Goal: Task Accomplishment & Management: Manage account settings

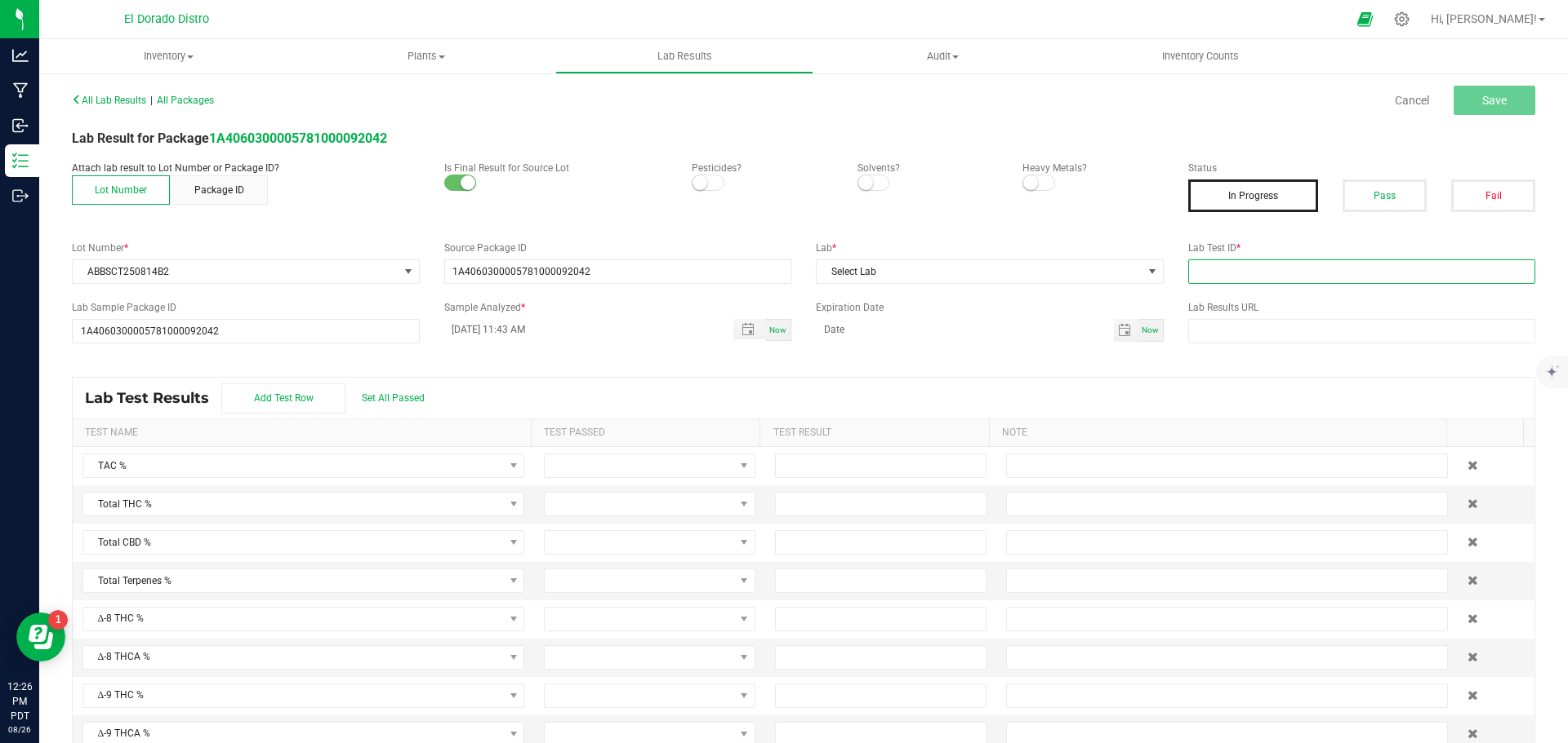
click at [1208, 268] on input "text" at bounding box center [1362, 272] width 348 height 25
paste input "ABBSCT250814B2"
type input "ABBSCT250814B2"
click at [1369, 199] on button "Pass" at bounding box center [1384, 196] width 84 height 32
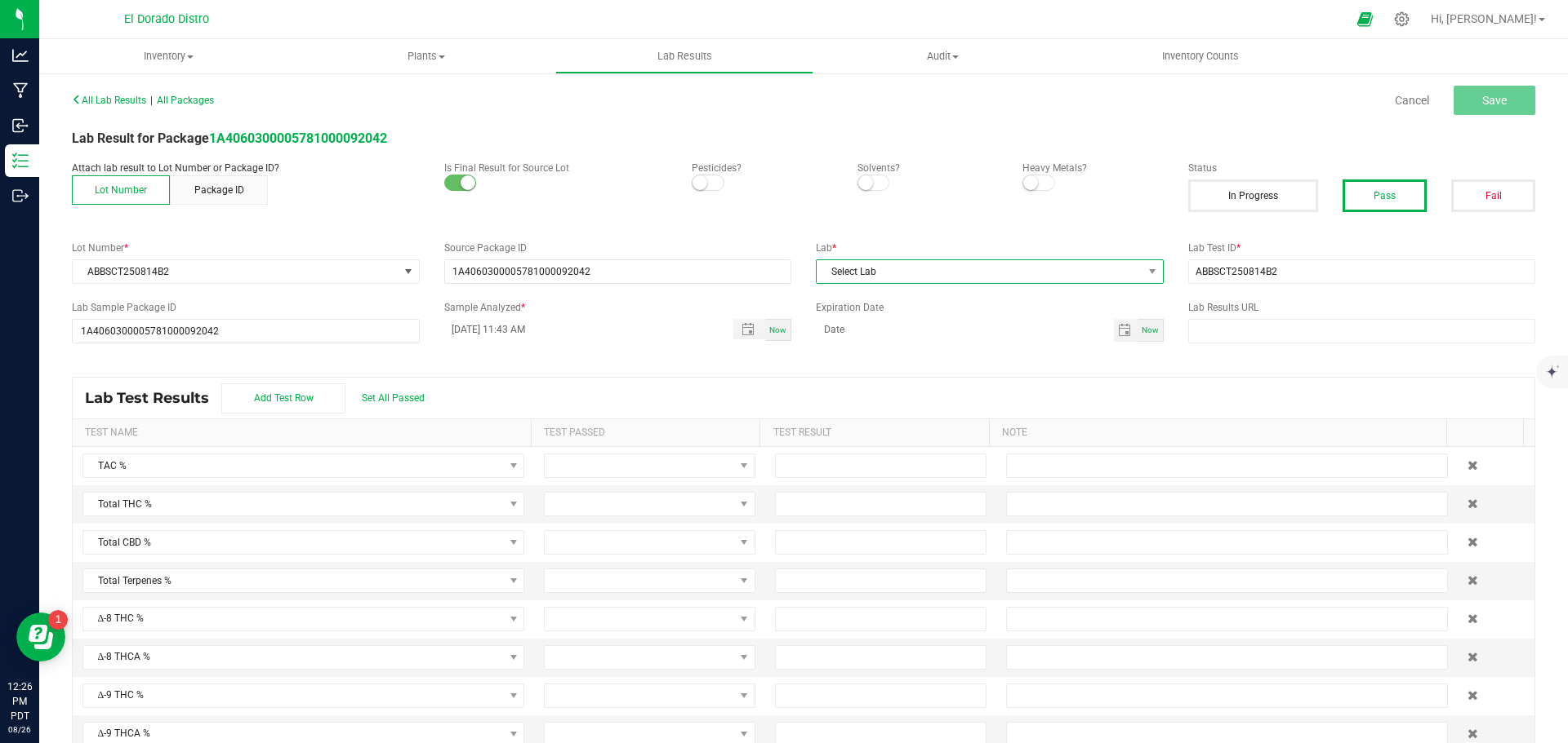
click at [1063, 274] on span "Select Lab" at bounding box center [980, 272] width 326 height 23
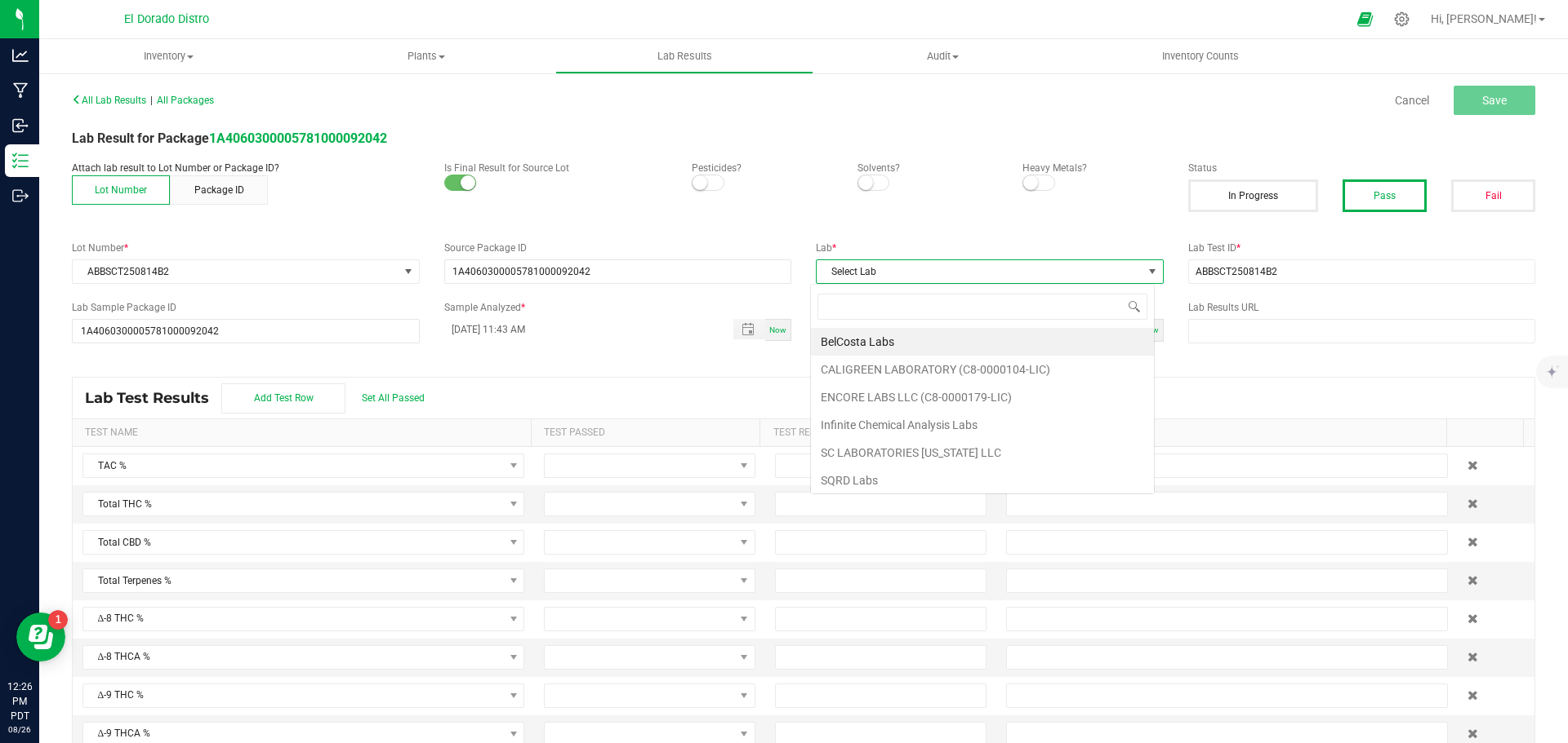
scroll to position [25, 344]
click at [863, 216] on div "Attach lab result to Lot Number or Package ID? Lot Number Package ID Is Final R…" at bounding box center [803, 193] width 1488 height 64
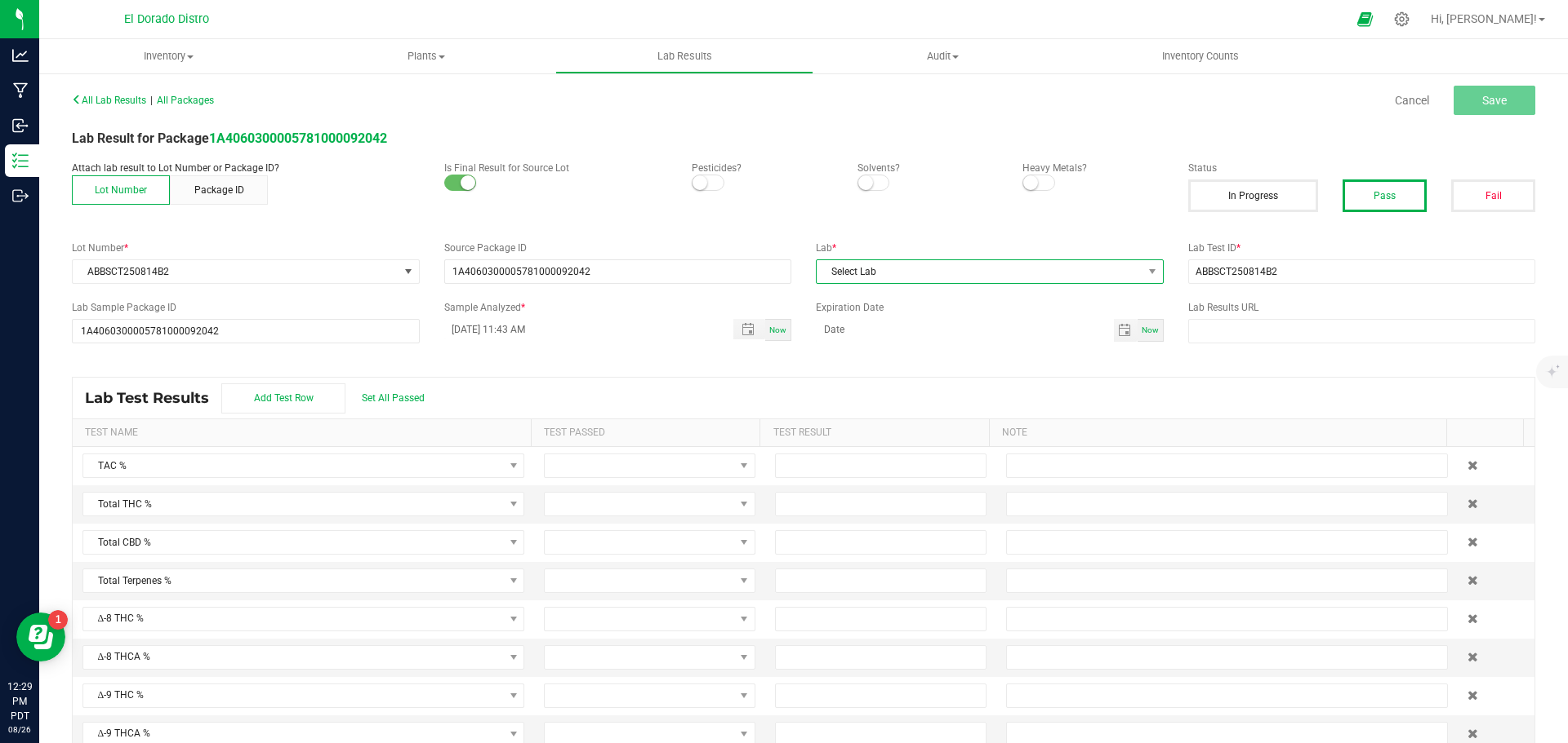
click at [998, 274] on span "Select Lab" at bounding box center [980, 272] width 326 height 23
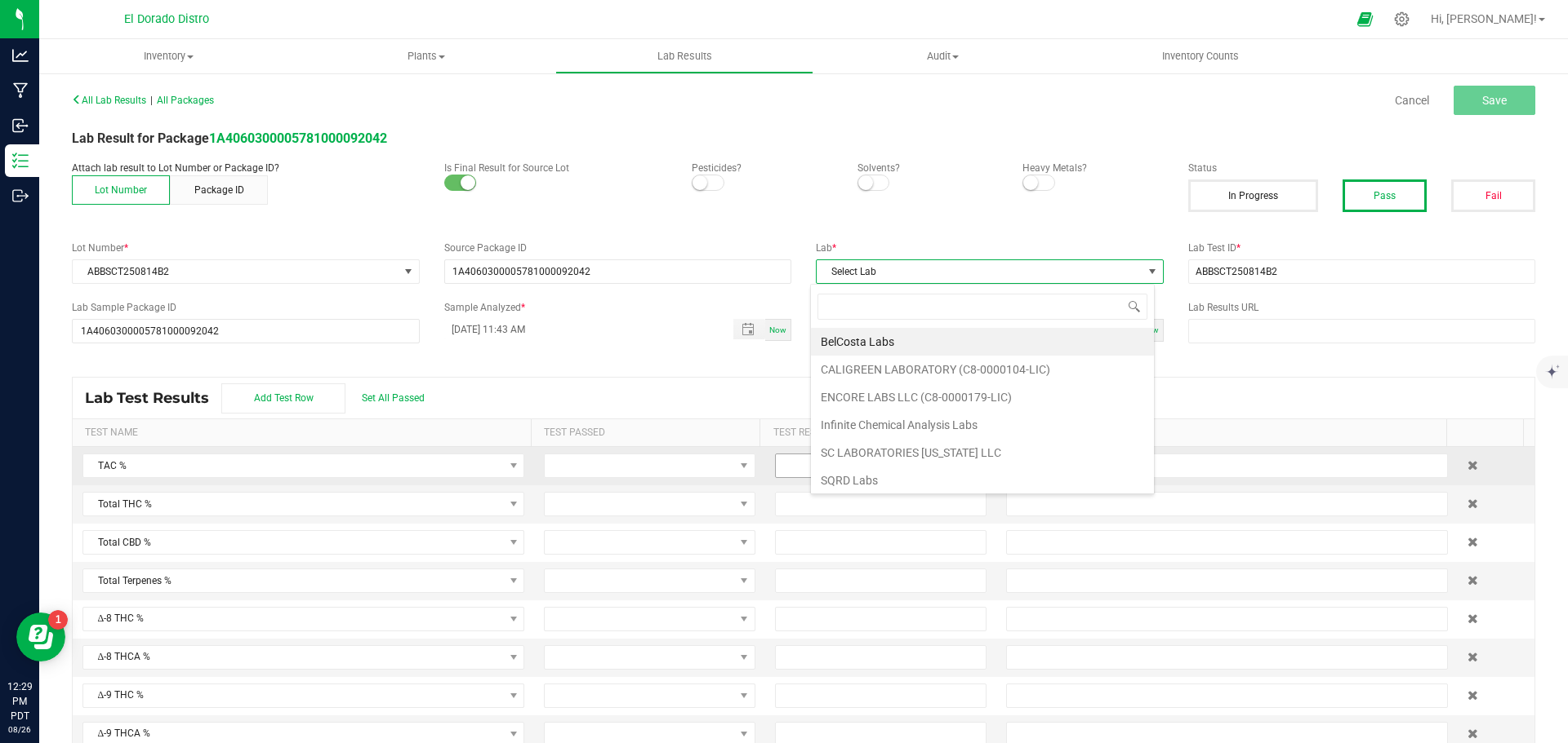
drag, startPoint x: 916, startPoint y: 474, endPoint x: 923, endPoint y: 453, distance: 22.1
click at [916, 474] on li "SQRD Labs" at bounding box center [982, 481] width 343 height 28
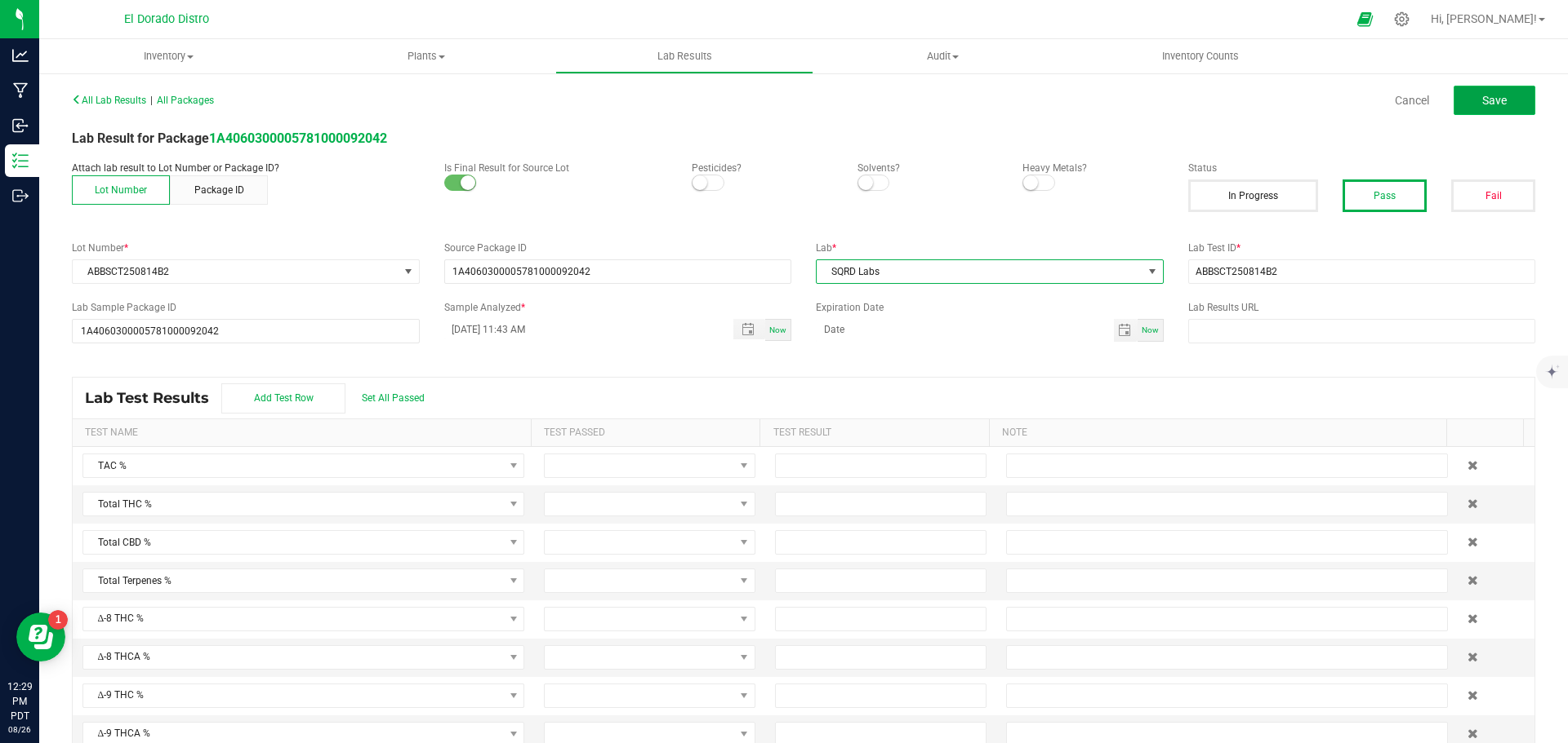
click at [1466, 100] on button "Save" at bounding box center [1495, 101] width 82 height 29
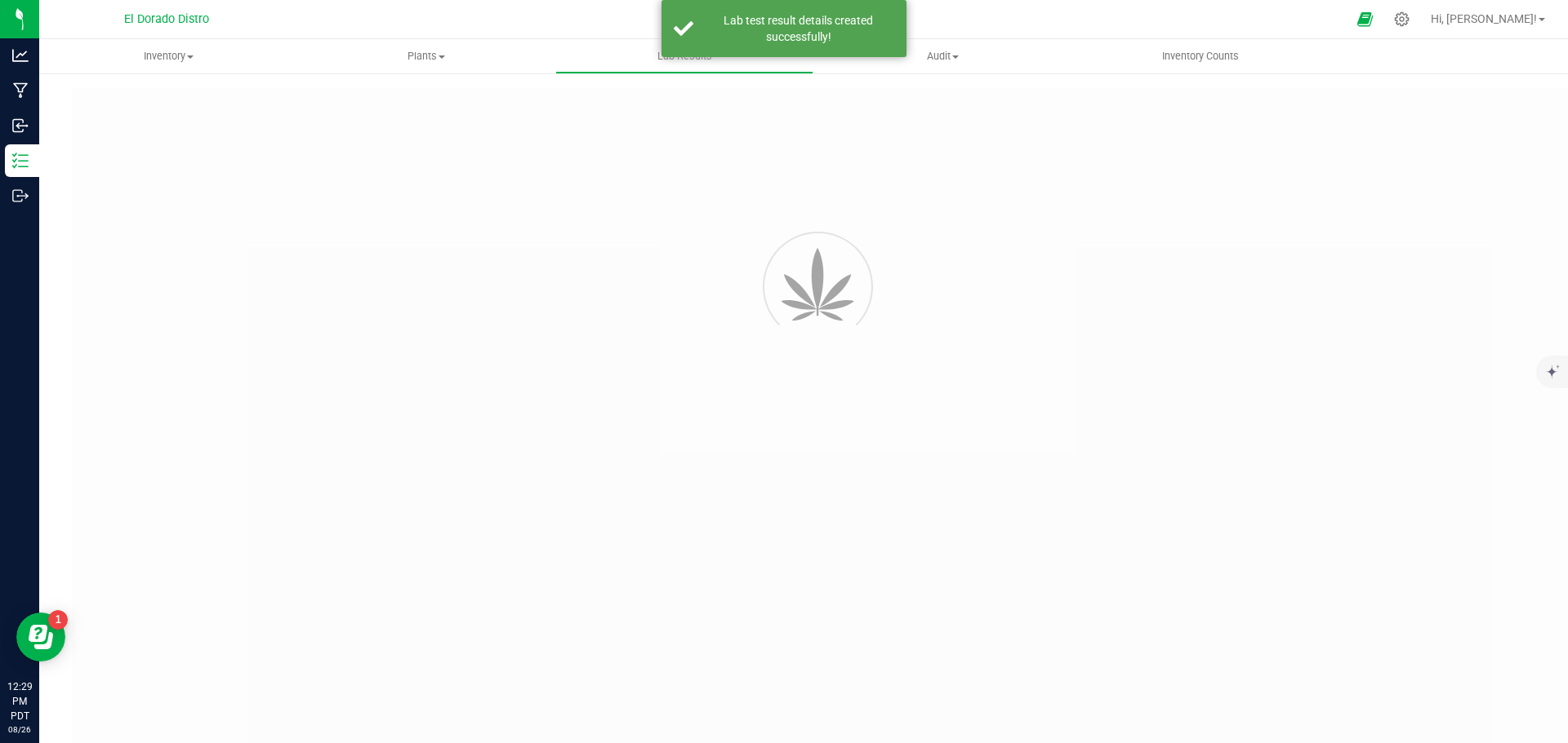
type input "1A4060300005781000092042"
type input "ABBSCT250814B2"
type input "1A4060300005781000092042"
type input "08/26/2025 11:43 AM"
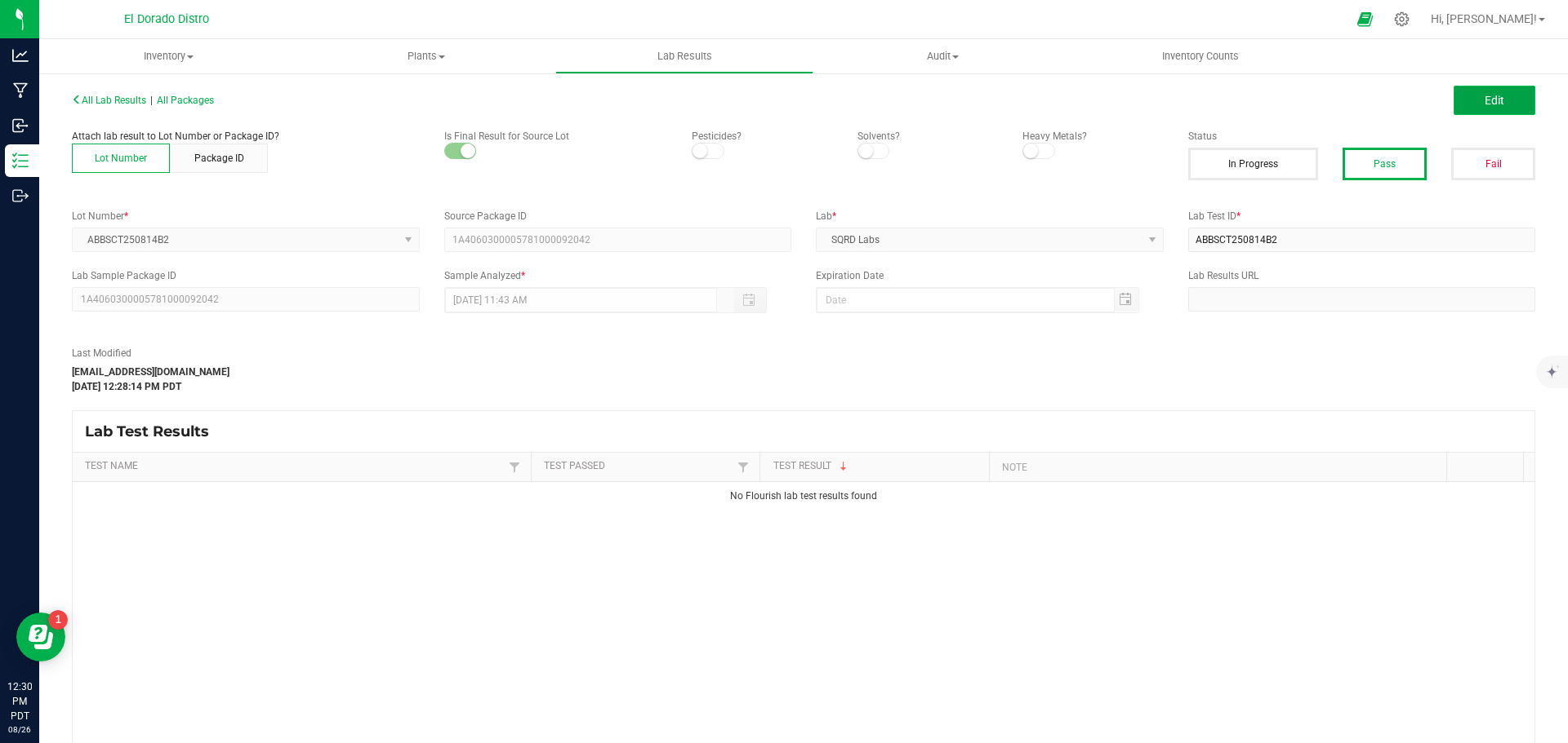
click at [1484, 101] on span "Edit" at bounding box center [1494, 100] width 20 height 13
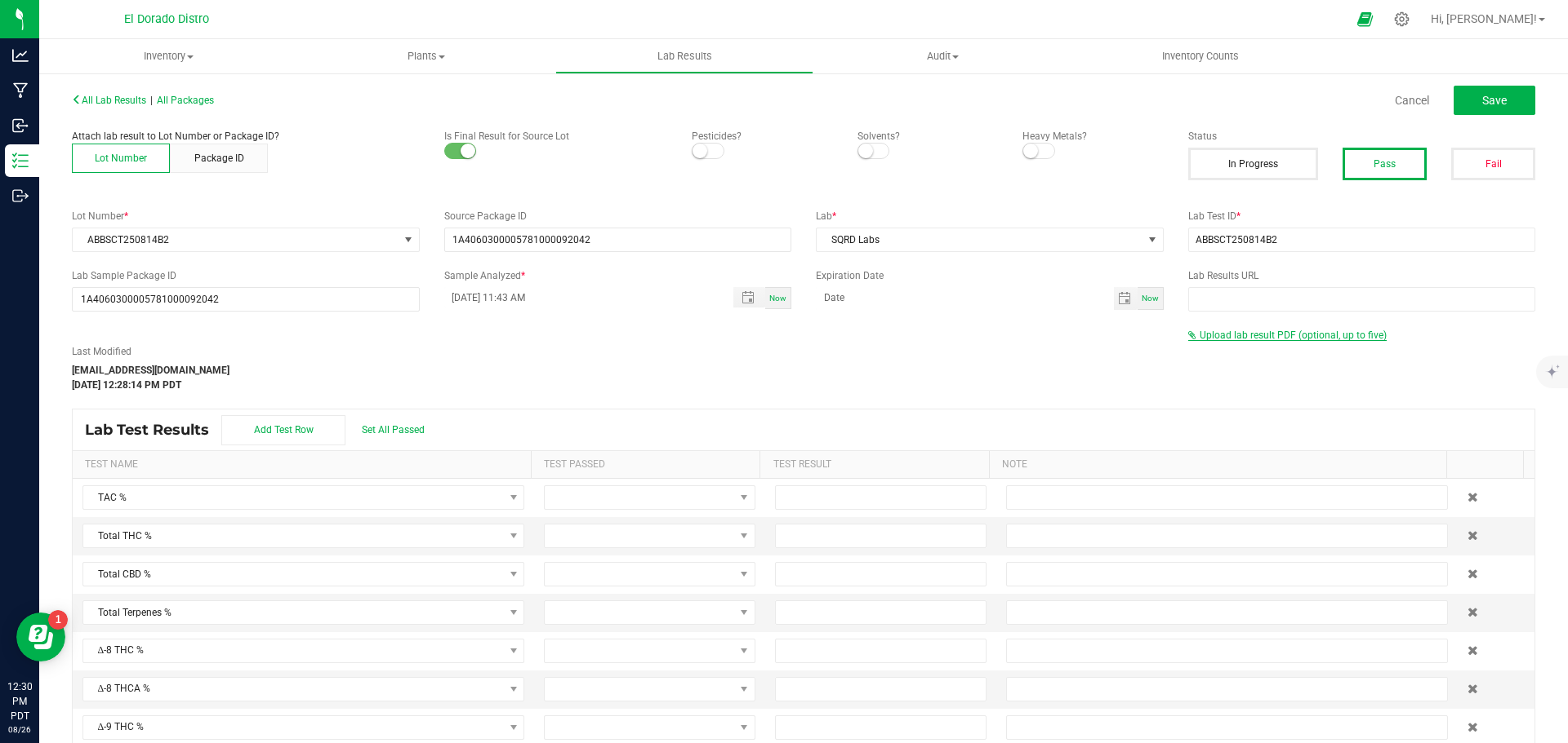
click at [1299, 333] on span "Upload lab result PDF (optional, up to five)" at bounding box center [1293, 335] width 187 height 11
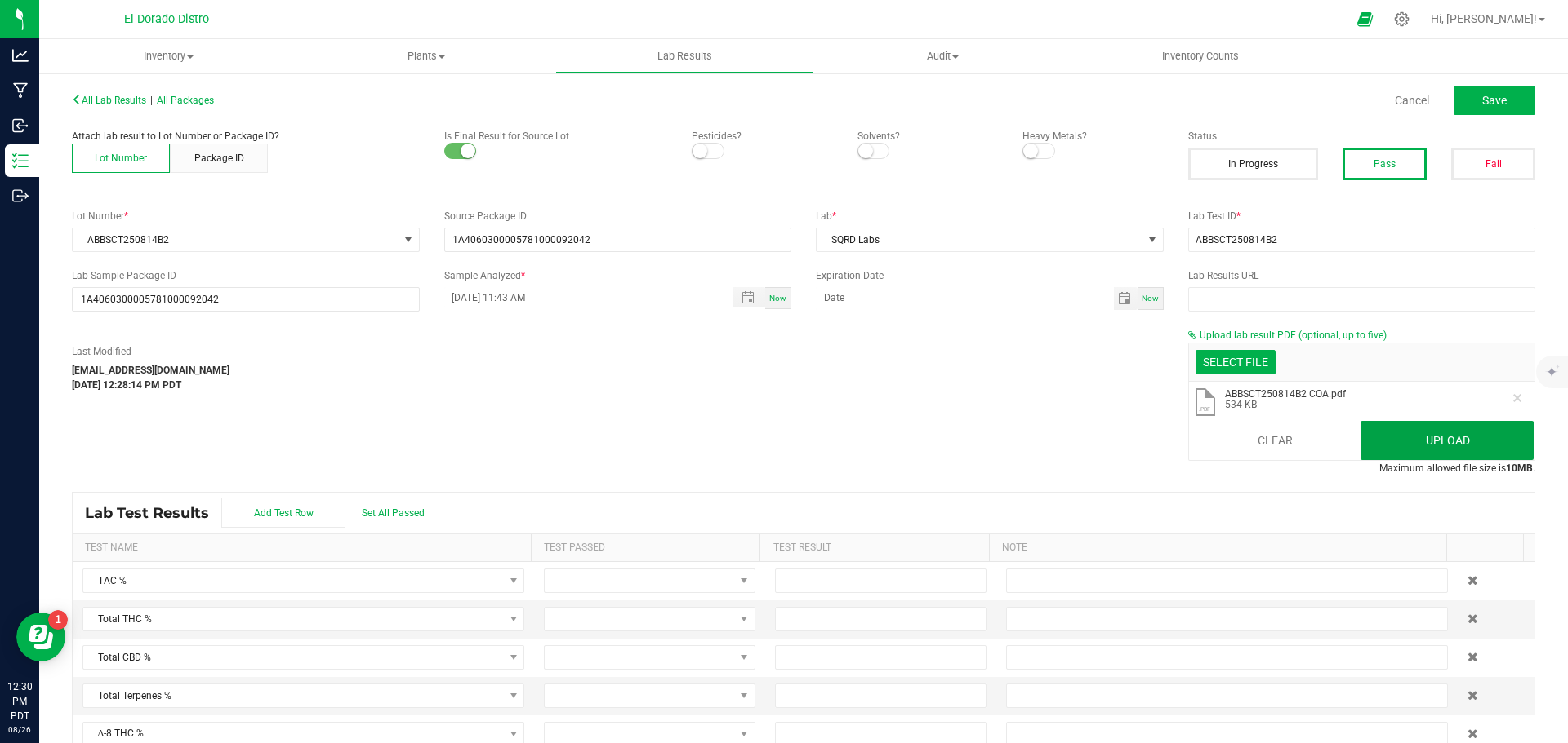
click at [1459, 449] on button "Upload" at bounding box center [1447, 441] width 173 height 39
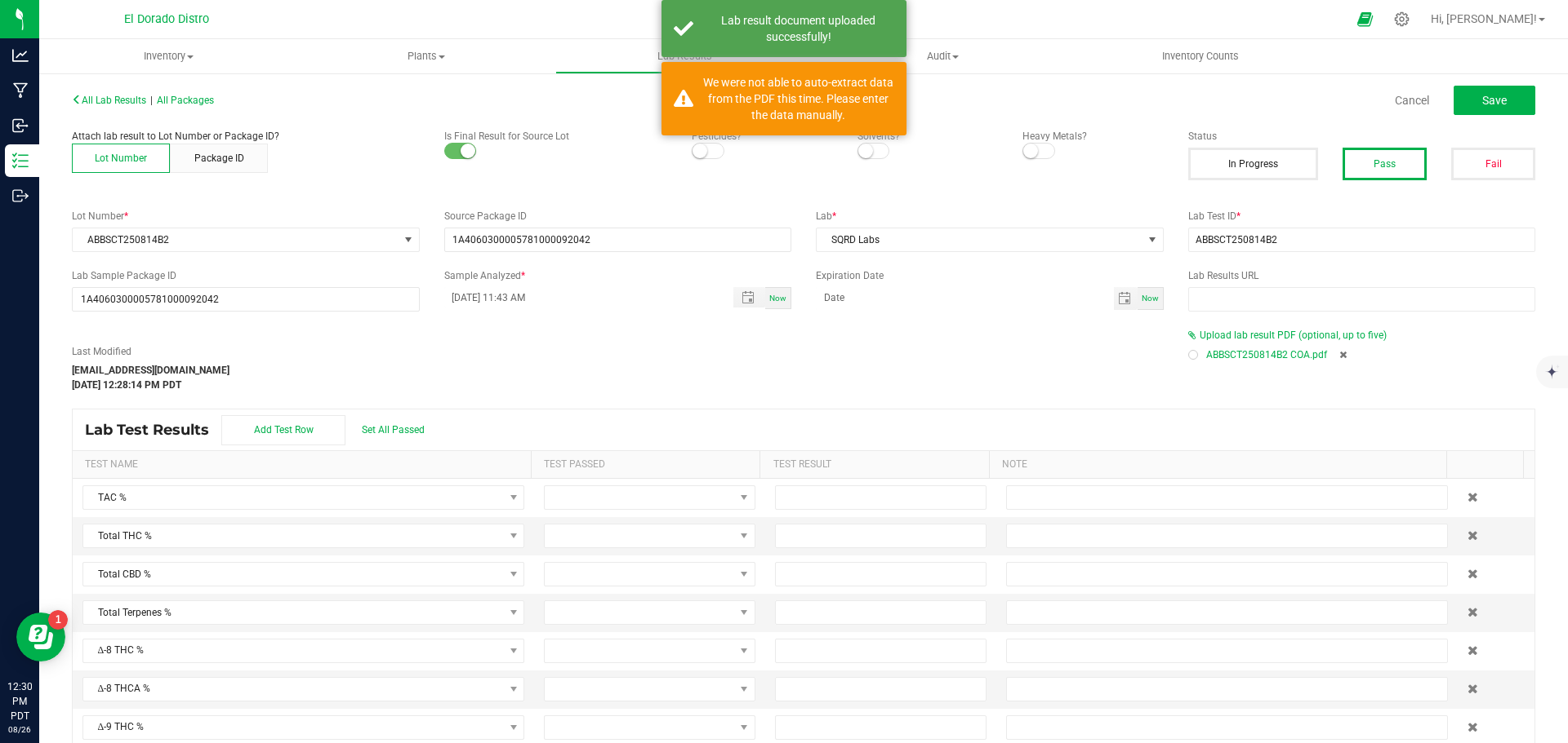
click at [1188, 352] on div at bounding box center [1192, 354] width 9 height 9
click at [1515, 107] on button "Save" at bounding box center [1495, 101] width 82 height 29
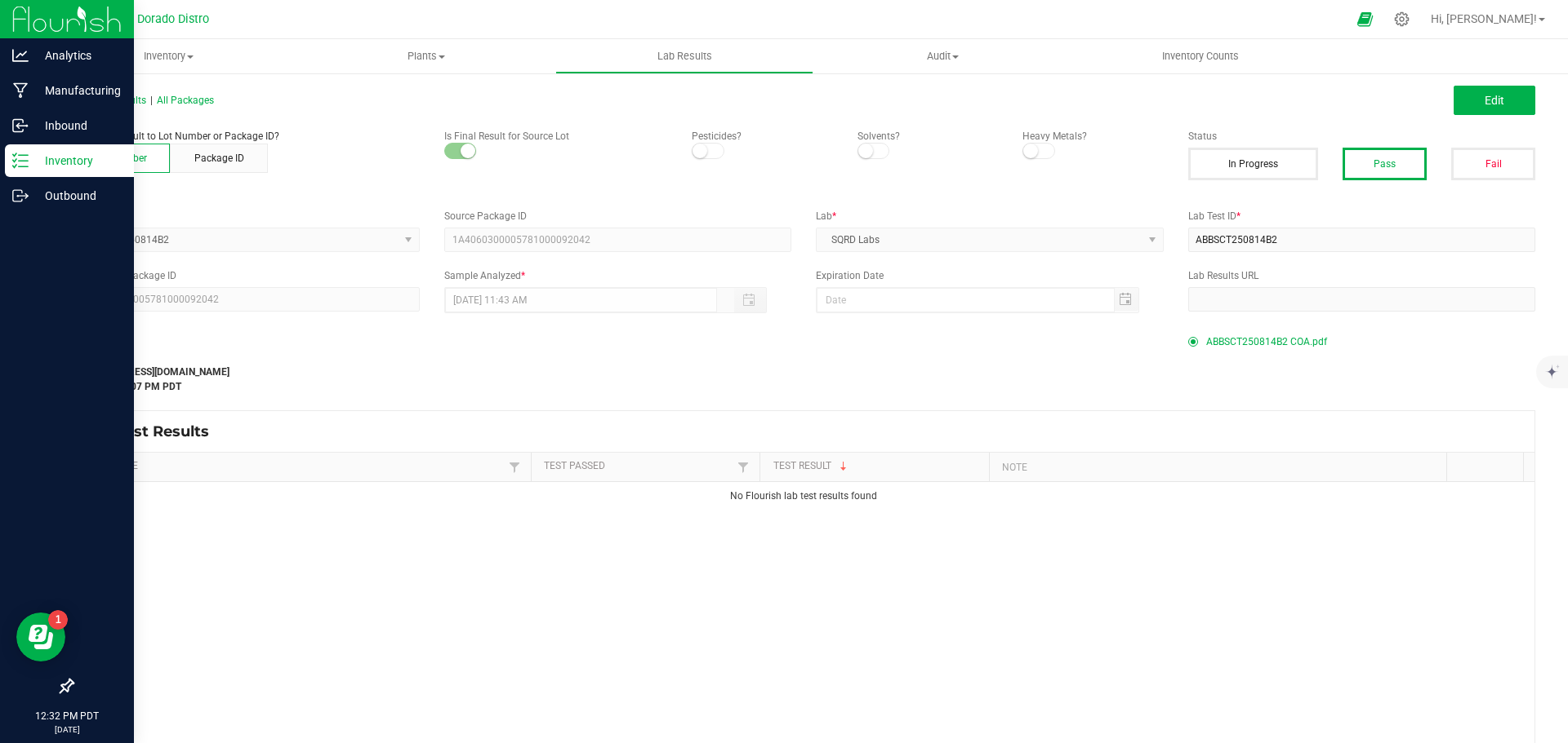
click at [31, 160] on p "Inventory" at bounding box center [78, 160] width 98 height 20
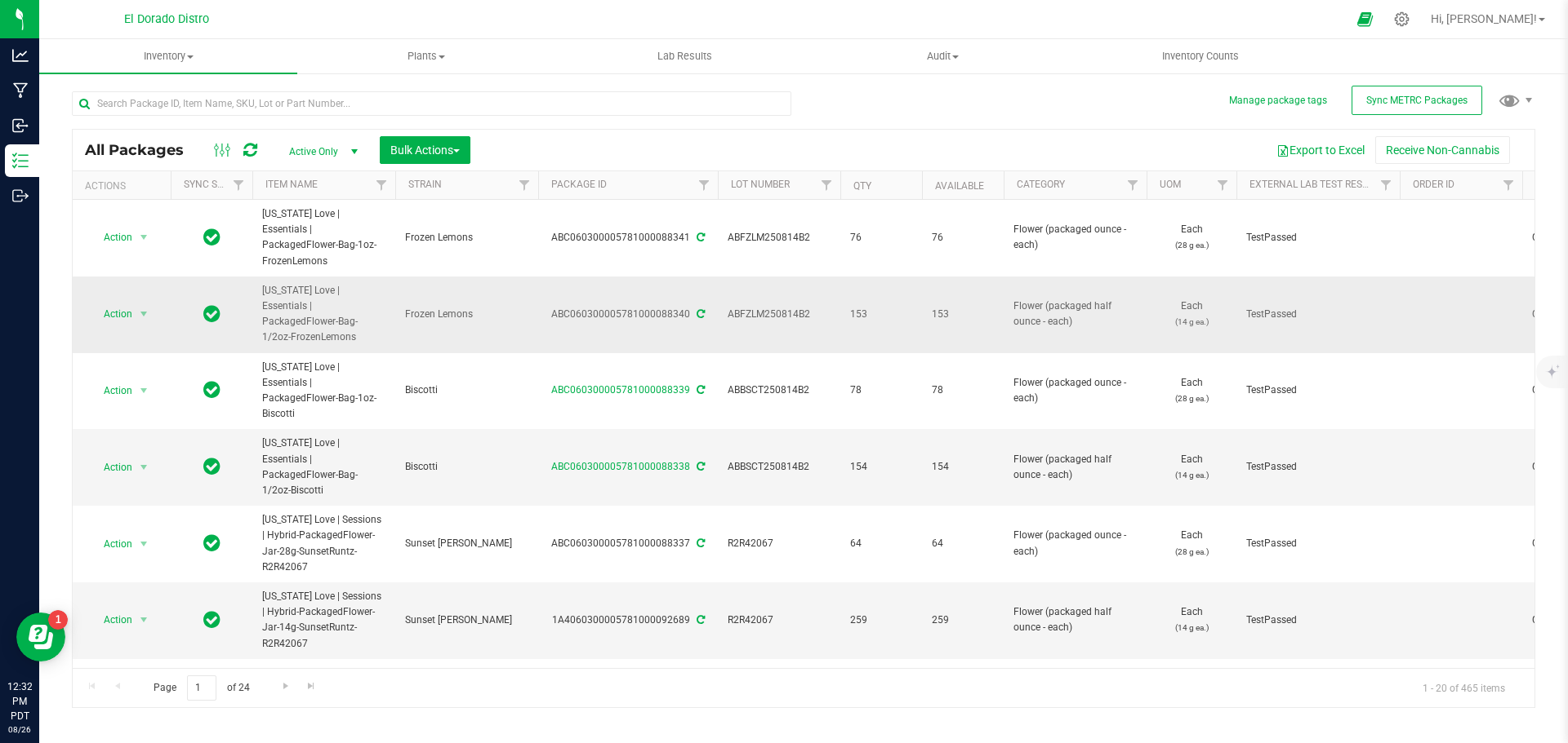
click at [773, 307] on span "ABFZLM250814B2" at bounding box center [778, 314] width 103 height 15
click at [773, 302] on input "ABFZLM250814B2" at bounding box center [775, 314] width 117 height 26
click at [826, 115] on div "All Packages Active Only Active Only Lab Samples Locked All External Internal B…" at bounding box center [803, 392] width 1463 height 632
click at [268, 98] on input "text" at bounding box center [431, 103] width 720 height 25
paste input "ABFZLM250814B2"
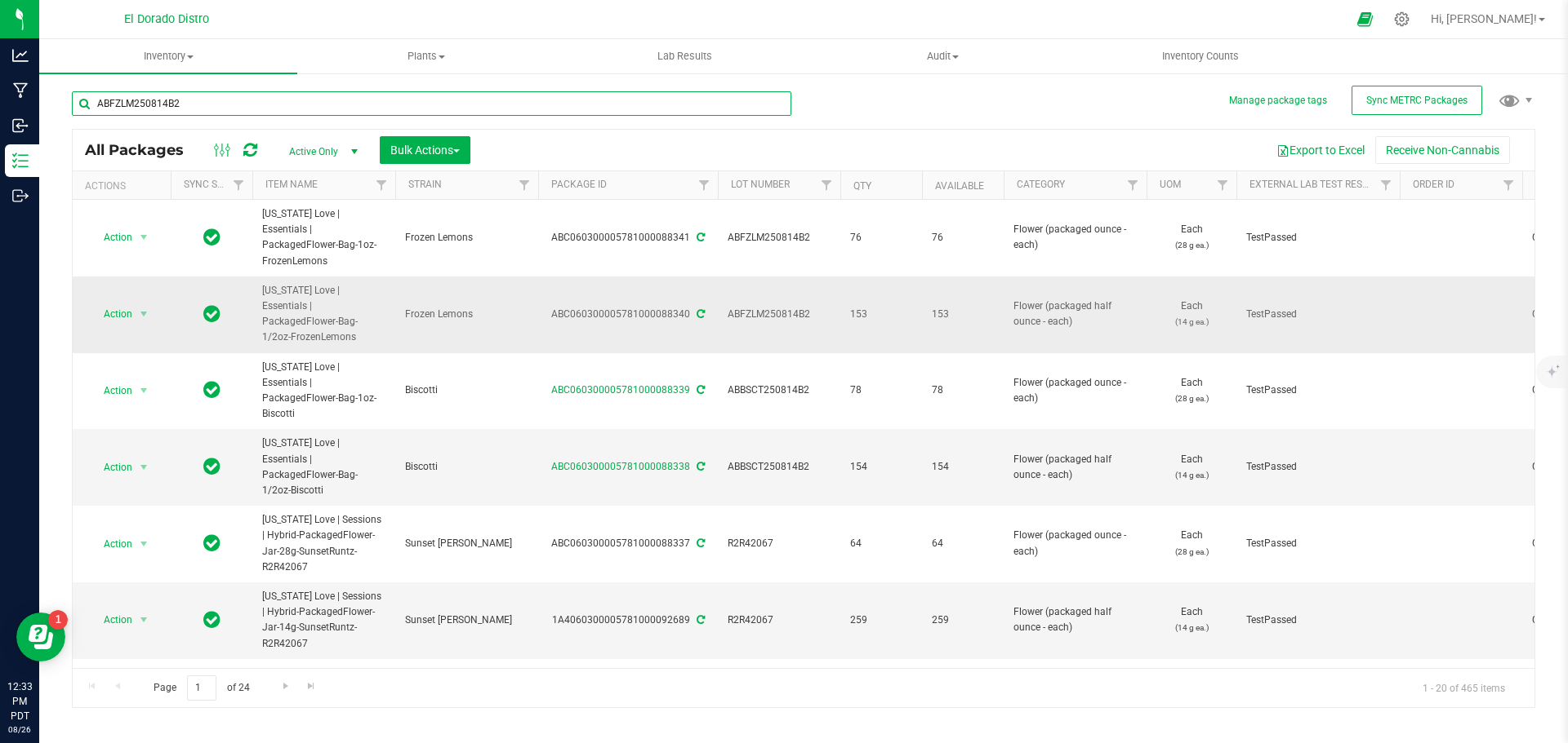
type input "ABFZLM250814B2"
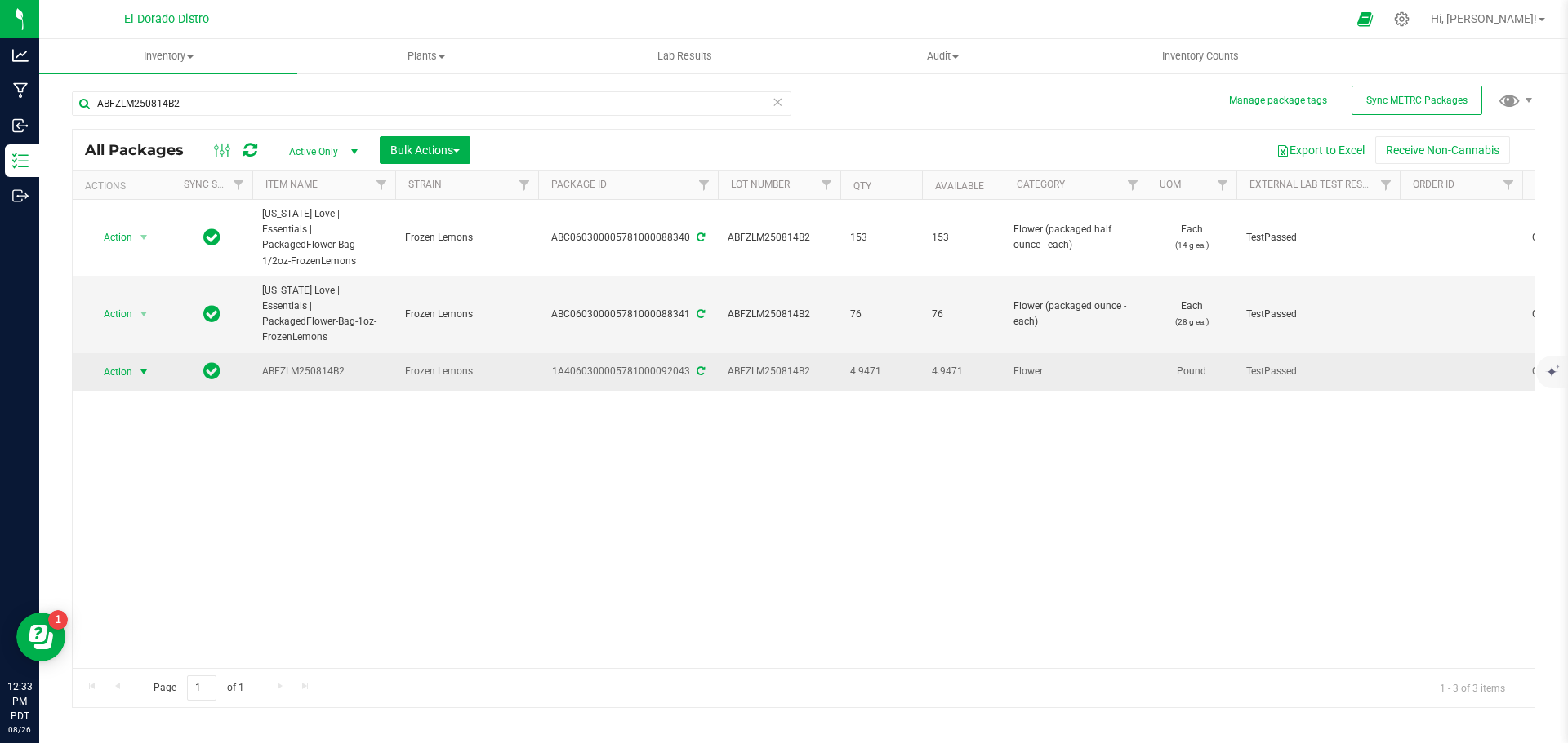
click at [144, 366] on span "select" at bounding box center [143, 372] width 13 height 13
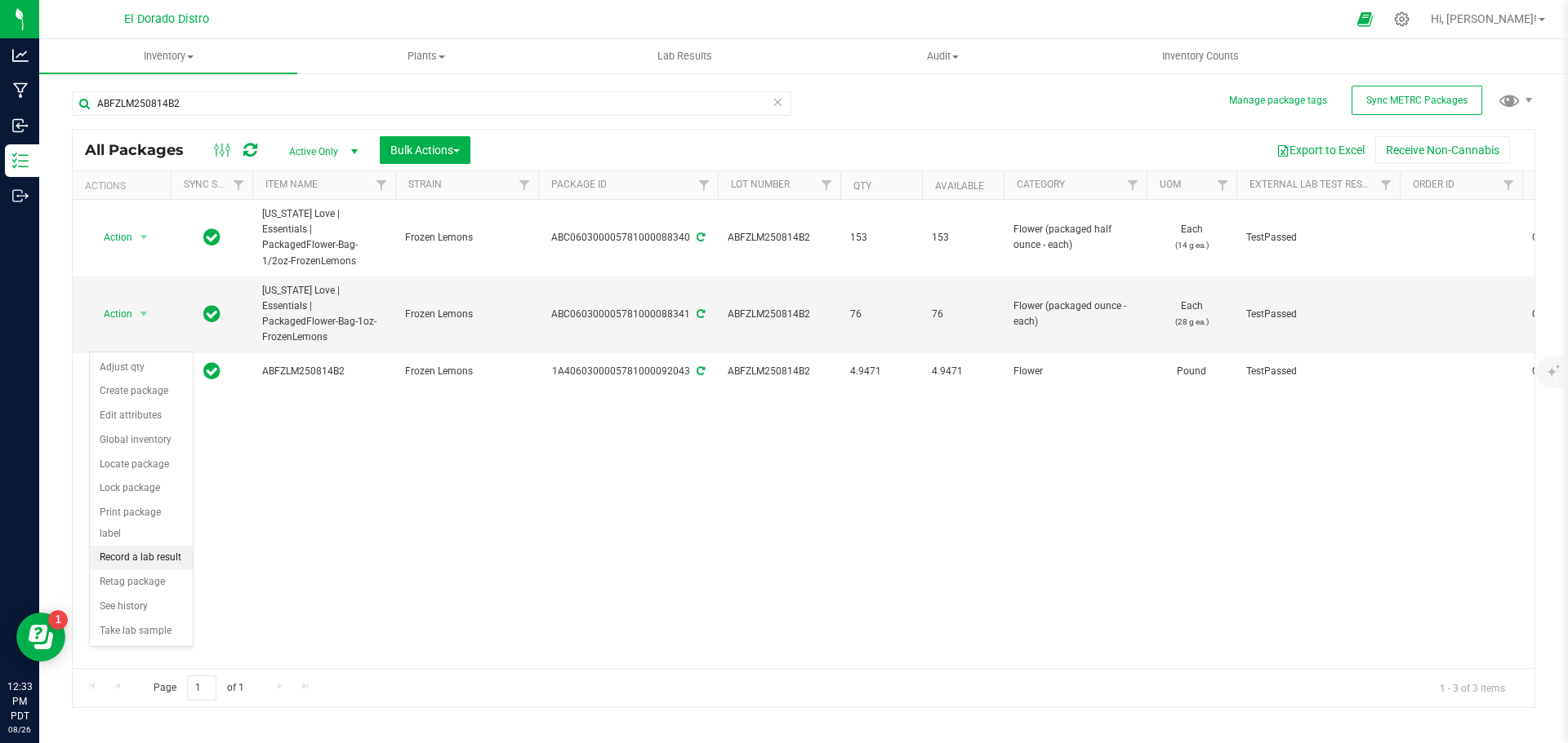
click at [178, 546] on li "Record a lab result" at bounding box center [141, 558] width 103 height 25
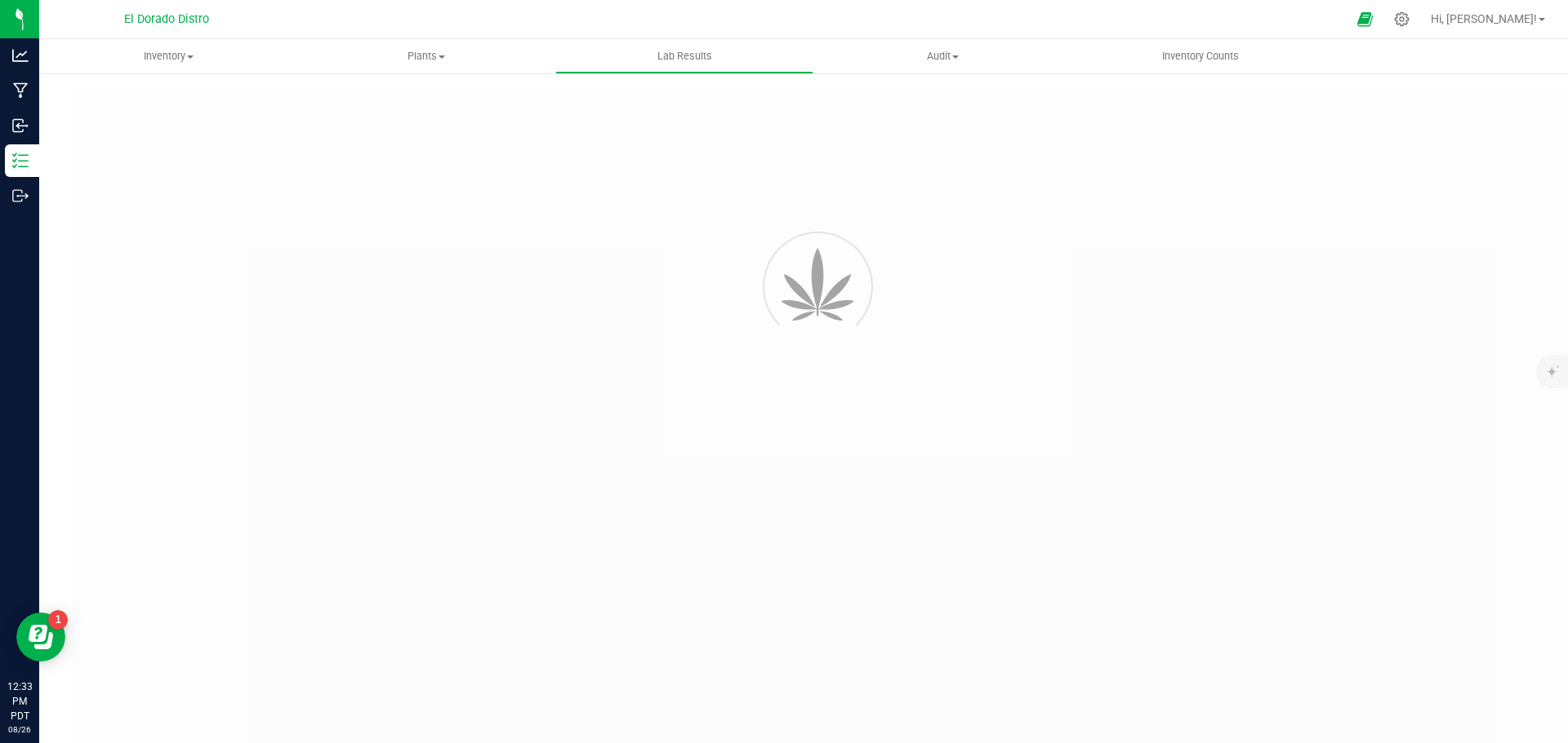
type input "1A4060300005781000092043"
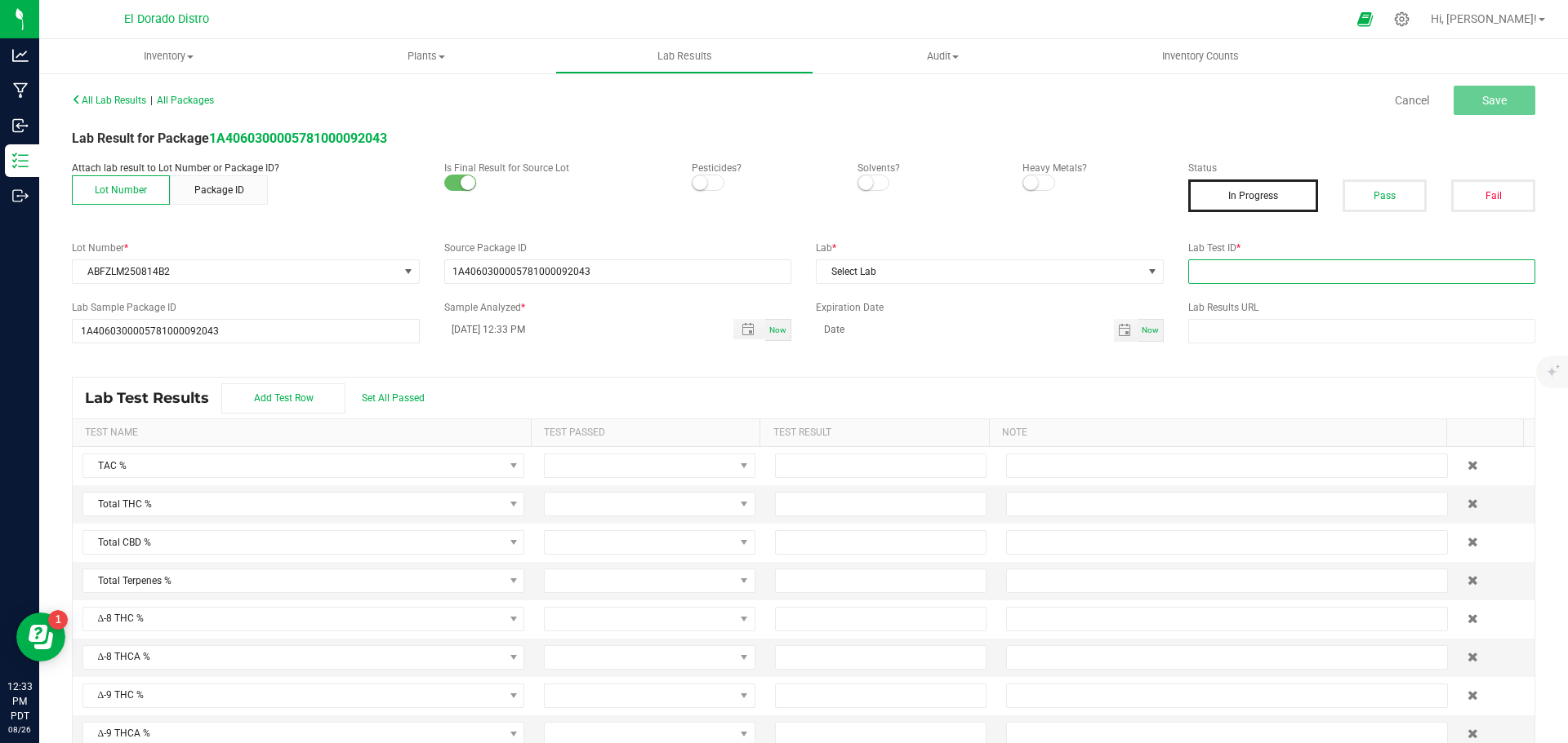
click at [1188, 275] on input "text" at bounding box center [1362, 272] width 348 height 25
paste input "ABFZLM250814B2"
type input "ABFZLM250814B2"
click at [1346, 190] on button "Pass" at bounding box center [1384, 196] width 84 height 32
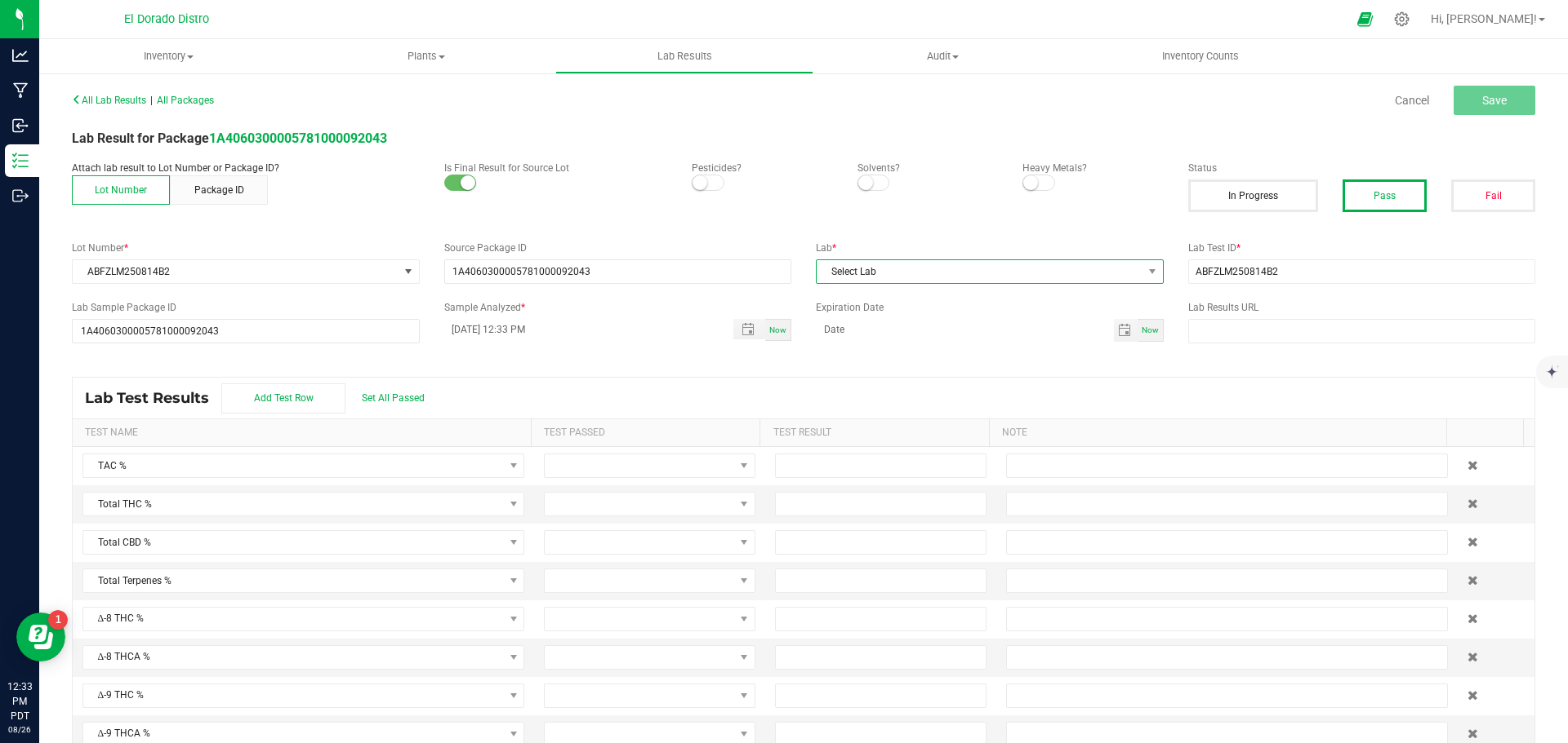
click at [986, 266] on span "Select Lab" at bounding box center [980, 272] width 326 height 23
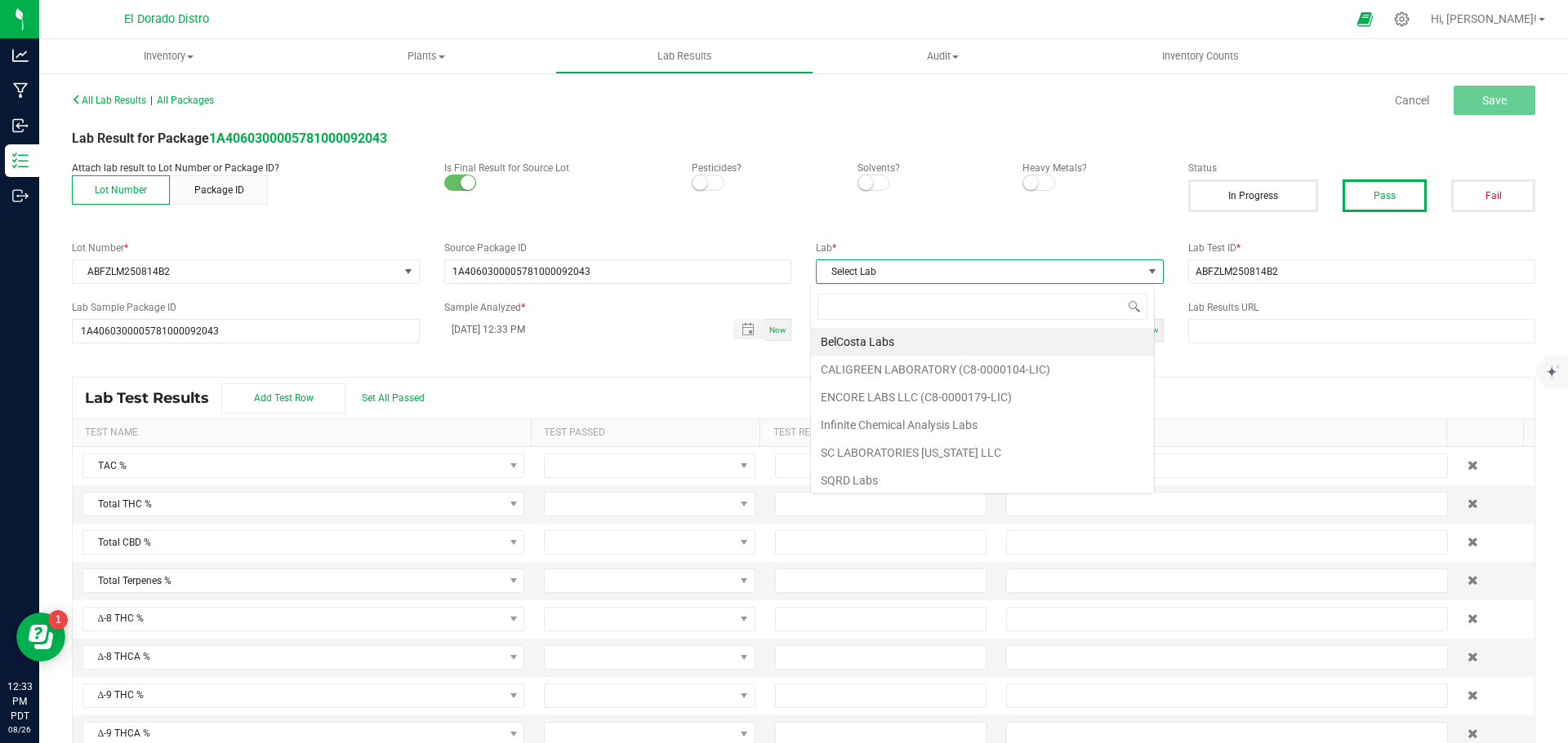
scroll to position [25, 344]
click at [908, 473] on li "SQRD Labs" at bounding box center [982, 481] width 343 height 28
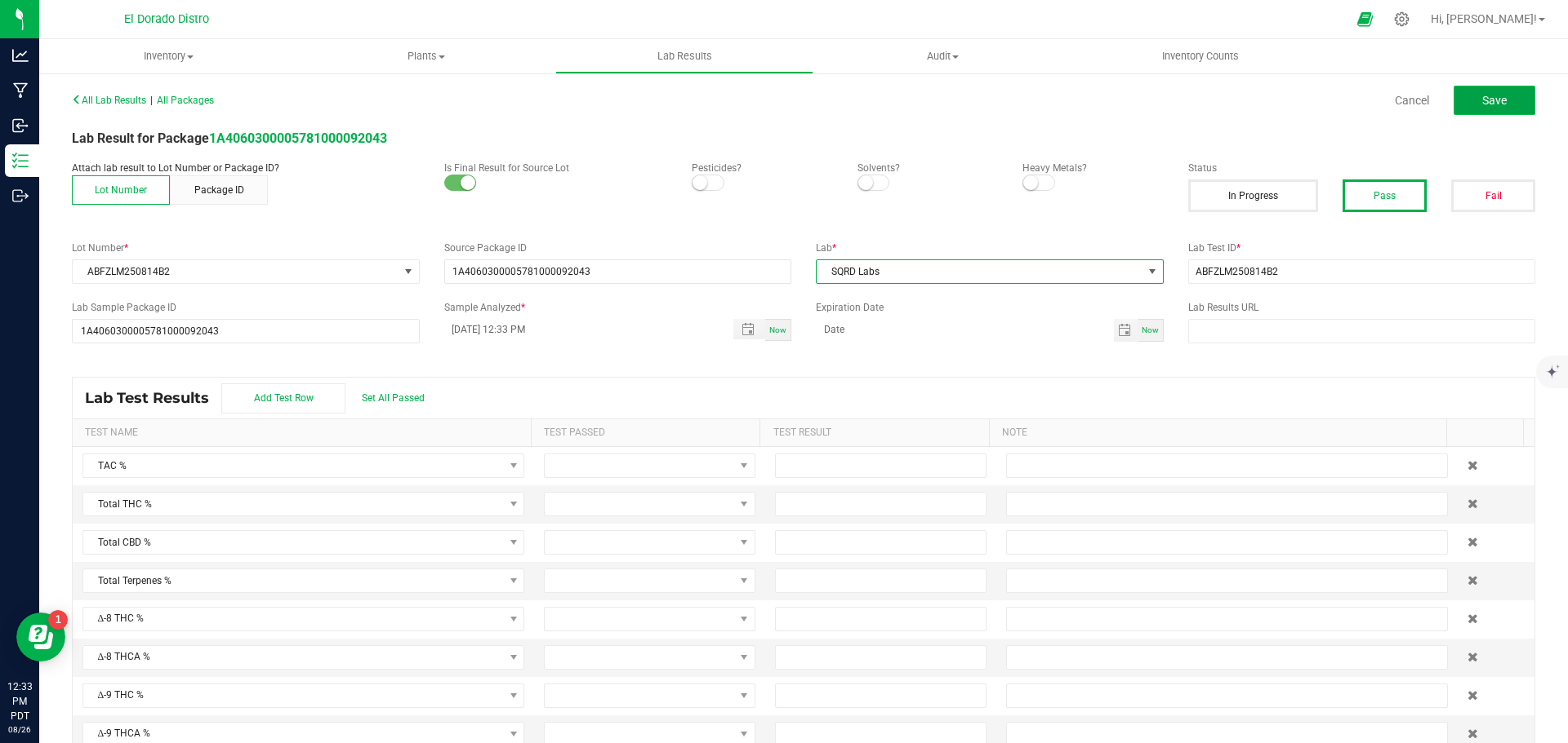
click at [1488, 86] on button "Save" at bounding box center [1495, 101] width 82 height 29
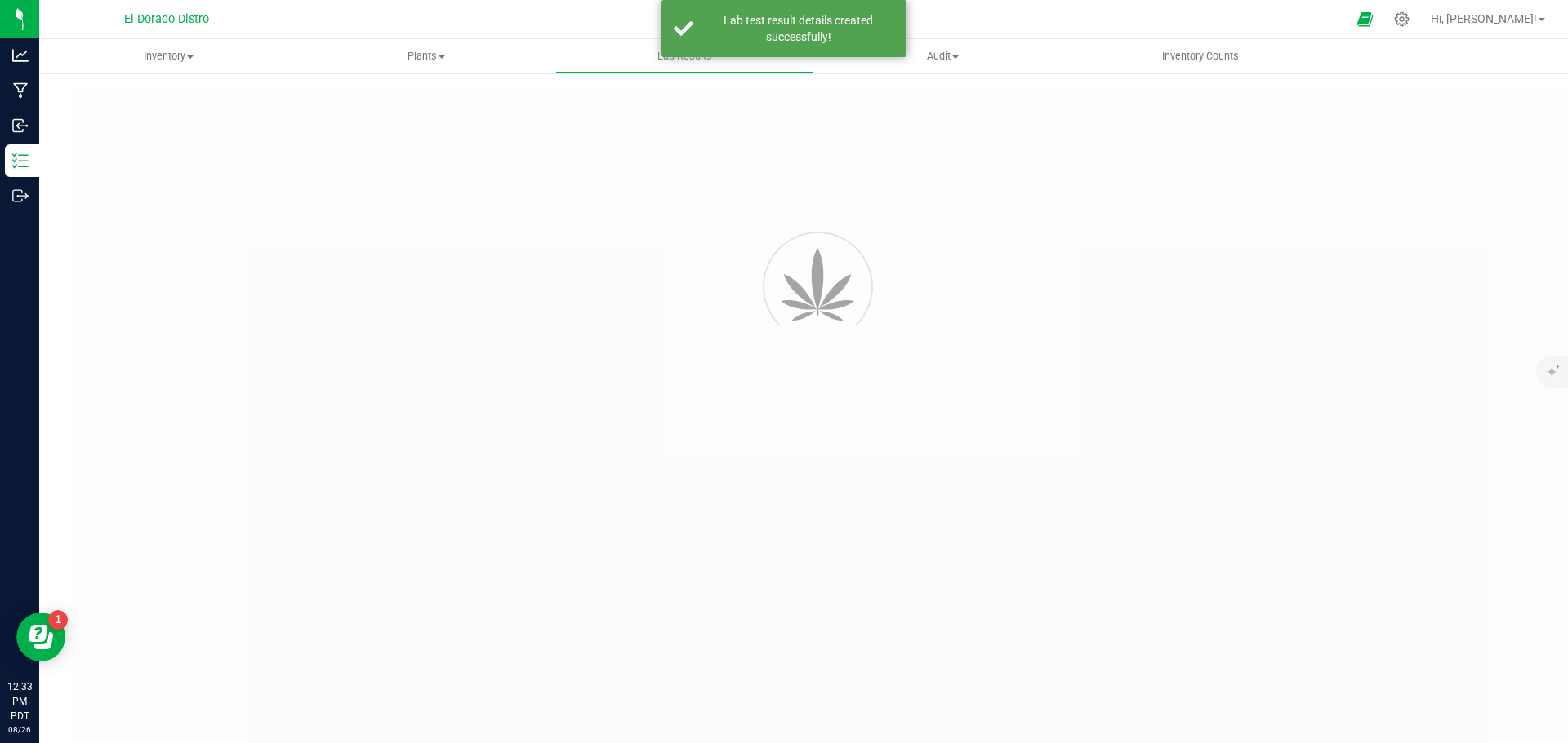
type input "1A4060300005781000092043"
type input "ABFZLM250814B2"
type input "1A4060300005781000092043"
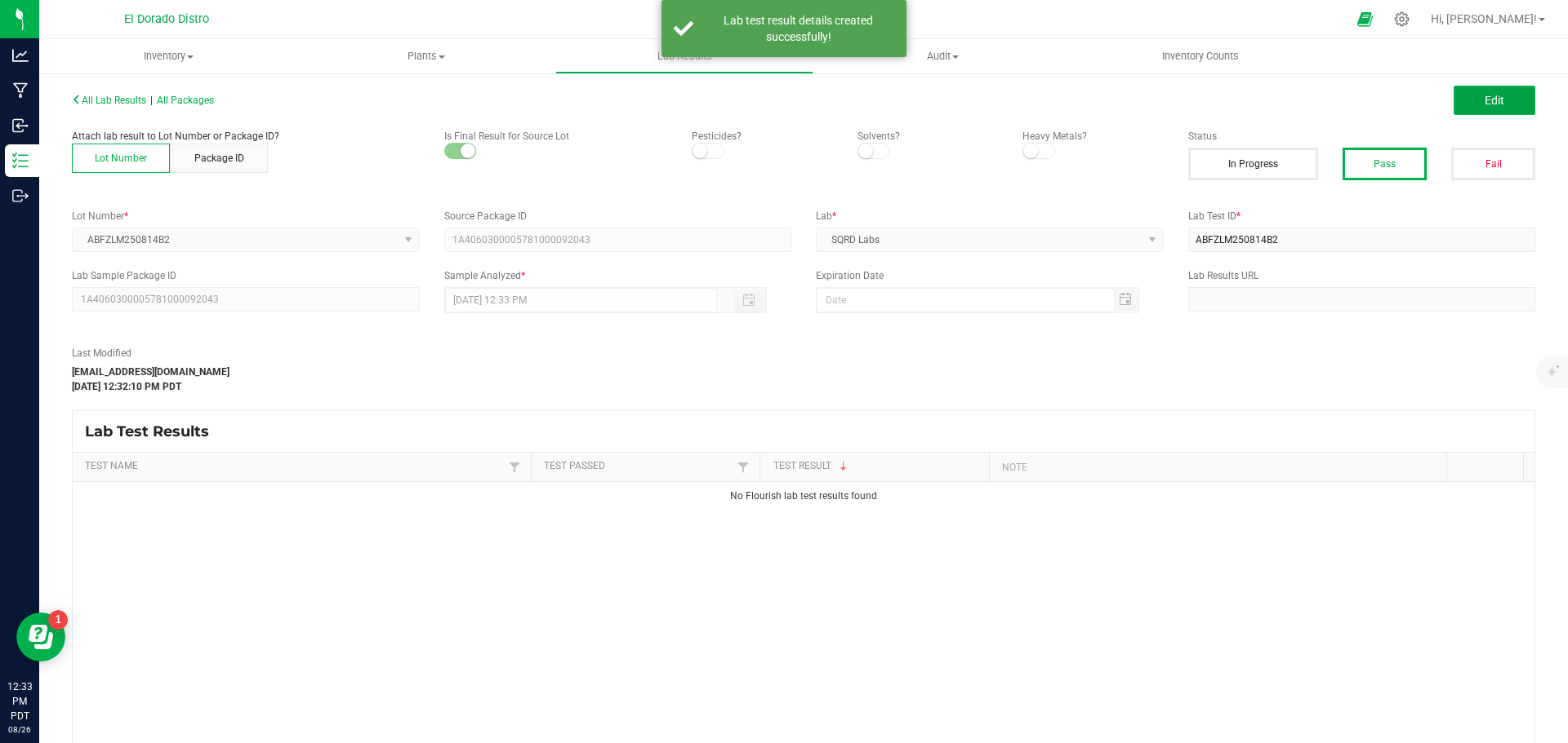
click at [1487, 90] on button "Edit" at bounding box center [1495, 101] width 82 height 29
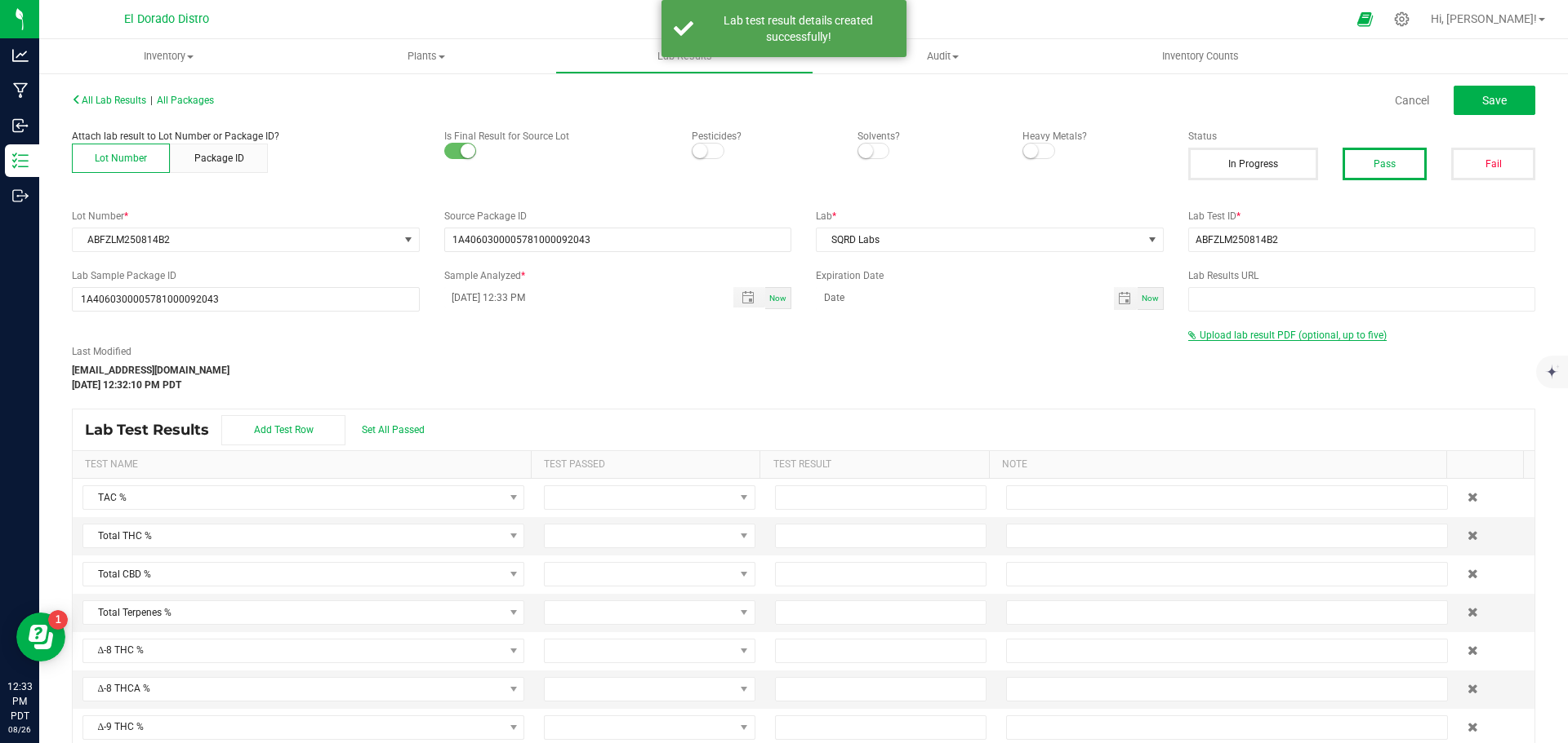
click at [1338, 333] on span "Upload lab result PDF (optional, up to five)" at bounding box center [1293, 335] width 187 height 11
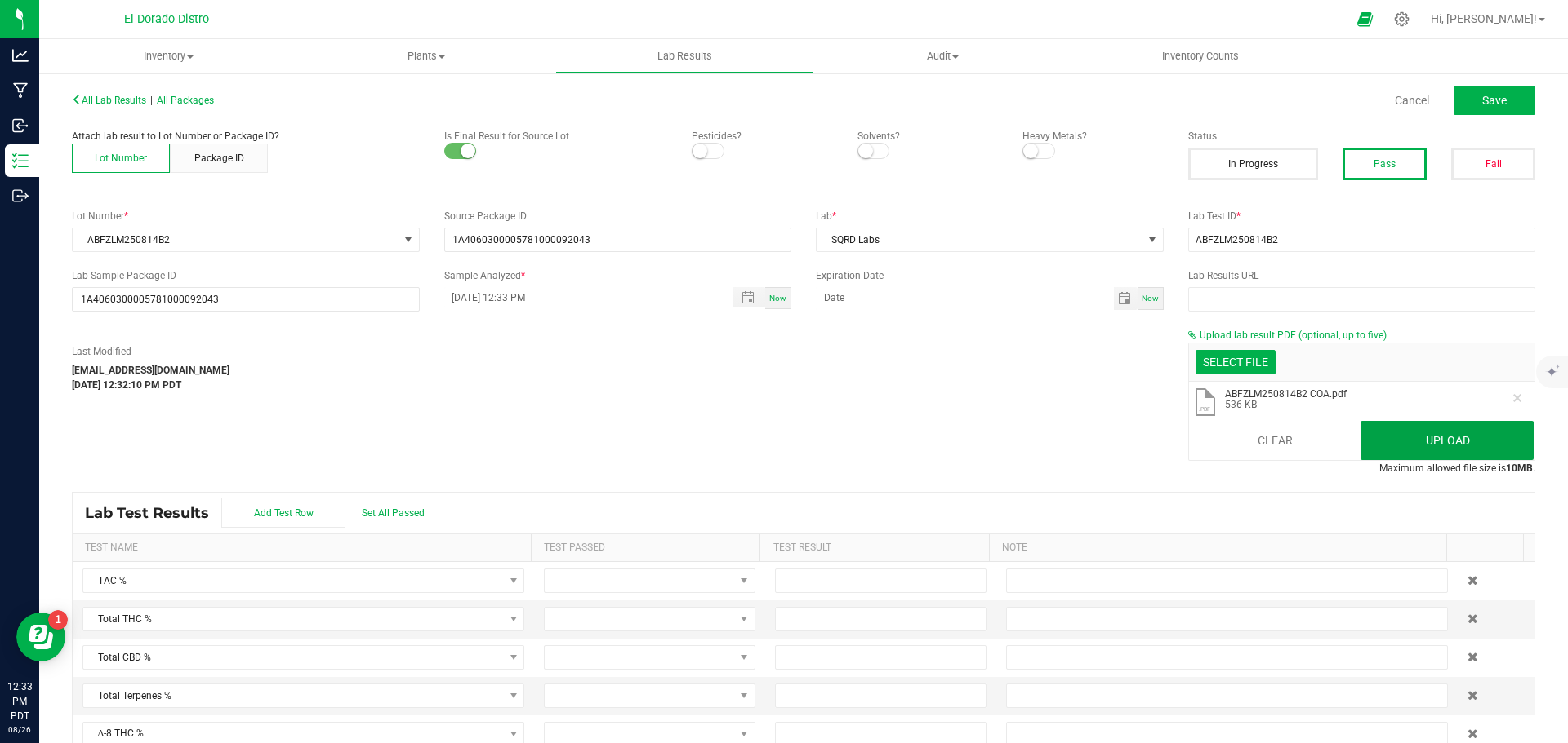
click at [1435, 436] on button "Upload" at bounding box center [1447, 441] width 173 height 39
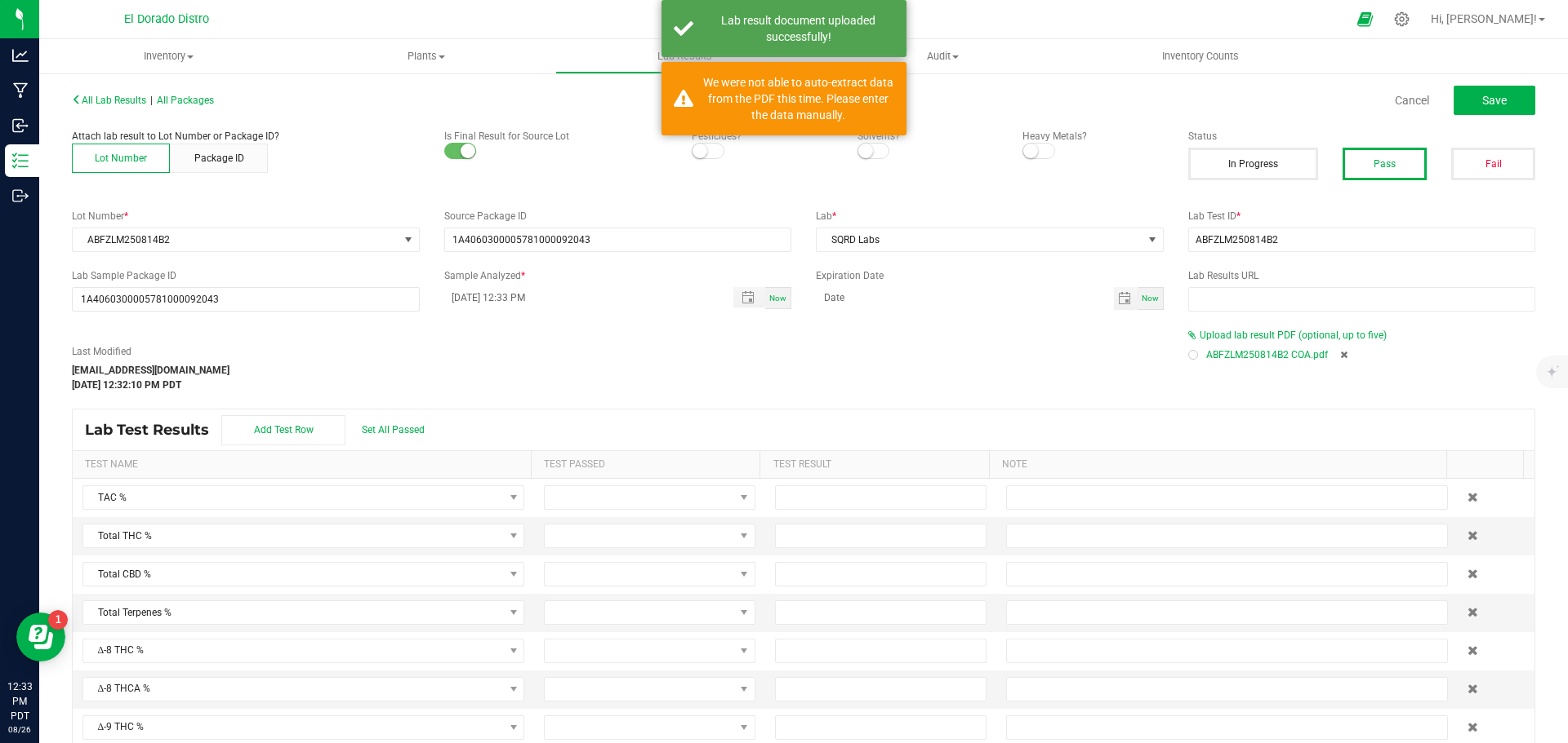
click at [1190, 356] on div at bounding box center [1193, 355] width 5 height 5
click at [1509, 100] on button "Save" at bounding box center [1495, 101] width 82 height 29
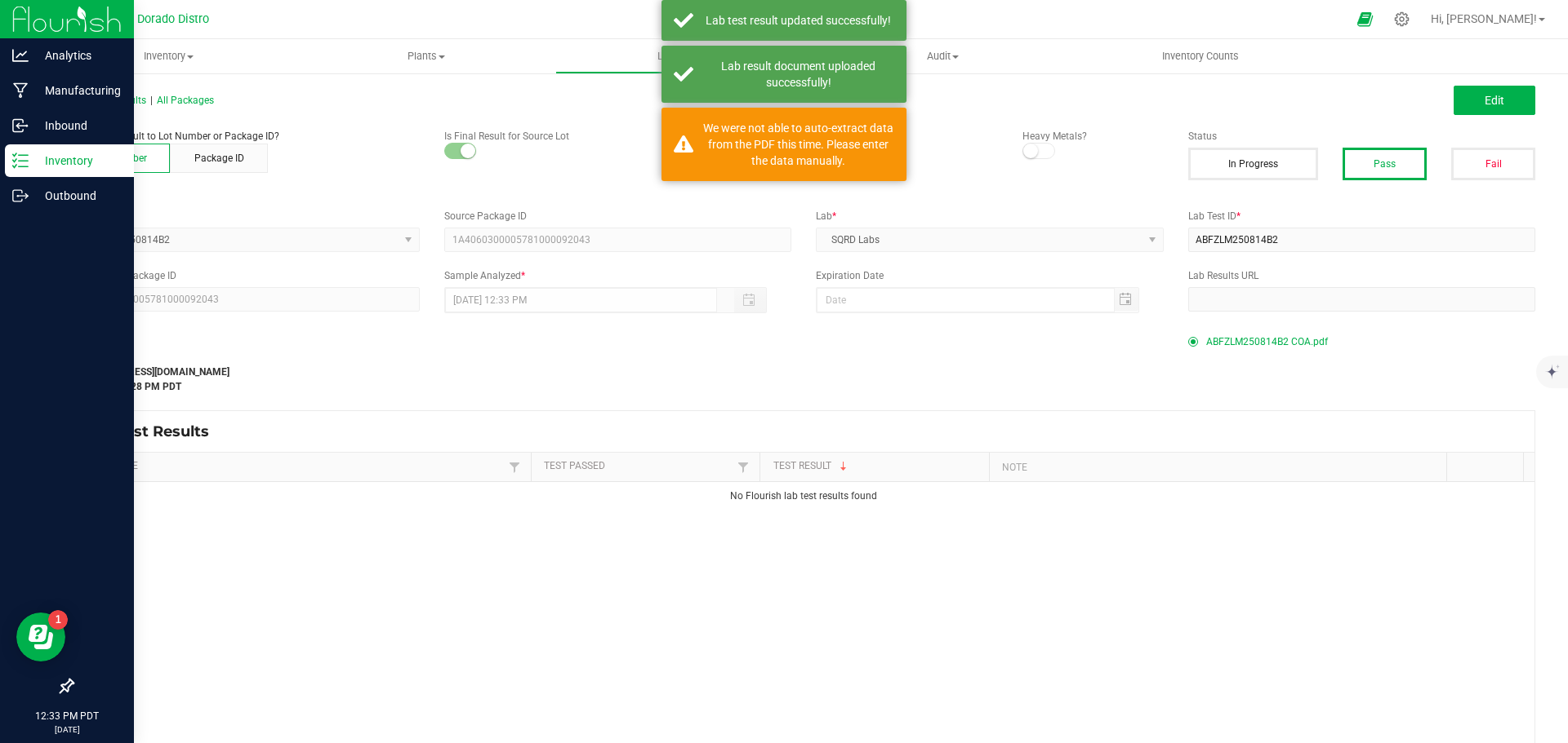
click at [34, 155] on p "Inventory" at bounding box center [78, 160] width 98 height 20
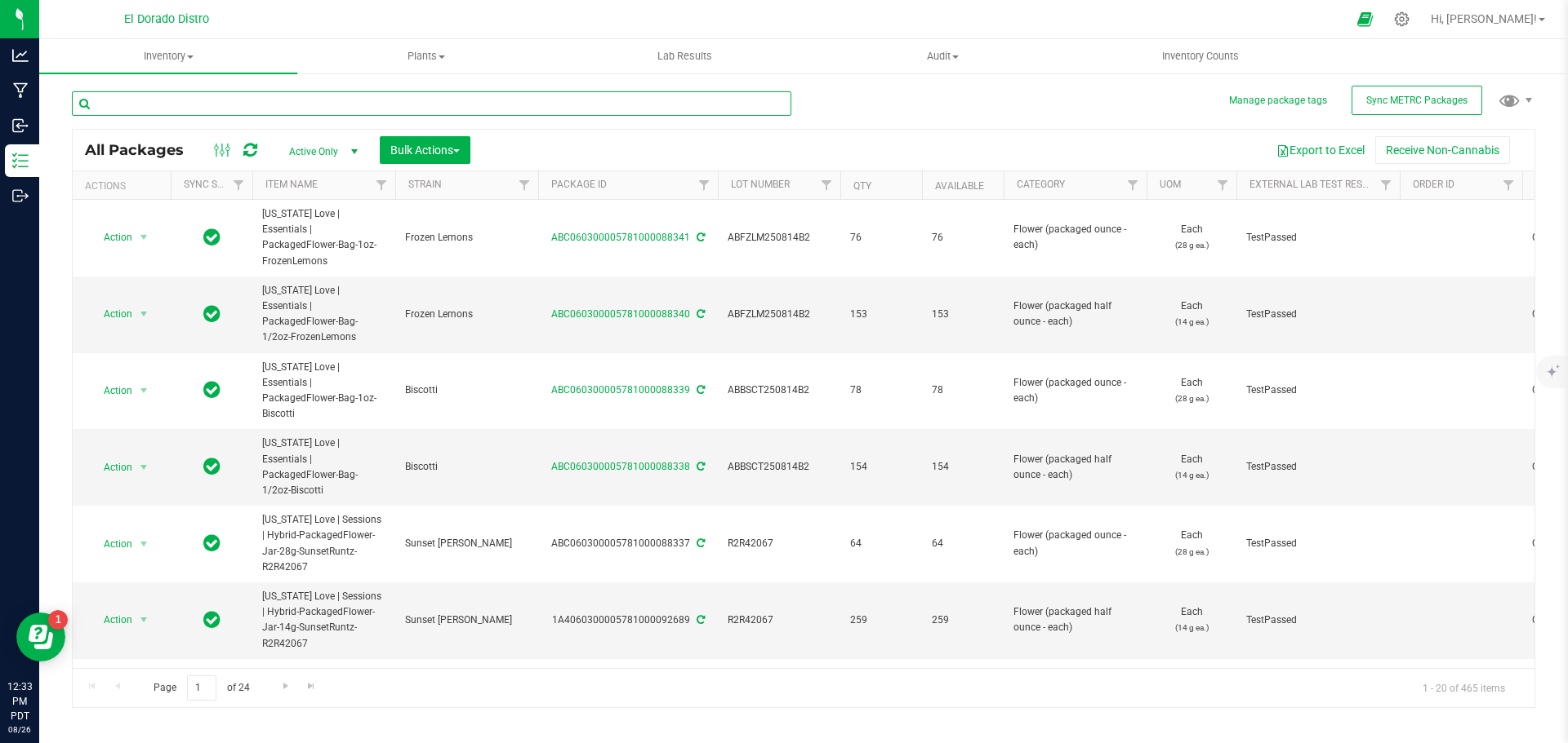
click at [259, 108] on input "text" at bounding box center [431, 103] width 720 height 25
type input "R2R42067"
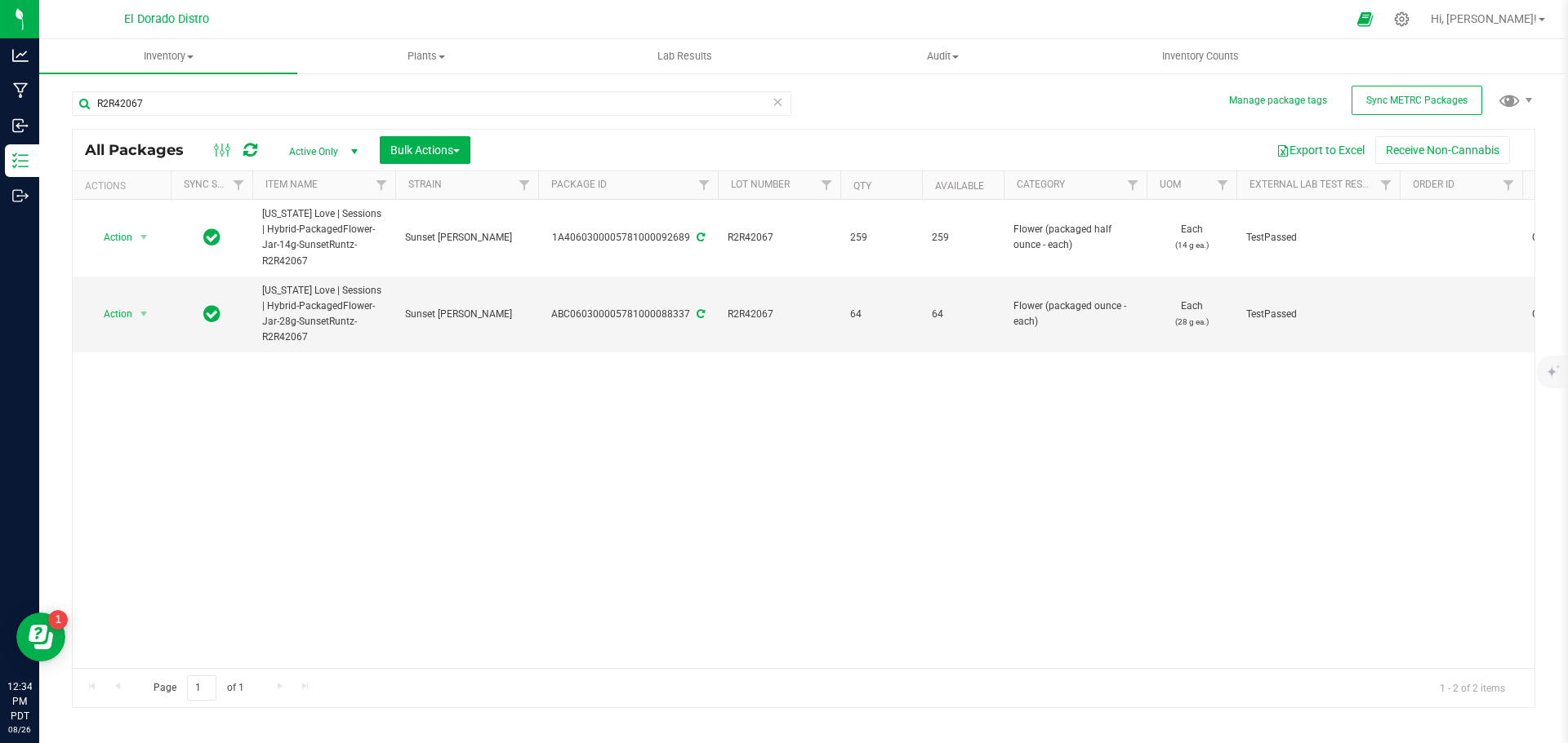
click at [319, 150] on span "Active Only" at bounding box center [320, 152] width 90 height 23
click at [300, 242] on li "All" at bounding box center [319, 251] width 88 height 25
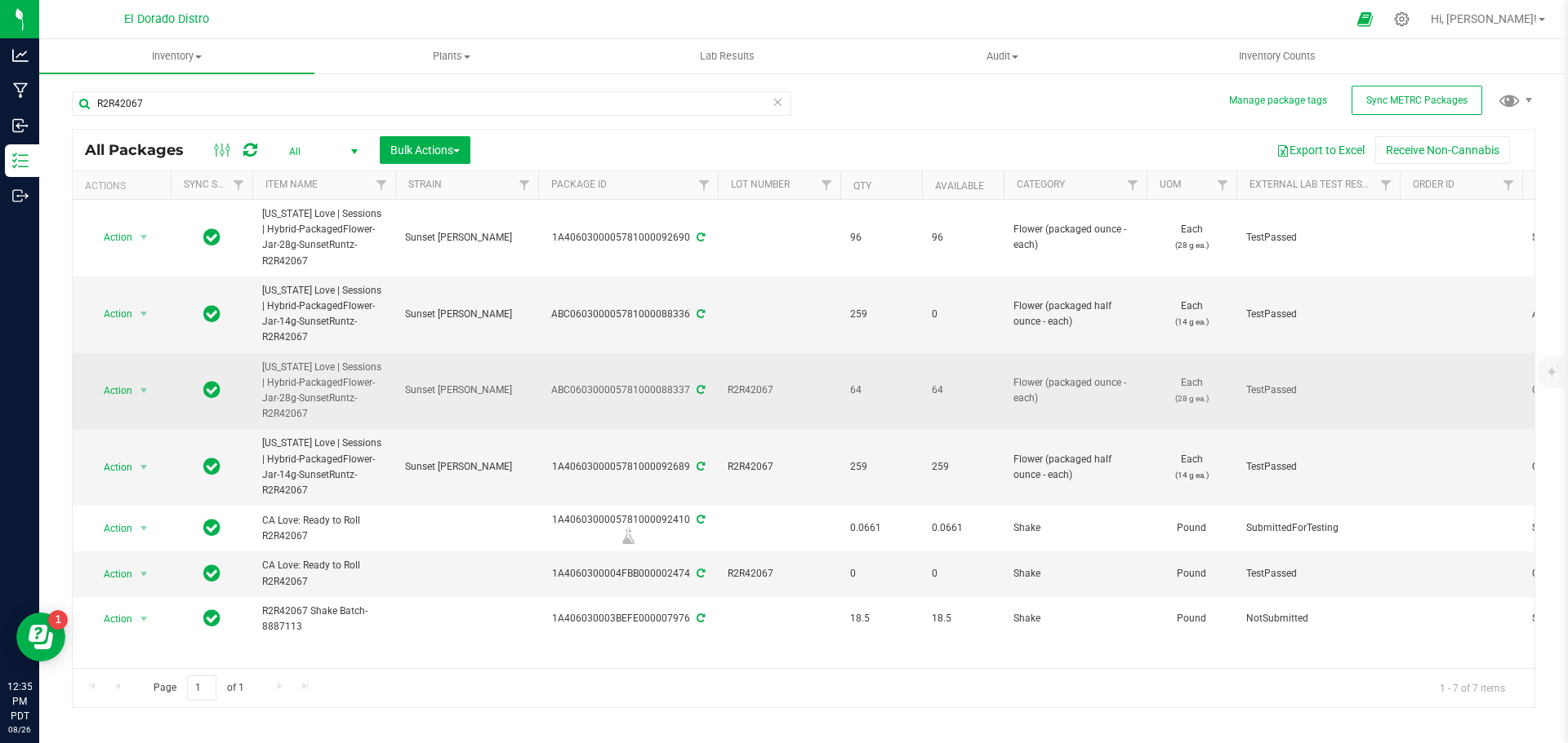
click at [743, 383] on span "R2R42067" at bounding box center [778, 390] width 103 height 15
click at [743, 377] on input "R2R42067" at bounding box center [775, 390] width 117 height 26
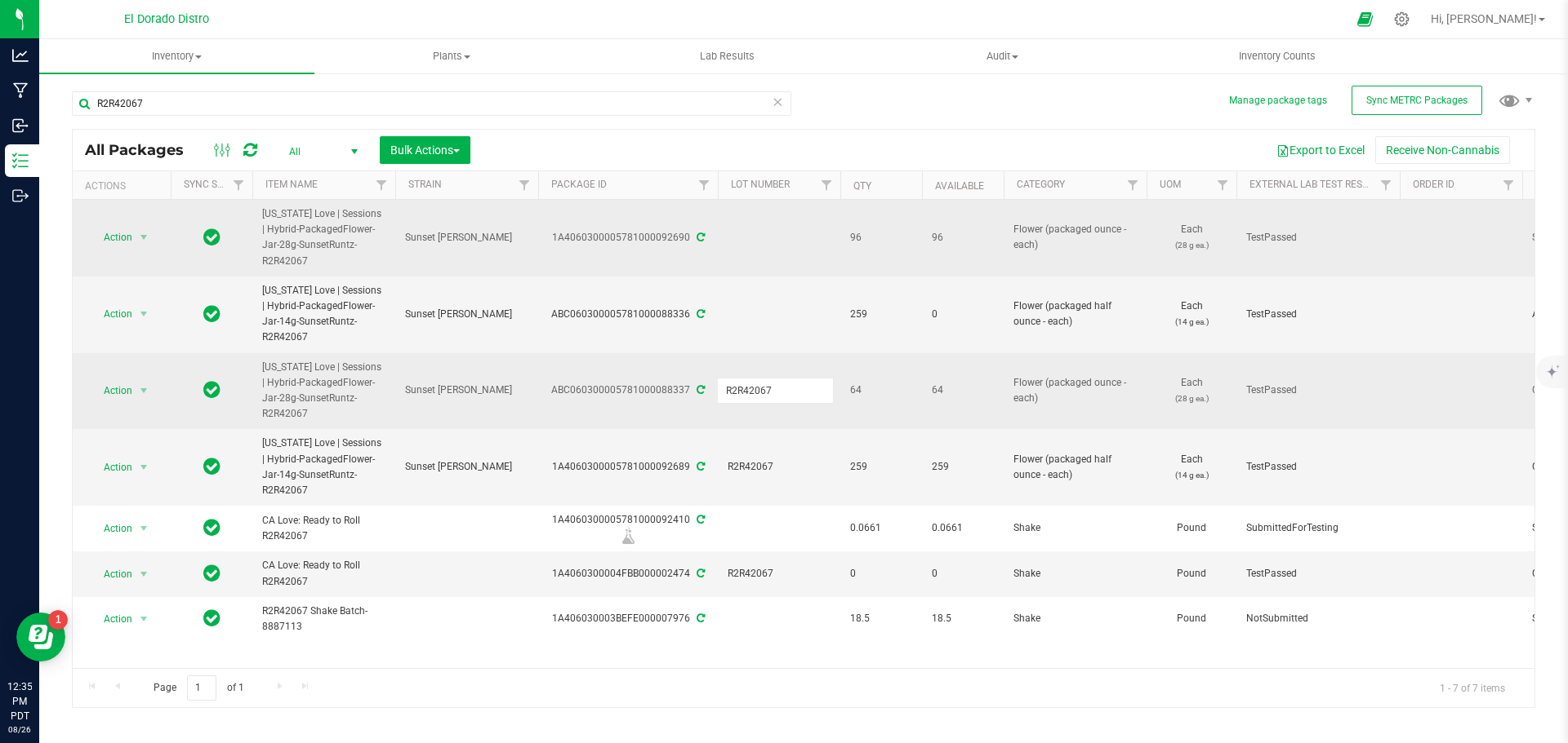
click at [793, 231] on td at bounding box center [779, 239] width 123 height 77
type input "R2R42067"
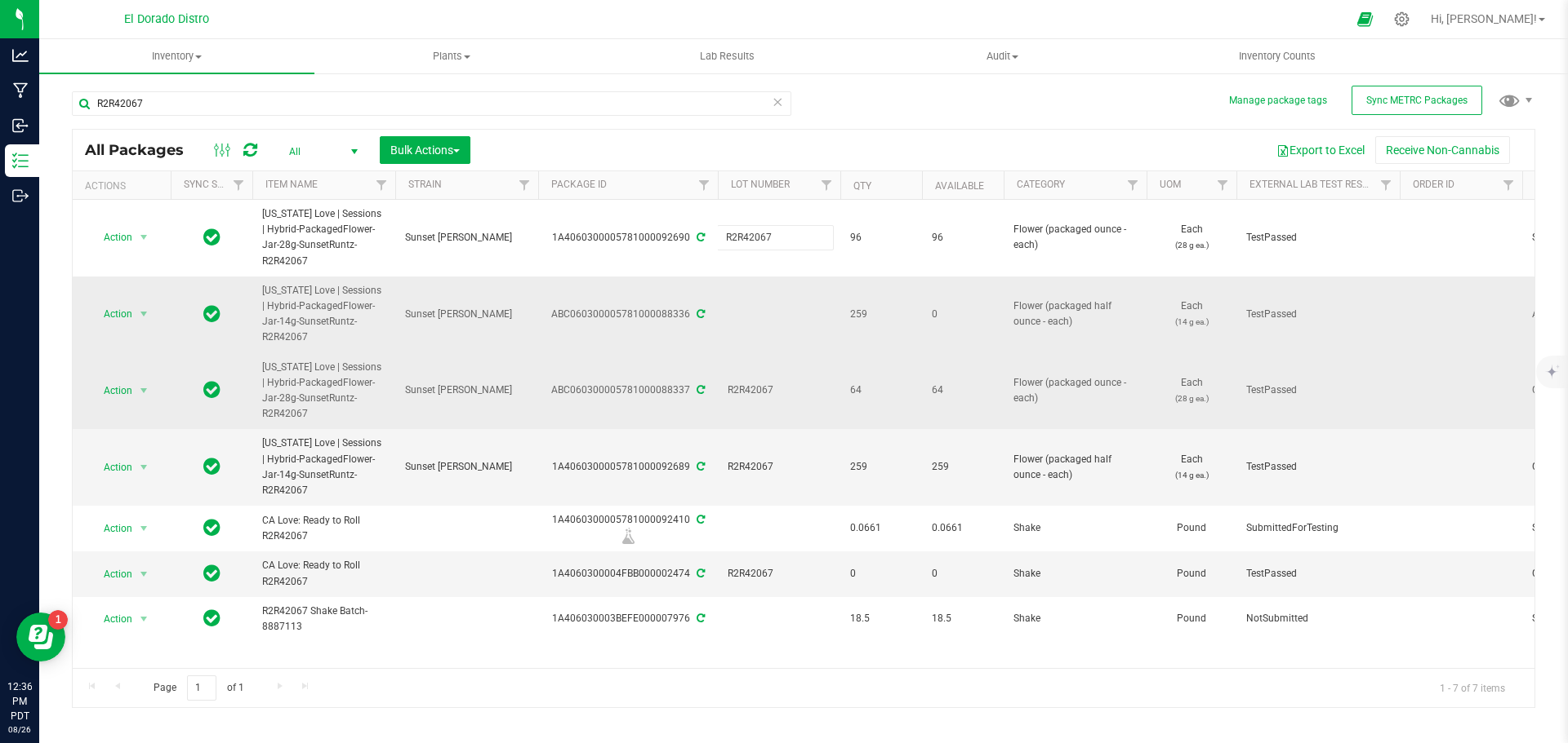
click at [768, 279] on div "All Packages All Active Only Lab Samples Locked All External Internal Bulk Acti…" at bounding box center [803, 418] width 1463 height 579
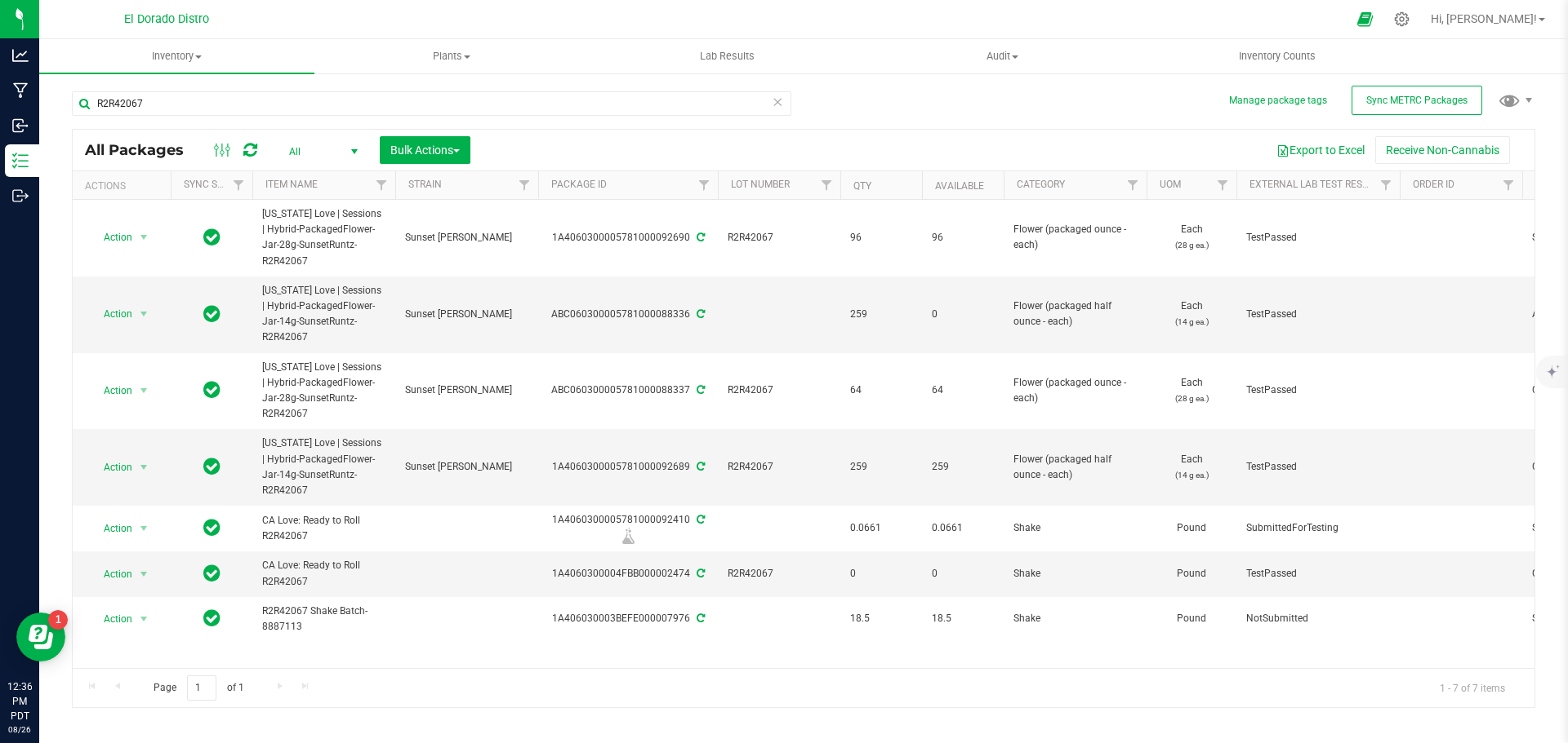
click at [766, 286] on td at bounding box center [779, 315] width 123 height 77
type input "R2R42067"
click at [876, 120] on div "R2R42067 All Packages All Active Only Lab Samples Locked All External Internal …" at bounding box center [803, 392] width 1463 height 632
click at [123, 563] on span "Action" at bounding box center [111, 574] width 44 height 23
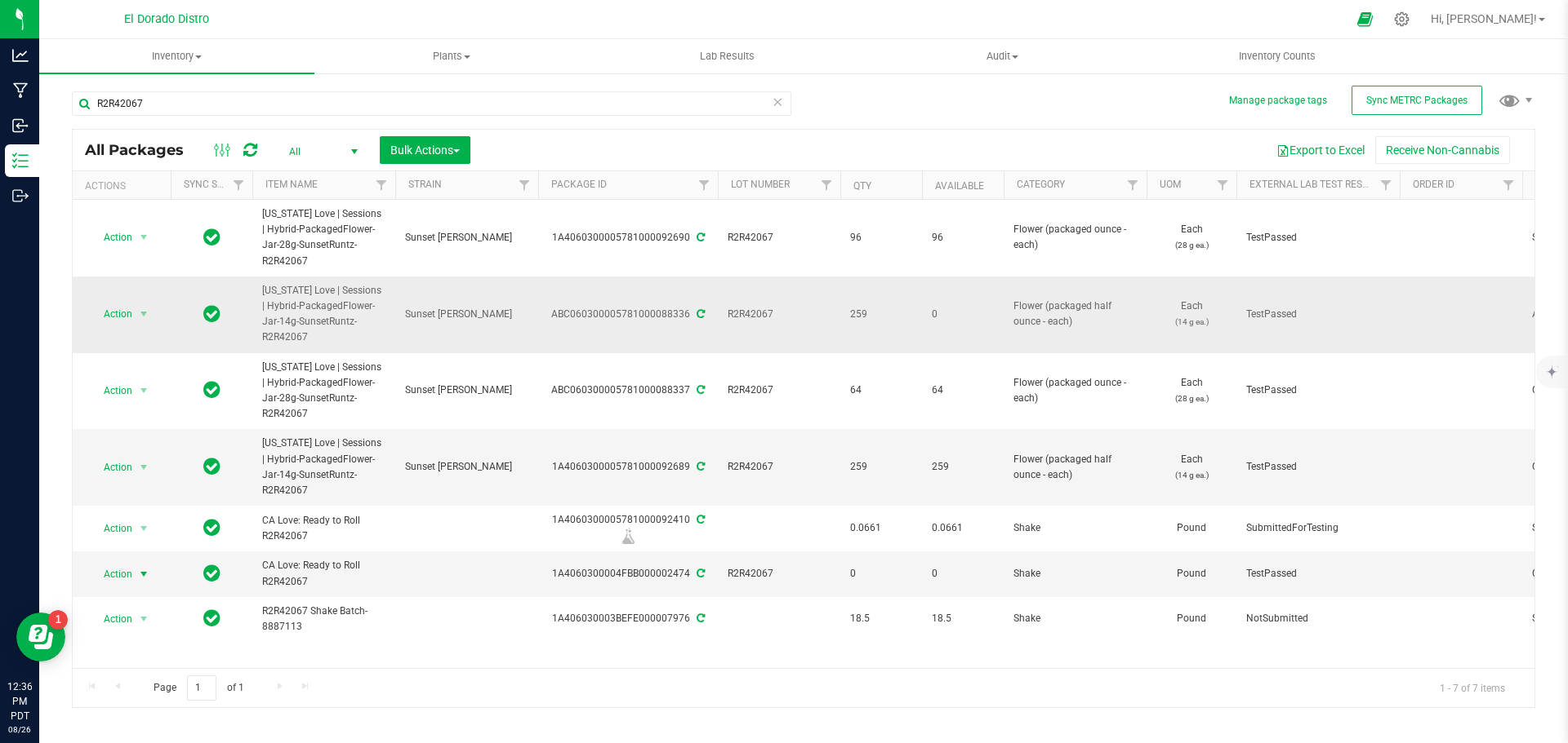
click at [125, 302] on span "Action" at bounding box center [111, 314] width 44 height 23
click at [125, 303] on span "Action" at bounding box center [111, 314] width 44 height 23
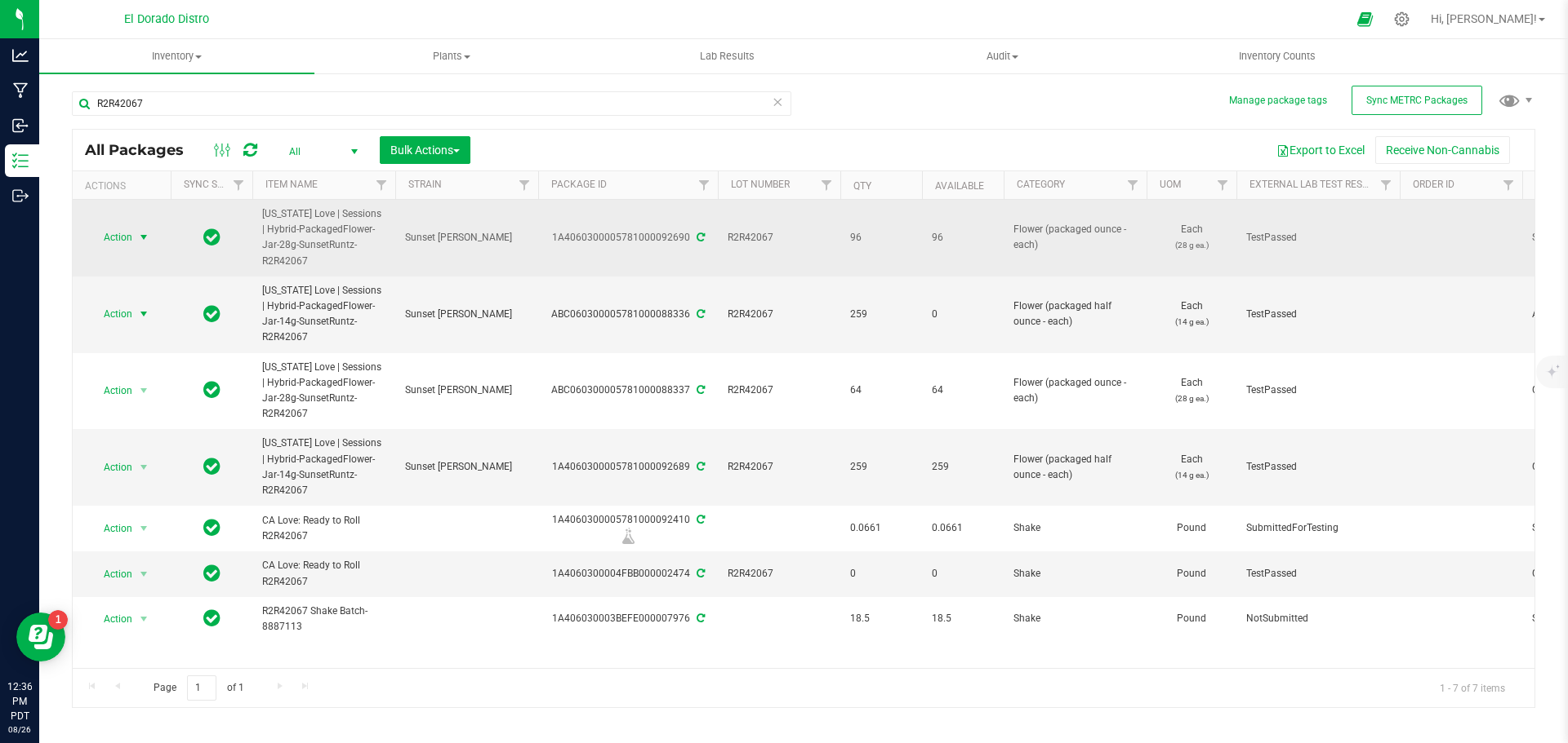
click at [125, 234] on span "Action" at bounding box center [111, 237] width 44 height 23
click at [125, 234] on span "Action" at bounding box center [111, 238] width 44 height 23
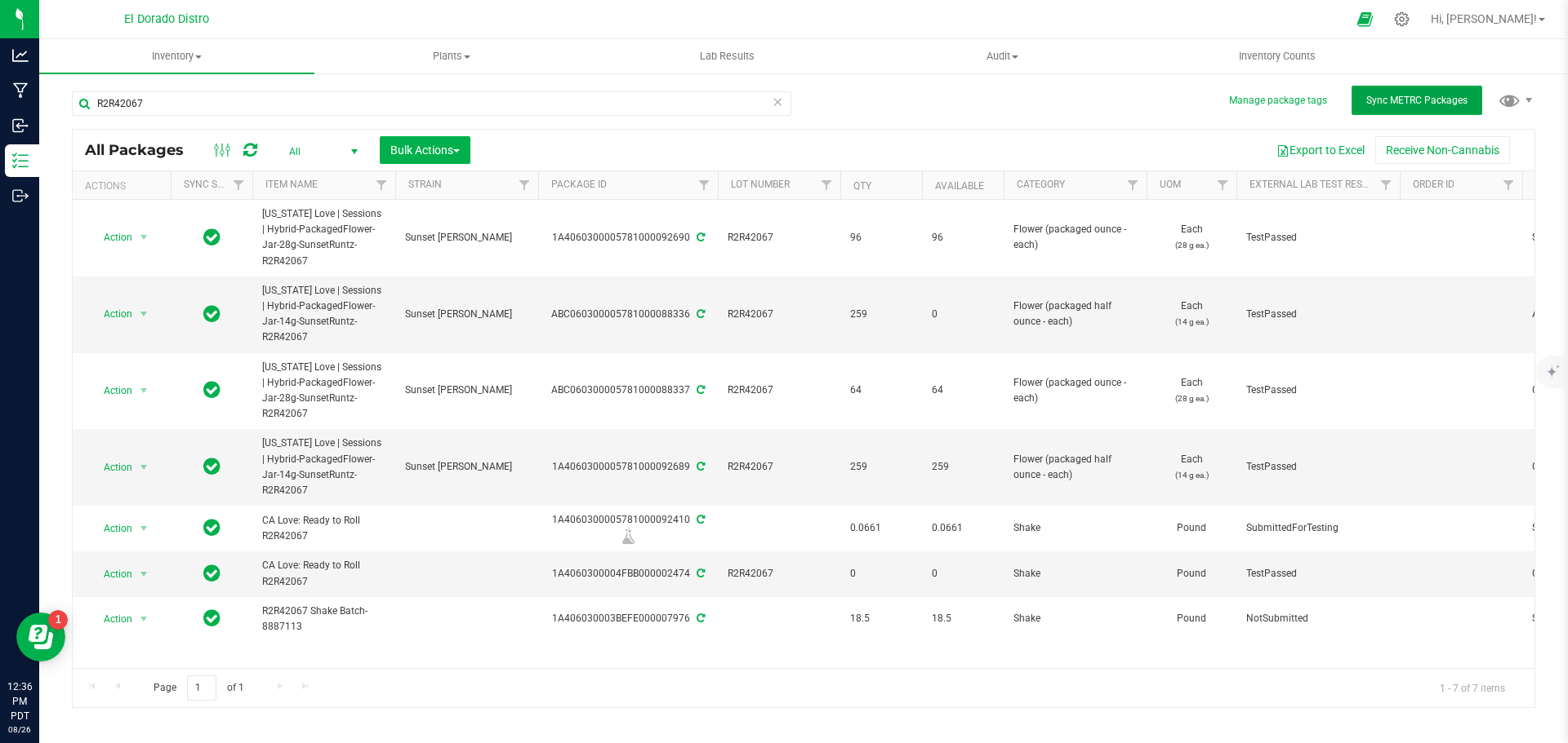
drag, startPoint x: 1384, startPoint y: 101, endPoint x: 1335, endPoint y: 110, distance: 49.8
click at [1384, 101] on span "Sync METRC Packages" at bounding box center [1416, 100] width 101 height 11
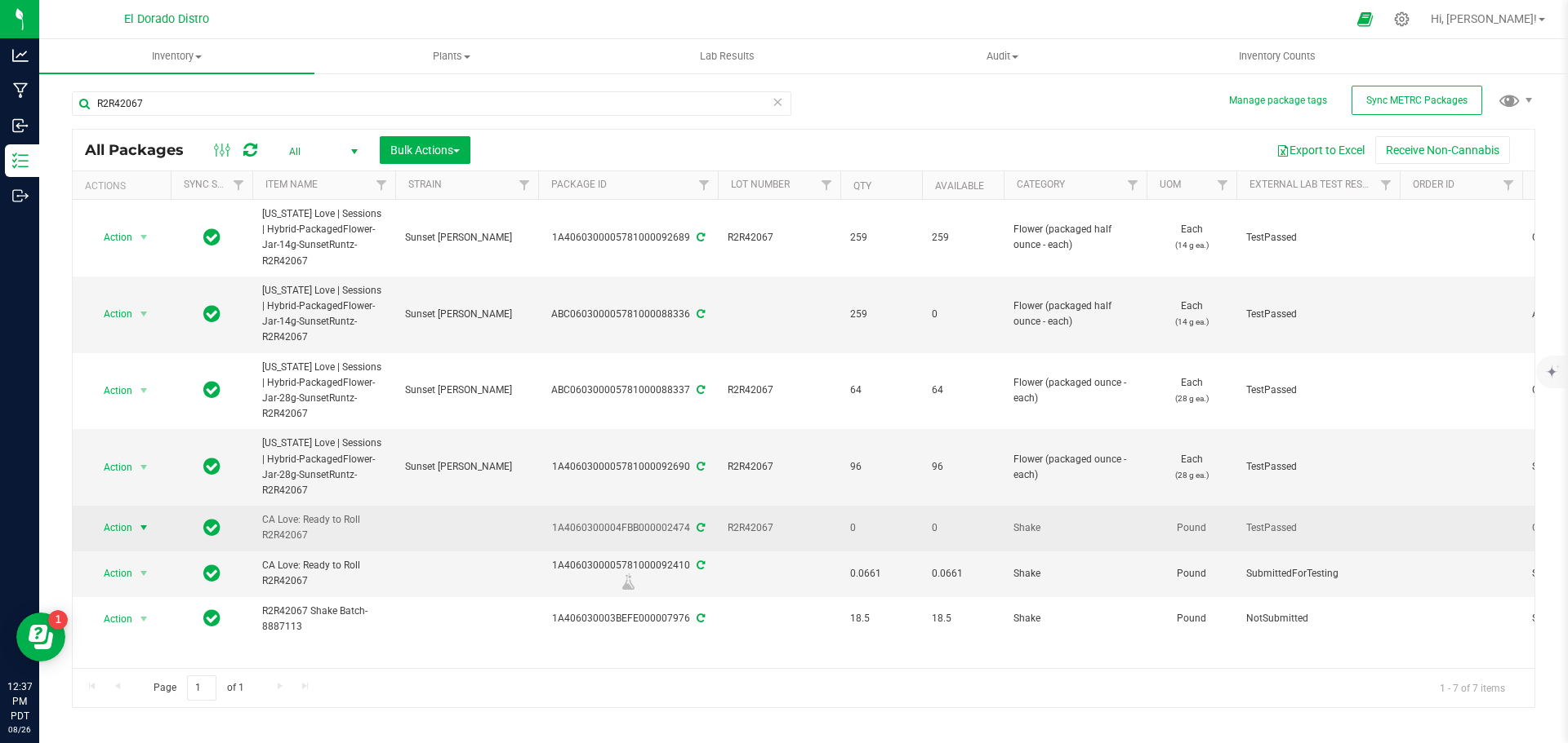
click at [147, 521] on span "select" at bounding box center [143, 527] width 13 height 13
click at [147, 522] on span "select" at bounding box center [143, 528] width 13 height 13
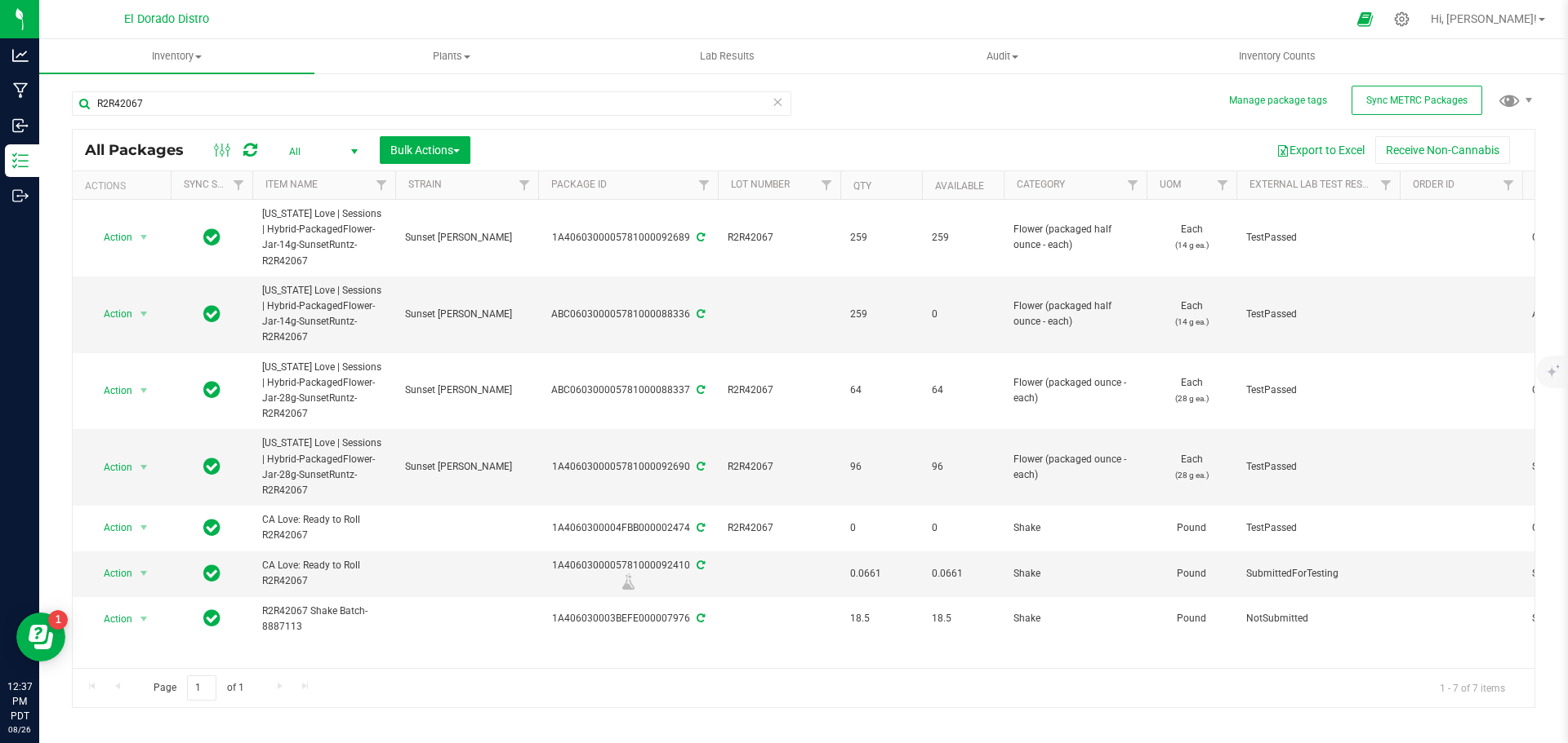
click at [298, 158] on span "All" at bounding box center [320, 152] width 90 height 23
click at [301, 176] on li "Active Only" at bounding box center [319, 177] width 88 height 25
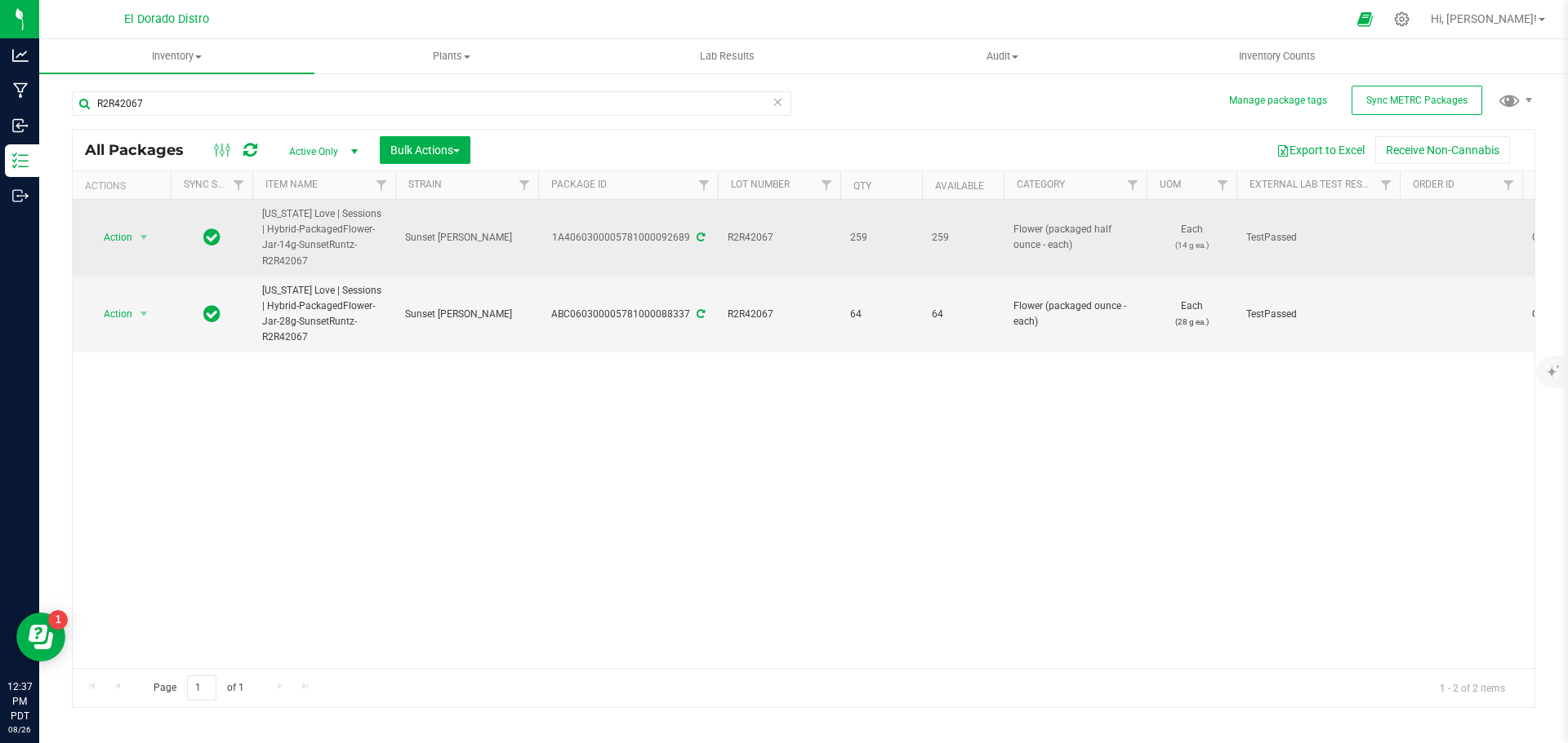
click at [117, 226] on span "Action" at bounding box center [111, 237] width 44 height 23
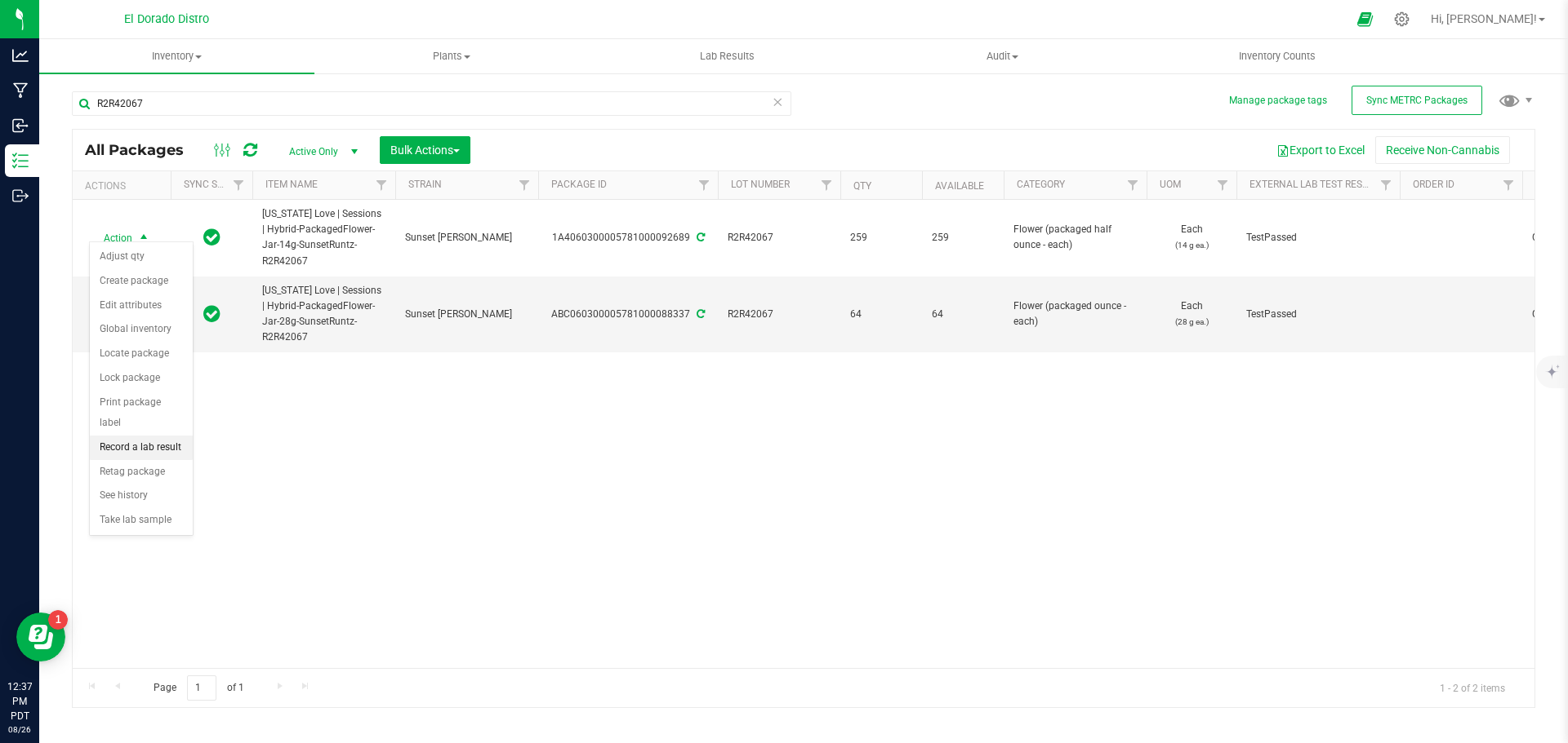
click at [167, 435] on li "Record a lab result" at bounding box center [141, 447] width 103 height 25
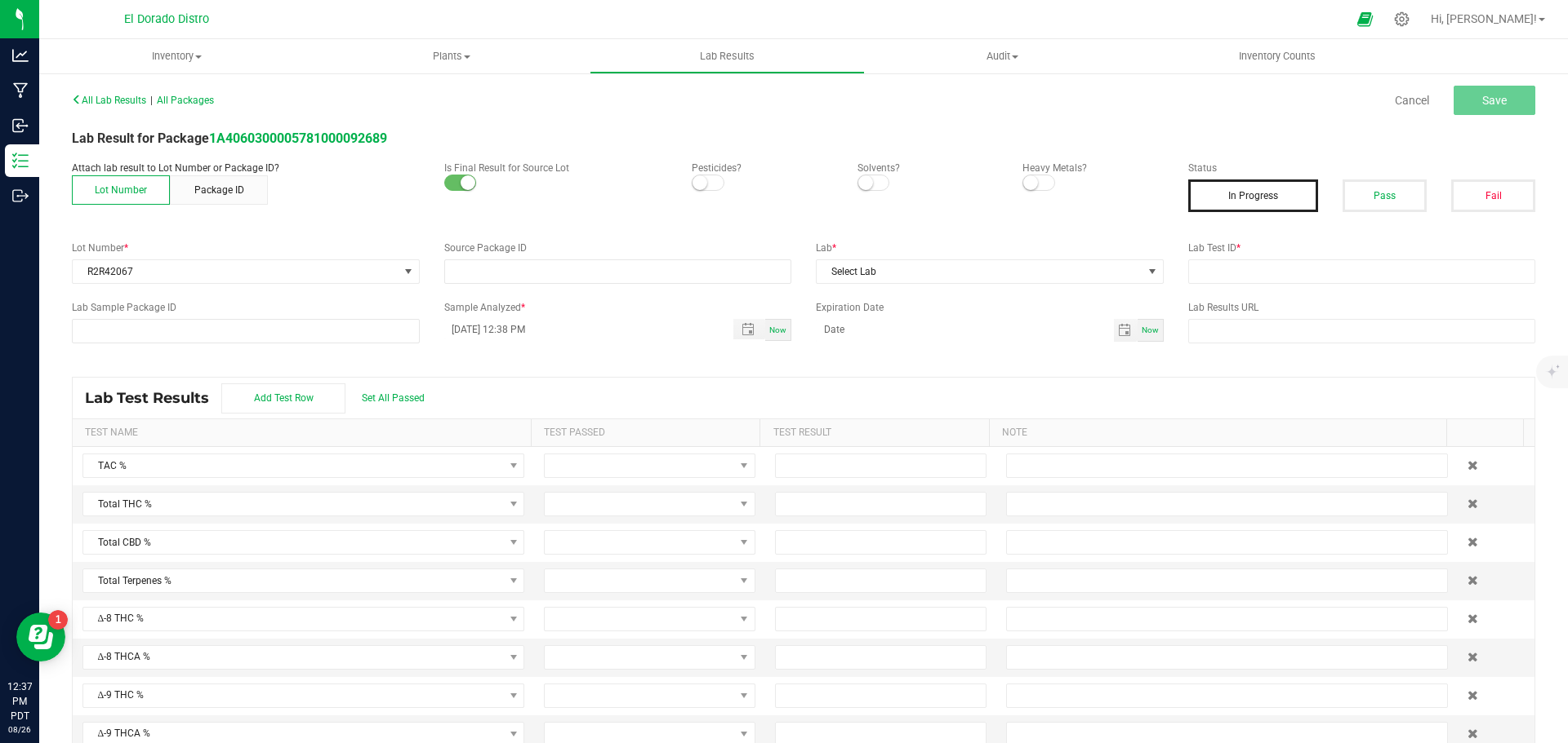
type input "1A4060300005781000092689"
click at [1223, 268] on input "text" at bounding box center [1362, 272] width 348 height 25
paste input "R2R42067"
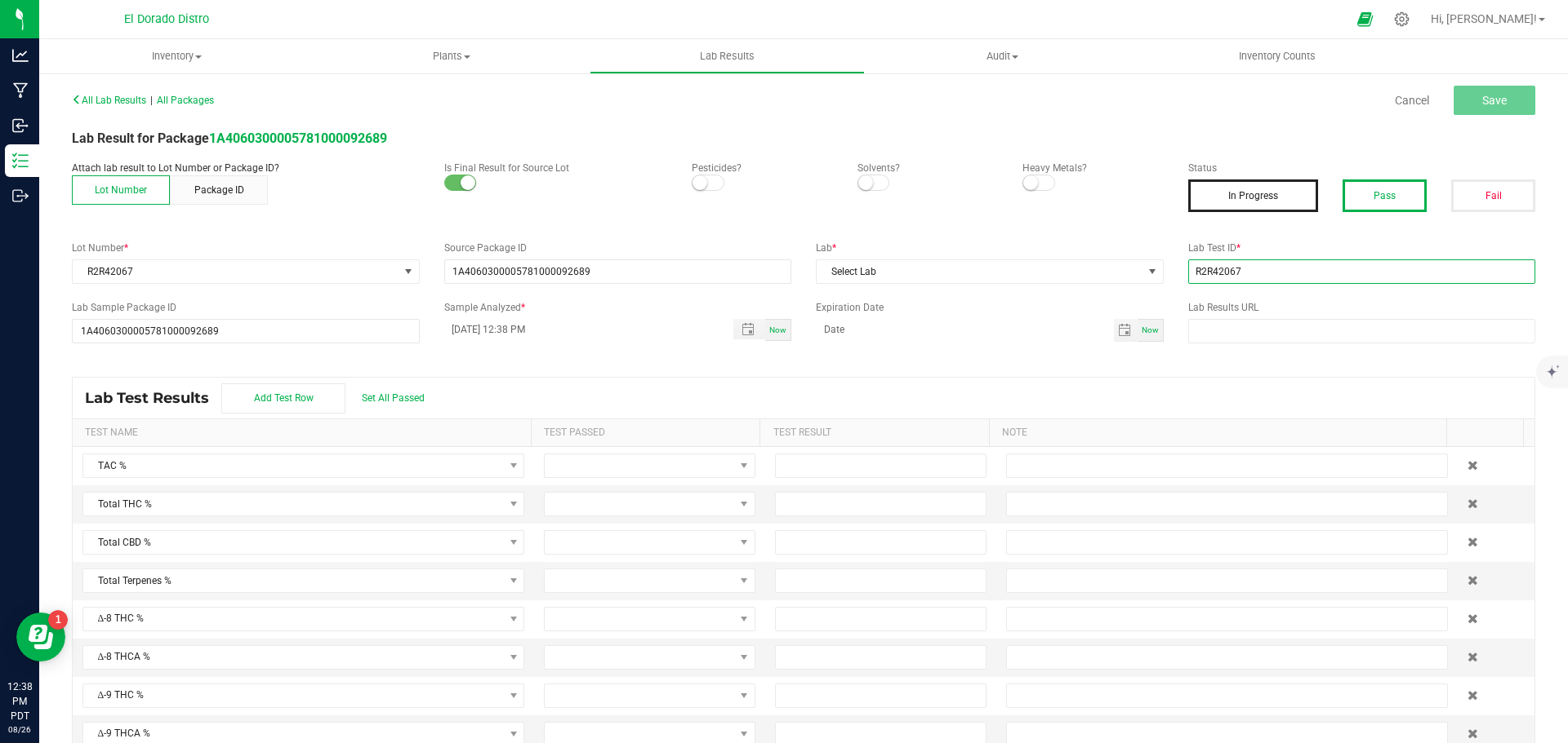
type input "R2R42067"
click at [1382, 198] on button "Pass" at bounding box center [1384, 196] width 84 height 32
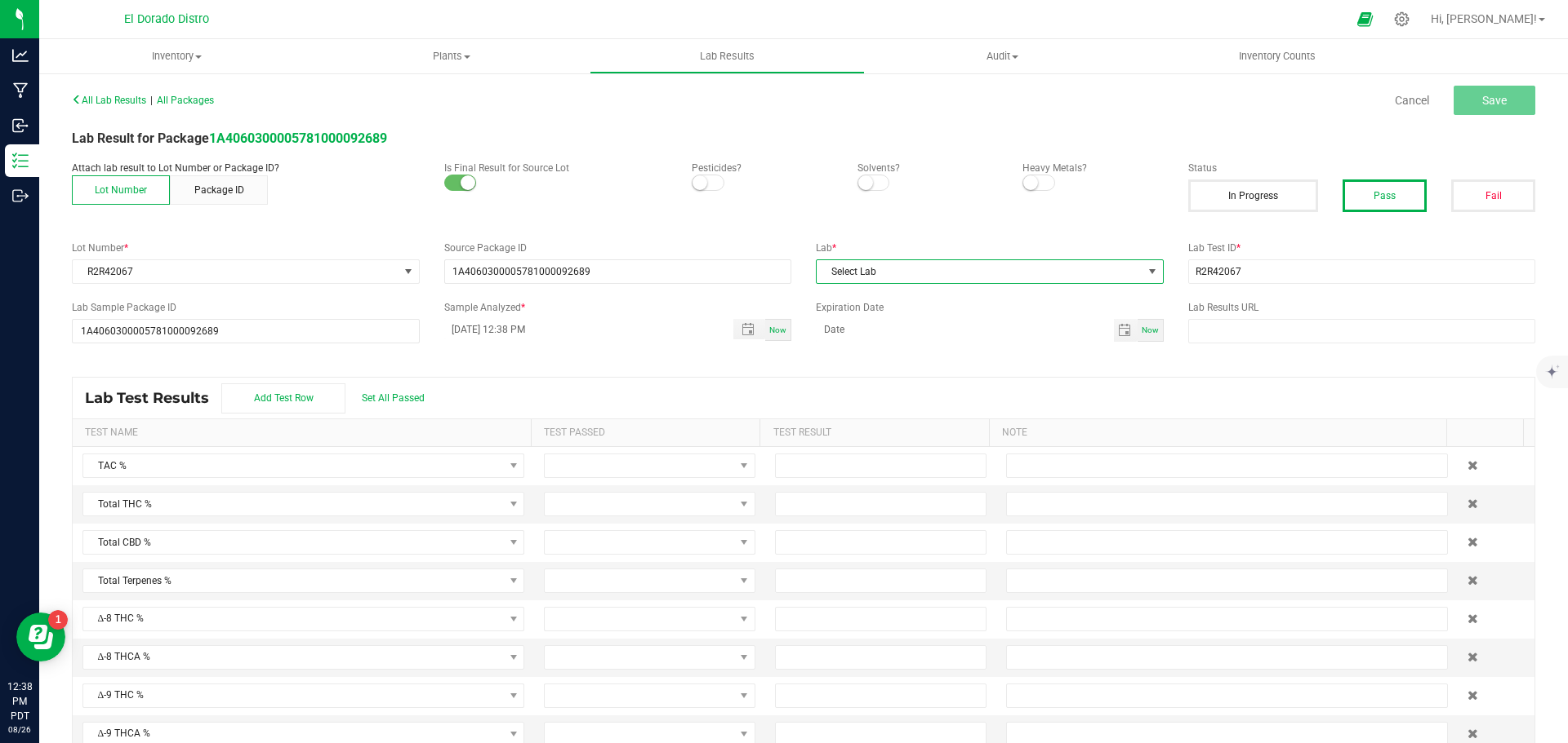
click at [1044, 272] on span "Select Lab" at bounding box center [980, 272] width 326 height 23
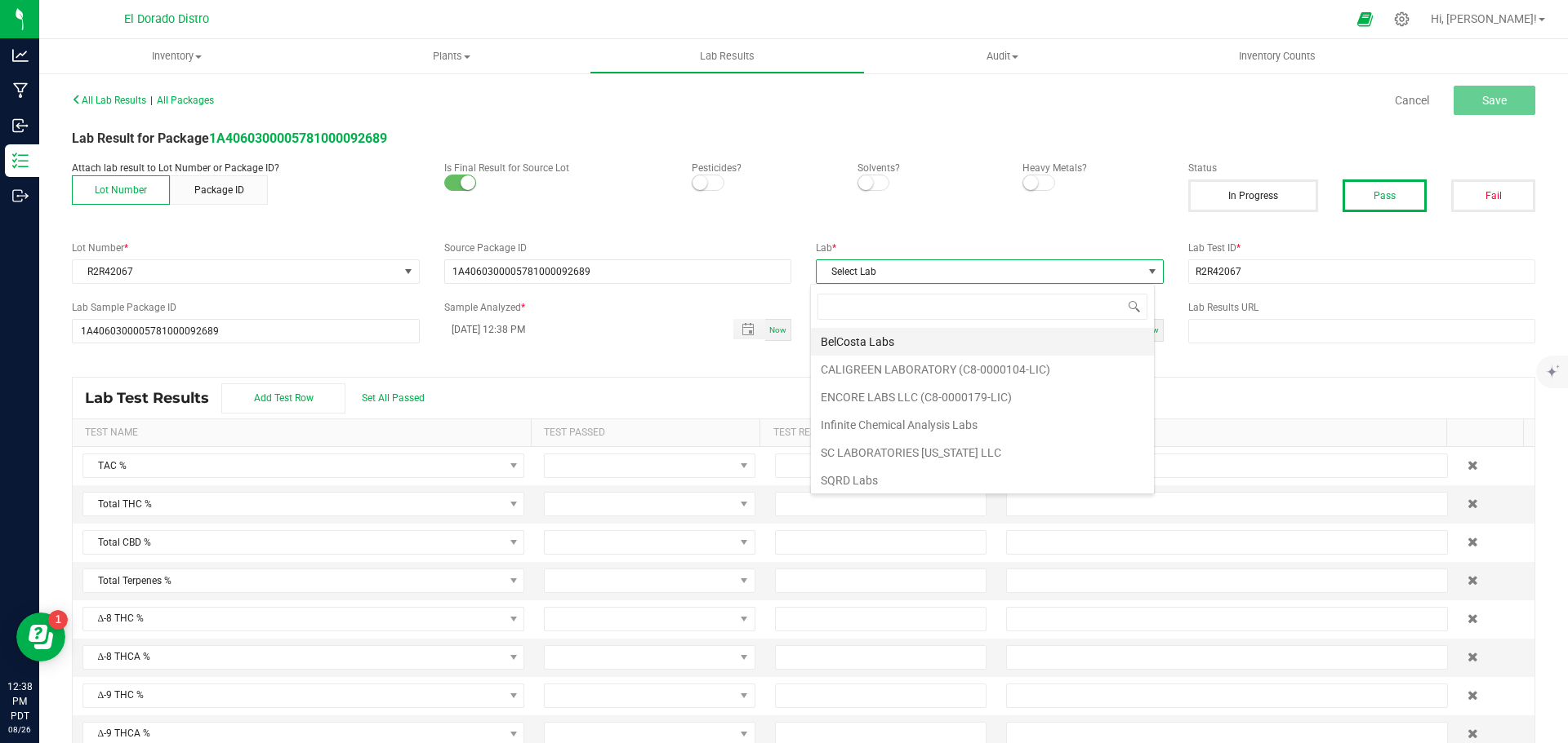
scroll to position [25, 344]
click at [884, 476] on li "SQRD Labs" at bounding box center [982, 481] width 343 height 28
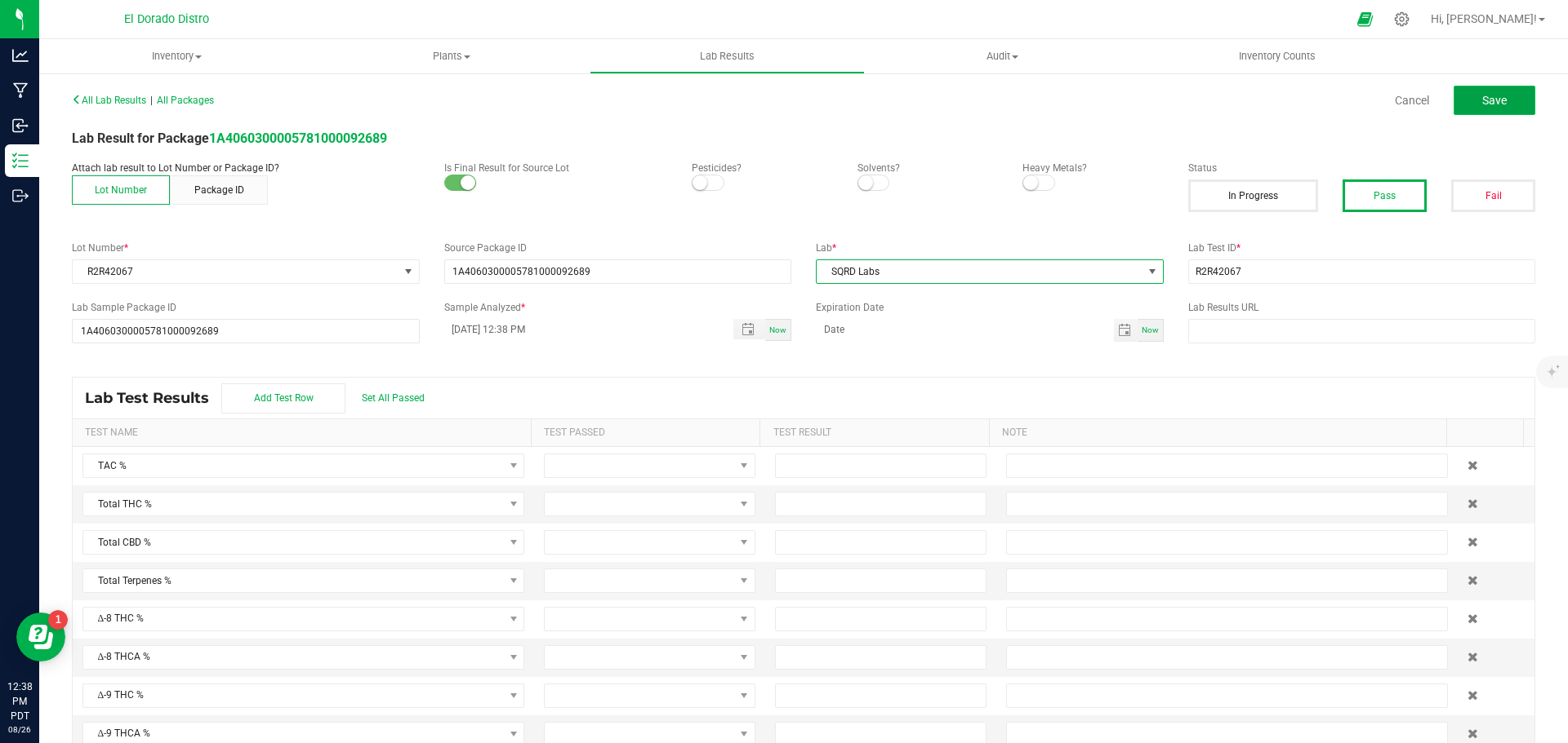
click at [1482, 103] on span "Save" at bounding box center [1494, 100] width 25 height 13
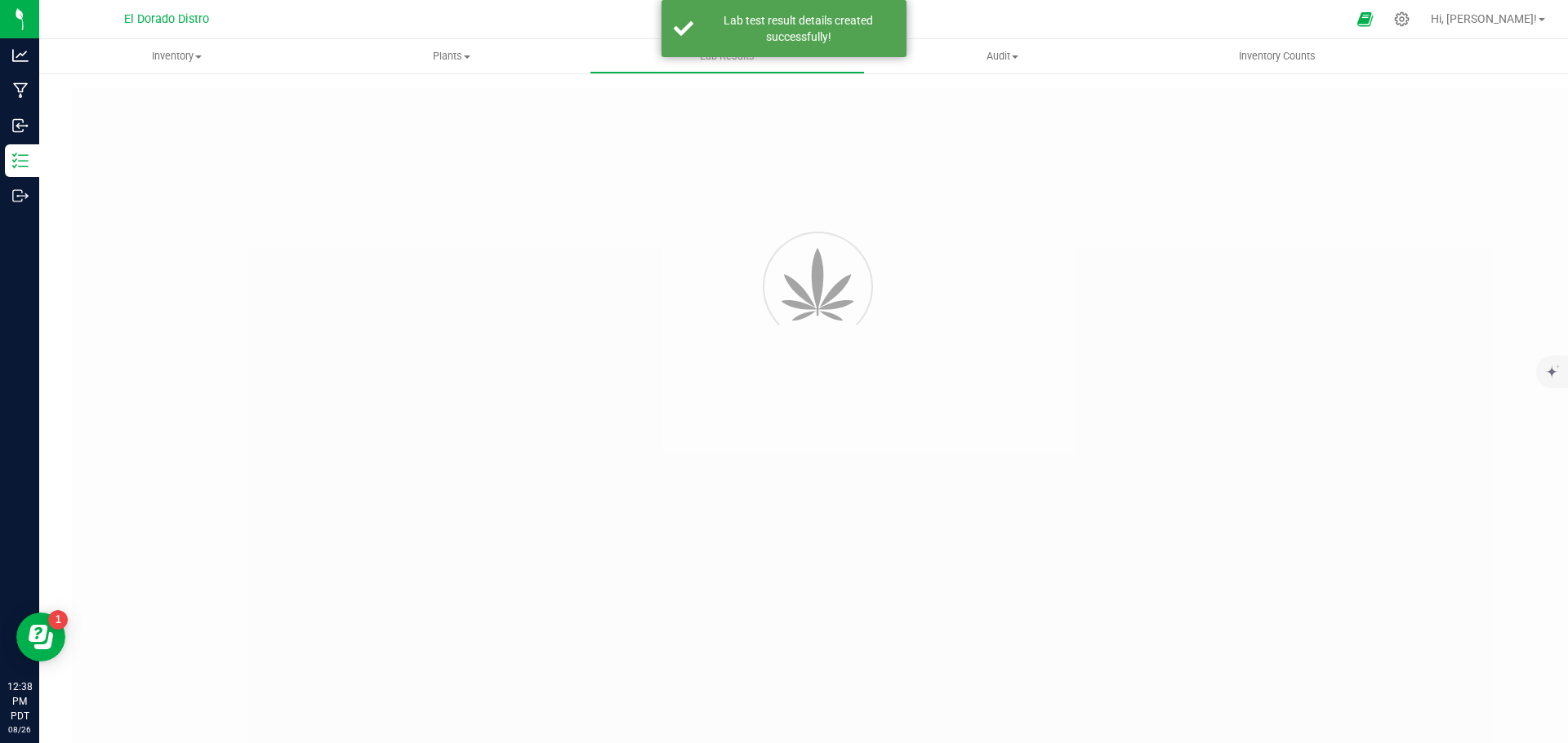
type input "1A4060300005781000092689"
type input "R2R42067"
type input "1A4060300005781000092689"
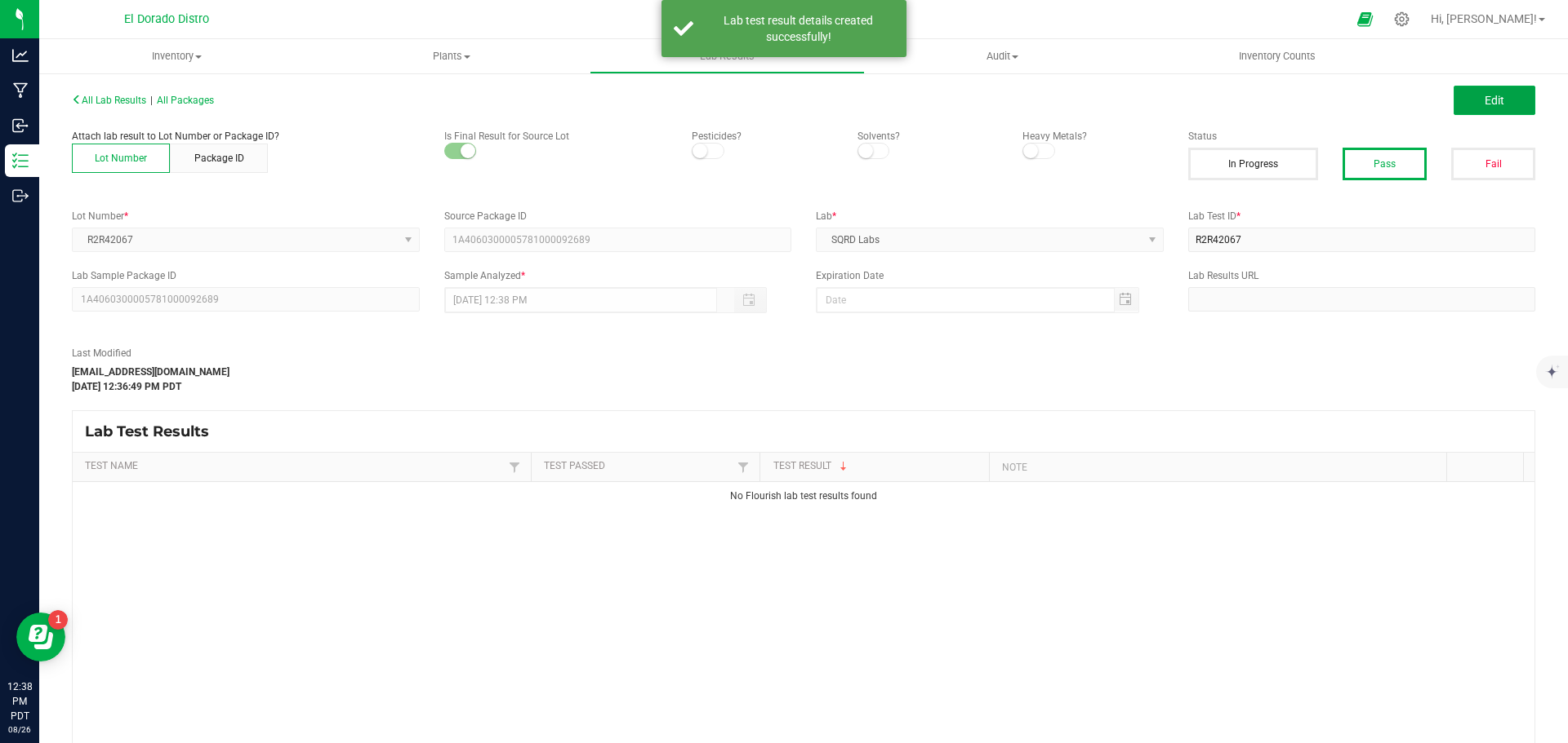
click at [1484, 103] on span "Edit" at bounding box center [1494, 100] width 20 height 13
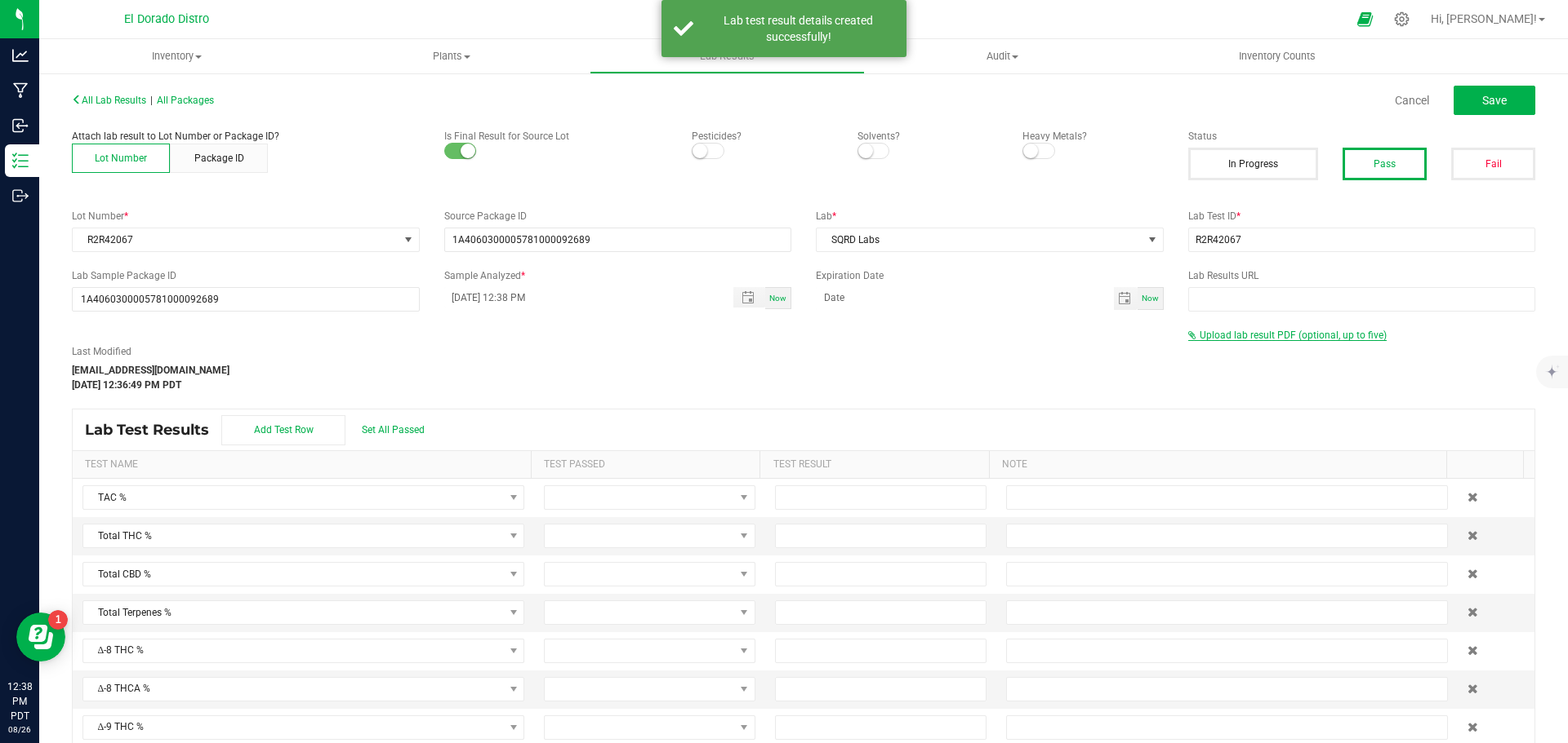
click at [1307, 337] on span "Upload lab result PDF (optional, up to five)" at bounding box center [1293, 335] width 187 height 11
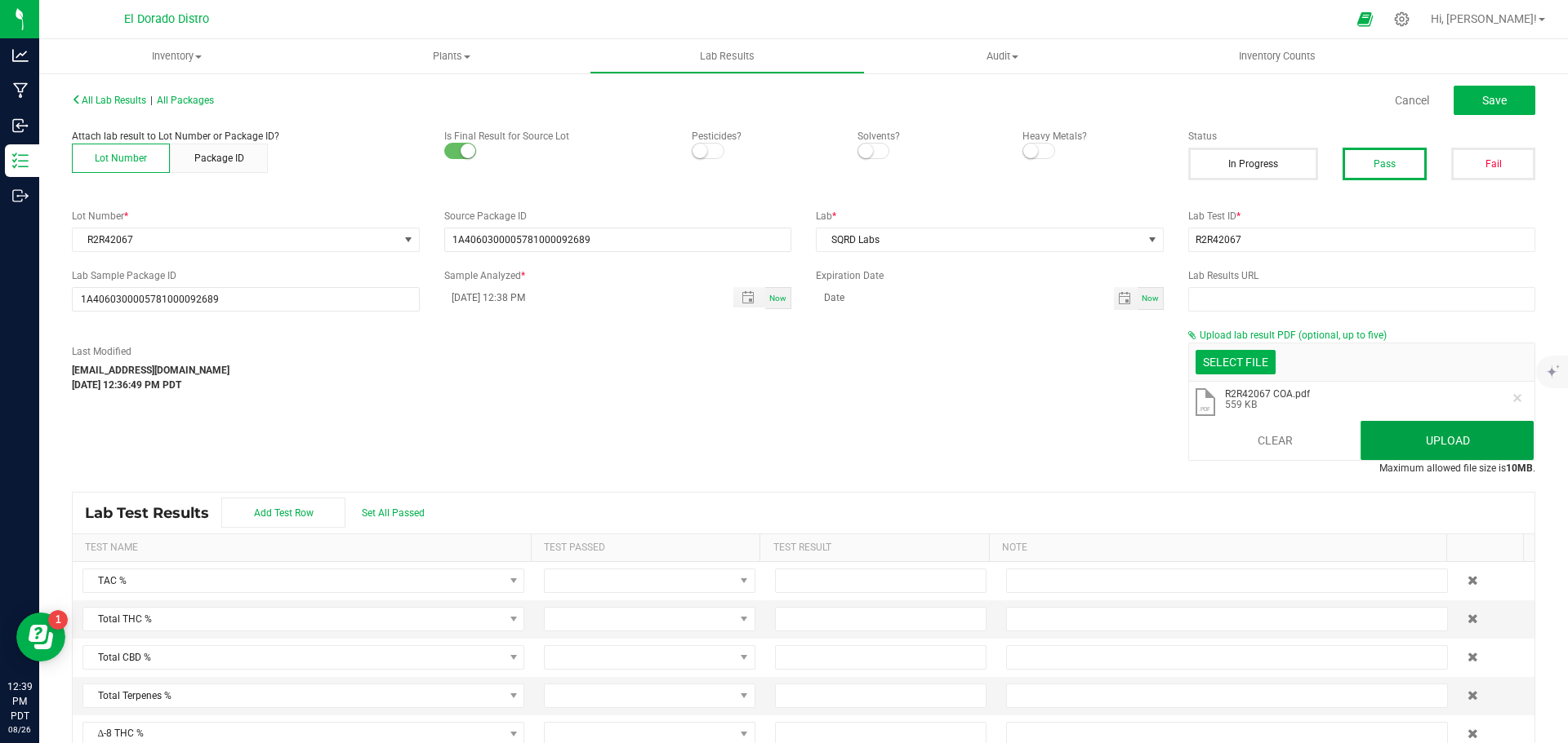
click at [1473, 443] on button "Upload" at bounding box center [1447, 441] width 173 height 39
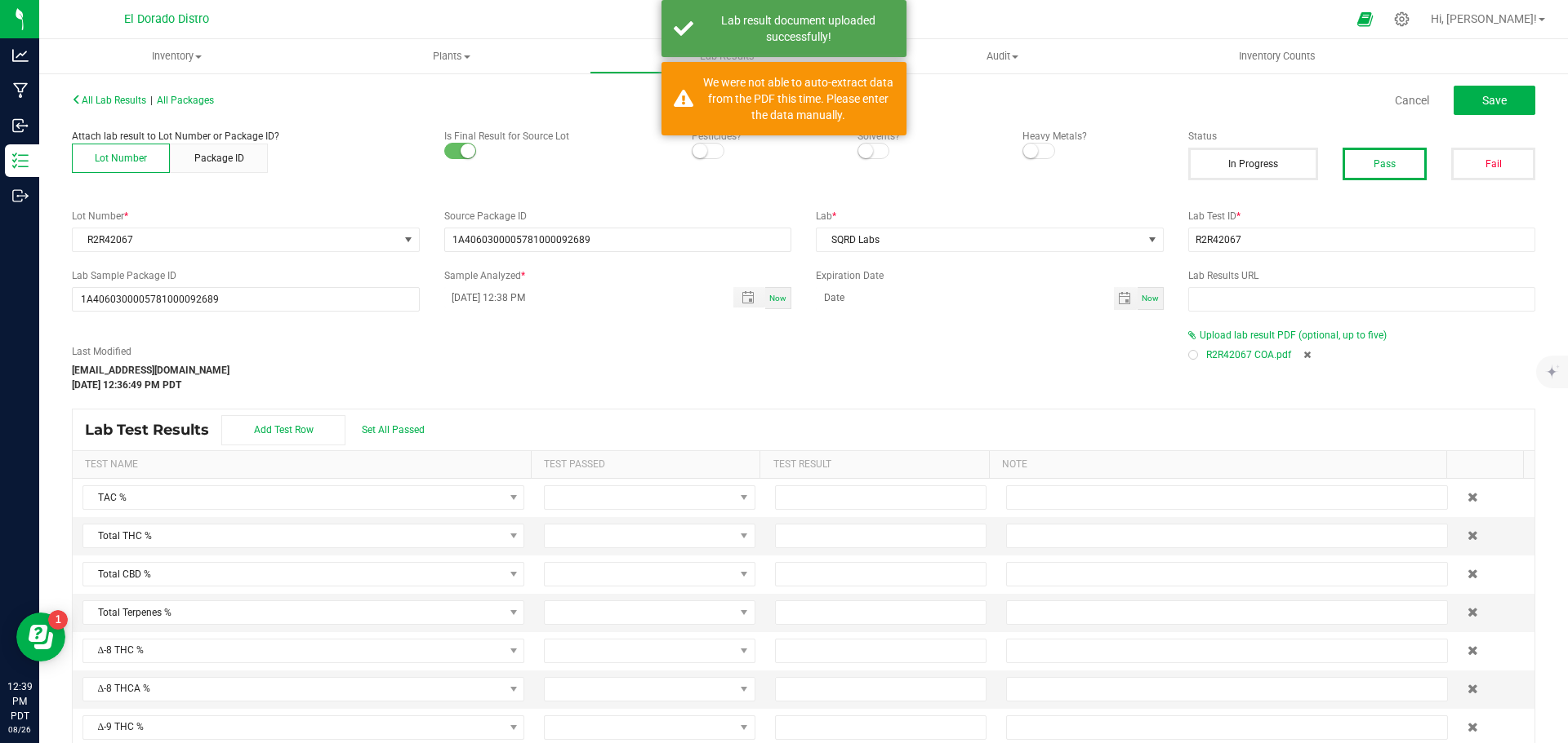
click at [1188, 360] on div "R2R42067 COA.pdf" at bounding box center [1362, 354] width 348 height 25
click at [1188, 357] on div at bounding box center [1192, 354] width 9 height 9
click at [1490, 102] on span "Save" at bounding box center [1494, 100] width 25 height 13
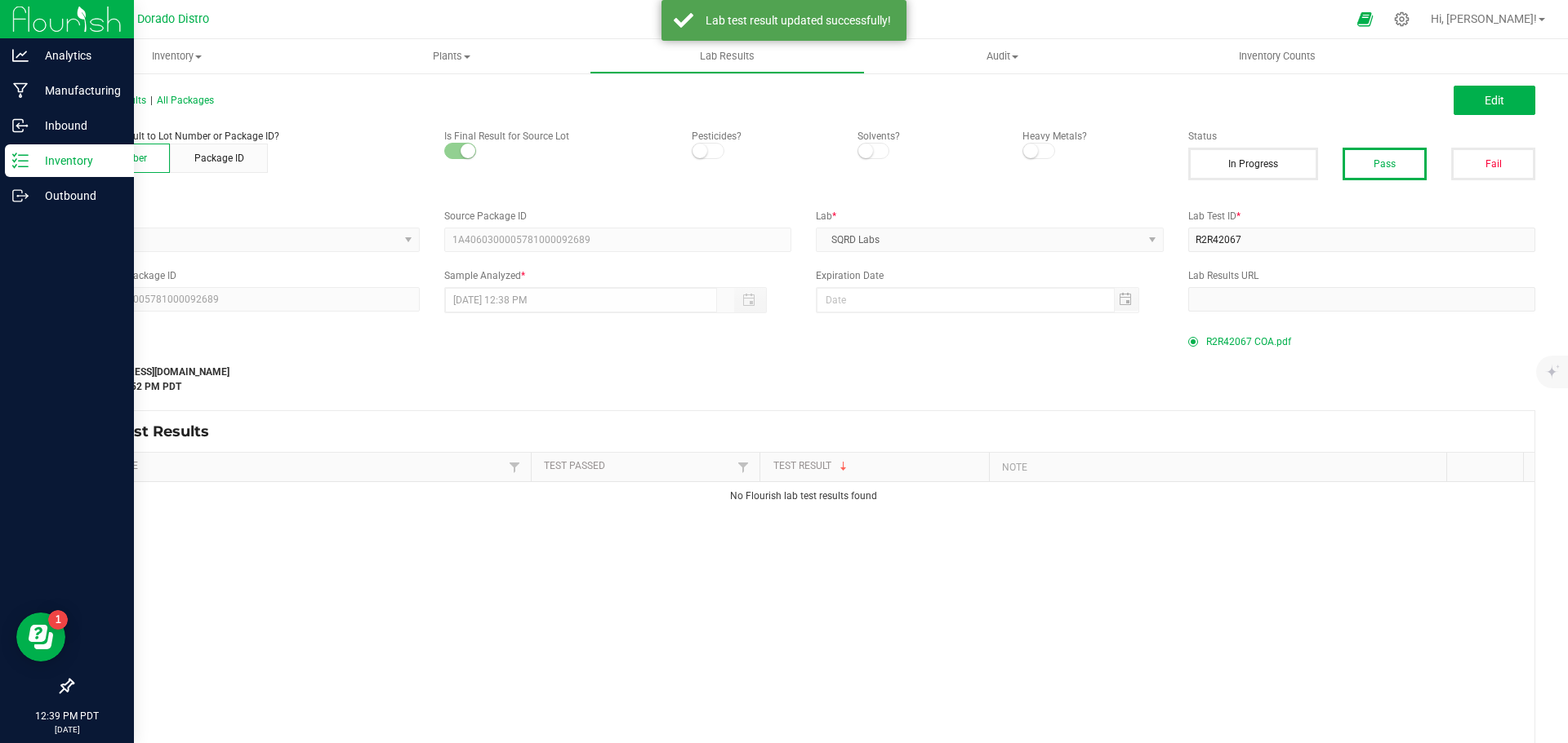
click at [29, 158] on p "Inventory" at bounding box center [78, 160] width 98 height 20
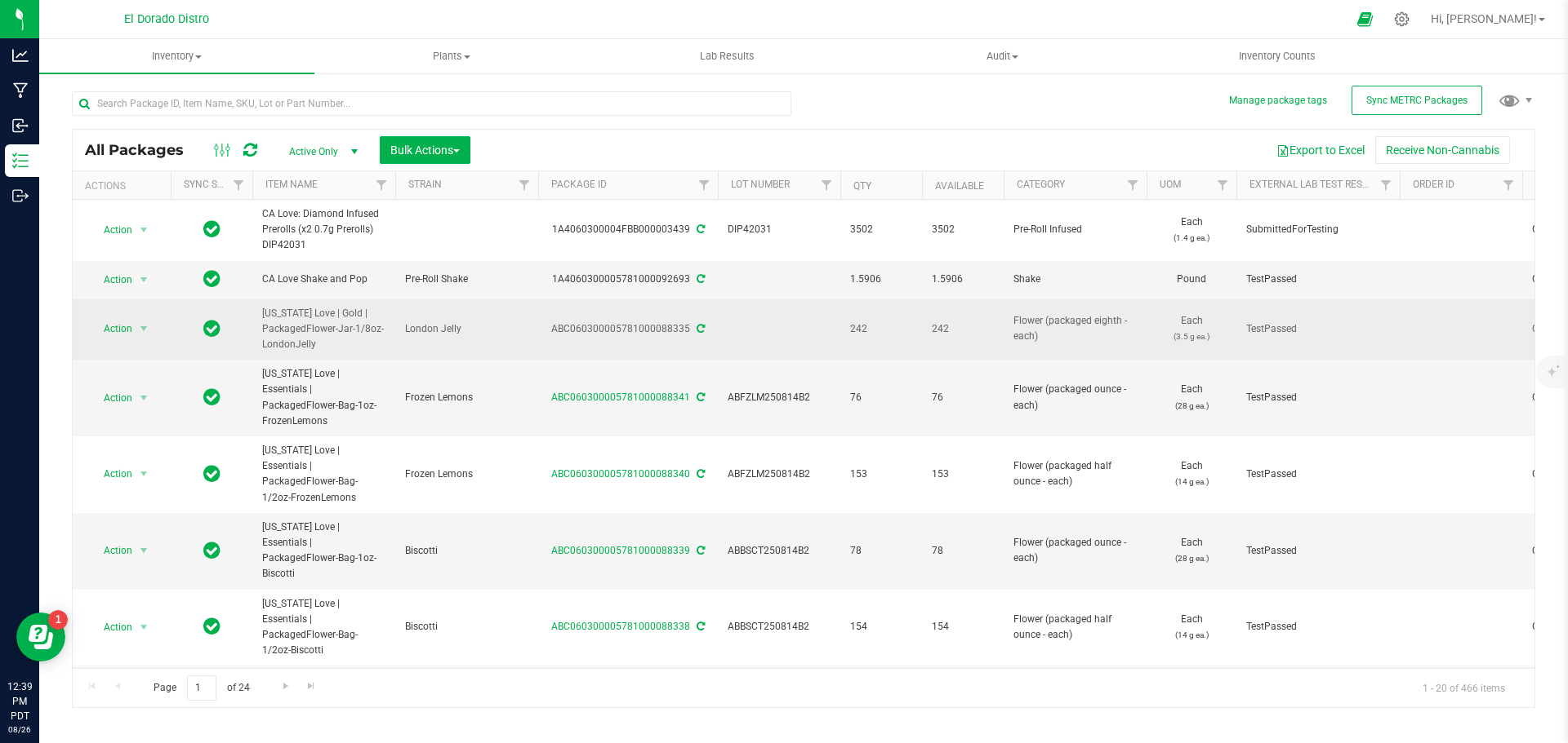
click at [720, 316] on td at bounding box center [779, 330] width 123 height 61
type input "HBSDLDJY250721"
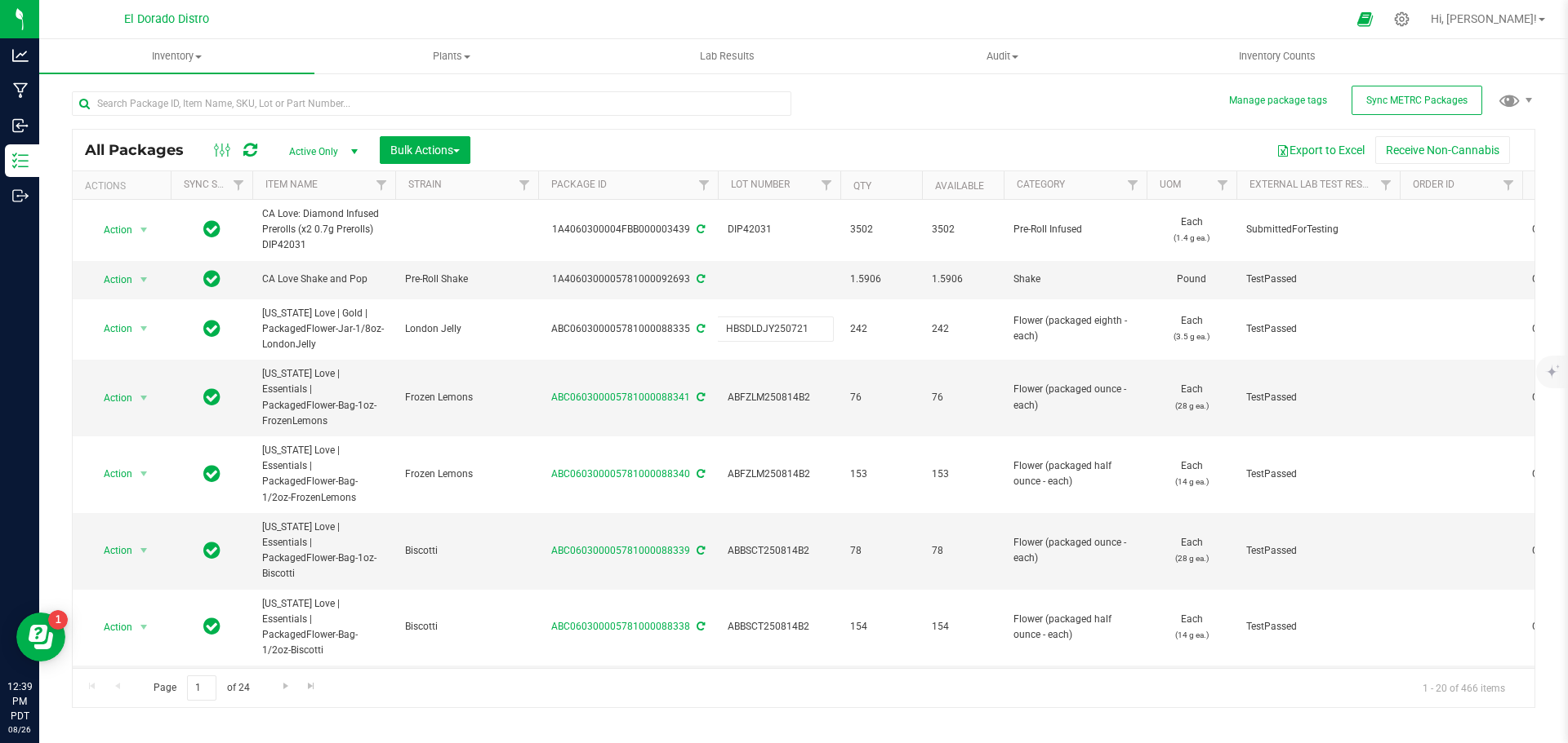
click at [901, 107] on div "All Packages Active Only Active Only Lab Samples Locked All External Internal B…" at bounding box center [803, 392] width 1463 height 632
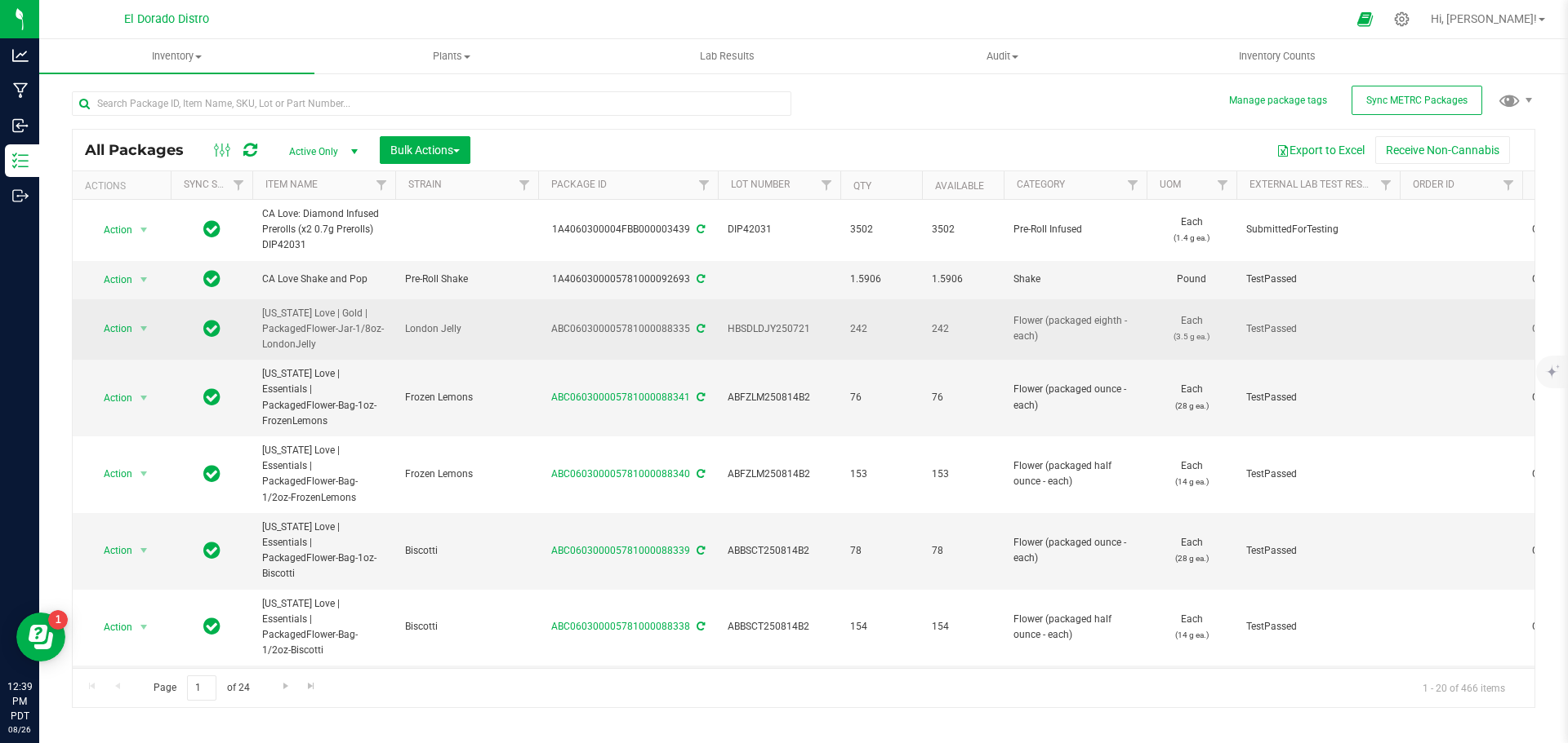
click at [698, 325] on icon at bounding box center [701, 328] width 9 height 9
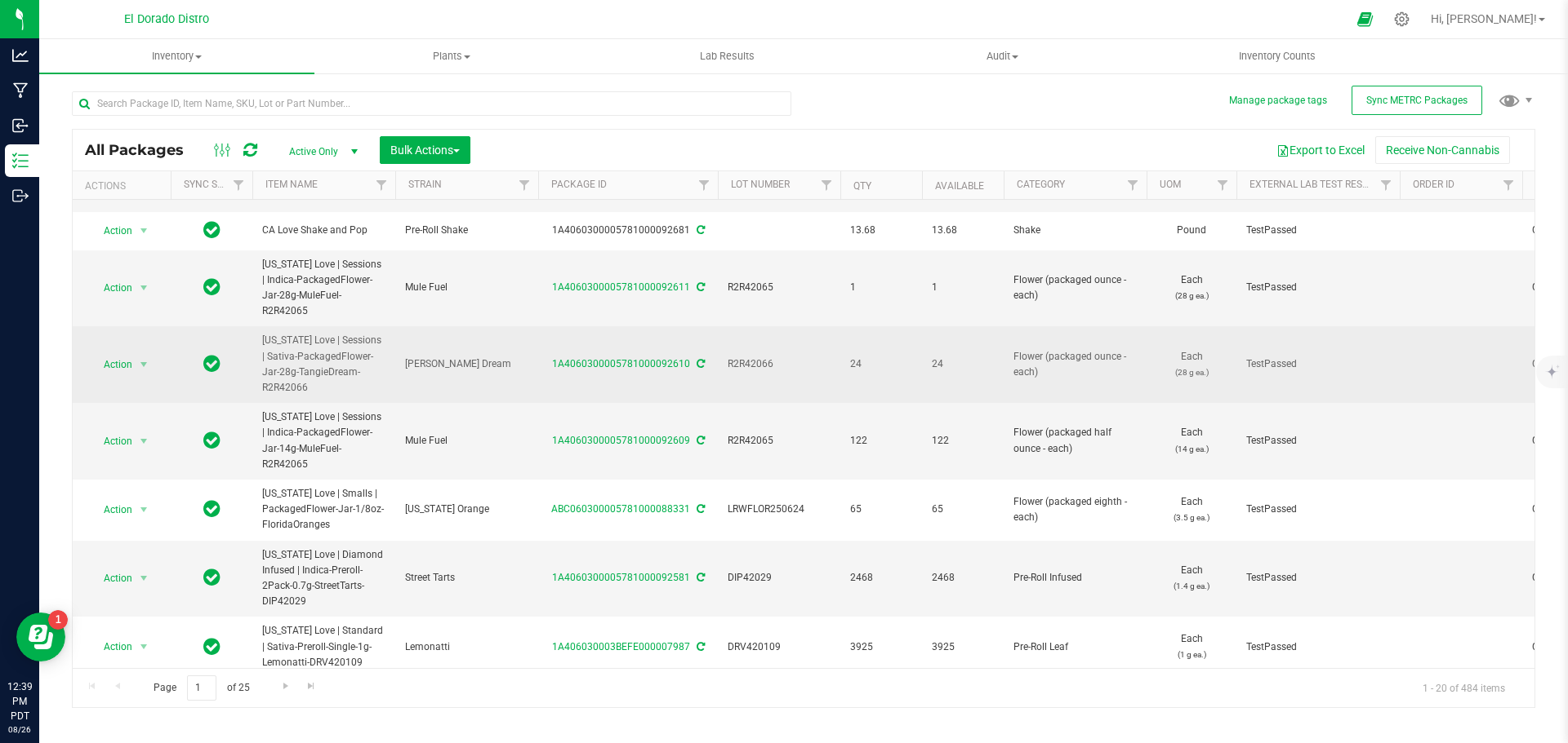
scroll to position [731, 0]
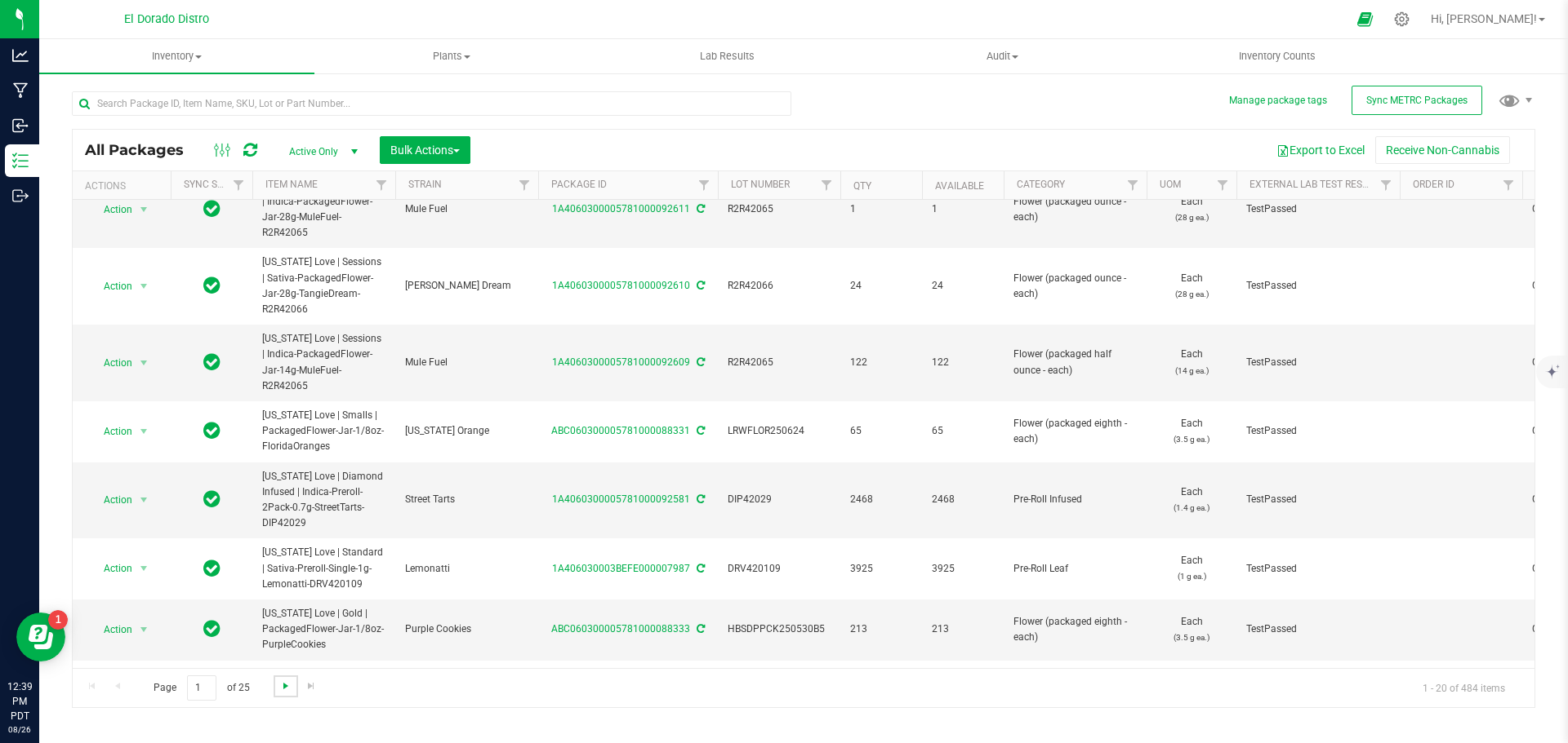
click at [281, 680] on span "Go to the next page" at bounding box center [286, 686] width 13 height 13
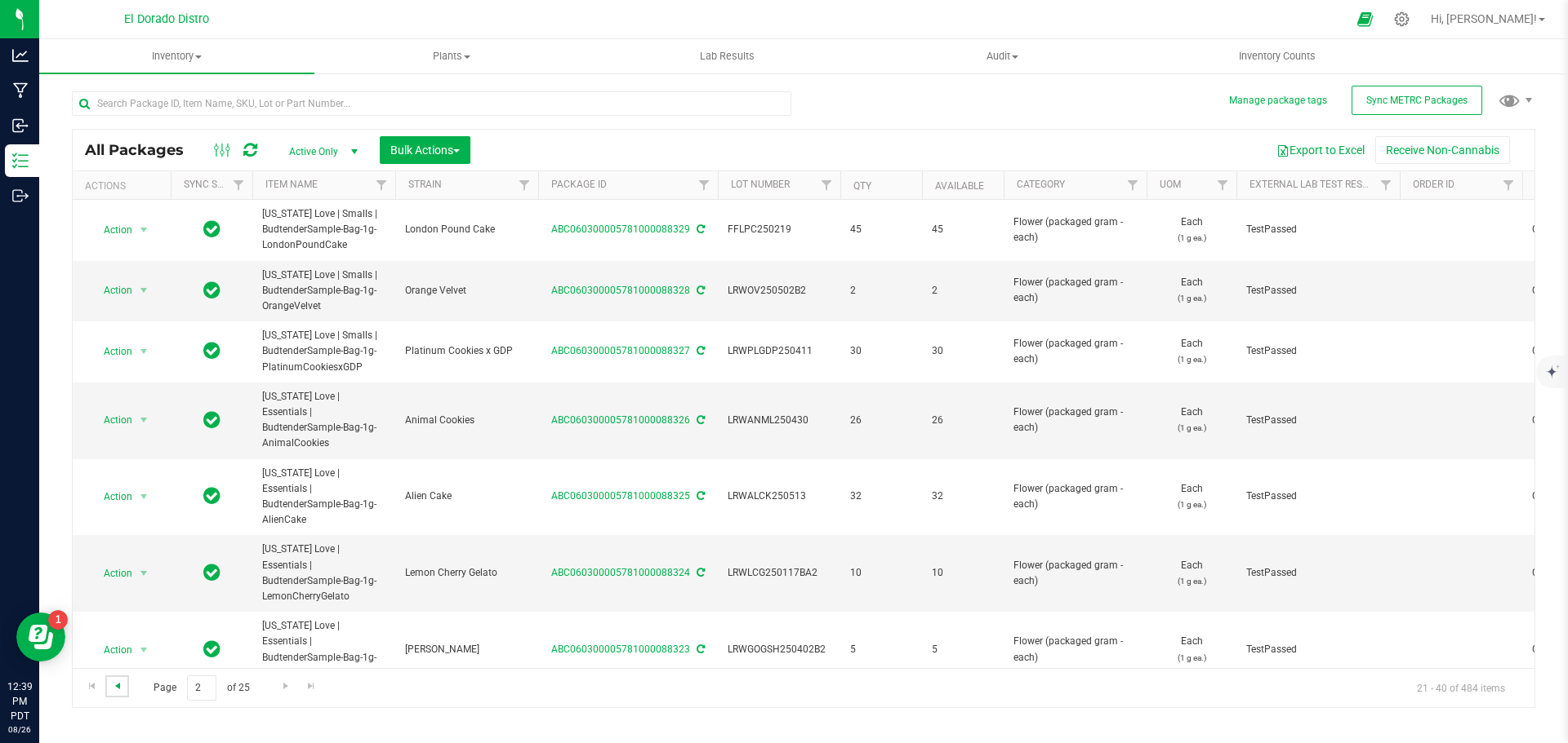
click at [122, 686] on span "Go to the previous page" at bounding box center [117, 686] width 13 height 13
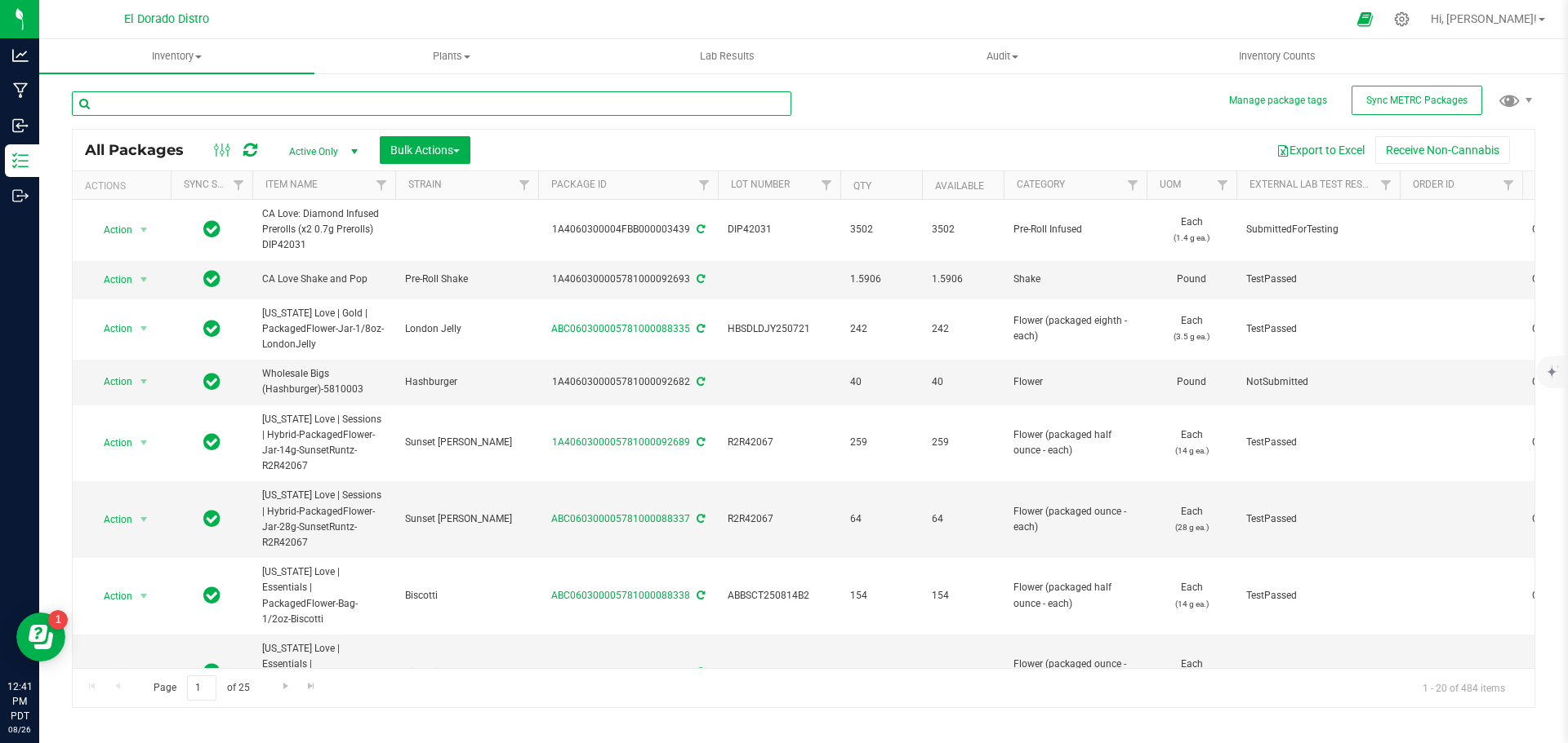
click at [300, 109] on input "text" at bounding box center [431, 103] width 720 height 25
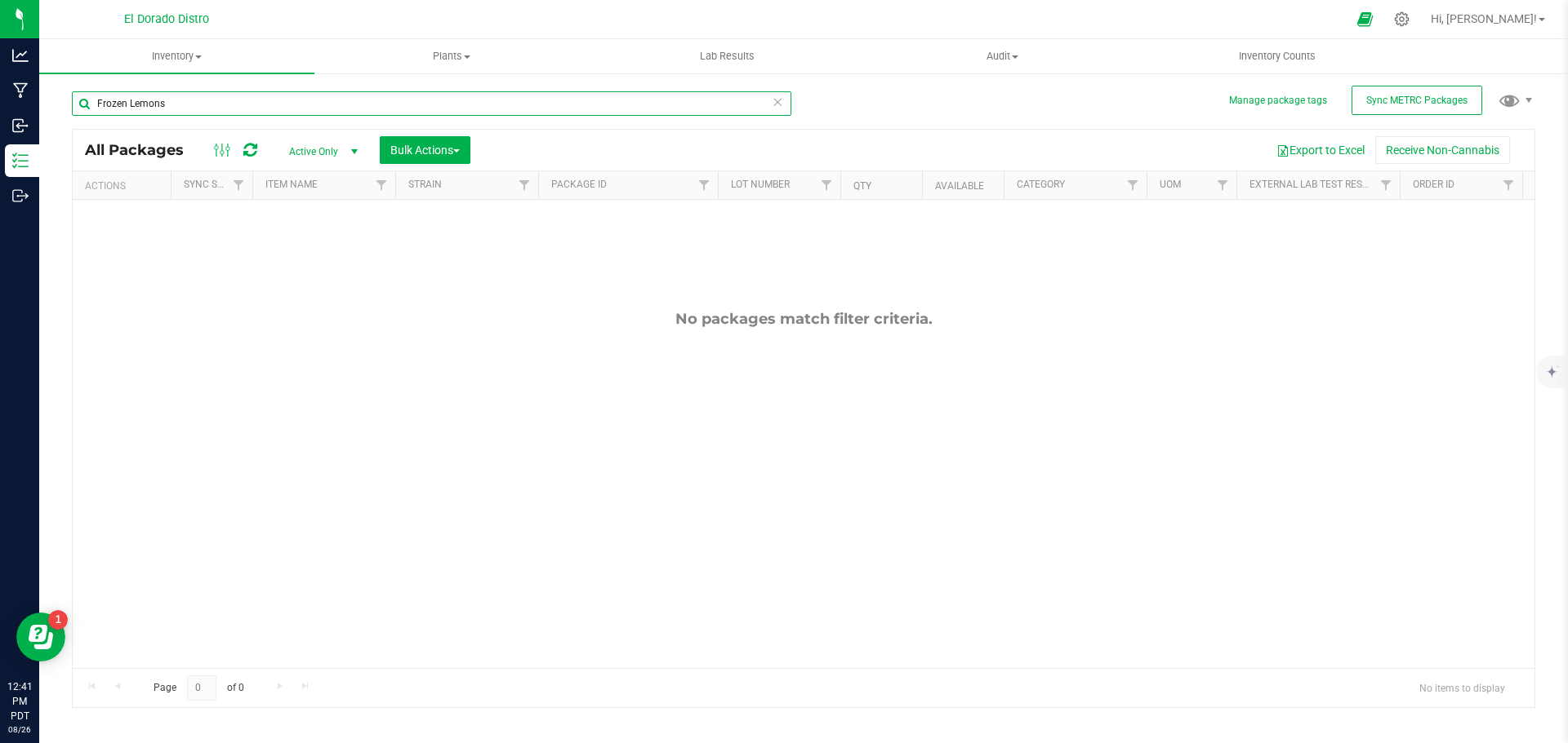
click at [130, 107] on input "Frozen Lemons" at bounding box center [431, 103] width 720 height 25
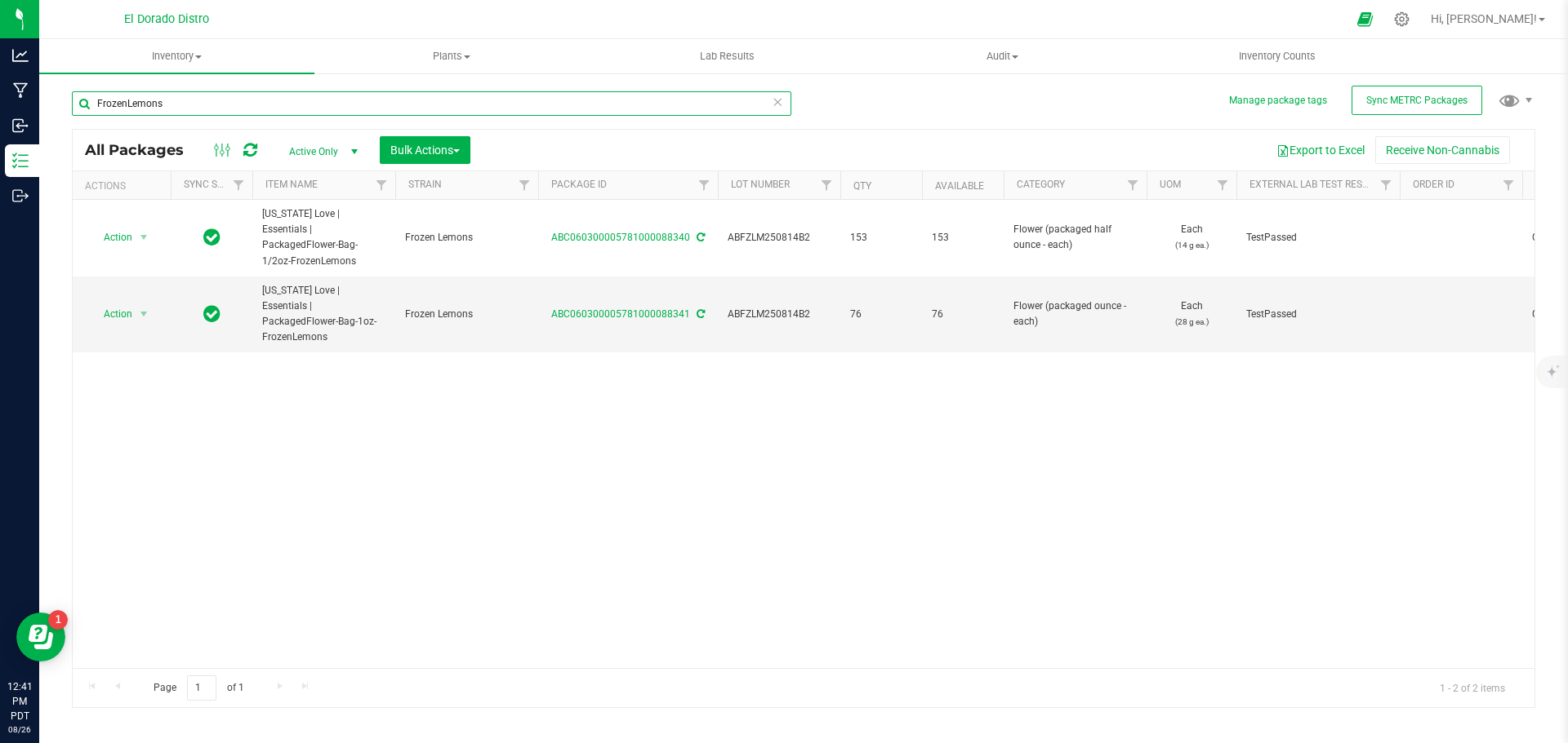
drag, startPoint x: 182, startPoint y: 107, endPoint x: 57, endPoint y: 115, distance: 125.3
click at [57, 115] on div "Manage package tags Sync METRC Packages FrozenLemons All Packages Active Only A…" at bounding box center [803, 320] width 1529 height 498
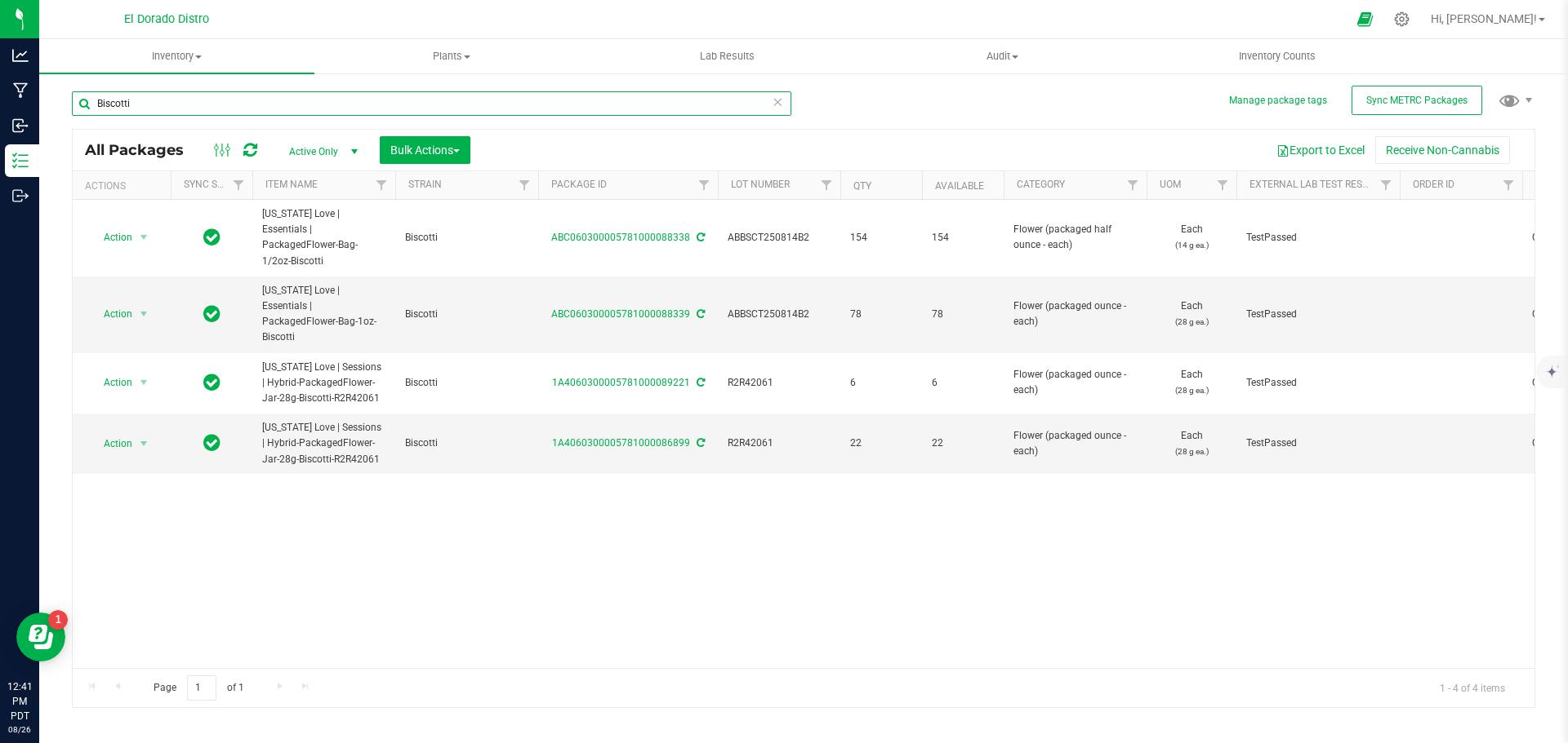
drag, startPoint x: 145, startPoint y: 98, endPoint x: 75, endPoint y: 103, distance: 70.2
click at [75, 103] on input "Biscotti" at bounding box center [431, 103] width 720 height 25
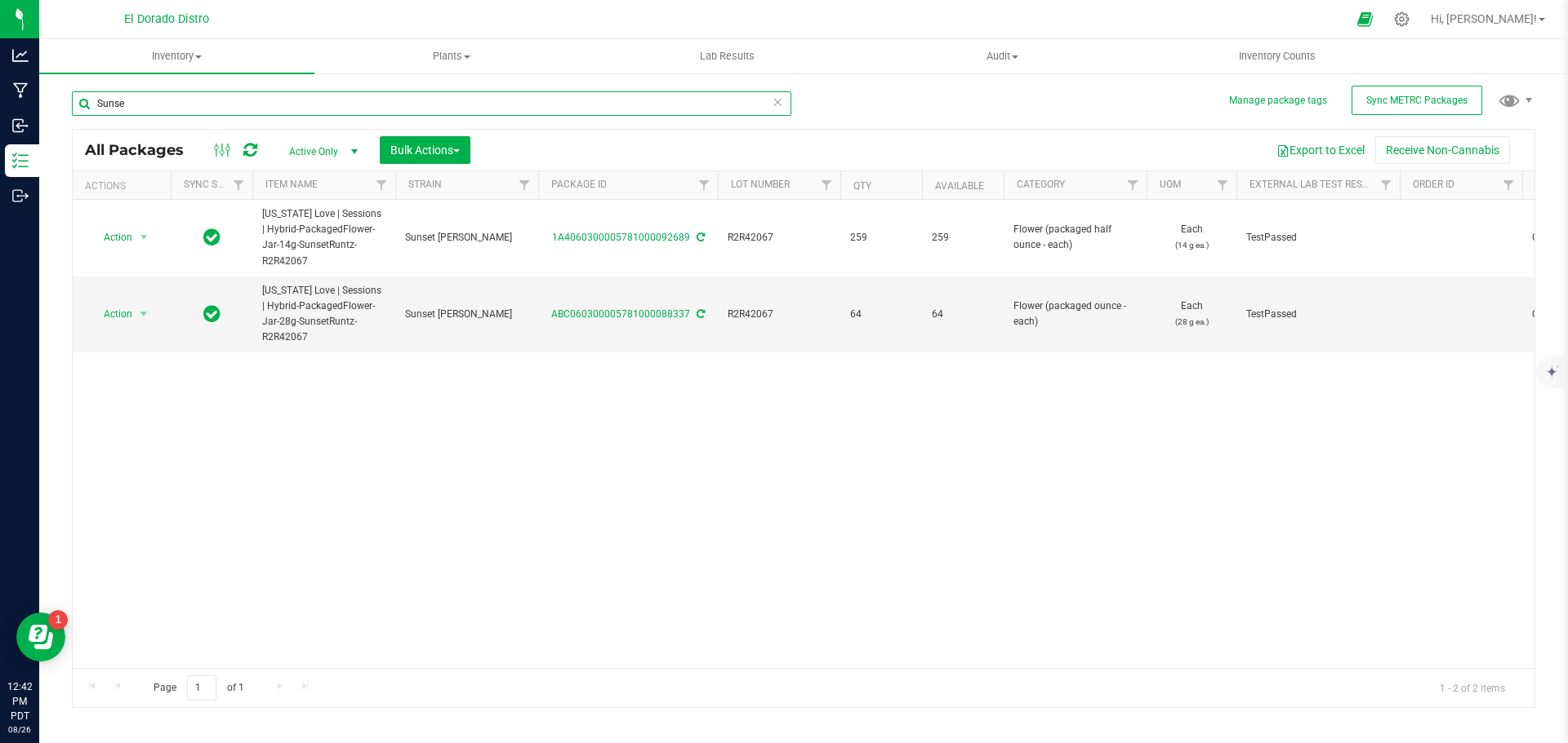
click at [103, 101] on input "Sunse" at bounding box center [431, 103] width 720 height 25
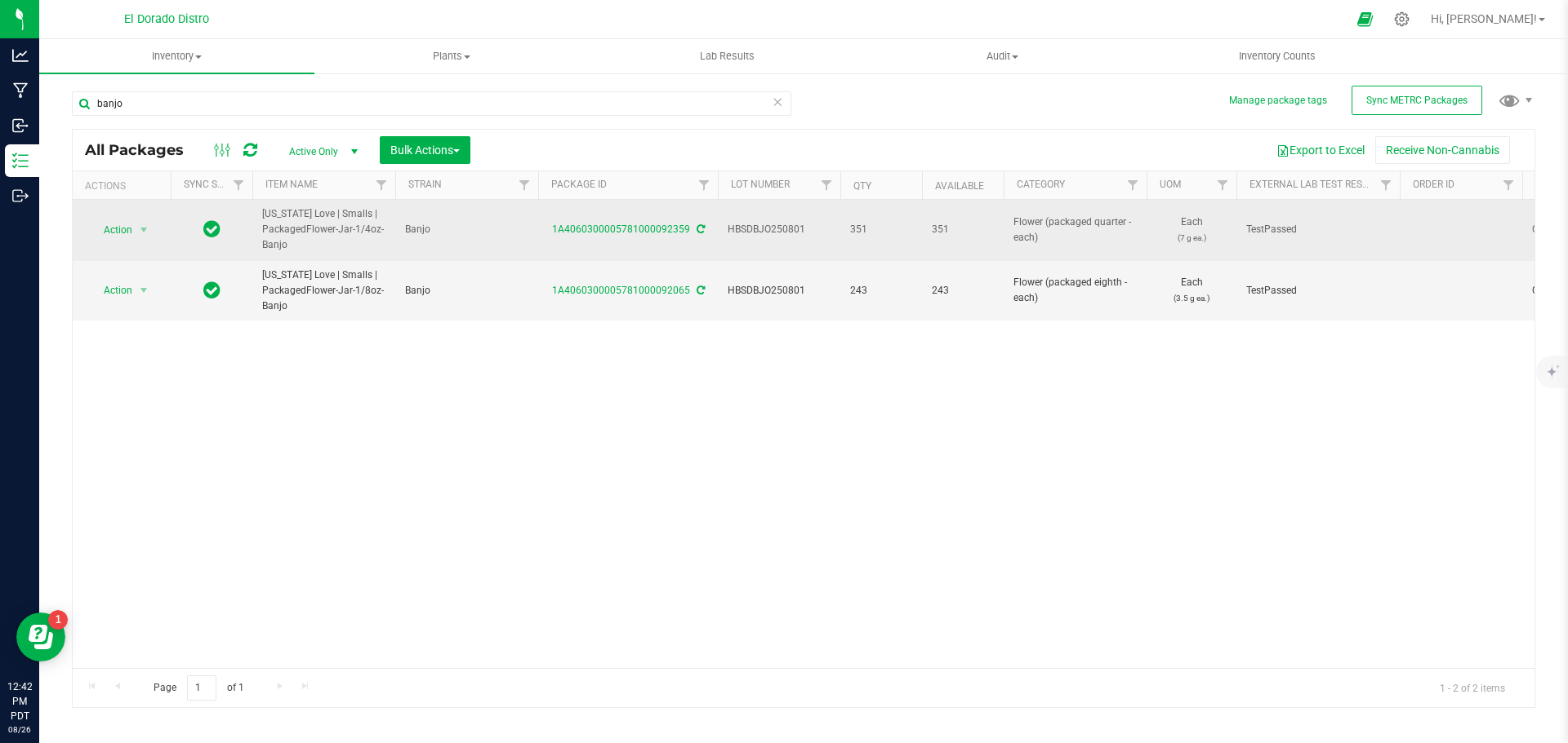
click at [747, 225] on span "HBSDBJO250801" at bounding box center [778, 229] width 103 height 15
click at [101, 111] on input "banjo" at bounding box center [431, 103] width 720 height 25
paste input "HBSDBJO250801"
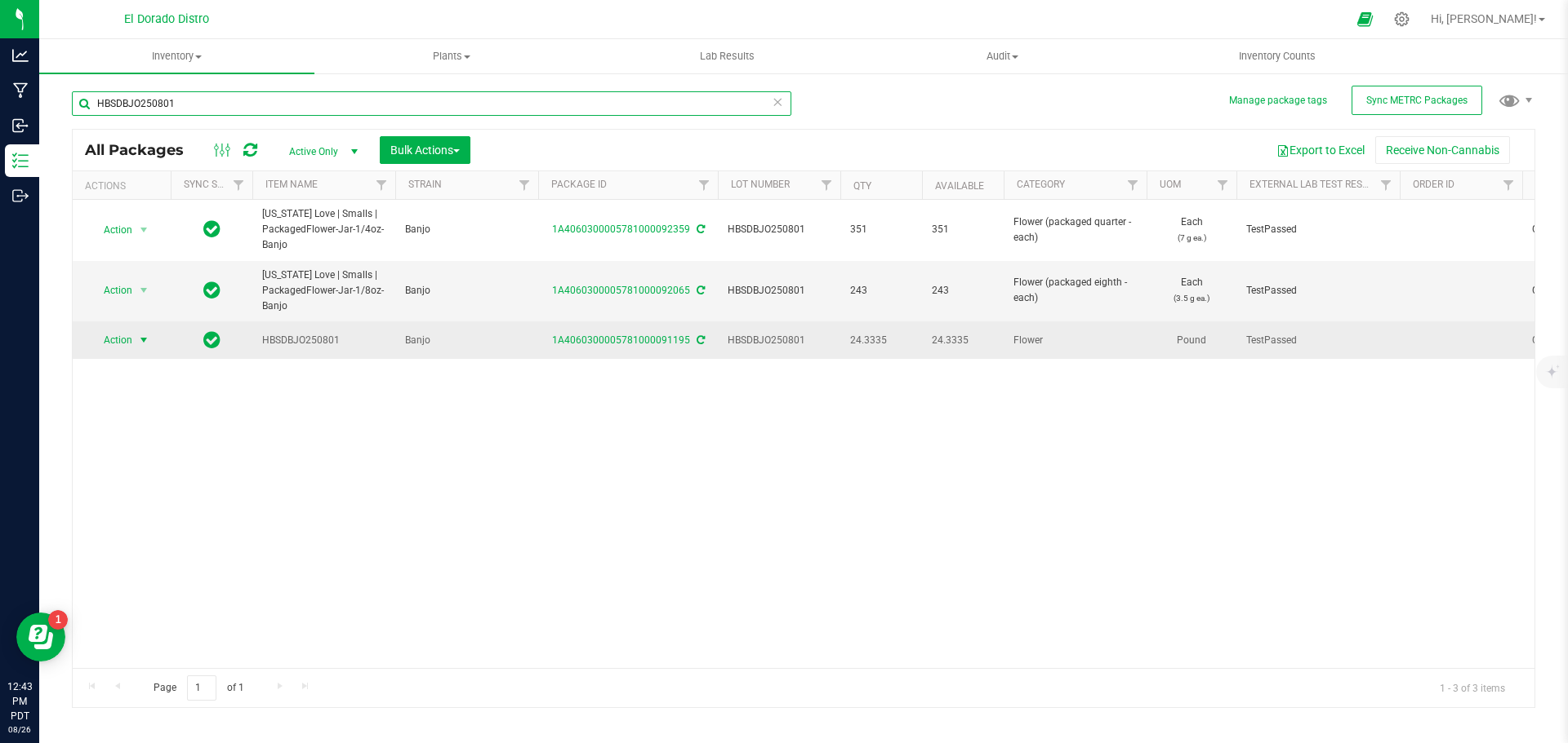
type input "HBSDBJO250801"
click at [117, 339] on span "Action" at bounding box center [111, 340] width 44 height 23
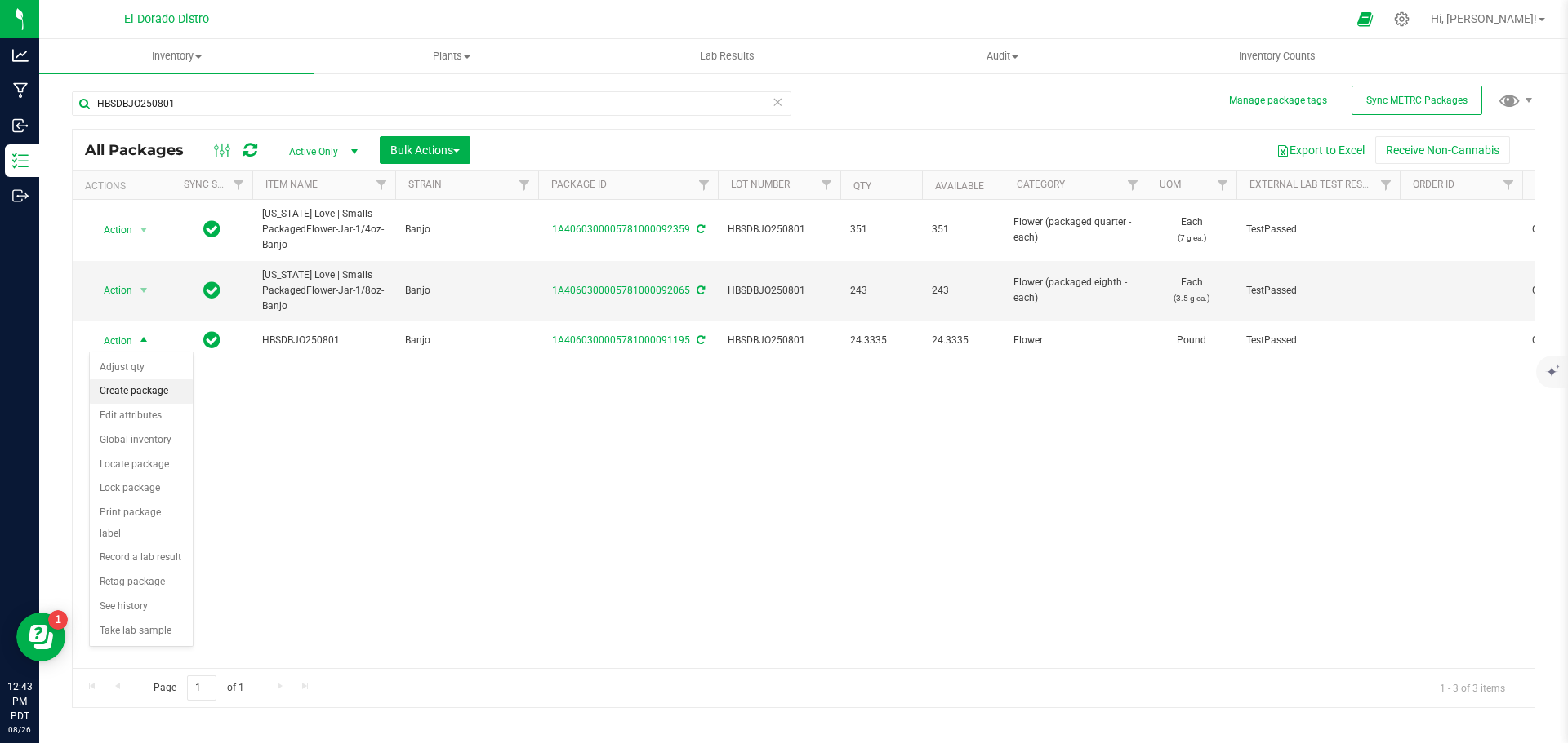
click at [175, 389] on li "Create package" at bounding box center [141, 391] width 103 height 25
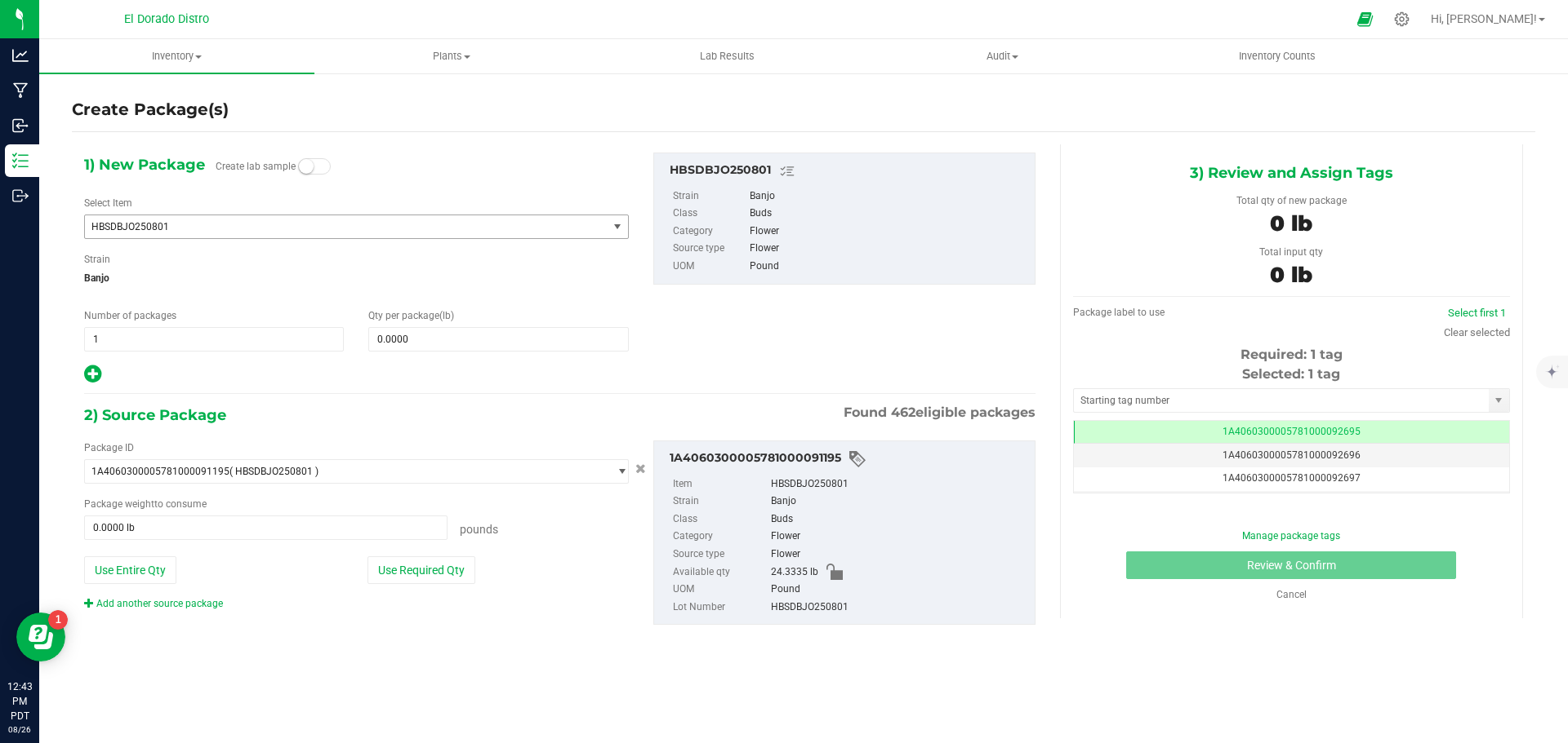
click at [227, 228] on span "HBSDBJO250801" at bounding box center [336, 227] width 489 height 11
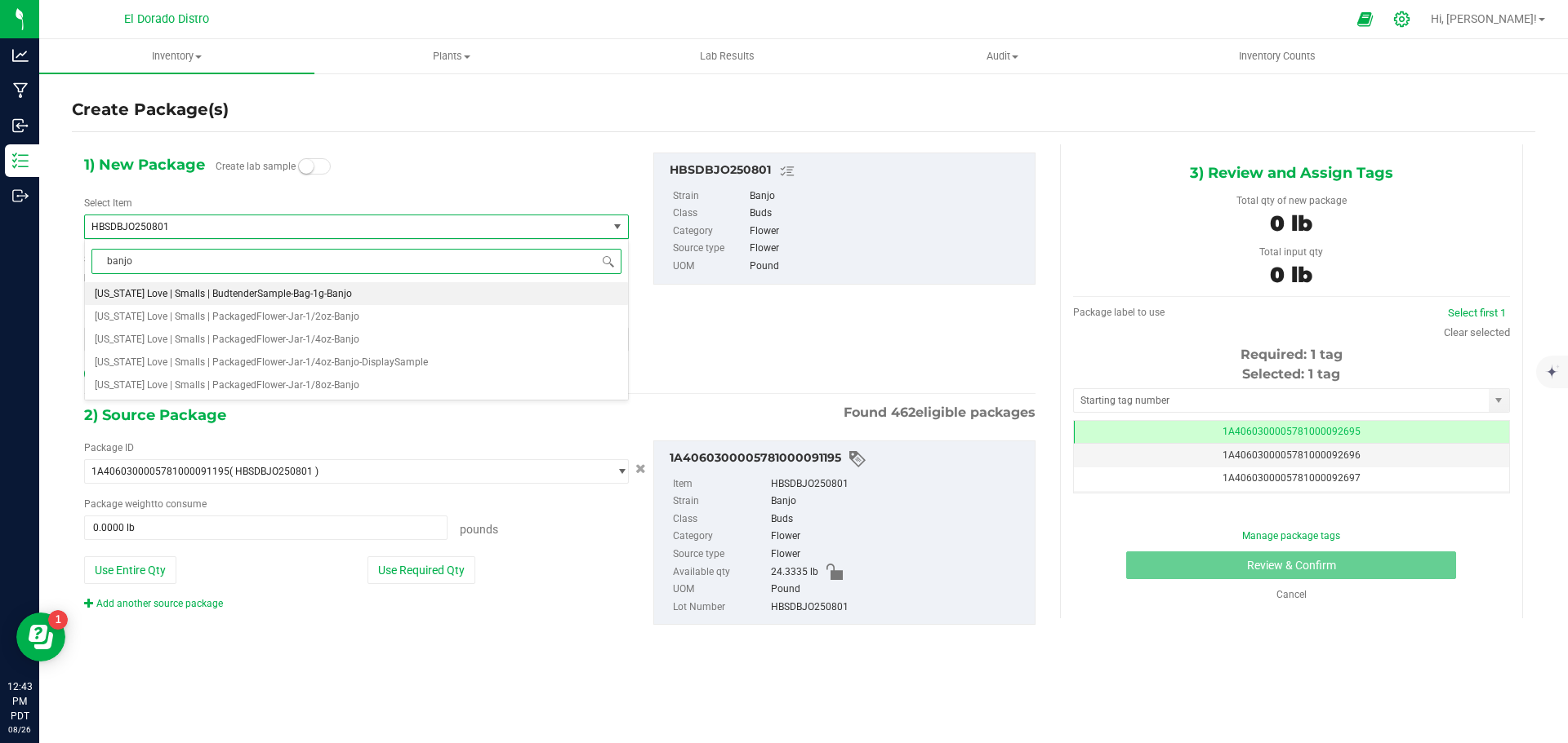
type input "banjo"
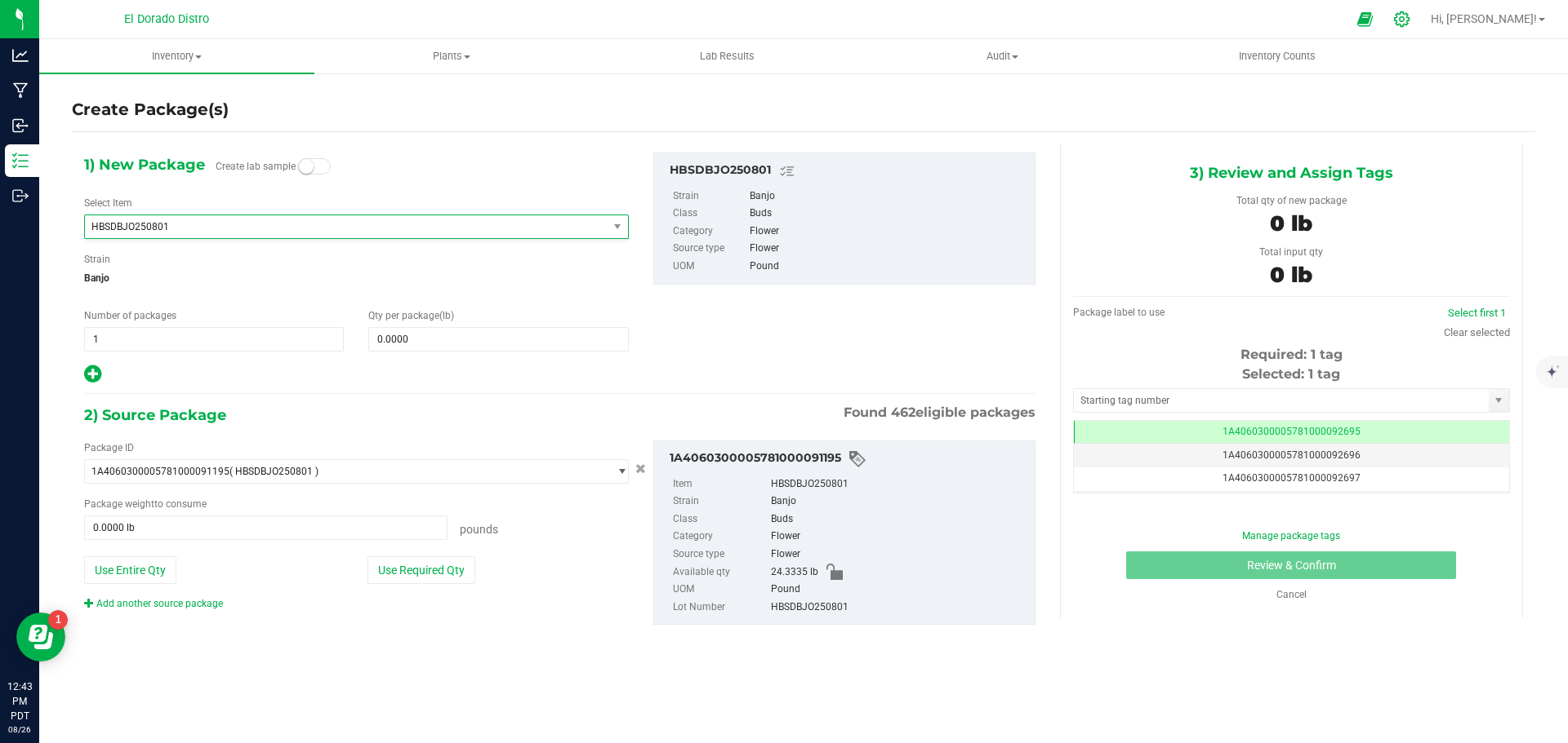
click at [1414, 18] on div at bounding box center [1402, 19] width 23 height 17
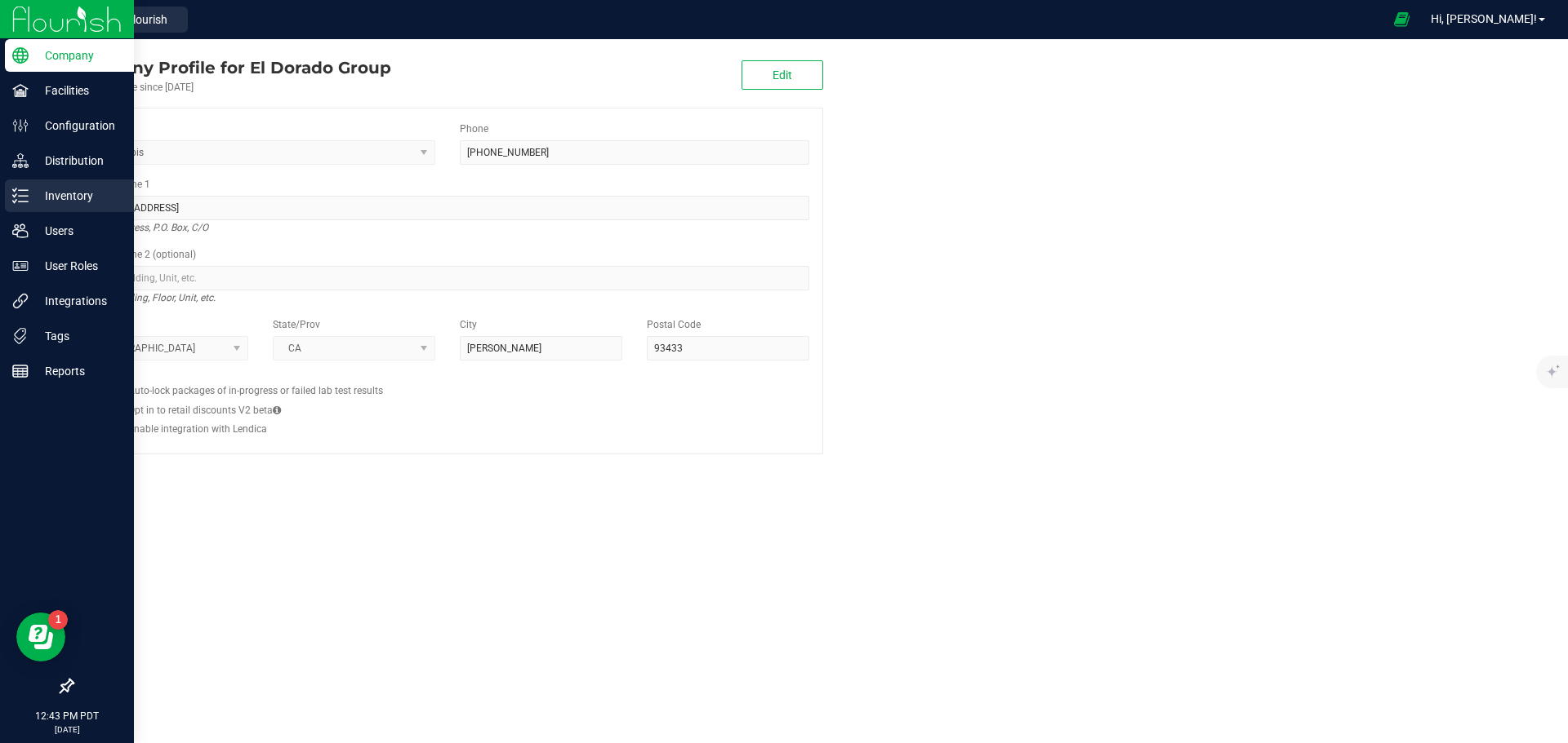
click at [23, 192] on icon at bounding box center [20, 195] width 16 height 16
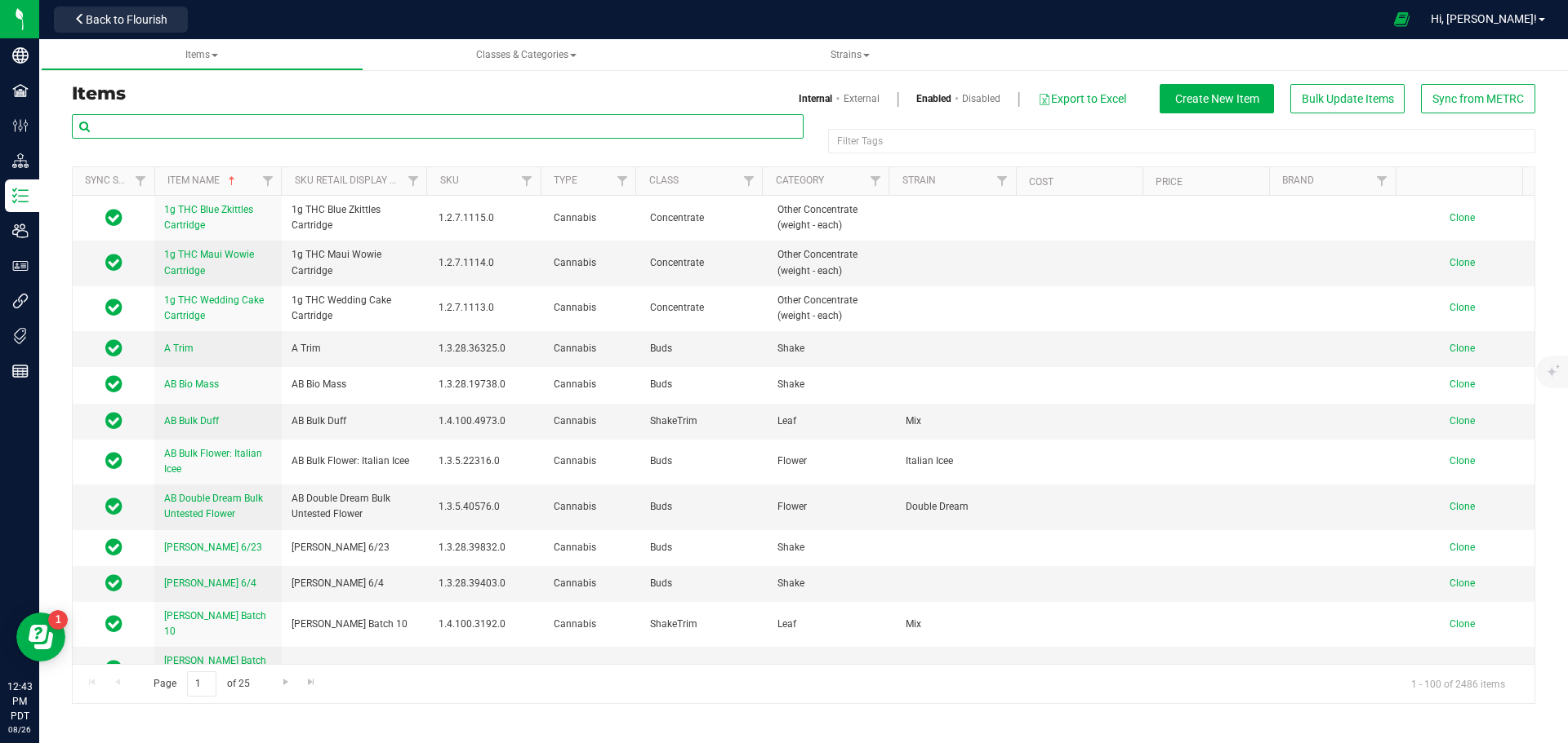
click at [198, 125] on input "text" at bounding box center [437, 126] width 732 height 25
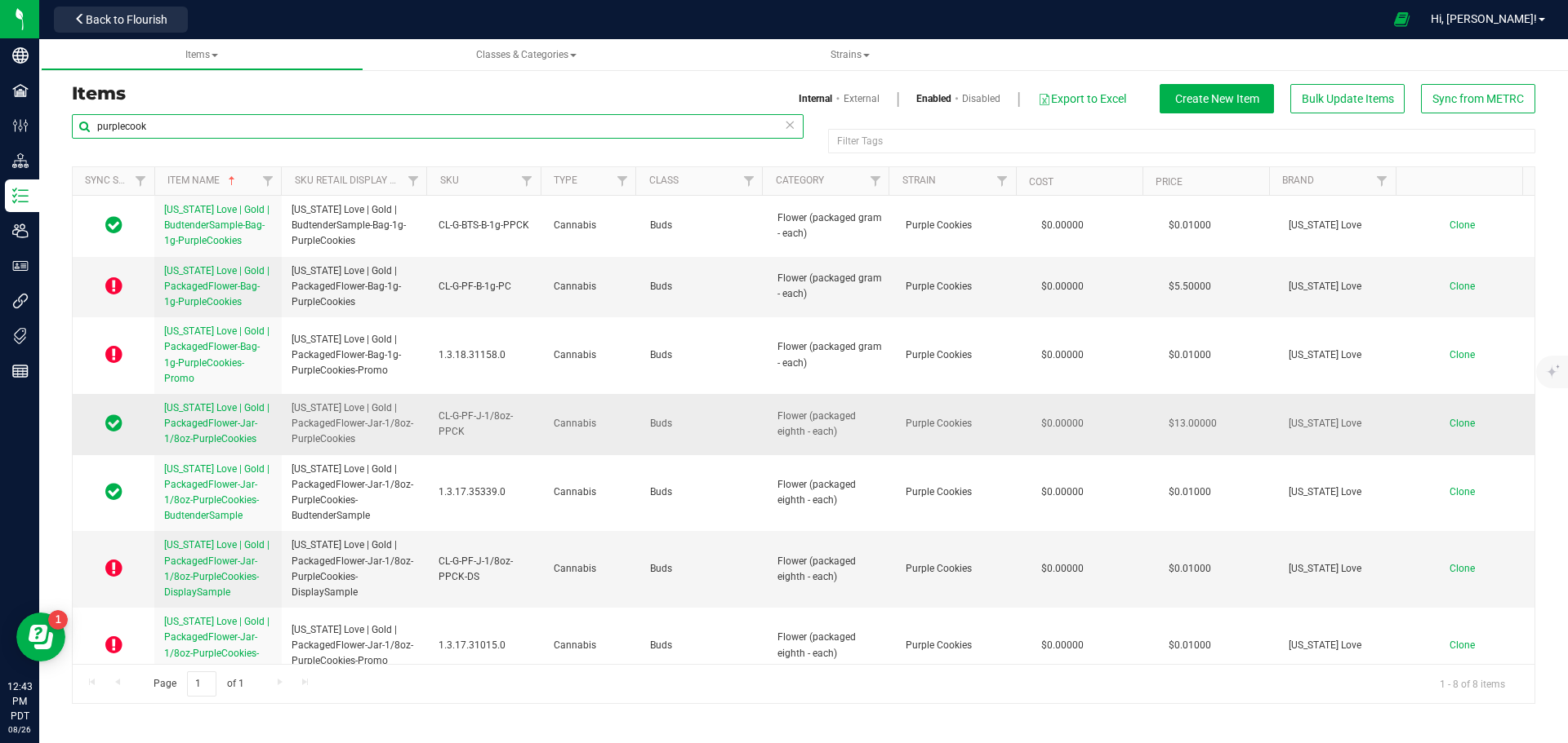
type input "purplecook"
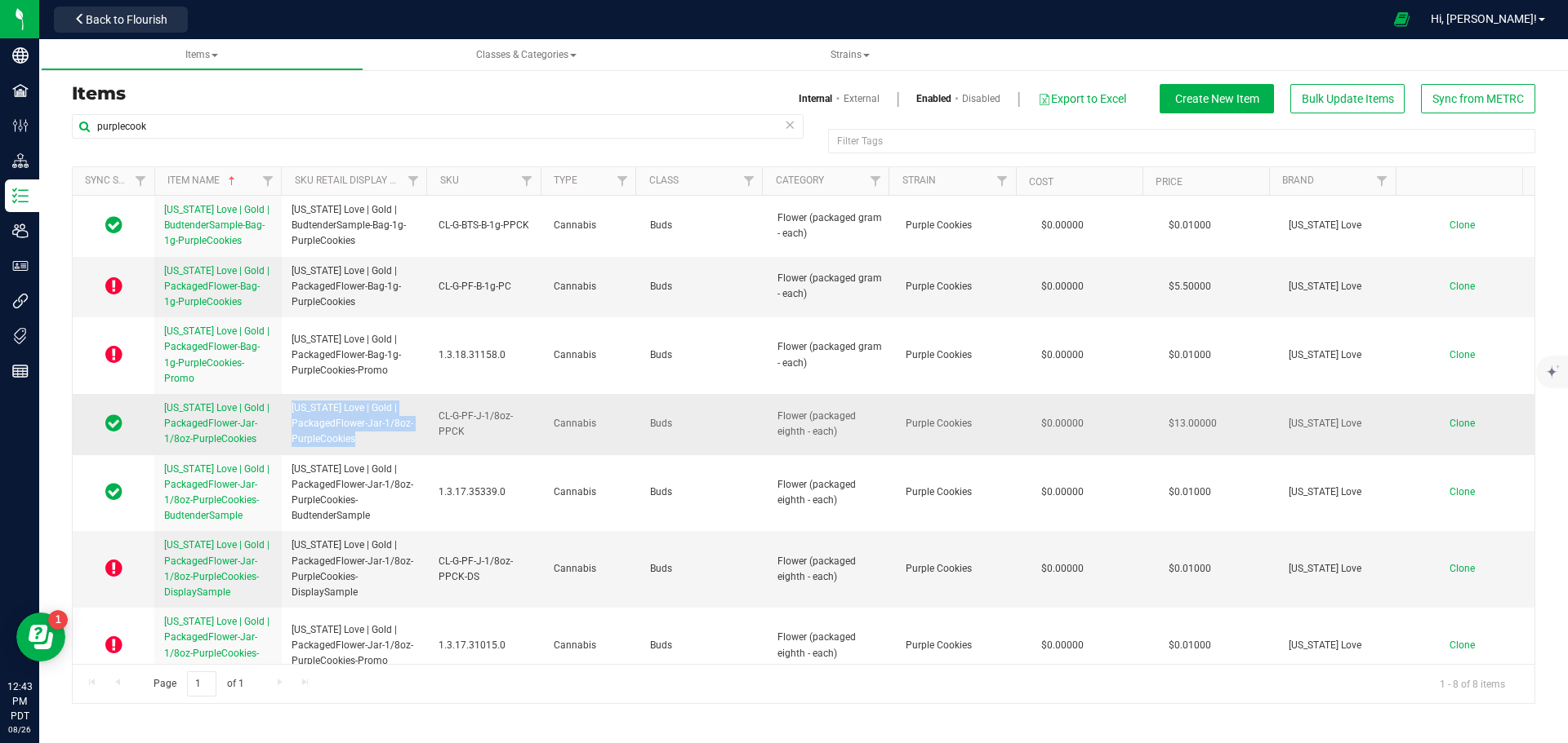
drag, startPoint x: 368, startPoint y: 435, endPoint x: 292, endPoint y: 409, distance: 80.3
click at [283, 409] on td "California Love | Gold | PackagedFlower-Jar-1/8oz-PurpleCookies" at bounding box center [355, 425] width 147 height 61
copy span "California Love | Gold | PackagedFlower-Jar-1/8oz-PurpleCookies"
click at [1455, 422] on span "Clone" at bounding box center [1462, 423] width 26 height 11
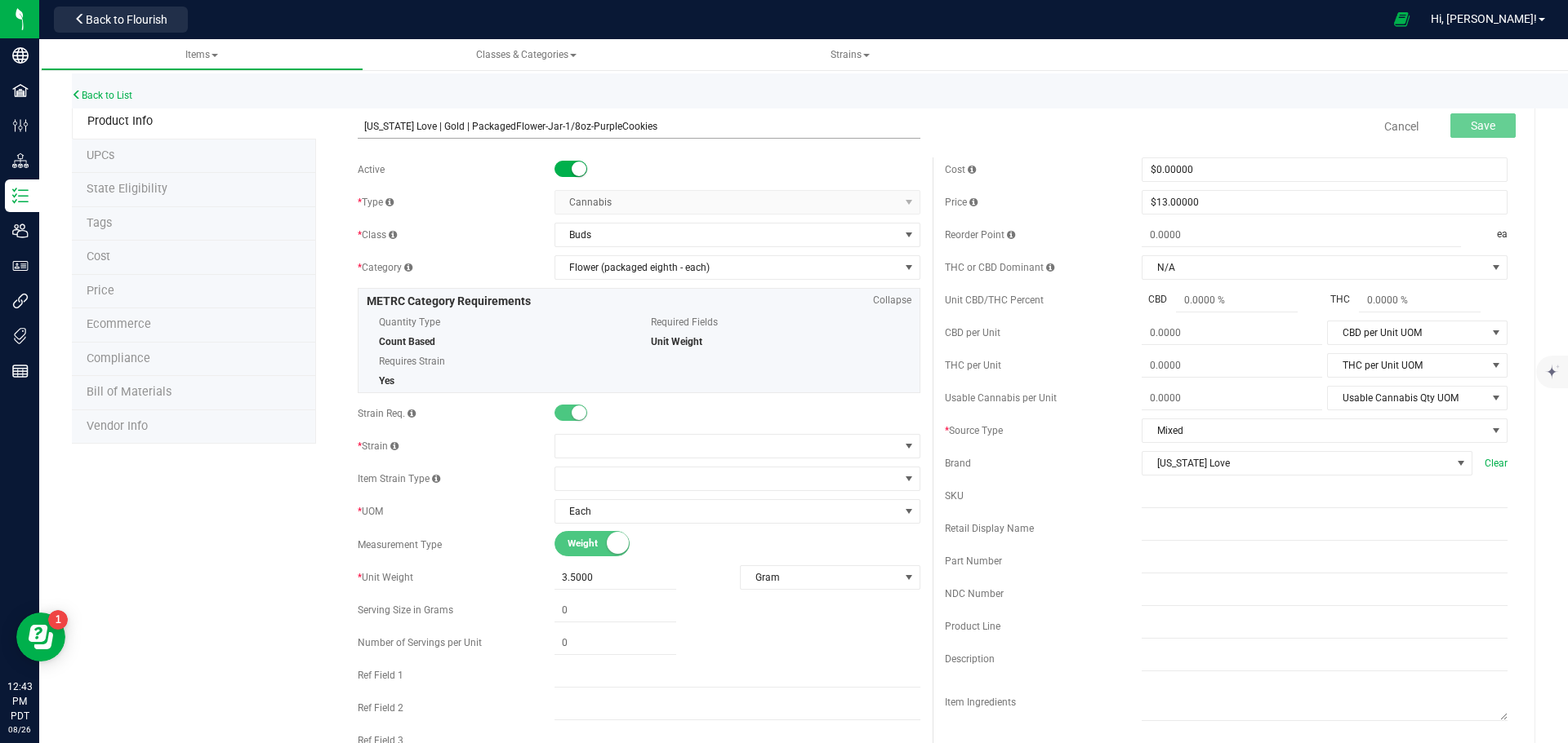
click at [610, 123] on input "California Love | Gold | PackagedFlower-Jar-1/8oz-PurpleCookies" at bounding box center [639, 126] width 563 height 25
click at [610, 123] on input "California Love | Gold | PackagedFlower-Jar-1/8oz-PurpleCookies" at bounding box center [639, 126] width 563 height 25
click at [362, 126] on input "California Love | Gold | PackagedFlower-Jar-1/8oz-Banjo" at bounding box center [639, 126] width 563 height 25
type input "California Love | Gold | PackagedFlower-Jar-1/8oz-Banjo"
click at [1471, 132] on span "Save" at bounding box center [1483, 125] width 25 height 13
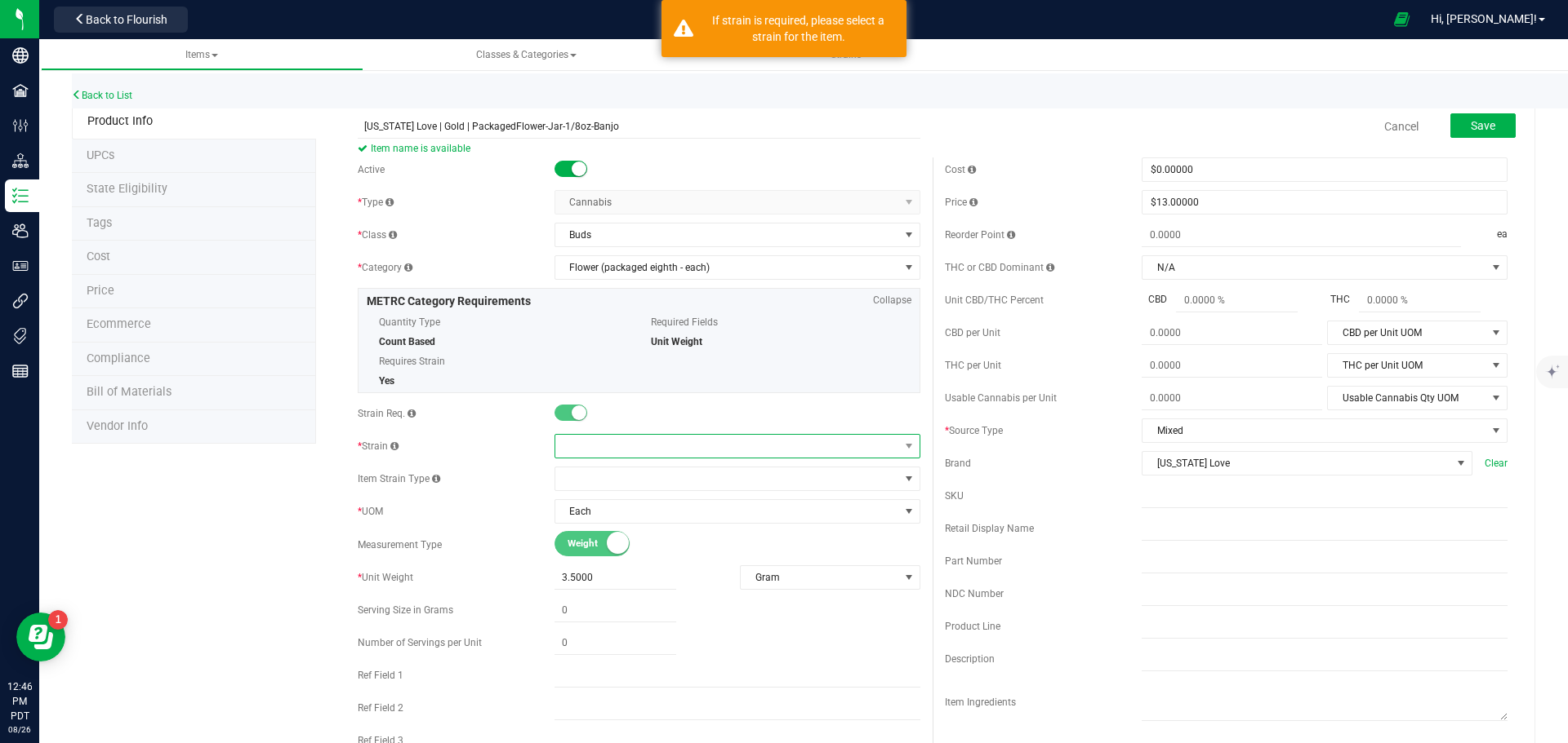
click at [592, 441] on span at bounding box center [726, 446] width 344 height 23
type input "ban"
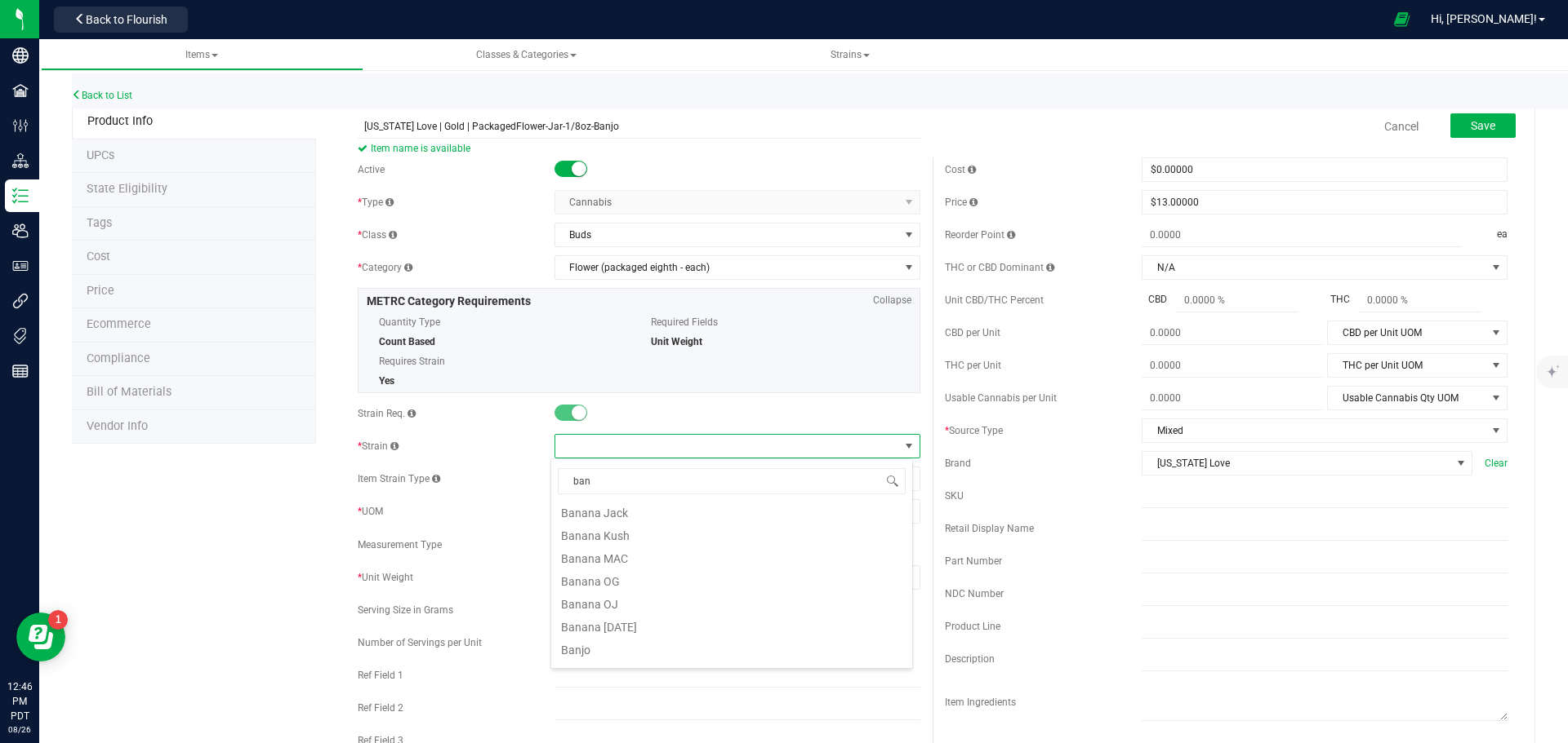
scroll to position [245, 0]
click at [635, 567] on li "Banjo" at bounding box center [731, 566] width 361 height 23
click at [1466, 133] on button "Save" at bounding box center [1483, 125] width 66 height 25
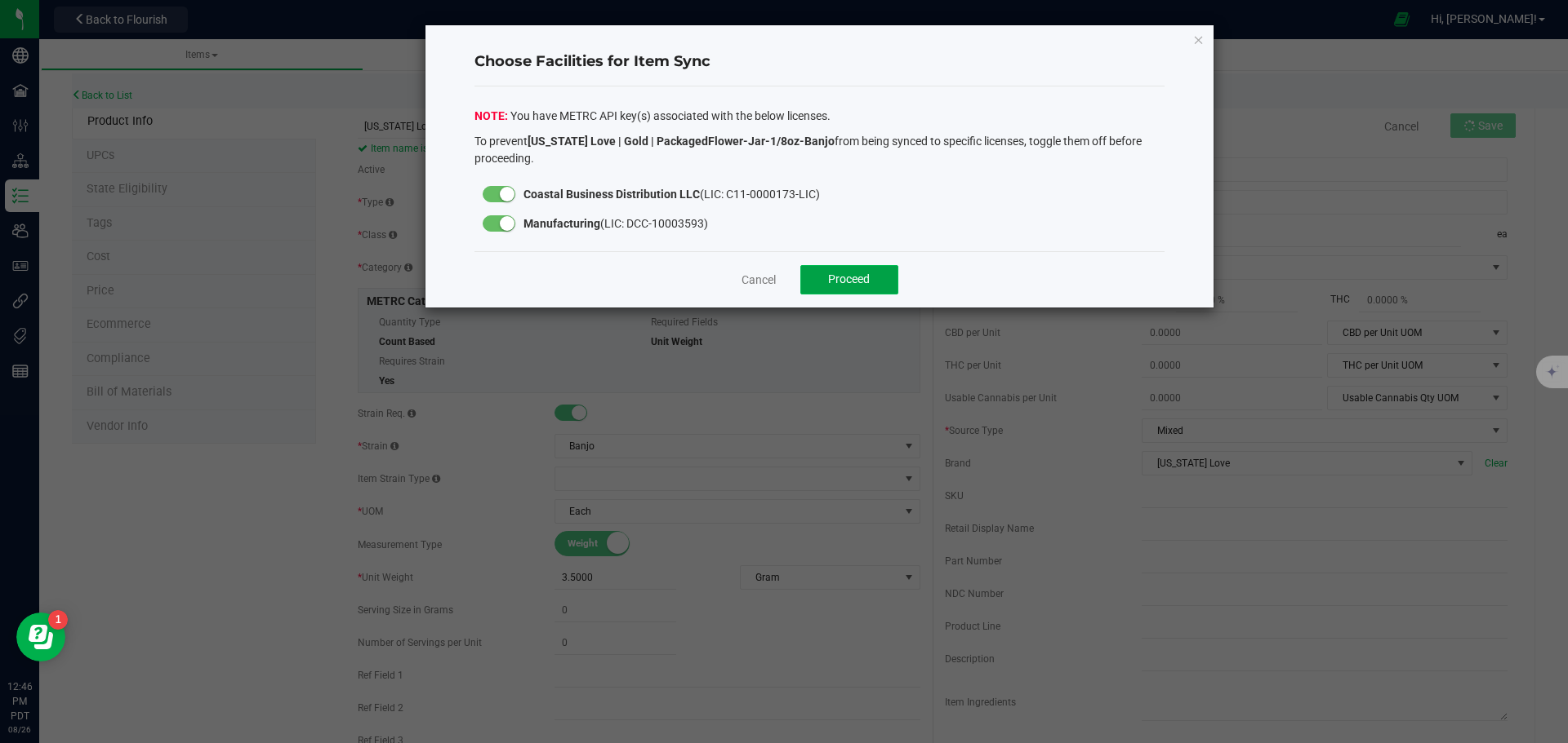
click at [830, 279] on span "Proceed" at bounding box center [848, 279] width 42 height 13
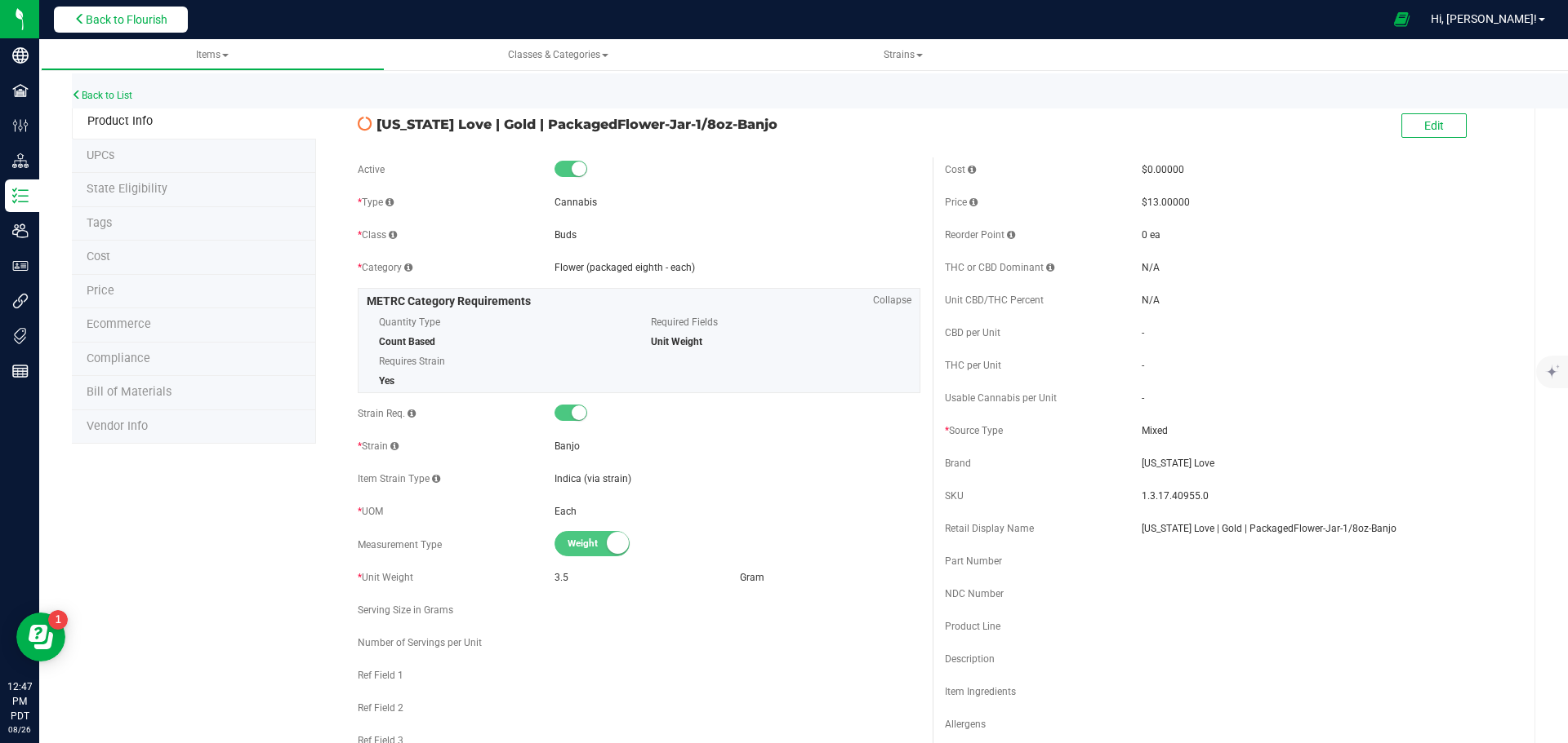
click at [160, 8] on button "Back to Flourish" at bounding box center [120, 20] width 134 height 26
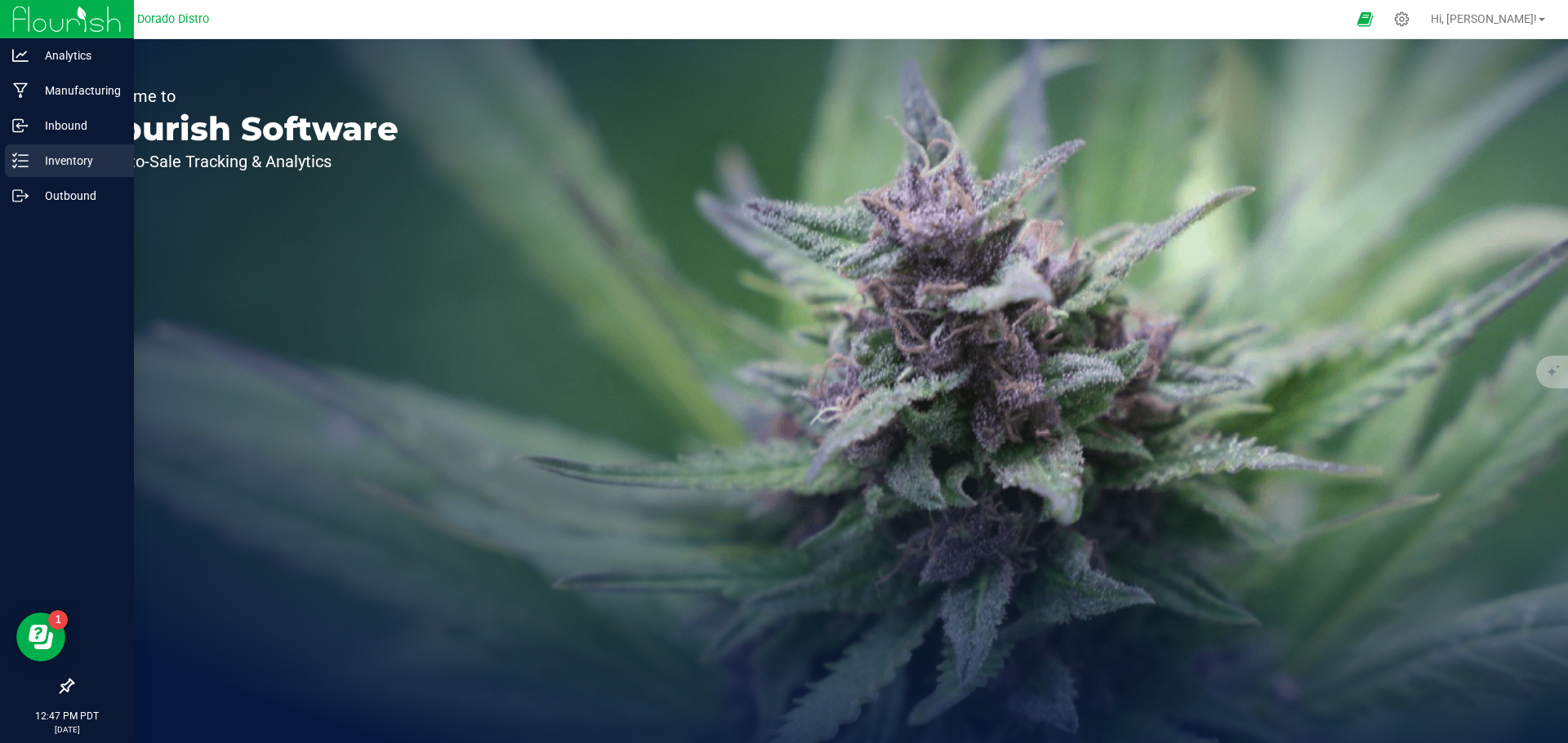
click at [16, 165] on icon at bounding box center [14, 165] width 3 height 3
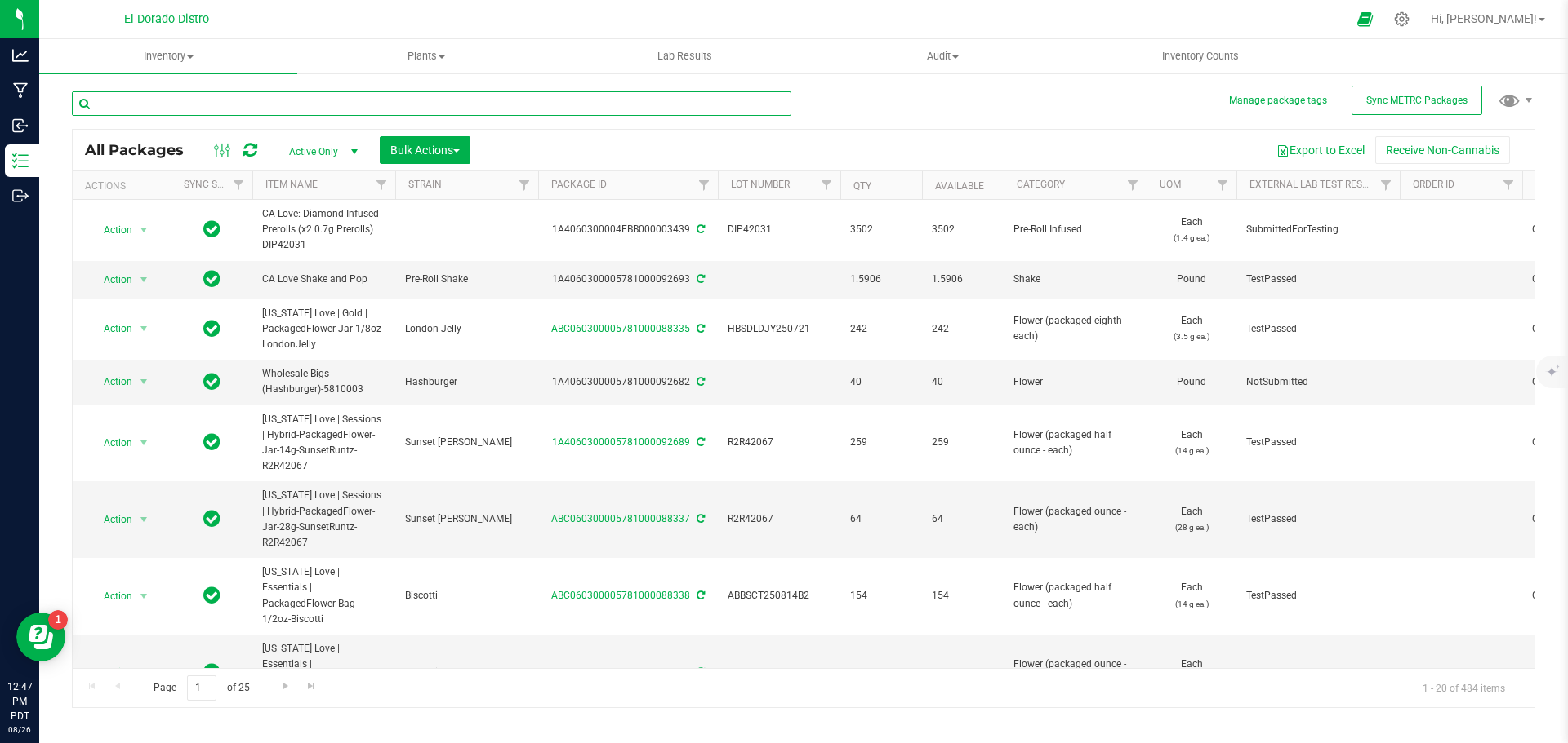
click at [201, 107] on input "text" at bounding box center [431, 103] width 720 height 25
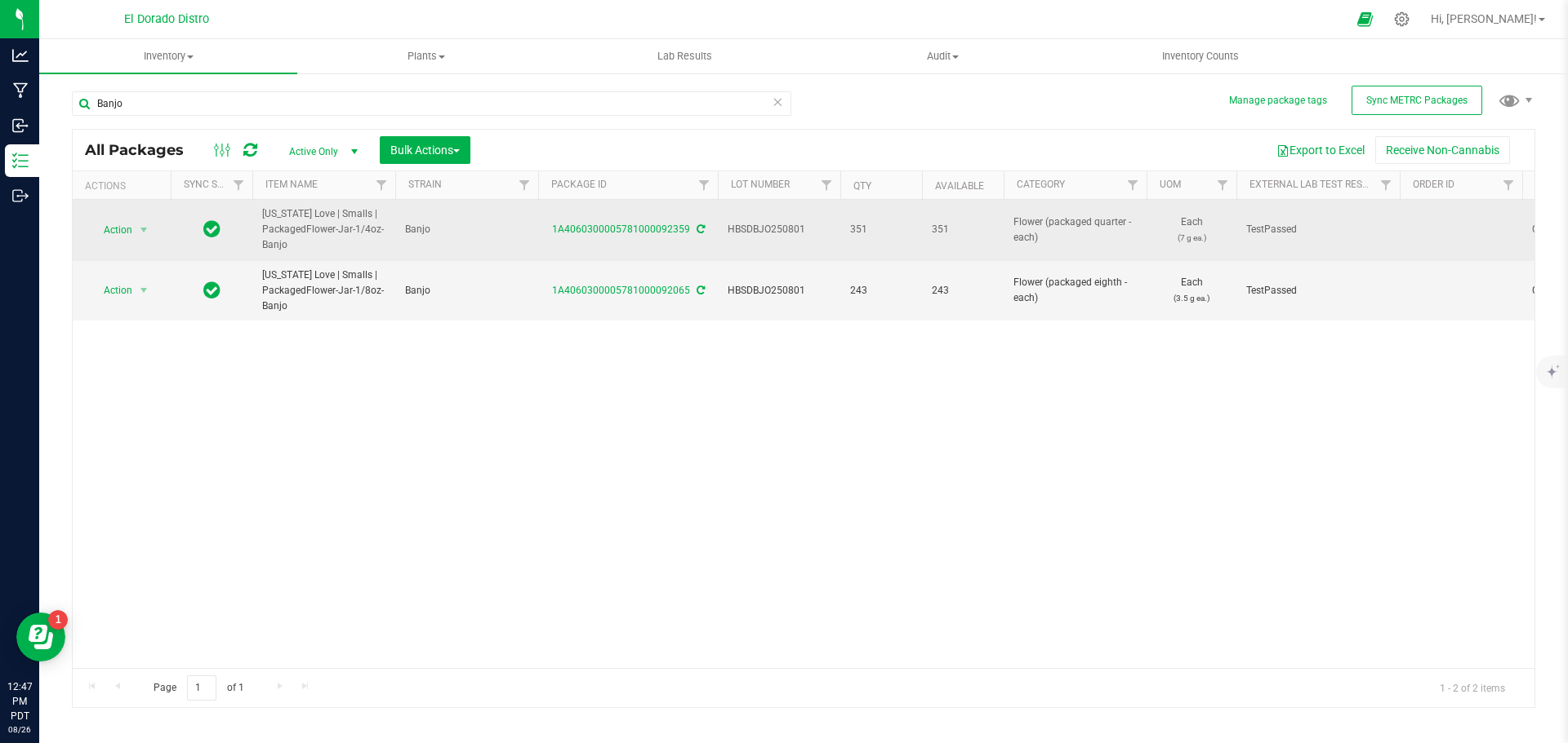
click at [730, 231] on span "HBSDBJO250801" at bounding box center [778, 229] width 103 height 15
click at [730, 230] on input "HBSDBJO250801" at bounding box center [775, 230] width 117 height 26
click at [108, 105] on input "Banjo" at bounding box center [431, 103] width 720 height 25
click at [108, 104] on input "Banjo" at bounding box center [431, 103] width 720 height 25
paste input "HBSDBJO250801"
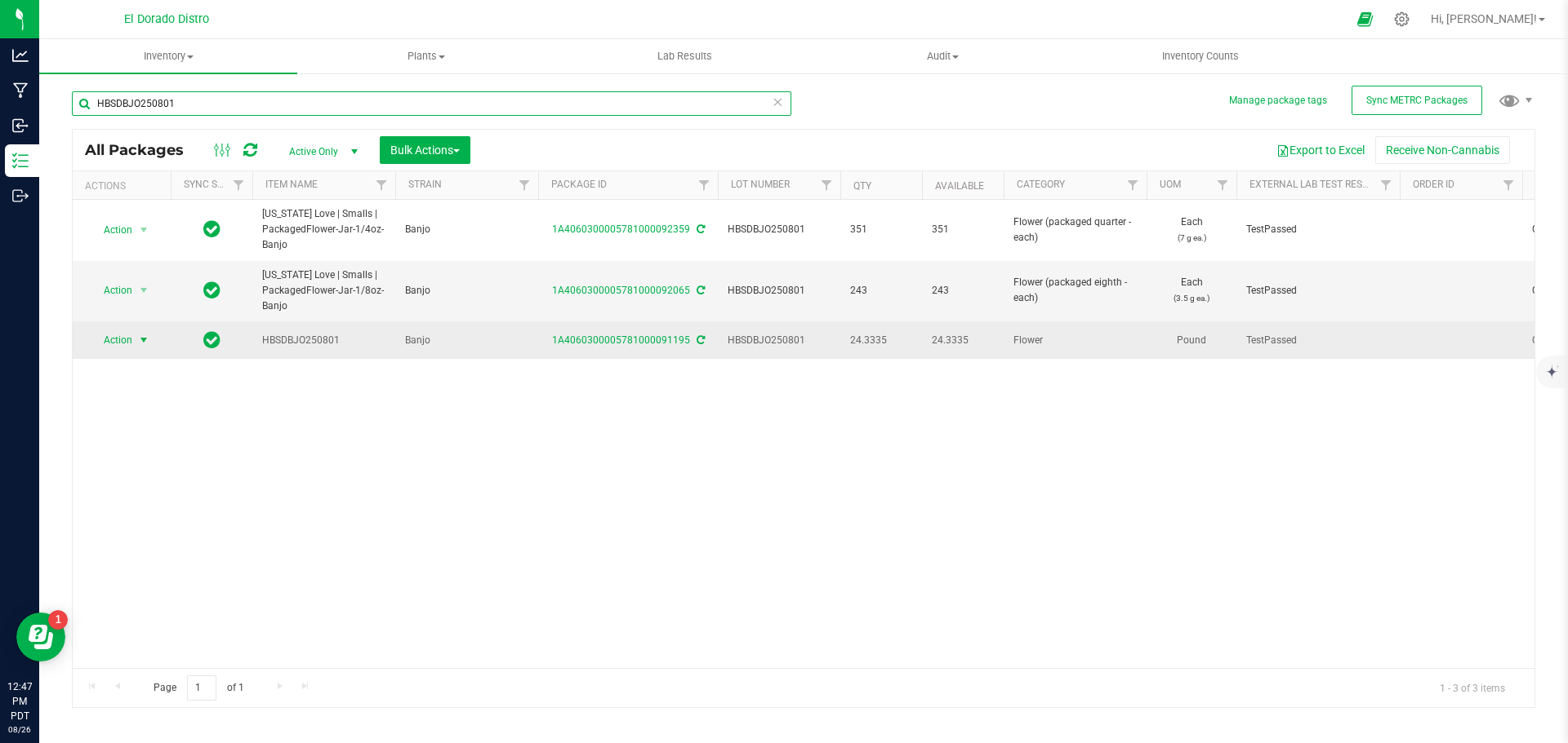
type input "HBSDBJO250801"
click at [133, 348] on span "Action" at bounding box center [121, 340] width 66 height 23
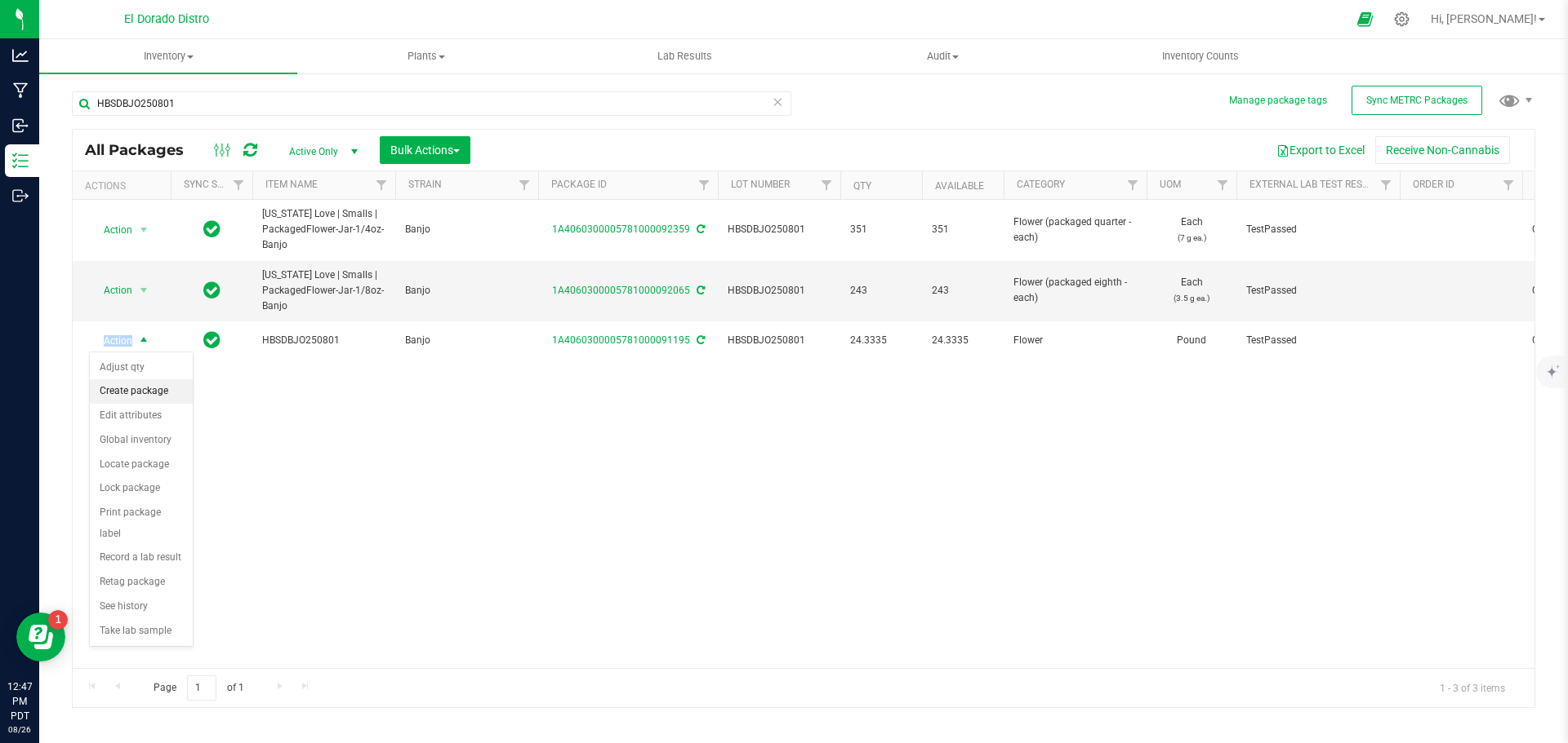
click at [153, 393] on li "Create package" at bounding box center [141, 391] width 103 height 25
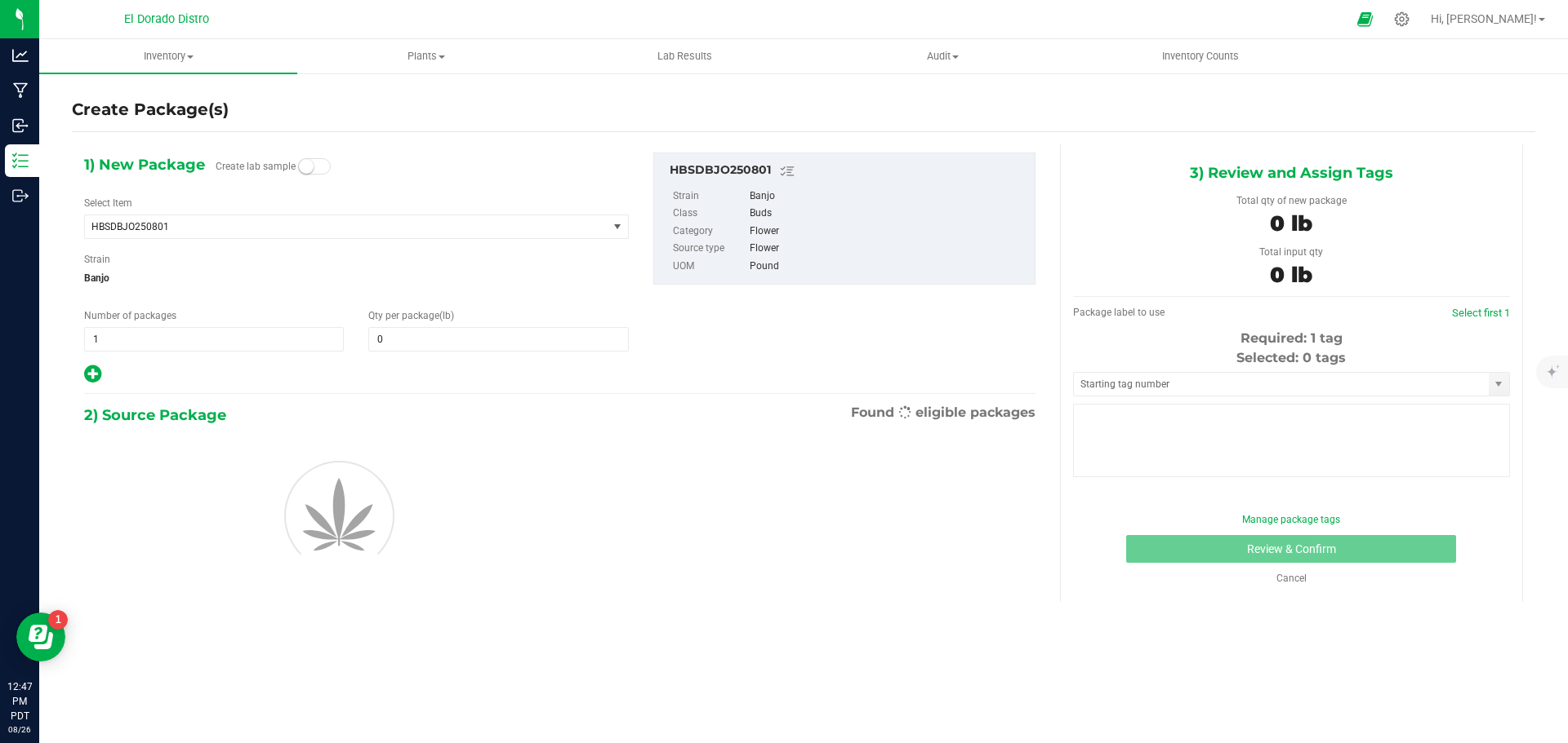
type input "0.0000"
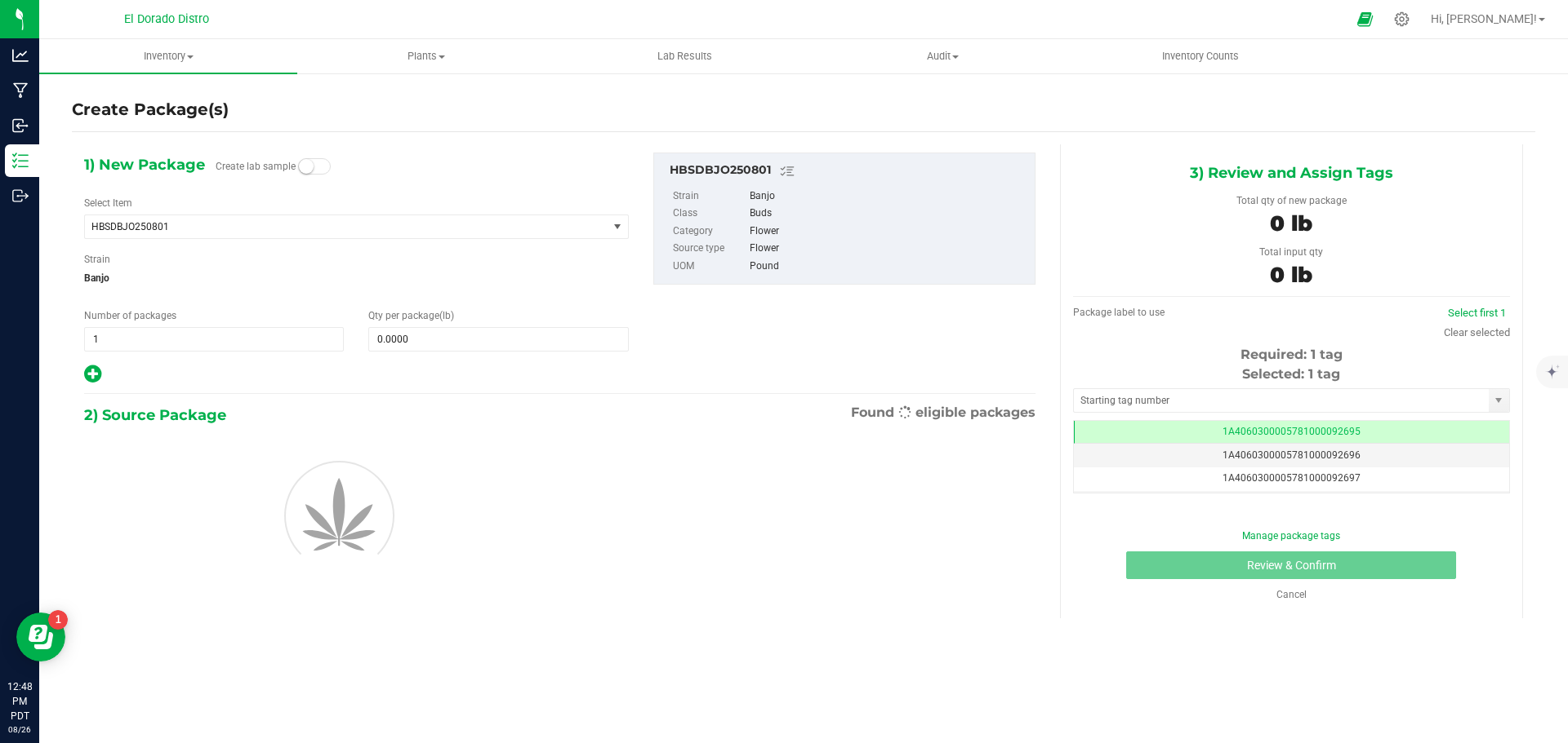
scroll to position [0, -1]
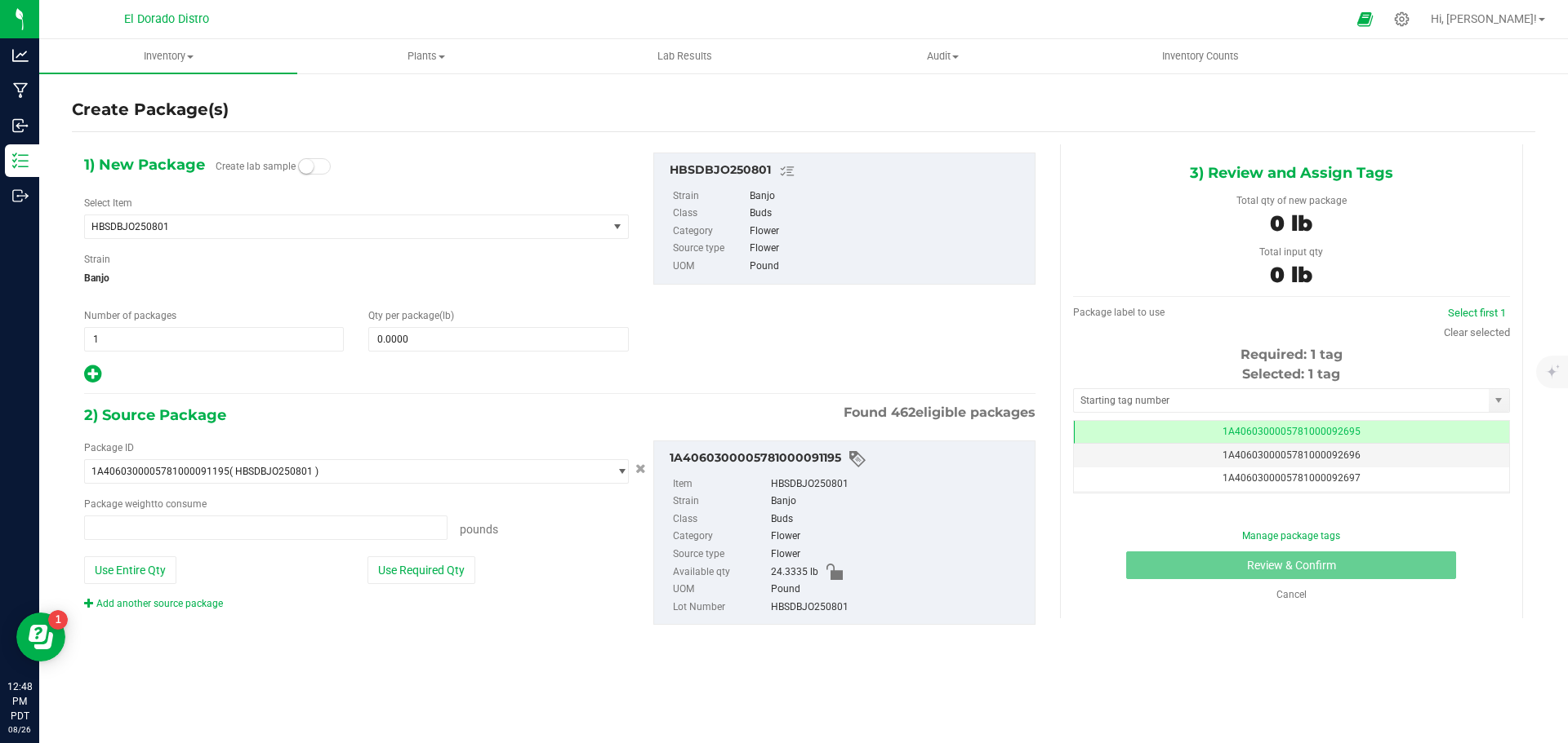
type input "0.0000 lb"
click at [315, 216] on span "HBSDBJO250801" at bounding box center [346, 227] width 523 height 23
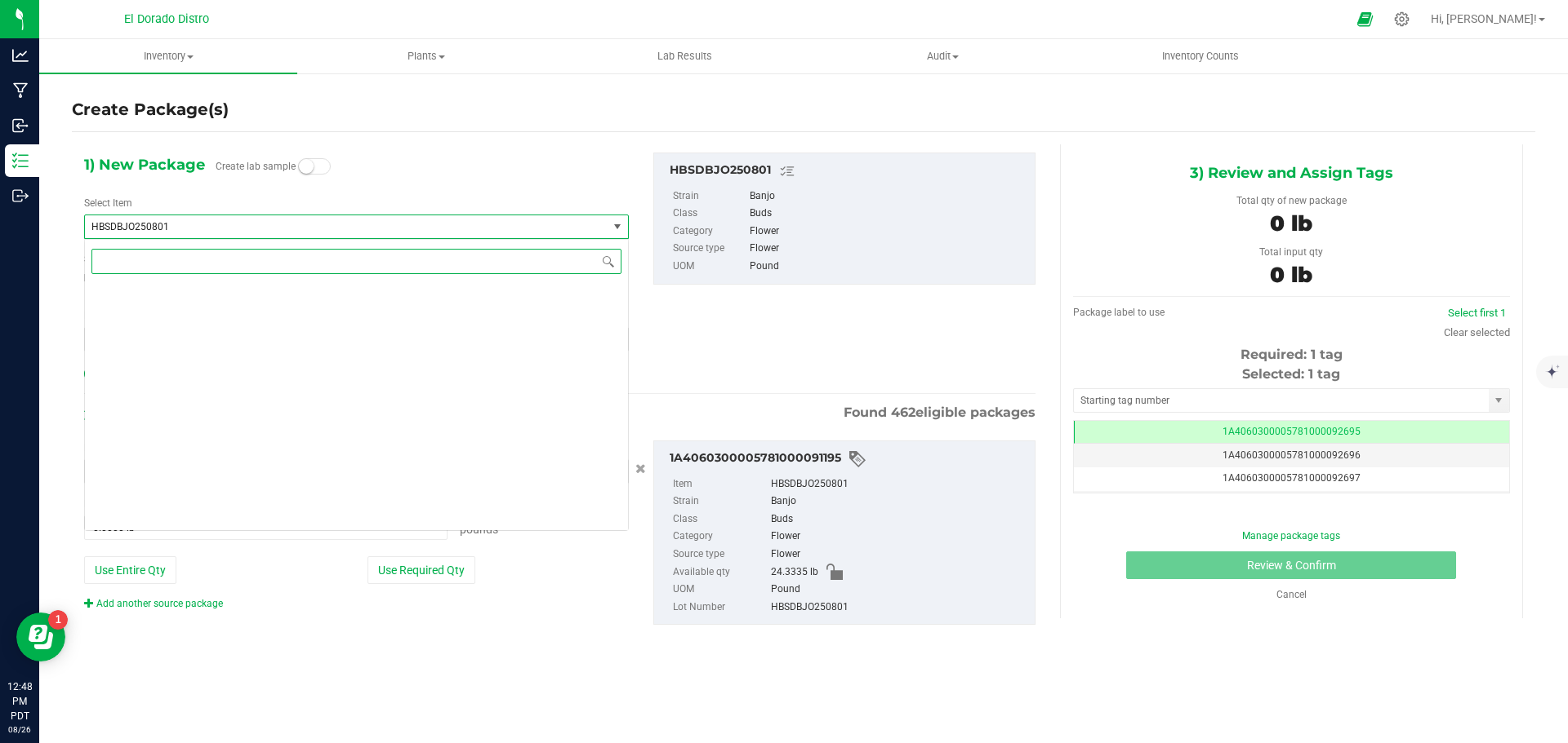
scroll to position [41721, 0]
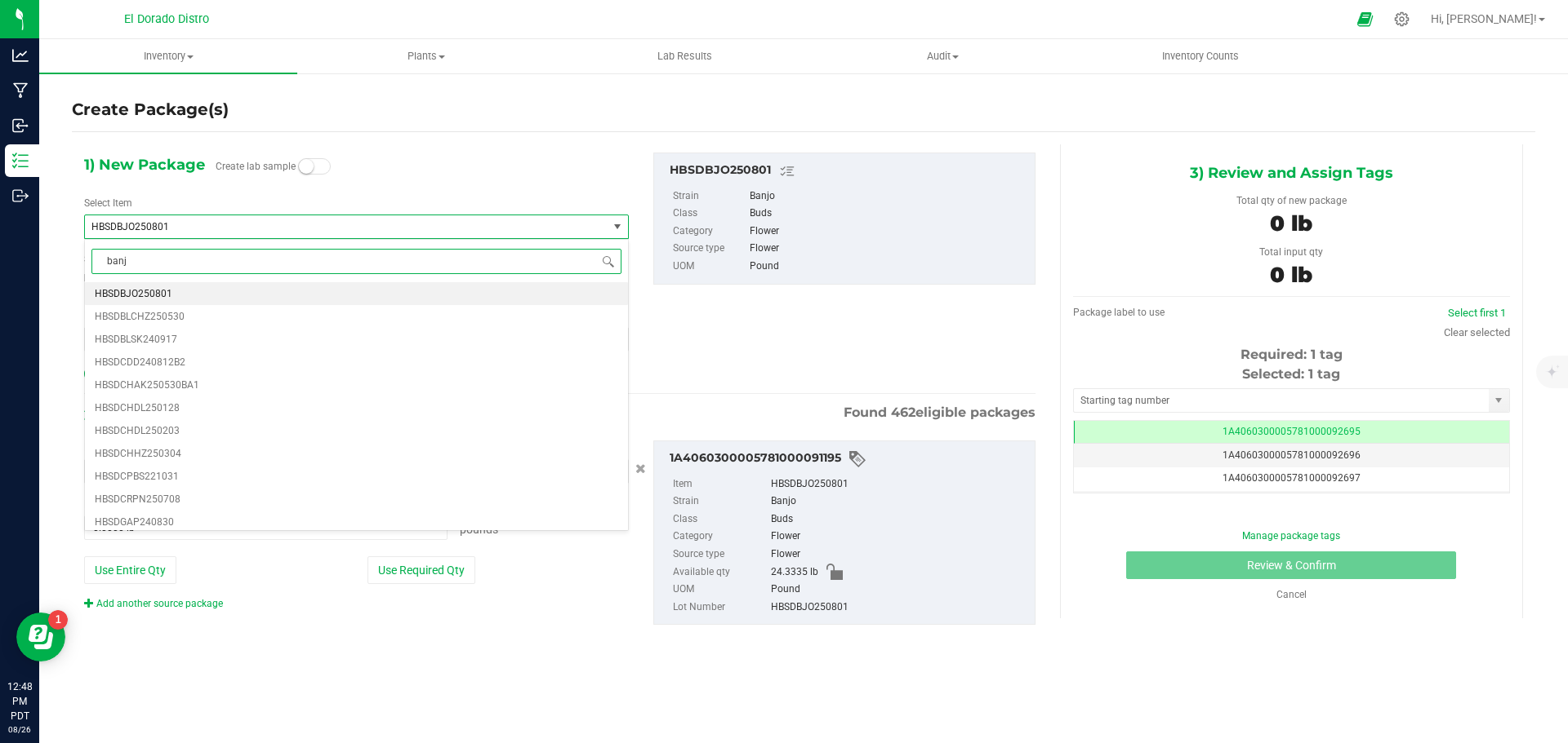
type input "banjo"
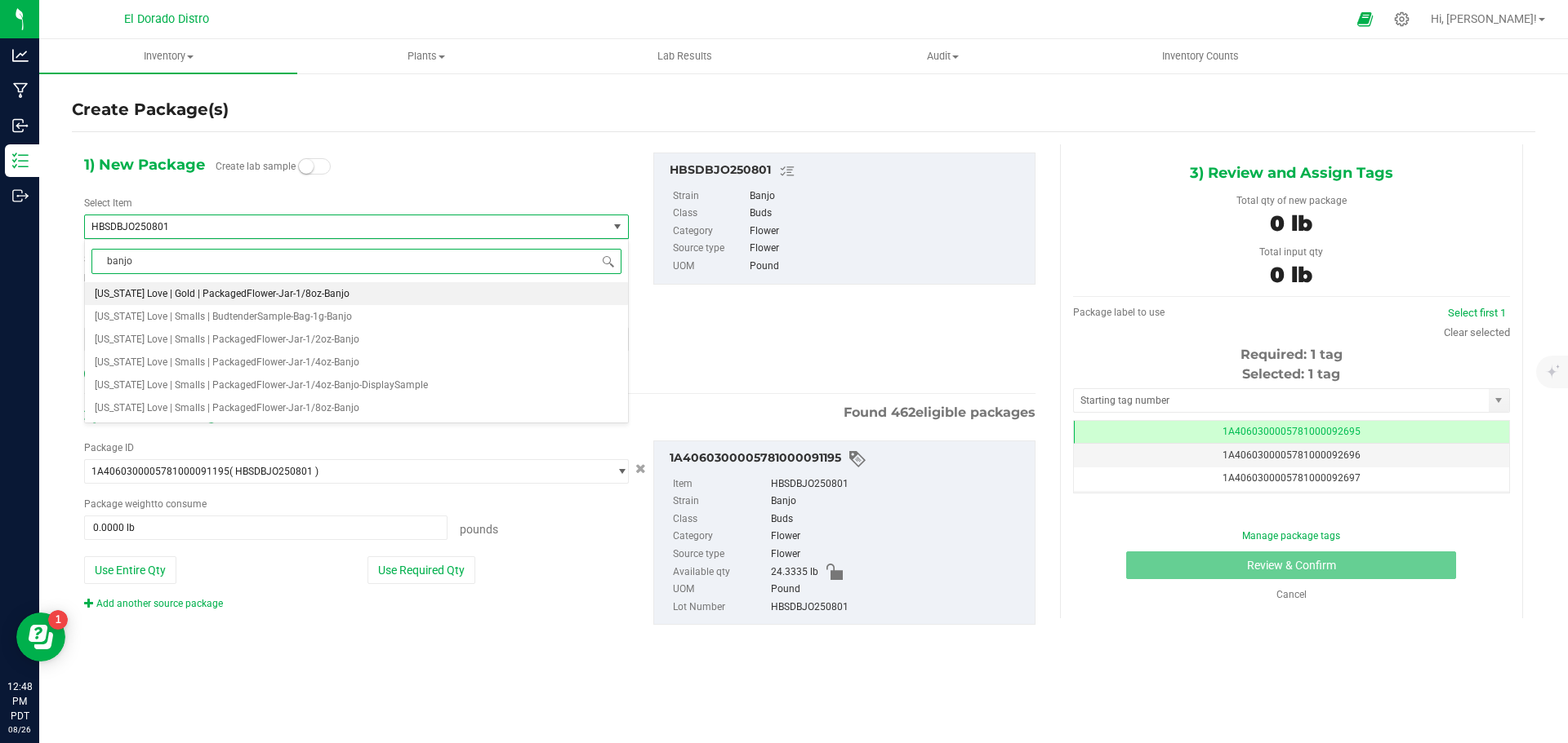
click at [337, 291] on span "California Love | Gold | PackagedFlower-Jar-1/8oz-Banjo" at bounding box center [222, 293] width 255 height 11
type input "0"
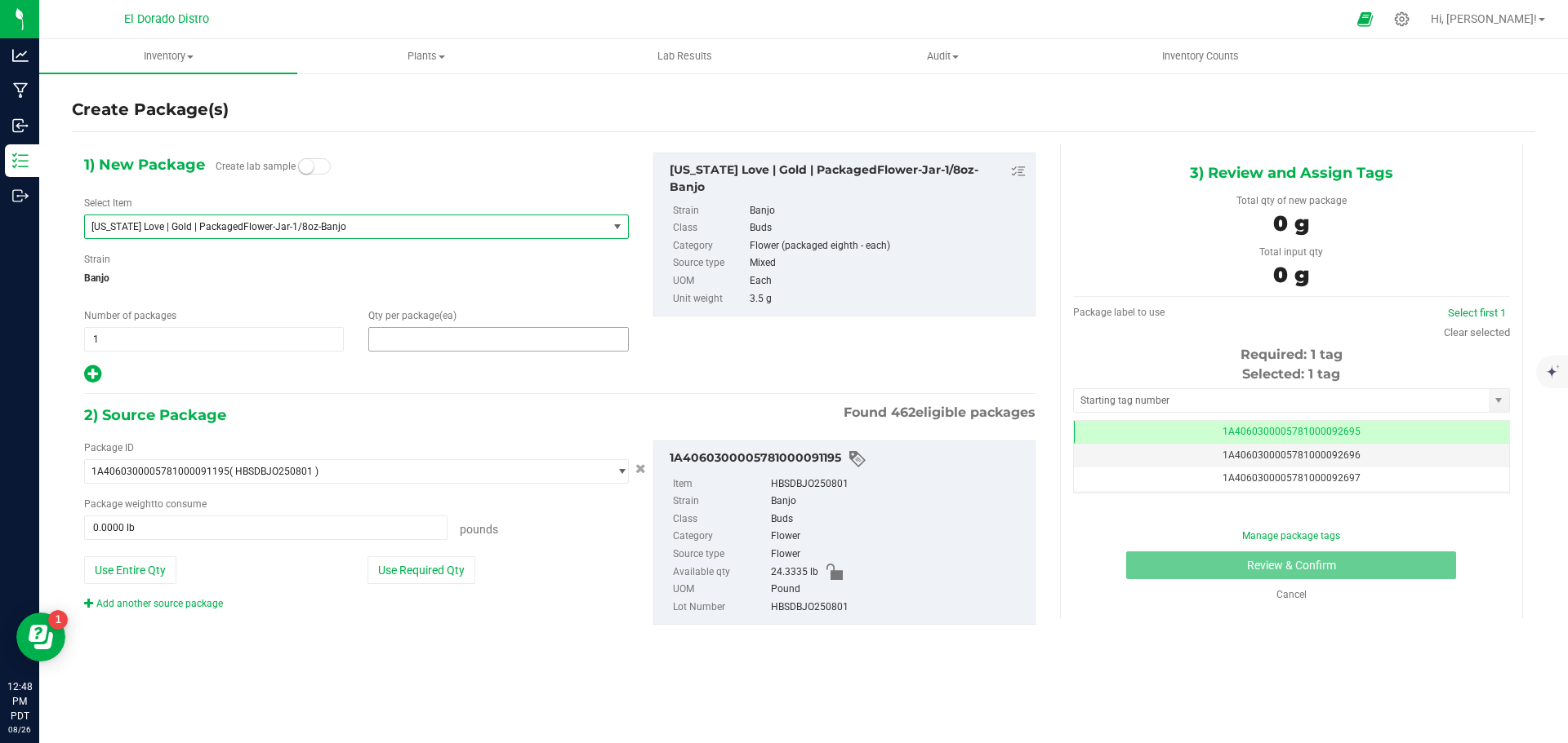
click at [394, 341] on span at bounding box center [498, 339] width 260 height 25
click at [375, 337] on input "text" at bounding box center [498, 339] width 258 height 23
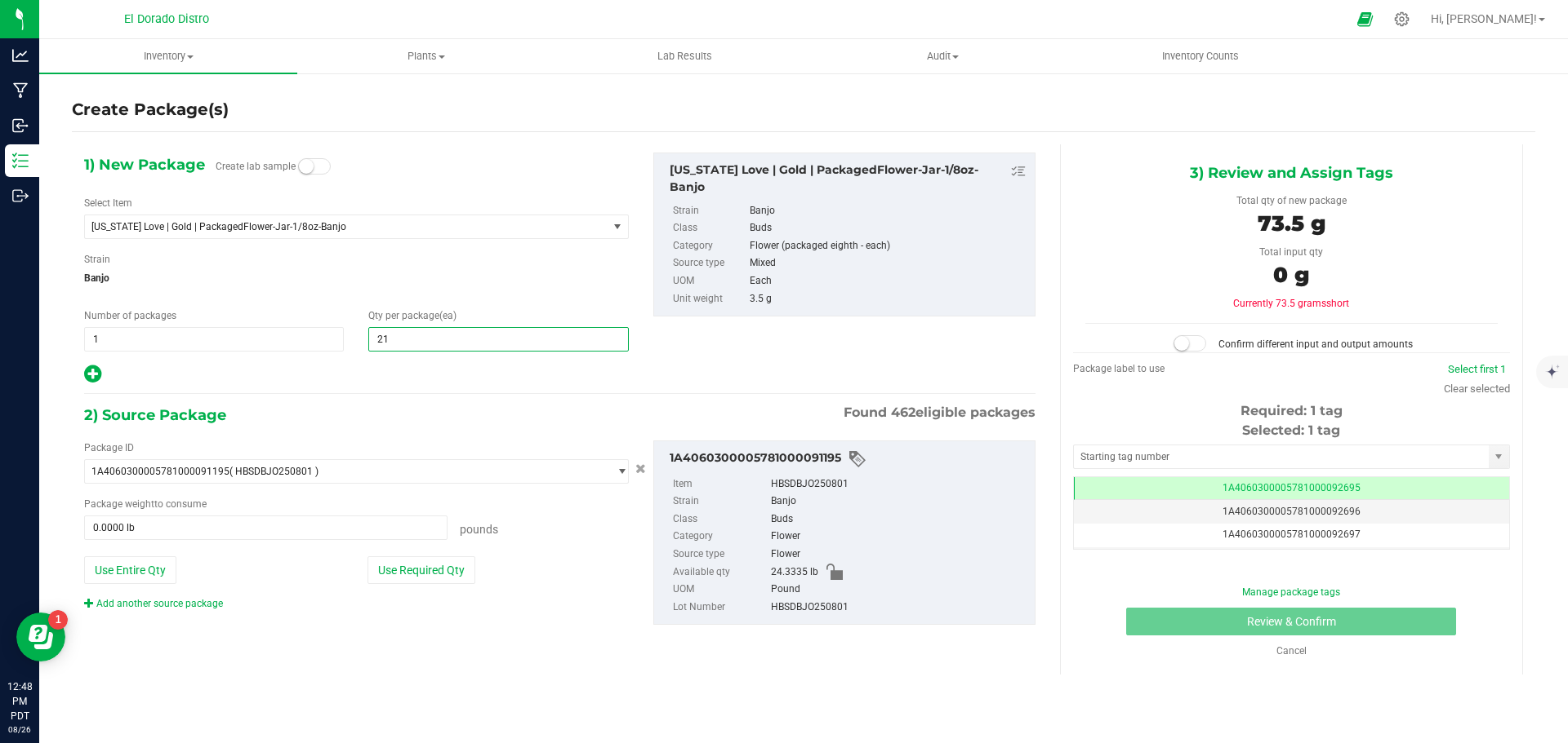
type input "219"
click at [368, 277] on span "Banjo" at bounding box center [356, 278] width 545 height 25
click at [451, 576] on button "Use Required Qty" at bounding box center [421, 570] width 107 height 28
type input "1.6898 lb"
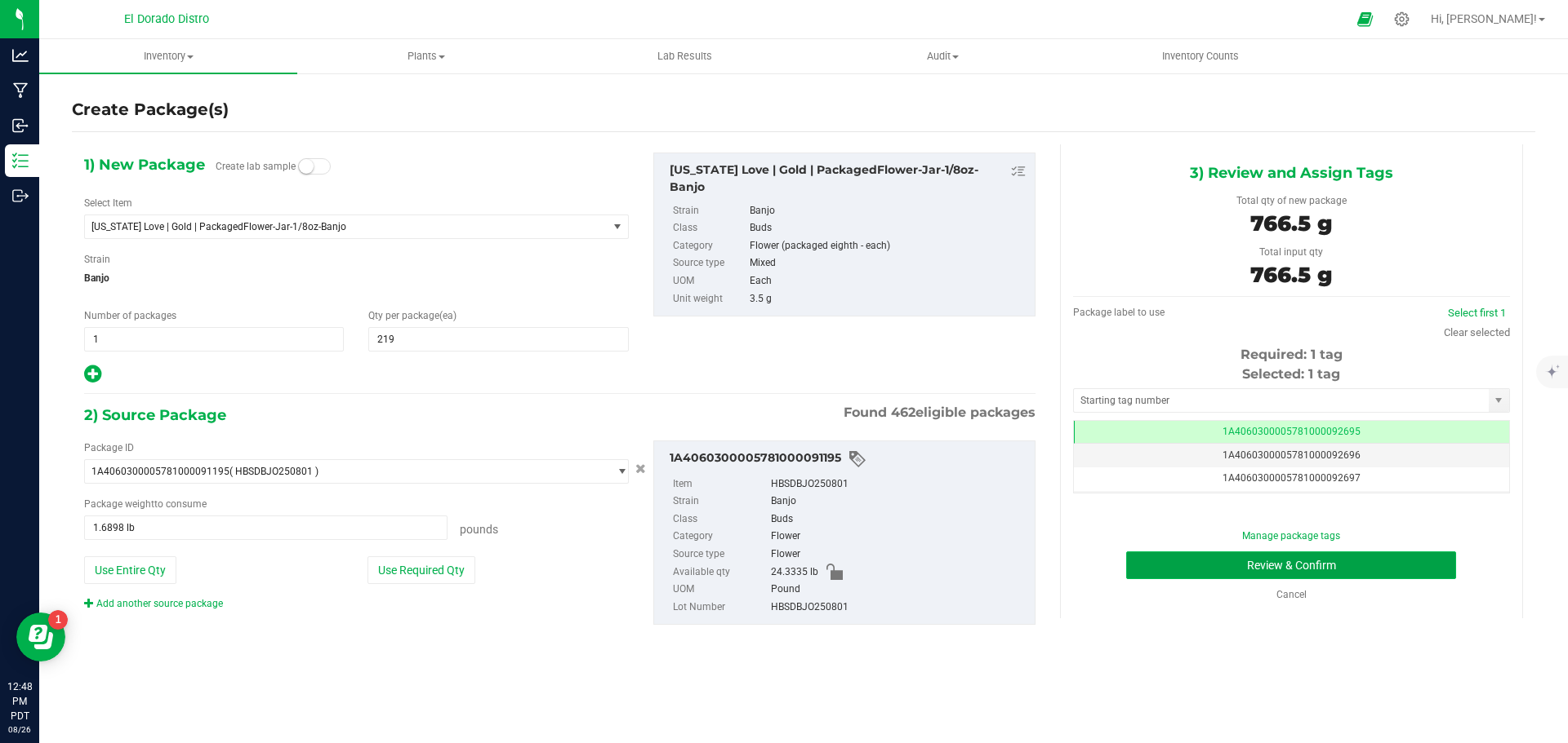
click at [1156, 560] on button "Review & Confirm" at bounding box center [1291, 565] width 330 height 28
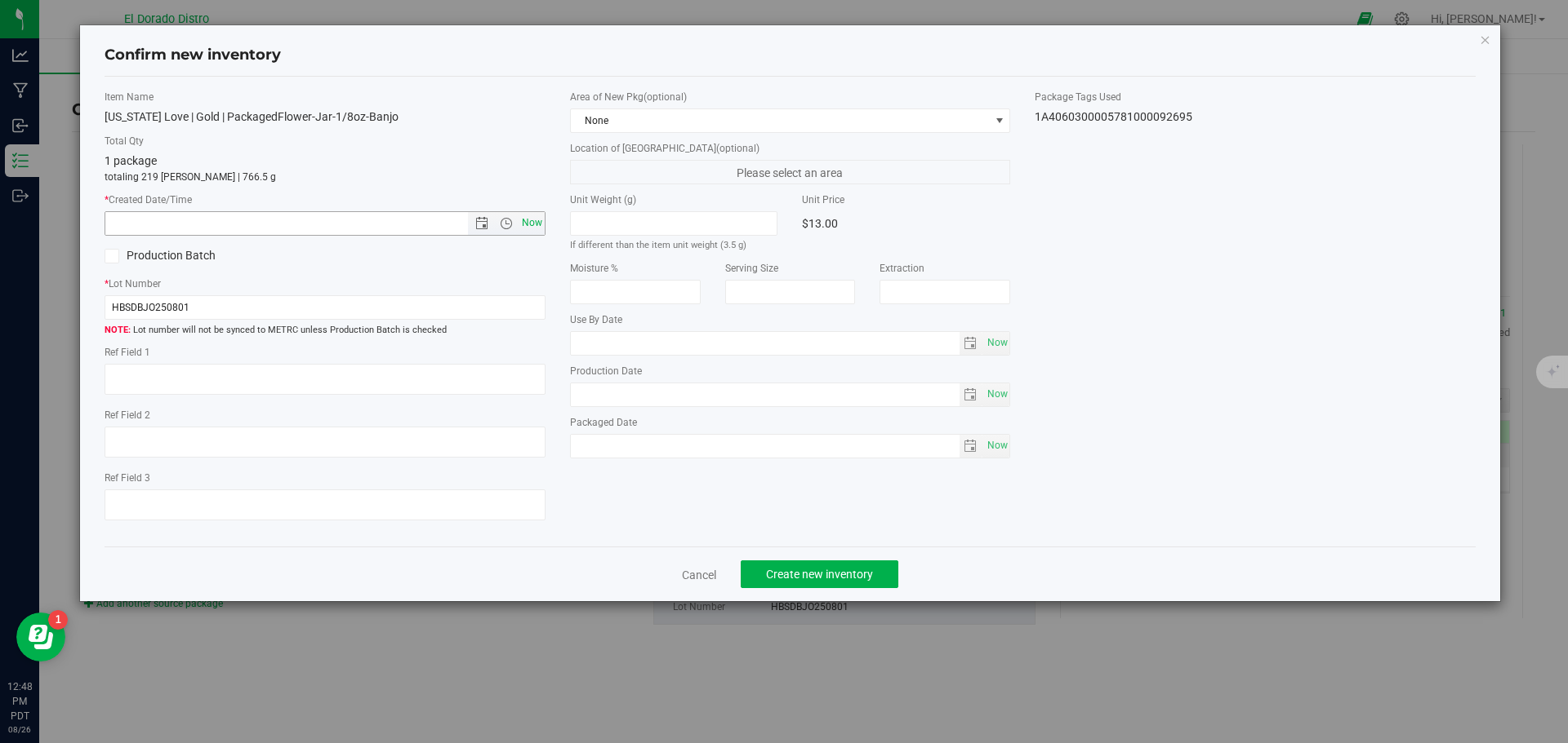
click at [541, 221] on span "Now" at bounding box center [531, 223] width 28 height 24
type input "8/26/2025 12:48 PM"
click at [837, 572] on span "Create new inventory" at bounding box center [819, 574] width 107 height 13
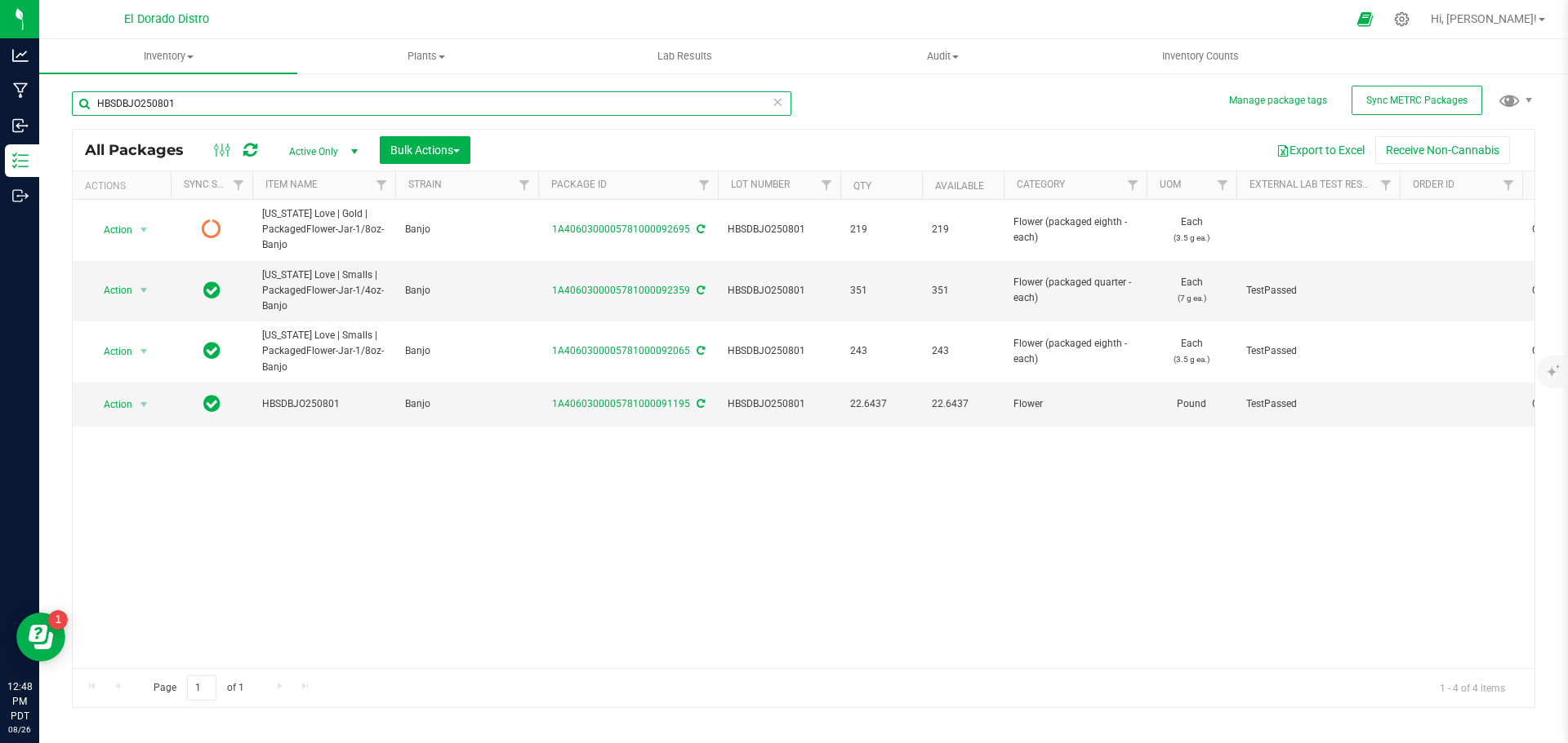
click at [158, 107] on input "HBSDBJO250801" at bounding box center [431, 103] width 720 height 25
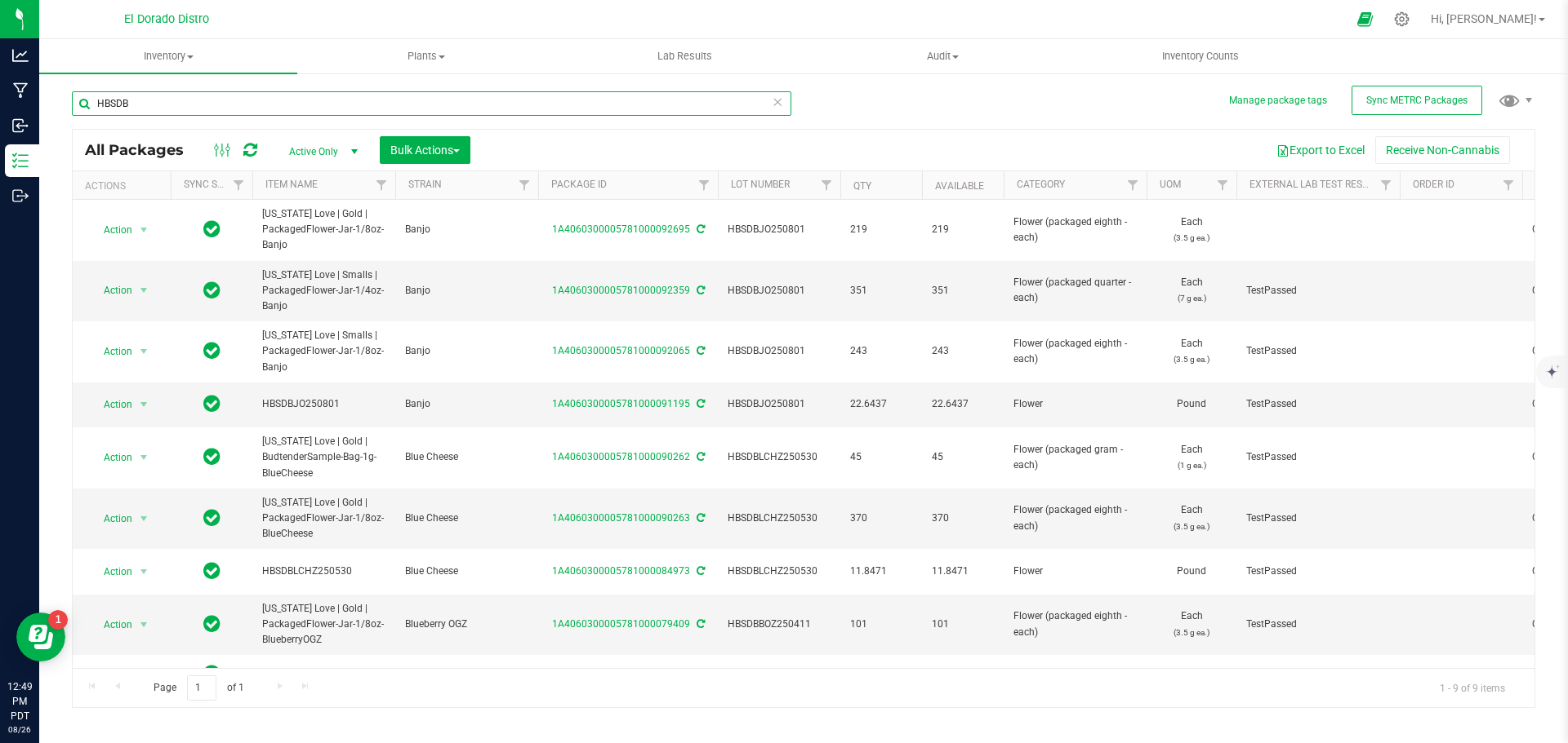
click at [108, 101] on input "HBSDB" at bounding box center [431, 103] width 720 height 25
paste input "MOGBBLB250815"
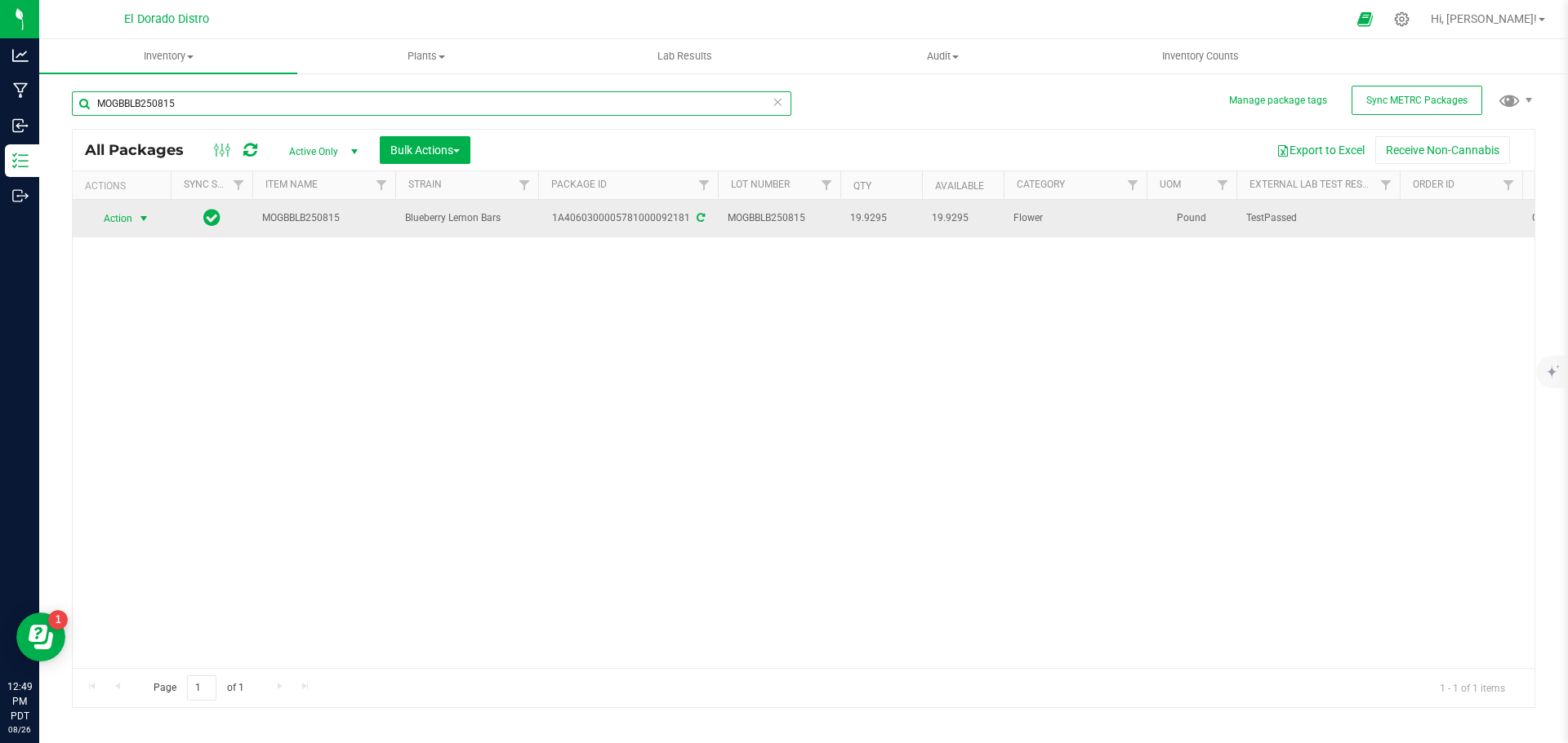
type input "MOGBBLB250815"
click at [119, 217] on span "Action" at bounding box center [111, 218] width 44 height 23
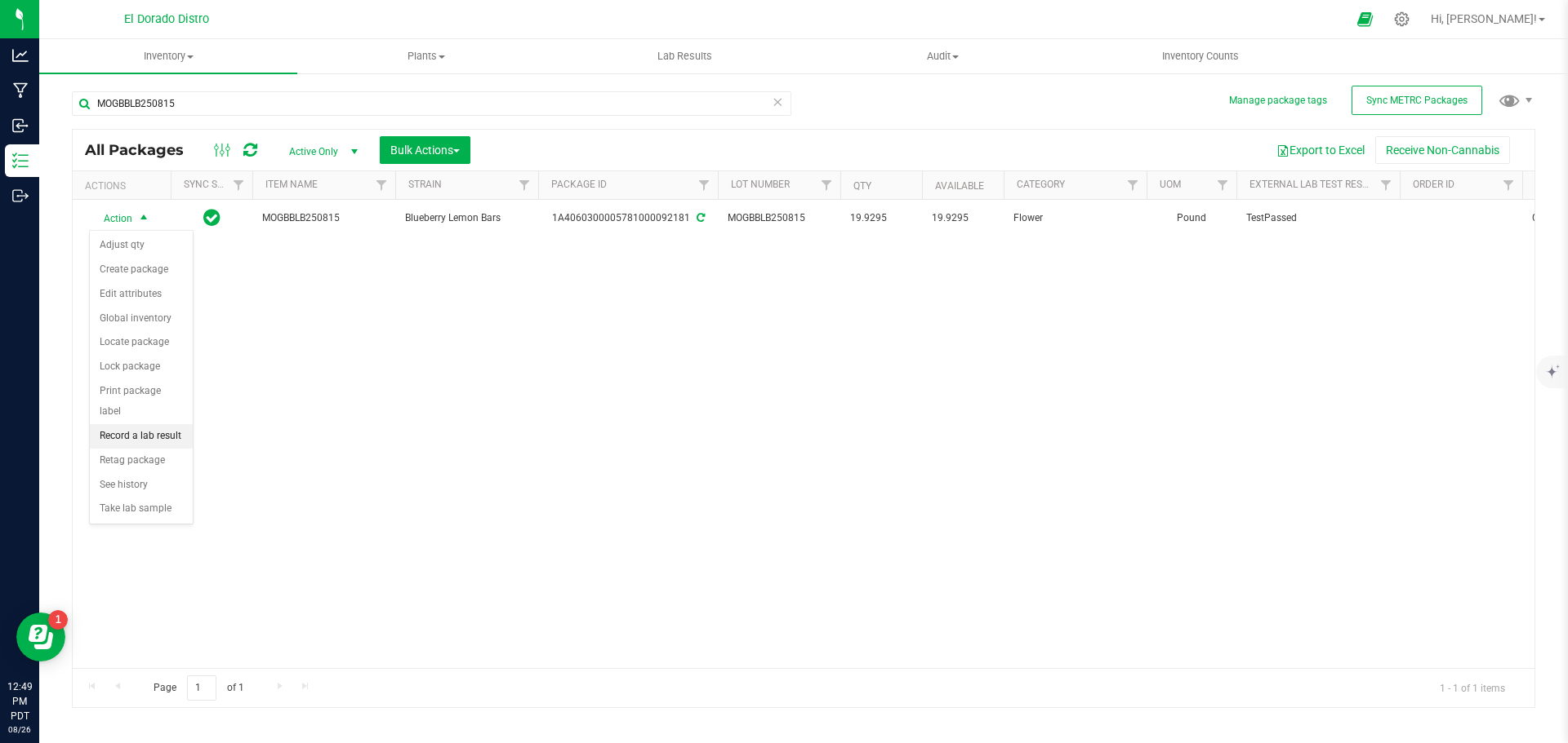
click at [180, 424] on li "Record a lab result" at bounding box center [141, 436] width 103 height 25
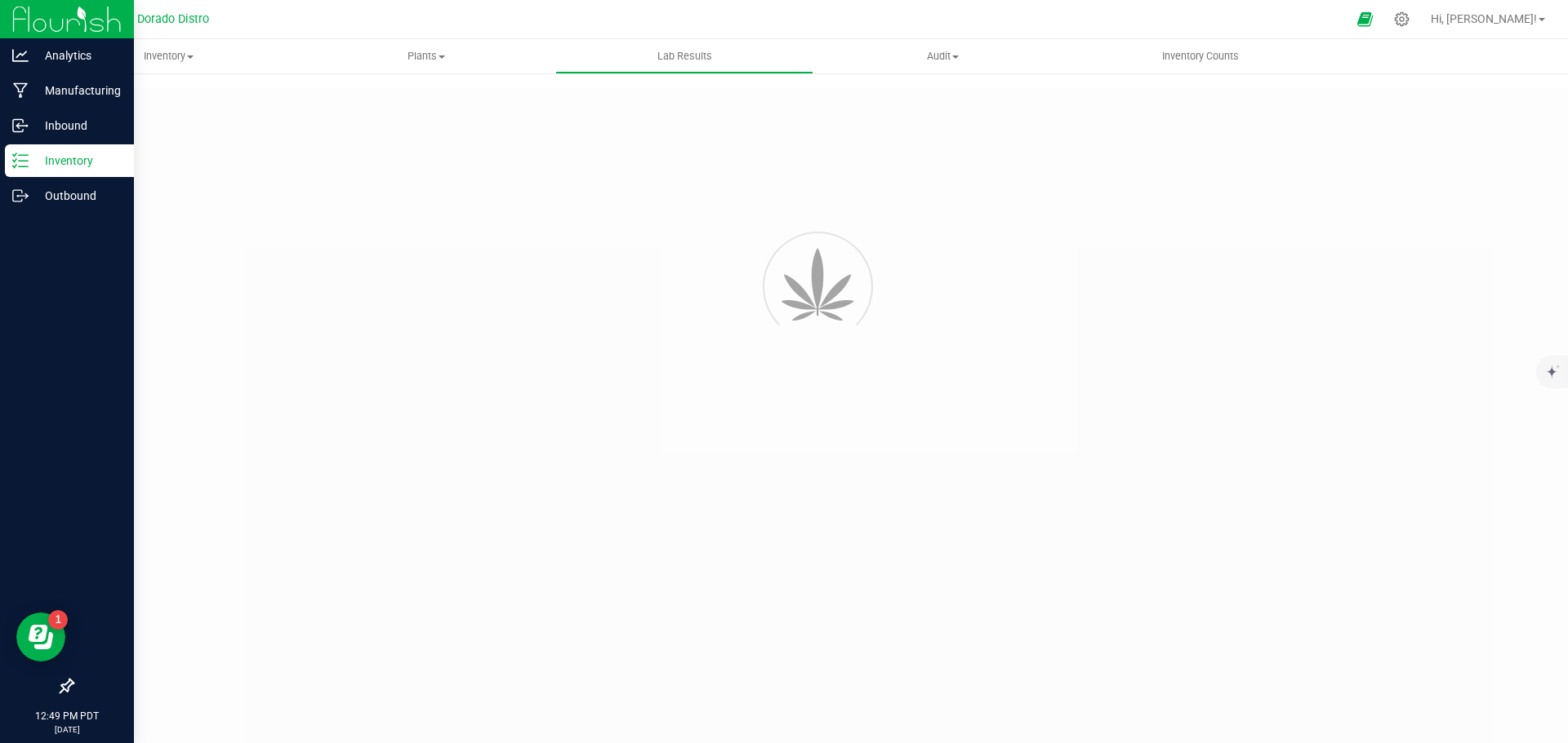
type input "1A4060300005781000092181"
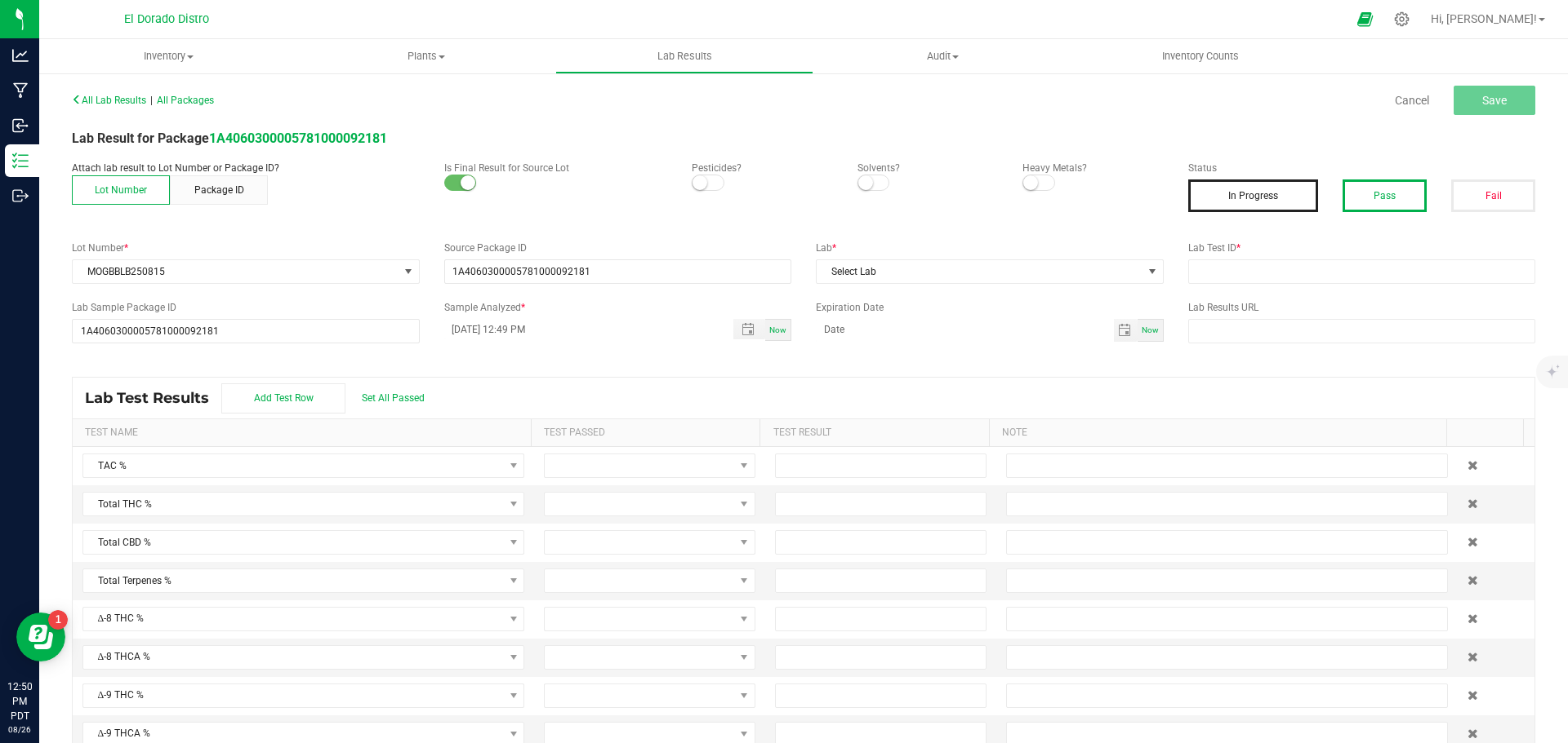
click at [1360, 197] on button "Pass" at bounding box center [1384, 196] width 84 height 32
click at [918, 269] on span "Select Lab" at bounding box center [980, 272] width 326 height 23
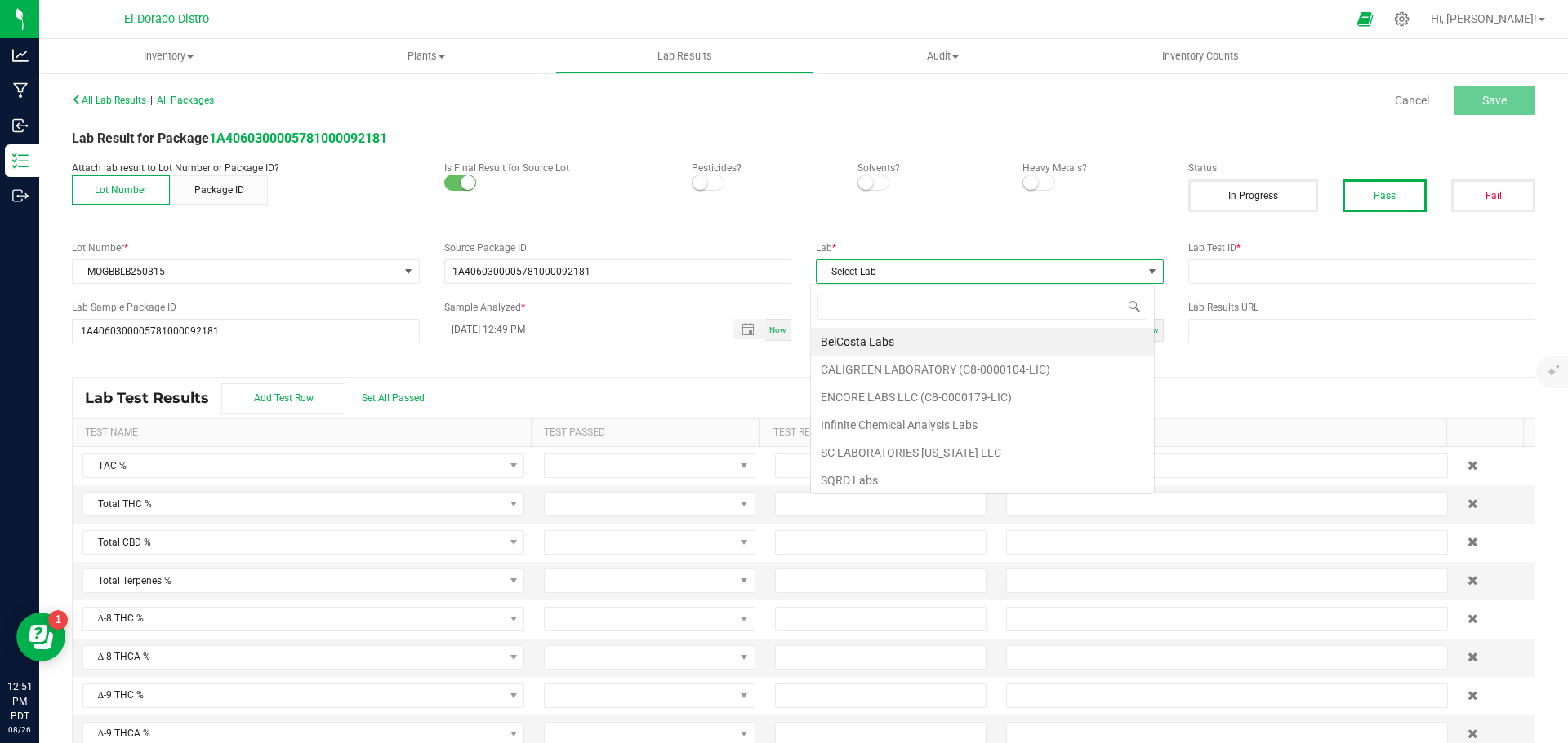
scroll to position [25, 344]
click at [878, 471] on li "SQRD Labs" at bounding box center [982, 481] width 343 height 28
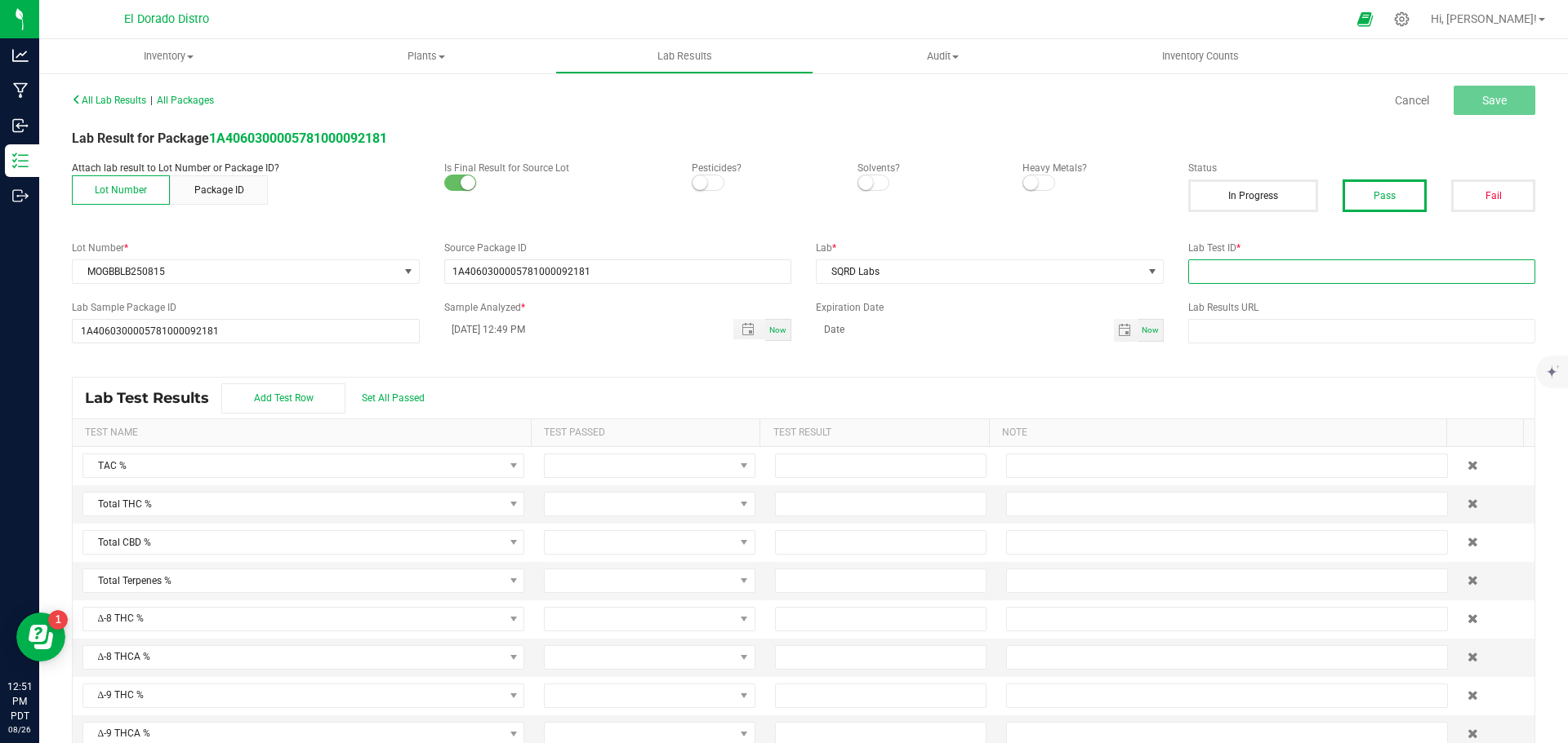
click at [1230, 279] on input "text" at bounding box center [1362, 272] width 348 height 25
paste input "MOGBBLB250815"
type input "MOGBBLB250815"
click at [1459, 105] on button "Save" at bounding box center [1495, 101] width 82 height 29
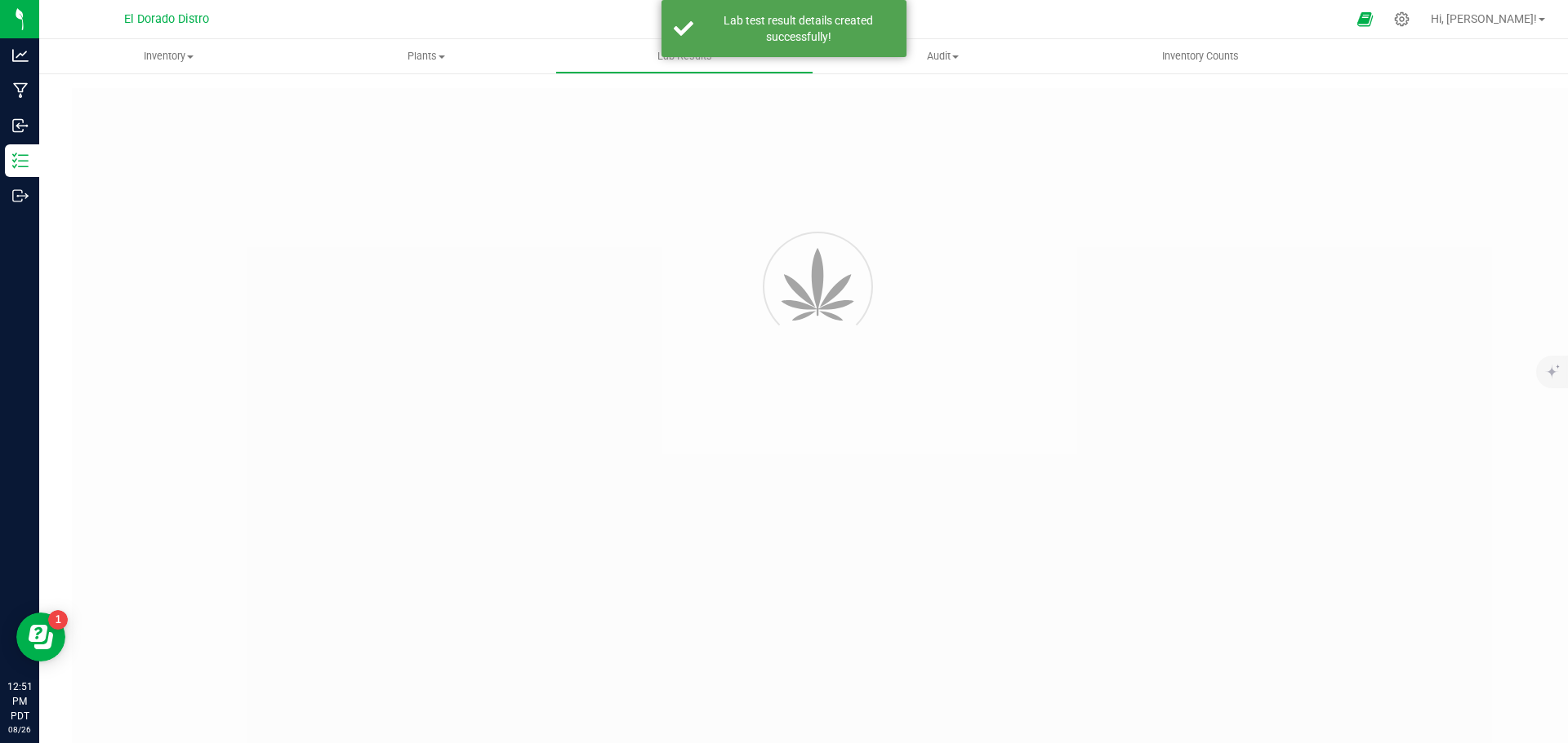
type input "1A4060300005781000092181"
type input "MOGBBLB250815"
type input "1A4060300005781000092181"
type input "08/26/2025 12:49 PM"
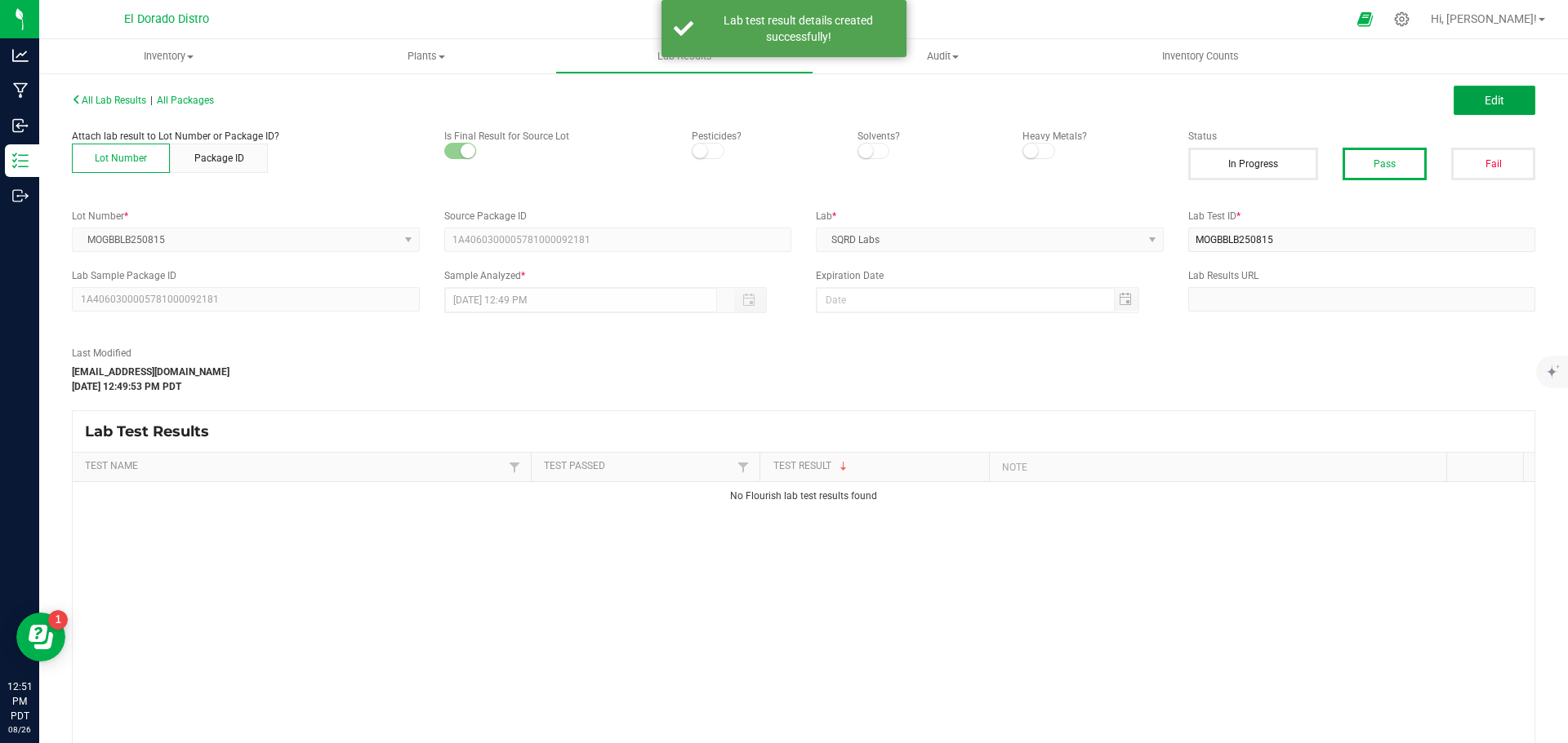
click at [1457, 105] on button "Edit" at bounding box center [1495, 101] width 82 height 29
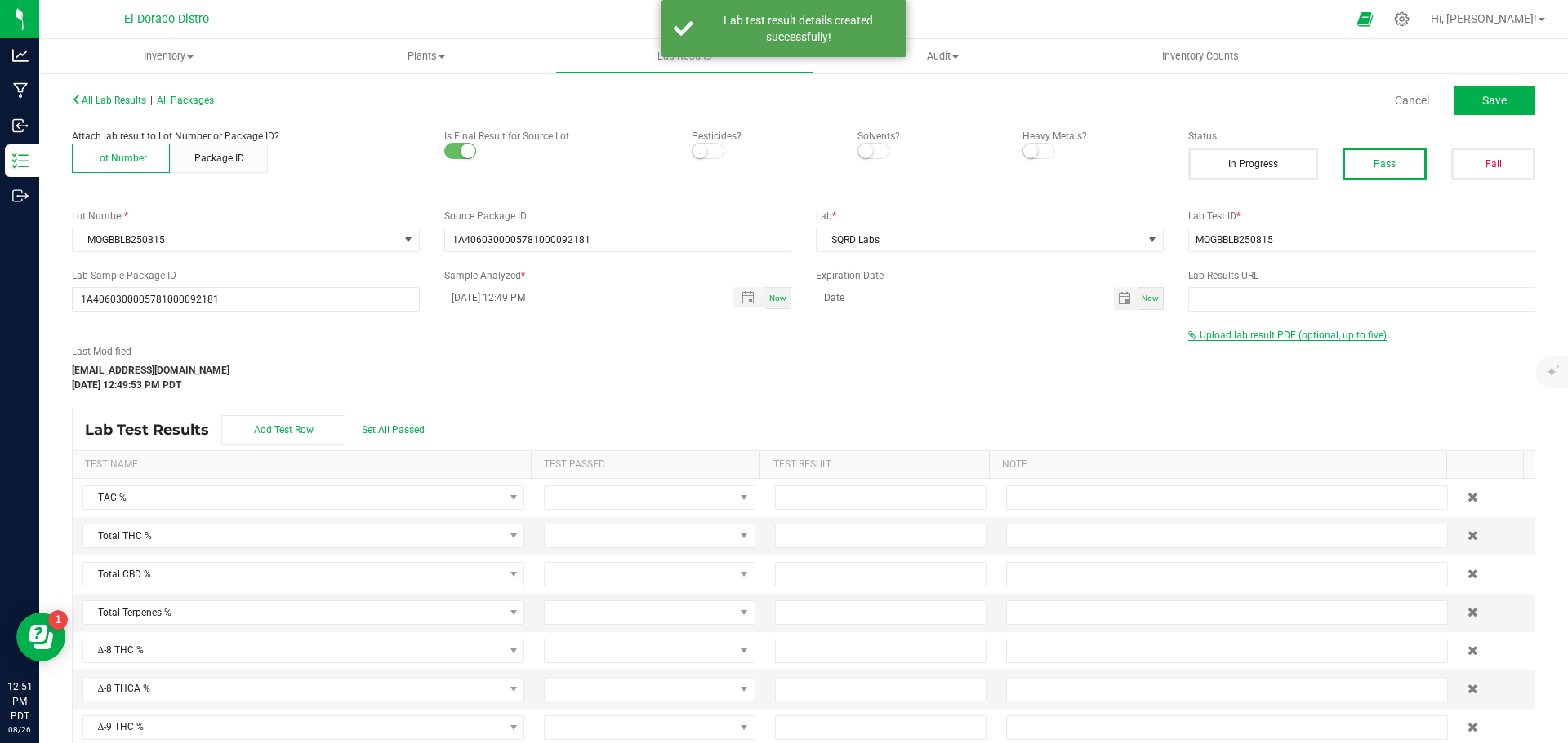
click at [1239, 331] on span "Upload lab result PDF (optional, up to five)" at bounding box center [1293, 335] width 187 height 11
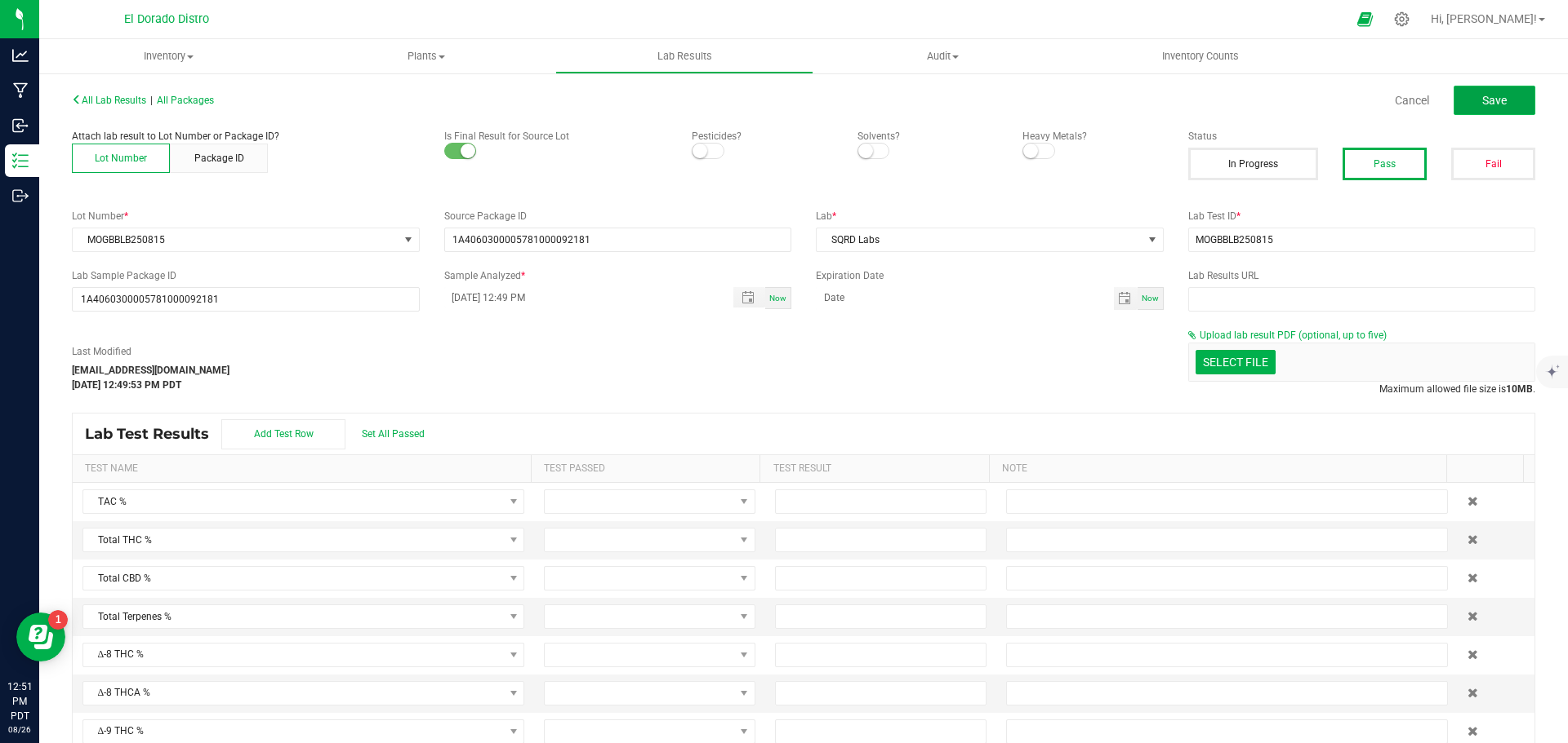
click at [1489, 104] on span "Save" at bounding box center [1494, 100] width 25 height 13
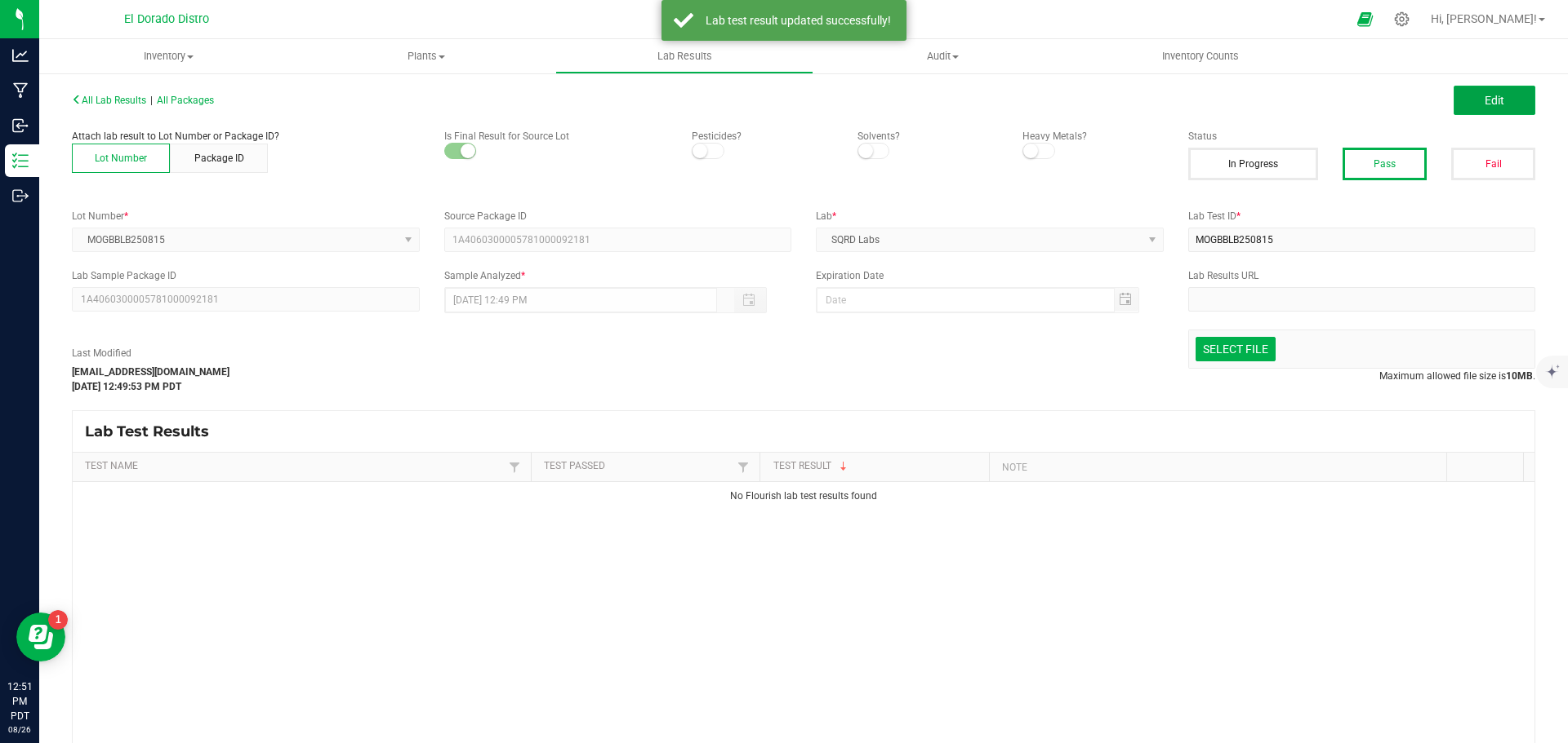
click at [1489, 104] on span "Edit" at bounding box center [1494, 100] width 20 height 13
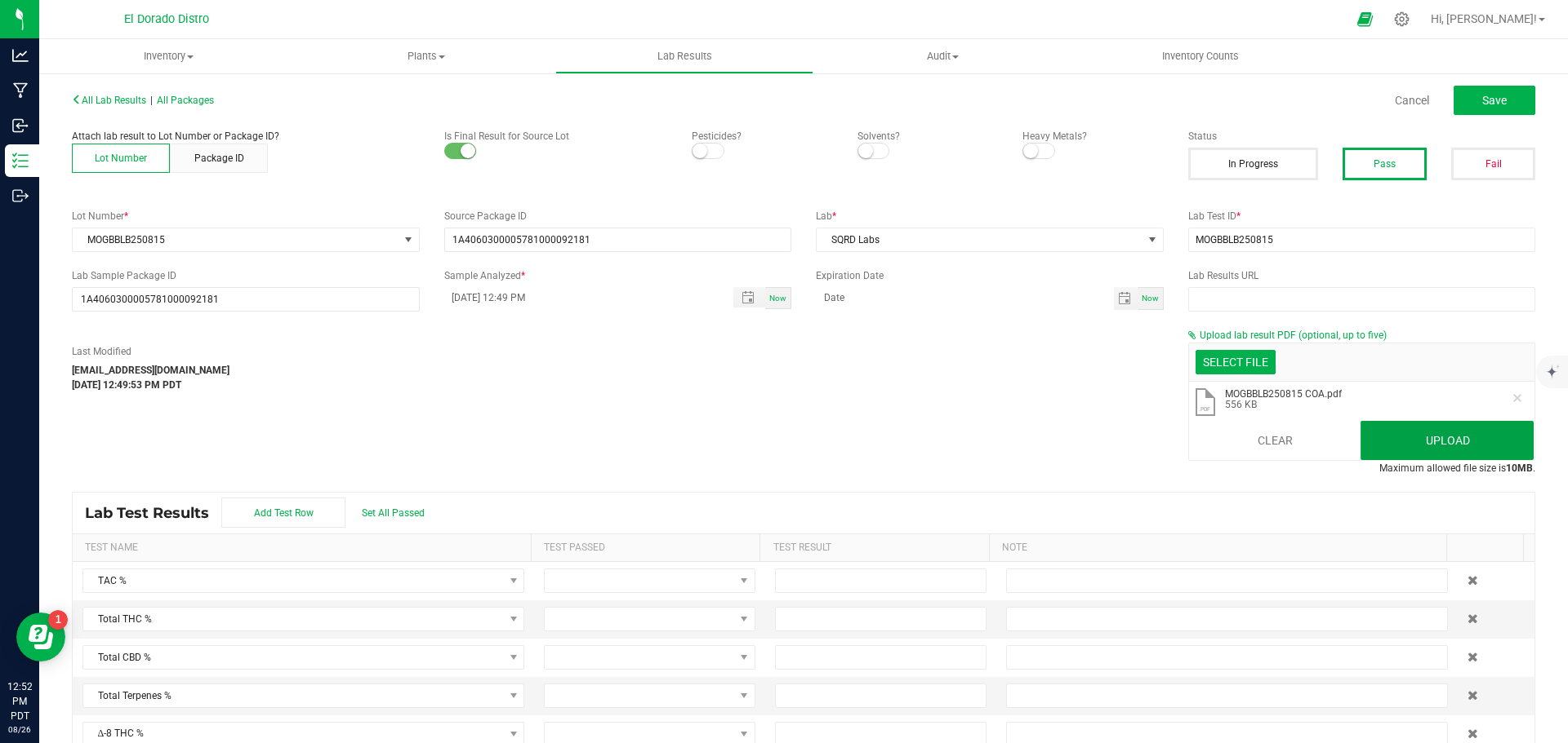
click at [1369, 436] on button "Upload" at bounding box center [1447, 441] width 173 height 39
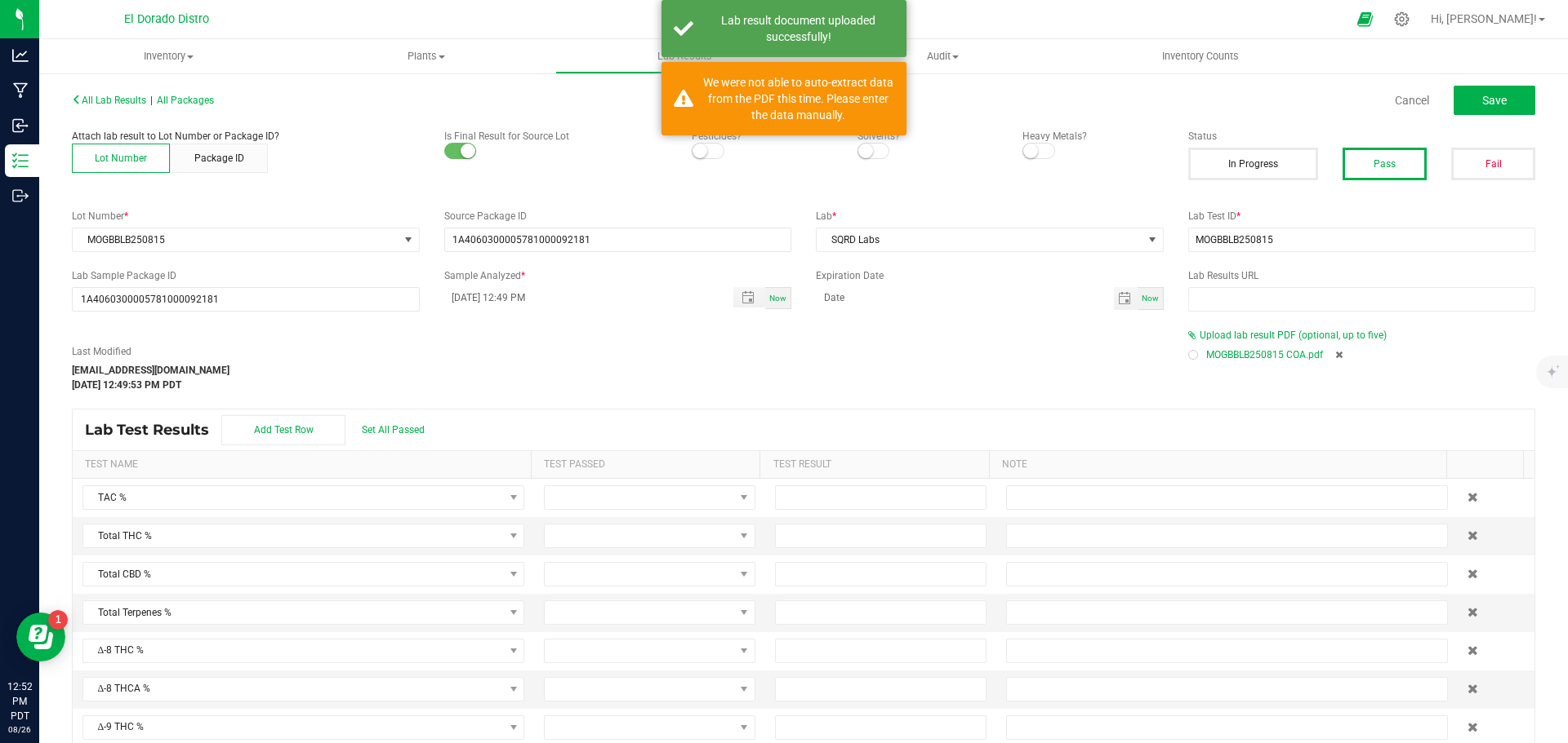
click at [1188, 352] on div at bounding box center [1192, 354] width 9 height 9
click at [1513, 101] on button "Save" at bounding box center [1495, 101] width 82 height 29
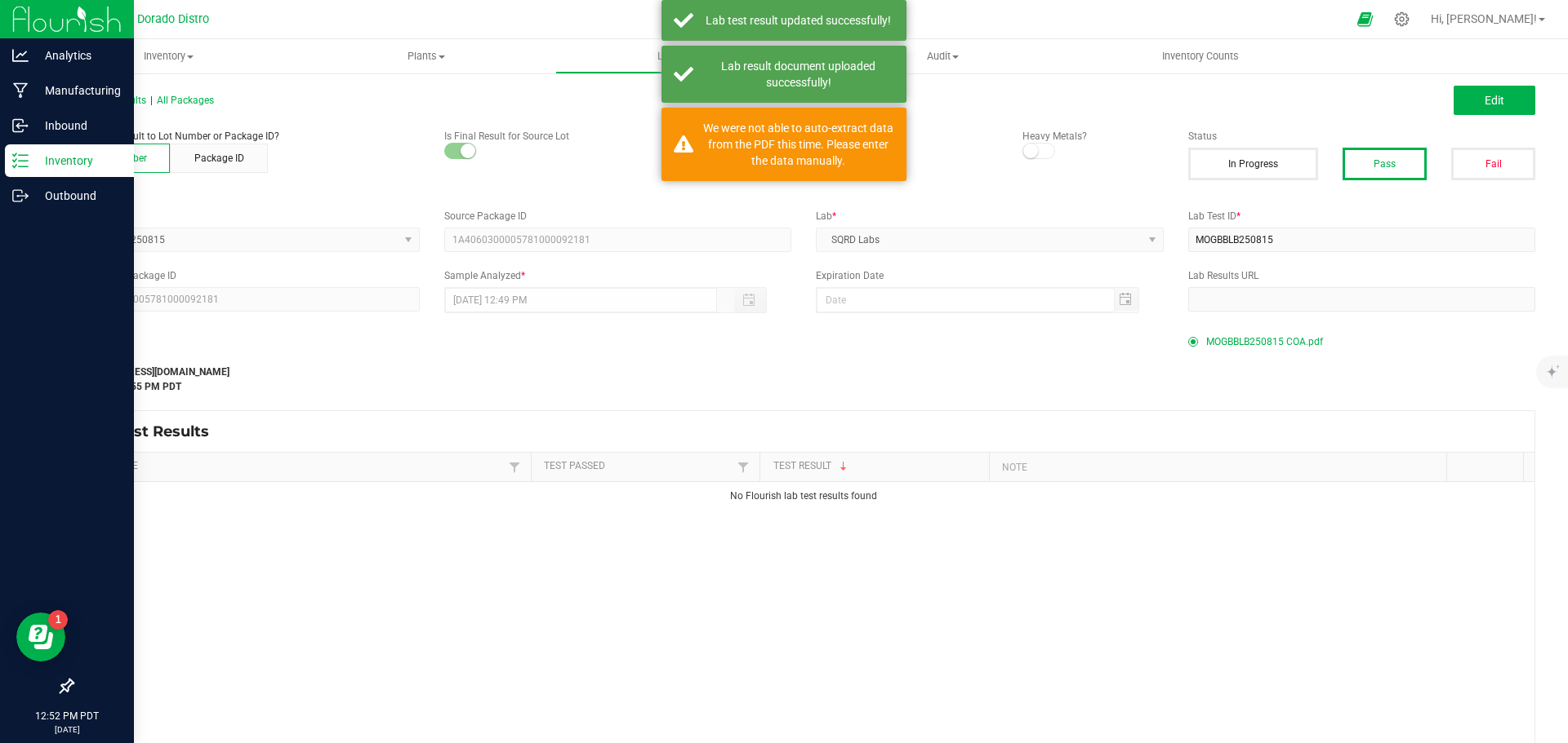
click at [29, 161] on p "Inventory" at bounding box center [78, 160] width 98 height 20
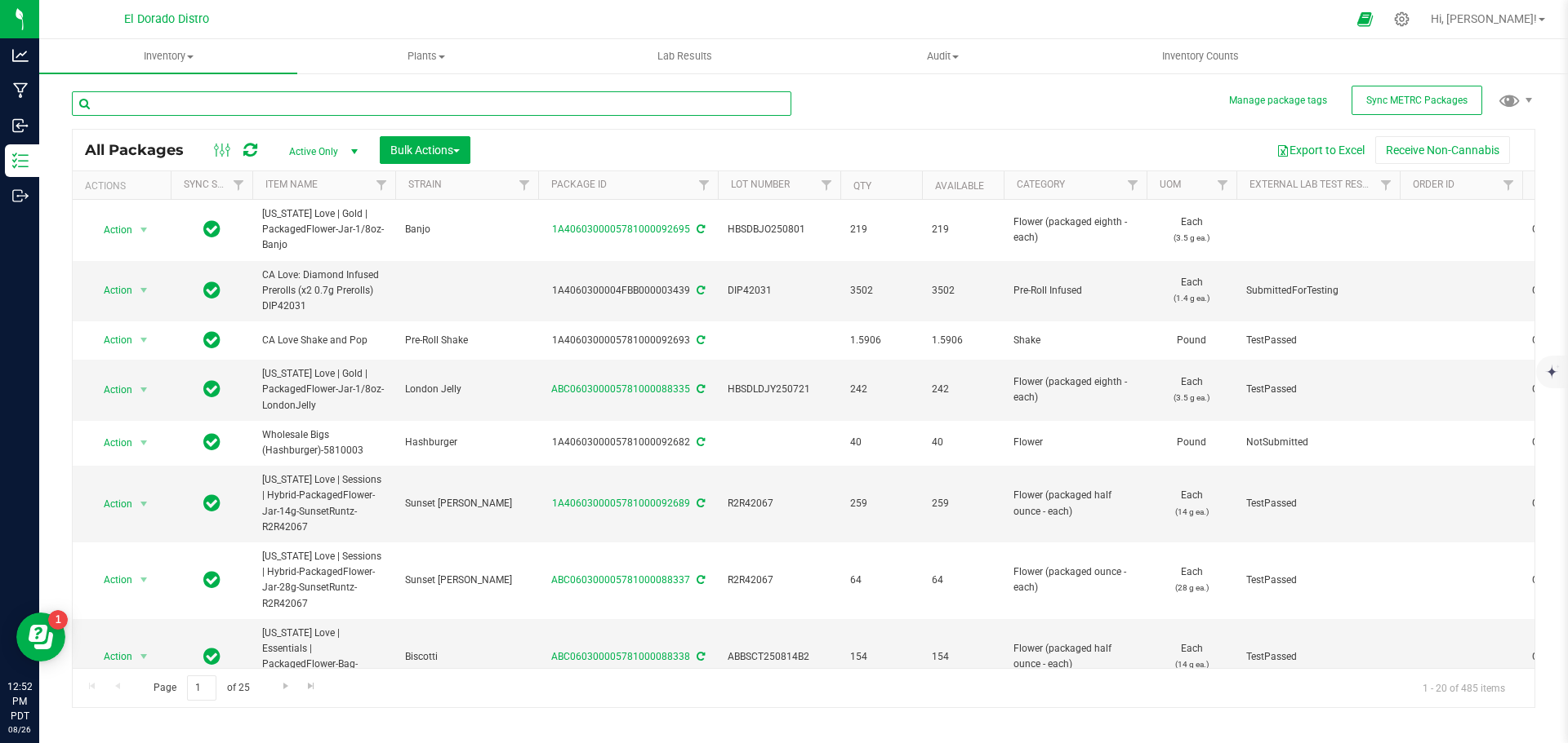
click at [262, 107] on input "text" at bounding box center [431, 103] width 720 height 25
paste input "MOGBBLB250815"
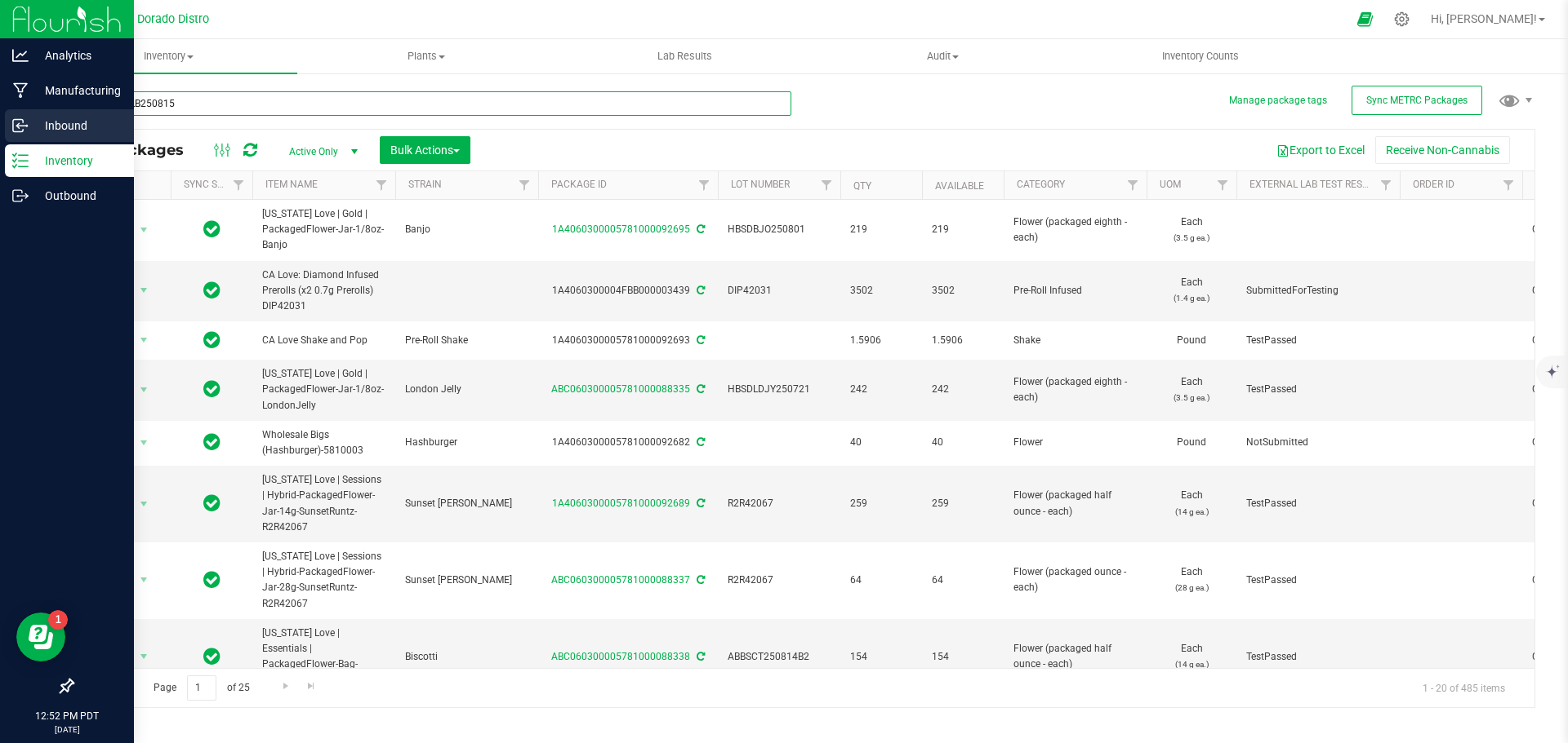
type input "MOGBBLB250815"
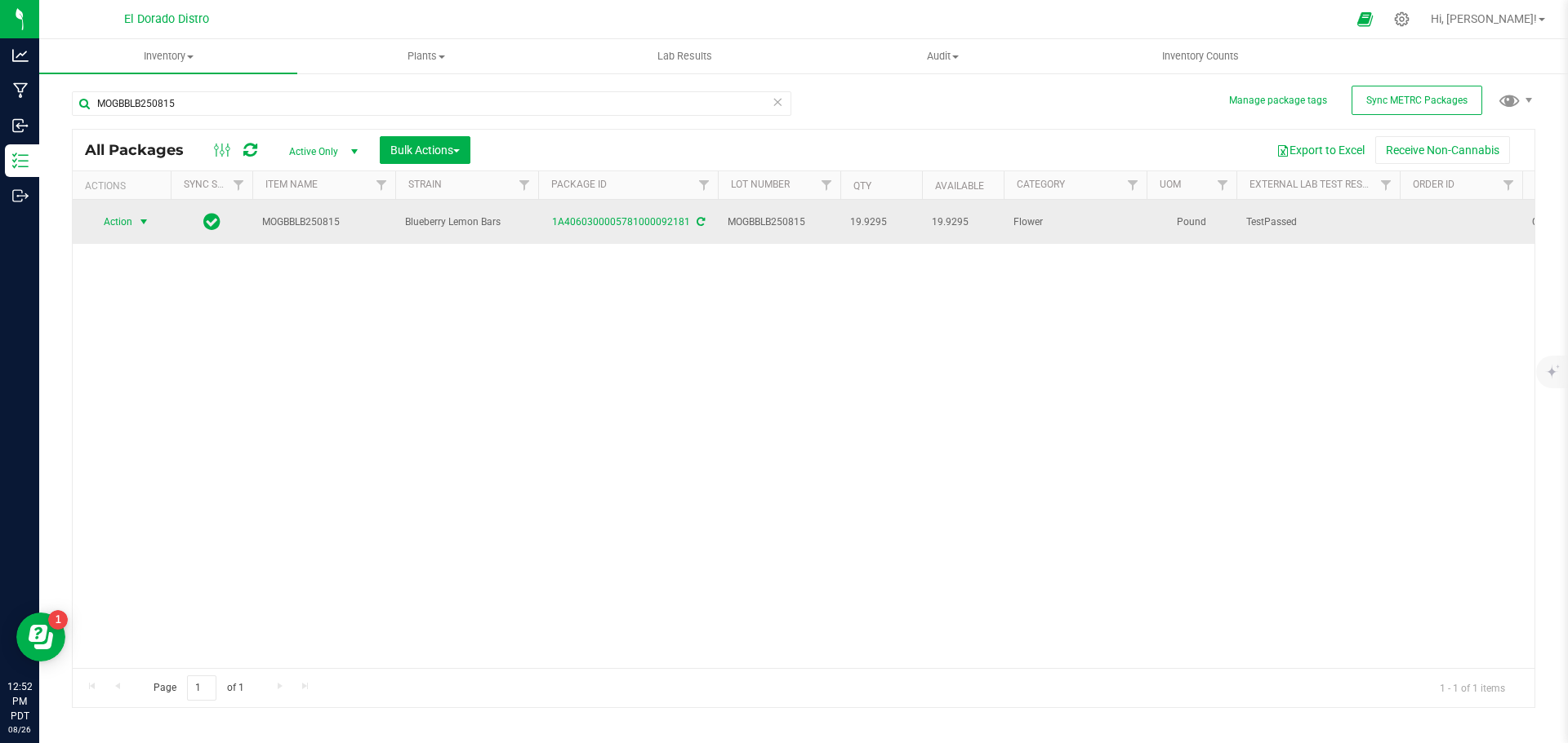
click at [129, 210] on span "Action" at bounding box center [111, 222] width 44 height 23
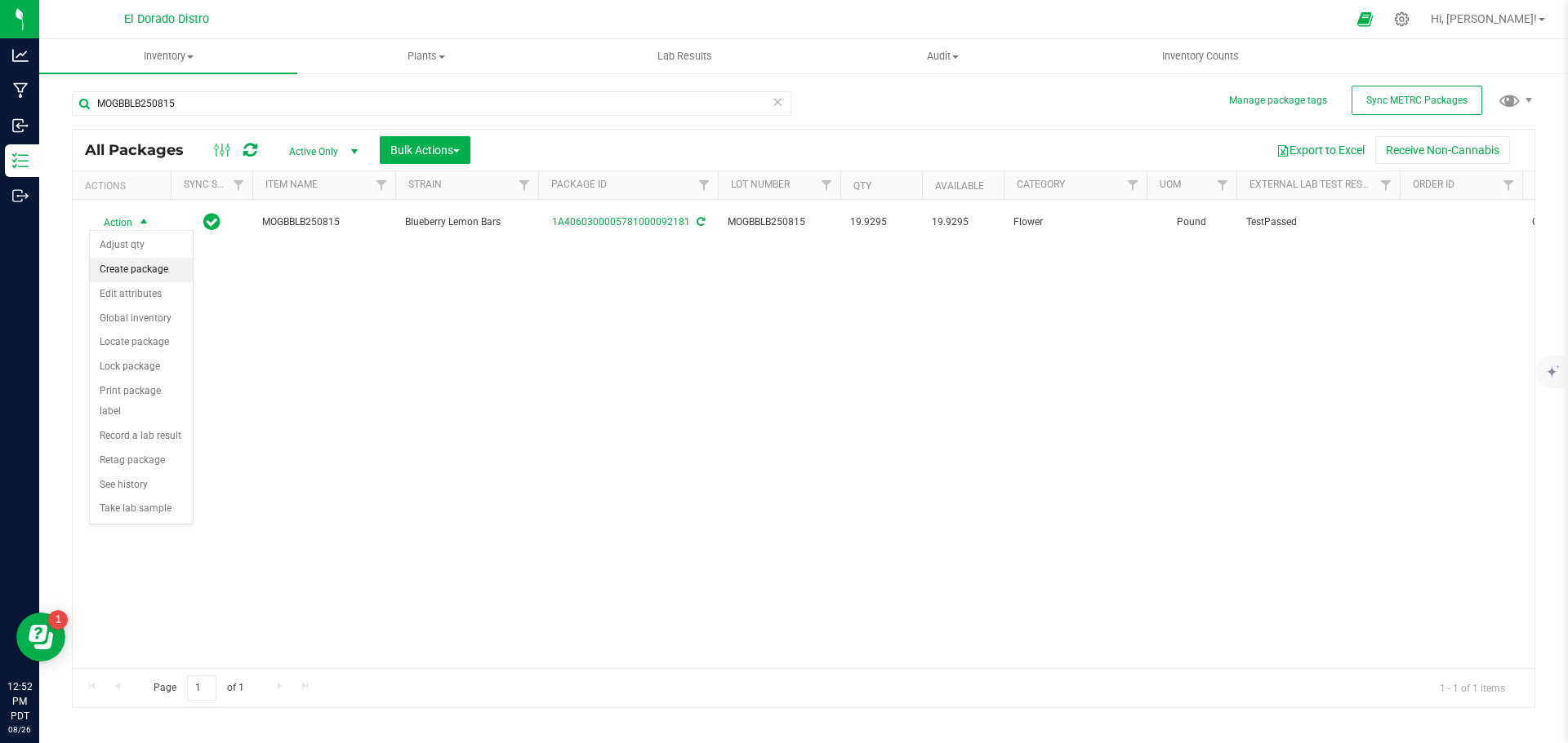
click at [154, 274] on li "Create package" at bounding box center [141, 270] width 103 height 25
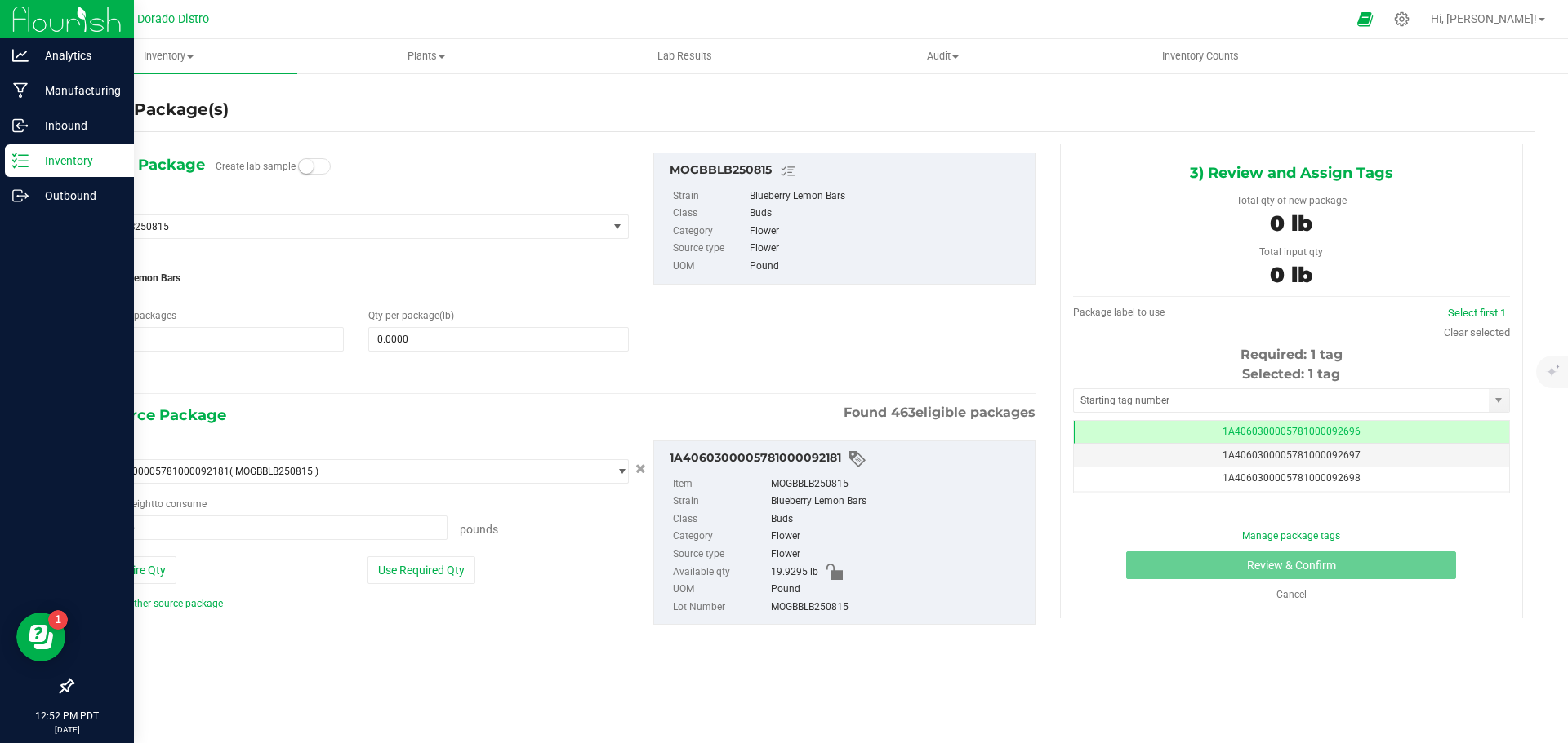
scroll to position [0, -1]
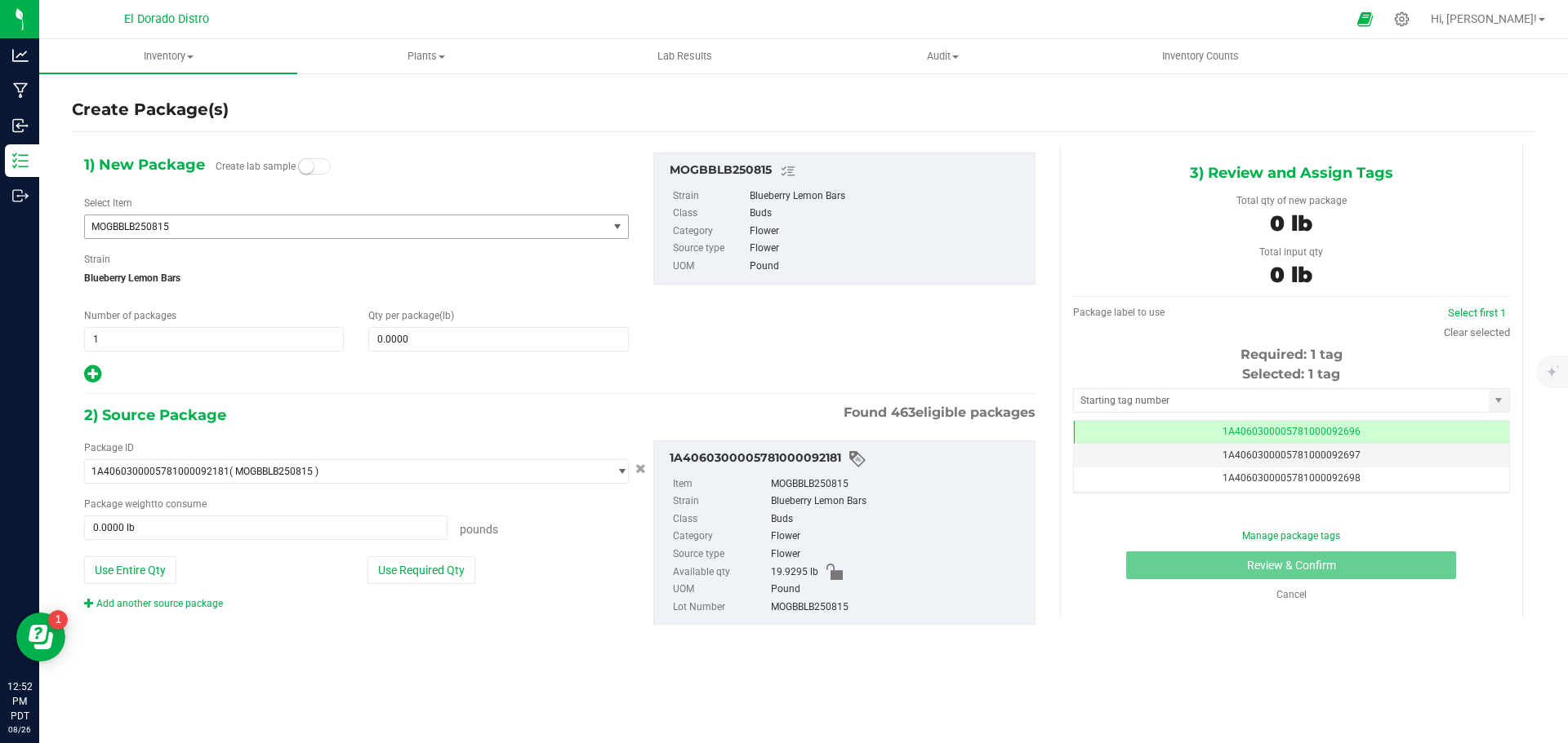
click at [400, 234] on span "MOGBBLB250815" at bounding box center [346, 227] width 523 height 23
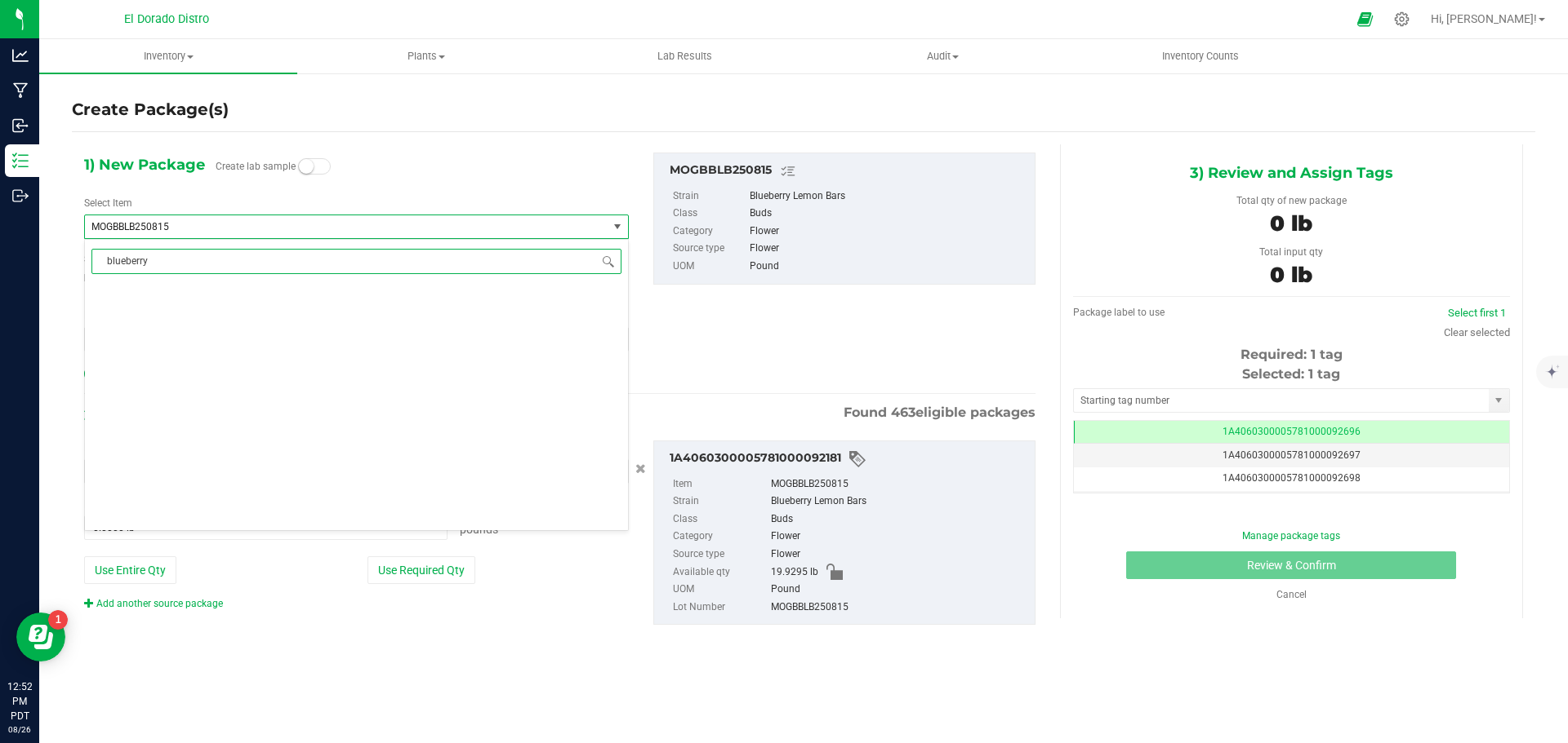
scroll to position [0, 0]
type input "blueberrylemon"
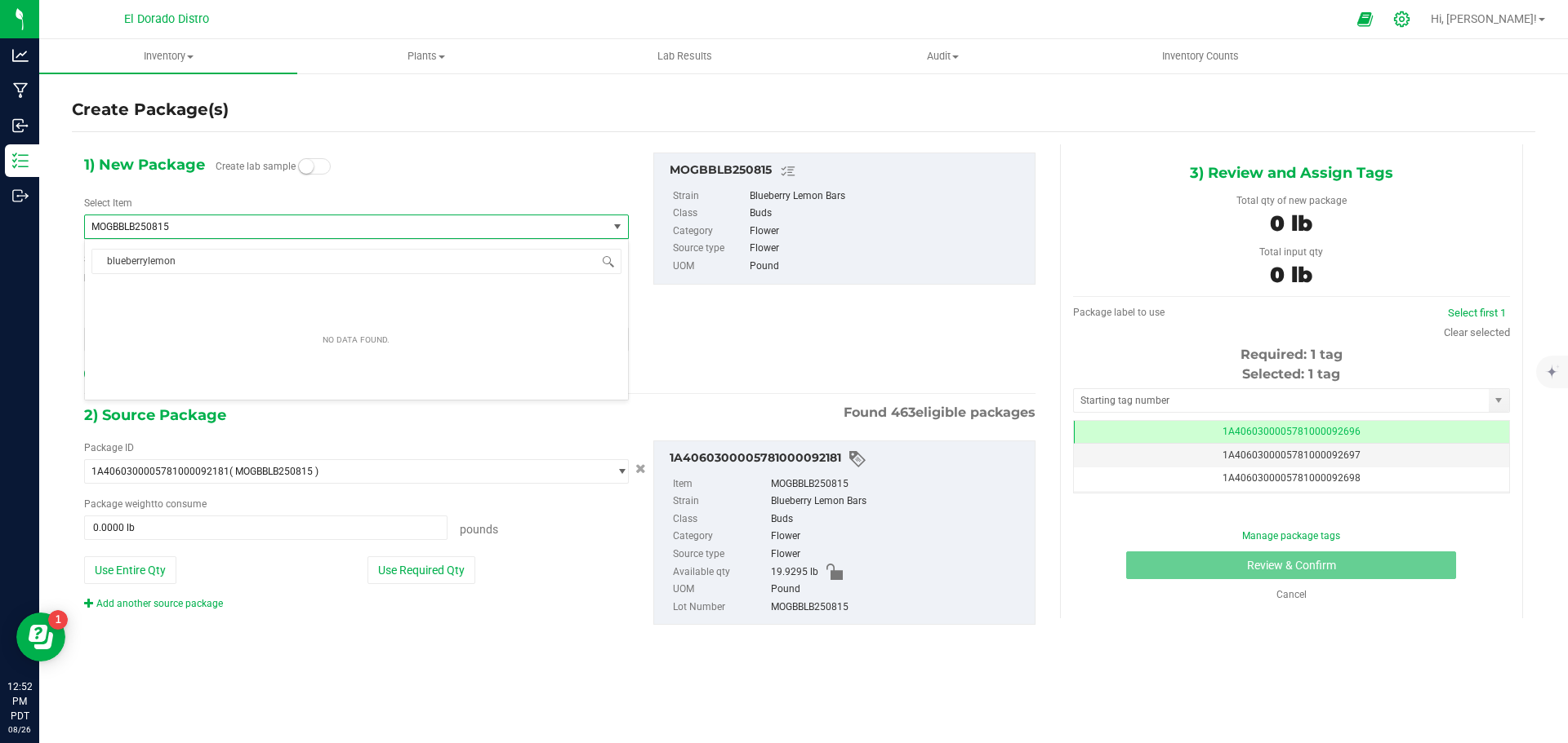
click at [1414, 20] on div at bounding box center [1402, 19] width 23 height 17
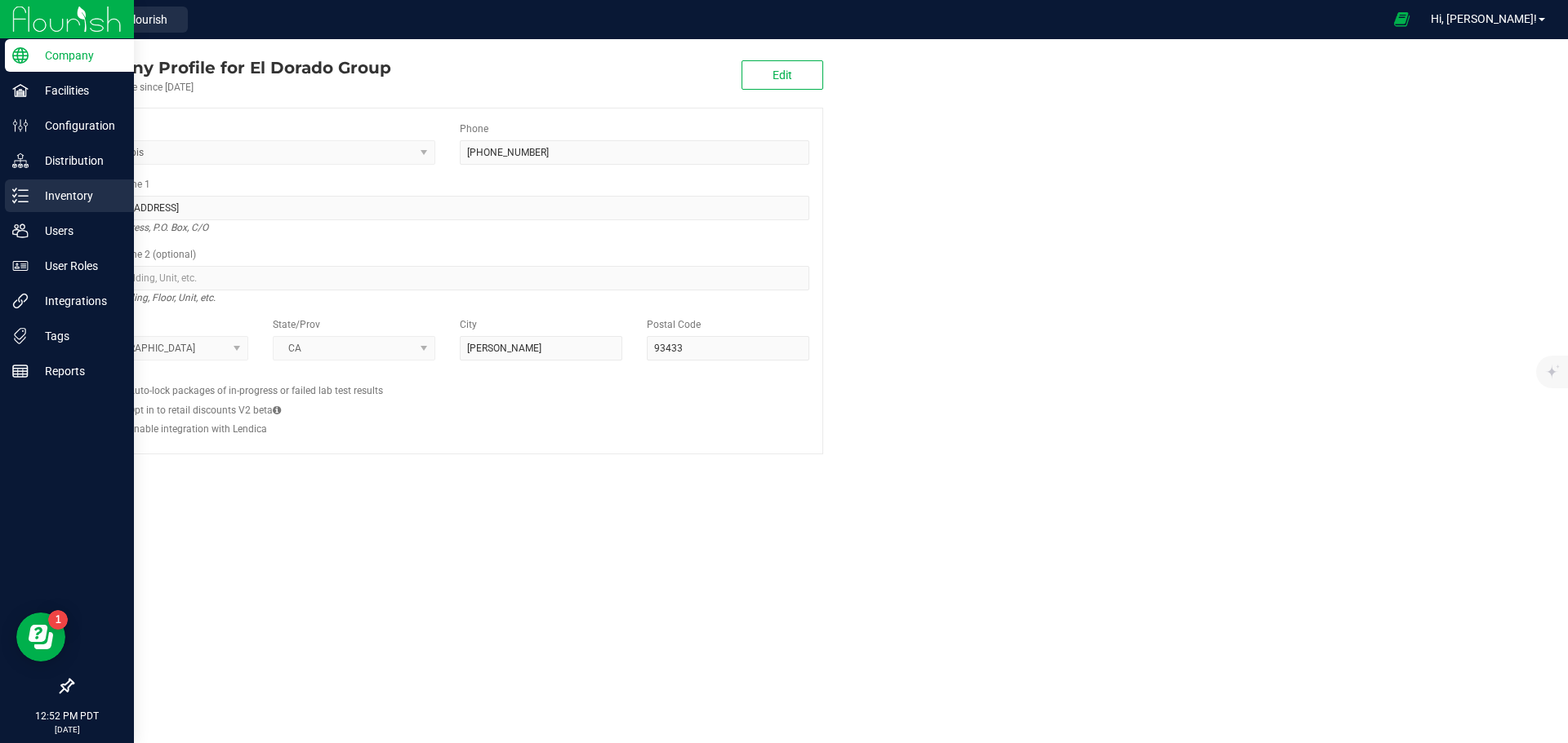
click at [21, 196] on line at bounding box center [23, 196] width 9 height 0
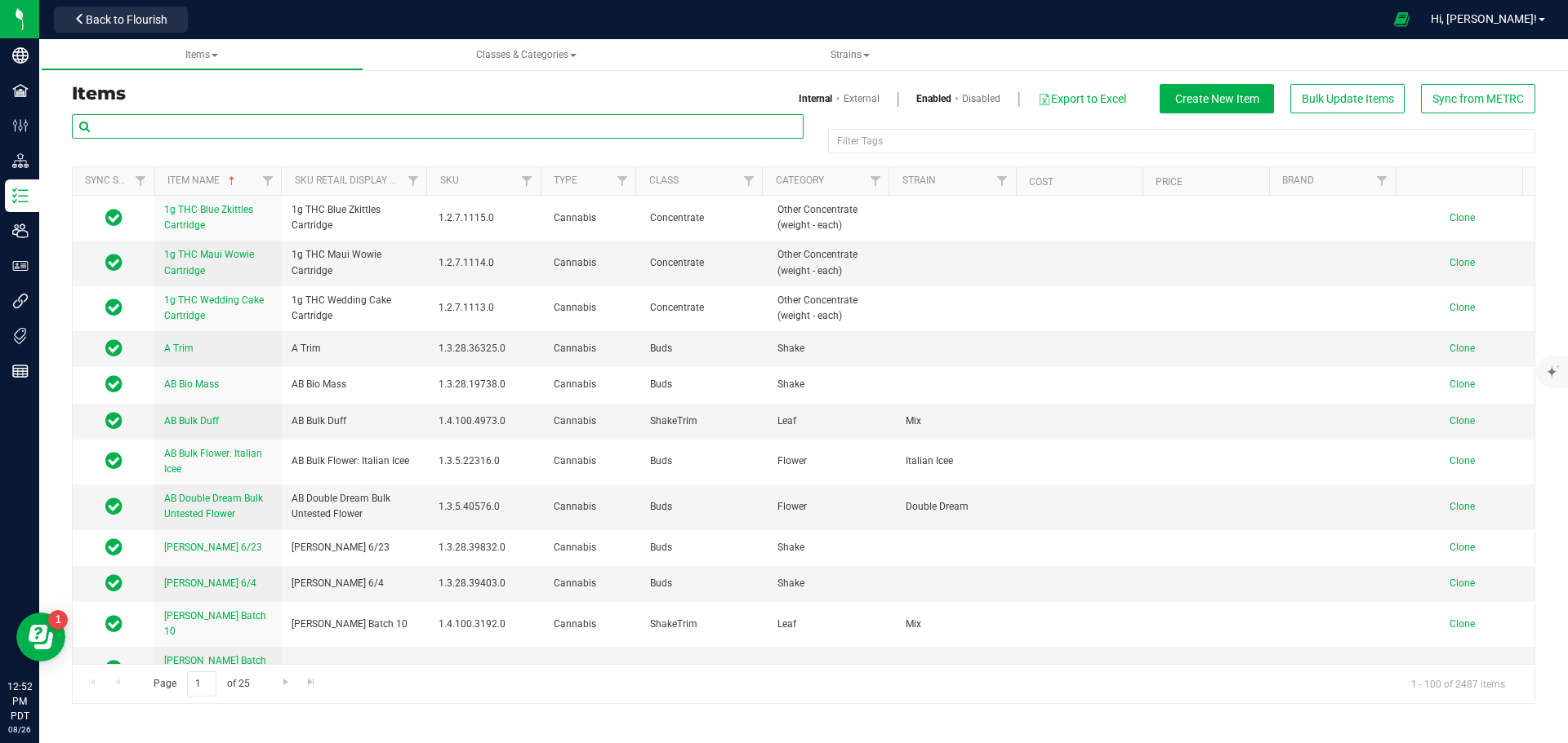
click at [235, 120] on input "text" at bounding box center [437, 126] width 732 height 25
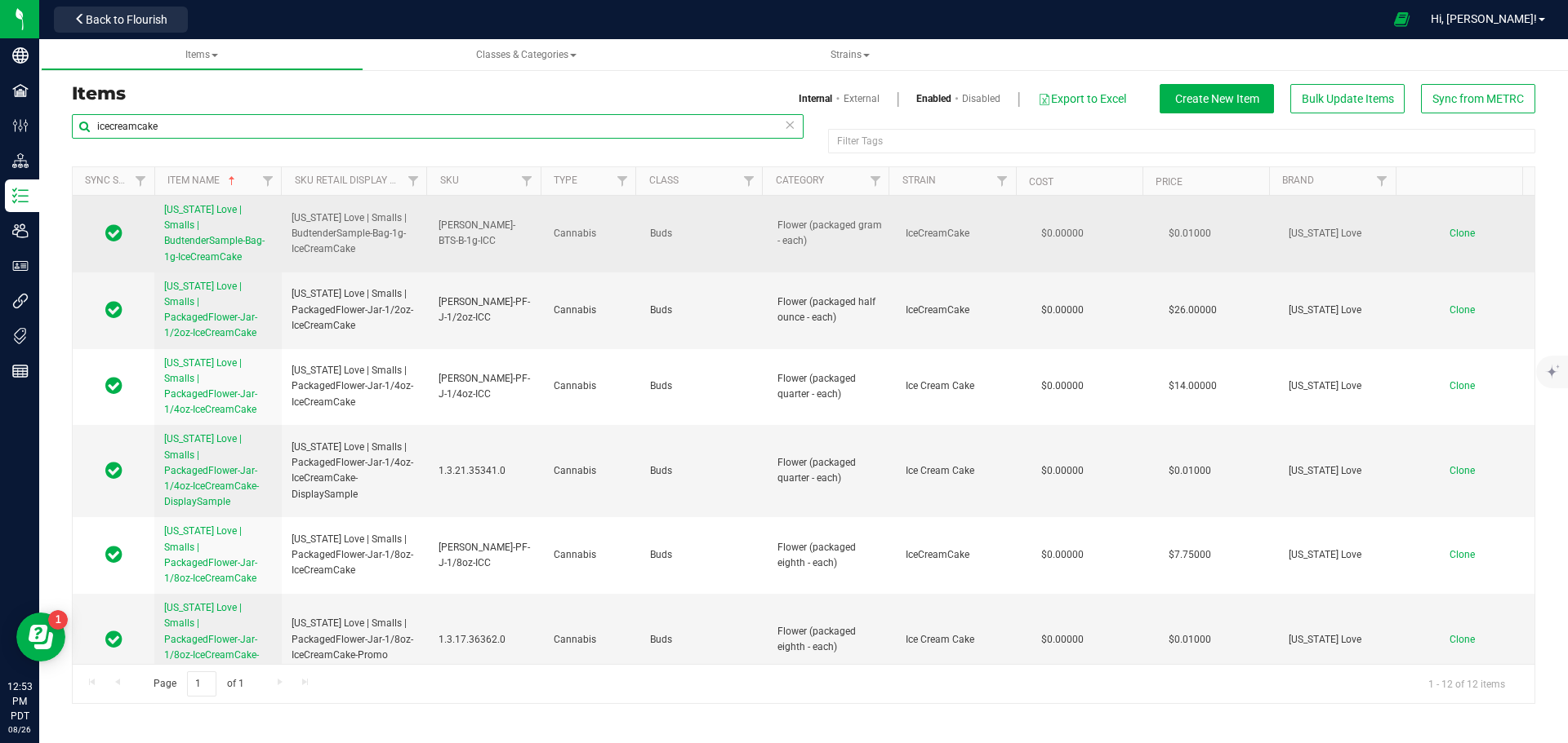
type input "icecreamcake"
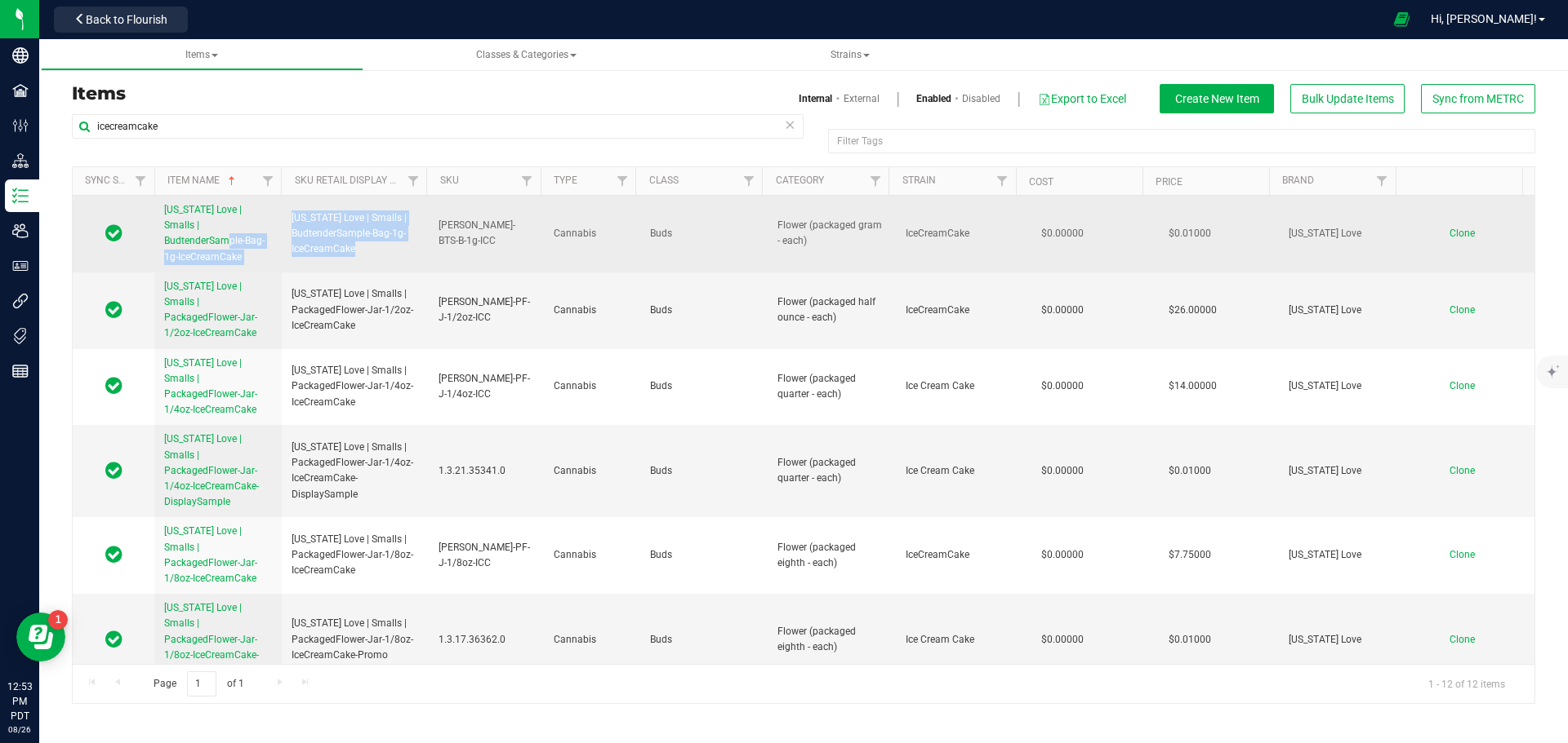
drag, startPoint x: 369, startPoint y: 251, endPoint x: 271, endPoint y: 203, distance: 109.1
click at [271, 203] on tr "California Love | Smalls | BudtenderSample-Bag-1g-IceCreamCake California Love …" at bounding box center [803, 234] width 1461 height 77
click at [342, 222] on span "California Love | Smalls | BudtenderSample-Bag-1g-IceCreamCake" at bounding box center [355, 234] width 127 height 48
click at [358, 246] on span "California Love | Smalls | BudtenderSample-Bag-1g-IceCreamCake" at bounding box center [355, 234] width 127 height 48
drag, startPoint x: 364, startPoint y: 246, endPoint x: 288, endPoint y: 214, distance: 82.5
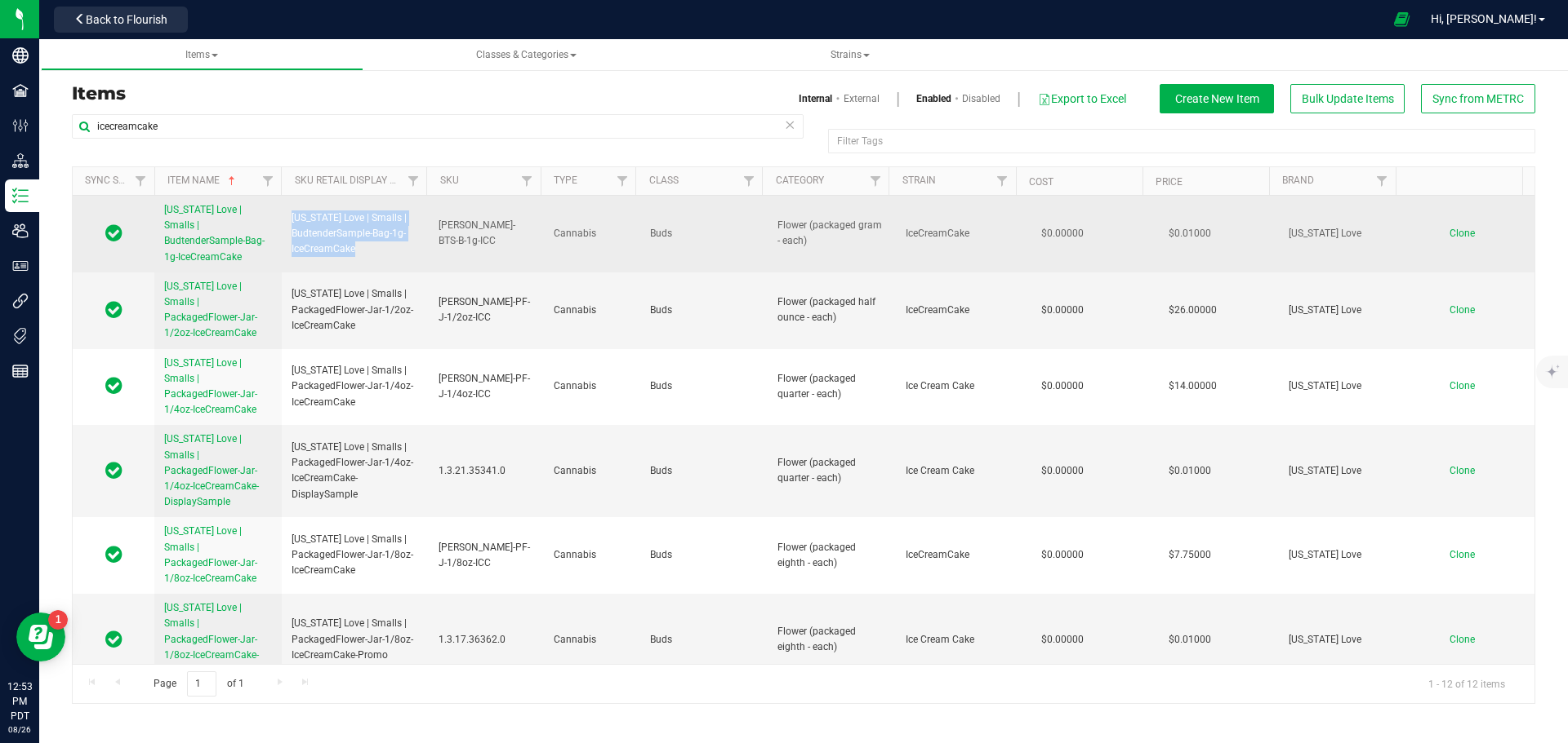
click at [288, 214] on td "California Love | Smalls | BudtenderSample-Bag-1g-IceCreamCake" at bounding box center [355, 234] width 147 height 77
copy span "California Love | Smalls | BudtenderSample-Bag-1g-IceCreamCake"
click at [1449, 228] on span "Clone" at bounding box center [1462, 233] width 26 height 11
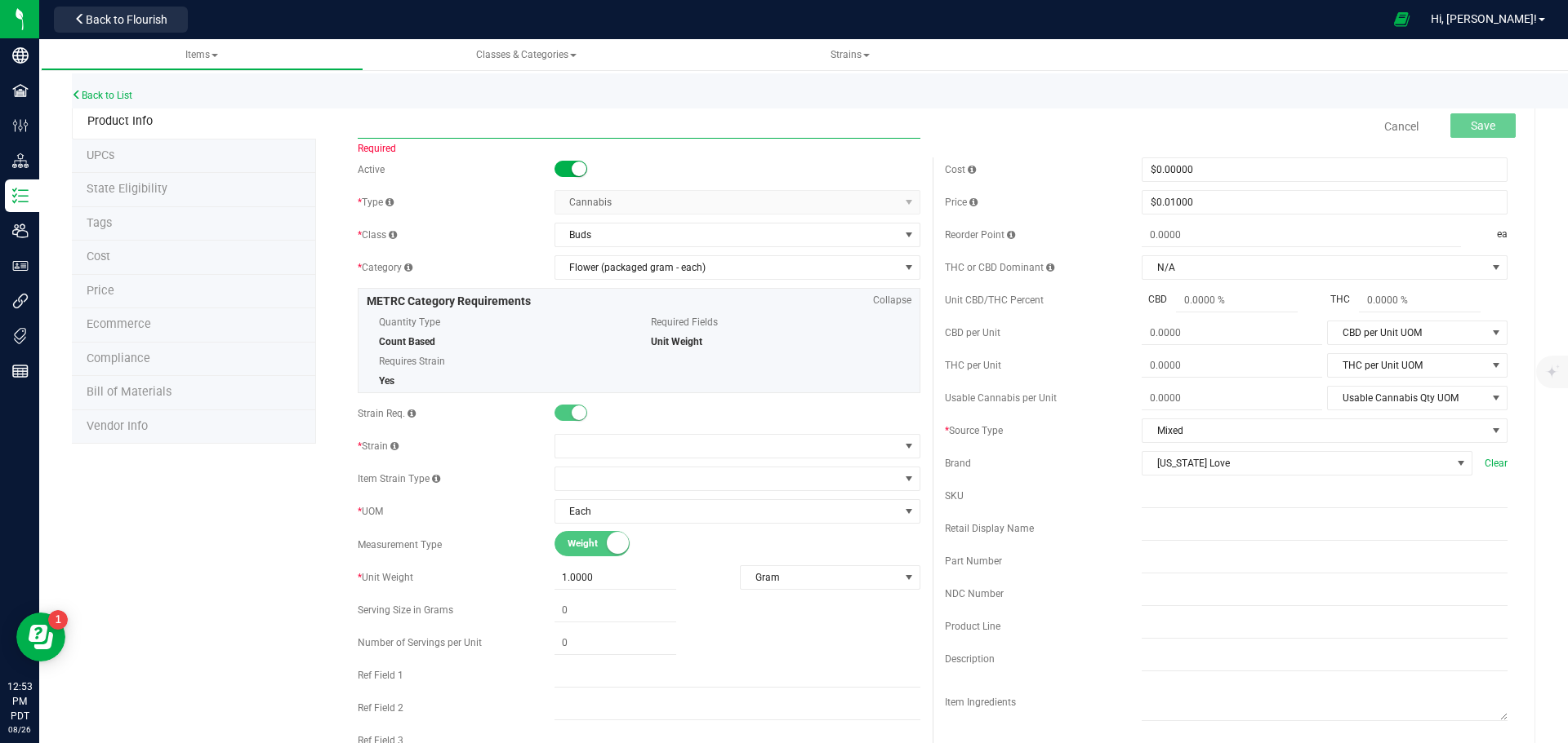
paste input "California Love | Smalls | BudtenderSample-Bag-1g-IceCreamCake"
click at [607, 127] on input "California Love | Smalls | BudtenderSample-Bag-1g-IceCreamCake" at bounding box center [639, 126] width 563 height 25
click at [362, 125] on input "California Love | Smalls | BudtenderSample-Bag-1g-BlueberryLemonBars" at bounding box center [639, 126] width 563 height 25
type input "California Love | Smalls | BudtenderSample-Bag-1g-BlueberryLemonBars"
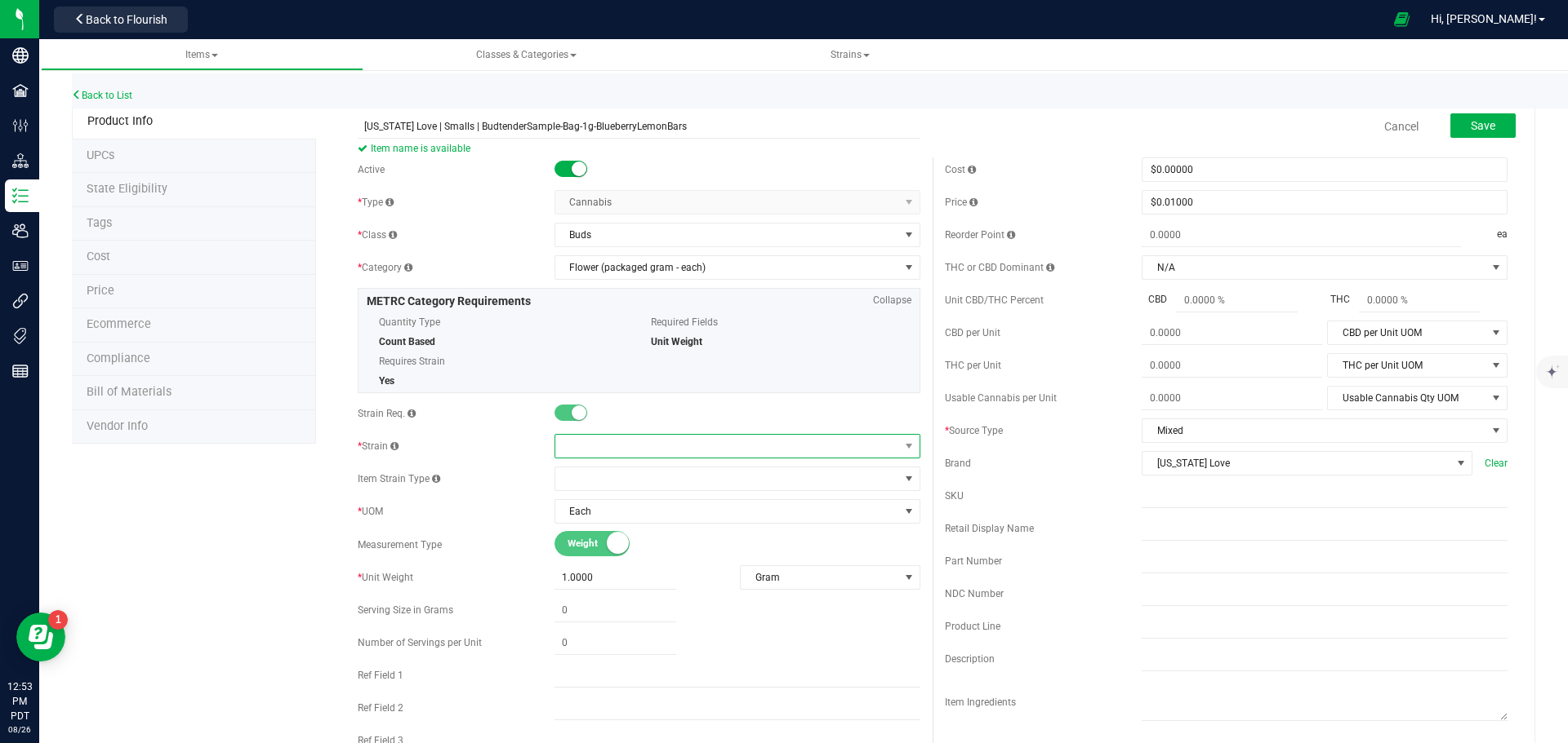
click at [706, 443] on span at bounding box center [726, 446] width 344 height 23
type input "blueberr"
click at [676, 572] on li "Blueberry Lemon Bars" at bounding box center [731, 579] width 361 height 23
click at [1453, 132] on button "Save" at bounding box center [1483, 125] width 66 height 25
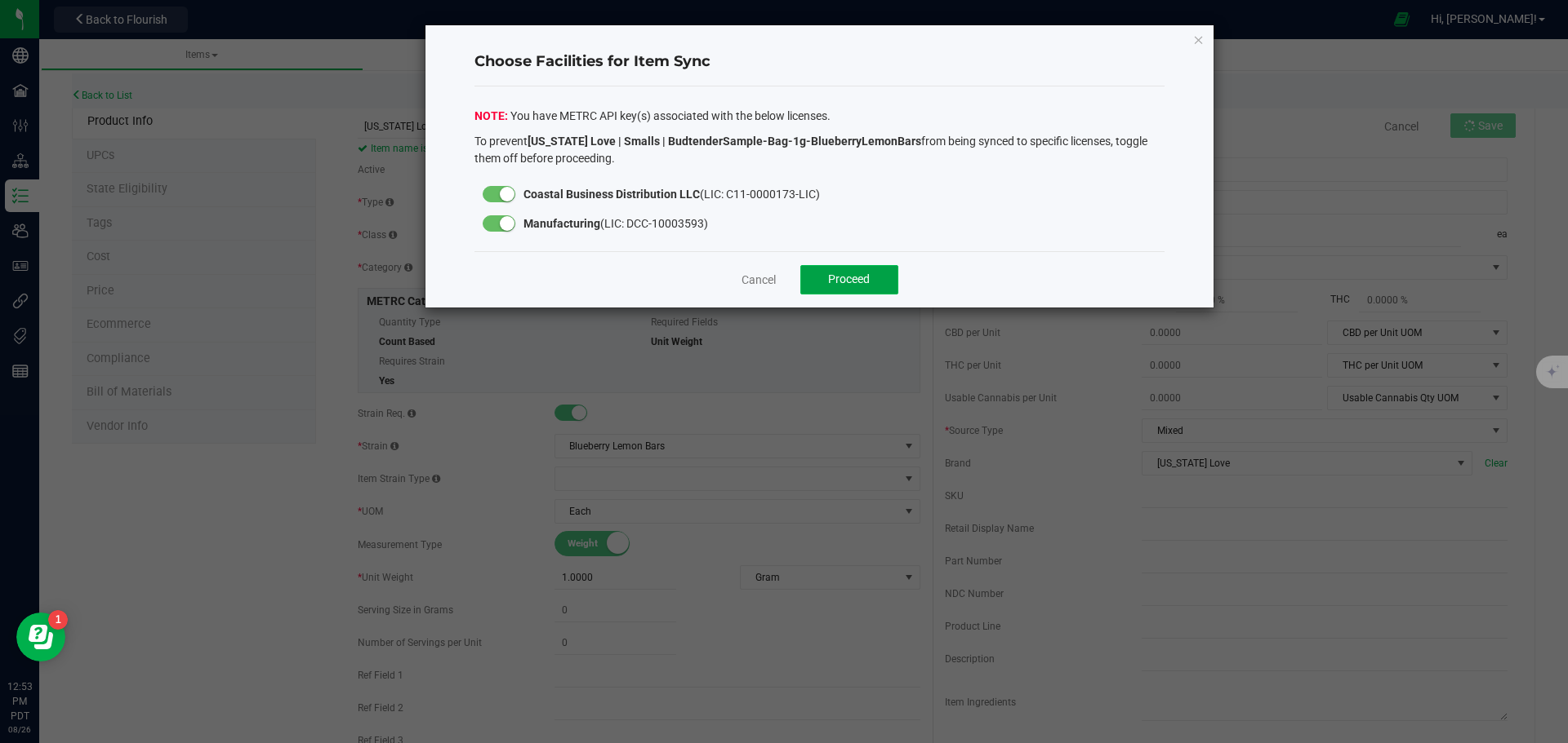
click at [817, 274] on button "Proceed" at bounding box center [849, 279] width 98 height 29
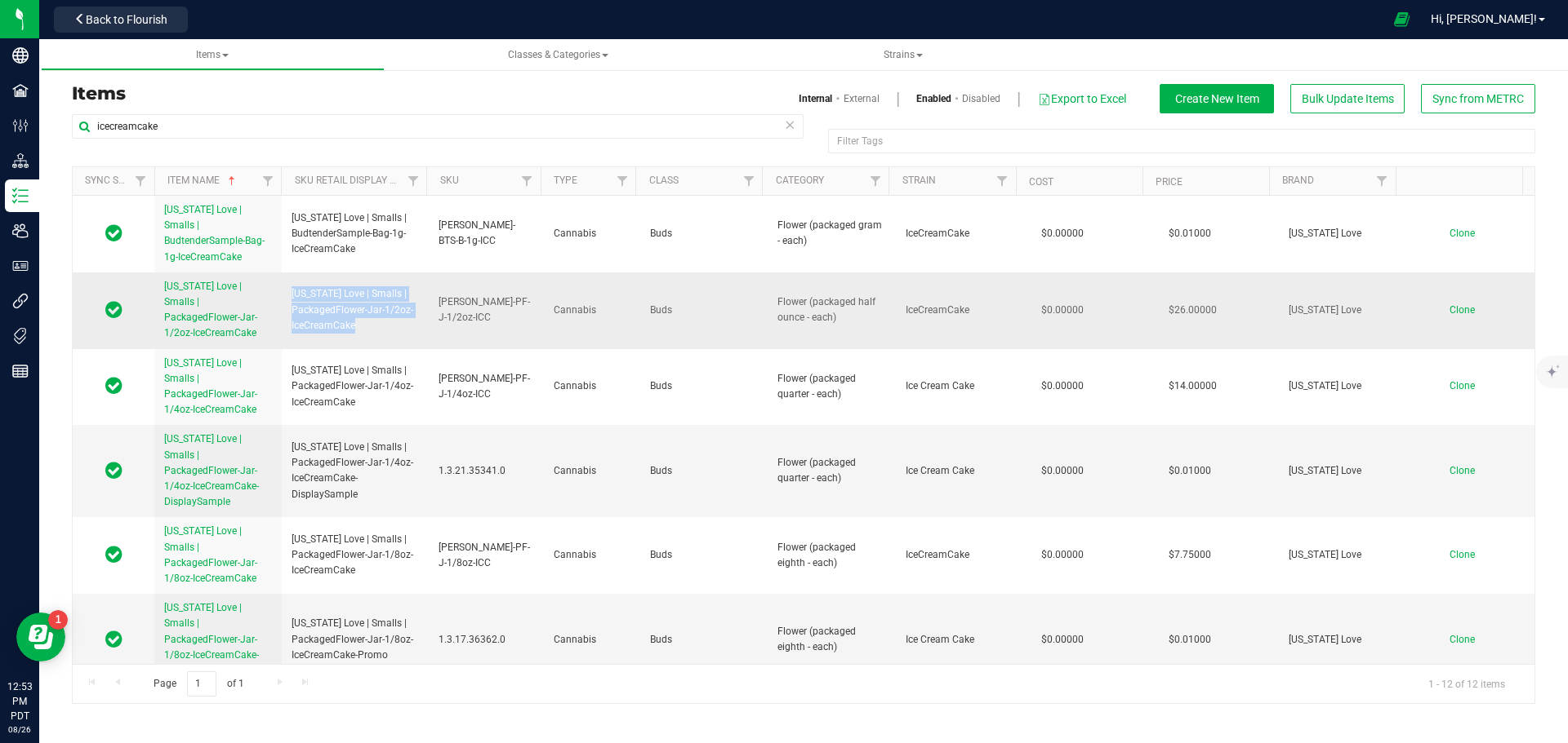
drag, startPoint x: 377, startPoint y: 302, endPoint x: 291, endPoint y: 270, distance: 91.8
click at [292, 286] on span "California Love | Smalls | PackagedFlower-Jar-1/2oz-IceCreamCake" at bounding box center [355, 310] width 127 height 48
copy span "California Love | Smalls | PackagedFlower-Jar-1/2oz-IceCreamCake"
click at [1449, 304] on span "Clone" at bounding box center [1462, 309] width 26 height 11
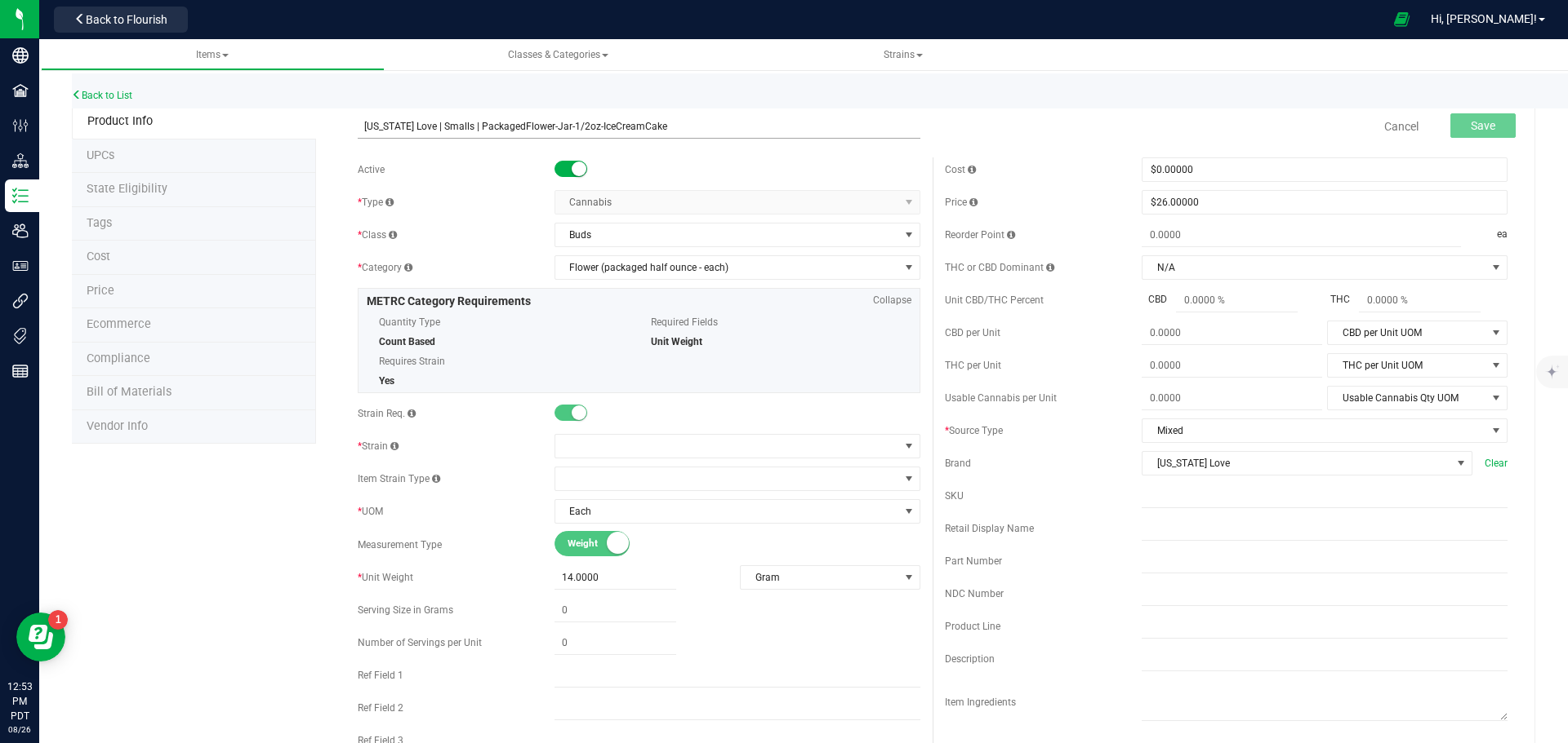
click at [615, 125] on input "California Love | Smalls | PackagedFlower-Jar-1/2oz-IceCreamCake" at bounding box center [639, 126] width 563 height 25
click at [357, 126] on input "California Love | Smalls | PackagedFlower-Jar-1/2oz-BlueberryLemonBars" at bounding box center [639, 126] width 563 height 25
type input "California Love | Smalls | PackagedFlower-Jar-1/2oz-BlueberryLemonBars"
click at [660, 441] on span at bounding box center [726, 446] width 344 height 23
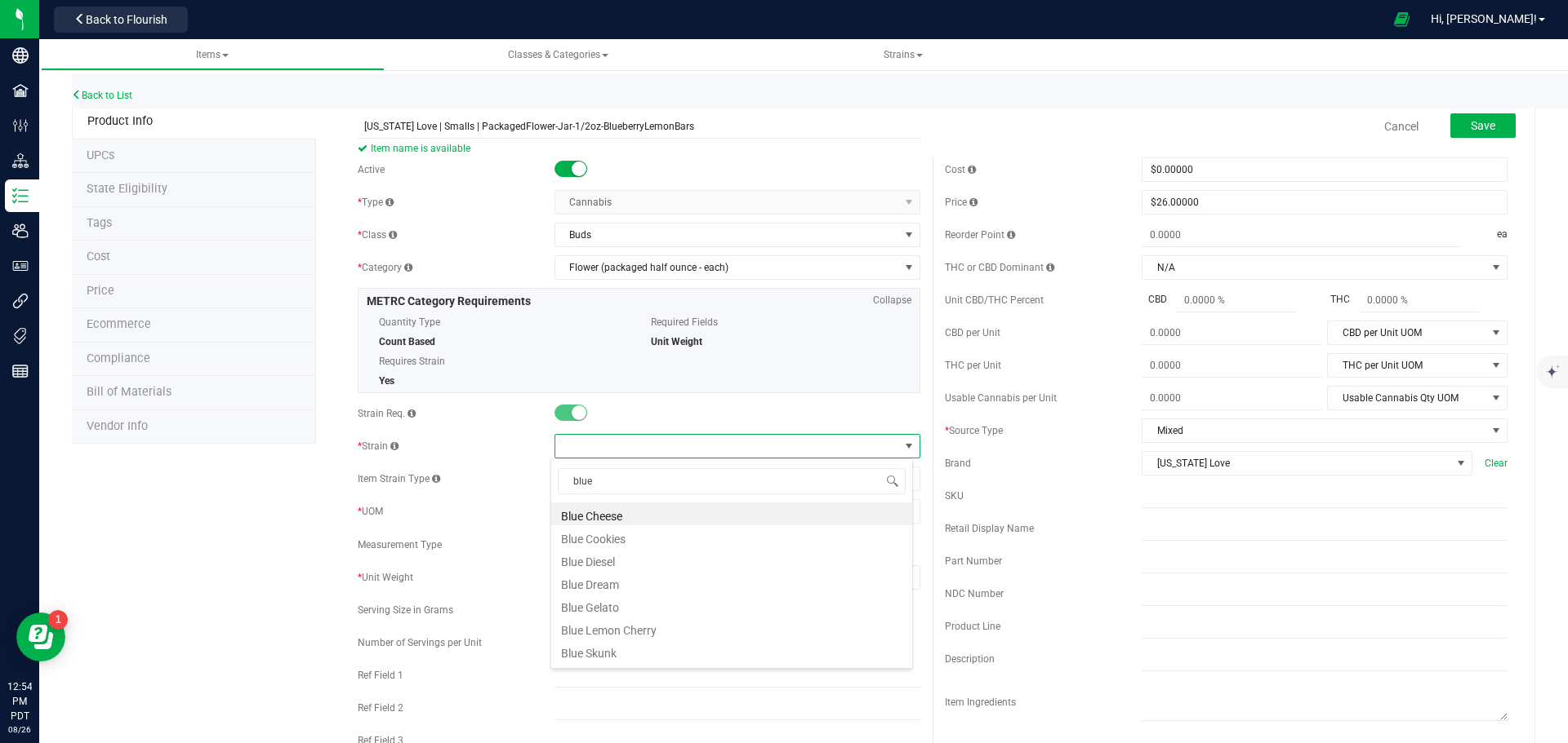
type input "blueb"
click at [678, 577] on li "Blueberry Lemon Bars" at bounding box center [731, 579] width 361 height 23
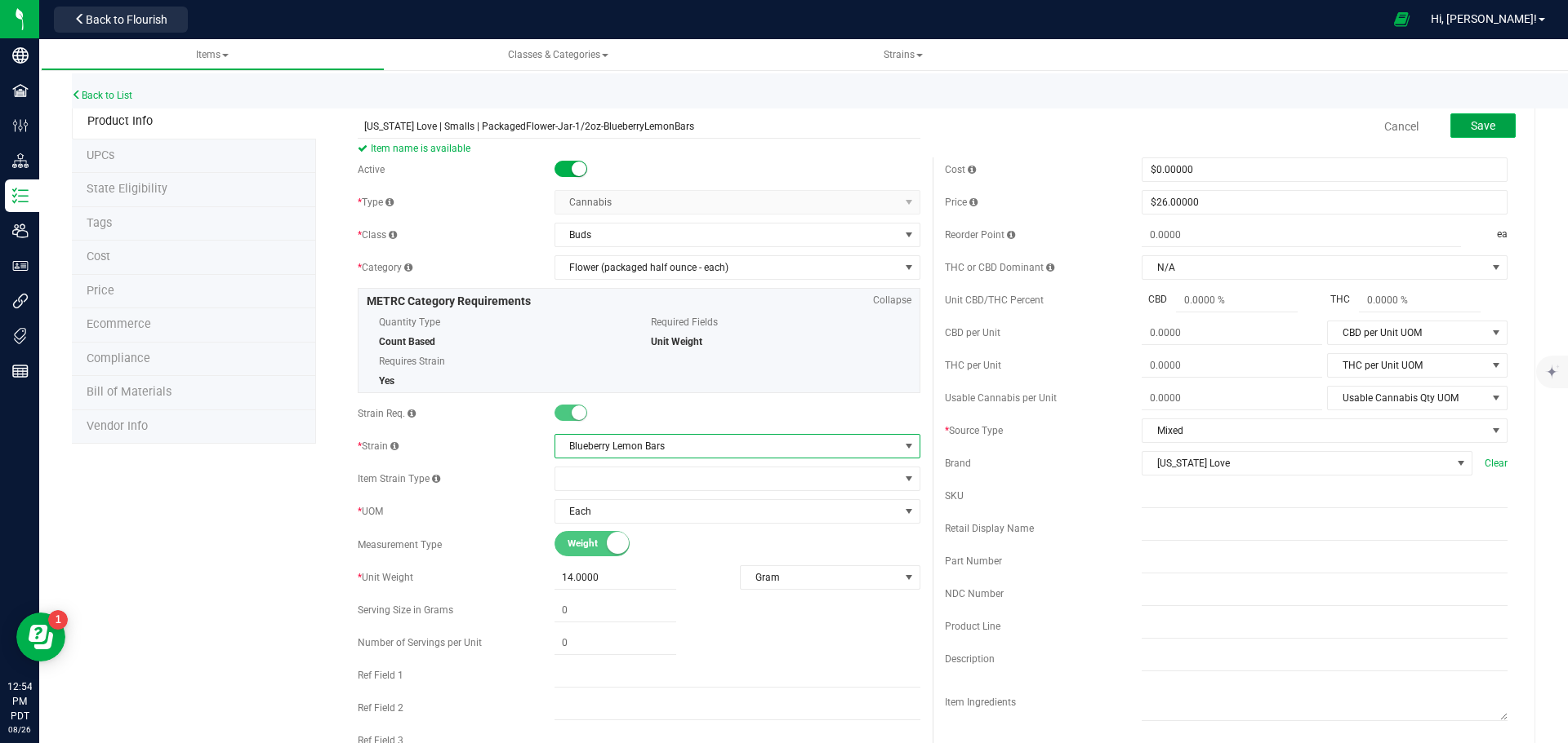
click at [1450, 134] on button "Save" at bounding box center [1483, 125] width 66 height 25
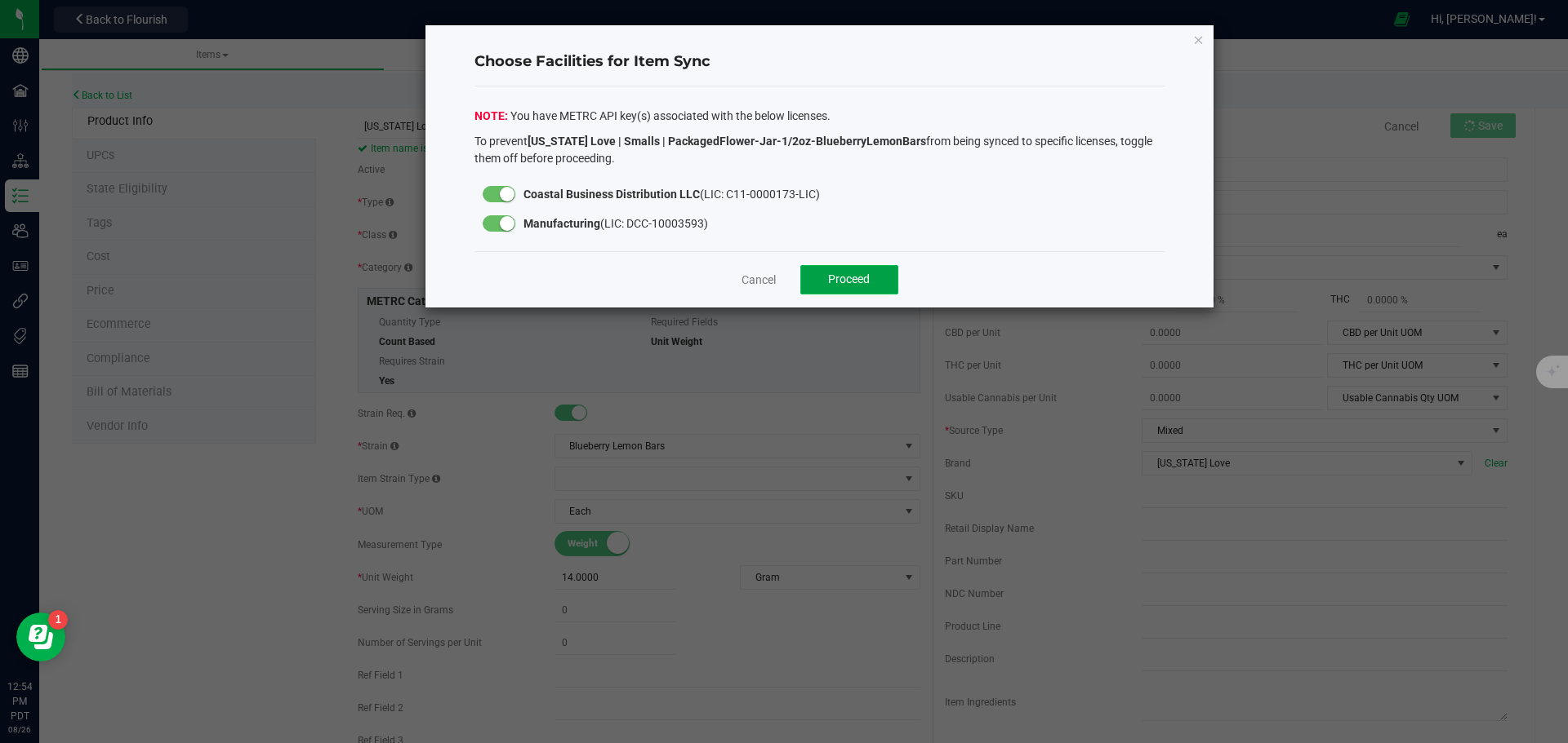
click at [880, 271] on button "Proceed" at bounding box center [849, 279] width 98 height 29
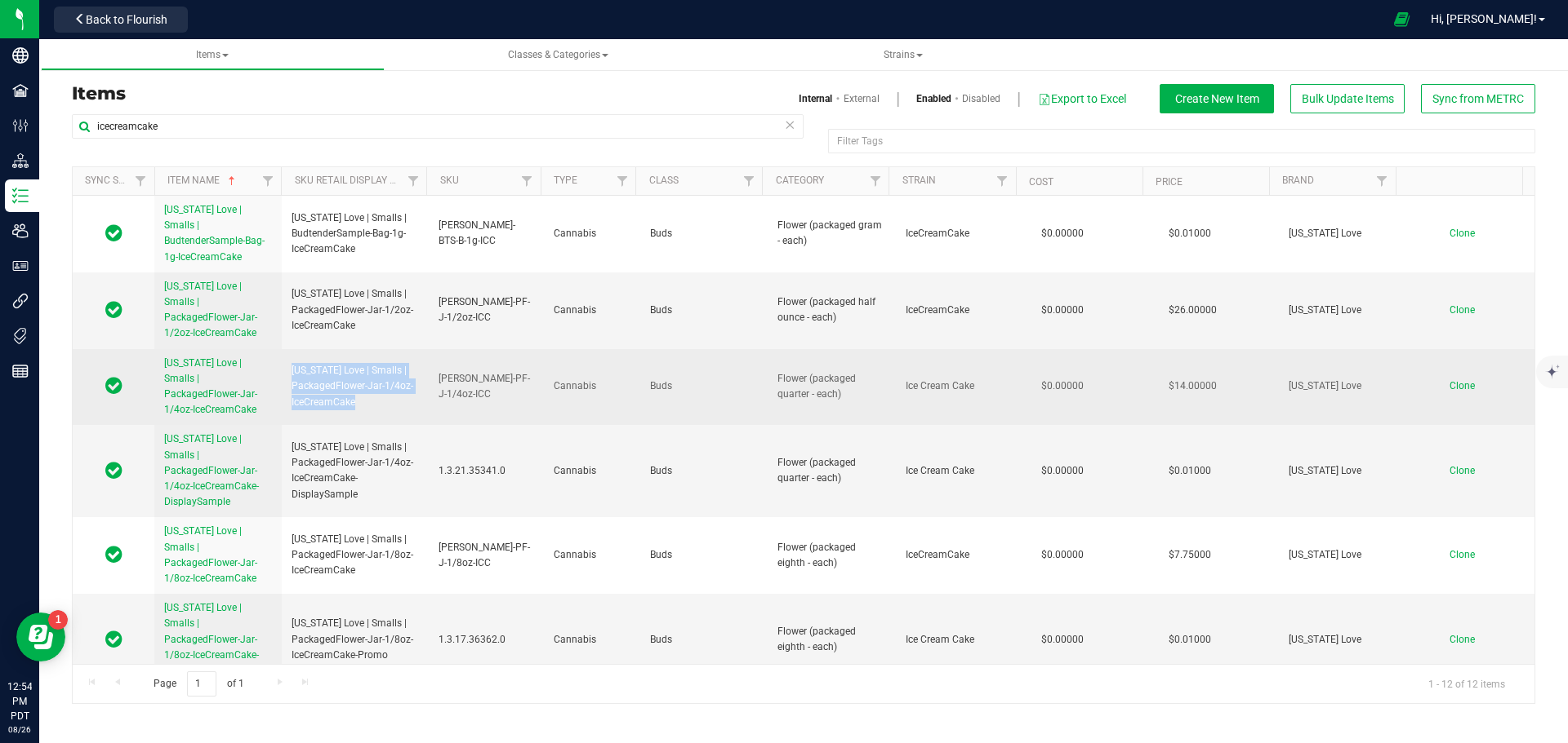
drag, startPoint x: 364, startPoint y: 361, endPoint x: 282, endPoint y: 330, distance: 87.7
click at [282, 349] on td "[US_STATE] Love | Smalls | PackagedFlower-Jar-1/4oz-IceCreamCake" at bounding box center [355, 388] width 147 height 77
copy span "[US_STATE] Love | Smalls | PackagedFlower-Jar-1/4oz-IceCreamCake"
click at [1449, 380] on span "Clone" at bounding box center [1462, 385] width 26 height 11
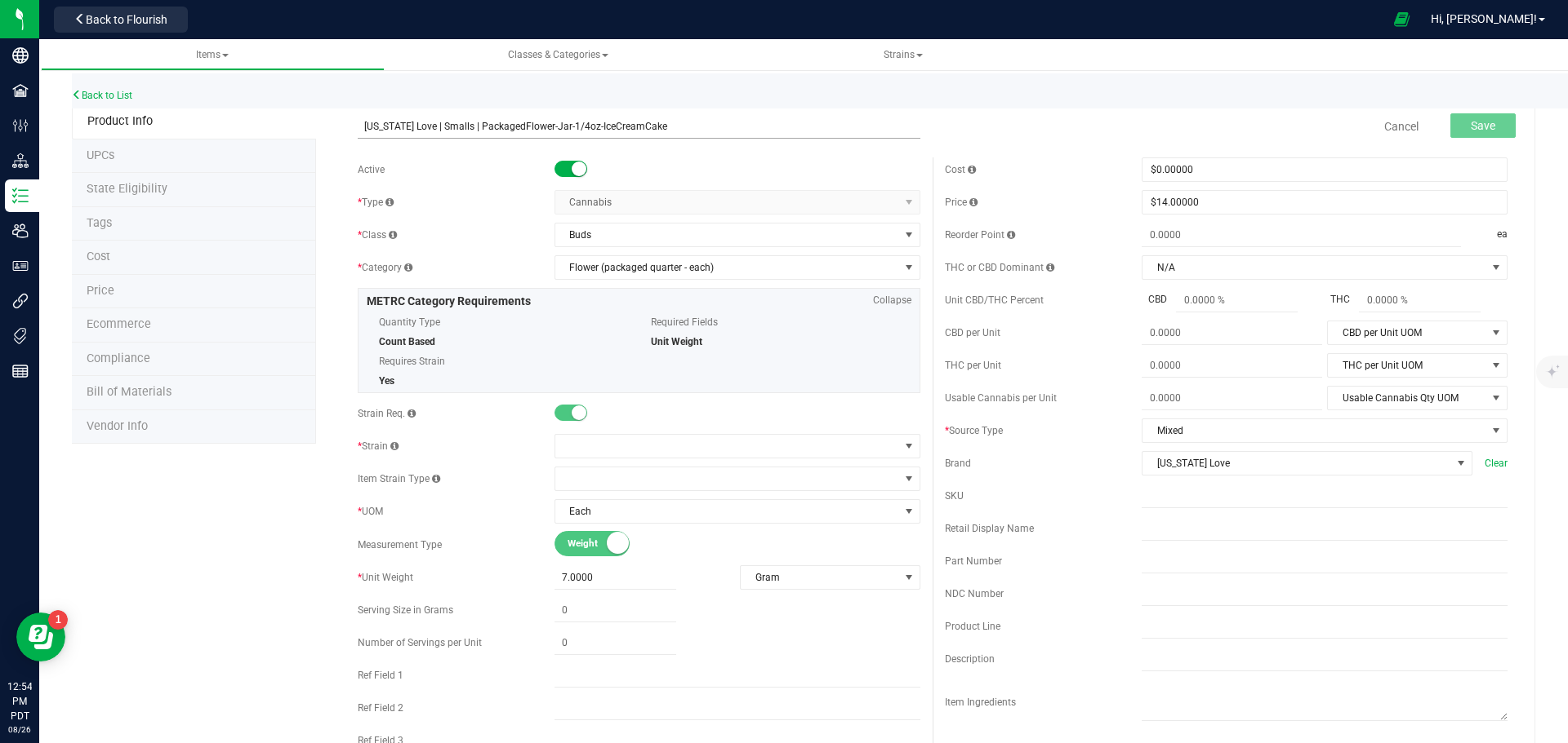
click at [625, 125] on input "California Love | Smalls | PackagedFlower-Jar-1/4oz-IceCreamCake" at bounding box center [639, 126] width 563 height 25
click at [362, 122] on input "[US_STATE] Love | Smalls | PackagedFlower-Jar-1/4oz-BlueberryLemonBars" at bounding box center [639, 126] width 563 height 25
type input "[US_STATE] Love | Smalls | PackagedFlower-Jar-1/4oz-BlueberryLemonBars"
click at [630, 440] on span at bounding box center [726, 446] width 344 height 23
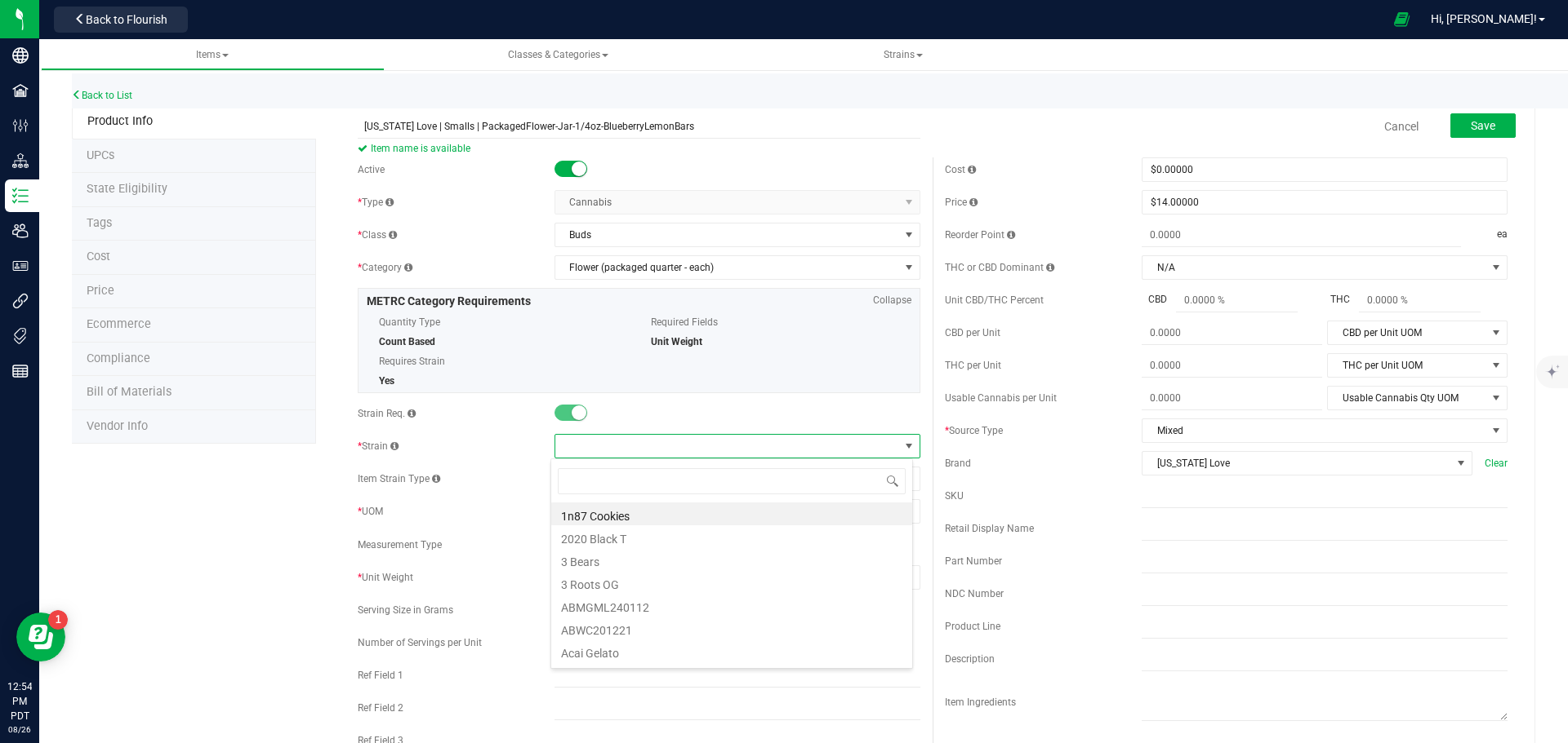
scroll to position [25, 362]
type input "blueb"
click at [658, 573] on li "Blueberry Lemon Bars" at bounding box center [731, 579] width 361 height 23
click at [1477, 120] on span "Save" at bounding box center [1483, 125] width 25 height 13
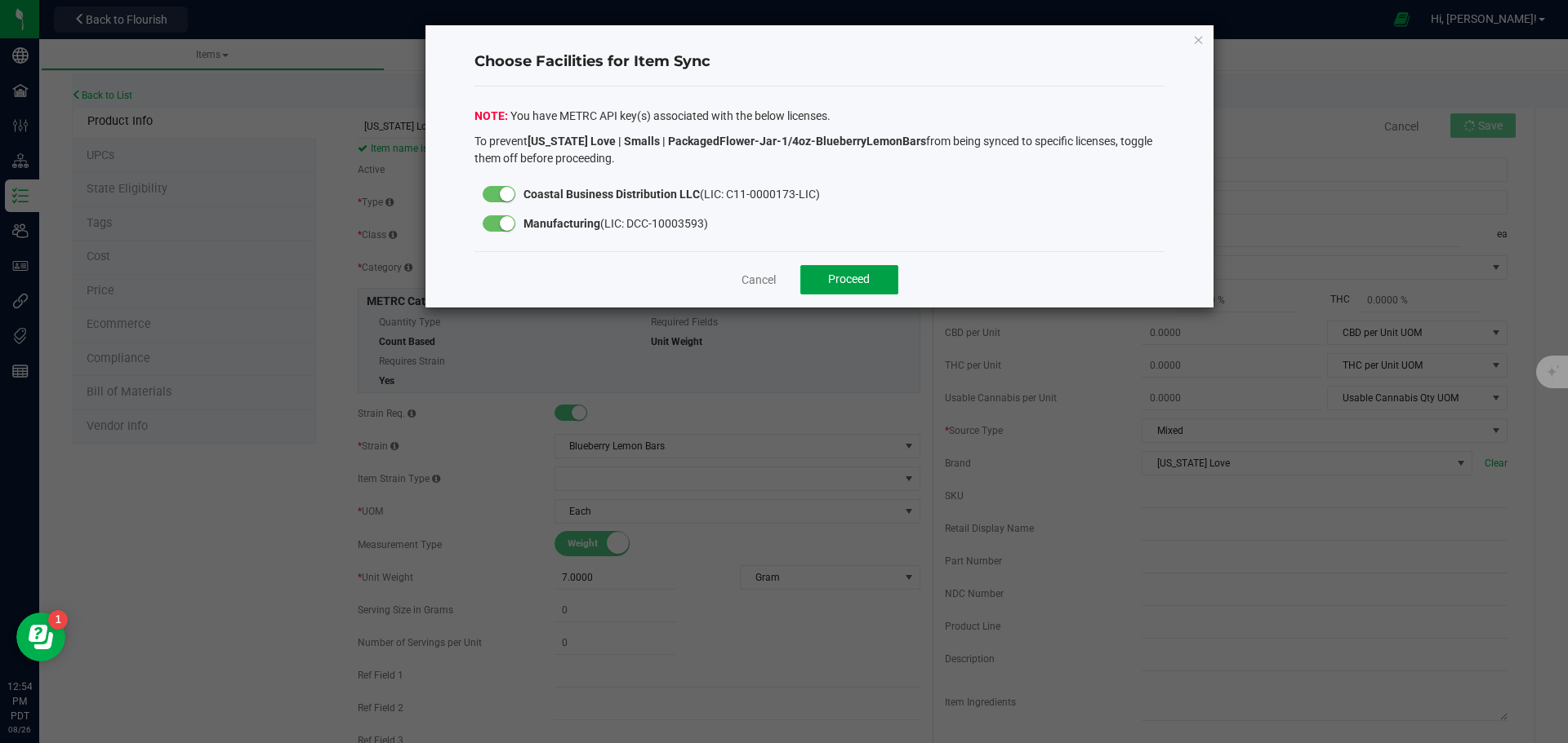
click at [886, 282] on button "Proceed" at bounding box center [849, 279] width 98 height 29
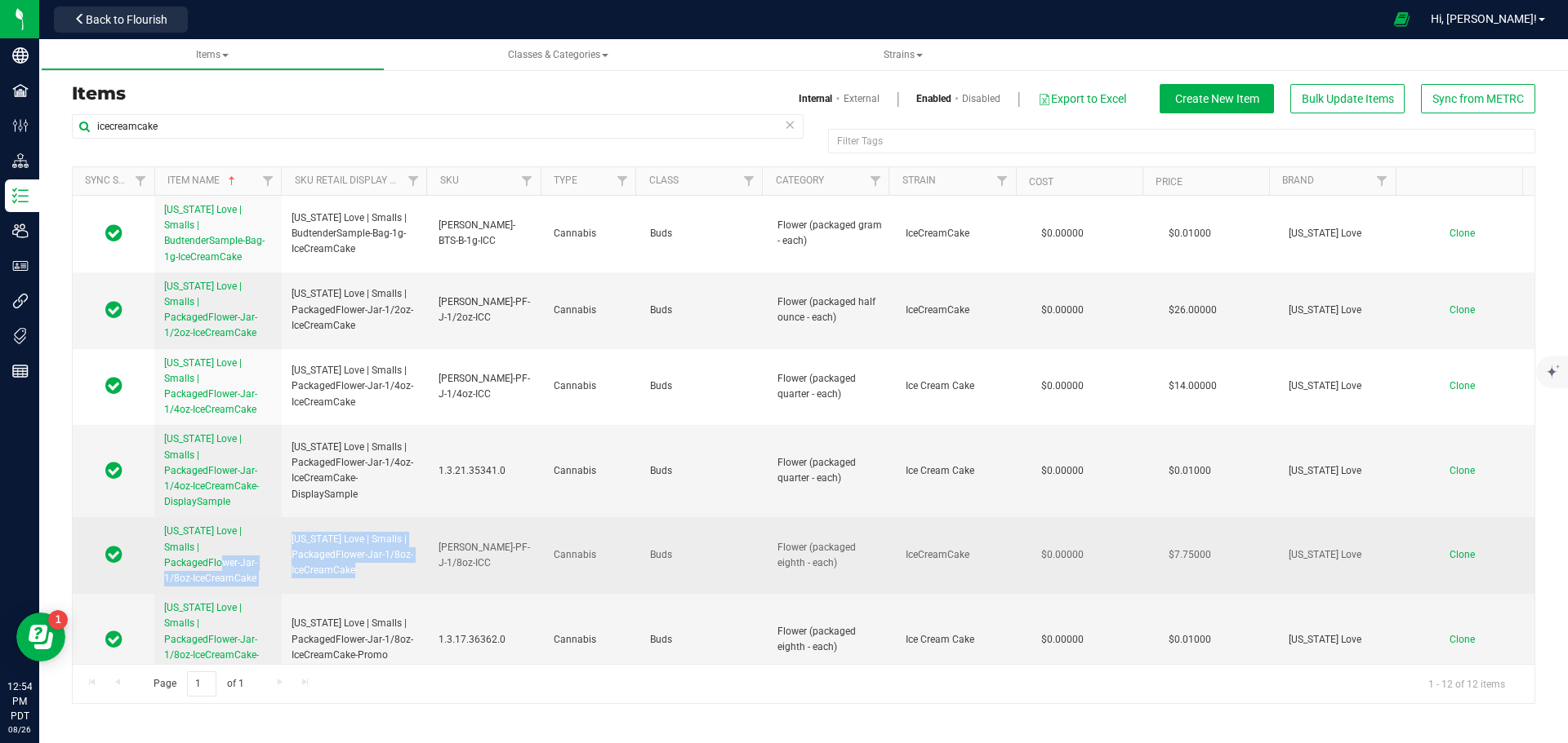
drag, startPoint x: 369, startPoint y: 504, endPoint x: 269, endPoint y: 462, distance: 108.5
click at [269, 517] on tr "California Love | Smalls | PackagedFlower-Jar-1/8oz-IceCreamCake California Lov…" at bounding box center [803, 556] width 1461 height 77
click at [315, 532] on span "[US_STATE] Love | Smalls | PackagedFlower-Jar-1/8oz-IceCreamCake" at bounding box center [355, 556] width 127 height 48
drag, startPoint x: 360, startPoint y: 500, endPoint x: 281, endPoint y: 478, distance: 82.0
click at [281, 517] on td "[US_STATE] Love | Smalls | PackagedFlower-Jar-1/8oz-IceCreamCake" at bounding box center [355, 556] width 147 height 77
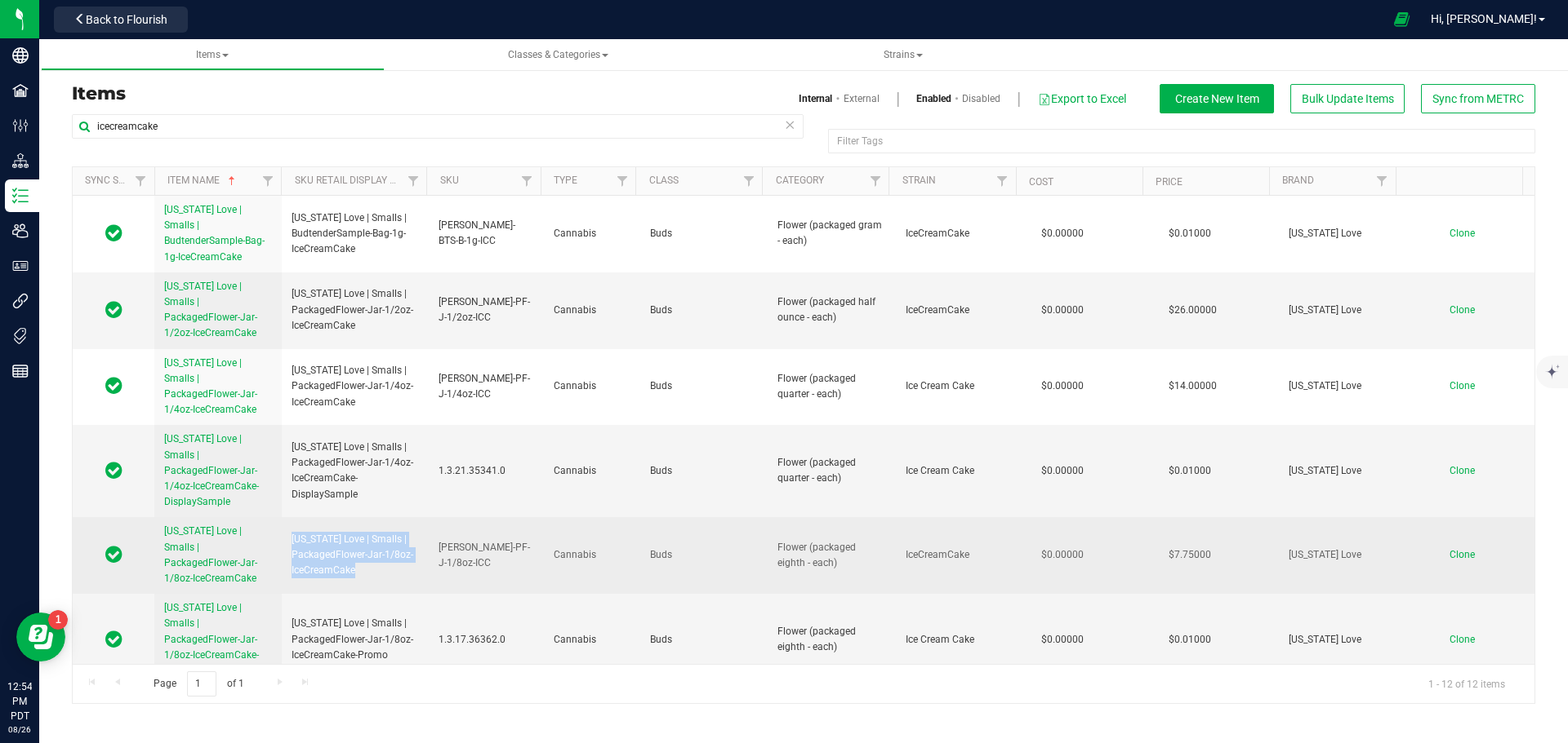
copy span "[US_STATE] Love | Smalls | PackagedFlower-Jar-1/8oz-IceCreamCake"
click at [1449, 550] on span "Clone" at bounding box center [1462, 555] width 26 height 11
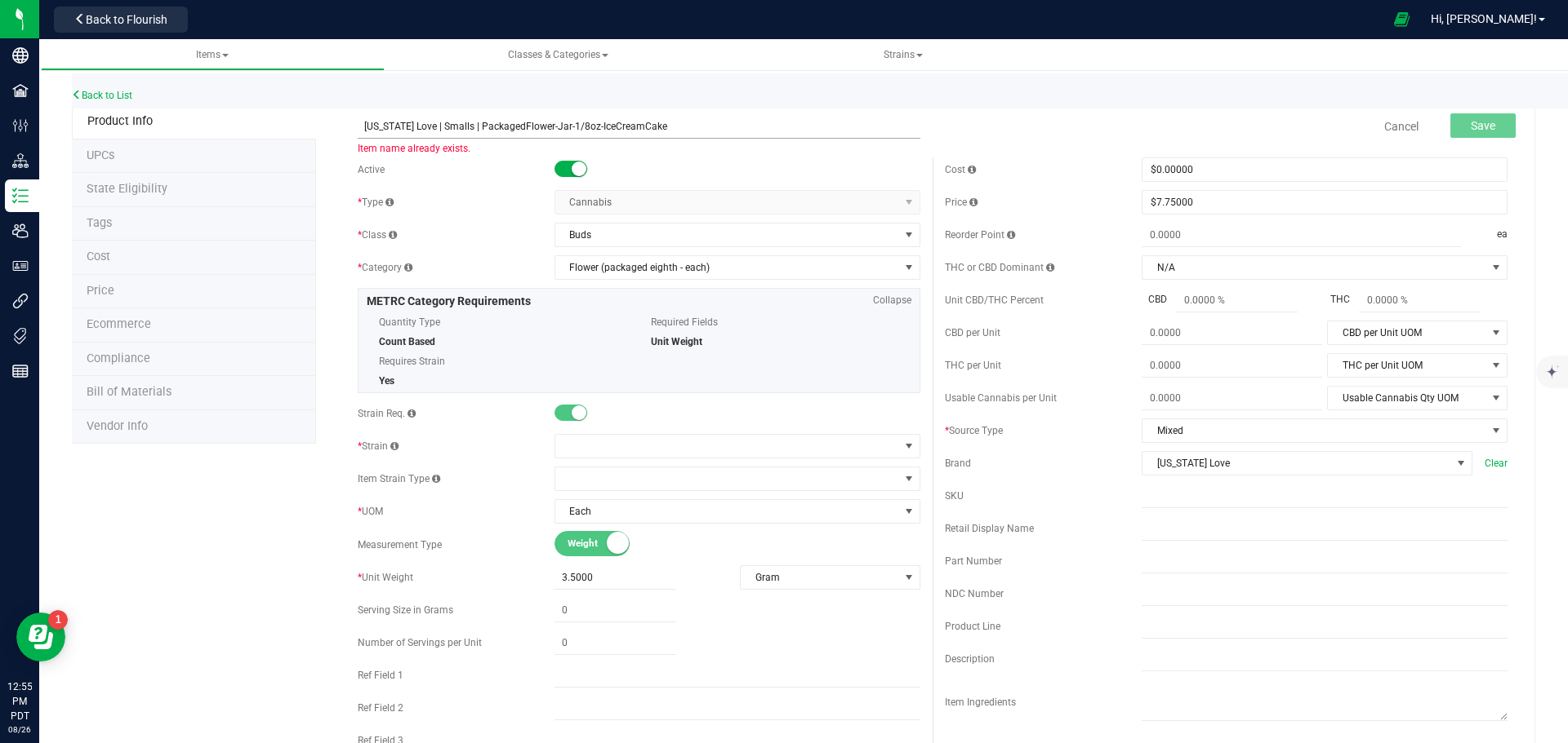
click at [613, 125] on input "[US_STATE] Love | Smalls | PackagedFlower-Jar-1/8oz-IceCreamCake" at bounding box center [639, 126] width 563 height 25
type input "California Love | Smalls | PackagedFlower-Jar-1/8oz-BlueberryLemonBars"
click at [1474, 129] on span "Save" at bounding box center [1483, 125] width 25 height 13
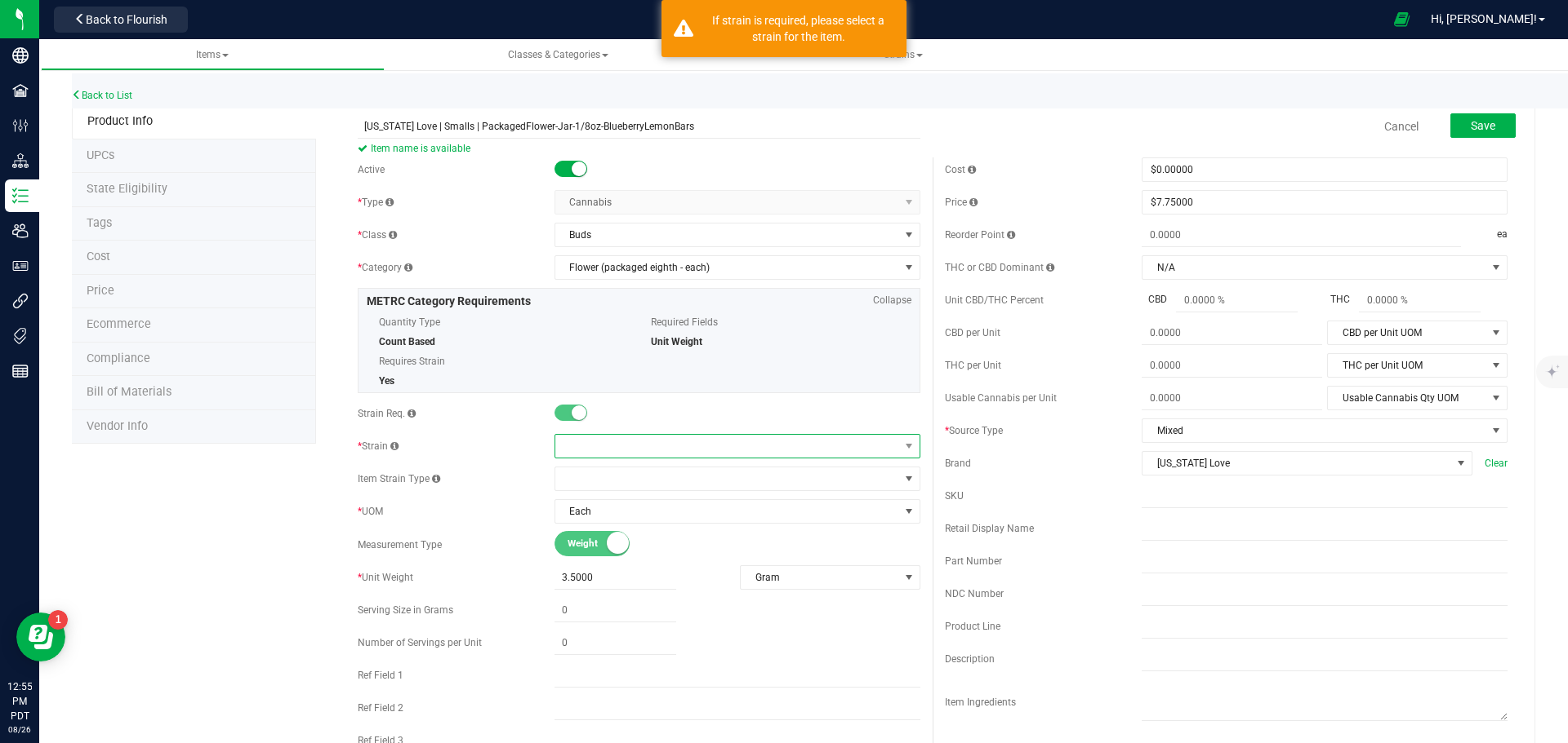
click at [656, 447] on span at bounding box center [726, 446] width 344 height 23
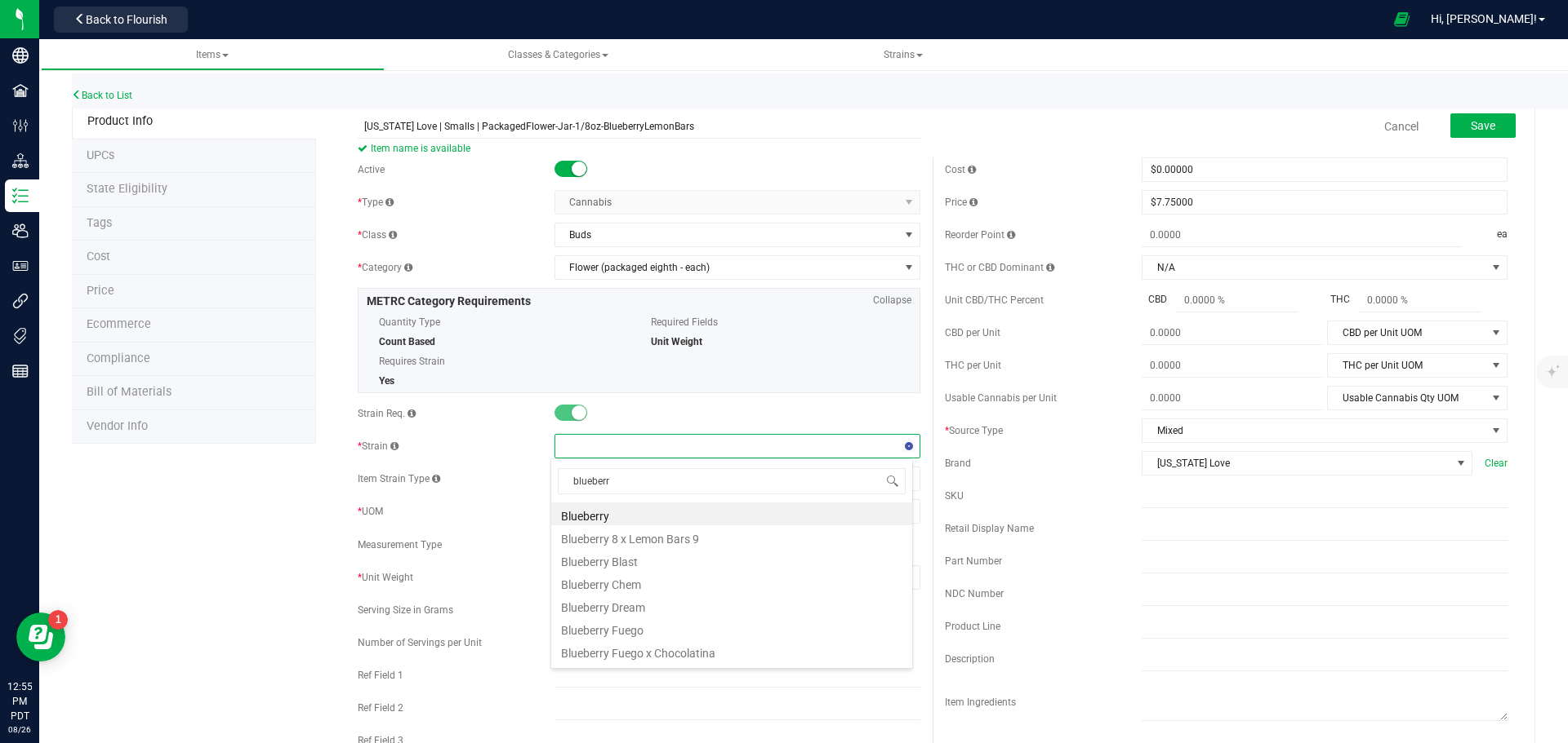
type input "blueber"
click at [677, 576] on li "Blueberry Lemon Bars" at bounding box center [731, 579] width 361 height 23
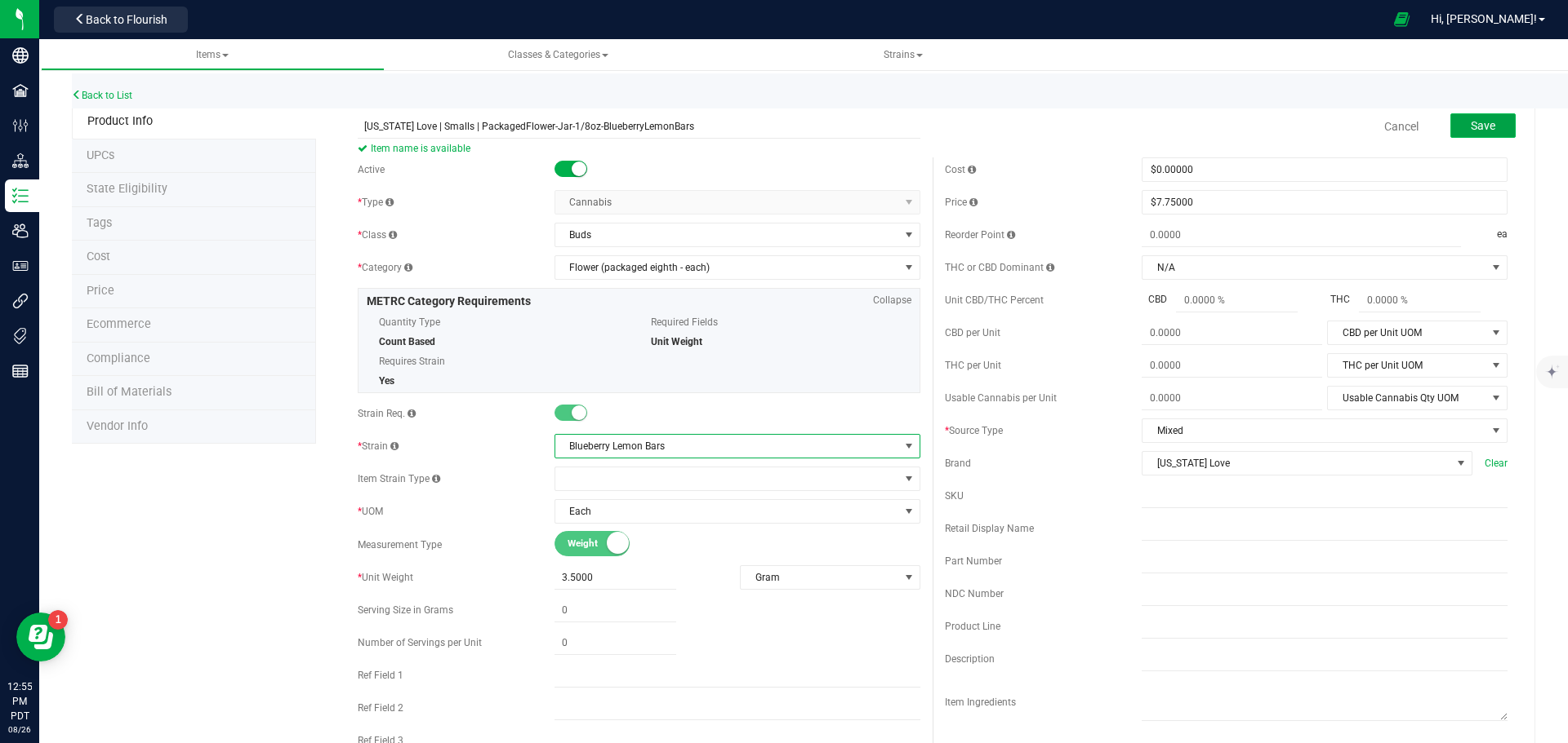
click at [1471, 132] on span "Save" at bounding box center [1483, 125] width 25 height 13
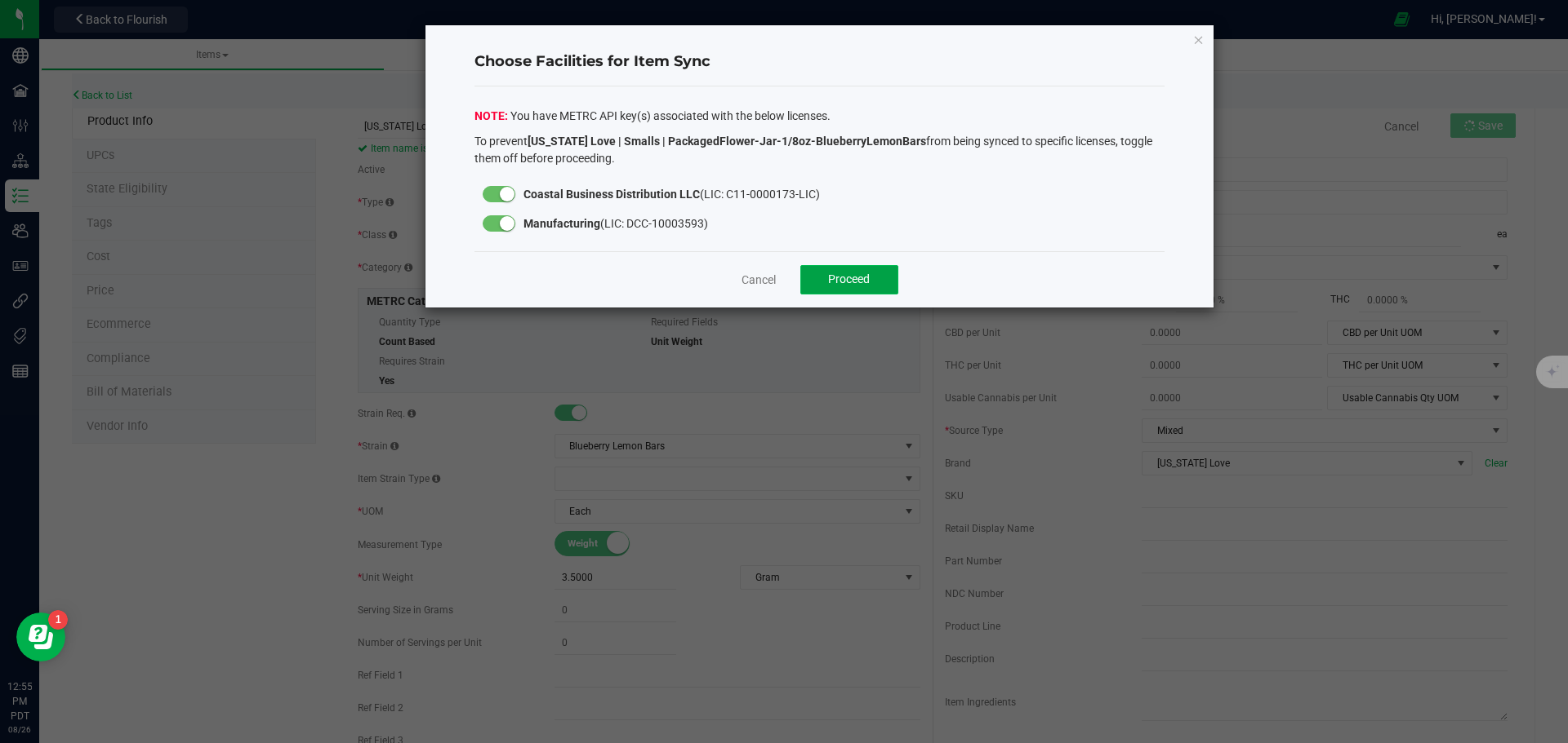
click at [883, 273] on button "Proceed" at bounding box center [849, 279] width 98 height 29
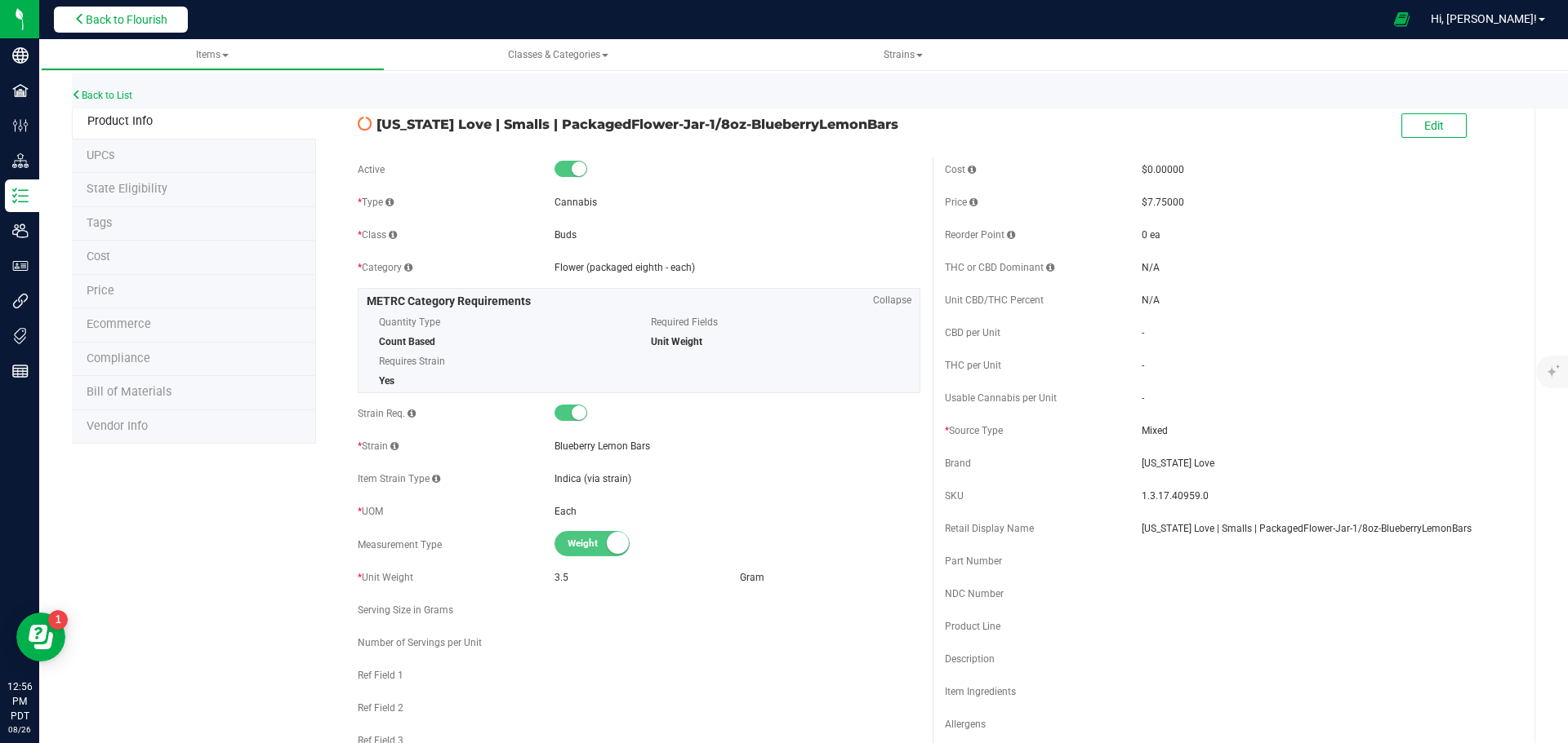
click at [149, 14] on span "Back to Flourish" at bounding box center [127, 19] width 82 height 13
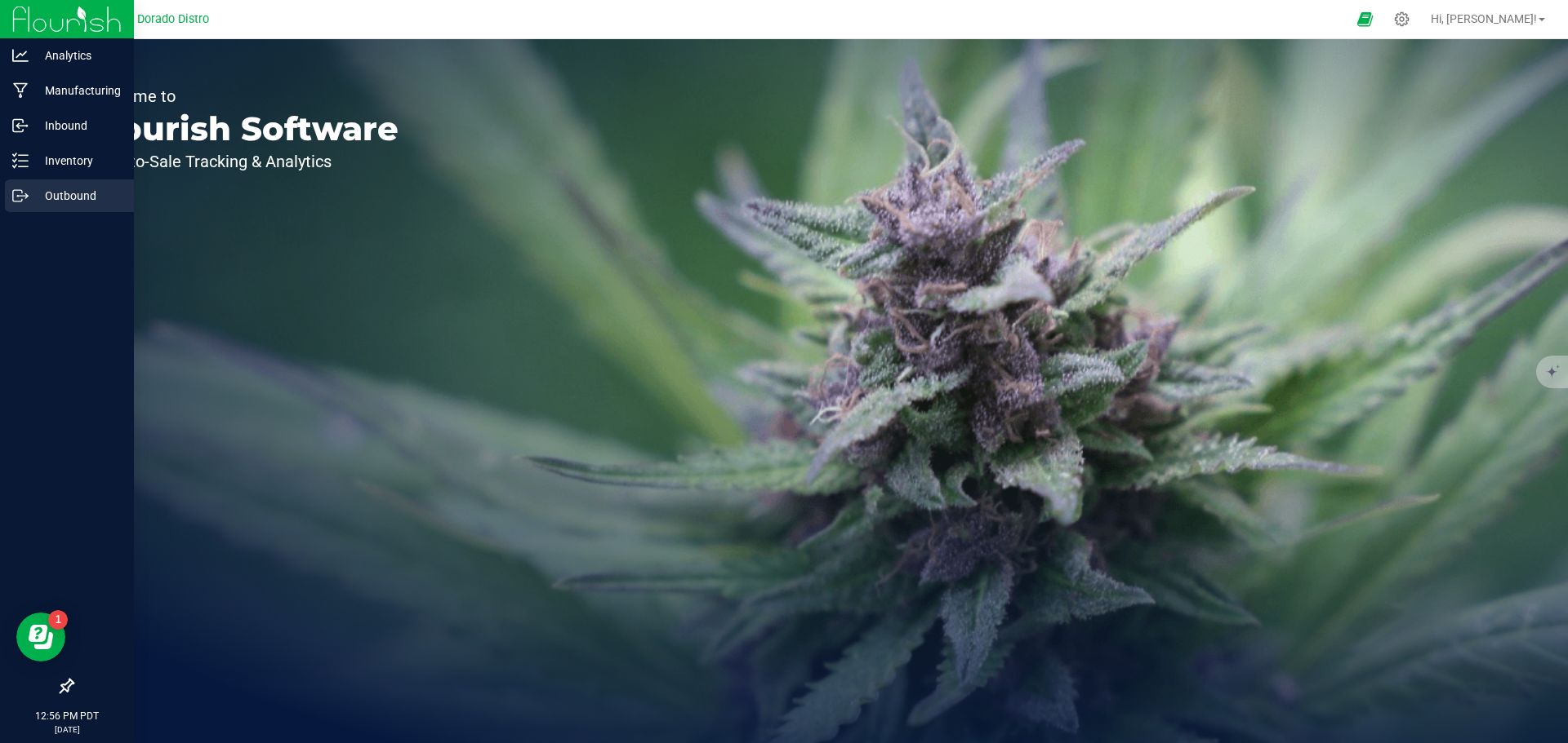
click at [31, 196] on p "Outbound" at bounding box center [78, 195] width 98 height 20
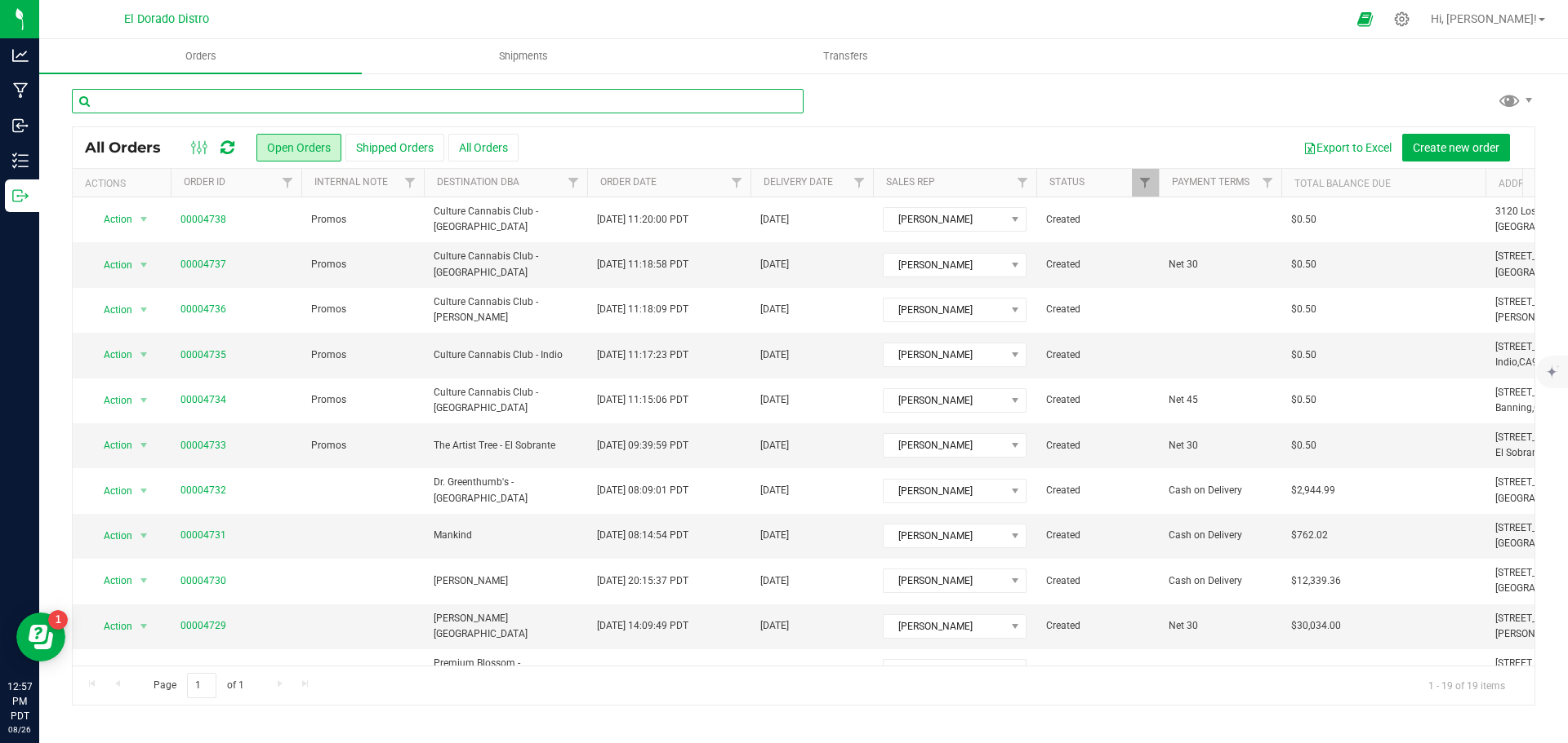
click at [130, 101] on input "text" at bounding box center [437, 101] width 732 height 25
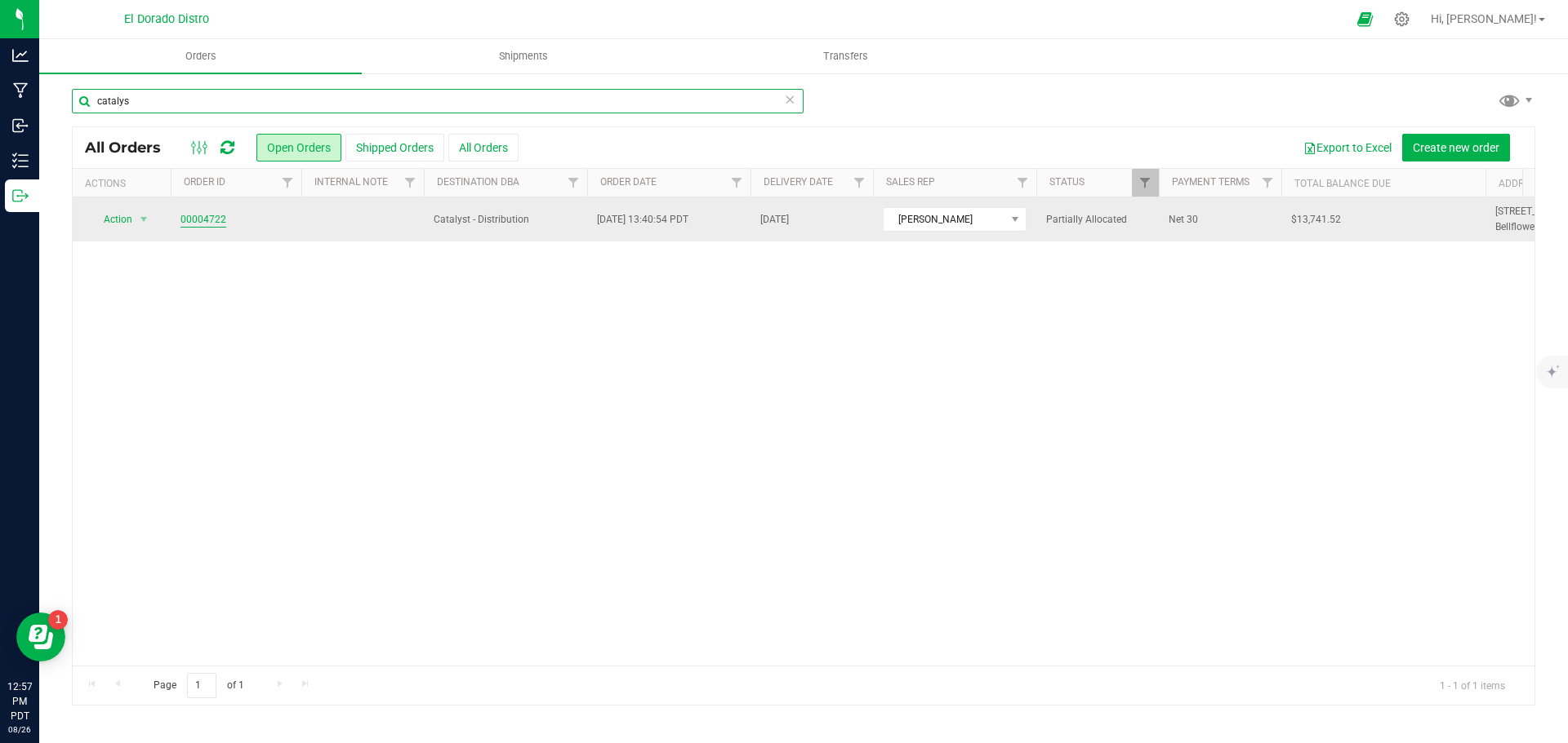
type input "catalys"
click at [211, 218] on link "00004722" at bounding box center [204, 220] width 46 height 15
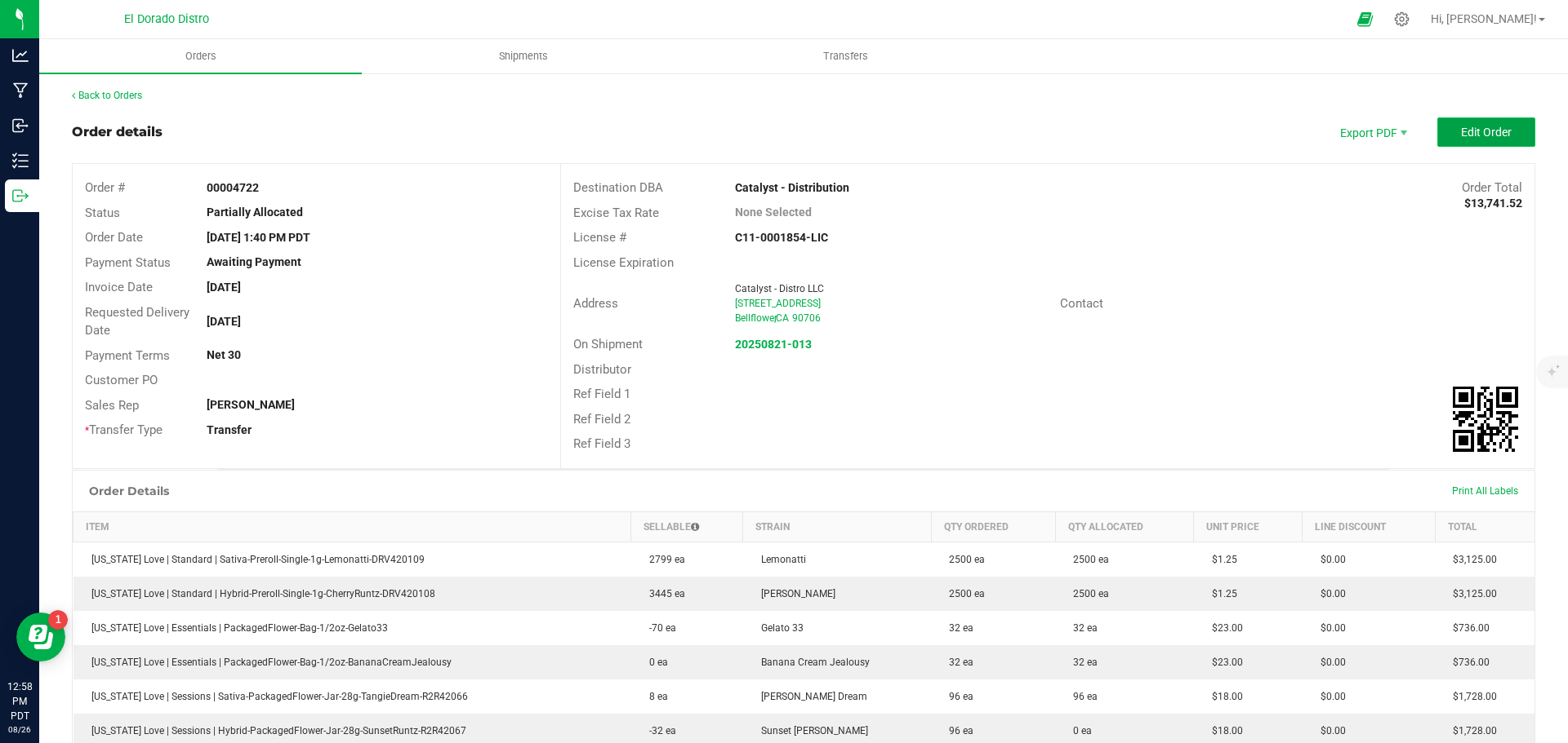
click at [1443, 129] on button "Edit Order" at bounding box center [1486, 132] width 98 height 29
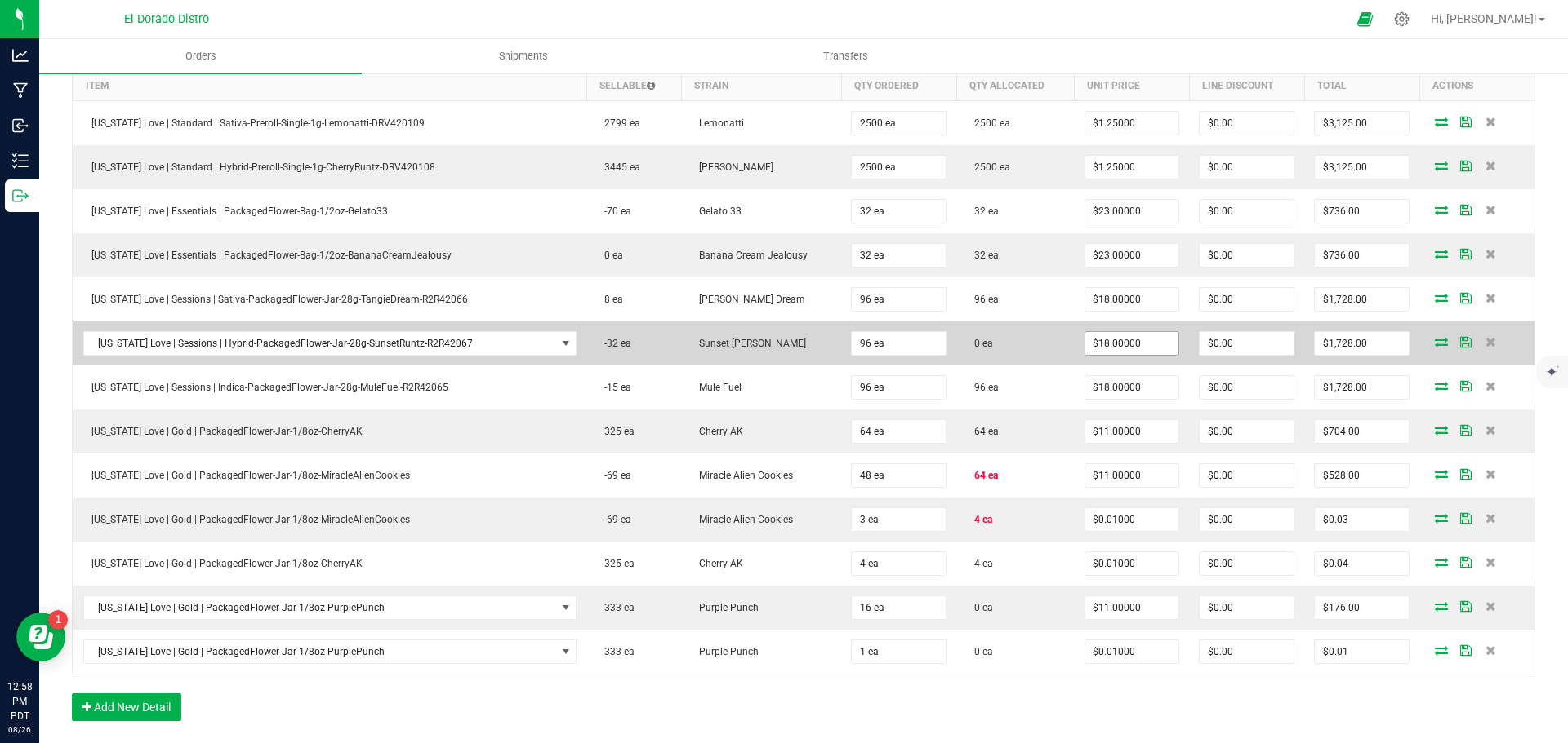
scroll to position [571, 0]
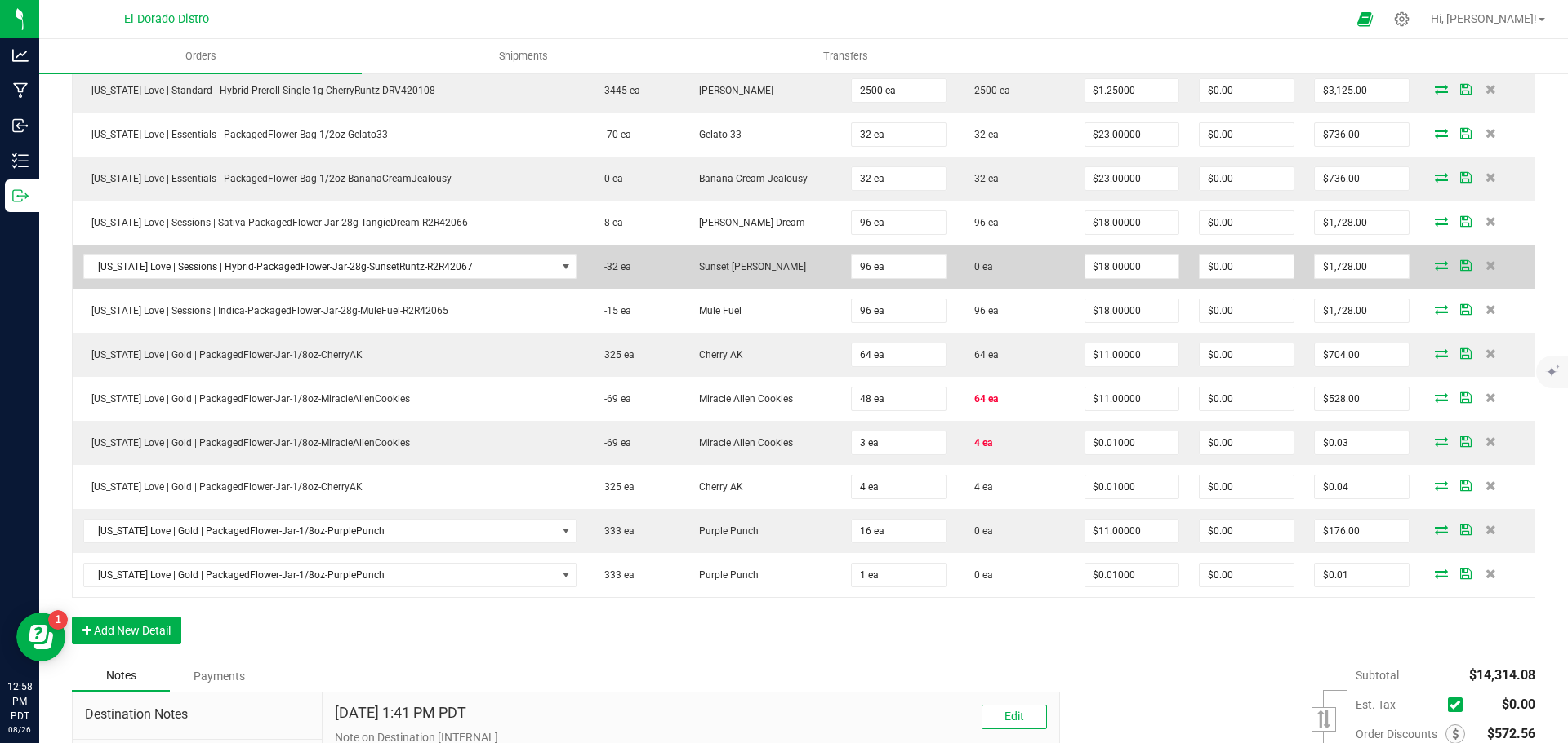
click at [1435, 262] on icon at bounding box center [1441, 265] width 13 height 9
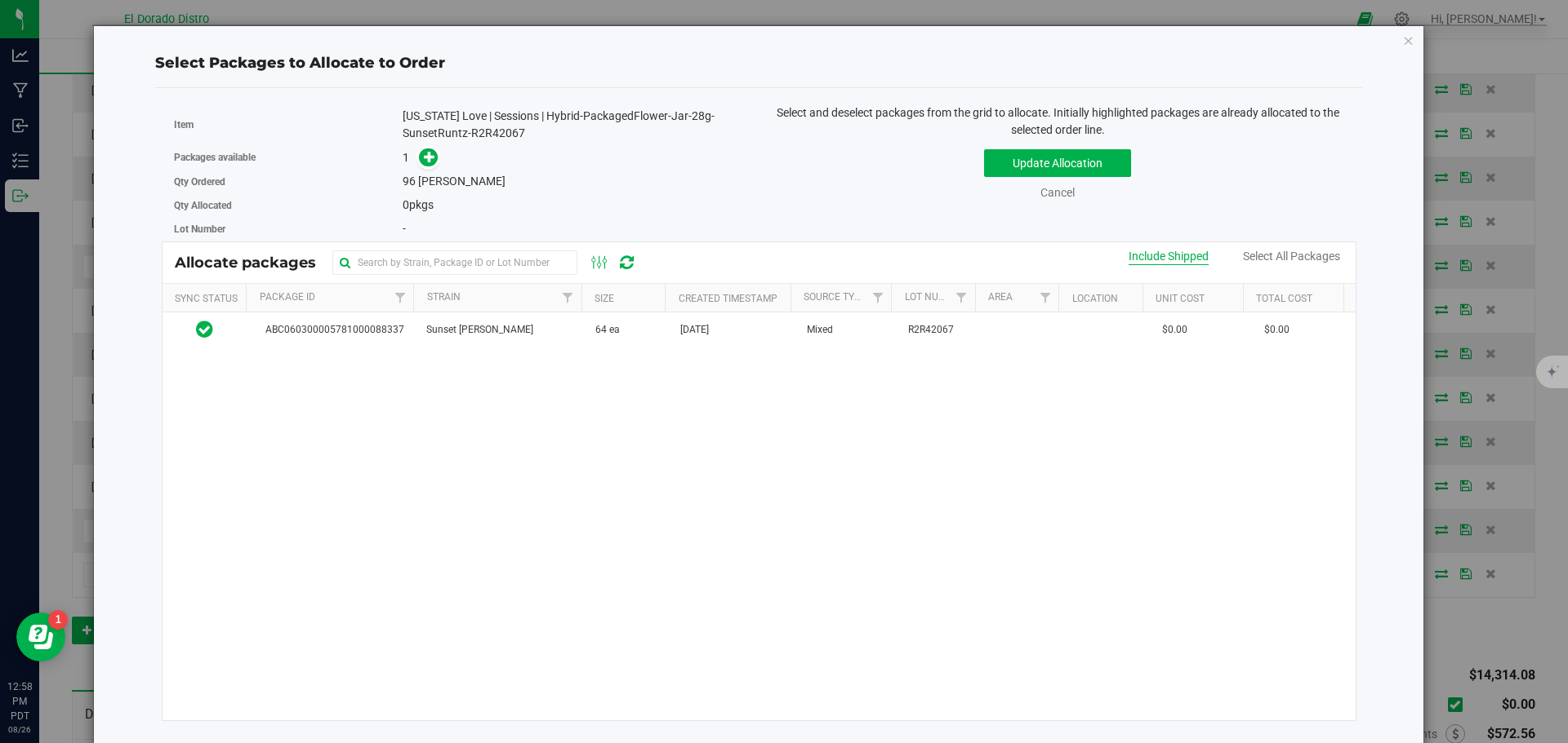
click at [1129, 256] on div "Include Shipped" at bounding box center [1169, 256] width 80 height 17
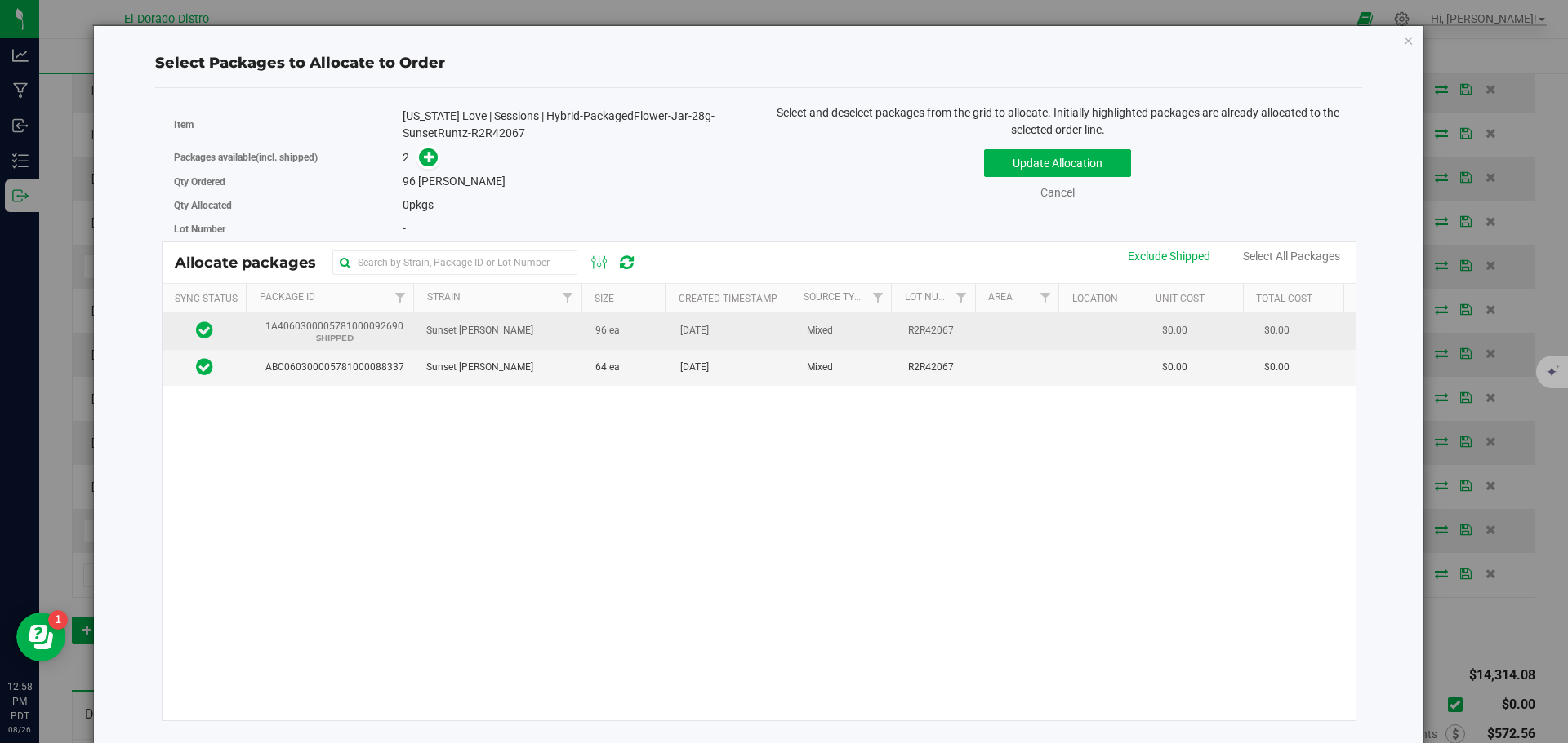
click at [963, 343] on td "R2R42067" at bounding box center [940, 331] width 85 height 37
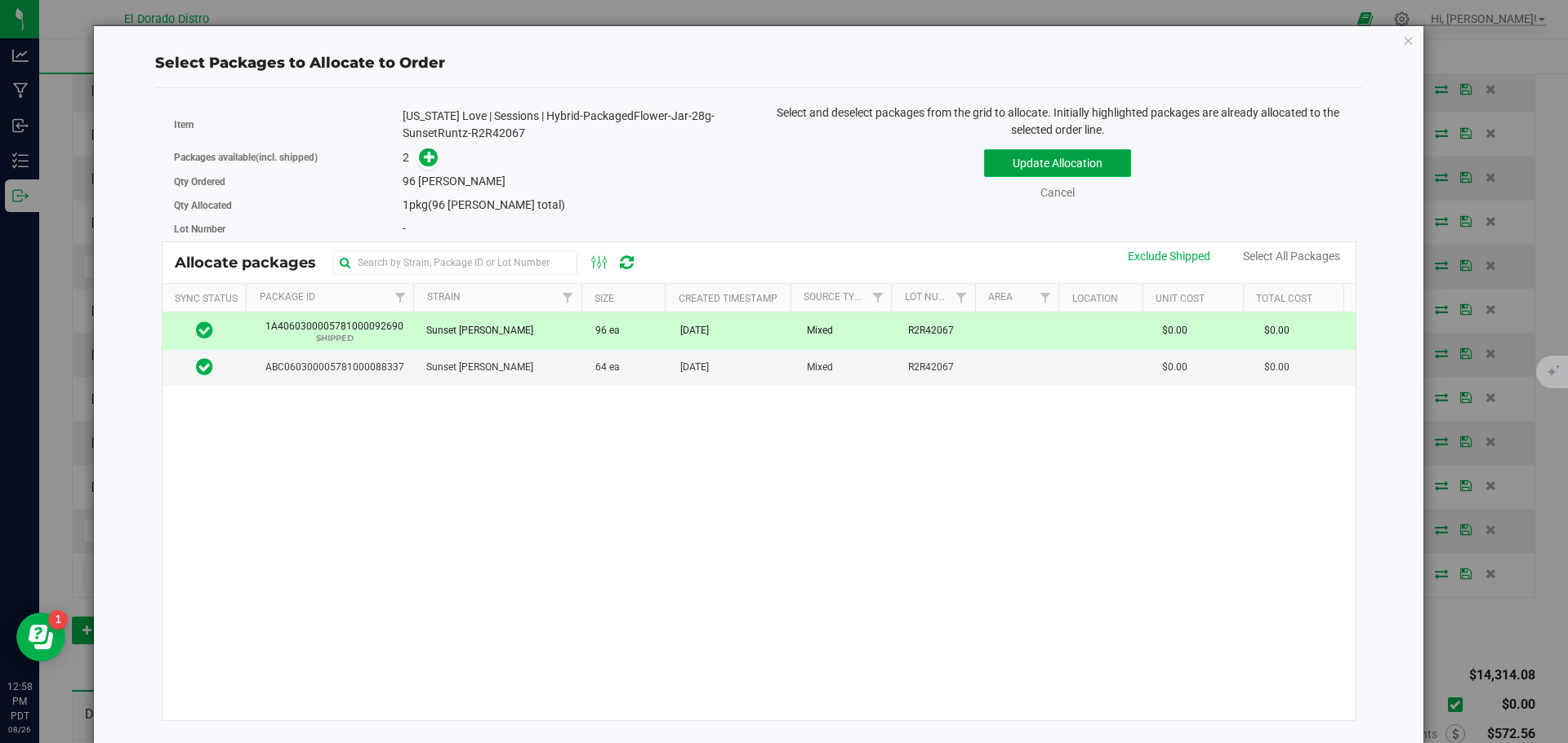
click at [997, 170] on button "Update Allocation" at bounding box center [1057, 163] width 147 height 28
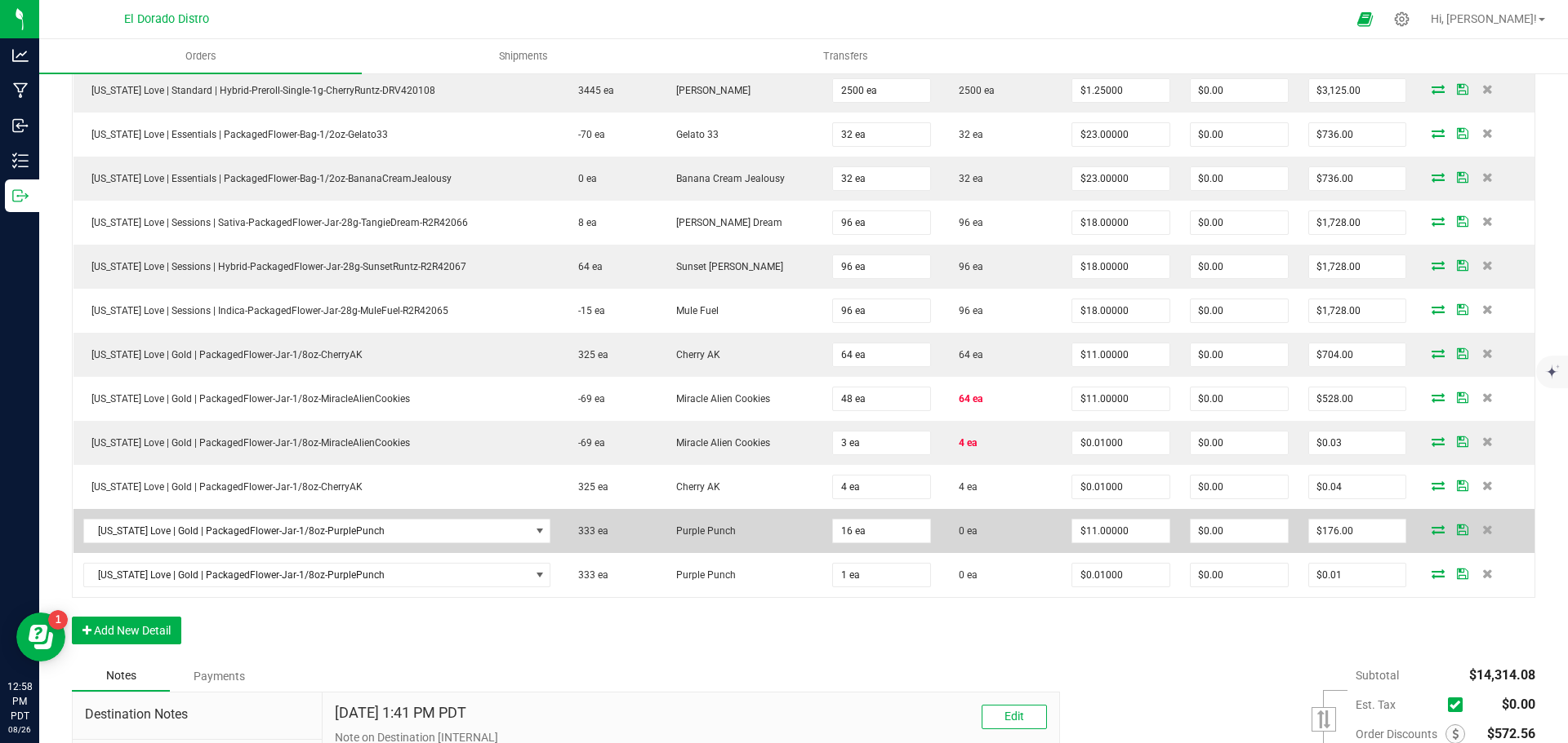
click at [1432, 529] on icon at bounding box center [1438, 529] width 13 height 9
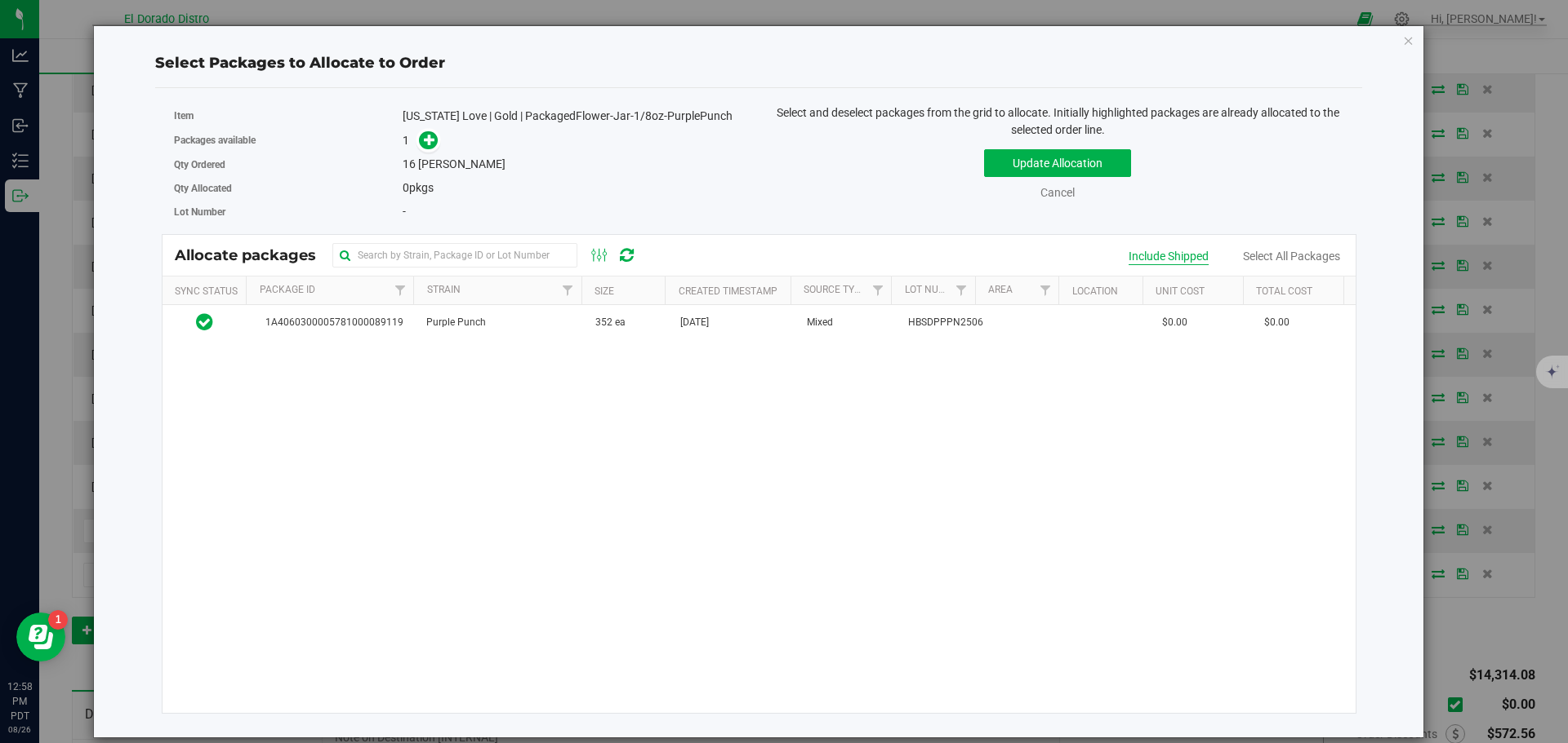
click at [1185, 260] on div "Include Shipped" at bounding box center [1169, 256] width 80 height 17
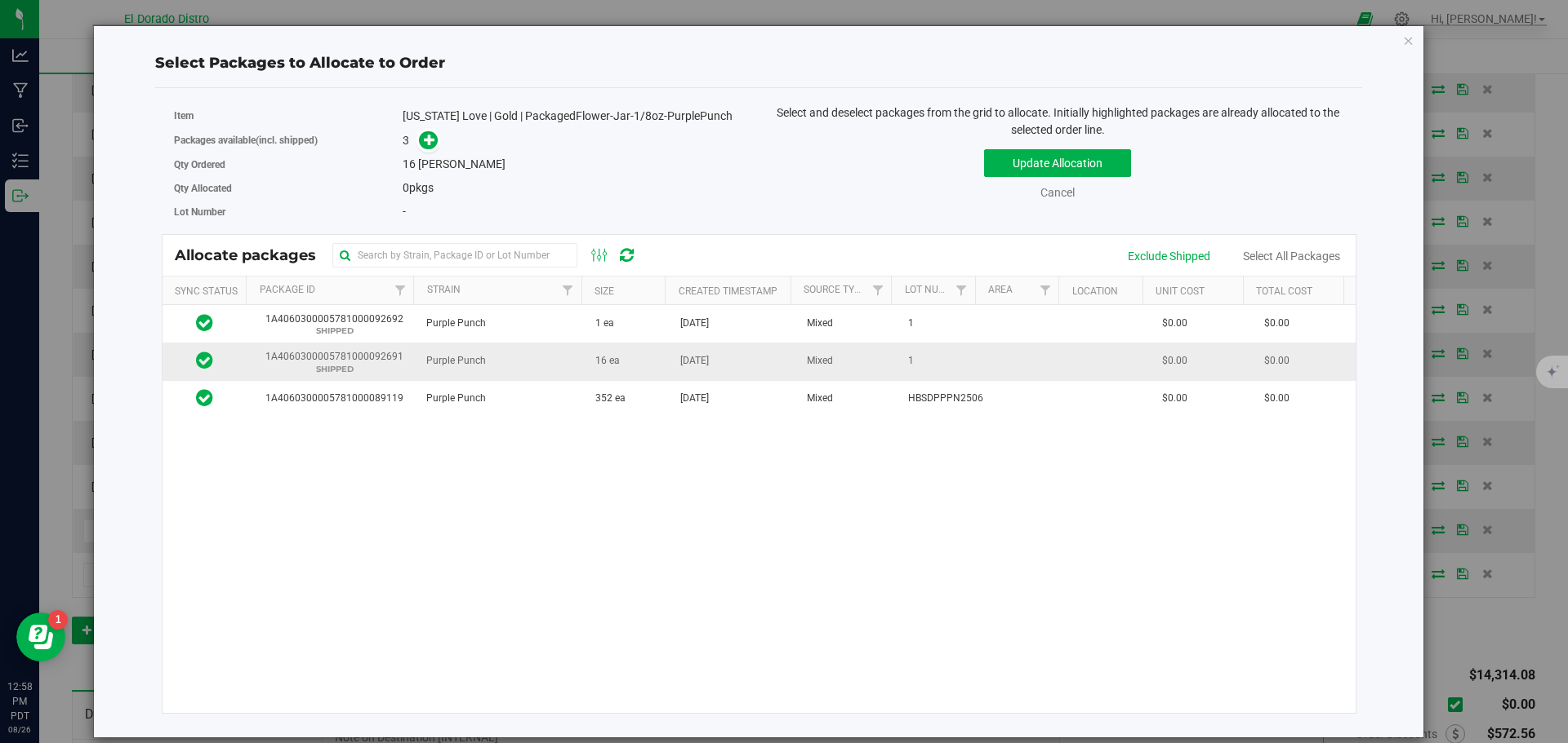
click at [824, 356] on span "Mixed" at bounding box center [819, 361] width 26 height 15
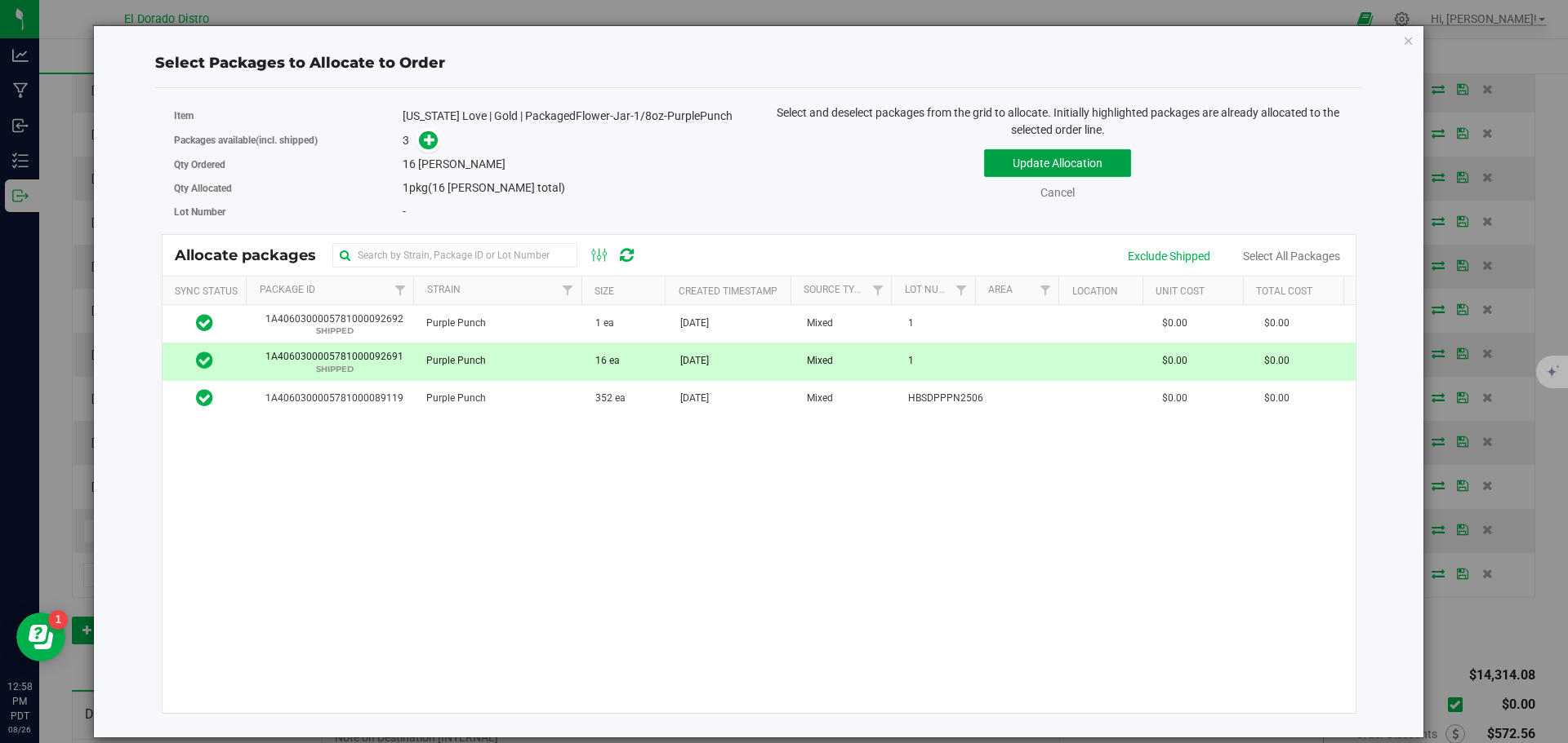
click at [995, 158] on button "Update Allocation" at bounding box center [1057, 163] width 147 height 28
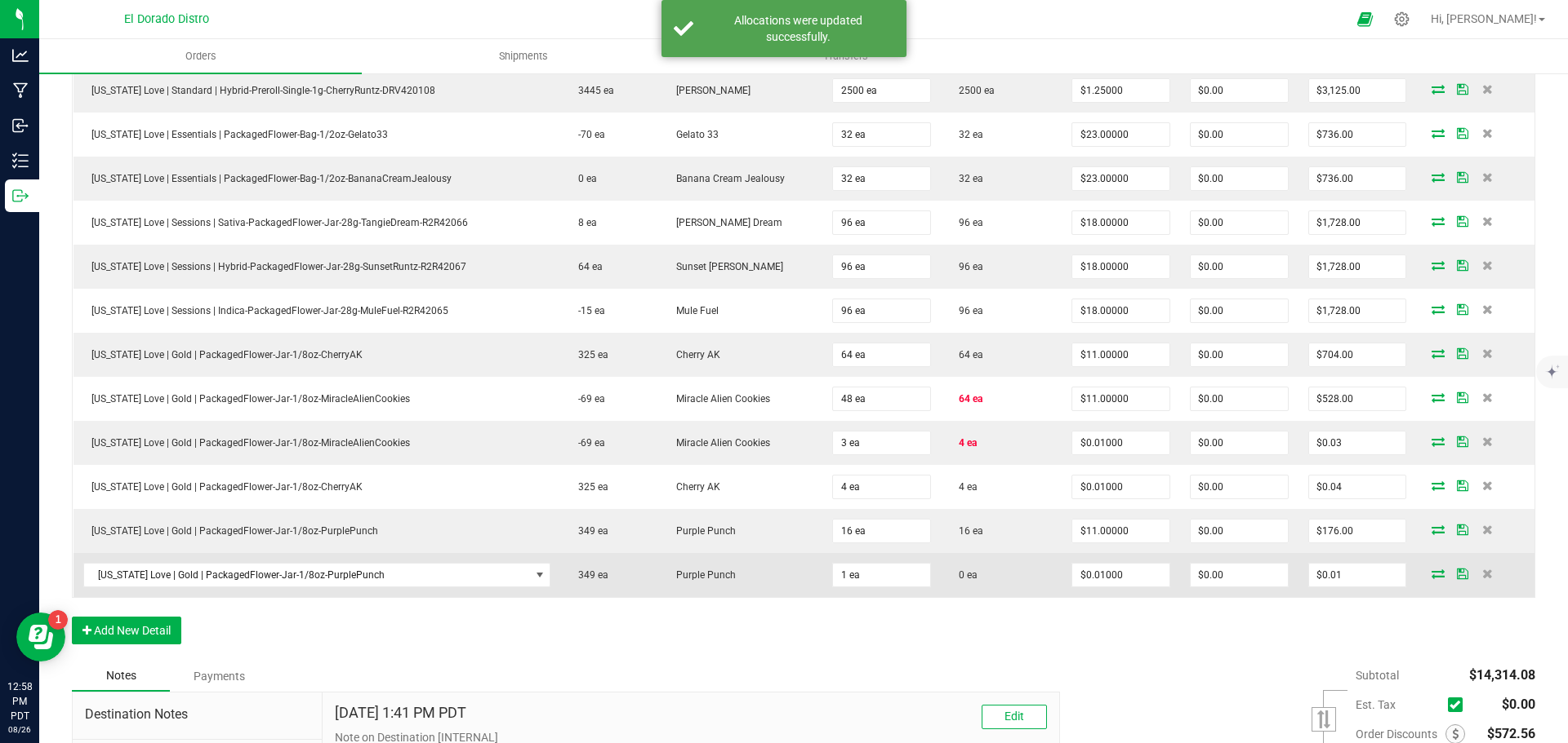
click at [1432, 575] on icon at bounding box center [1438, 573] width 13 height 9
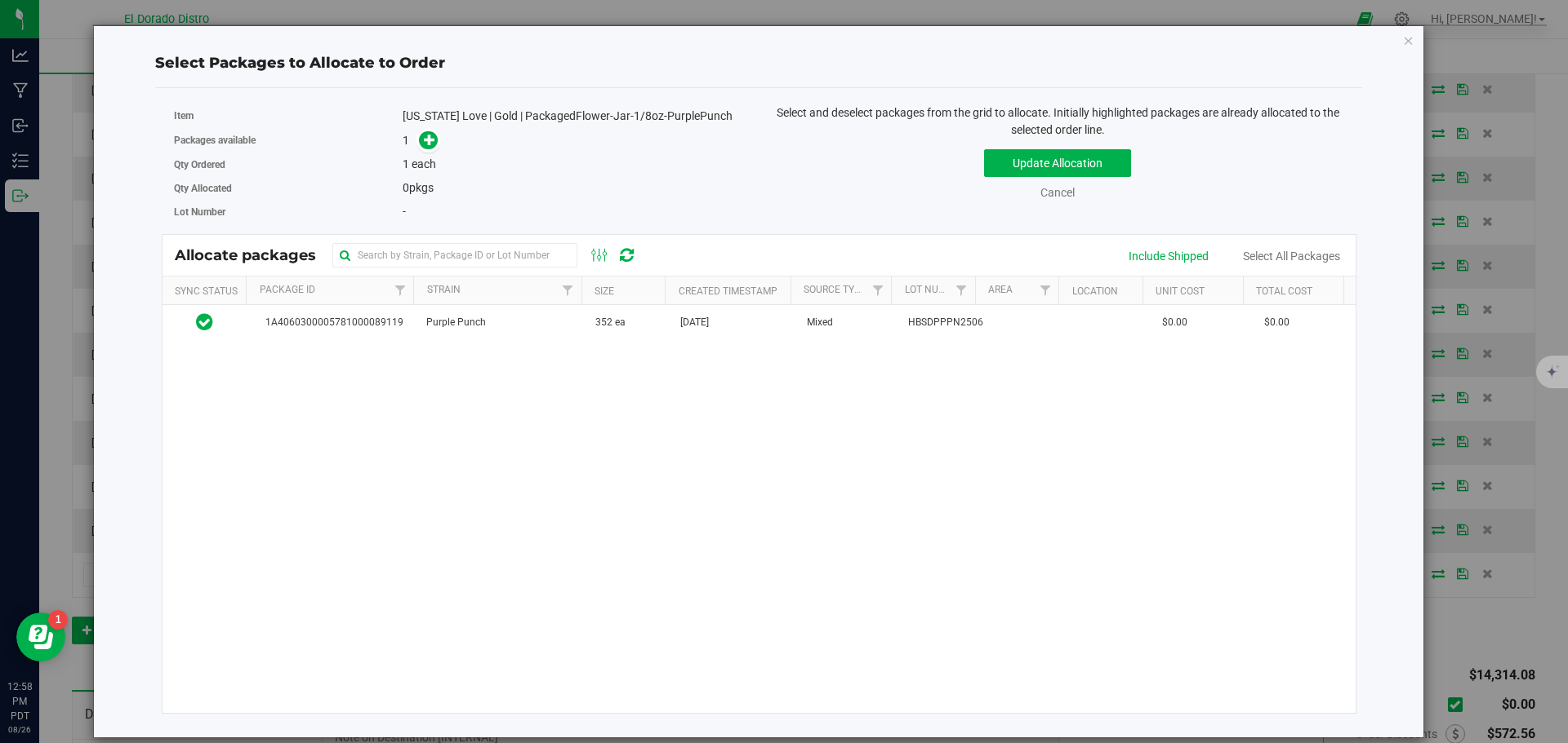
click at [1127, 259] on div "Include Shipped Select All Packages" at bounding box center [1233, 256] width 245 height 17
click at [1132, 257] on div "Include Shipped" at bounding box center [1169, 256] width 80 height 17
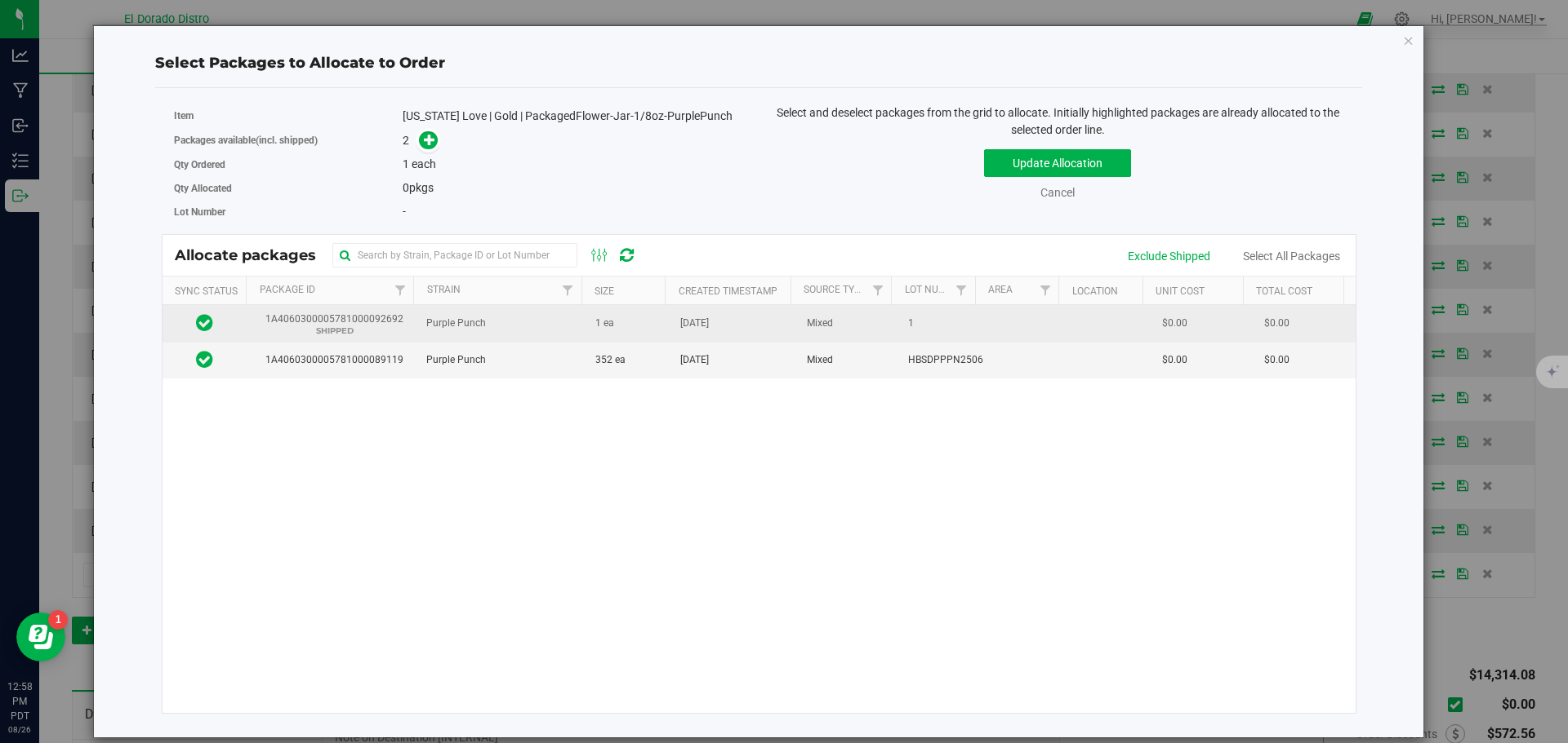
click at [843, 328] on td "Mixed" at bounding box center [848, 324] width 101 height 37
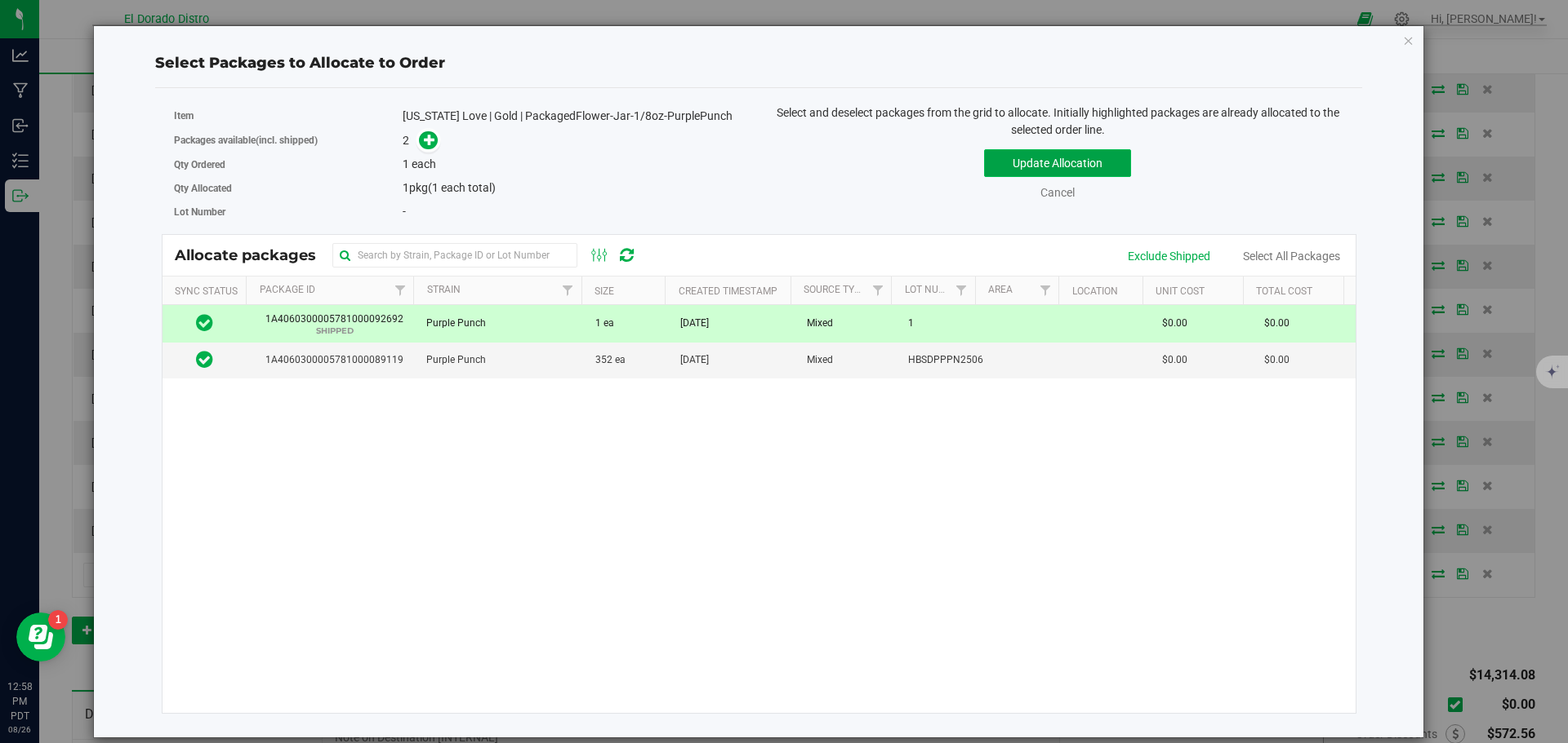
click at [1004, 166] on button "Update Allocation" at bounding box center [1057, 163] width 147 height 28
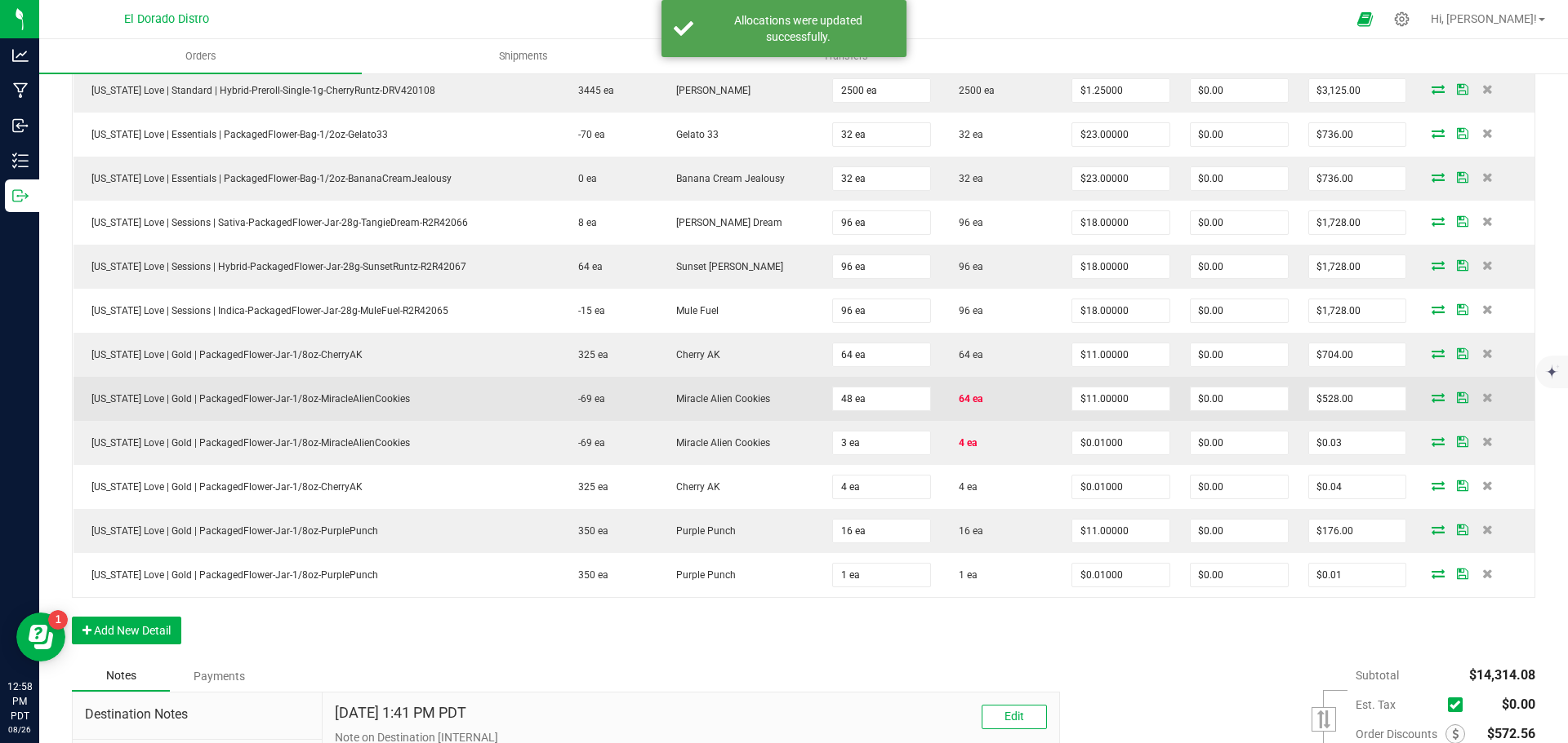
click at [1432, 396] on icon at bounding box center [1438, 397] width 13 height 9
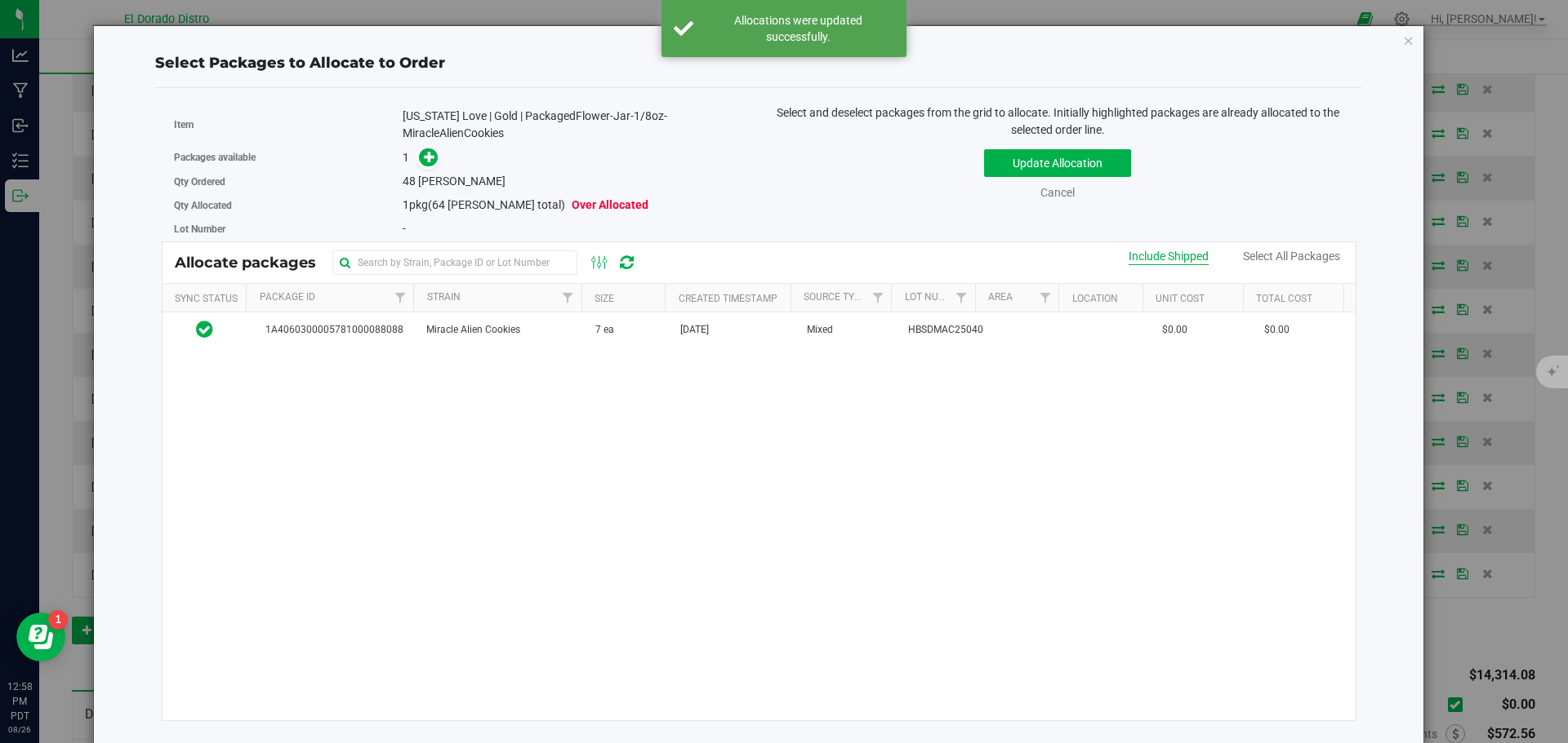
click at [1149, 252] on div "Include Shipped" at bounding box center [1169, 256] width 80 height 17
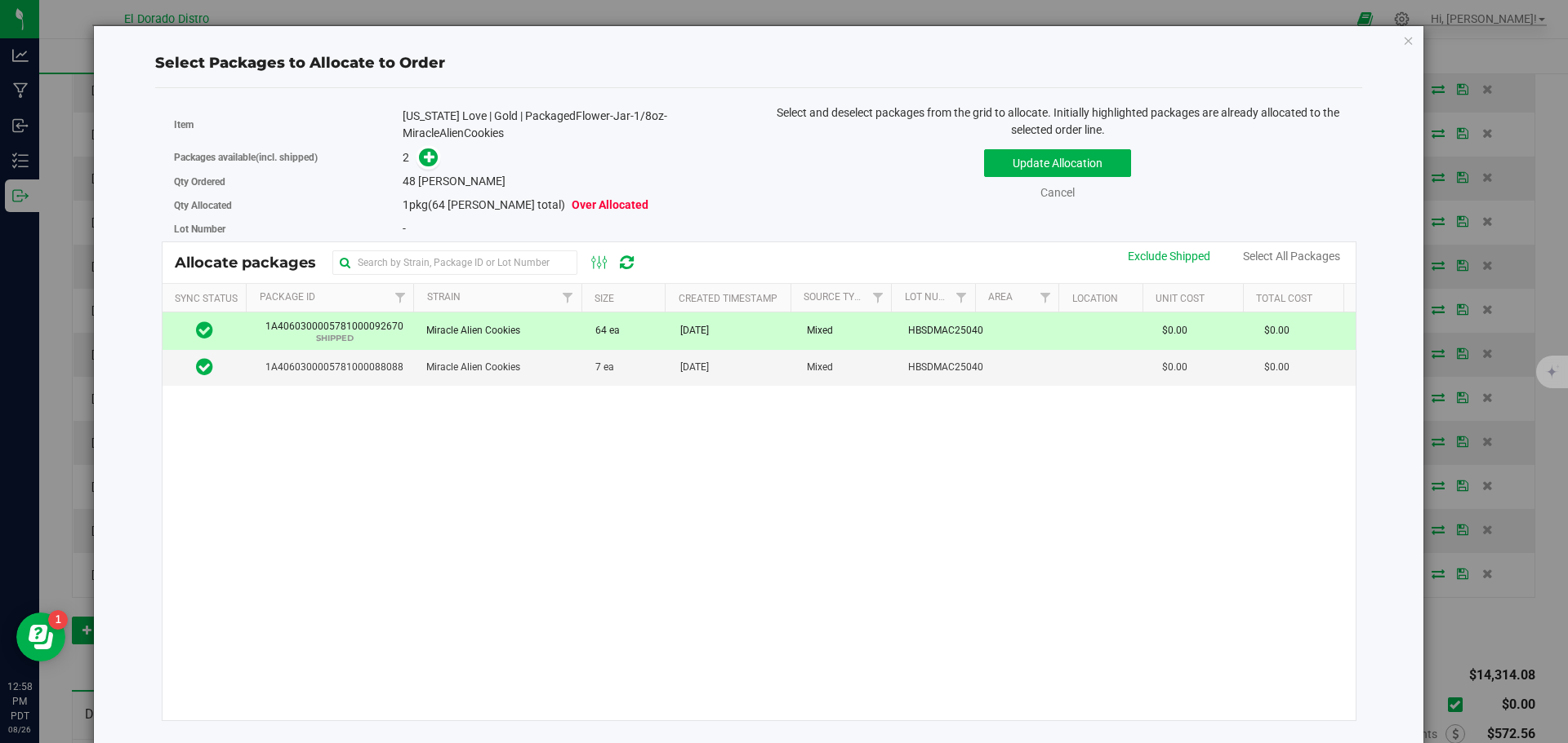
click at [944, 332] on span "HBSDMAC250402" at bounding box center [948, 331] width 81 height 15
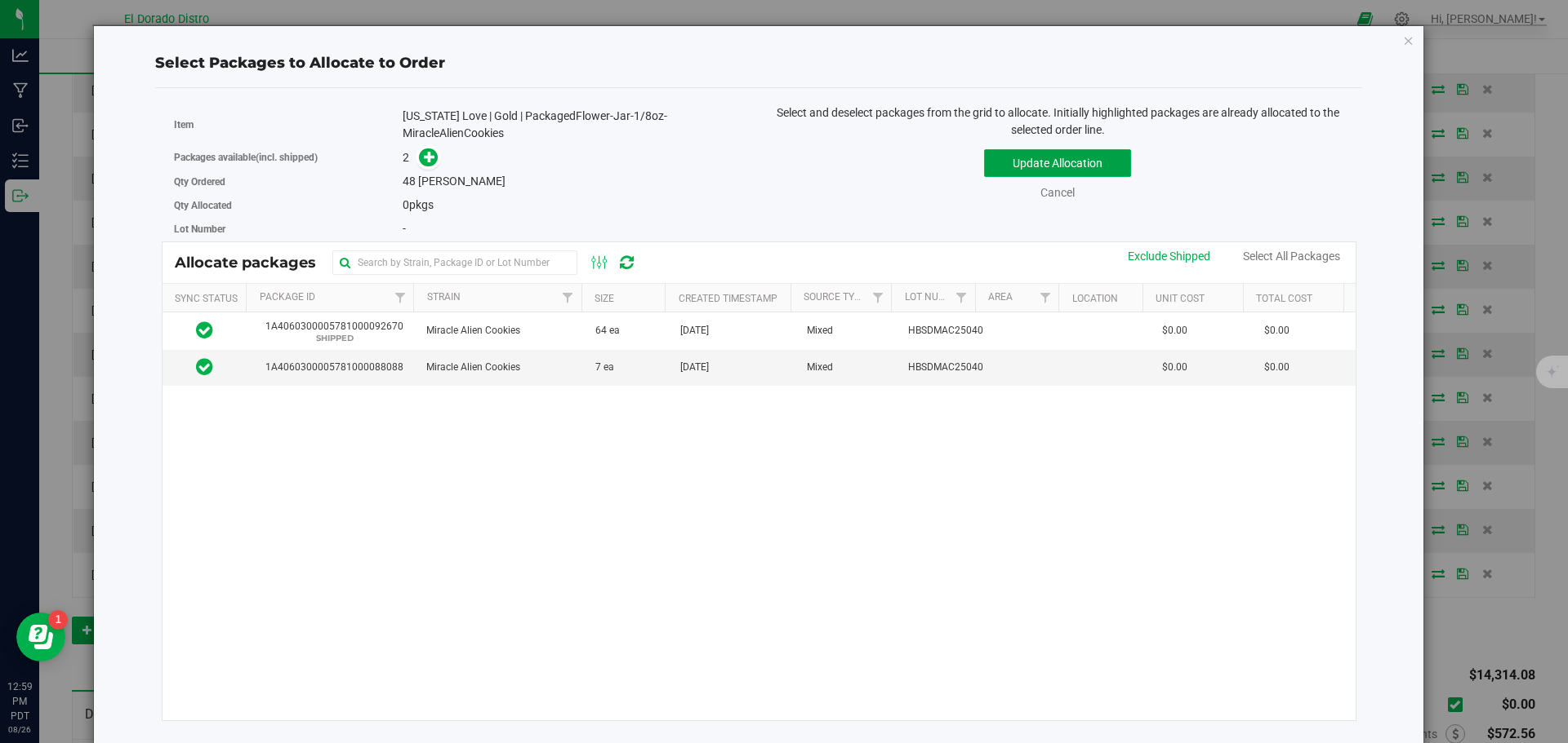
click at [996, 163] on button "Update Allocation" at bounding box center [1057, 163] width 147 height 28
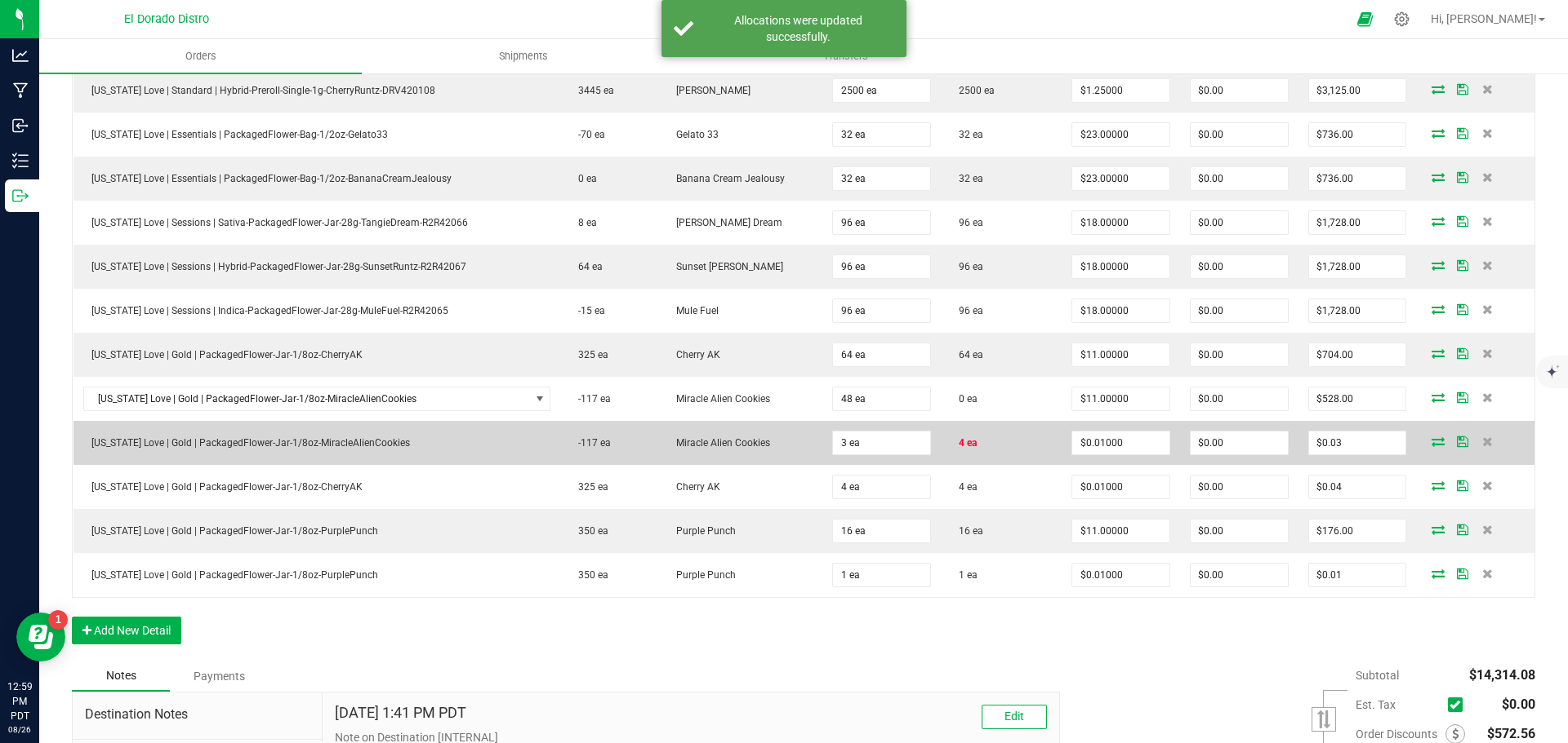
click at [1432, 440] on icon at bounding box center [1438, 441] width 13 height 9
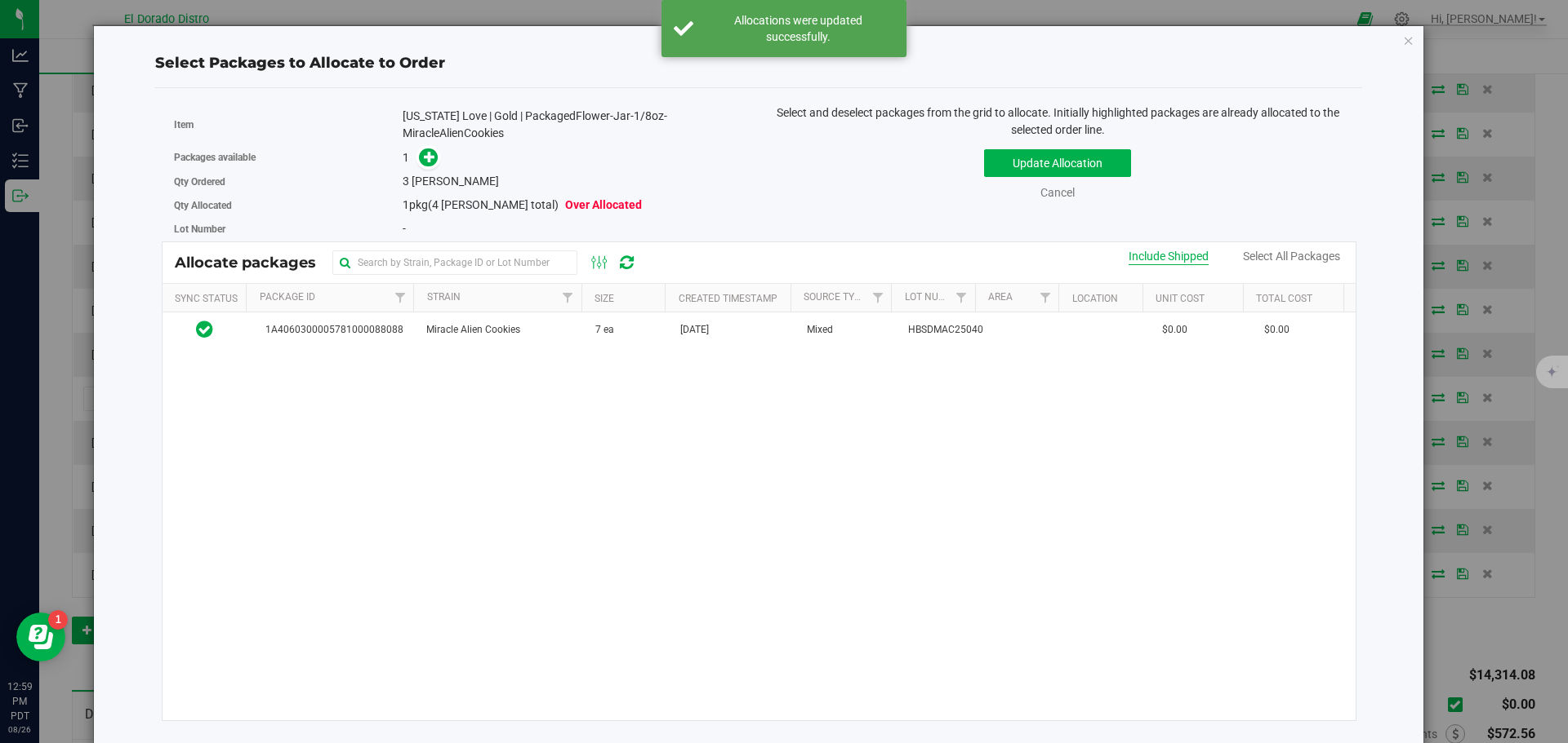
click at [1129, 256] on div "Include Shipped" at bounding box center [1169, 256] width 80 height 17
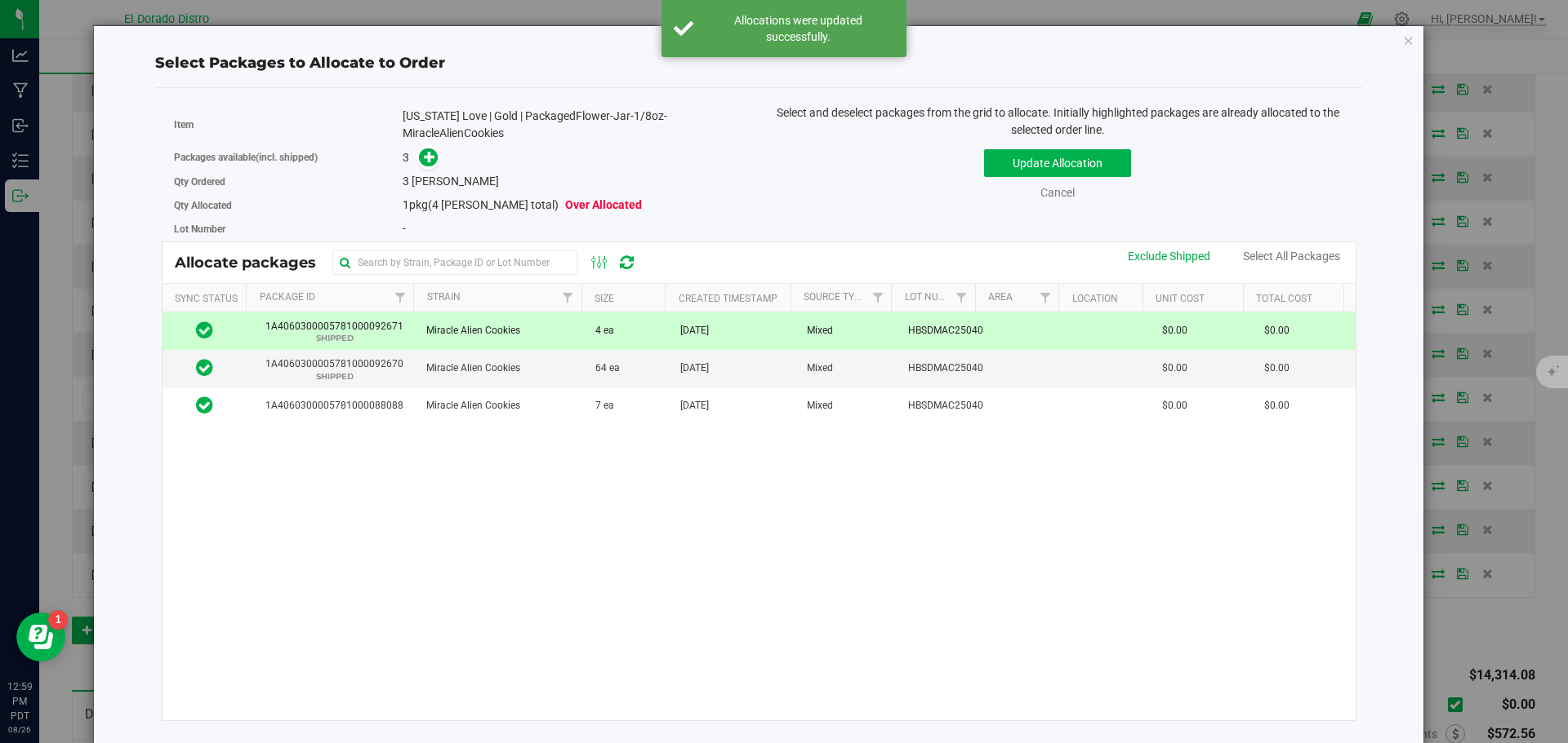
click at [853, 325] on td "Mixed" at bounding box center [848, 331] width 101 height 37
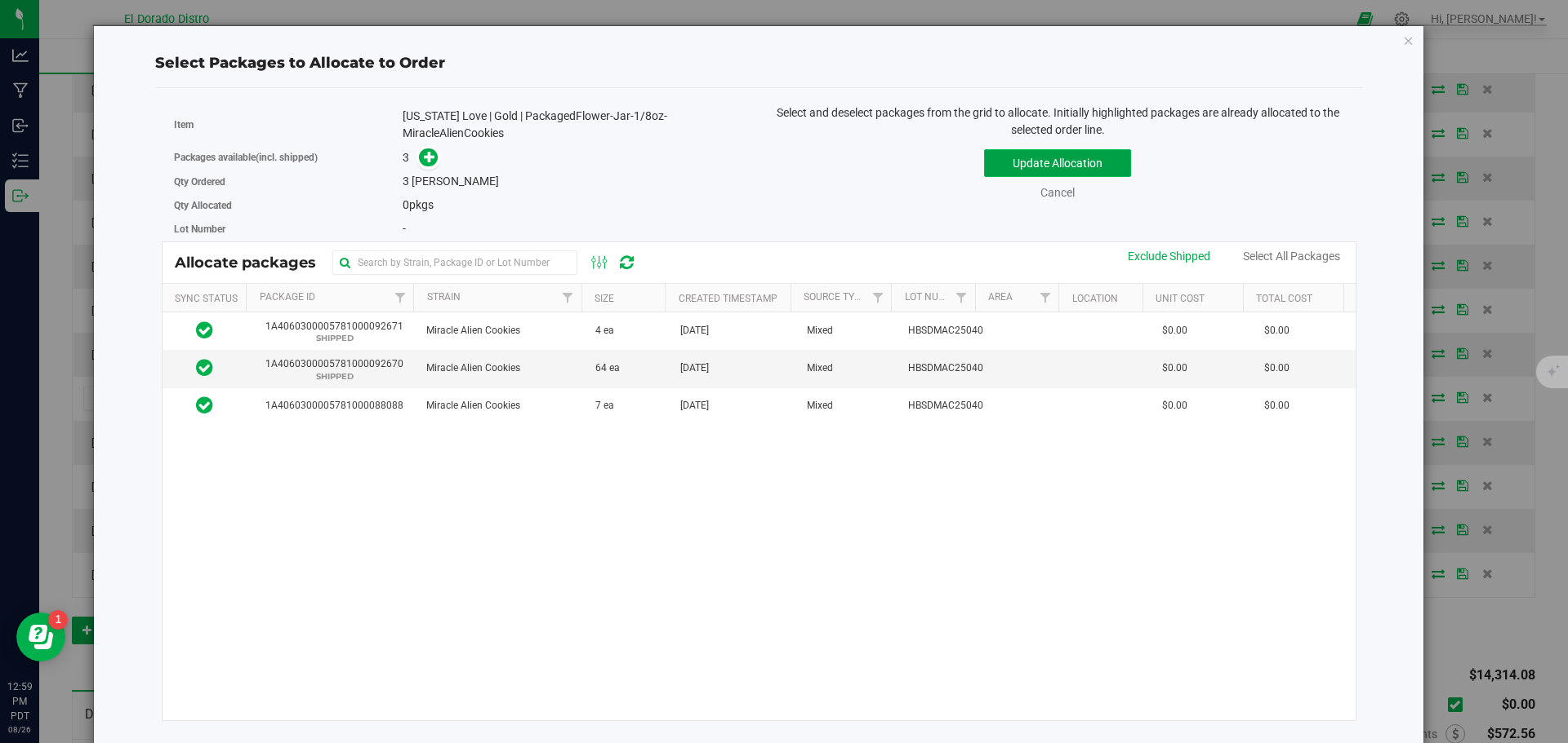
click at [992, 165] on button "Update Allocation" at bounding box center [1057, 163] width 147 height 28
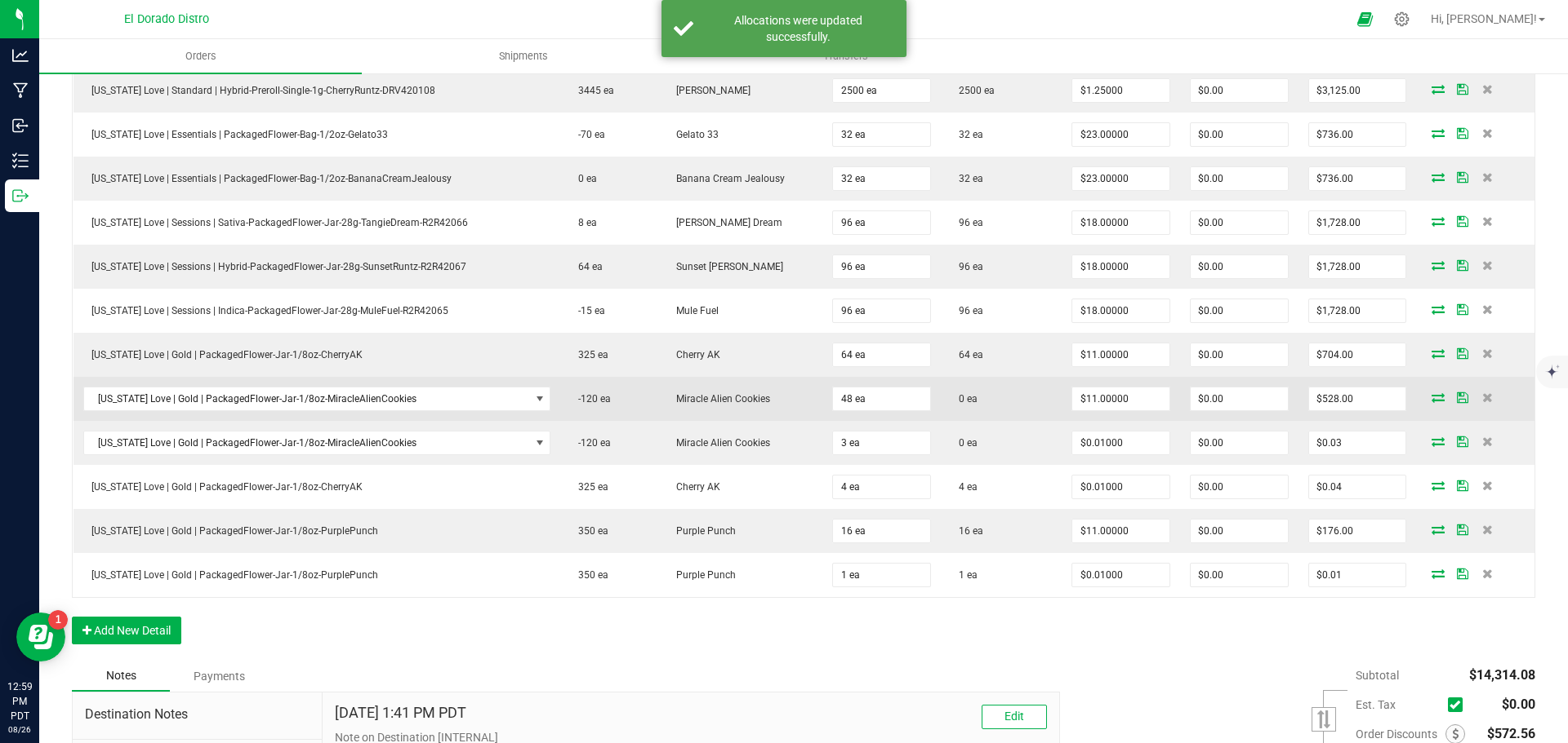
click at [1432, 395] on icon at bounding box center [1438, 397] width 13 height 9
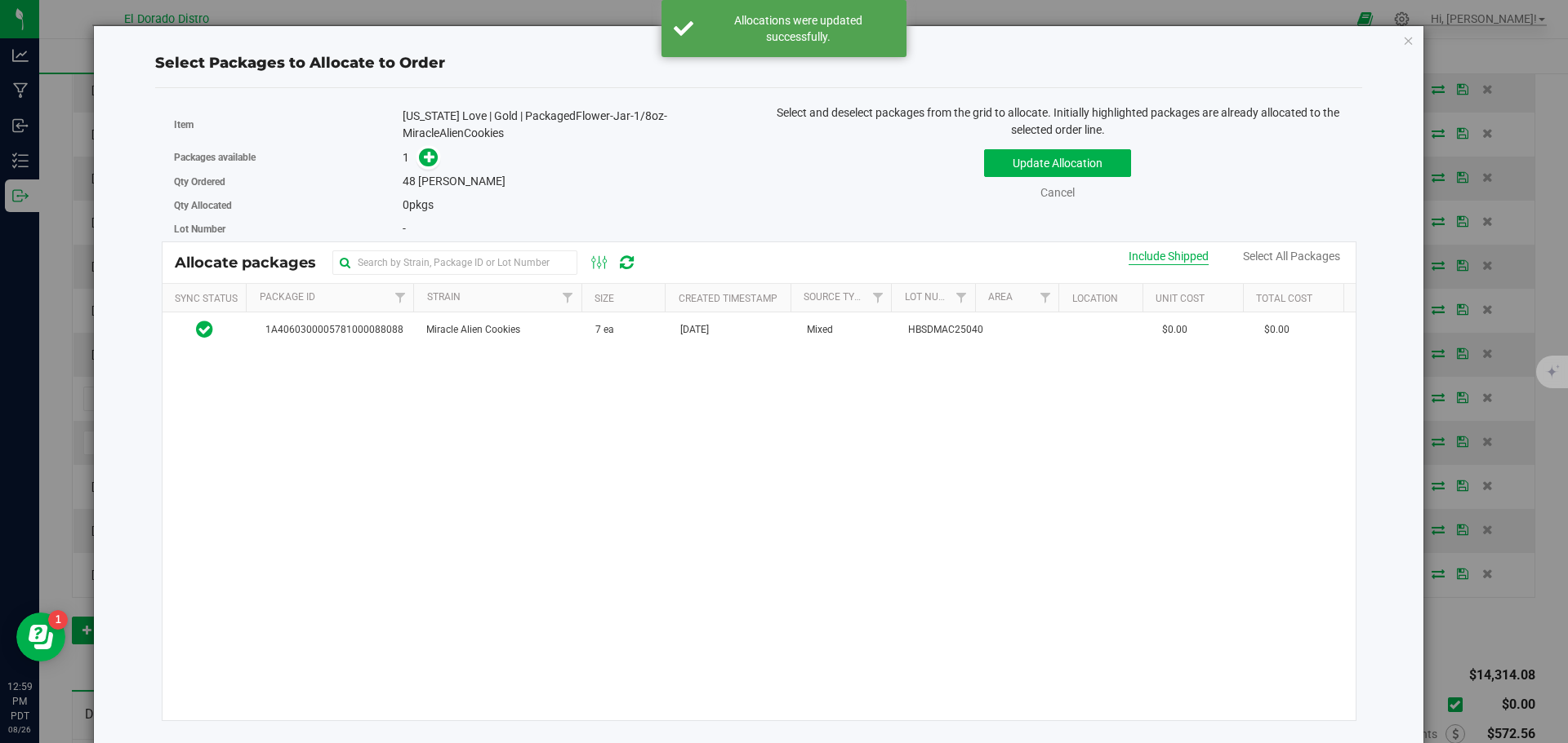
click at [1186, 249] on div "Include Shipped" at bounding box center [1169, 256] width 80 height 17
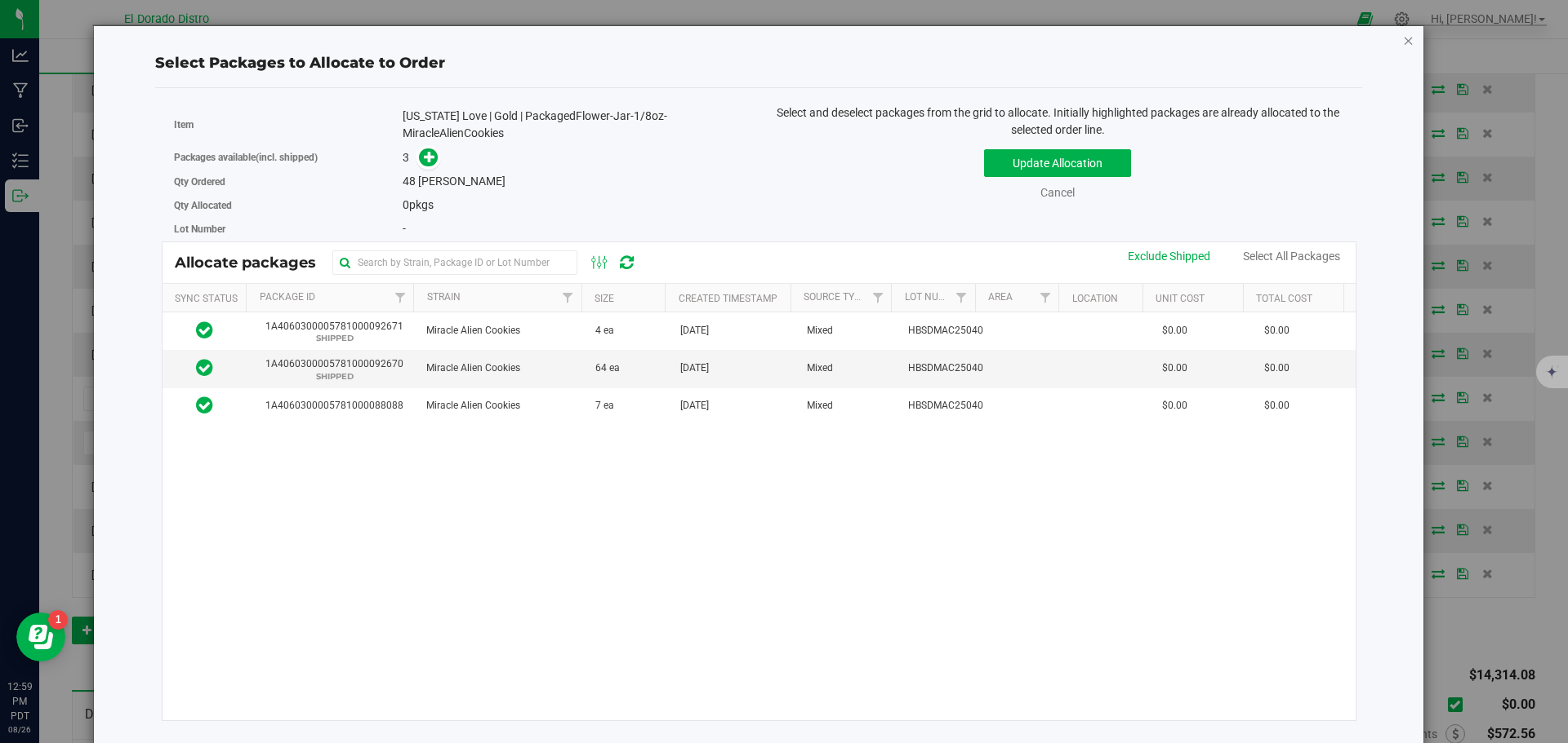
click at [1403, 41] on icon "button" at bounding box center [1408, 39] width 11 height 20
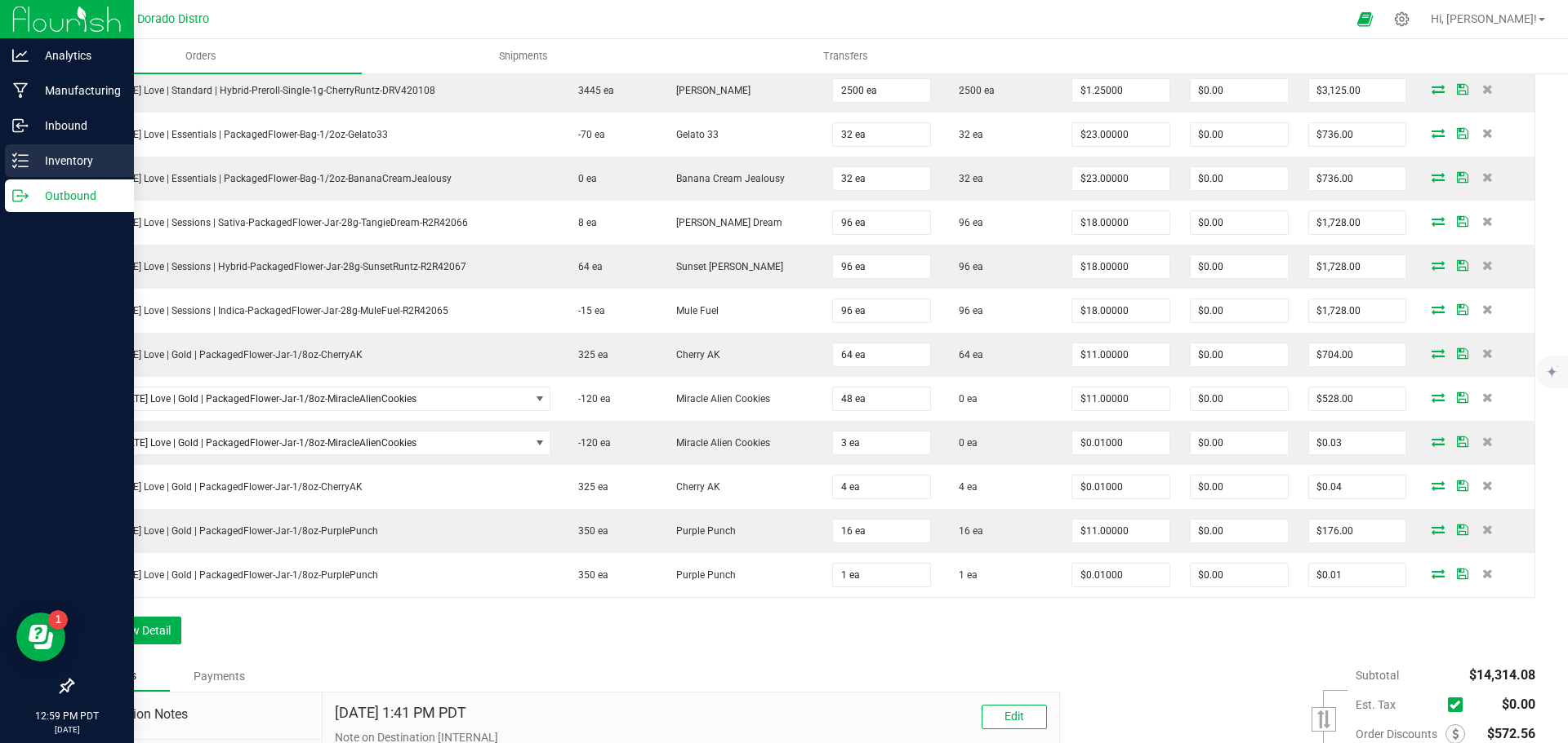
click at [26, 163] on icon at bounding box center [20, 160] width 16 height 16
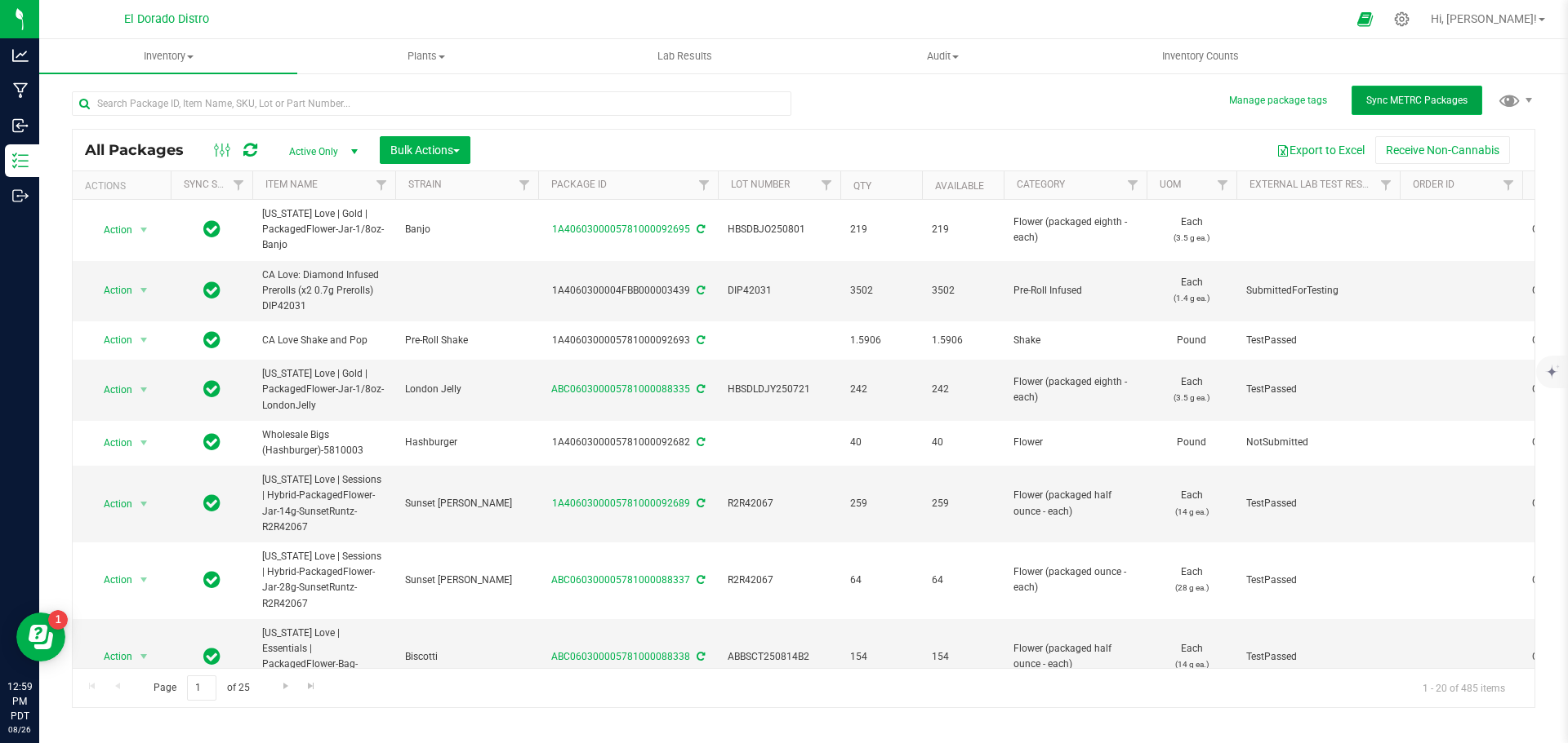
click at [1458, 98] on span "Sync METRC Packages" at bounding box center [1416, 100] width 101 height 11
click at [686, 104] on input "text" at bounding box center [431, 103] width 720 height 25
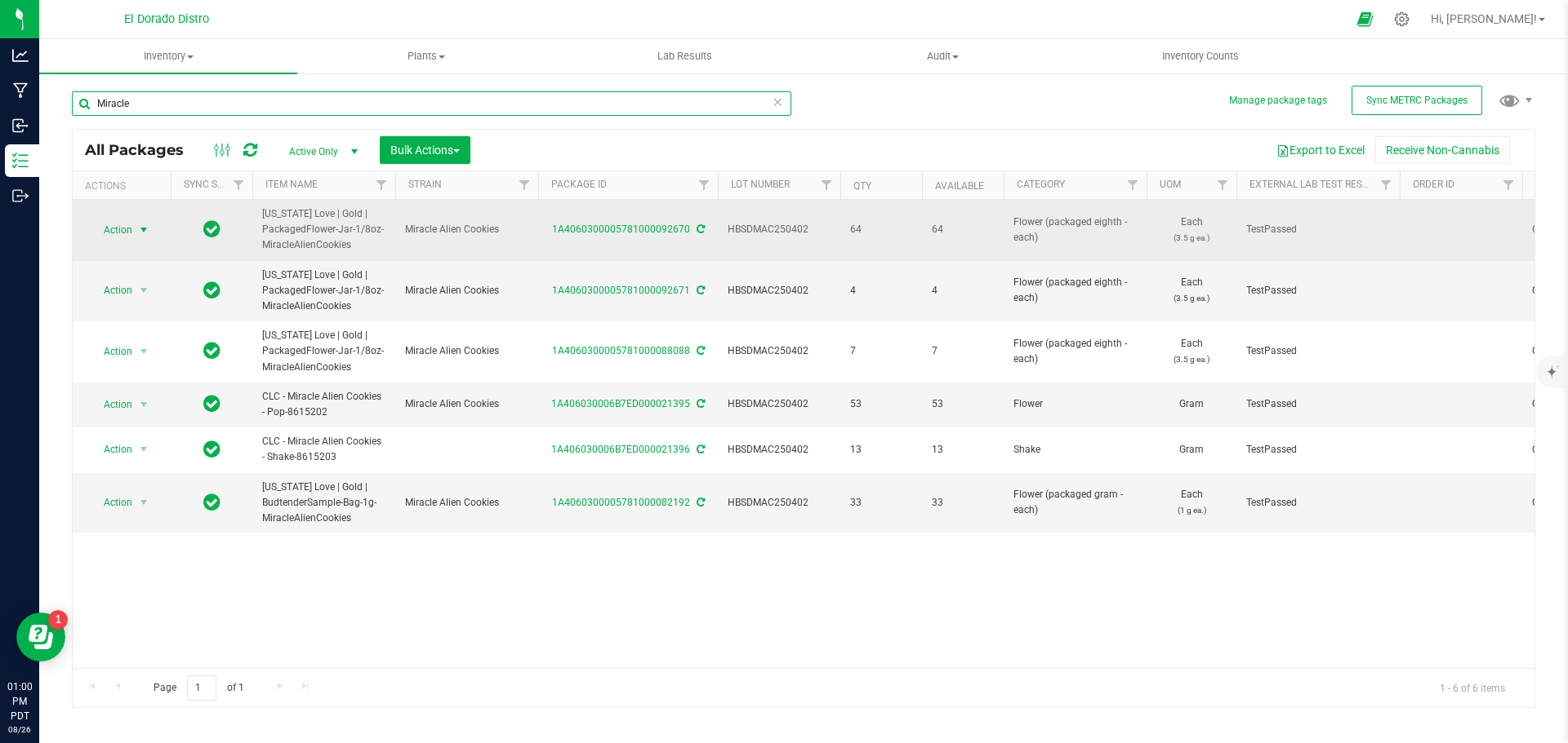
type input "Miracle"
click at [152, 226] on span "select" at bounding box center [144, 230] width 20 height 23
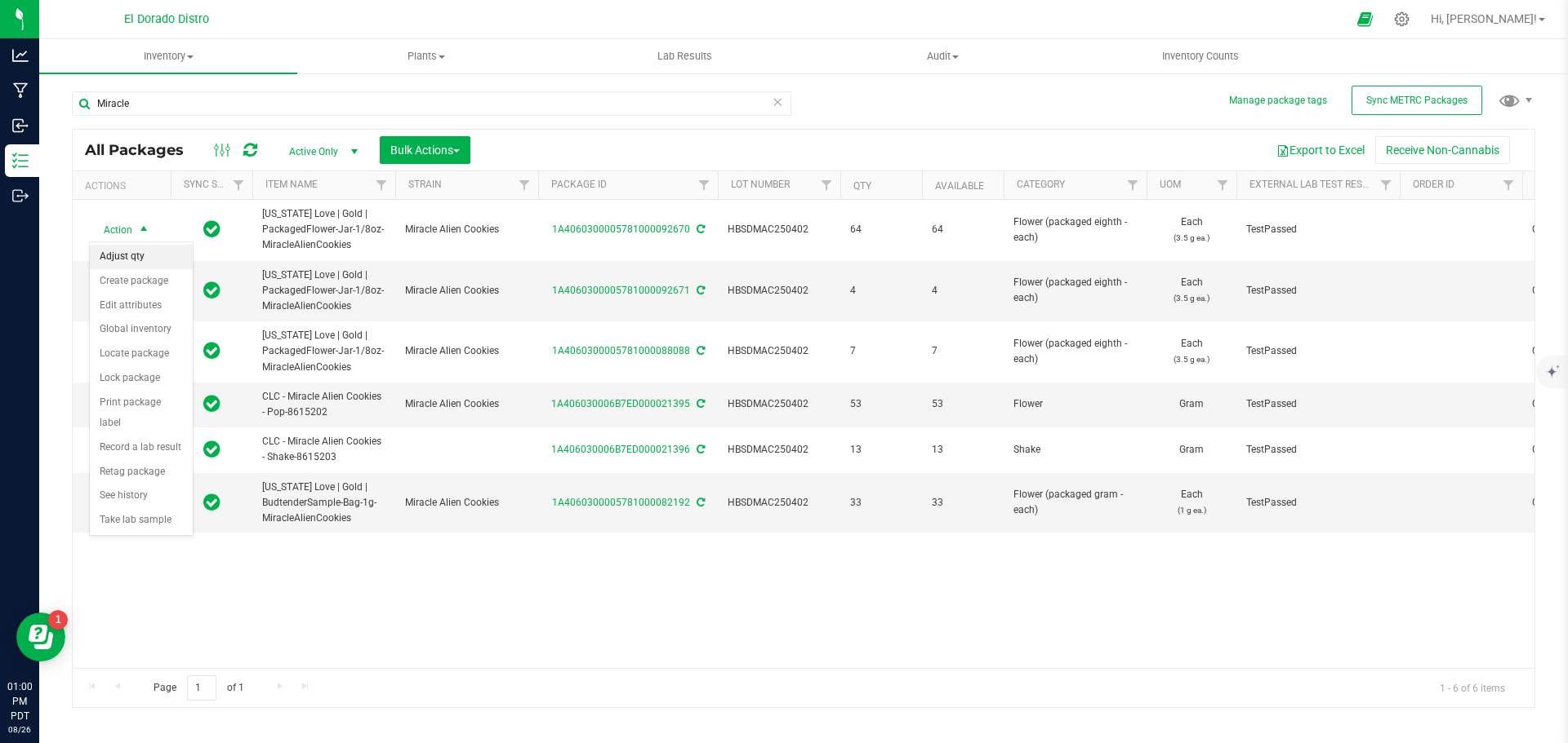
click at [144, 253] on li "Adjust qty" at bounding box center [141, 256] width 103 height 25
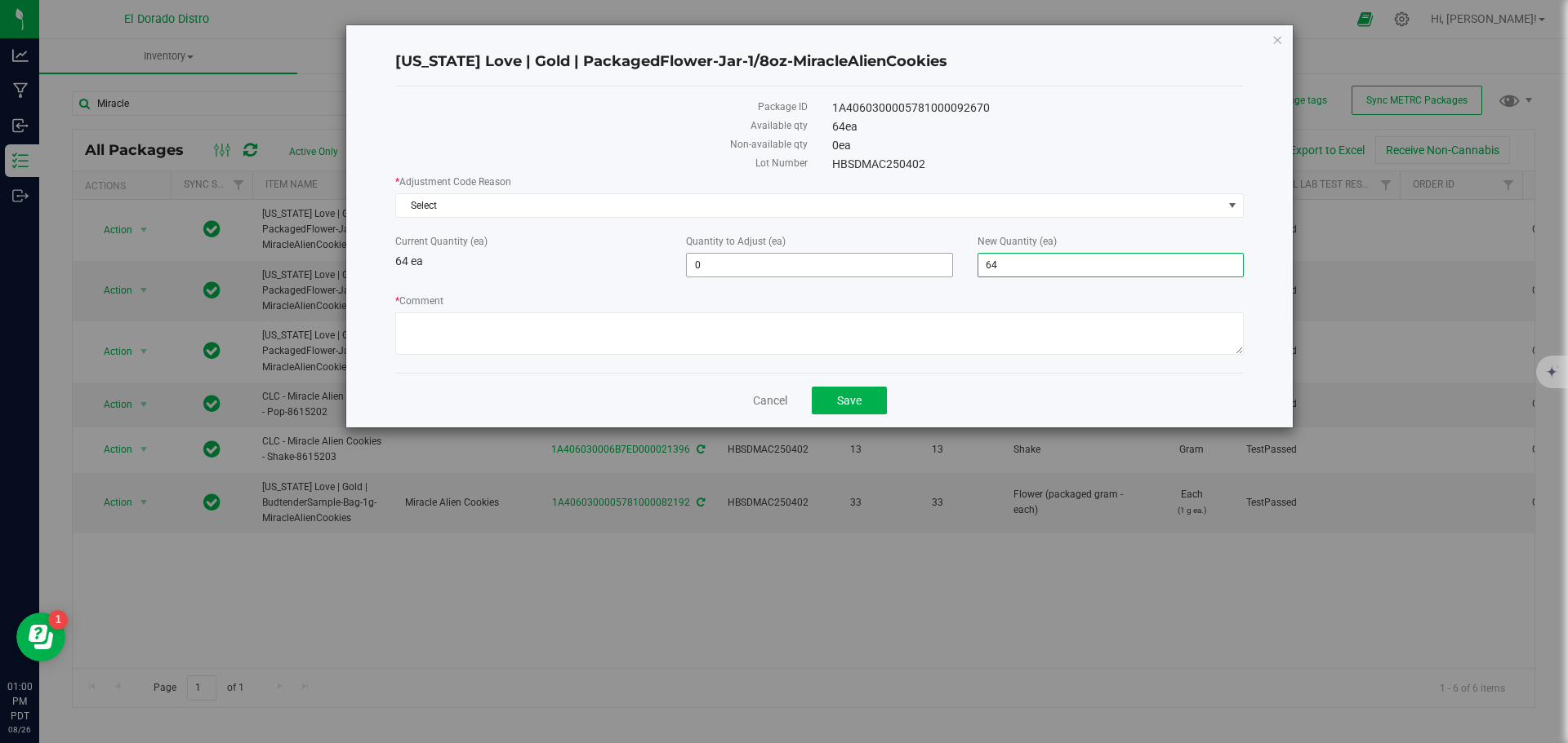
drag, startPoint x: 1011, startPoint y: 268, endPoint x: 950, endPoint y: 268, distance: 61.0
click at [950, 268] on div "Current Quantity (ea) 64 ea Quantity to Adjust (ea) 0 0 New Quantity (ea) 64 64" at bounding box center [819, 256] width 873 height 43
type input "48"
type input "-16"
type input "48"
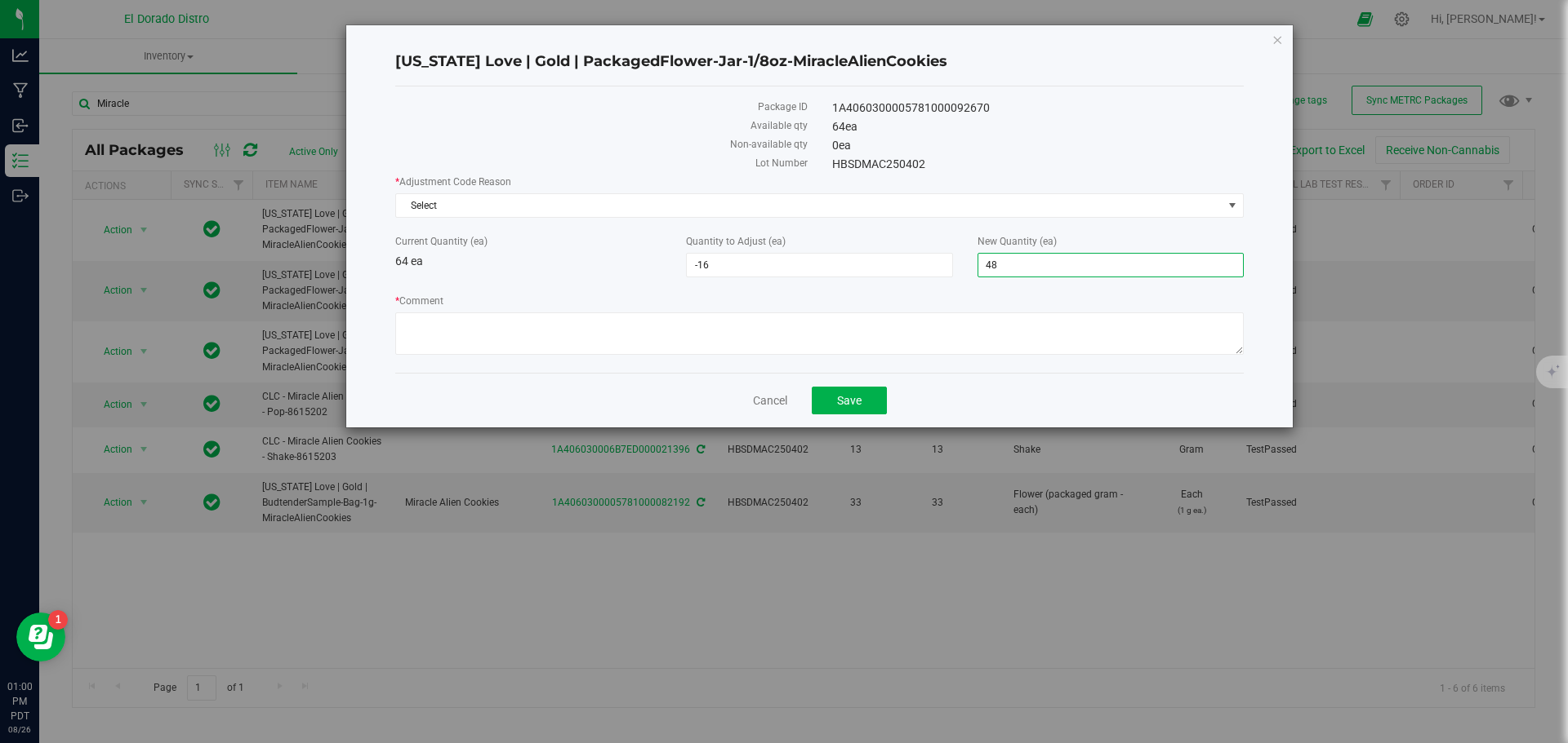
click at [1043, 153] on div "0 ea" at bounding box center [1039, 146] width 437 height 17
click at [583, 208] on span "Select" at bounding box center [808, 205] width 826 height 23
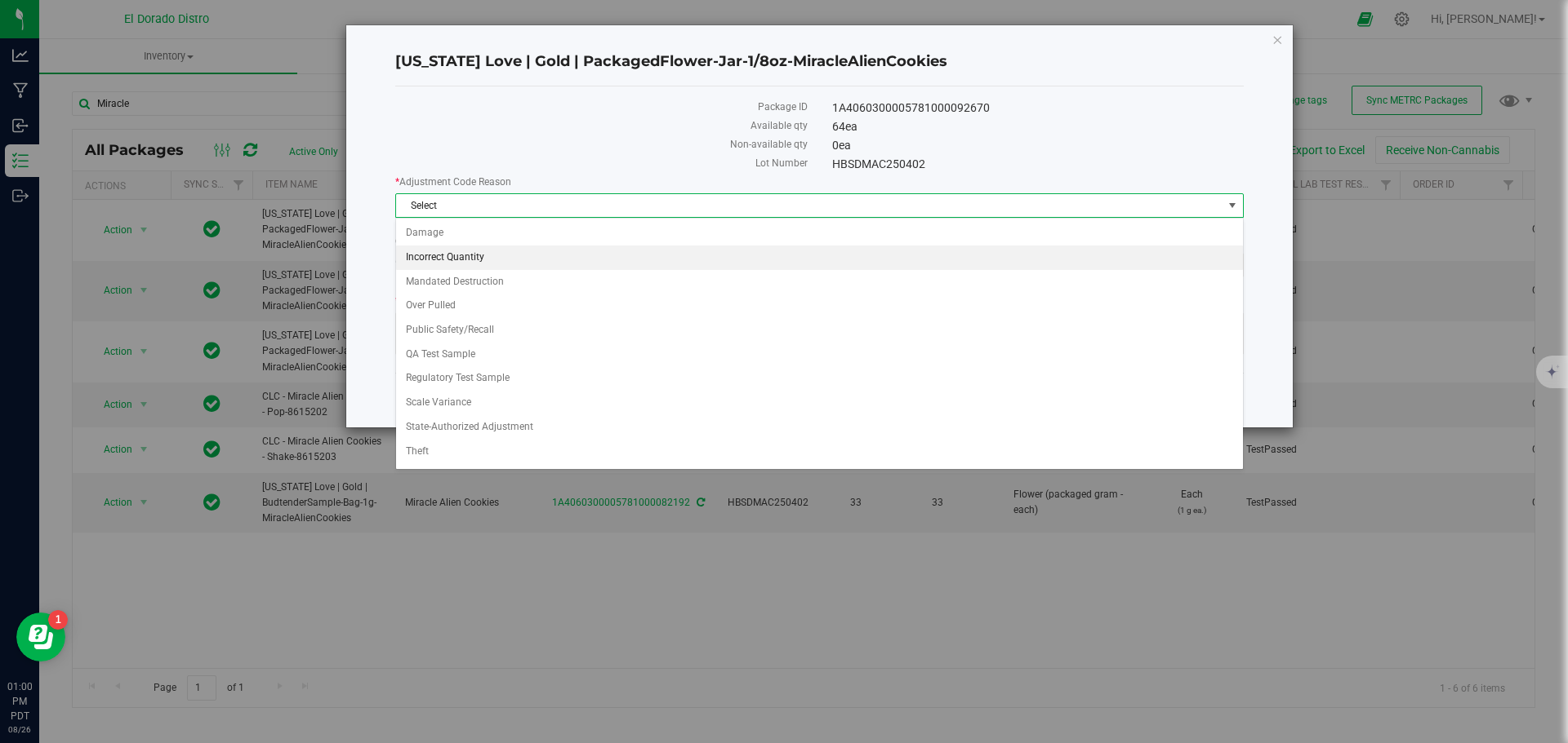
click at [500, 253] on li "Incorrect Quantity" at bounding box center [819, 257] width 847 height 25
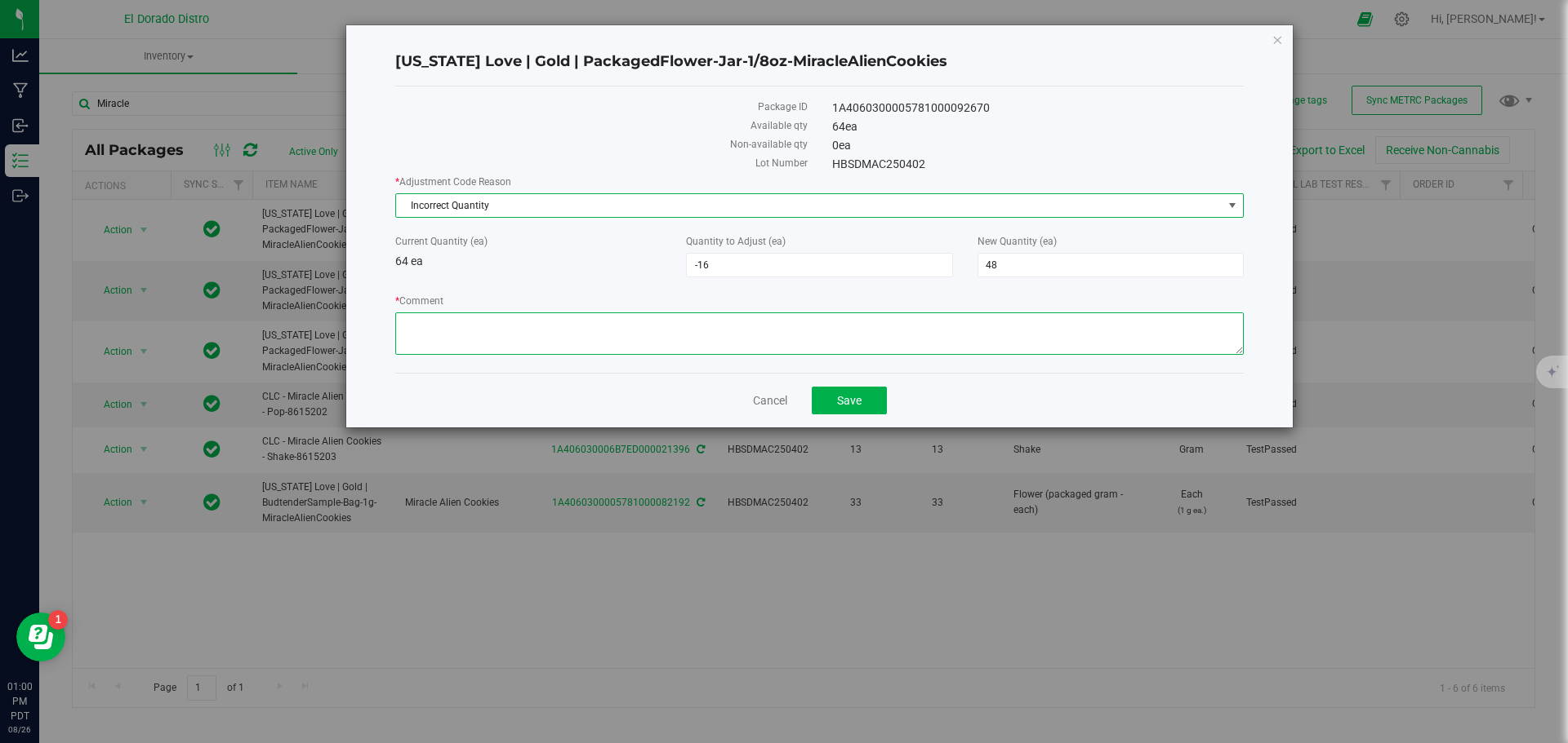
click at [519, 323] on textarea "* Comment" at bounding box center [819, 334] width 848 height 43
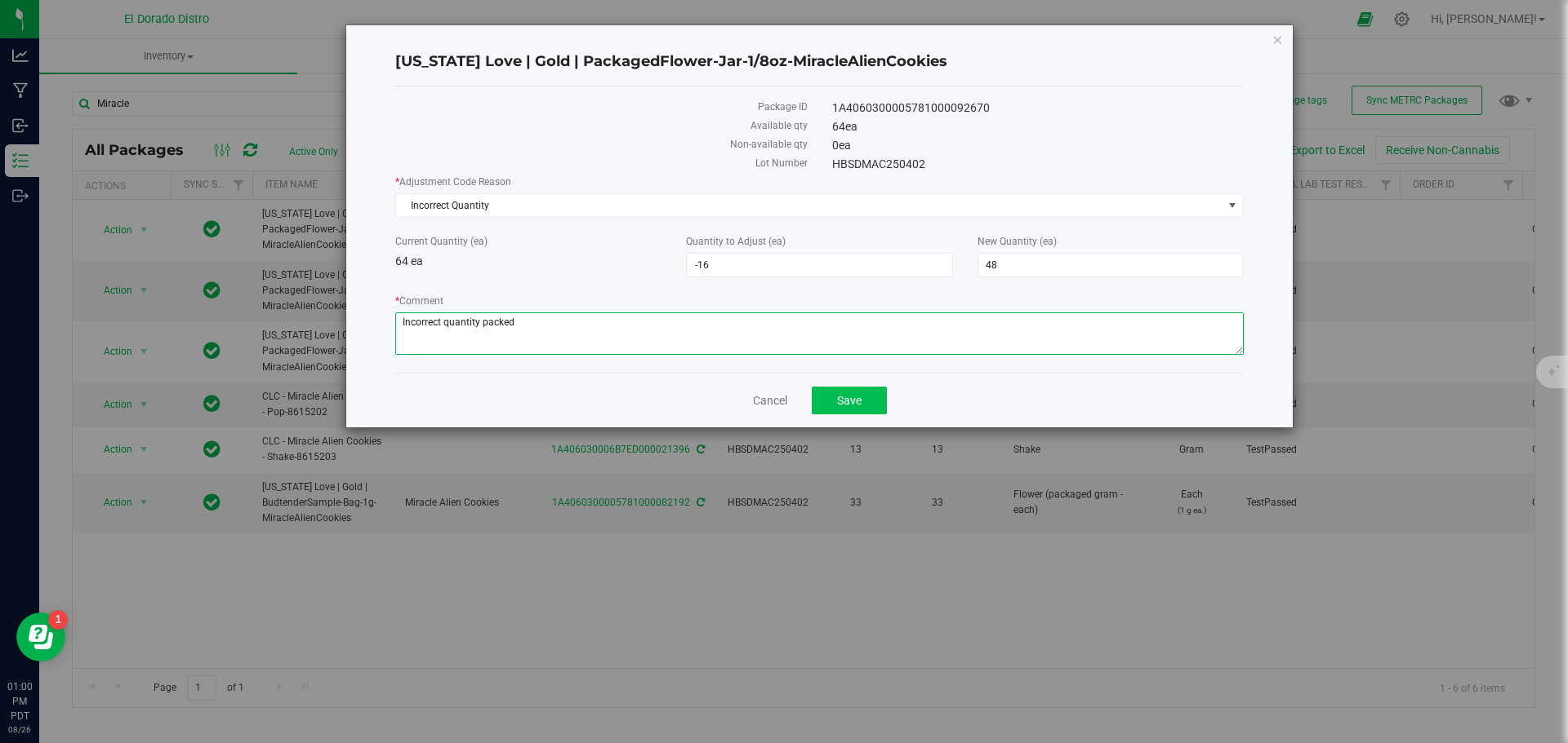
type textarea "Incorrect quantity packed"
click at [852, 401] on span "Save" at bounding box center [849, 400] width 25 height 13
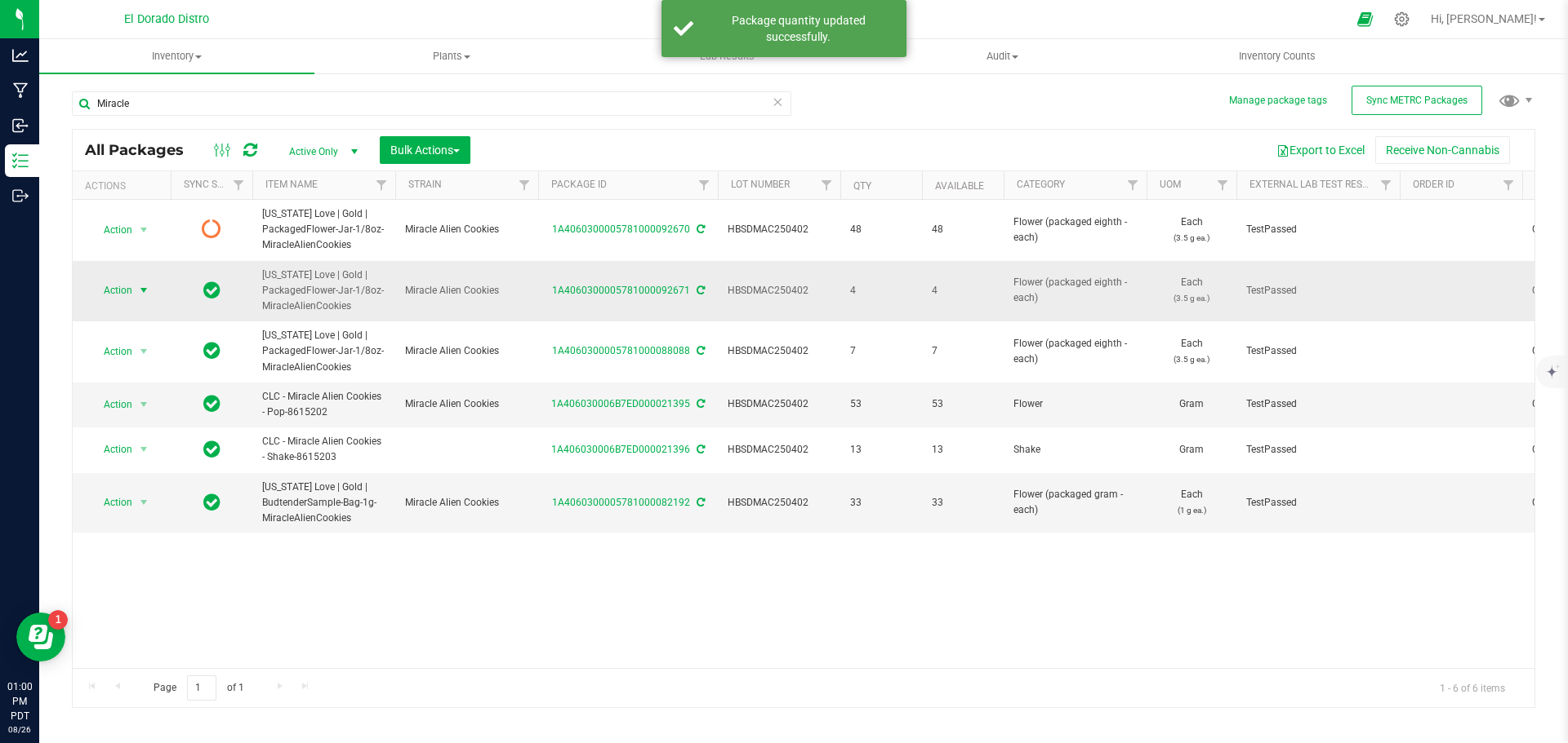
click at [145, 294] on span "select" at bounding box center [143, 290] width 13 height 13
click at [144, 319] on li "Adjust qty" at bounding box center [141, 318] width 103 height 25
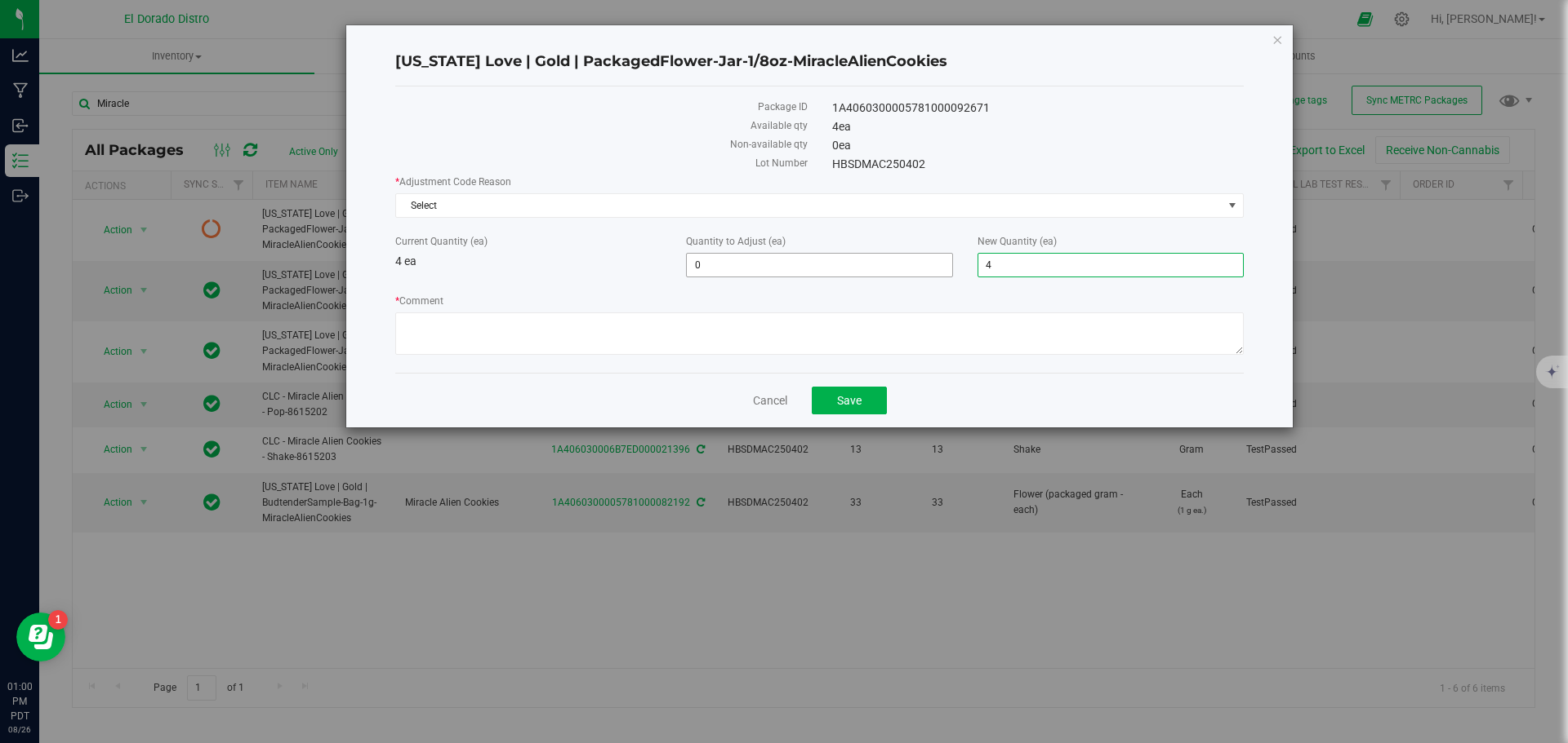
drag, startPoint x: 1016, startPoint y: 273, endPoint x: 944, endPoint y: 274, distance: 72.0
click at [944, 274] on div "Current Quantity (ea) 4 ea Quantity to Adjust (ea) 0 0 New Quantity (ea) 4 4" at bounding box center [819, 256] width 873 height 43
type input "3"
type input "-1"
type input "3"
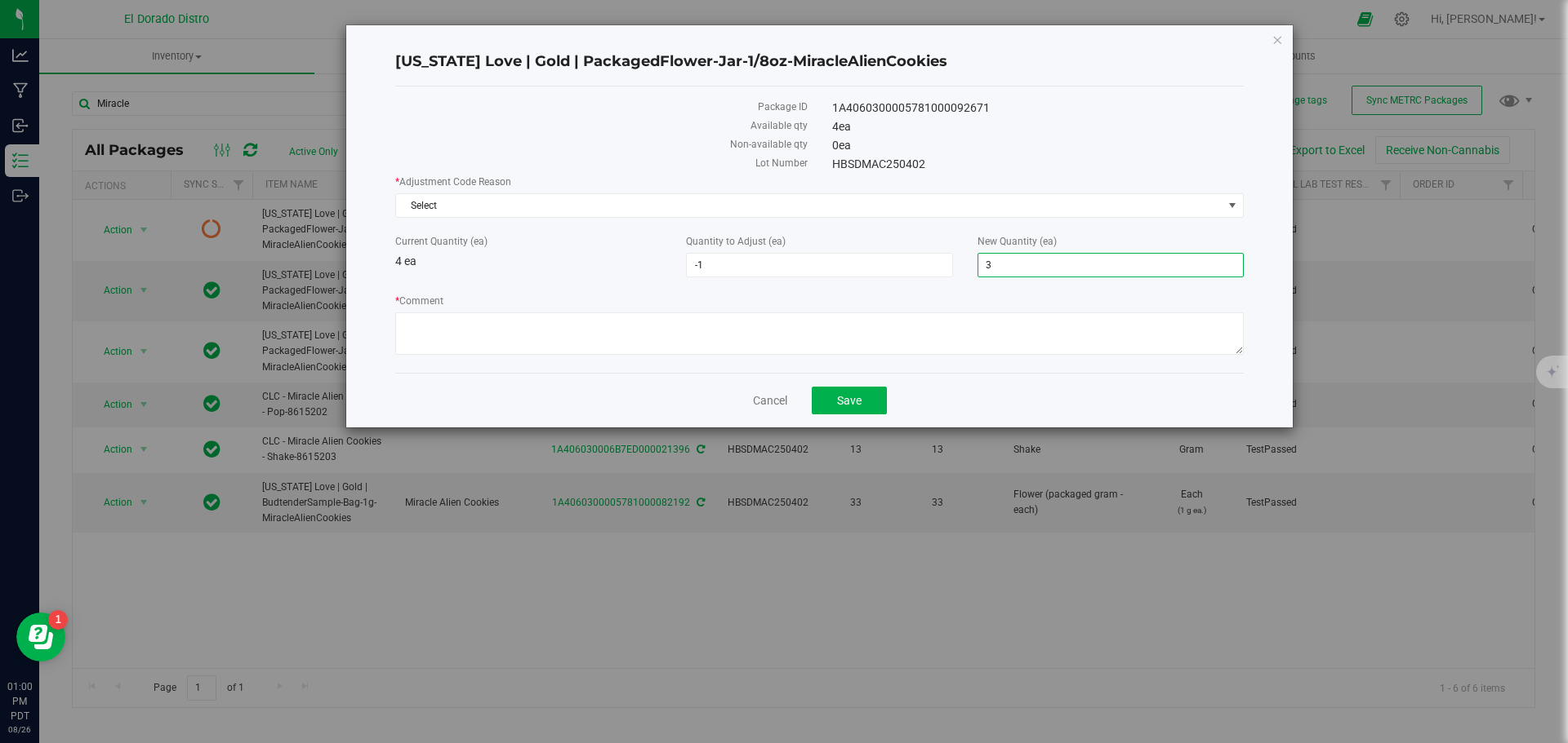
click at [987, 158] on div "HBSDMAC250402" at bounding box center [1039, 164] width 437 height 17
click at [589, 199] on span "Select" at bounding box center [808, 205] width 826 height 23
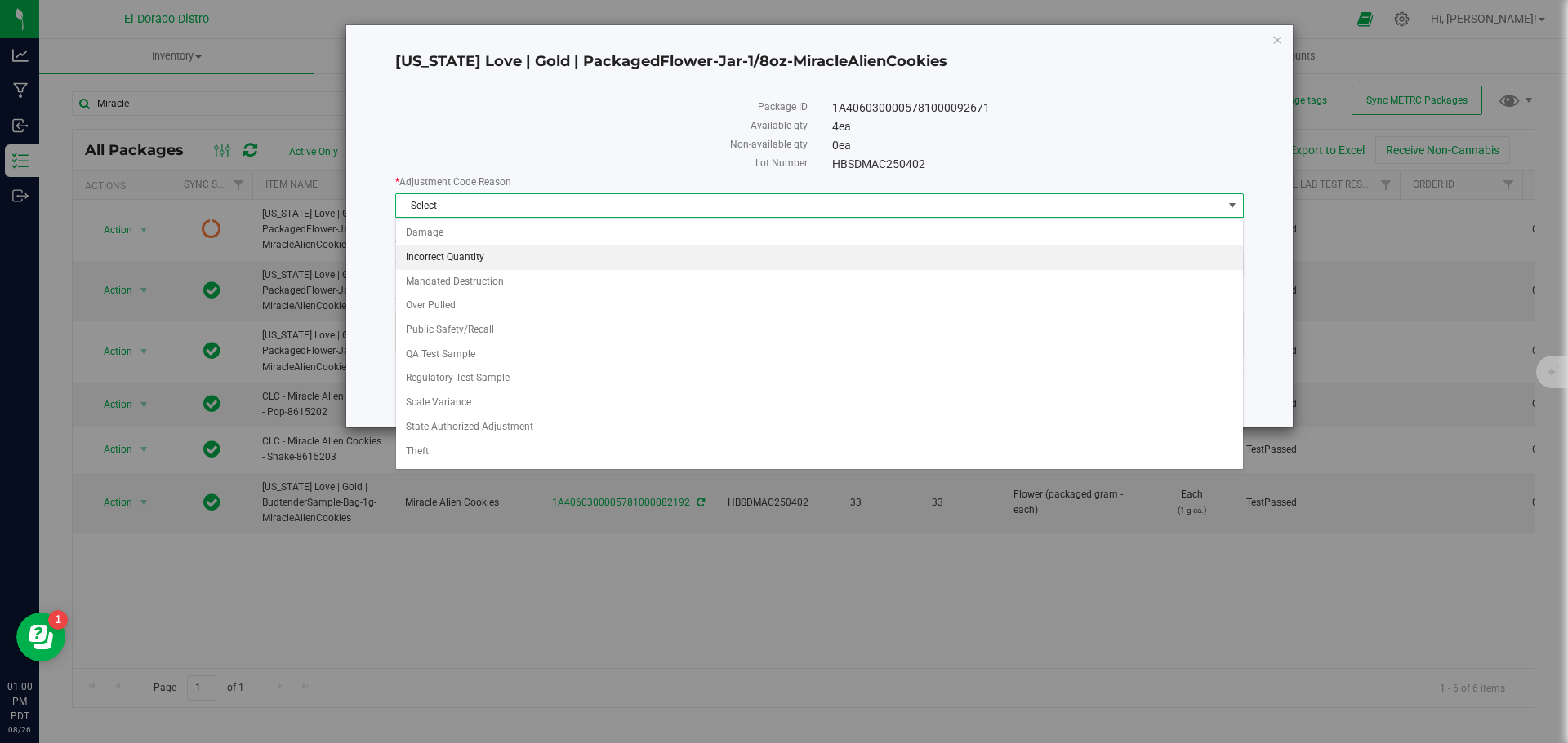
click at [534, 265] on li "Incorrect Quantity" at bounding box center [819, 257] width 847 height 25
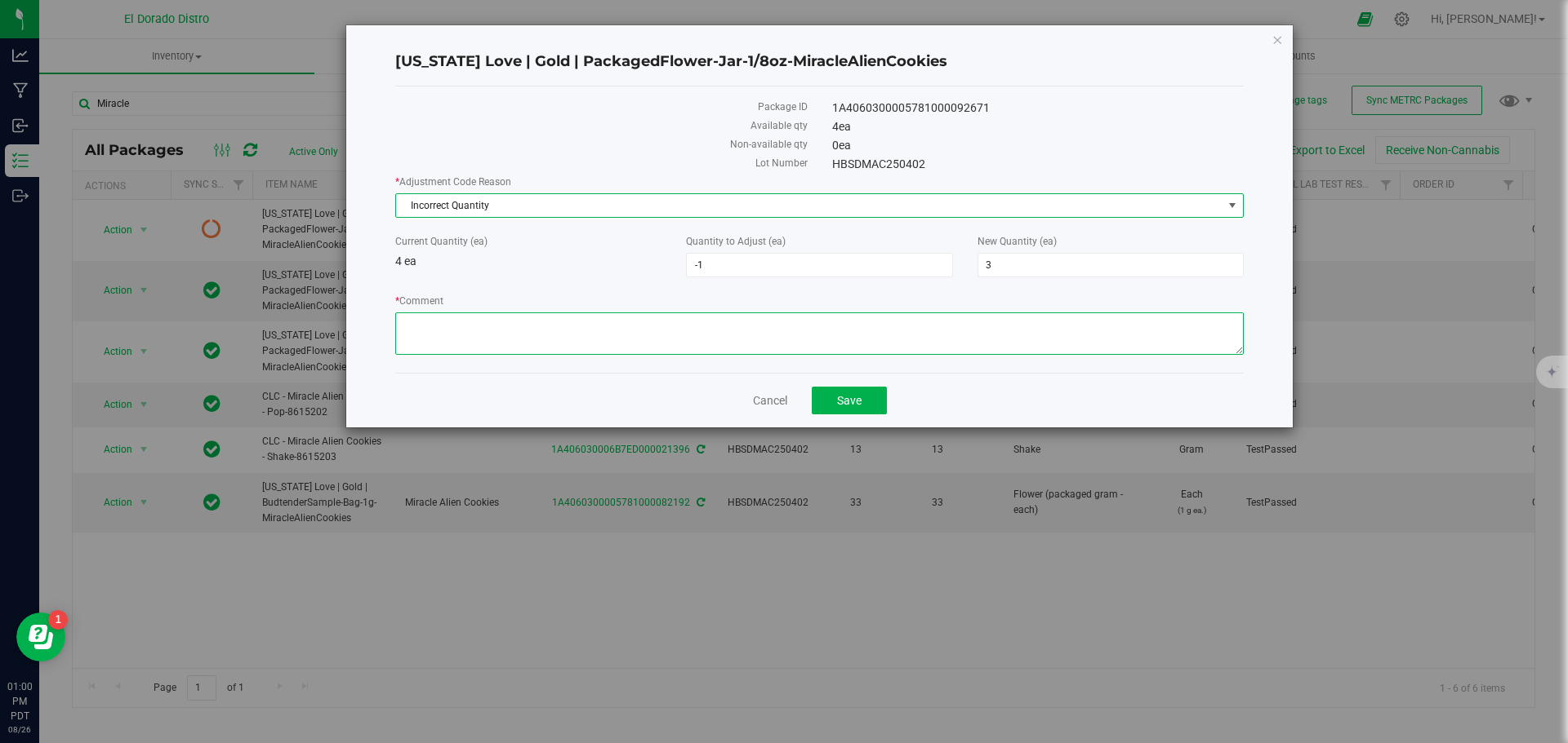
click at [548, 329] on textarea "* Comment" at bounding box center [819, 334] width 848 height 43
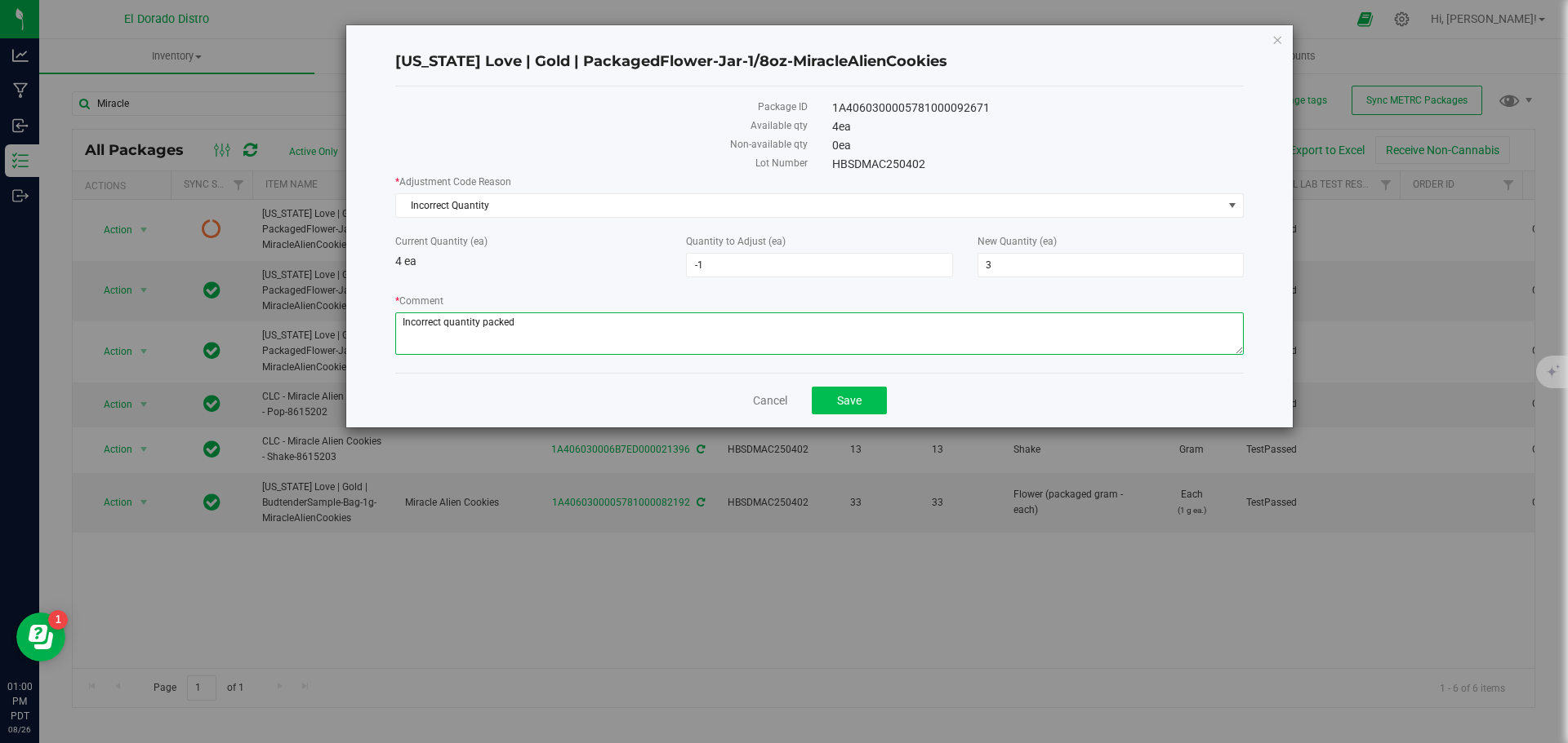
type textarea "Incorrect quantity packed"
click at [826, 394] on button "Save" at bounding box center [849, 400] width 75 height 28
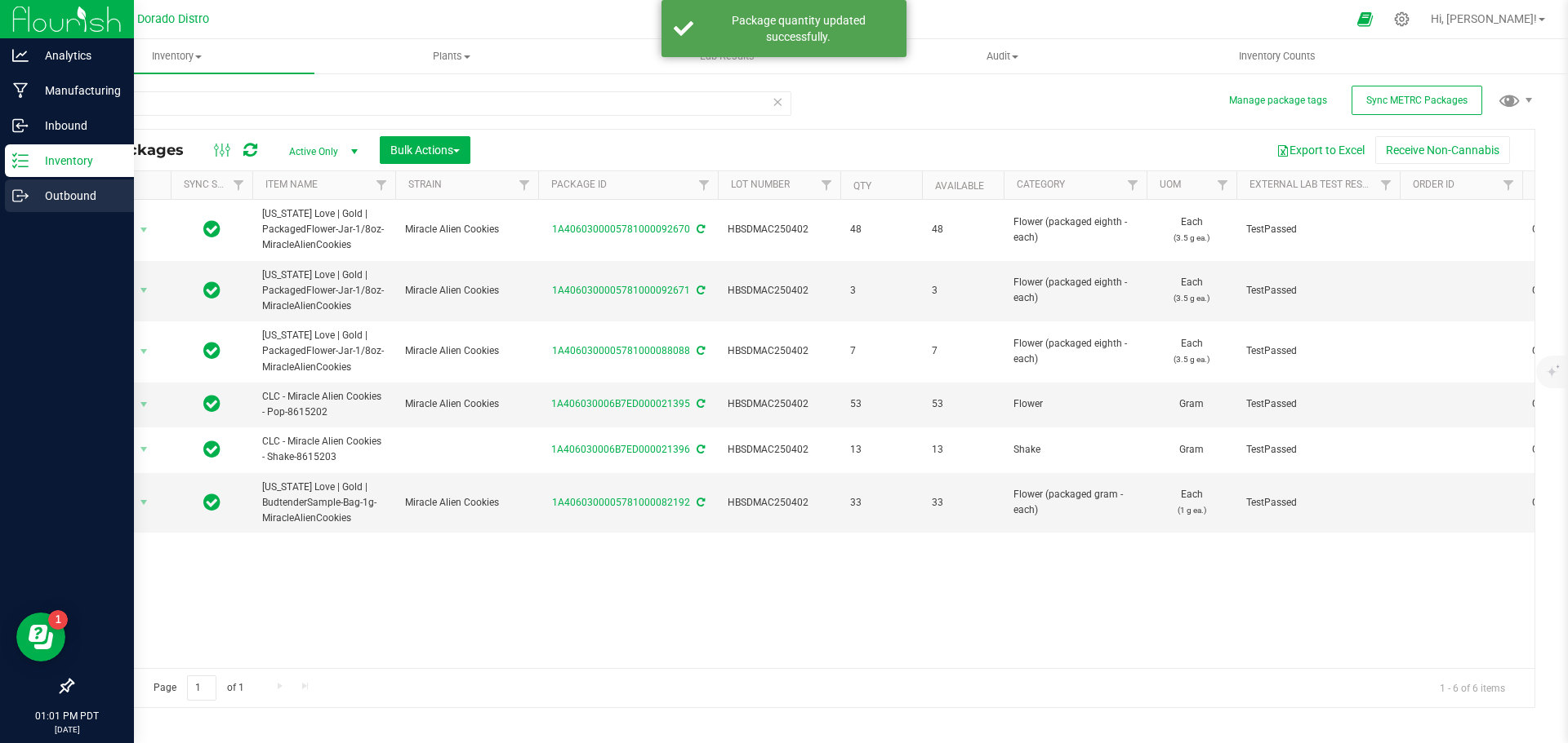
click at [32, 199] on p "Outbound" at bounding box center [78, 195] width 98 height 20
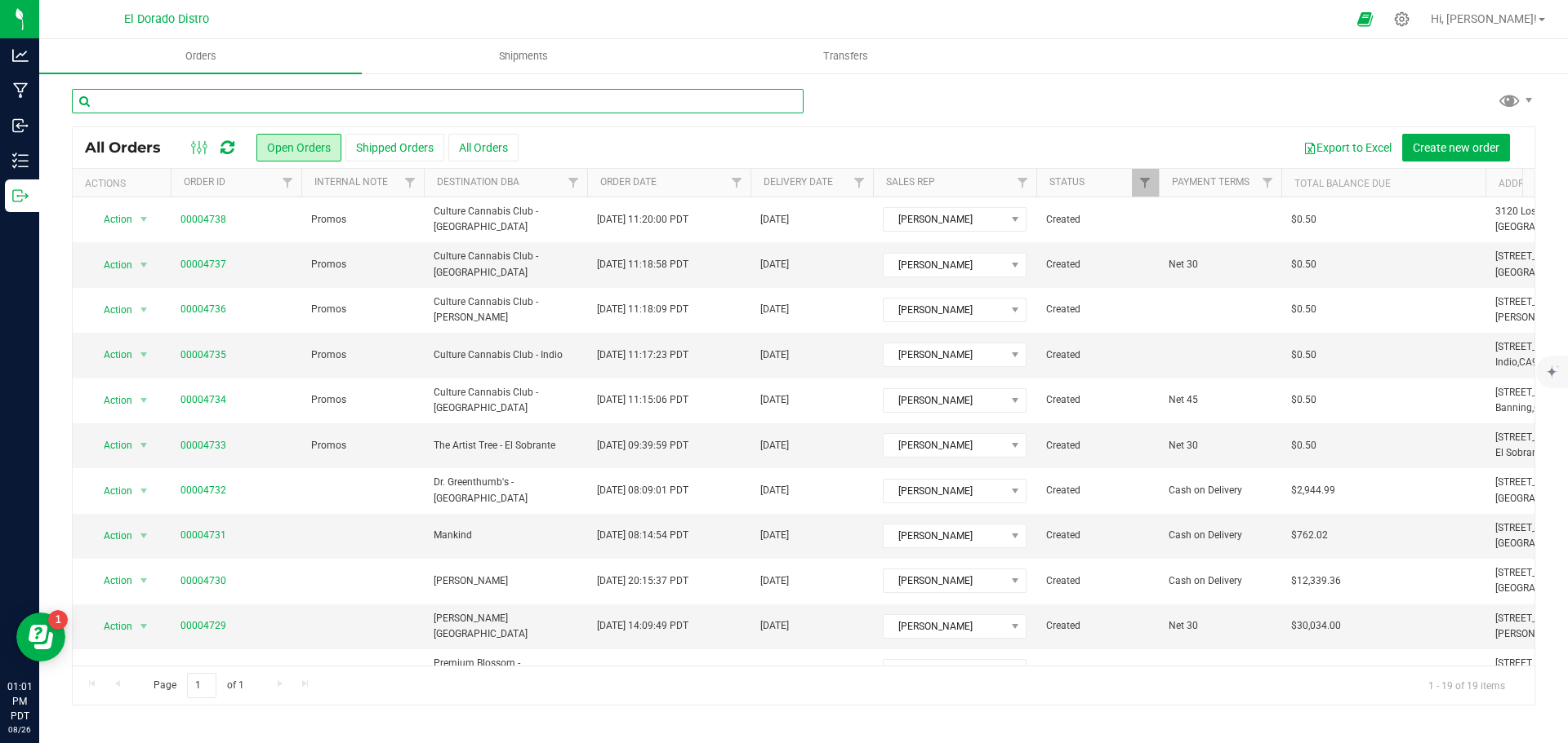
click at [210, 101] on input "text" at bounding box center [437, 101] width 732 height 25
type input "catalyst"
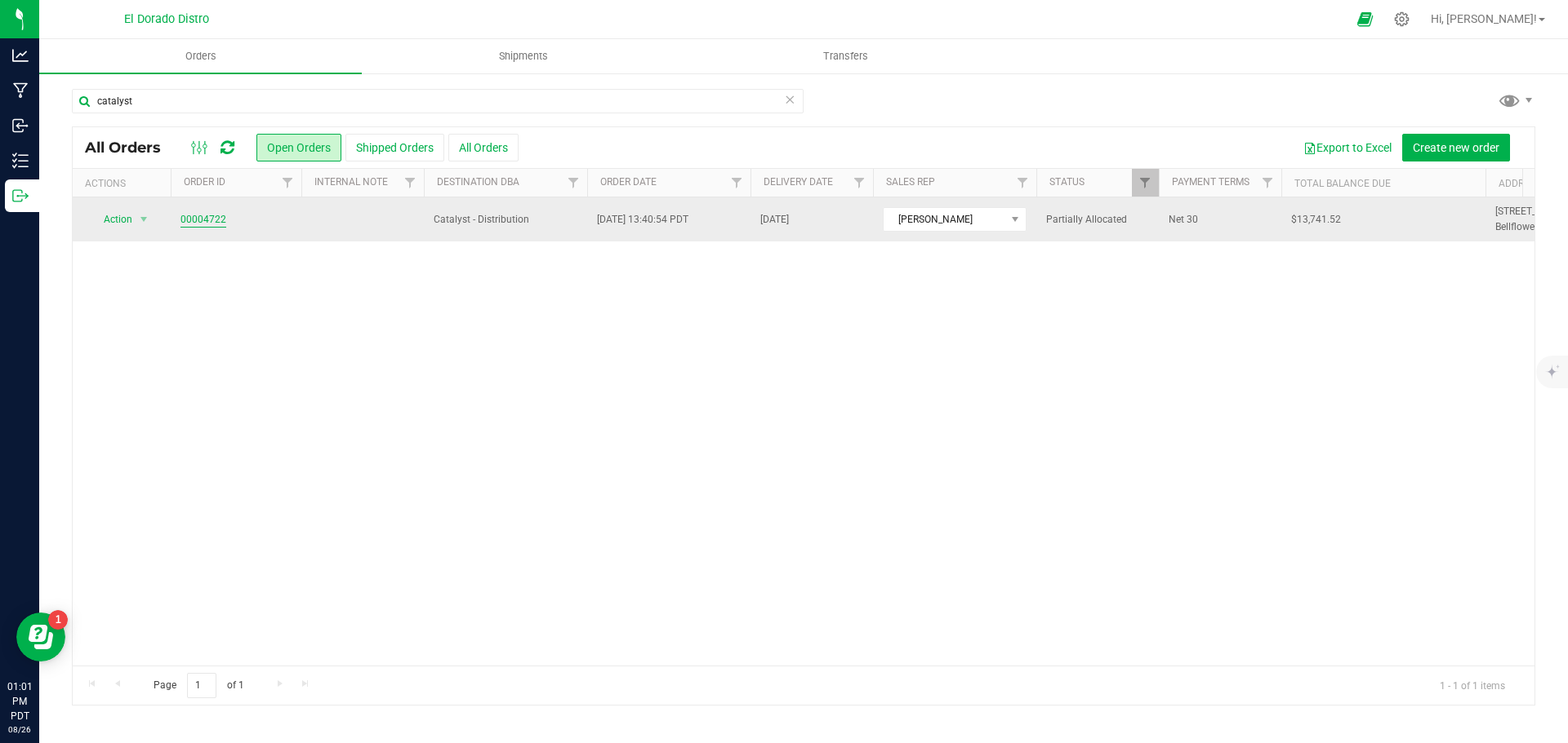
click at [194, 219] on link "00004722" at bounding box center [204, 220] width 46 height 15
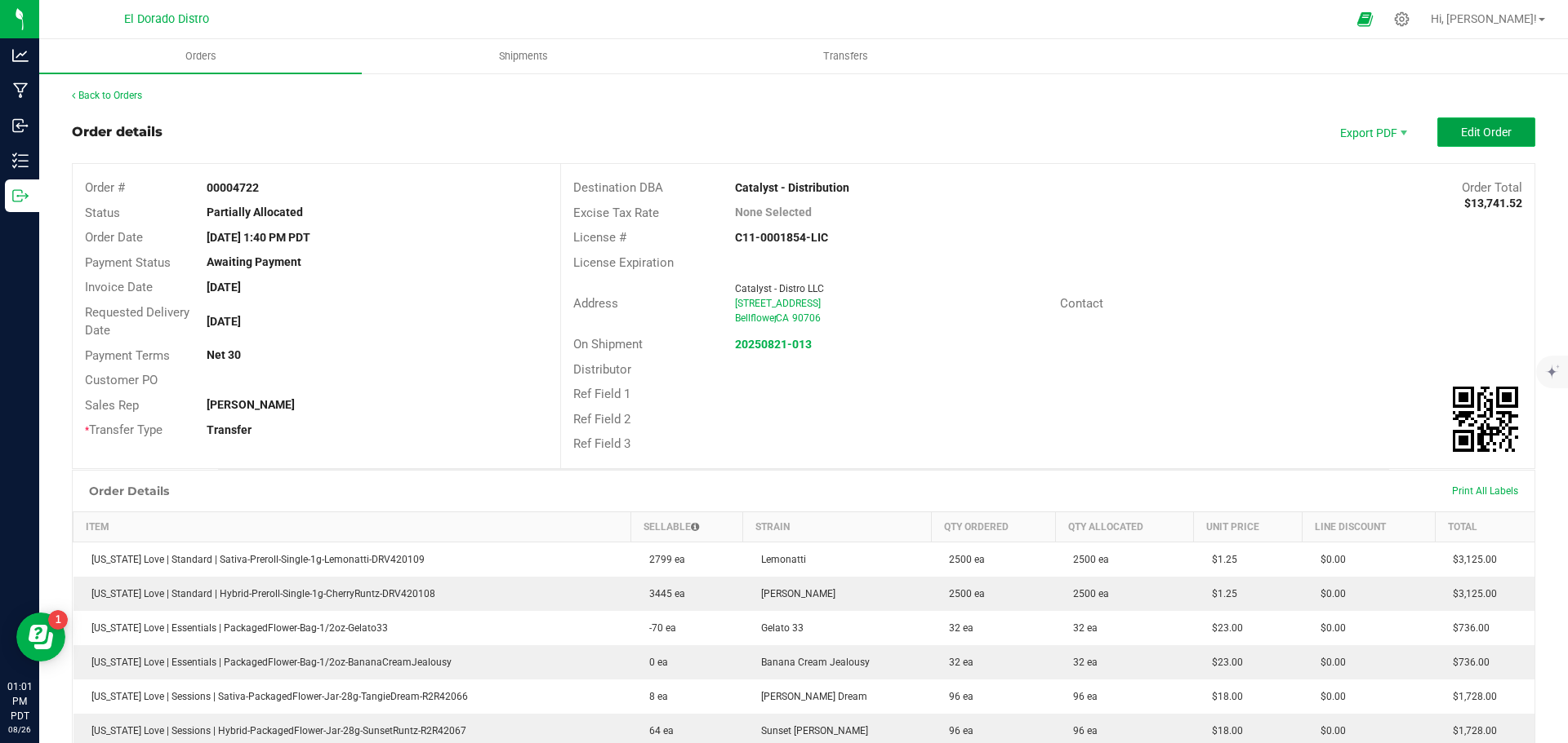
click at [1461, 138] on span "Edit Order" at bounding box center [1485, 131] width 50 height 13
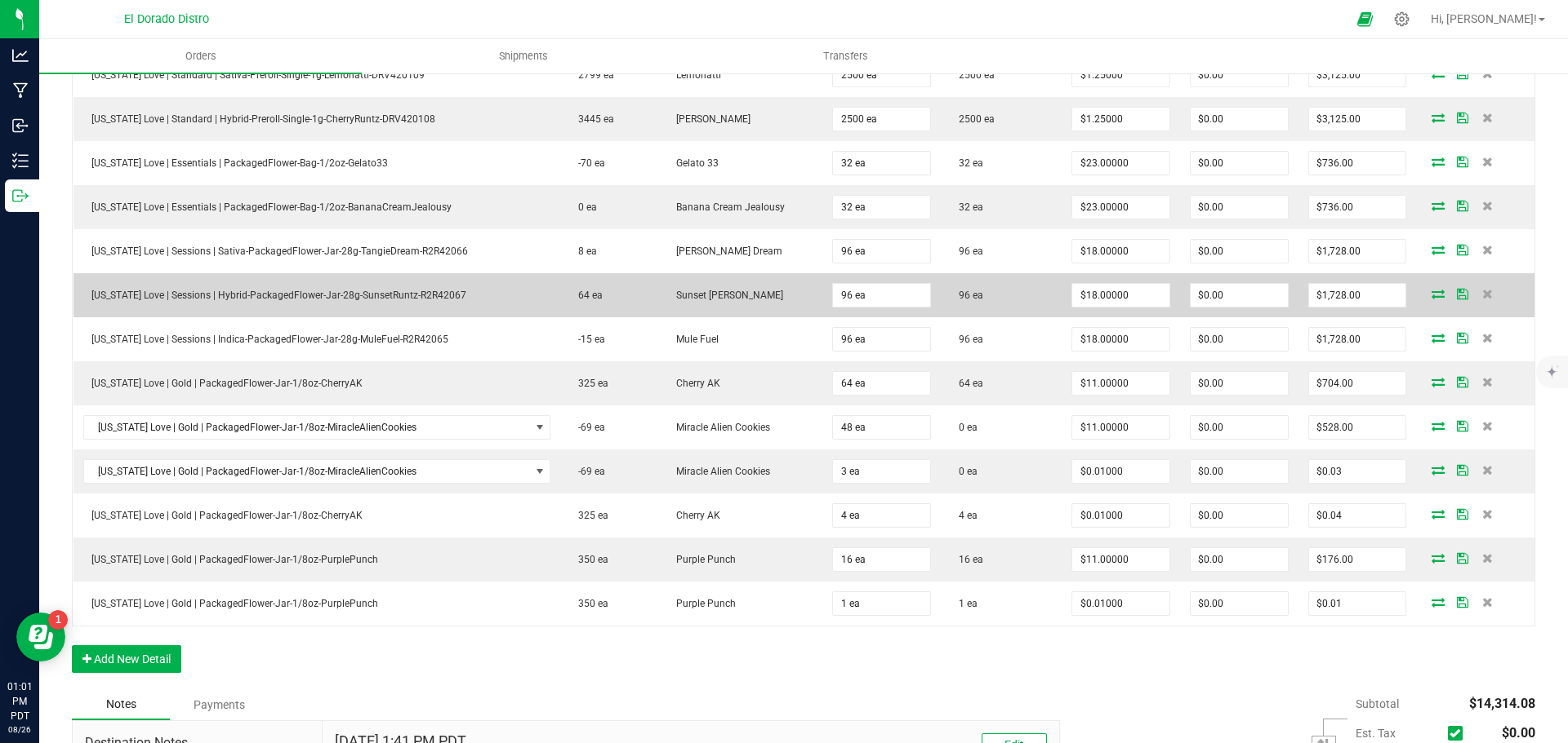
scroll to position [571, 0]
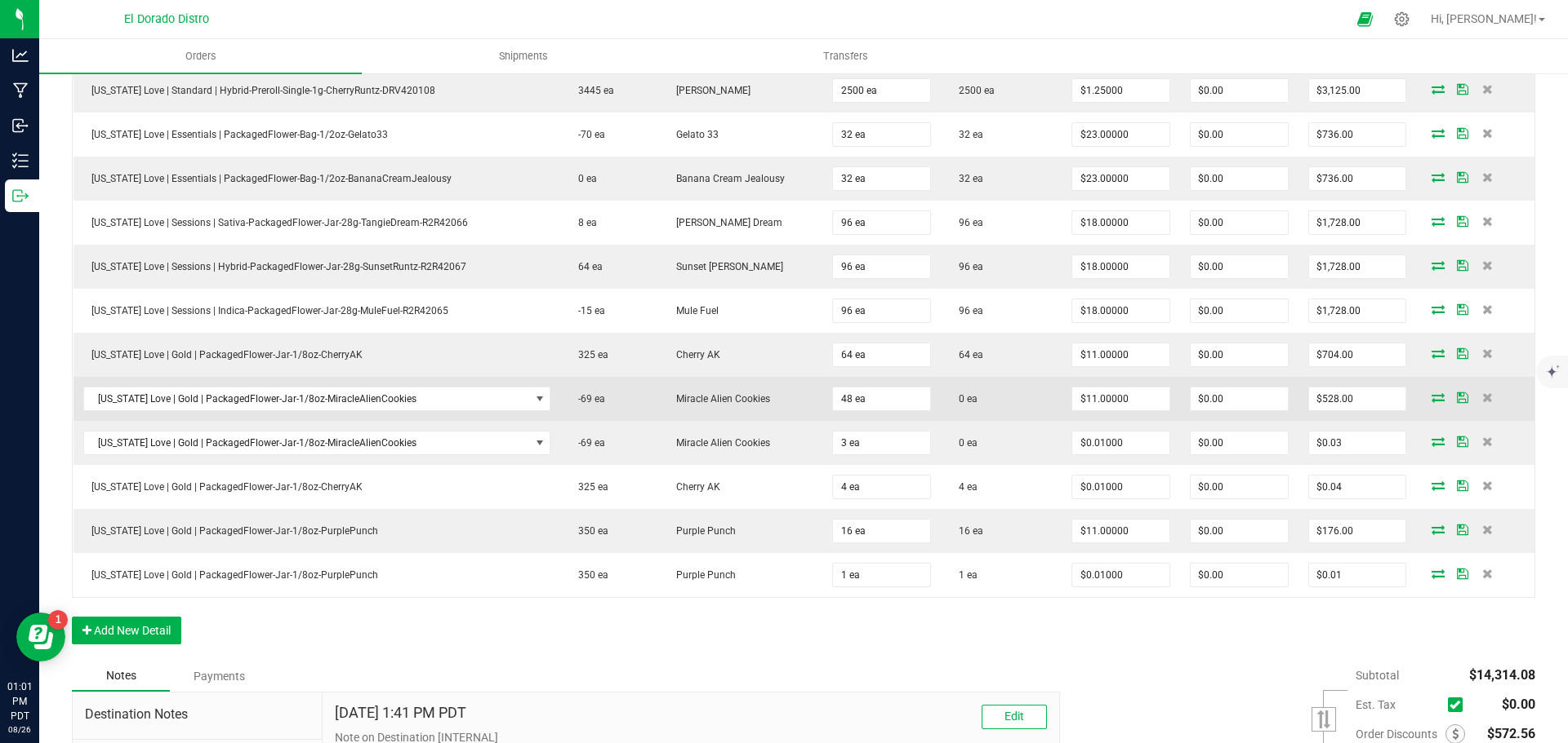
click at [1432, 400] on icon at bounding box center [1438, 397] width 13 height 9
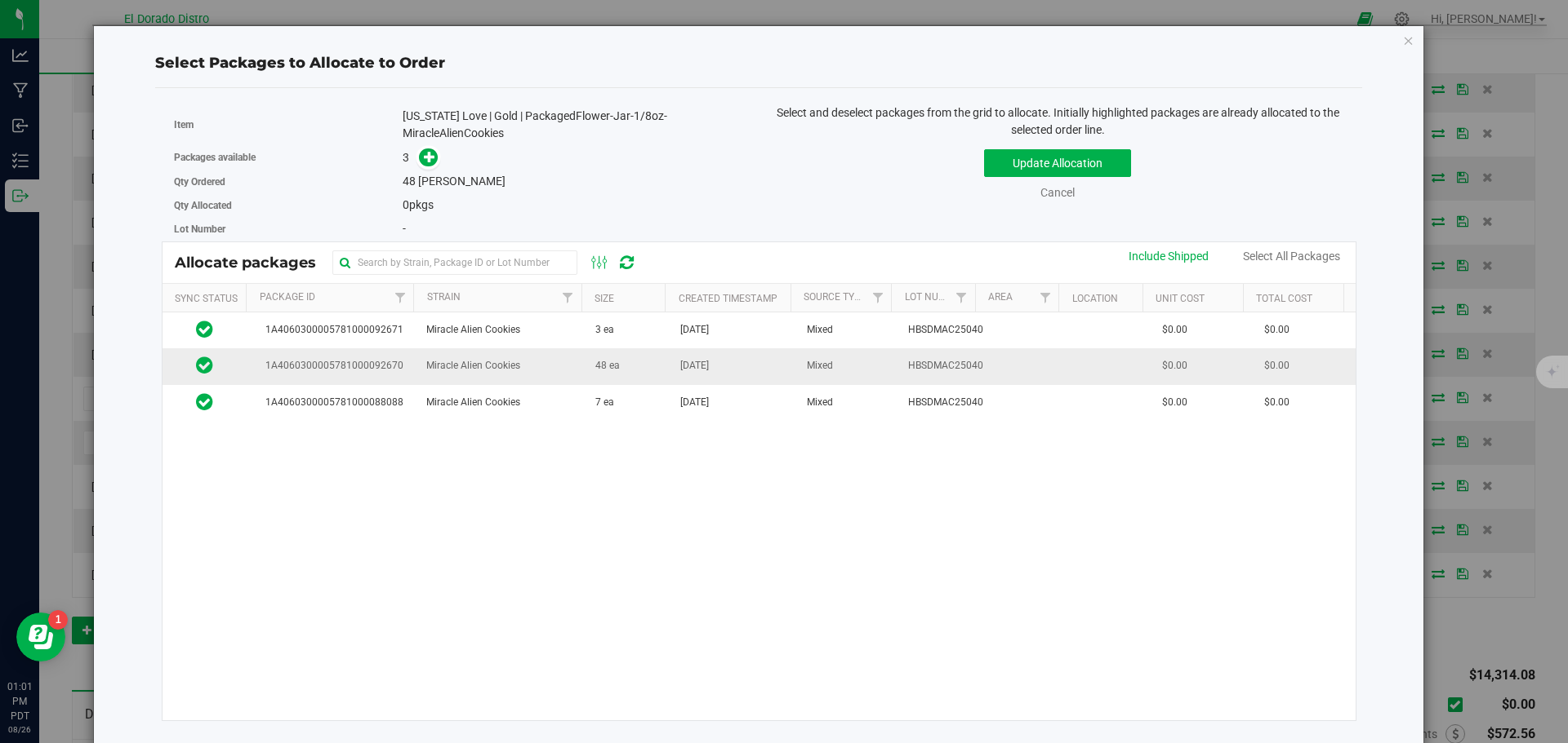
click at [670, 373] on td "[DATE]" at bounding box center [733, 366] width 126 height 36
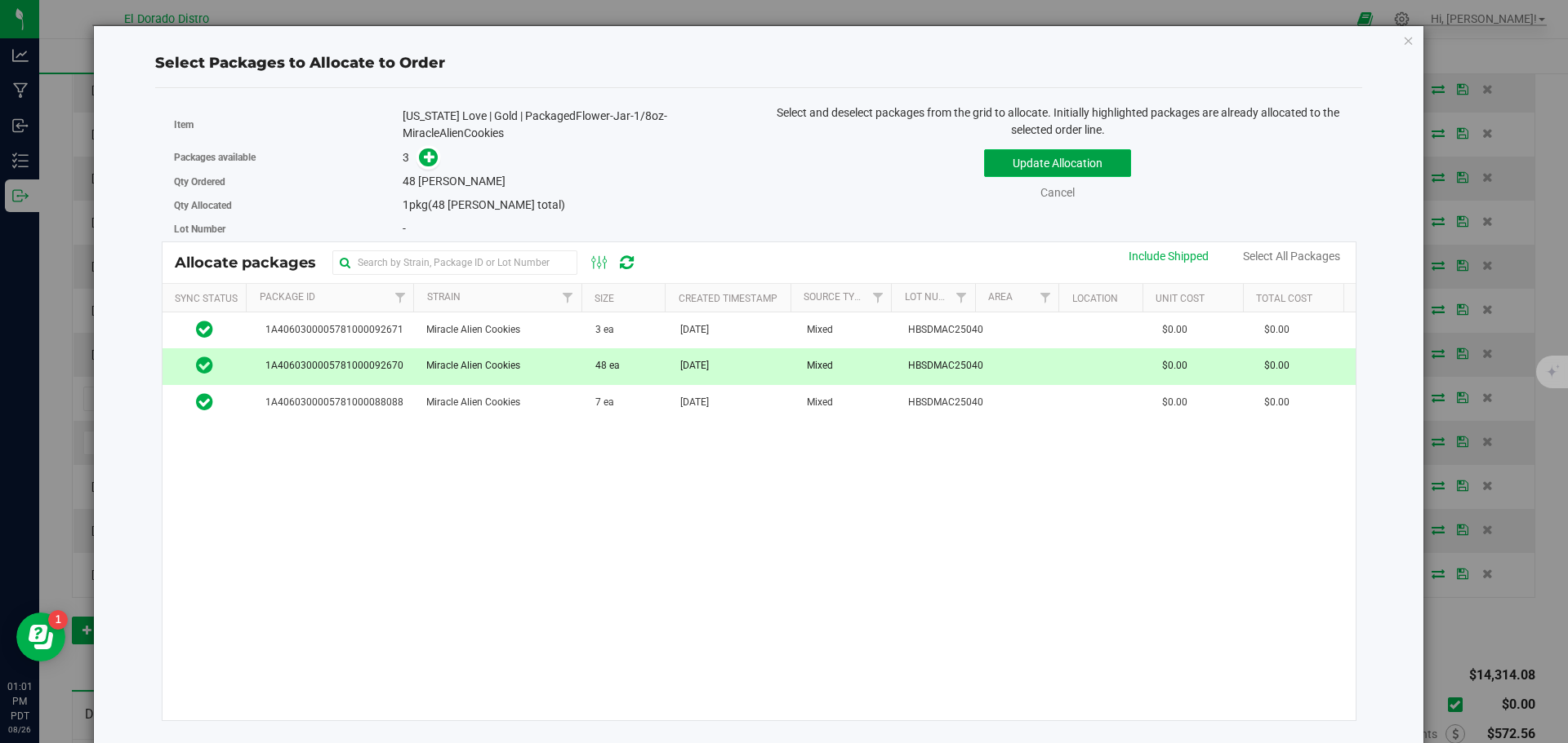
click at [996, 170] on button "Update Allocation" at bounding box center [1057, 163] width 147 height 28
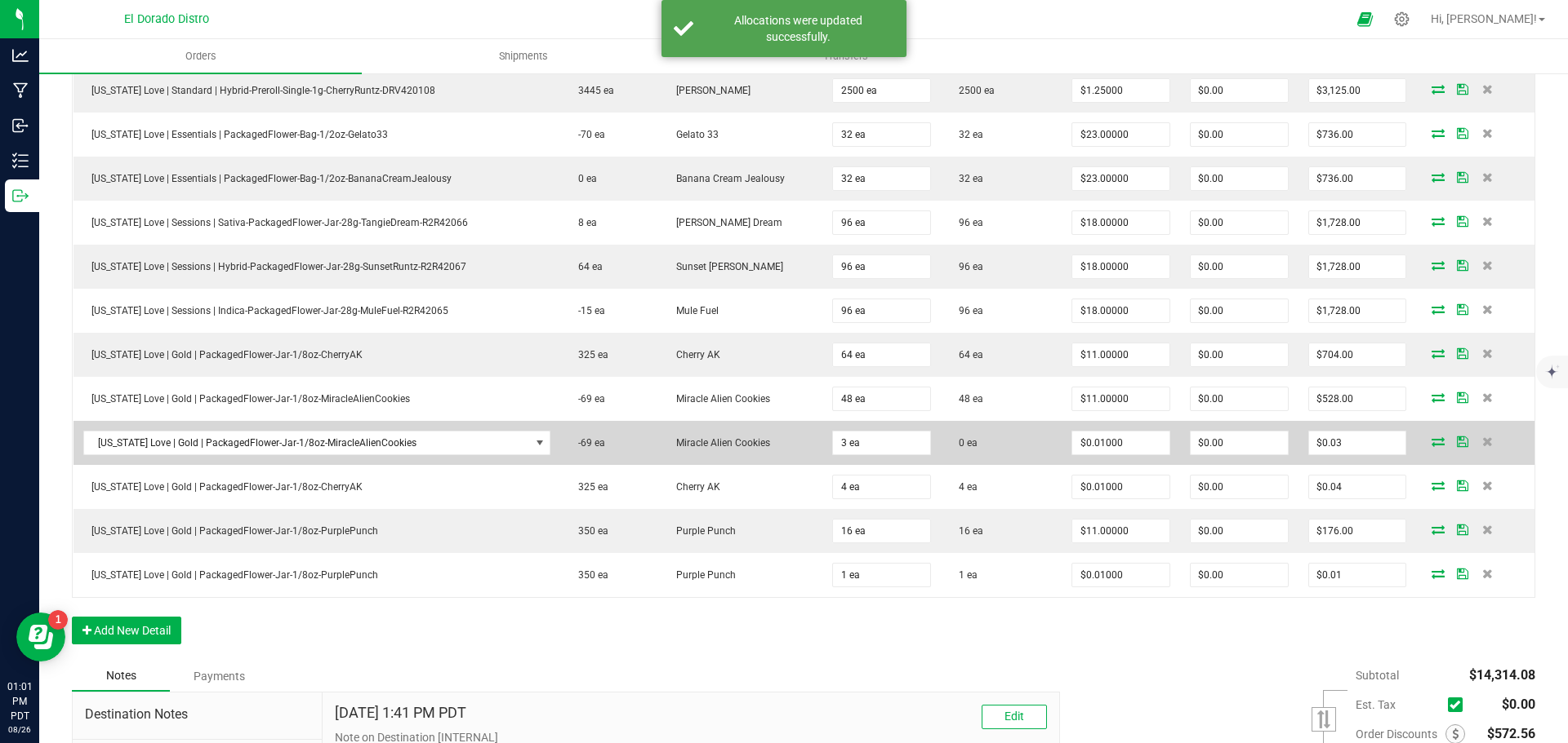
click at [1432, 439] on icon at bounding box center [1438, 441] width 13 height 9
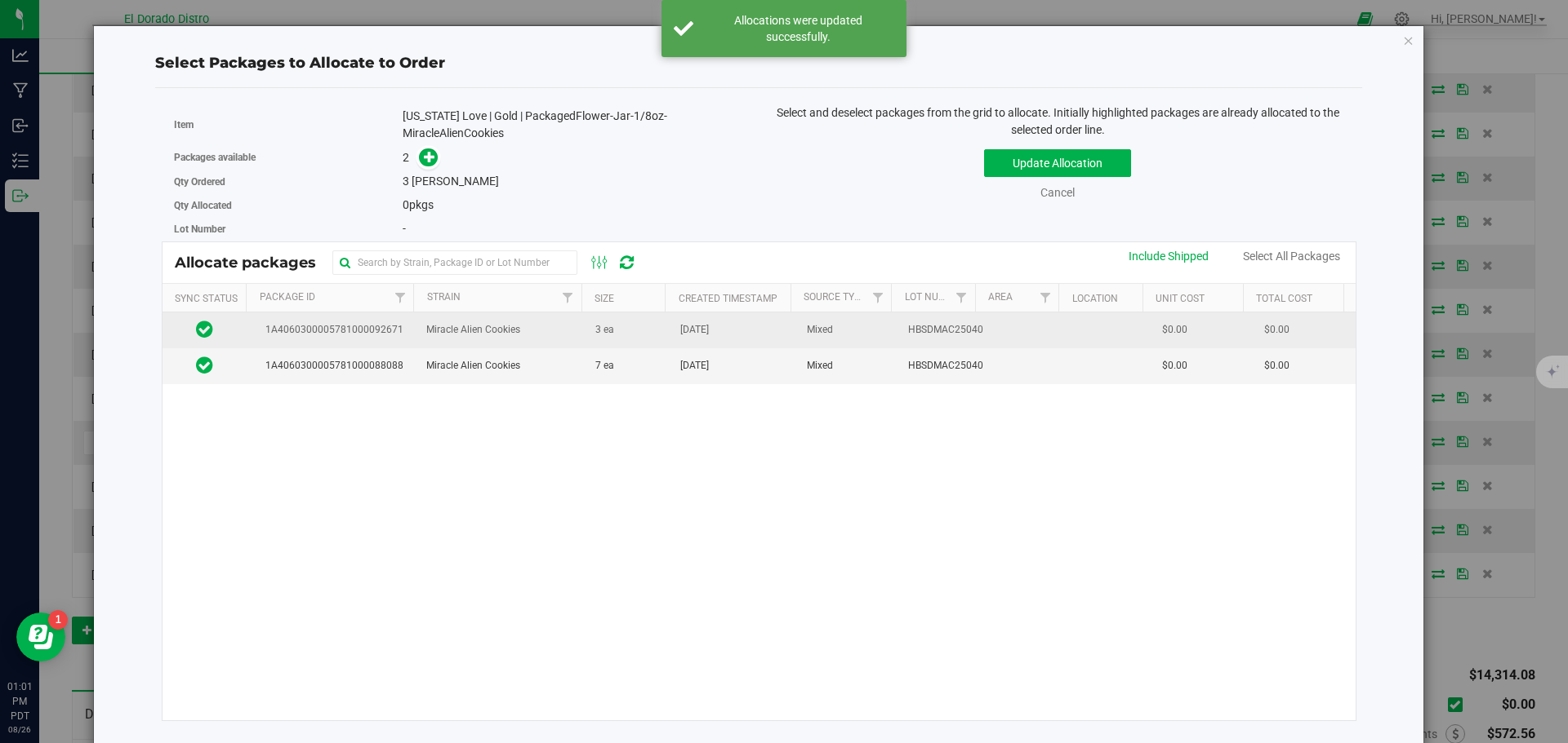
click at [642, 337] on td "3 ea" at bounding box center [628, 331] width 85 height 36
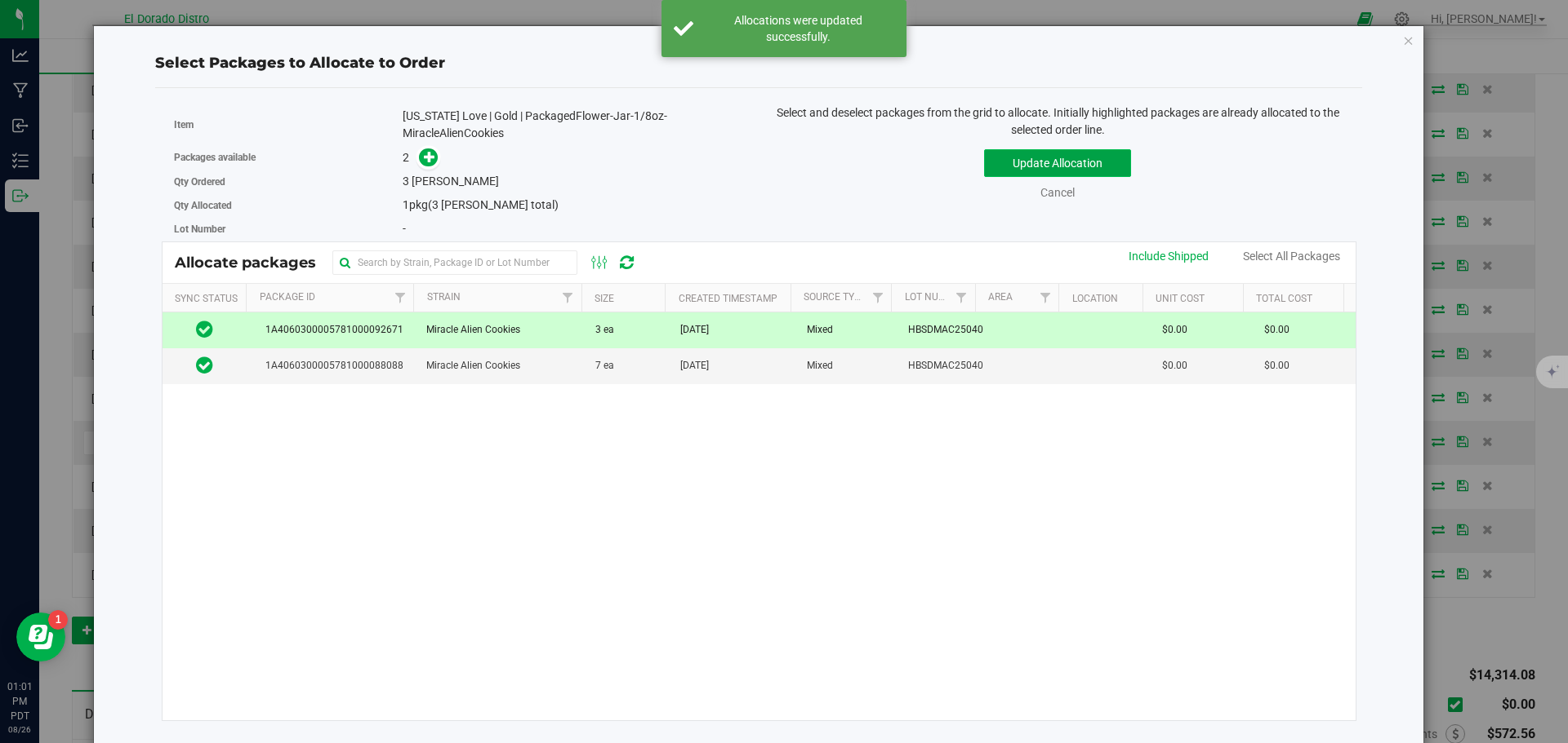
click at [1017, 153] on button "Update Allocation" at bounding box center [1057, 163] width 147 height 28
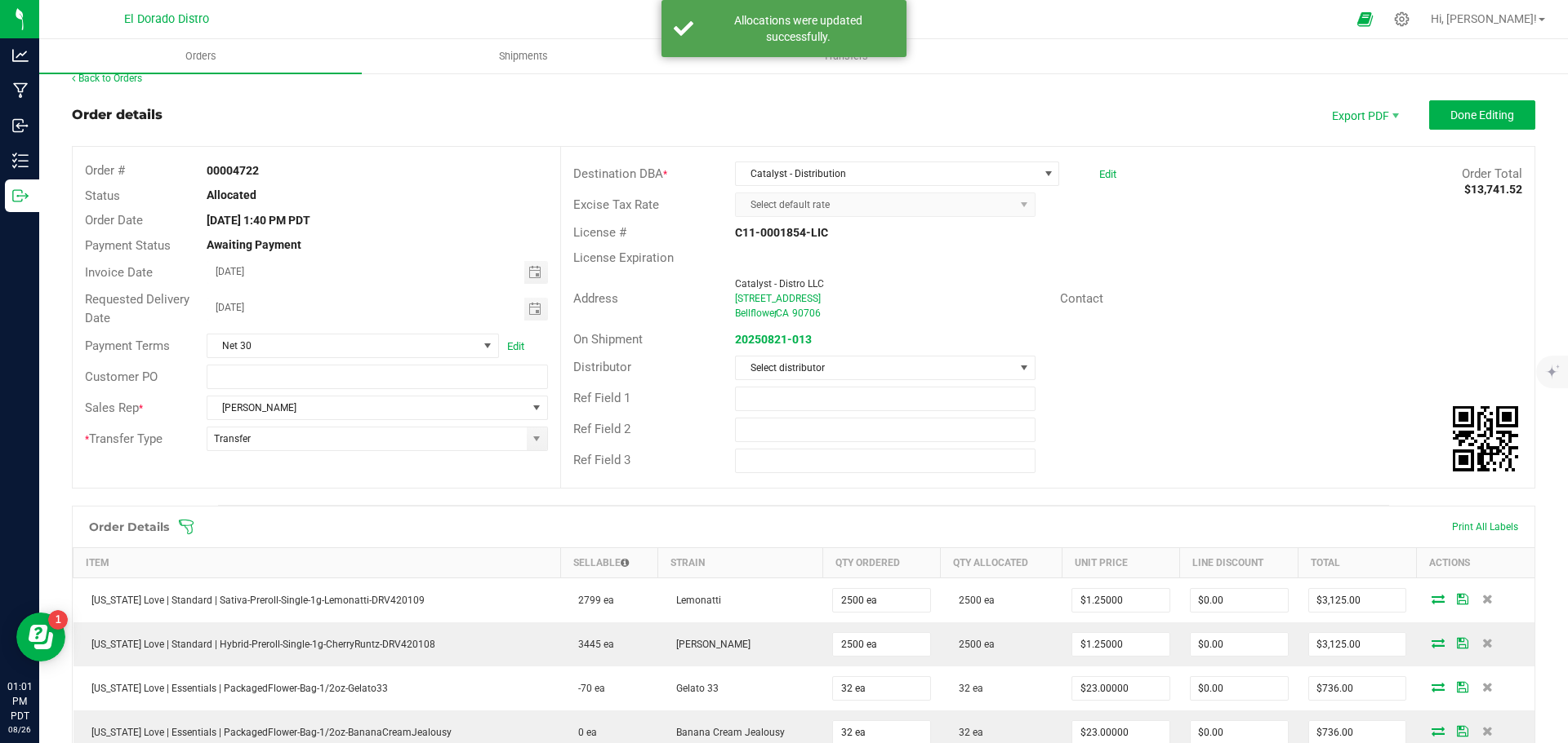
scroll to position [0, 0]
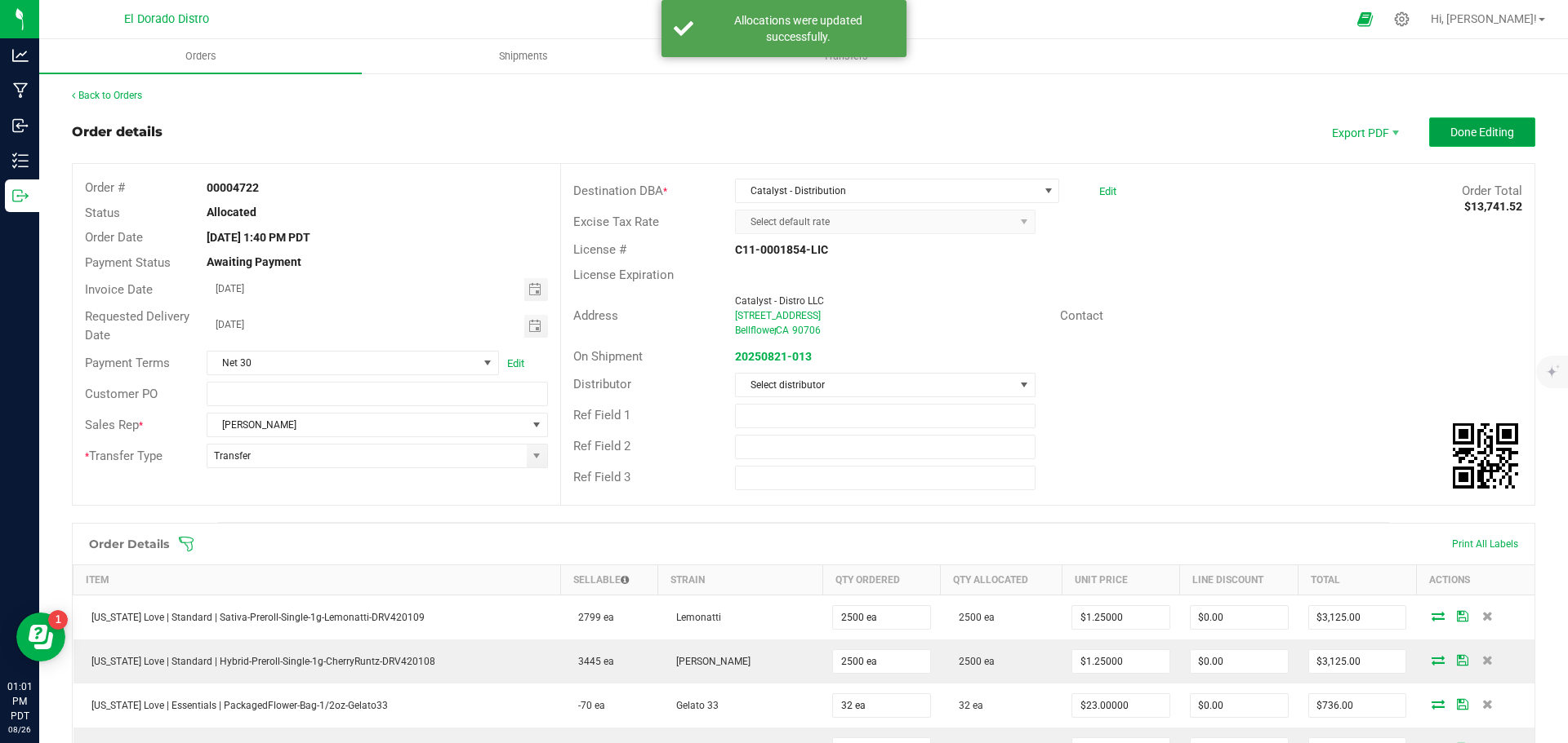
click at [1470, 135] on span "Done Editing" at bounding box center [1482, 131] width 64 height 13
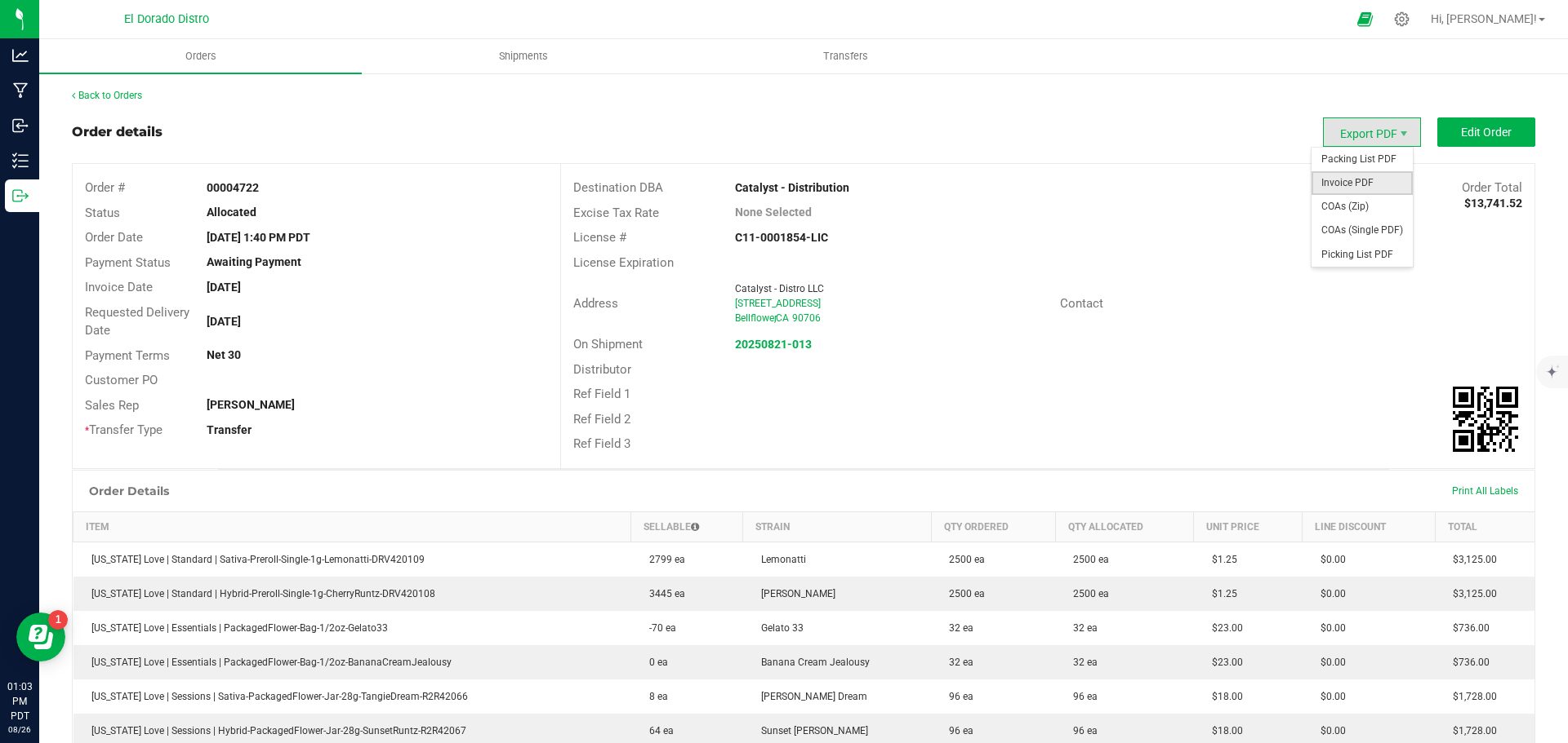
click at [1359, 177] on span "Invoice PDF" at bounding box center [1362, 183] width 101 height 24
click at [1461, 134] on span "Edit Order" at bounding box center [1485, 131] width 50 height 13
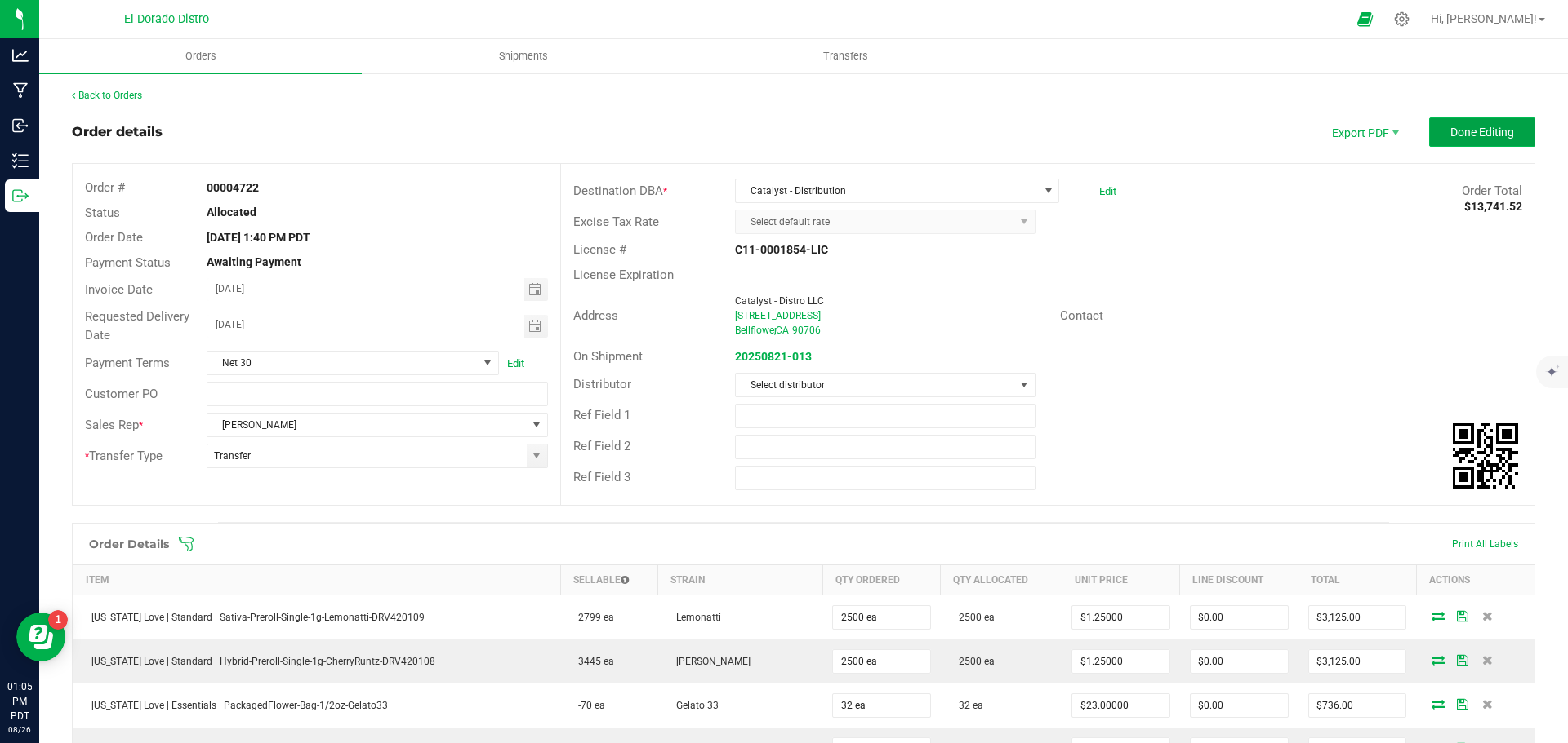
click at [1461, 129] on span "Done Editing" at bounding box center [1482, 131] width 64 height 13
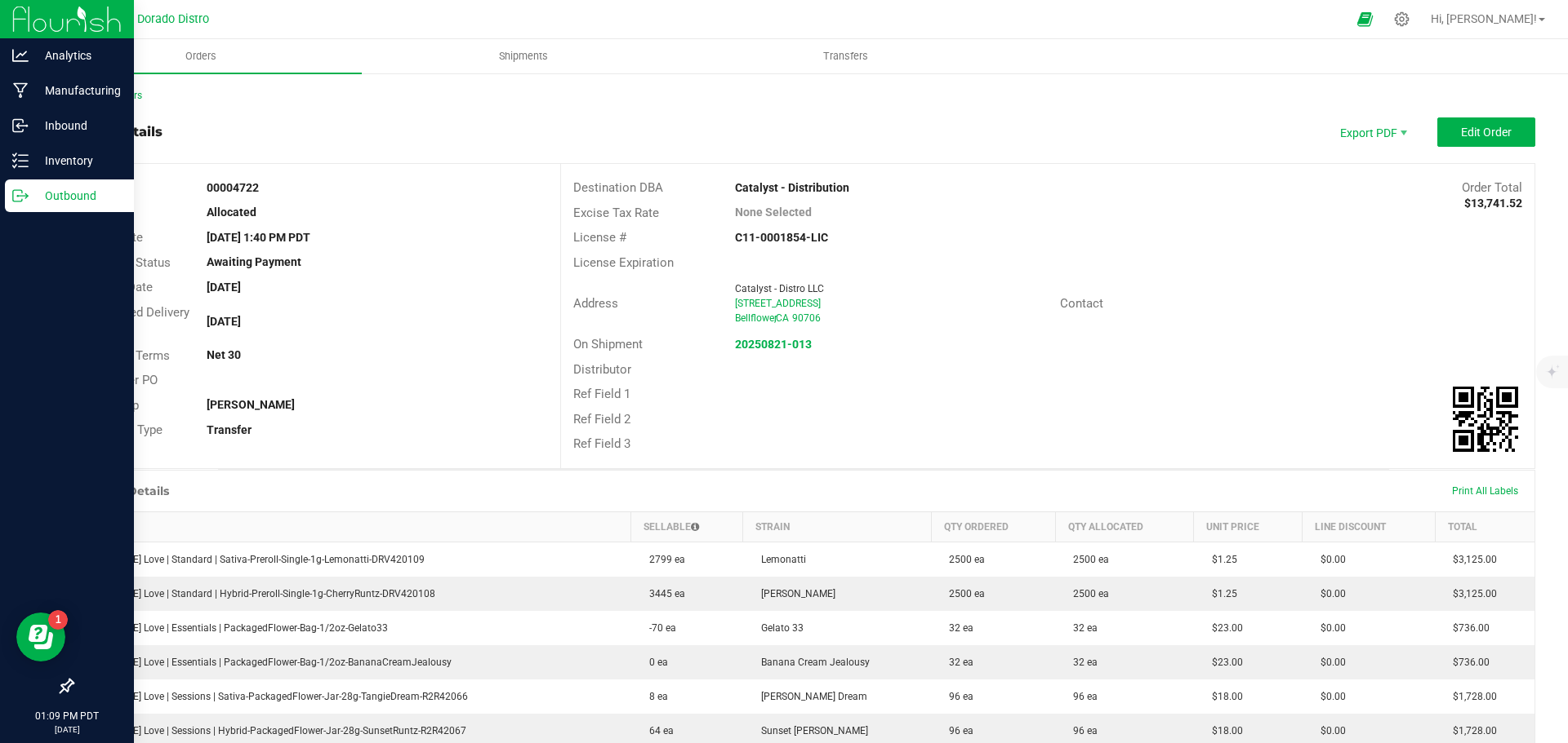
click at [13, 197] on icon at bounding box center [17, 195] width 9 height 11
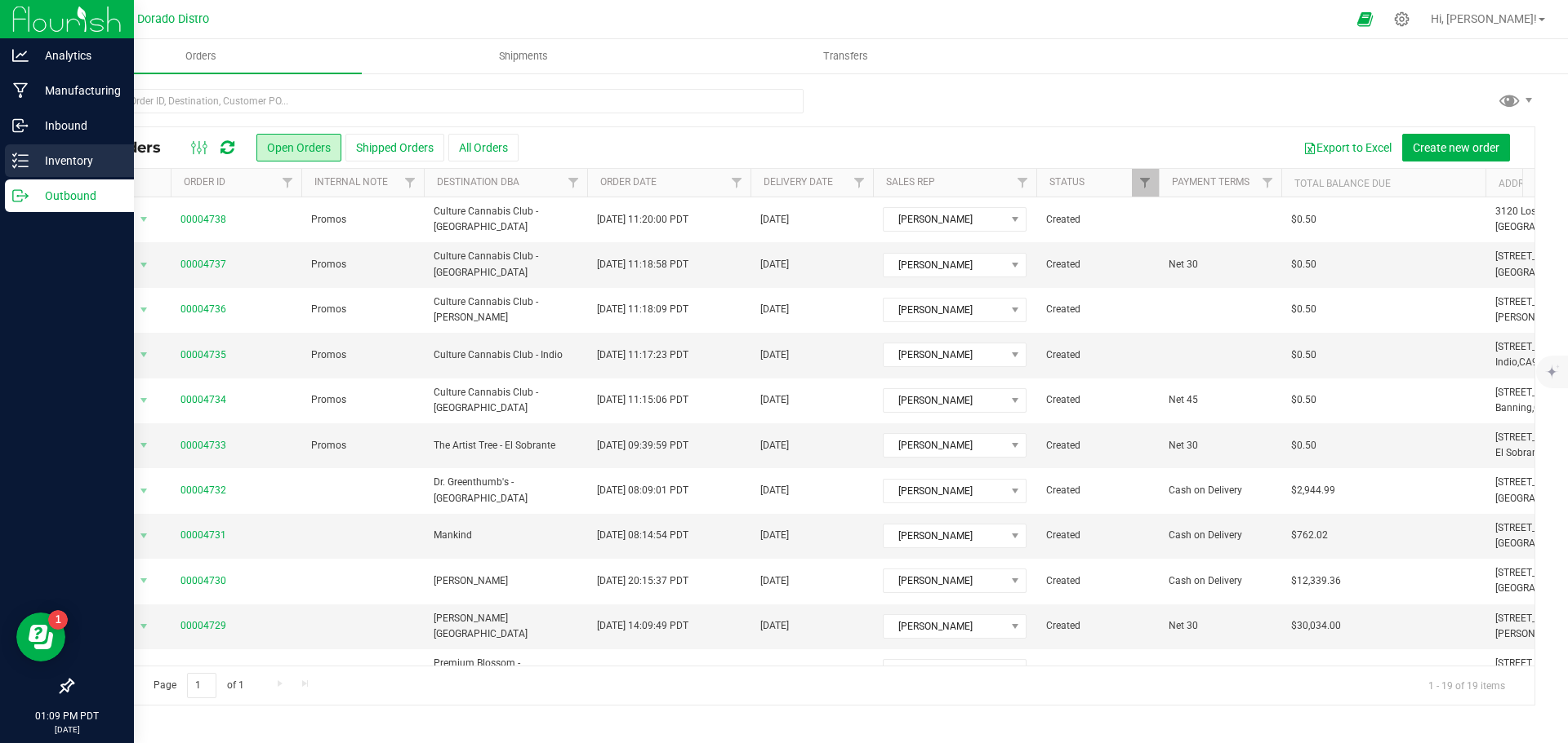
click at [32, 154] on p "Inventory" at bounding box center [78, 160] width 98 height 20
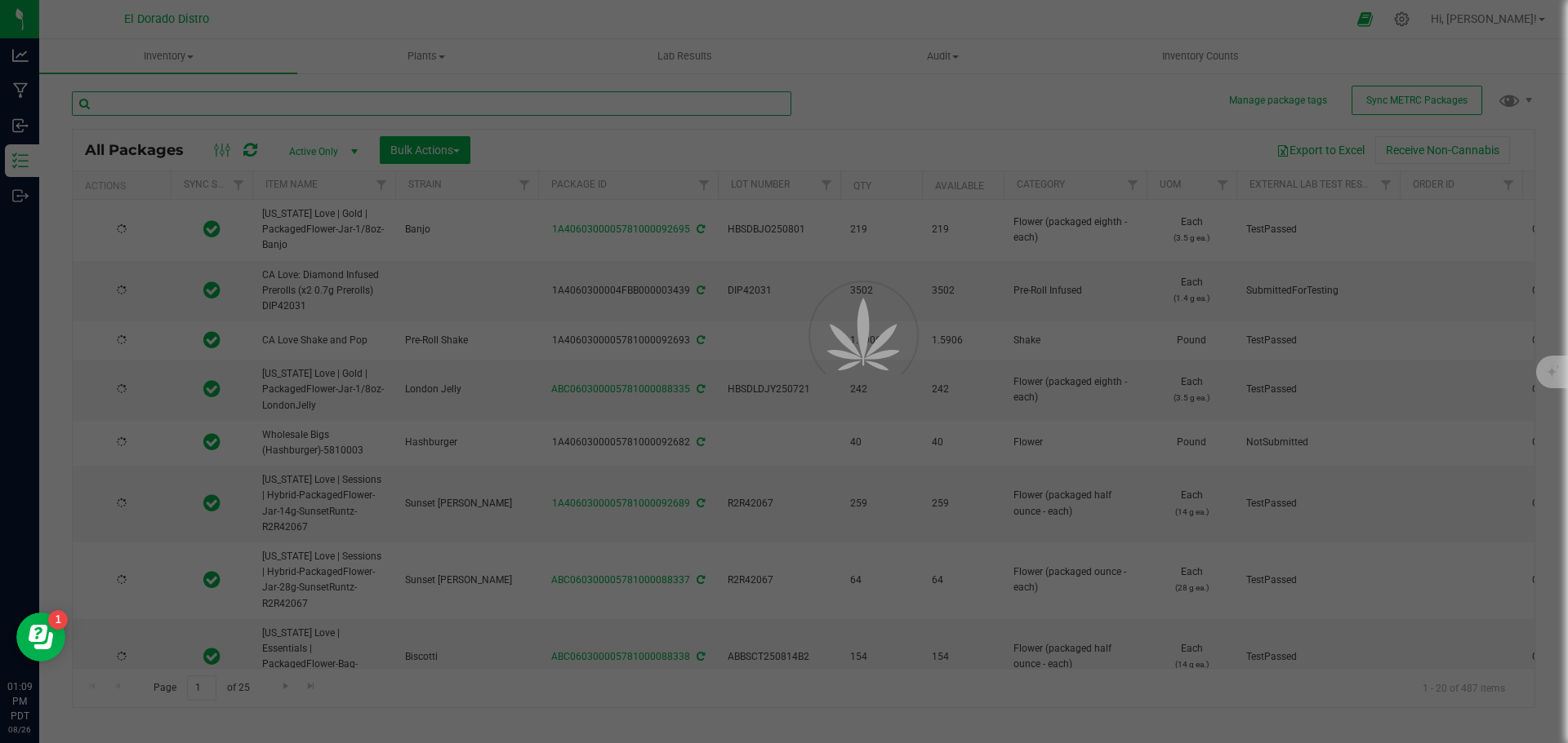
click at [222, 107] on input "text" at bounding box center [431, 103] width 720 height 25
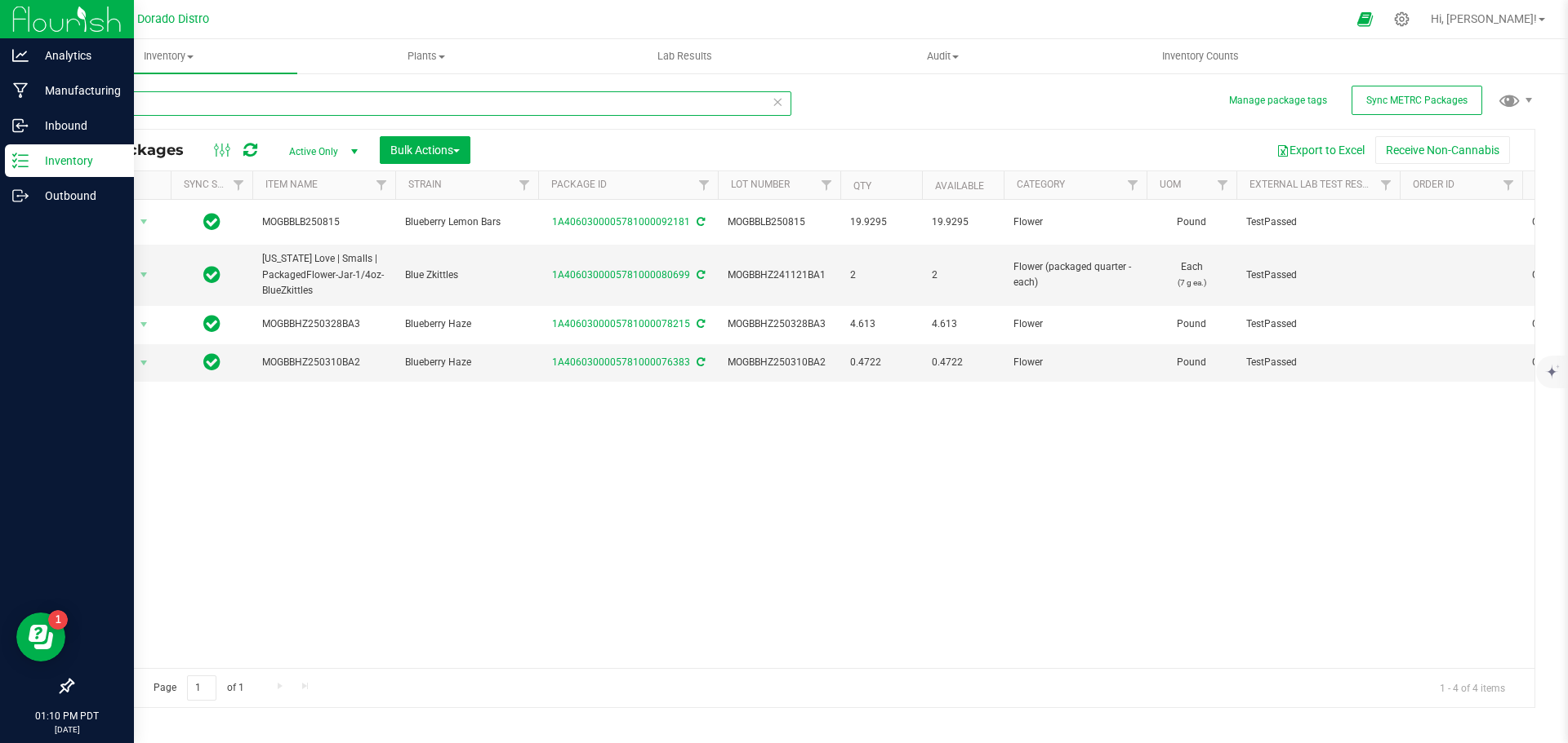
type input "MOGB"
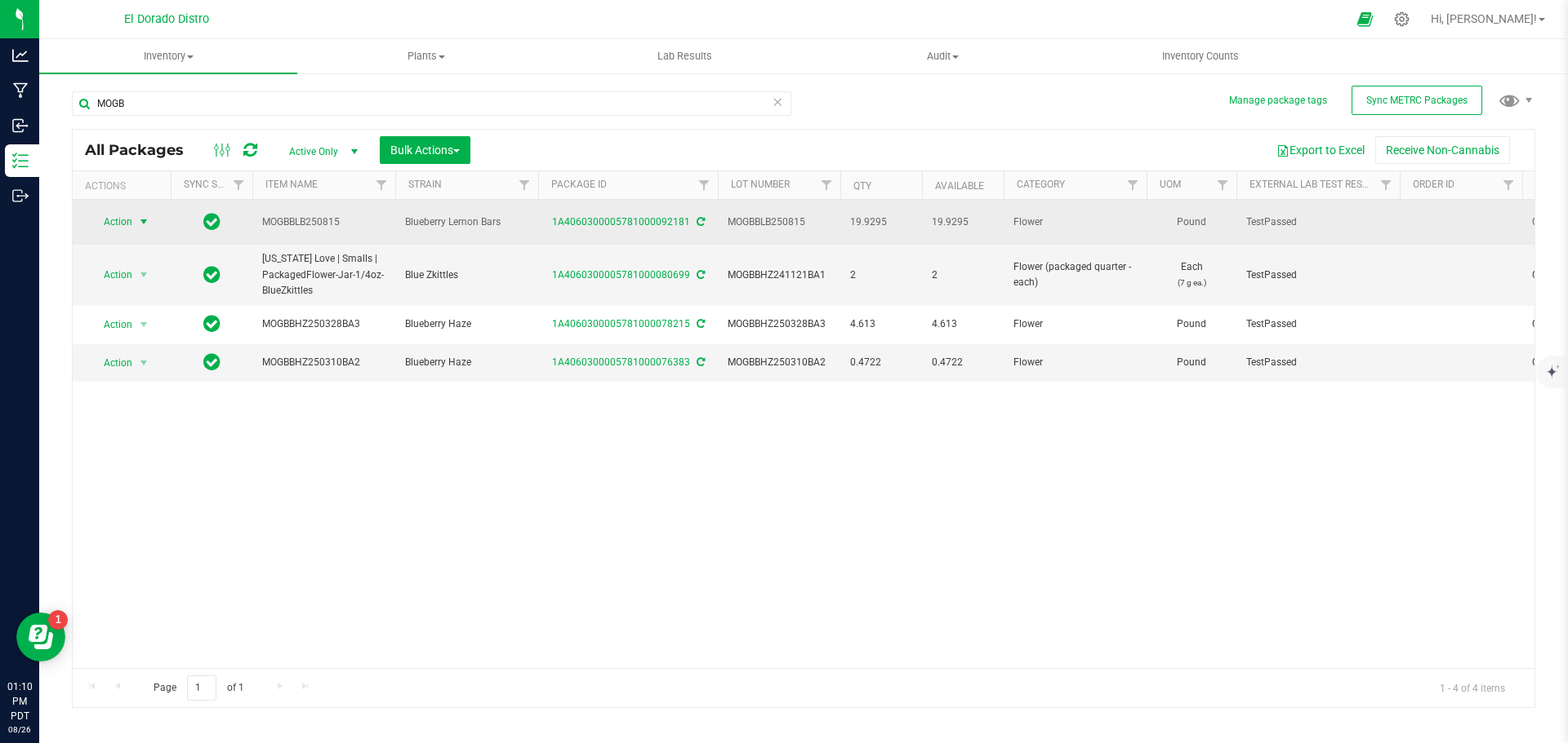
click at [105, 220] on span "Action" at bounding box center [111, 222] width 44 height 23
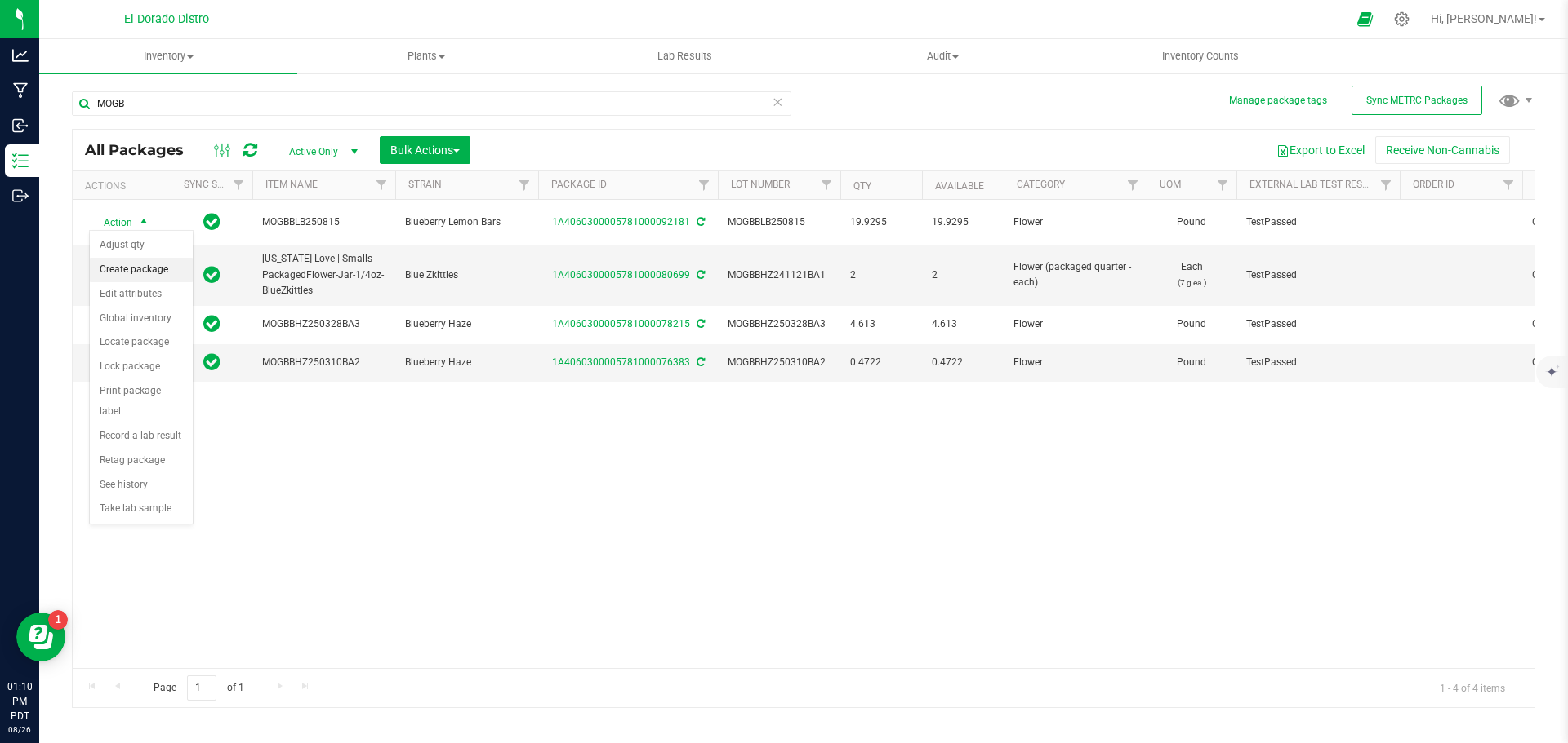
click at [162, 266] on li "Create package" at bounding box center [141, 270] width 103 height 25
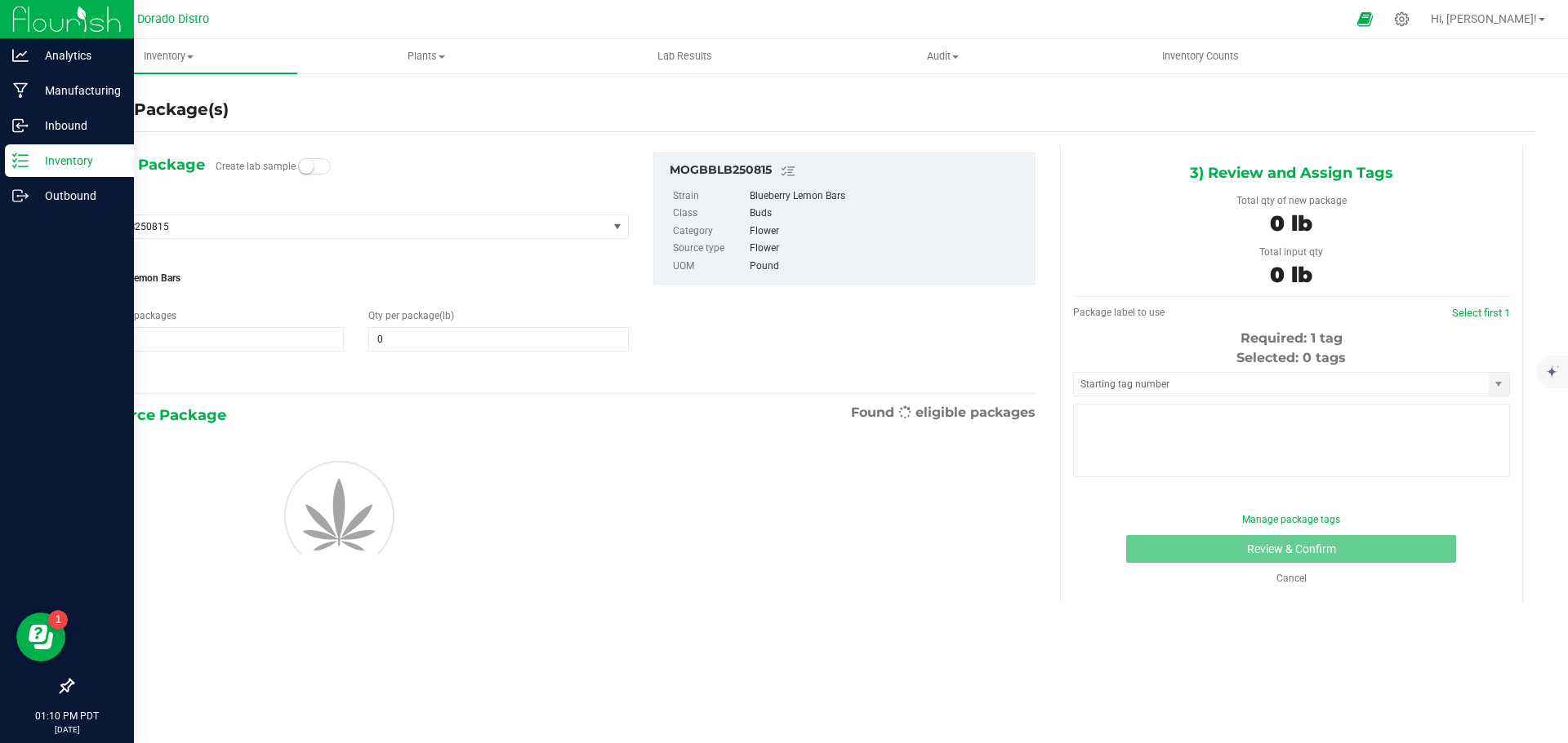
type input "0.0000"
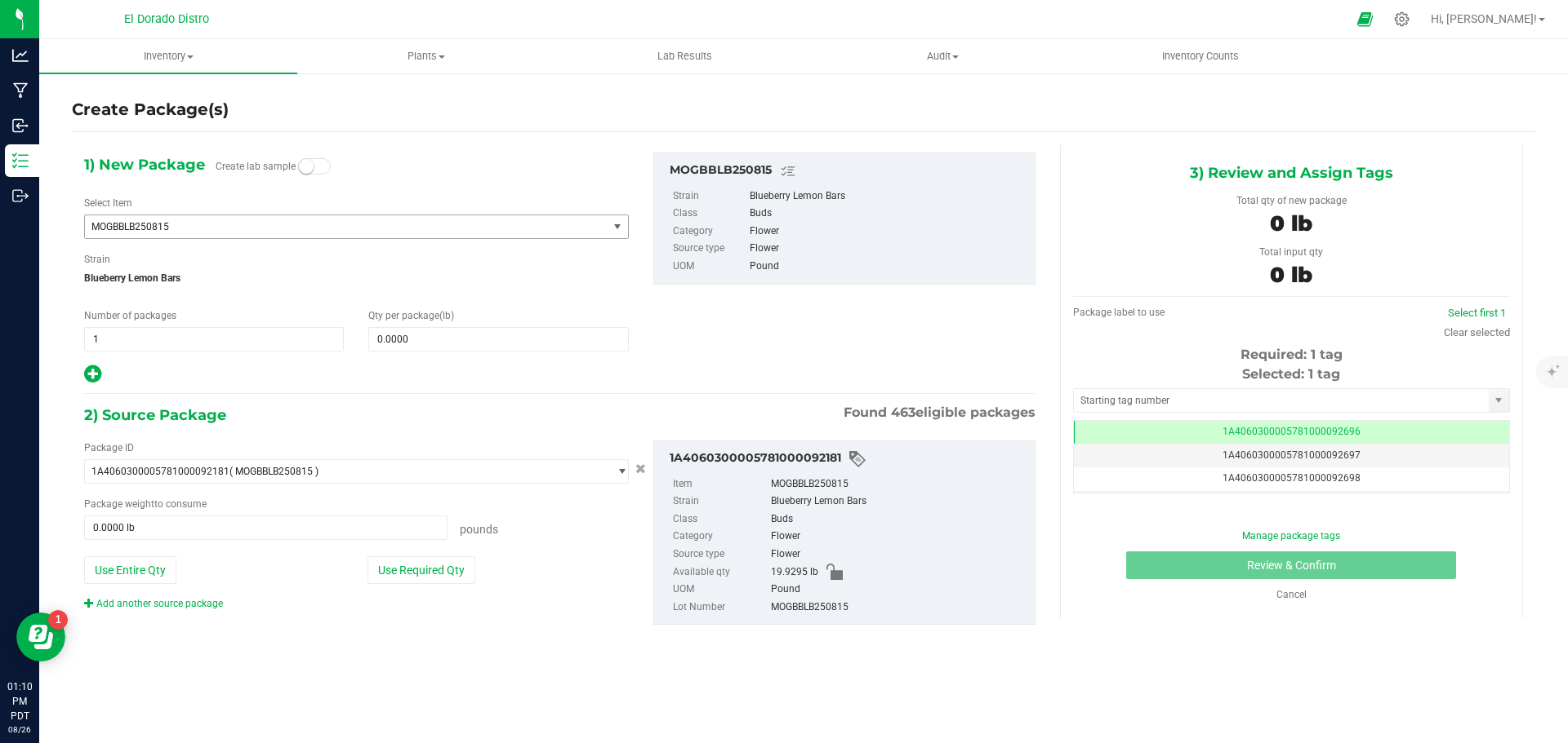
click at [308, 228] on span "MOGBBLB250815" at bounding box center [336, 227] width 489 height 11
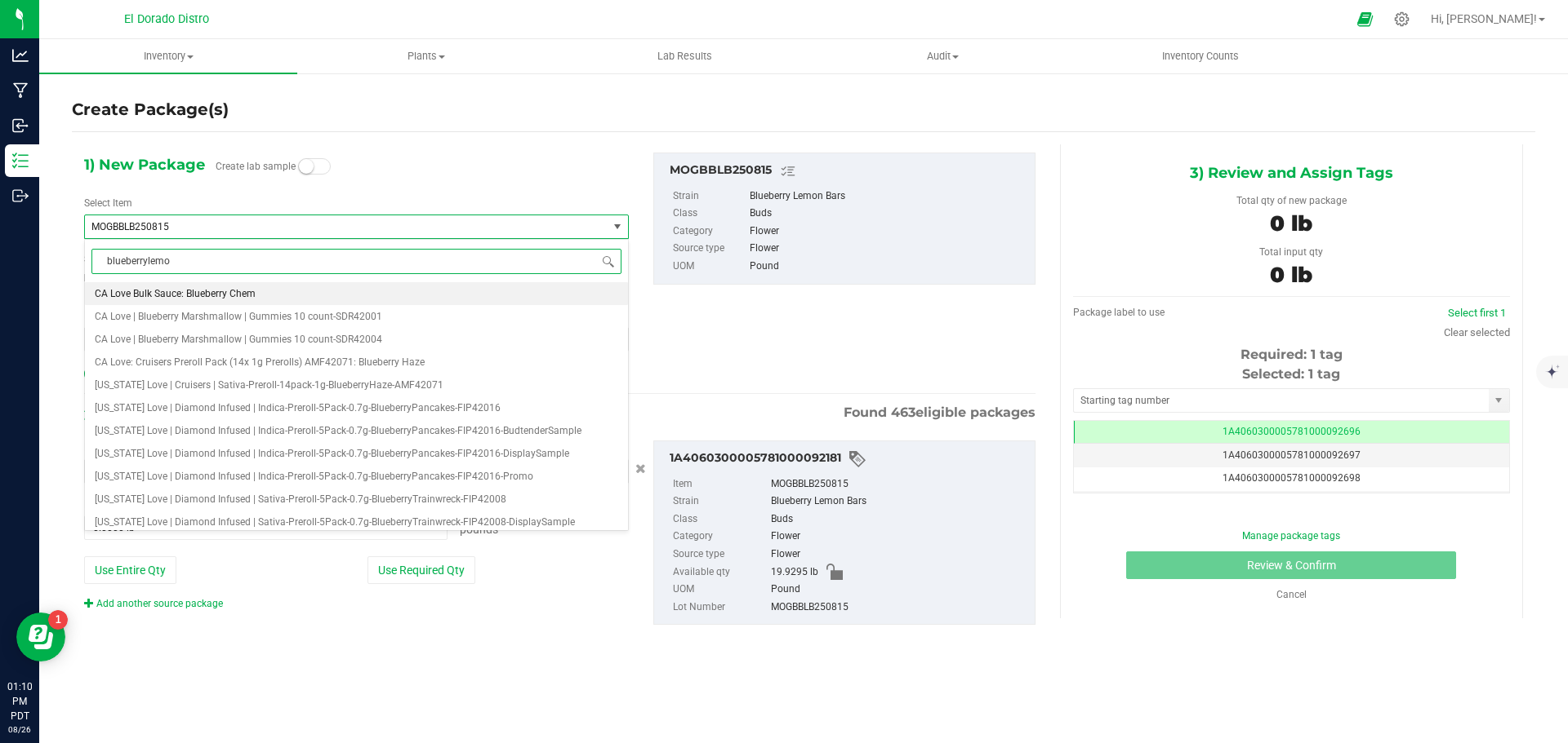
type input "blueberrylemon"
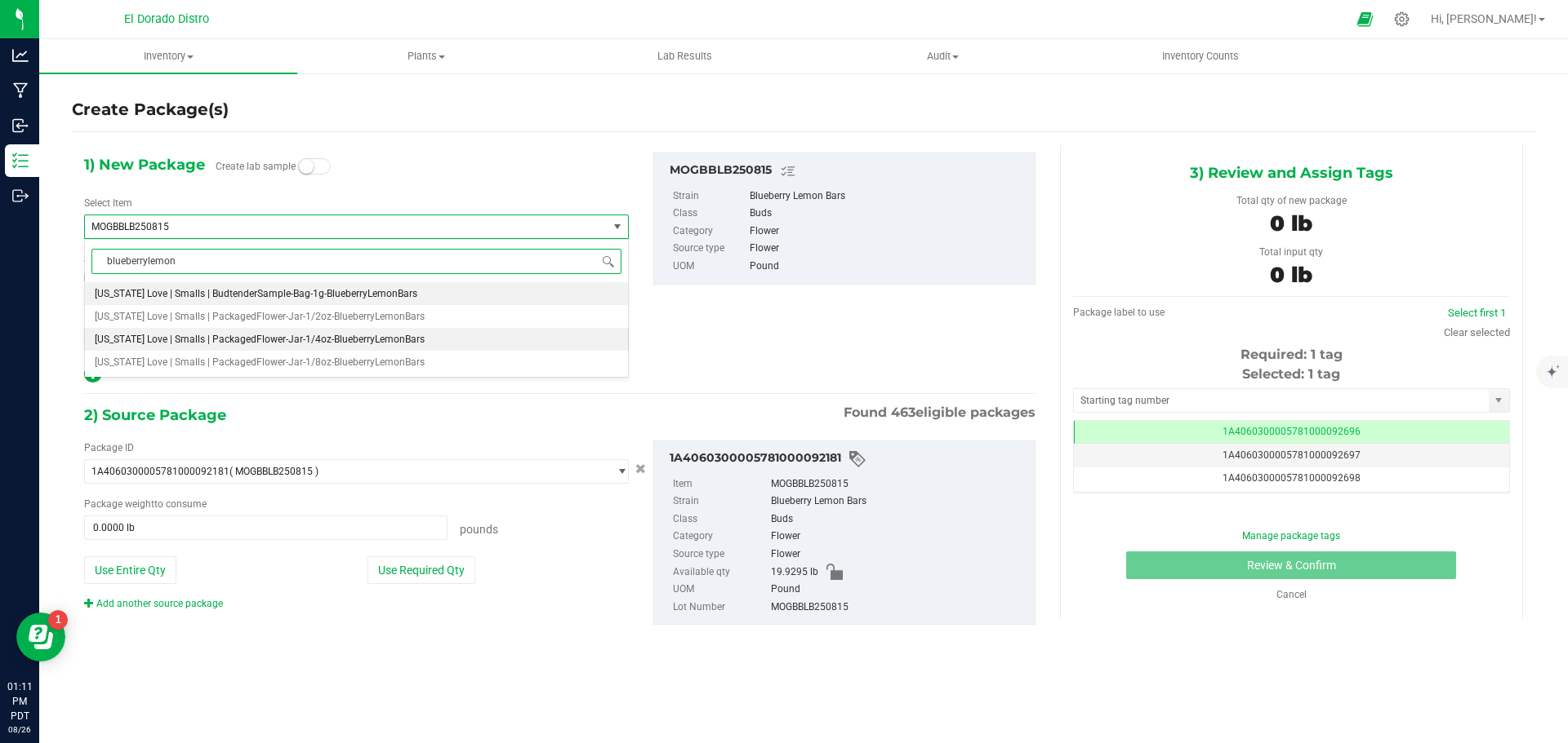
click at [362, 341] on span "California Love | Smalls | PackagedFlower-Jar-1/4oz-BlueberryLemonBars" at bounding box center [259, 339] width 330 height 11
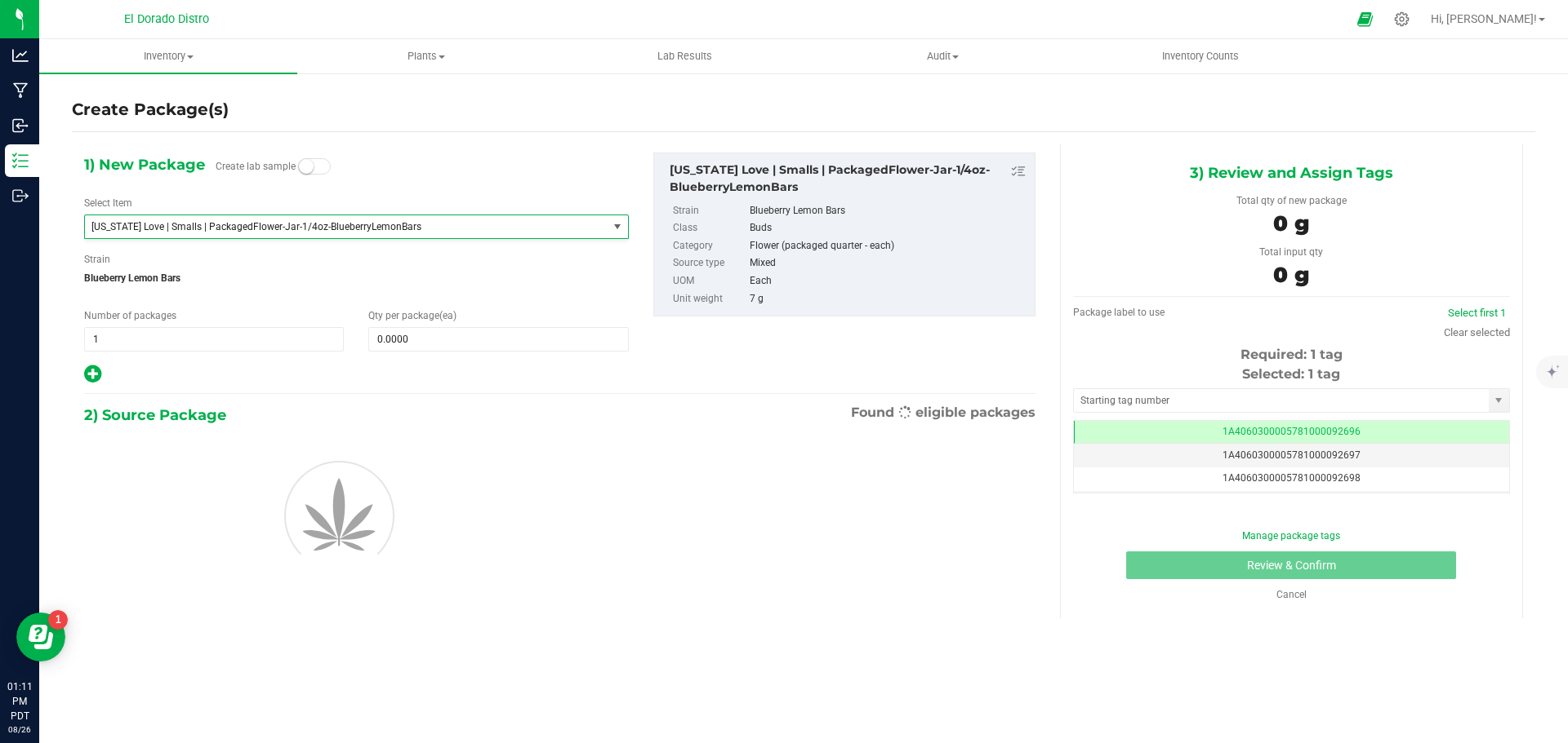
type input "0"
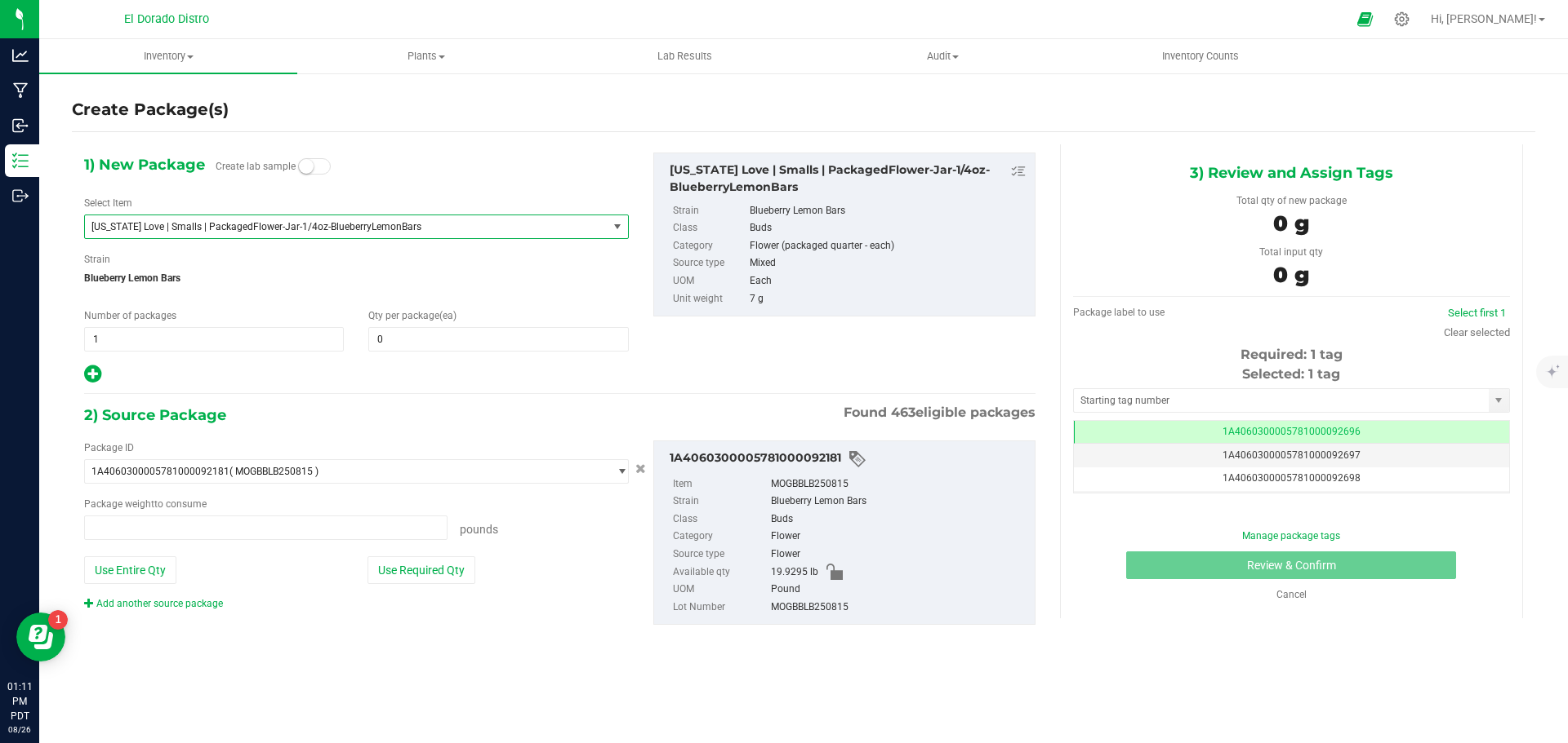
type input "0.0000 lb"
click at [402, 338] on span at bounding box center [498, 339] width 260 height 25
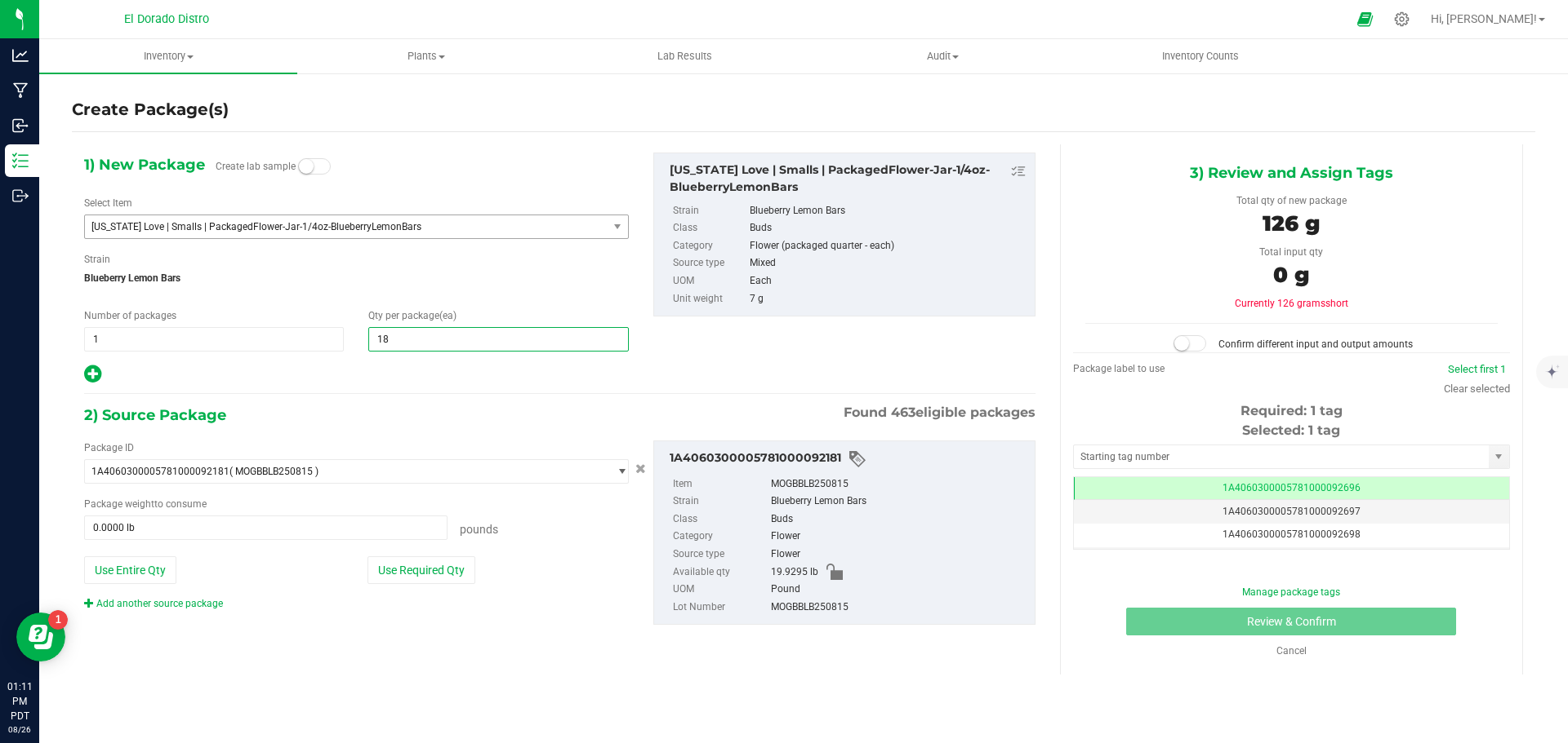
type input "180"
click at [395, 284] on span "Blueberry Lemon Bars" at bounding box center [356, 278] width 545 height 25
click at [417, 572] on button "Use Required Qty" at bounding box center [421, 570] width 107 height 28
type input "2.7778 lb"
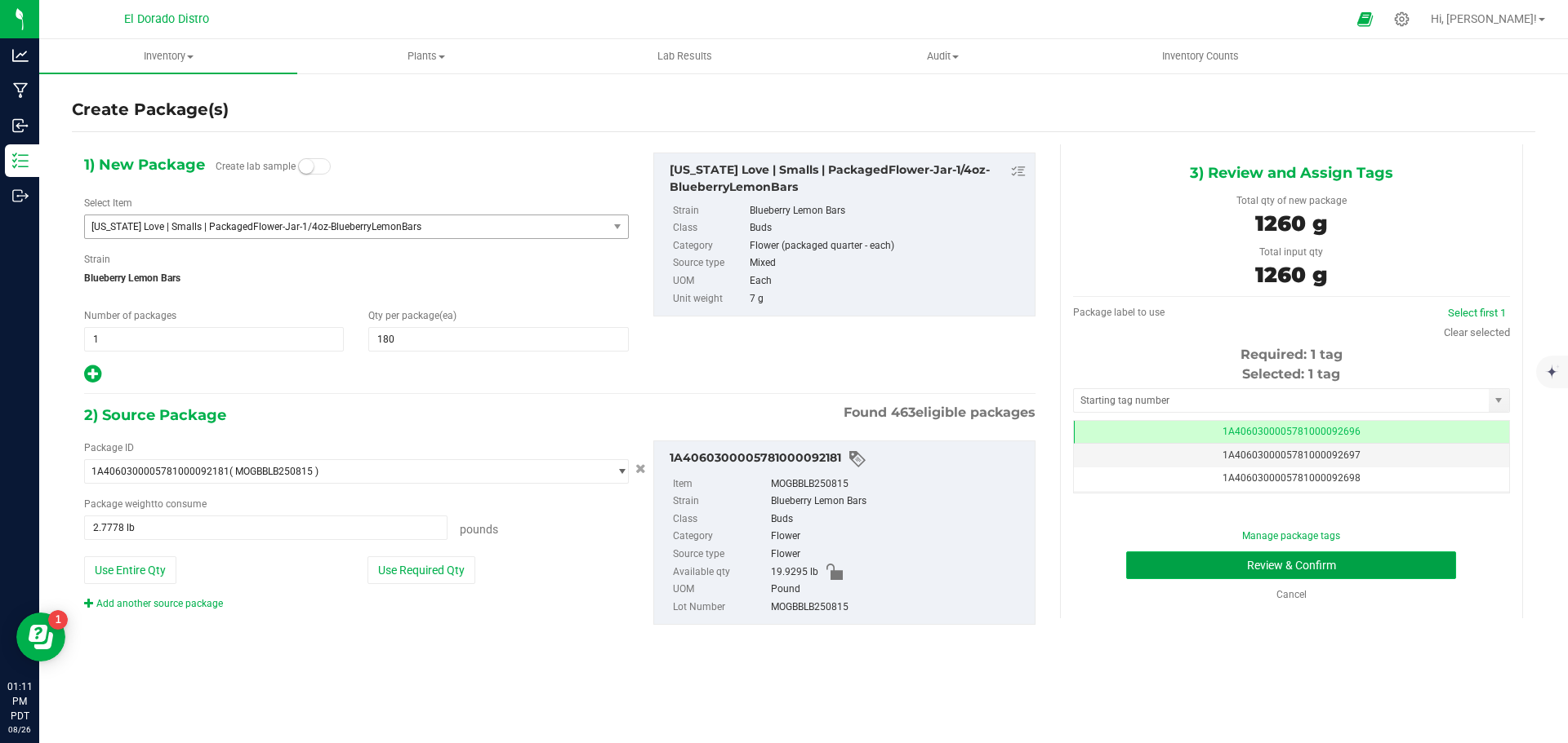
click at [1166, 570] on button "Review & Confirm" at bounding box center [1291, 565] width 330 height 28
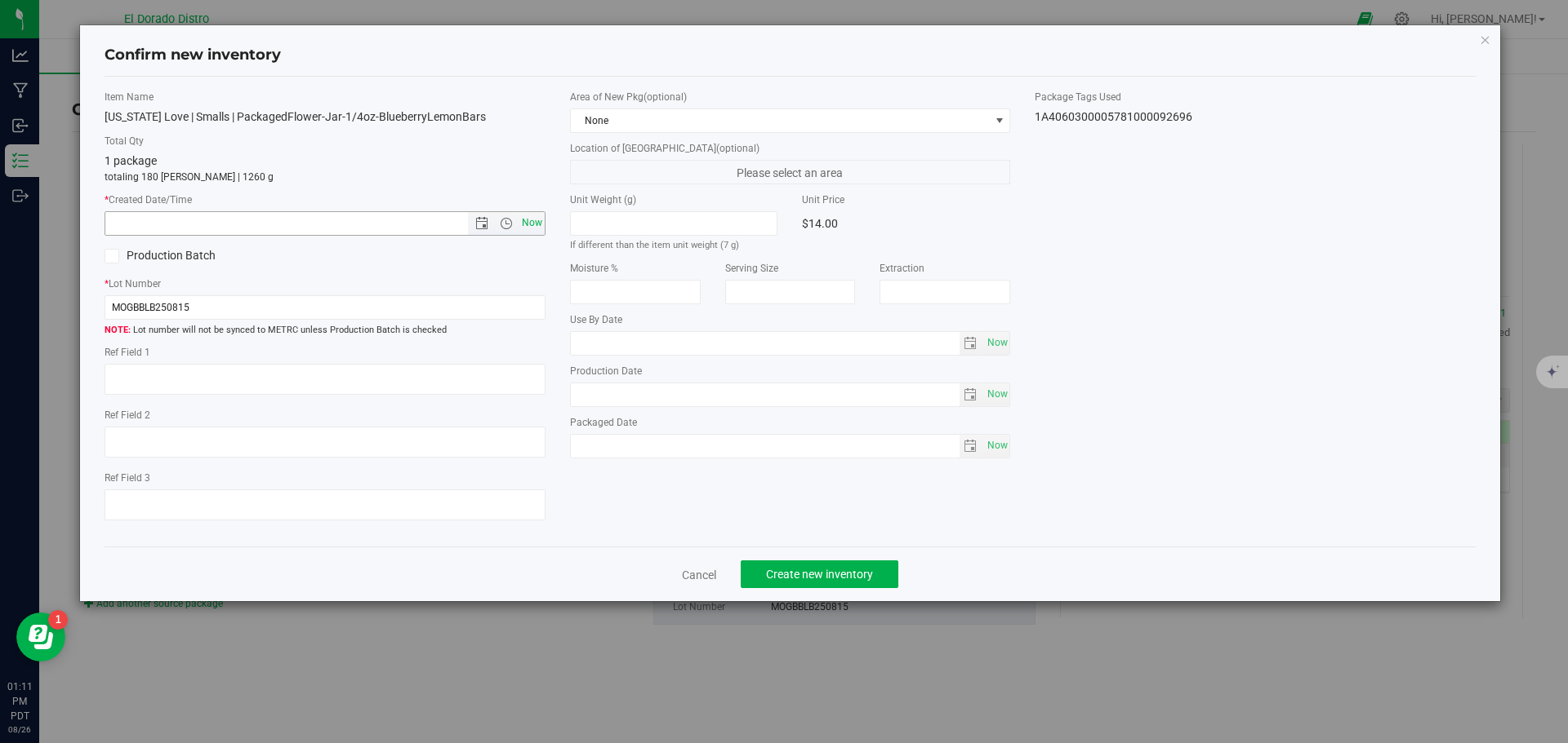
click at [529, 223] on span "Now" at bounding box center [531, 223] width 28 height 24
type input "8/26/2025 1:11 PM"
click at [793, 573] on span "Create new inventory" at bounding box center [819, 574] width 107 height 13
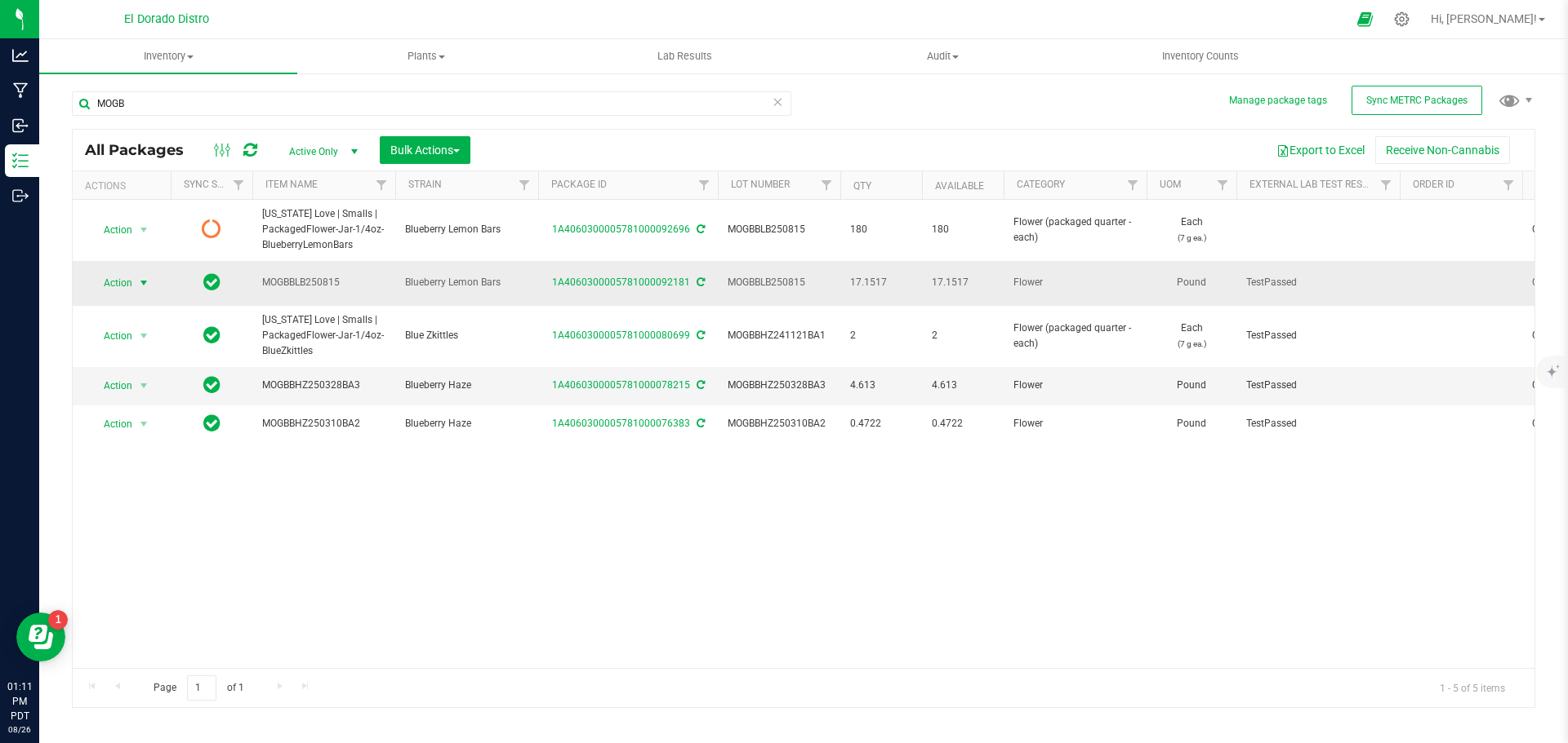
click at [138, 277] on span "select" at bounding box center [143, 283] width 13 height 13
click at [170, 333] on li "Create package" at bounding box center [141, 331] width 103 height 25
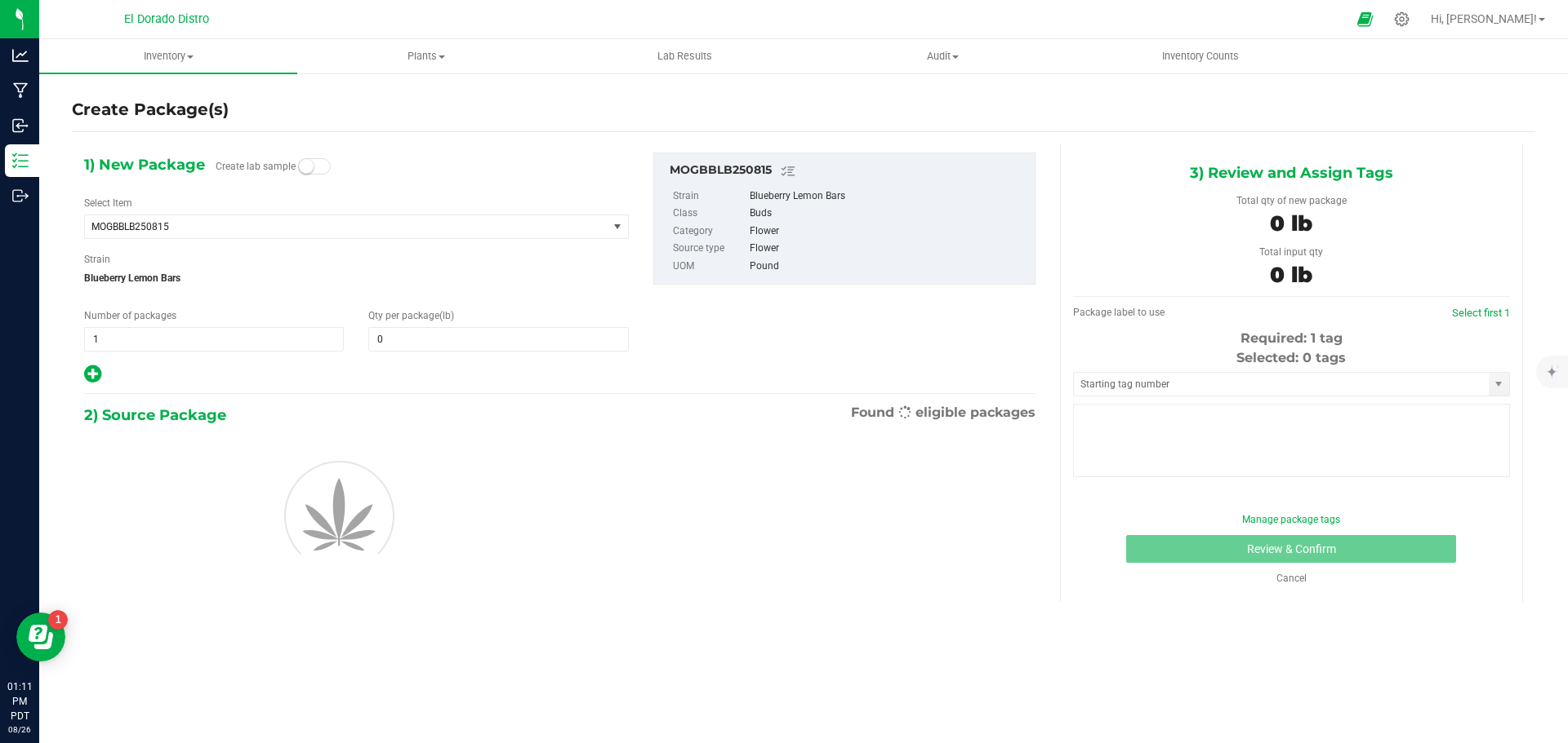
type input "0.0000"
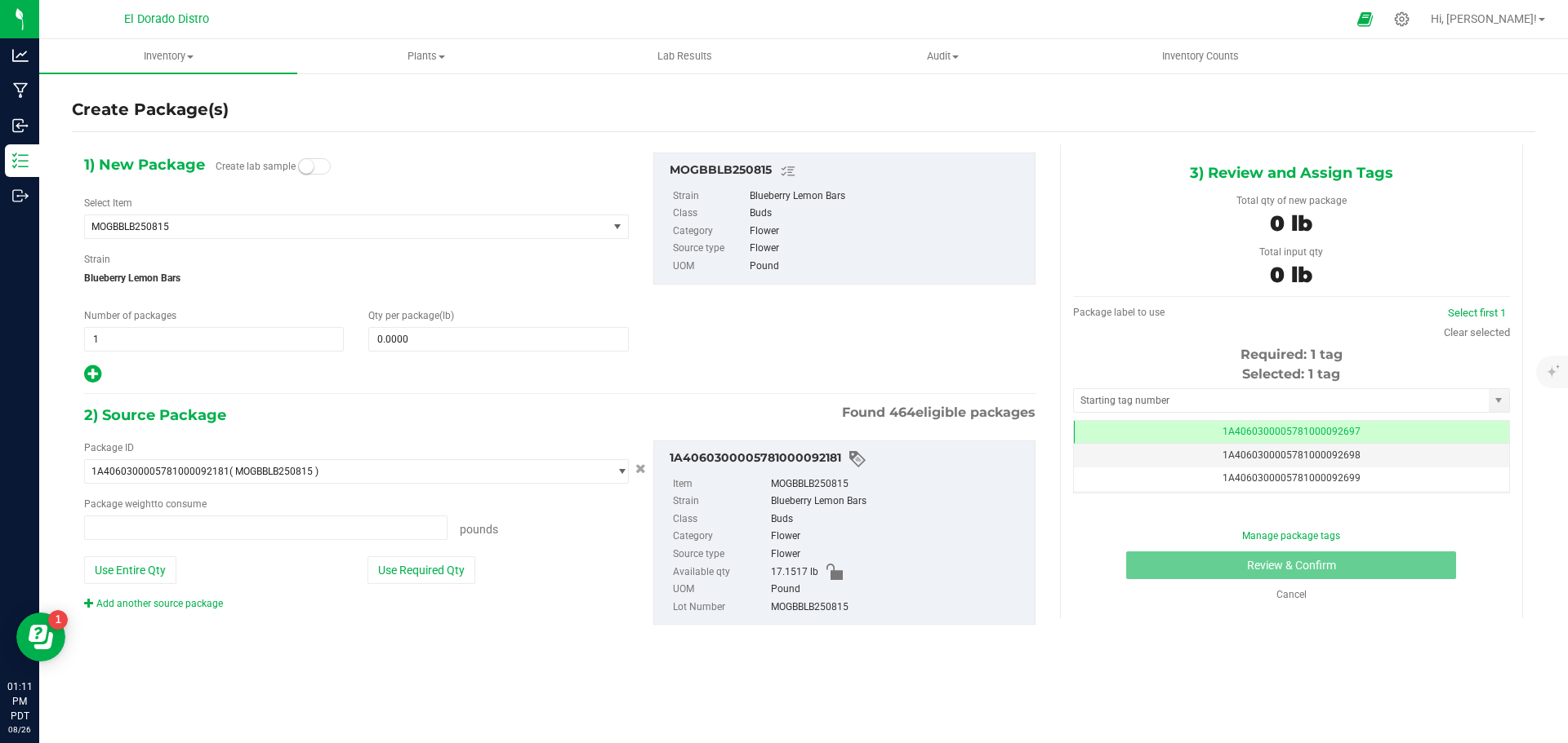
type input "0.0000 lb"
click at [298, 226] on span "MOGBBLB250815" at bounding box center [336, 227] width 489 height 11
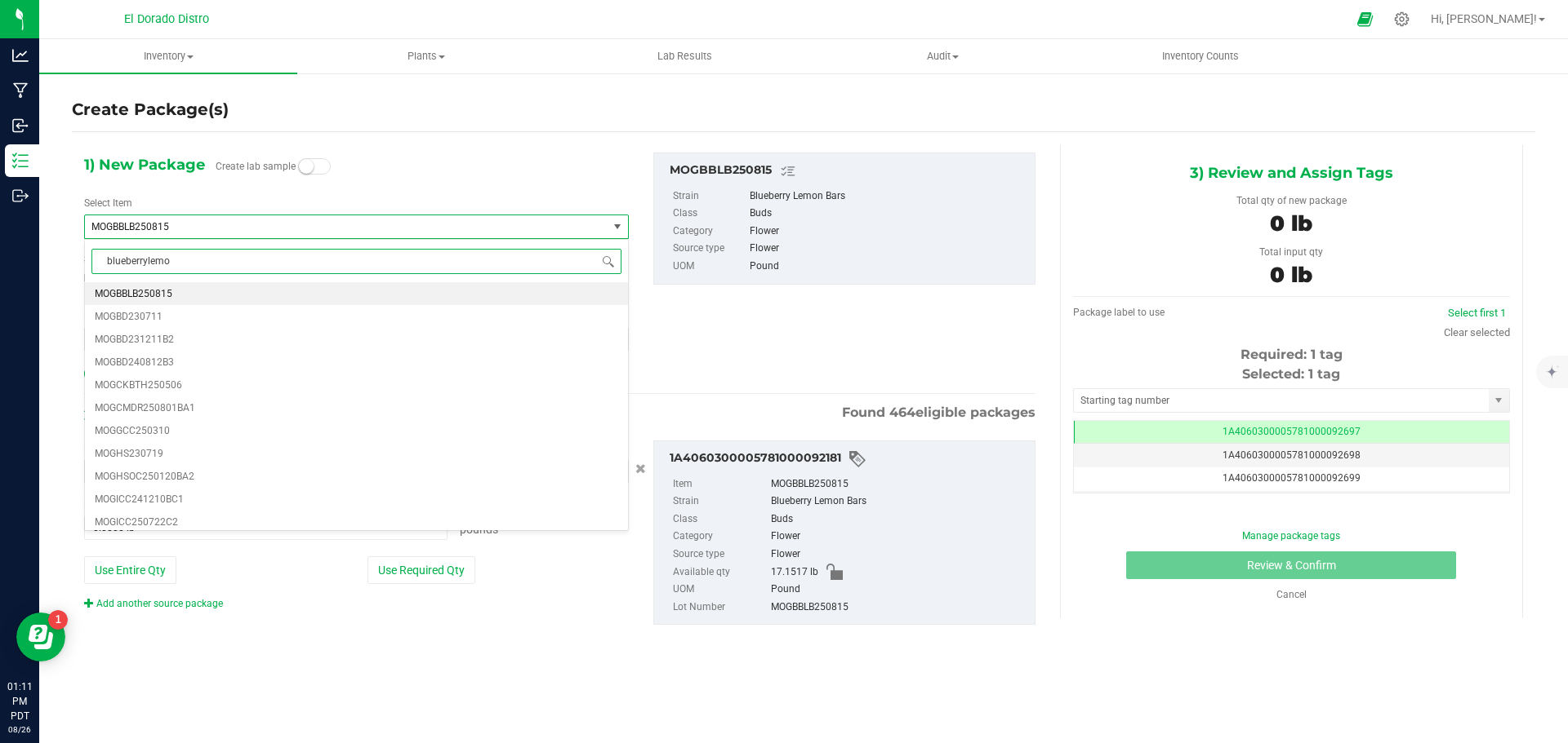
type input "blueberrylemon"
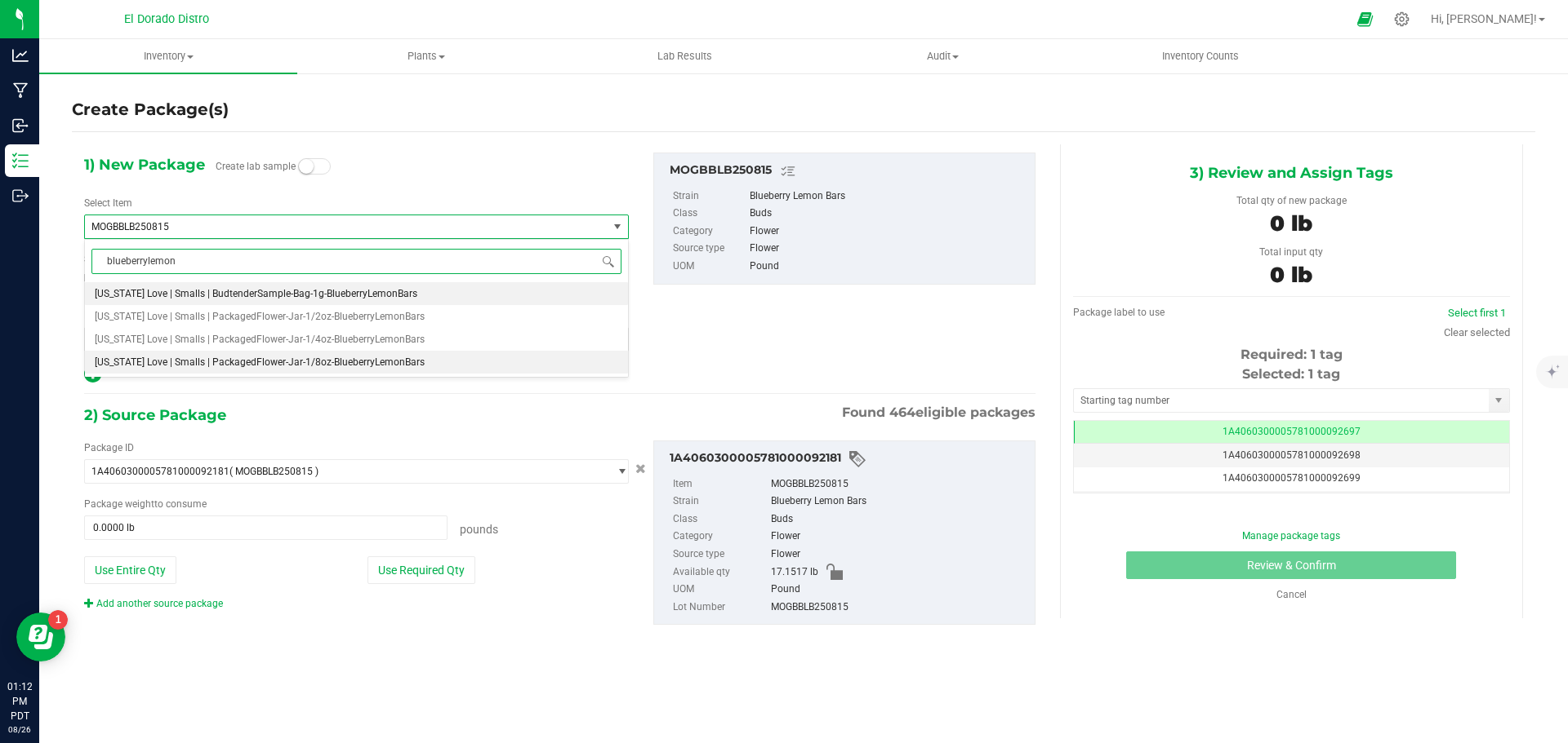
click at [321, 354] on li "California Love | Smalls | PackagedFlower-Jar-1/8oz-BlueberryLemonBars" at bounding box center [356, 362] width 543 height 23
type input "0"
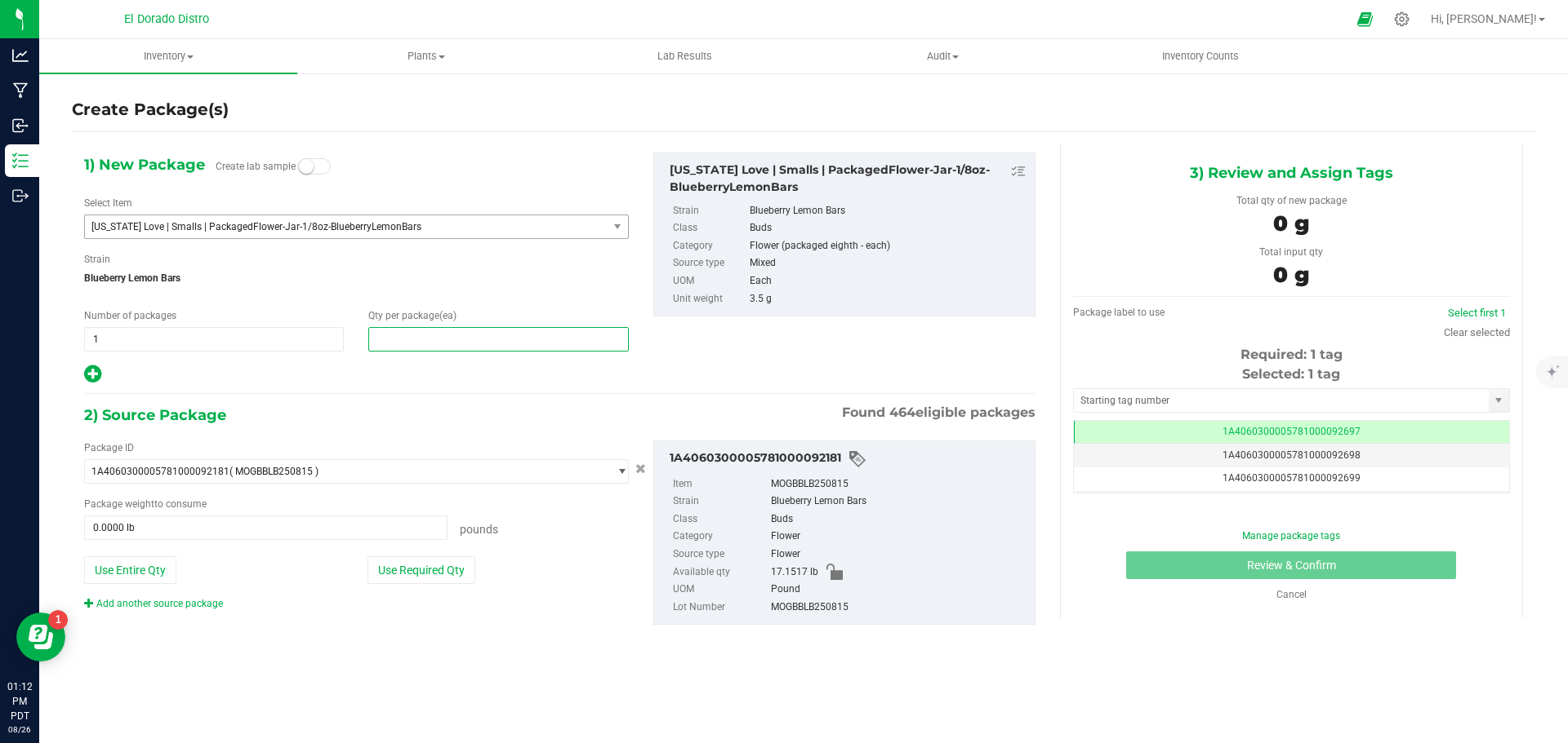
click at [386, 332] on span at bounding box center [498, 339] width 260 height 25
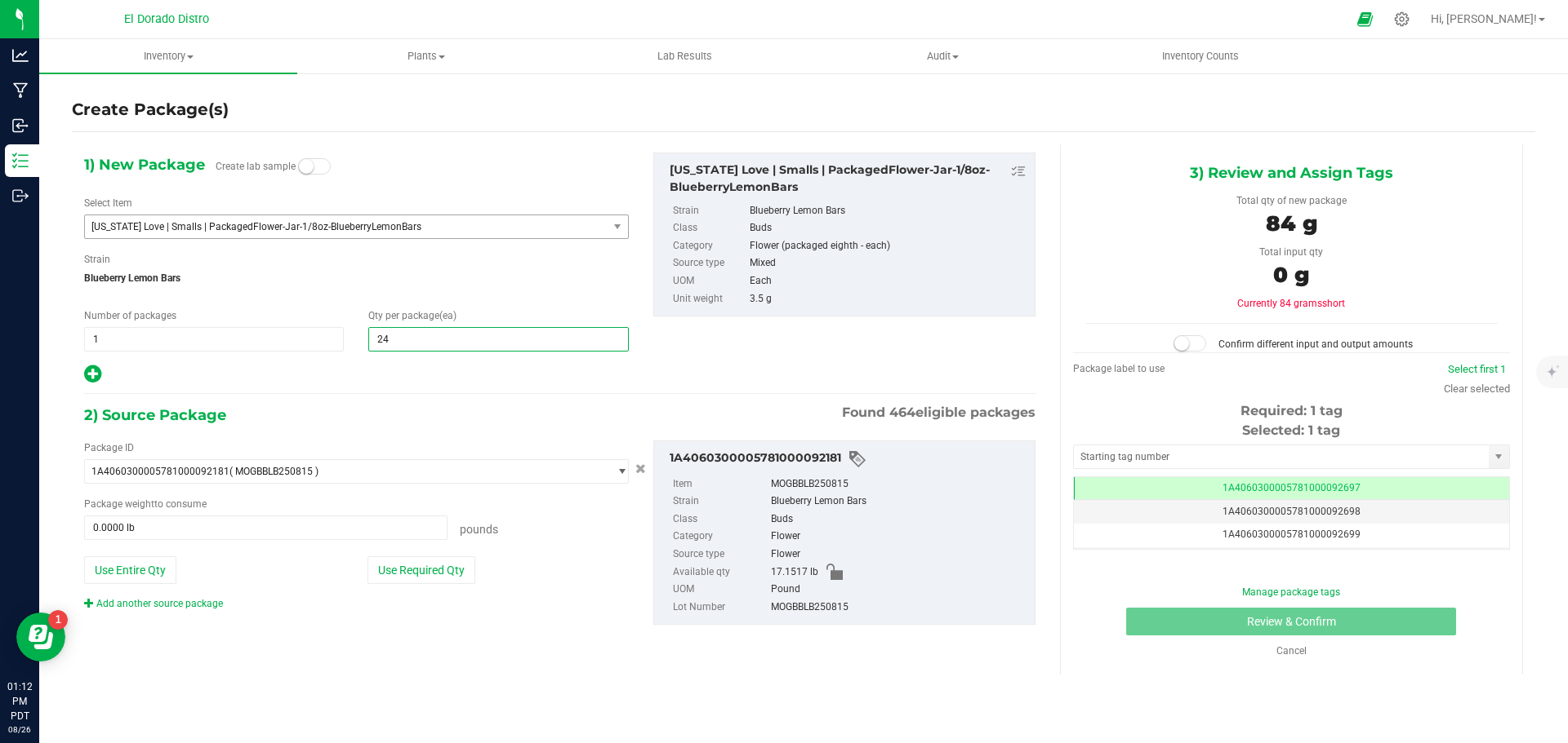
type input "242"
click at [376, 295] on div "Strain Blueberry Lemon Bars" at bounding box center [356, 274] width 545 height 43
click at [440, 575] on button "Use Required Qty" at bounding box center [421, 570] width 107 height 28
type input "1.8673 lb"
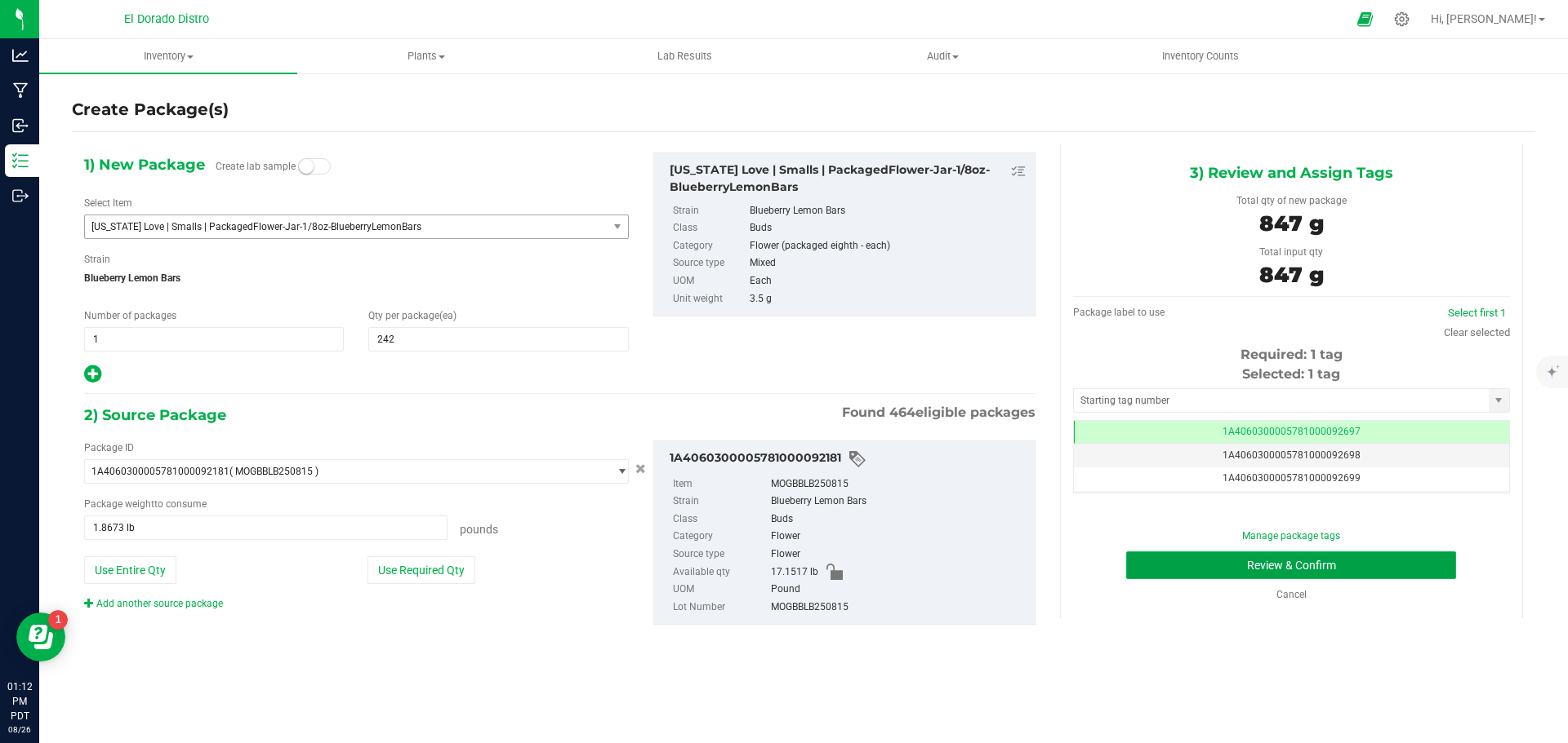
click at [1161, 562] on button "Review & Confirm" at bounding box center [1291, 565] width 330 height 28
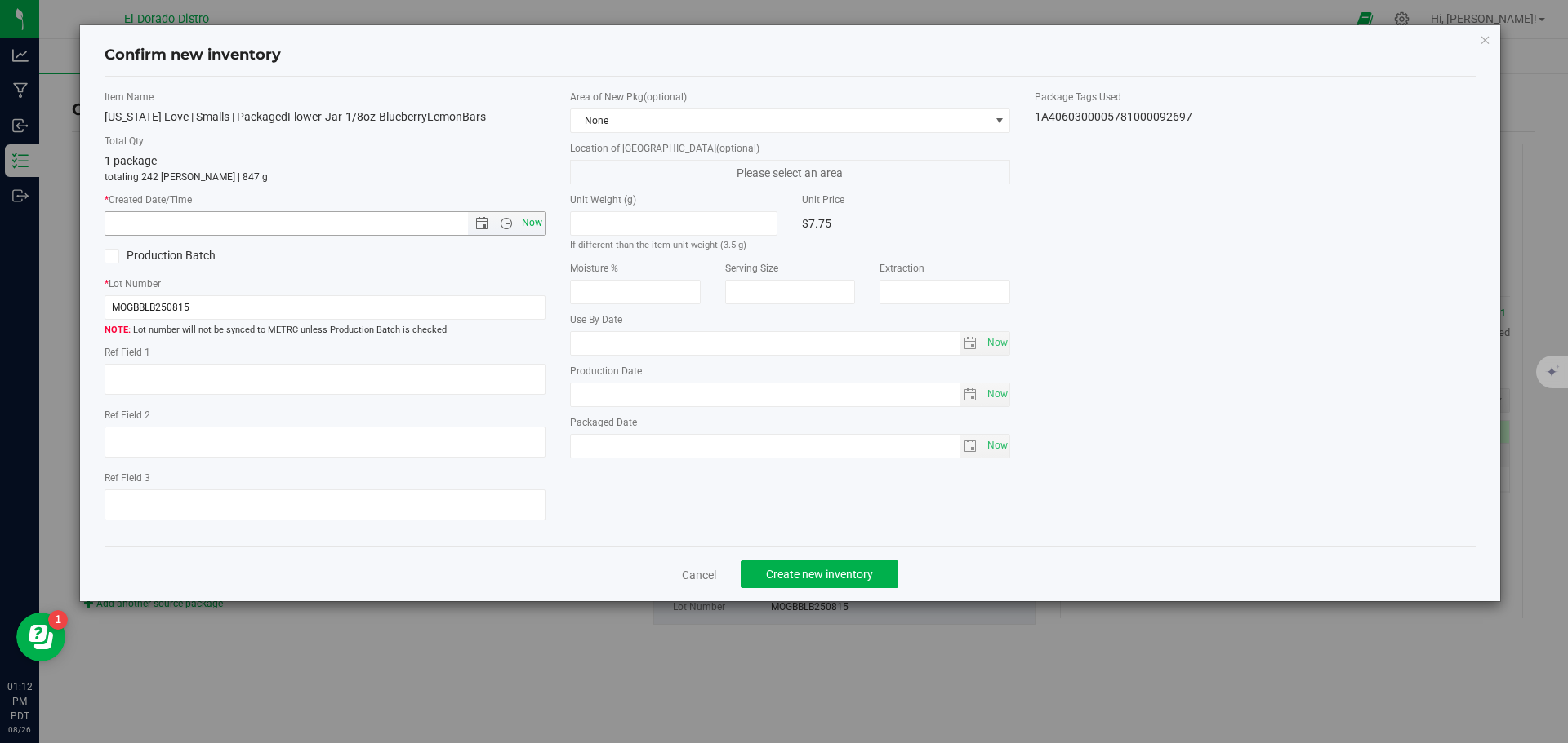
click at [531, 221] on span "Now" at bounding box center [531, 223] width 28 height 24
type input "8/26/2025 1:12 PM"
click at [775, 566] on button "Create new inventory" at bounding box center [819, 574] width 158 height 28
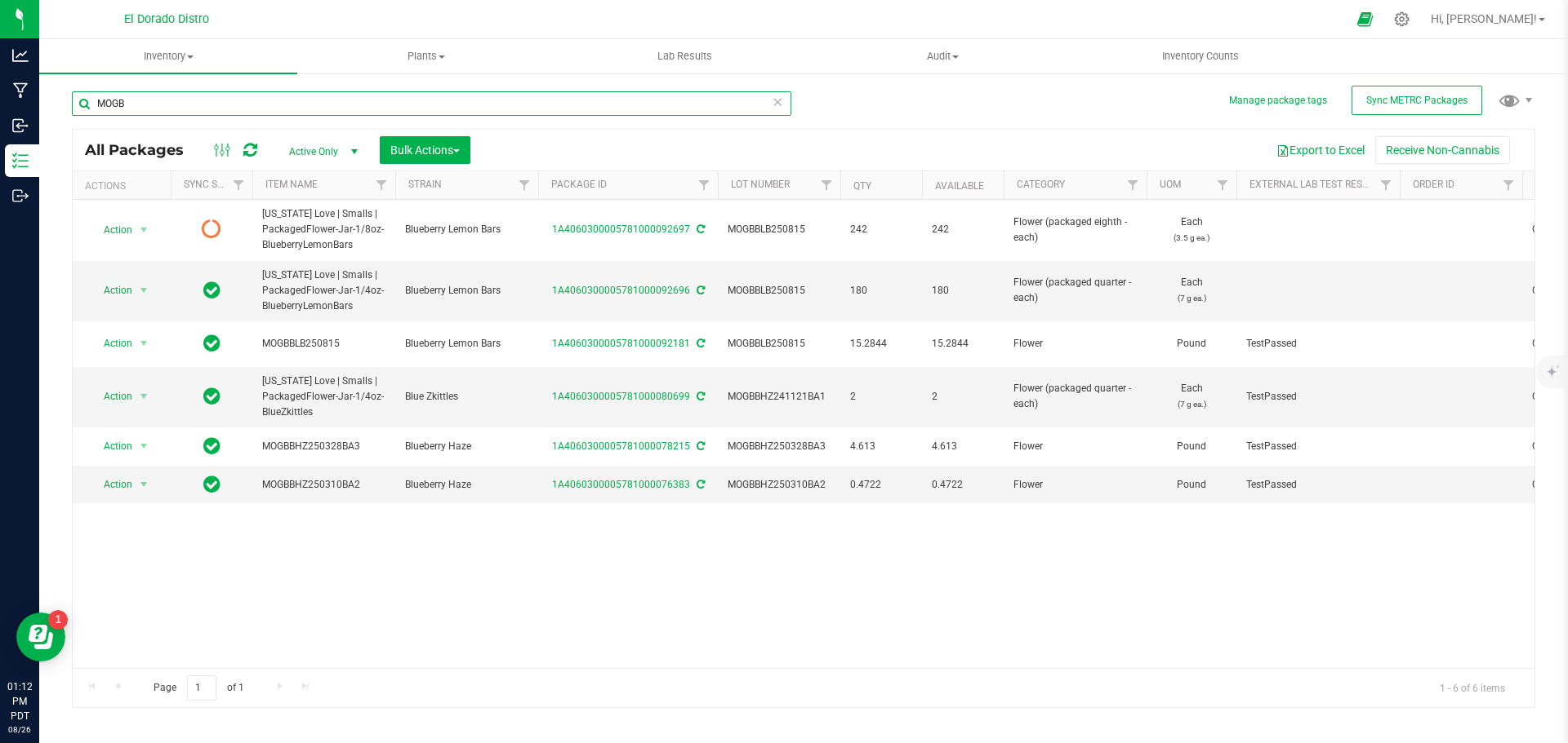
drag, startPoint x: 170, startPoint y: 99, endPoint x: 88, endPoint y: 97, distance: 82.0
click at [88, 97] on input "MOGB" at bounding box center [431, 103] width 720 height 25
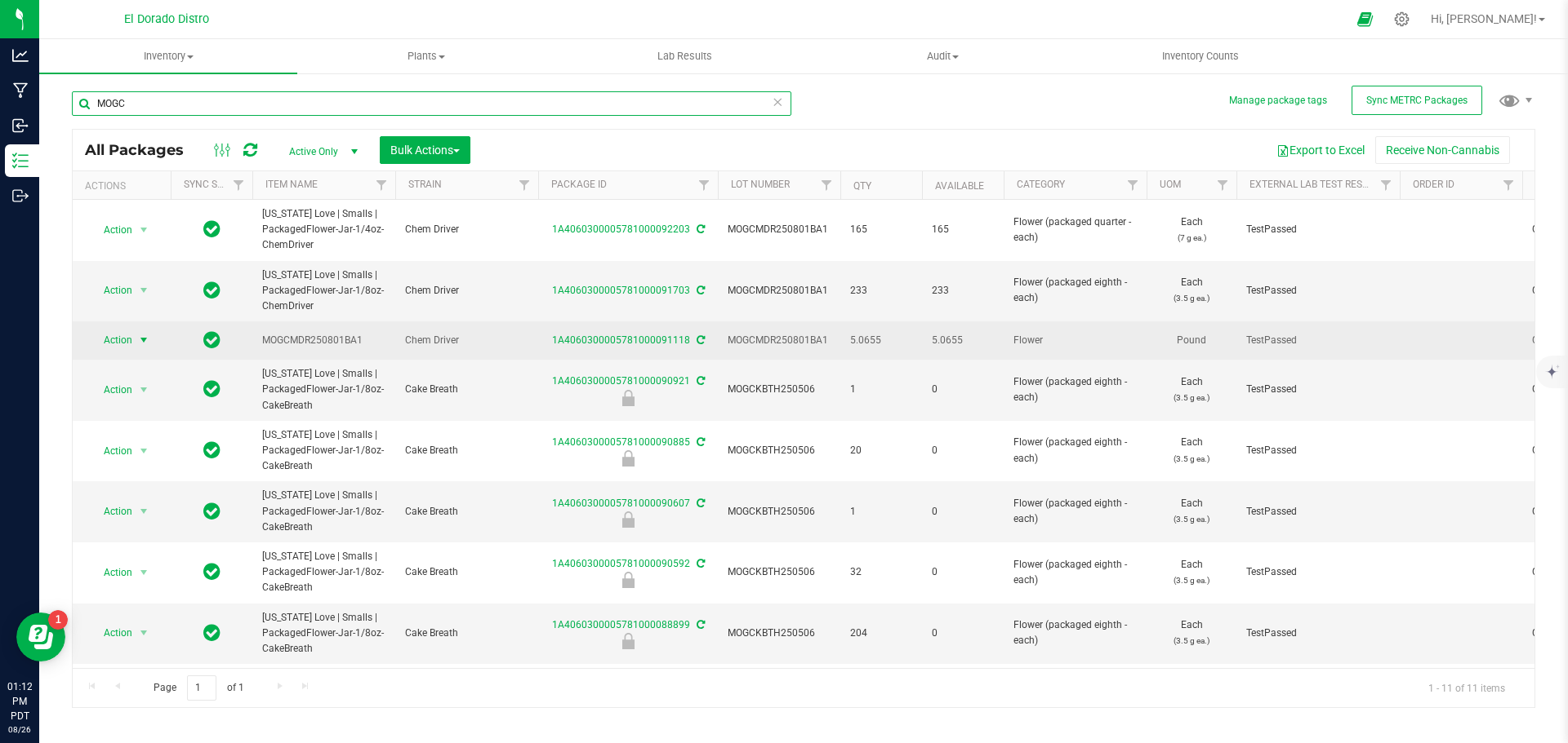
type input "MOGC"
click at [141, 340] on span "select" at bounding box center [143, 340] width 13 height 13
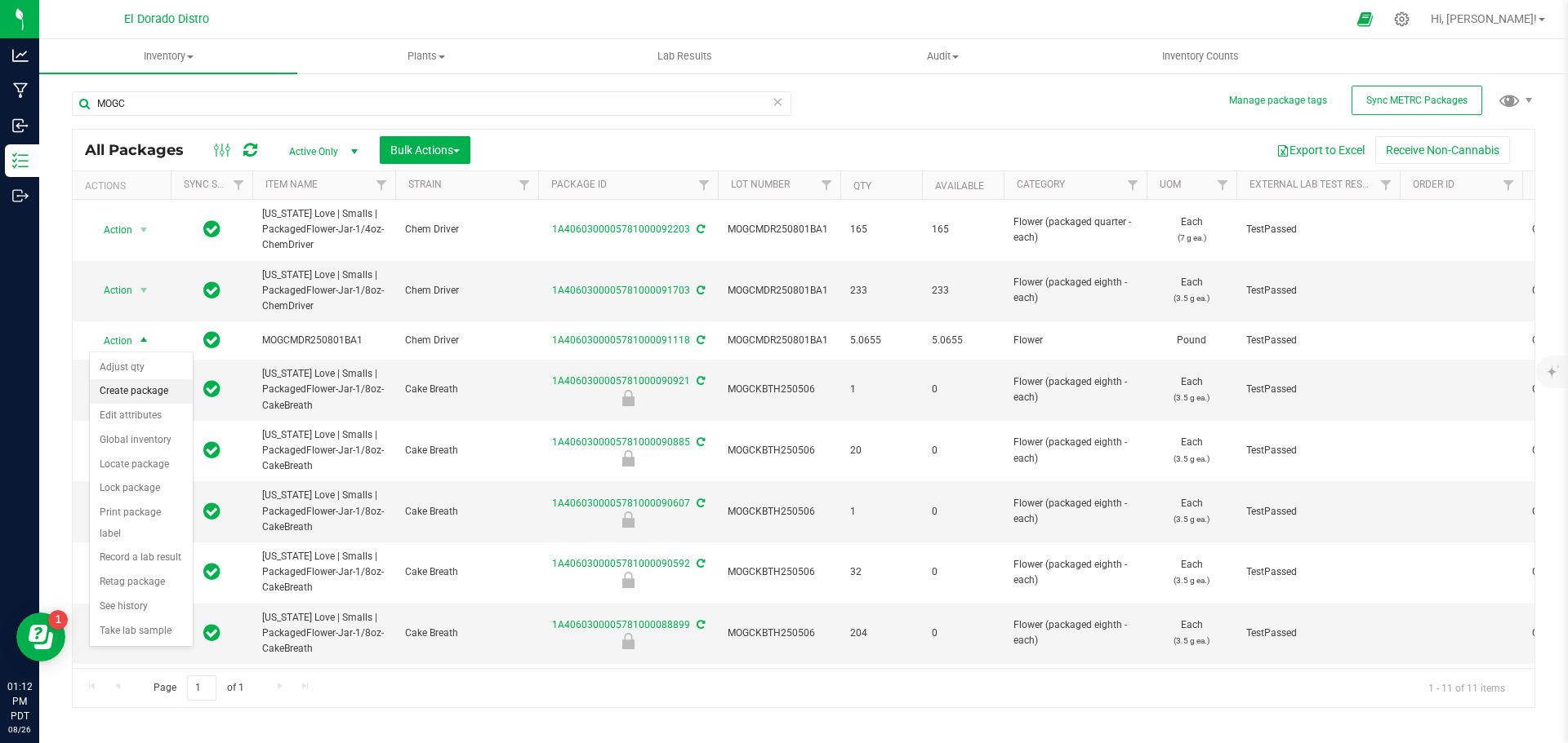
click at [159, 388] on li "Create package" at bounding box center [141, 391] width 103 height 25
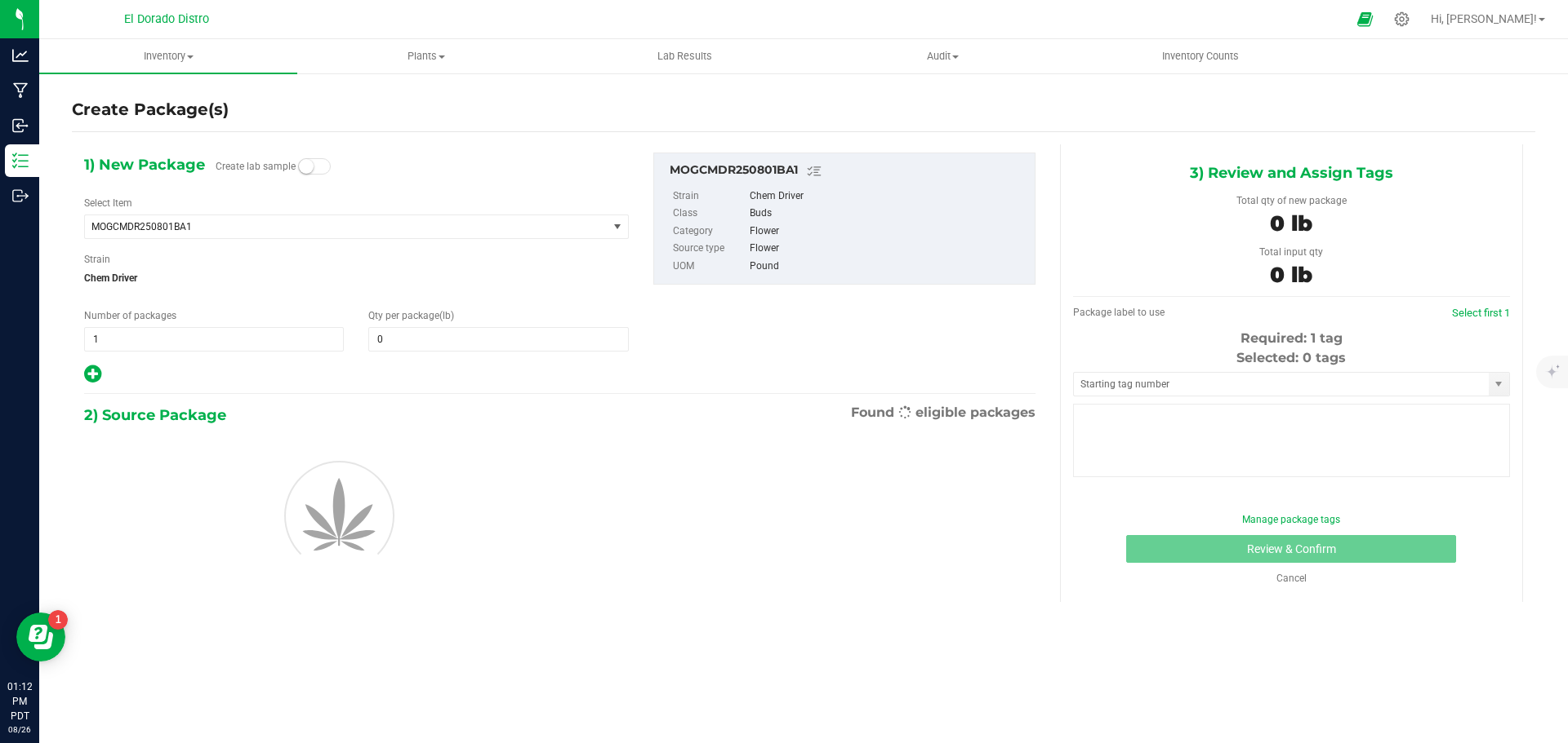
type input "0.0000"
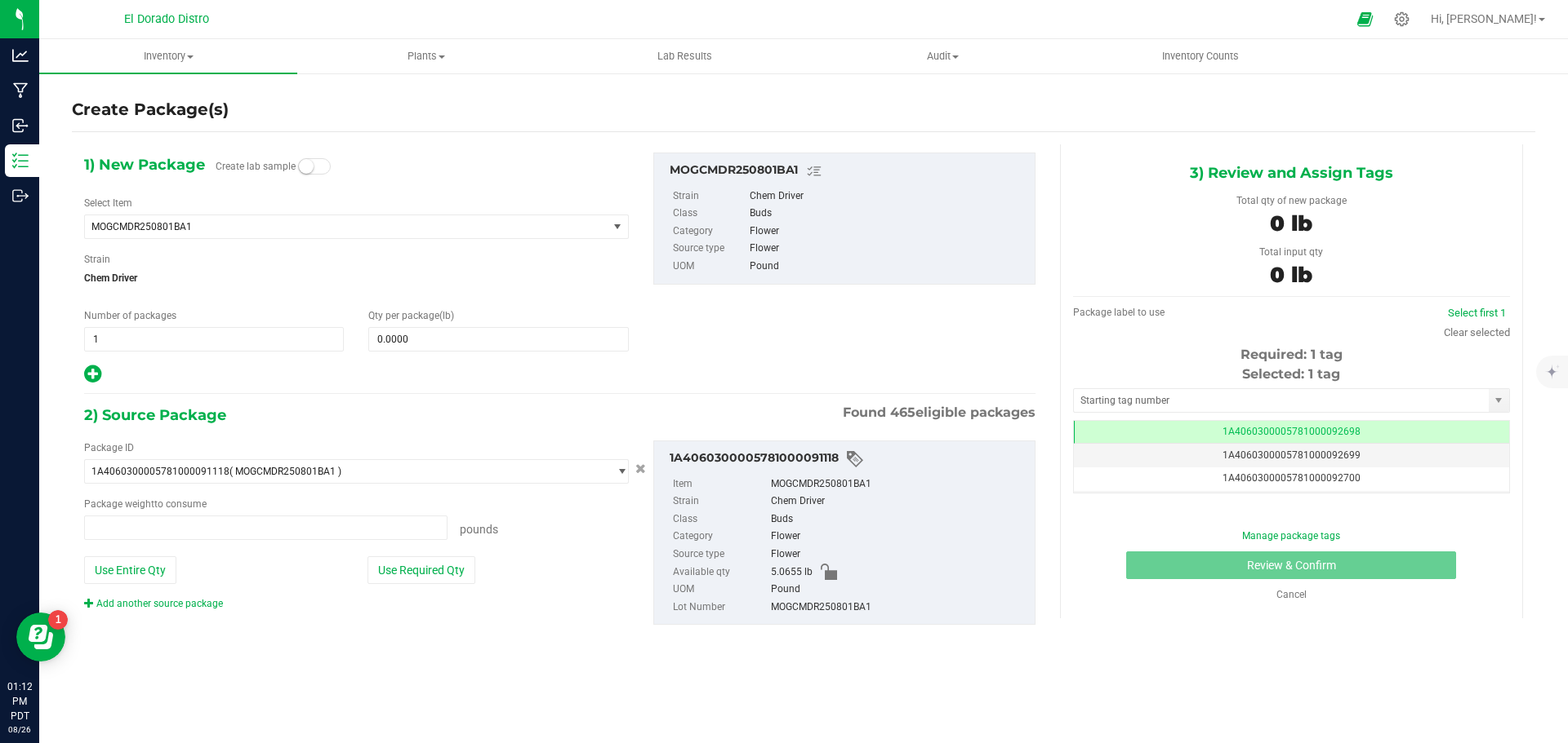
type input "0.0000 lb"
click at [180, 222] on span "MOGCMDR250801BA1" at bounding box center [336, 227] width 489 height 11
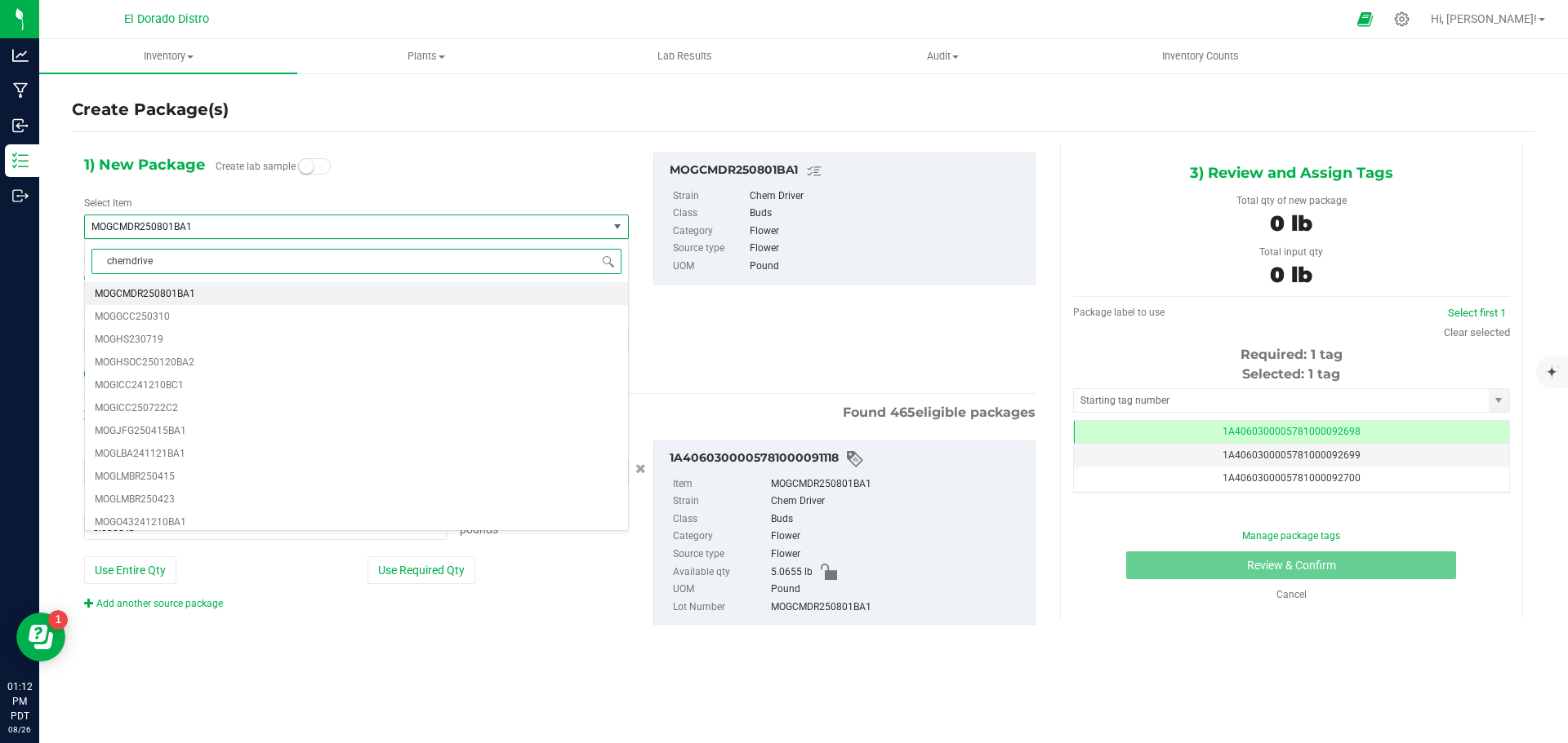
type input "chemdriver"
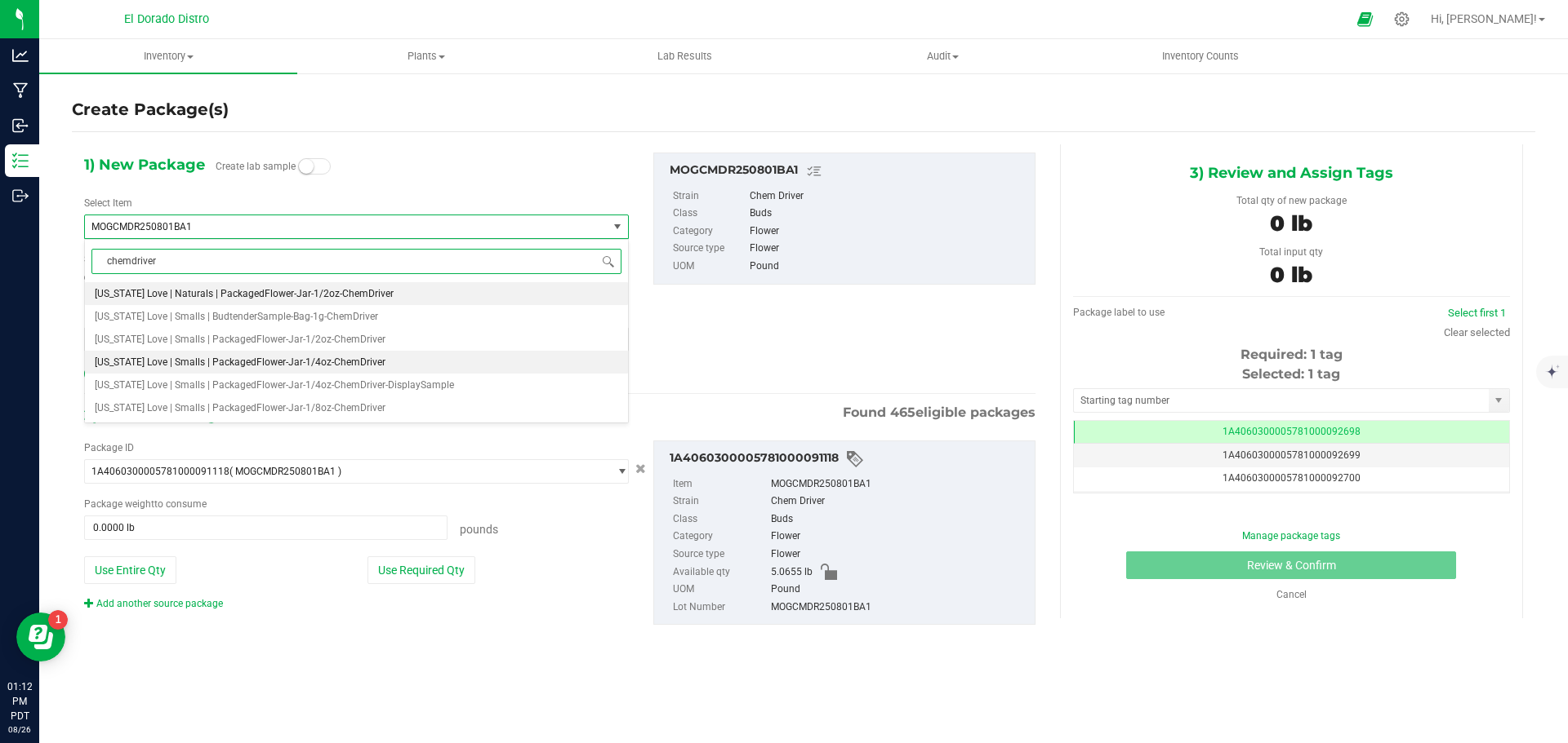
click at [321, 358] on span "California Love | Smalls | PackagedFlower-Jar-1/4oz-ChemDriver" at bounding box center [240, 362] width 291 height 11
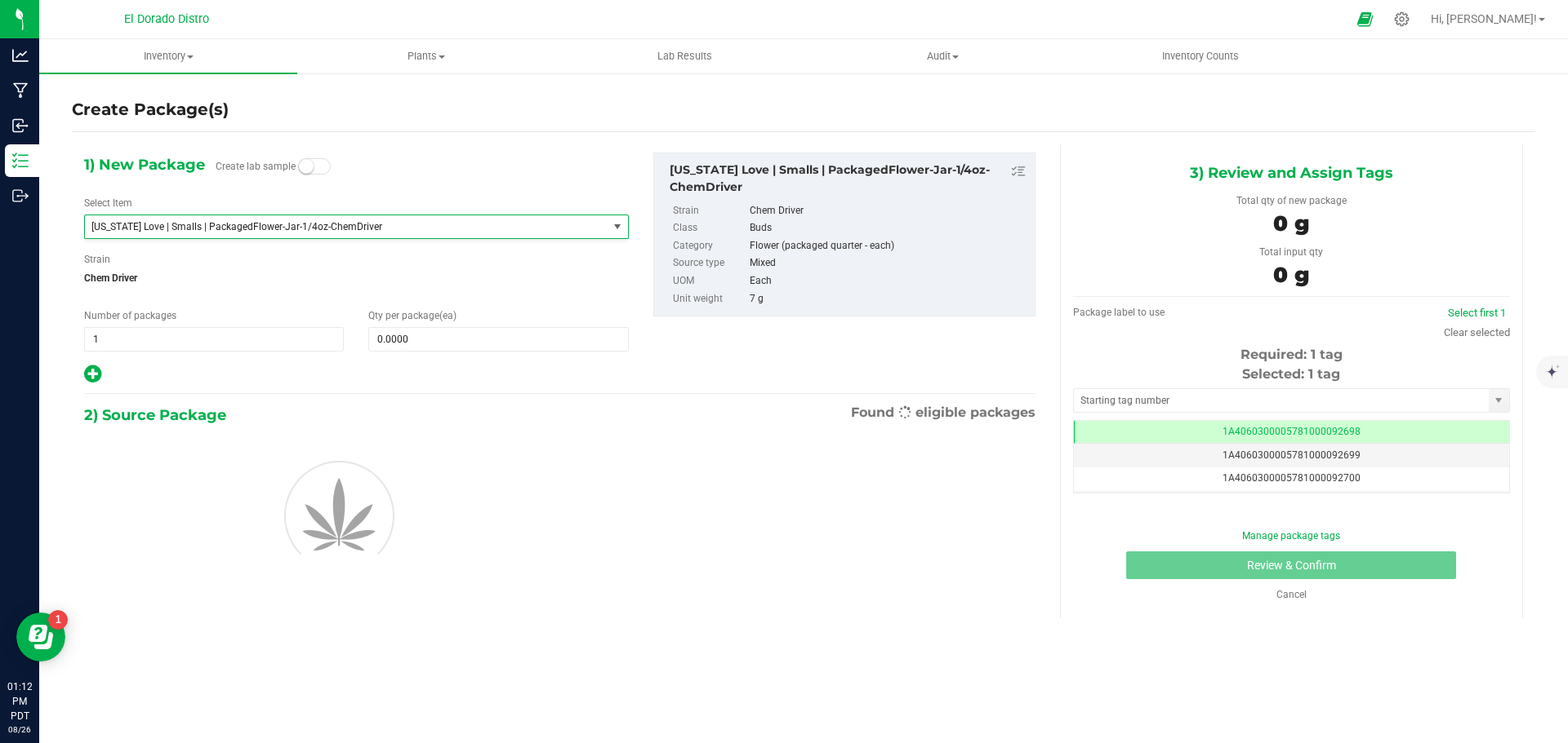
type input "0"
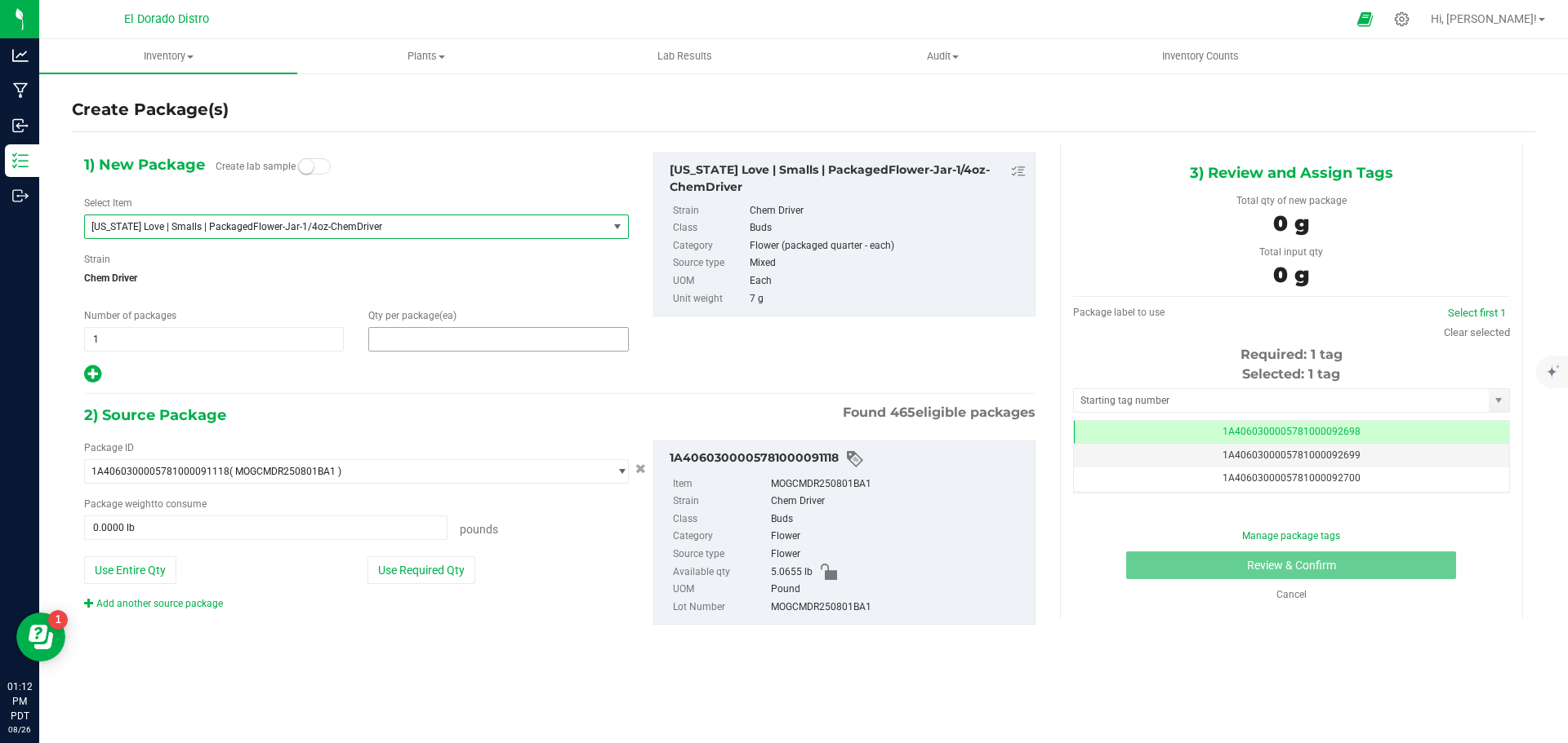
click at [411, 350] on span at bounding box center [498, 339] width 260 height 25
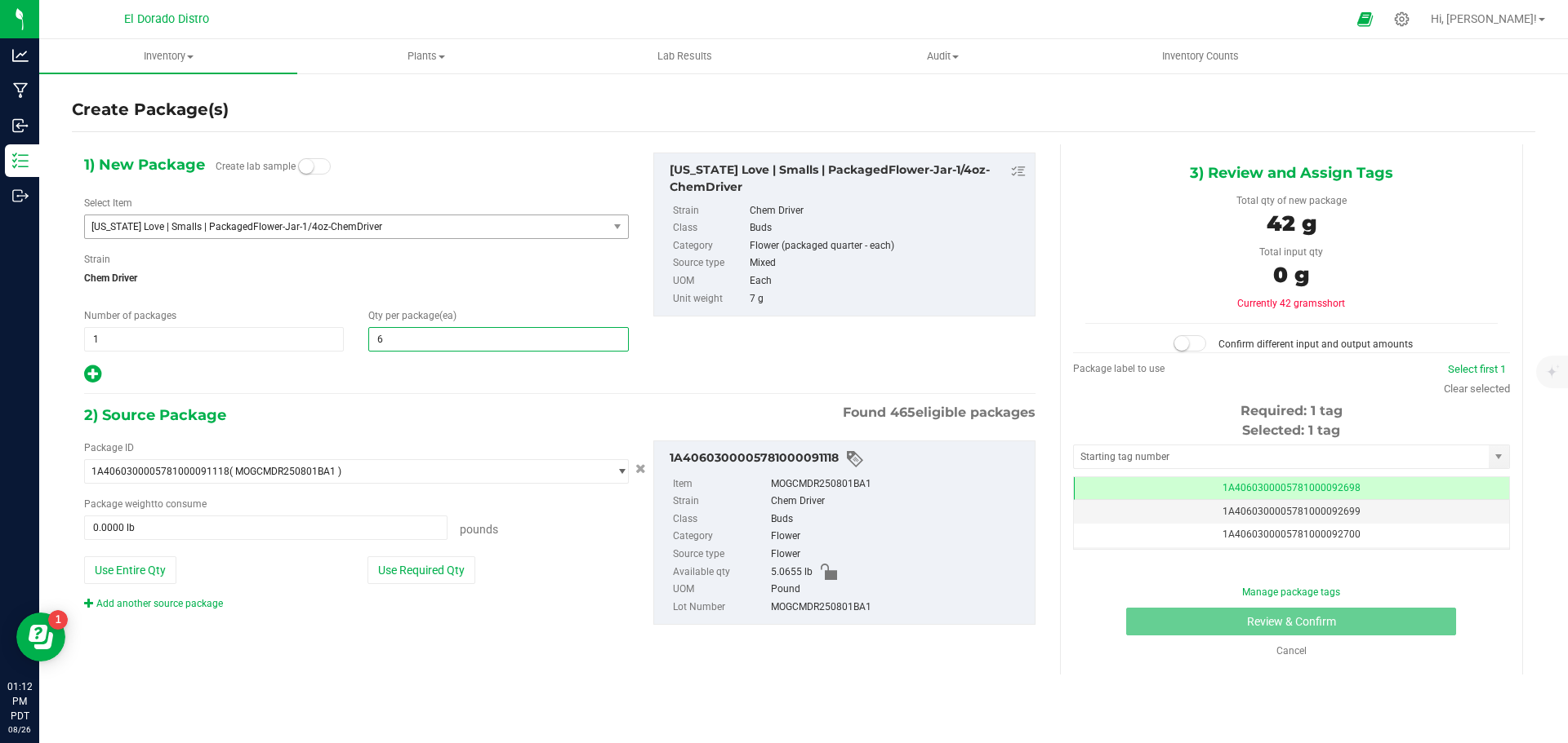
type input "61"
click at [407, 279] on span "Chem Driver" at bounding box center [356, 278] width 545 height 25
click at [453, 562] on button "Use Required Qty" at bounding box center [421, 570] width 107 height 28
type input "0.9414 lb"
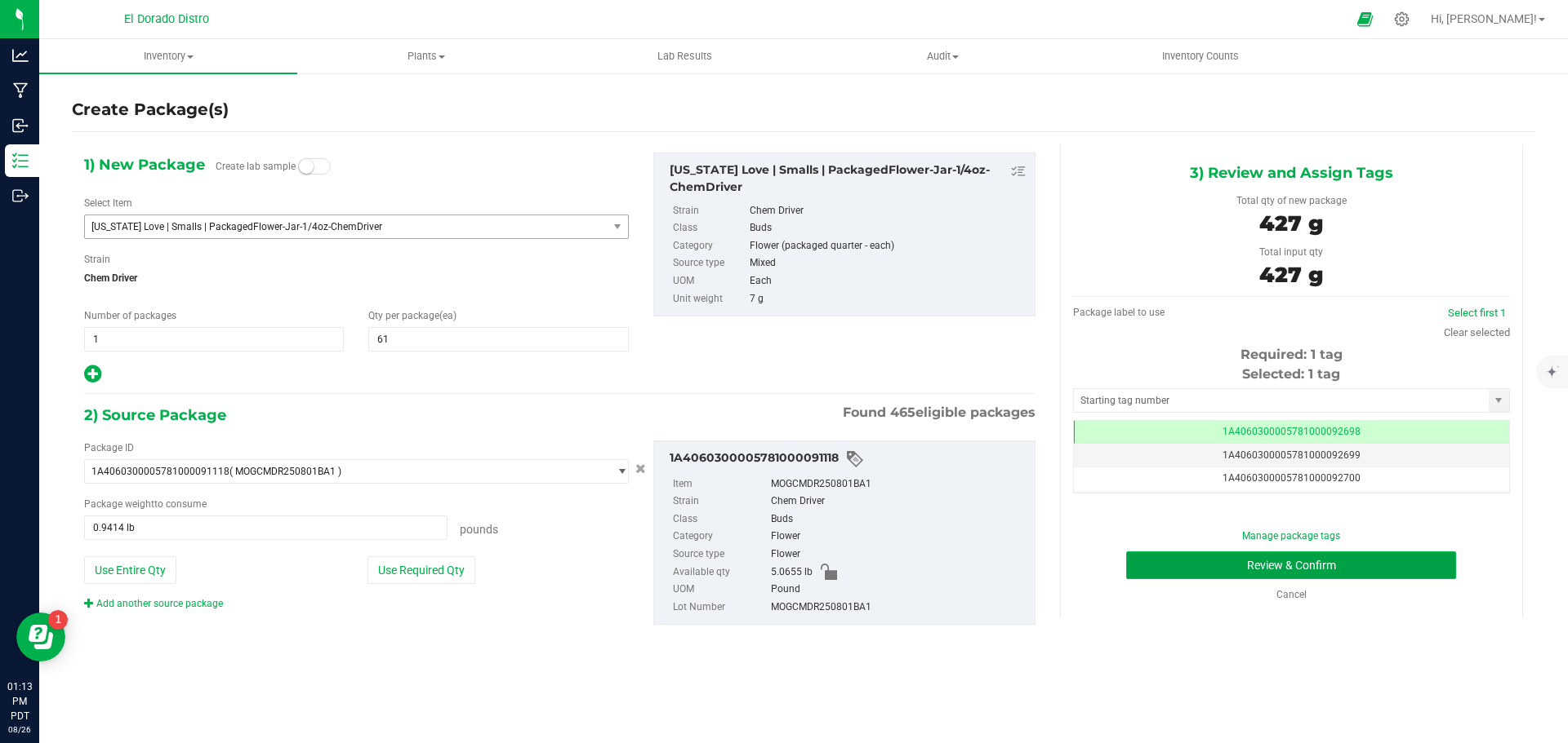
click at [1144, 570] on button "Review & Confirm" at bounding box center [1291, 565] width 330 height 28
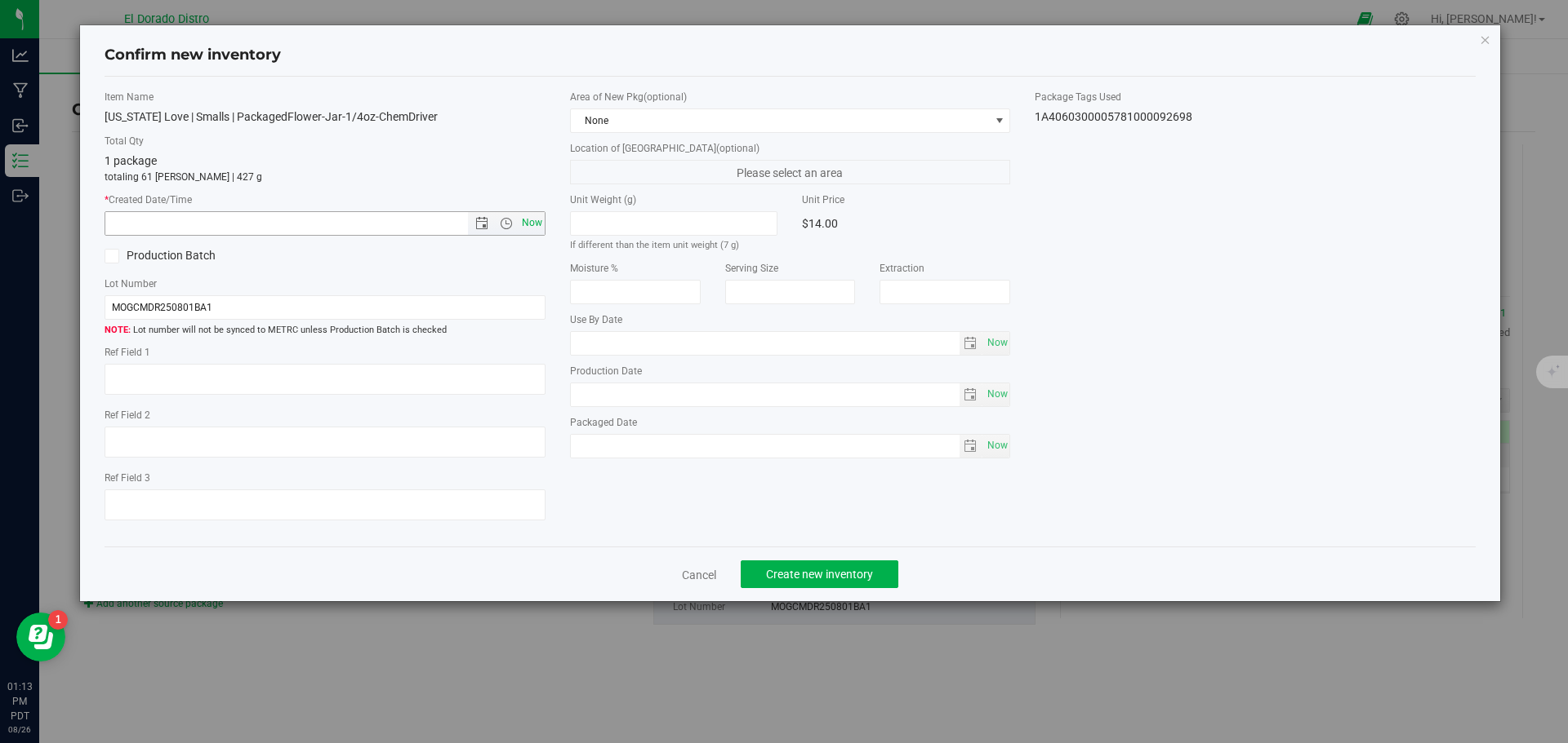
click at [539, 225] on span "Now" at bounding box center [531, 223] width 28 height 24
type input "8/26/2025 1:13 PM"
click at [841, 571] on span "Create new inventory" at bounding box center [819, 574] width 107 height 13
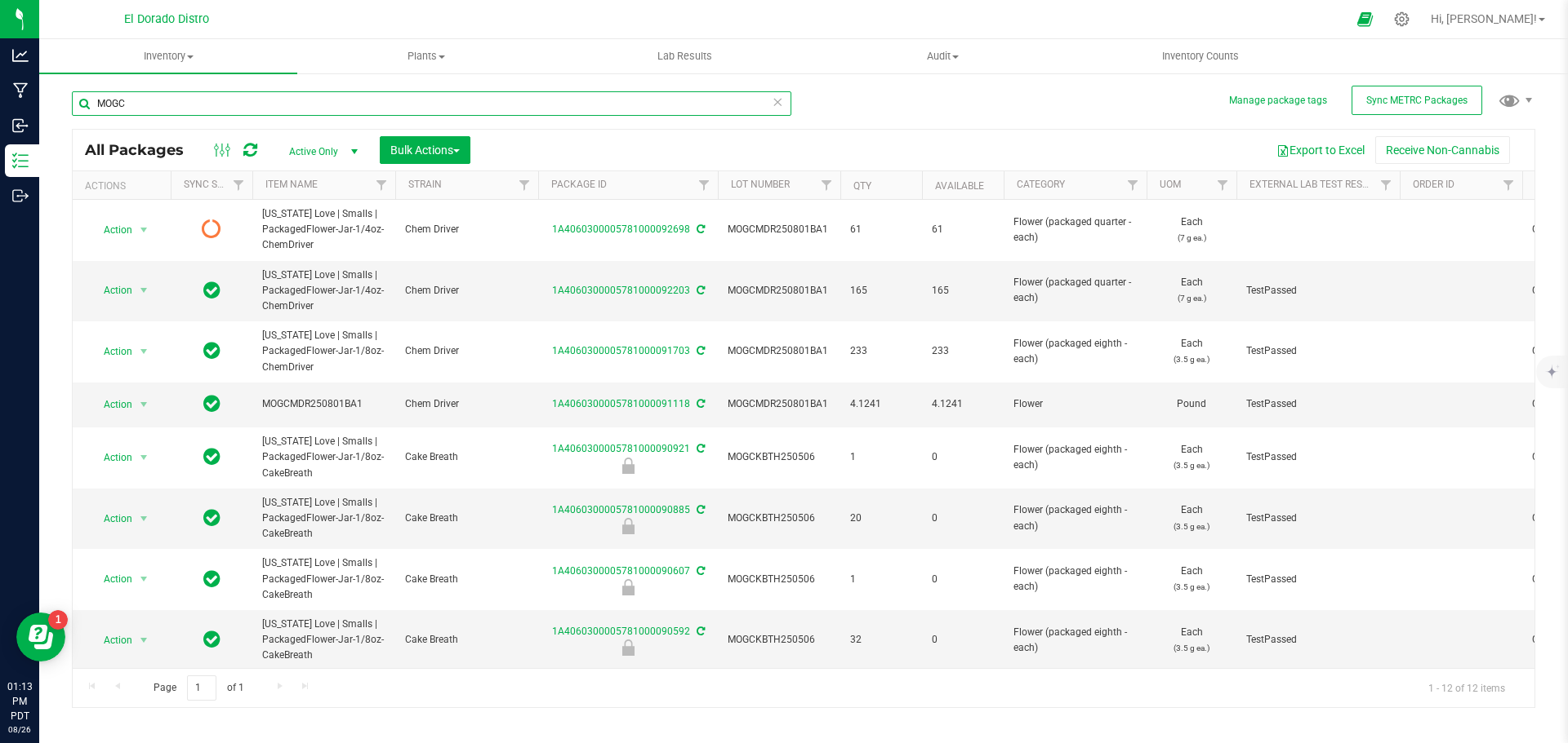
click at [117, 102] on input "MOGC" at bounding box center [431, 103] width 720 height 25
type input "O"
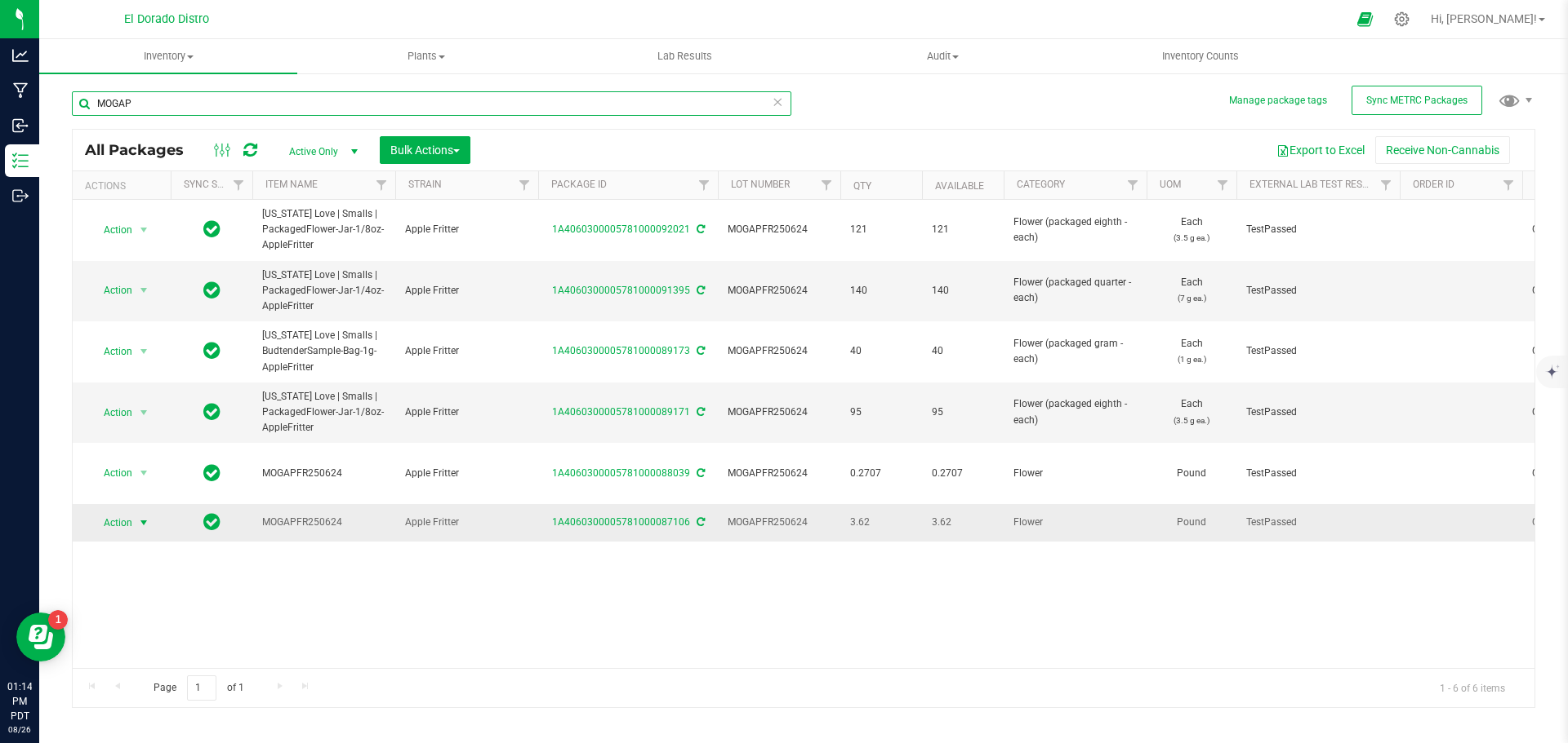
type input "MOGAP"
click at [130, 511] on span "Action" at bounding box center [111, 522] width 44 height 23
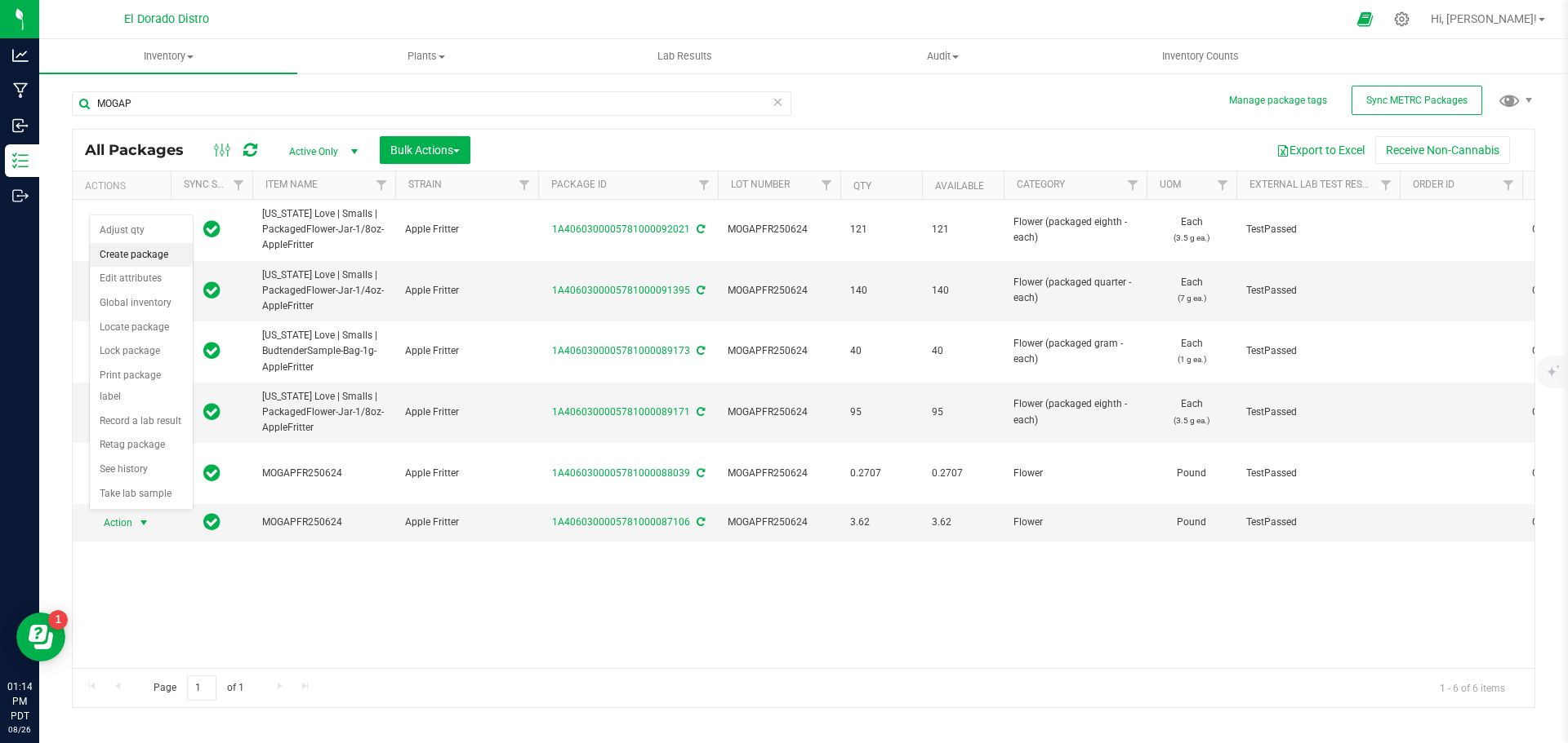
click at [171, 257] on li "Create package" at bounding box center [141, 255] width 103 height 25
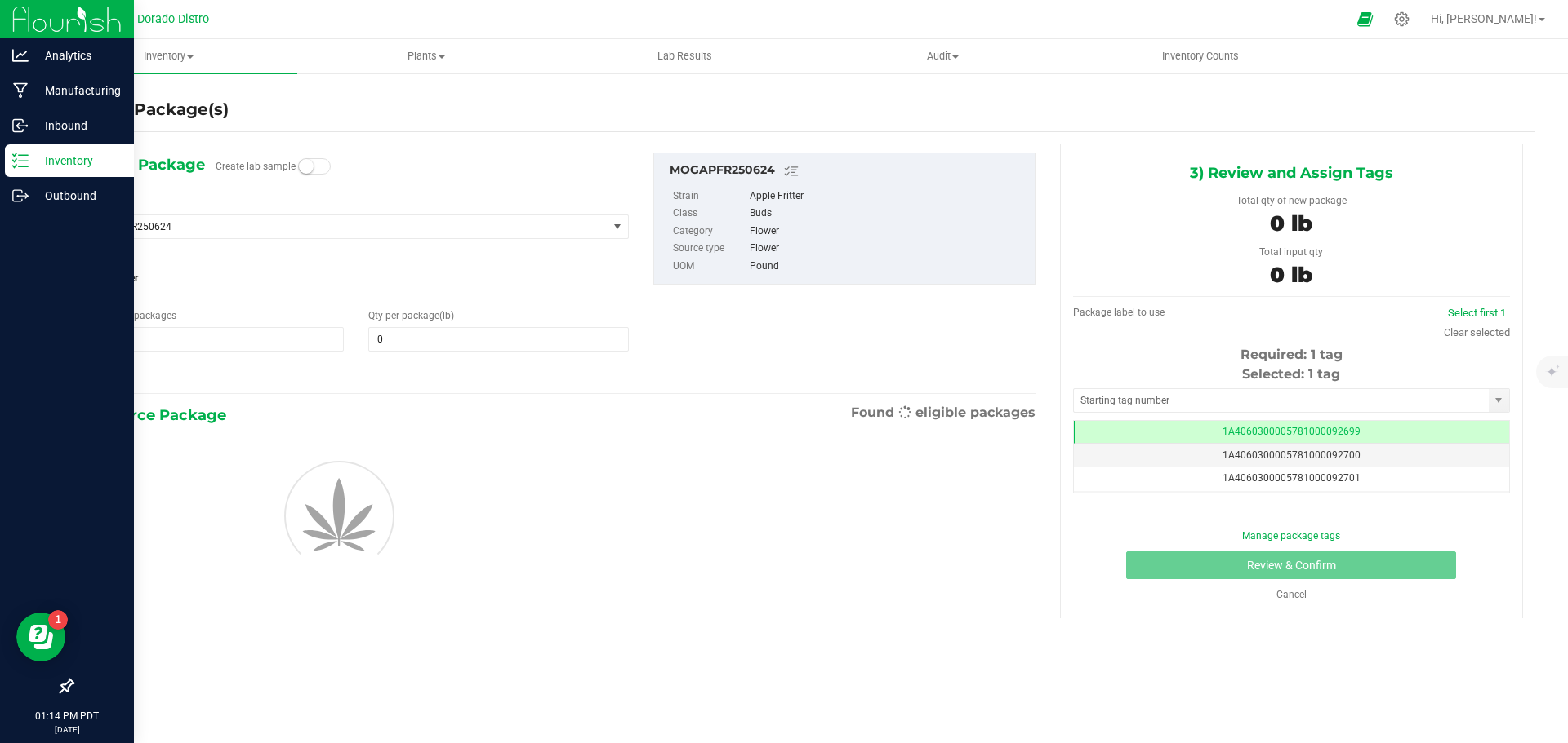
type input "0.0000"
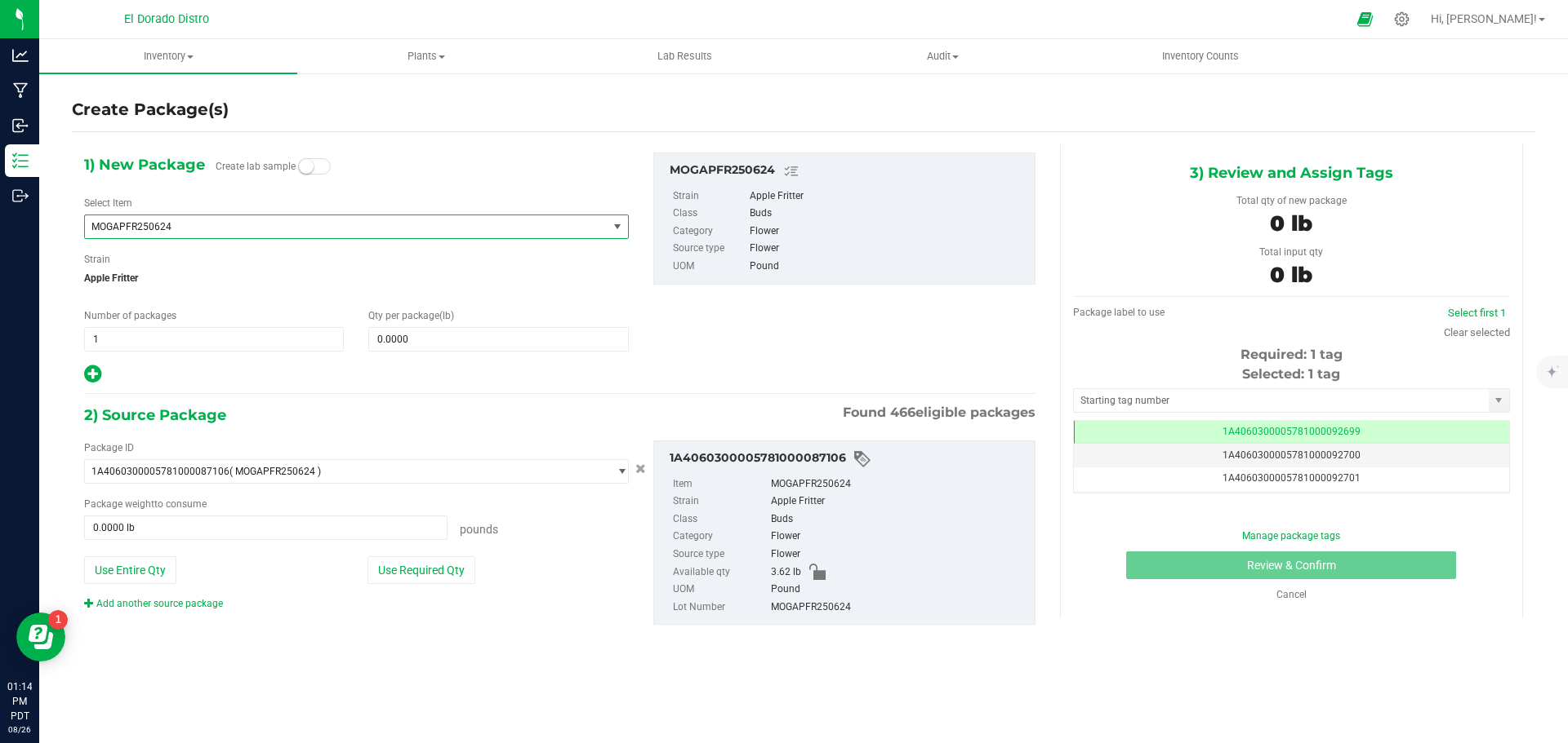
click at [301, 238] on span "MOGAPFR250624" at bounding box center [346, 227] width 523 height 23
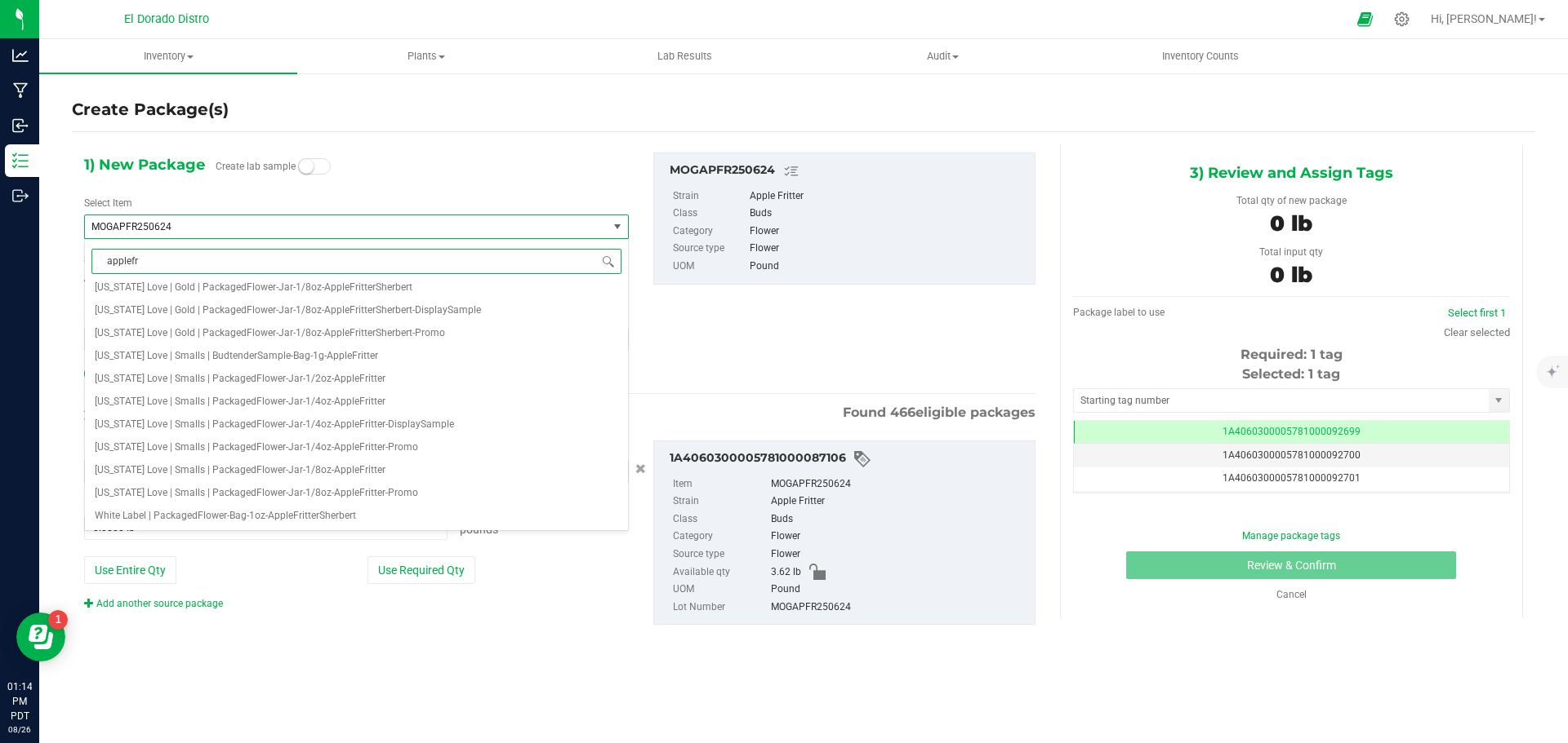
scroll to position [0, 0]
type input "applefritter"
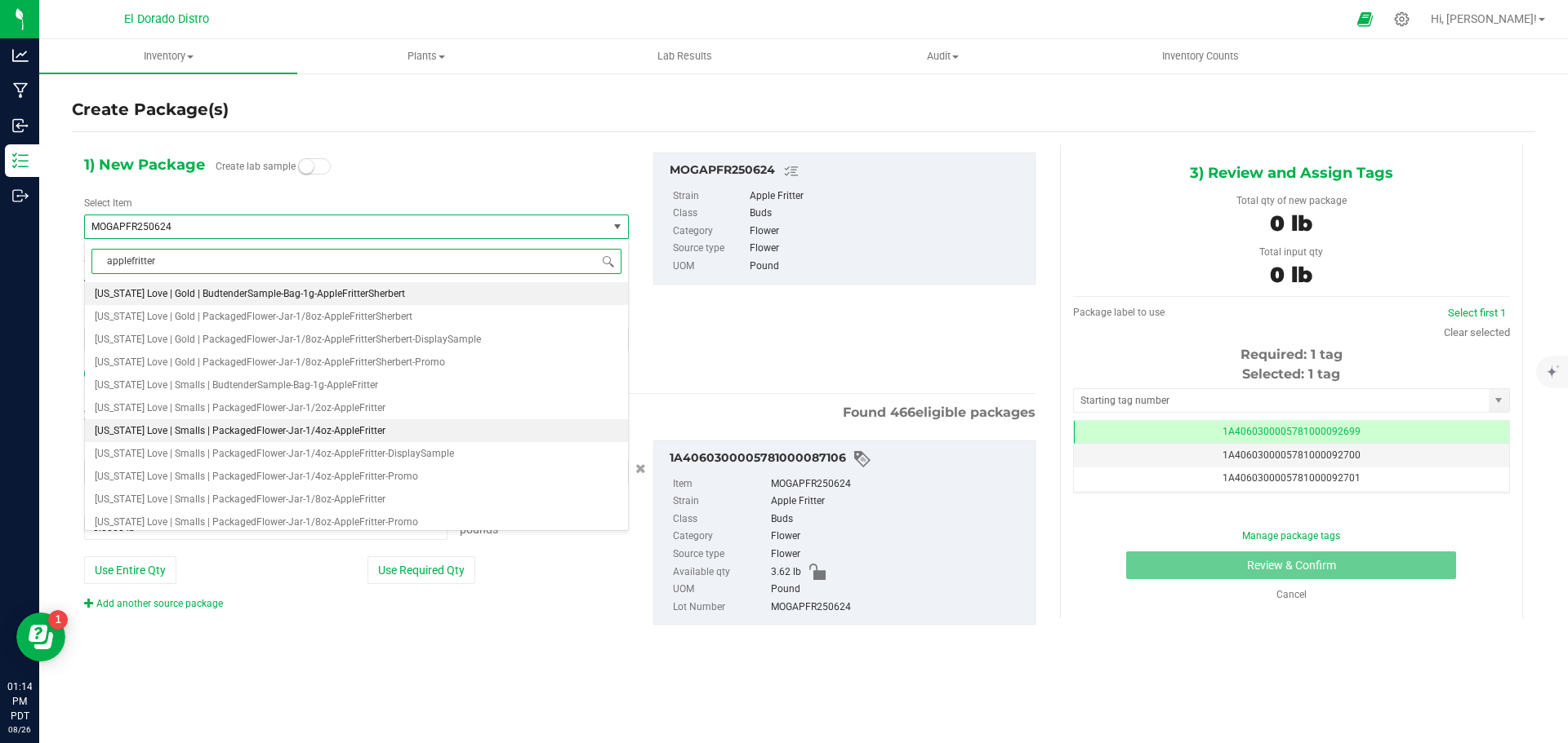
click at [343, 425] on span "[US_STATE] Love | Smalls | PackagedFlower-Jar-1/4oz-AppleFritter" at bounding box center [240, 430] width 291 height 11
type input "0"
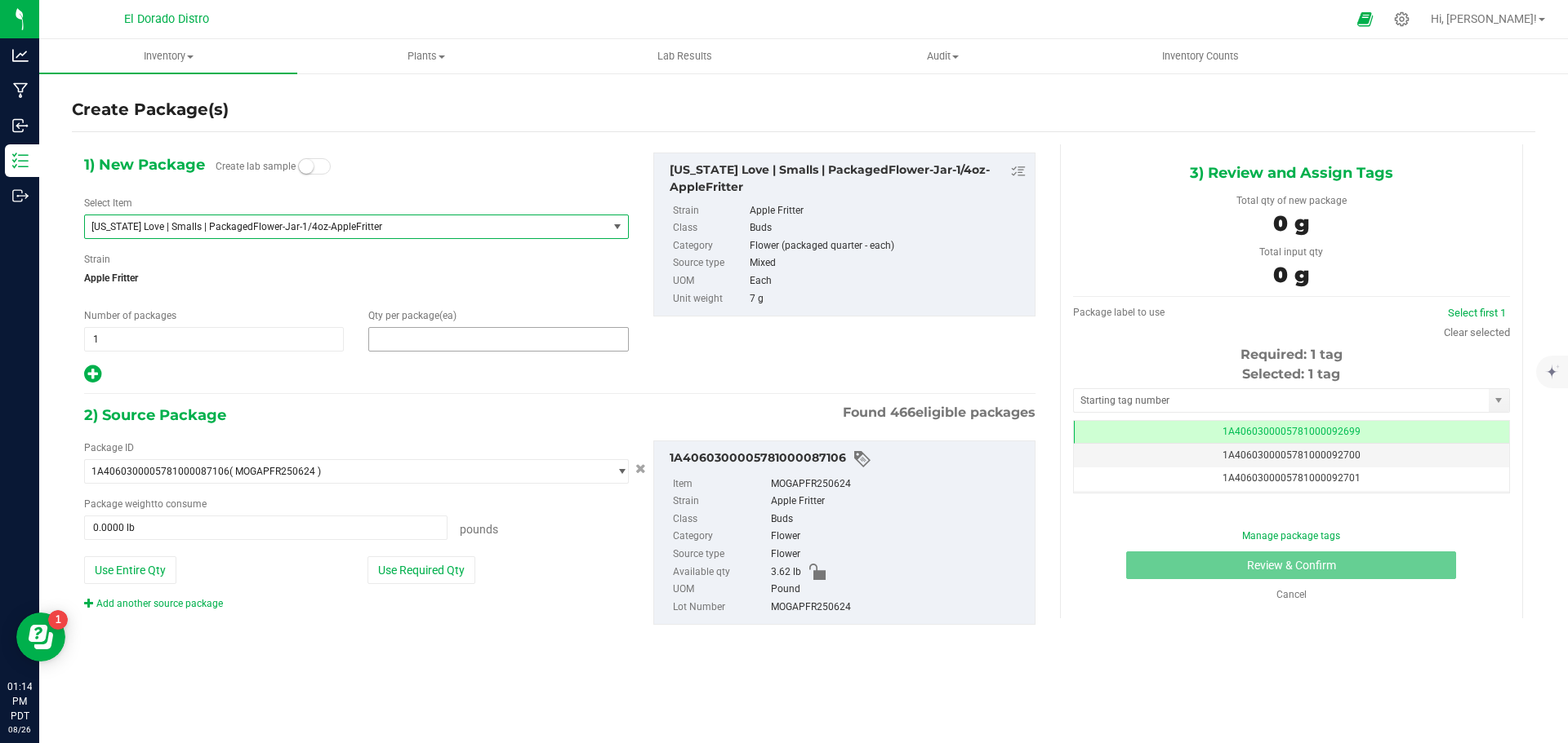
click at [392, 342] on span at bounding box center [498, 339] width 260 height 25
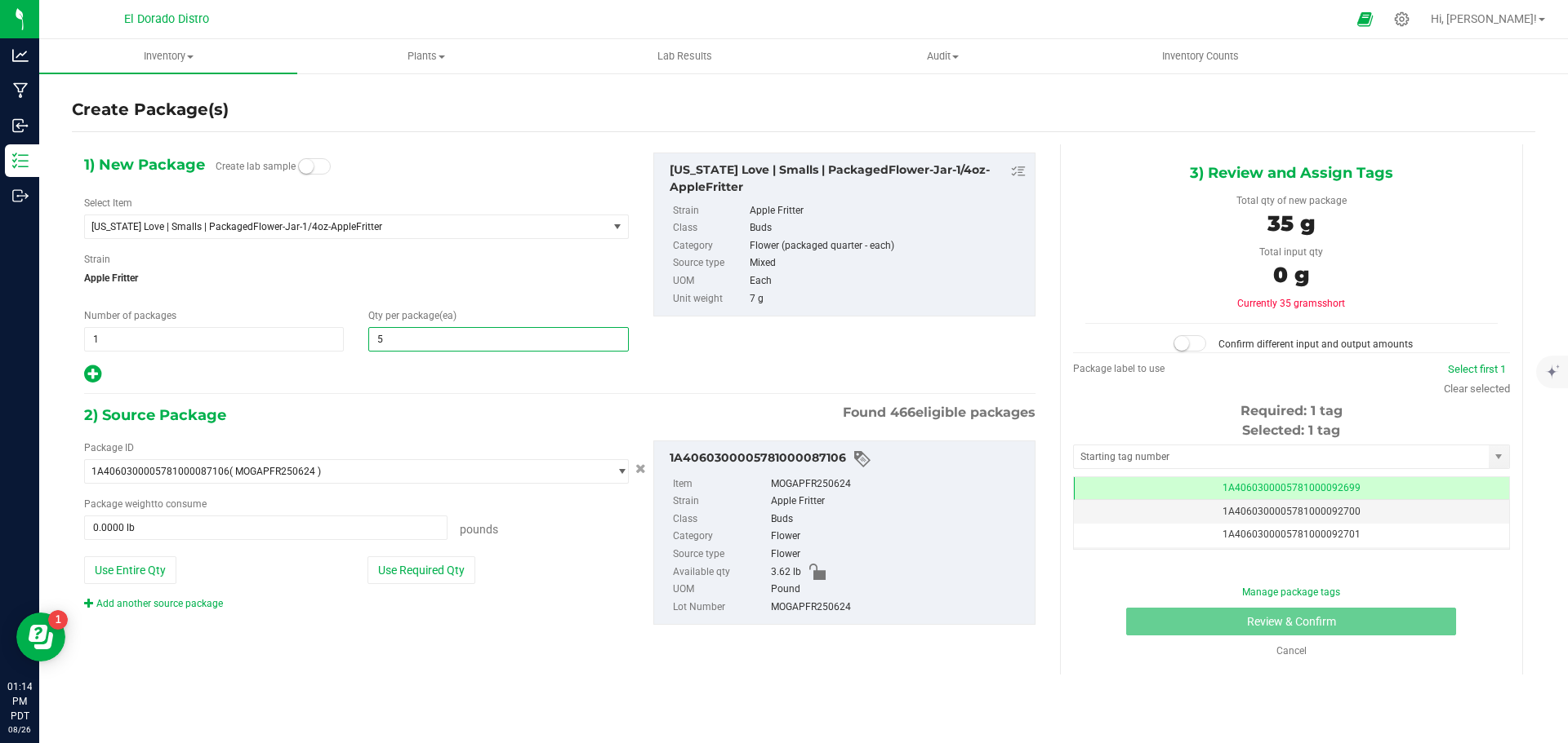
type input "58"
click at [432, 277] on span "Apple Fritter" at bounding box center [356, 278] width 545 height 25
type input "58"
click at [432, 572] on button "Use Required Qty" at bounding box center [421, 570] width 107 height 28
type input "0.8951 lb"
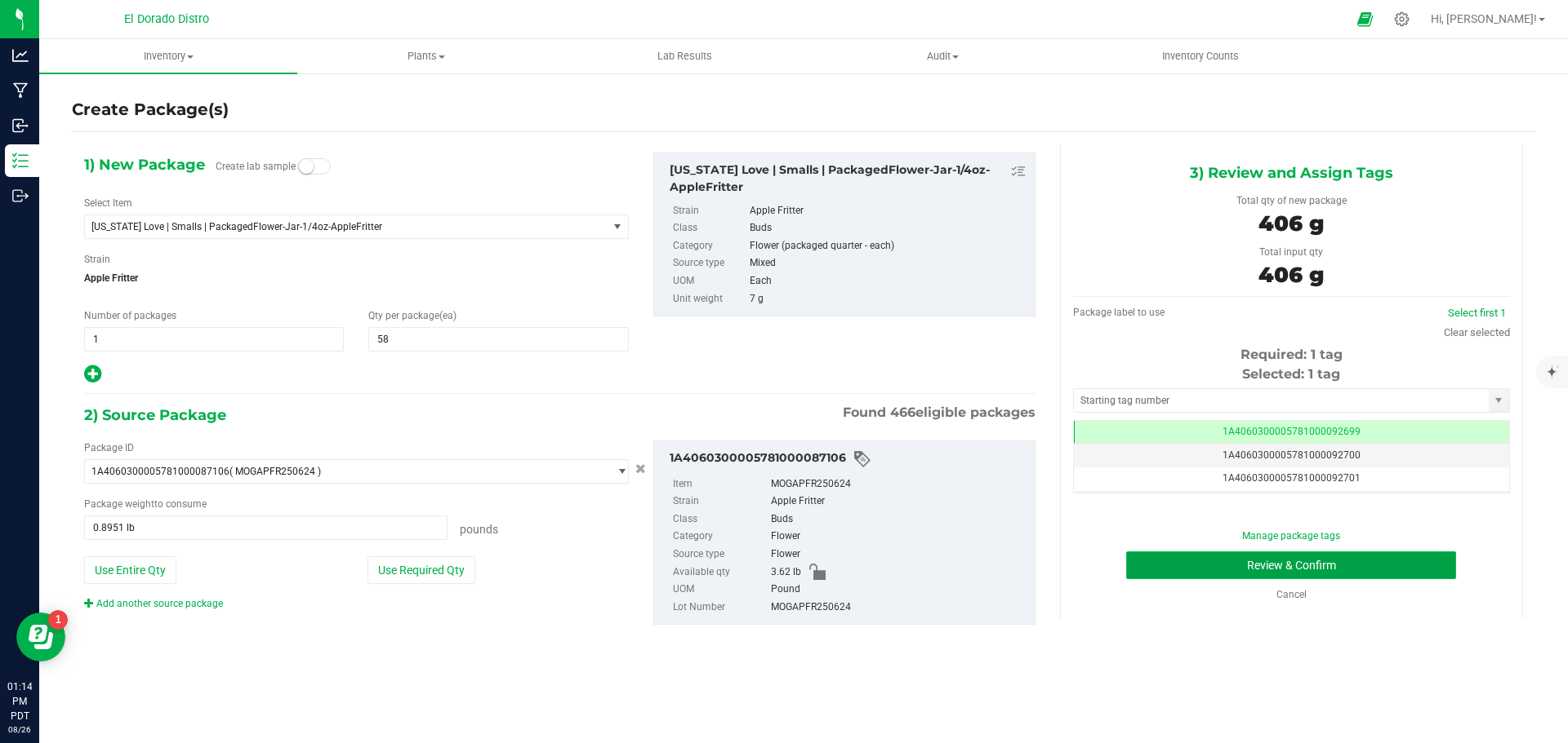
click at [1139, 568] on button "Review & Confirm" at bounding box center [1291, 565] width 330 height 28
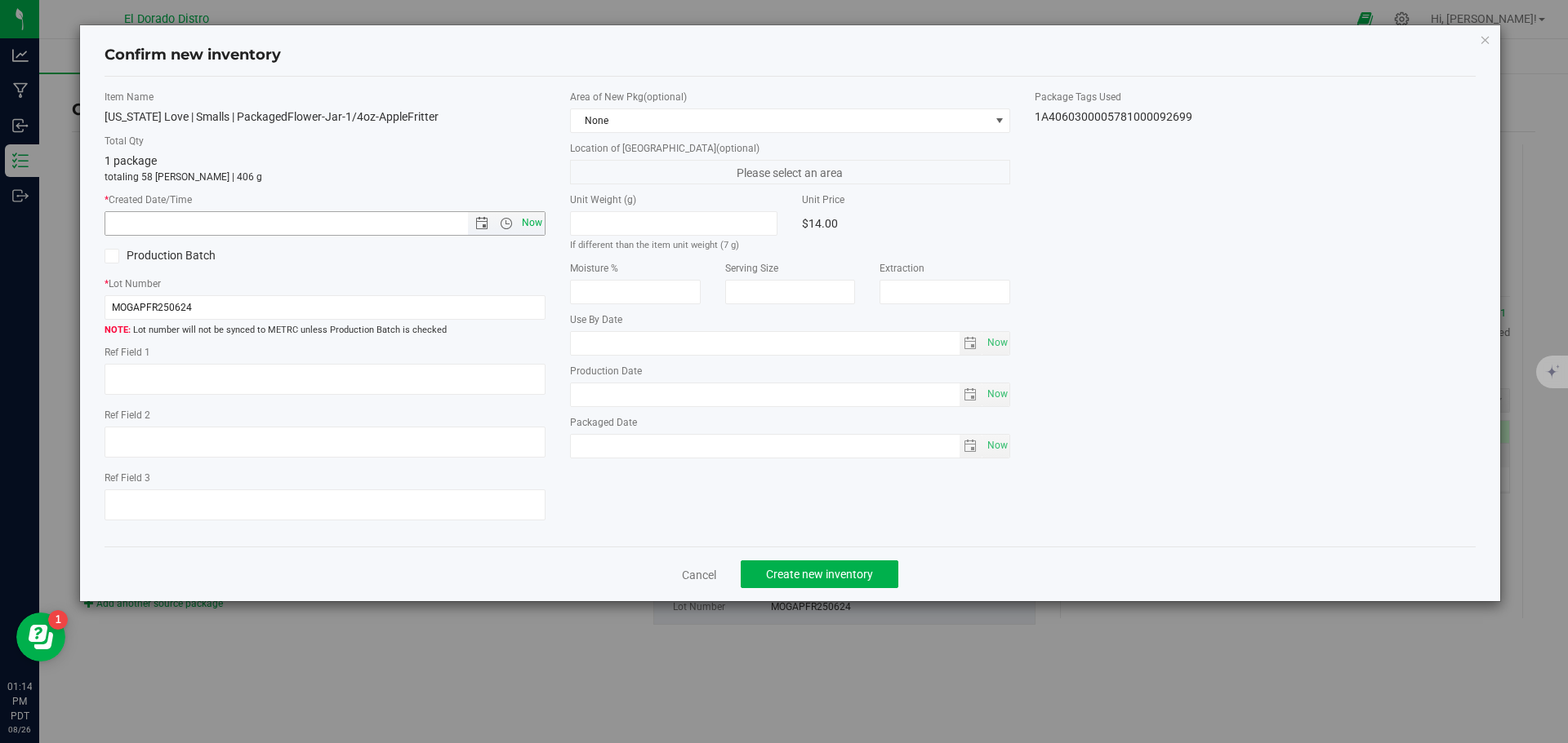
click at [529, 224] on span "Now" at bounding box center [531, 223] width 28 height 24
type input "8/26/2025 1:14 PM"
click at [808, 573] on span "Create new inventory" at bounding box center [819, 574] width 107 height 13
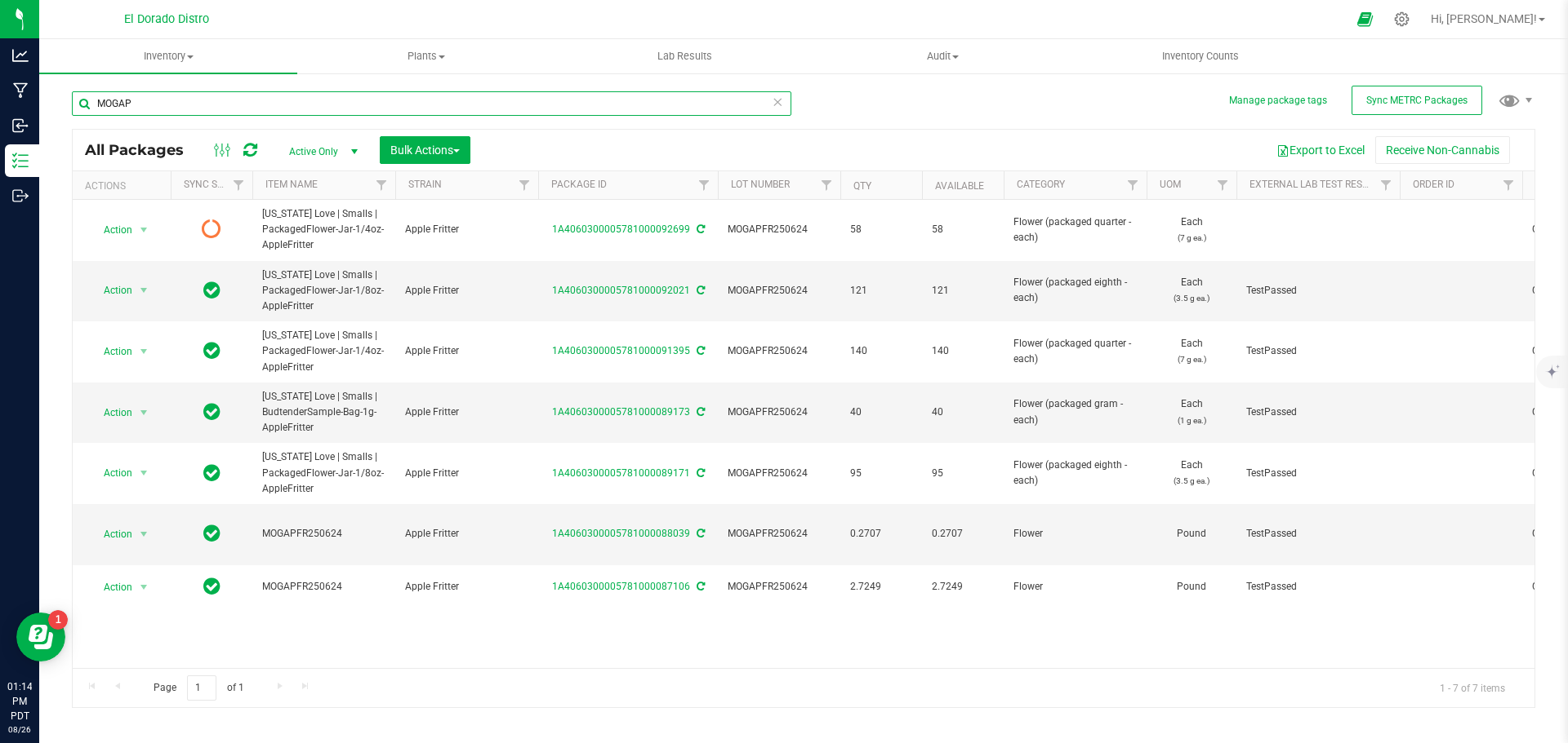
click at [111, 103] on input "MOGAP" at bounding box center [431, 103] width 720 height 25
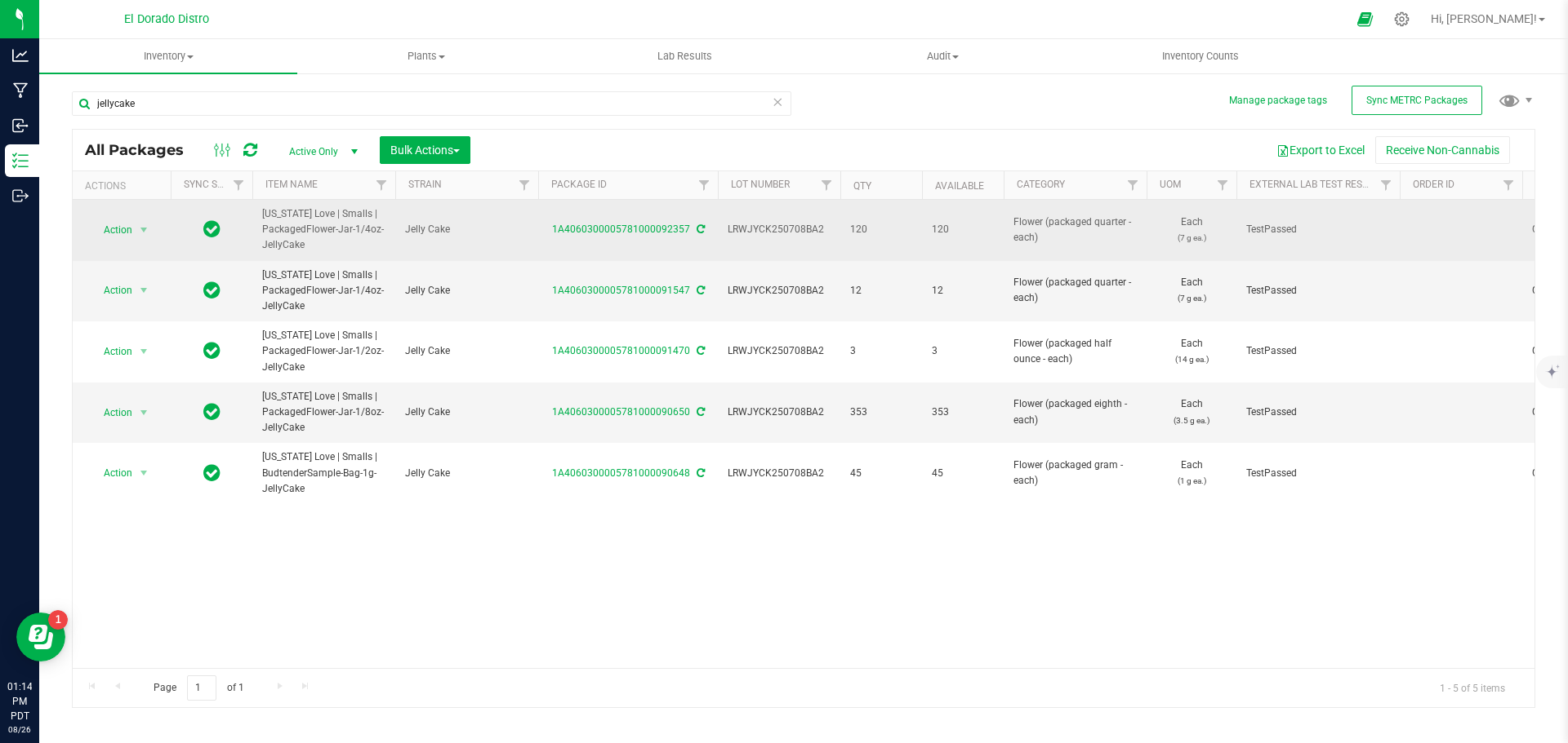
click at [773, 229] on span "LRWJYCK250708BA2" at bounding box center [778, 229] width 103 height 15
click at [113, 103] on input "jellycake" at bounding box center [431, 103] width 720 height 25
paste input "LRWJYCK250708BA2"
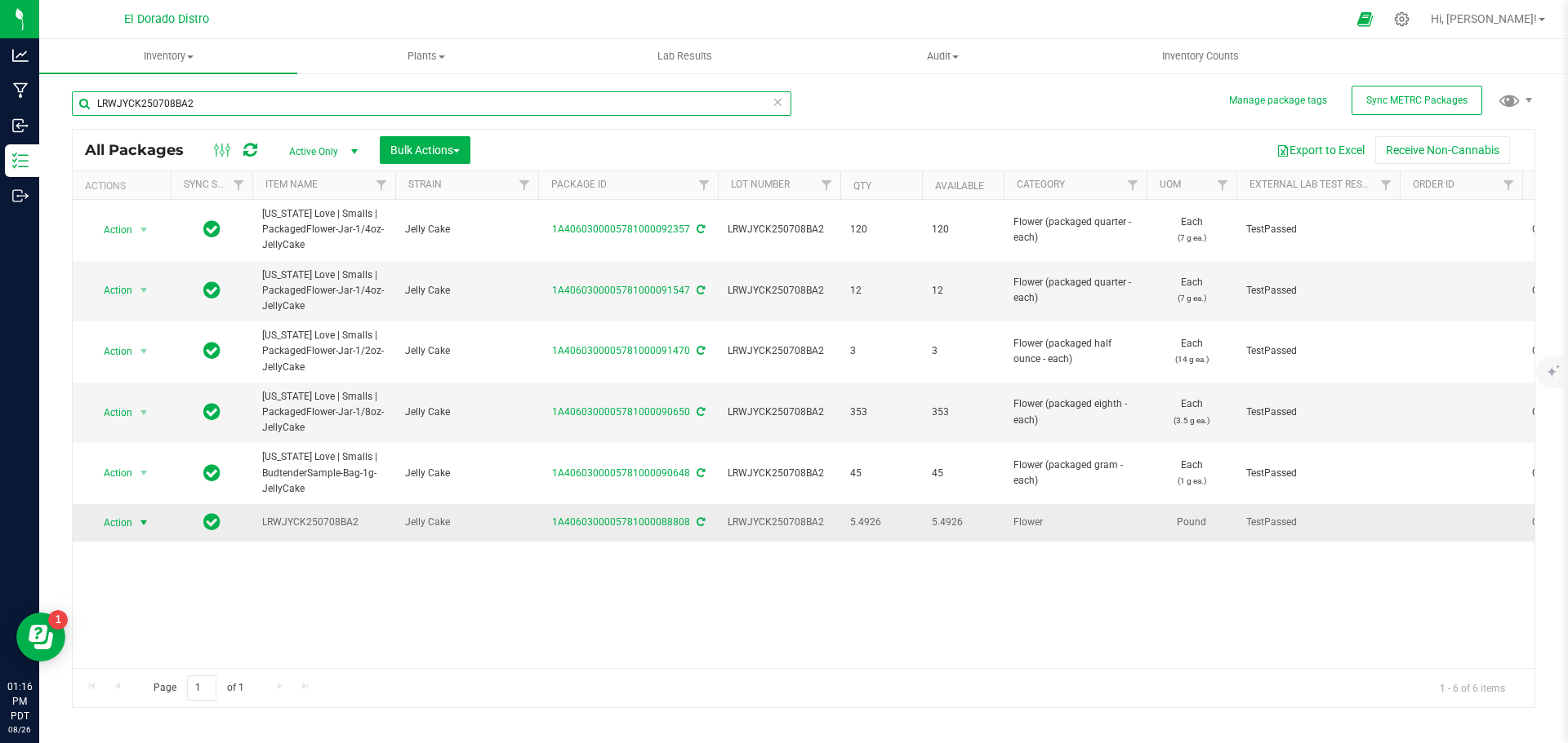
type input "LRWJYCK250708BA2"
click at [125, 528] on span "Action" at bounding box center [111, 522] width 44 height 23
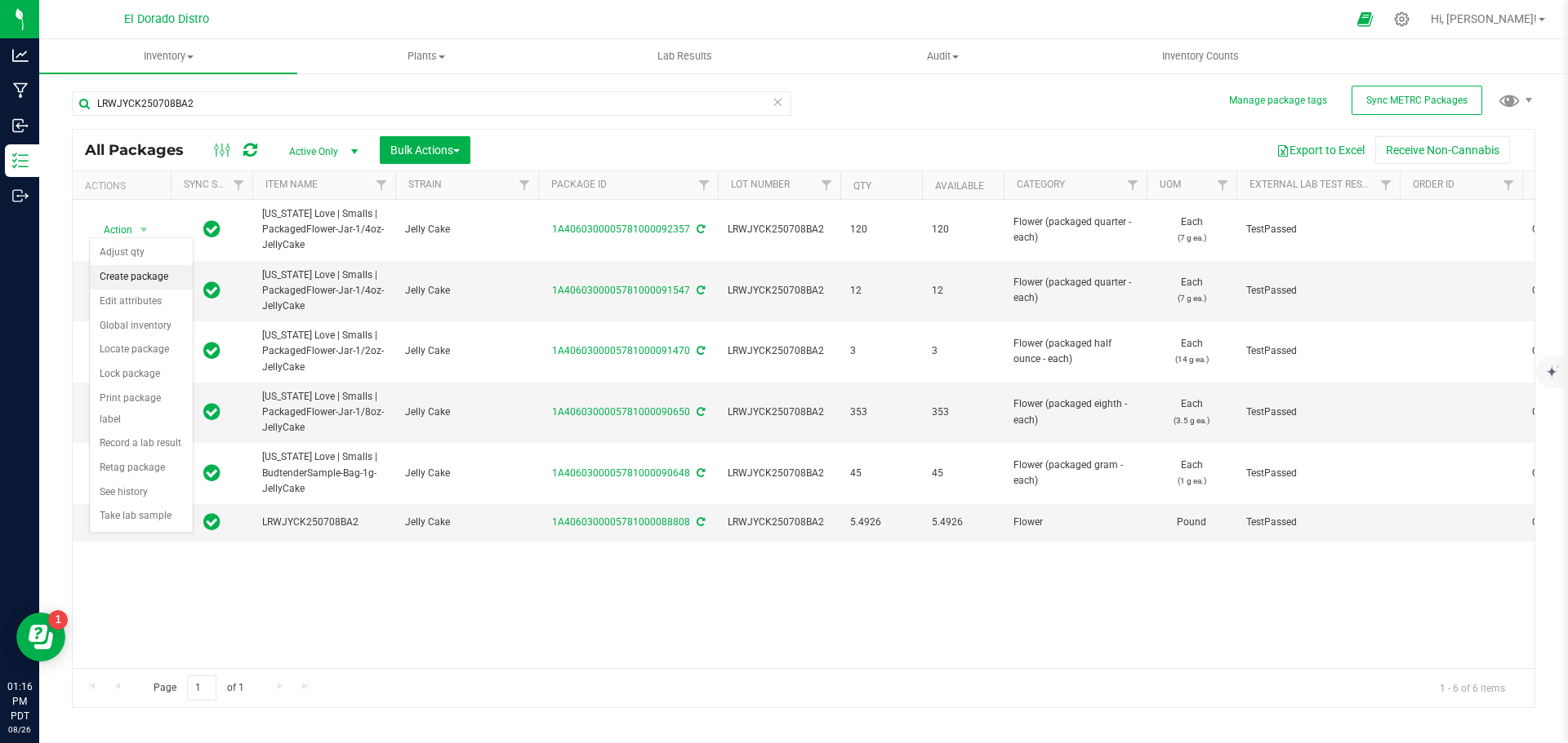
click at [169, 280] on li "Create package" at bounding box center [141, 277] width 103 height 25
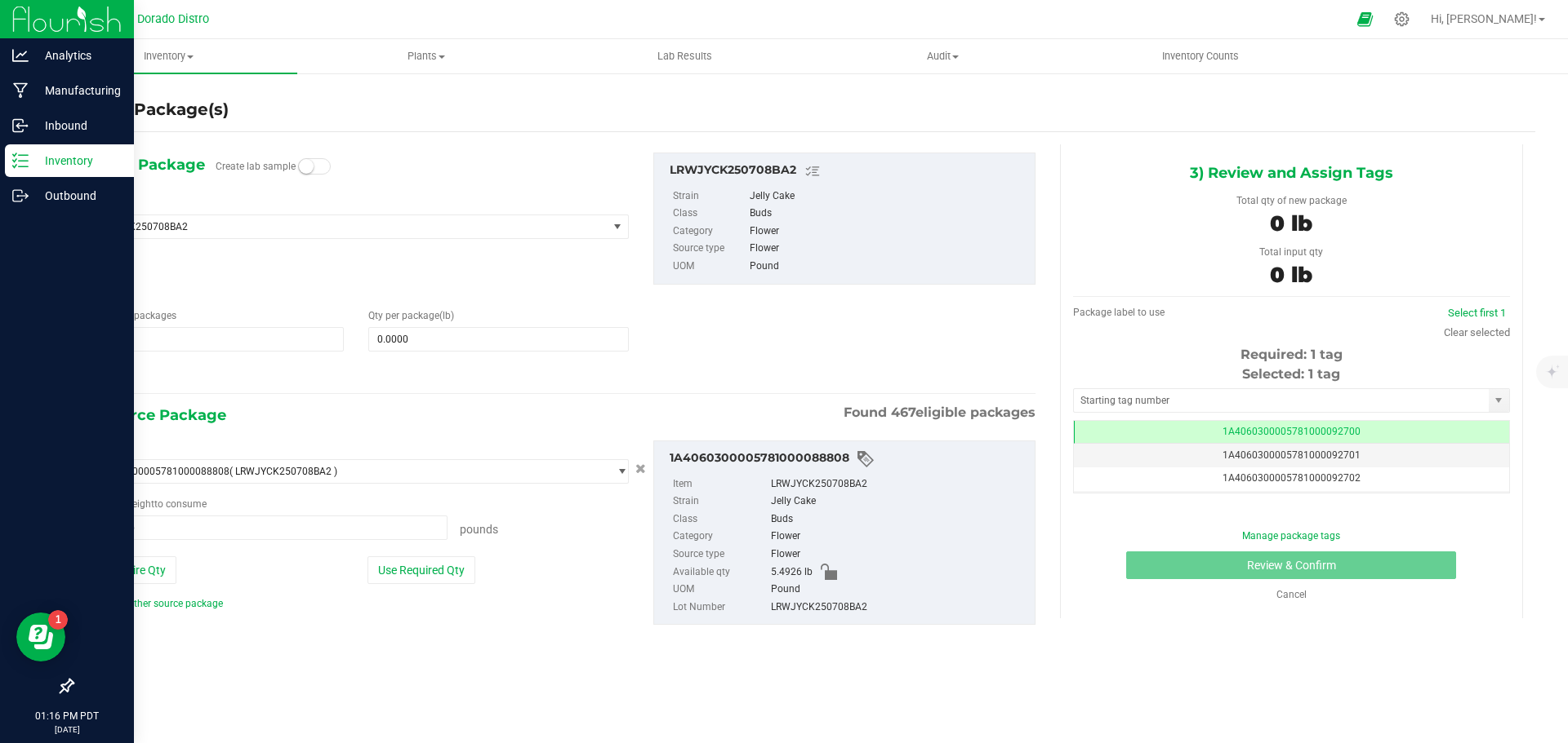
scroll to position [0, -1]
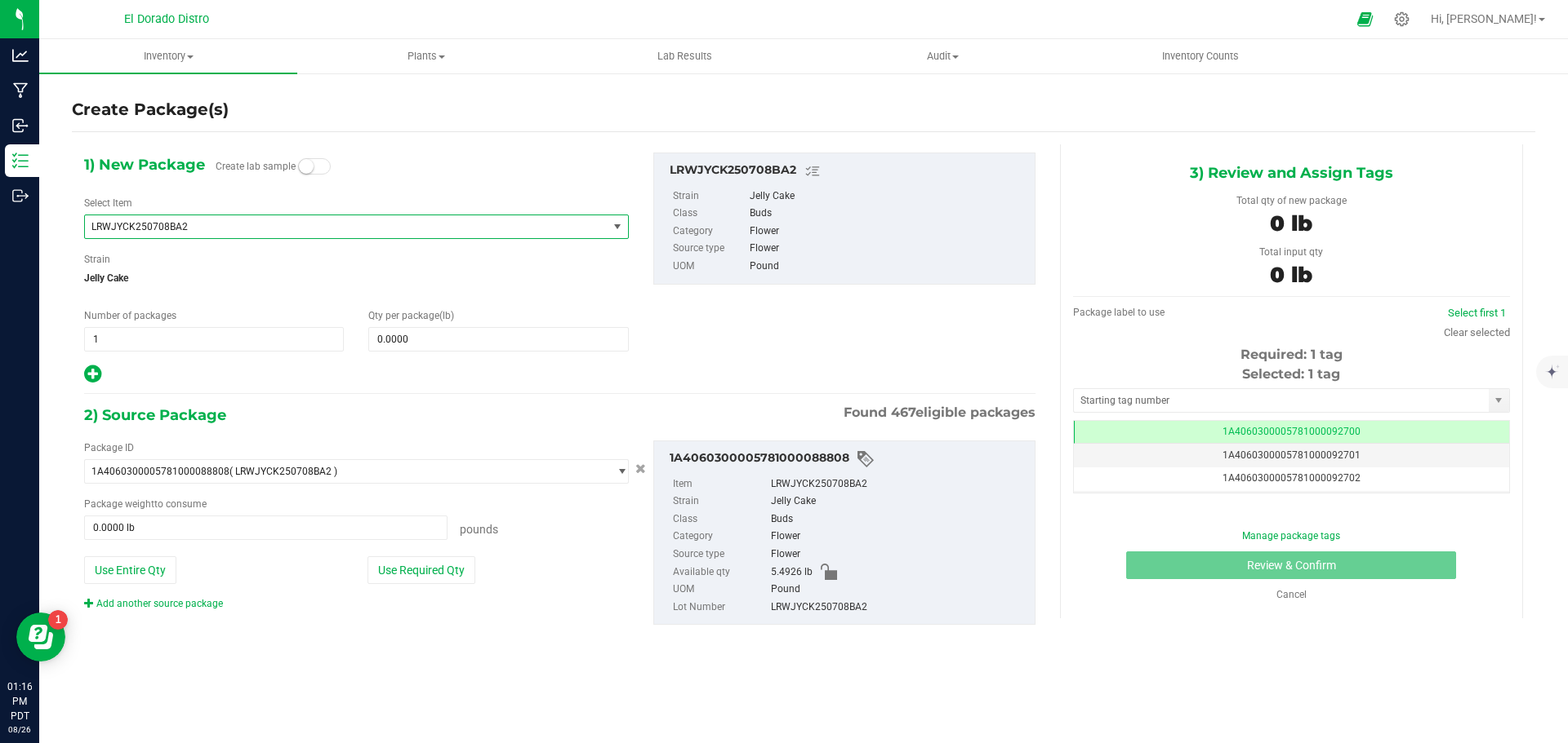
click at [227, 232] on span "LRWJYCK250708BA2" at bounding box center [336, 227] width 489 height 11
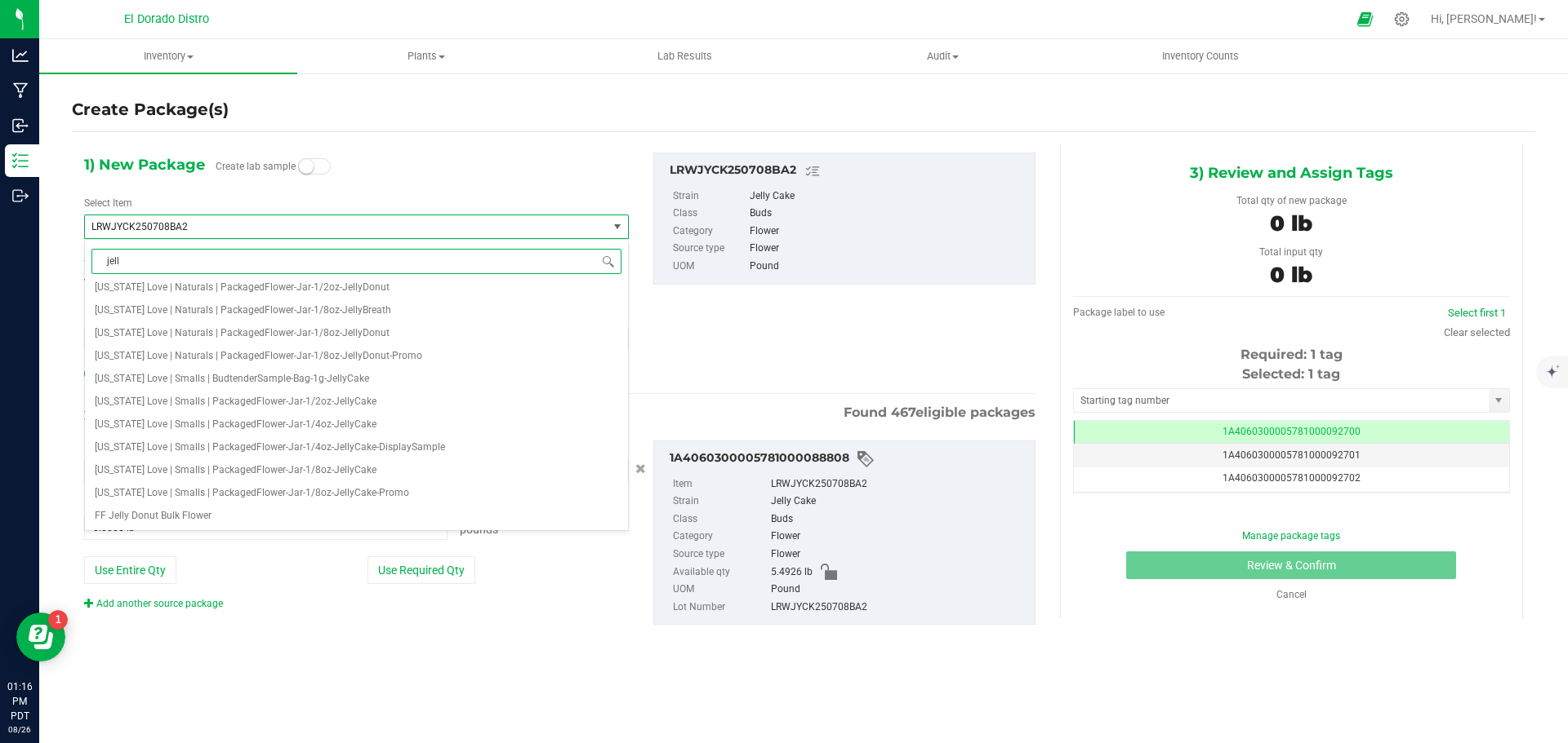
scroll to position [0, 0]
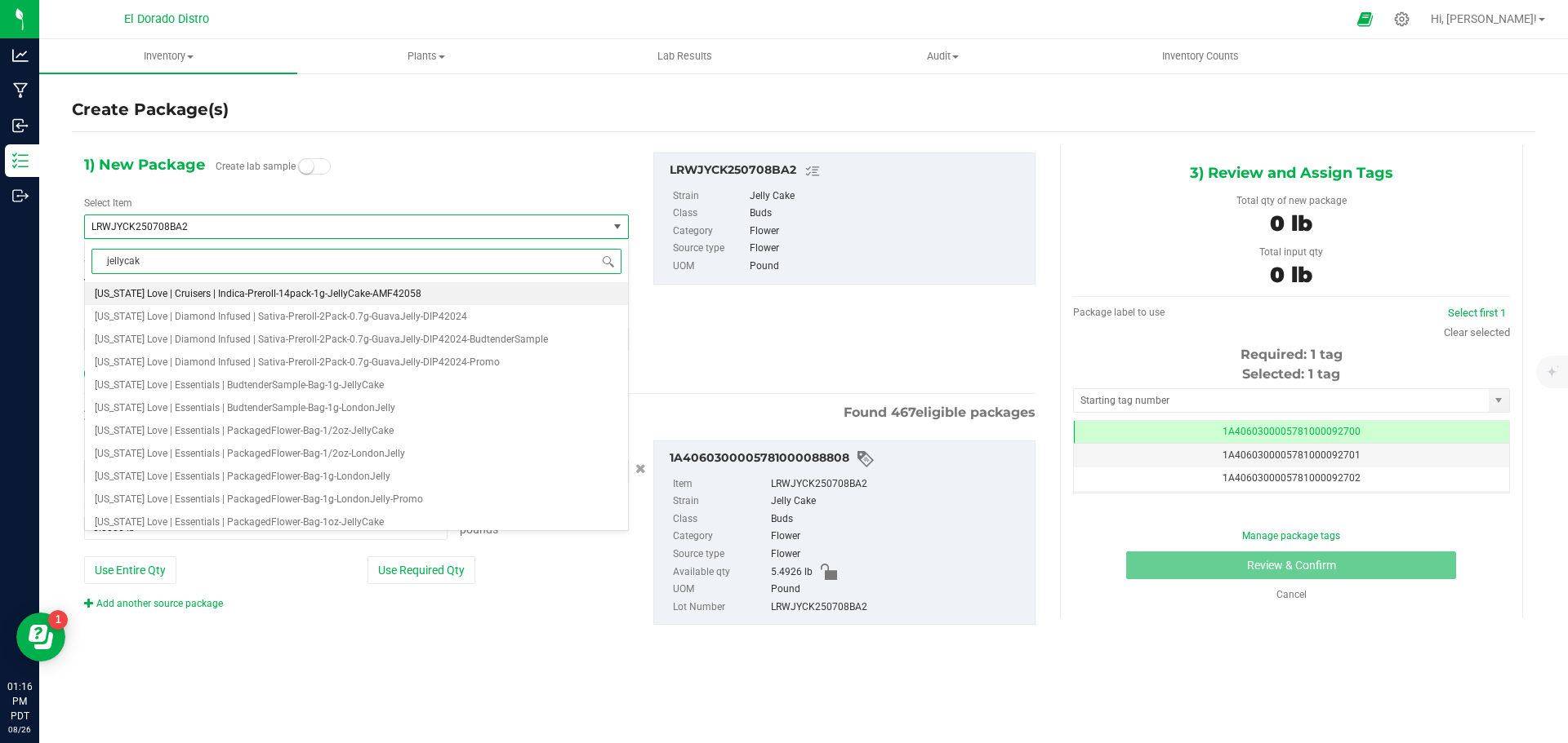
type input "jellycake"
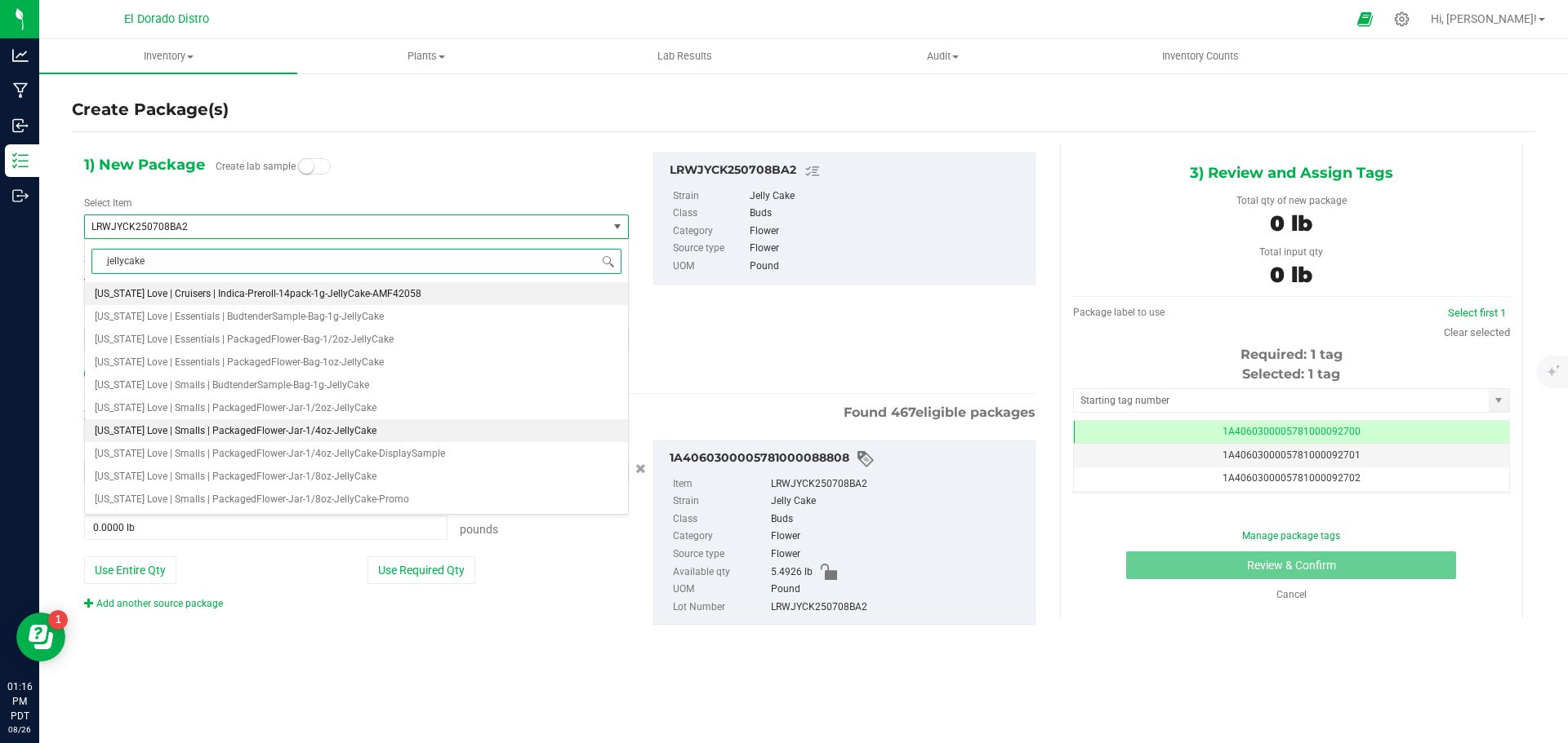
click at [319, 430] on span "[US_STATE] Love | Smalls | PackagedFlower-Jar-1/4oz-JellyCake" at bounding box center [235, 430] width 281 height 11
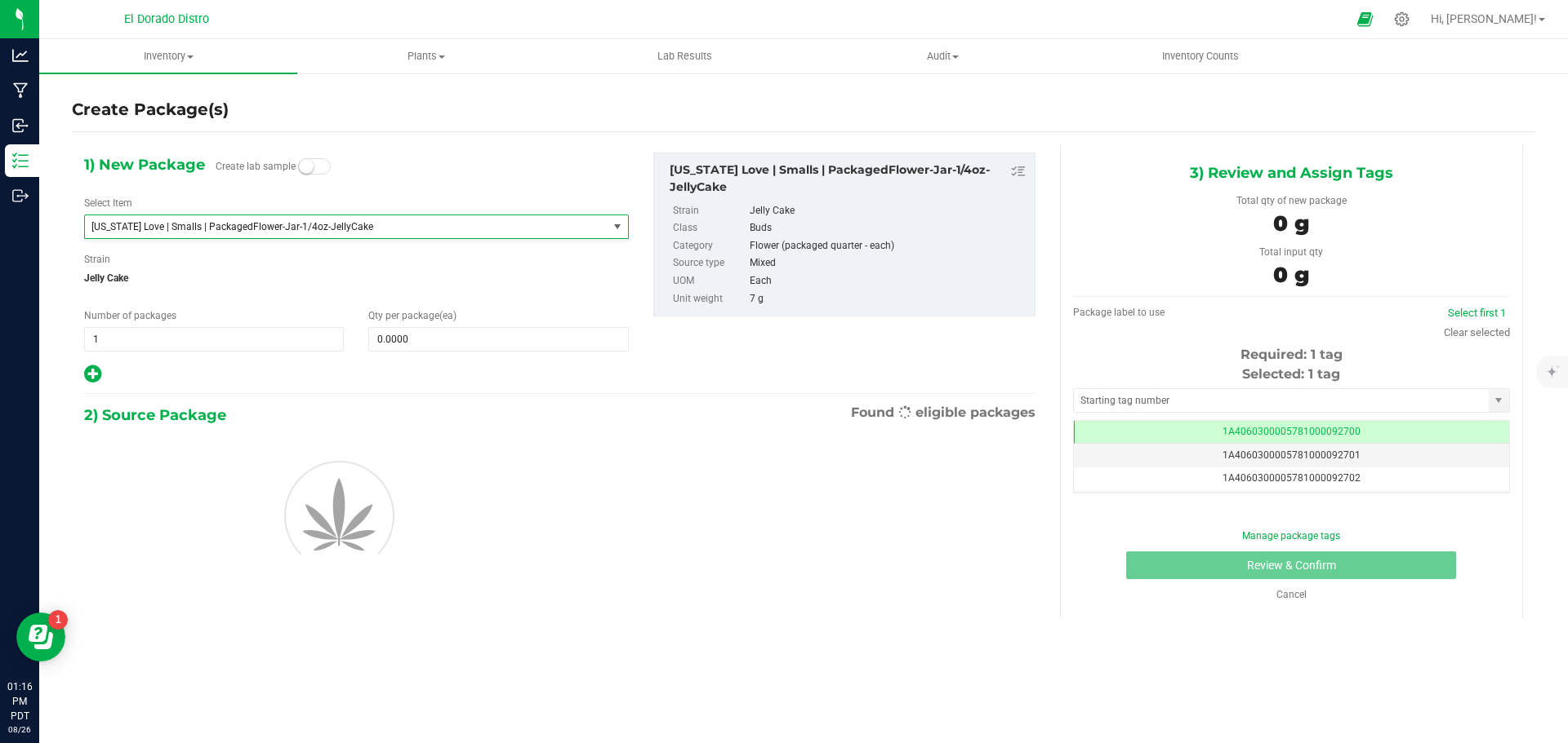
type input "0"
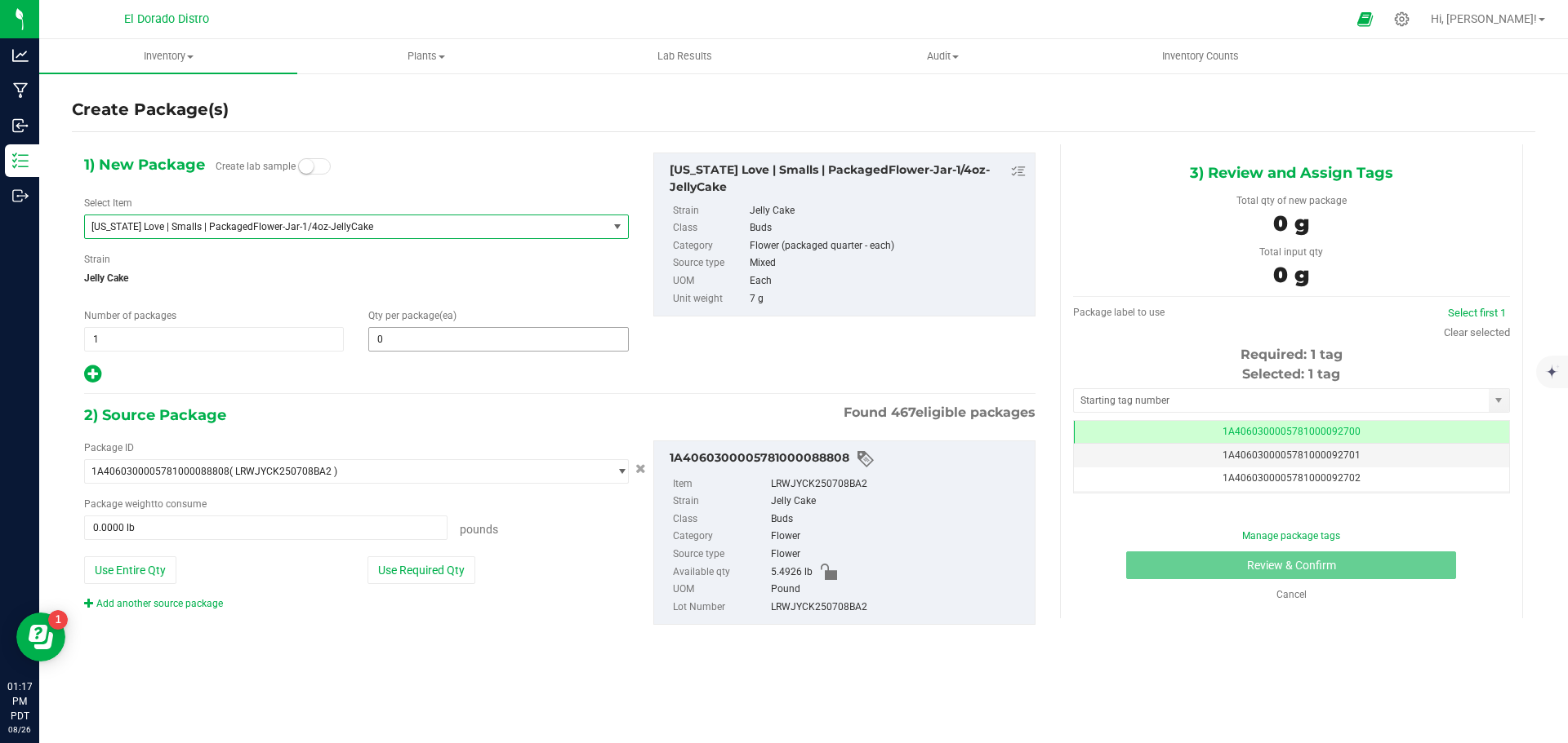
click at [379, 331] on span "0 0" at bounding box center [498, 339] width 260 height 25
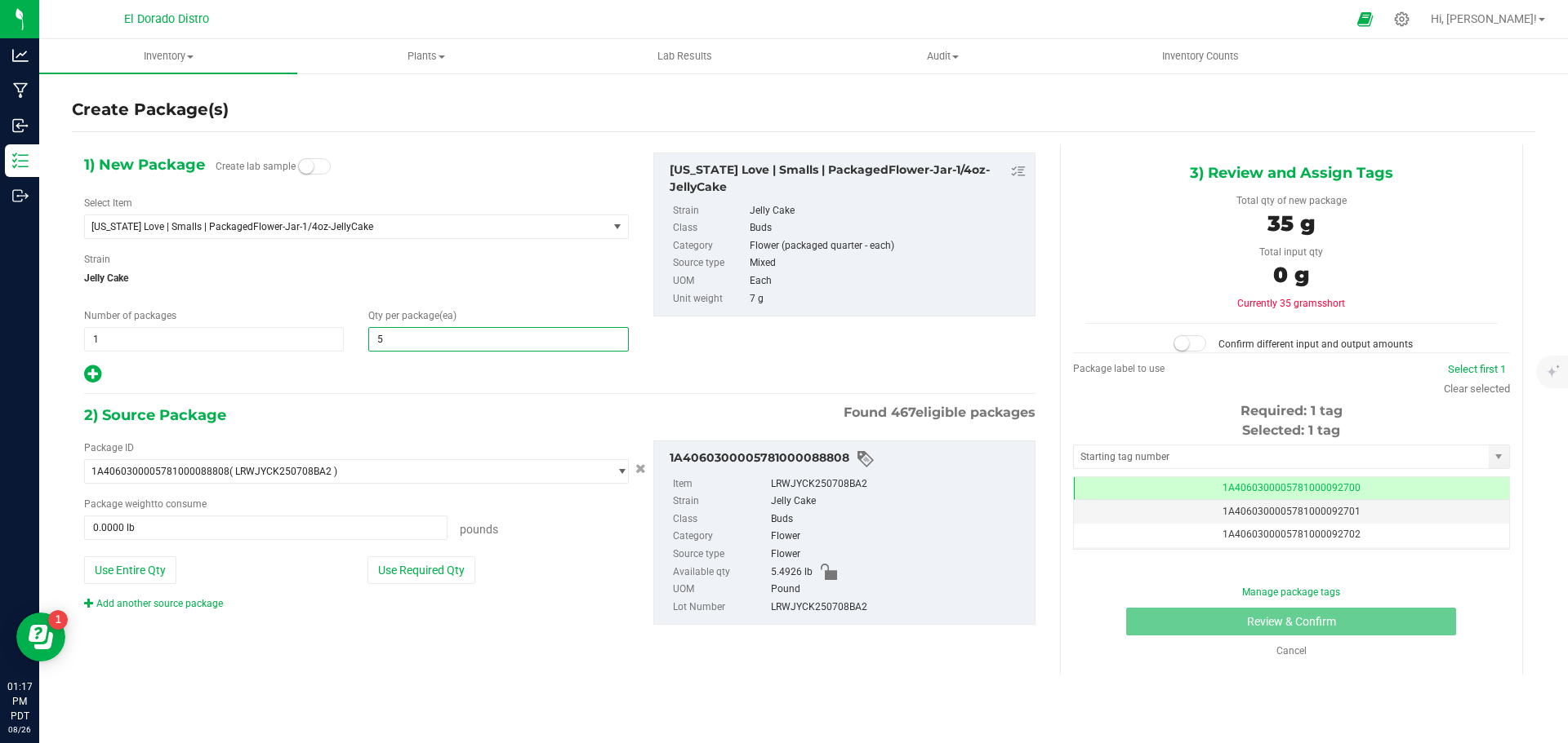
type input "55"
click at [431, 261] on div "Strain Jelly Cake" at bounding box center [356, 274] width 545 height 43
click at [419, 562] on button "Use Required Qty" at bounding box center [421, 570] width 107 height 28
type input "0.8488 lb"
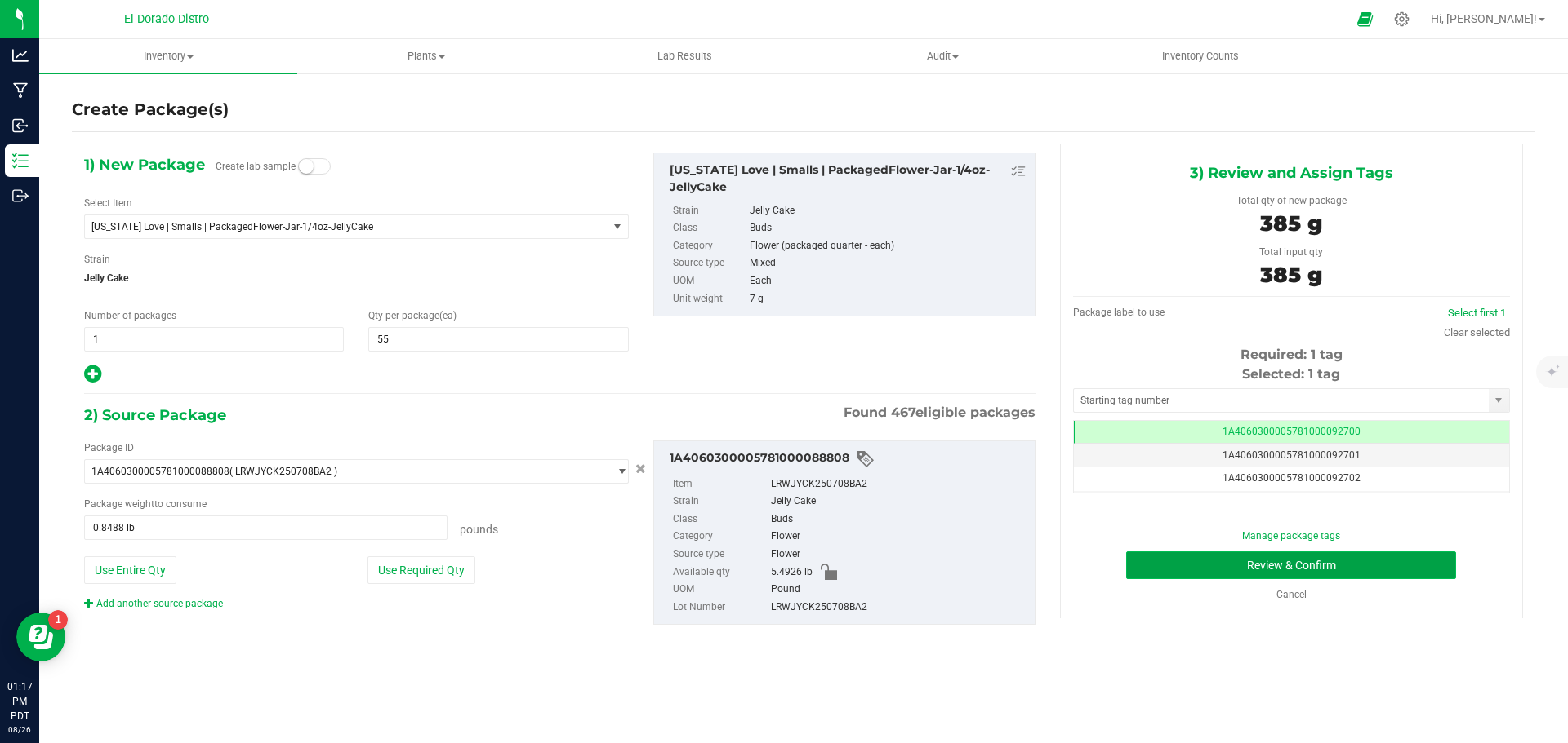
click at [1153, 560] on button "Review & Confirm" at bounding box center [1291, 565] width 330 height 28
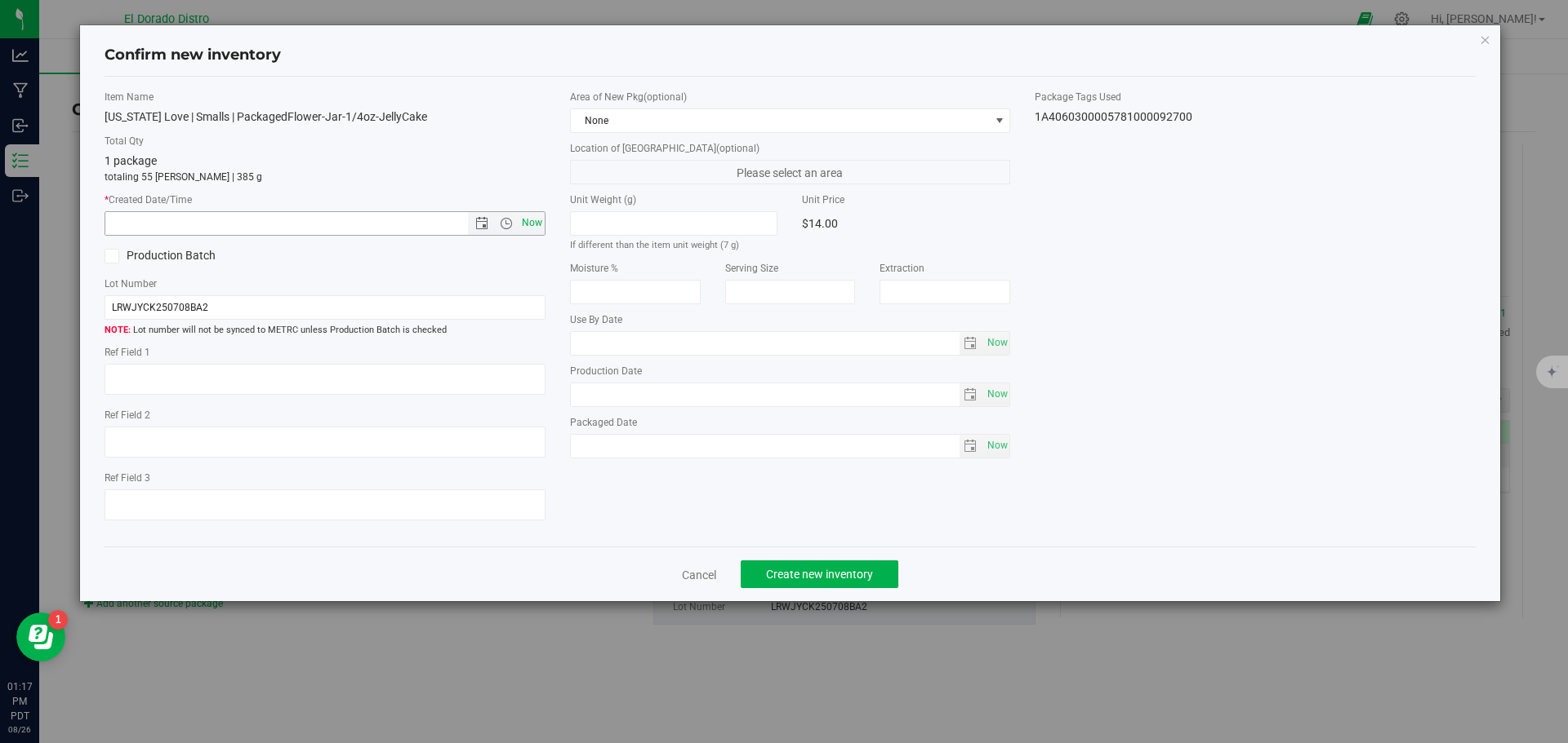
click at [531, 222] on span "Now" at bounding box center [531, 223] width 28 height 24
type input "8/26/2025 1:17 PM"
click at [776, 578] on span "Create new inventory" at bounding box center [819, 574] width 107 height 13
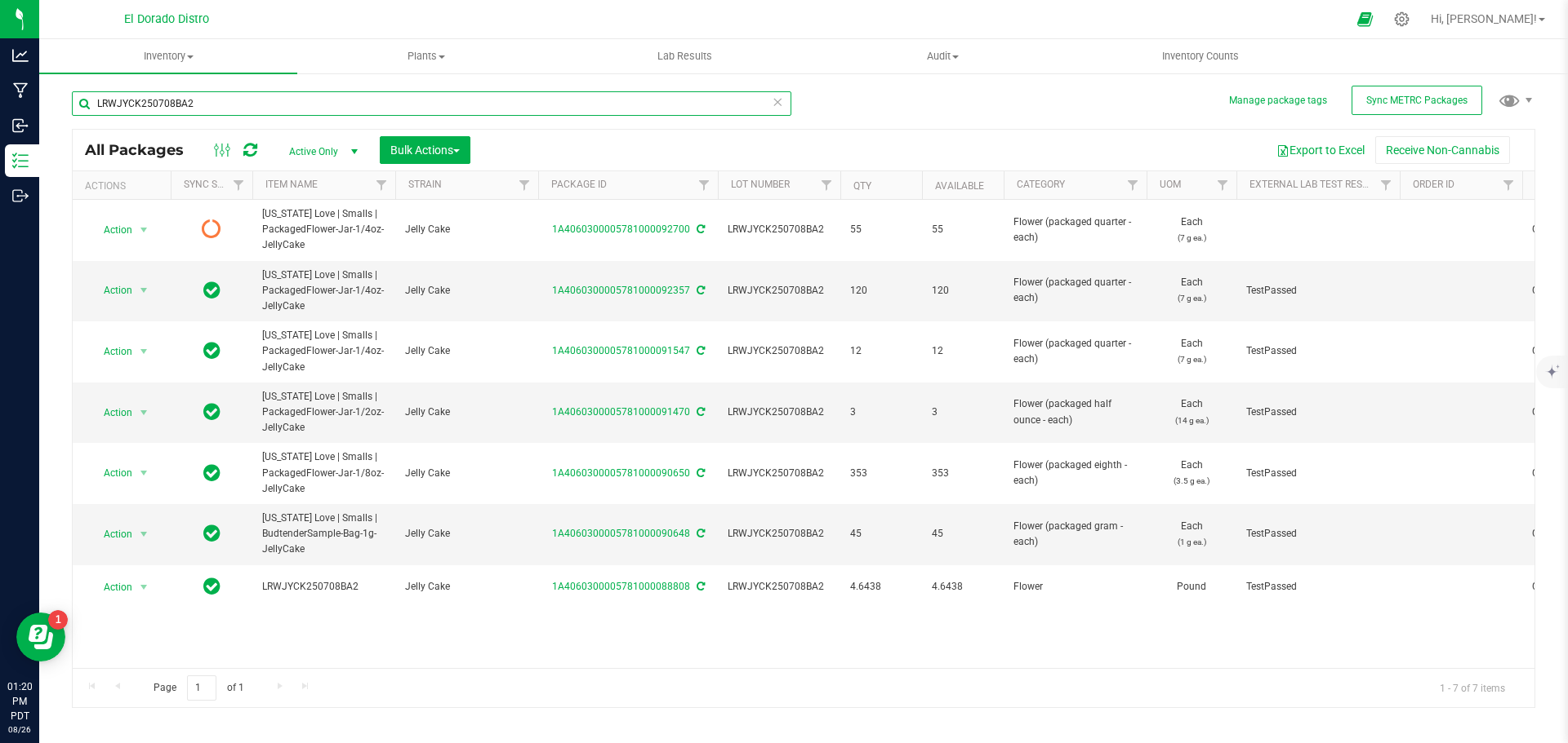
click at [152, 107] on input "LRWJYCK250708BA2" at bounding box center [431, 103] width 720 height 25
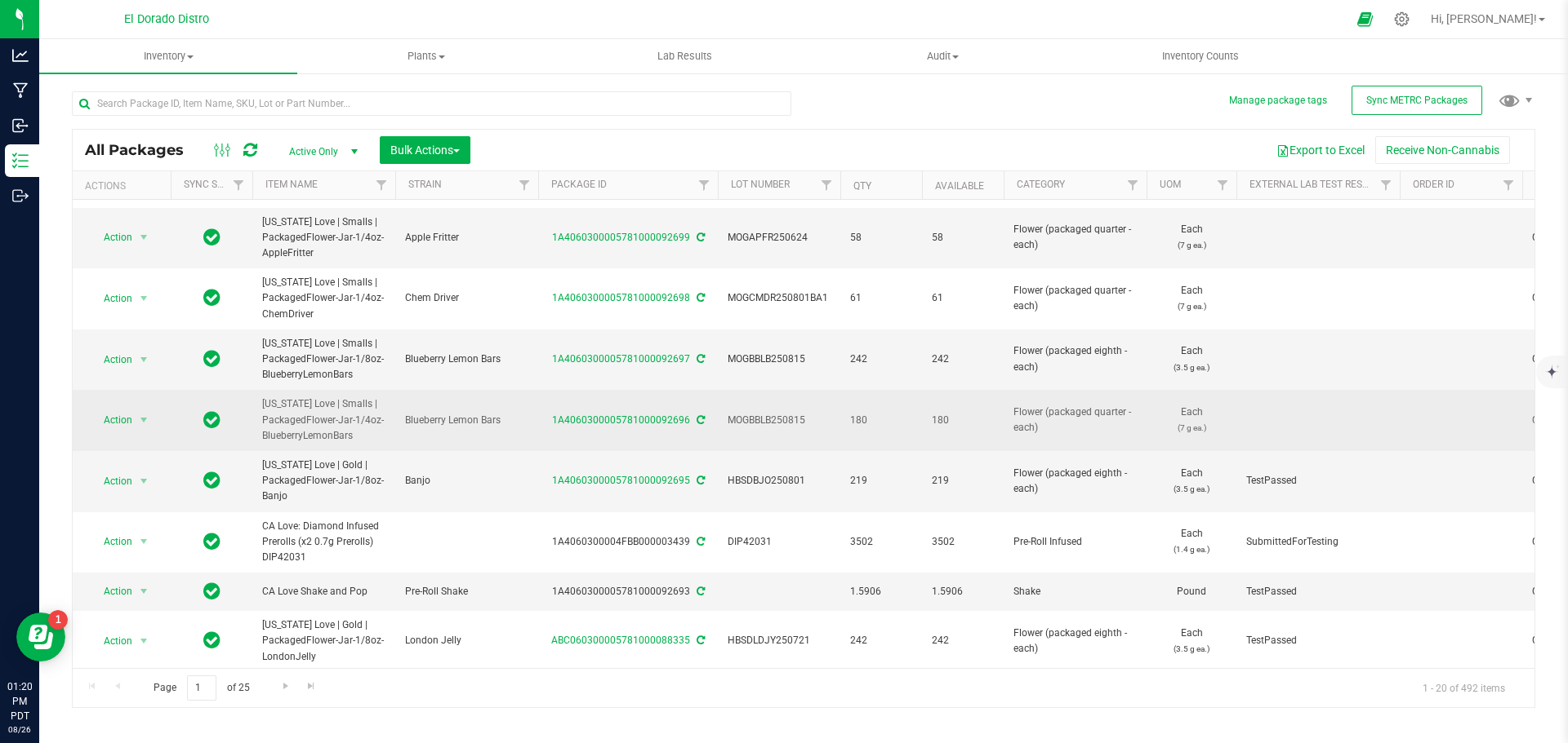
scroll to position [82, 0]
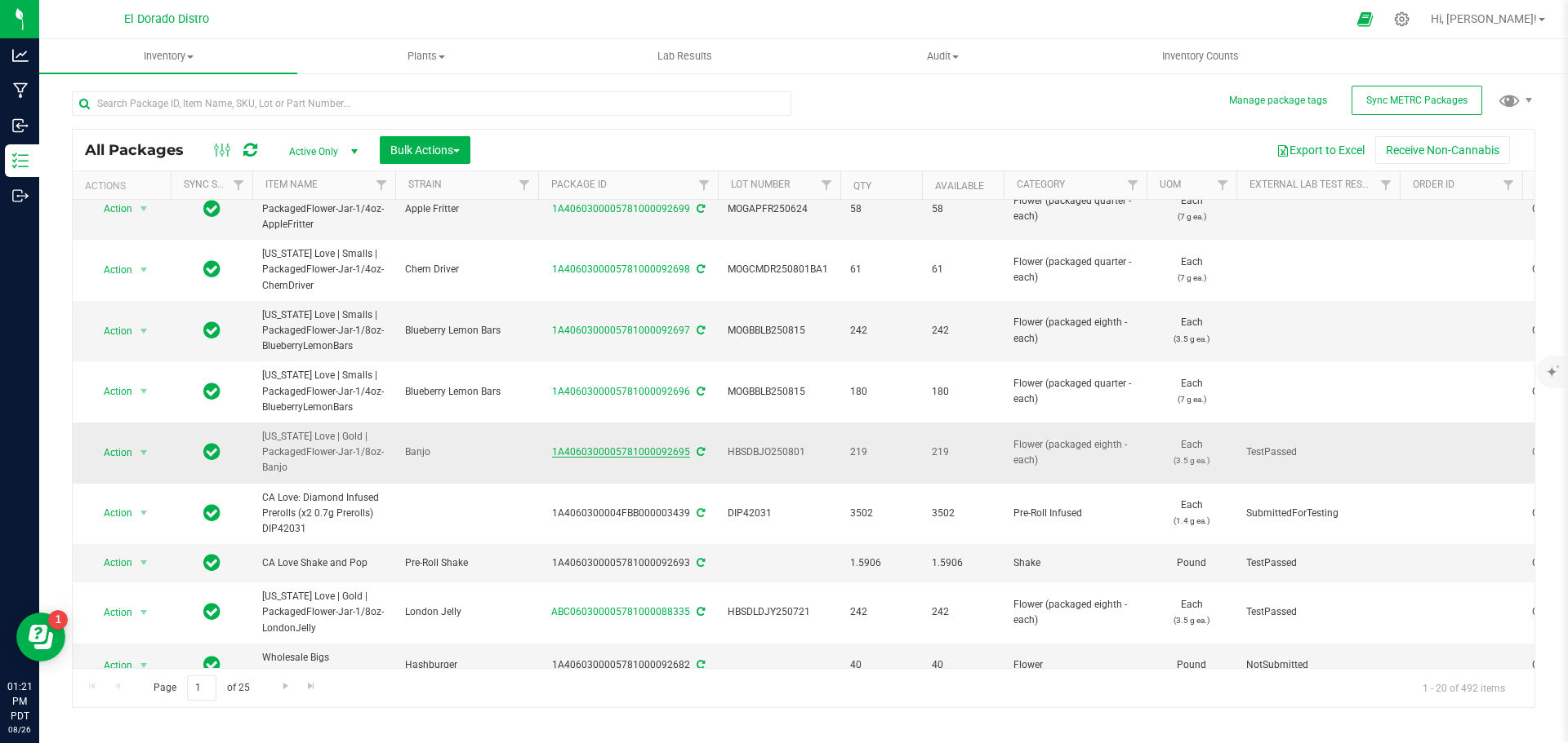
drag, startPoint x: 547, startPoint y: 453, endPoint x: 686, endPoint y: 448, distance: 139.1
click at [686, 448] on div "1A4060300005781000092695" at bounding box center [628, 452] width 184 height 15
copy link "1A4060300005781000092695"
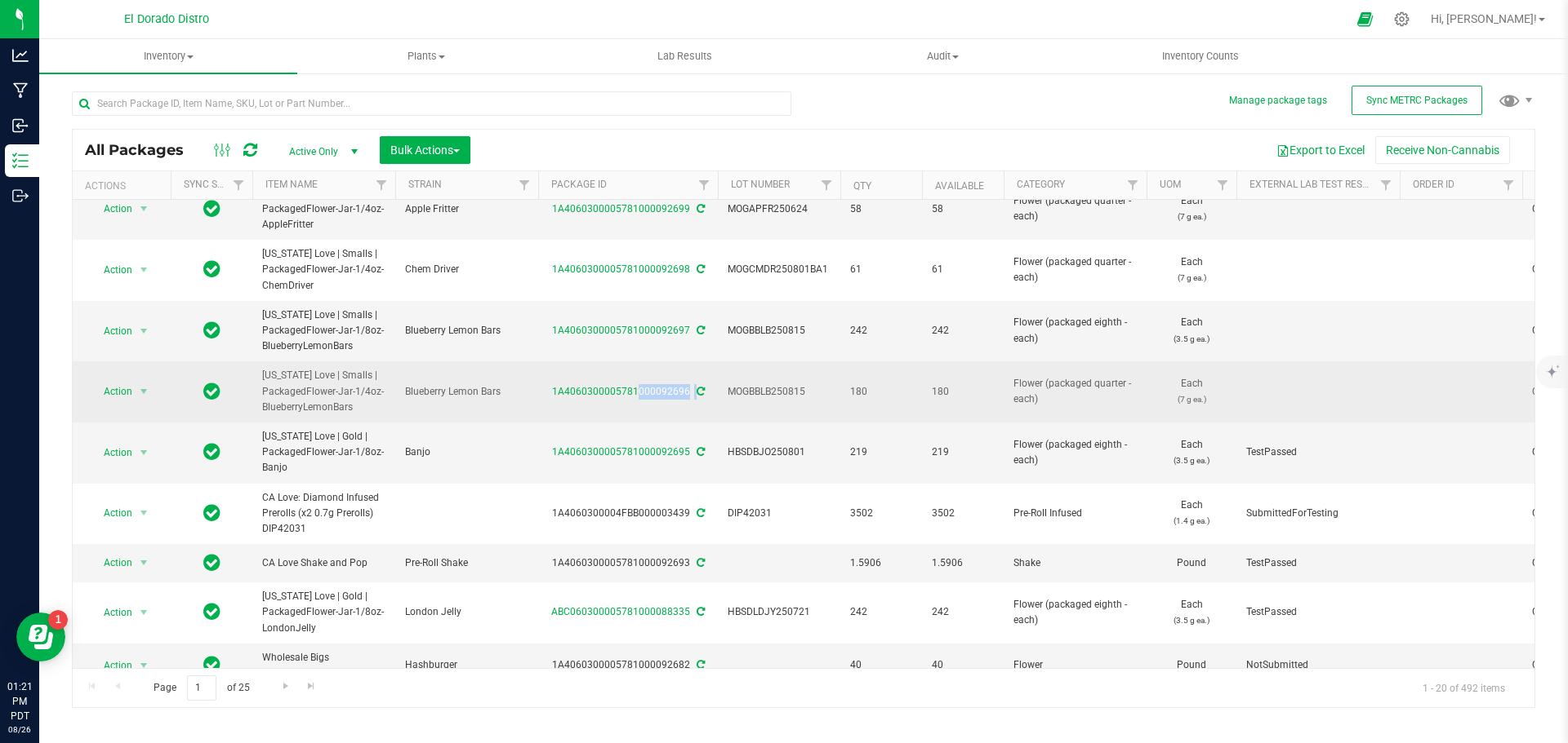
drag, startPoint x: 541, startPoint y: 389, endPoint x: 690, endPoint y: 389, distance: 149.0
click at [690, 389] on div "1A4060300005781000092696" at bounding box center [628, 392] width 184 height 15
copy div "1A4060300005781000092696"
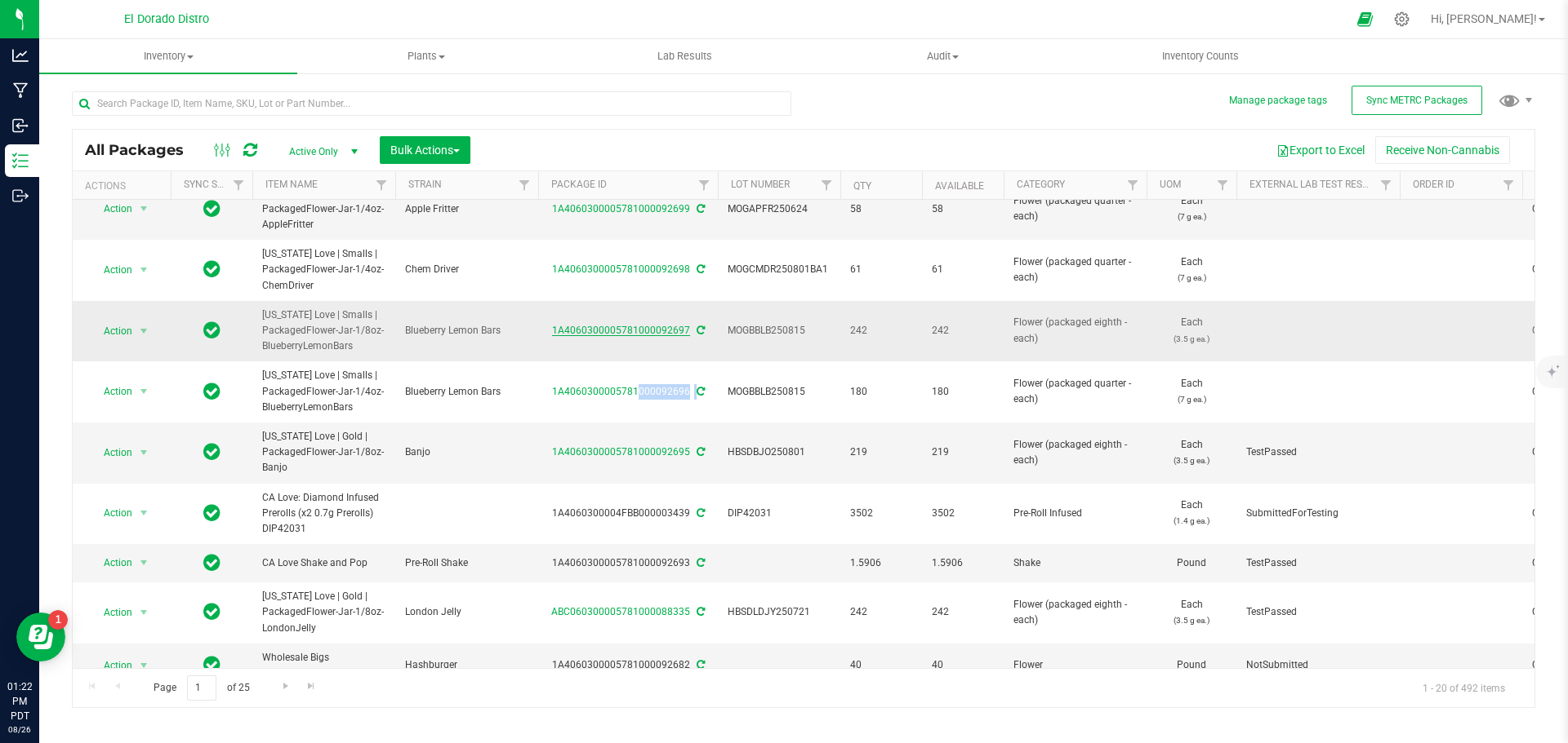
drag, startPoint x: 548, startPoint y: 332, endPoint x: 686, endPoint y: 329, distance: 138.0
click at [686, 329] on div "1A4060300005781000092697" at bounding box center [628, 331] width 184 height 15
copy link "1A4060300005781000092697"
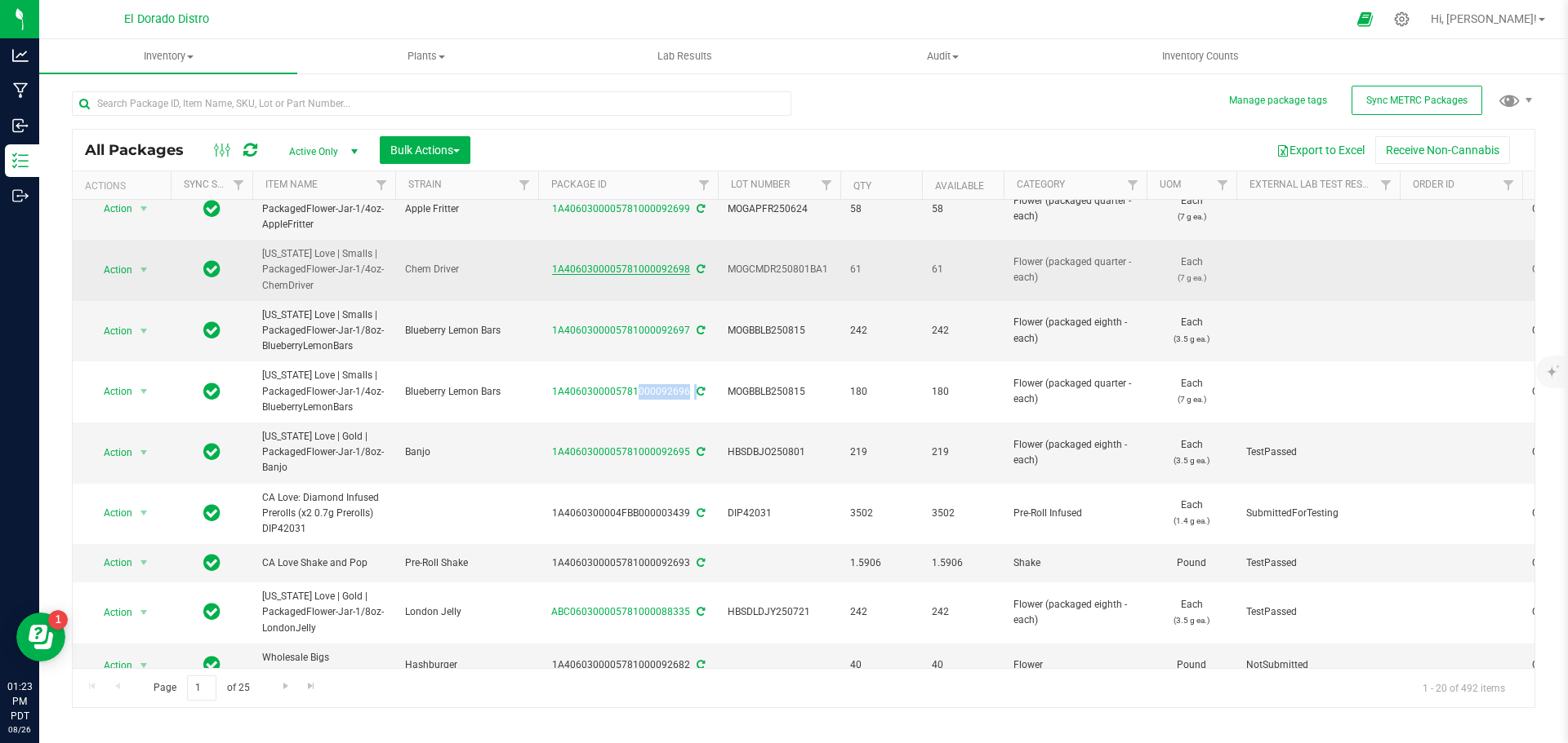
drag, startPoint x: 546, startPoint y: 271, endPoint x: 686, endPoint y: 274, distance: 140.0
click at [686, 274] on div "1A4060300005781000092698" at bounding box center [628, 269] width 184 height 15
copy link "1A4060300005781000092698"
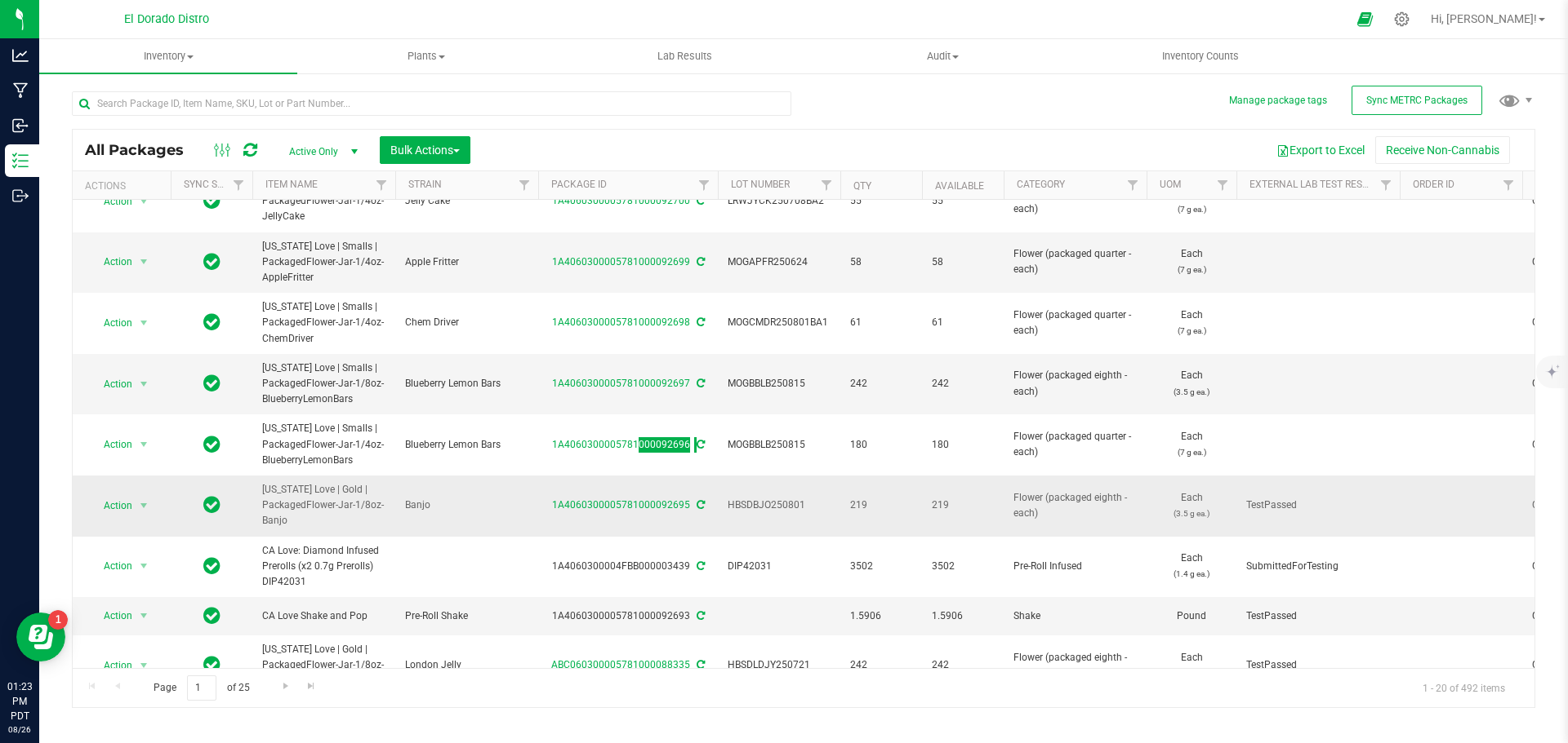
scroll to position [0, 0]
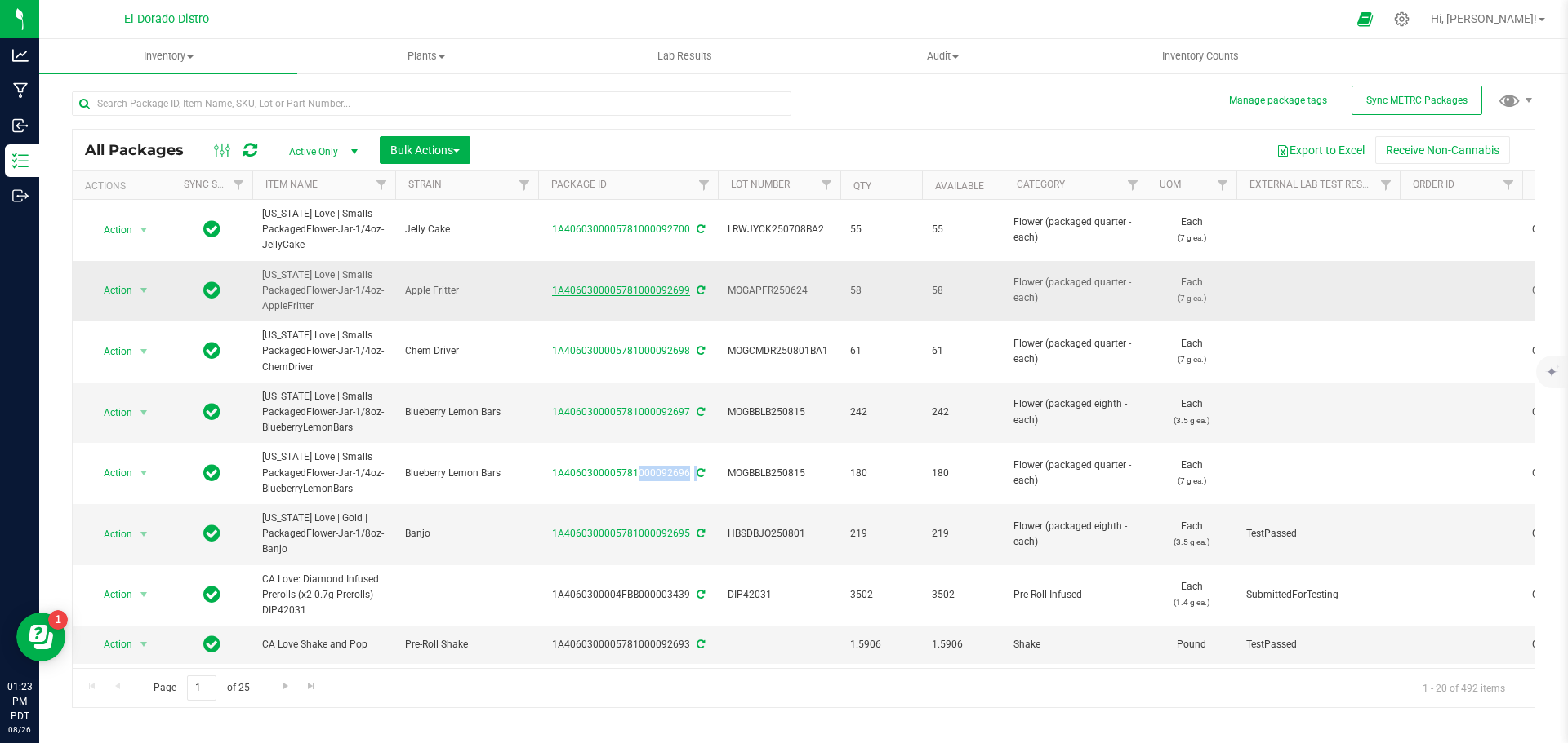
drag, startPoint x: 541, startPoint y: 289, endPoint x: 686, endPoint y: 291, distance: 145.0
click at [686, 291] on div "1A4060300005781000092699" at bounding box center [628, 291] width 184 height 15
copy link "1A4060300005781000092699"
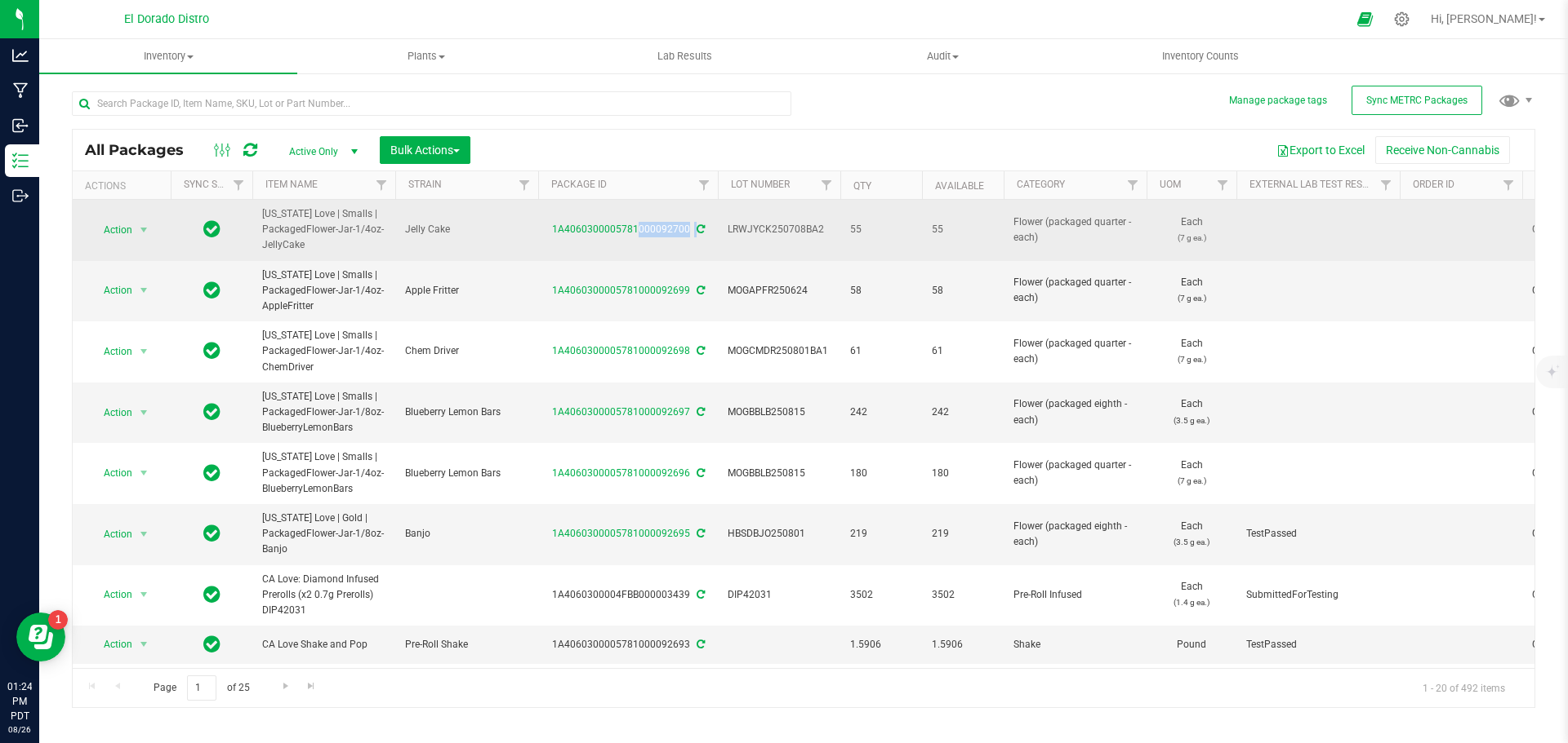
drag, startPoint x: 547, startPoint y: 229, endPoint x: 690, endPoint y: 224, distance: 143.1
click at [690, 224] on div "1A4060300005781000092700" at bounding box center [628, 229] width 184 height 15
copy div "1A4060300005781000092700"
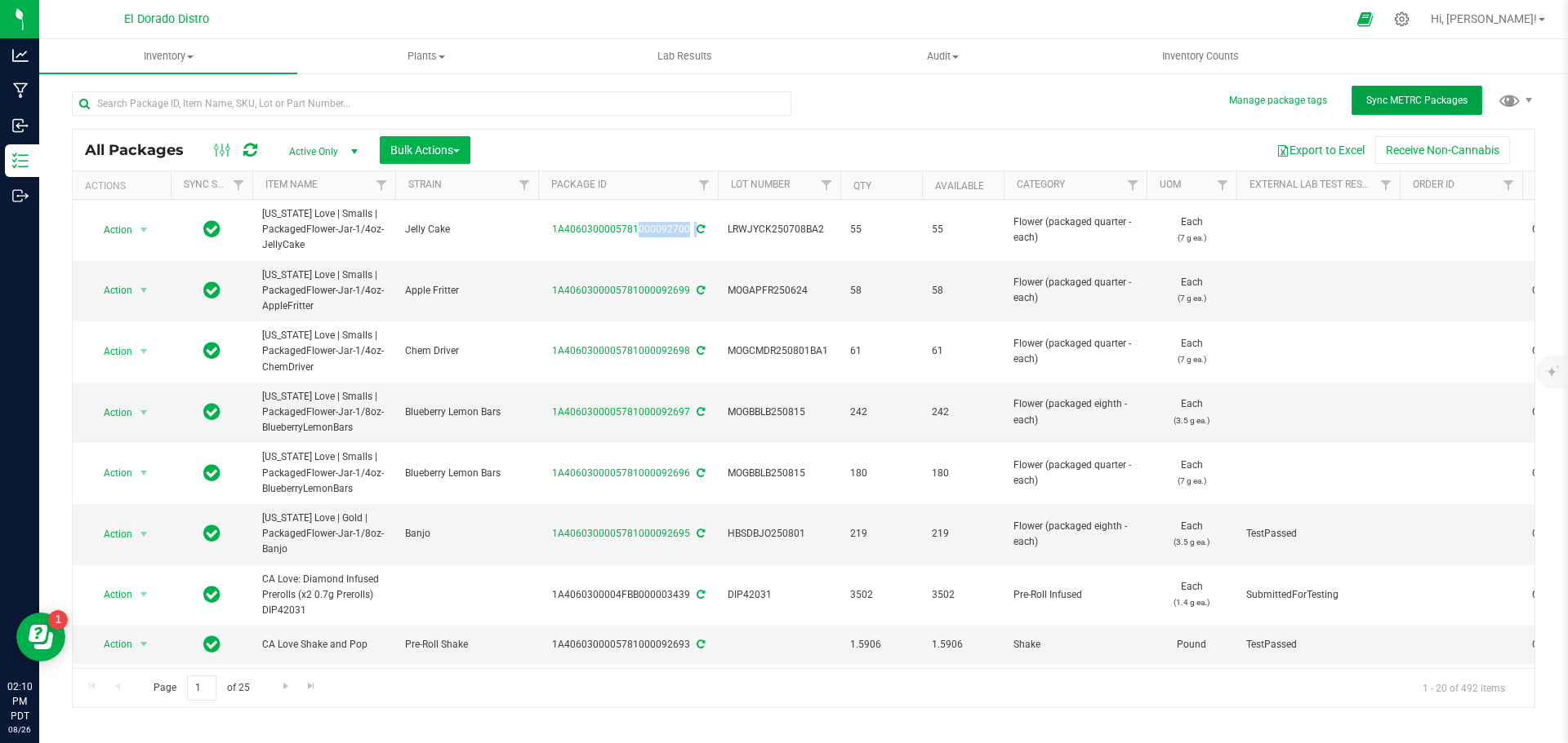
click at [1387, 102] on span "Sync METRC Packages" at bounding box center [1416, 100] width 101 height 11
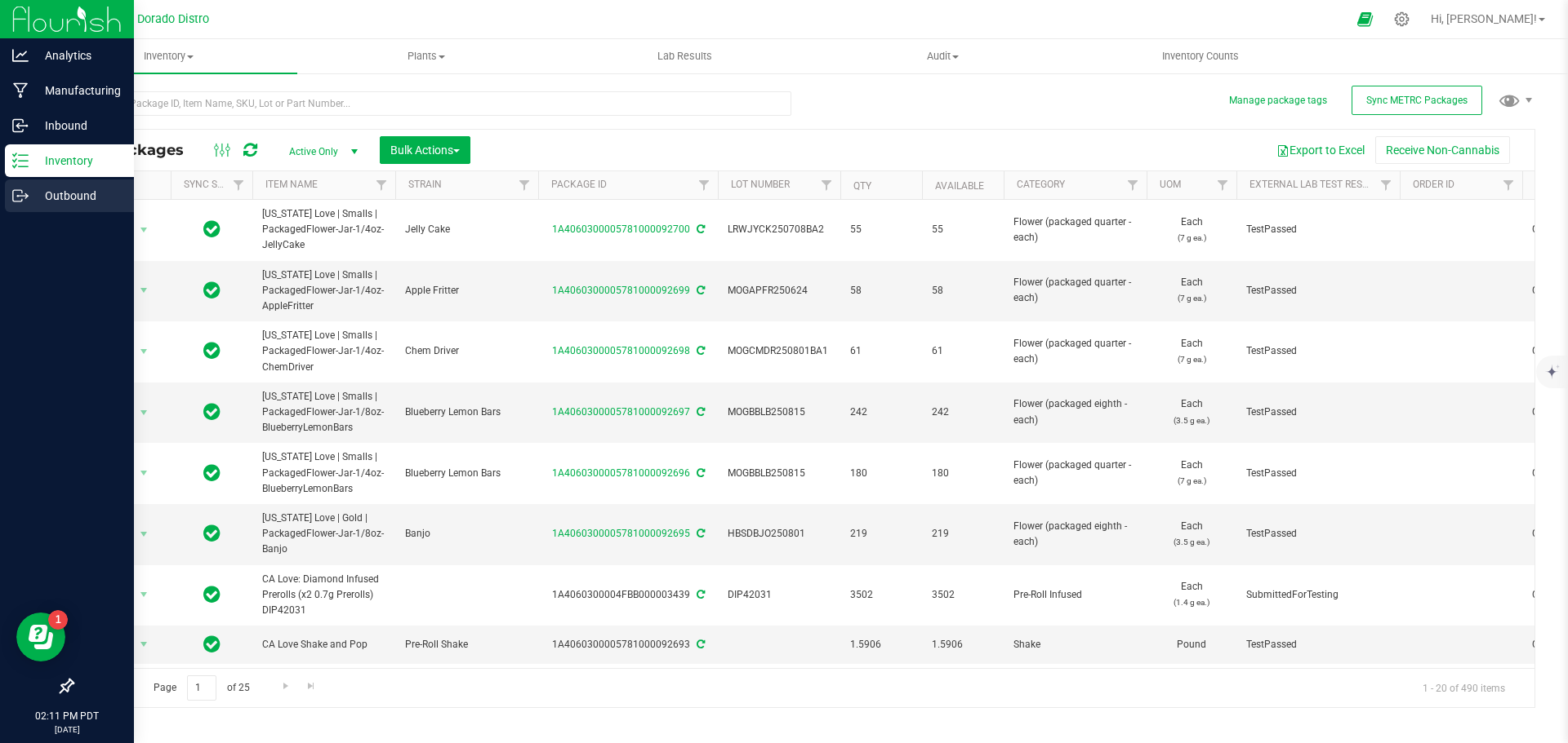
click at [31, 188] on p "Outbound" at bounding box center [78, 195] width 98 height 20
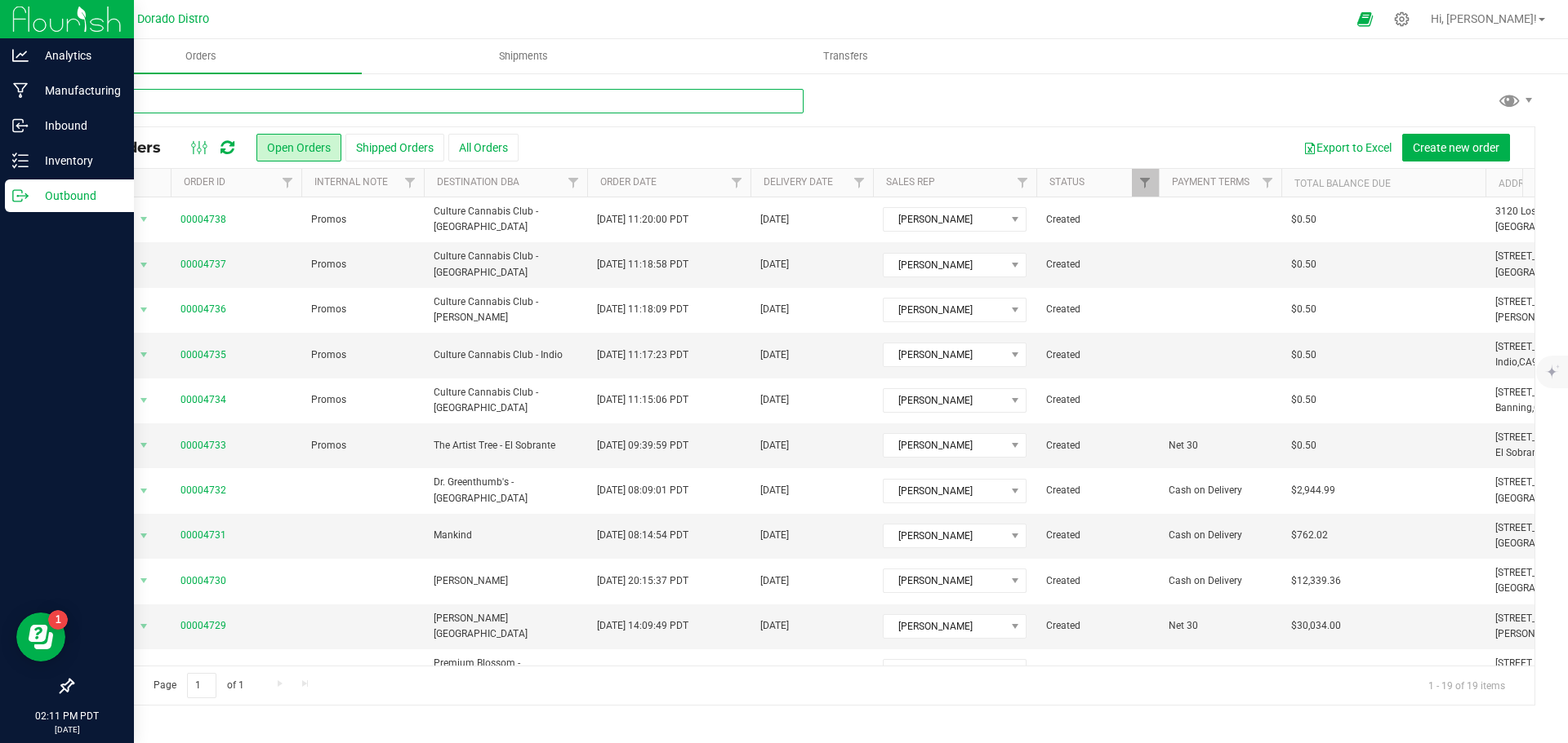
click at [192, 104] on input "text" at bounding box center [437, 101] width 732 height 25
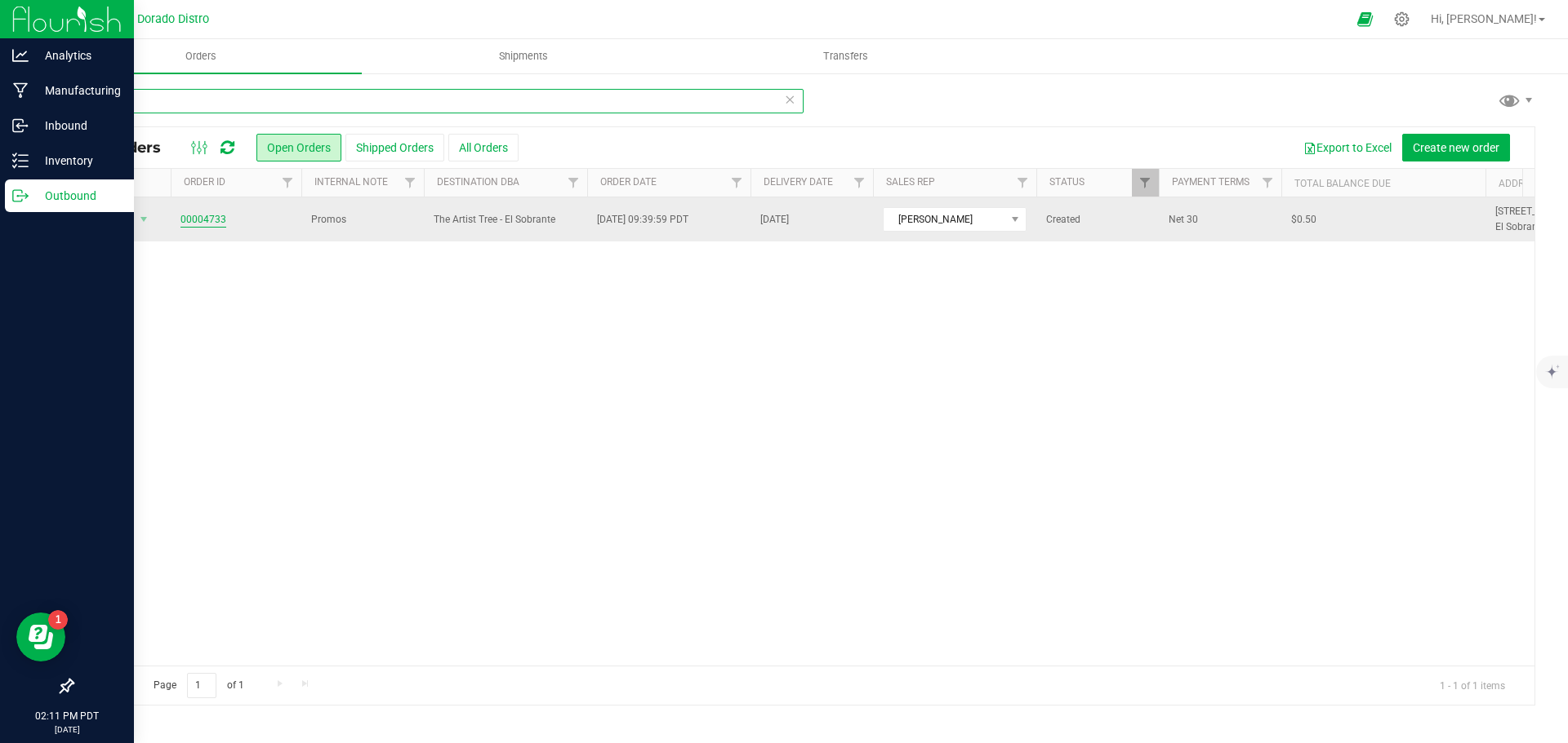
type input "4733"
click at [200, 222] on link "00004733" at bounding box center [204, 220] width 46 height 15
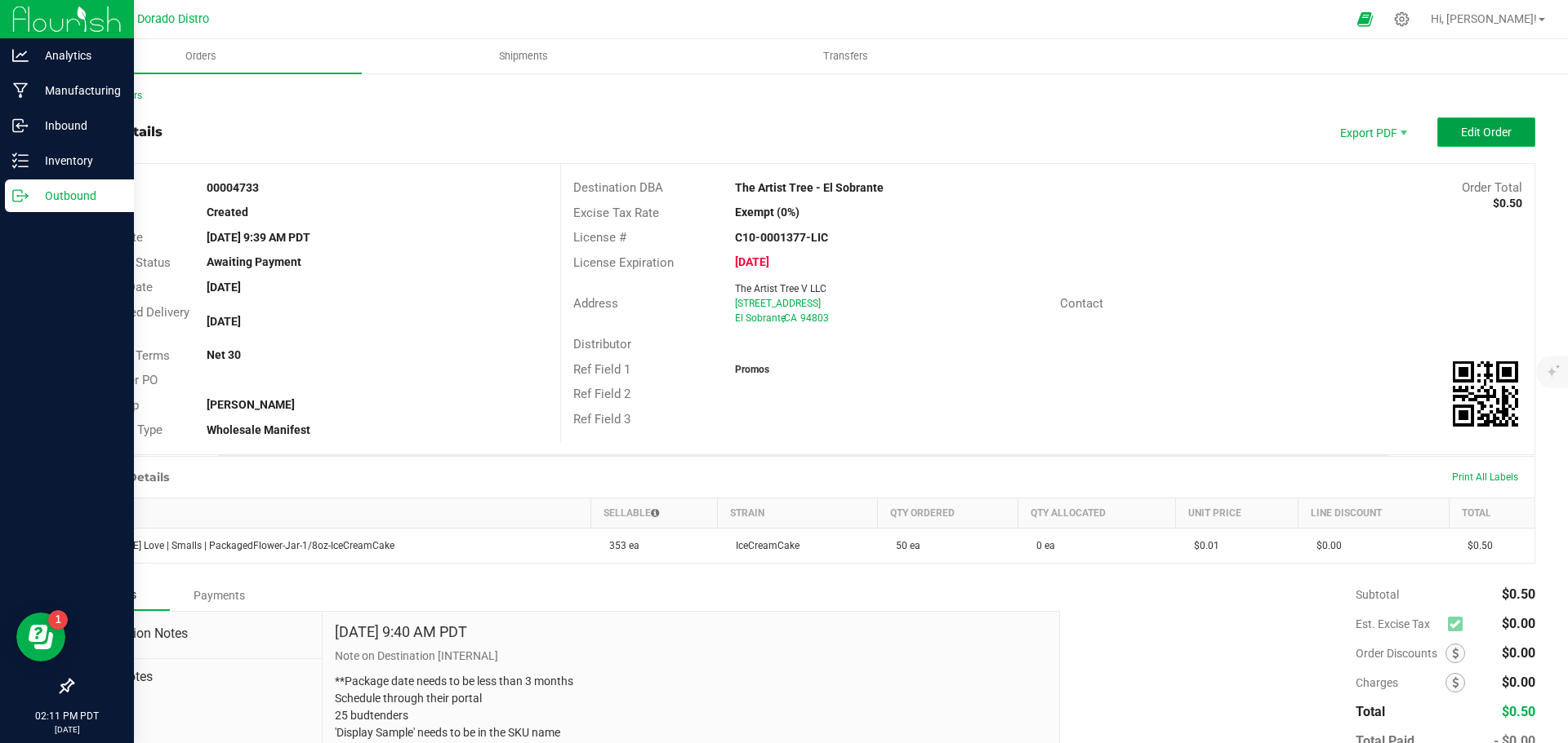
click at [1439, 130] on button "Edit Order" at bounding box center [1486, 132] width 98 height 29
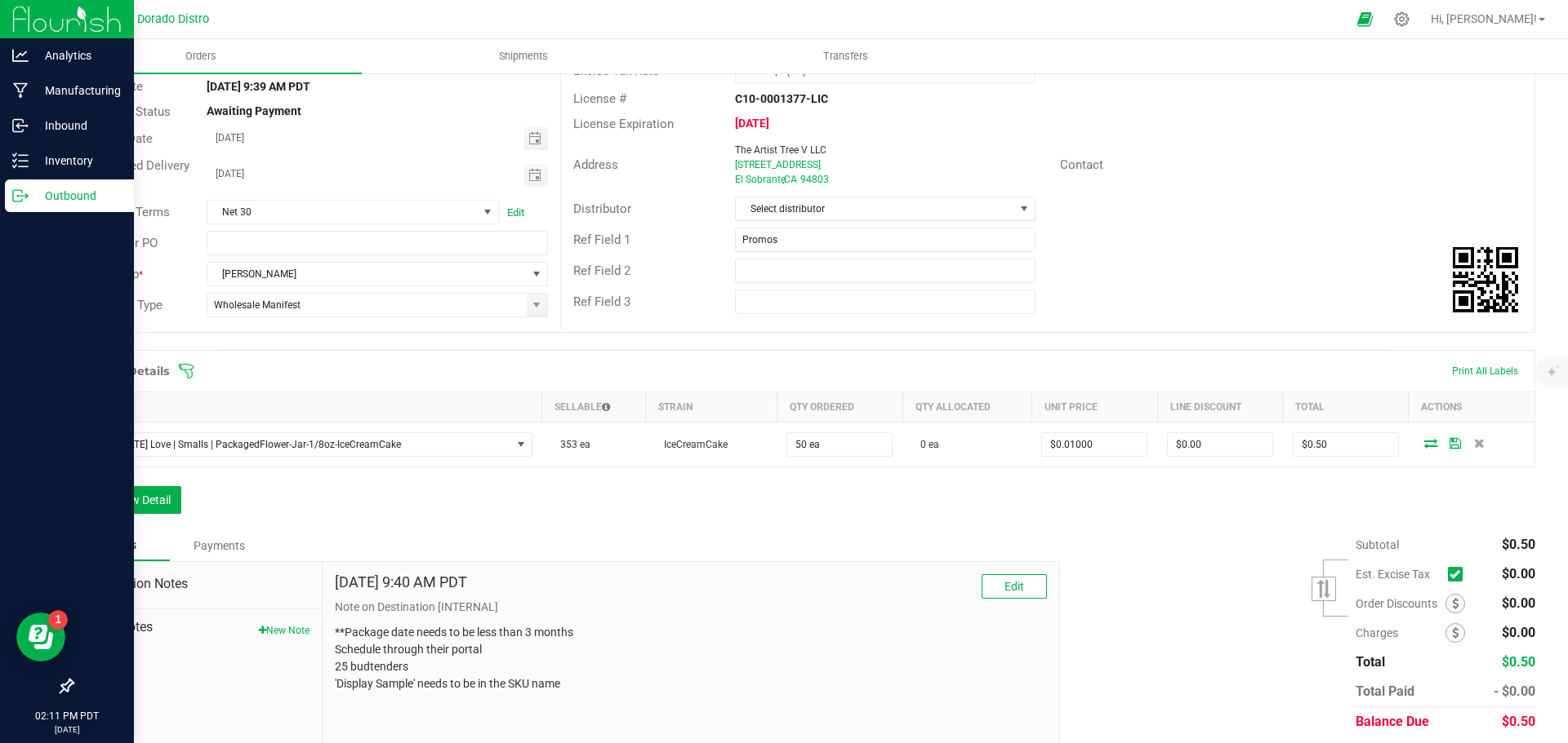
scroll to position [164, 0]
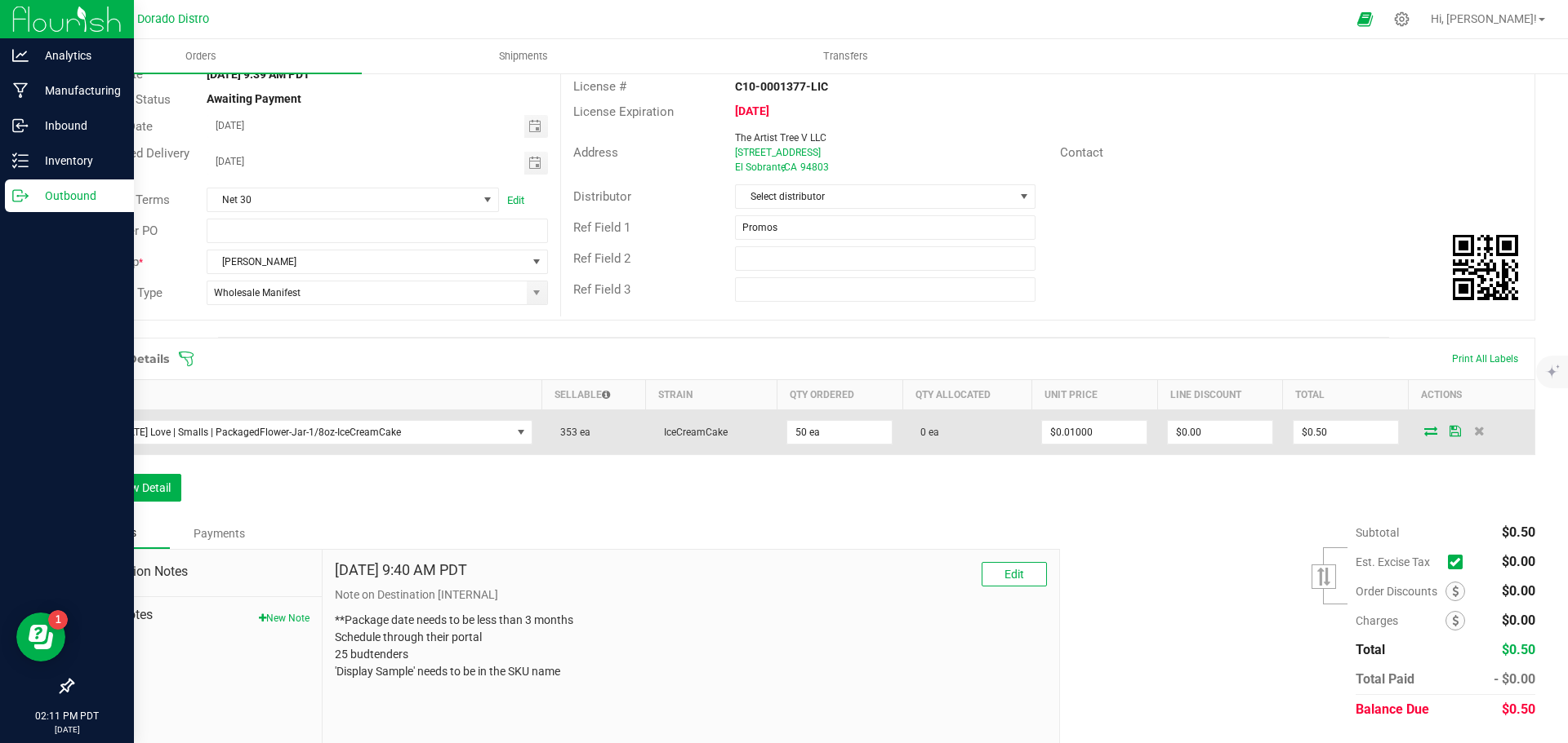
click at [1424, 428] on icon at bounding box center [1430, 430] width 13 height 9
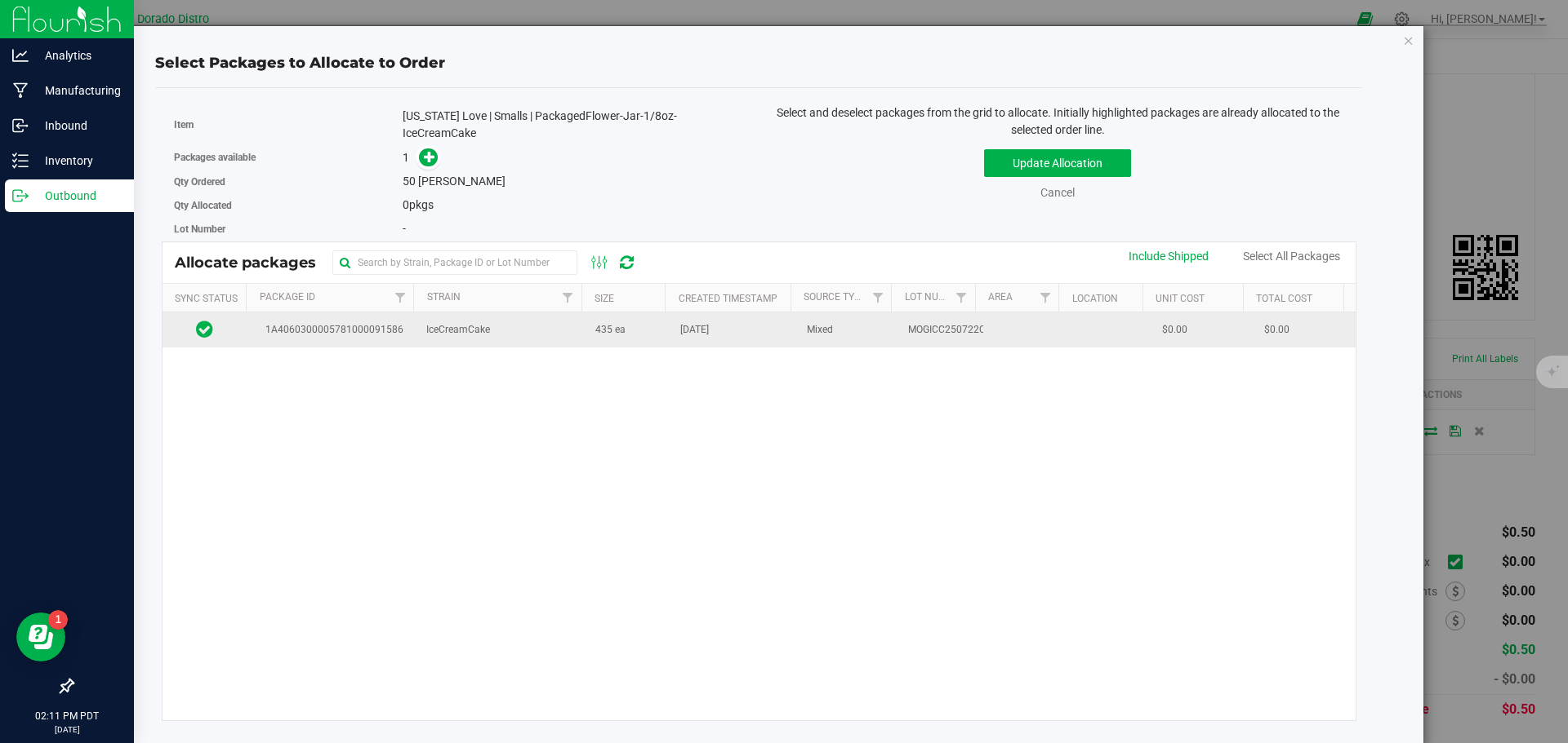
click at [628, 347] on td "435 ea" at bounding box center [628, 330] width 85 height 35
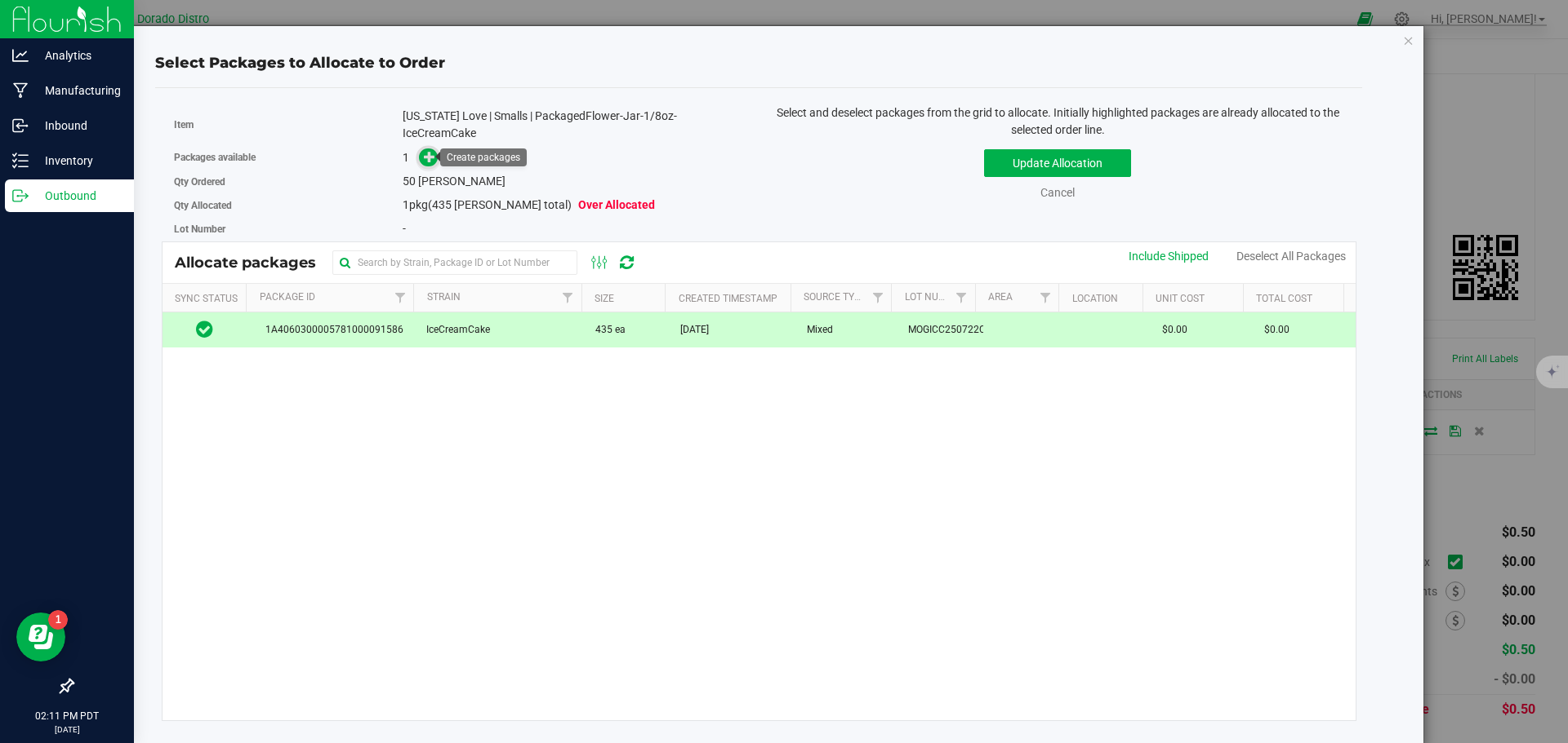
click at [425, 156] on icon at bounding box center [429, 156] width 11 height 11
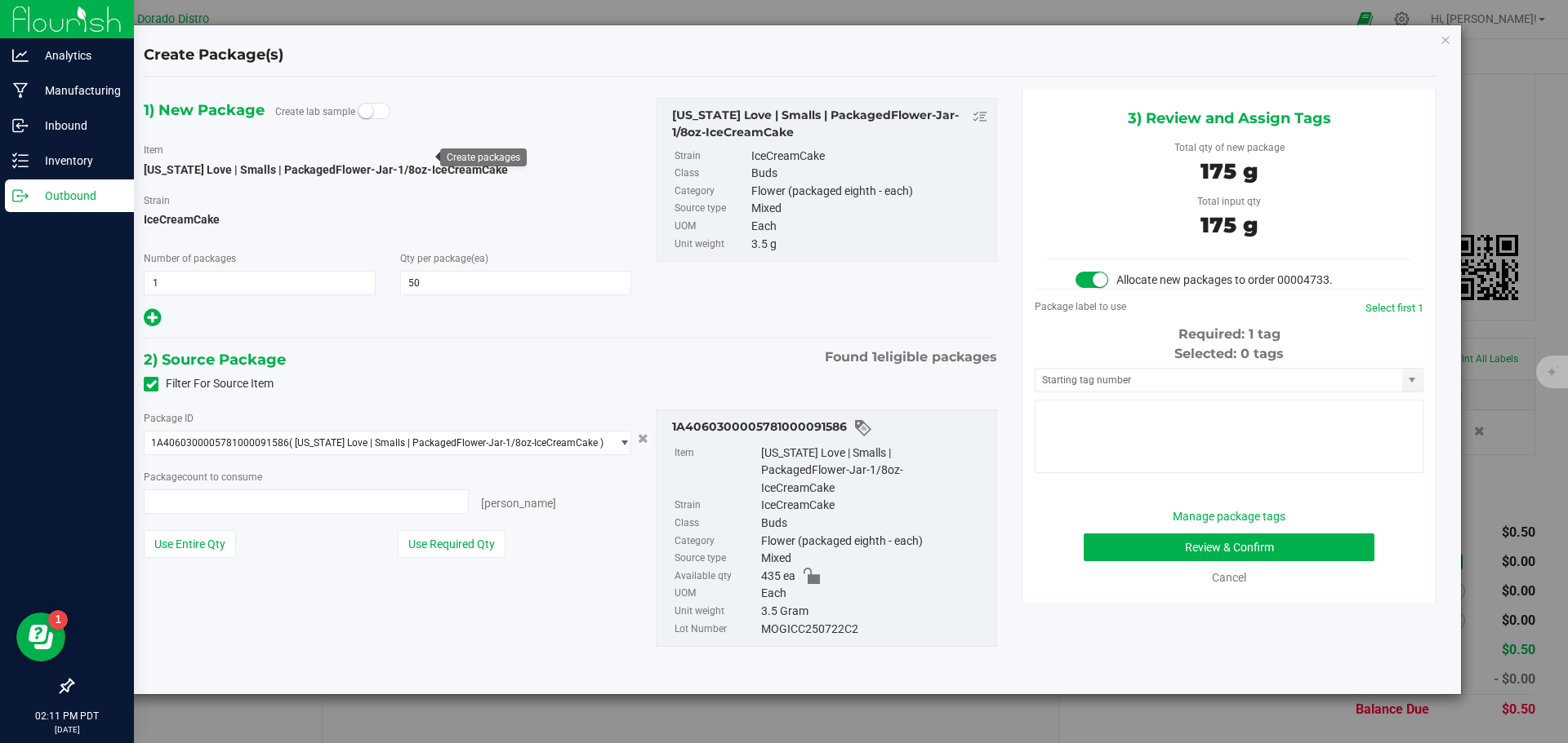
type input "50 ea"
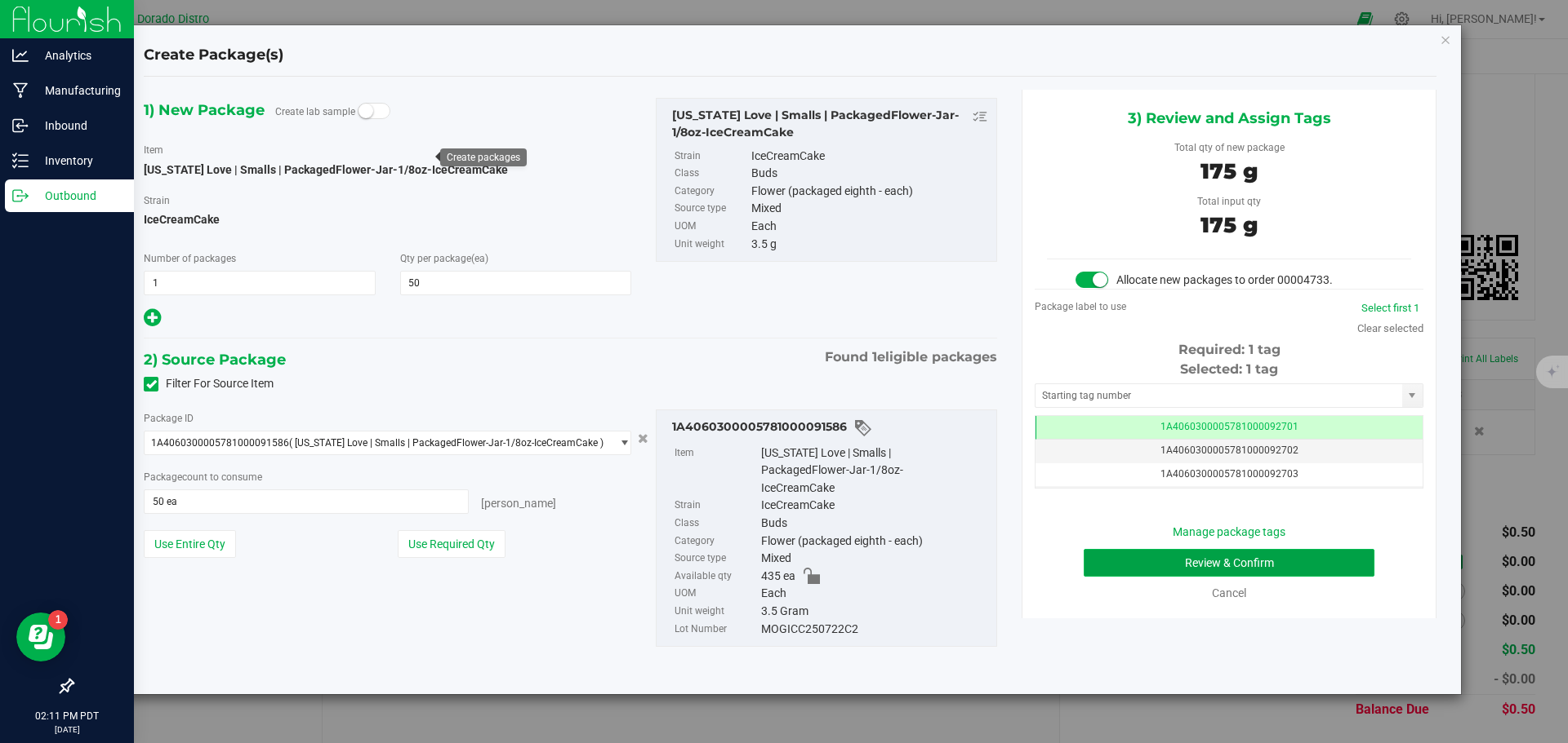
click at [1102, 556] on button "Review & Confirm" at bounding box center [1229, 563] width 291 height 28
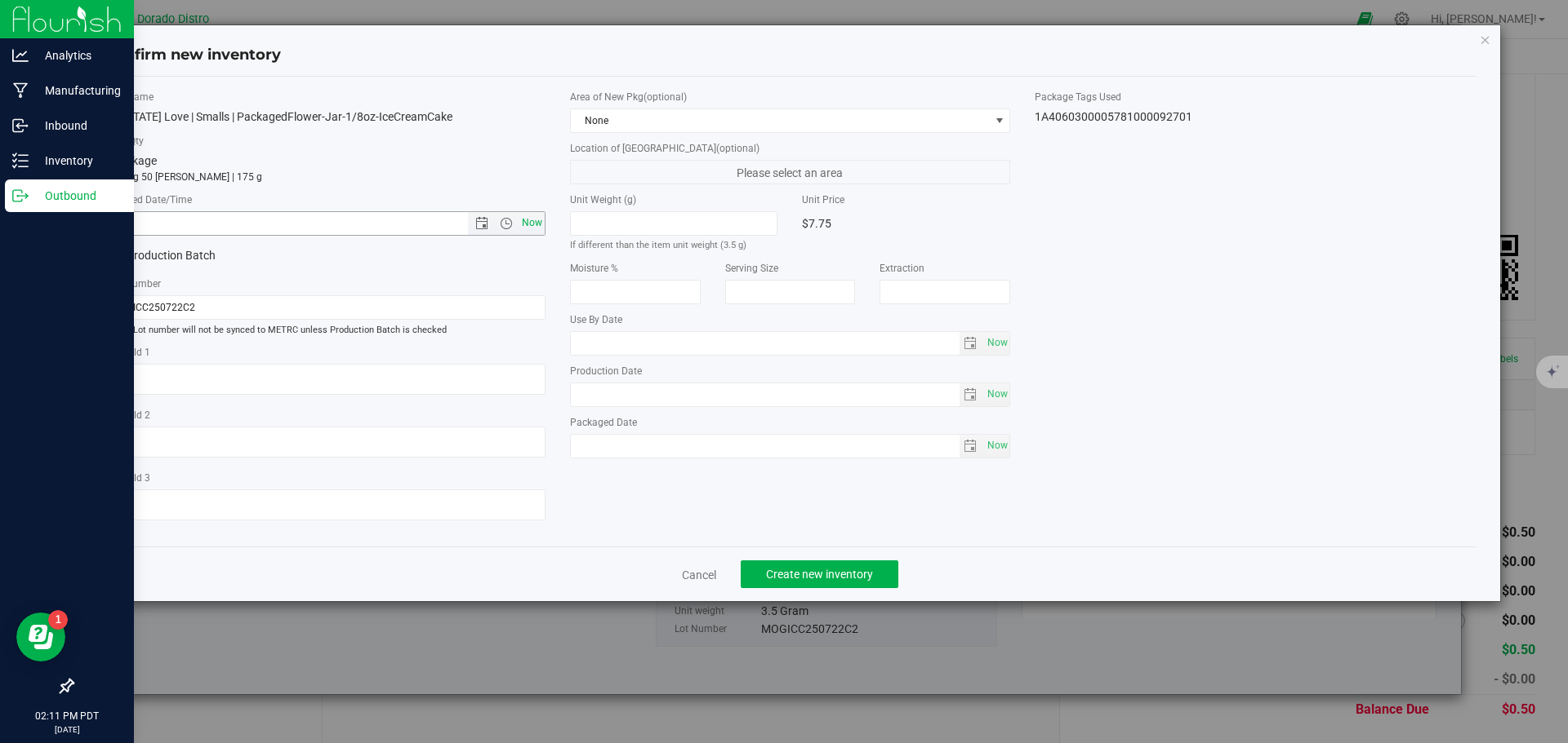
click at [524, 223] on span "Now" at bounding box center [531, 223] width 28 height 24
type input "8/26/2025 2:11 PM"
click at [771, 564] on button "Create new inventory" at bounding box center [819, 574] width 158 height 28
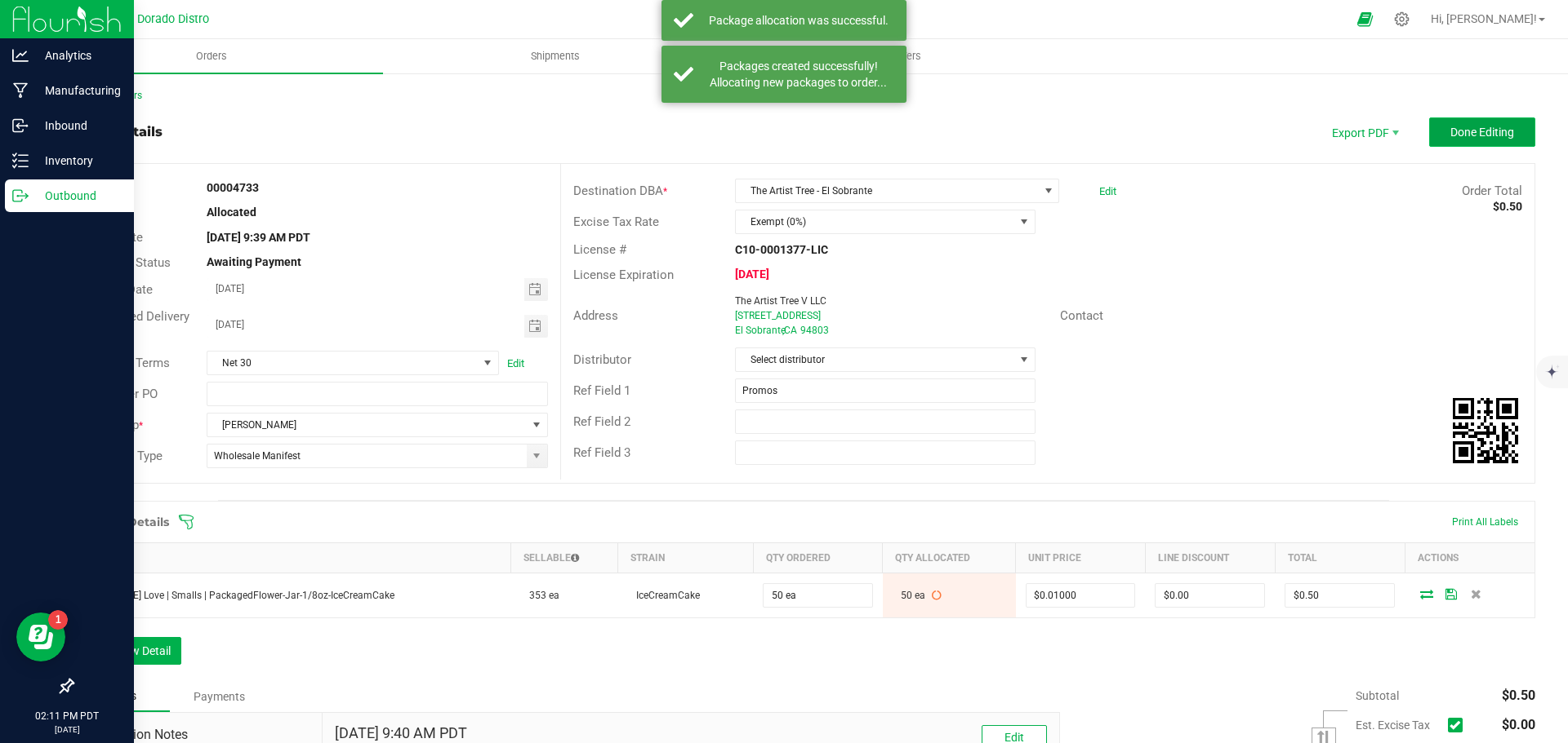
click at [1432, 139] on button "Done Editing" at bounding box center [1482, 132] width 107 height 29
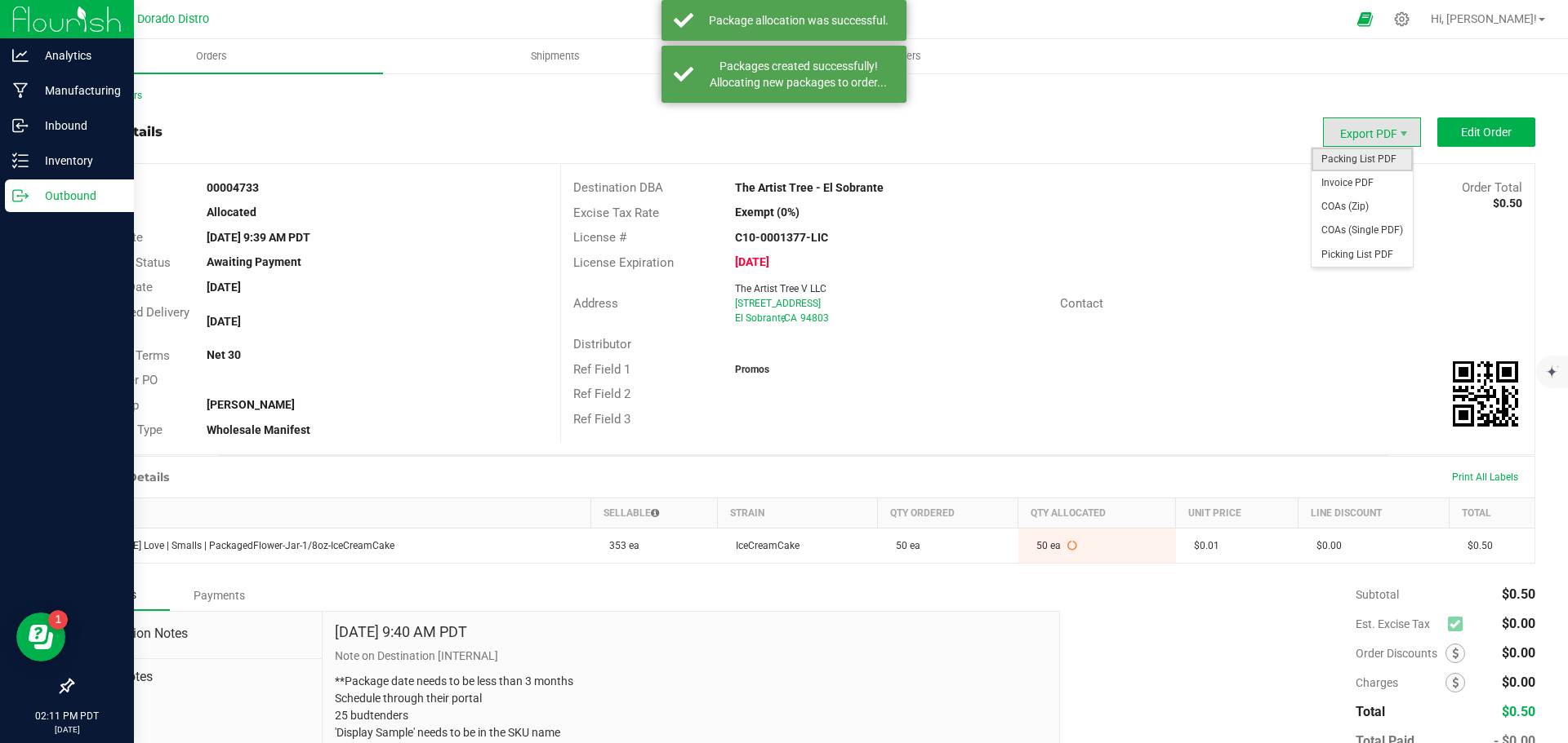
click at [1359, 153] on span "Packing List PDF" at bounding box center [1362, 159] width 101 height 24
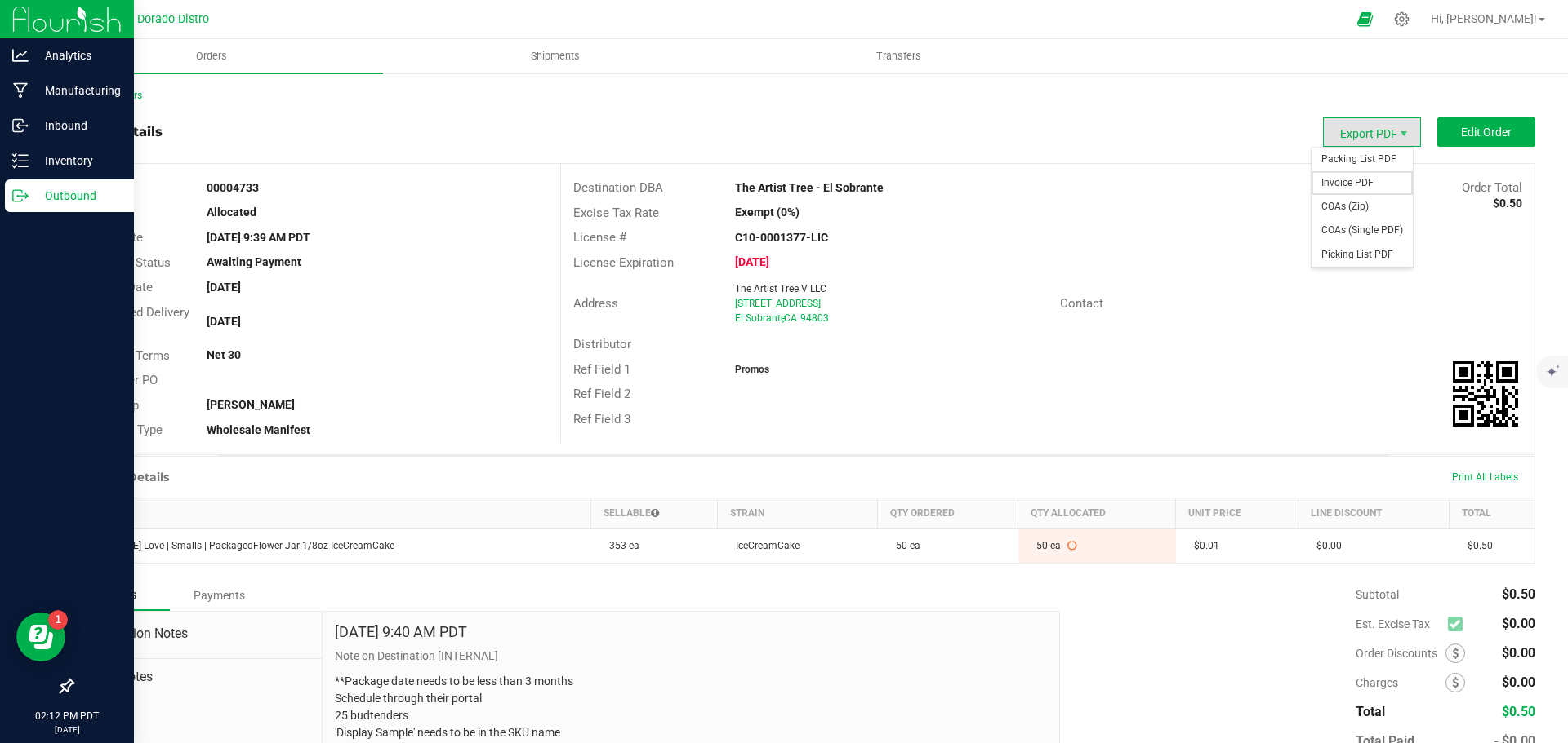
click at [1366, 176] on span "Invoice PDF" at bounding box center [1362, 183] width 101 height 24
click at [1368, 225] on span "COAs (Single PDF)" at bounding box center [1362, 231] width 101 height 24
click at [29, 199] on p "Outbound" at bounding box center [78, 195] width 98 height 20
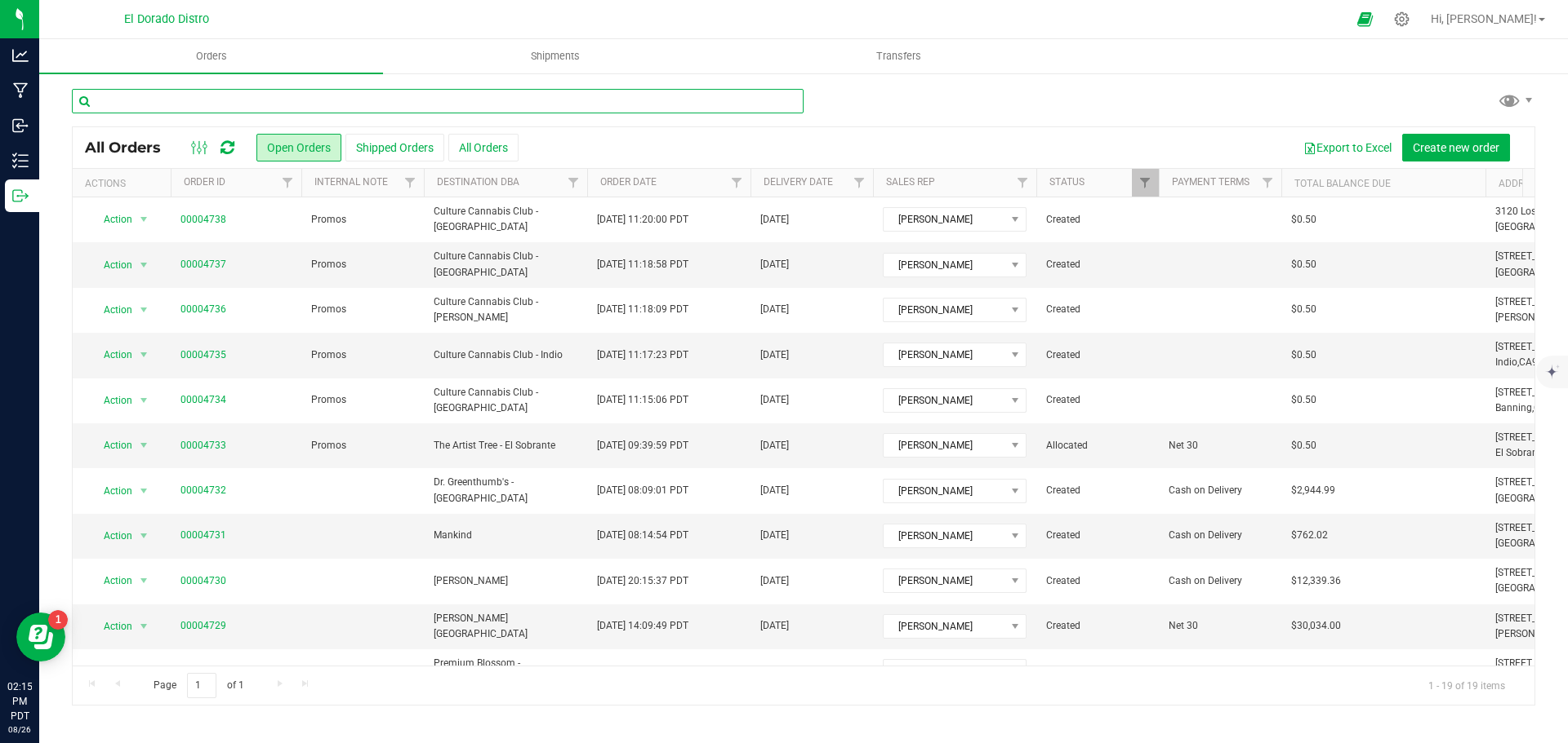
click at [193, 103] on input "text" at bounding box center [437, 101] width 732 height 25
type input "4687"
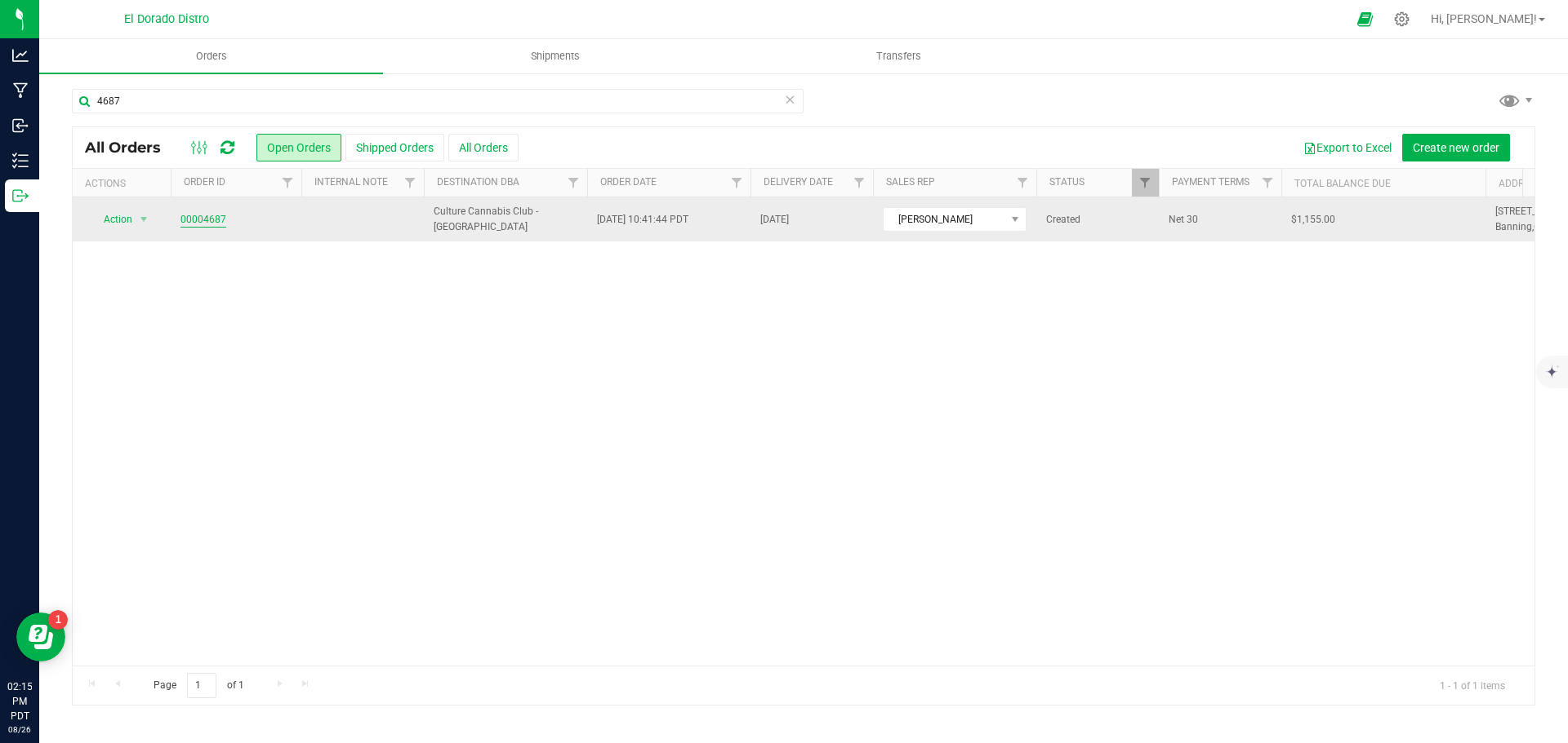
click at [190, 221] on link "00004687" at bounding box center [204, 220] width 46 height 15
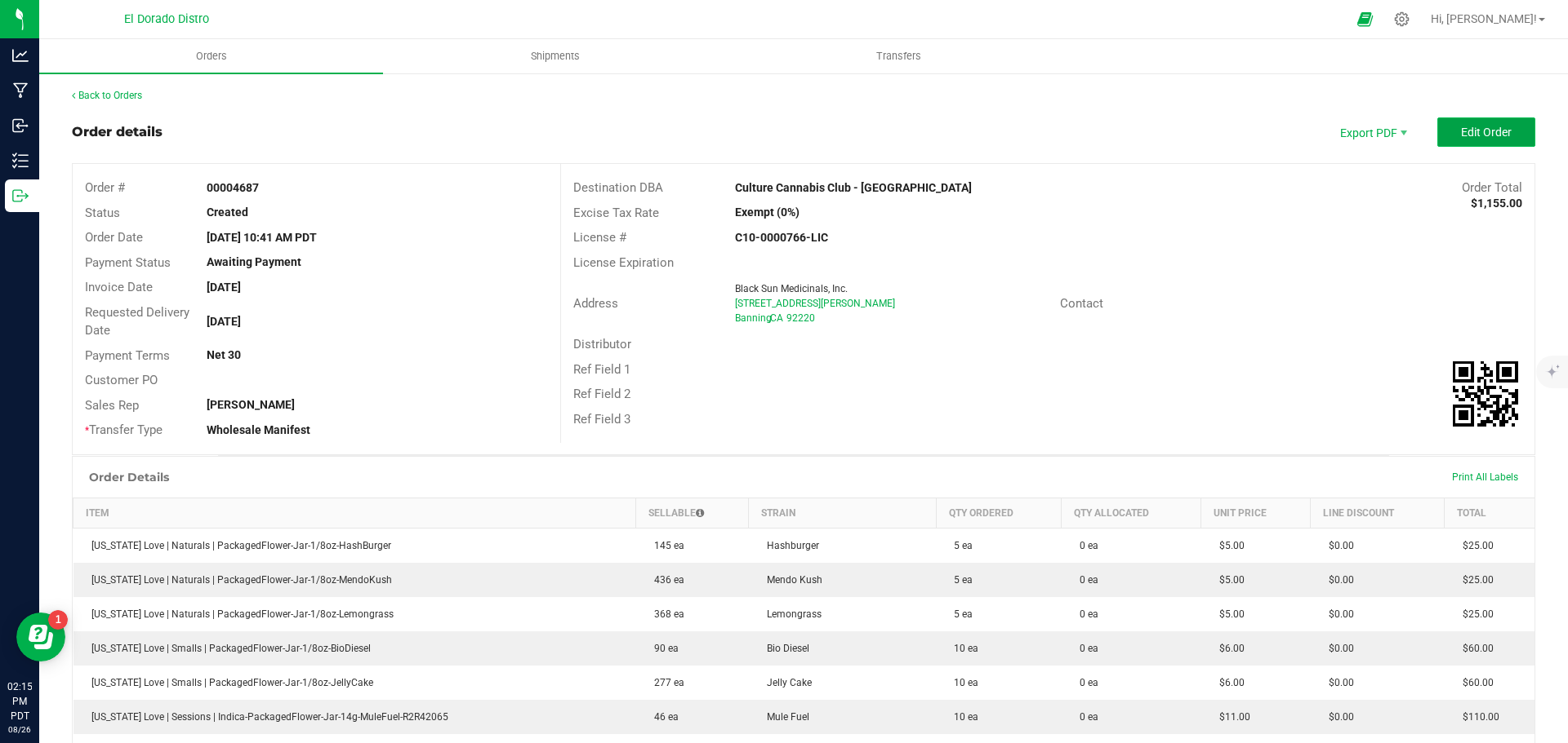
click at [1474, 137] on span "Edit Order" at bounding box center [1485, 131] width 50 height 13
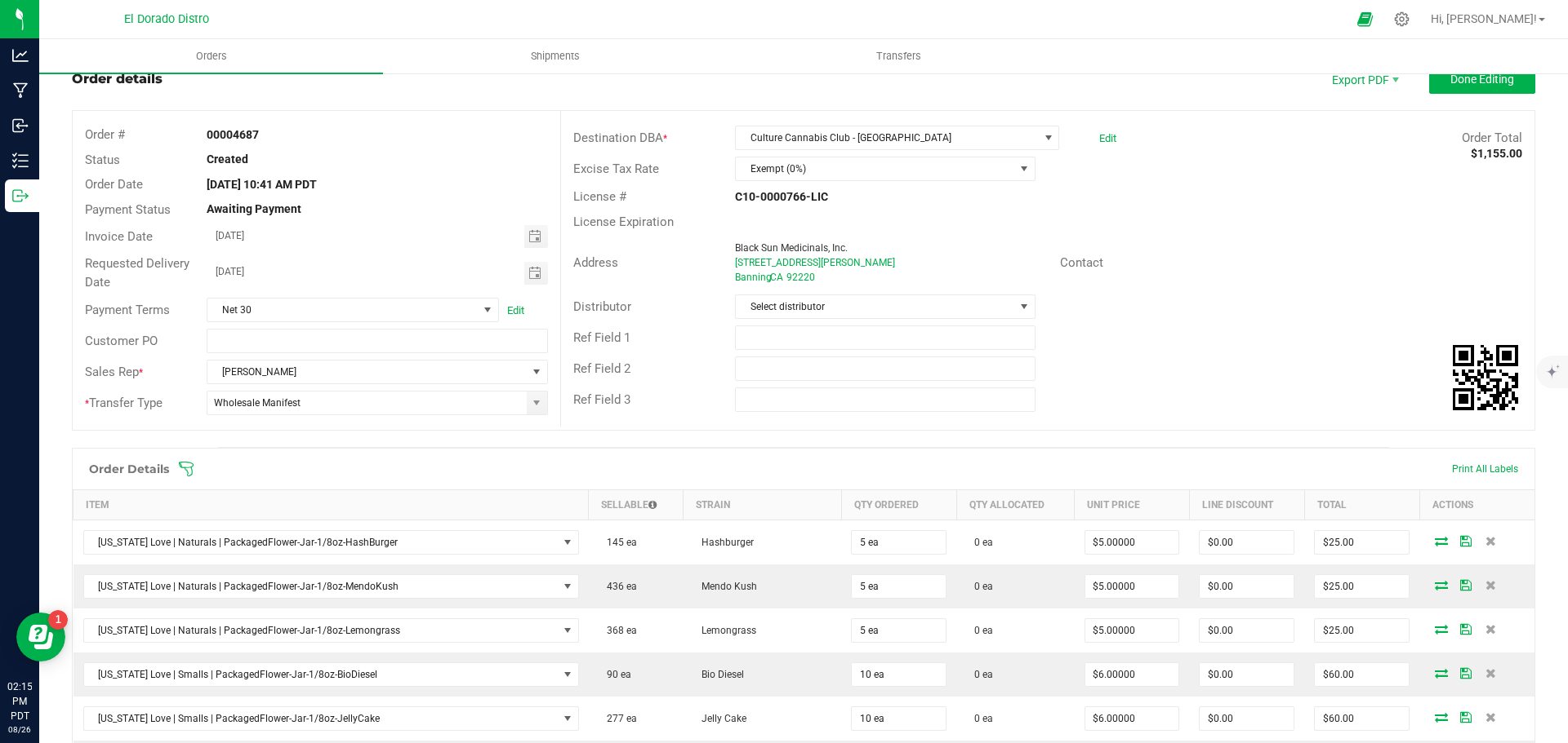
scroll to position [82, 0]
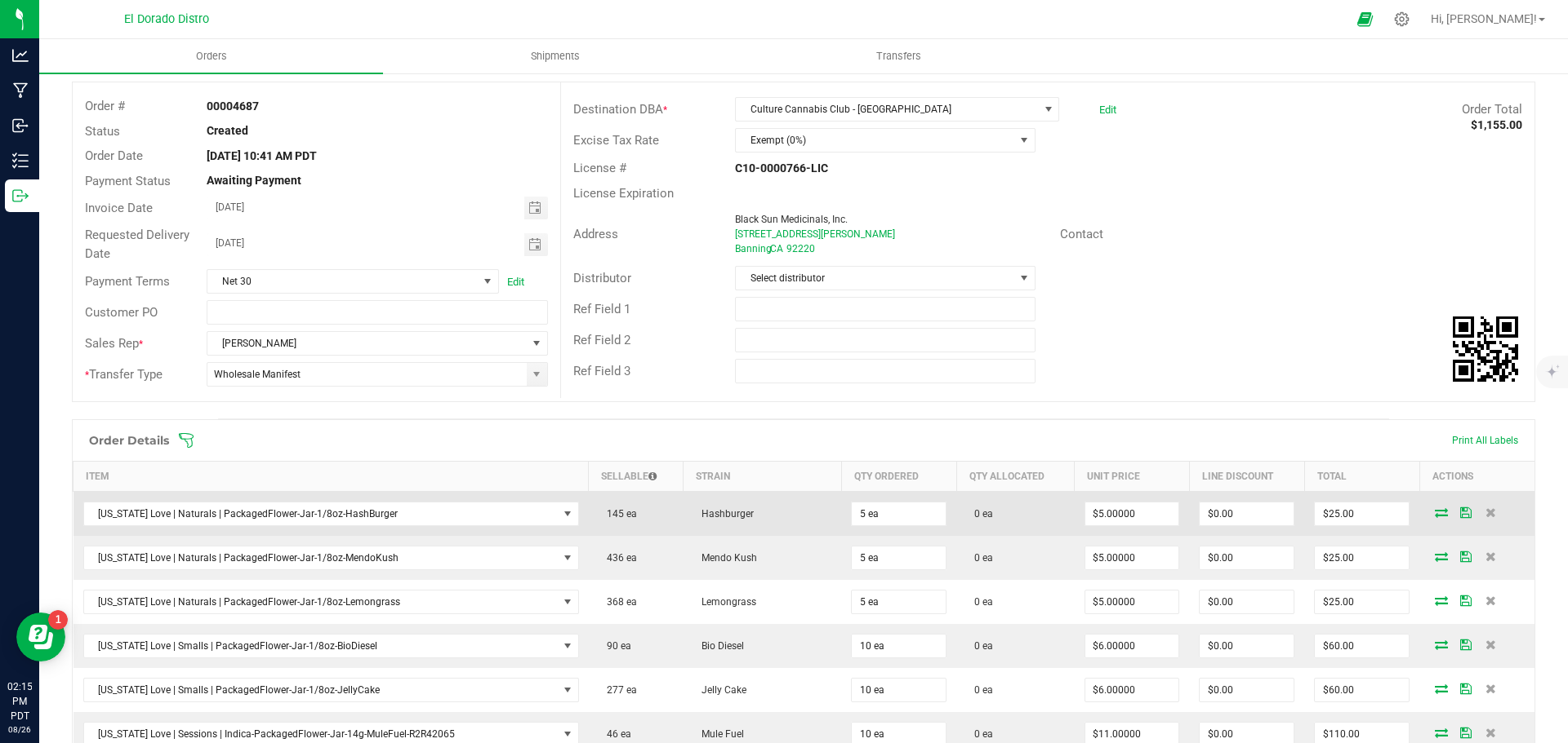
click at [1435, 509] on icon at bounding box center [1441, 512] width 13 height 9
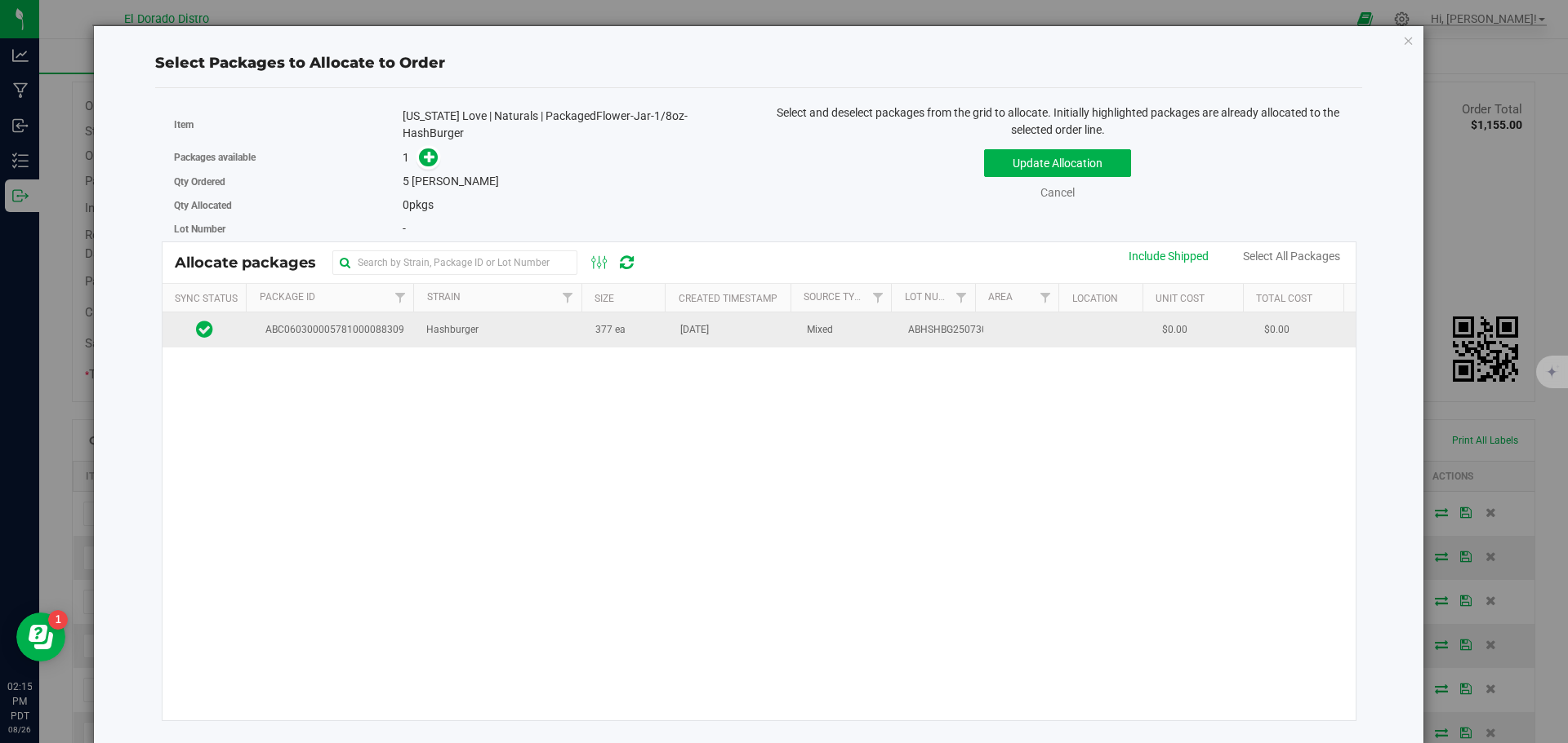
click at [670, 332] on td "[DATE]" at bounding box center [733, 330] width 126 height 35
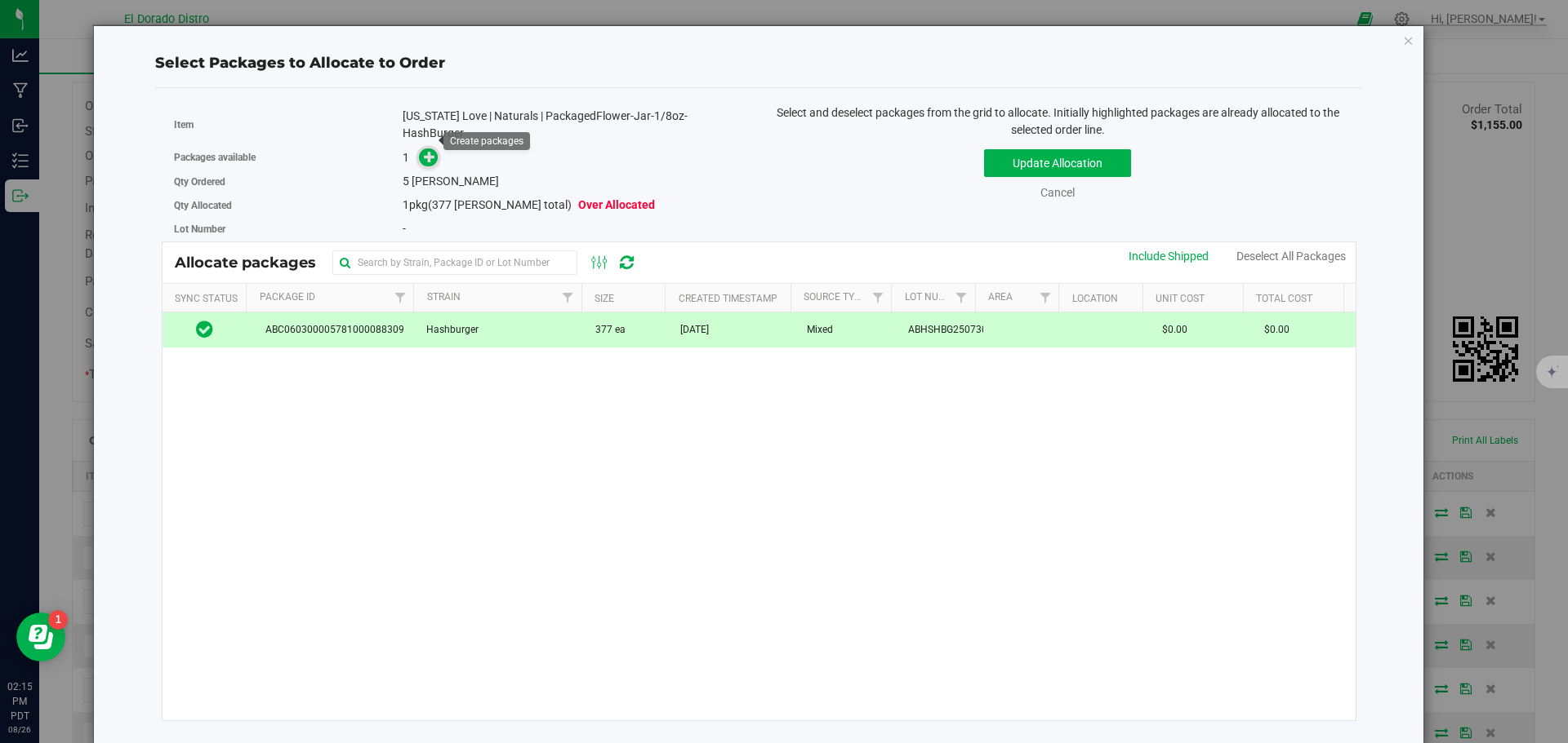
click at [422, 148] on span at bounding box center [428, 158] width 19 height 19
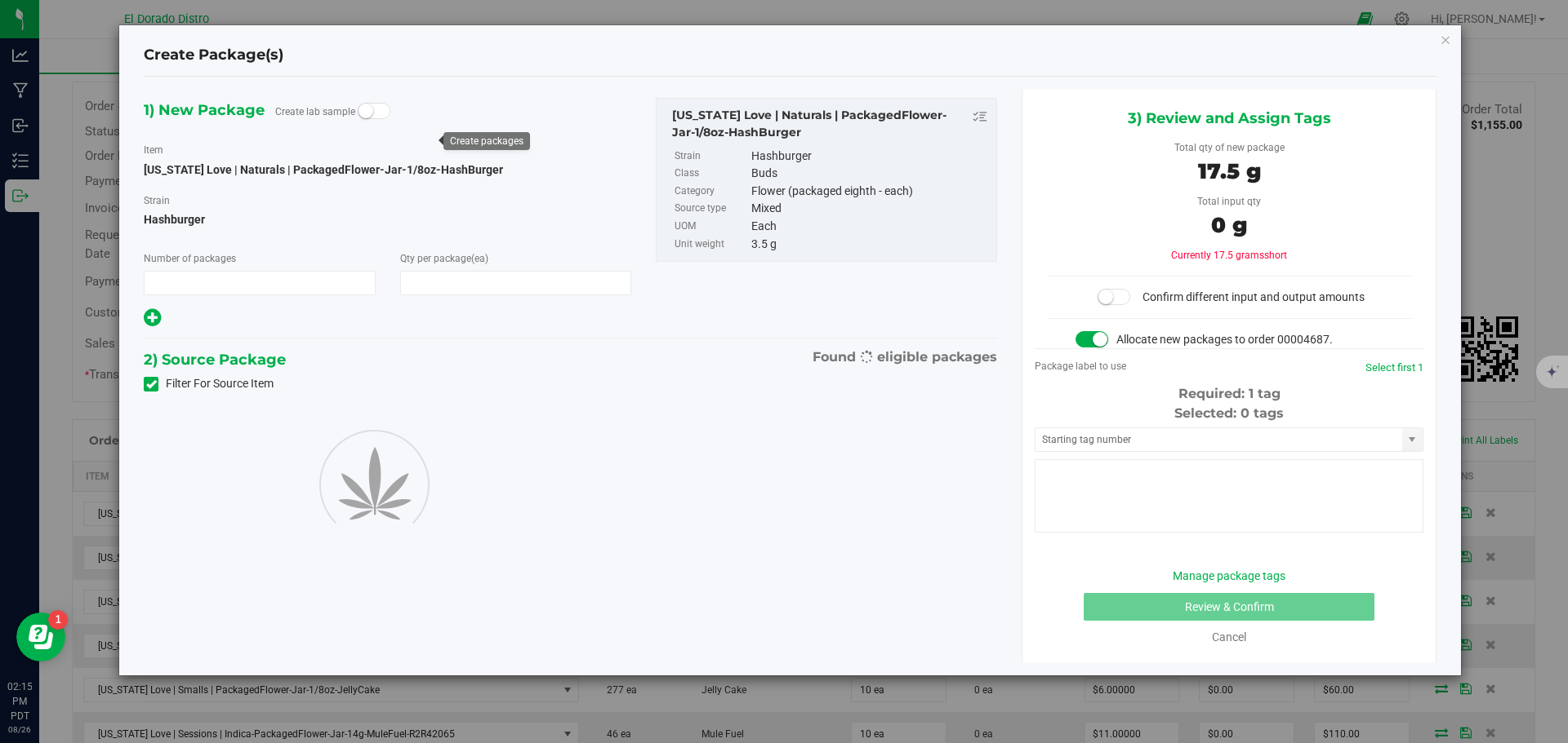
type input "1"
type input "5"
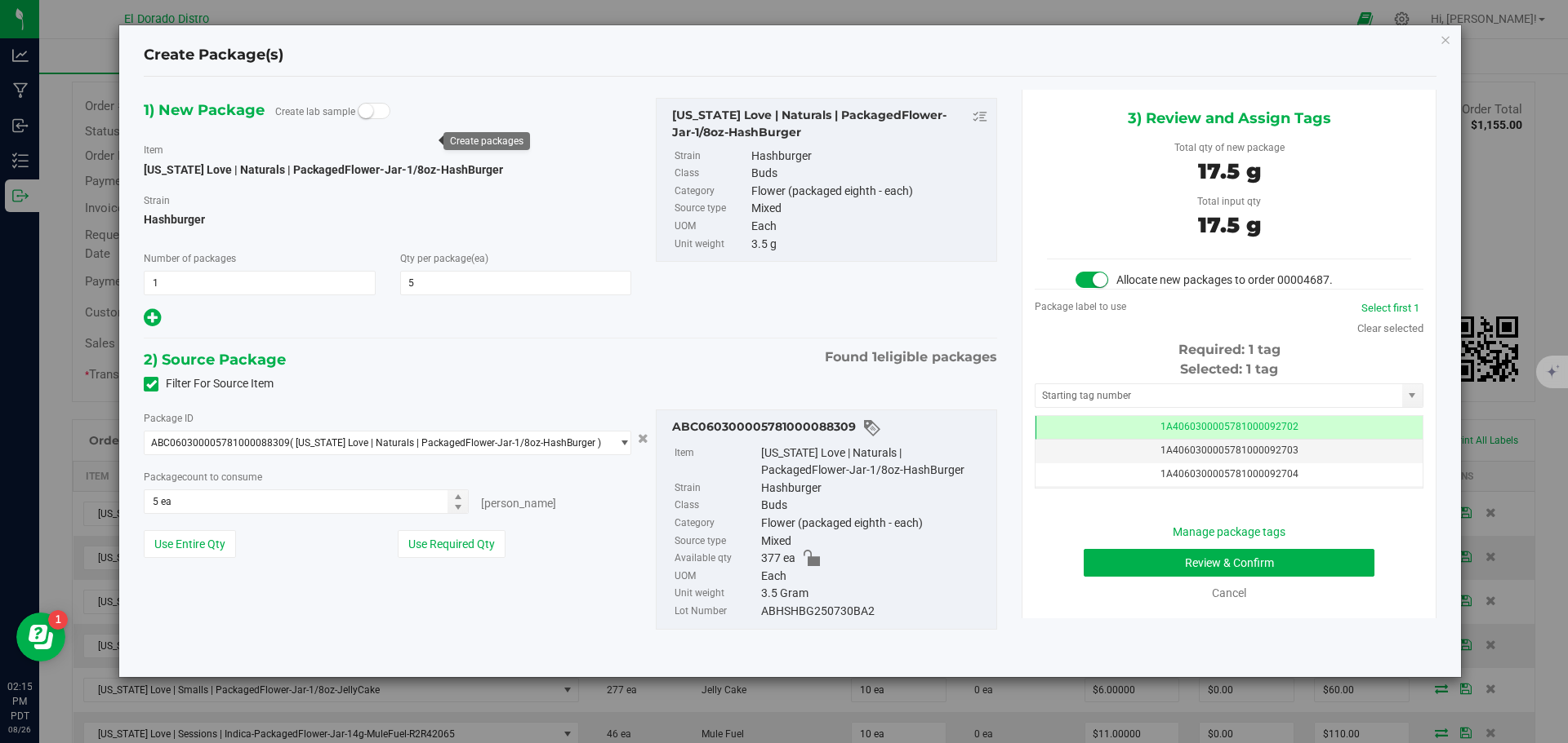
scroll to position [0, -1]
click at [1106, 565] on button "Review & Confirm" at bounding box center [1229, 563] width 291 height 28
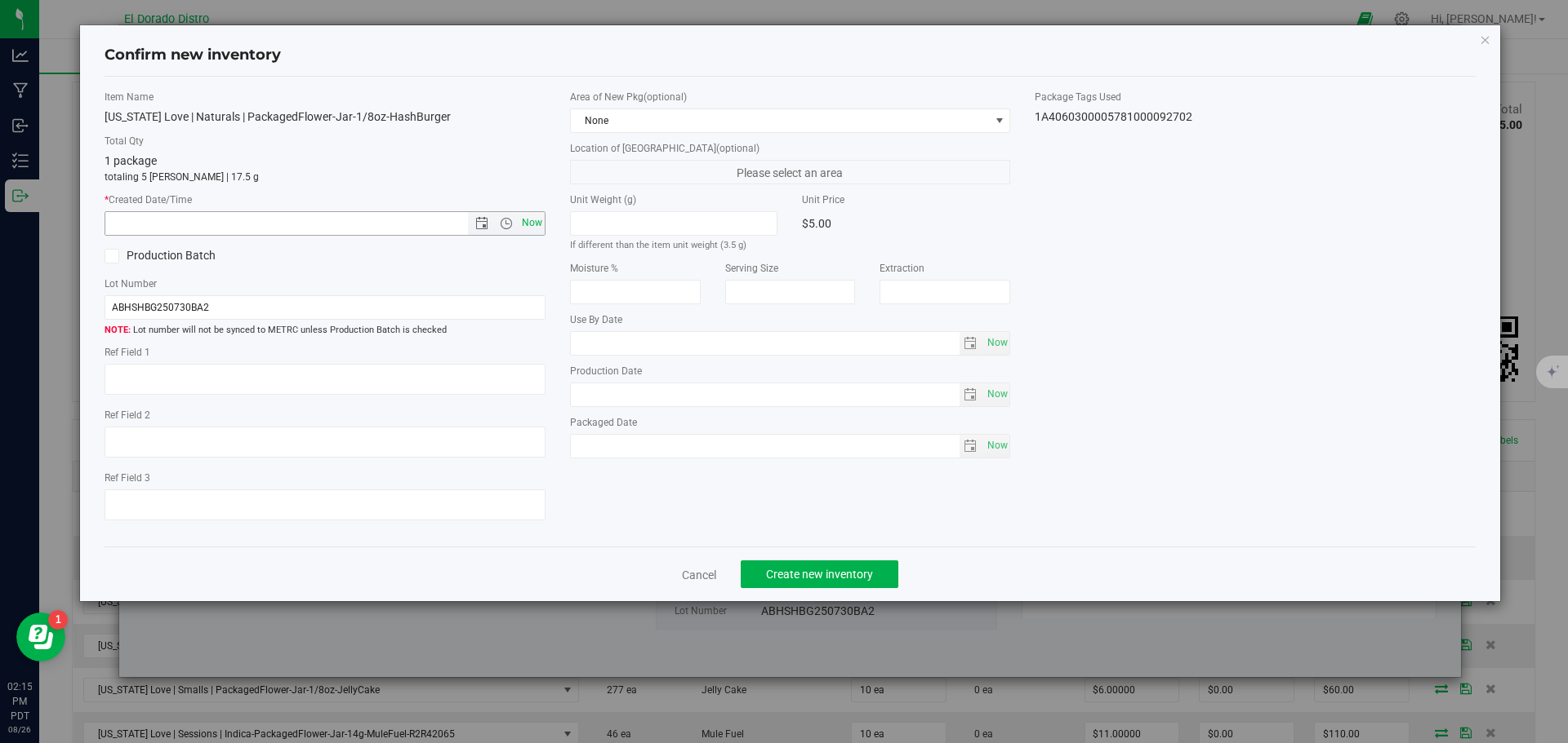
click at [536, 228] on span "Now" at bounding box center [531, 223] width 28 height 24
type input "8/26/2025 2:15 PM"
click at [798, 572] on span "Create new inventory" at bounding box center [819, 574] width 107 height 13
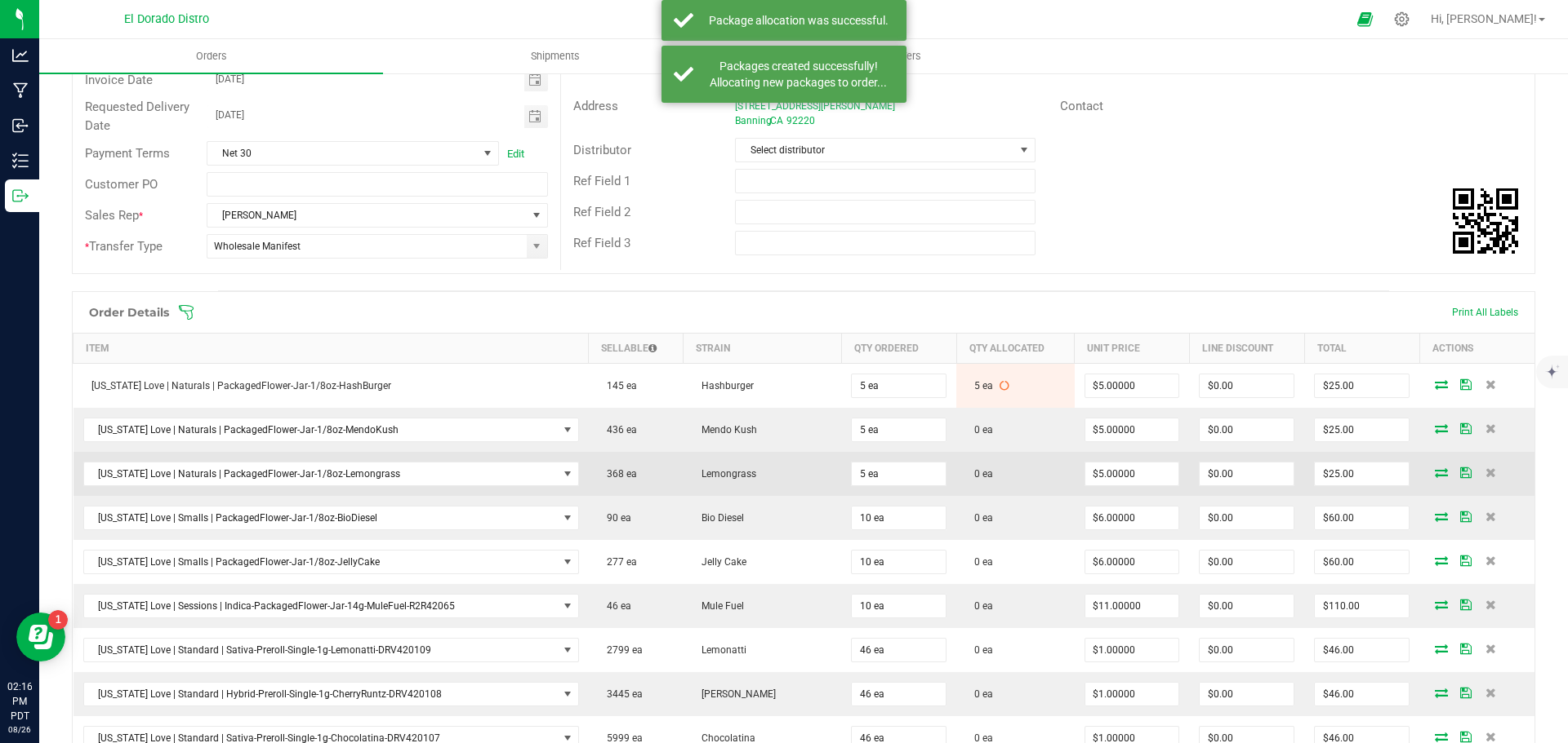
scroll to position [245, 0]
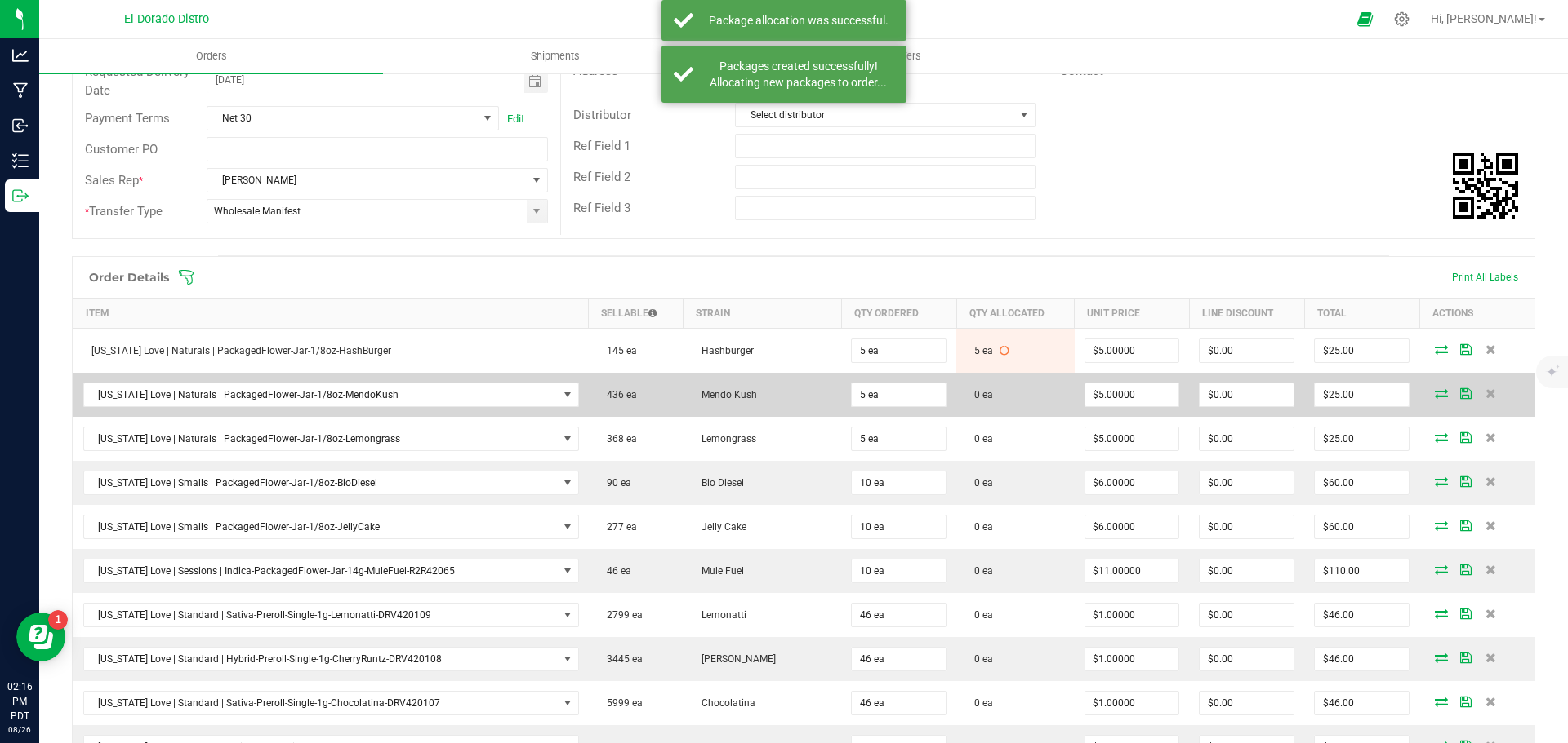
click at [1435, 392] on icon at bounding box center [1441, 393] width 13 height 9
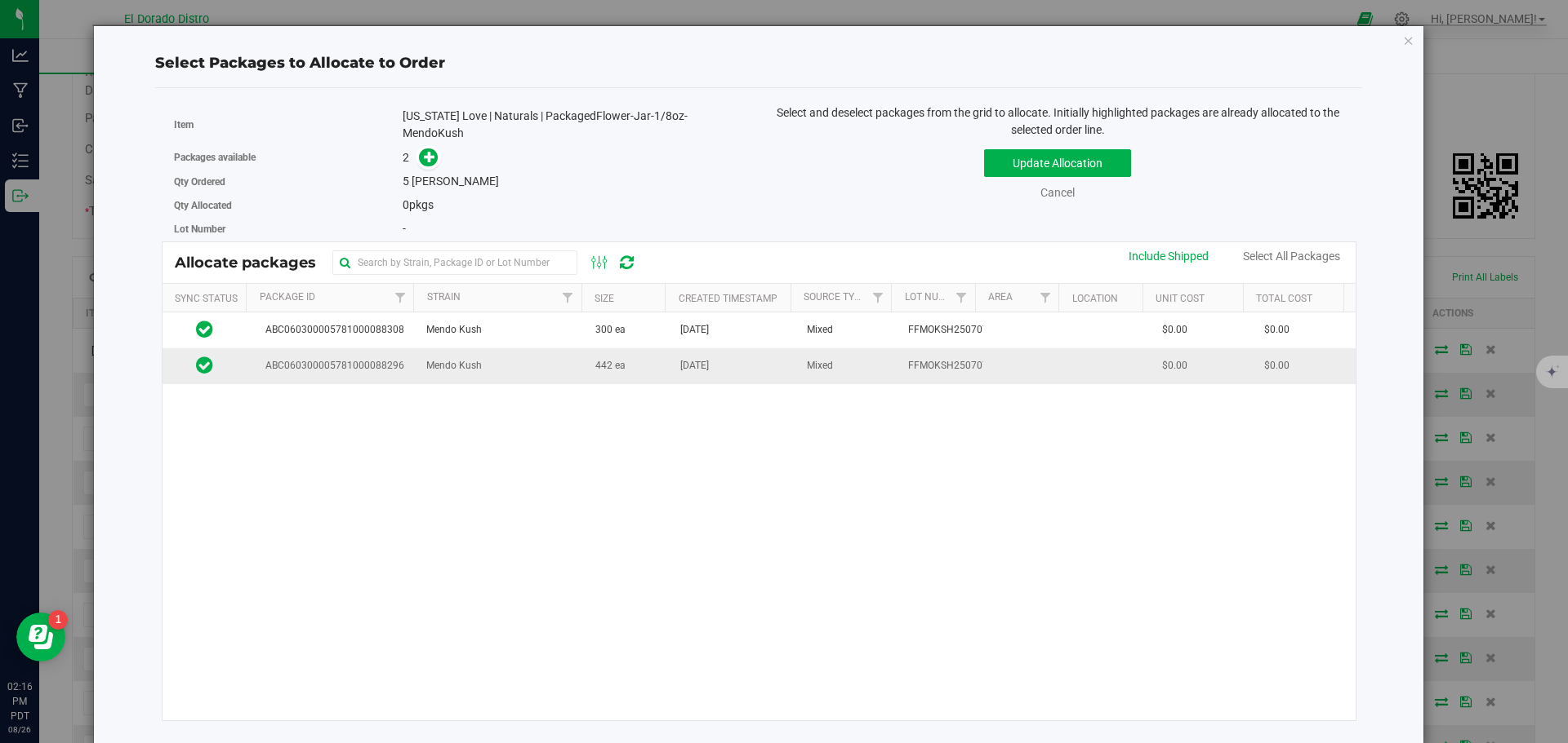
click at [652, 368] on td "442 ea" at bounding box center [628, 366] width 85 height 35
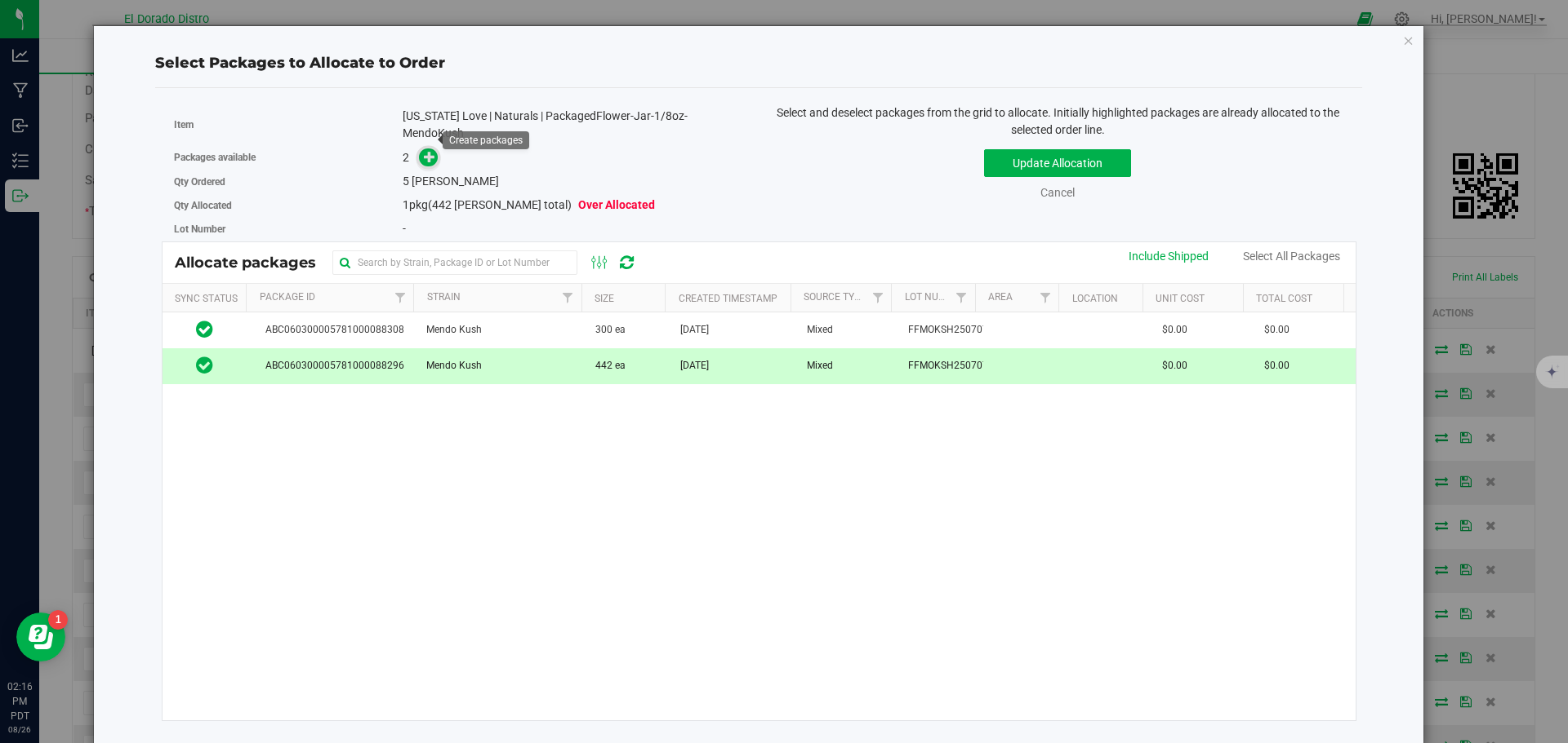
click at [433, 151] on icon at bounding box center [429, 156] width 11 height 11
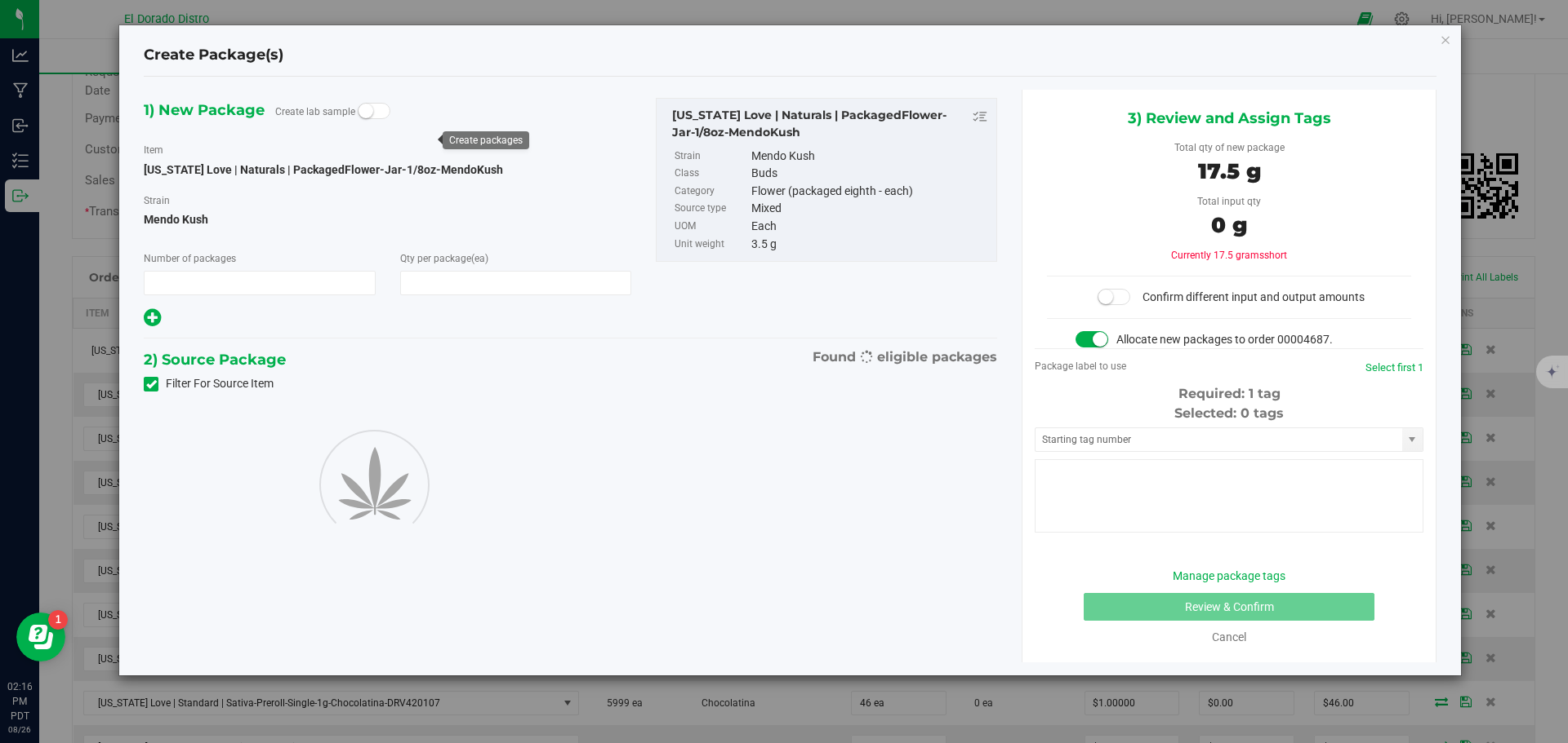
type input "1"
type input "5"
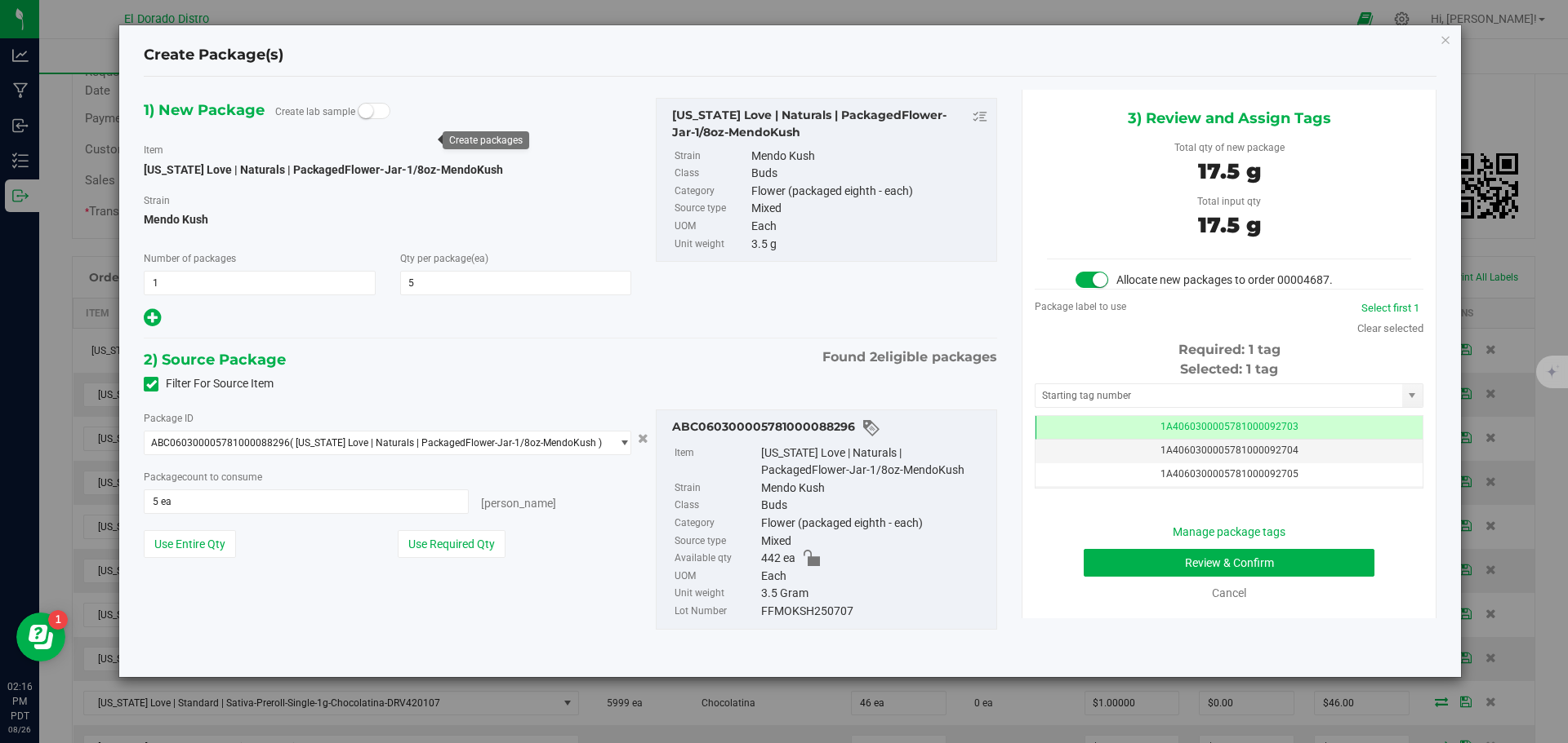
scroll to position [0, -1]
click at [1120, 567] on button "Review & Confirm" at bounding box center [1229, 563] width 291 height 28
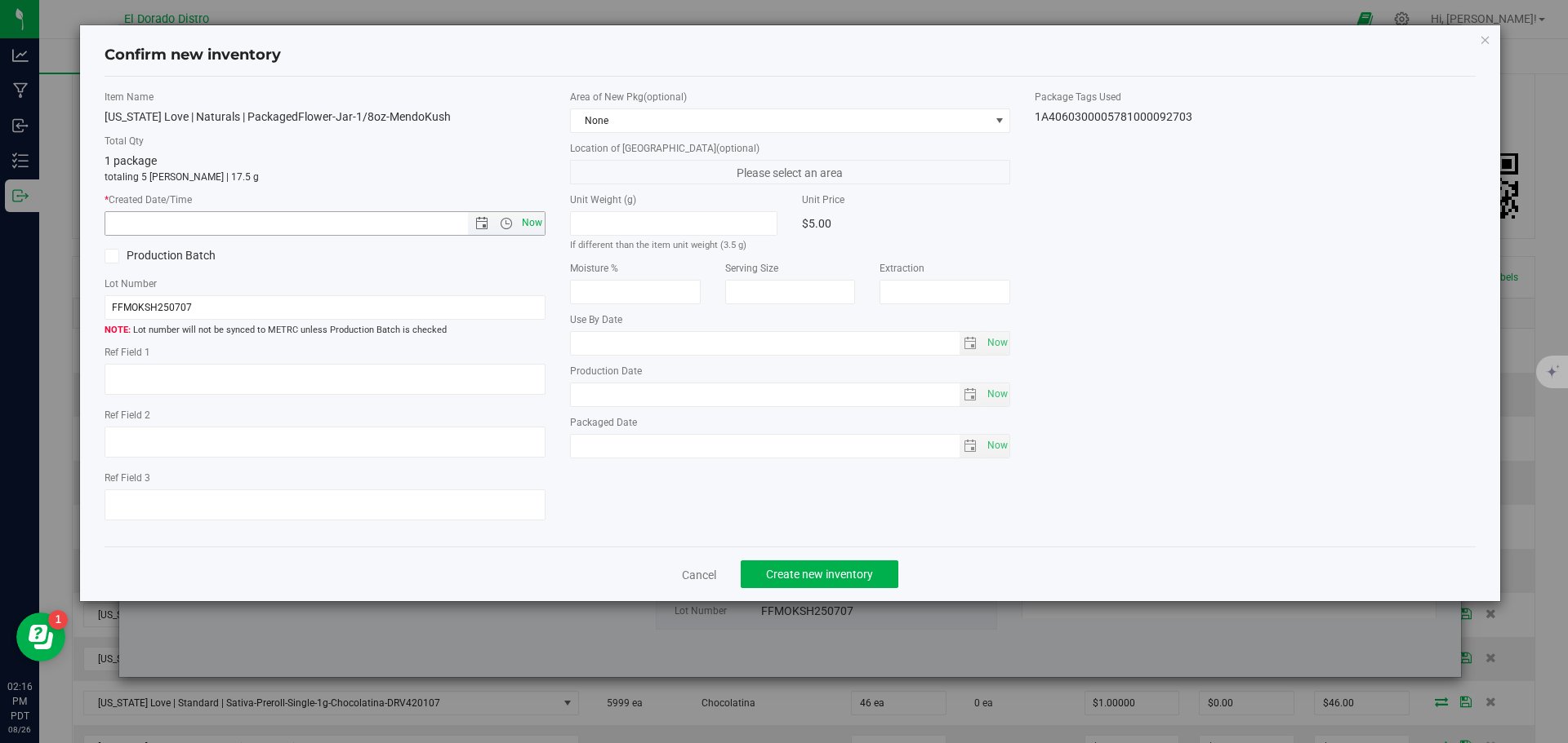
click at [526, 221] on span "Now" at bounding box center [531, 223] width 28 height 24
type input "8/26/2025 2:16 PM"
click at [761, 580] on button "Create new inventory" at bounding box center [819, 574] width 158 height 28
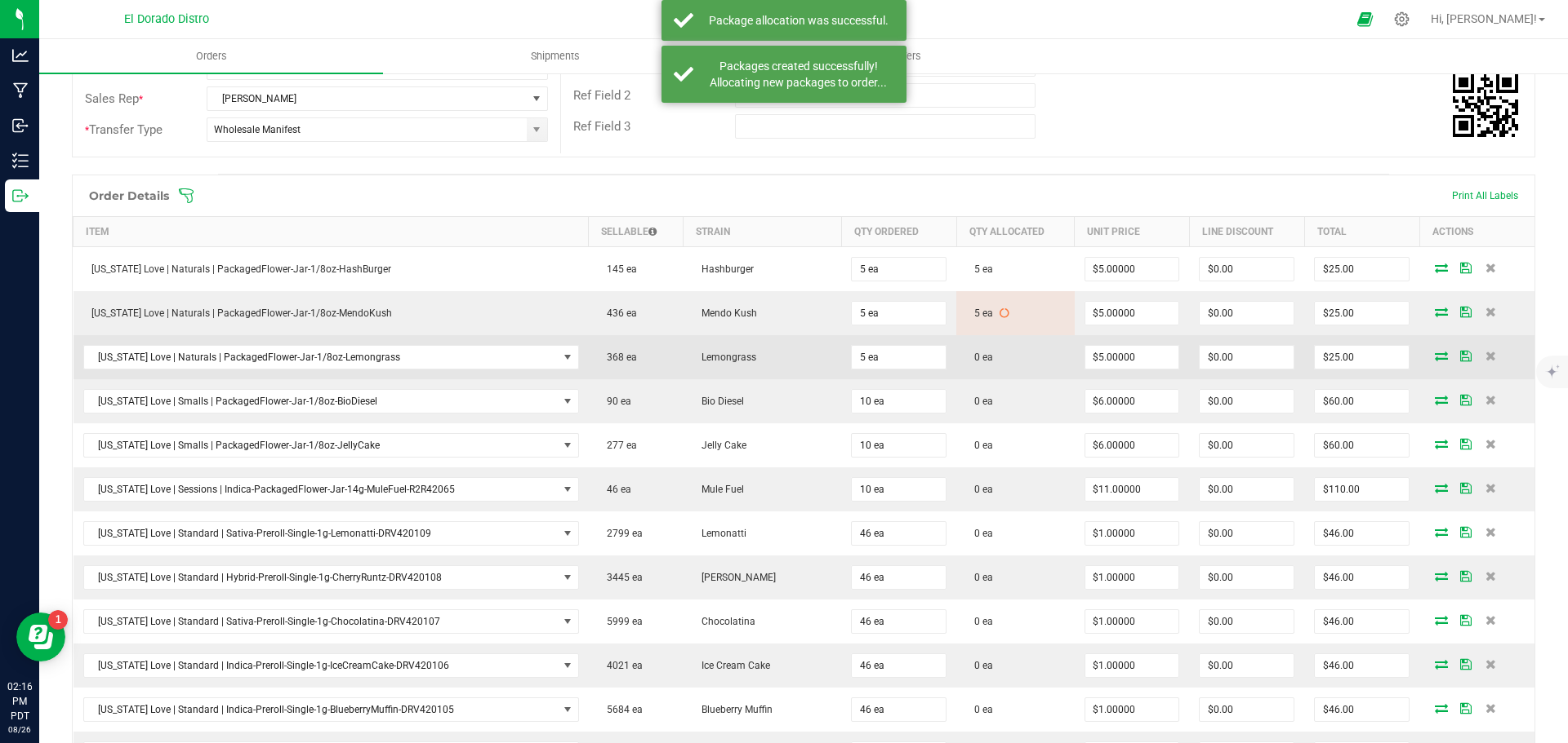
click at [1435, 353] on icon at bounding box center [1441, 355] width 13 height 9
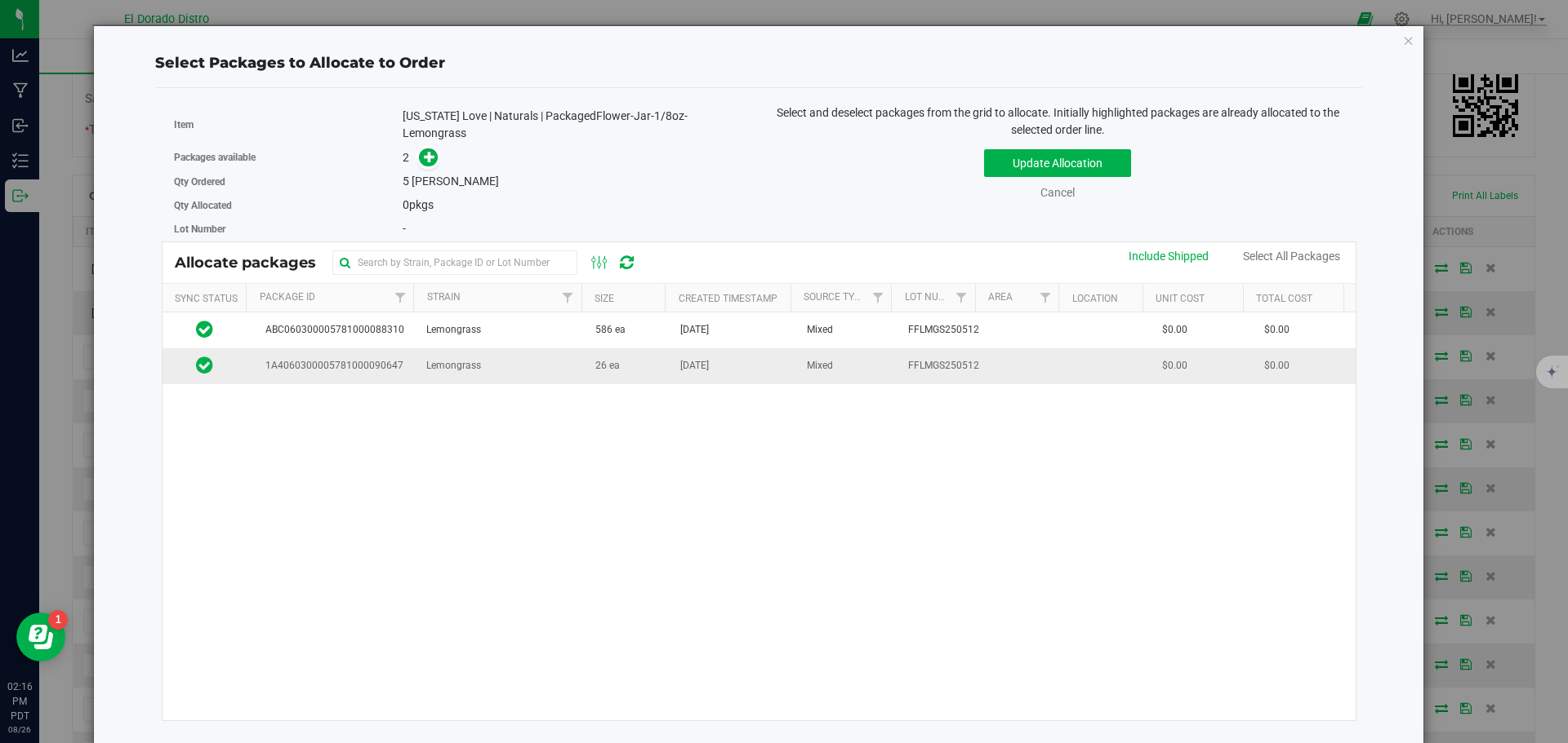
click at [711, 370] on td "[DATE]" at bounding box center [733, 366] width 126 height 35
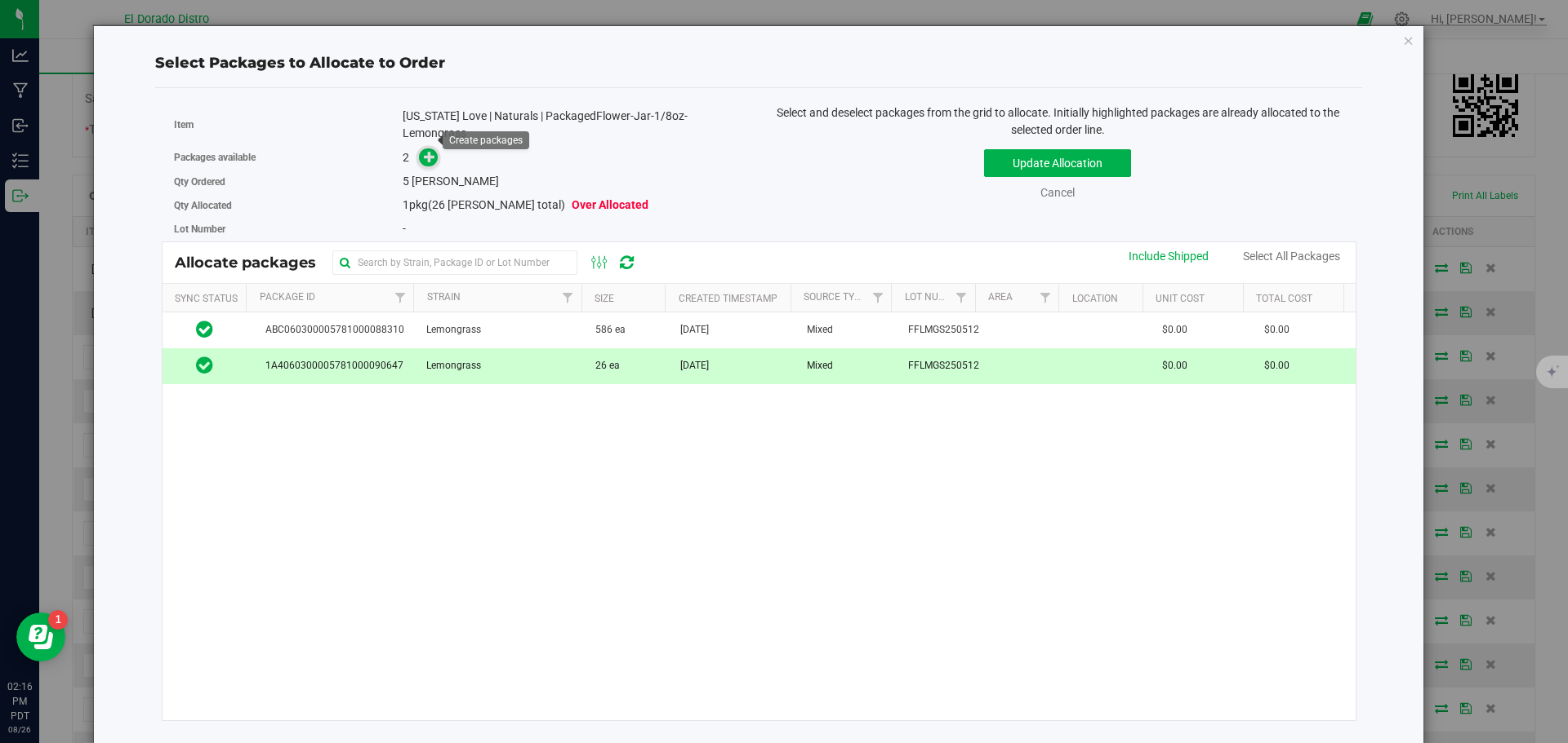
click at [430, 151] on icon at bounding box center [429, 156] width 11 height 11
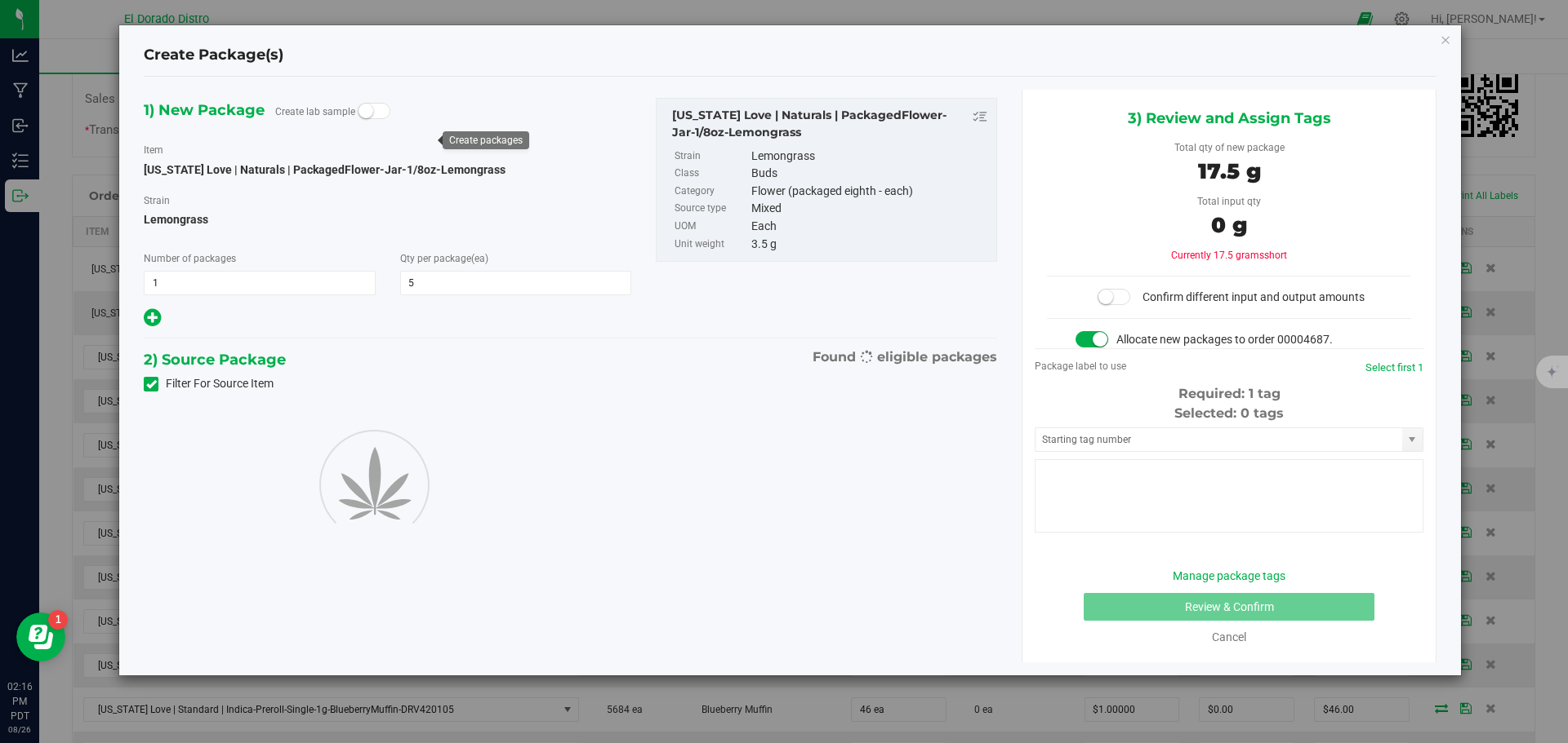
type input "5"
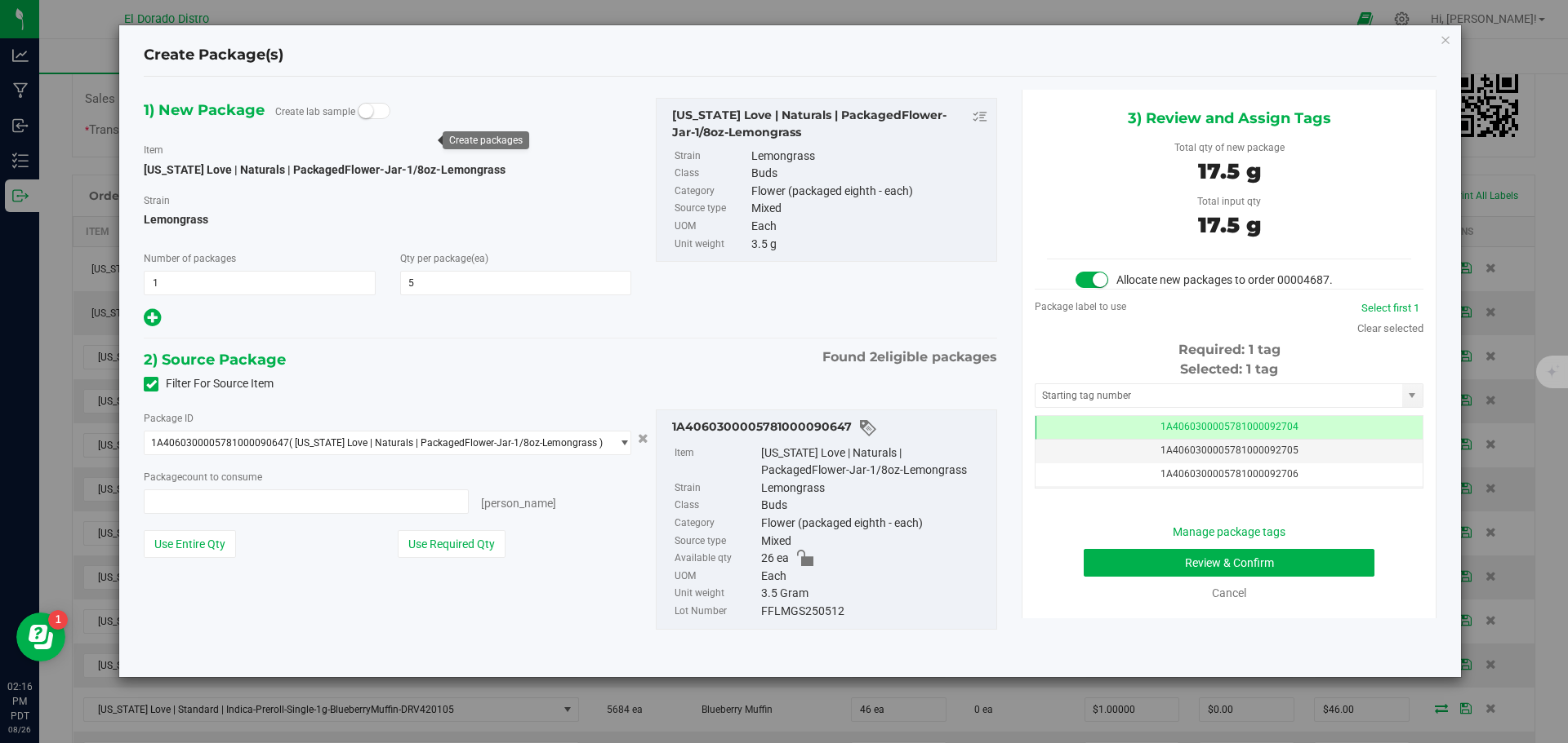
type input "5 ea"
click at [1125, 560] on button "Review & Confirm" at bounding box center [1229, 563] width 291 height 28
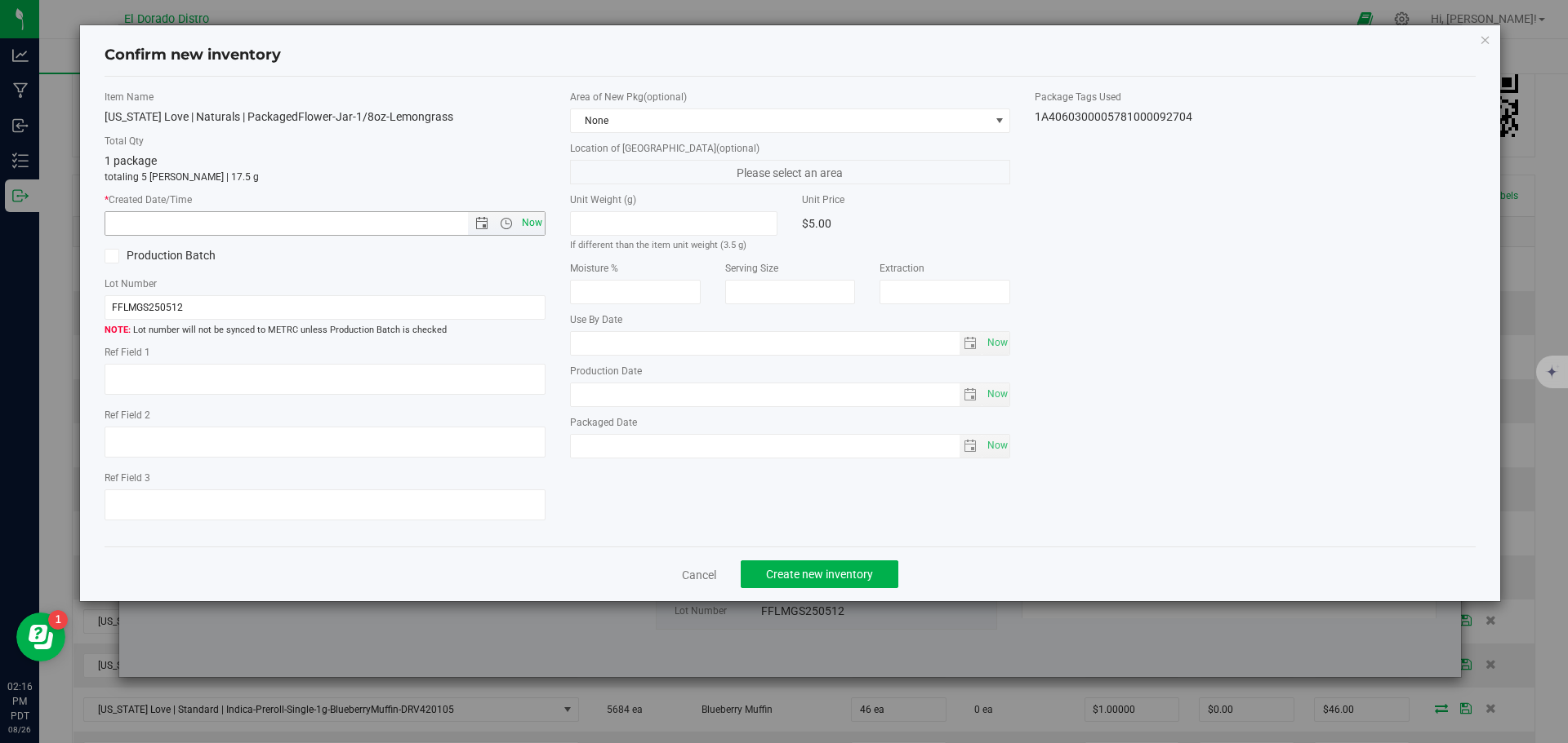
click at [534, 224] on span "Now" at bounding box center [531, 223] width 28 height 24
type input "8/26/2025 2:16 PM"
click at [789, 571] on span "Create new inventory" at bounding box center [819, 574] width 107 height 13
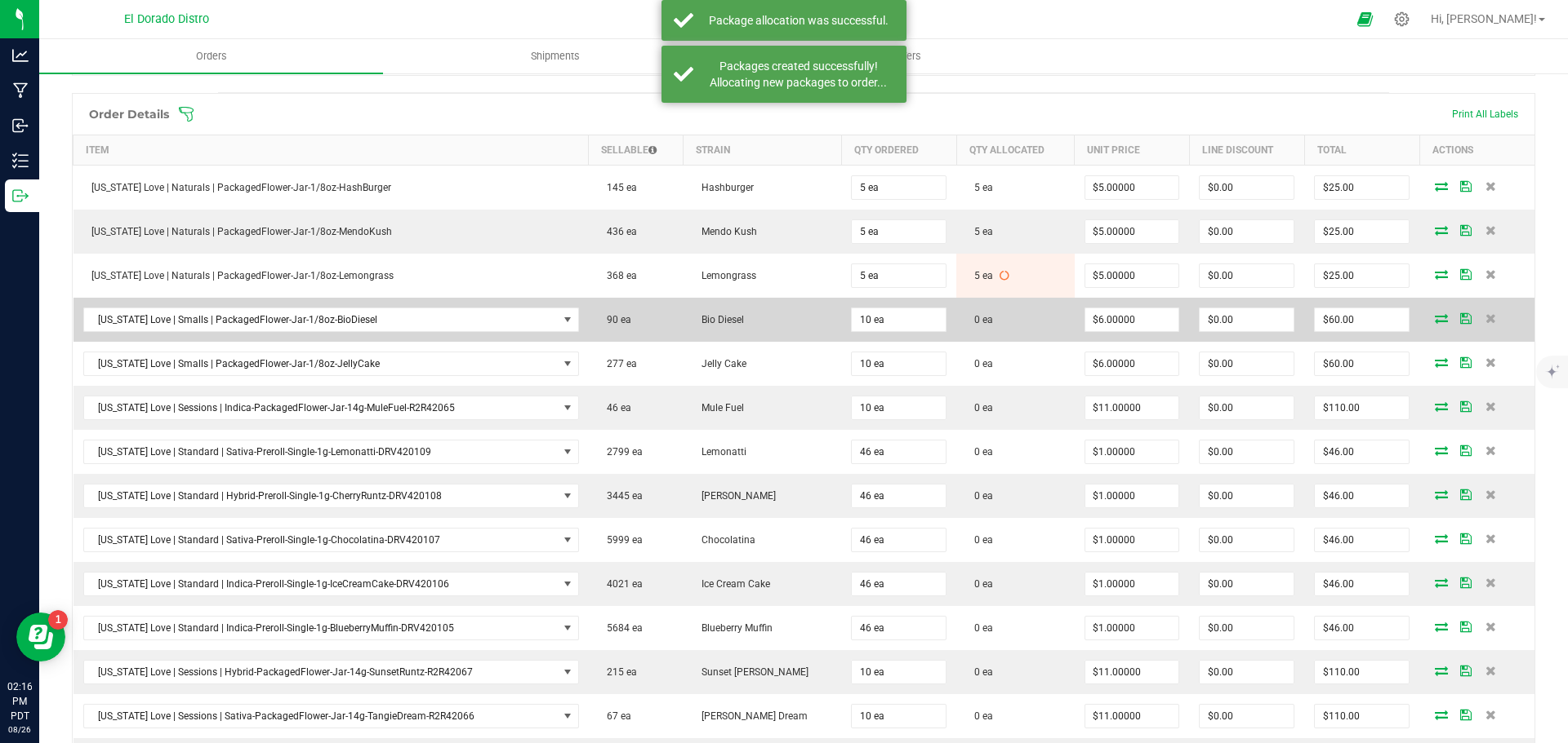
click at [1435, 315] on icon at bounding box center [1441, 318] width 13 height 9
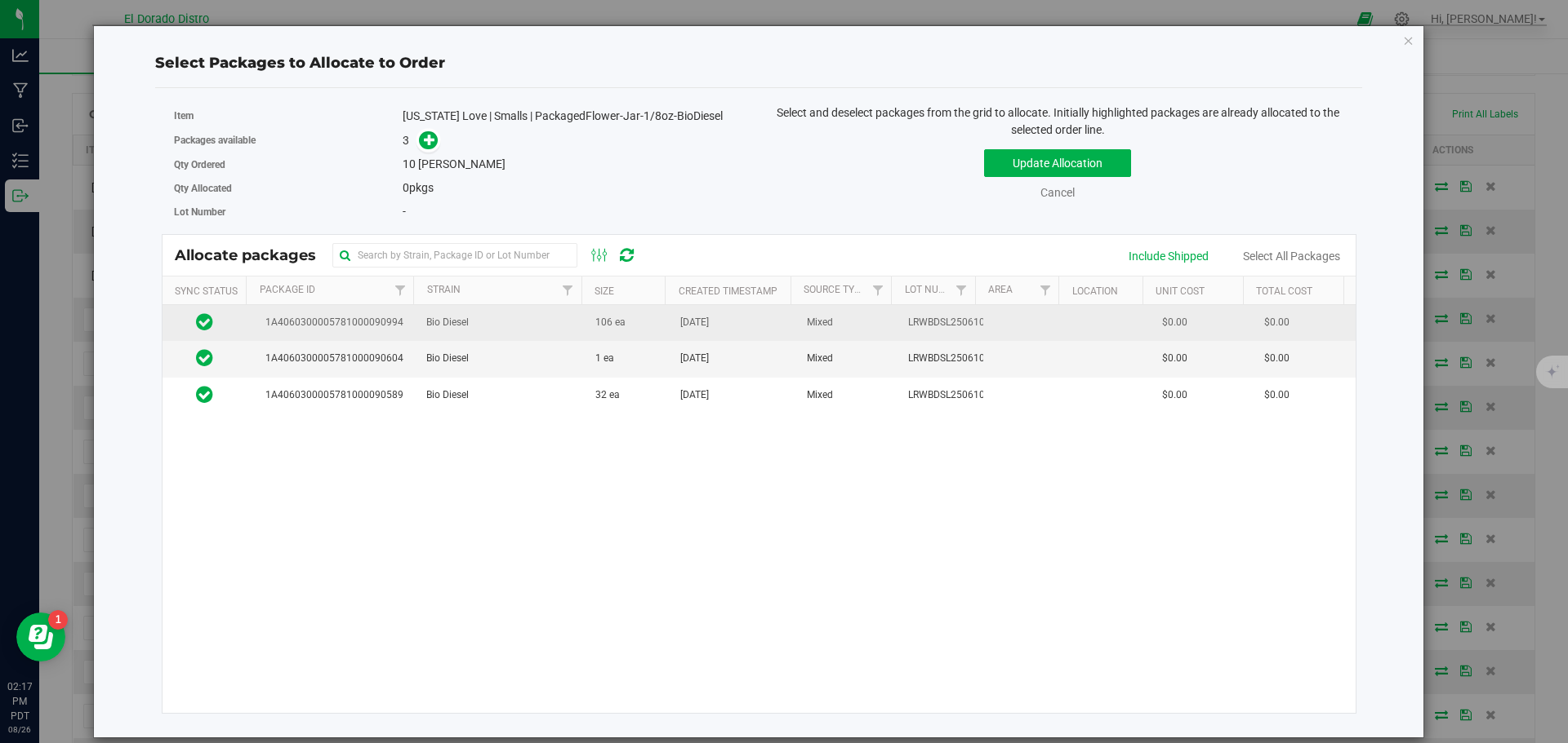
click at [553, 334] on td "Bio Diesel" at bounding box center [500, 323] width 169 height 36
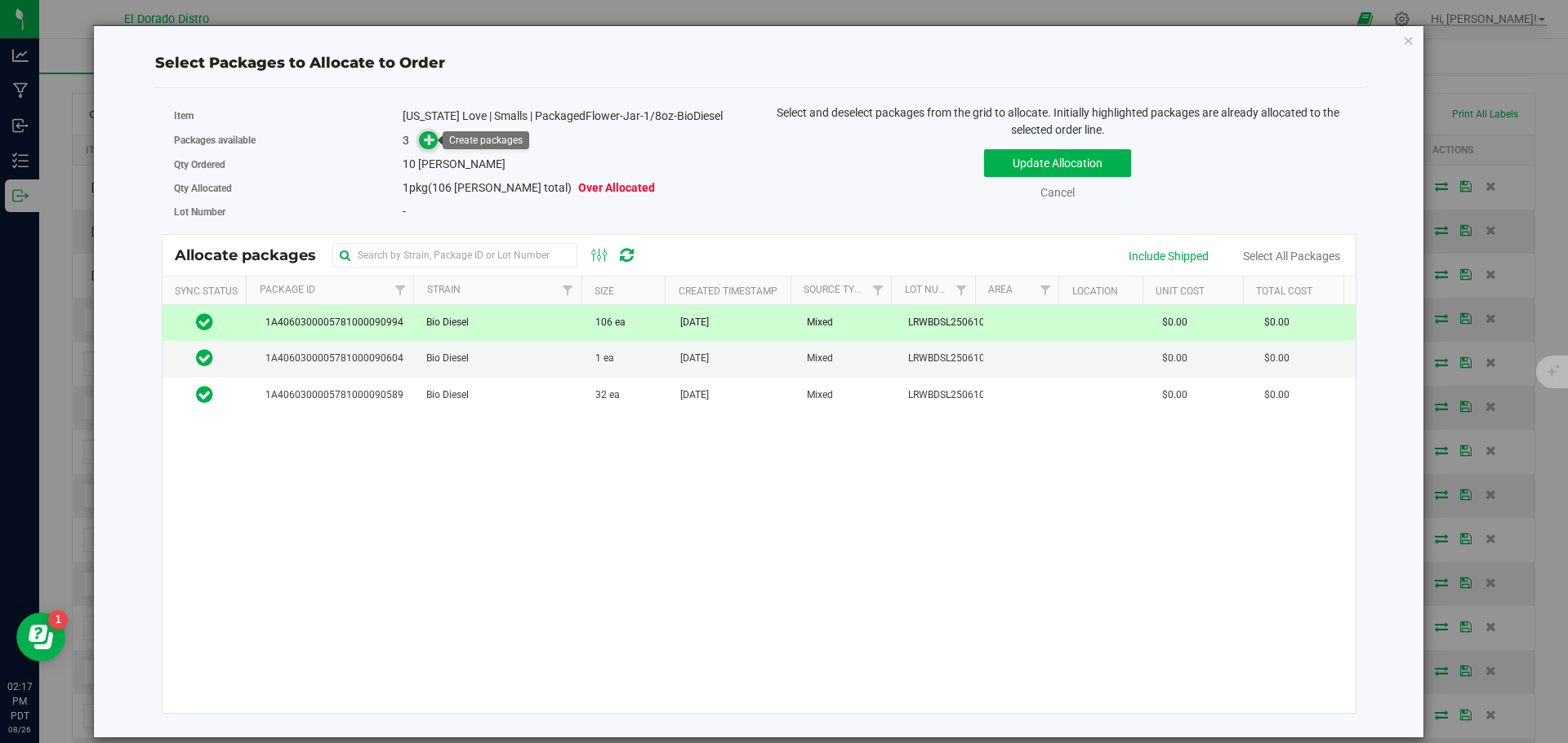
click at [427, 143] on icon at bounding box center [429, 139] width 11 height 11
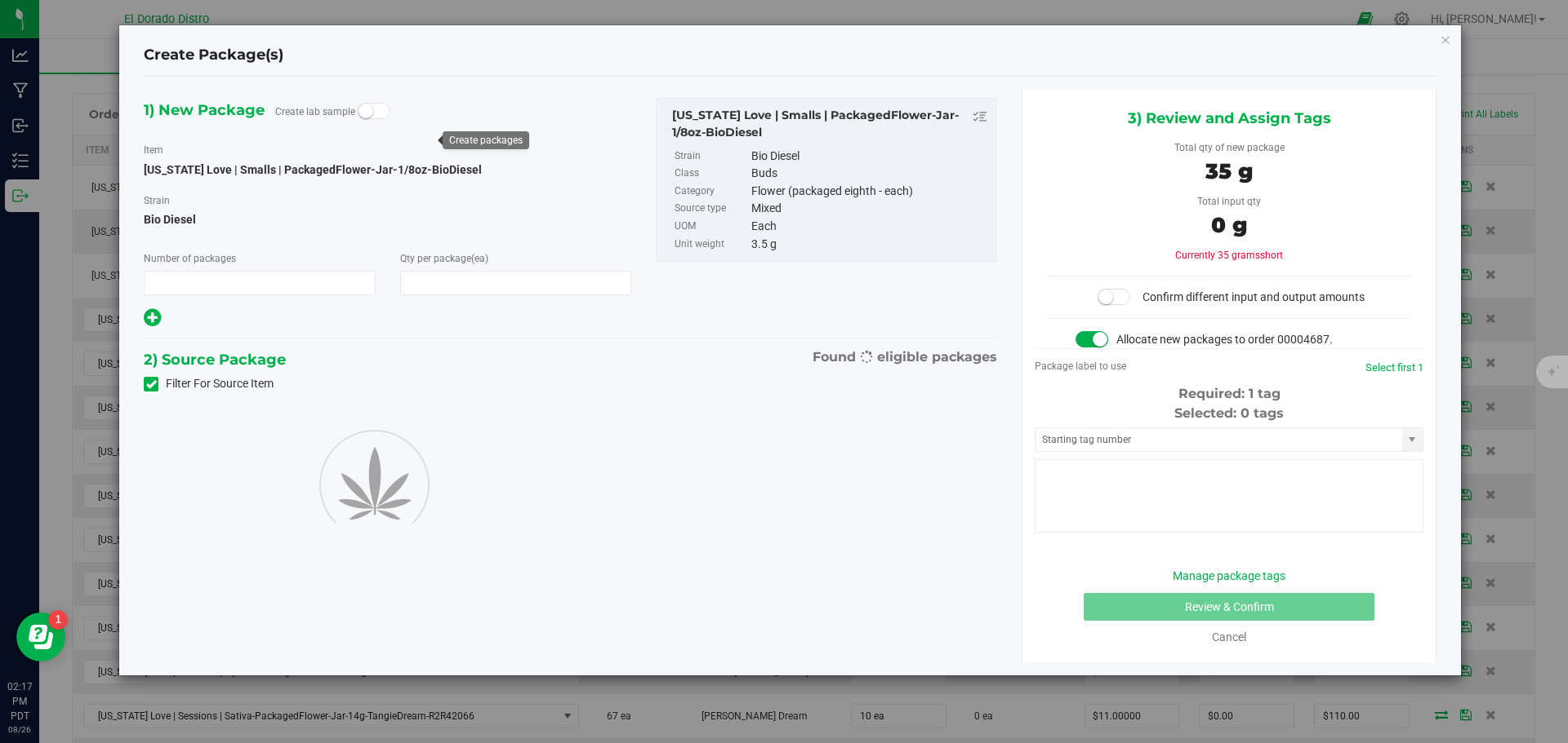
type input "1"
type input "10"
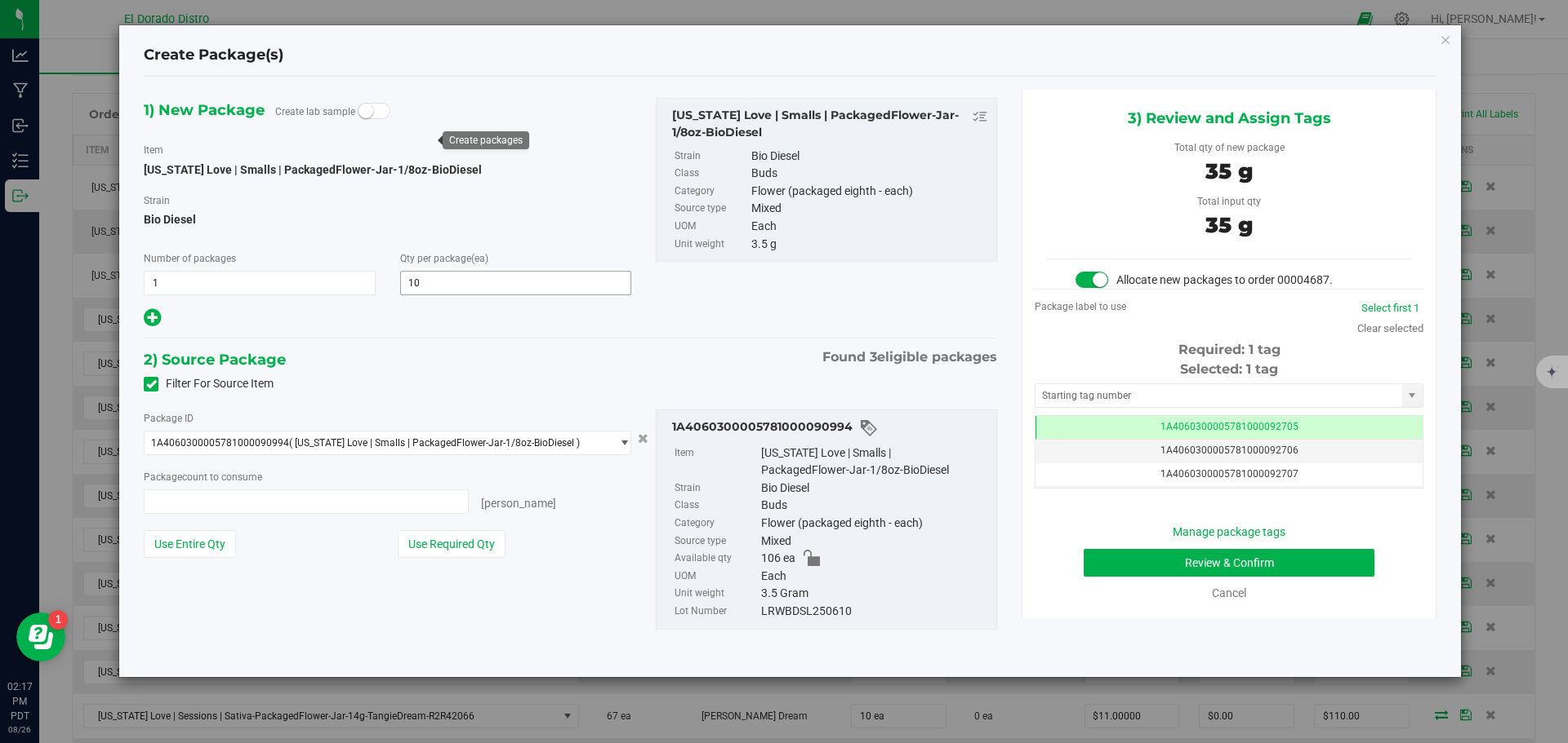
type input "10 ea"
click at [1124, 562] on button "Review & Confirm" at bounding box center [1229, 563] width 291 height 28
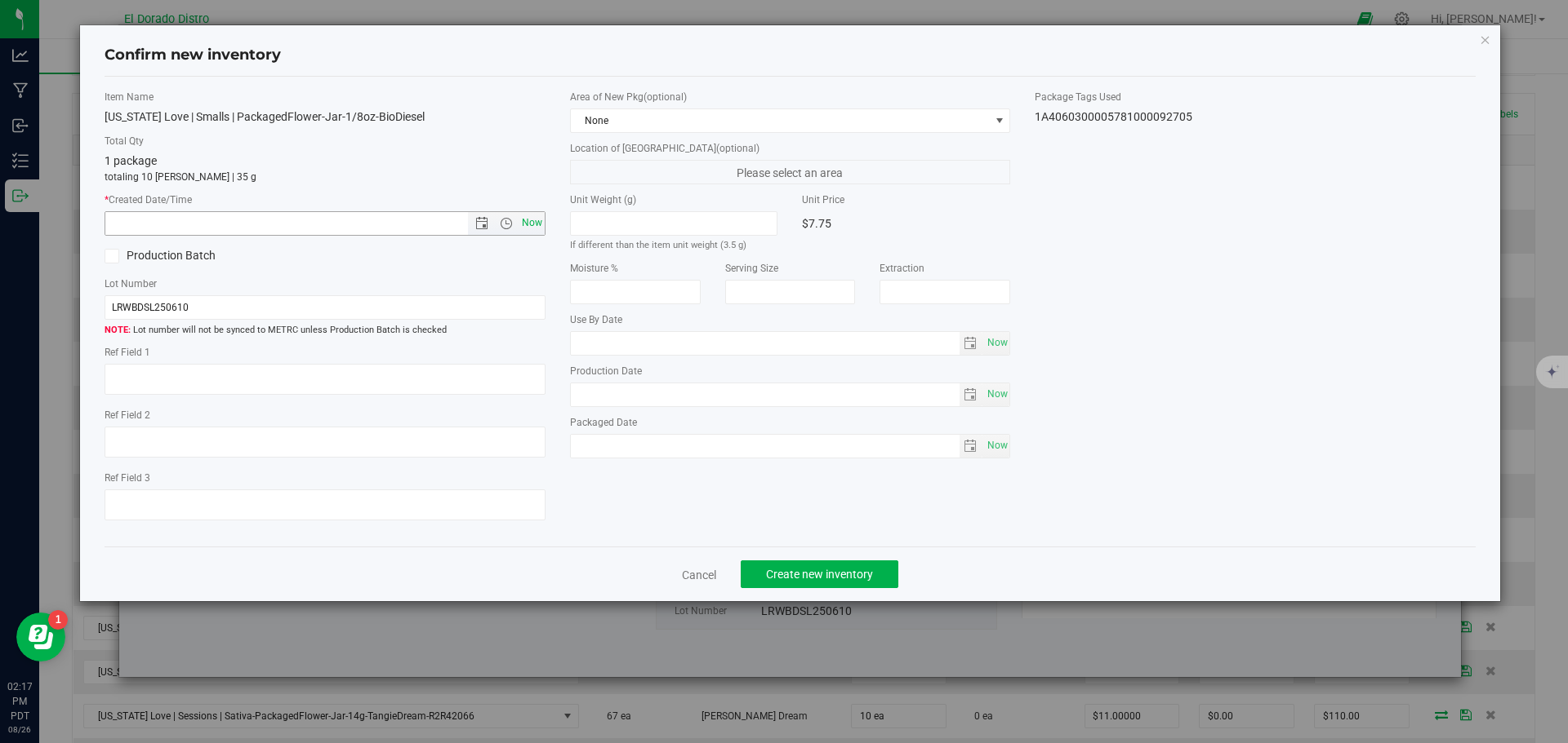
click at [530, 228] on span "Now" at bounding box center [531, 223] width 28 height 24
type input "8/26/2025 2:17 PM"
click at [797, 573] on span "Create new inventory" at bounding box center [819, 574] width 107 height 13
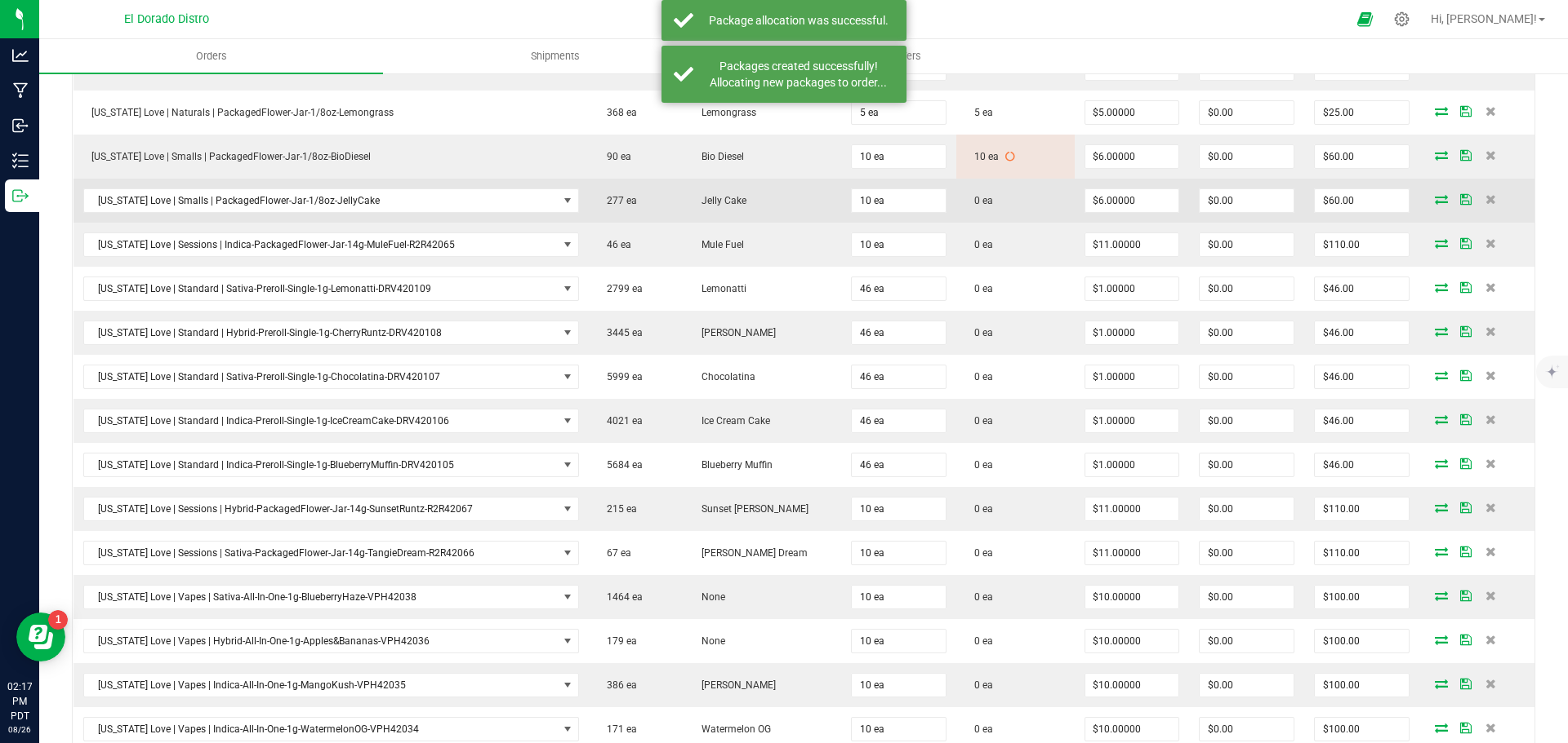
click at [1435, 199] on icon at bounding box center [1441, 199] width 13 height 9
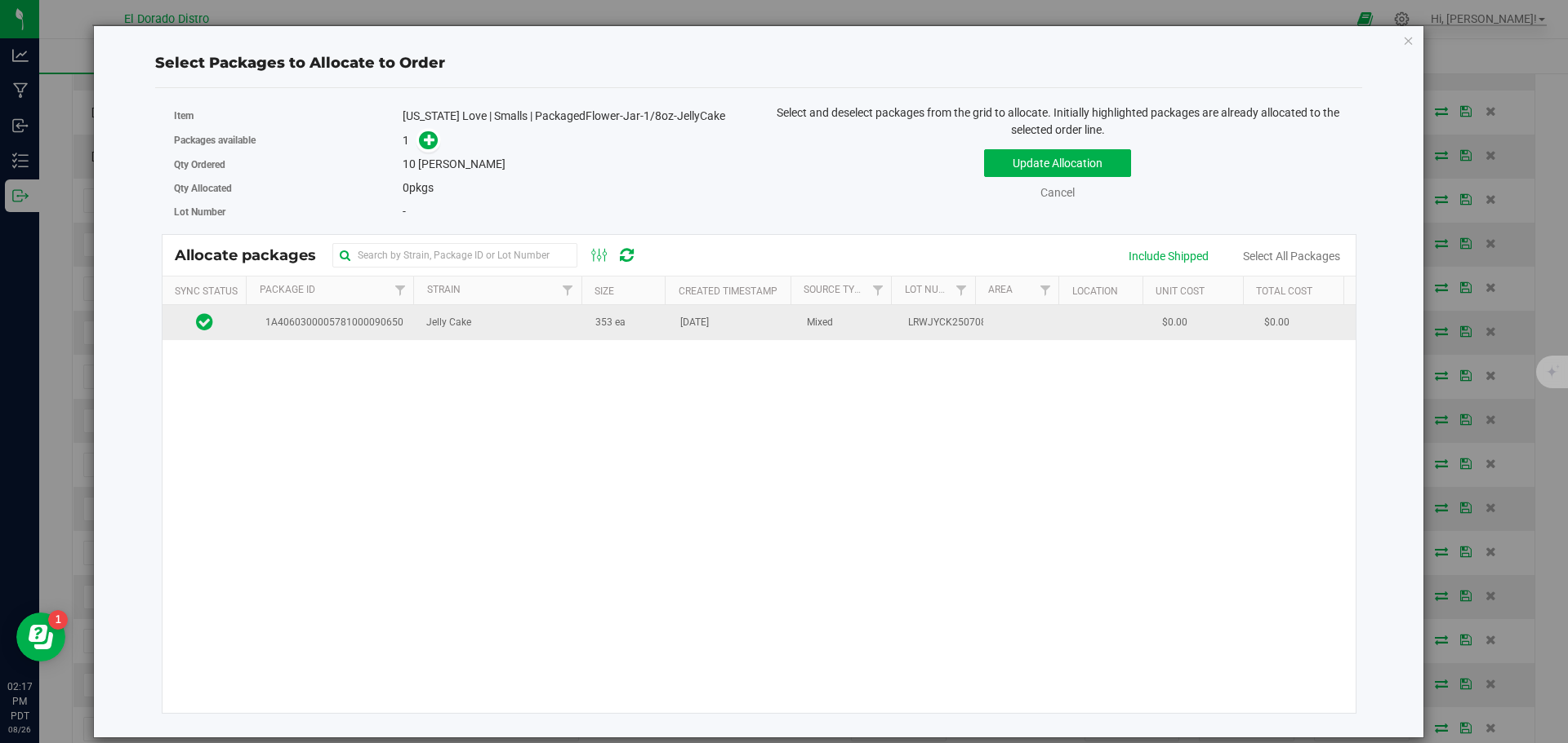
click at [570, 329] on td "Jelly Cake" at bounding box center [500, 322] width 169 height 35
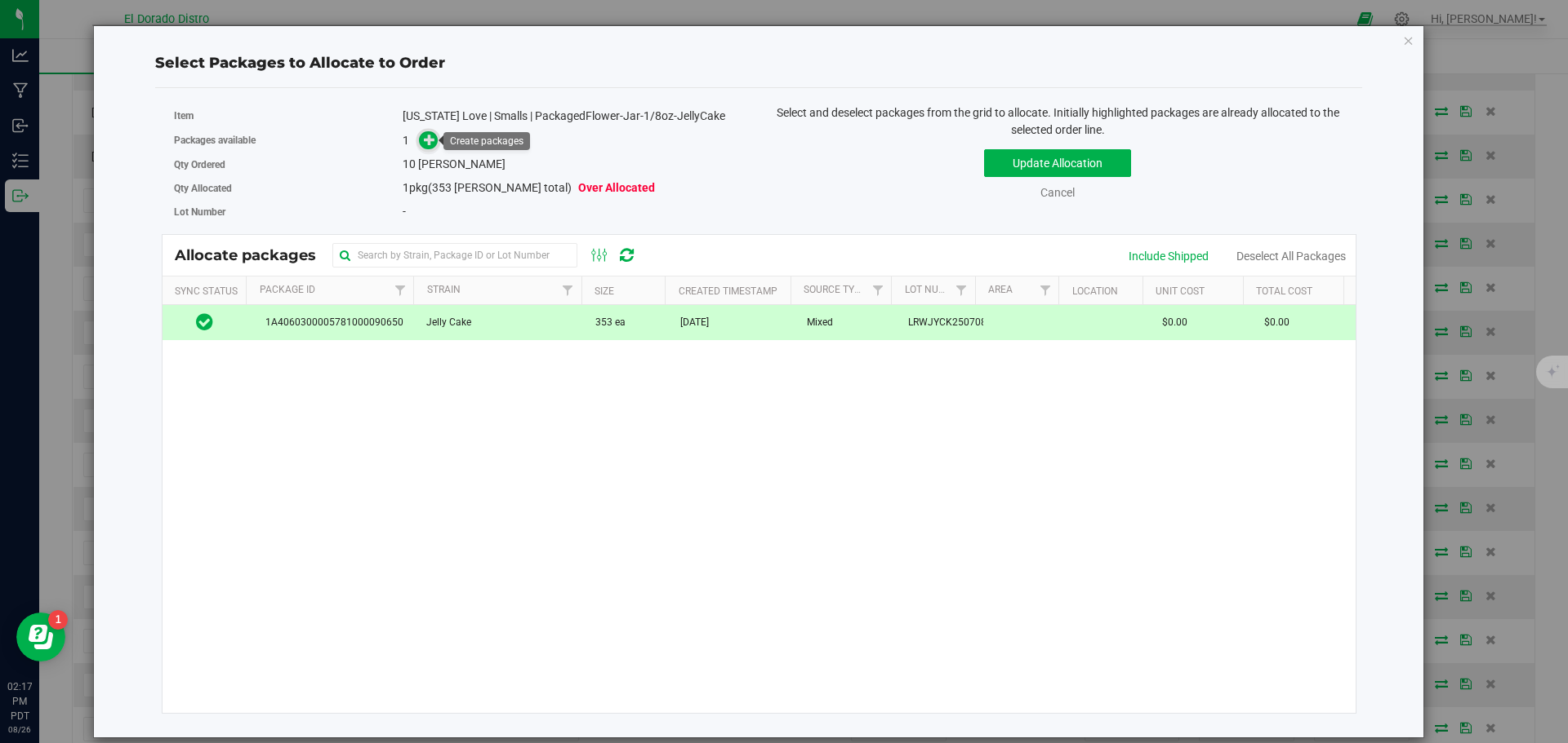
click at [434, 145] on icon at bounding box center [429, 138] width 11 height 11
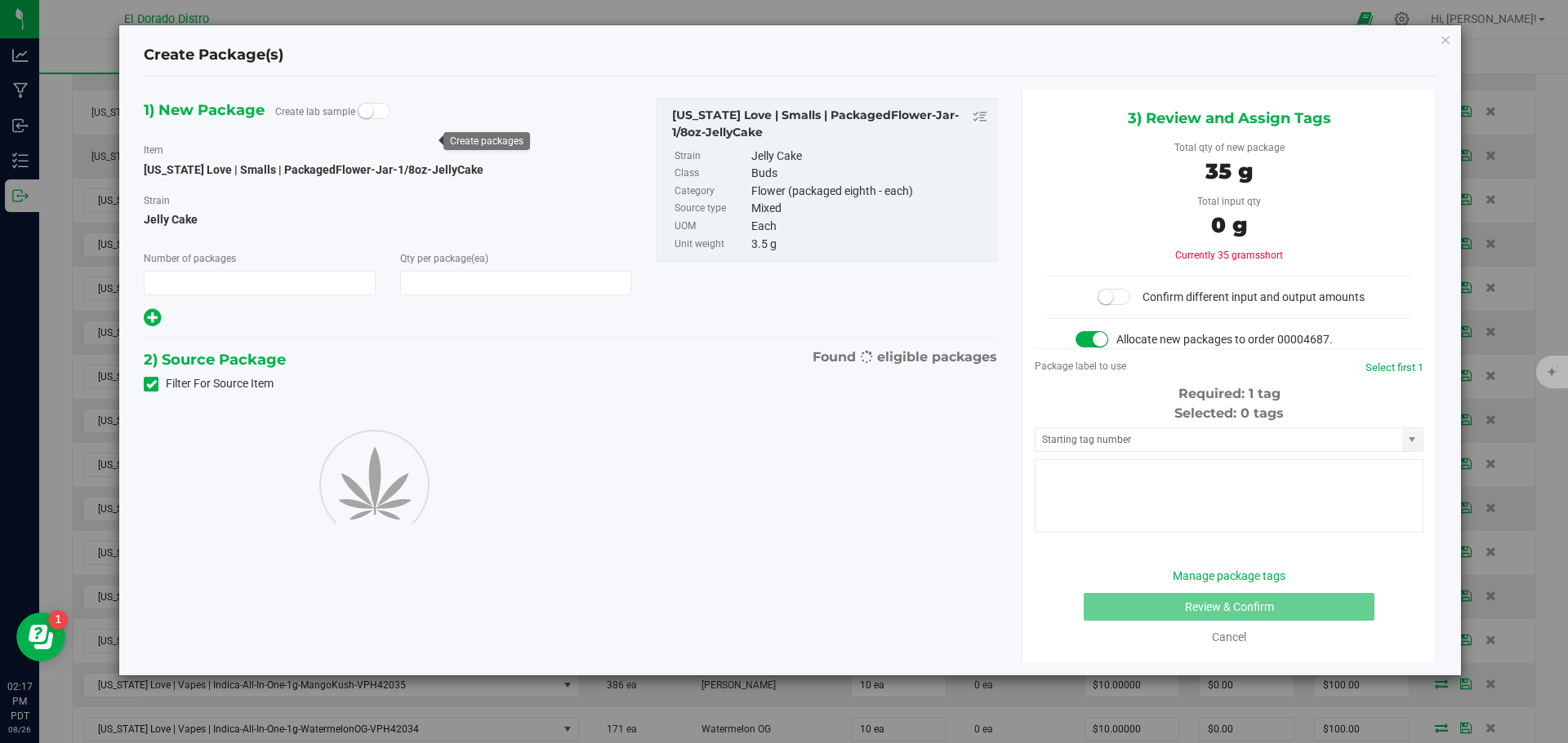
type input "1"
type input "10"
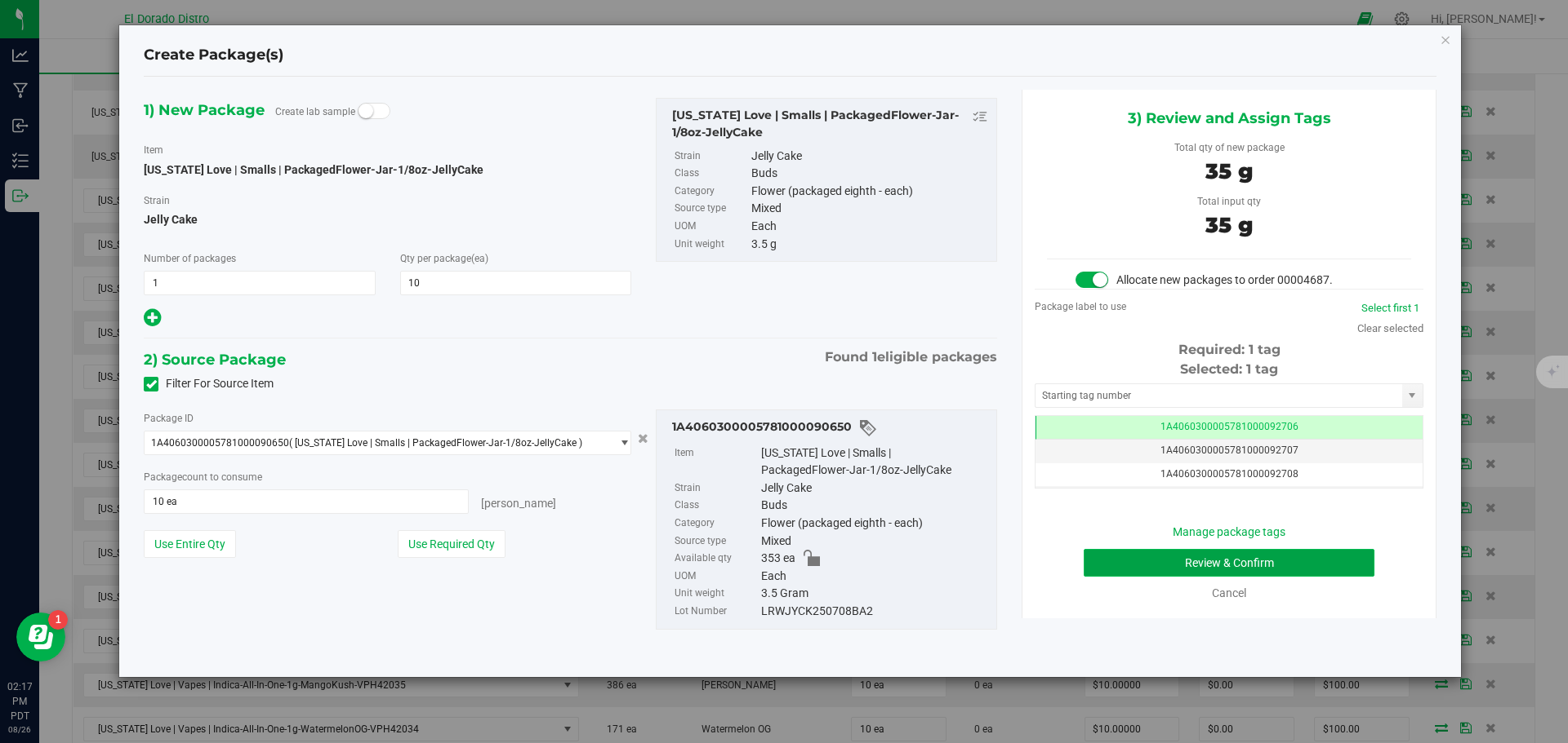
click at [1110, 559] on button "Review & Confirm" at bounding box center [1229, 563] width 291 height 28
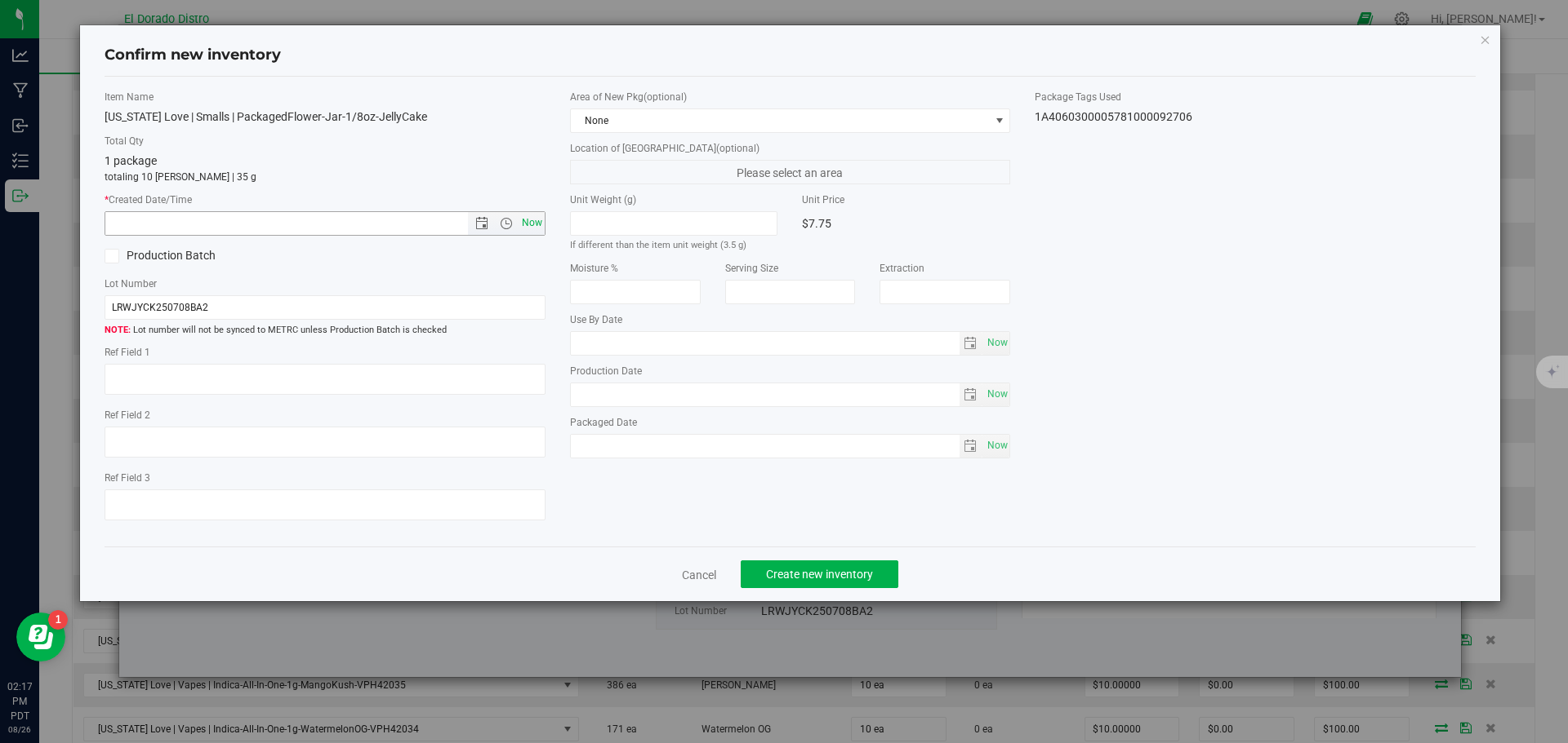
click at [535, 220] on span "Now" at bounding box center [531, 223] width 28 height 24
type input "8/26/2025 2:17 PM"
click at [864, 570] on span "Create new inventory" at bounding box center [819, 574] width 107 height 13
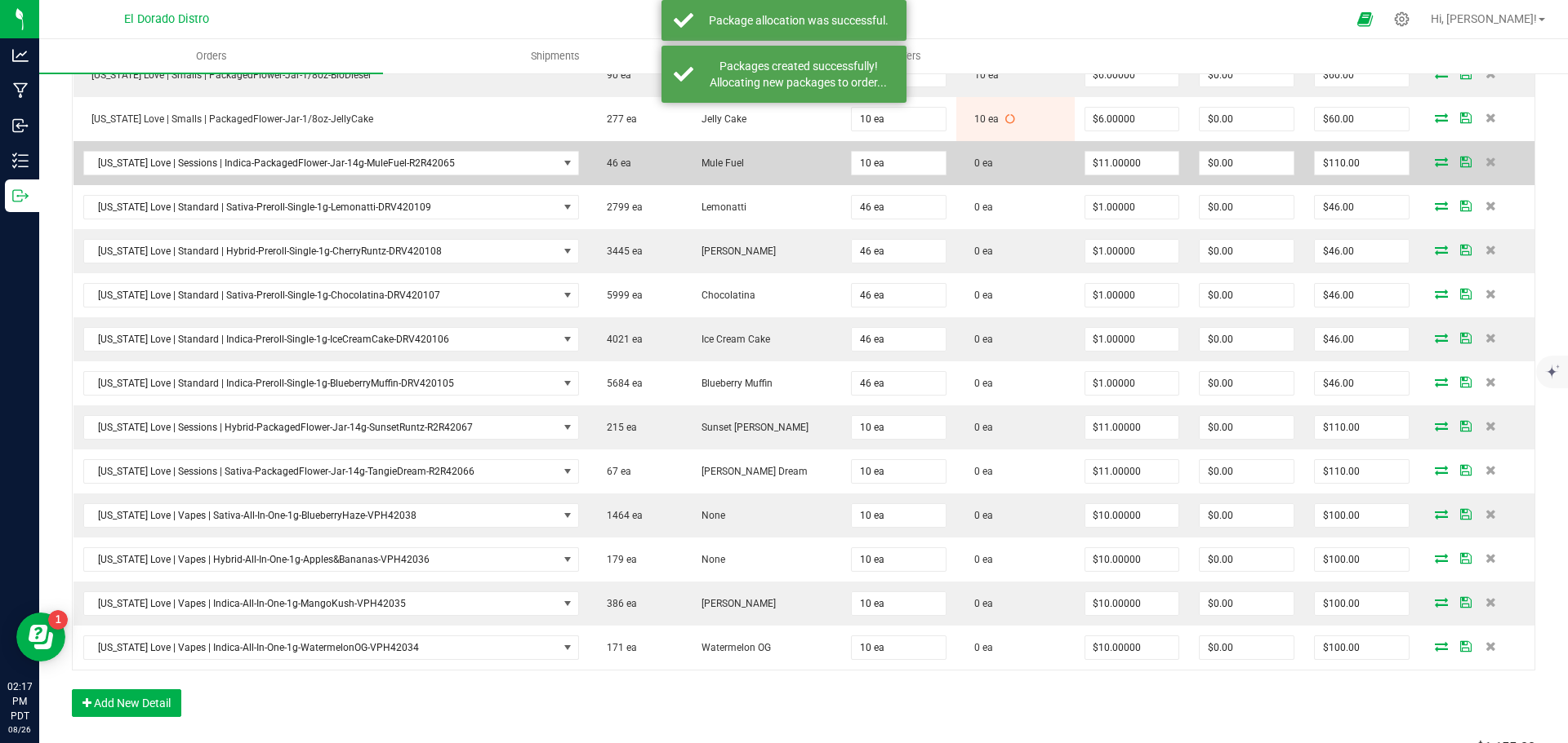
click at [1435, 164] on icon at bounding box center [1441, 161] width 13 height 9
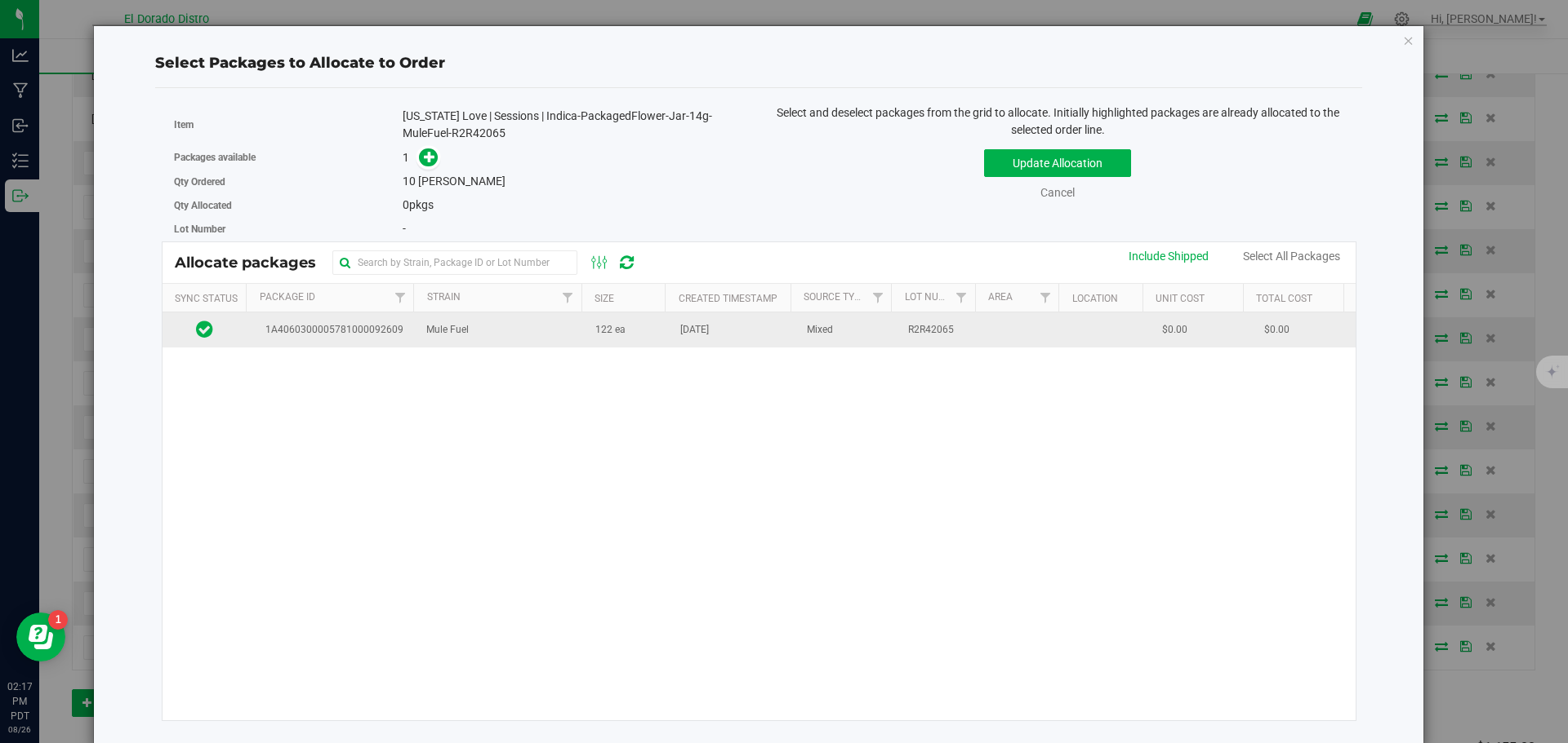
click at [688, 331] on span "[DATE]" at bounding box center [695, 330] width 29 height 15
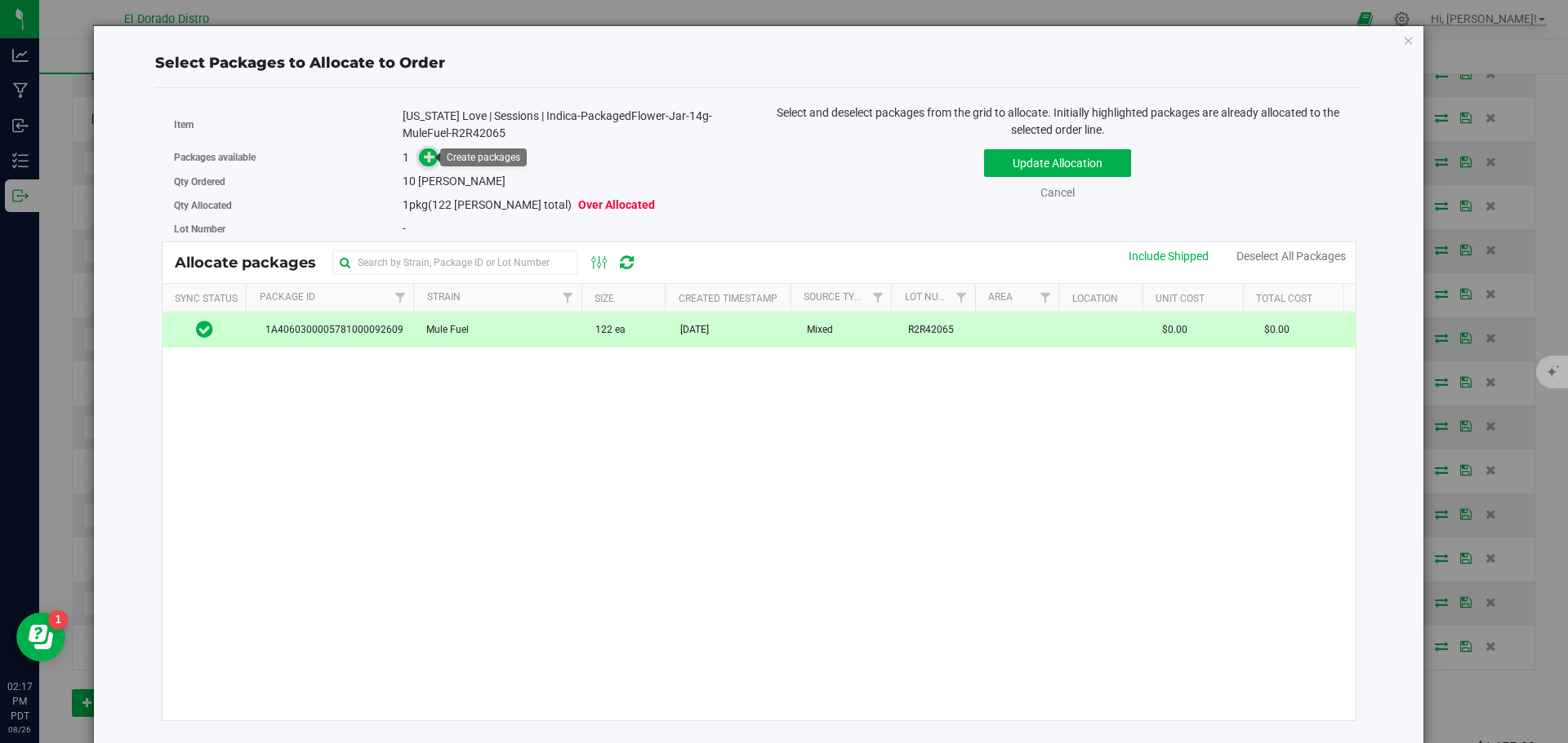
click at [428, 156] on icon at bounding box center [429, 156] width 11 height 11
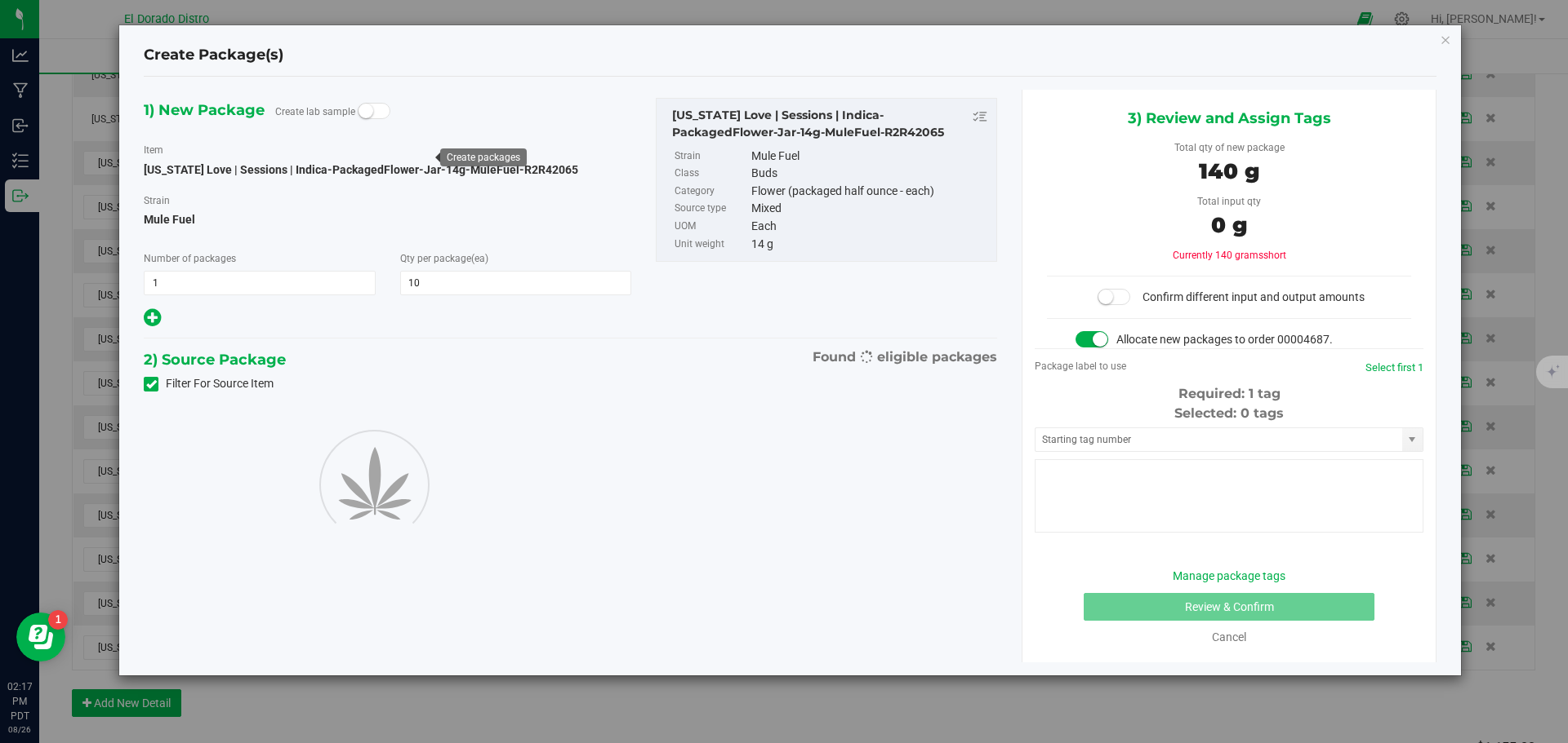
type input "10"
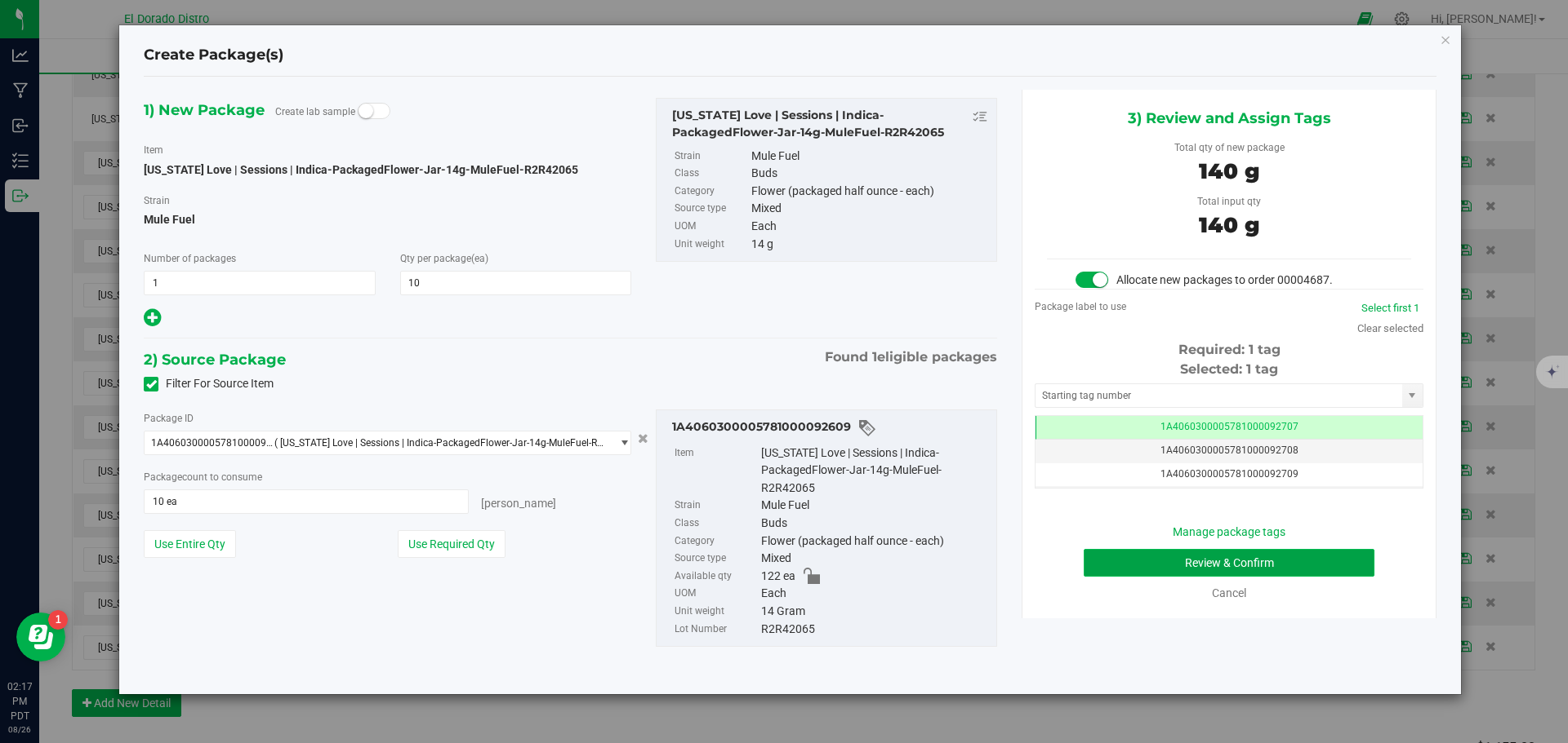
click at [1107, 564] on button "Review & Confirm" at bounding box center [1229, 563] width 291 height 28
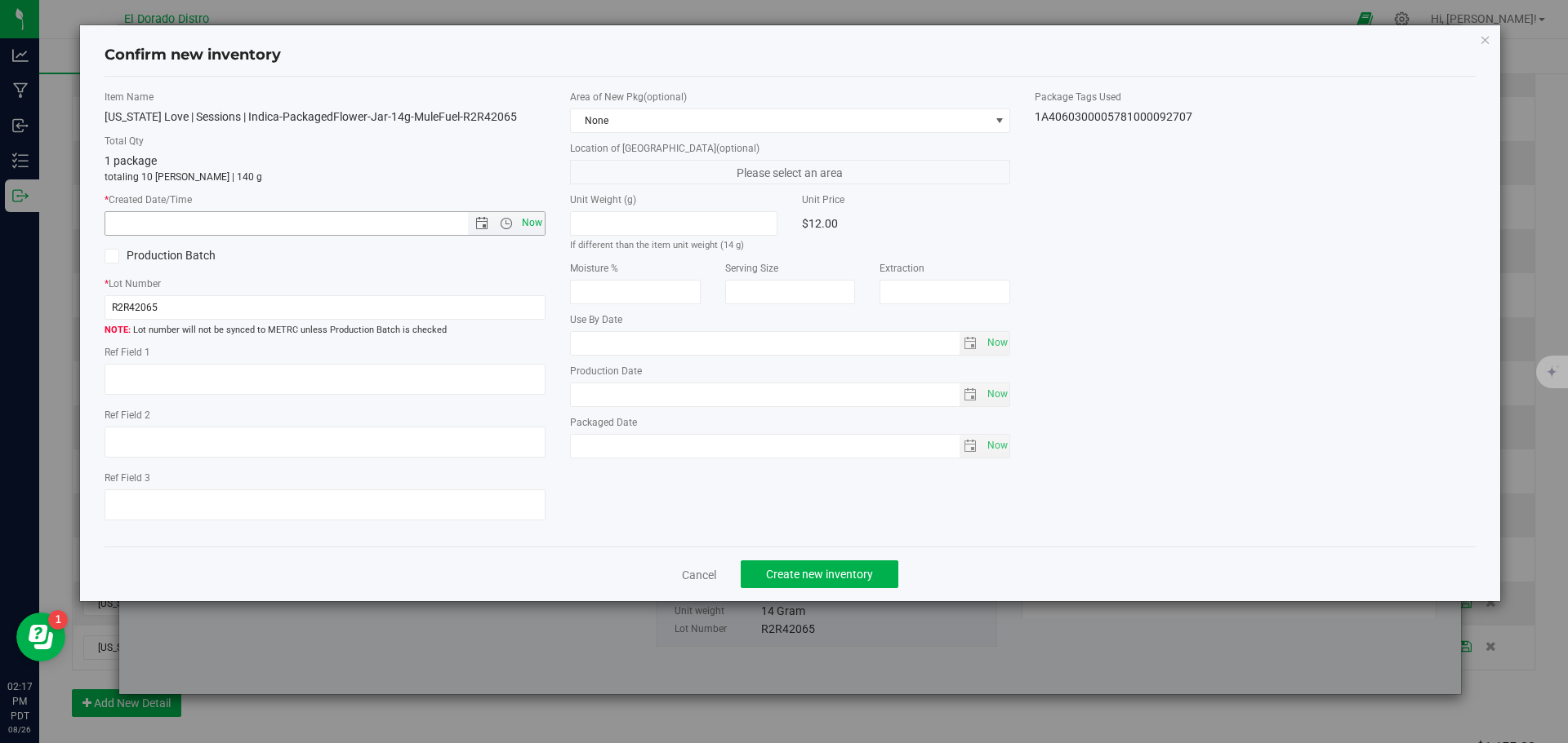
click at [534, 213] on span "Now" at bounding box center [531, 223] width 28 height 24
type input "8/26/2025 2:17 PM"
click at [788, 574] on span "Create new inventory" at bounding box center [819, 574] width 107 height 13
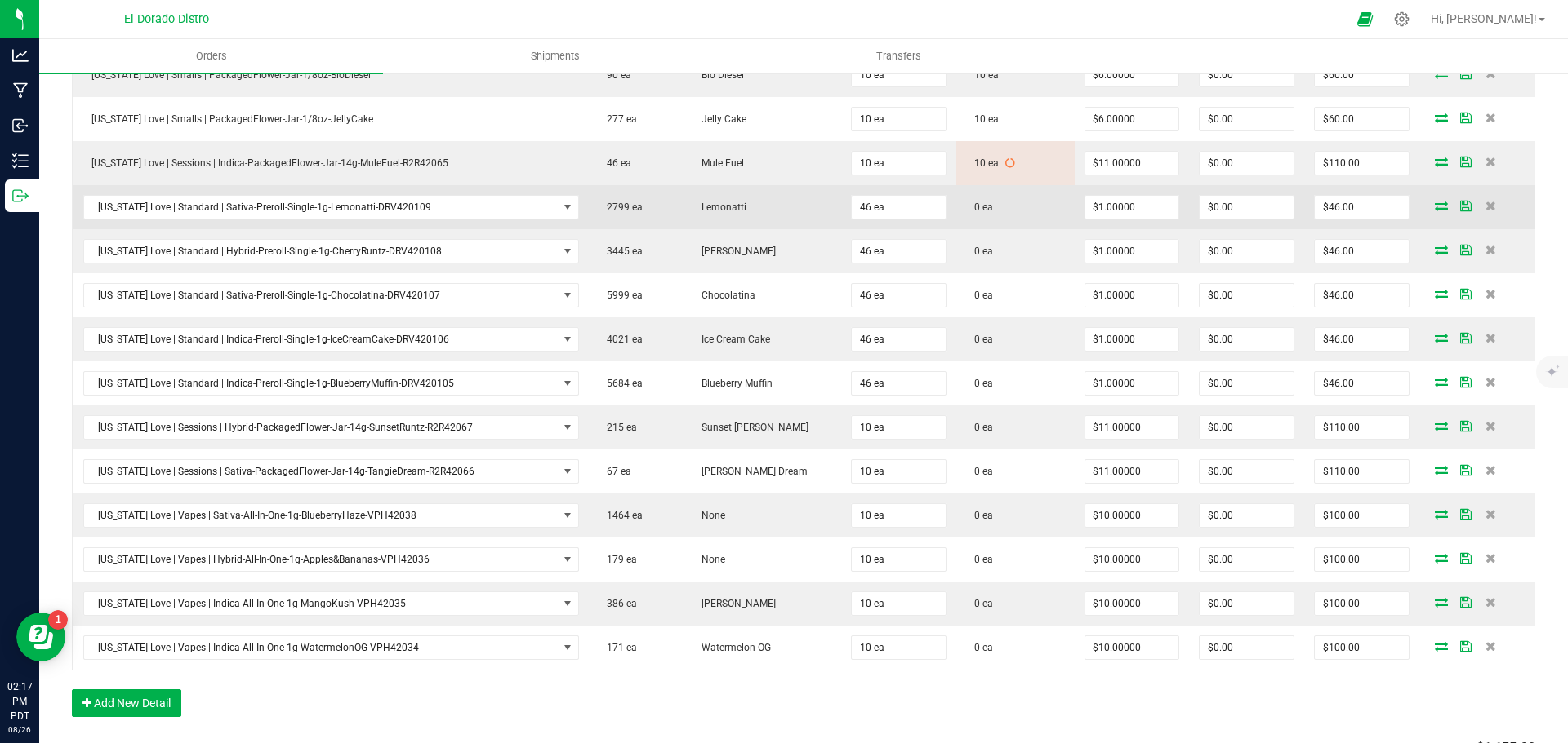
click at [1435, 203] on icon at bounding box center [1441, 205] width 13 height 9
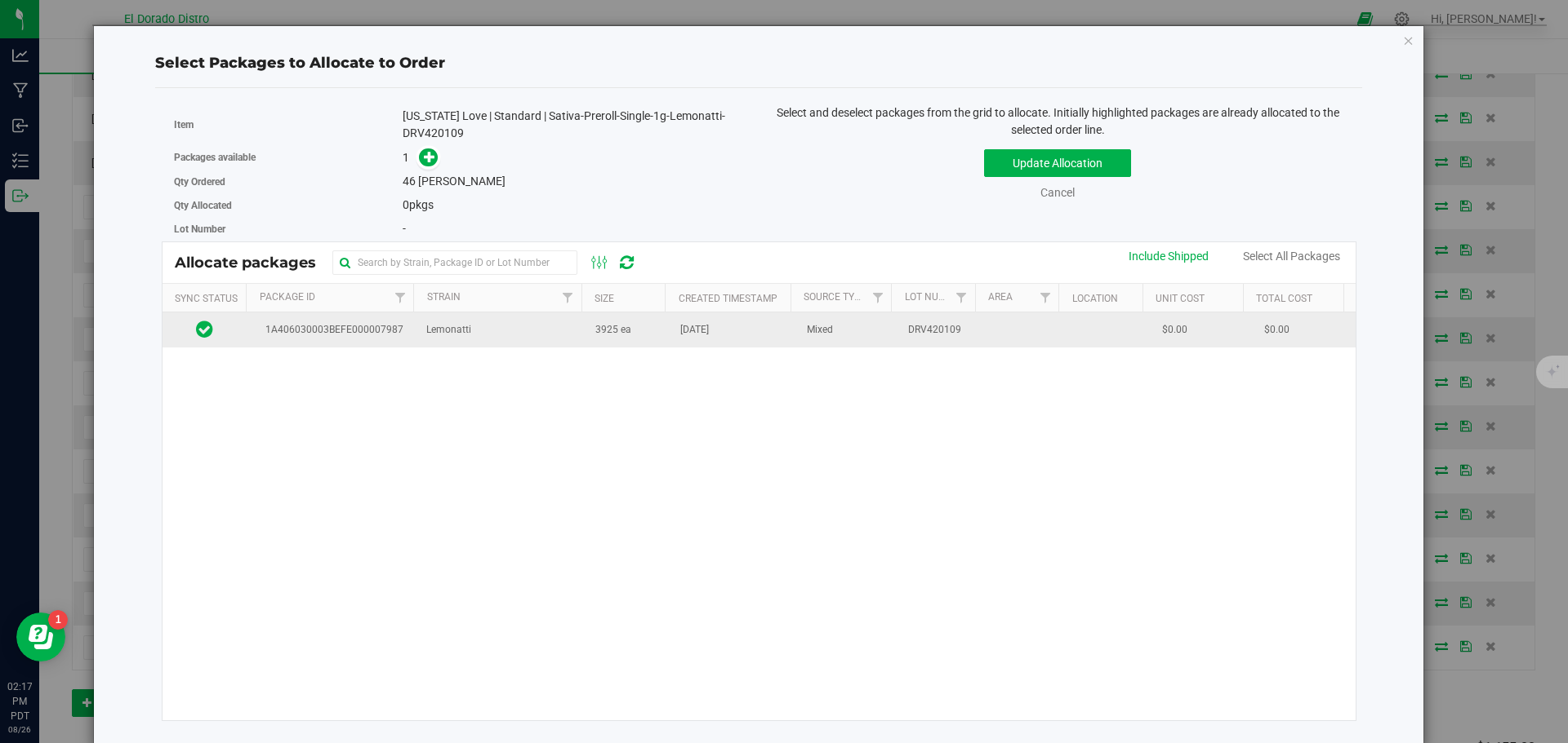
click at [733, 341] on td "Aug 21, 2025" at bounding box center [733, 330] width 126 height 35
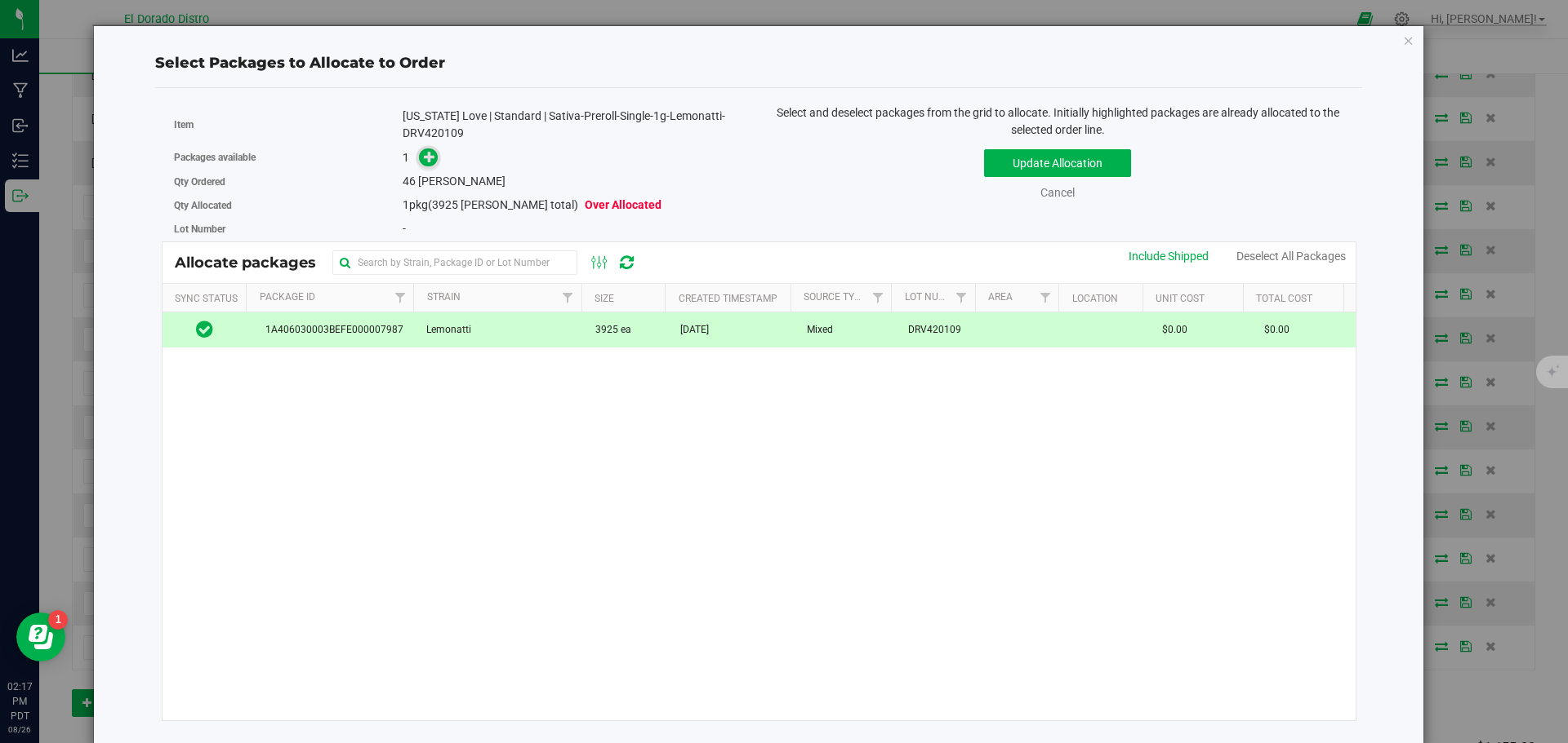
click at [431, 159] on icon at bounding box center [429, 156] width 11 height 11
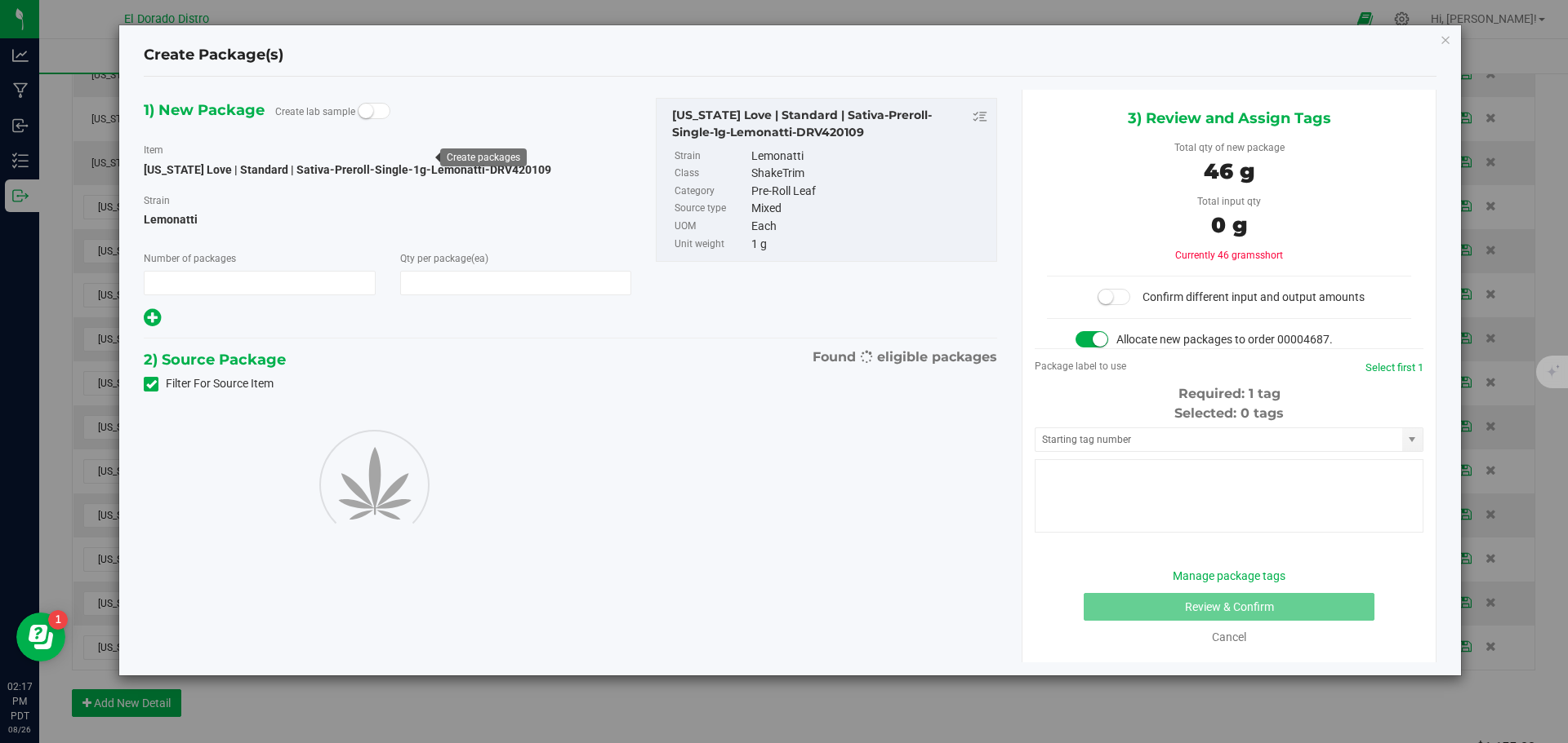
type input "1"
type input "46"
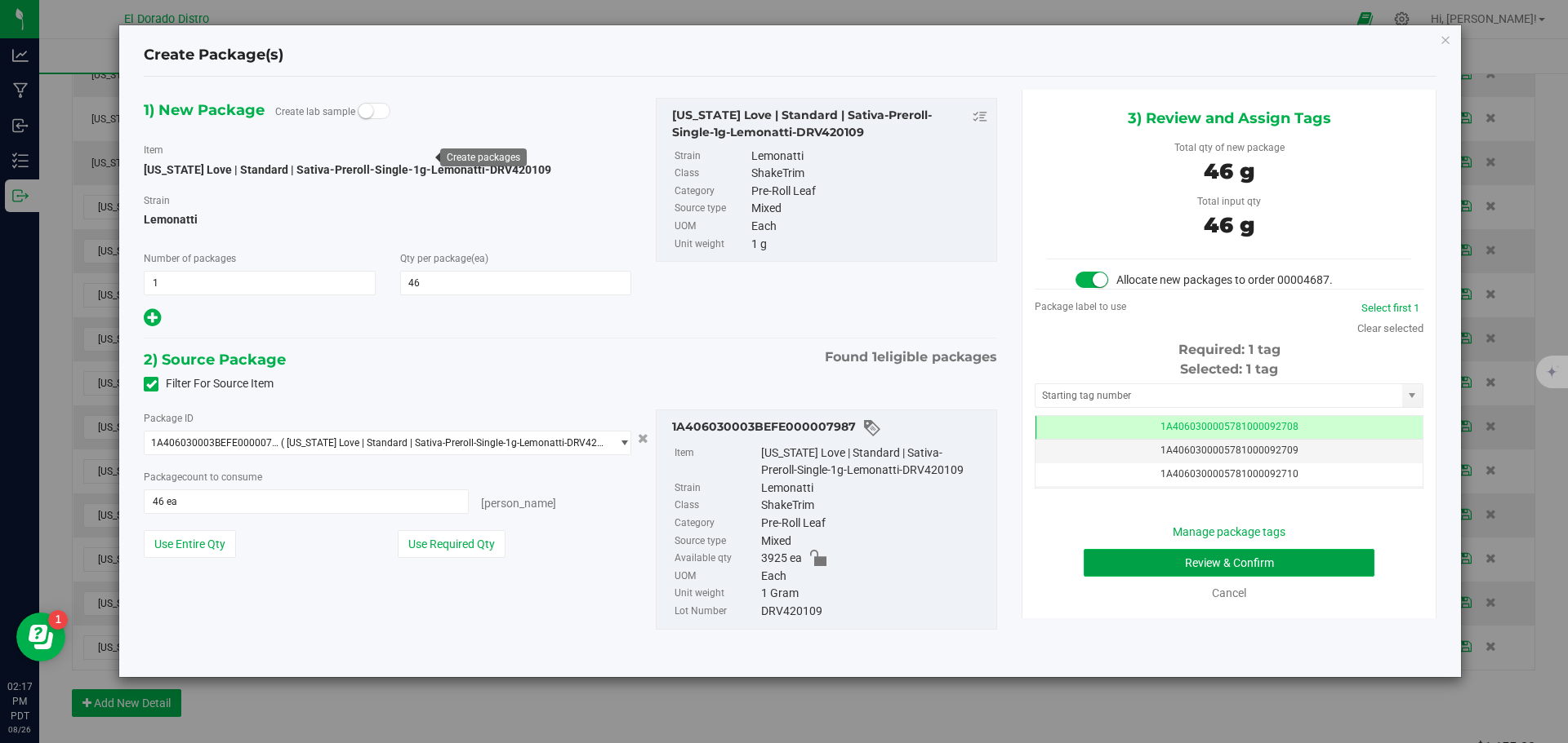
click at [1108, 557] on button "Review & Confirm" at bounding box center [1229, 563] width 291 height 28
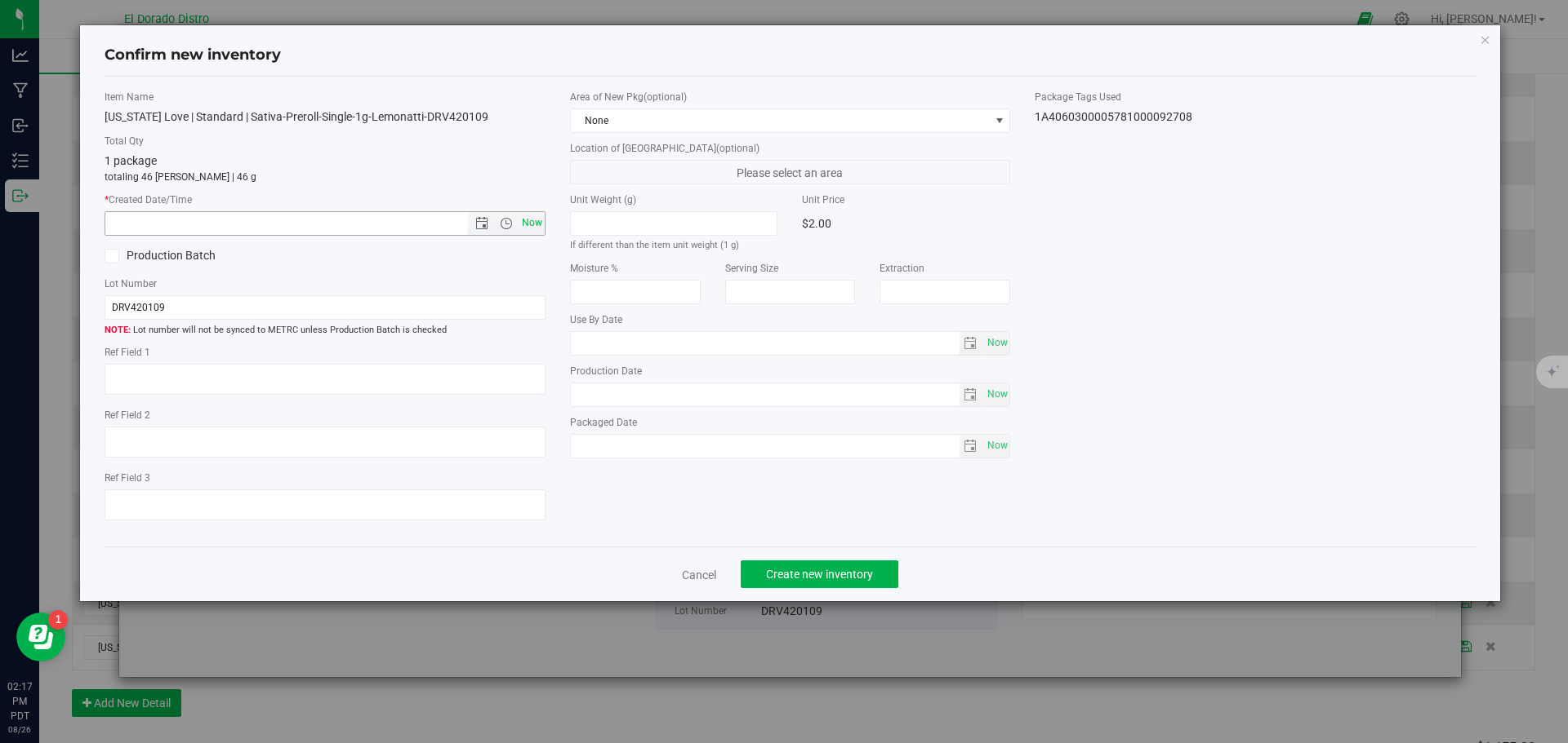
click at [528, 222] on span "Now" at bounding box center [531, 223] width 28 height 24
type input "8/26/2025 2:17 PM"
click at [794, 567] on button "Create new inventory" at bounding box center [819, 574] width 158 height 28
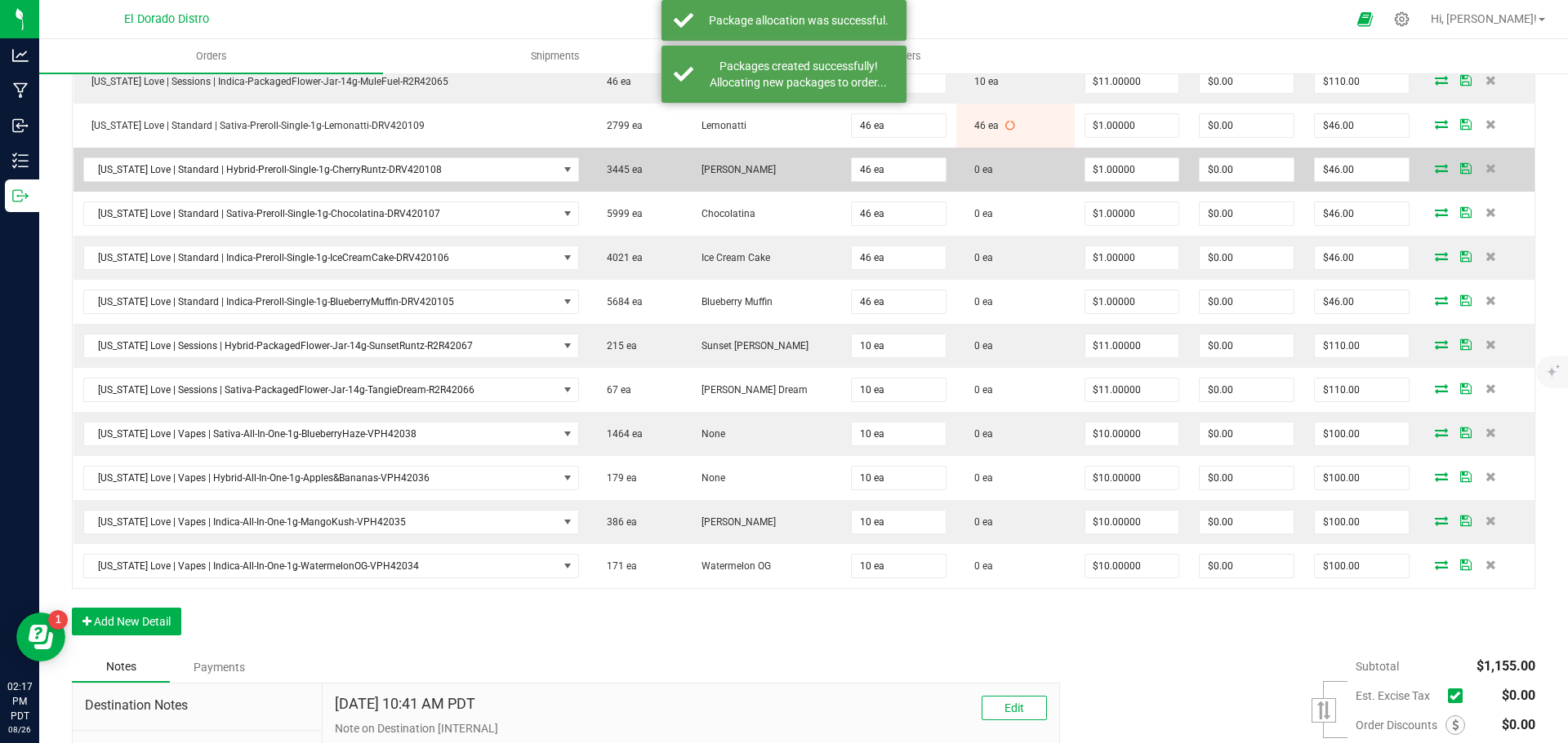
click at [1435, 167] on icon at bounding box center [1441, 168] width 13 height 9
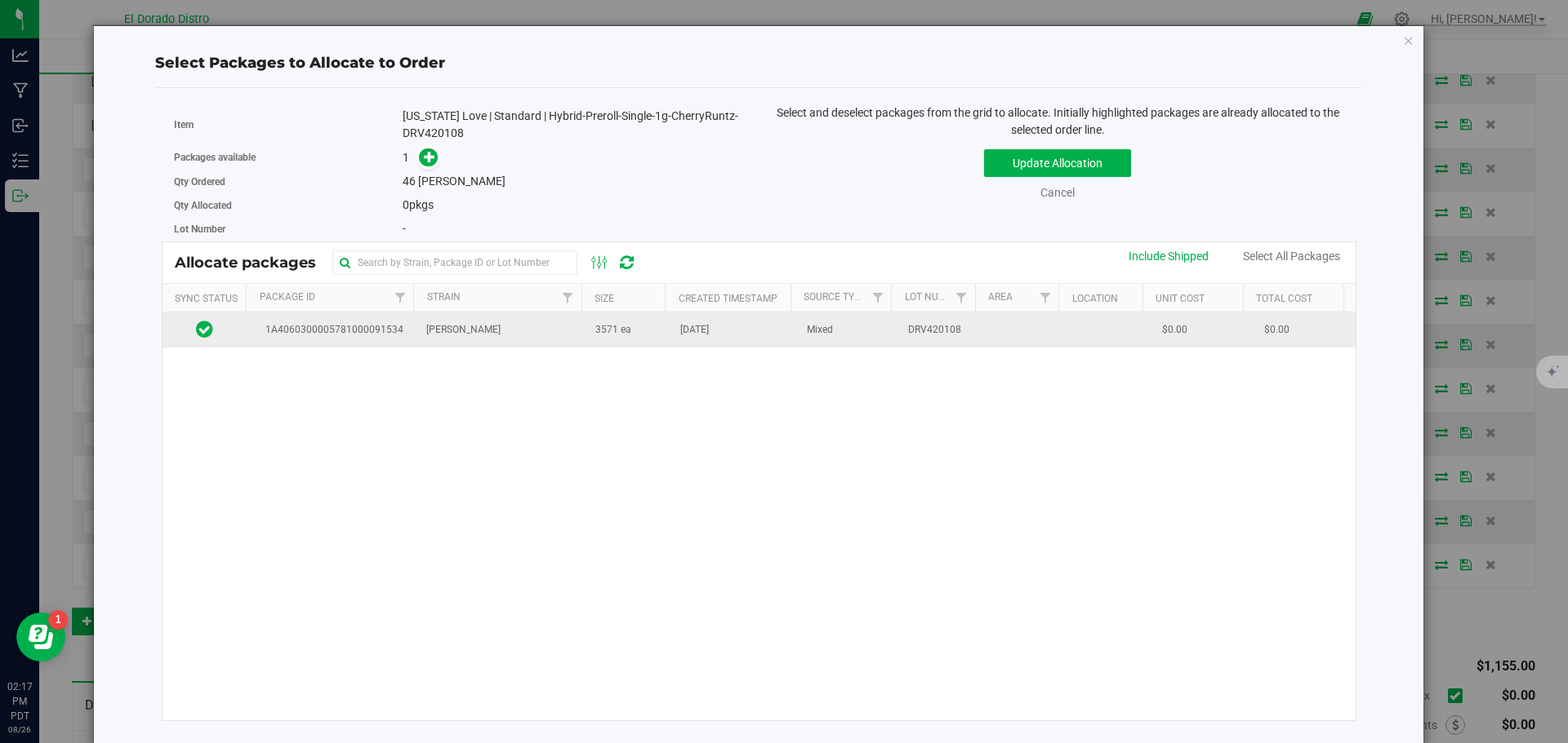
click at [635, 340] on td "3571 ea" at bounding box center [628, 330] width 85 height 35
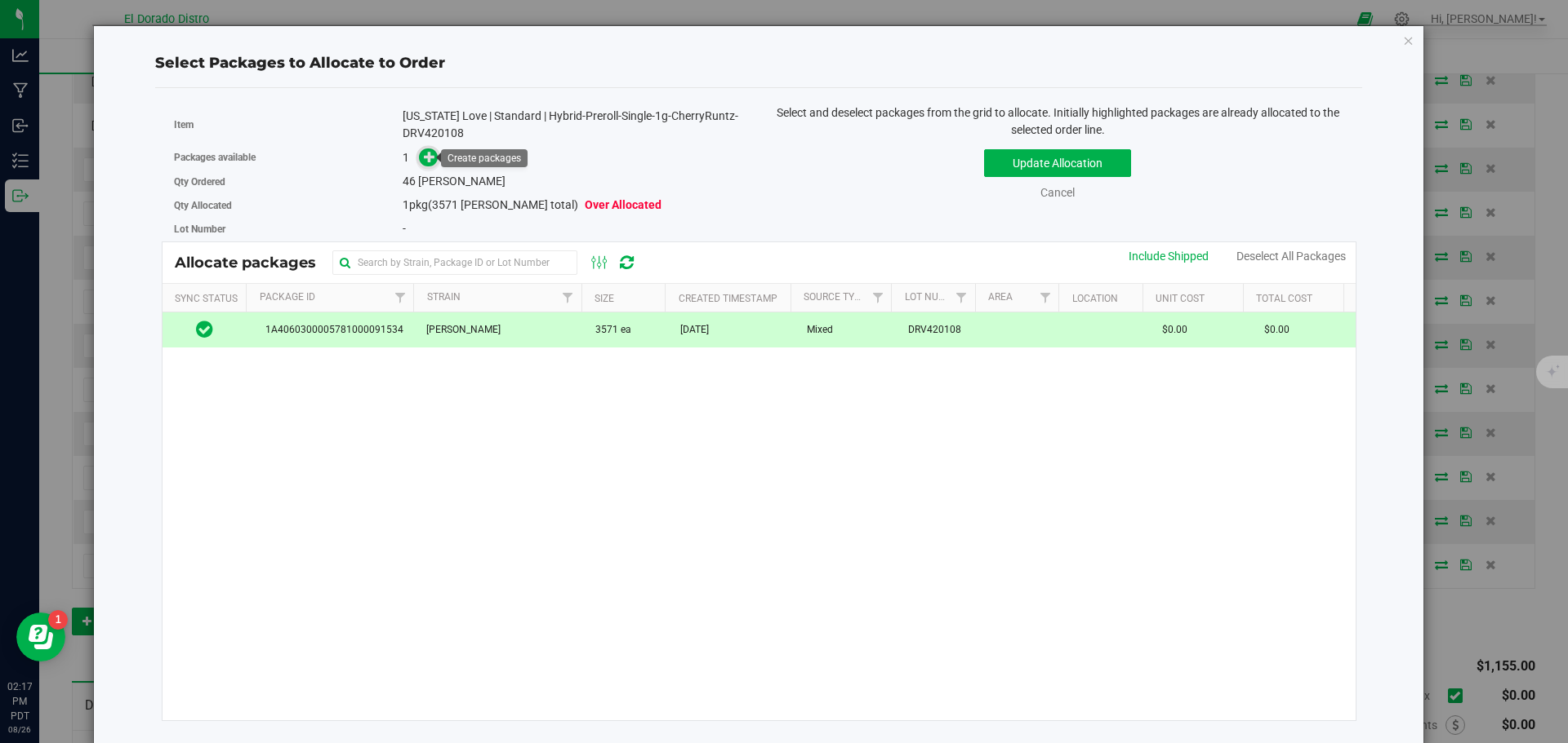
click at [426, 159] on icon at bounding box center [429, 156] width 11 height 11
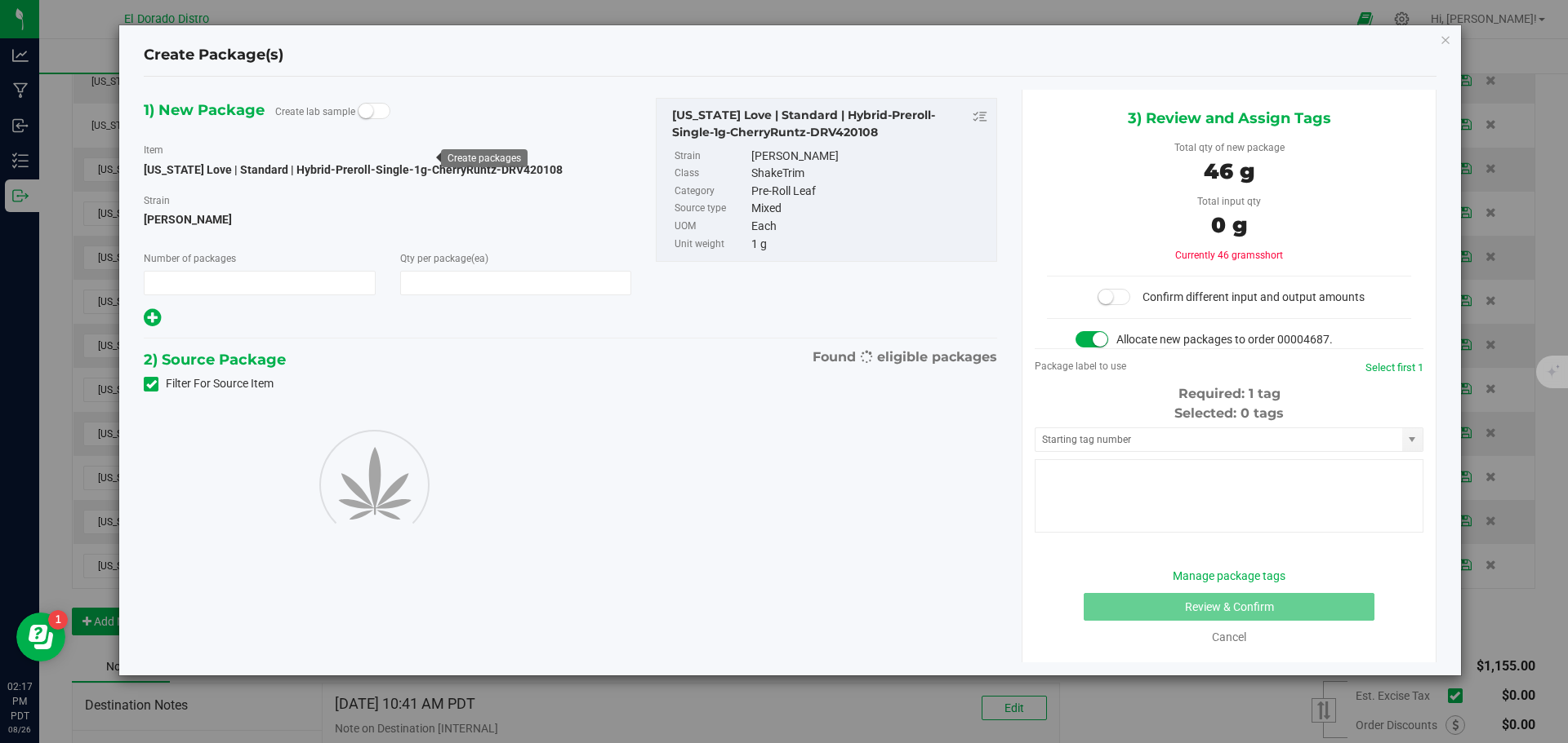
type input "1"
type input "46"
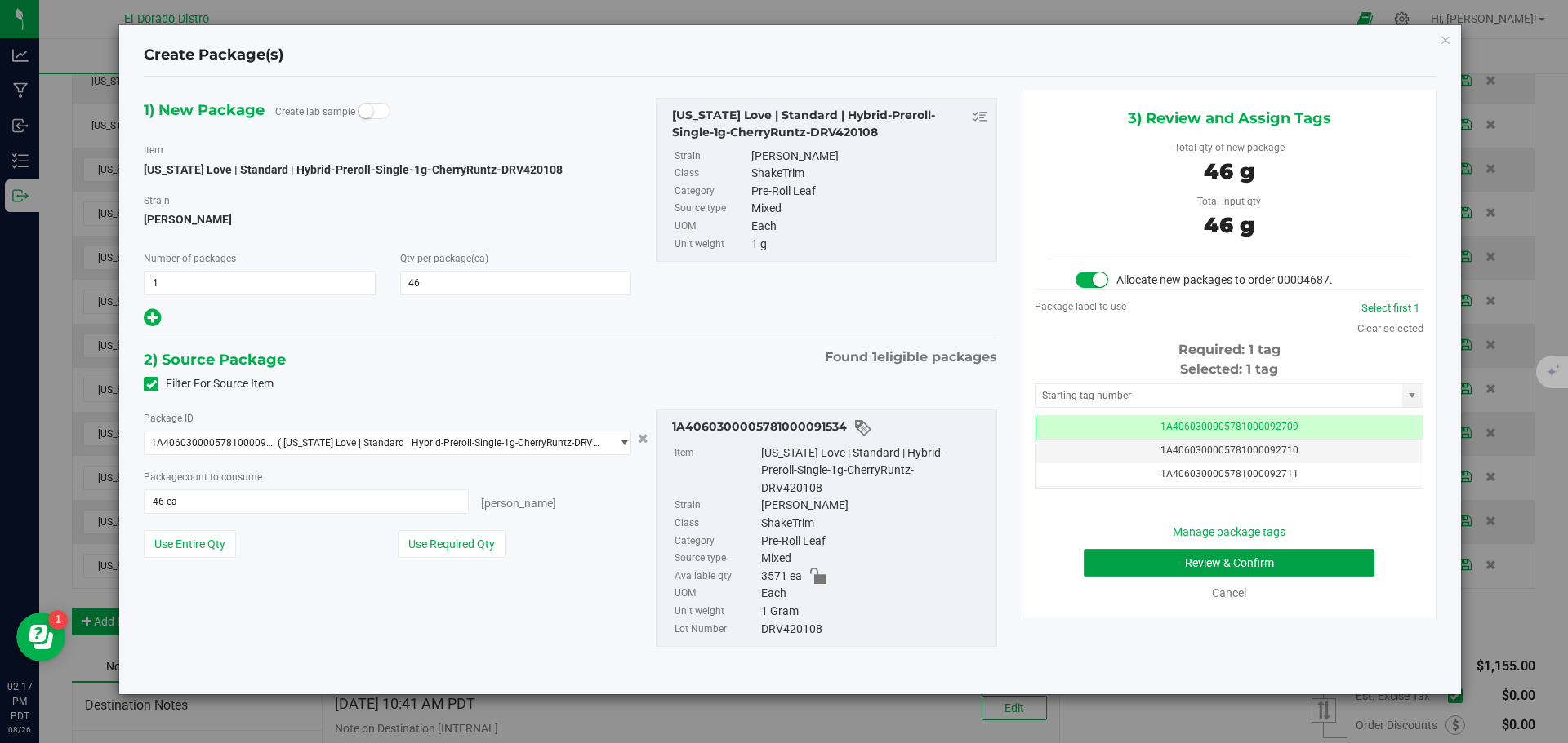
click at [1089, 564] on button "Review & Confirm" at bounding box center [1229, 563] width 291 height 28
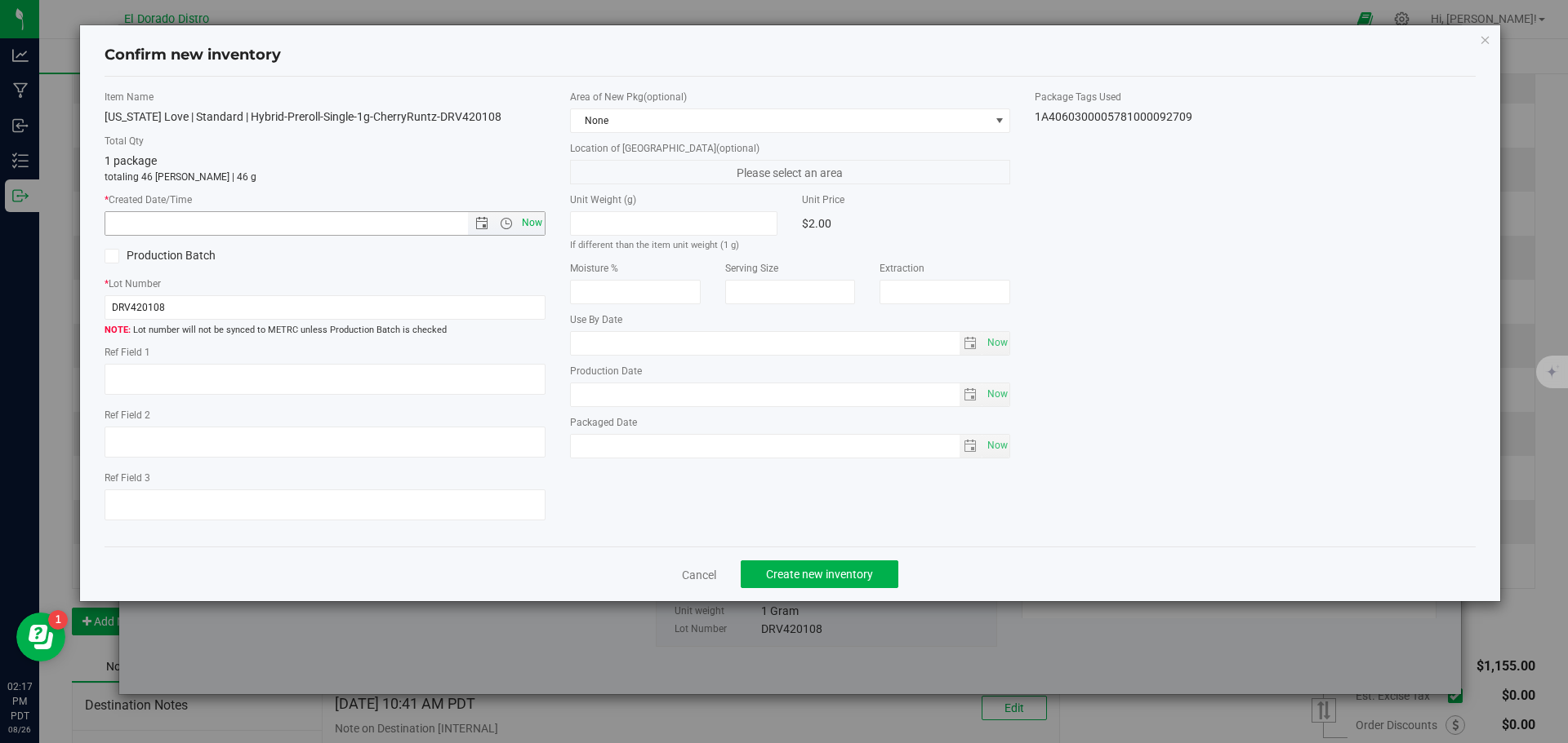
click at [528, 221] on span "Now" at bounding box center [531, 223] width 28 height 24
type input "8/26/2025 2:17 PM"
click at [830, 579] on span "Create new inventory" at bounding box center [819, 574] width 107 height 13
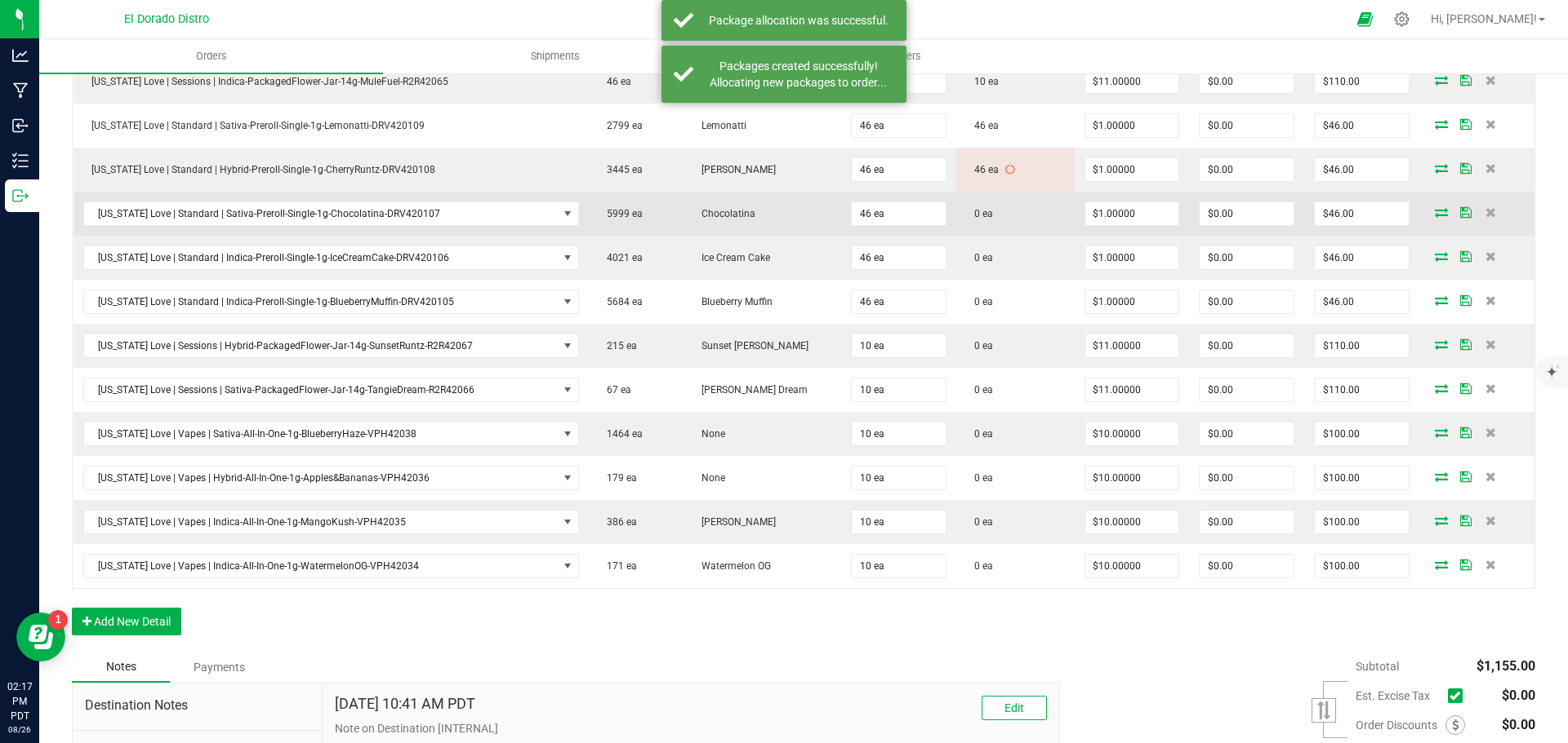
click at [1435, 213] on icon at bounding box center [1441, 211] width 13 height 9
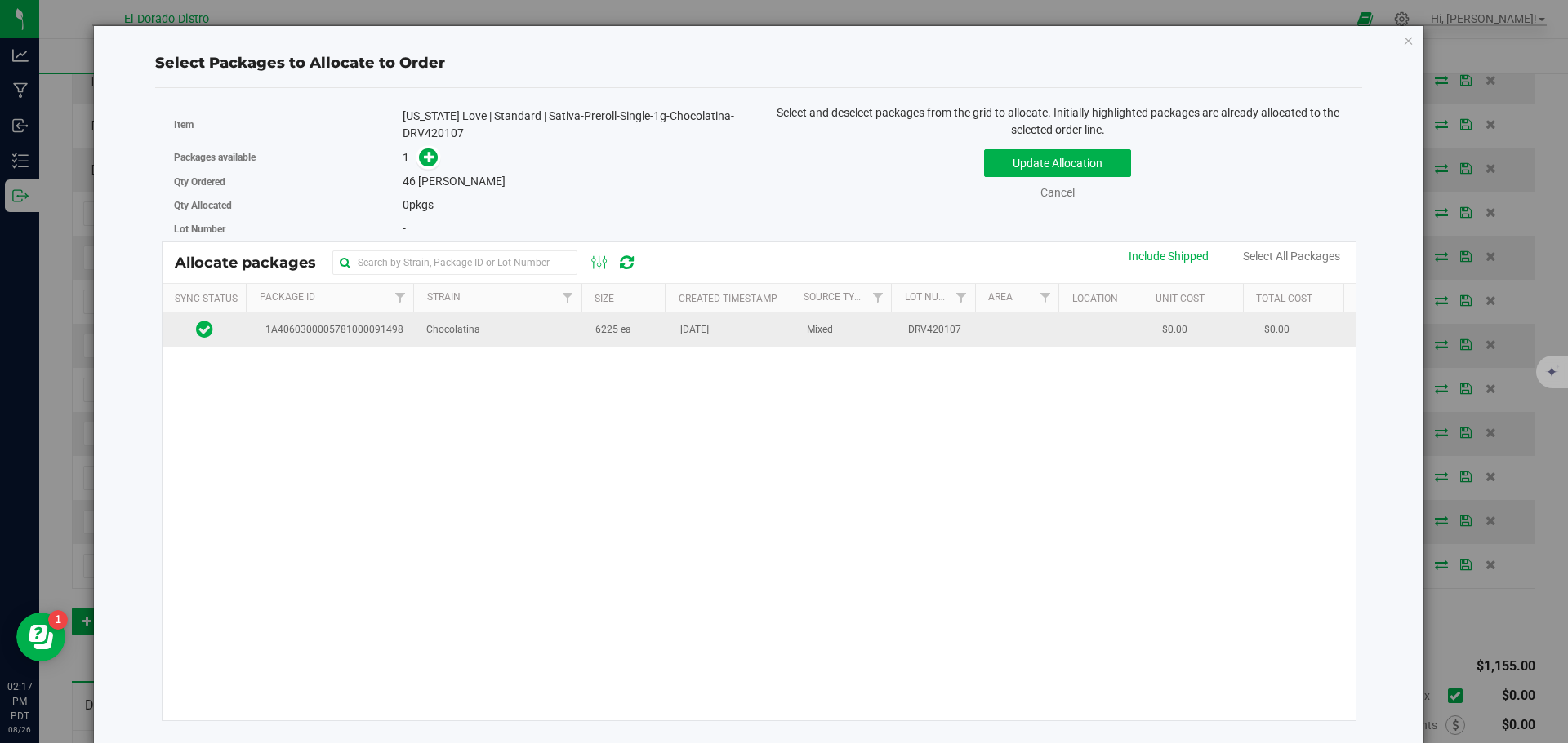
click at [703, 337] on span "Aug 7, 2025" at bounding box center [695, 330] width 29 height 15
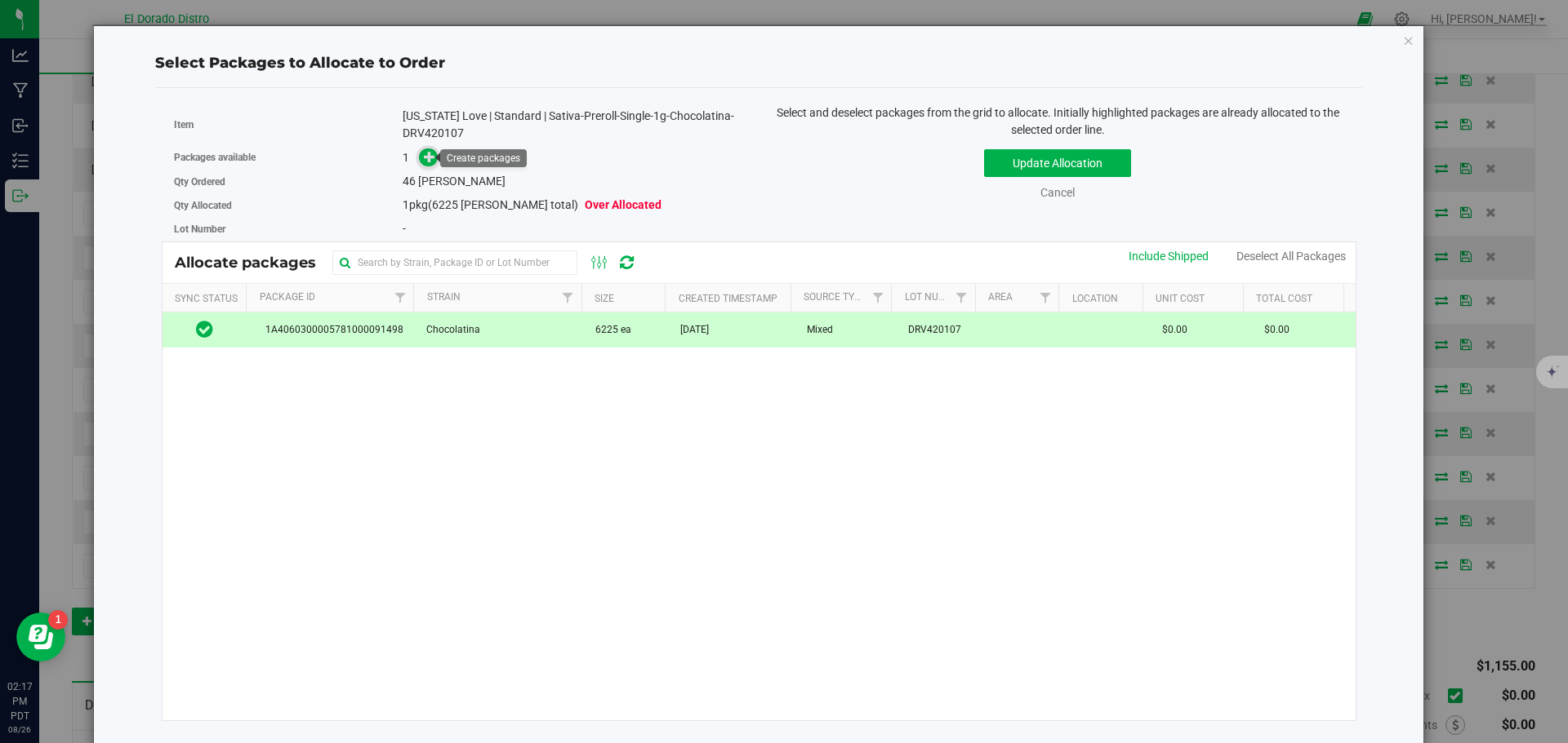
click at [427, 154] on icon at bounding box center [429, 156] width 11 height 11
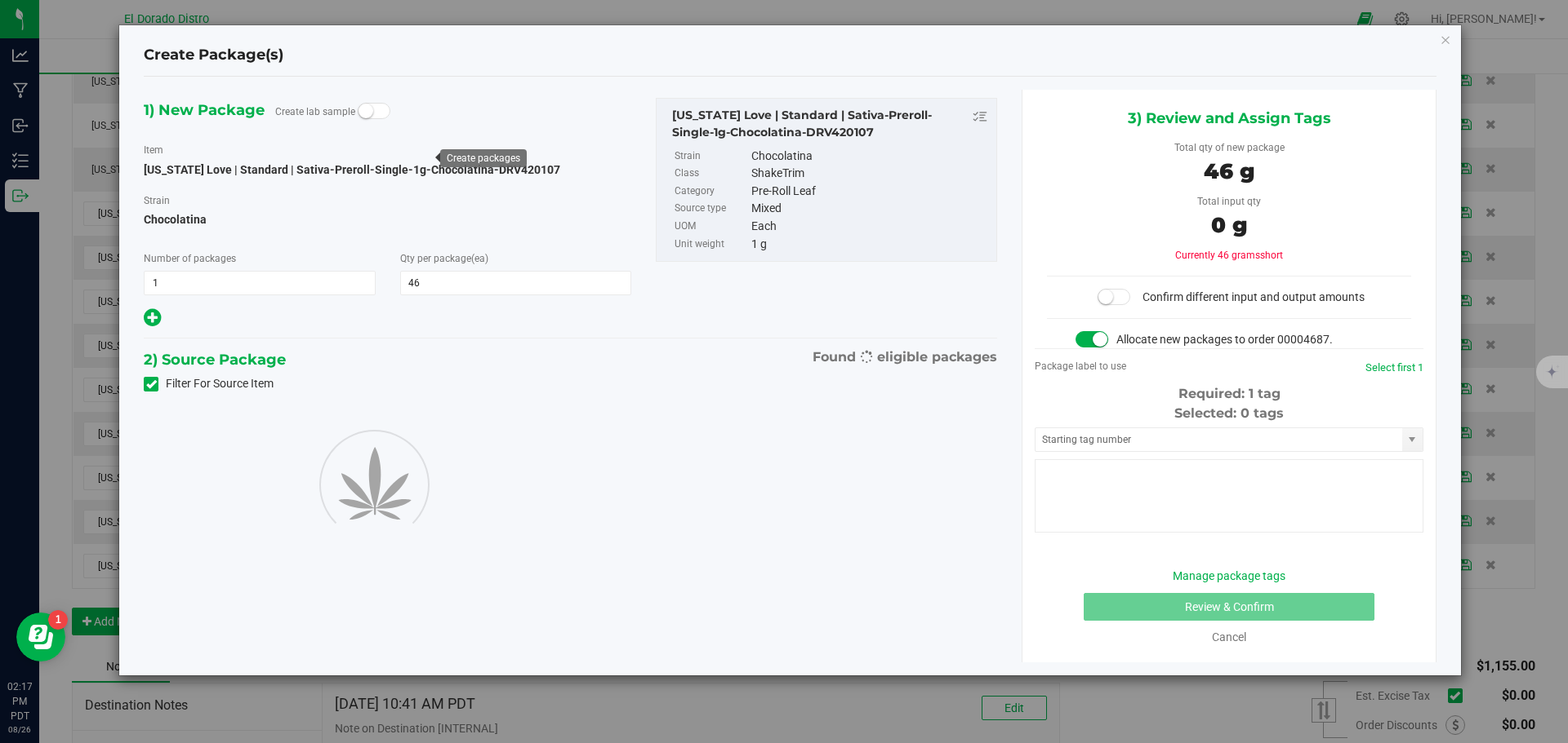
type input "46"
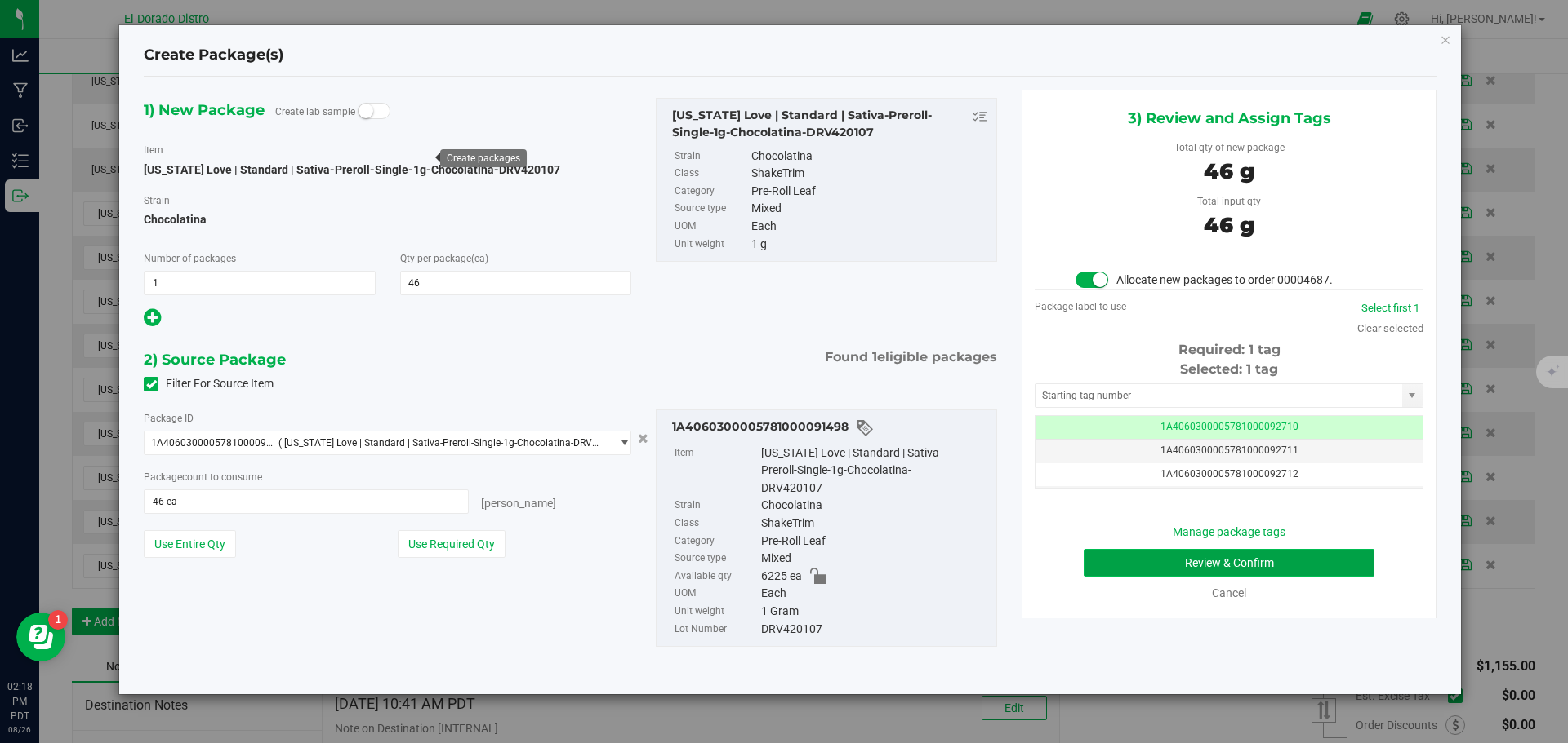
click at [1113, 550] on button "Review & Confirm" at bounding box center [1229, 563] width 291 height 28
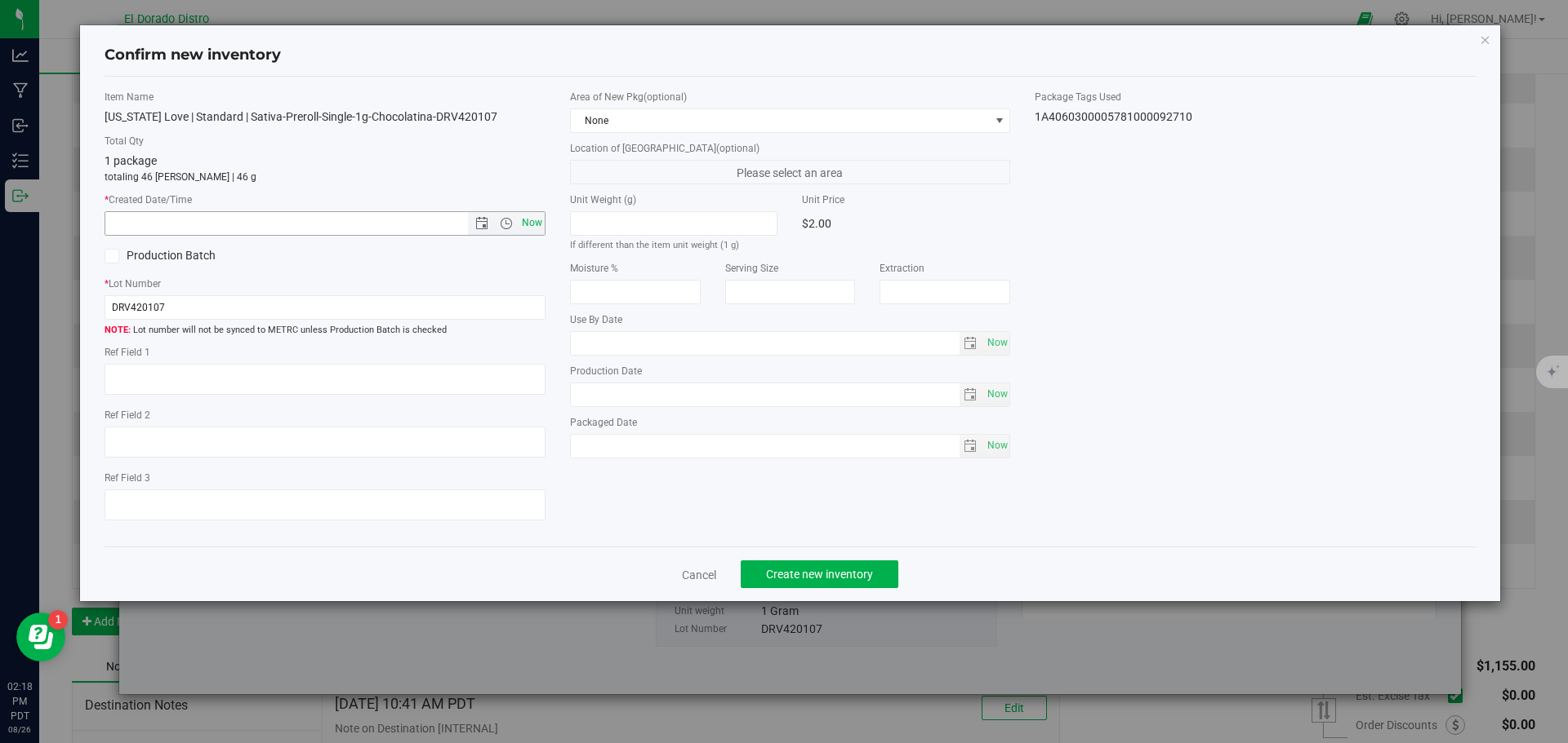
click at [535, 211] on span "Now" at bounding box center [531, 223] width 28 height 24
type input "8/26/2025 2:18 PM"
click at [826, 574] on span "Create new inventory" at bounding box center [819, 574] width 107 height 13
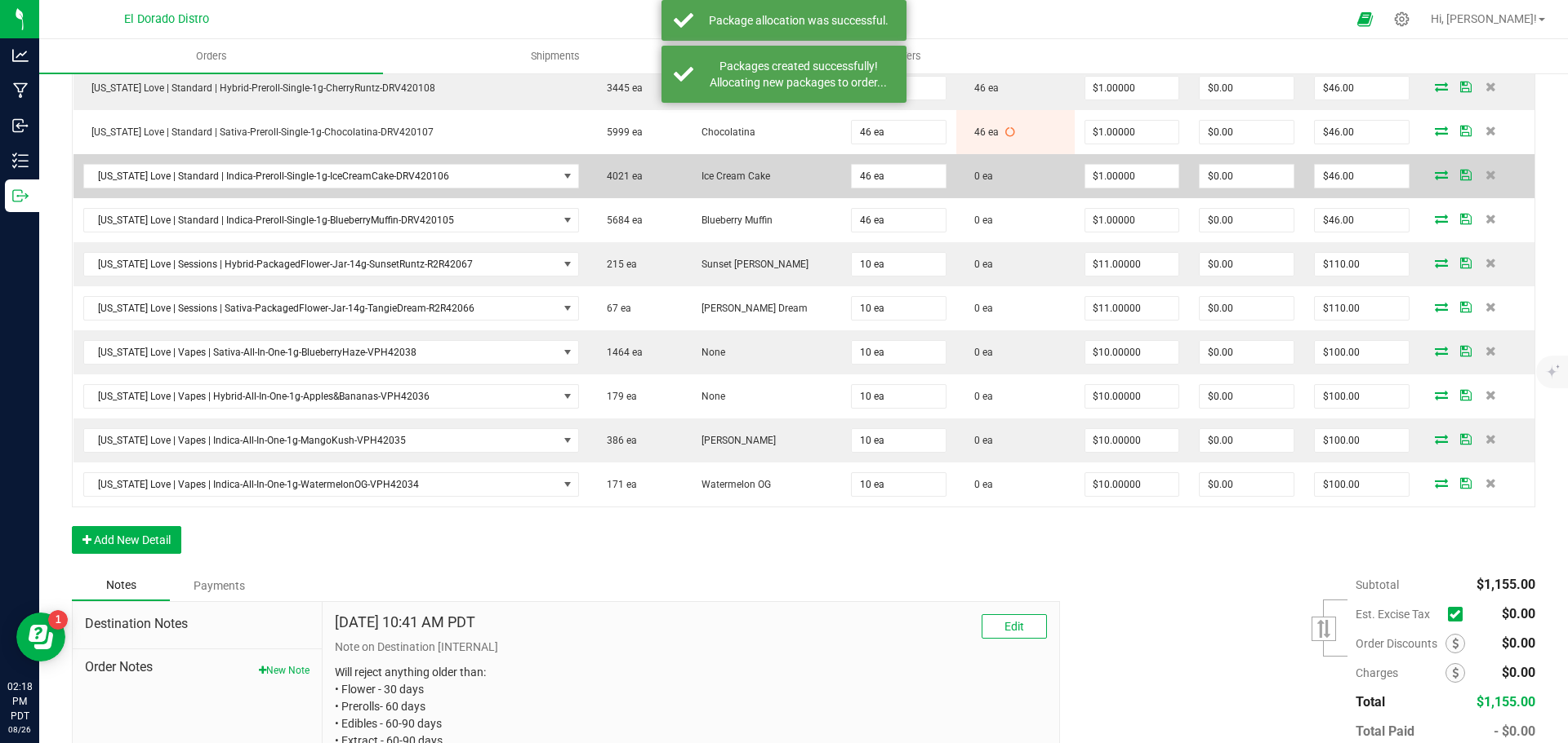
click at [1435, 177] on icon at bounding box center [1441, 174] width 13 height 9
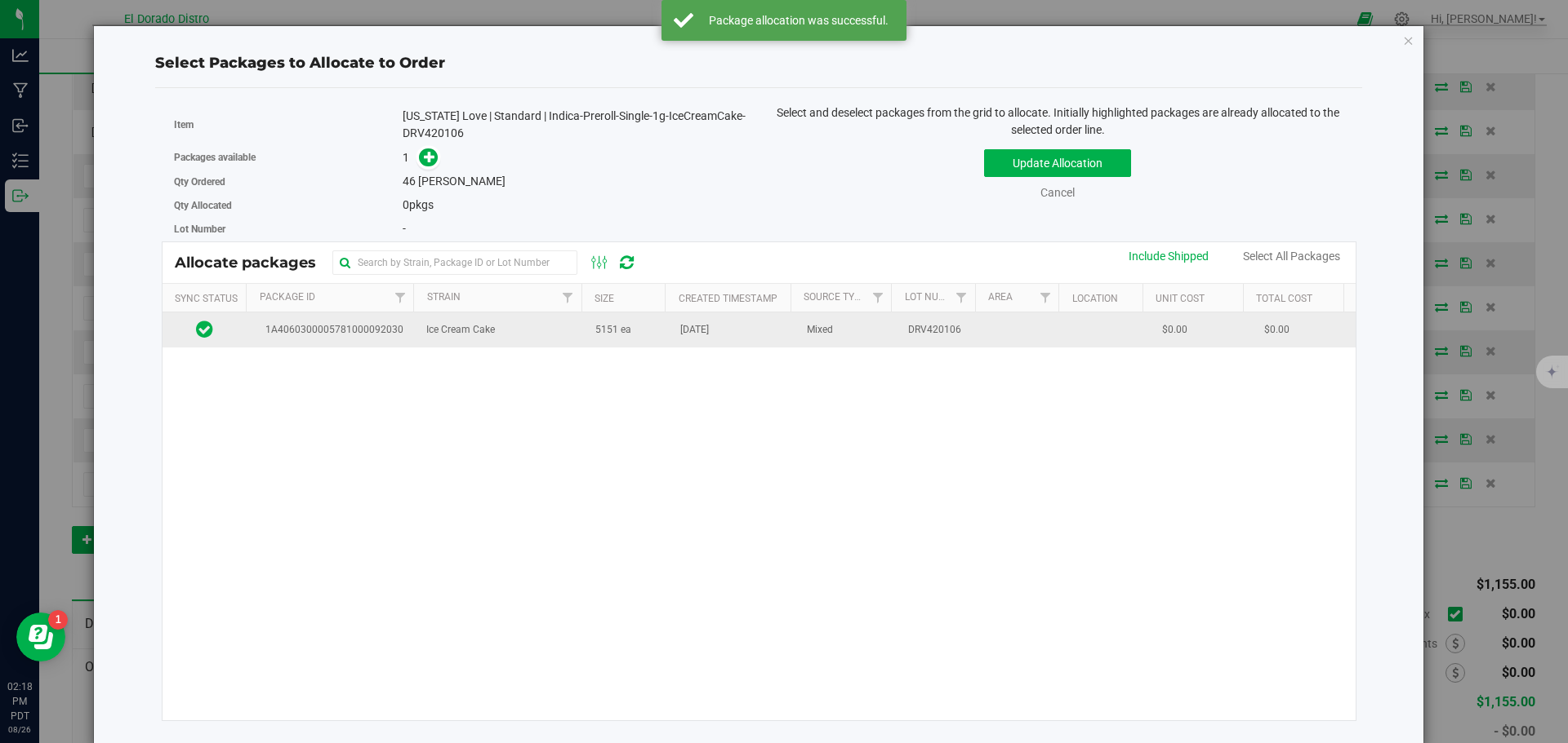
click at [726, 341] on td "[DATE]" at bounding box center [733, 330] width 126 height 35
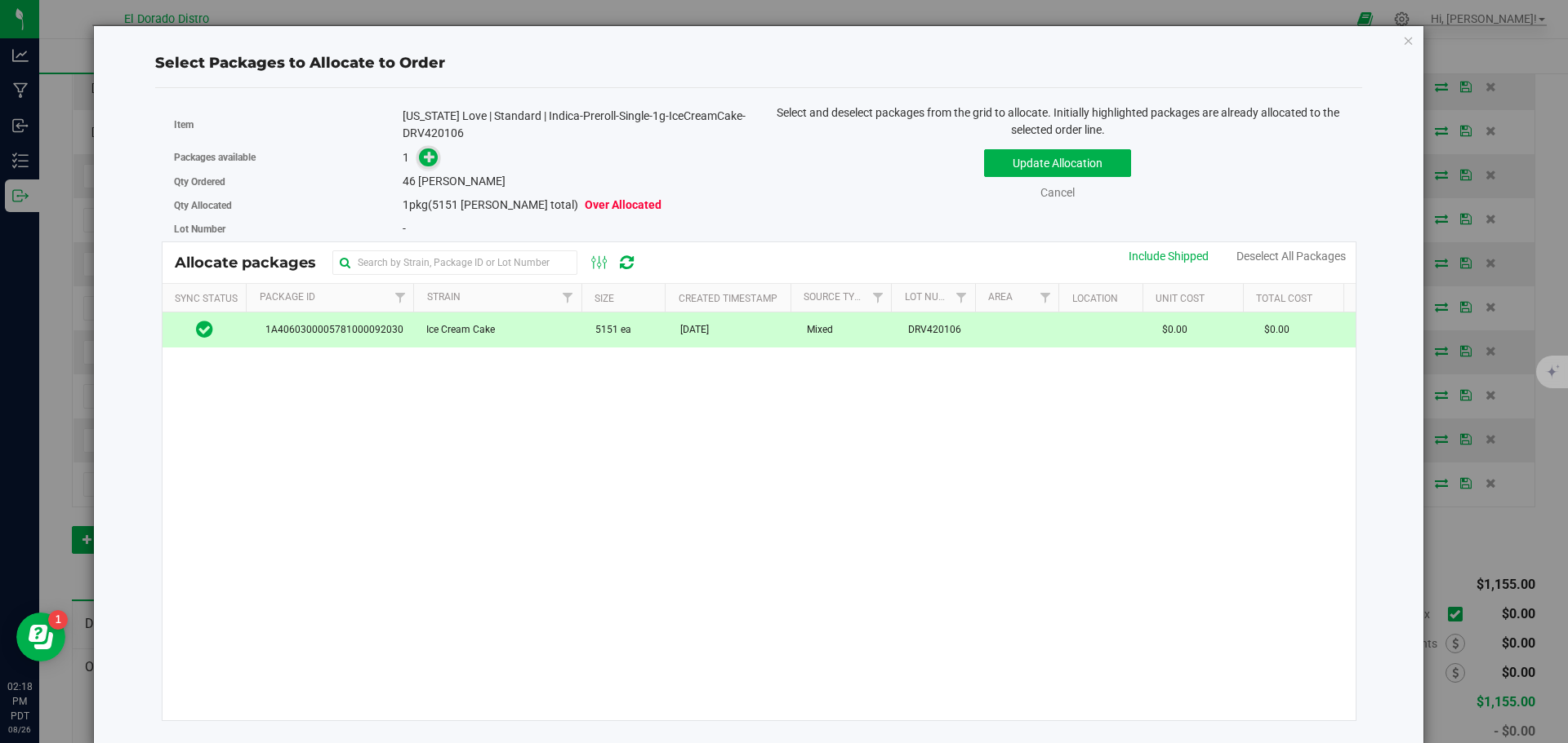
click at [430, 162] on icon at bounding box center [429, 156] width 11 height 11
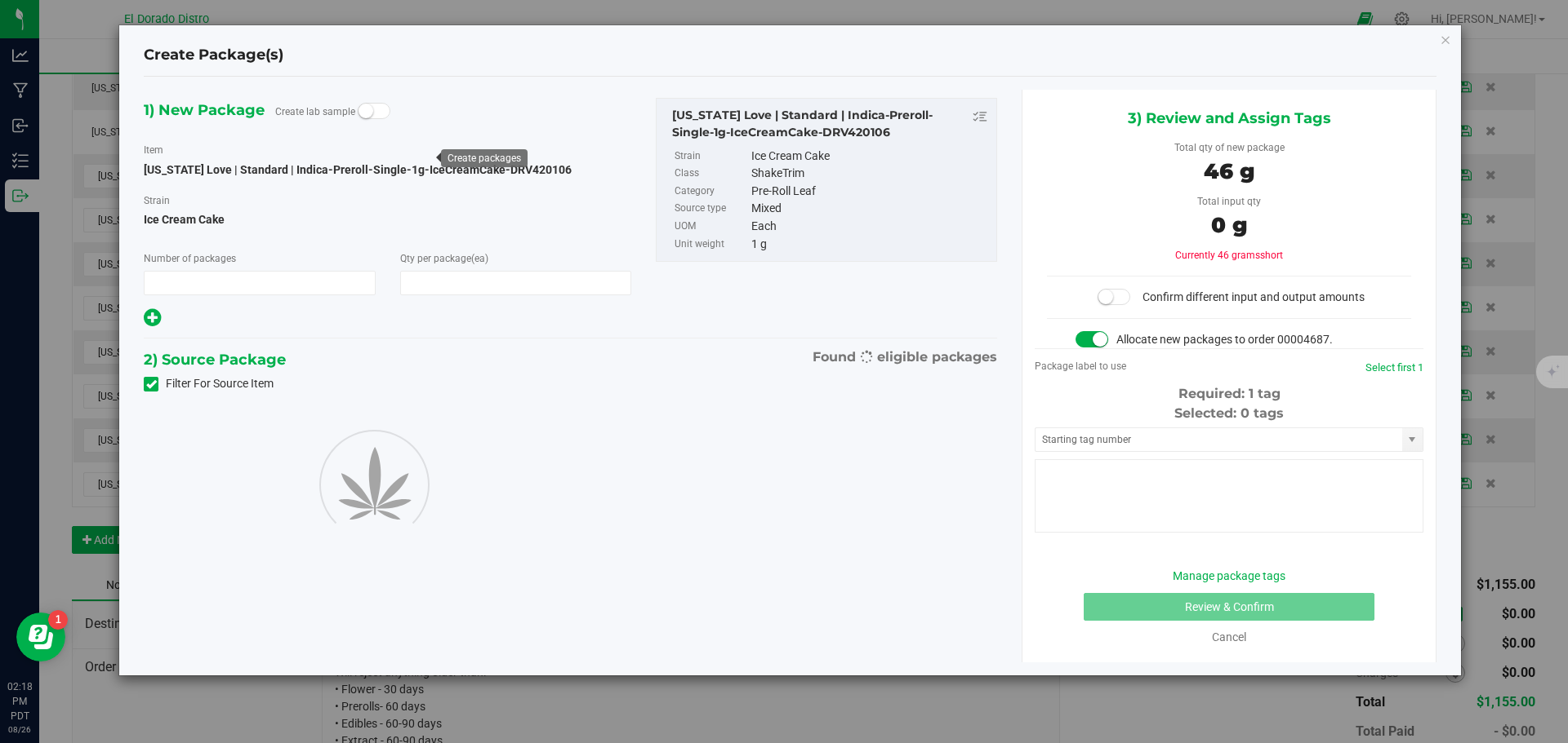
type input "1"
type input "46"
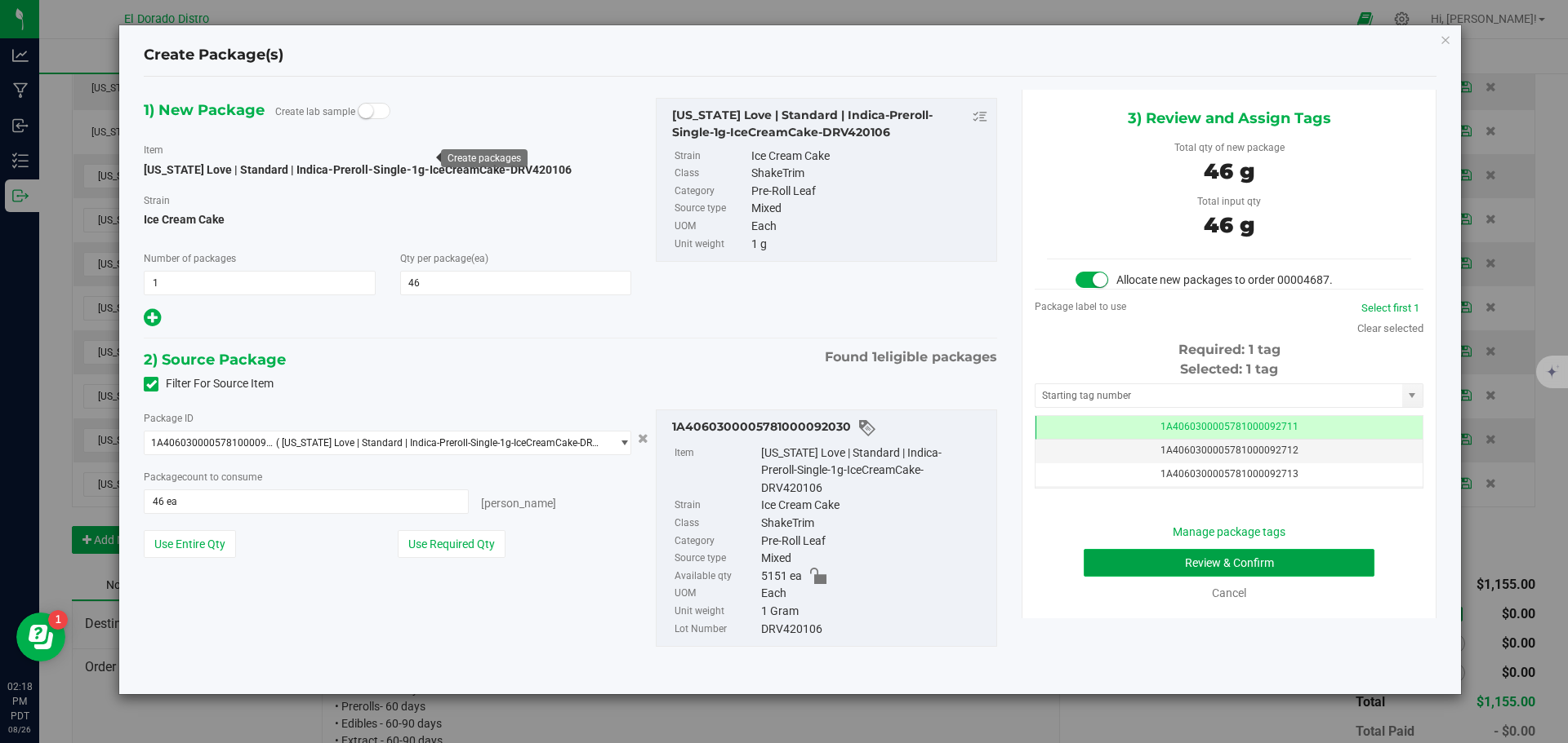
click at [1092, 558] on button "Review & Confirm" at bounding box center [1229, 563] width 291 height 28
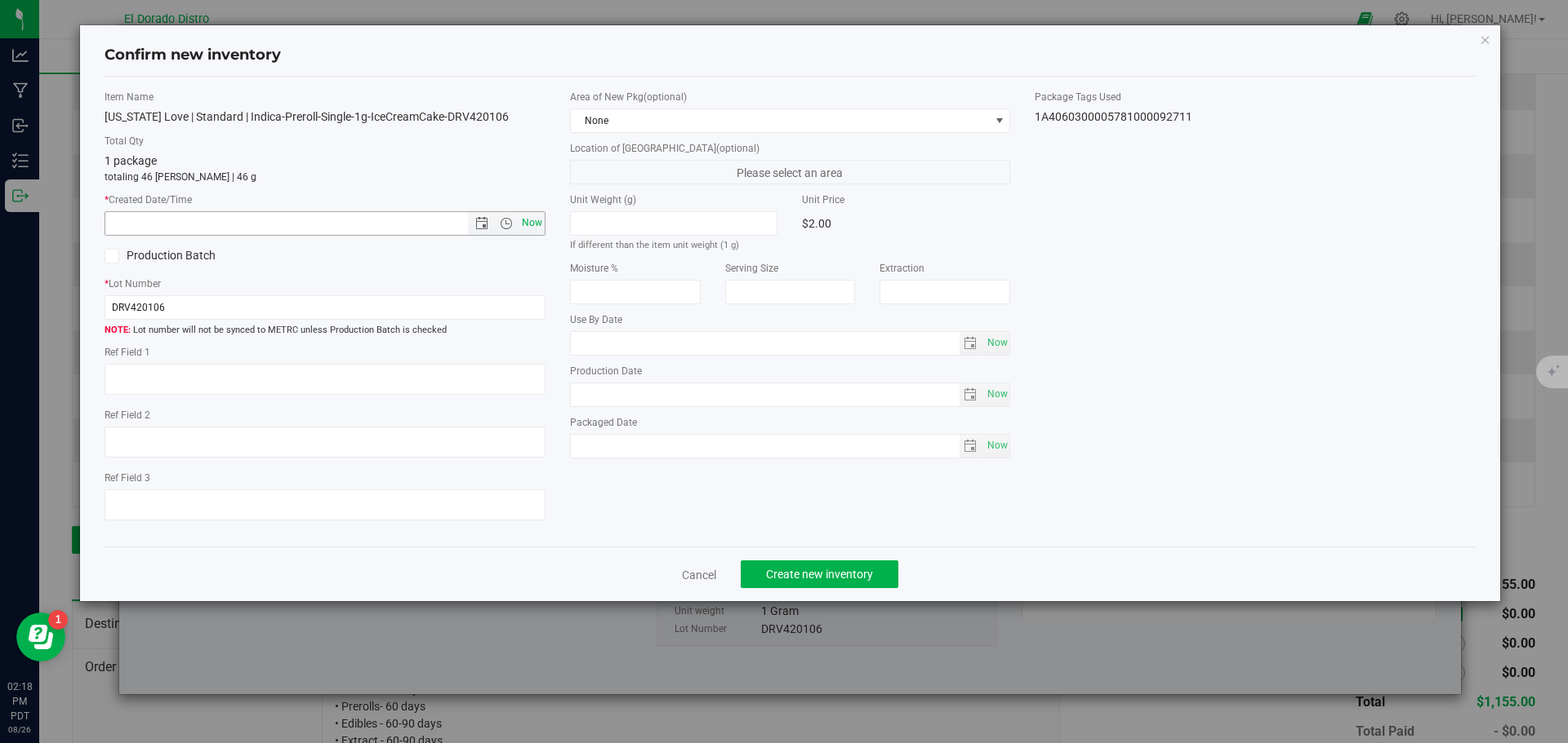
click at [537, 221] on span "Now" at bounding box center [531, 223] width 28 height 24
type input "8/26/2025 2:18 PM"
click at [807, 563] on button "Create new inventory" at bounding box center [819, 574] width 158 height 28
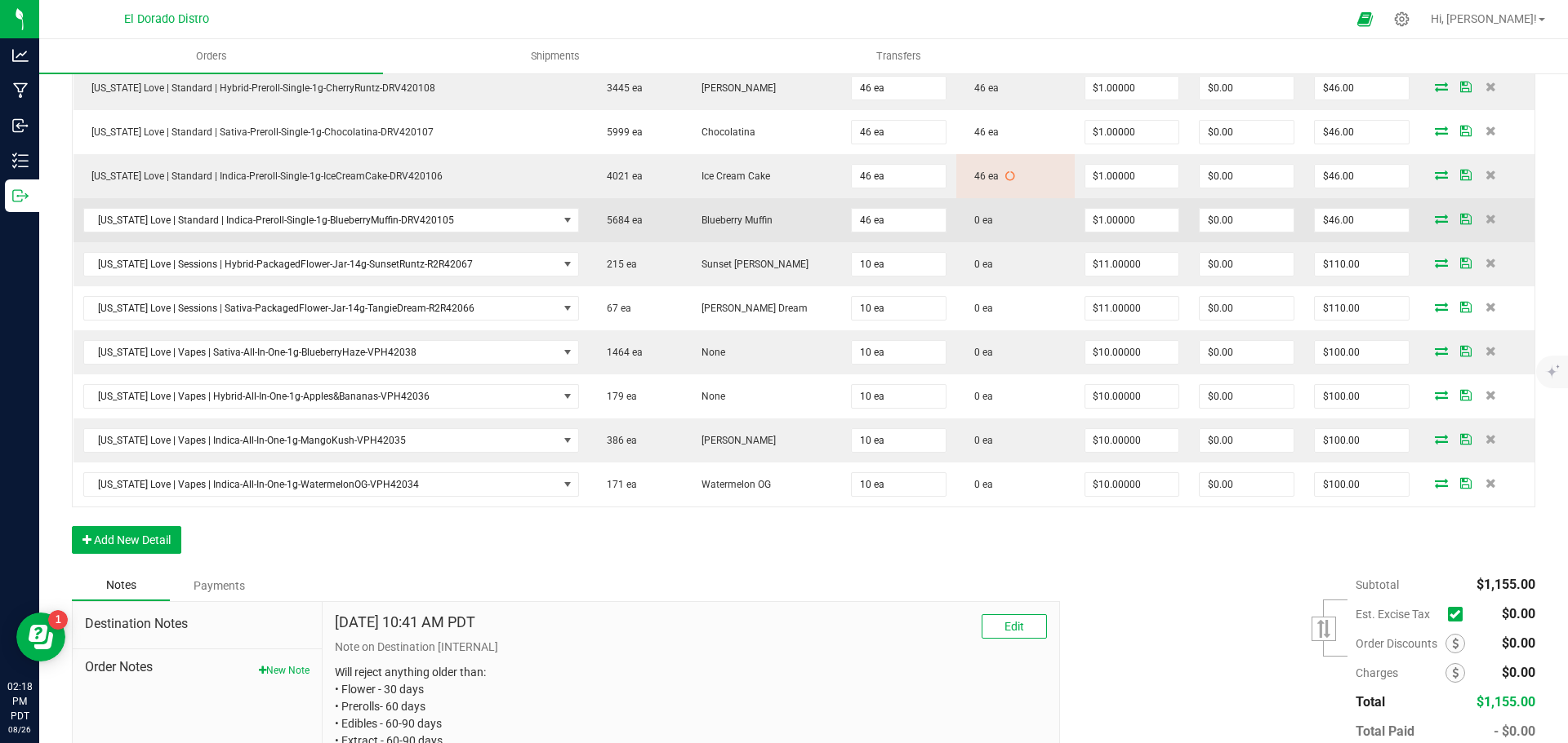
click at [1435, 220] on icon at bounding box center [1441, 218] width 13 height 9
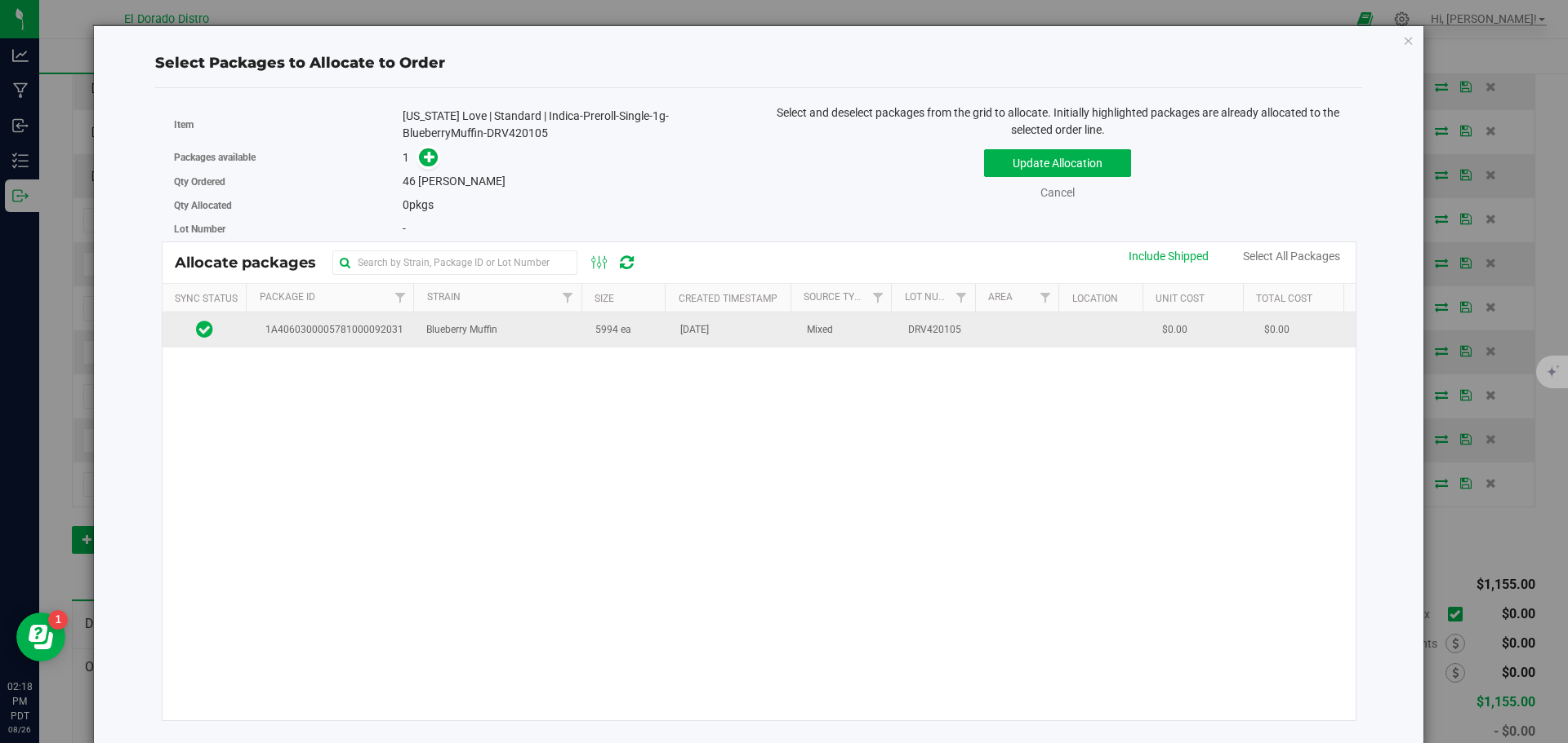
click at [676, 338] on td "[DATE]" at bounding box center [733, 330] width 126 height 35
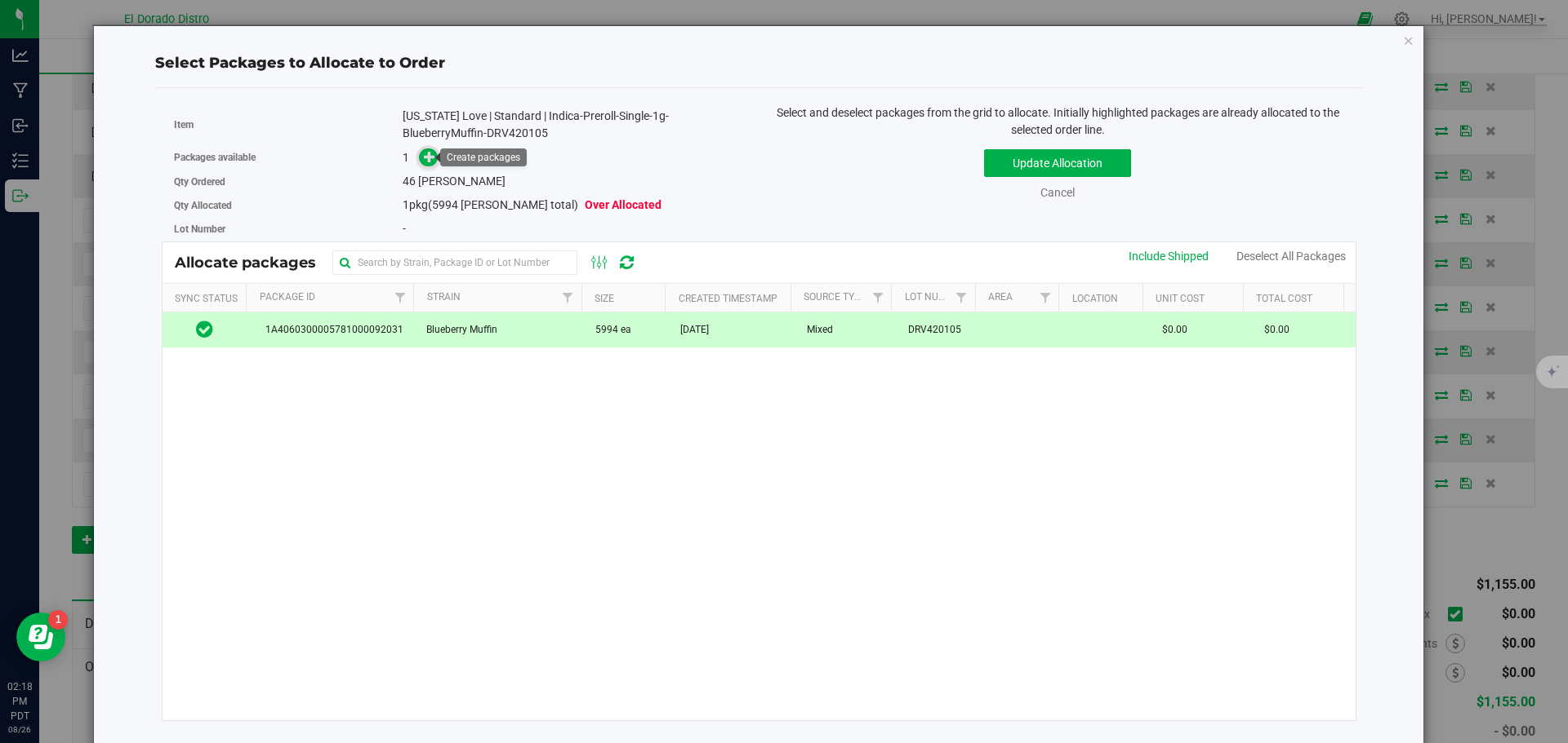
click at [425, 157] on icon at bounding box center [429, 156] width 11 height 11
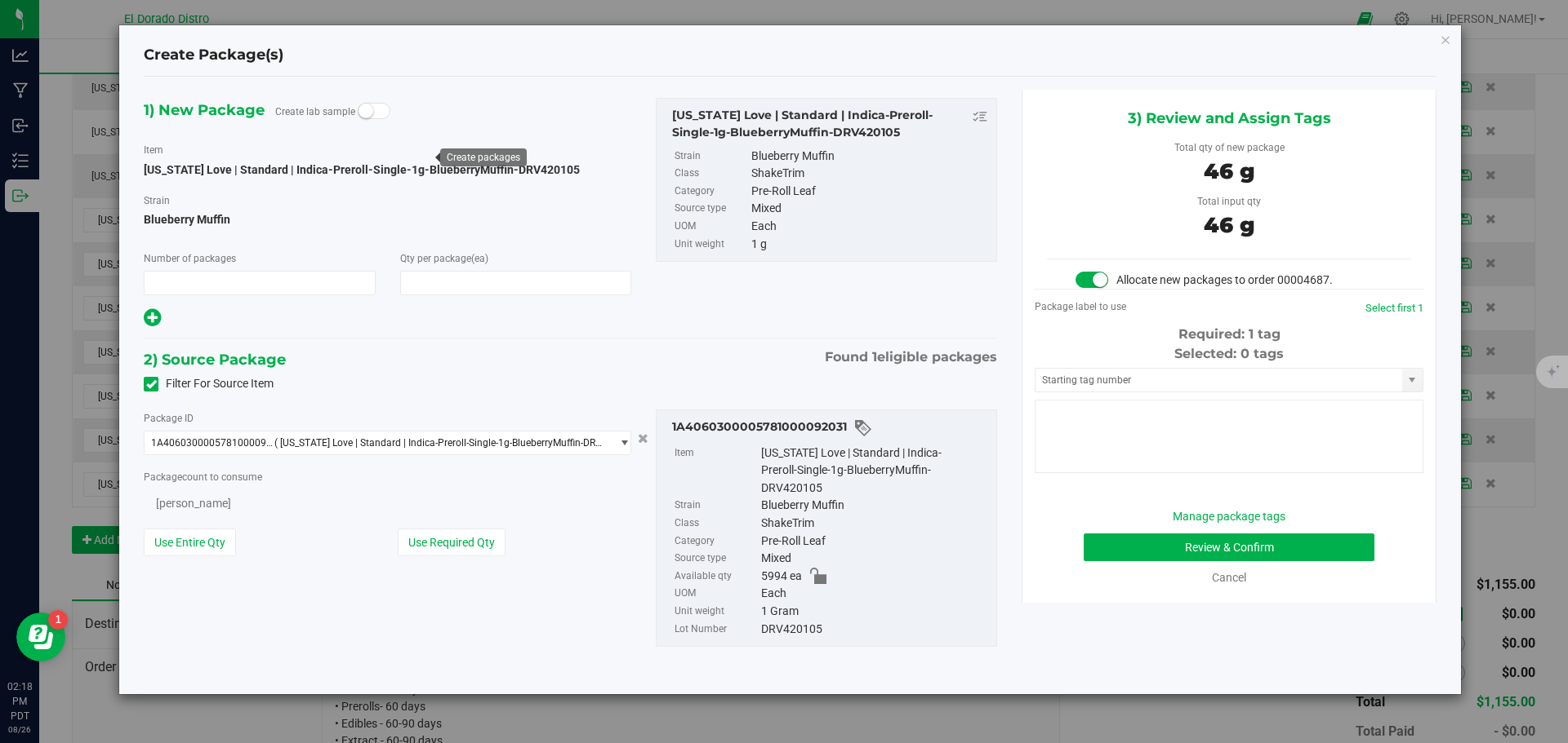
type input "1"
type input "46"
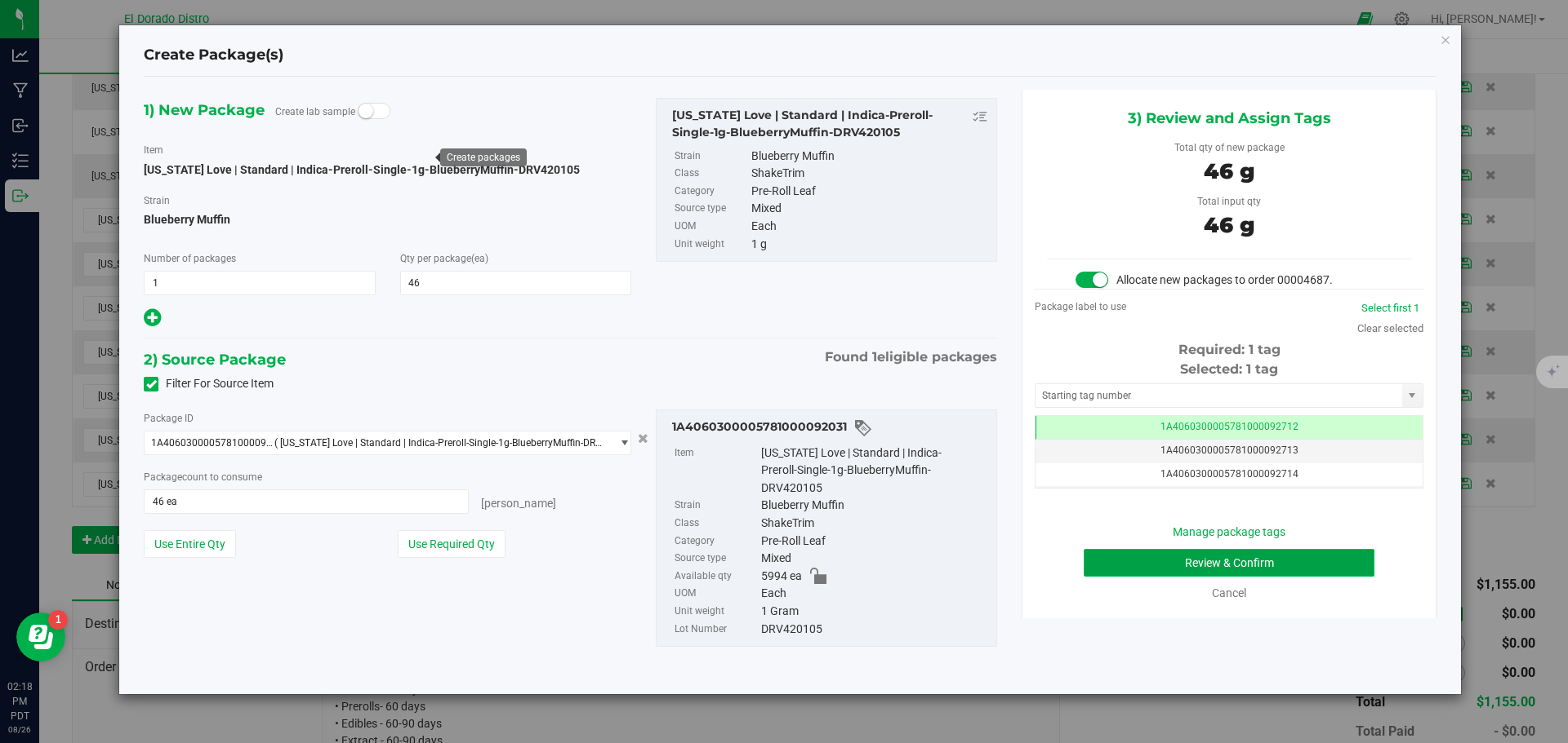
click at [1091, 563] on button "Review & Confirm" at bounding box center [1229, 563] width 291 height 28
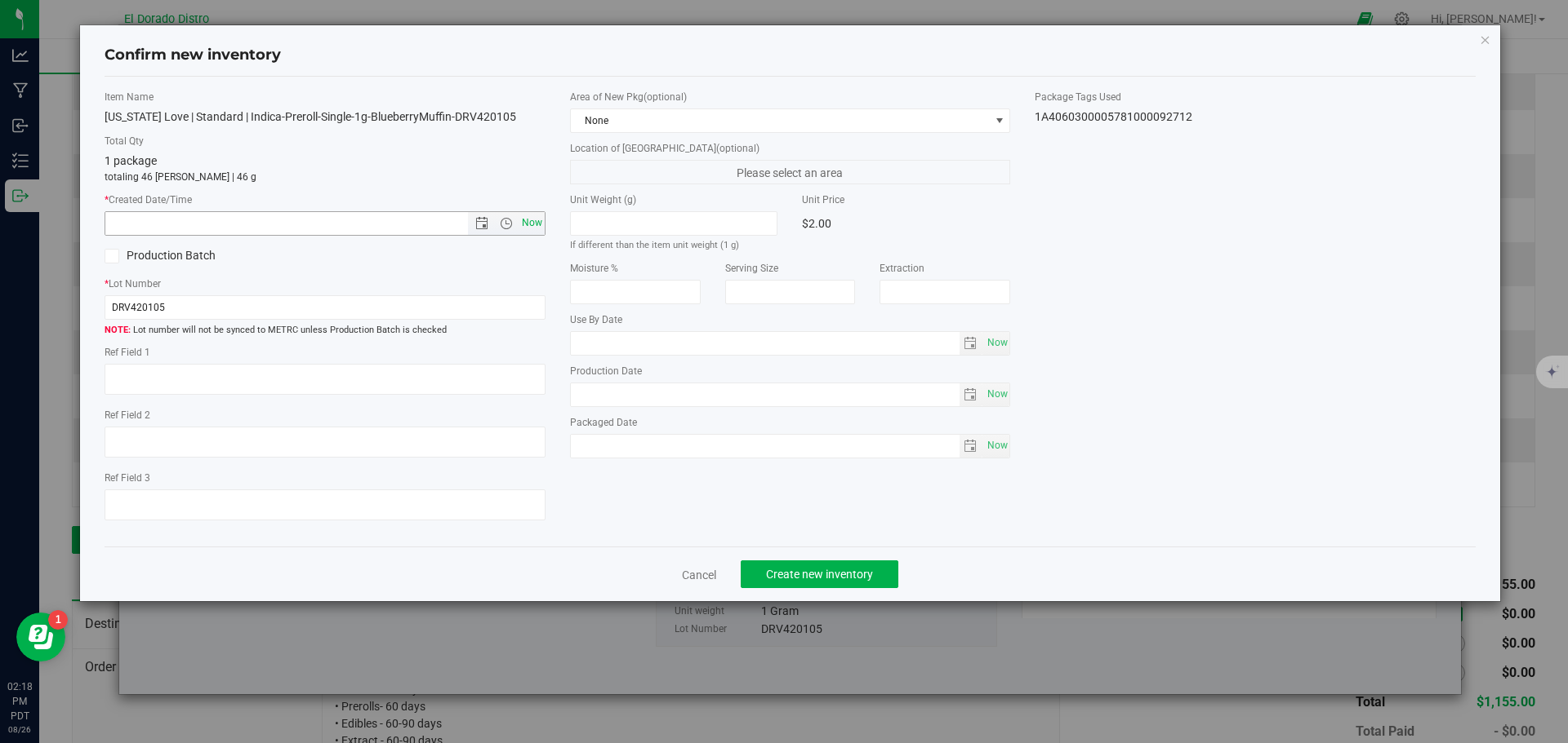
click at [541, 226] on span "Now" at bounding box center [531, 223] width 28 height 24
type input "8/26/2025 2:18 PM"
click at [834, 569] on span "Create new inventory" at bounding box center [819, 574] width 107 height 13
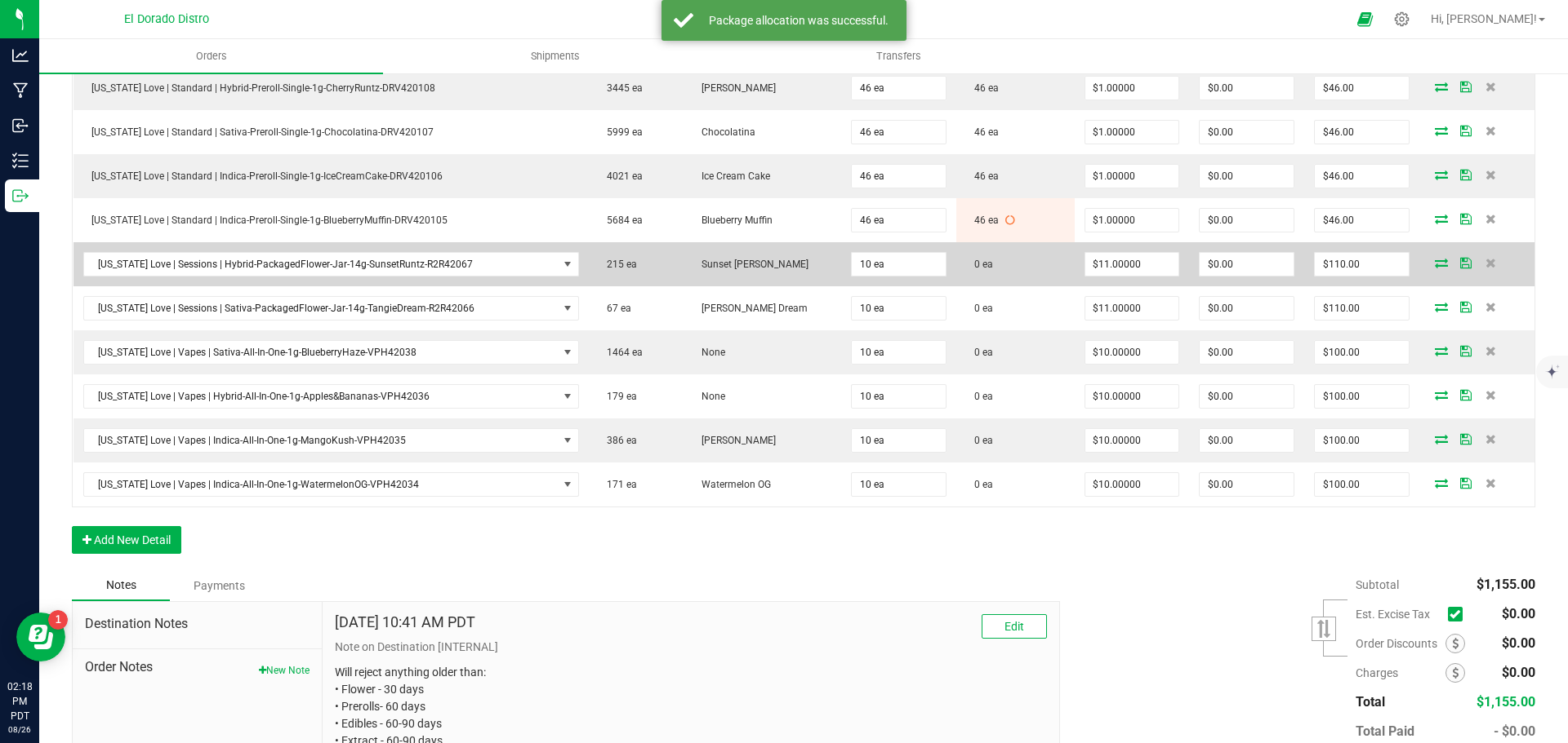
click at [1435, 261] on icon at bounding box center [1441, 262] width 13 height 9
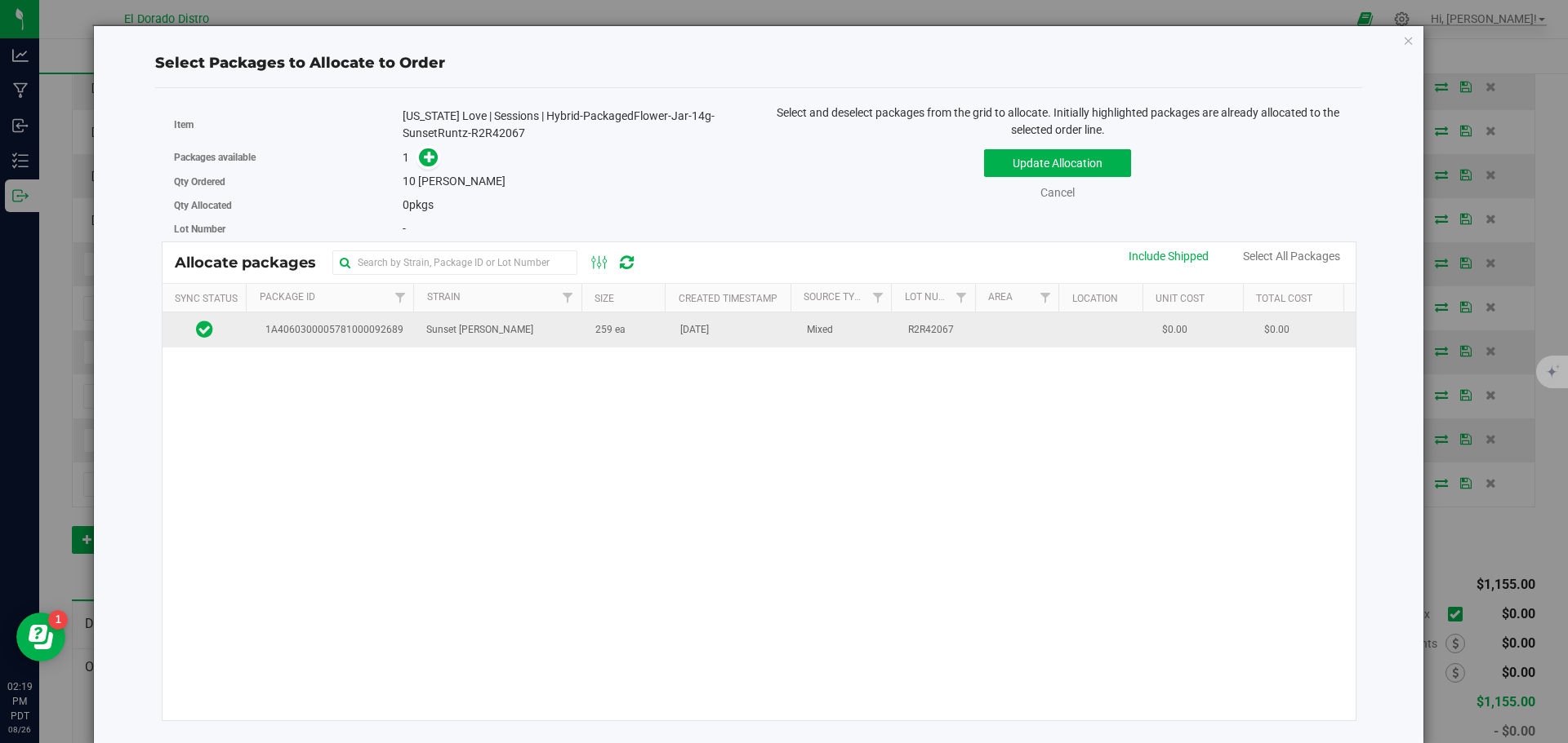
click at [720, 338] on td "[DATE]" at bounding box center [733, 330] width 126 height 35
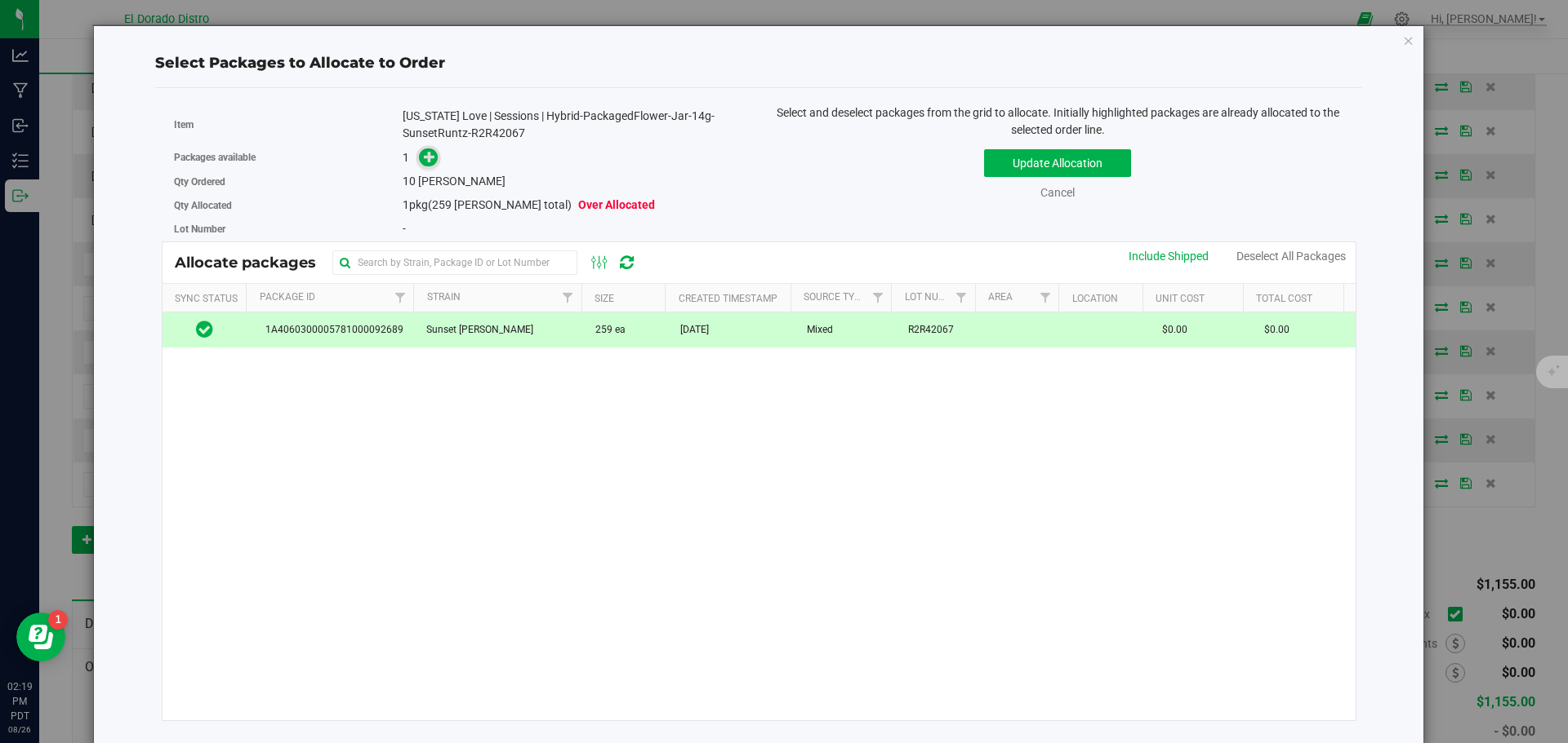
click at [431, 158] on icon at bounding box center [429, 156] width 11 height 11
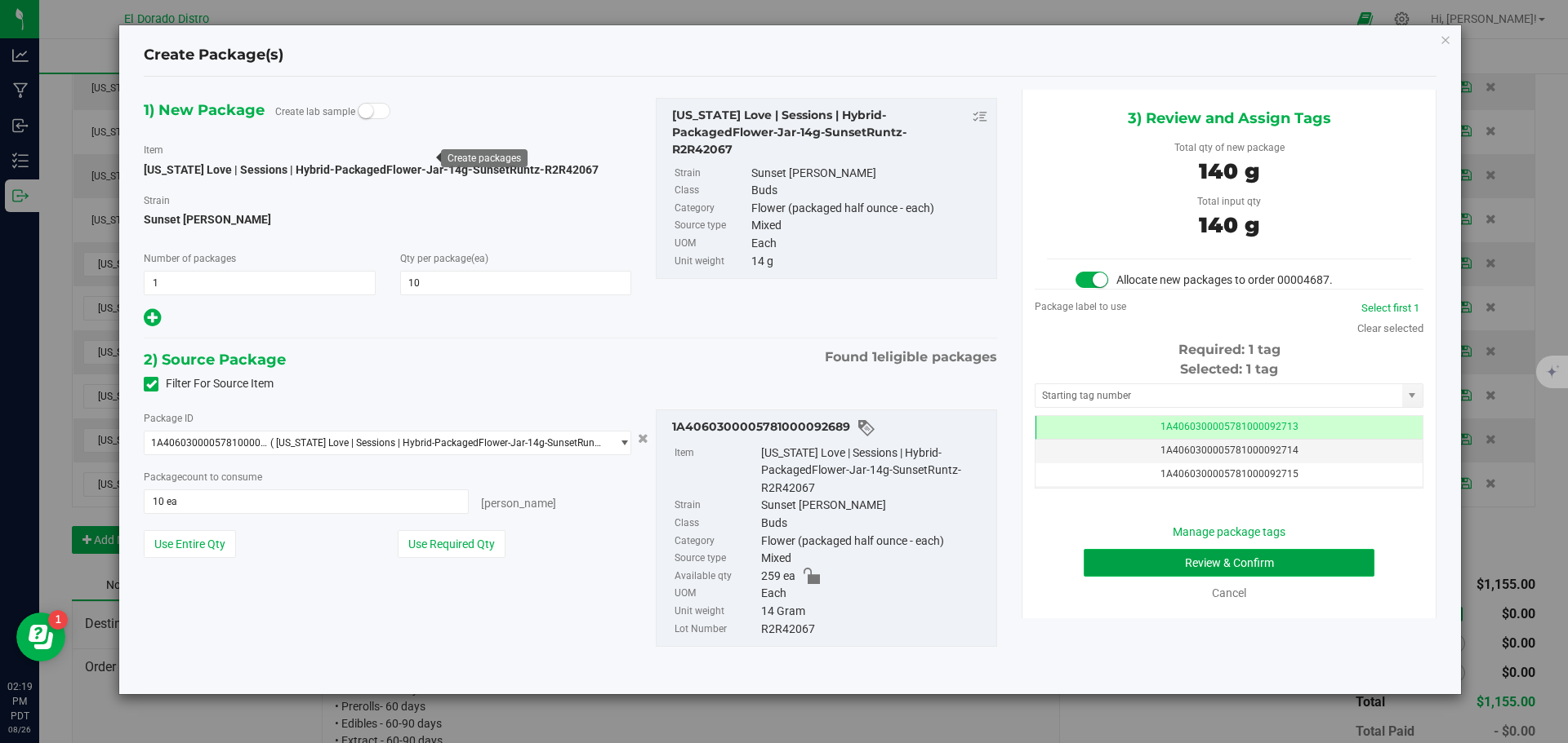
click at [1094, 560] on button "Review & Confirm" at bounding box center [1229, 563] width 291 height 28
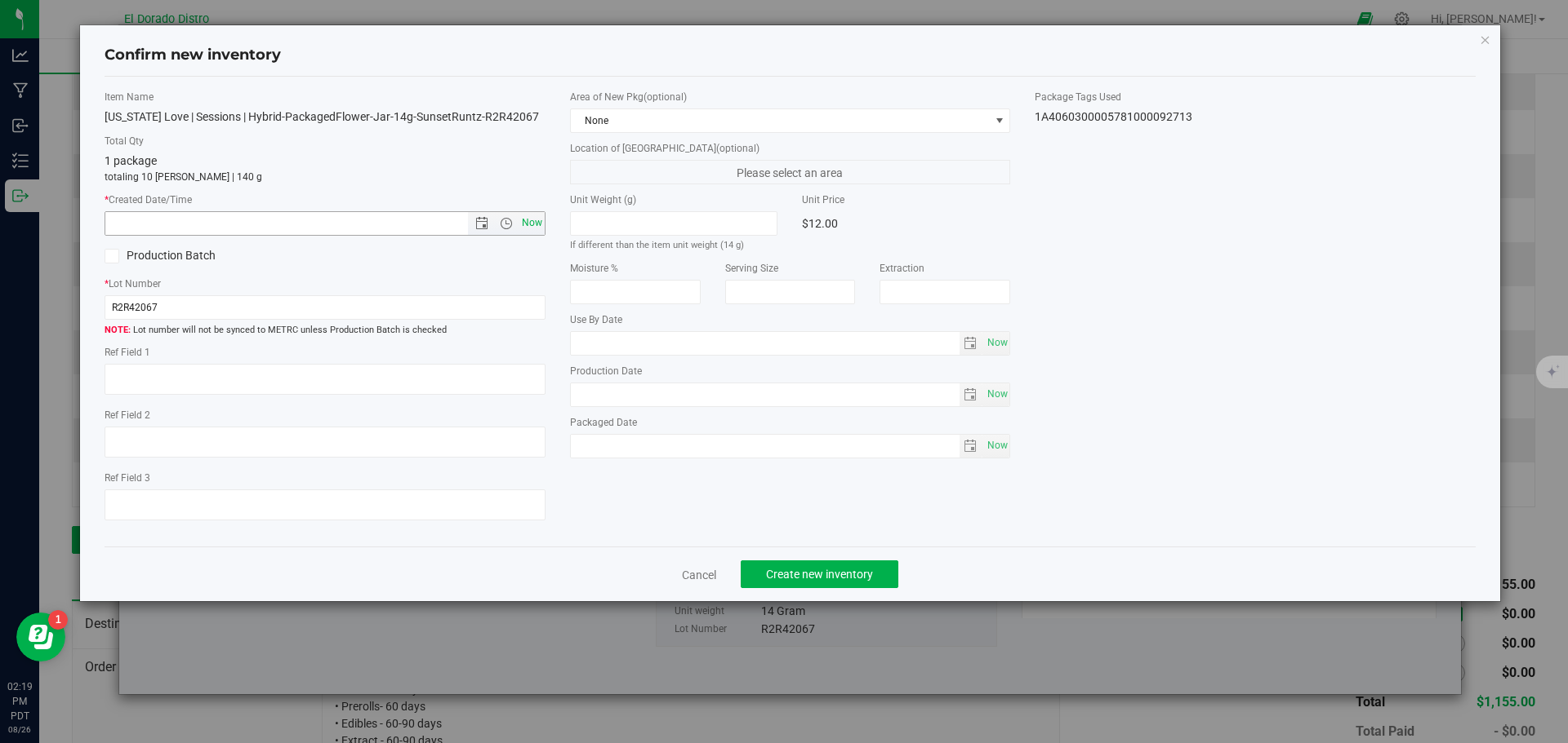
click at [534, 225] on span "Now" at bounding box center [531, 223] width 28 height 24
type input "8/26/2025 2:19 PM"
click at [809, 565] on button "Create new inventory" at bounding box center [819, 574] width 158 height 28
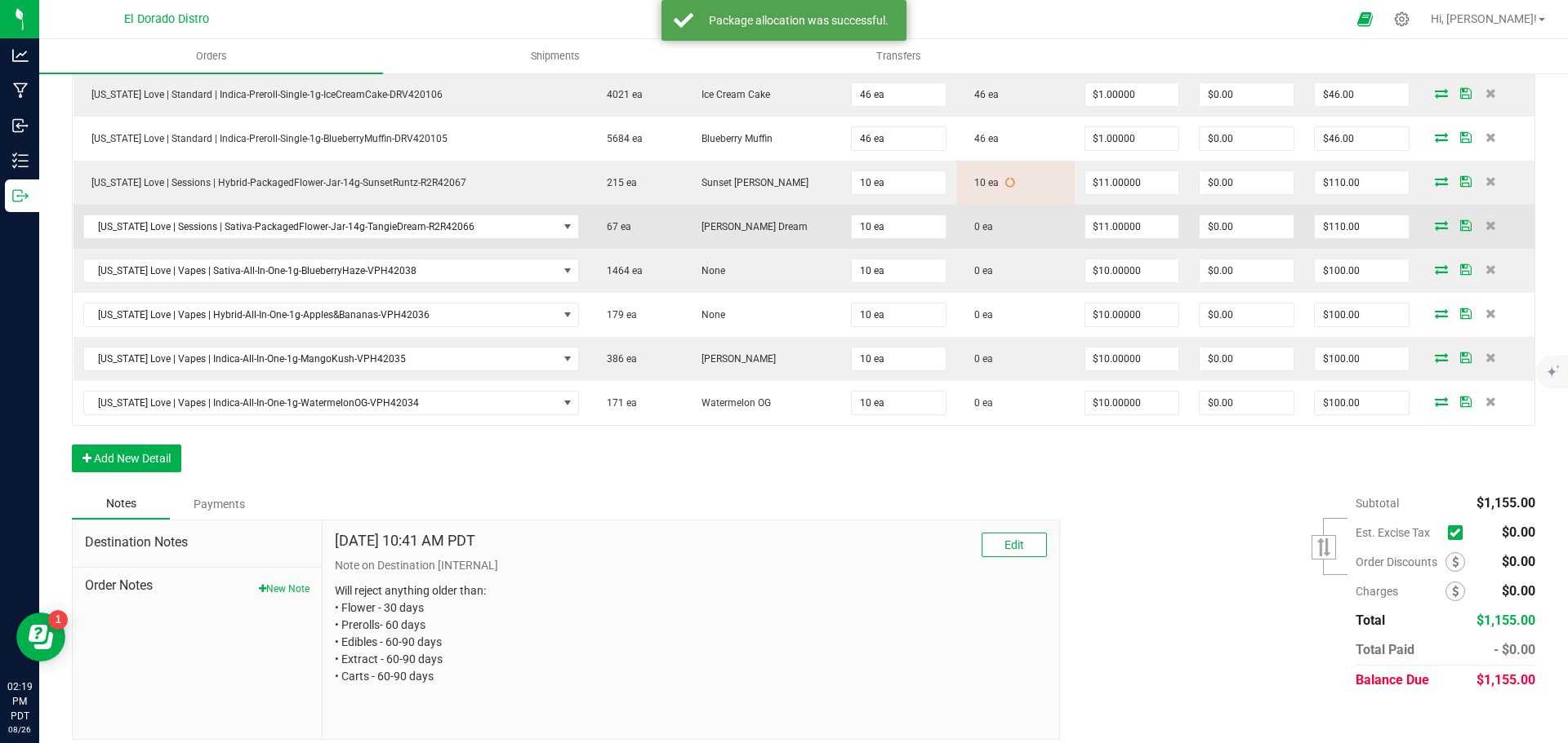
click at [1435, 222] on icon at bounding box center [1441, 225] width 13 height 9
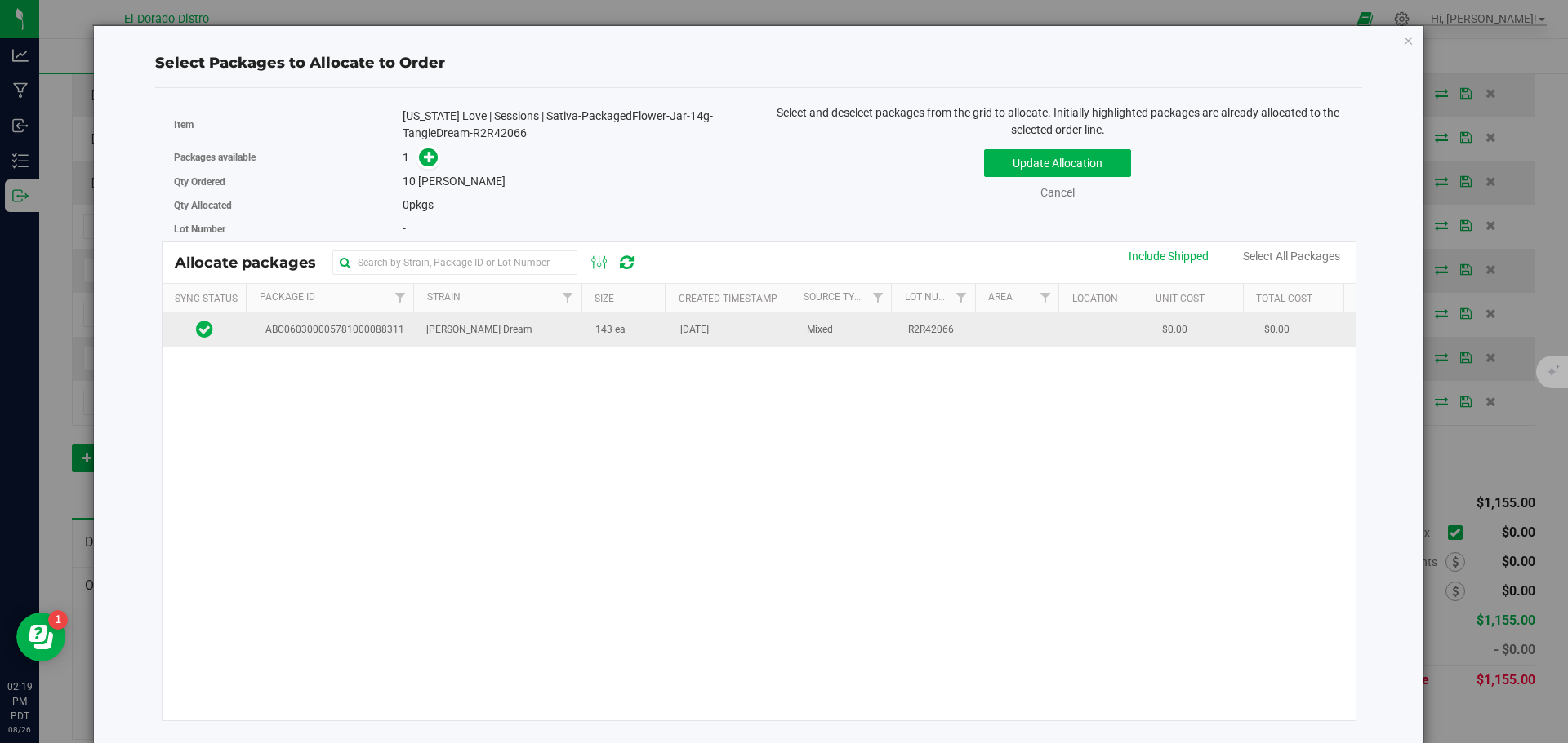
click at [655, 335] on td "143 ea" at bounding box center [628, 330] width 85 height 35
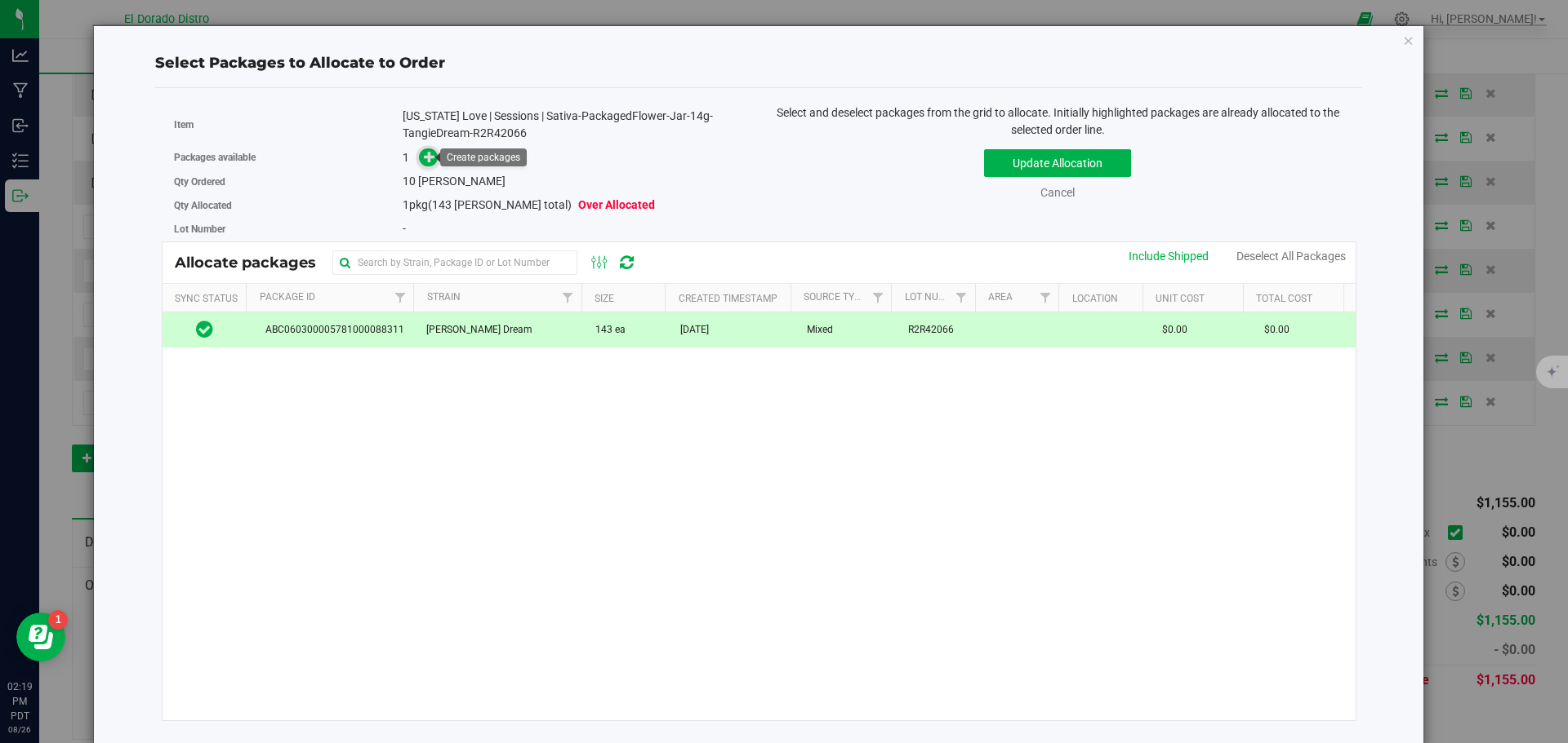
click at [425, 151] on icon at bounding box center [429, 156] width 11 height 11
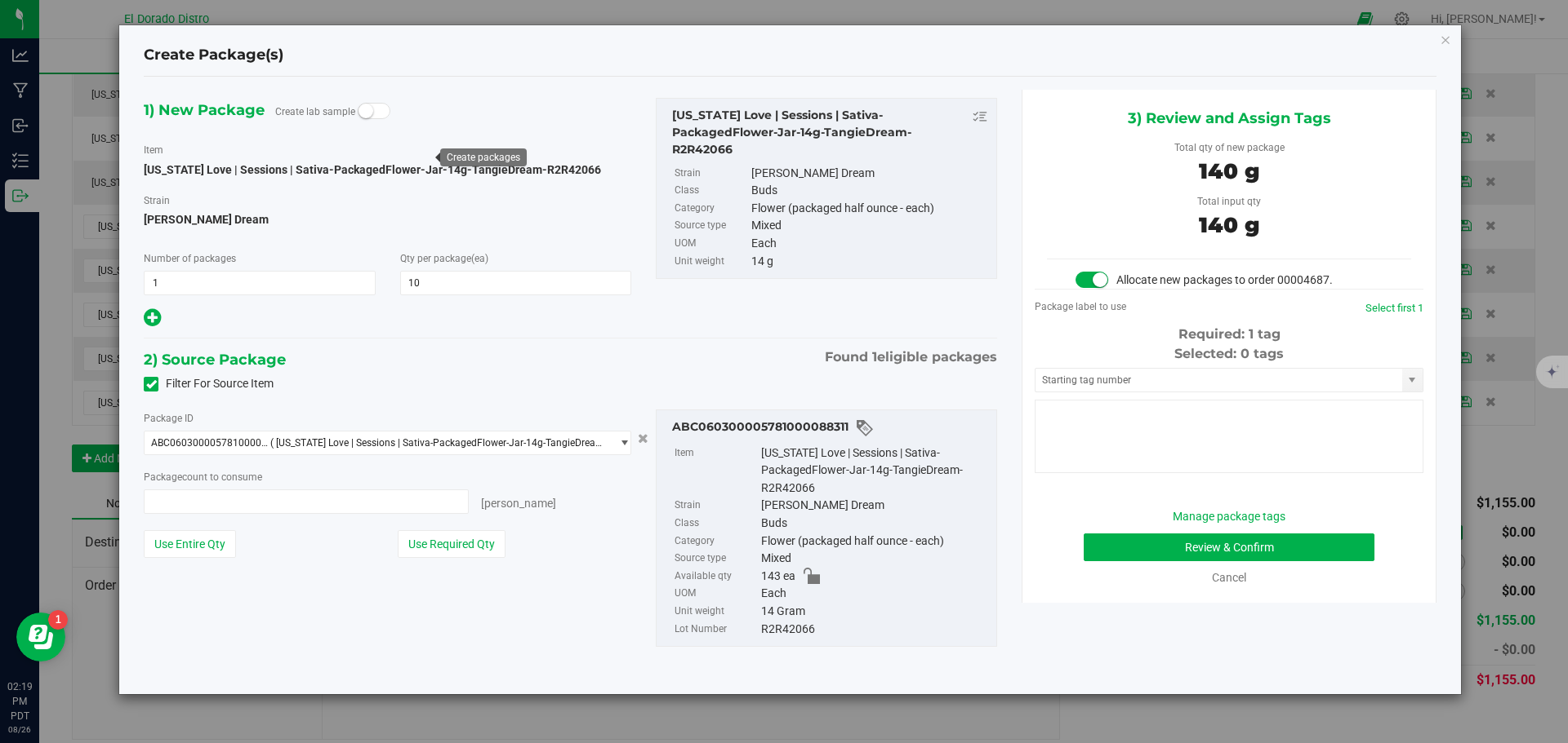
type input "10 ea"
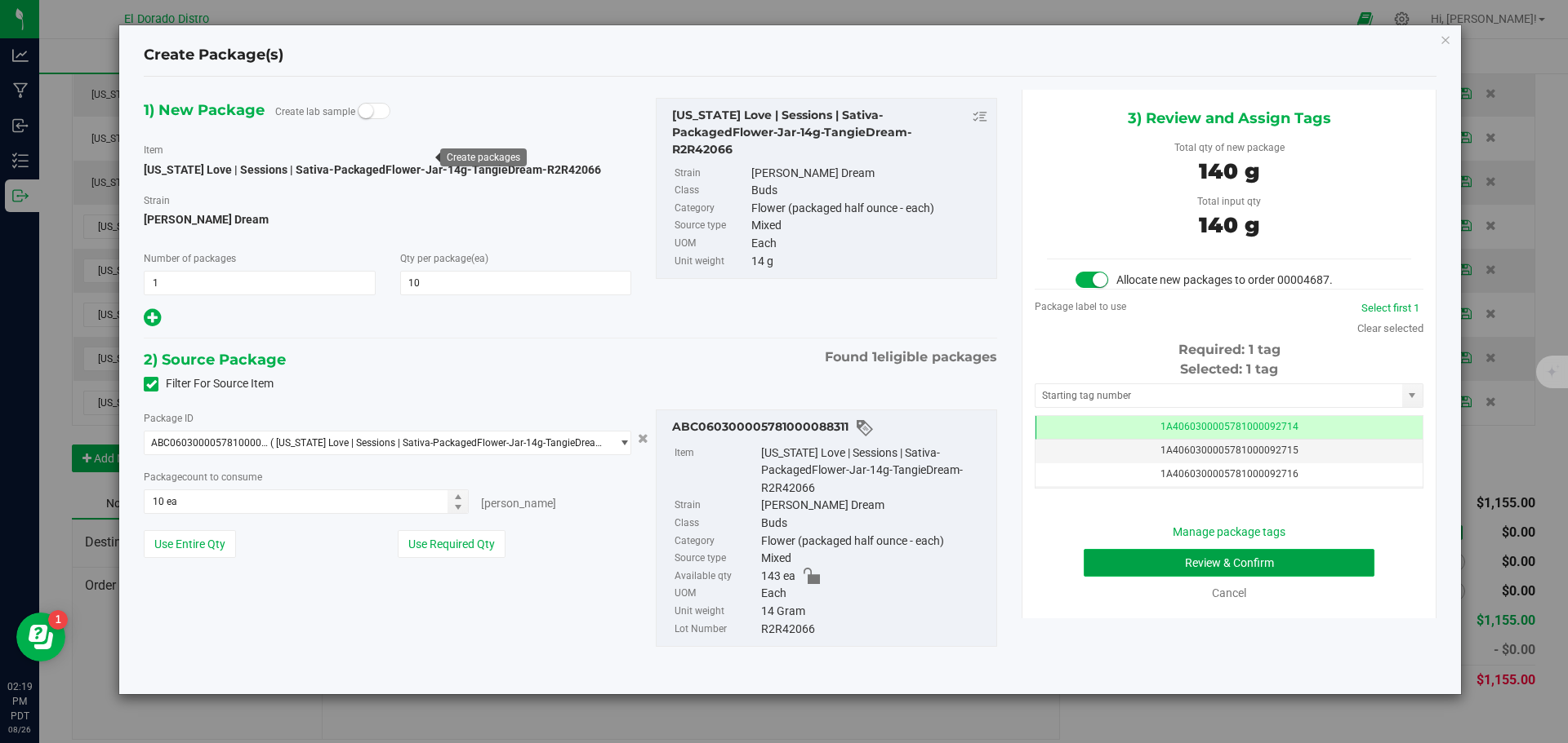
click at [1101, 566] on button "Review & Confirm" at bounding box center [1229, 563] width 291 height 28
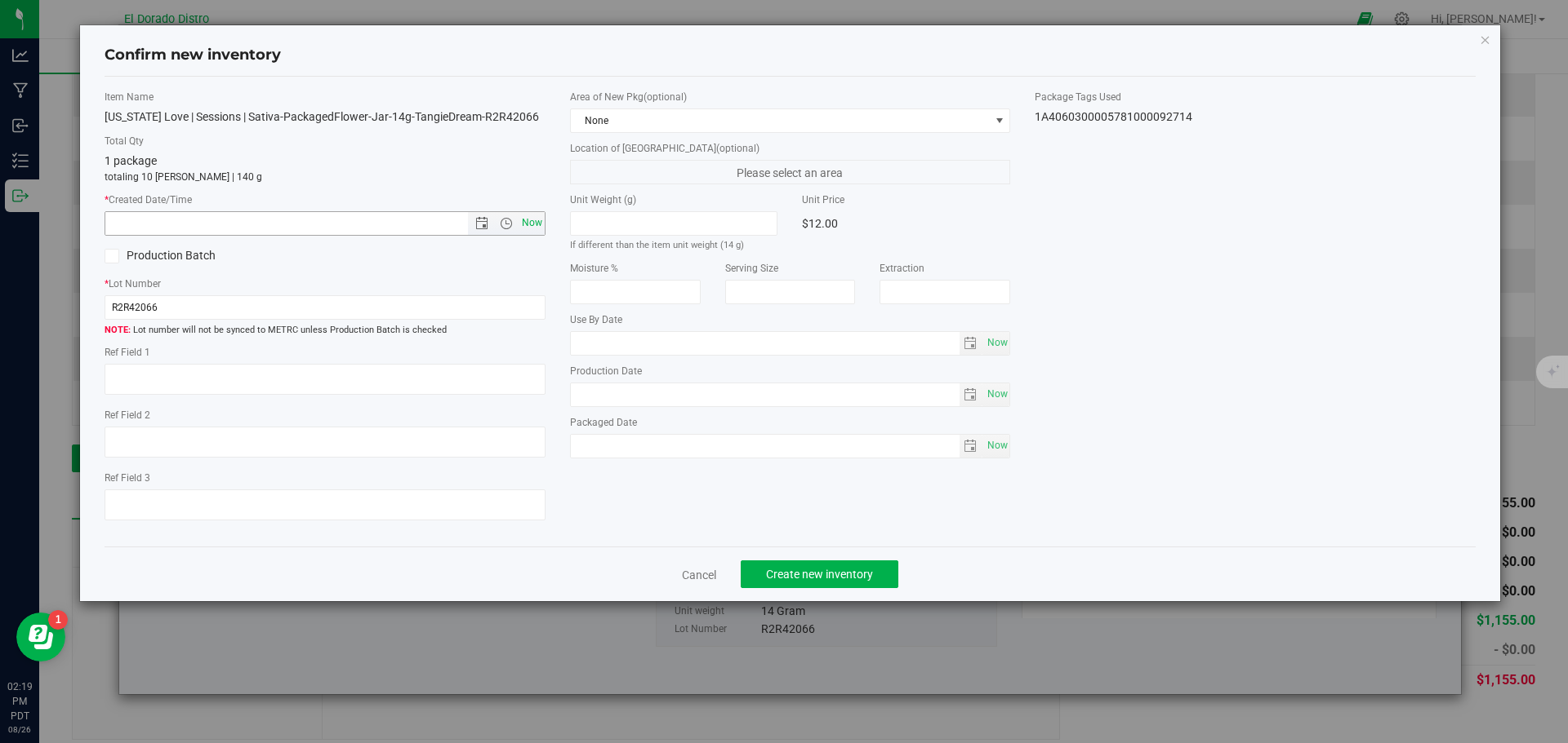
click at [539, 214] on span "Now" at bounding box center [531, 223] width 28 height 24
type input "8/26/2025 2:19 PM"
click at [810, 576] on span "Create new inventory" at bounding box center [819, 574] width 107 height 13
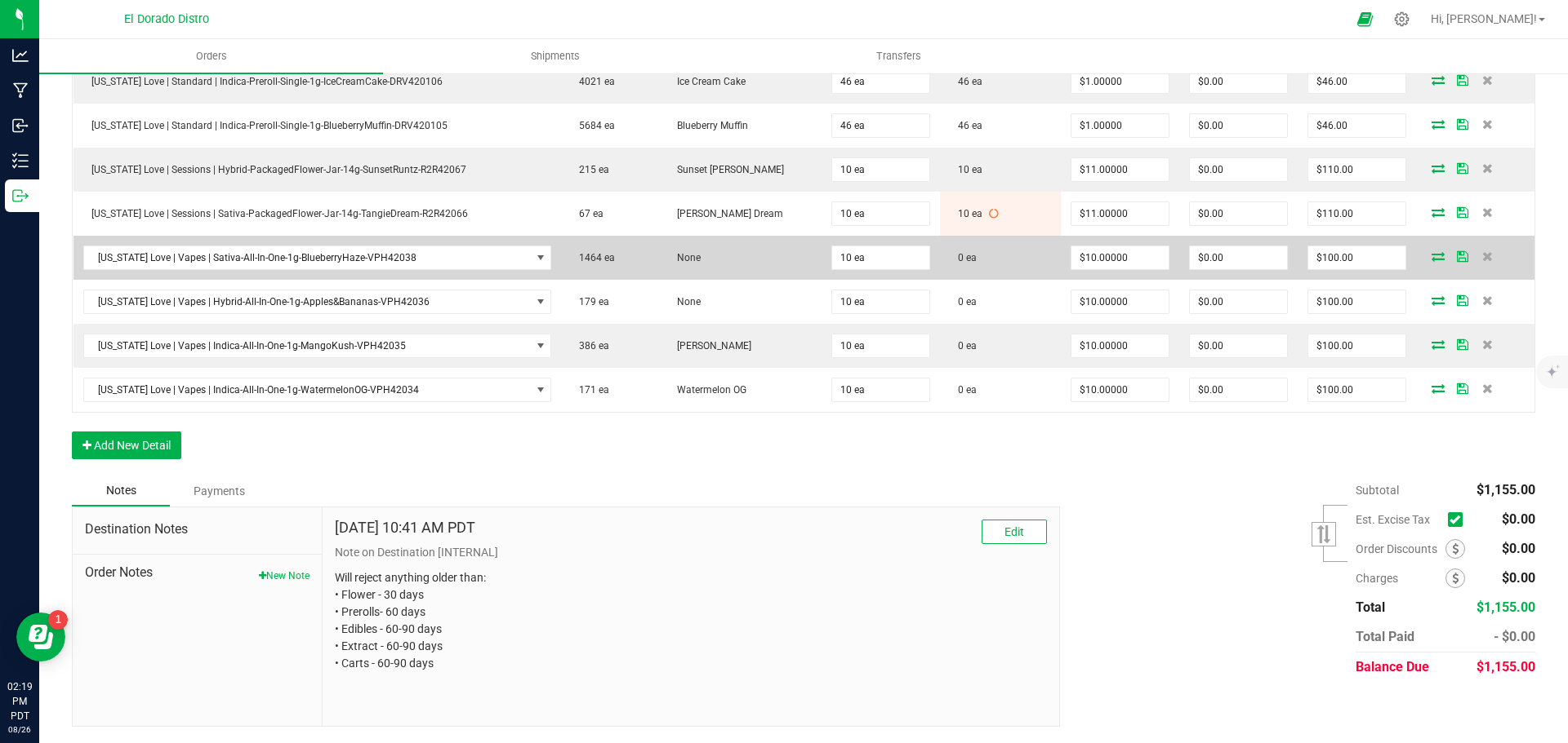
click at [1432, 259] on icon at bounding box center [1438, 256] width 13 height 9
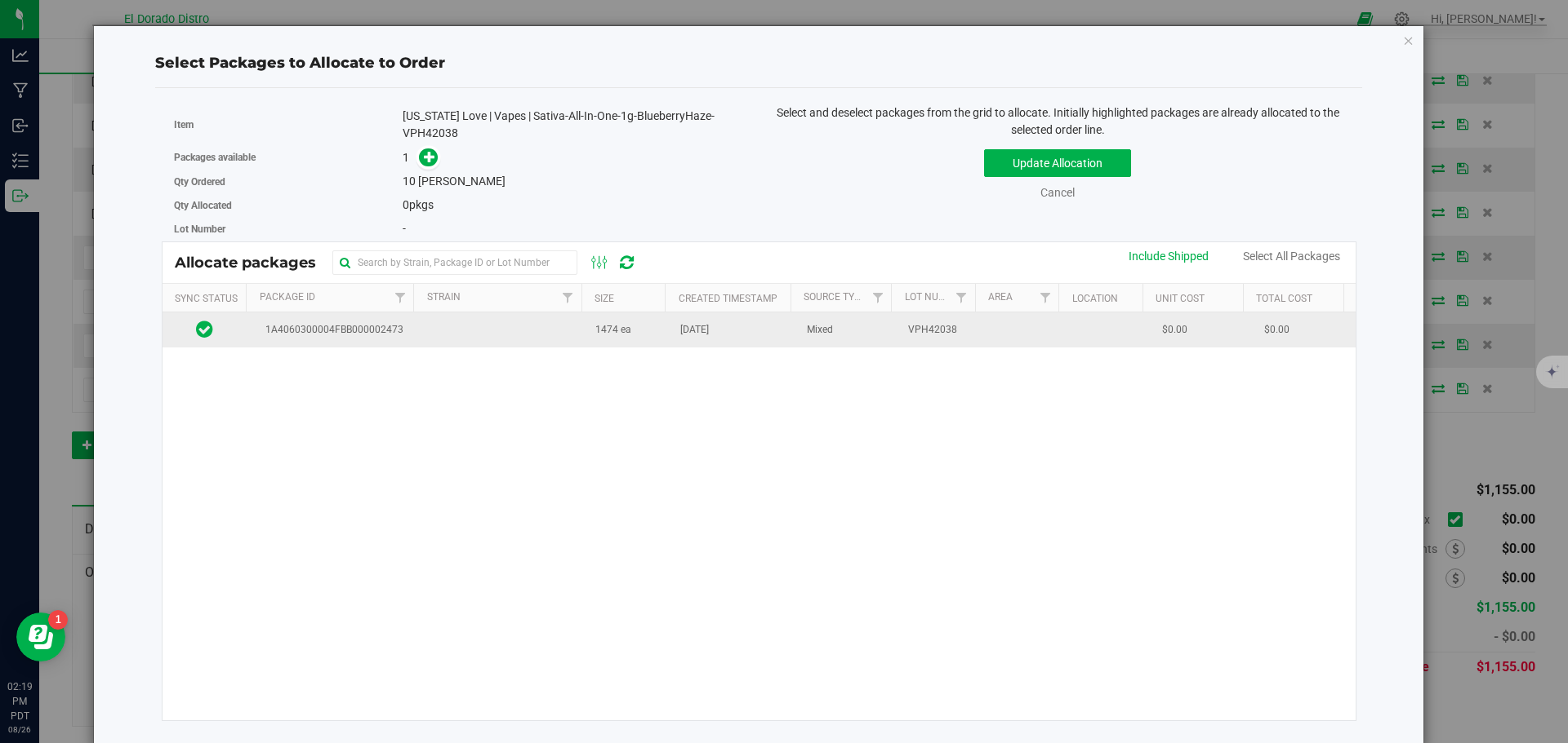
click at [709, 333] on span "[DATE]" at bounding box center [695, 330] width 29 height 15
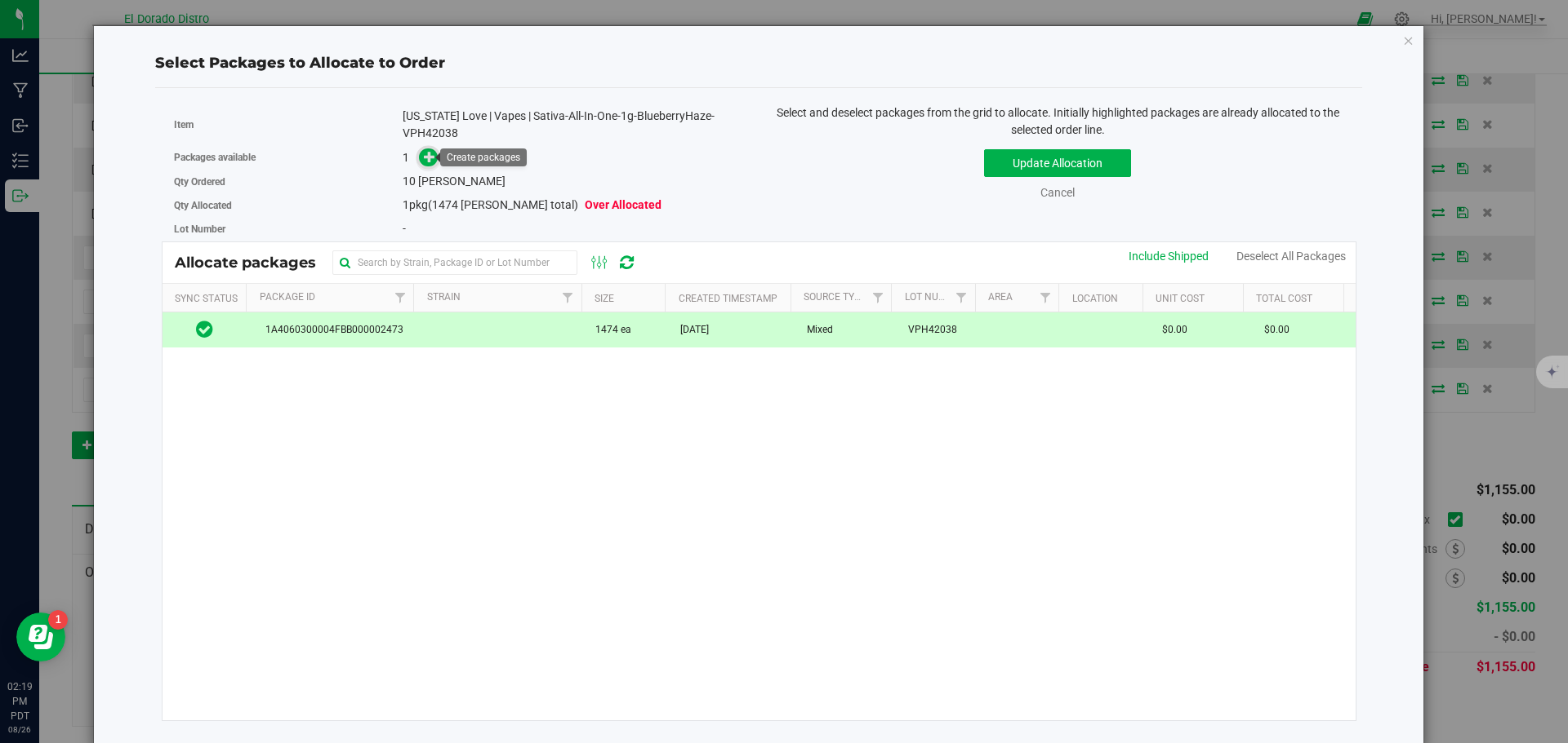
click at [425, 154] on icon at bounding box center [429, 156] width 11 height 11
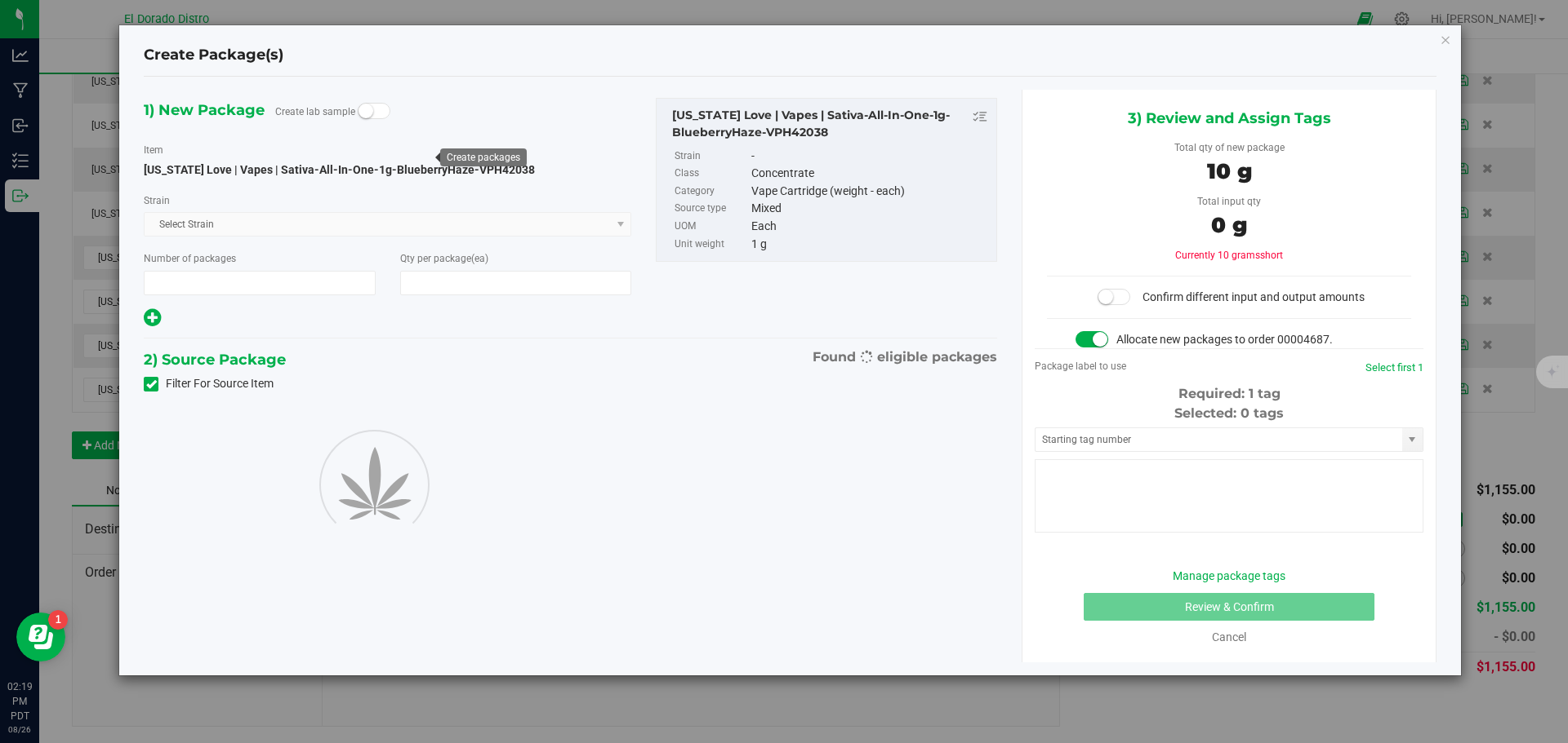
type input "1"
type input "10"
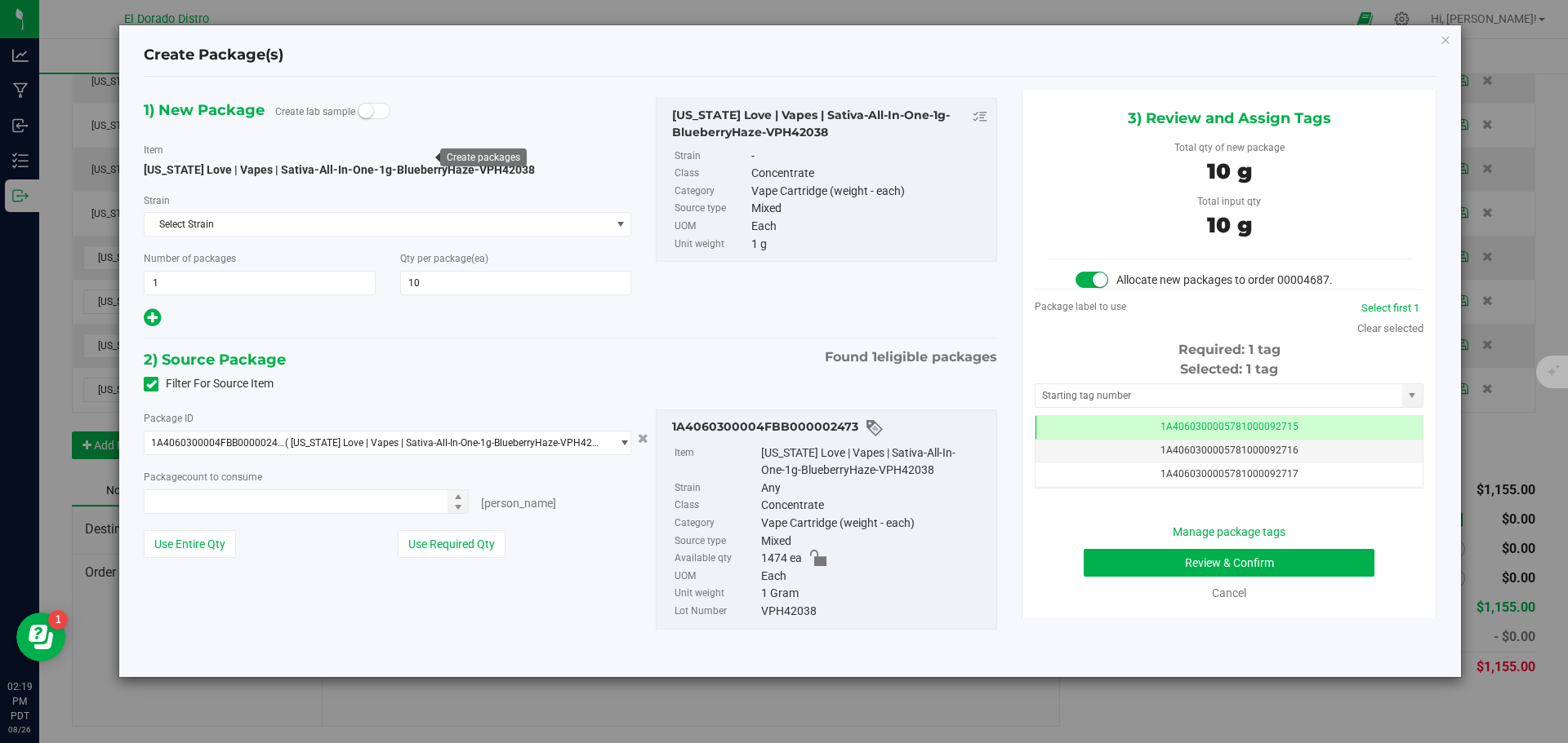
type input "10 ea"
click at [1096, 552] on button "Review & Confirm" at bounding box center [1229, 563] width 291 height 28
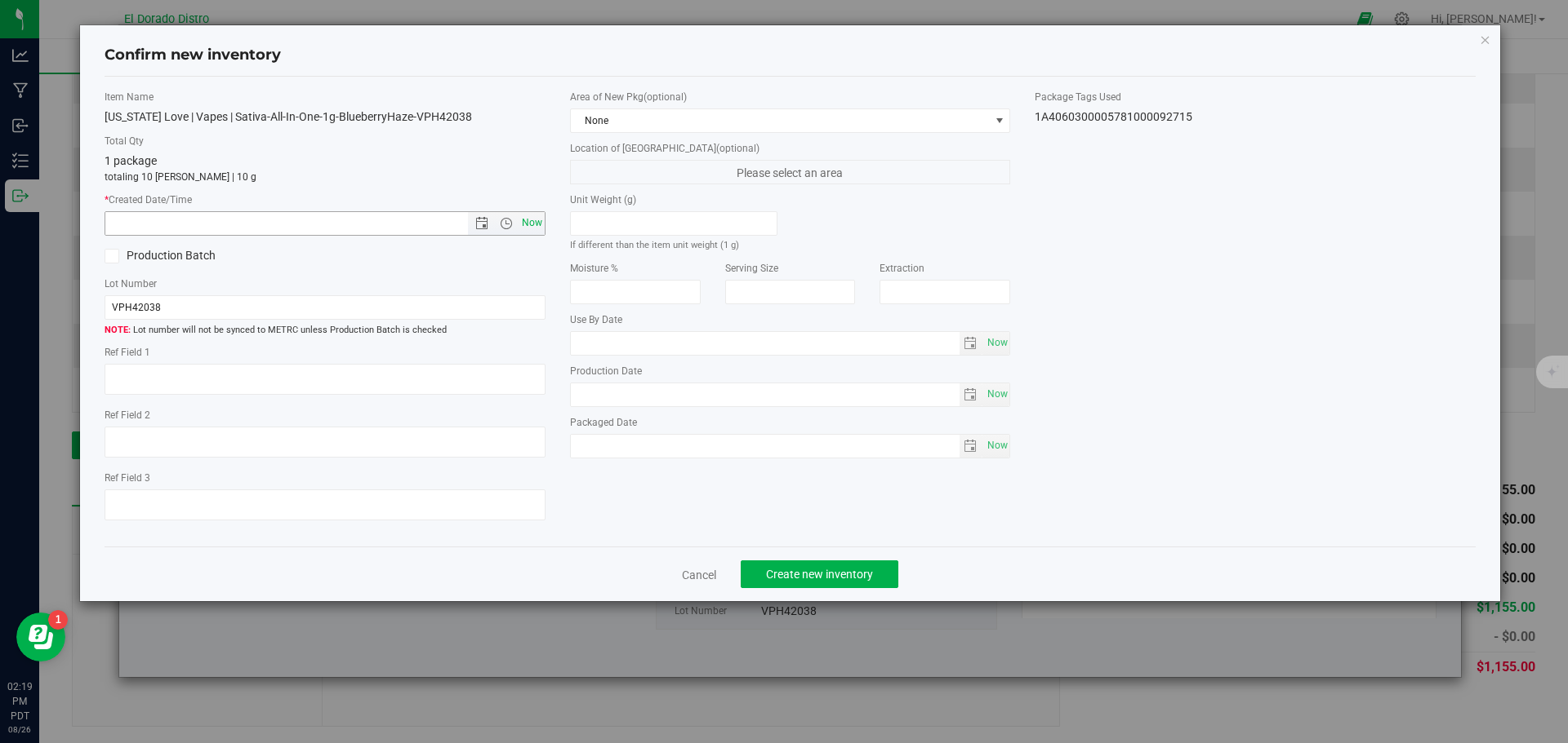
click at [533, 218] on span "Now" at bounding box center [531, 223] width 28 height 24
type input "8/26/2025 2:19 PM"
click at [820, 569] on span "Create new inventory" at bounding box center [819, 574] width 107 height 13
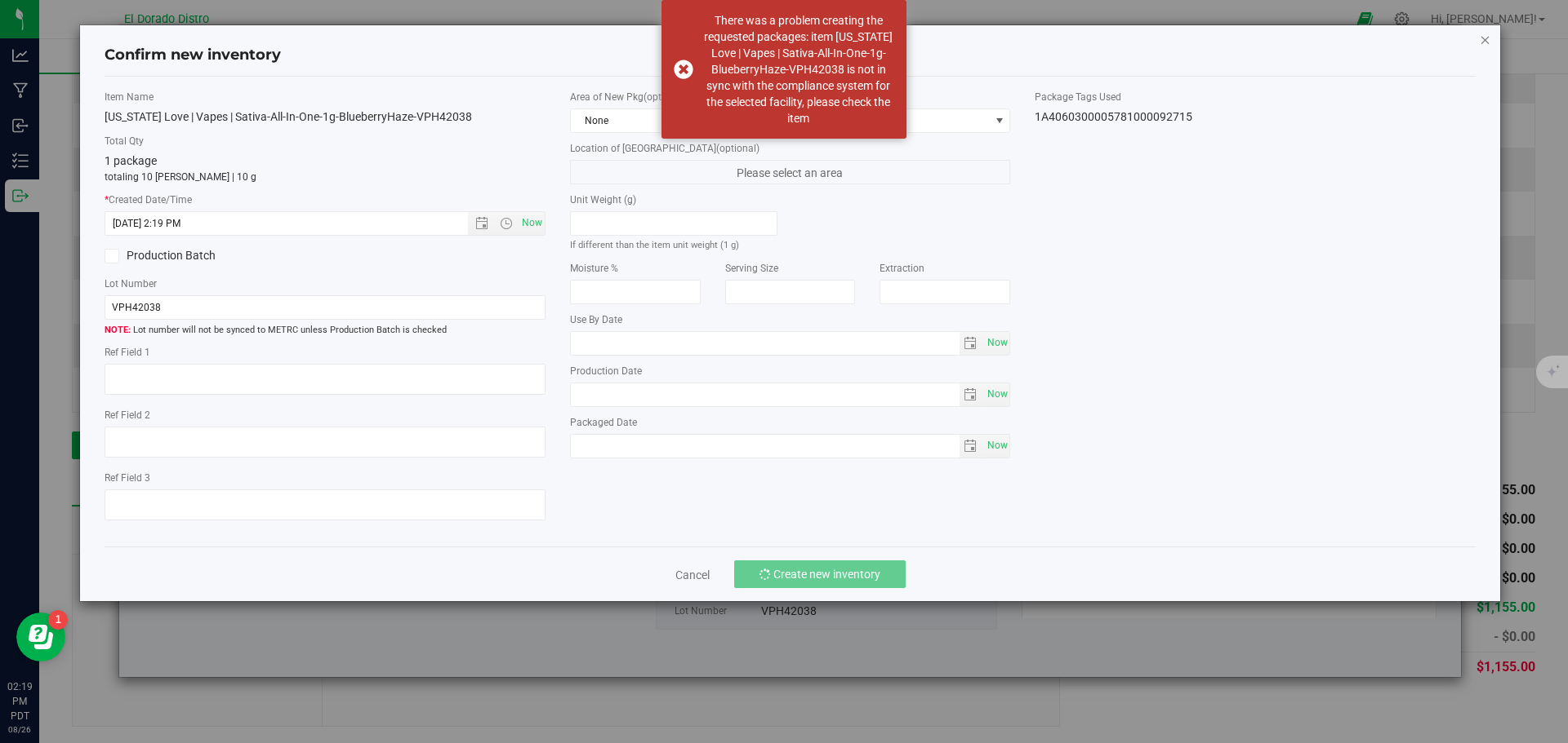
click at [1484, 40] on icon "button" at bounding box center [1484, 38] width 11 height 20
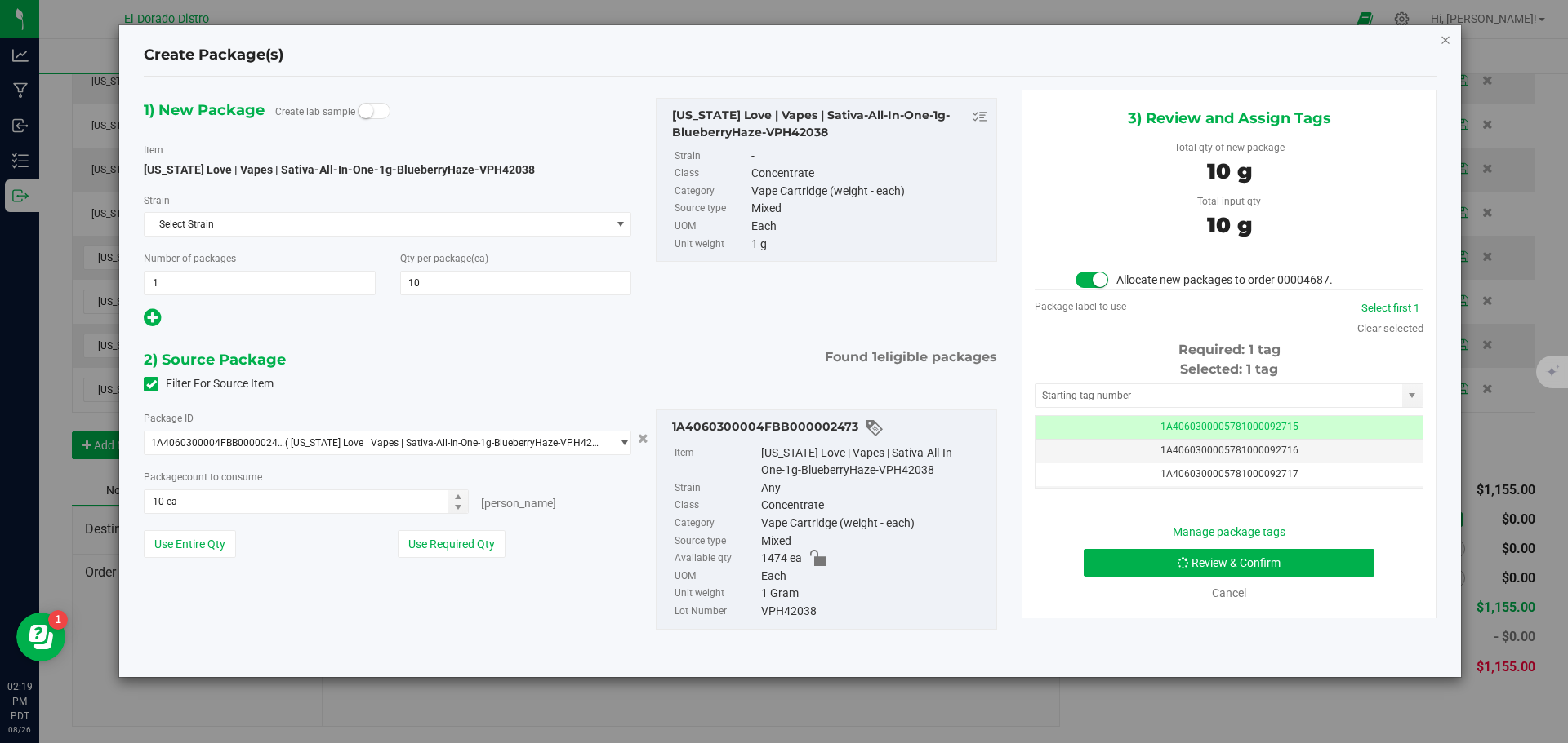
click at [1449, 42] on icon "button" at bounding box center [1444, 38] width 11 height 20
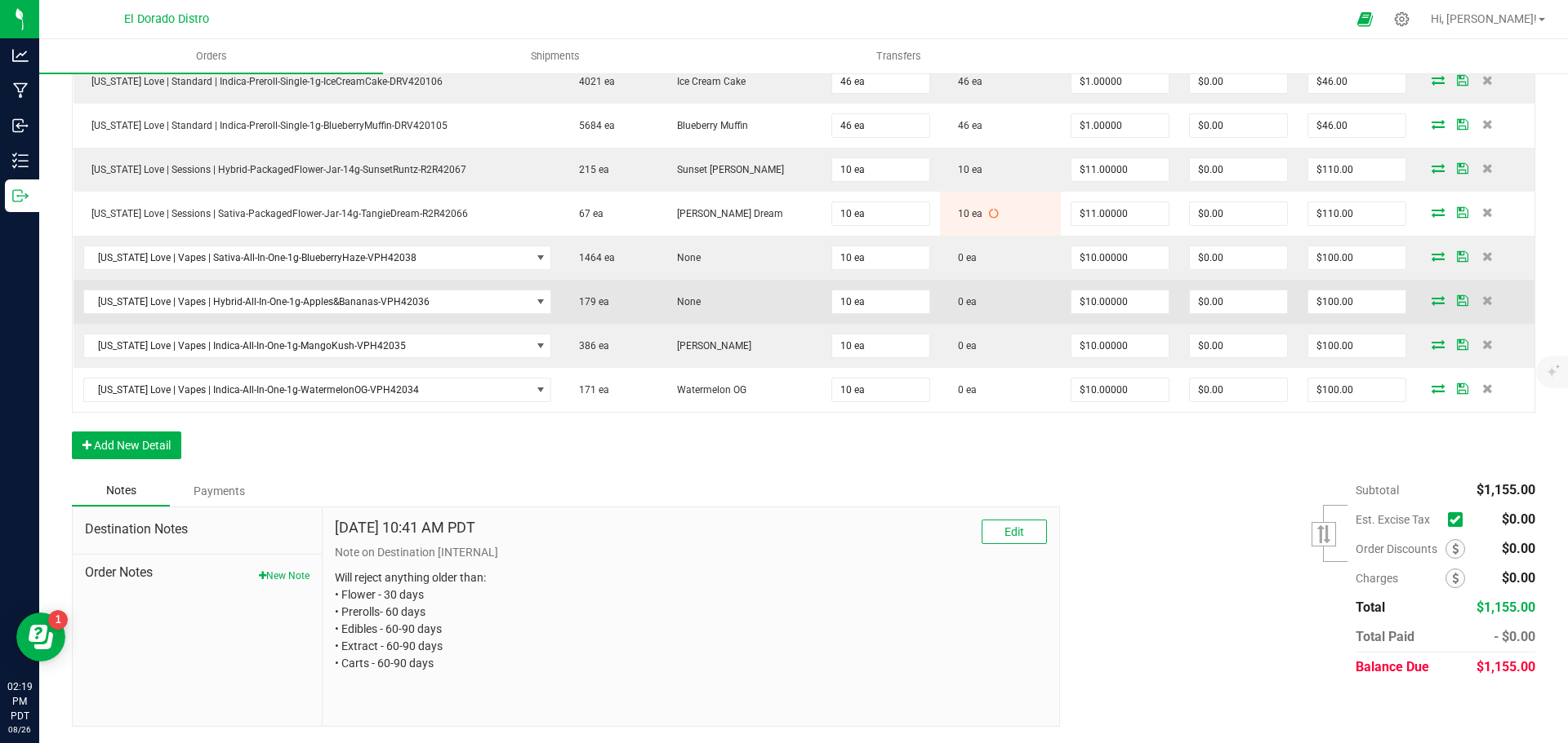
click at [1432, 299] on icon at bounding box center [1438, 300] width 13 height 9
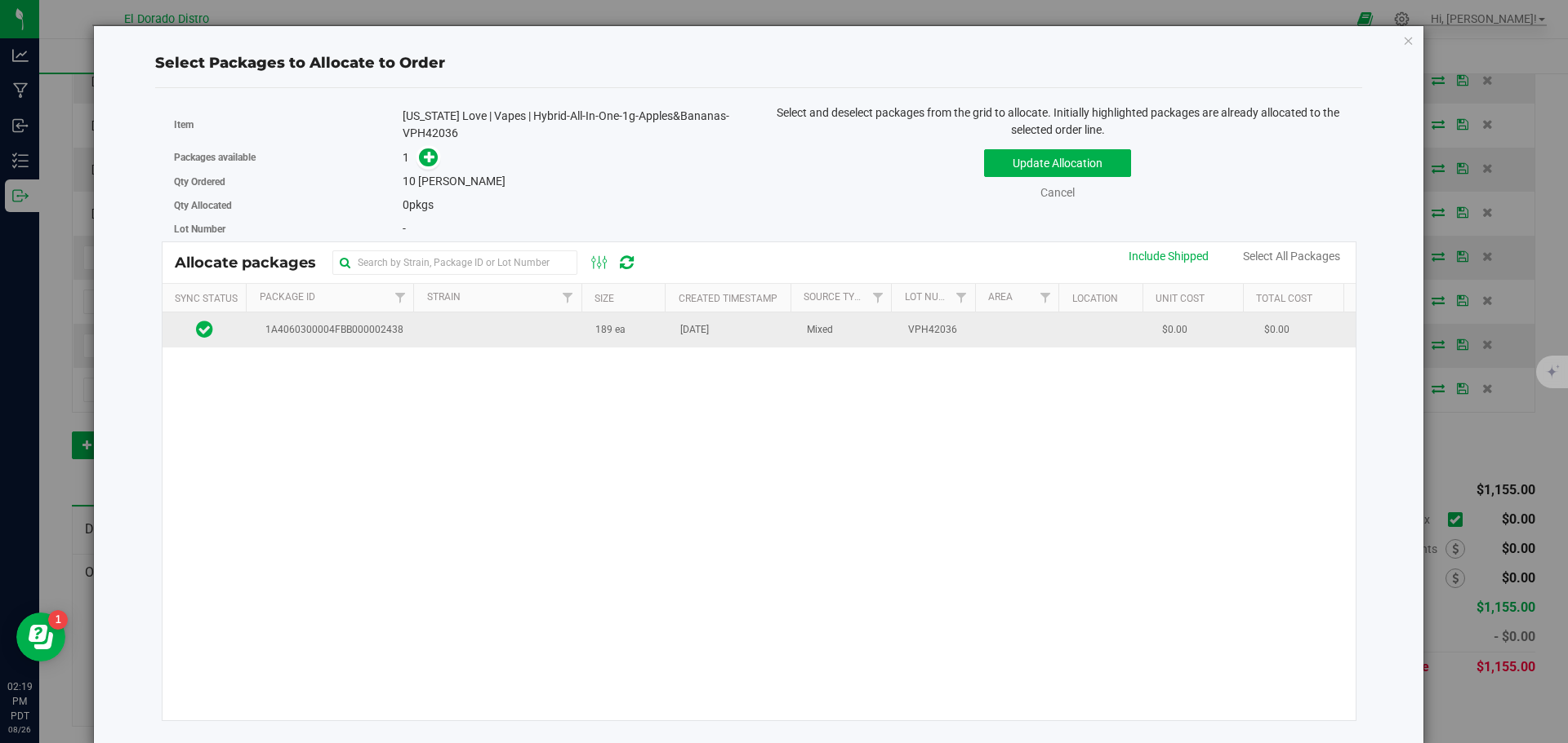
click at [777, 343] on td "Aug 14, 2025" at bounding box center [733, 330] width 126 height 35
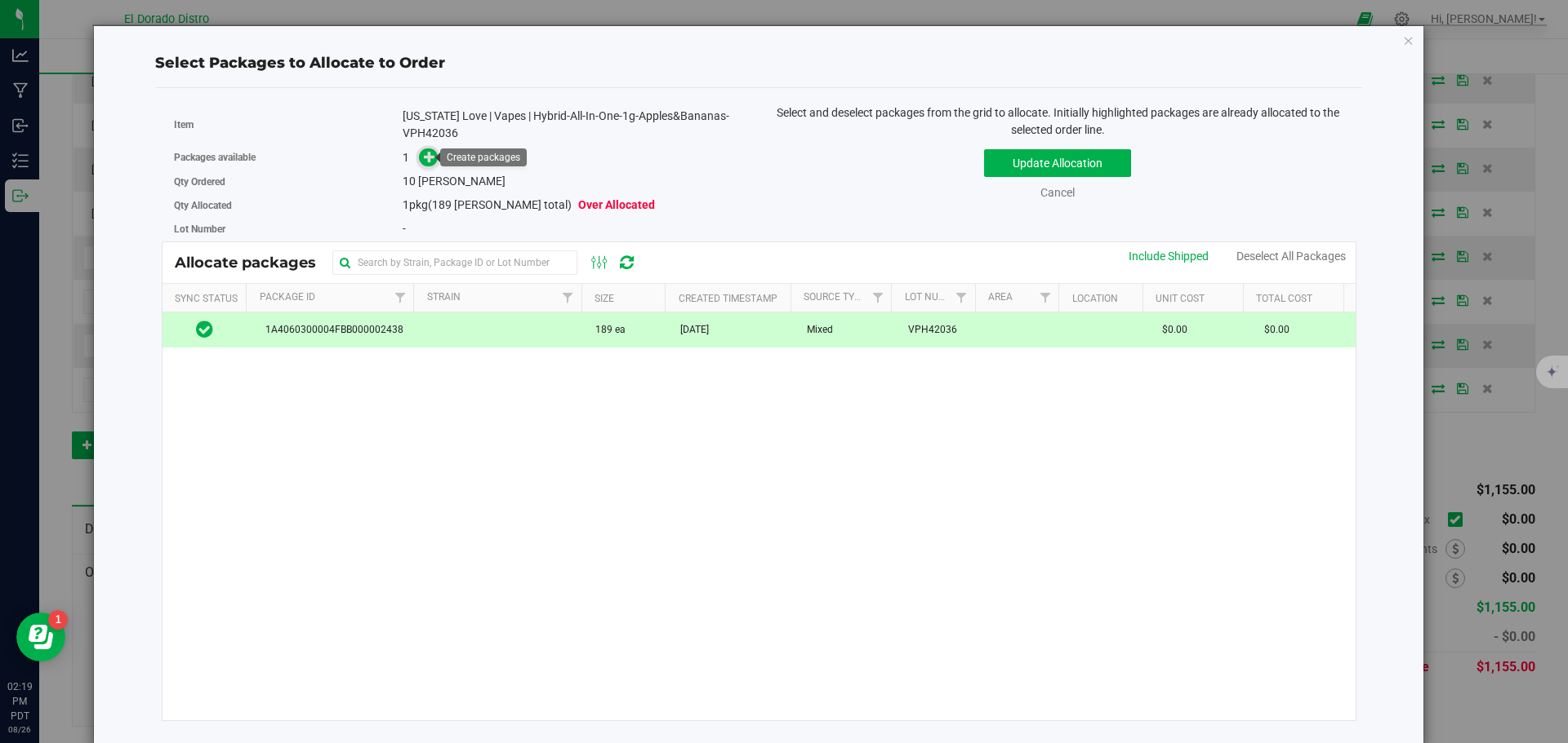
click at [425, 156] on icon at bounding box center [429, 156] width 11 height 11
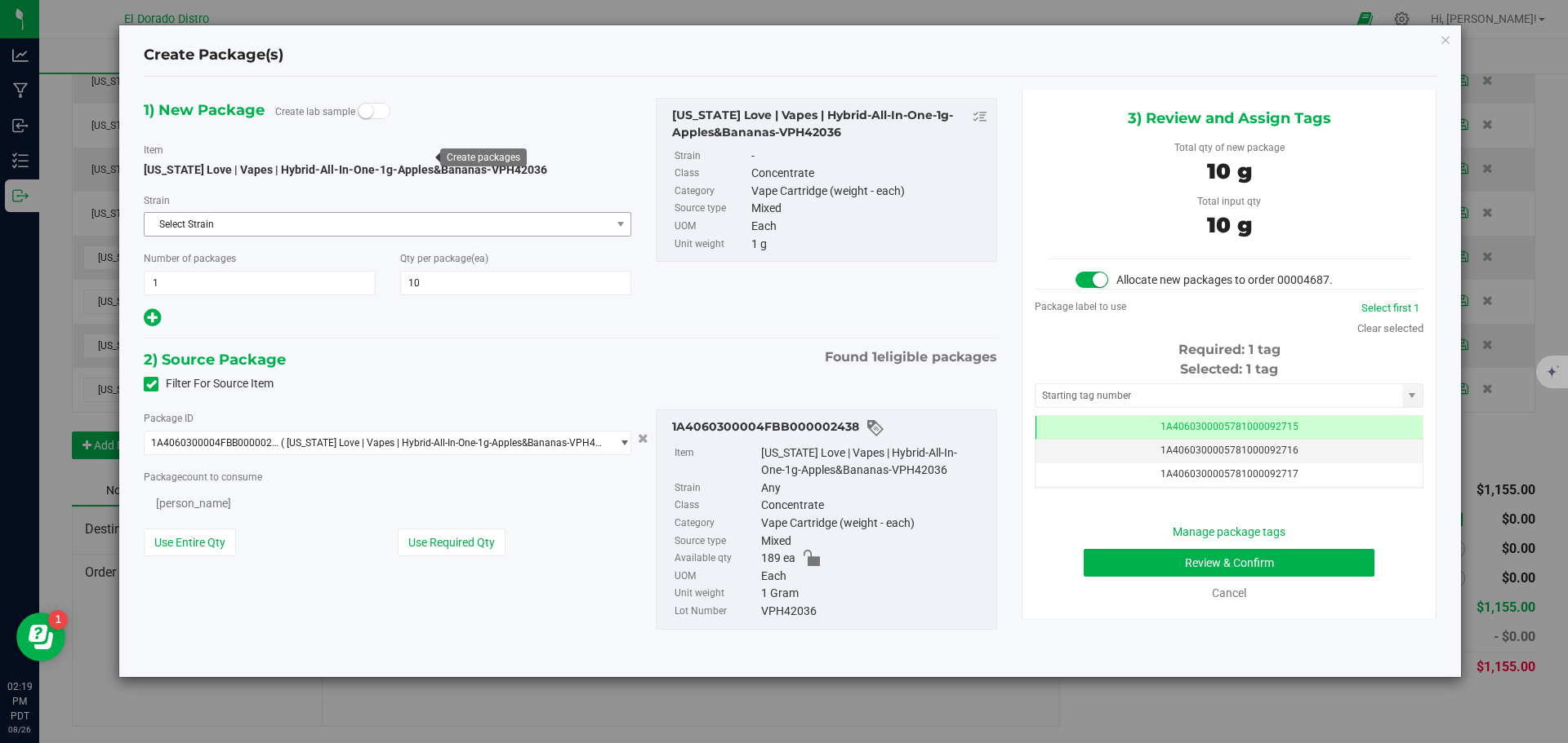
type input "10"
click at [1116, 573] on button "Review & Confirm" at bounding box center [1229, 563] width 291 height 28
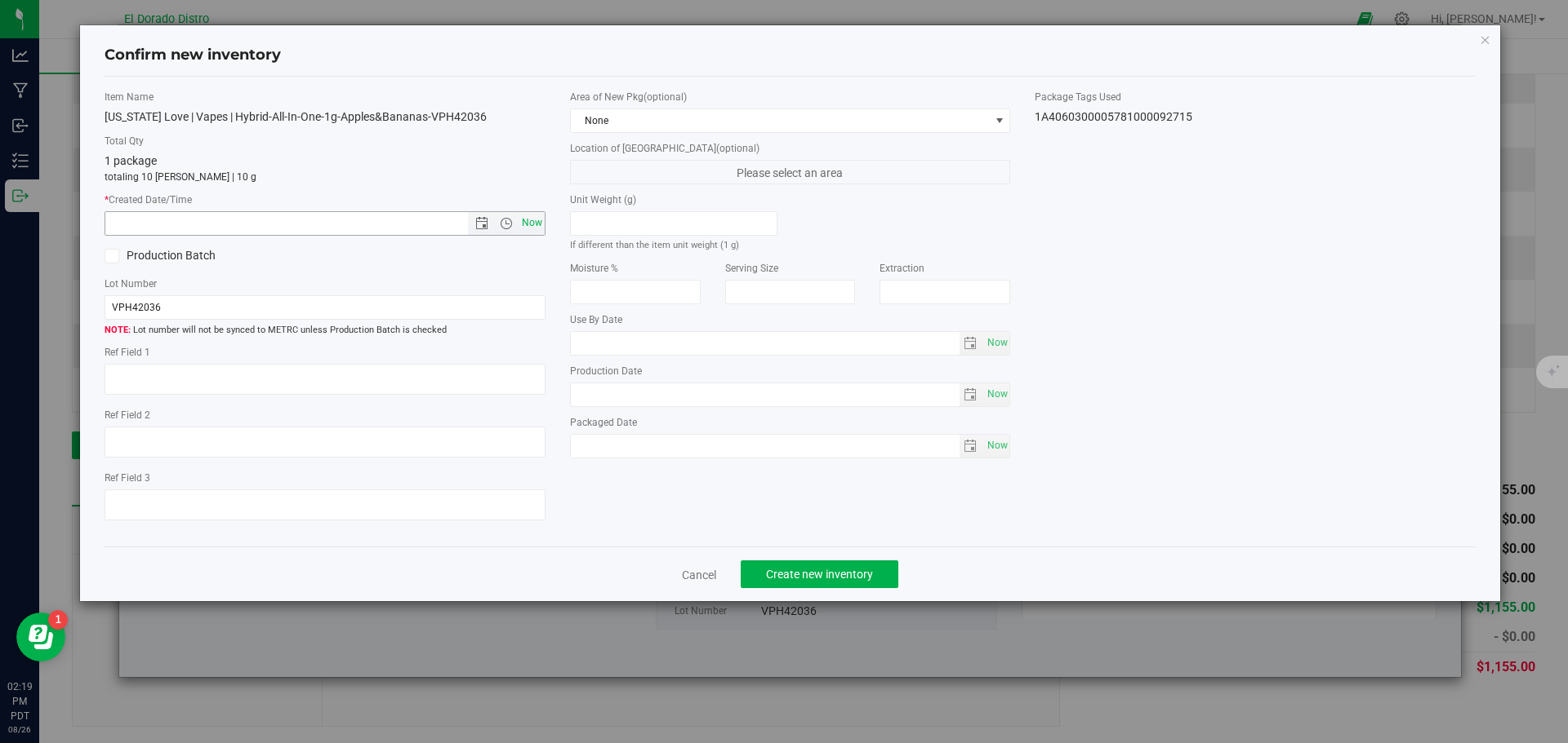
click at [542, 228] on span "Now" at bounding box center [531, 223] width 28 height 24
type input "8/26/2025 2:19 PM"
click at [799, 577] on span "Create new inventory" at bounding box center [819, 574] width 107 height 13
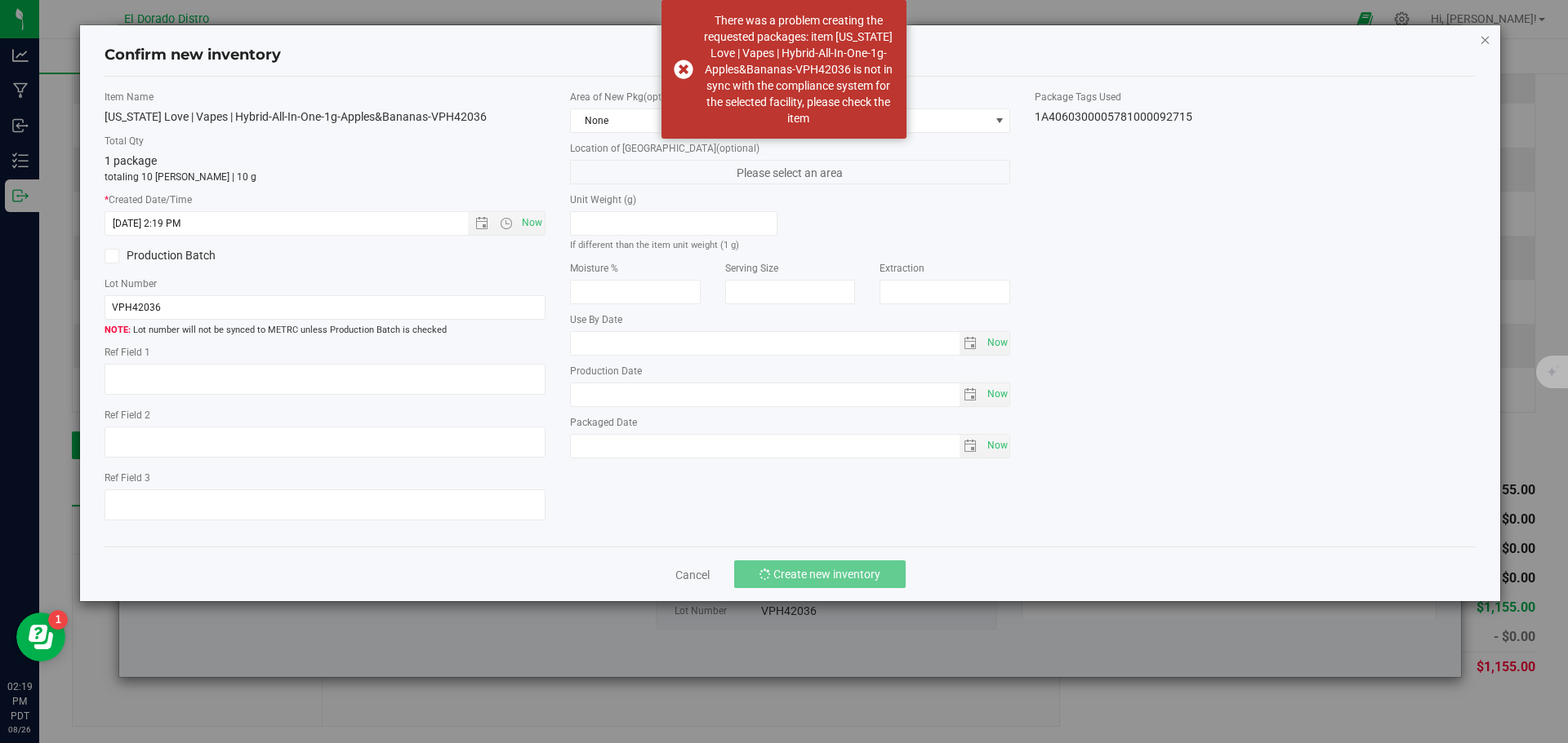
click at [1485, 42] on icon "button" at bounding box center [1484, 38] width 11 height 20
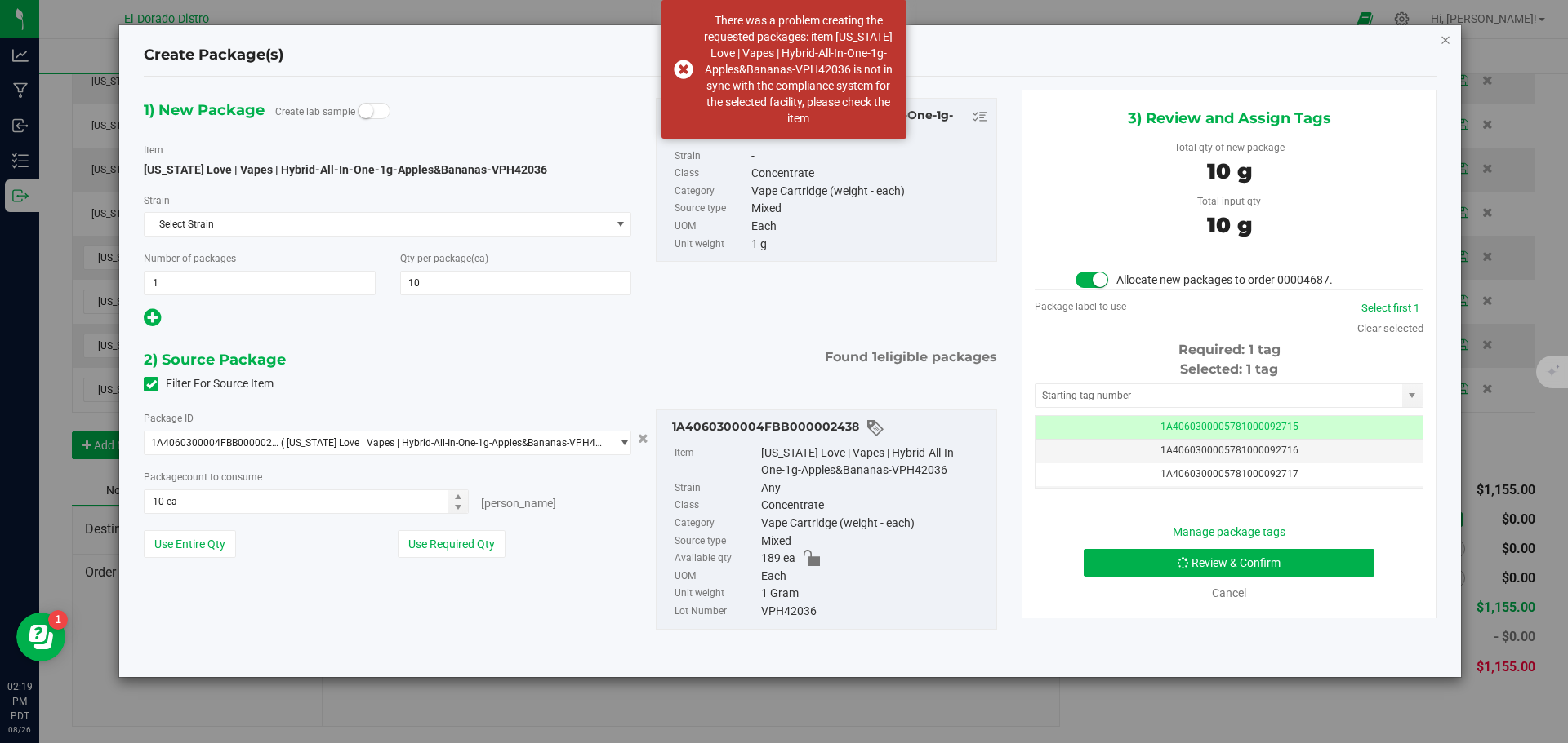
click at [1448, 40] on icon "button" at bounding box center [1444, 38] width 11 height 20
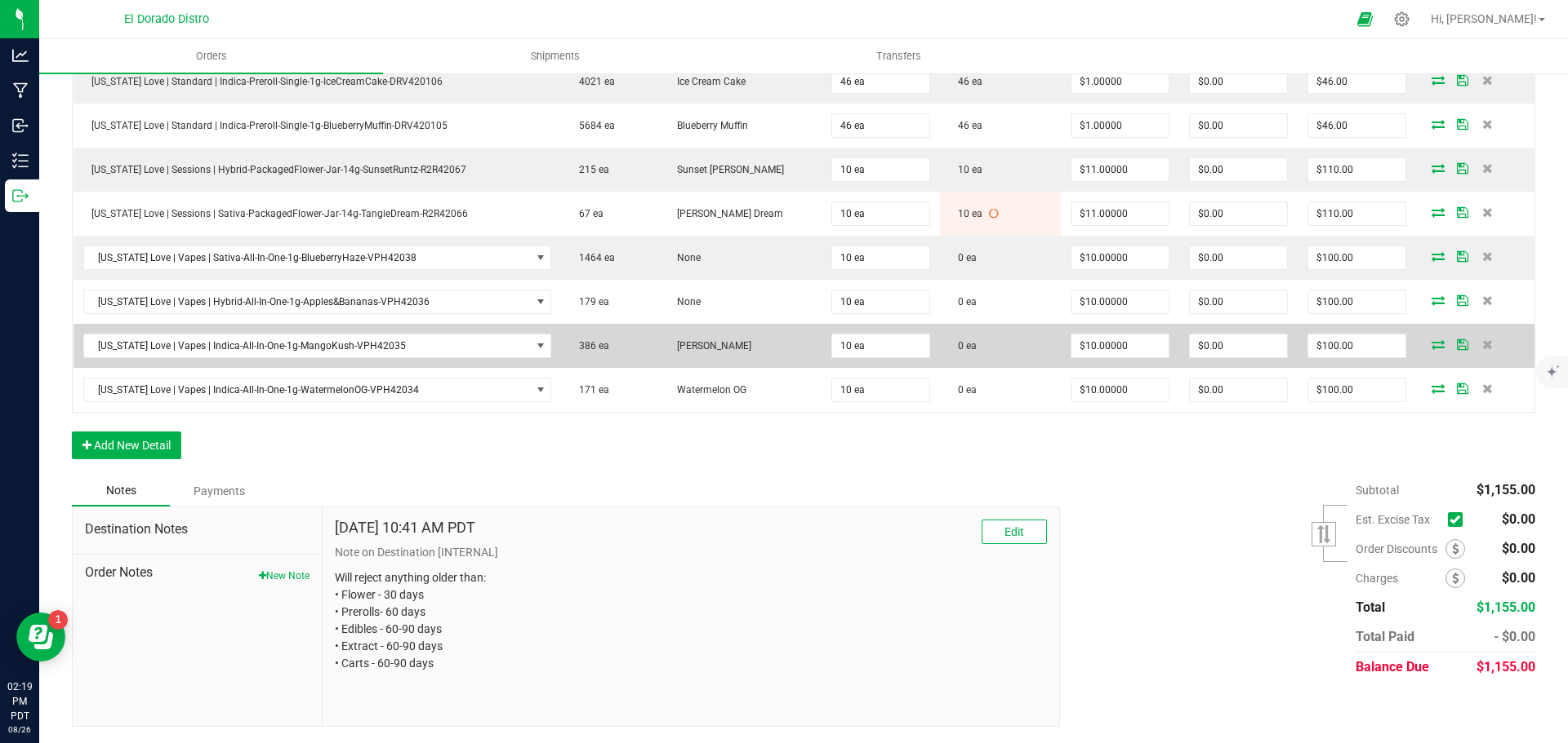
click at [1432, 339] on icon at bounding box center [1438, 343] width 13 height 9
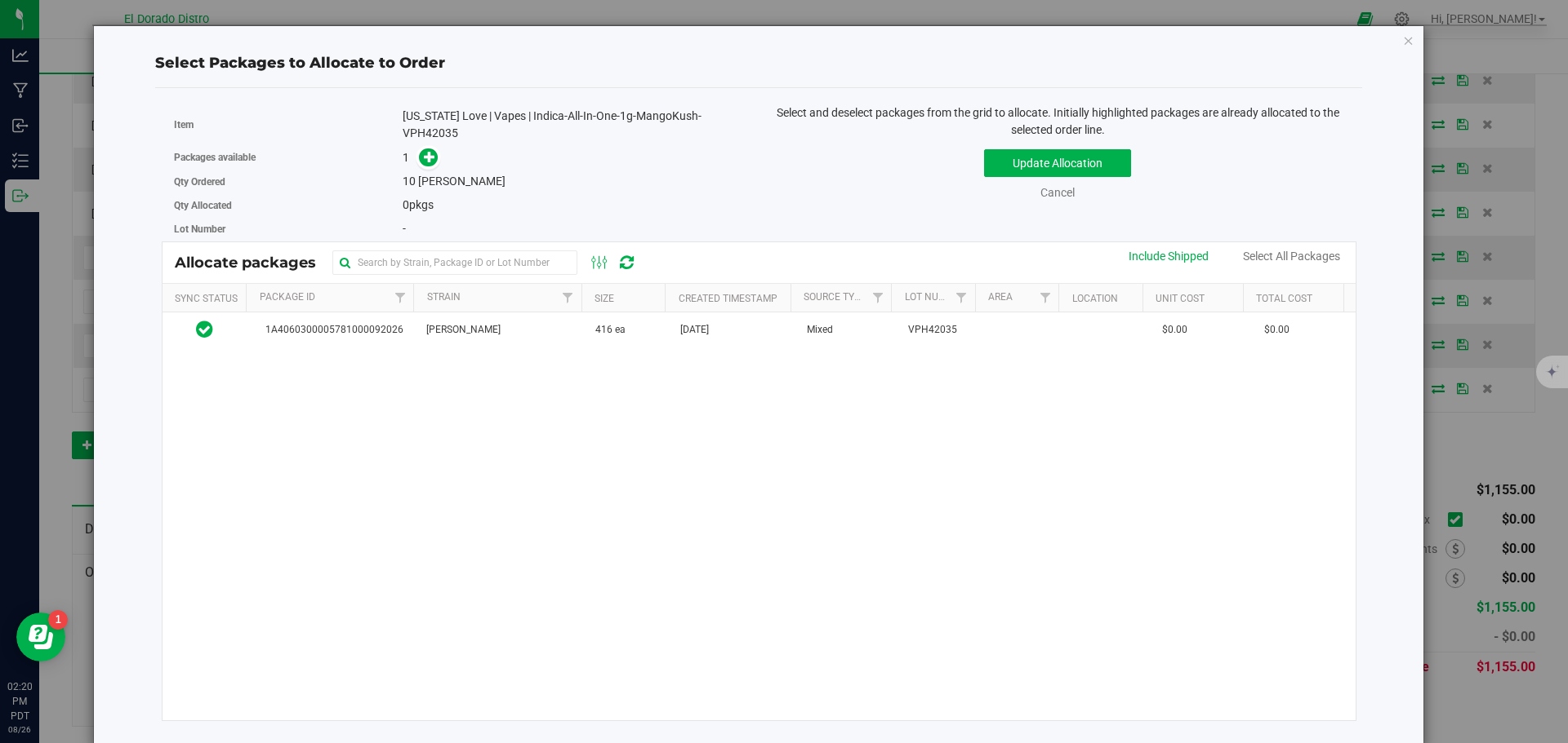
click at [847, 308] on th "Source Type" at bounding box center [841, 298] width 101 height 29
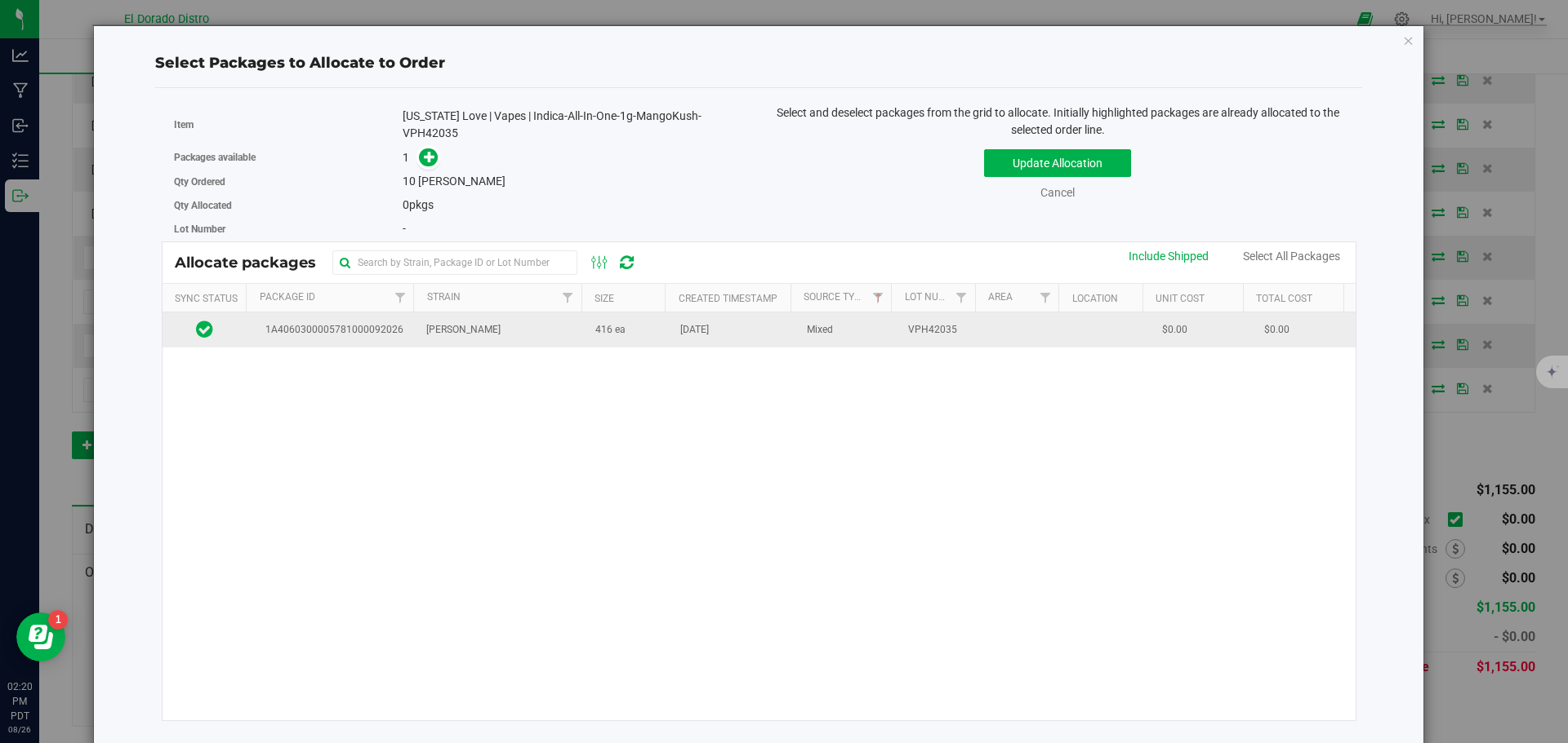
click at [827, 325] on td "Mixed" at bounding box center [848, 330] width 101 height 35
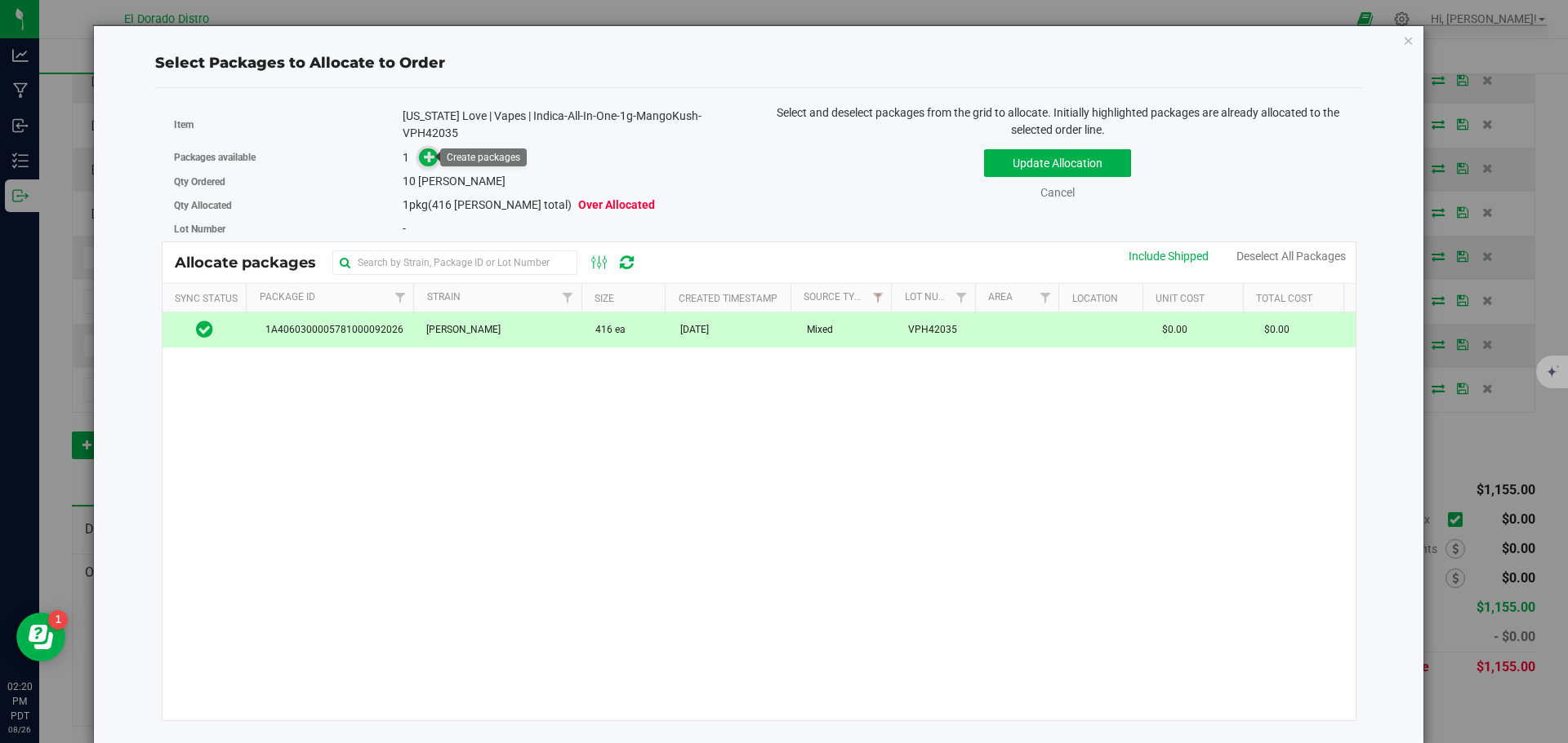
click at [429, 153] on icon at bounding box center [429, 156] width 11 height 11
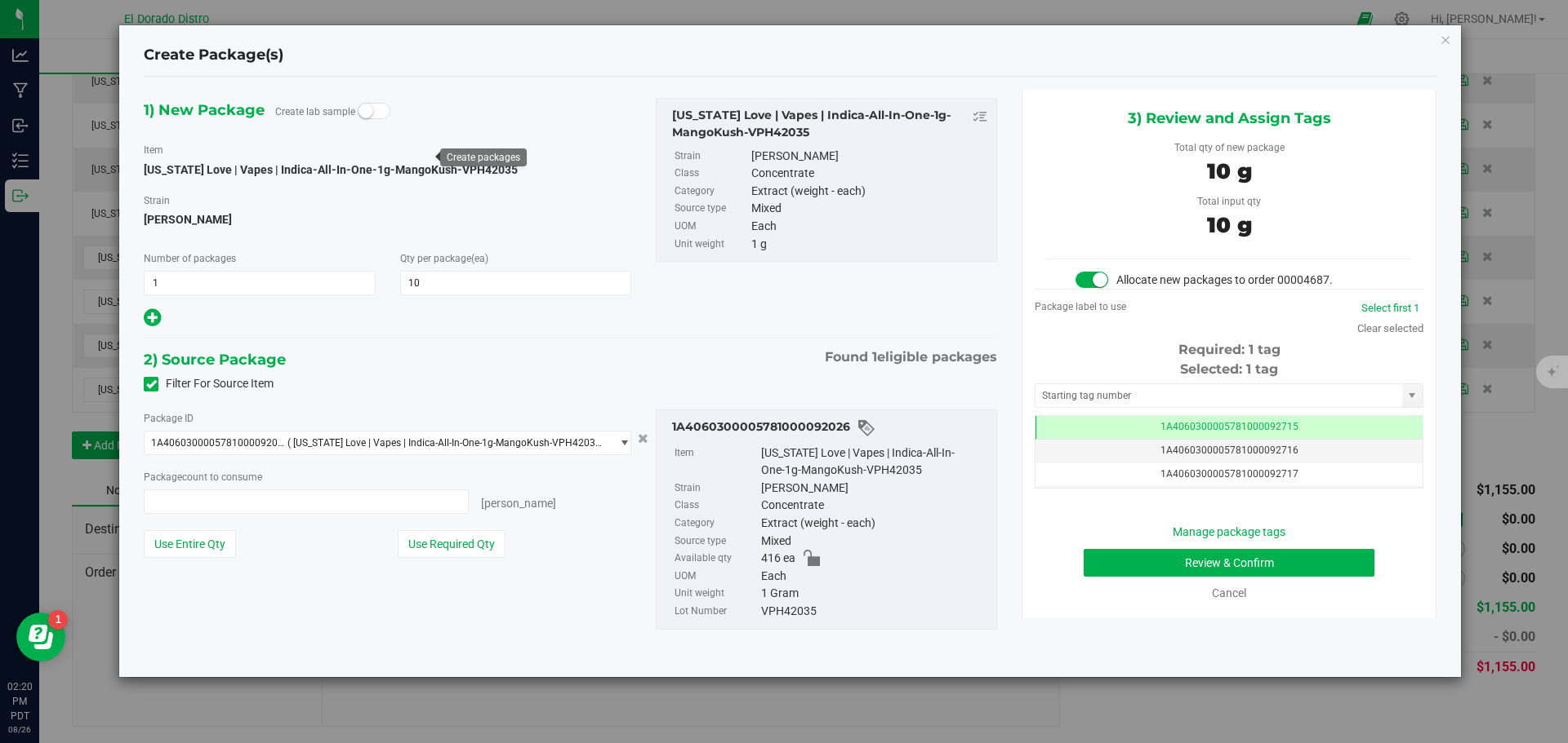
type input "10 ea"
click at [1134, 561] on button "Review & Confirm" at bounding box center [1229, 563] width 291 height 28
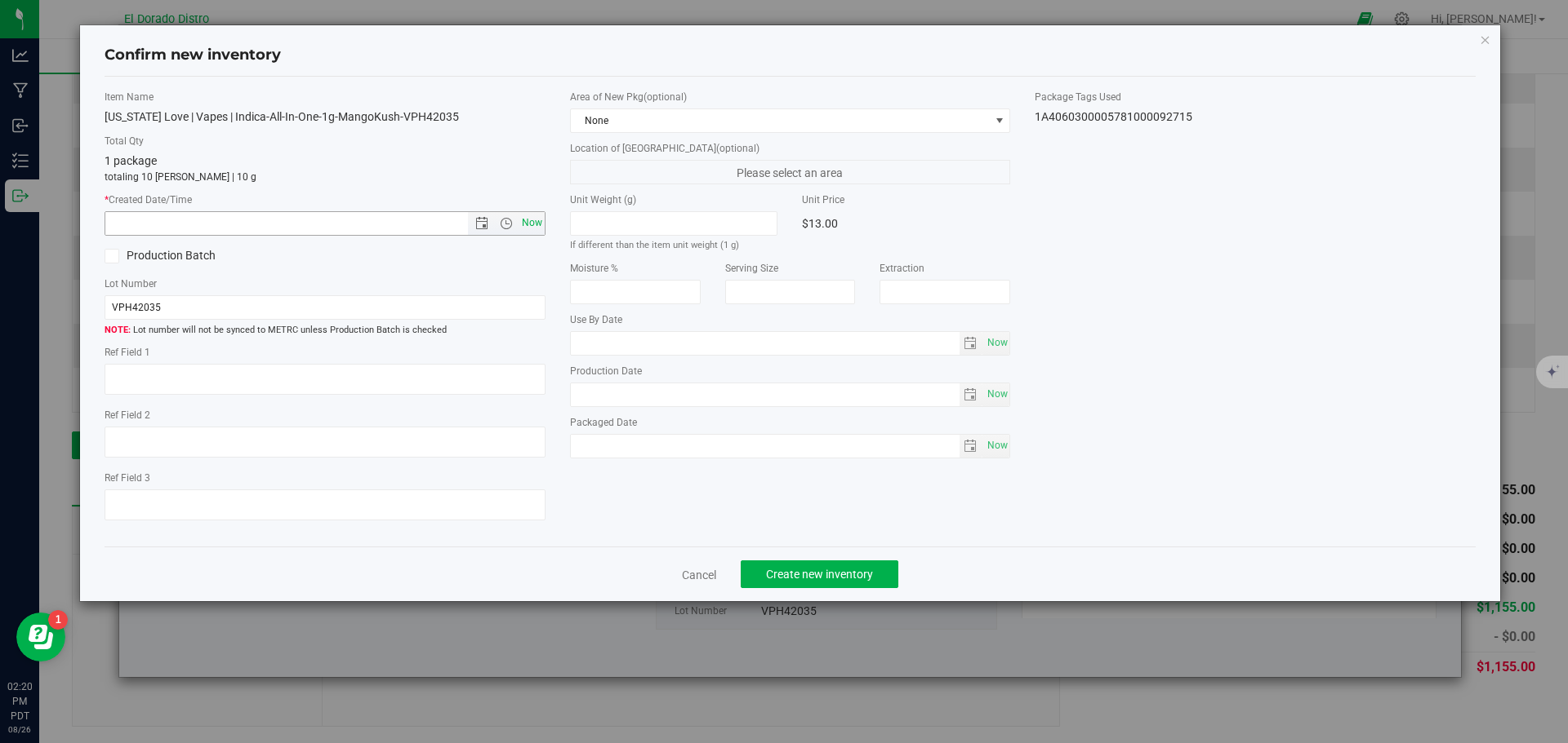
click at [530, 220] on span "Now" at bounding box center [531, 223] width 28 height 24
type input "8/26/2025 2:20 PM"
click at [859, 574] on span "Create new inventory" at bounding box center [819, 574] width 107 height 13
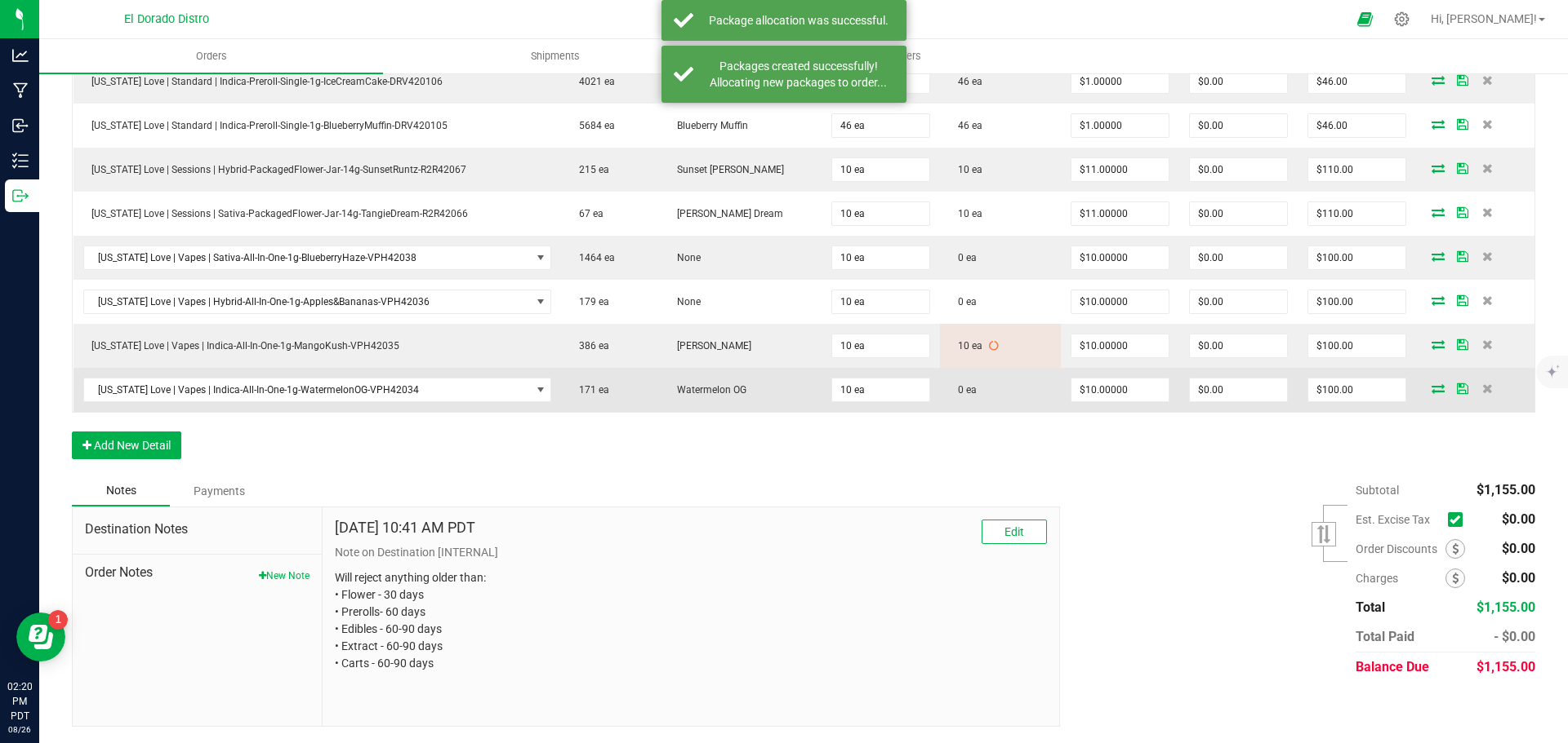
click at [1432, 390] on icon at bounding box center [1438, 388] width 13 height 9
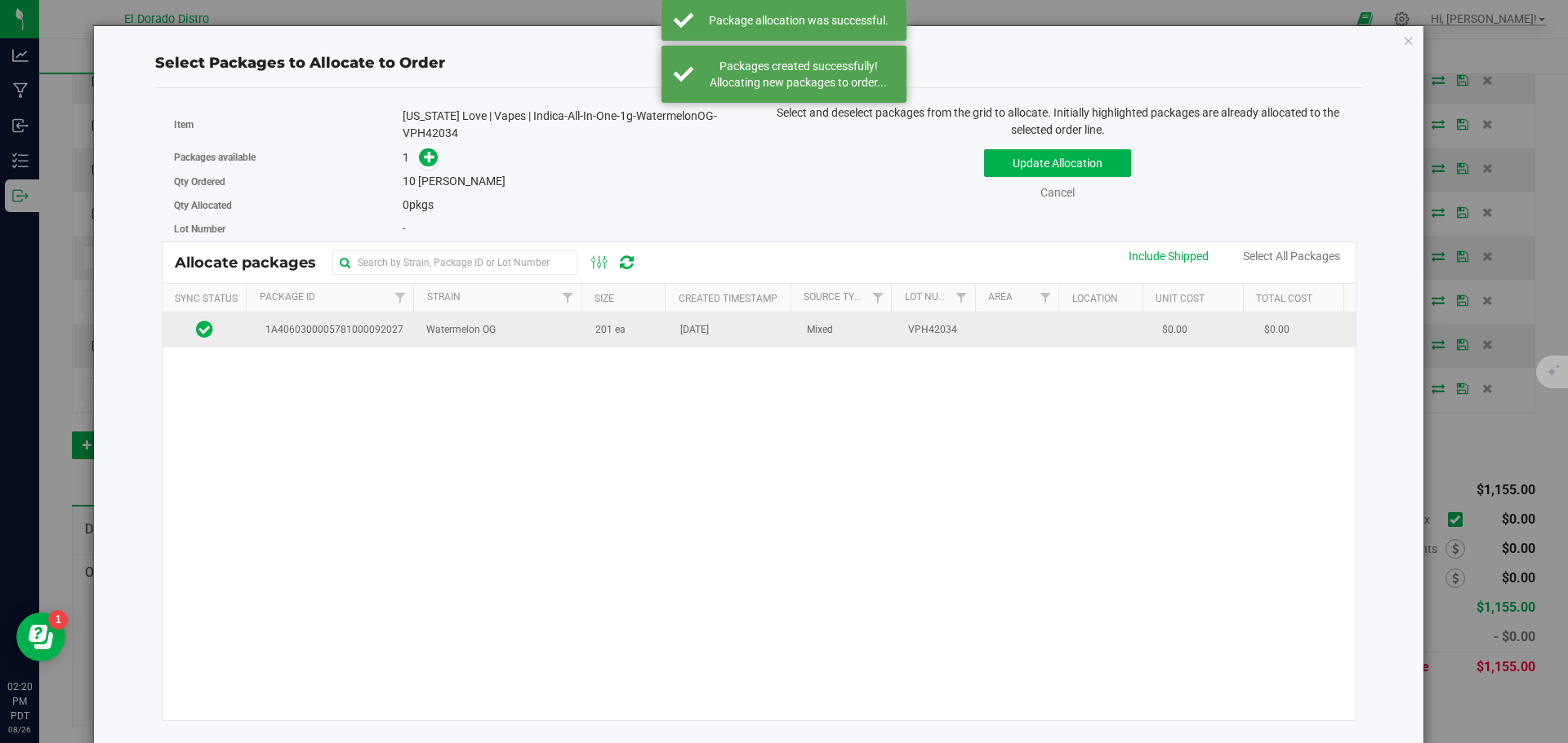
click at [704, 330] on span "[DATE]" at bounding box center [695, 330] width 29 height 15
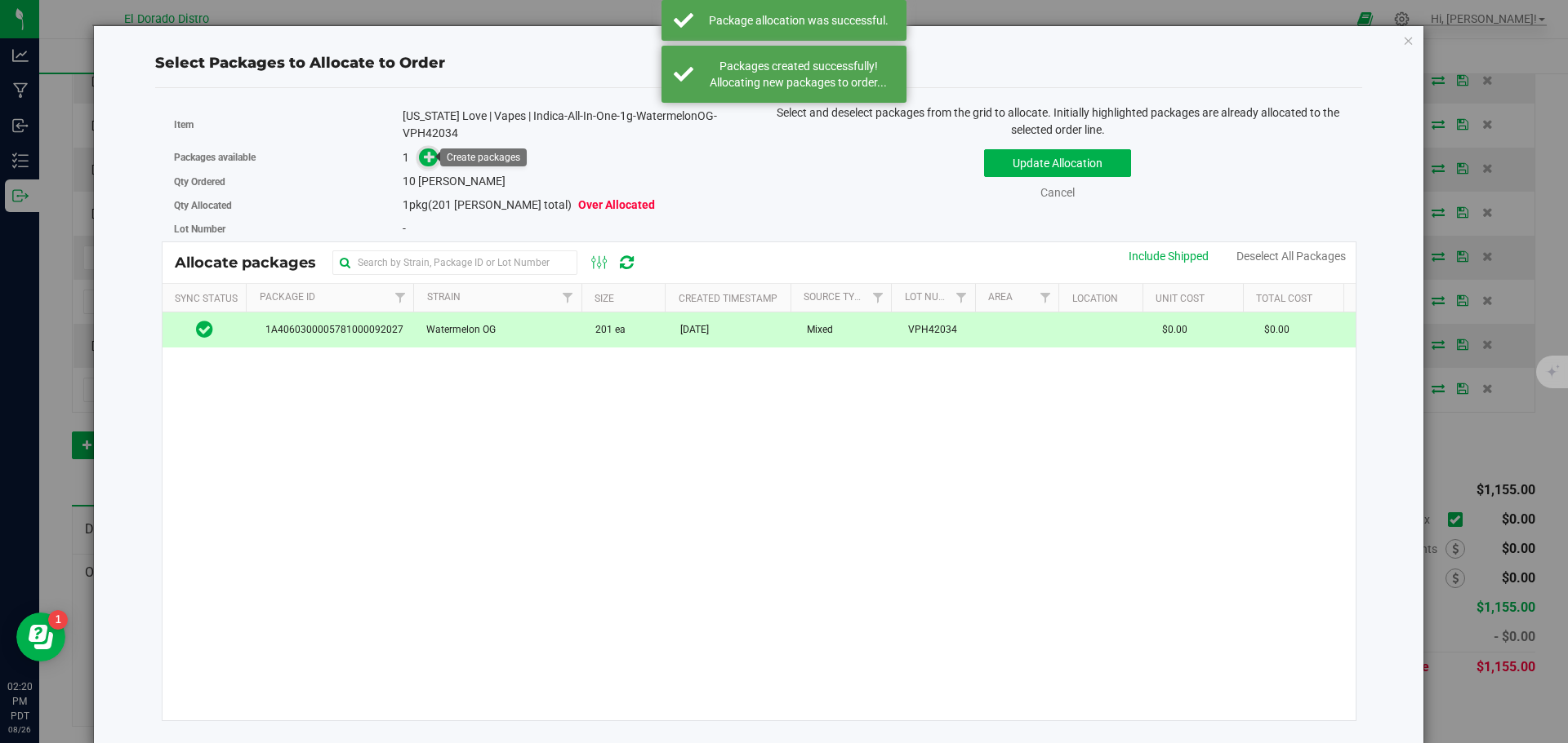
click at [432, 153] on icon at bounding box center [429, 156] width 11 height 11
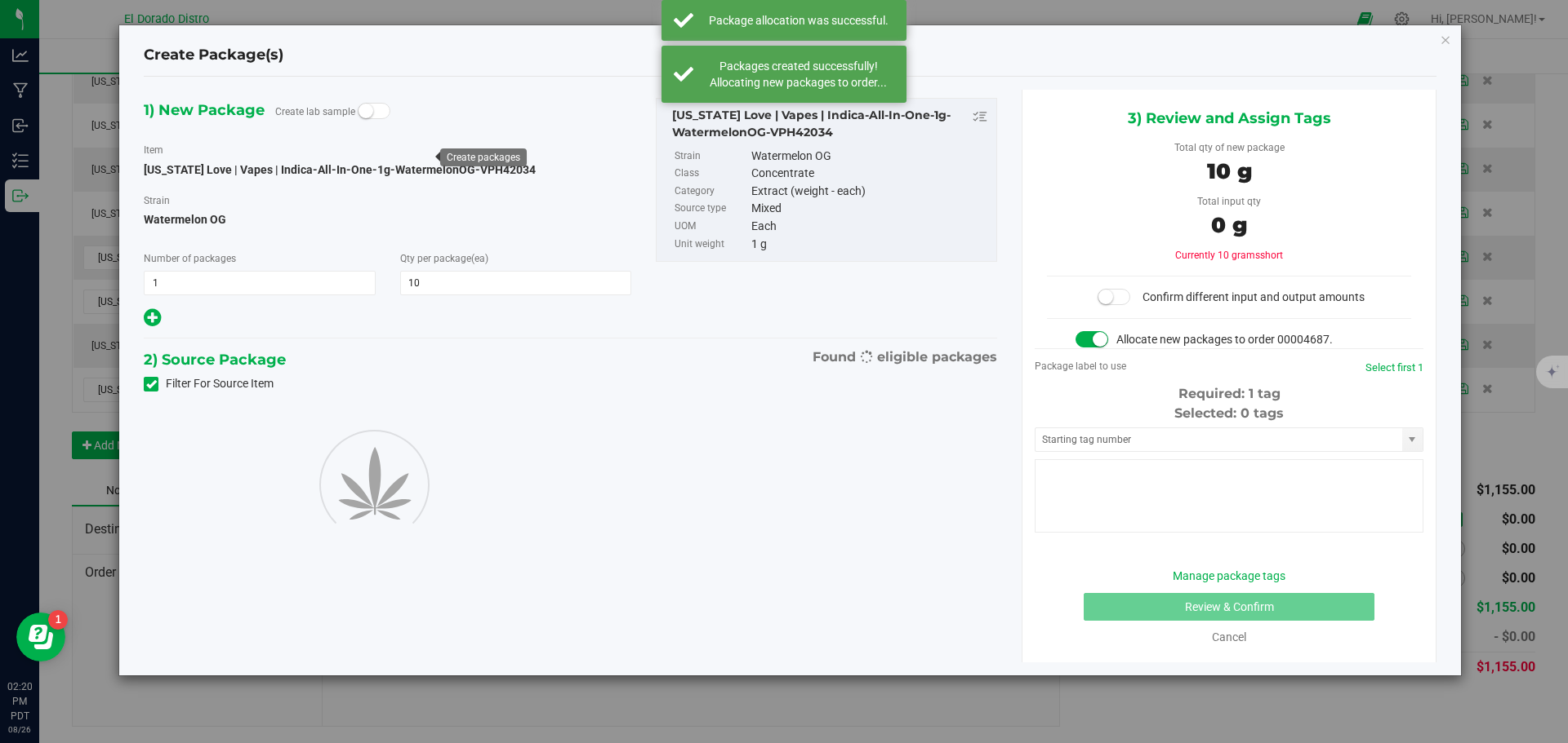
type input "10"
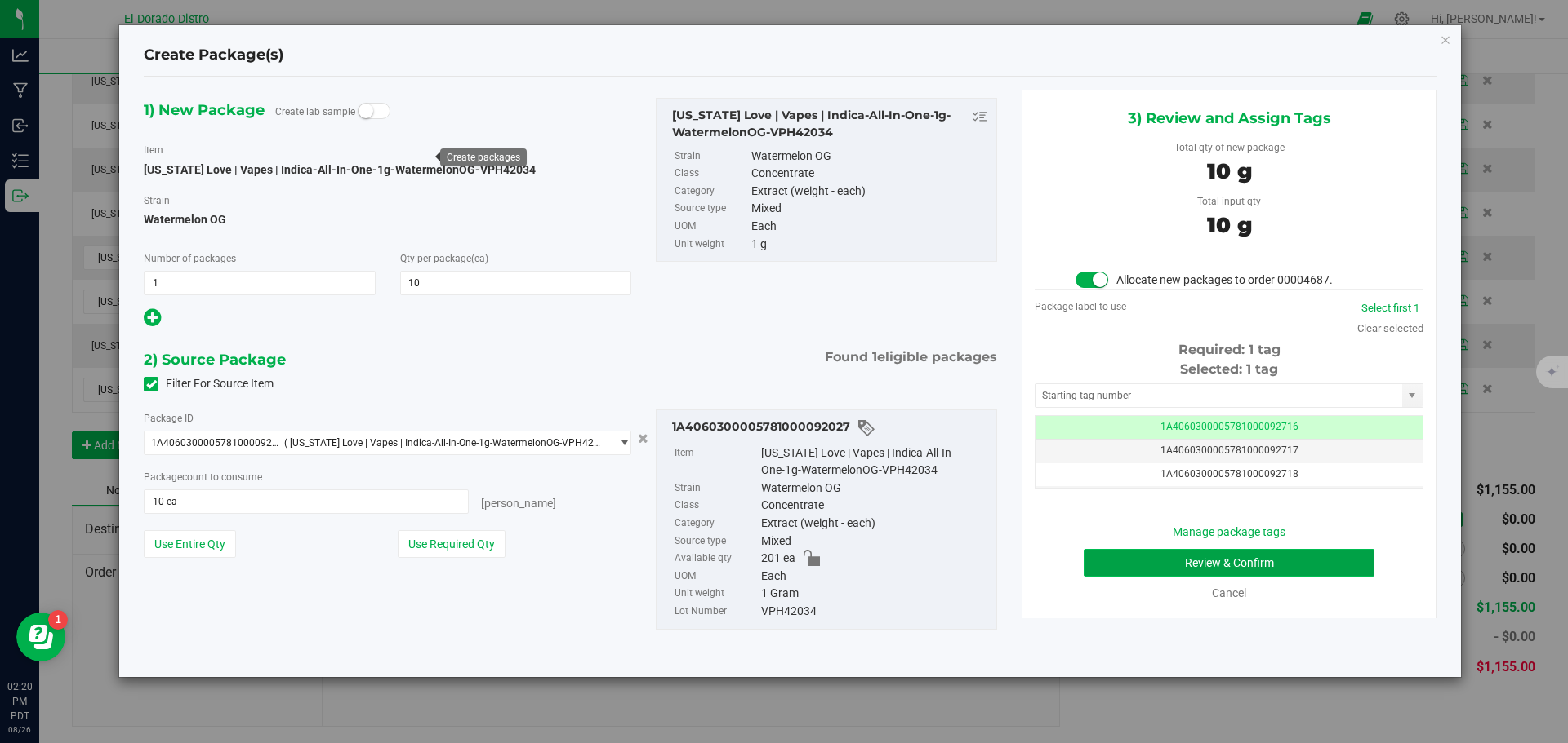
click at [1108, 571] on button "Review & Confirm" at bounding box center [1229, 563] width 291 height 28
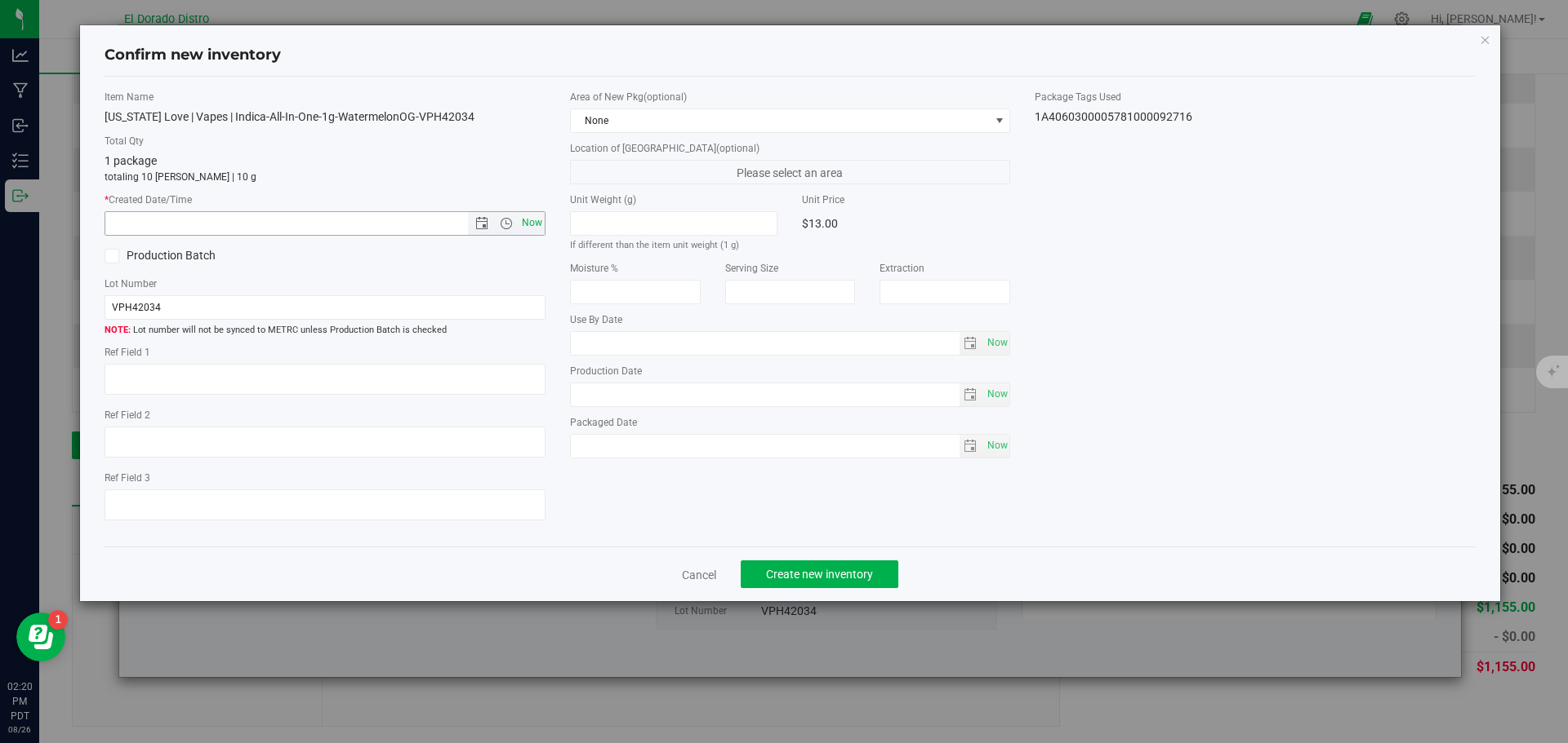
click at [534, 222] on span "Now" at bounding box center [531, 223] width 28 height 24
type input "8/26/2025 2:20 PM"
click at [827, 575] on span "Create new inventory" at bounding box center [819, 574] width 107 height 13
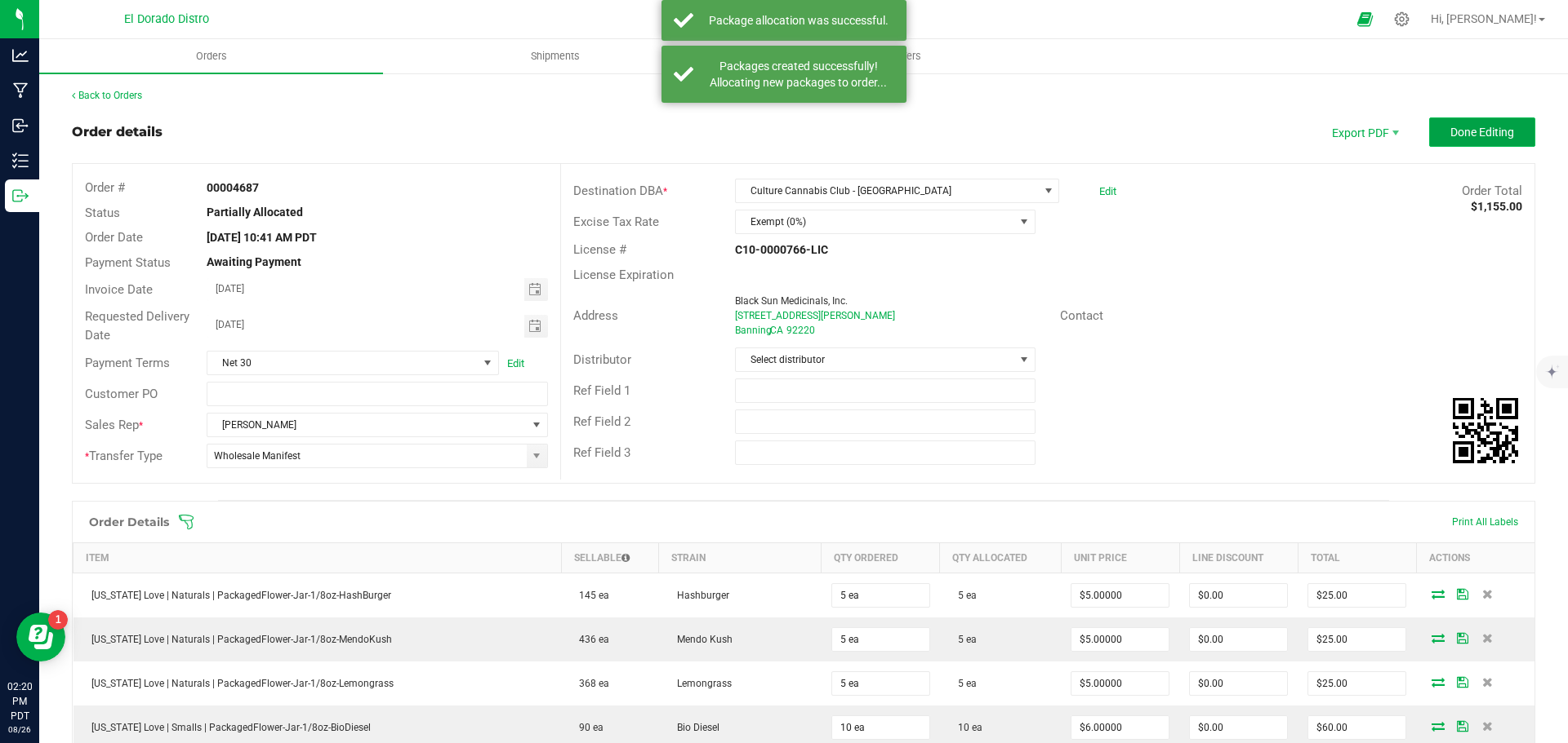
click at [1438, 144] on button "Done Editing" at bounding box center [1482, 132] width 107 height 29
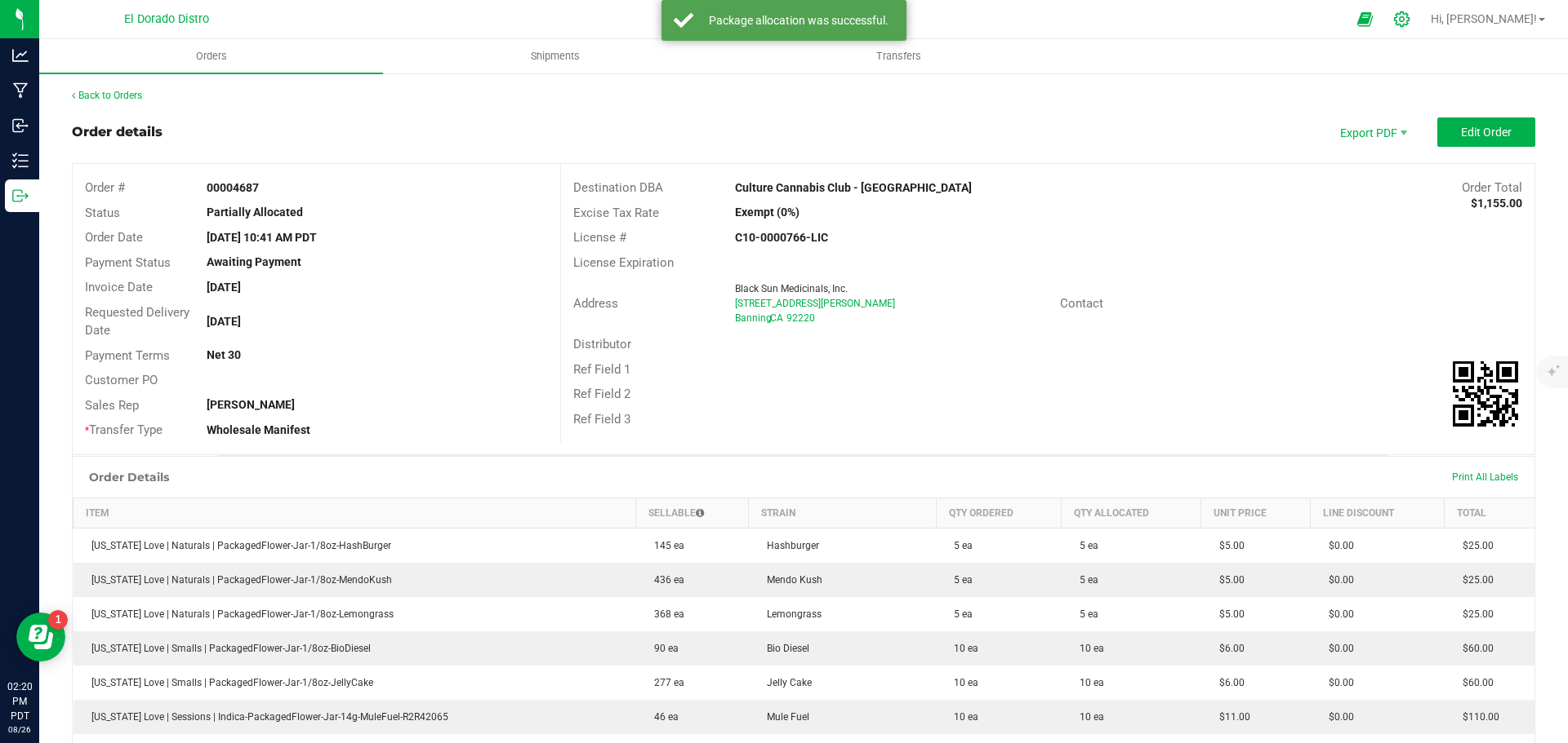
click at [1409, 17] on icon at bounding box center [1402, 19] width 15 height 15
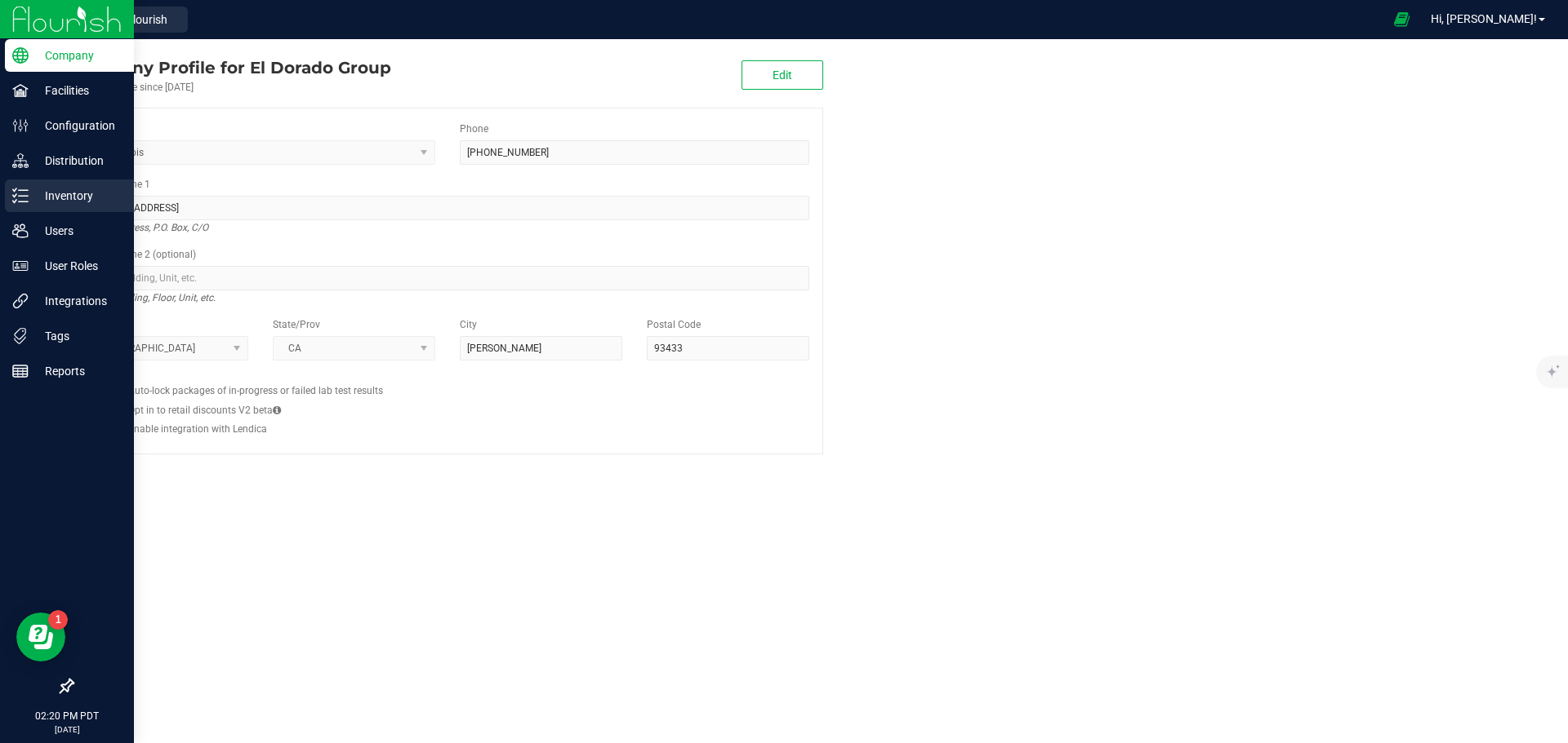
click at [38, 187] on p "Inventory" at bounding box center [78, 195] width 98 height 20
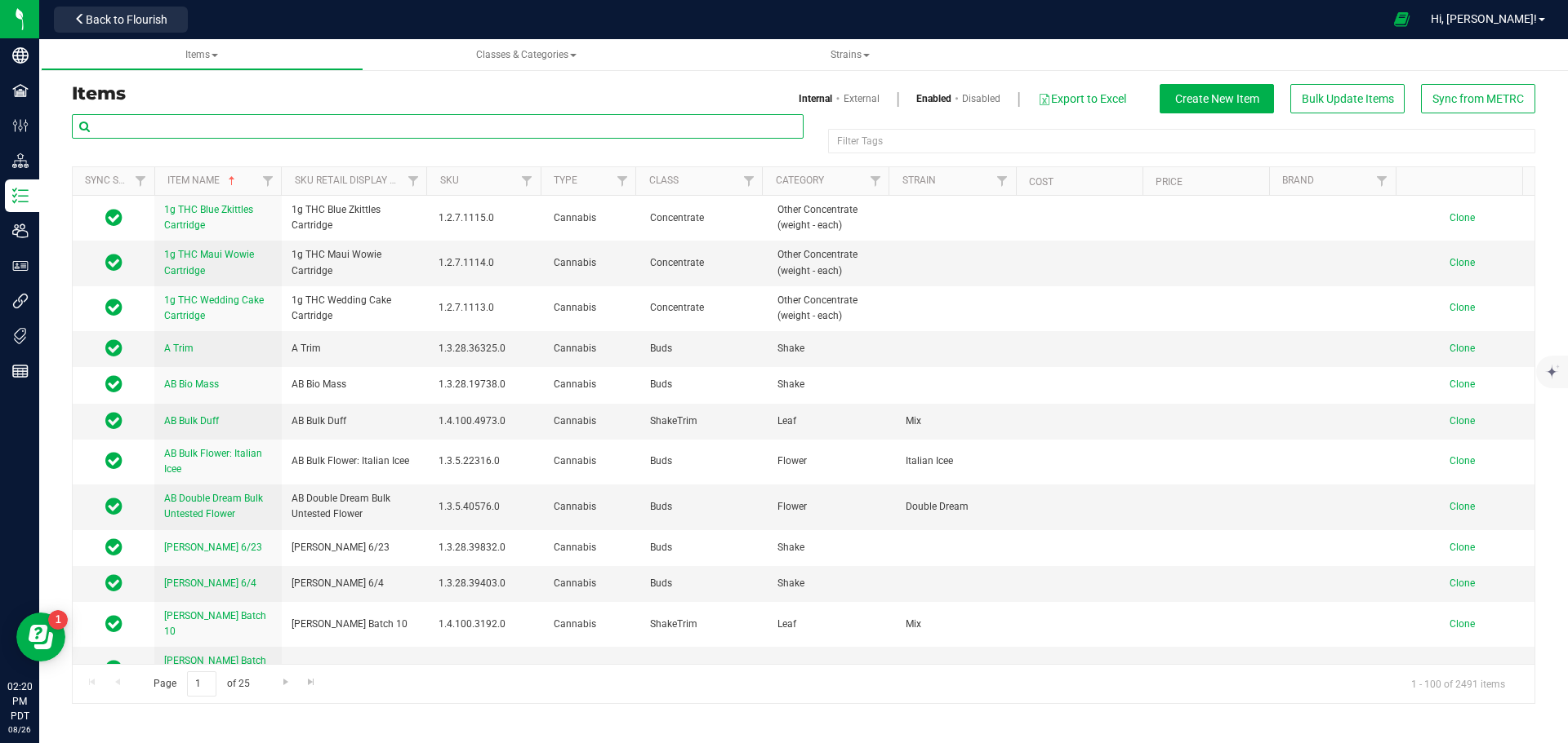
click at [200, 125] on input "text" at bounding box center [437, 126] width 732 height 25
type input "VPH42038"
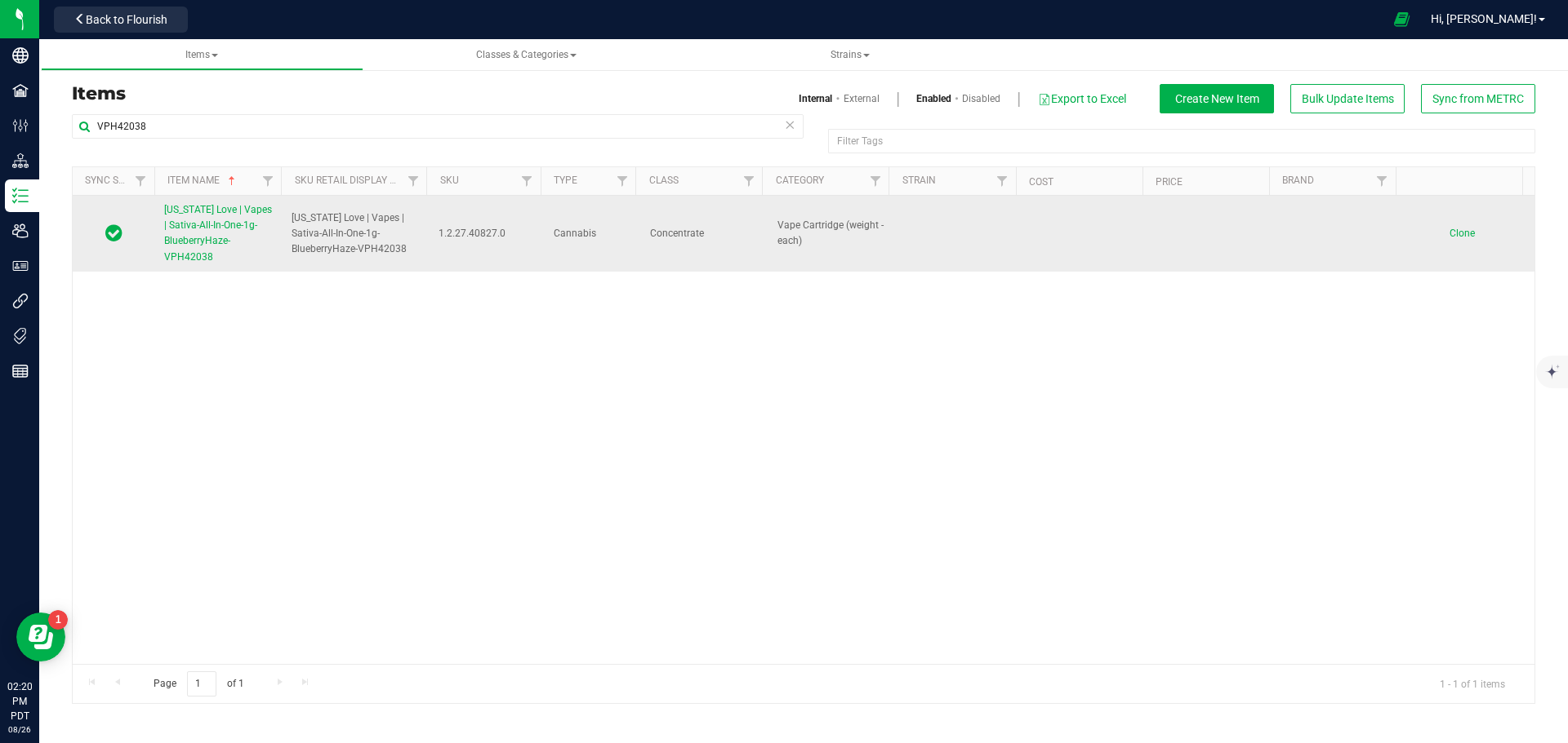
click at [210, 228] on span "California Love | Vapes | Sativa-All-In-One-1g-BlueberryHaze-VPH42038" at bounding box center [217, 233] width 107 height 59
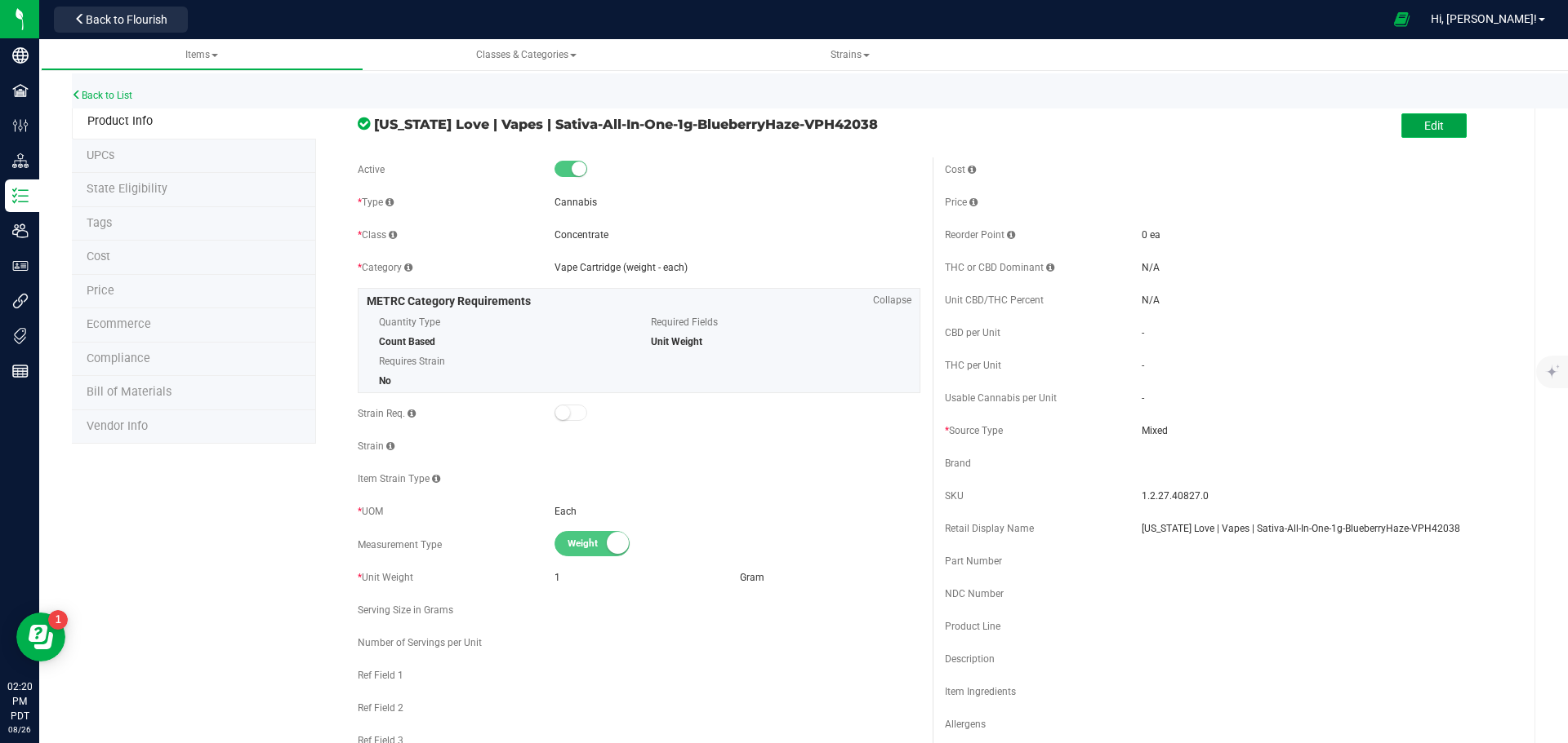
click at [1424, 125] on span "Edit" at bounding box center [1433, 125] width 20 height 13
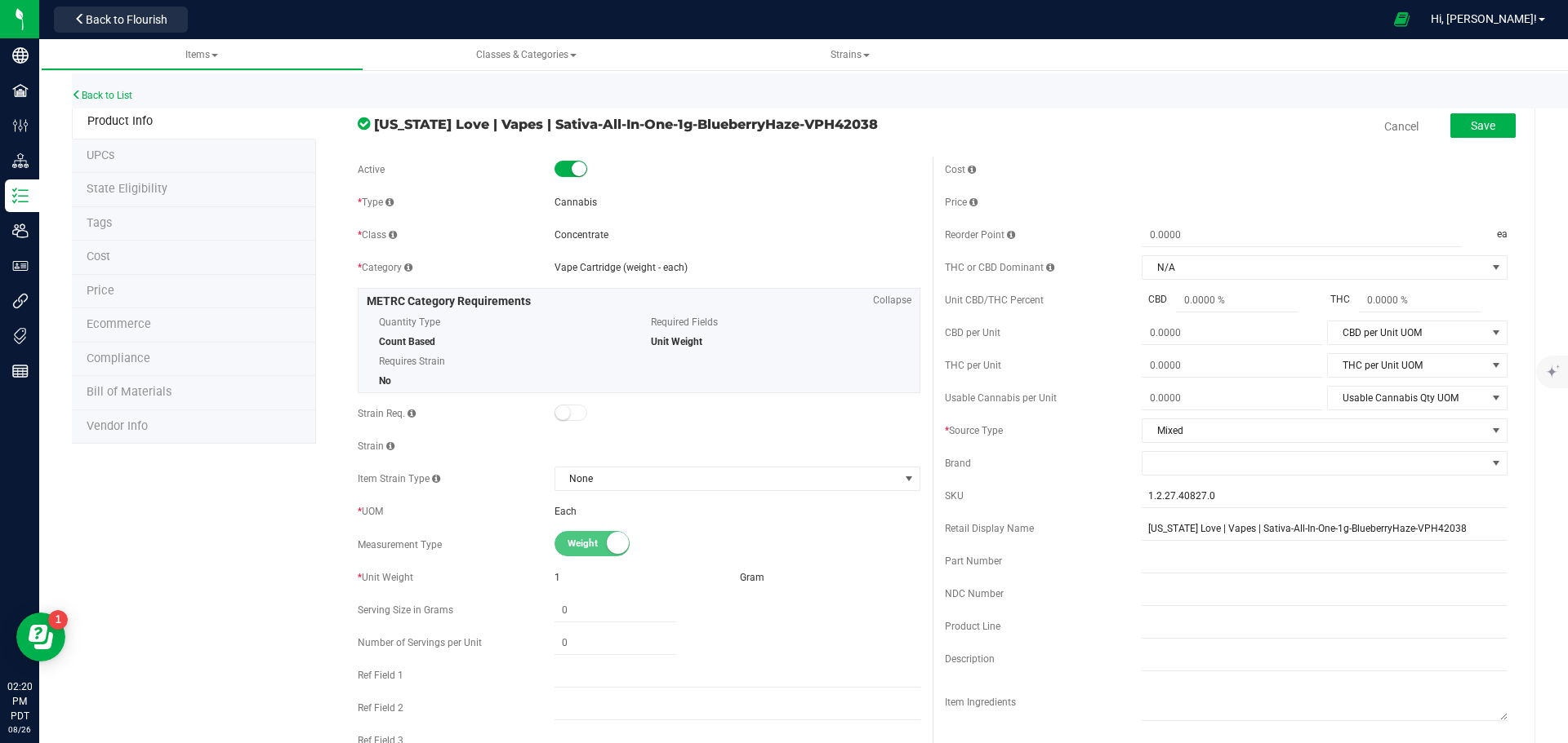
click at [152, 187] on span "State Eligibility" at bounding box center [127, 189] width 81 height 14
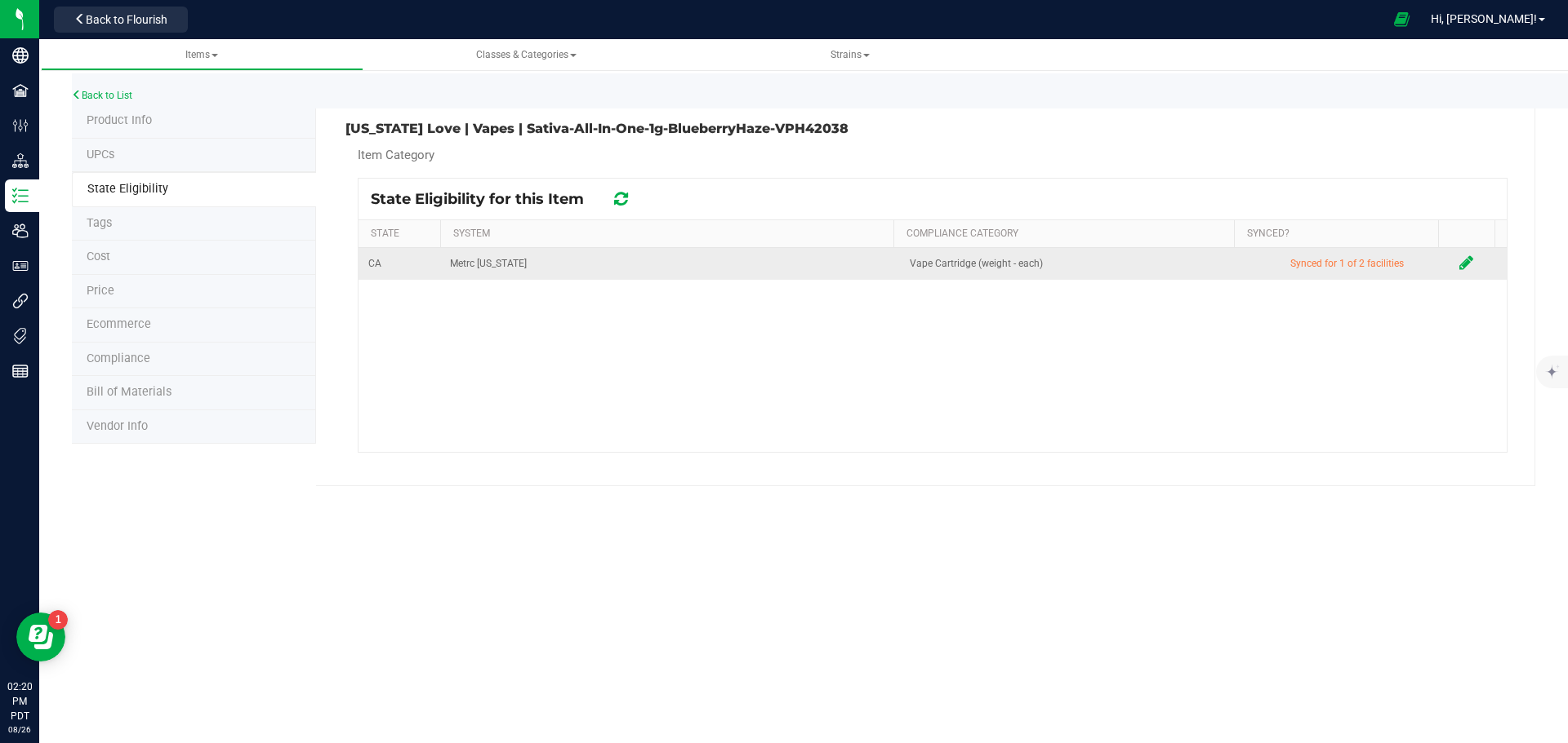
click at [1459, 268] on icon at bounding box center [1466, 262] width 14 height 16
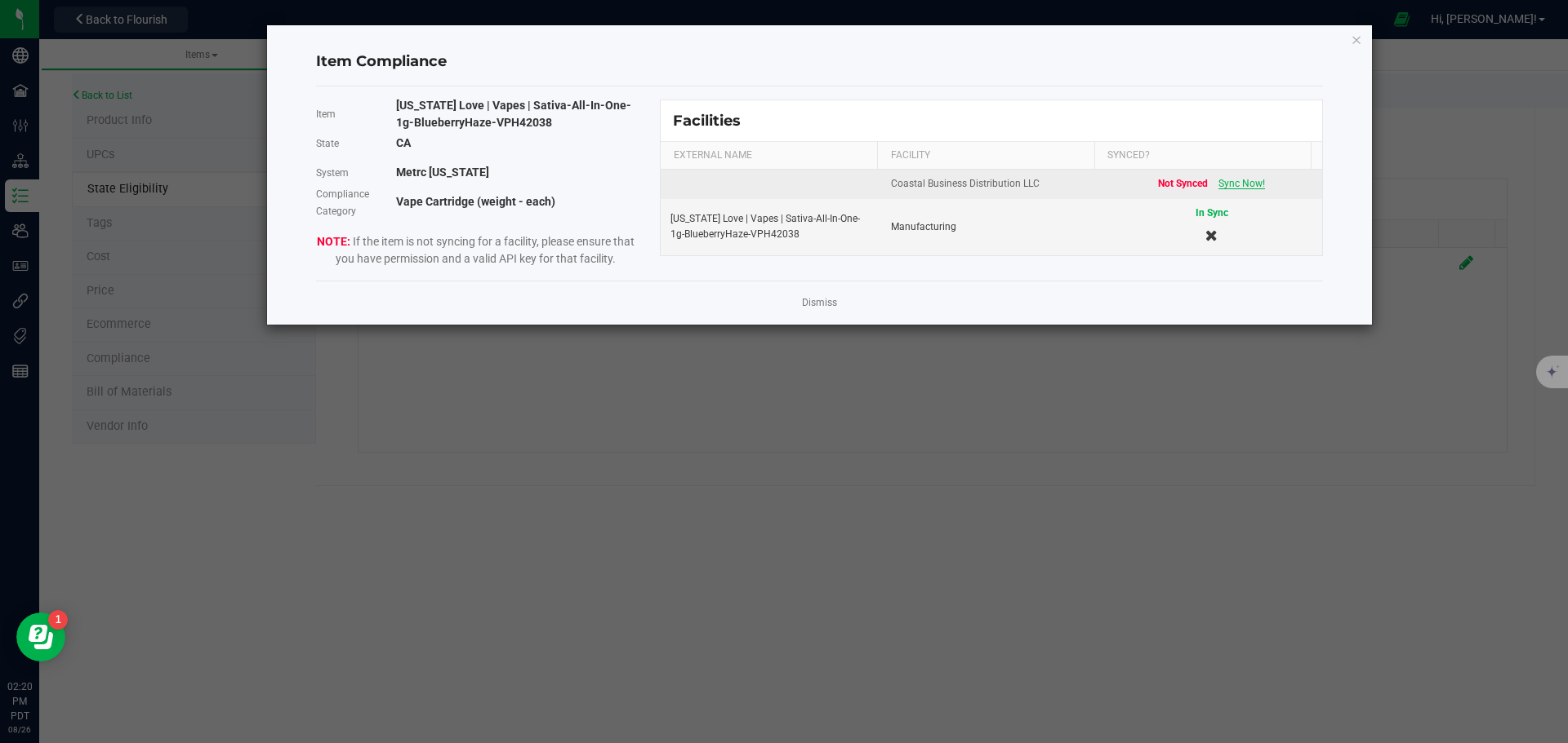
click at [1226, 183] on span "Sync Now!" at bounding box center [1241, 183] width 47 height 11
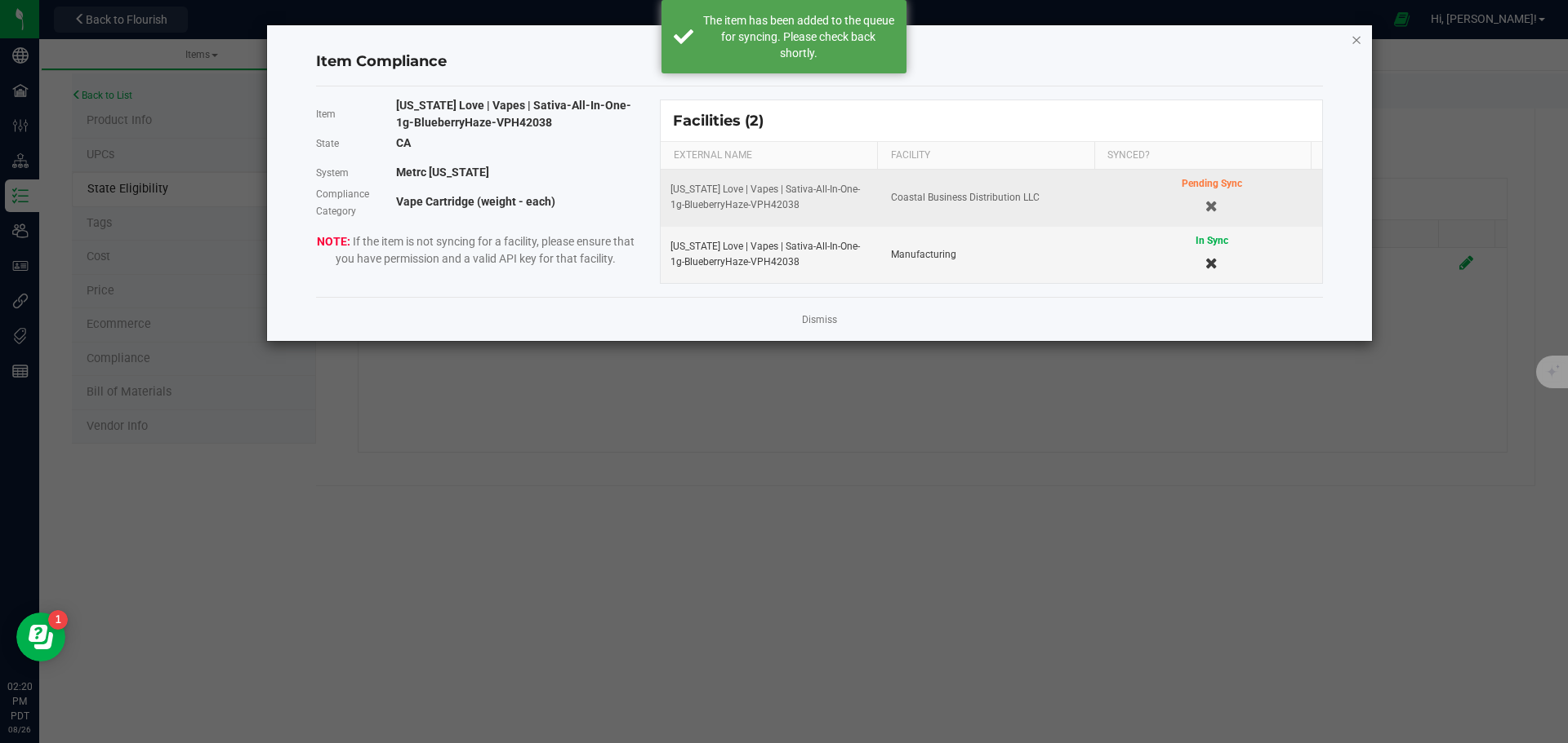
click at [1353, 37] on icon "Close modal" at bounding box center [1356, 38] width 11 height 20
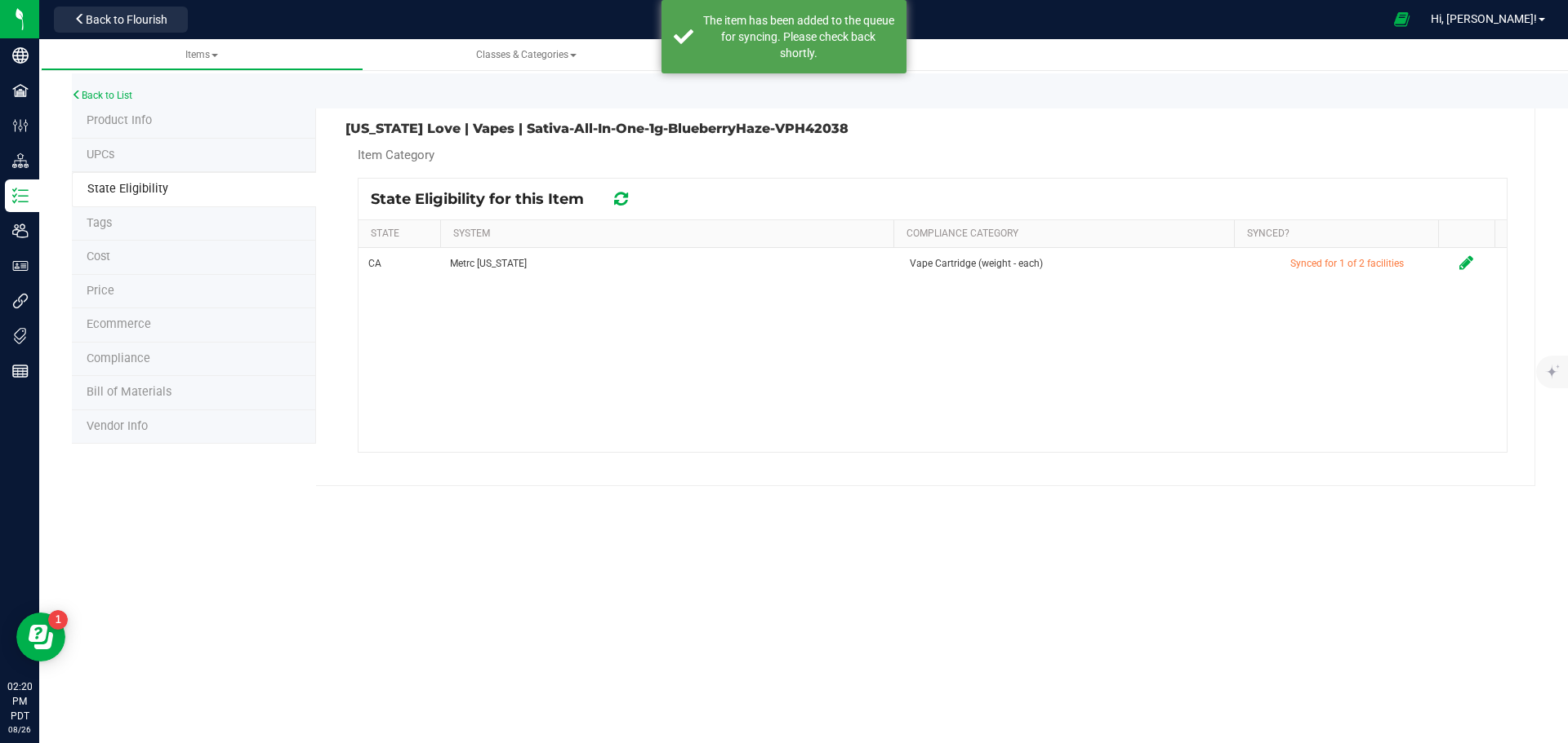
click at [618, 199] on icon at bounding box center [621, 199] width 14 height 16
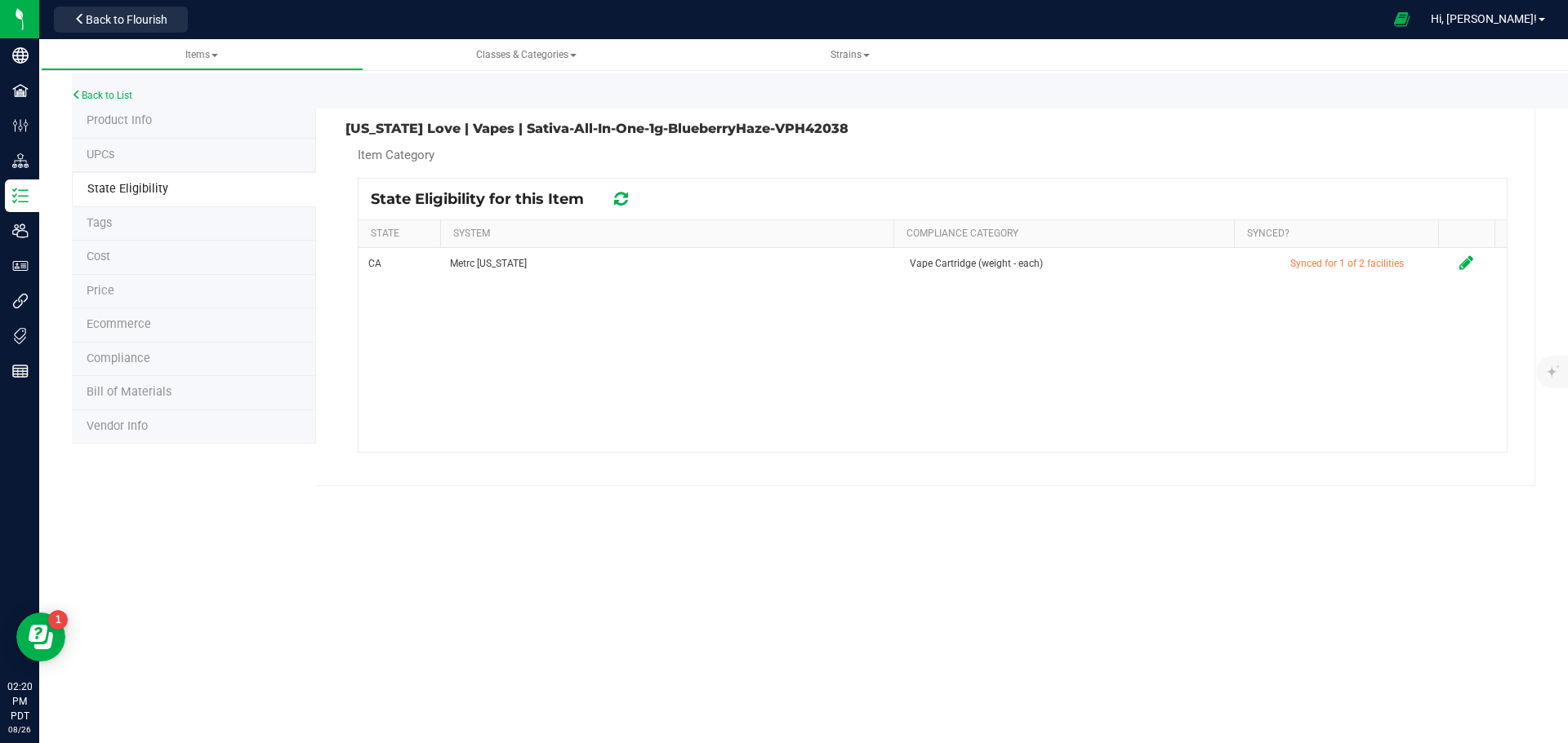
click at [618, 199] on icon at bounding box center [621, 199] width 14 height 16
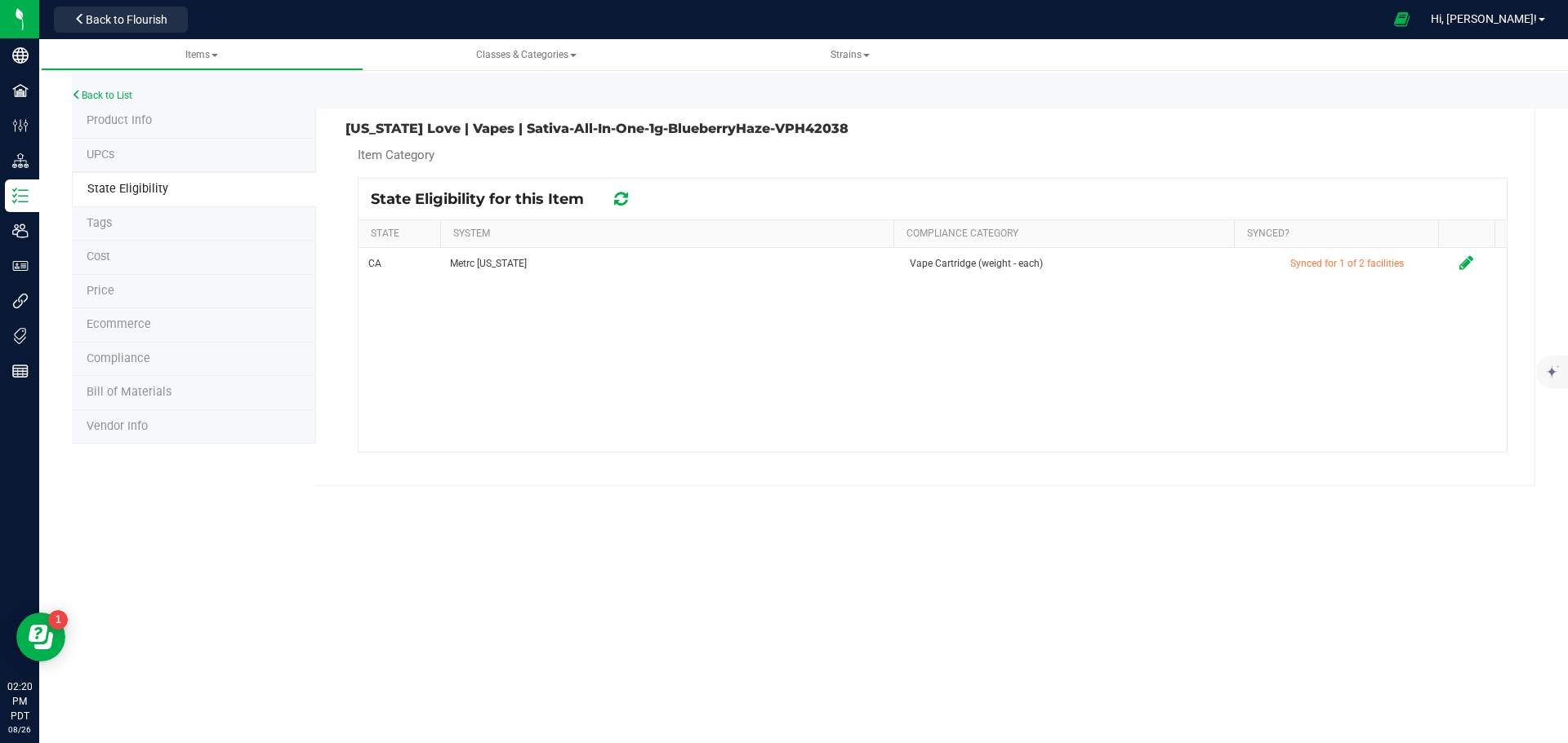
click at [618, 199] on icon at bounding box center [621, 199] width 14 height 16
click at [618, 199] on icon at bounding box center [621, 199] width 14 height 16
click at [618, 200] on icon at bounding box center [621, 199] width 14 height 16
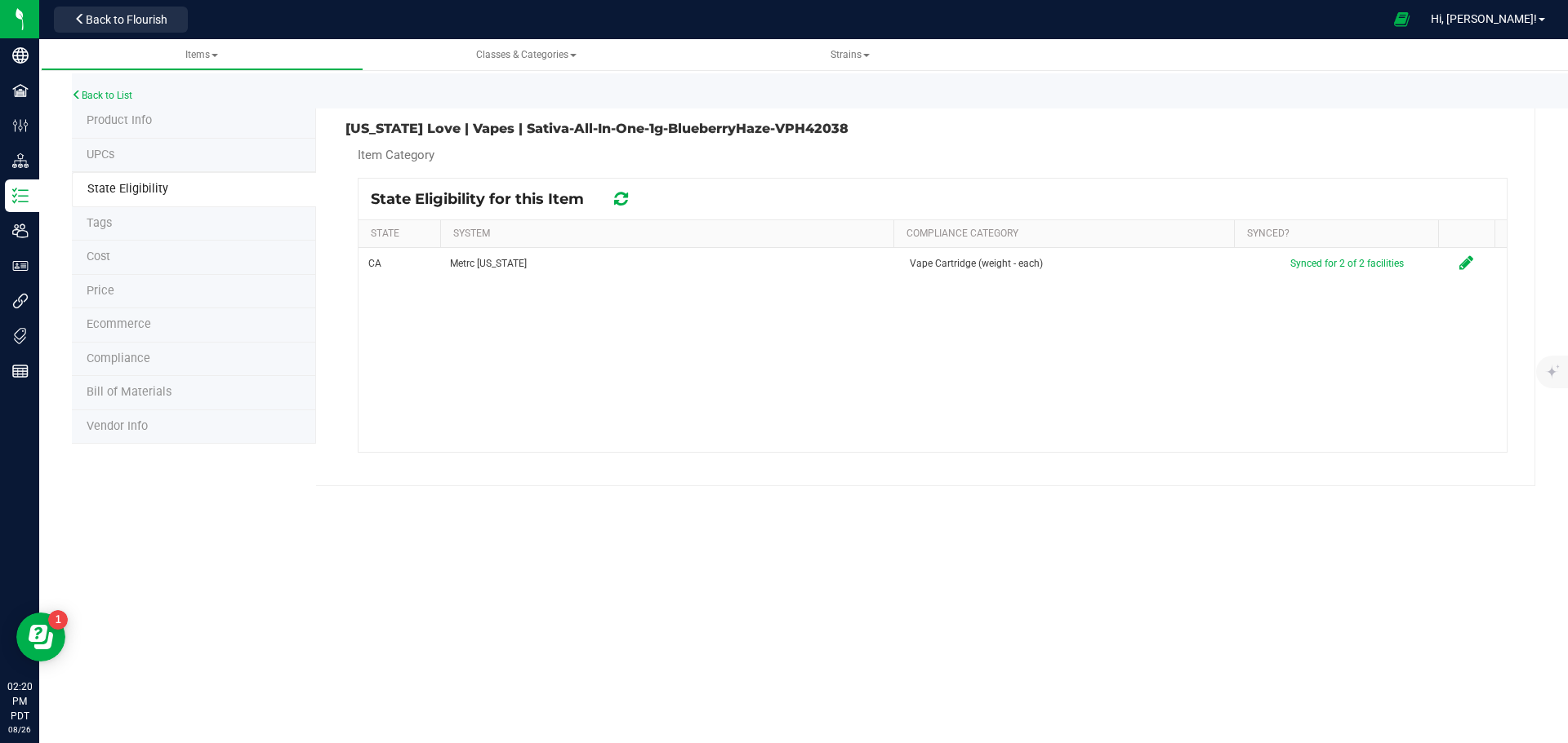
click at [618, 200] on icon at bounding box center [621, 199] width 14 height 16
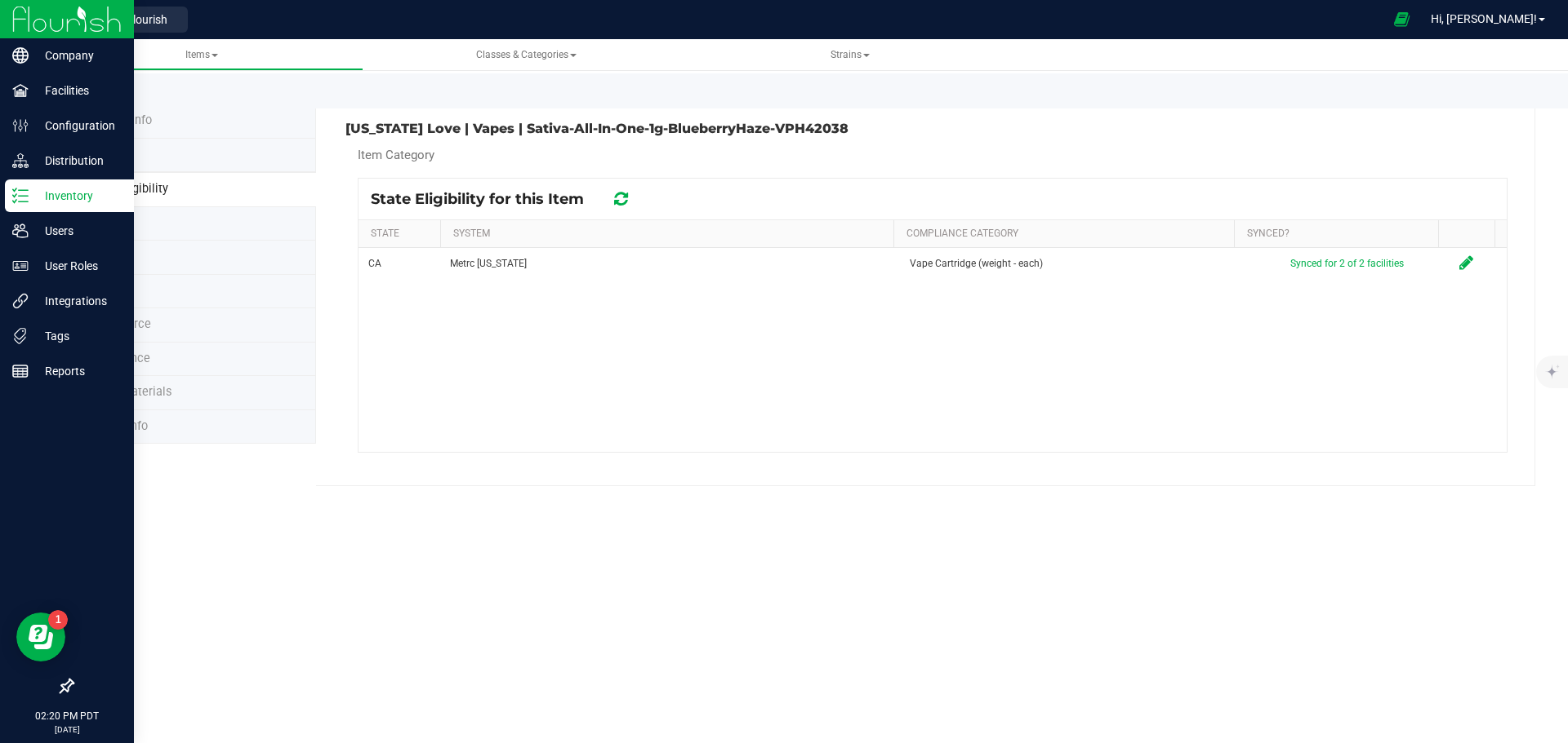
click at [30, 189] on p "Inventory" at bounding box center [78, 195] width 98 height 20
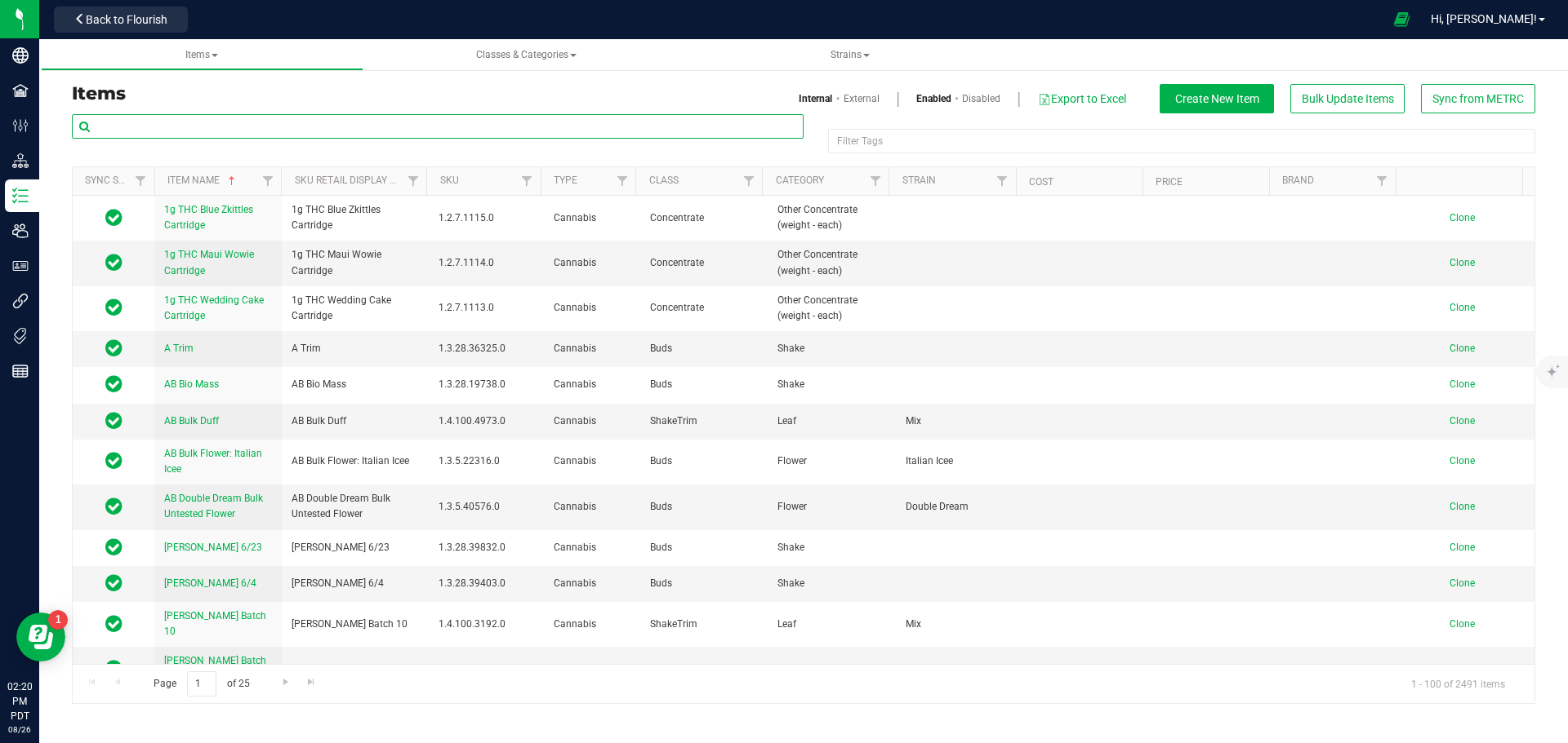
click at [243, 136] on input "text" at bounding box center [437, 126] width 732 height 25
type input "VPH42036"
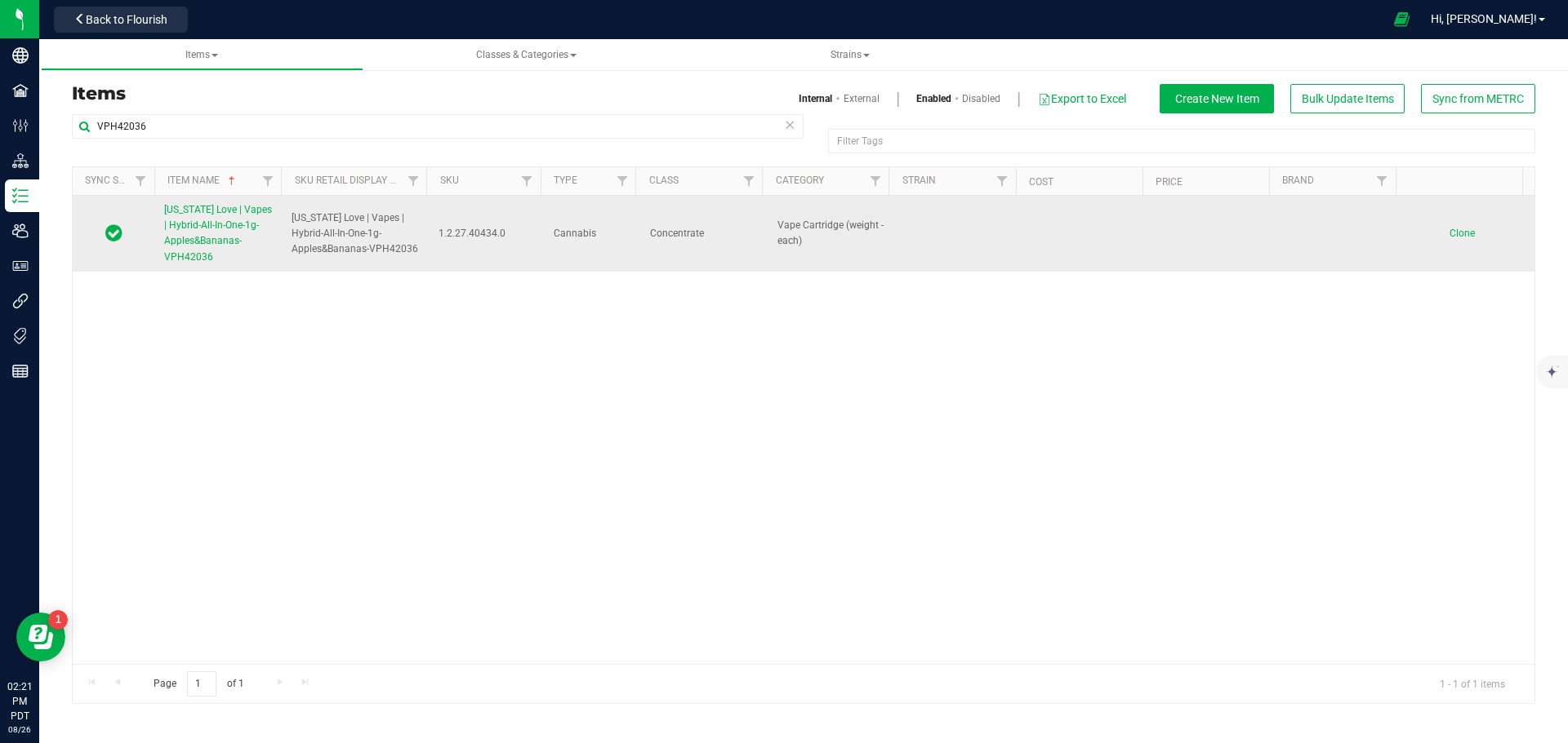
click at [234, 213] on span "California Love | Vapes | Hybrid-All-In-One-1g-Apples&Bananas-VPH42036" at bounding box center [217, 233] width 107 height 59
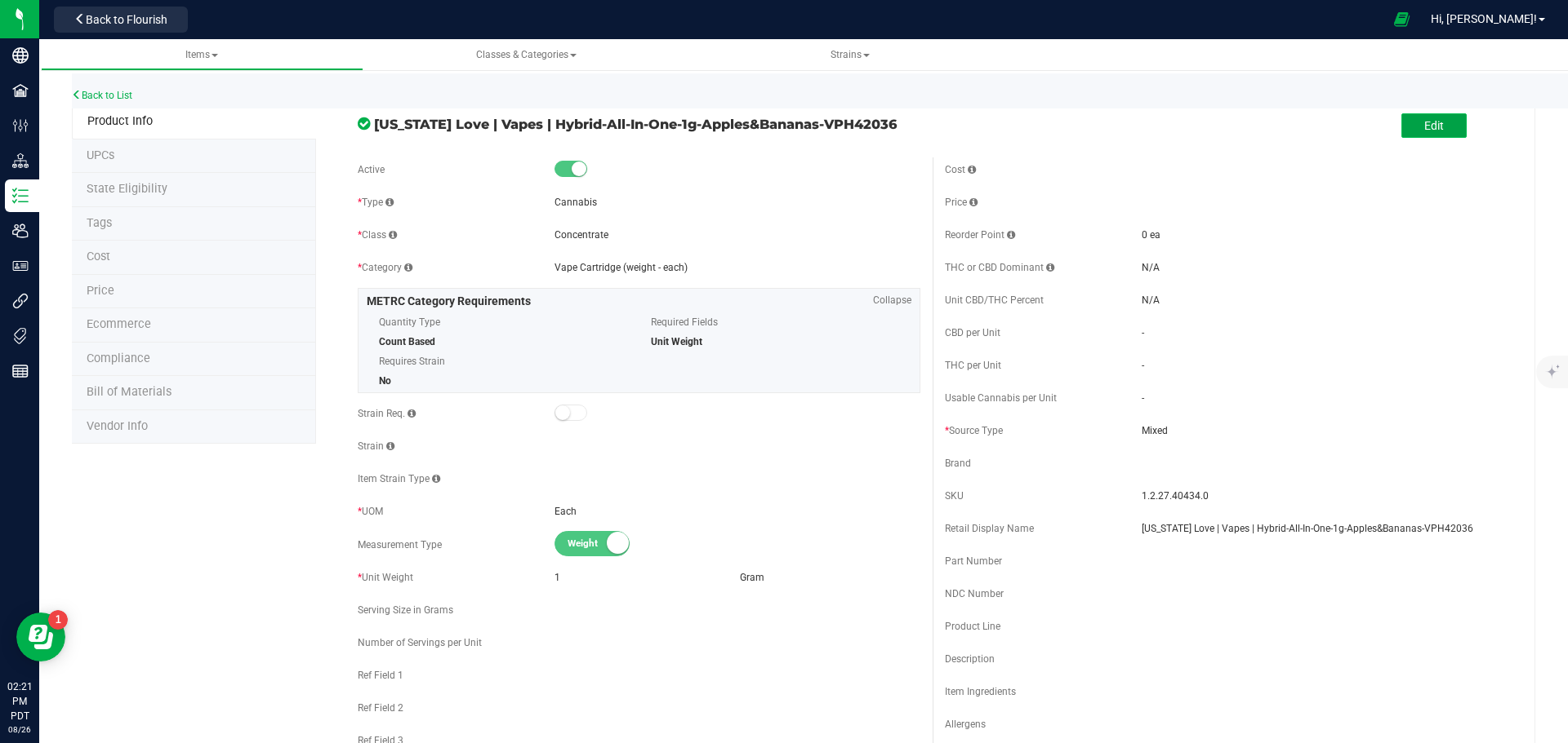
click at [1448, 135] on button "Edit" at bounding box center [1433, 125] width 66 height 25
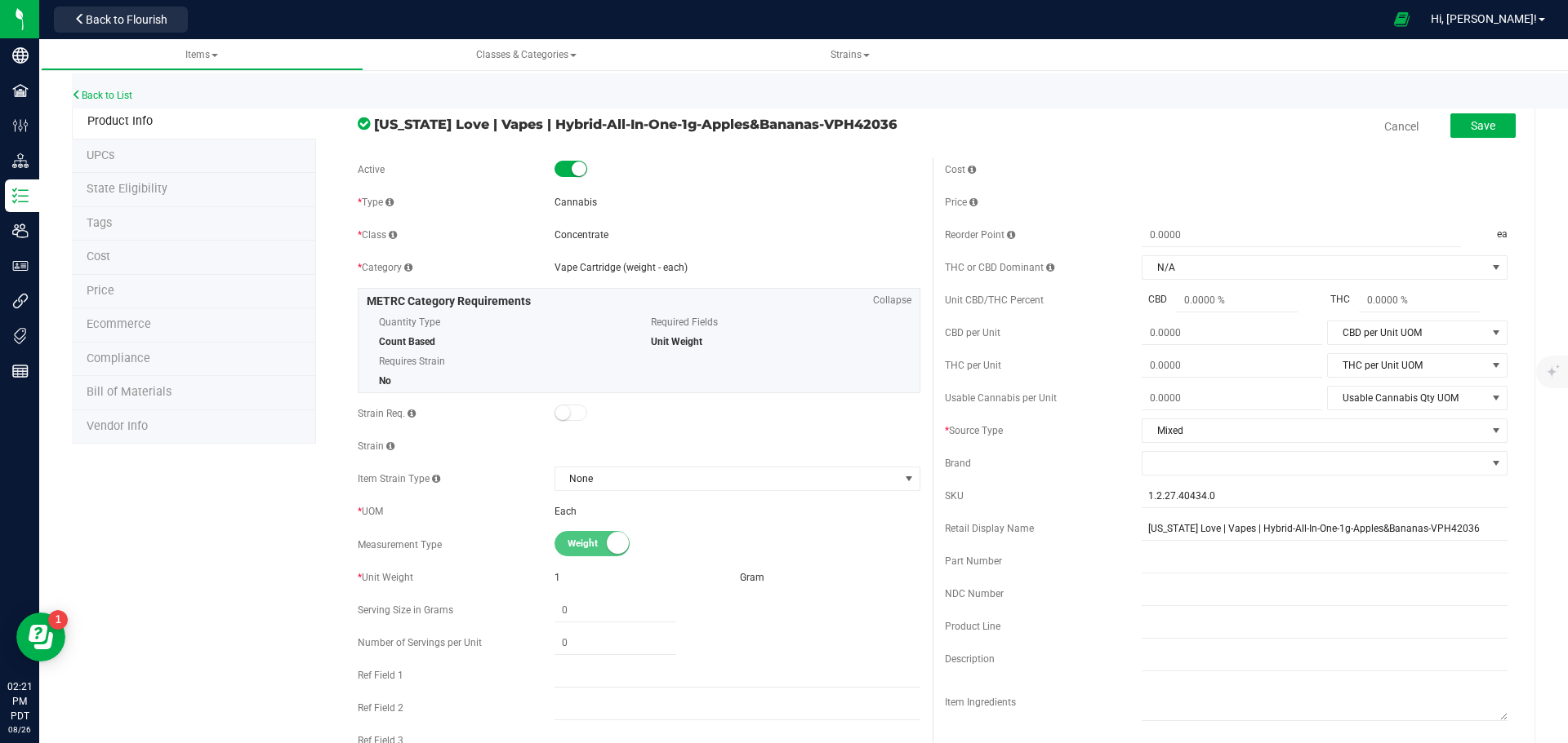
click at [161, 187] on span "State Eligibility" at bounding box center [127, 189] width 81 height 14
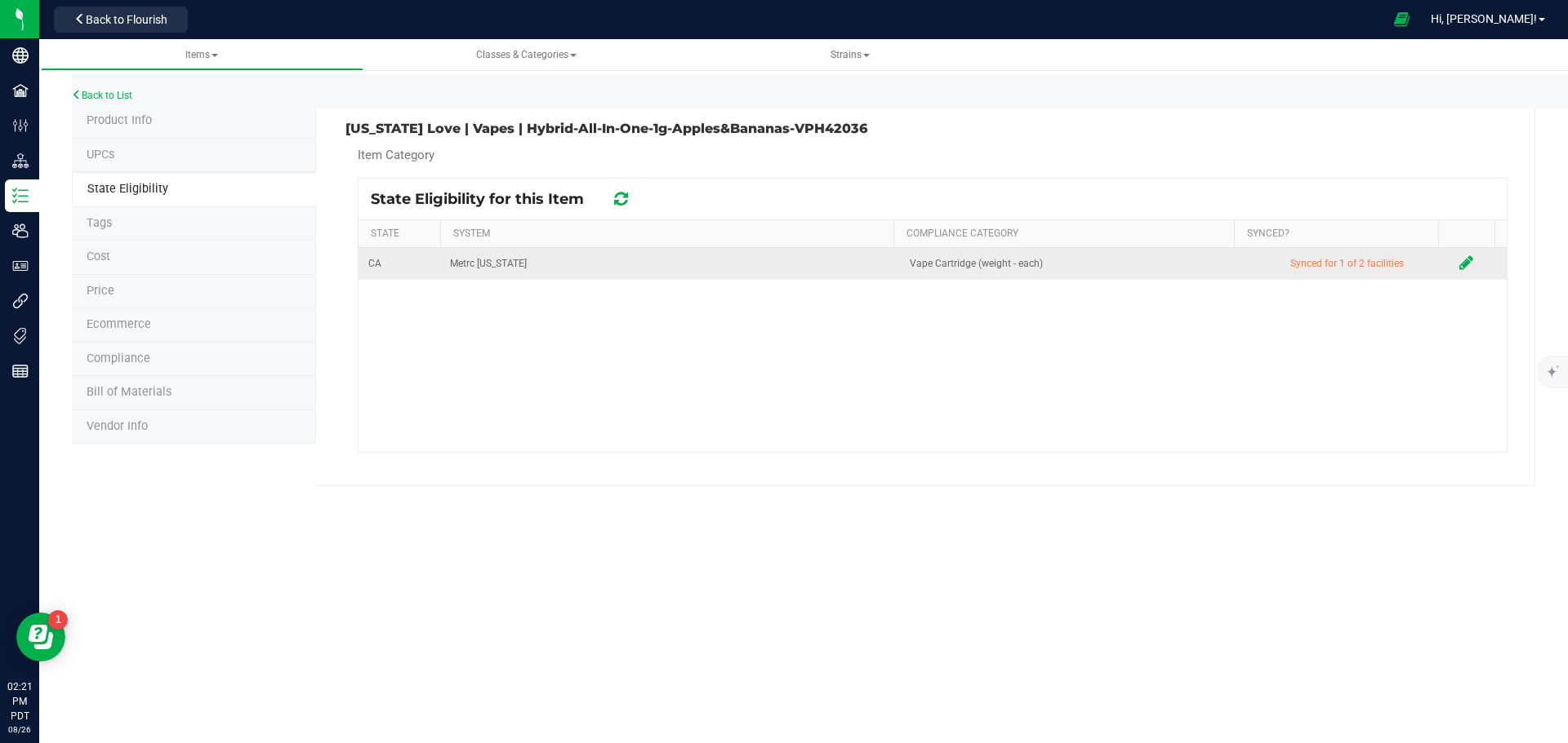
click at [1459, 264] on icon at bounding box center [1466, 262] width 14 height 16
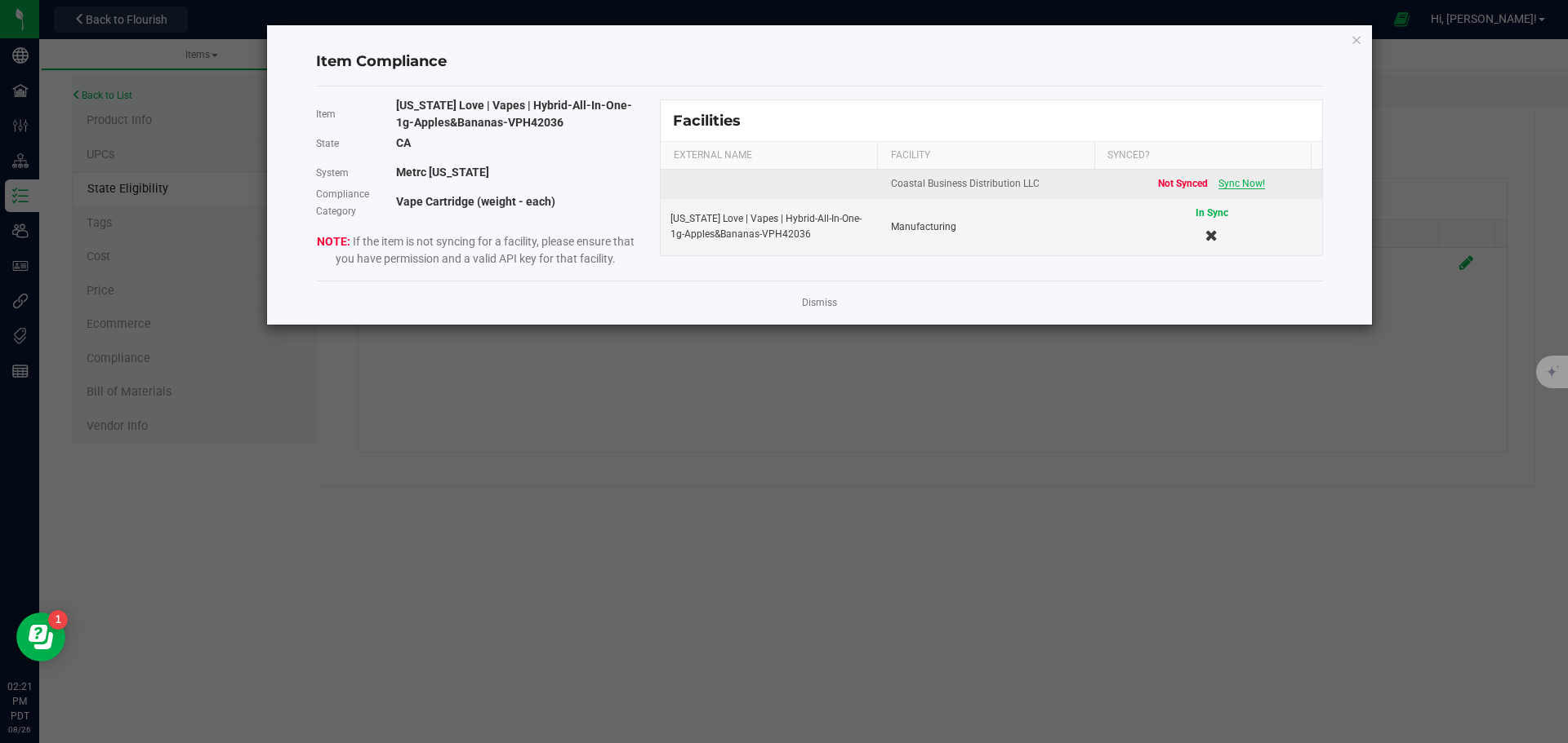
click at [1232, 187] on span "Sync Now!" at bounding box center [1241, 183] width 47 height 11
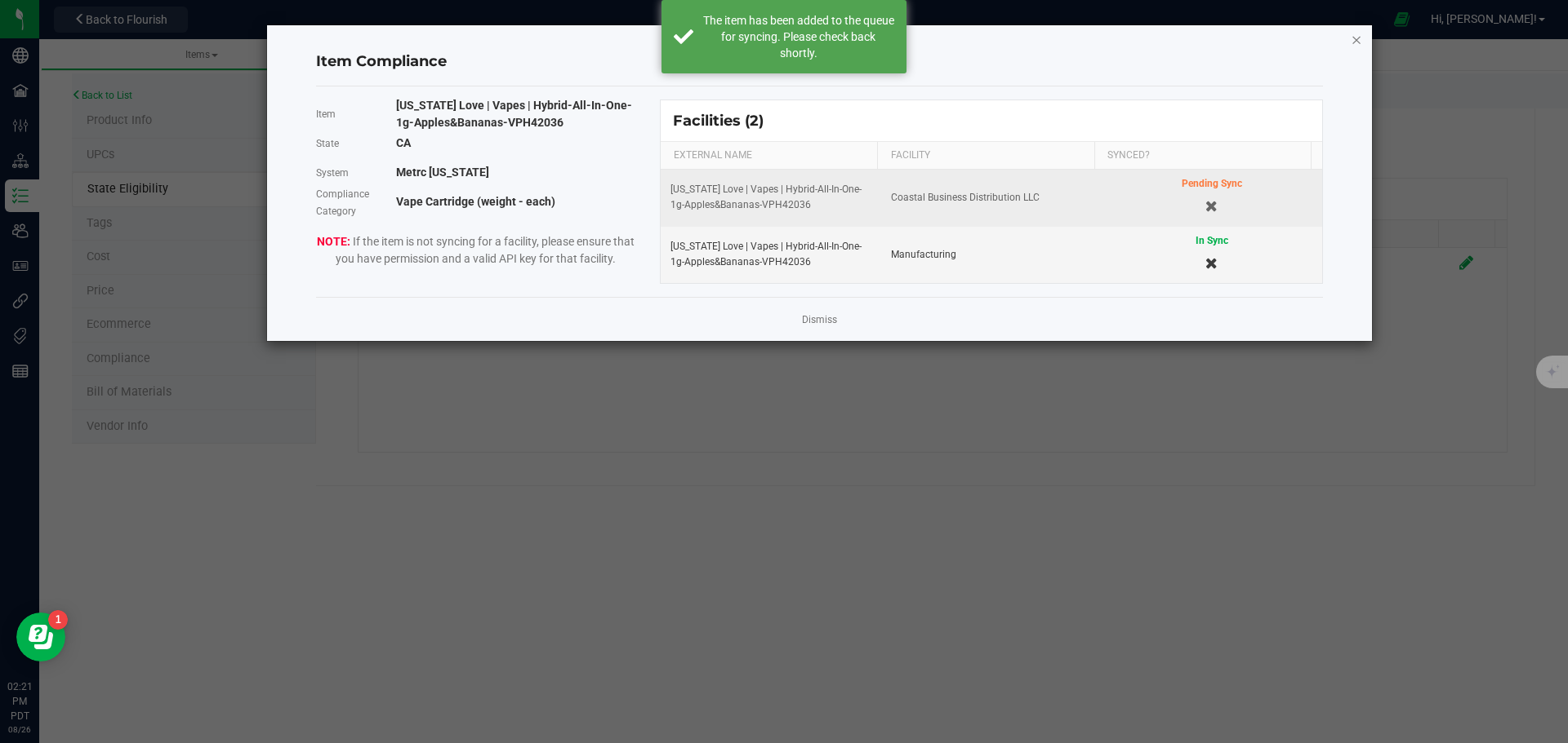
click at [1352, 39] on icon "Close modal" at bounding box center [1356, 38] width 11 height 20
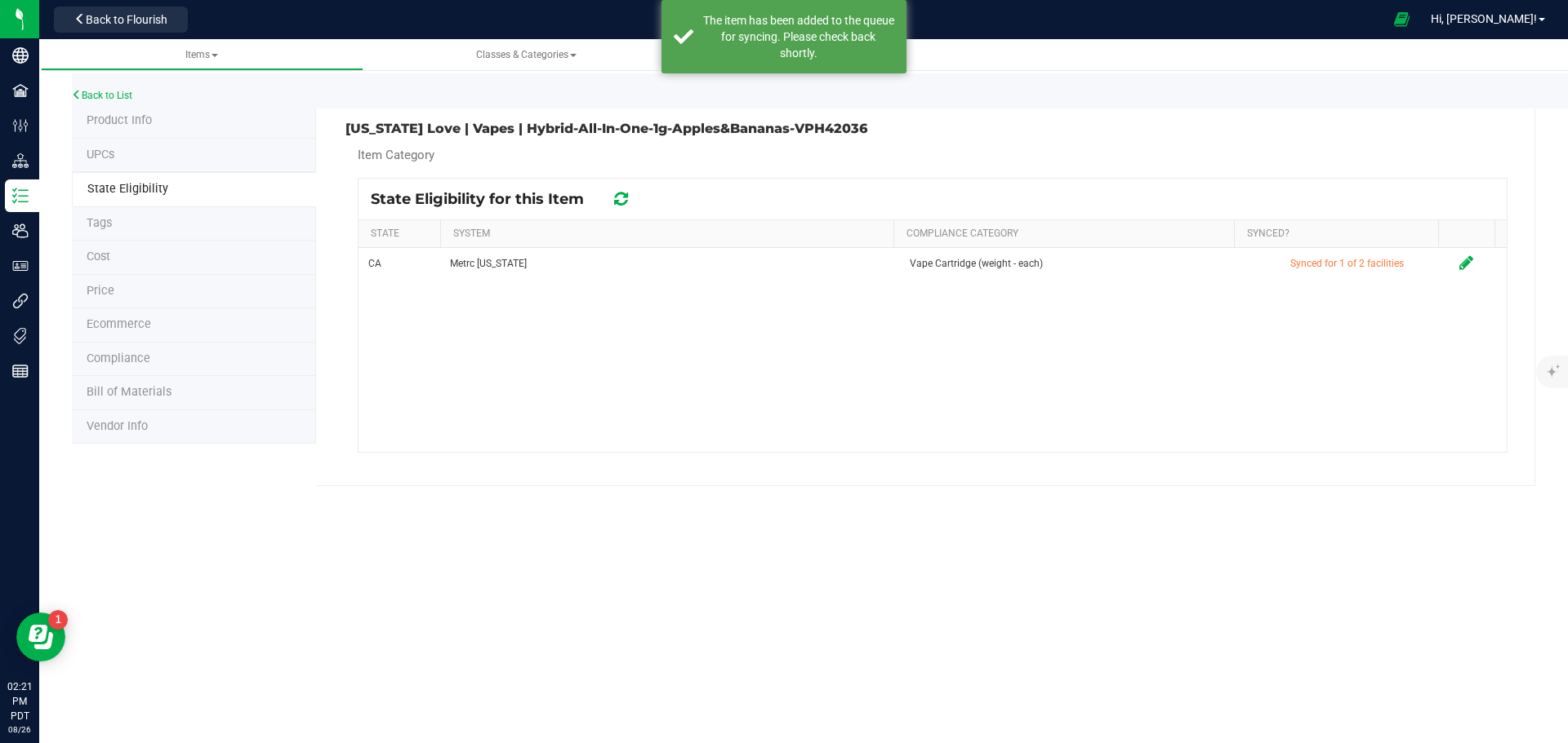
click at [614, 199] on div at bounding box center [621, 199] width 26 height 20
click at [623, 199] on icon at bounding box center [621, 199] width 14 height 16
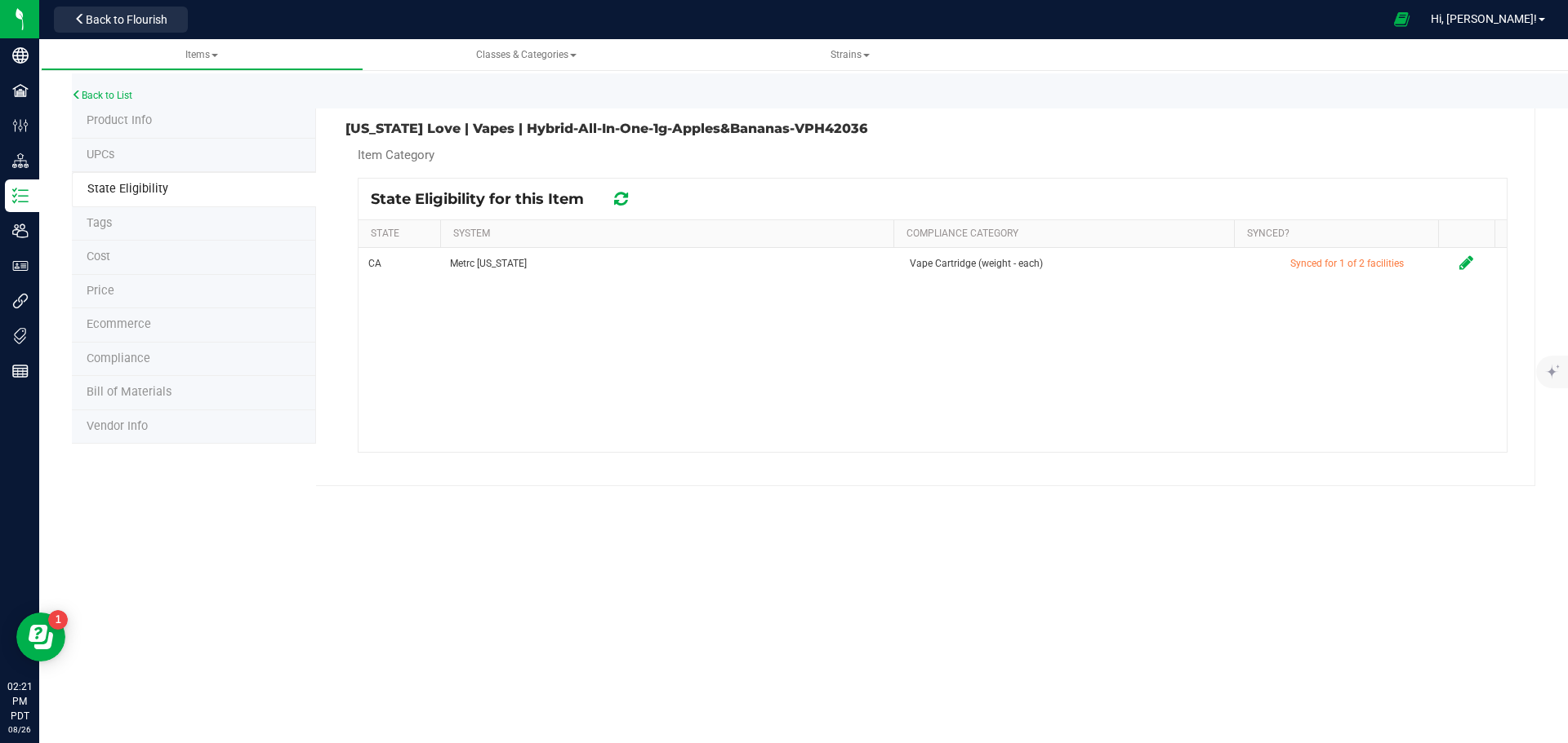
click at [623, 199] on icon at bounding box center [621, 199] width 14 height 16
click at [623, 200] on icon at bounding box center [621, 199] width 14 height 16
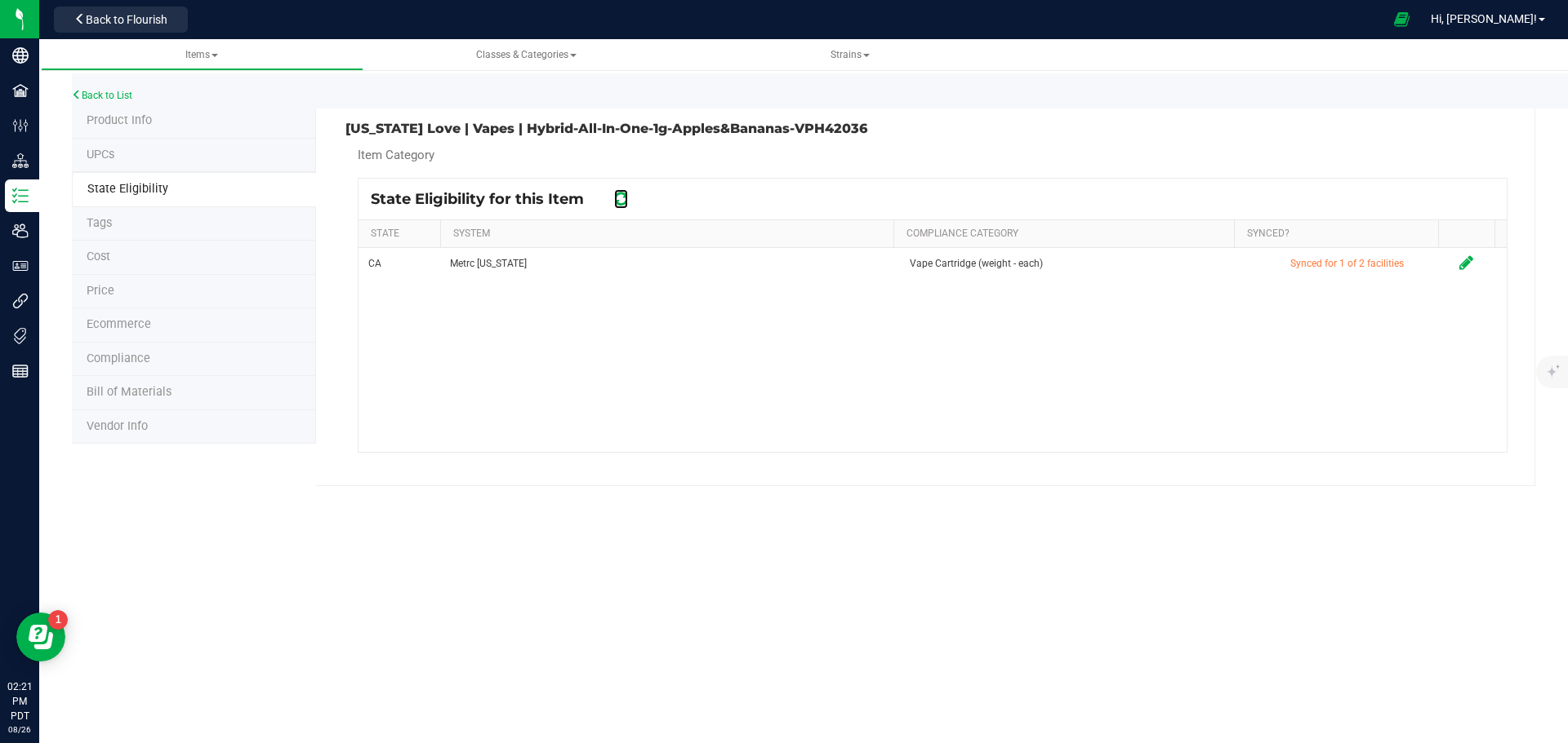
click at [623, 200] on icon at bounding box center [621, 199] width 14 height 16
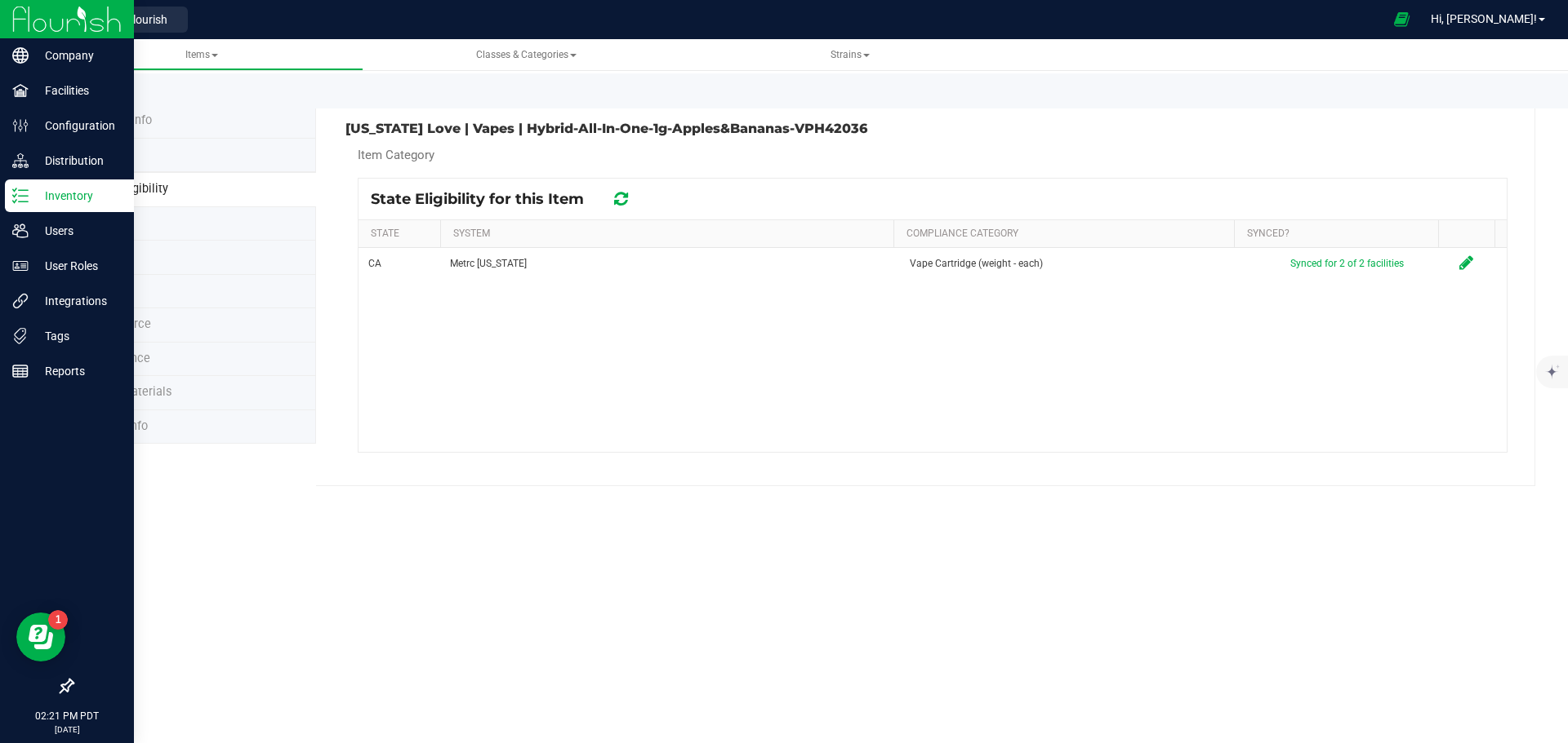
click at [32, 193] on p "Inventory" at bounding box center [78, 195] width 98 height 20
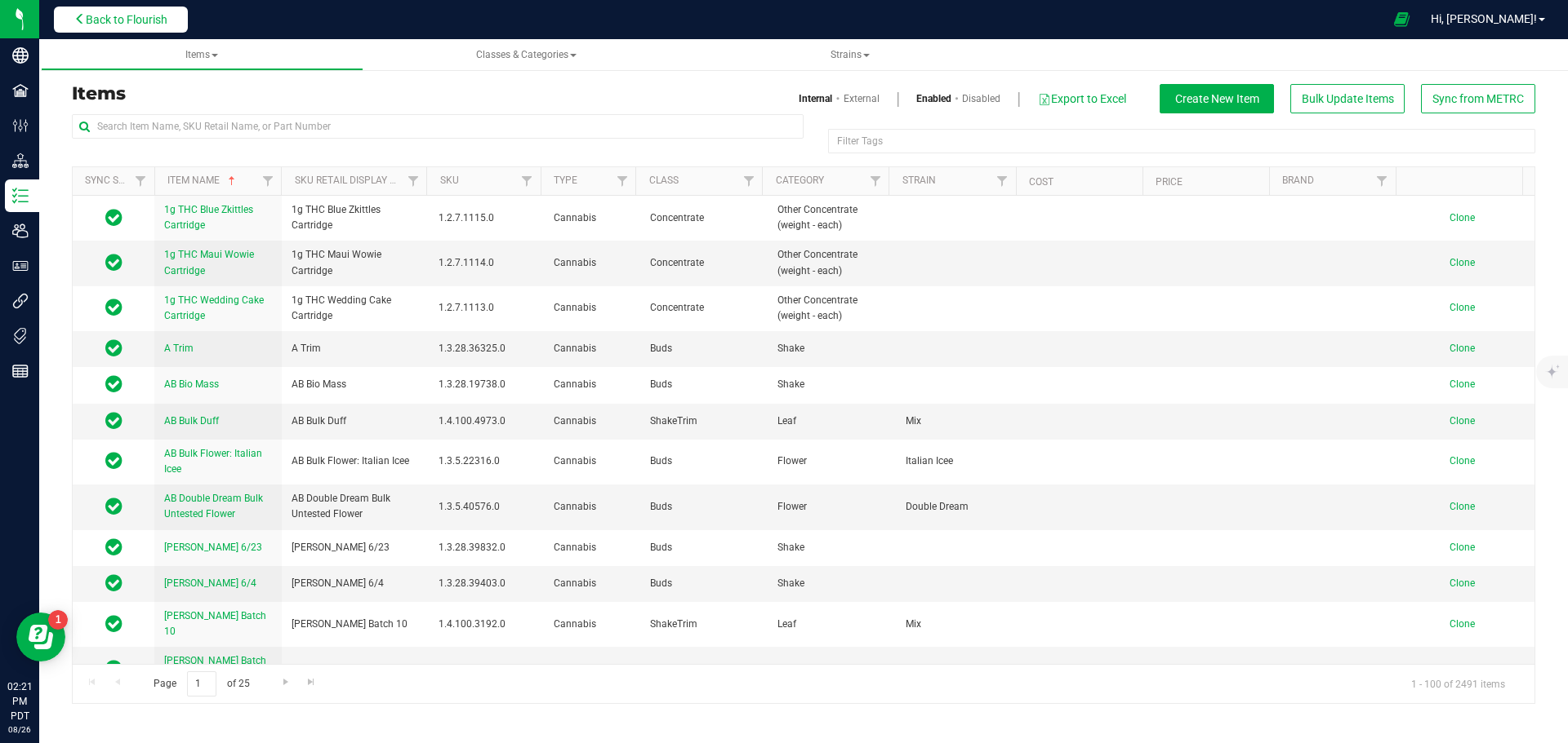
click at [154, 24] on span "Back to Flourish" at bounding box center [127, 19] width 82 height 13
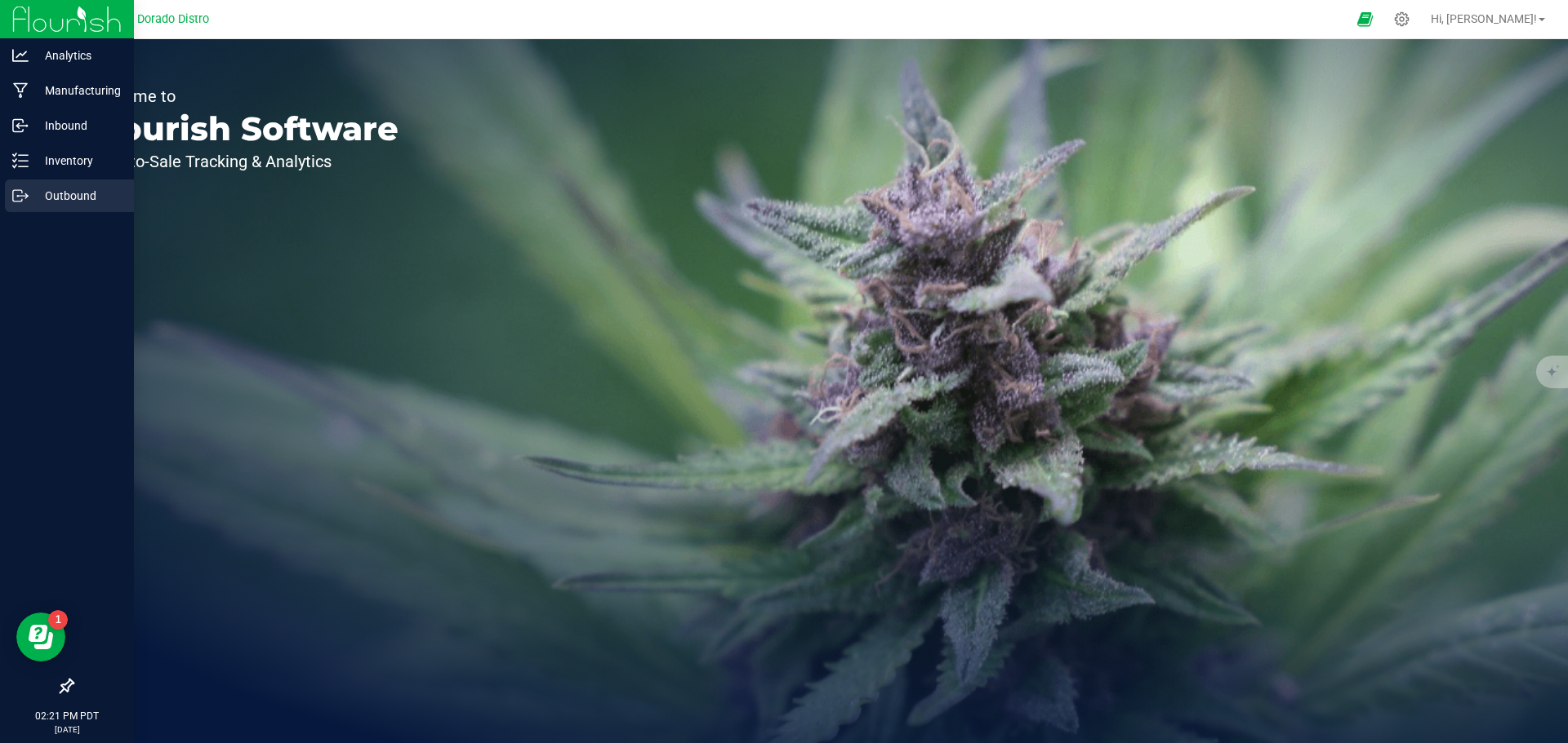
click at [44, 192] on p "Outbound" at bounding box center [78, 195] width 98 height 20
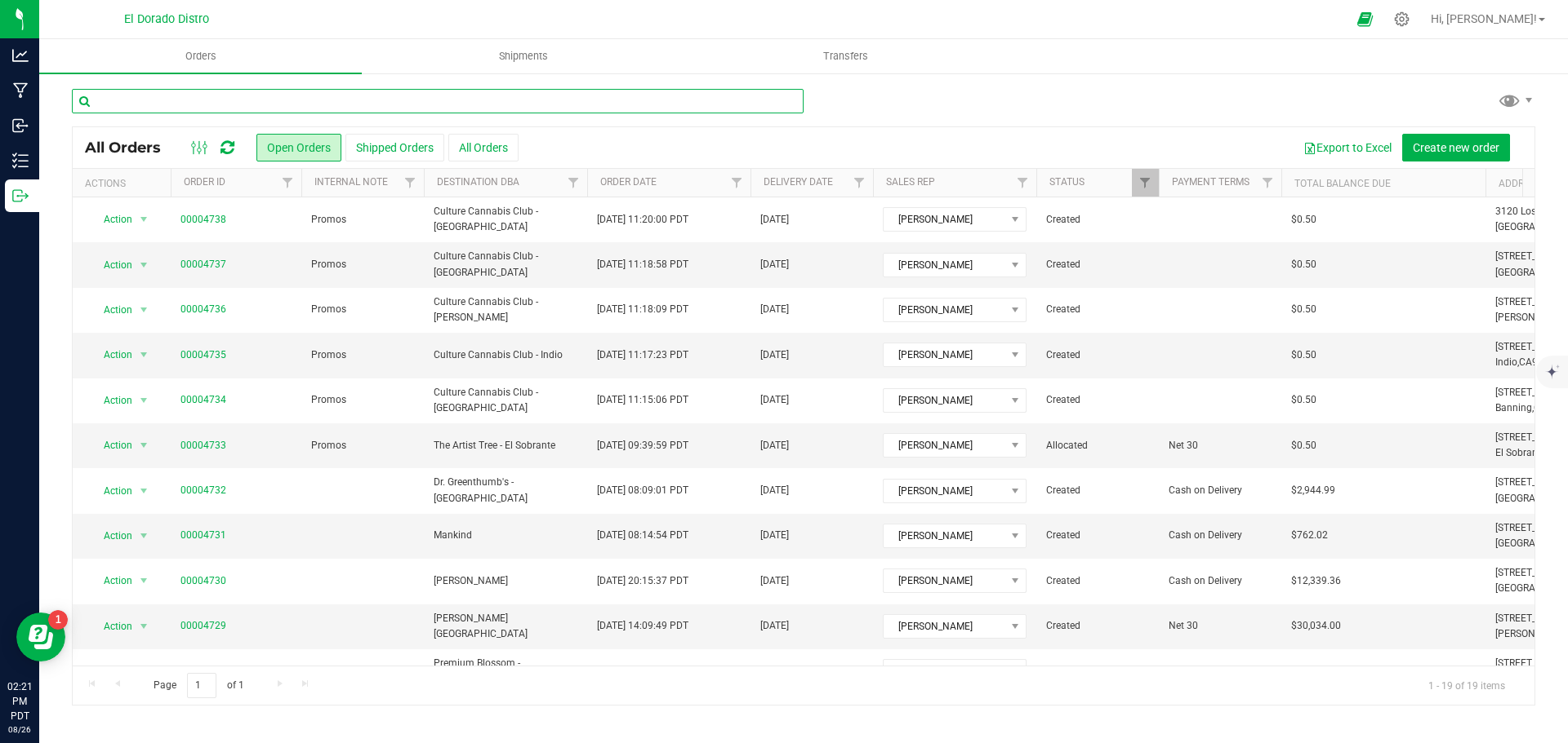
click at [262, 101] on input "text" at bounding box center [437, 101] width 732 height 25
type input "4687"
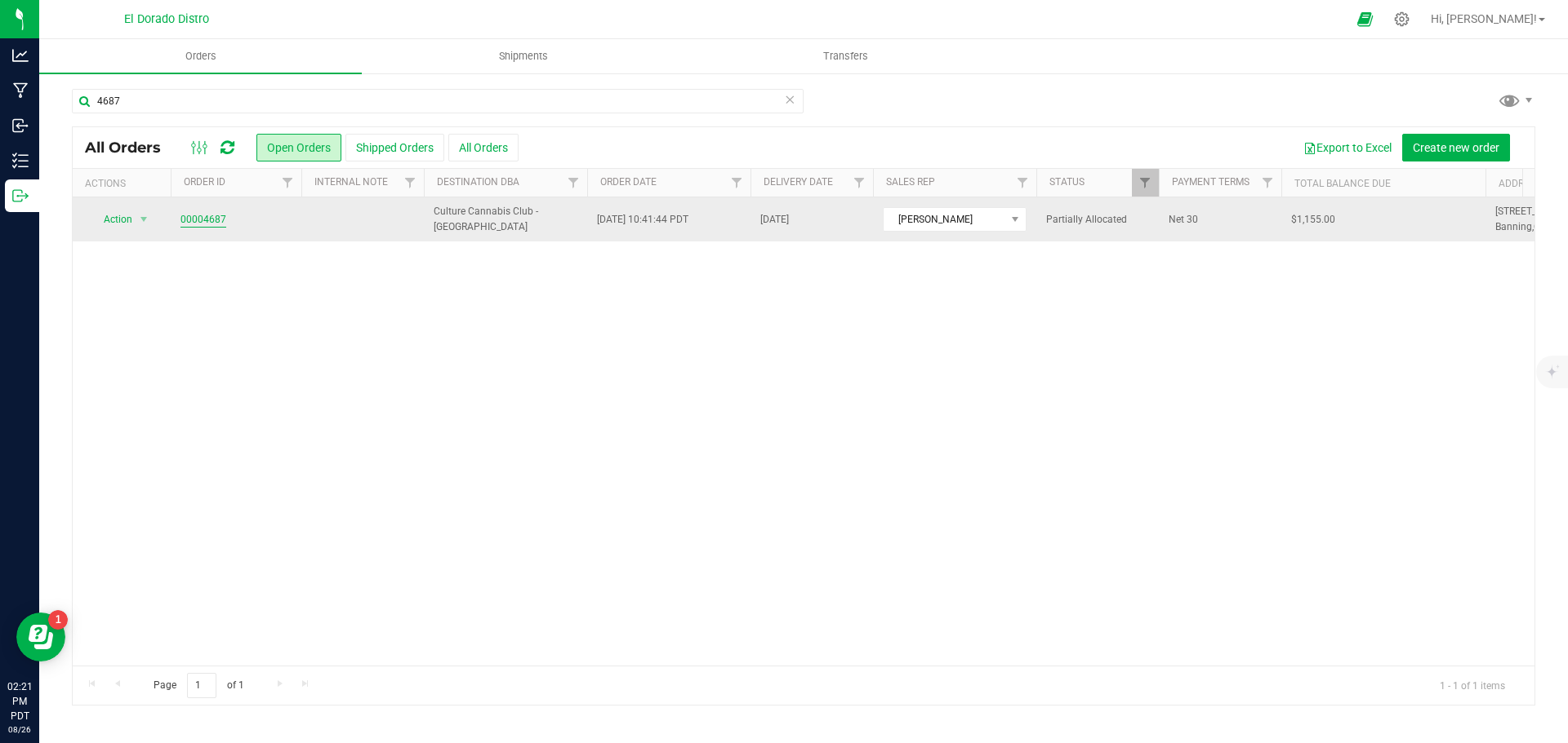
click at [196, 218] on link "00004687" at bounding box center [204, 220] width 46 height 15
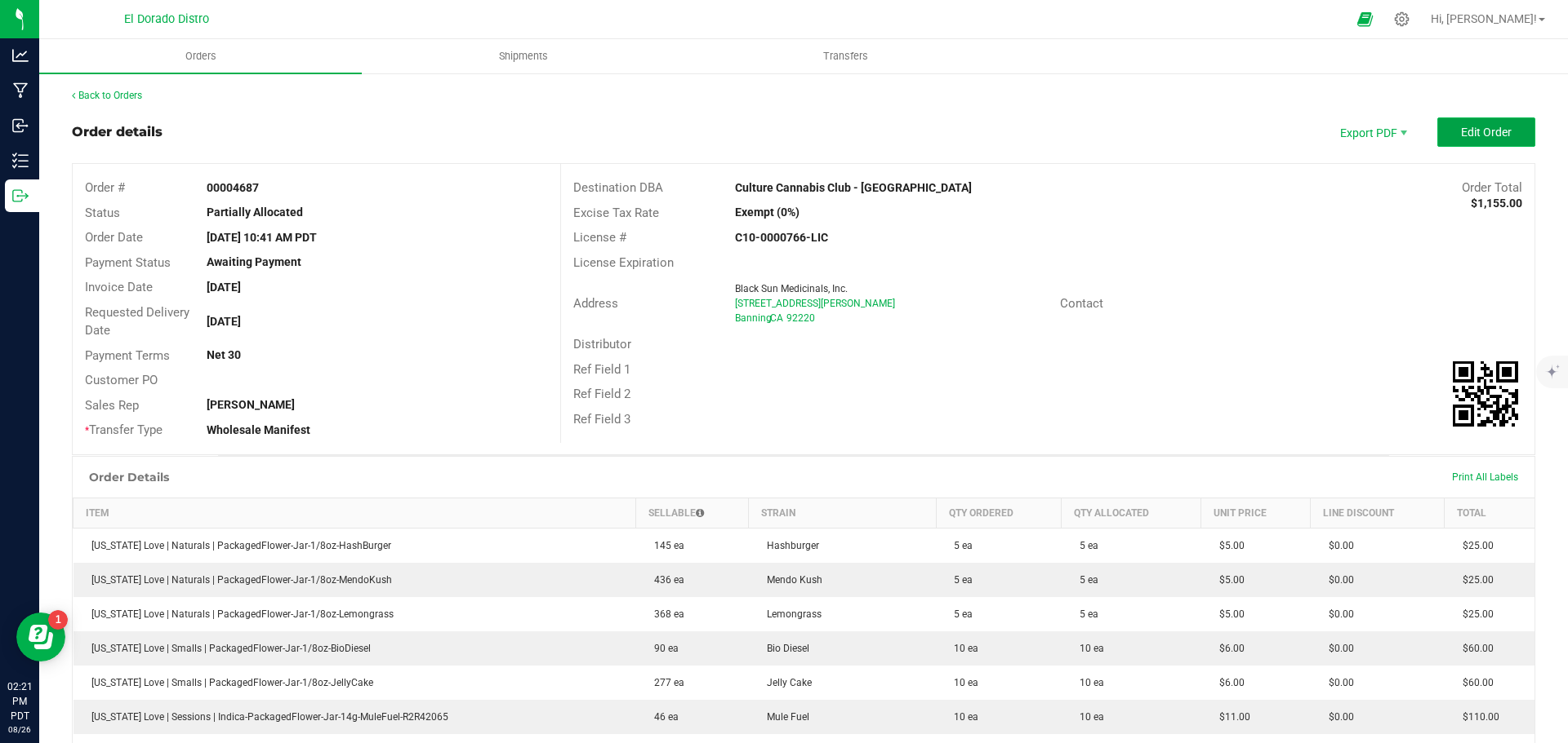
click at [1471, 132] on span "Edit Order" at bounding box center [1485, 131] width 50 height 13
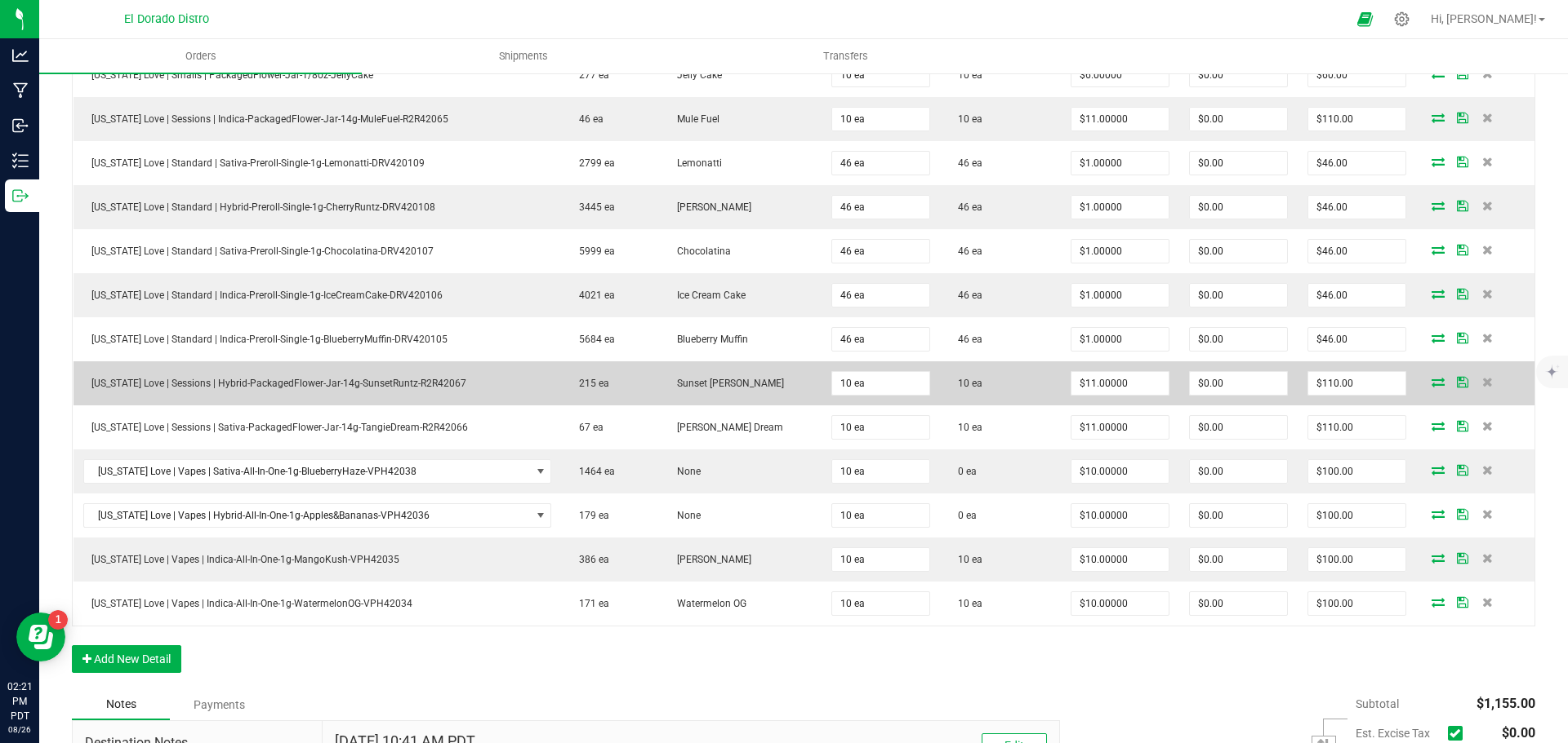
scroll to position [734, 0]
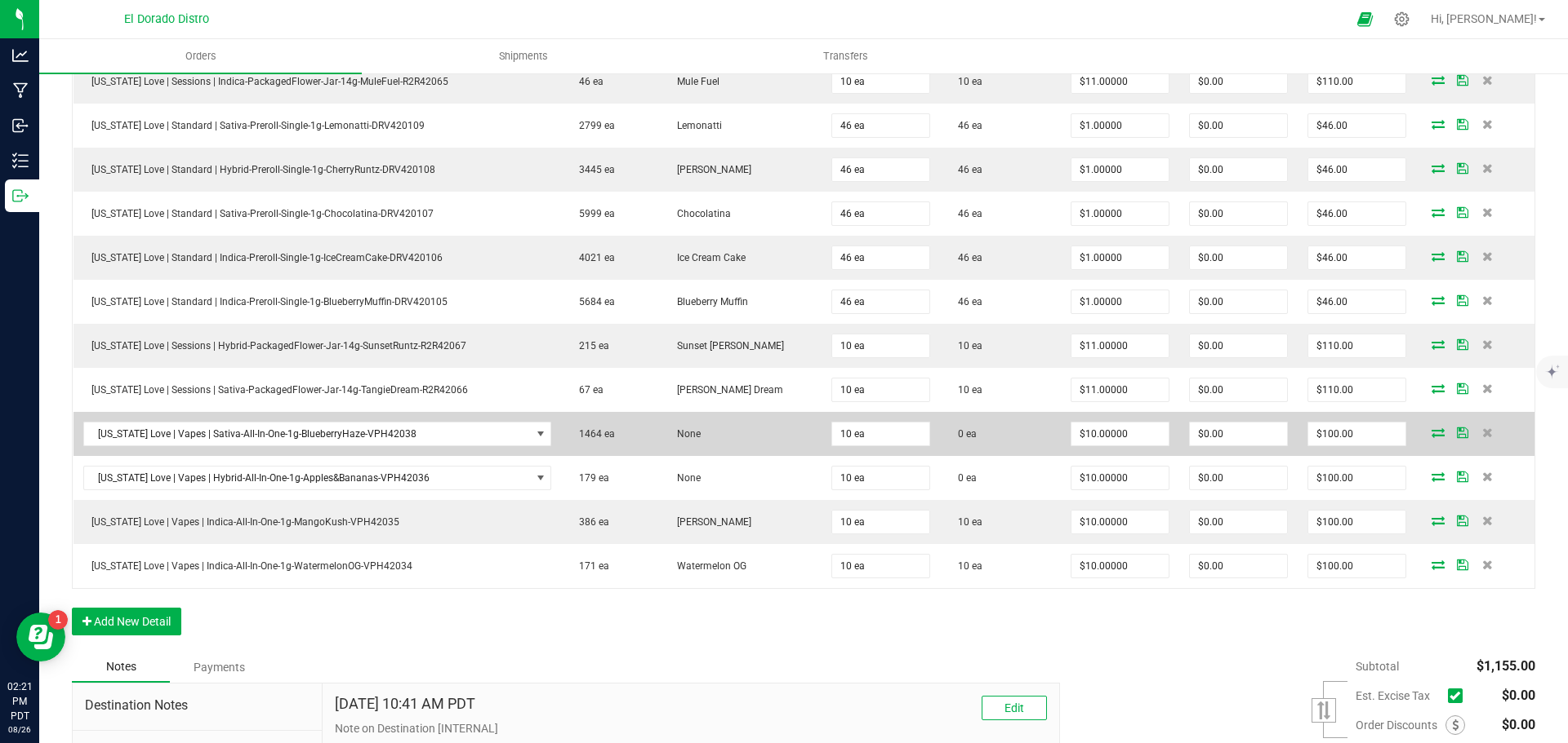
click at [1432, 435] on icon at bounding box center [1438, 432] width 13 height 9
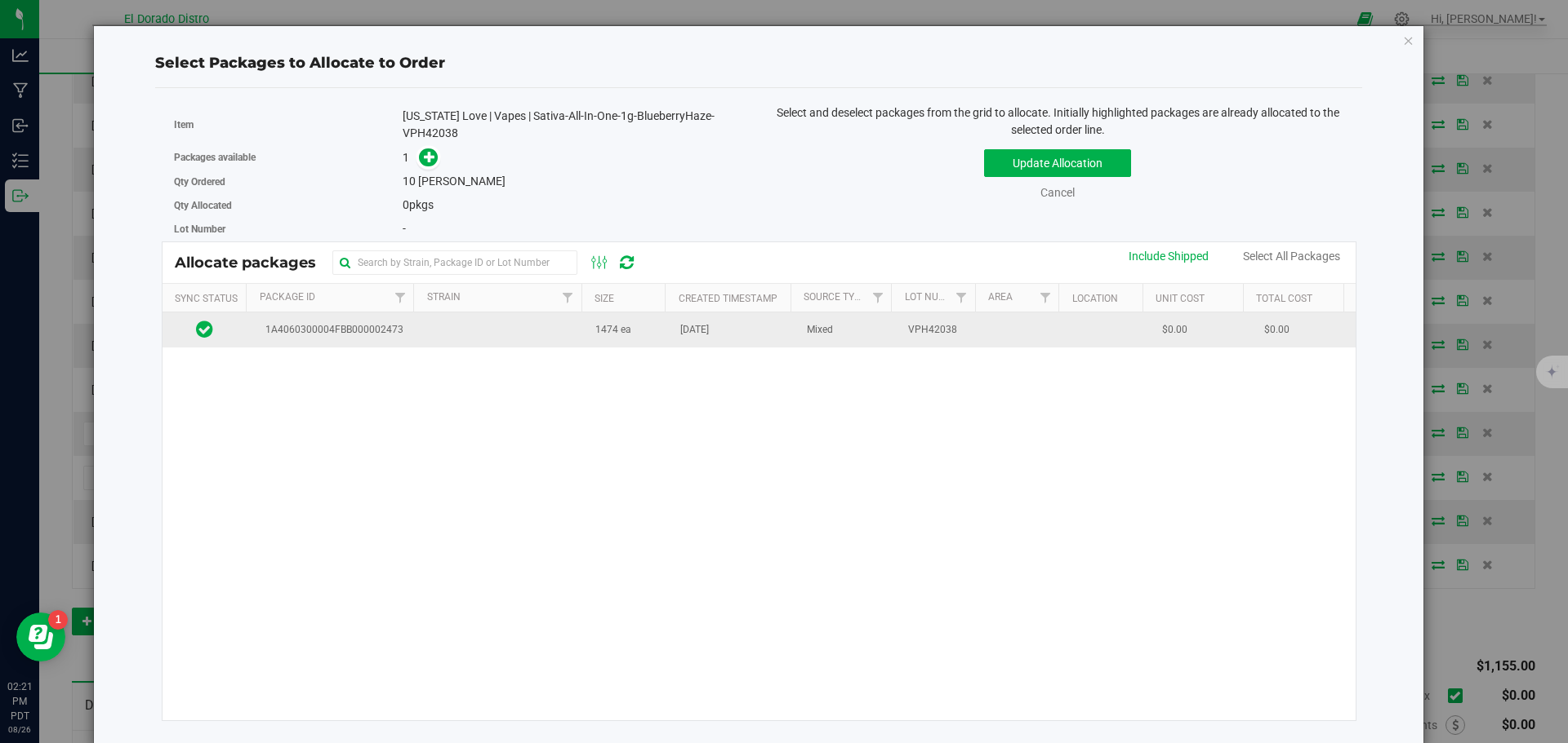
click at [680, 340] on td "Aug 19, 2025" at bounding box center [733, 330] width 126 height 35
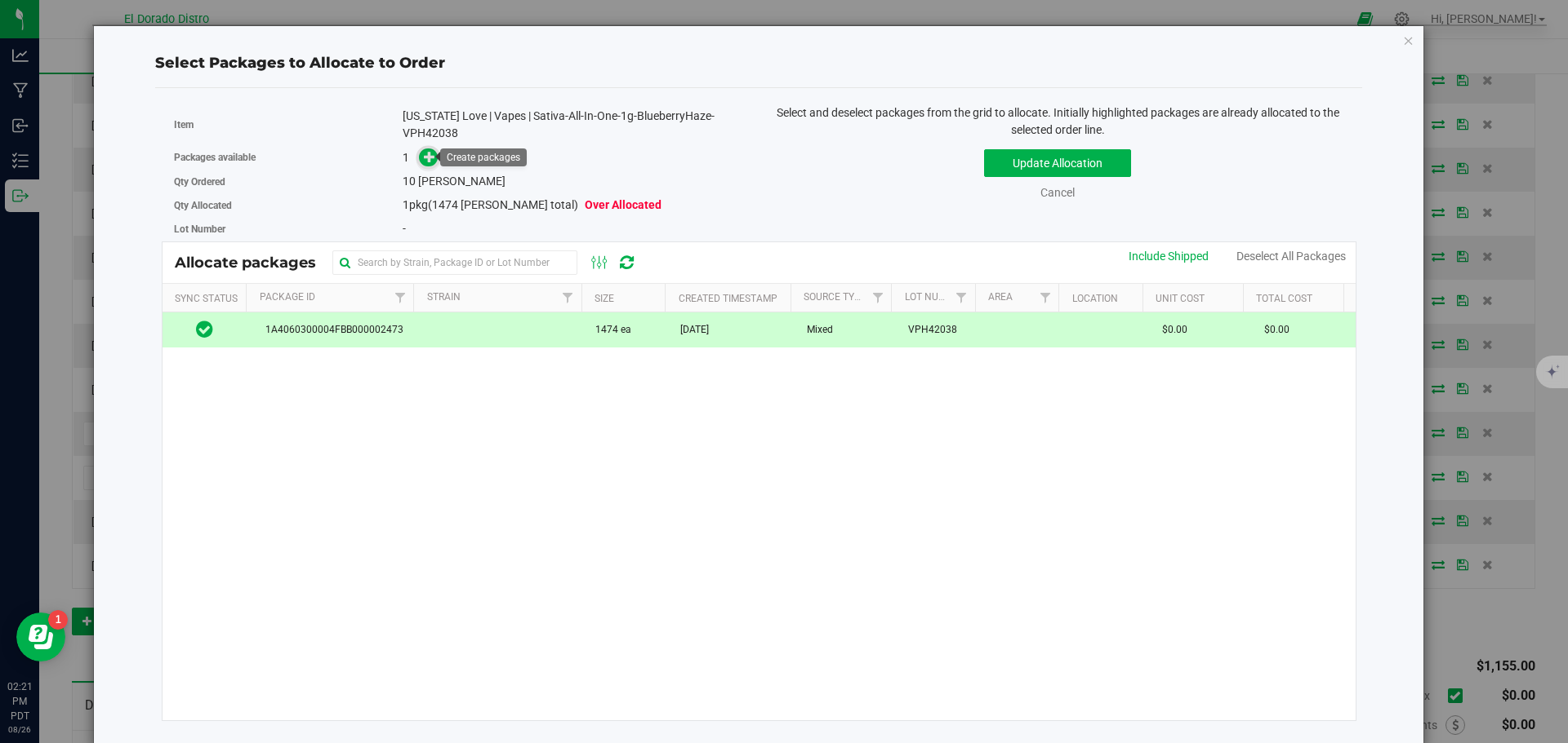
click at [430, 160] on icon at bounding box center [429, 156] width 11 height 11
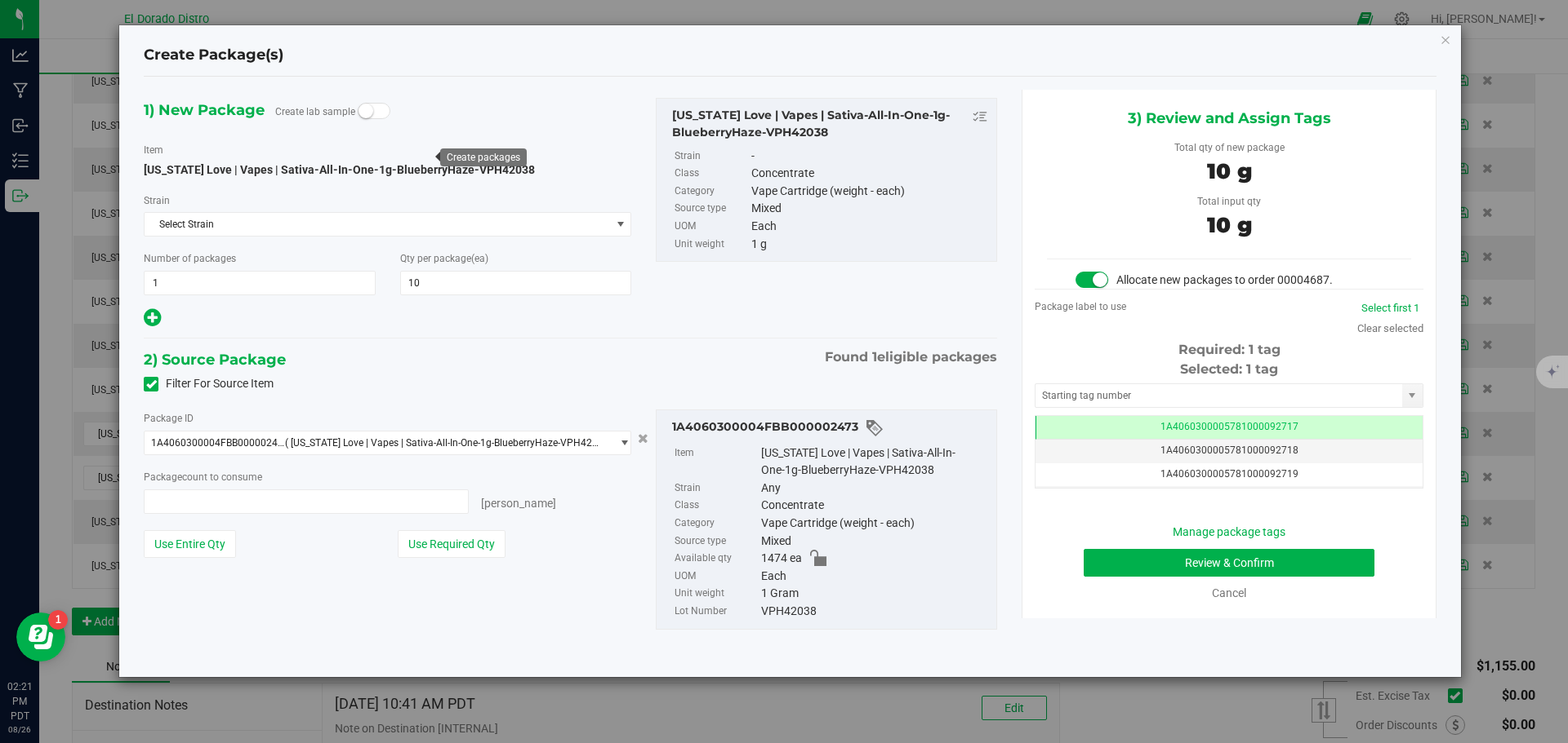
type input "10 ea"
click at [1119, 561] on button "Review & Confirm" at bounding box center [1229, 563] width 291 height 28
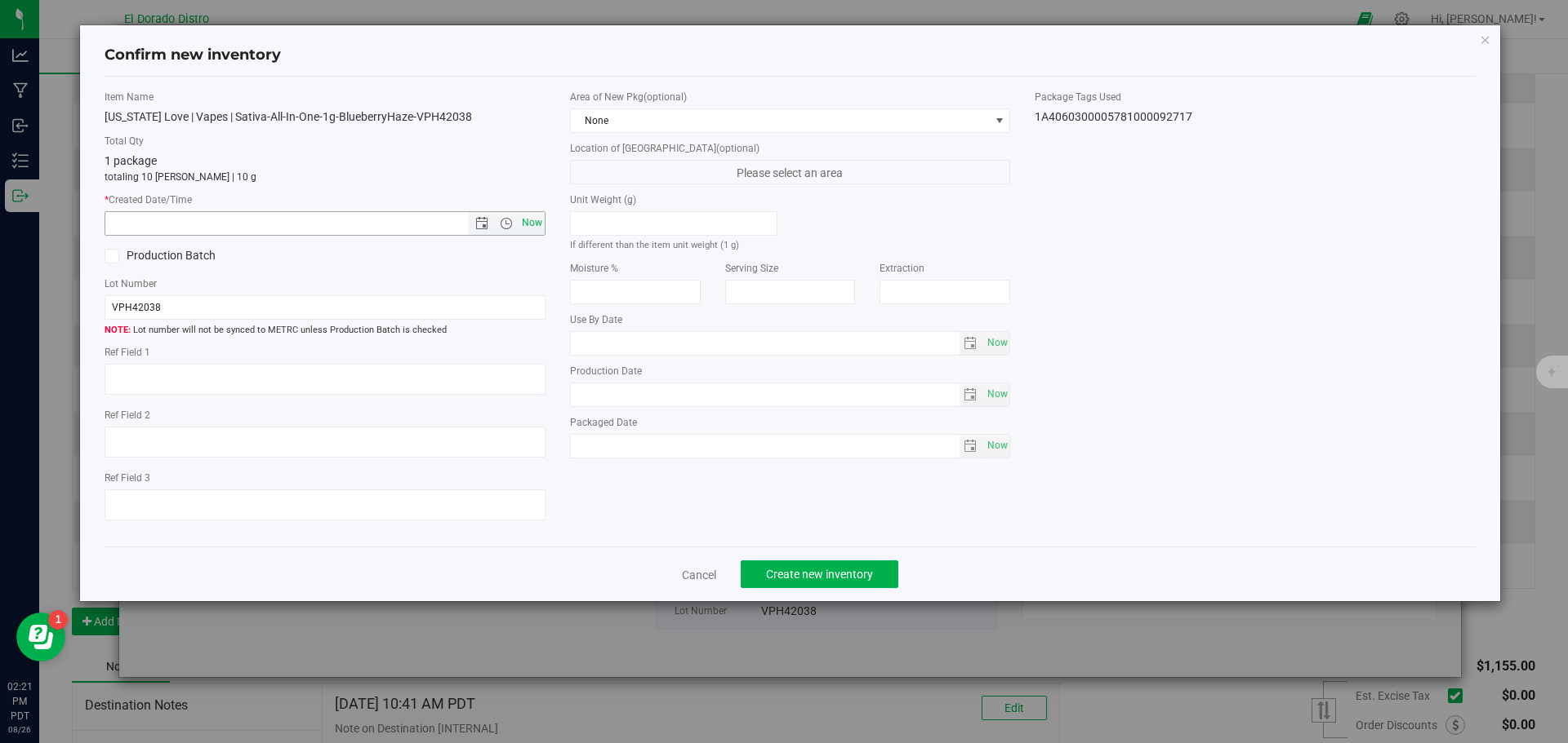
click at [529, 221] on span "Now" at bounding box center [531, 223] width 28 height 24
type input "8/26/2025 2:21 PM"
click at [840, 573] on span "Create new inventory" at bounding box center [819, 574] width 107 height 13
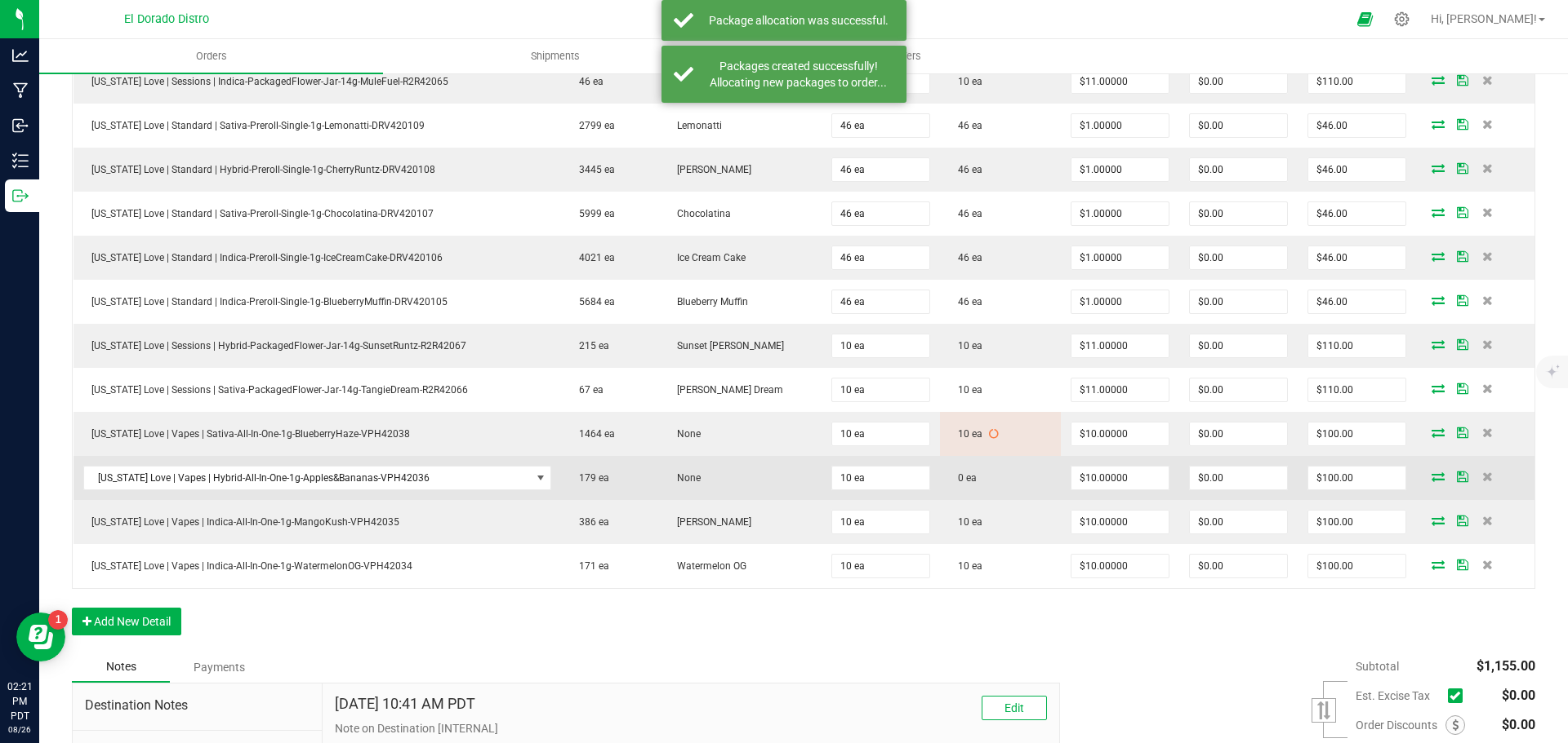
click at [1432, 476] on icon at bounding box center [1438, 476] width 13 height 9
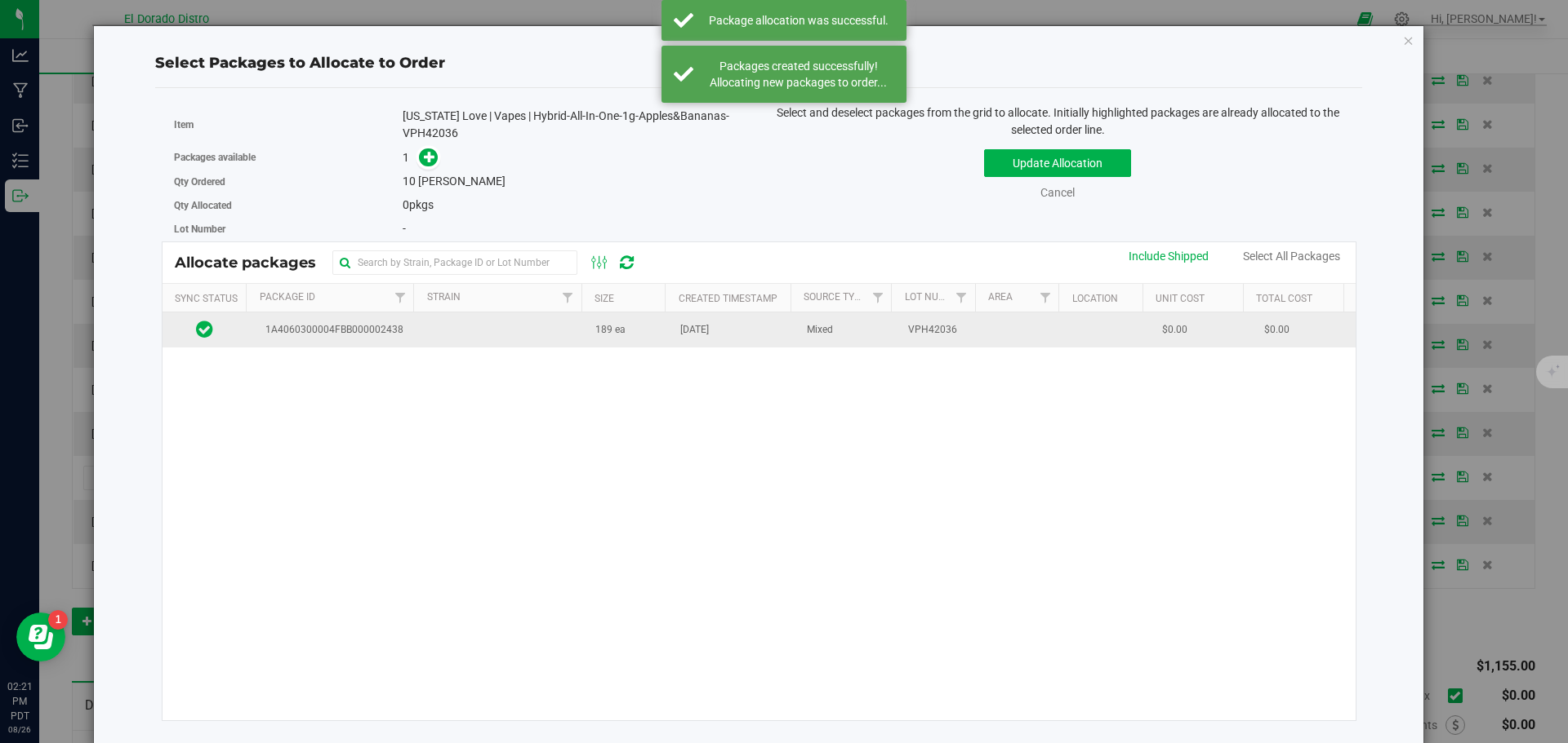
click at [646, 339] on td "189 ea" at bounding box center [628, 330] width 85 height 35
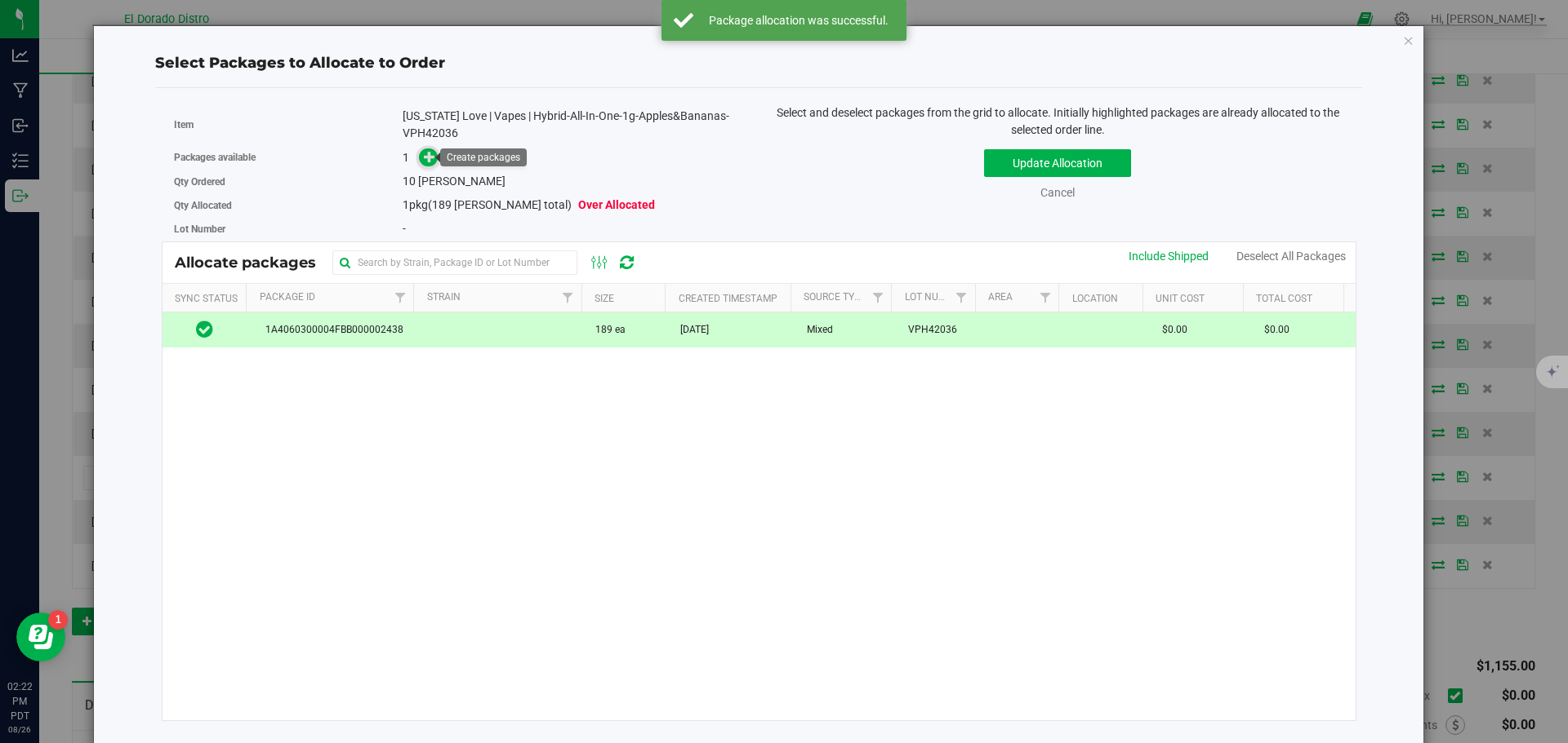
click at [419, 158] on span at bounding box center [428, 158] width 19 height 19
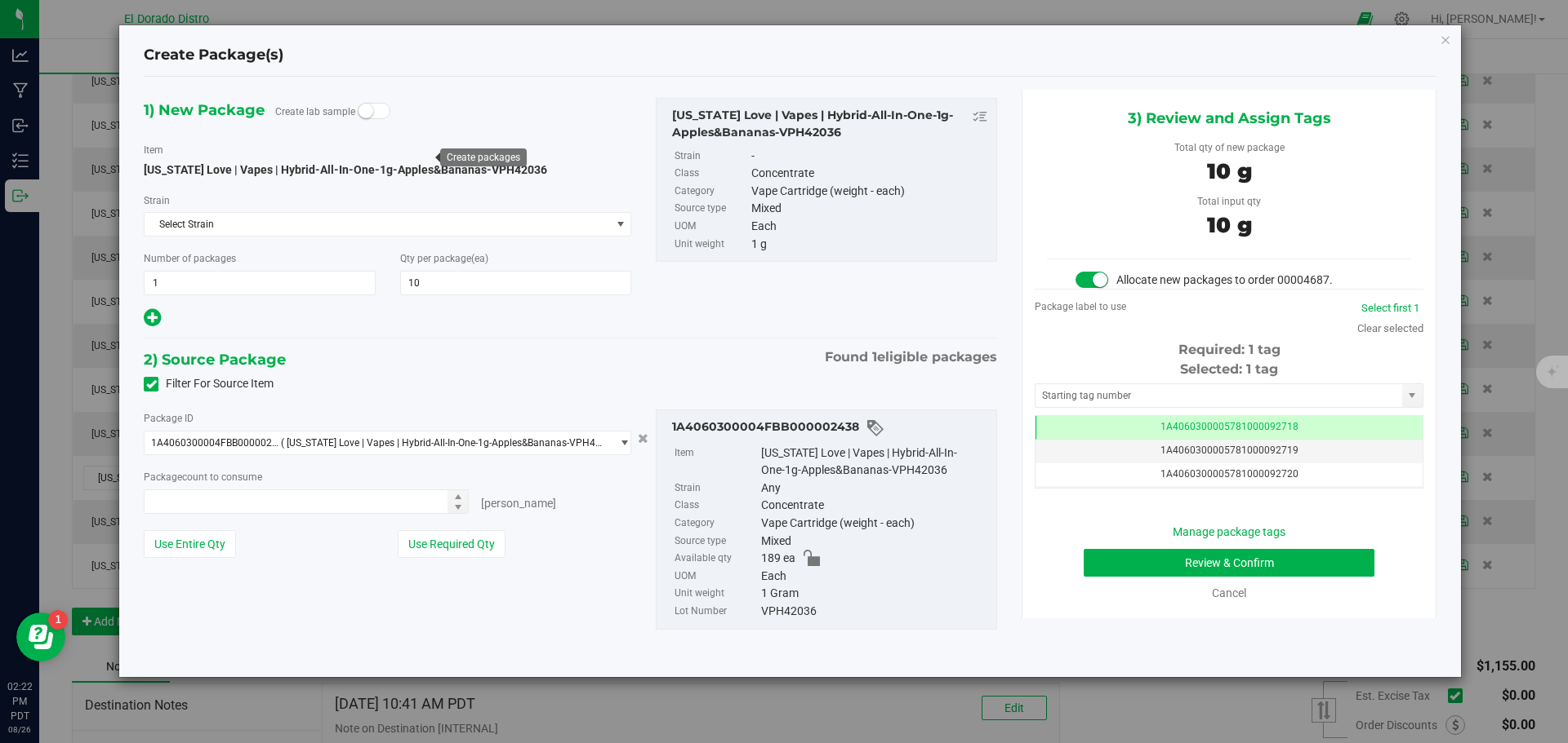
type input "10"
type input "10 ea"
click at [1111, 562] on button "Review & Confirm" at bounding box center [1229, 563] width 291 height 28
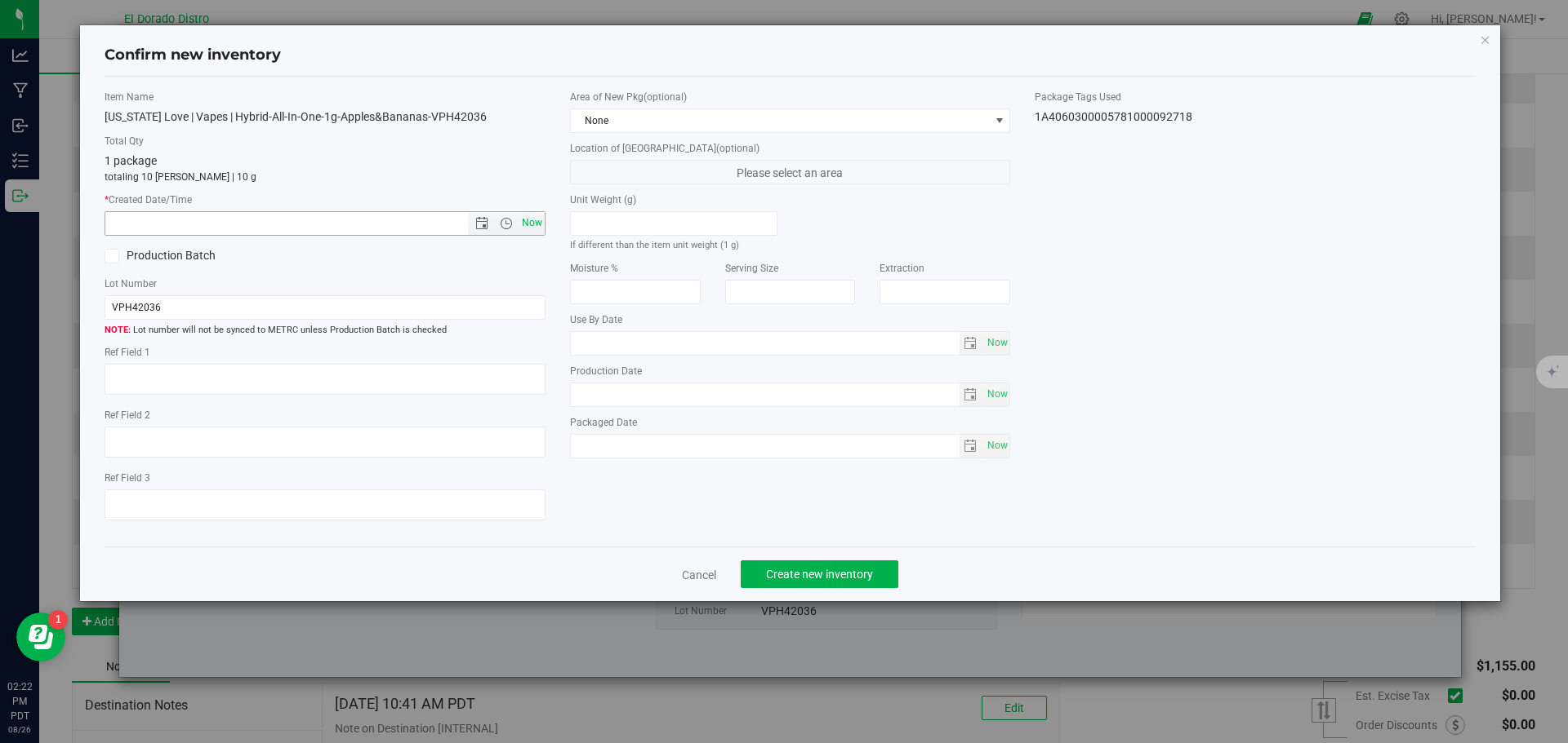
click at [535, 216] on span "Now" at bounding box center [531, 223] width 28 height 24
type input "8/26/2025 2:22 PM"
click at [819, 574] on span "Create new inventory" at bounding box center [819, 574] width 107 height 13
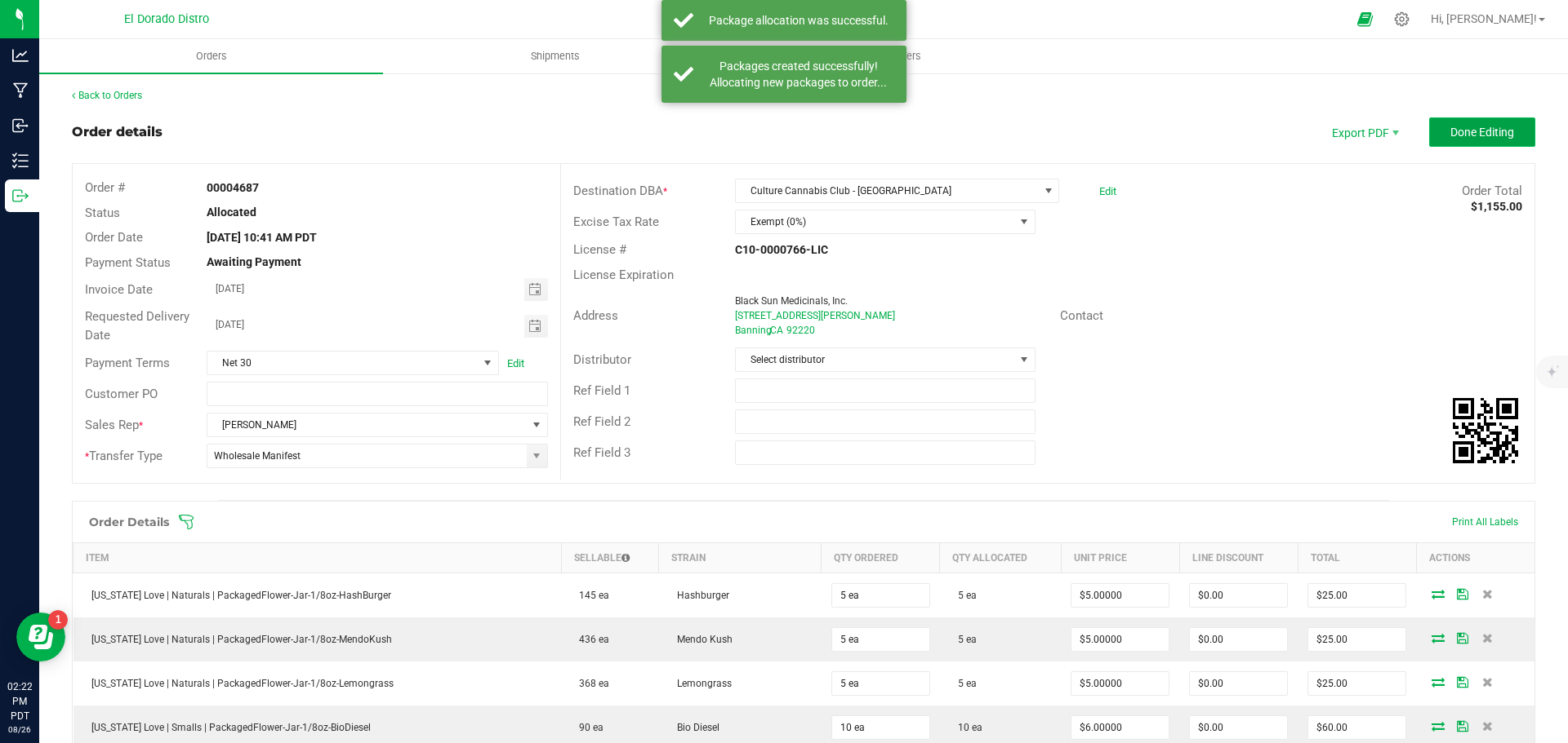
click at [1490, 132] on span "Done Editing" at bounding box center [1482, 131] width 64 height 13
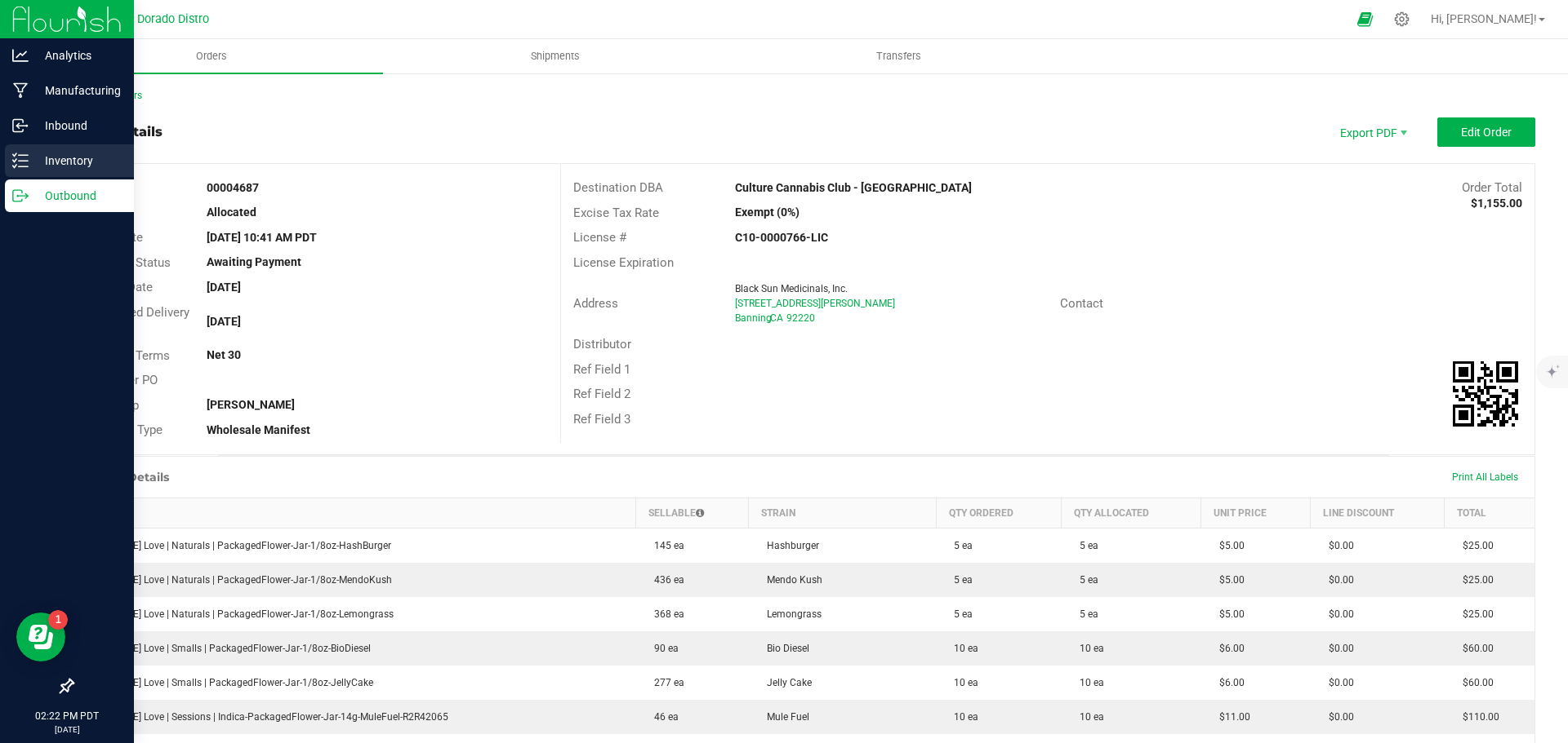
click at [22, 160] on icon at bounding box center [20, 160] width 16 height 16
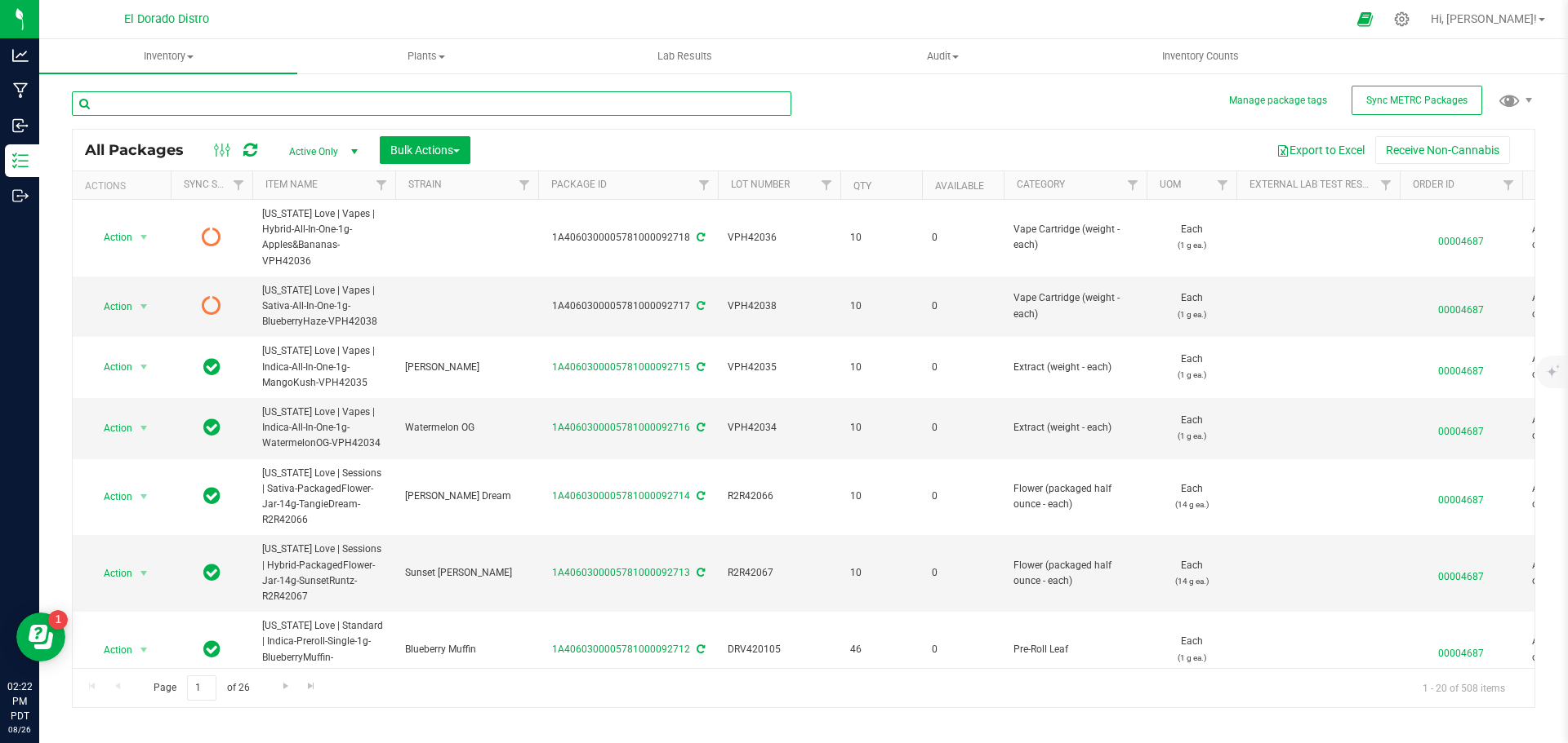
click at [211, 102] on input "text" at bounding box center [431, 103] width 720 height 25
type input "VPH42038"
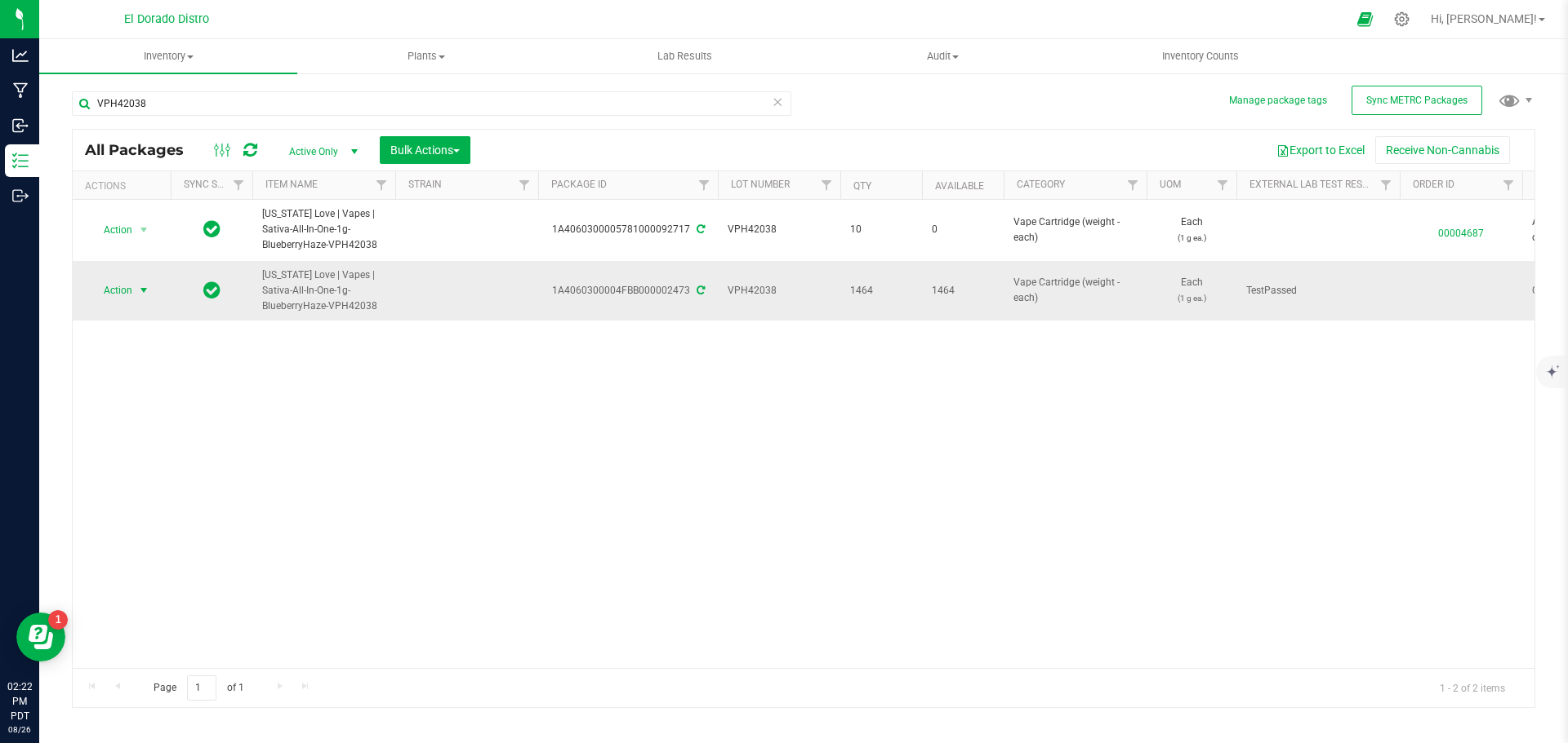
click at [118, 294] on span "Action" at bounding box center [111, 291] width 44 height 23
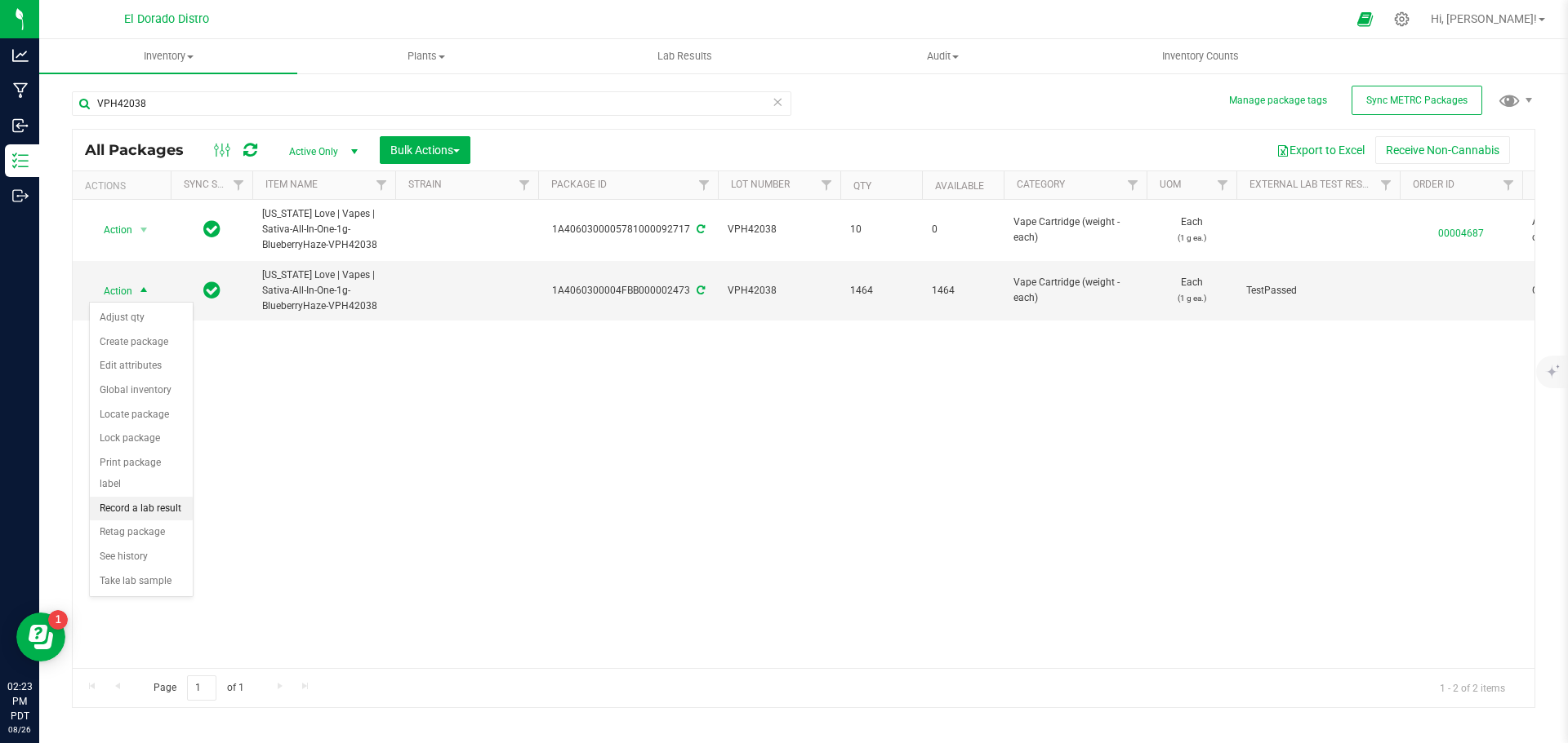
click at [176, 497] on li "Record a lab result" at bounding box center [141, 509] width 103 height 25
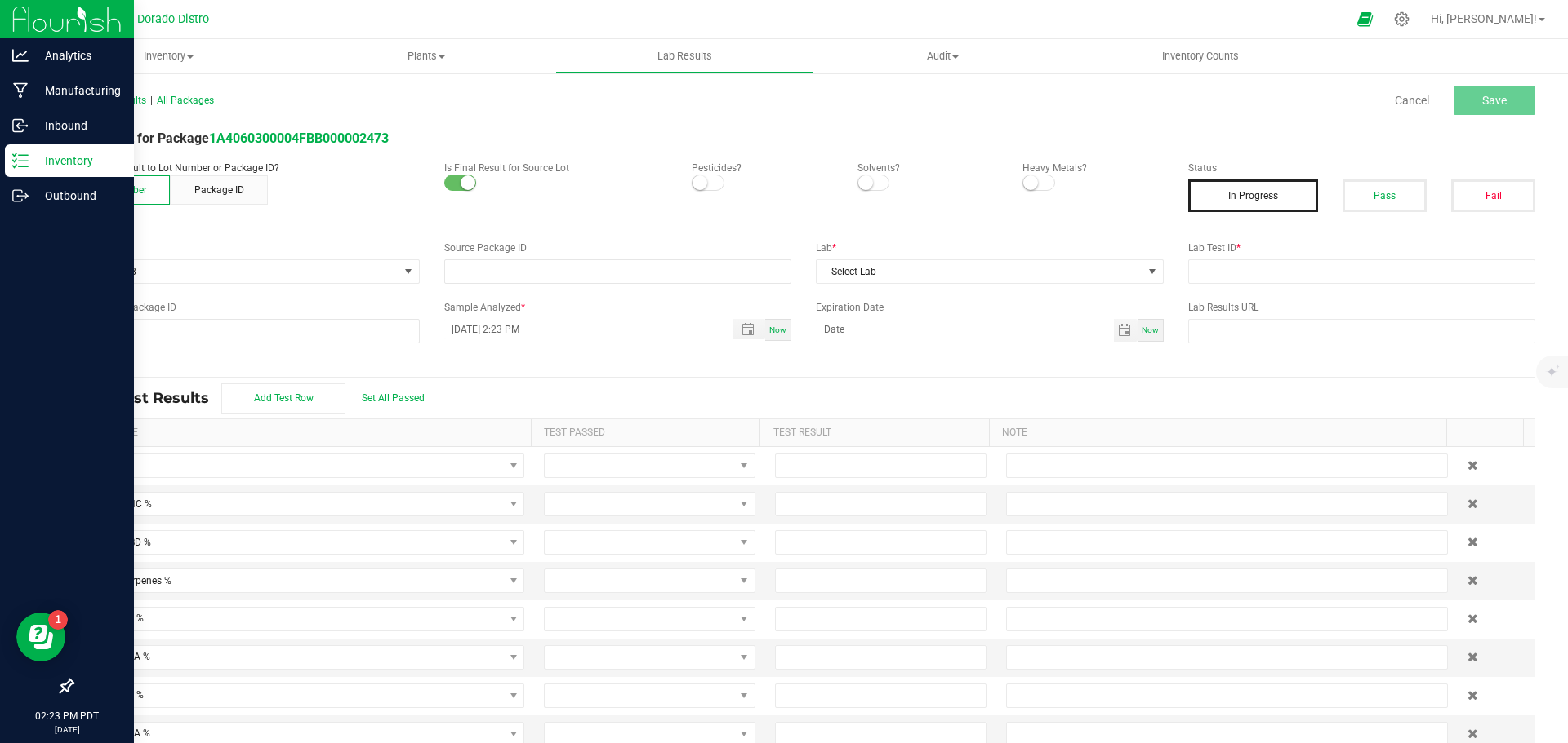
type input "1A4060300004FBB000002473"
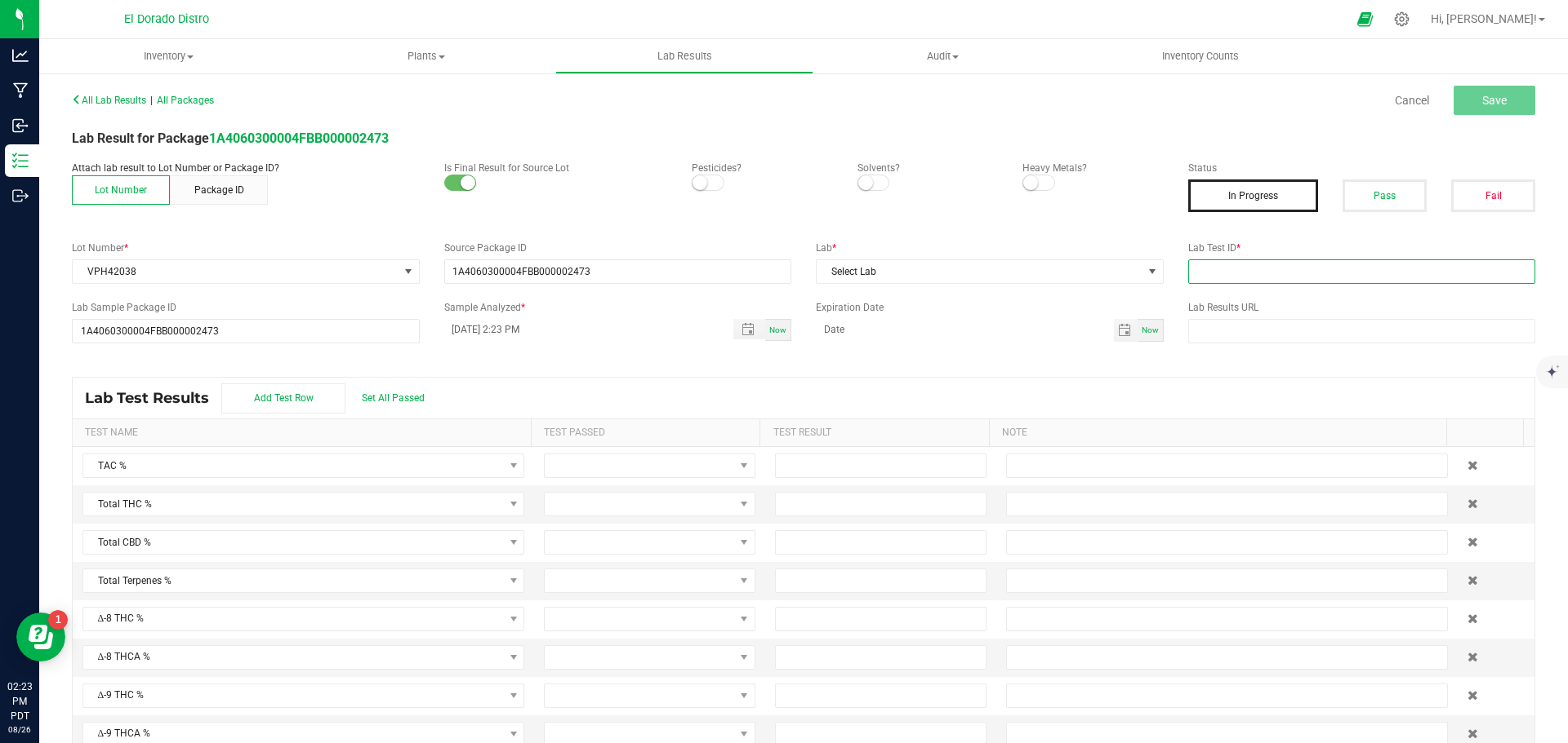
click at [1250, 268] on input "text" at bounding box center [1362, 272] width 348 height 25
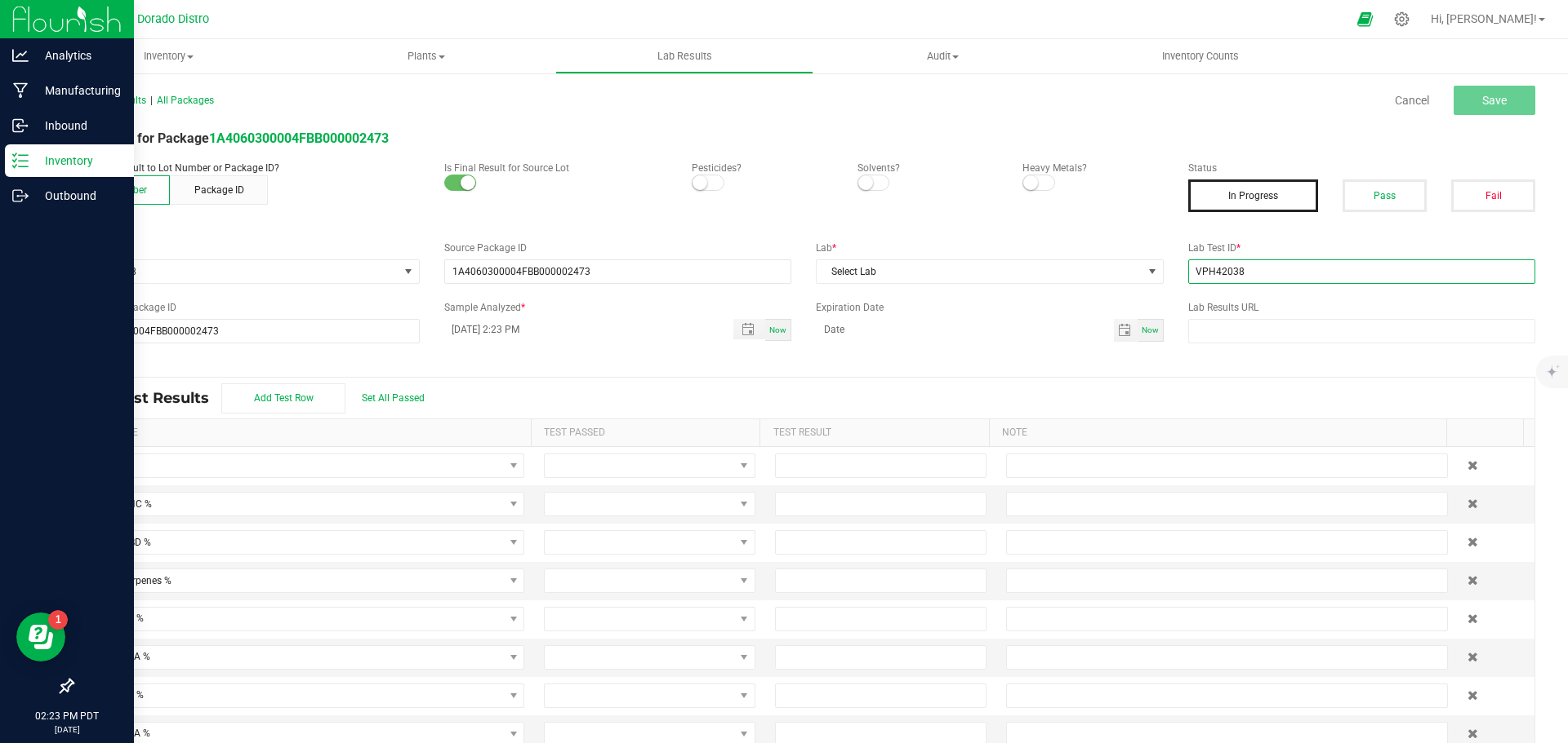
type input "VPH42038"
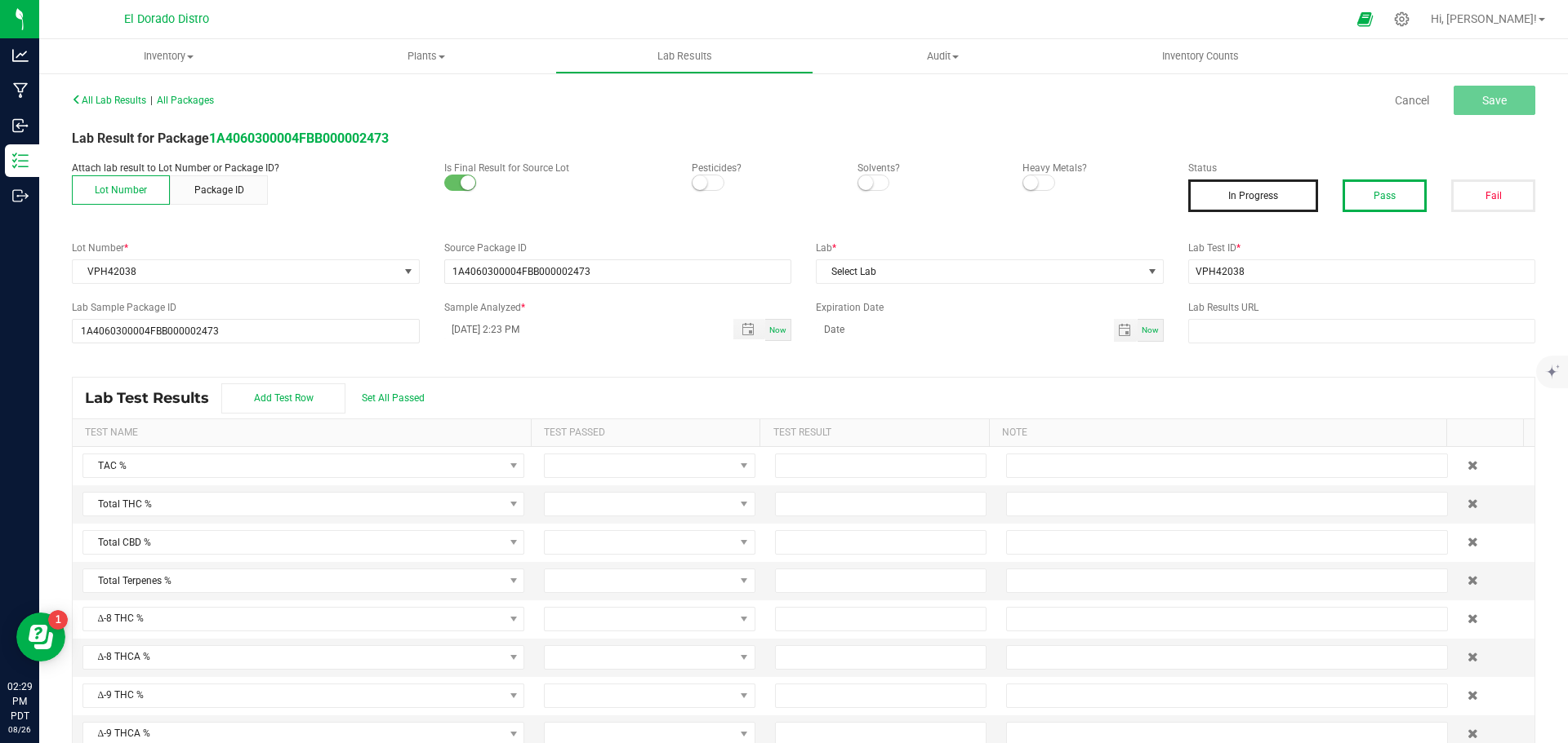
click at [1399, 210] on button "Pass" at bounding box center [1384, 196] width 84 height 32
click at [999, 274] on span "Select Lab" at bounding box center [980, 272] width 326 height 23
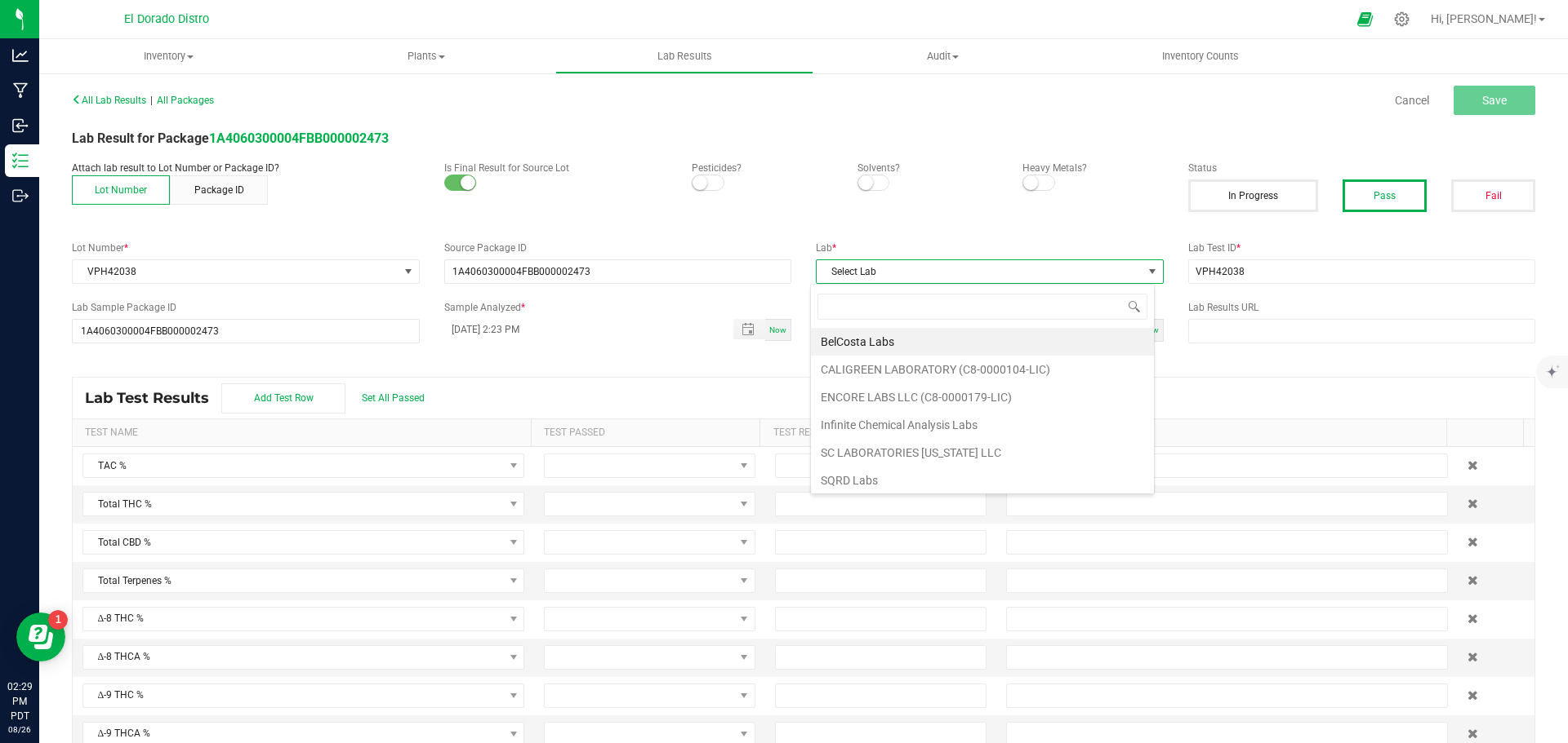
scroll to position [25, 344]
click at [973, 419] on li "Infinite Chemical Analysis Labs" at bounding box center [982, 425] width 343 height 28
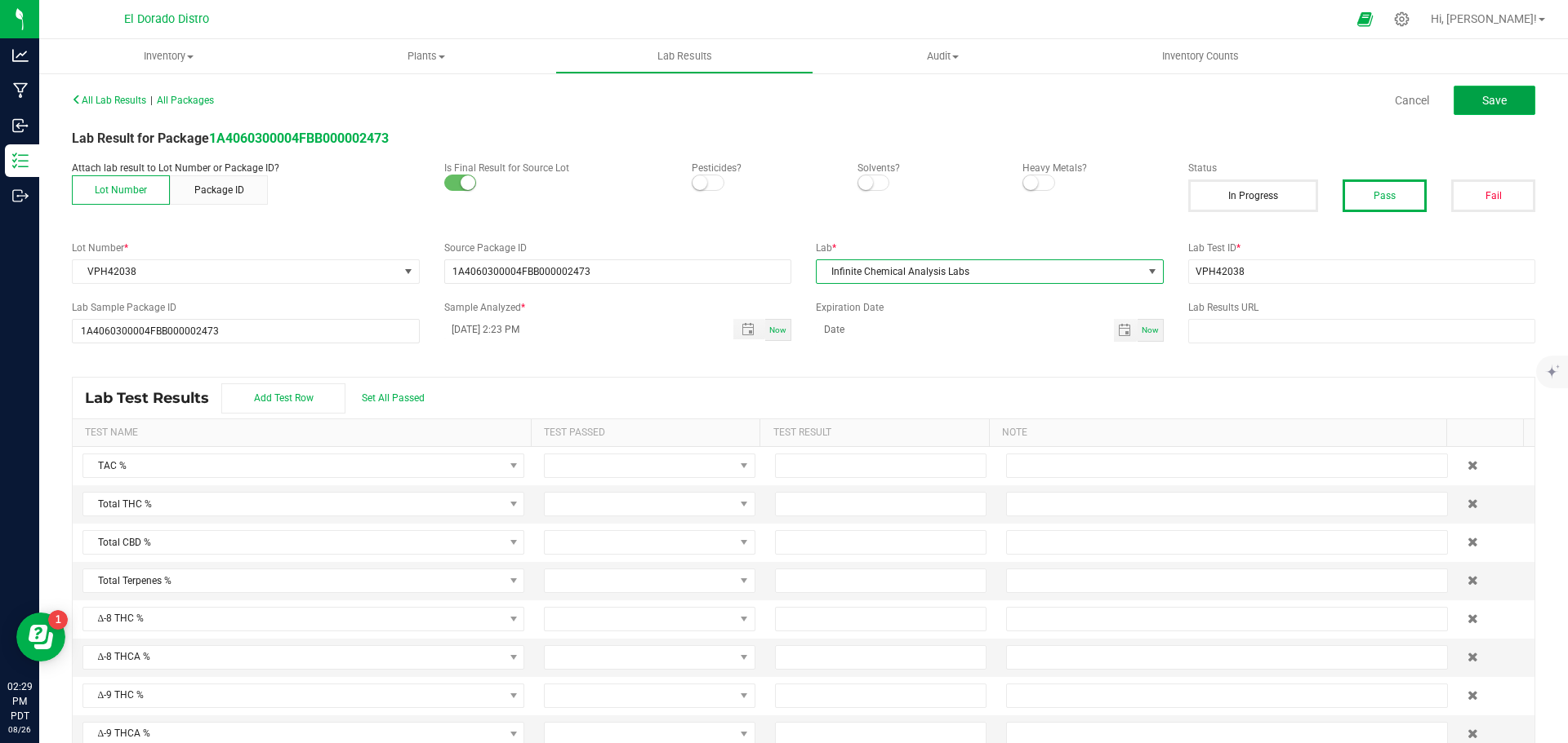
click at [1506, 109] on button "Save" at bounding box center [1495, 101] width 82 height 29
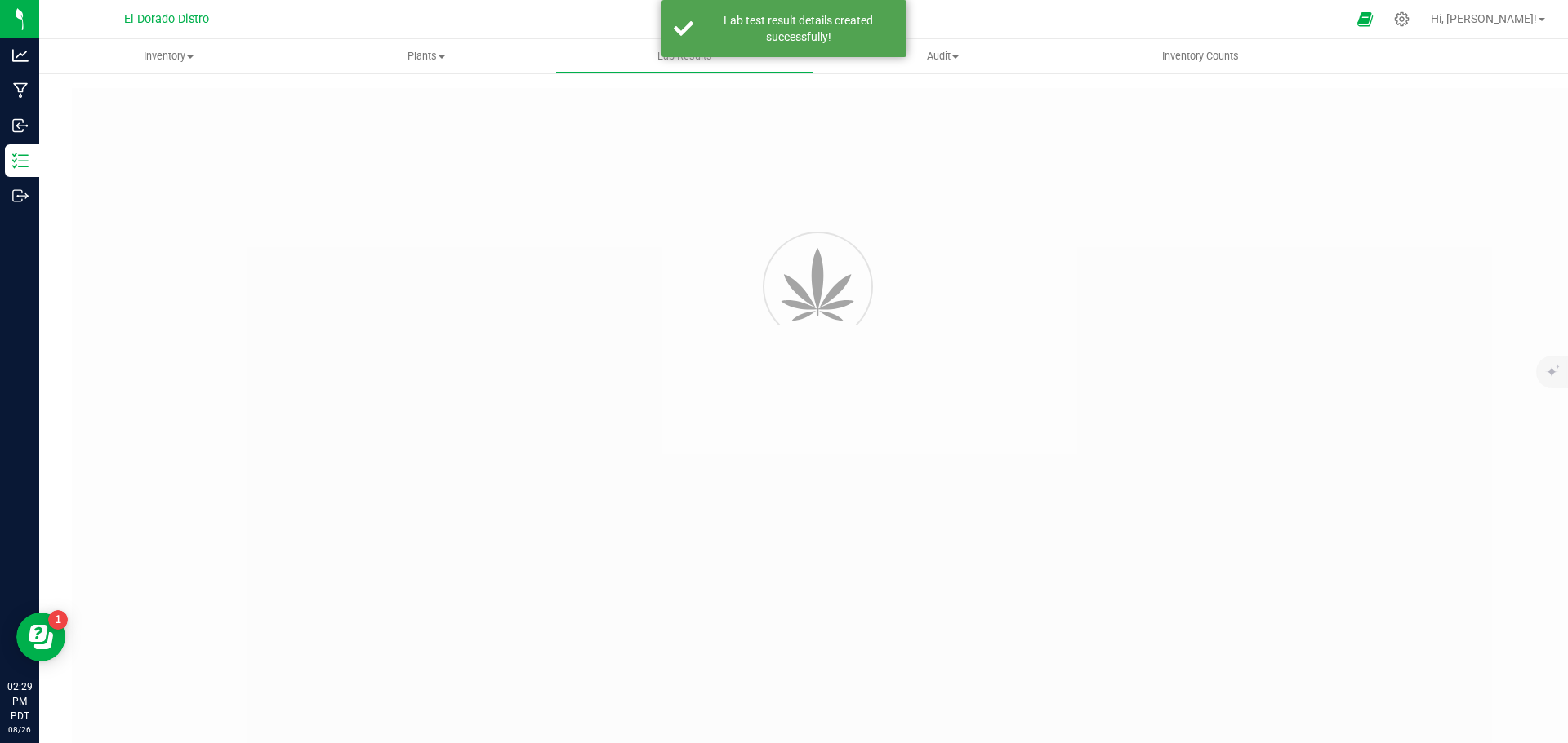
type input "1A4060300004FBB000002473"
type input "VPH42038"
type input "1A4060300004FBB000002473"
type input "08/26/2025 2:23 PM"
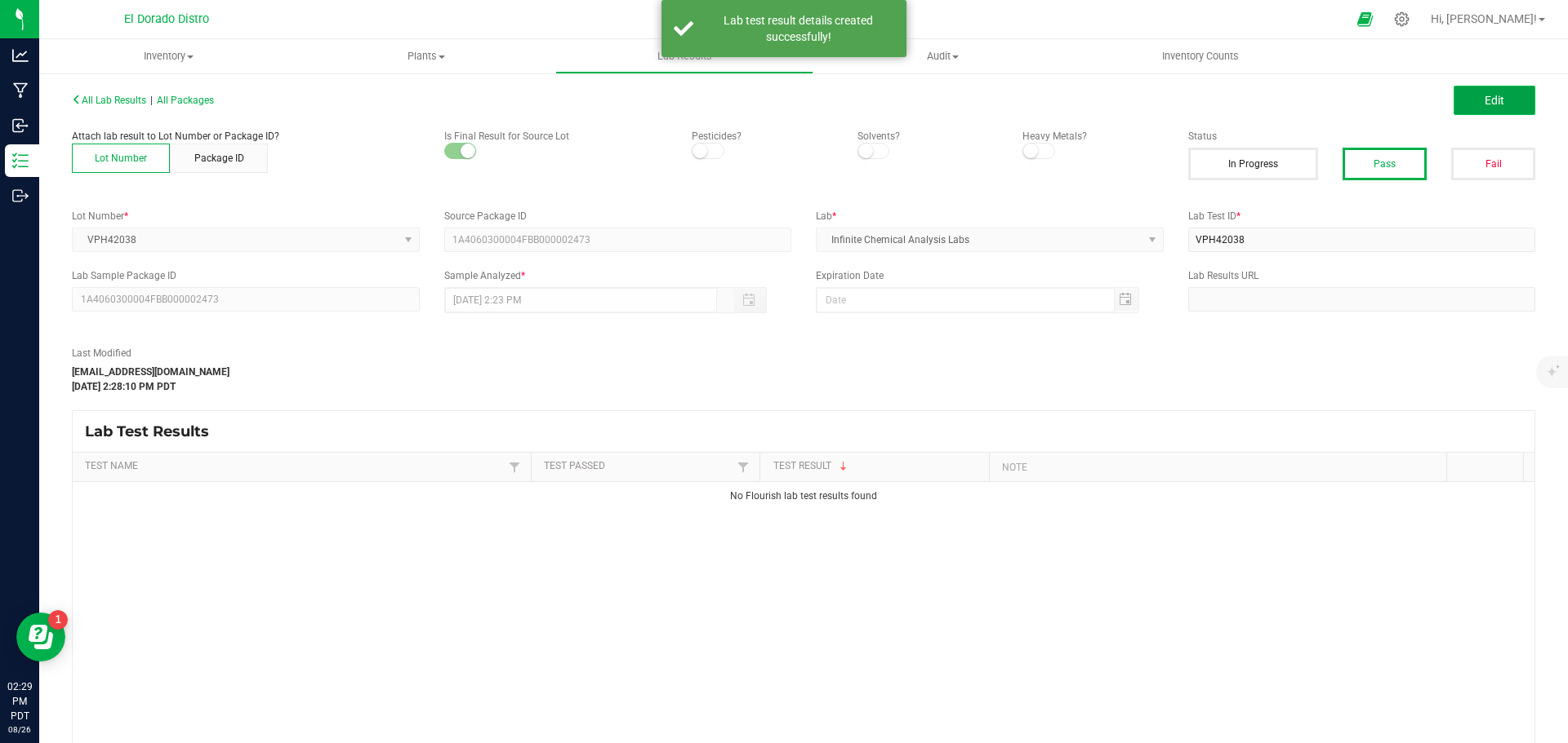
click at [1472, 97] on button "Edit" at bounding box center [1495, 101] width 82 height 29
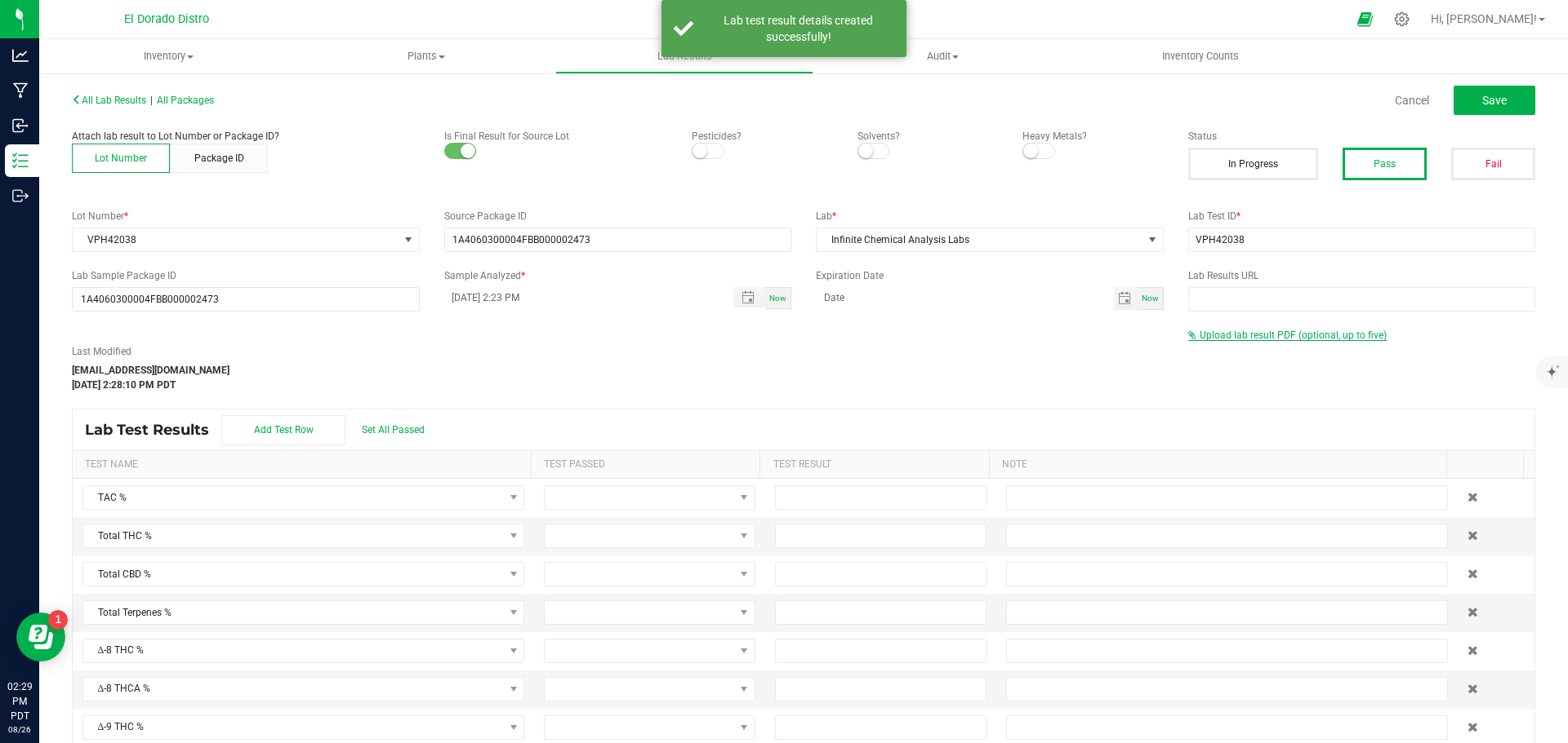
click at [1266, 332] on span "Upload lab result PDF (optional, up to five)" at bounding box center [1293, 335] width 187 height 11
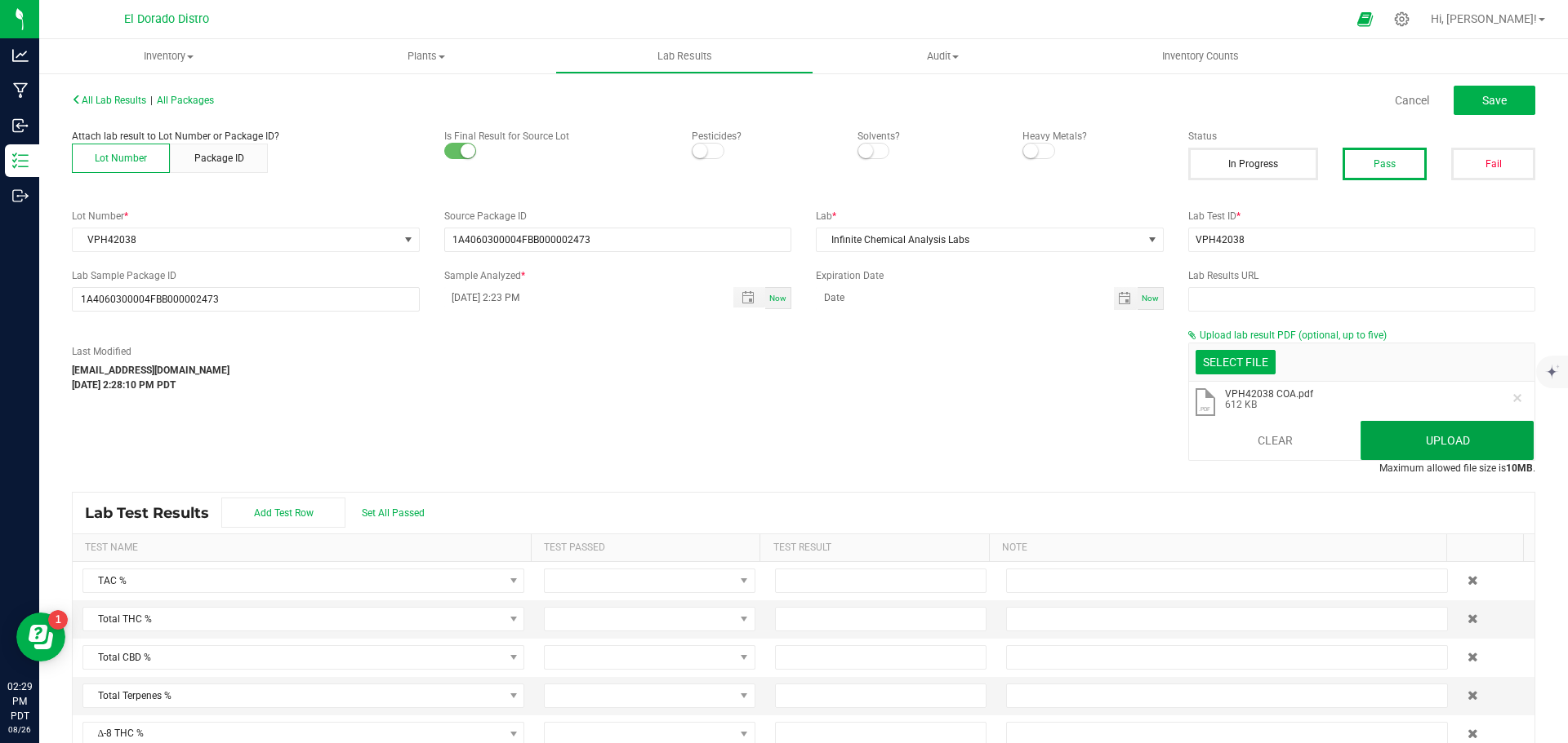
click at [1420, 447] on button "Upload" at bounding box center [1447, 441] width 173 height 39
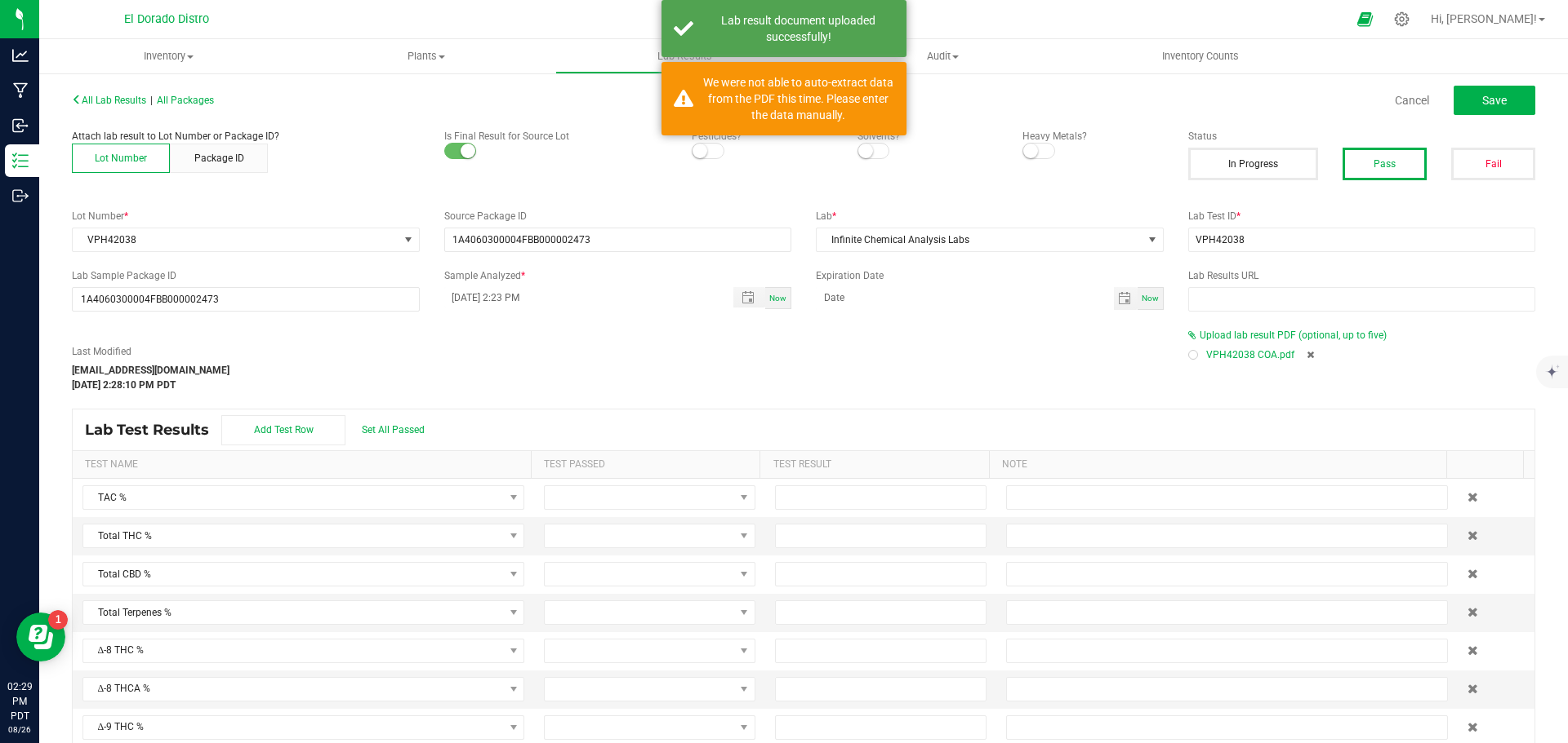
click at [1188, 356] on div at bounding box center [1192, 354] width 9 height 9
click at [1492, 107] on button "Save" at bounding box center [1495, 101] width 82 height 29
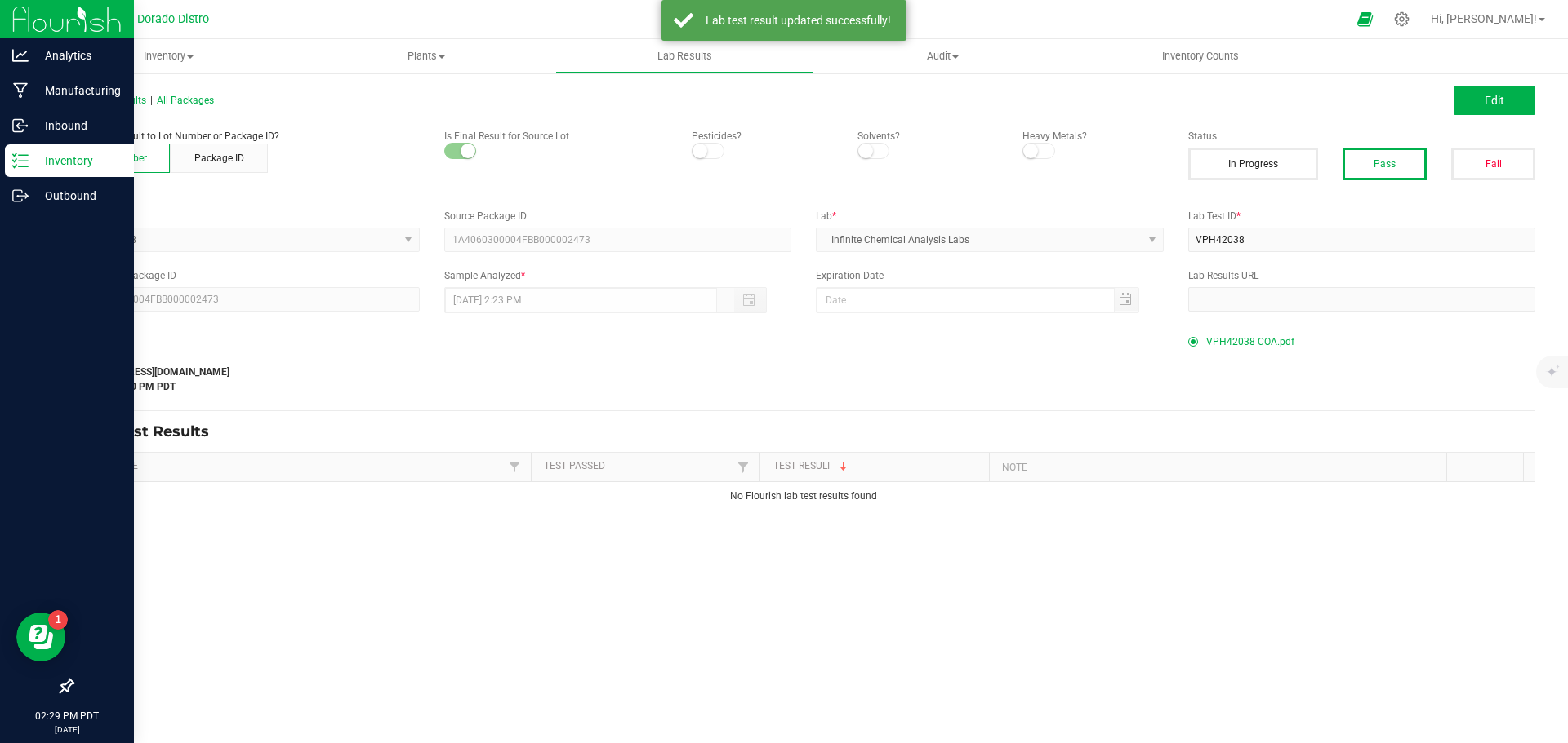
click at [38, 159] on p "Inventory" at bounding box center [78, 160] width 98 height 20
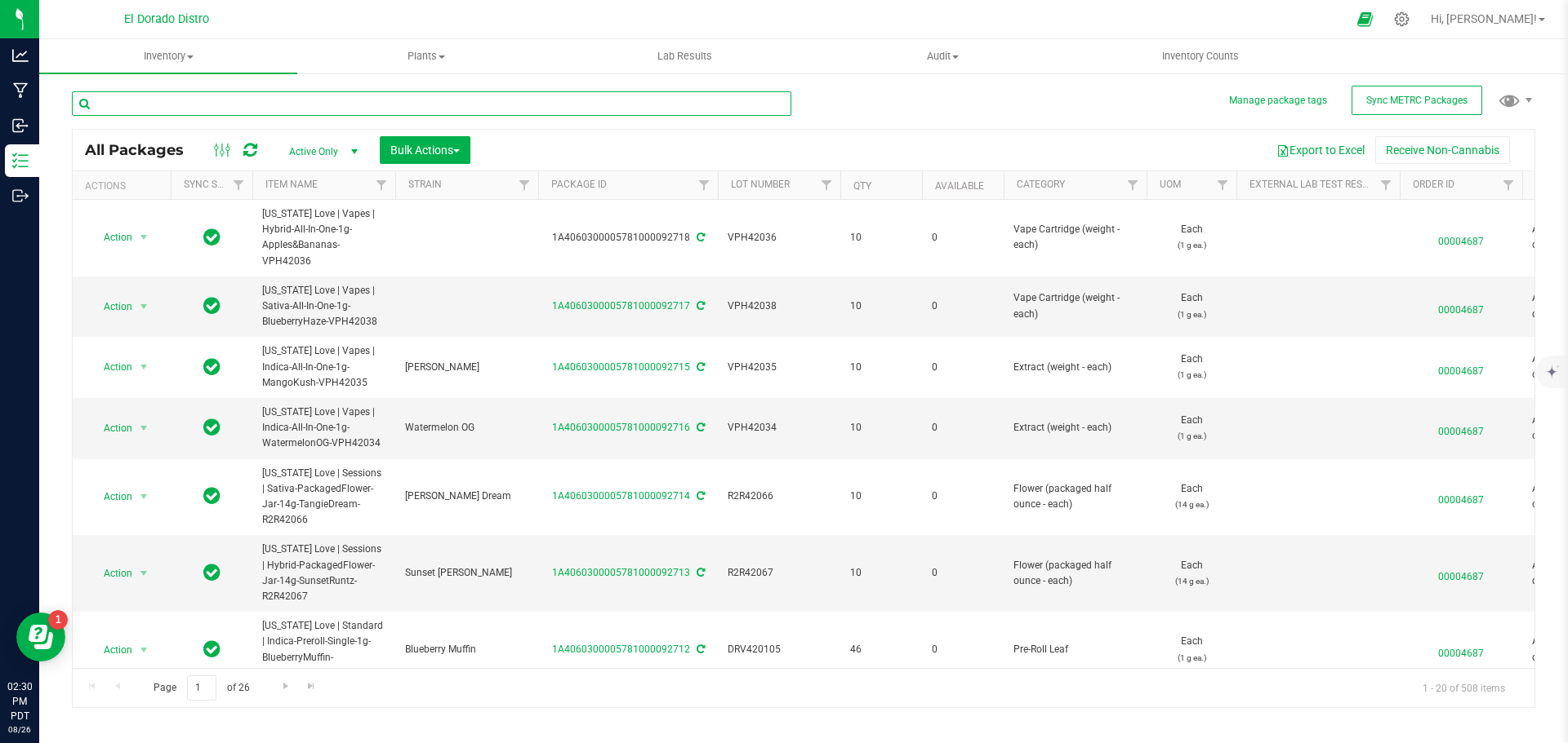
click at [286, 111] on input "text" at bounding box center [431, 103] width 720 height 25
type input "VPH42036"
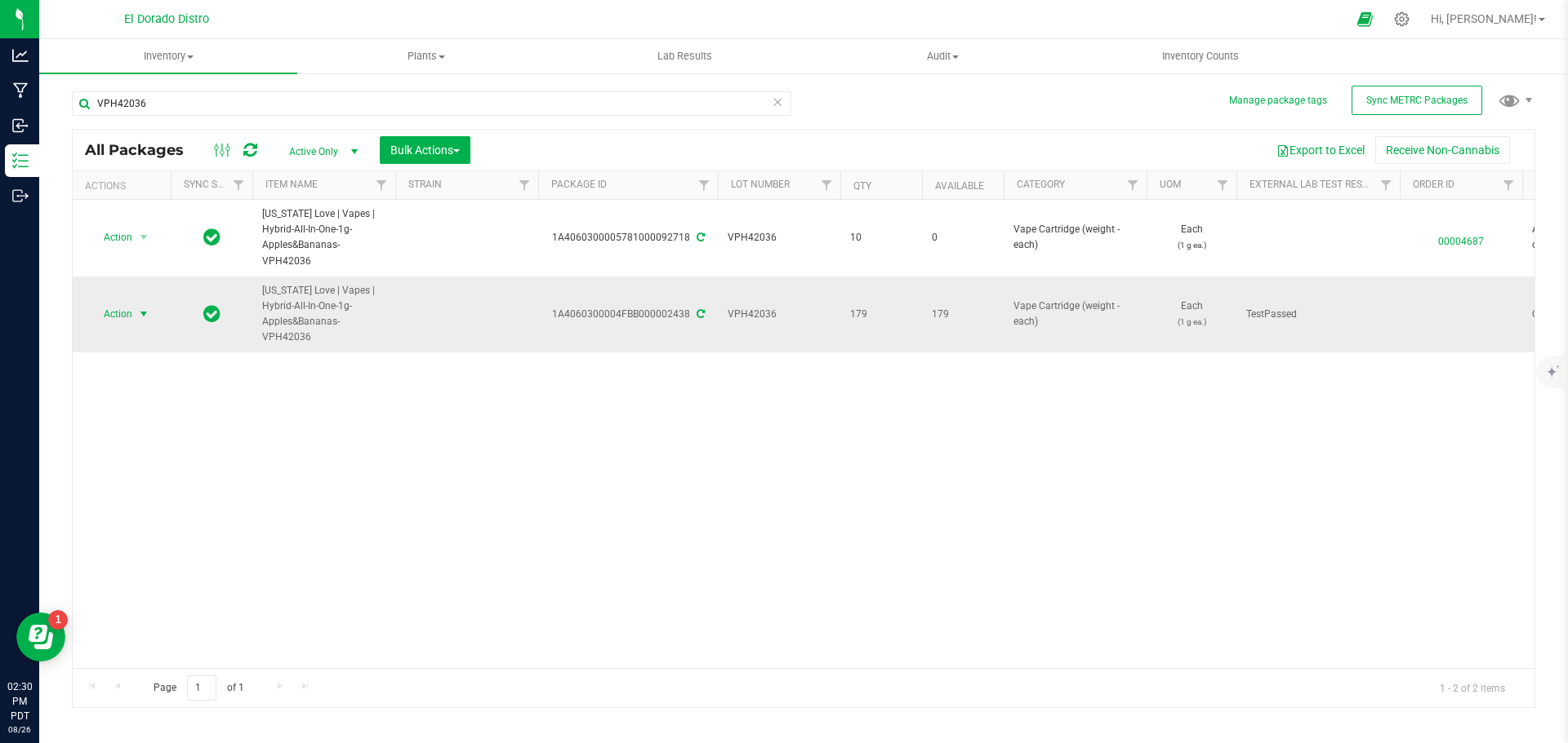
click at [142, 309] on span "select" at bounding box center [143, 314] width 13 height 13
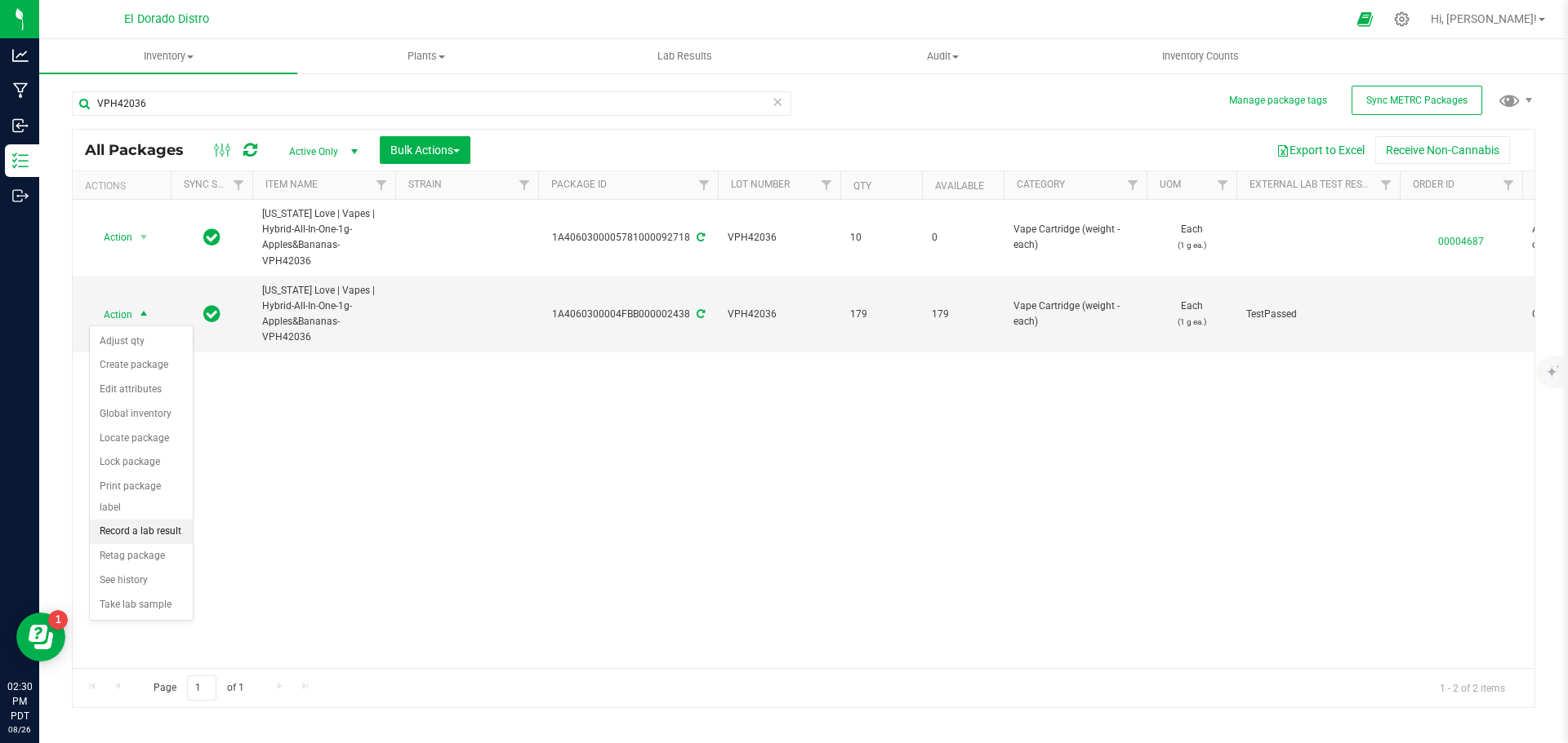
click at [158, 520] on li "Record a lab result" at bounding box center [141, 532] width 103 height 25
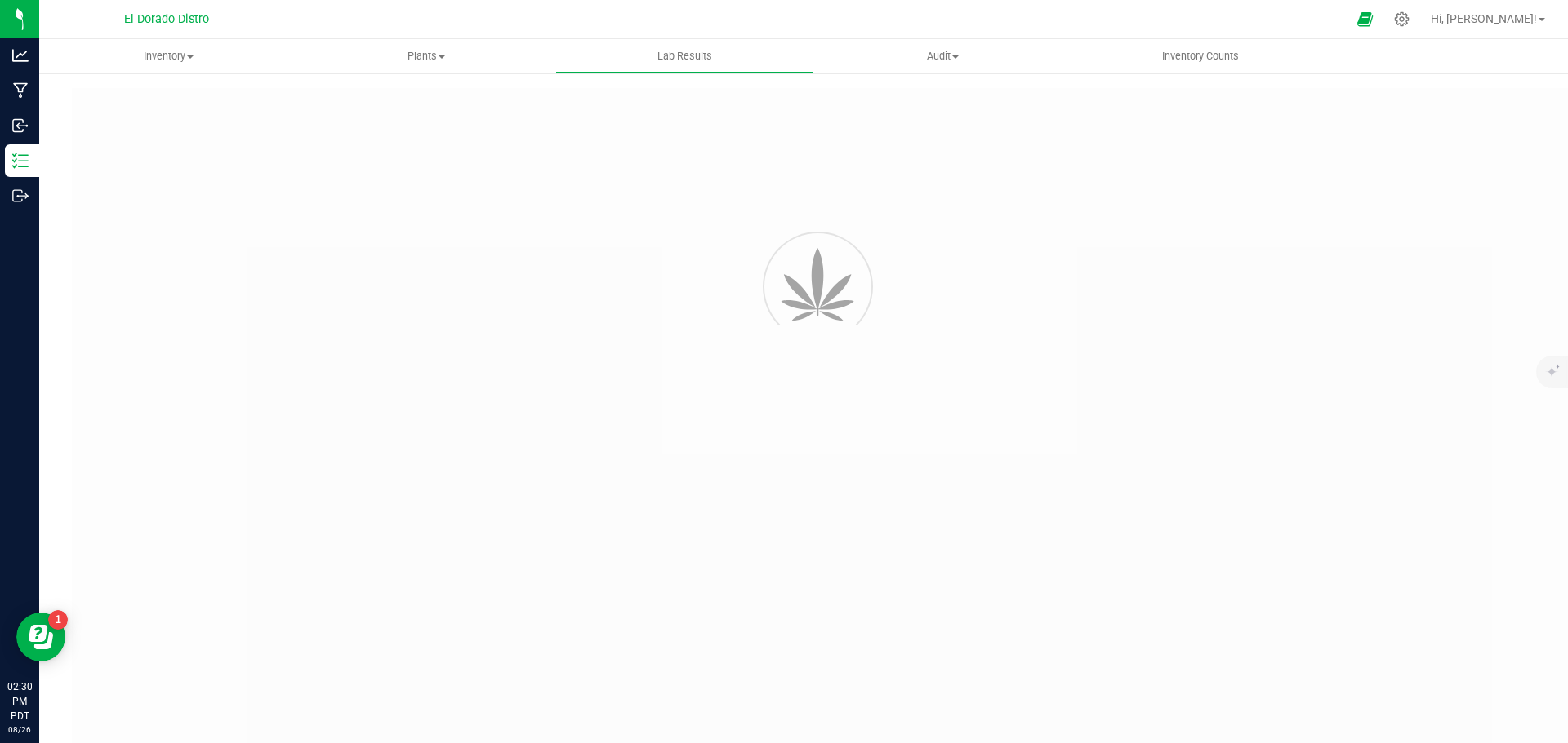
type input "1A4060300004FBB000002438"
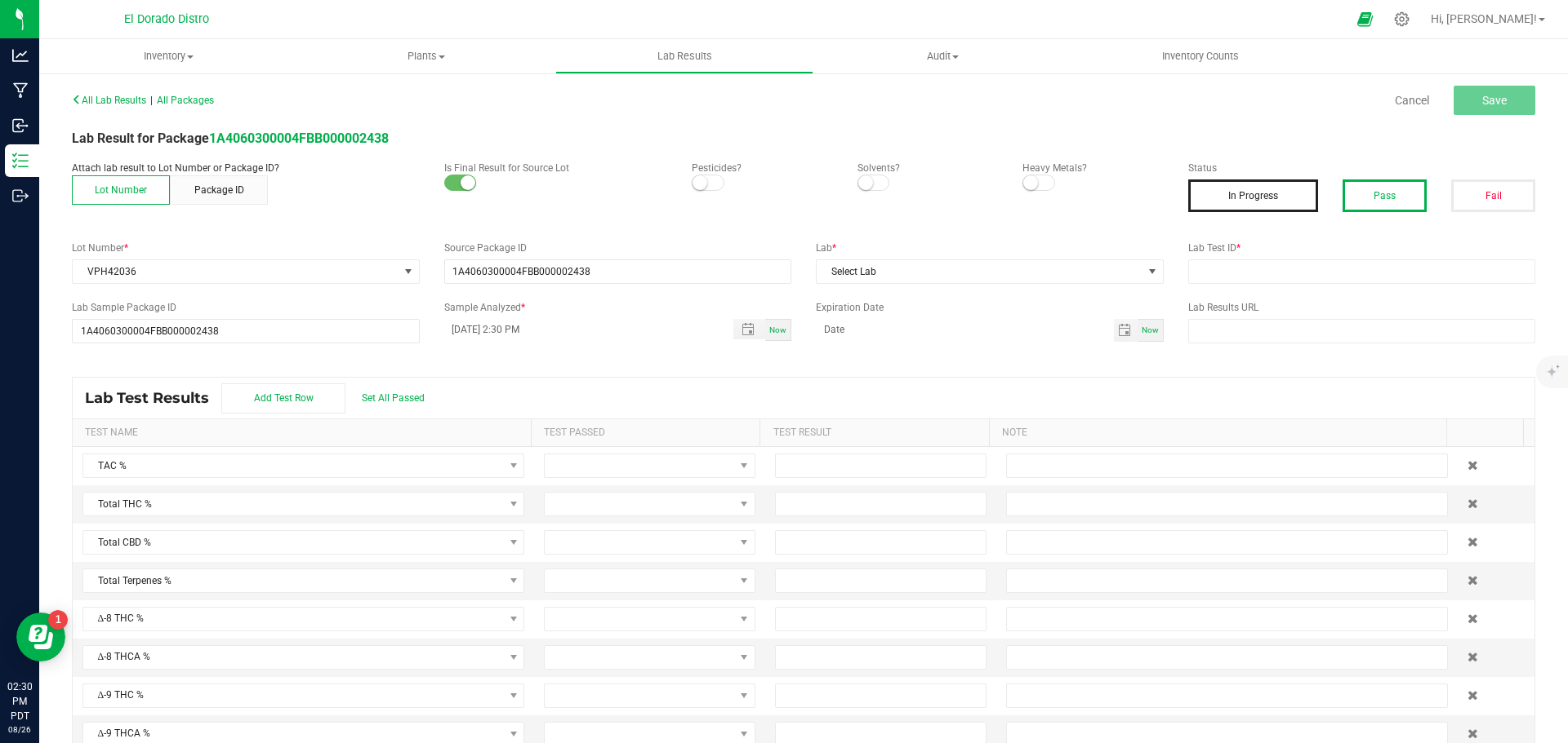
click at [1393, 191] on button "Pass" at bounding box center [1384, 196] width 84 height 32
click at [1272, 278] on input "text" at bounding box center [1362, 272] width 348 height 25
paste input "1A4060300004FBB000003431"
type input "1A4060300004FBB000003431"
click at [1272, 278] on input "1A4060300004FBB000003431" at bounding box center [1362, 272] width 348 height 25
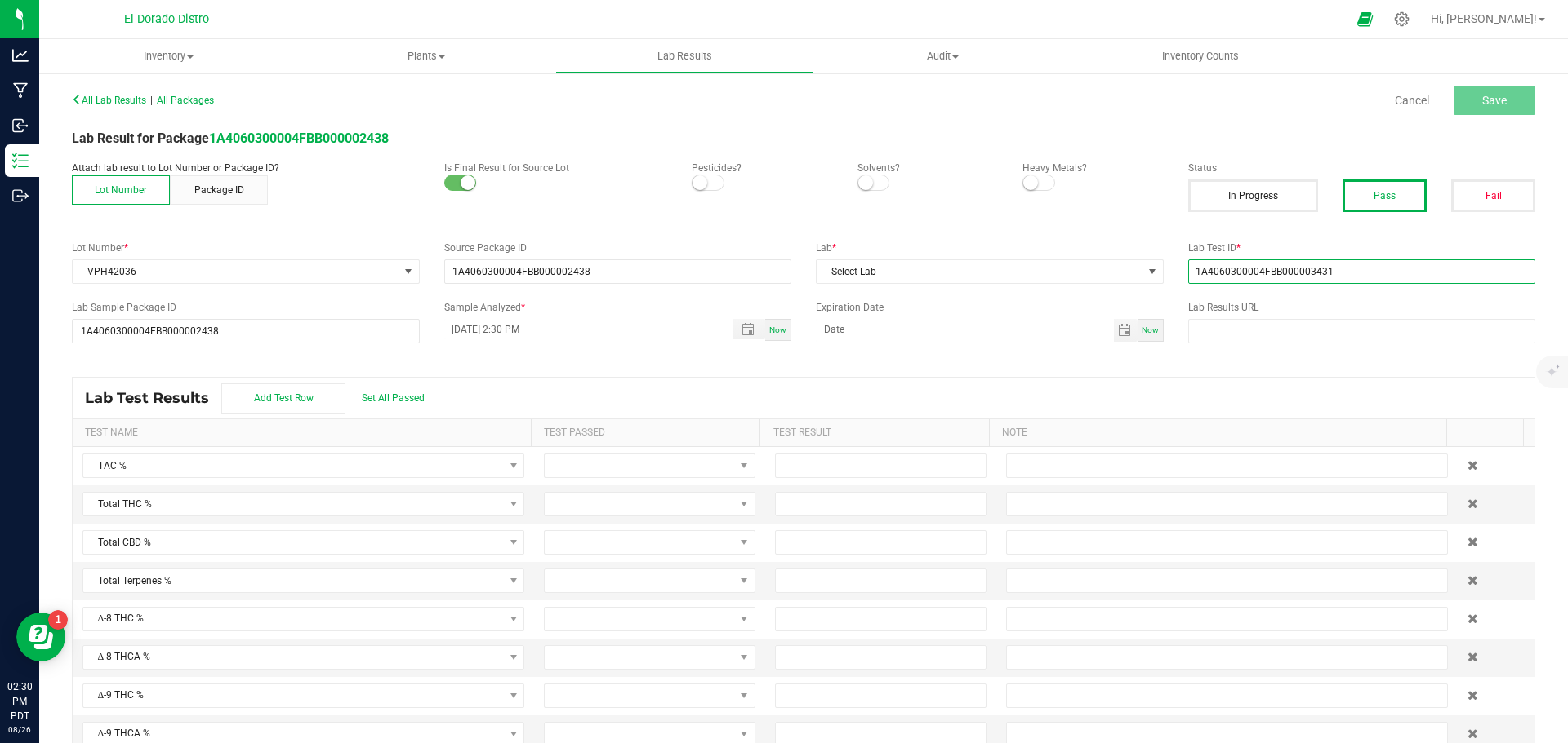
click at [1272, 278] on input "1A4060300004FBB000003431" at bounding box center [1362, 272] width 348 height 25
type input "VPH42036"
click at [1068, 280] on span "Select Lab" at bounding box center [980, 272] width 326 height 23
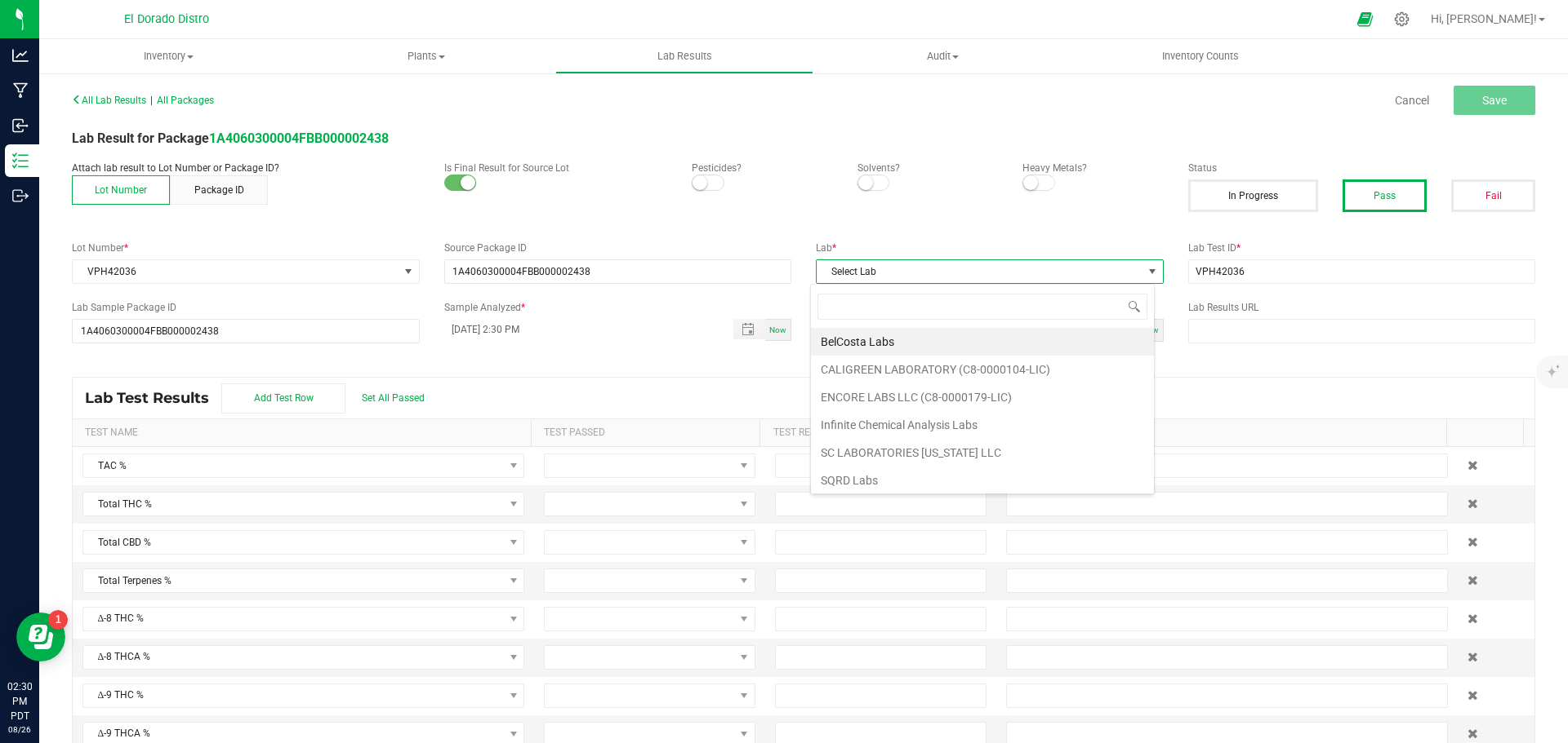
scroll to position [25, 344]
click at [963, 421] on li "Infinite Chemical Analysis Labs" at bounding box center [982, 425] width 343 height 28
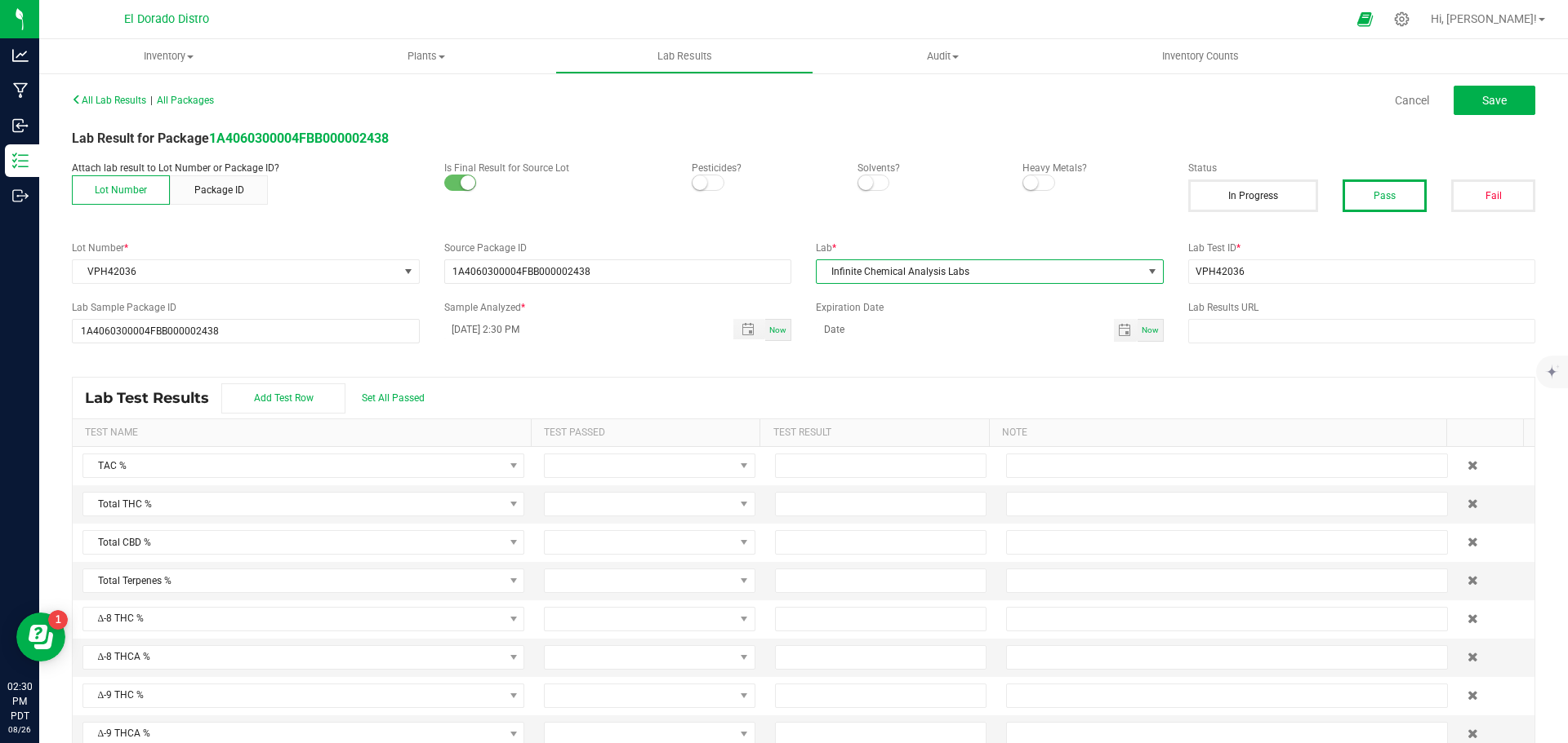
click at [686, 123] on div "All Lab Results | All Packages Cancel Save Lab Result for Package 1A4060300004F…" at bounding box center [803, 424] width 1463 height 673
click at [1015, 274] on span "Infinite Chemical Analysis Labs" at bounding box center [980, 272] width 326 height 23
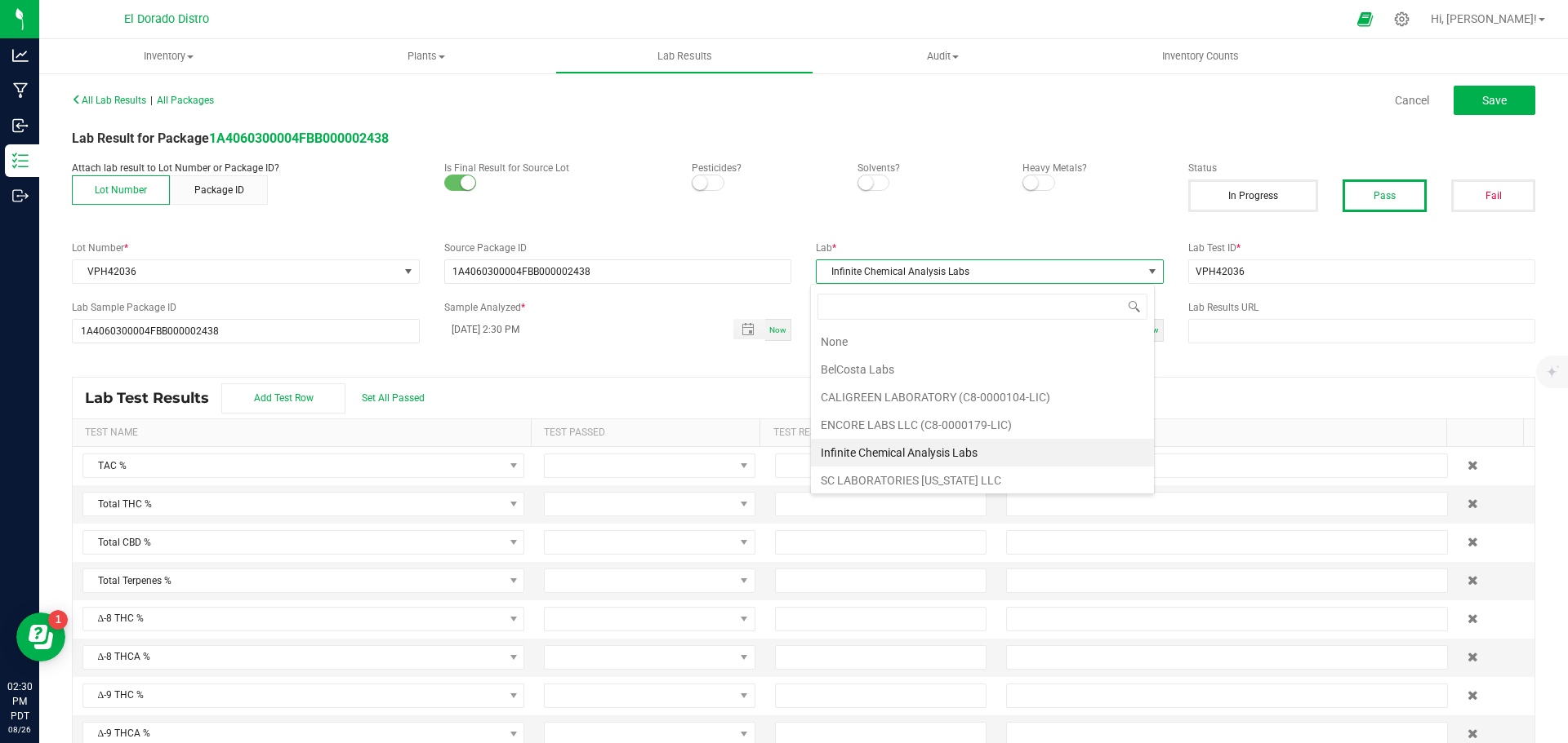
scroll to position [59, 0]
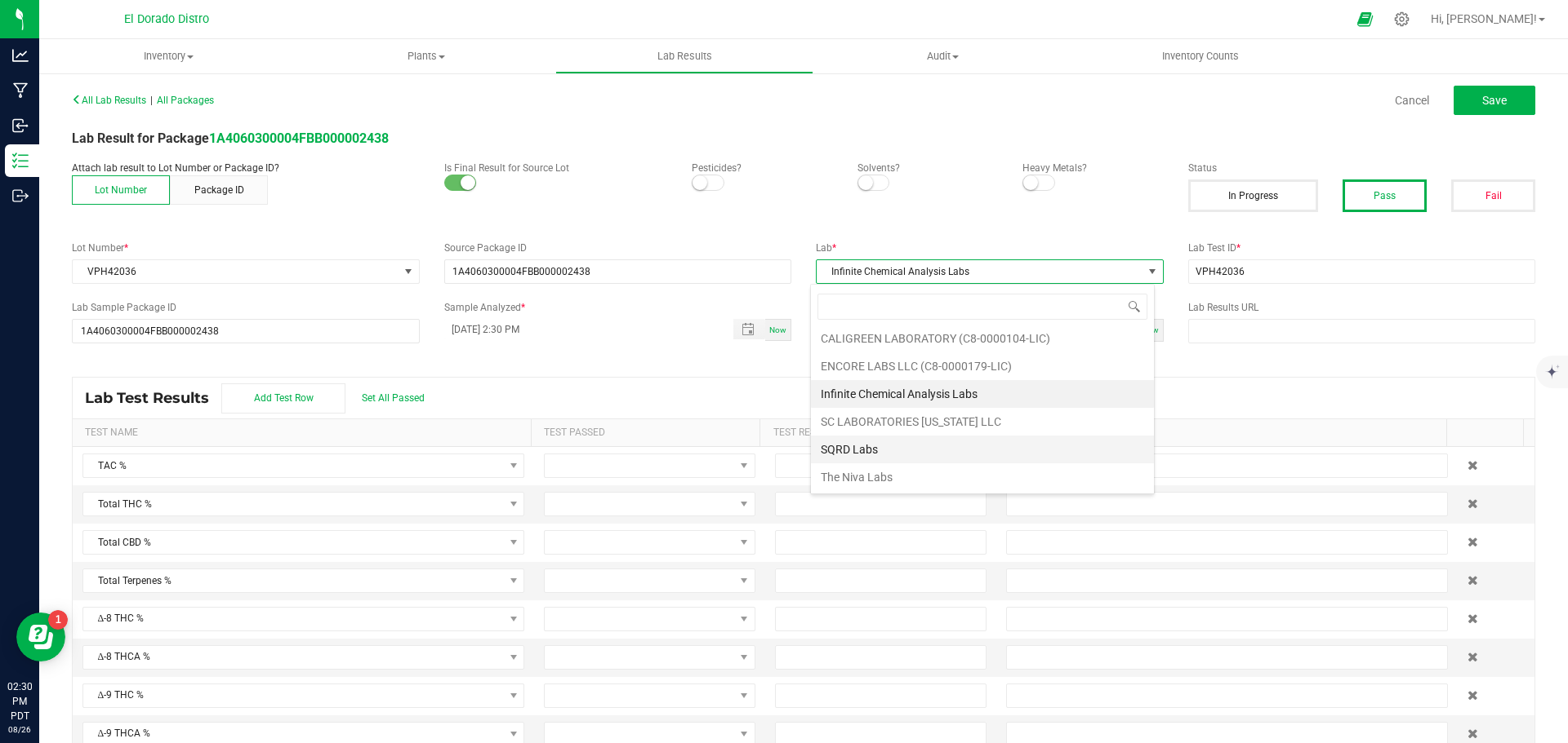
click at [900, 451] on li "SQRD Labs" at bounding box center [982, 449] width 343 height 28
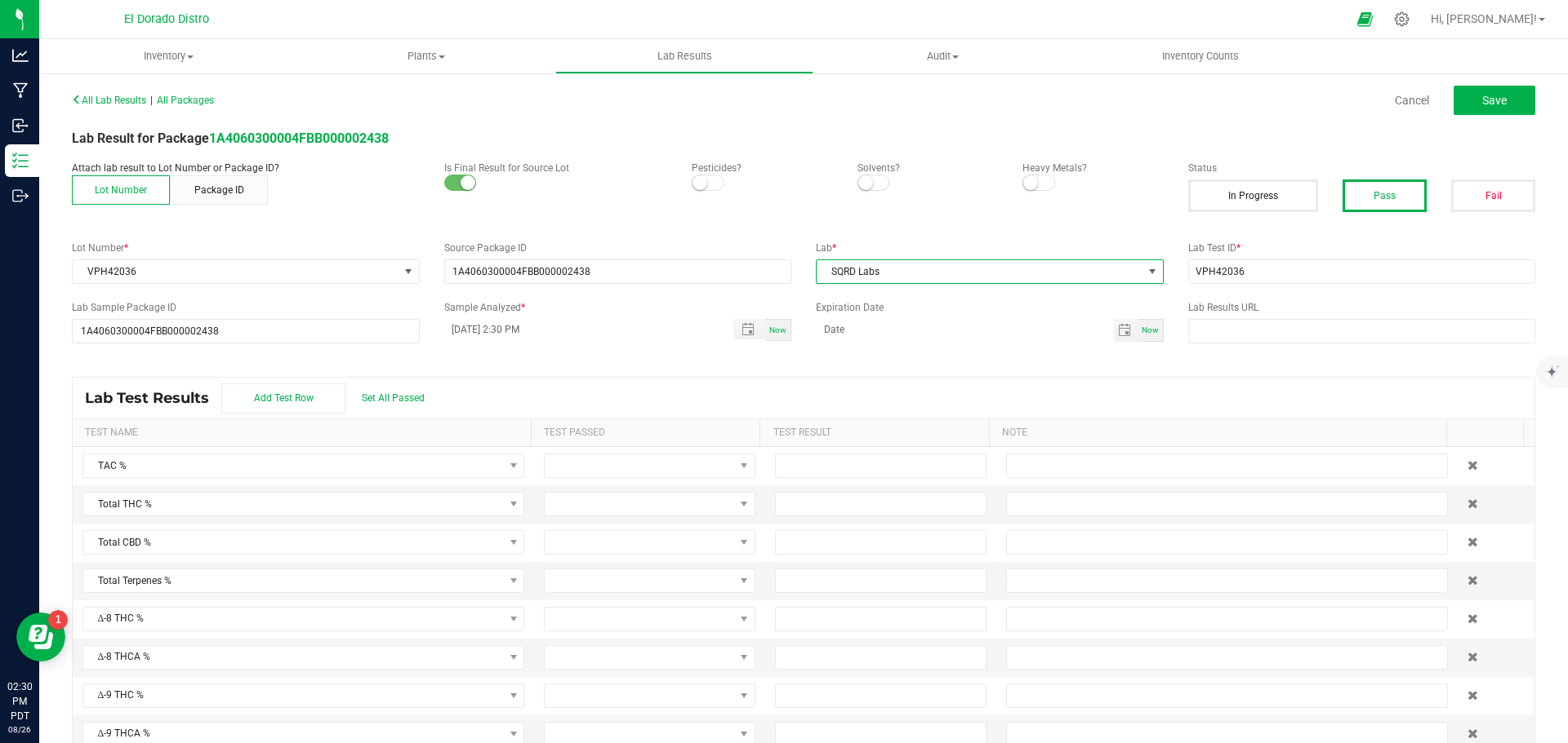
click at [922, 87] on div "Cancel Save" at bounding box center [1175, 101] width 743 height 29
click at [1469, 103] on button "Save" at bounding box center [1495, 101] width 82 height 29
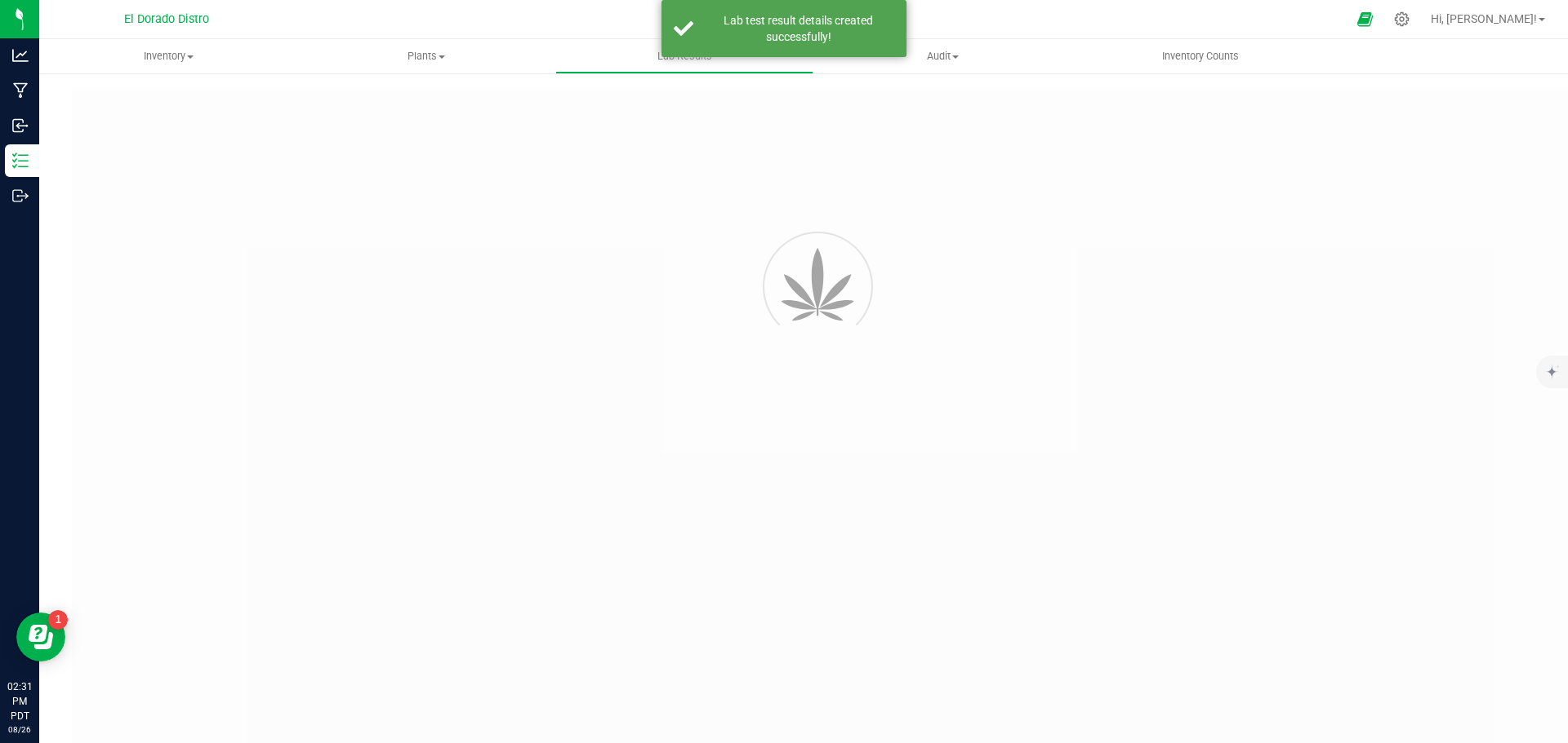
type input "1A4060300004FBB000002438"
type input "VPH42036"
type input "1A4060300004FBB000002438"
type input "08/26/2025 2:30 PM"
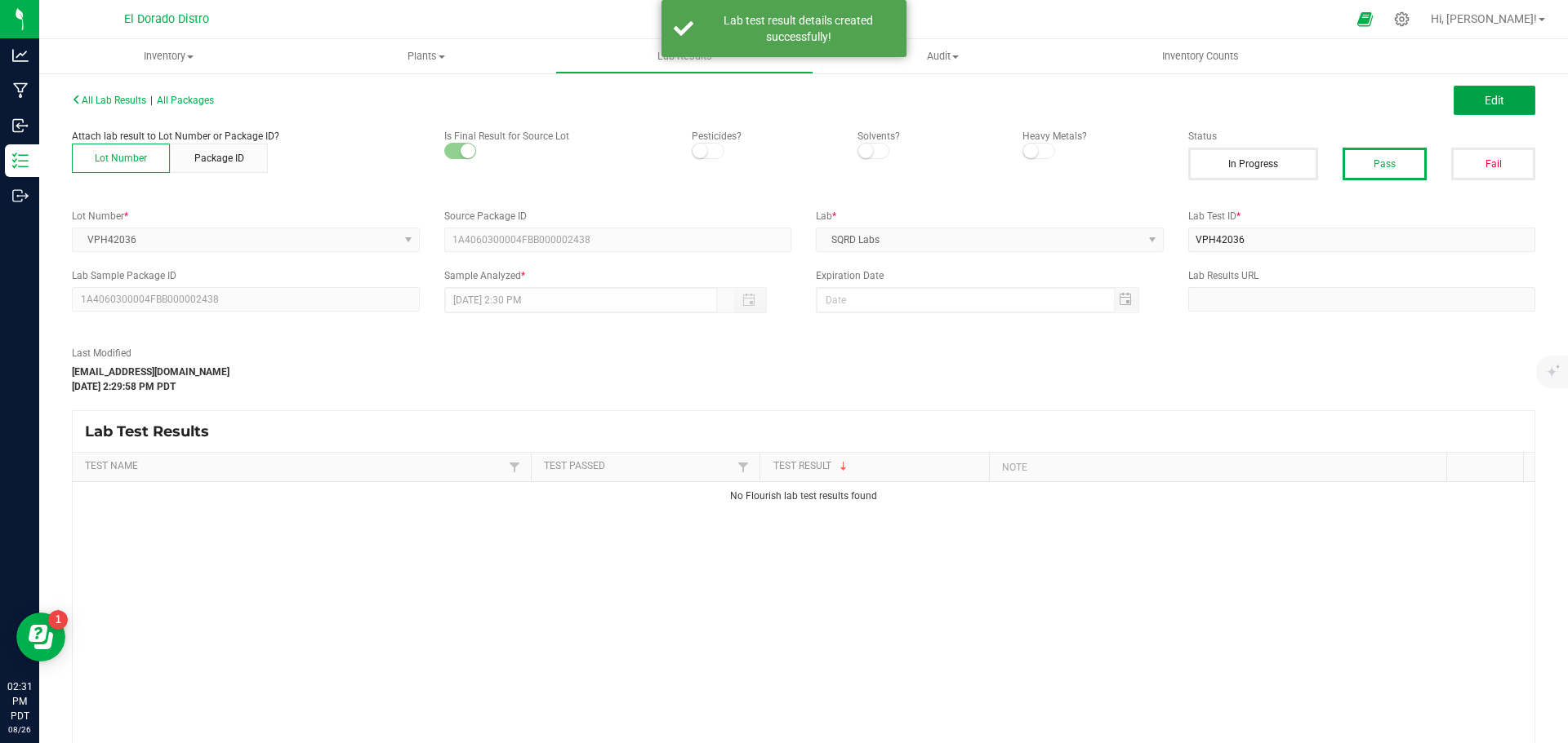
drag, startPoint x: 1466, startPoint y: 105, endPoint x: 1403, endPoint y: 89, distance: 65.0
click at [1466, 106] on button "Edit" at bounding box center [1495, 101] width 82 height 29
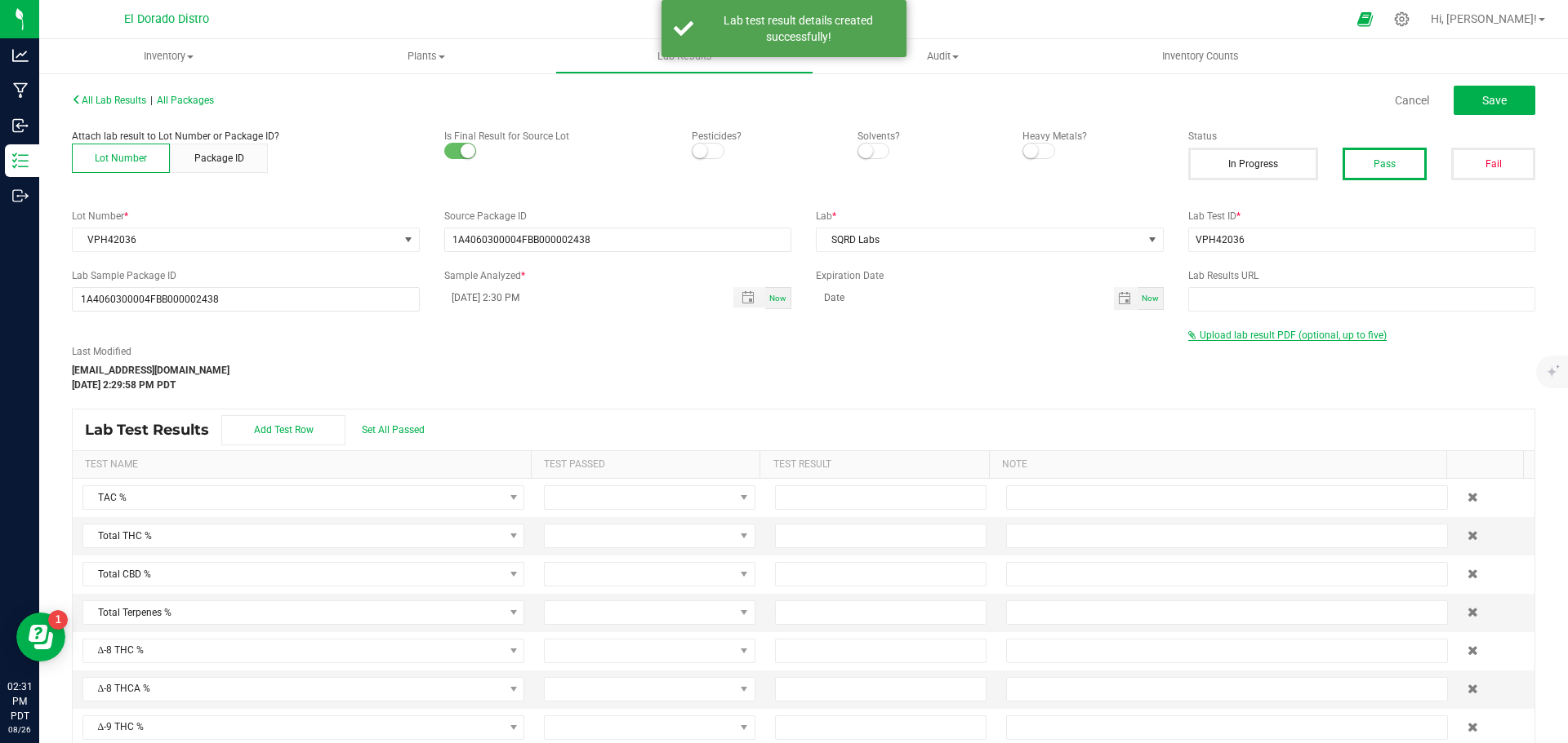
click at [1298, 331] on span "Upload lab result PDF (optional, up to five)" at bounding box center [1293, 335] width 187 height 11
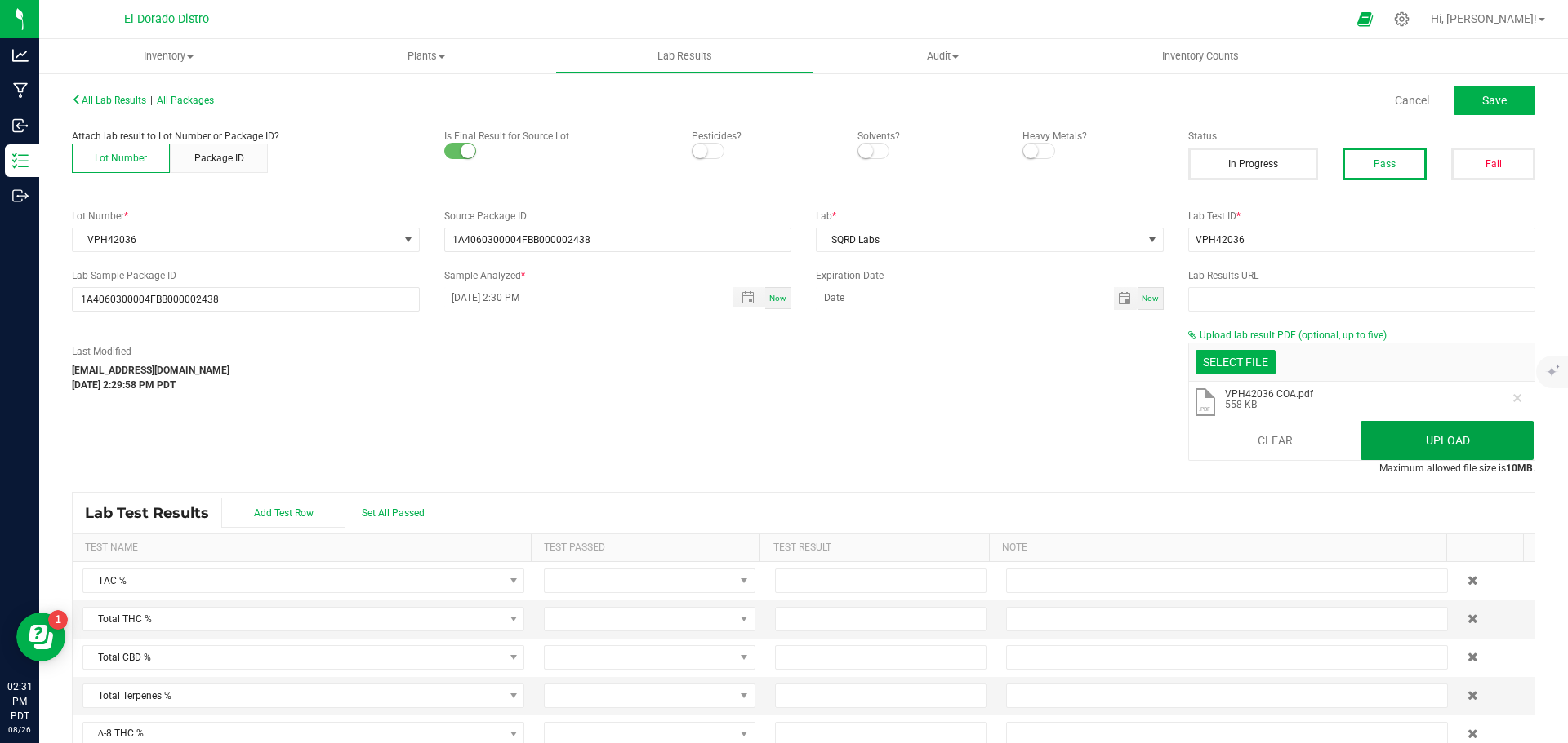
click at [1411, 435] on button "Upload" at bounding box center [1447, 441] width 173 height 39
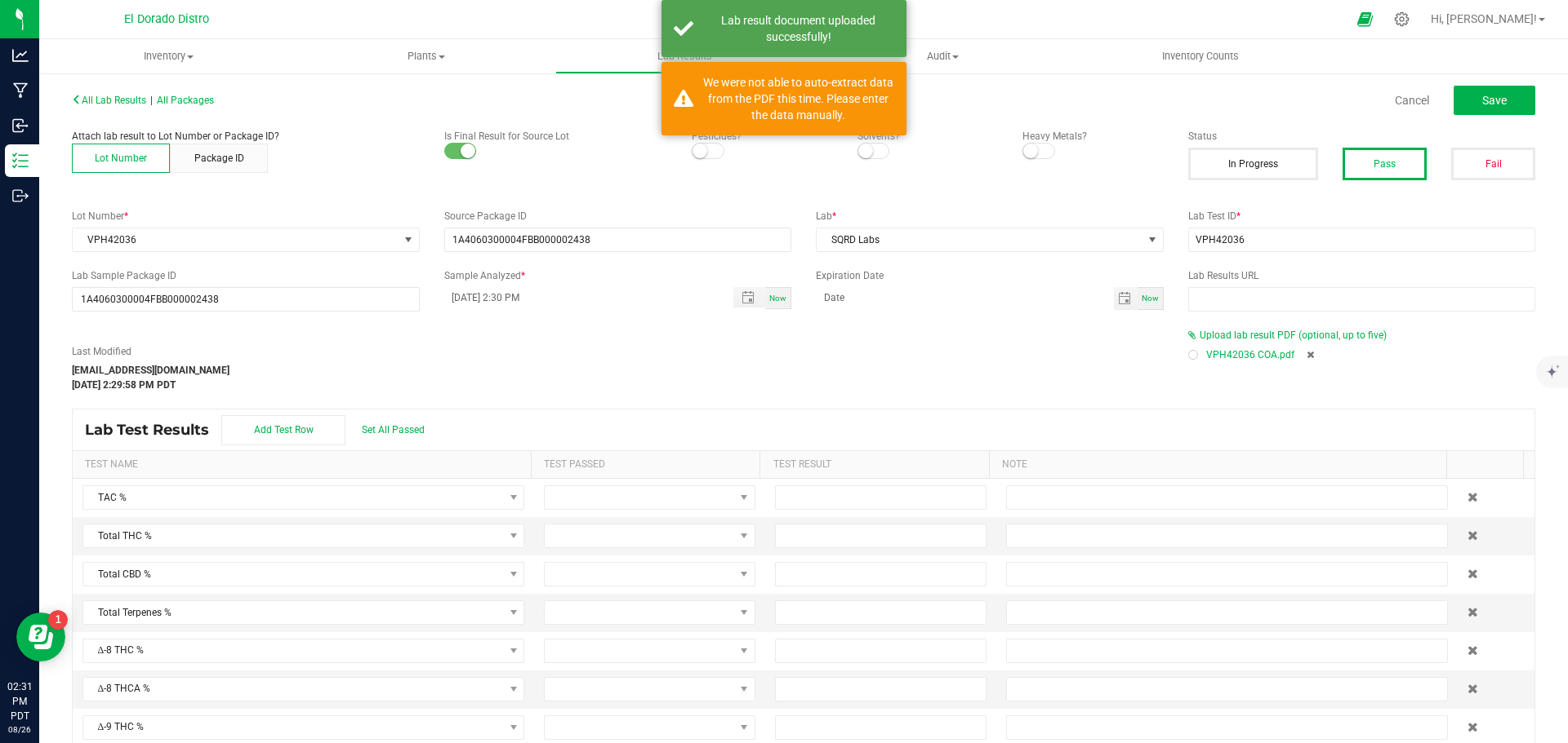
click at [1190, 353] on div at bounding box center [1193, 355] width 5 height 5
click at [1511, 95] on button "Save" at bounding box center [1495, 101] width 82 height 29
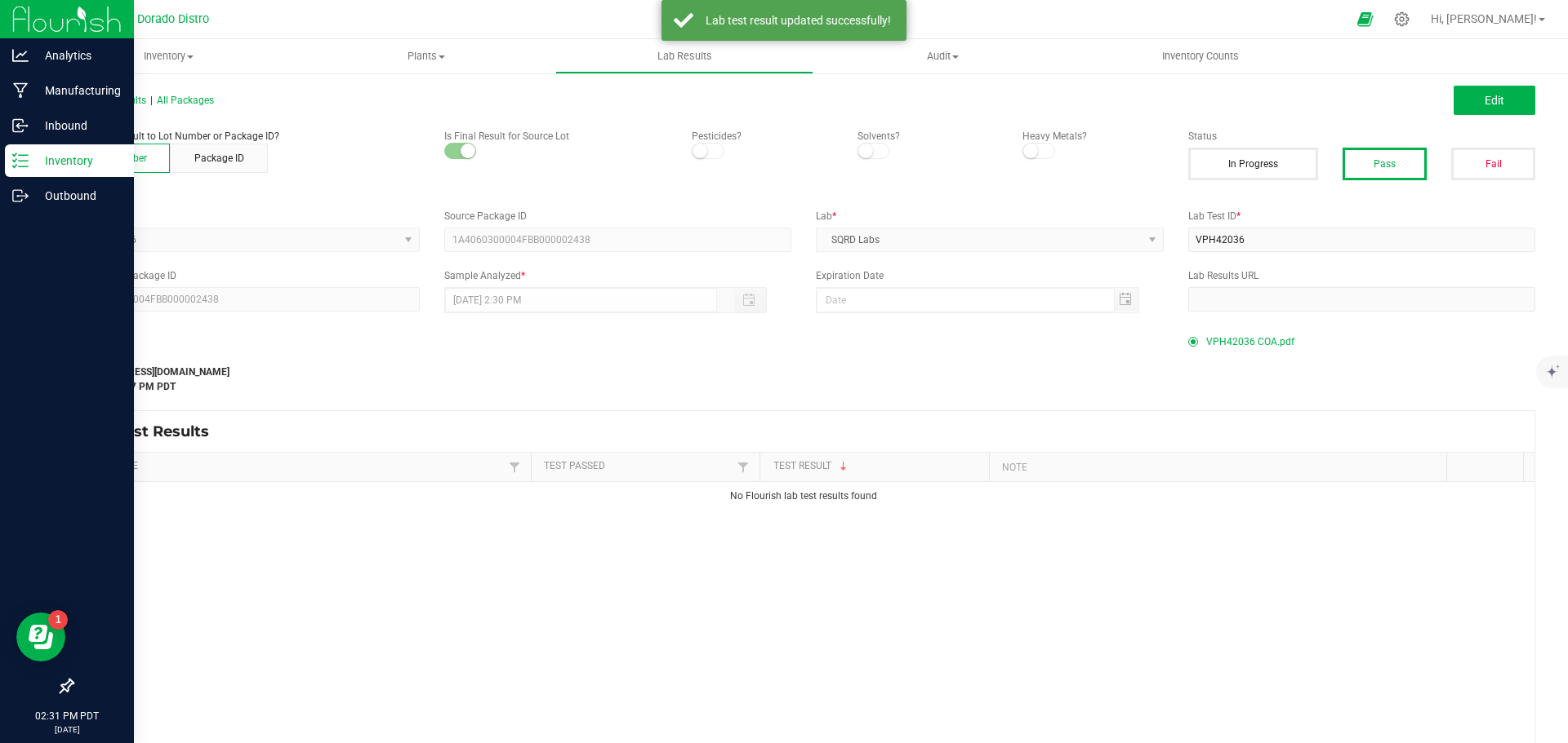
click at [23, 150] on div "Inventory" at bounding box center [69, 161] width 129 height 32
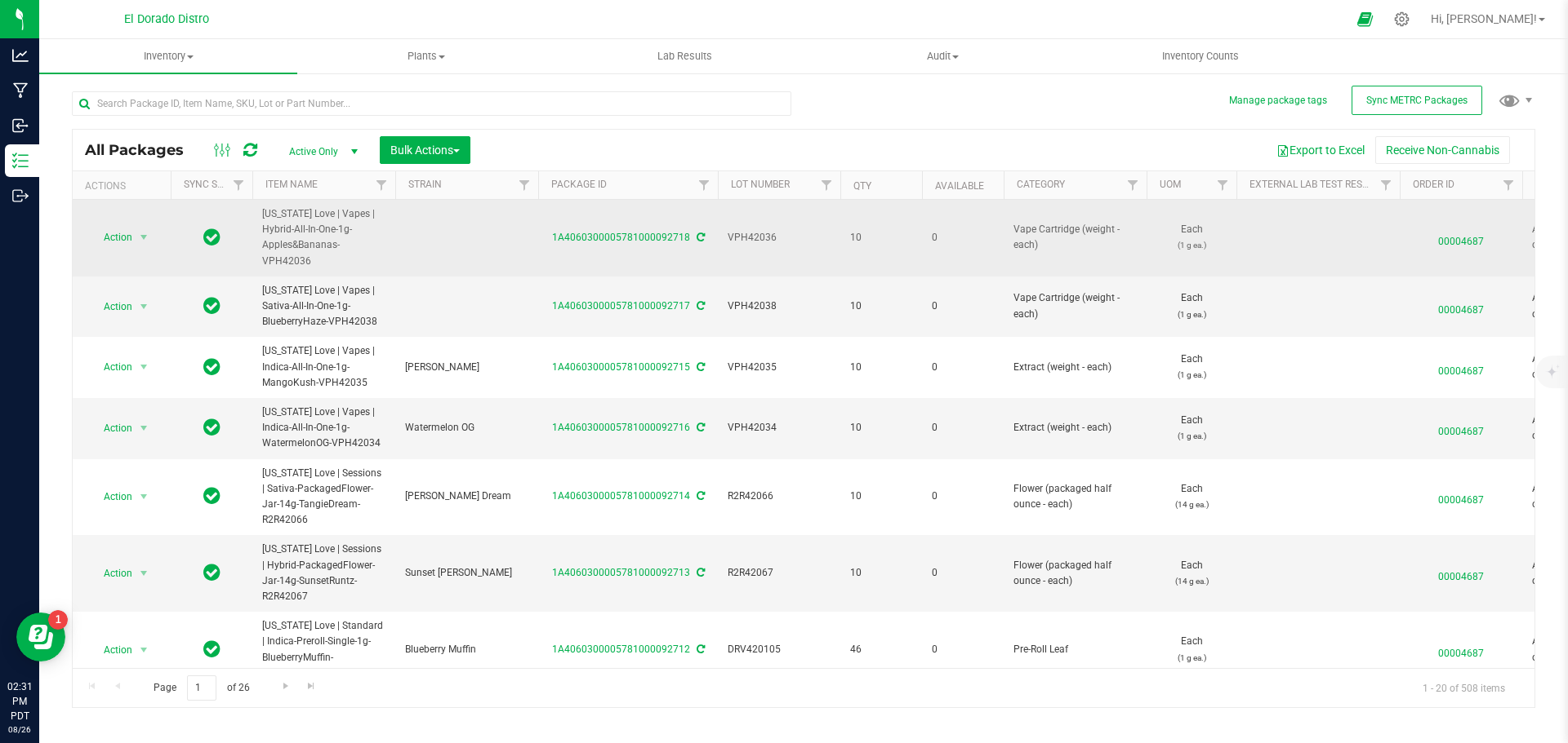
click at [1450, 238] on span "00004687" at bounding box center [1461, 238] width 103 height 24
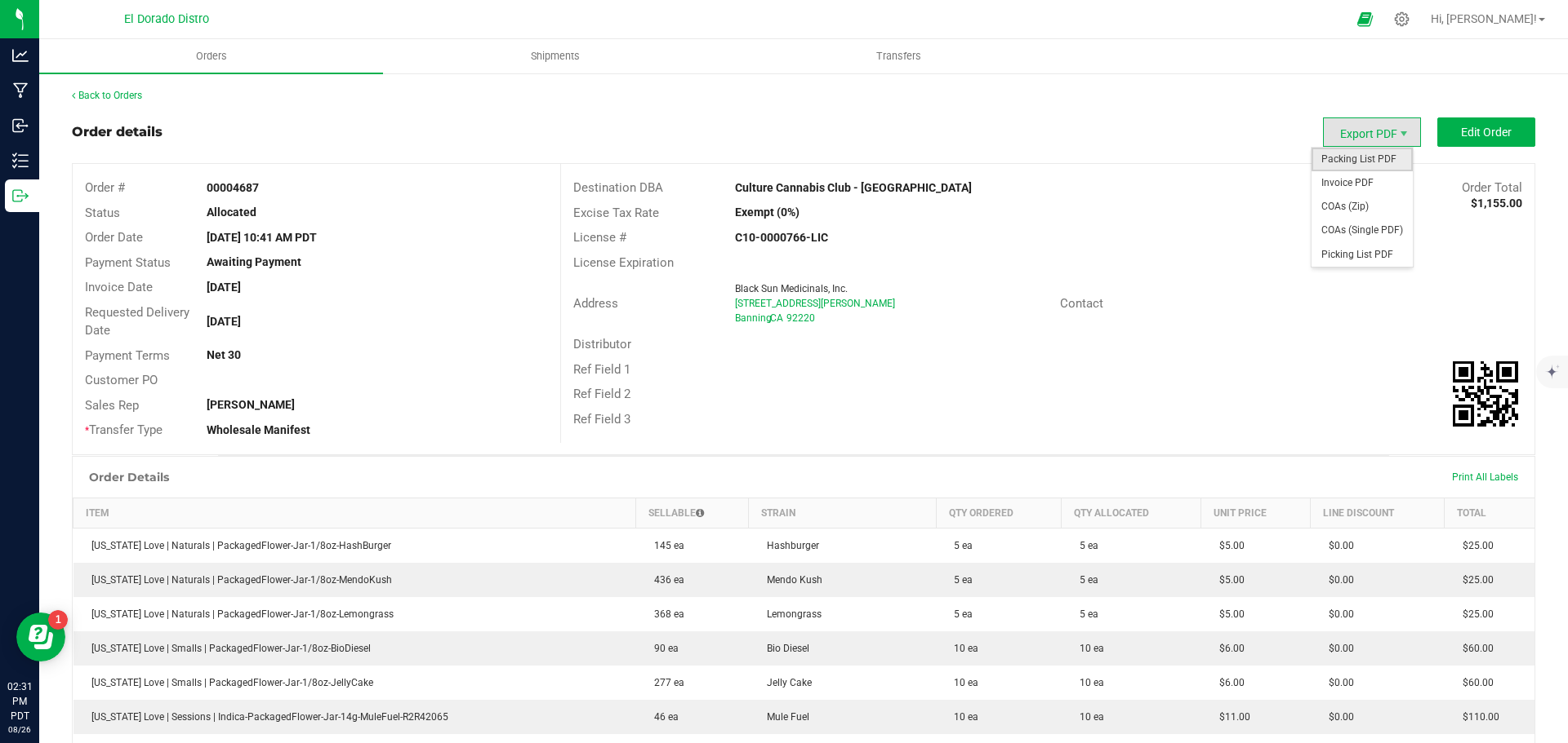
click at [1339, 158] on span "Packing List PDF" at bounding box center [1362, 159] width 101 height 24
click at [1351, 173] on span "Invoice PDF" at bounding box center [1362, 183] width 101 height 24
click at [1360, 226] on span "COAs (Single PDF)" at bounding box center [1362, 231] width 101 height 24
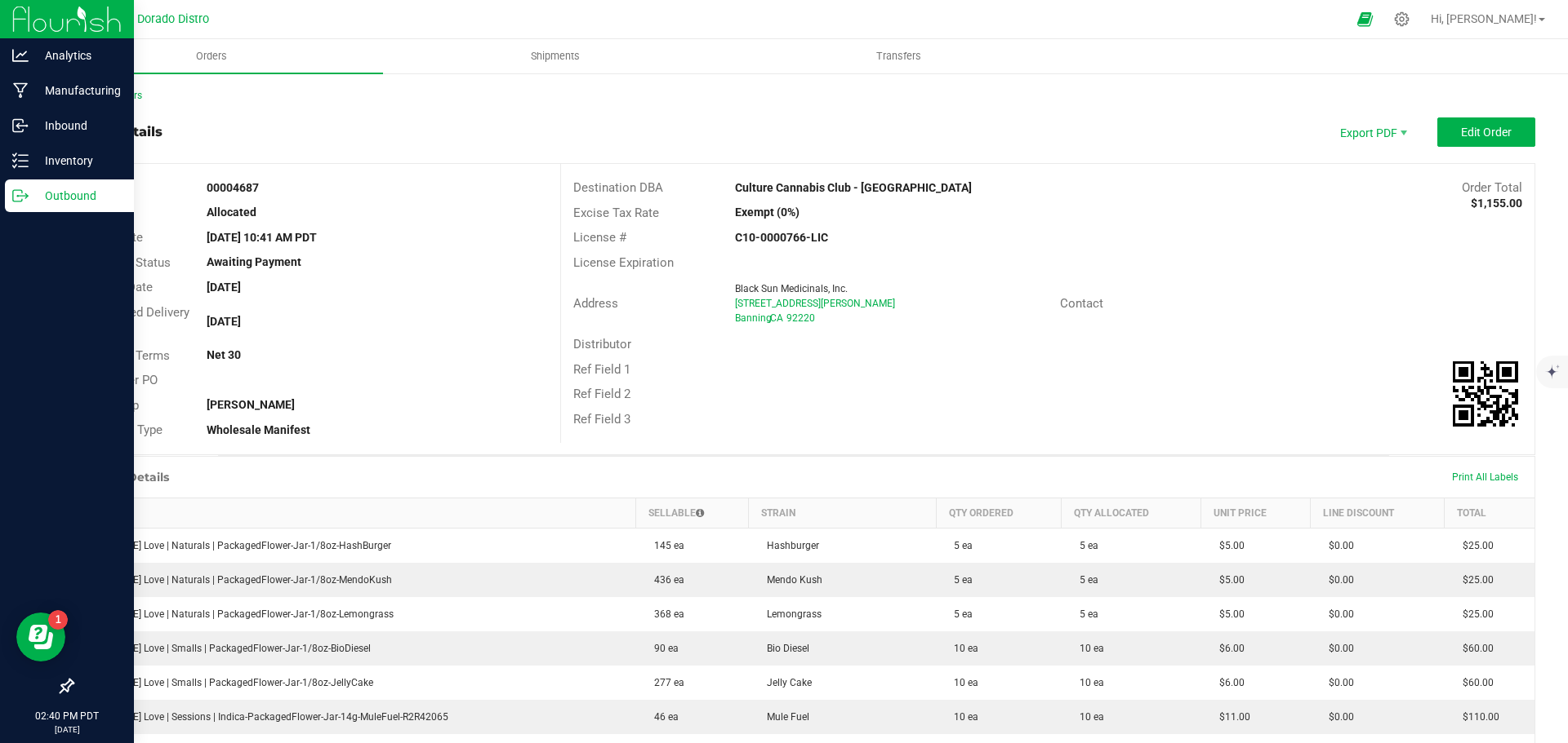
click at [30, 195] on p "Outbound" at bounding box center [78, 195] width 98 height 20
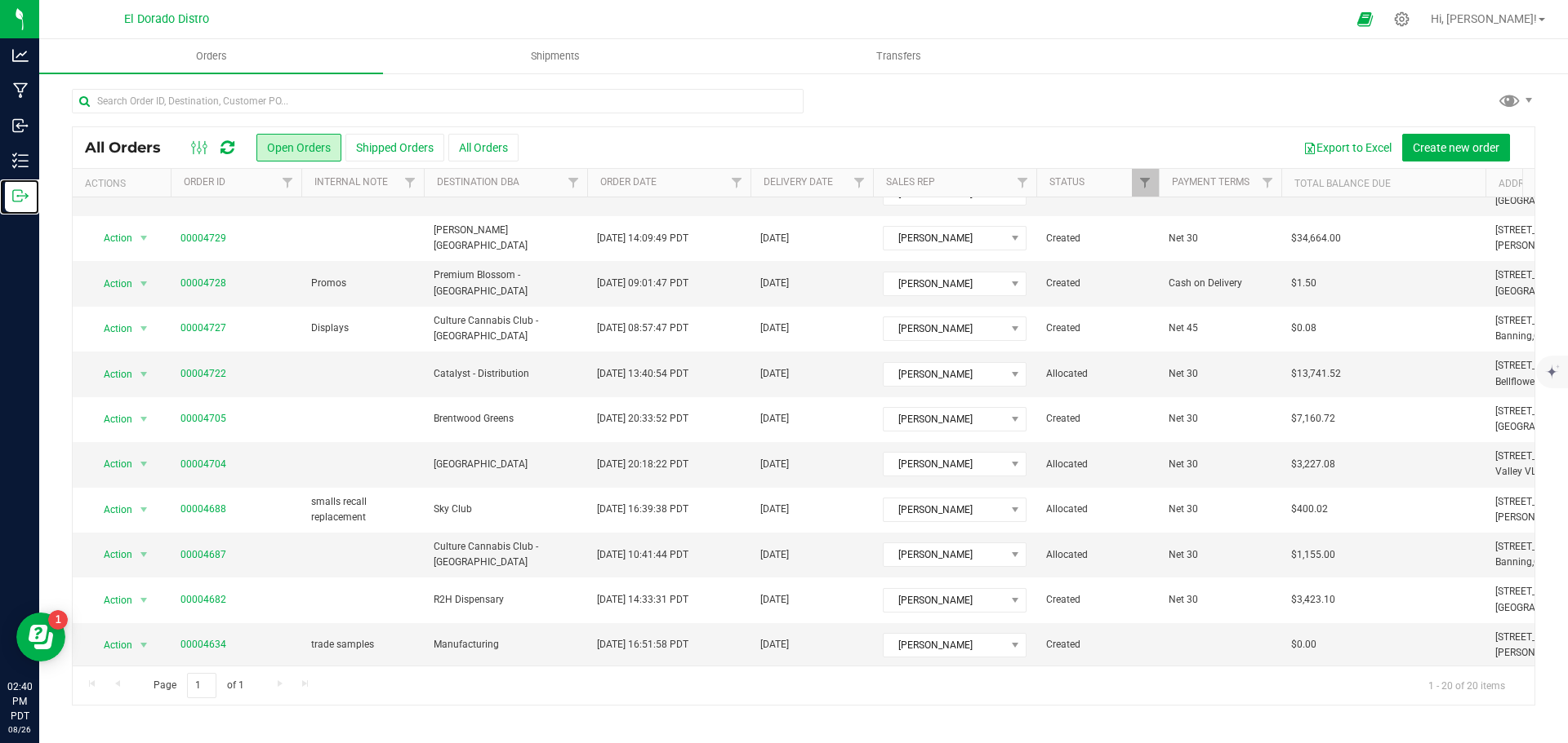
scroll to position [447, 0]
click at [297, 105] on input "text" at bounding box center [437, 101] width 732 height 25
type input "4727"
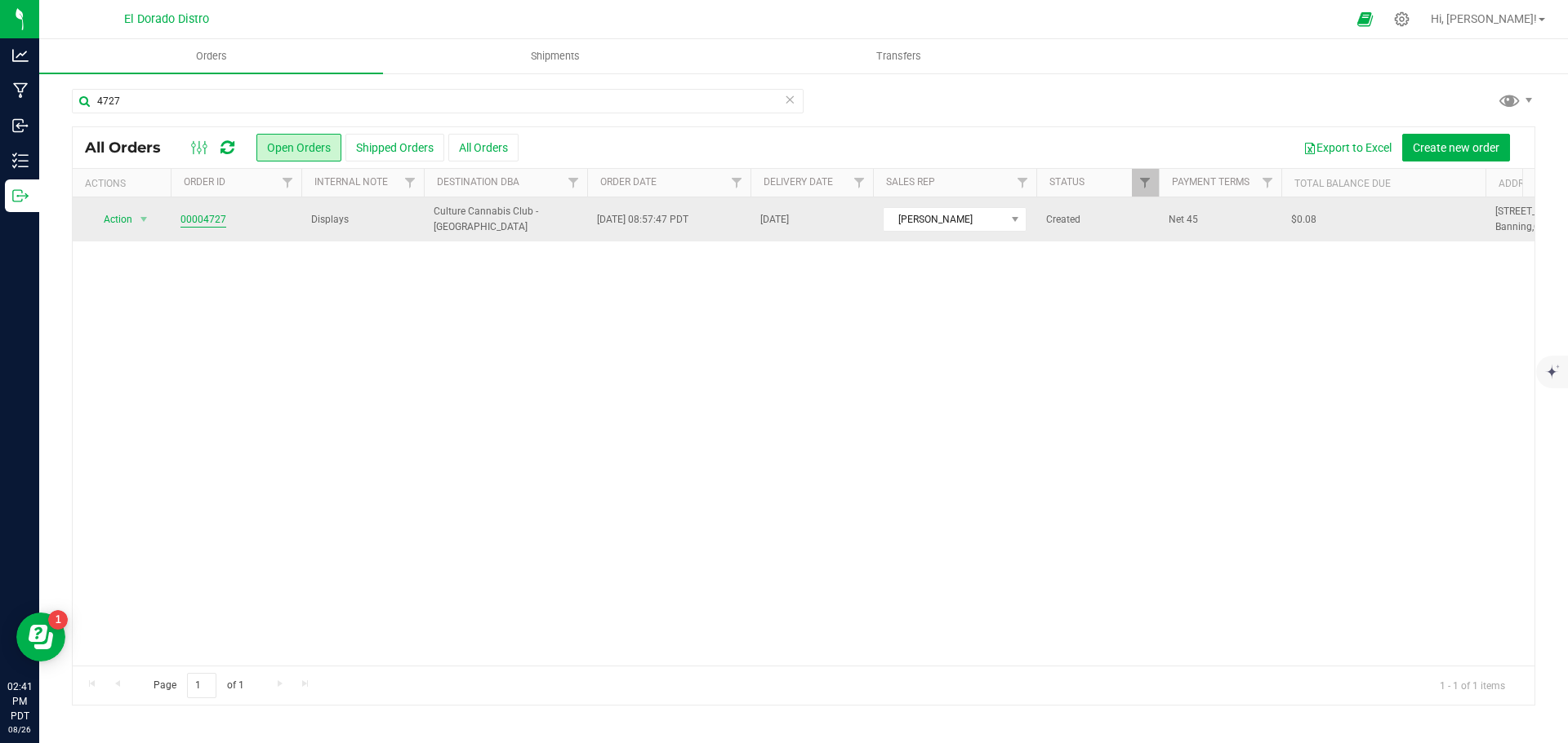
click at [211, 215] on link "00004727" at bounding box center [204, 220] width 46 height 15
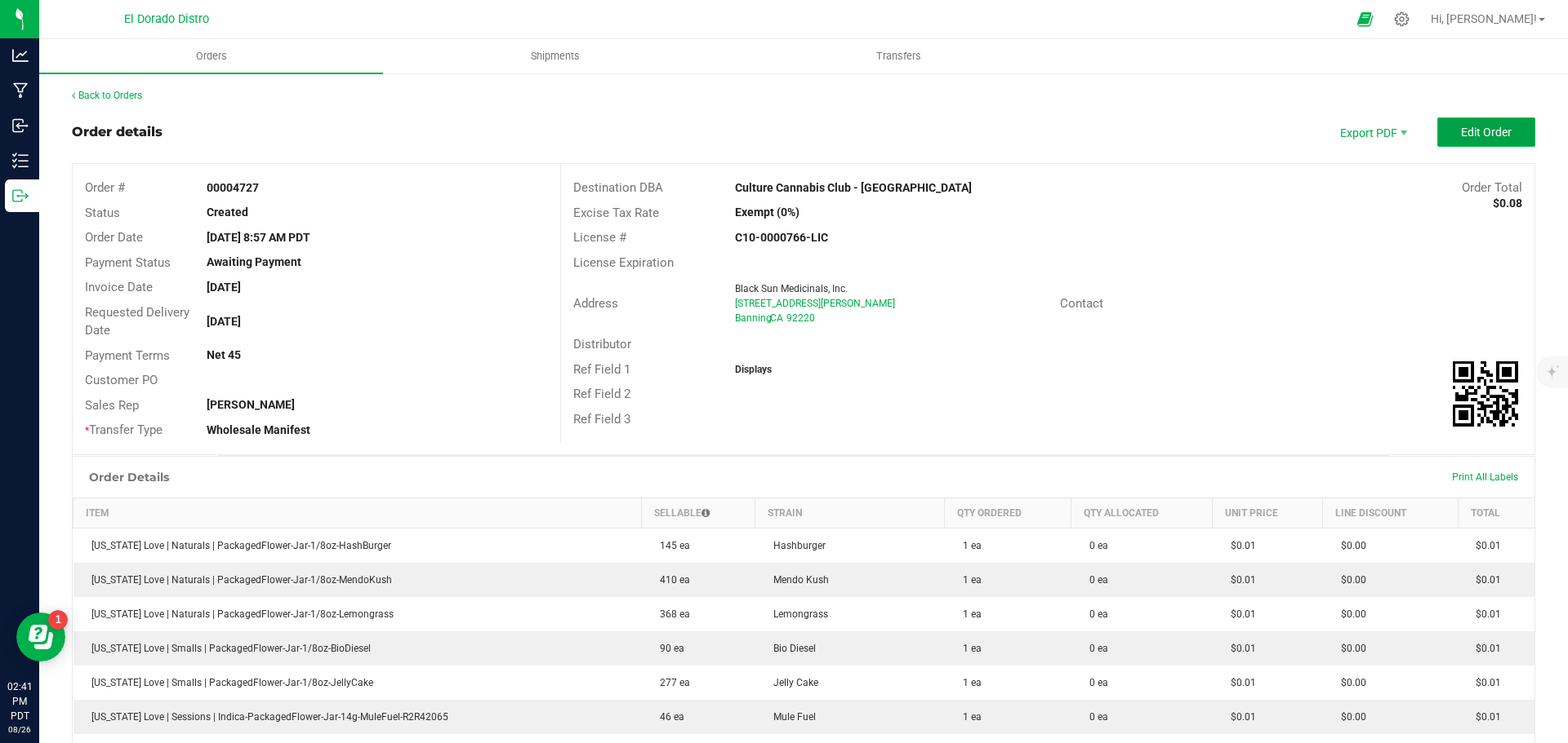
click at [1461, 135] on span "Edit Order" at bounding box center [1485, 131] width 50 height 13
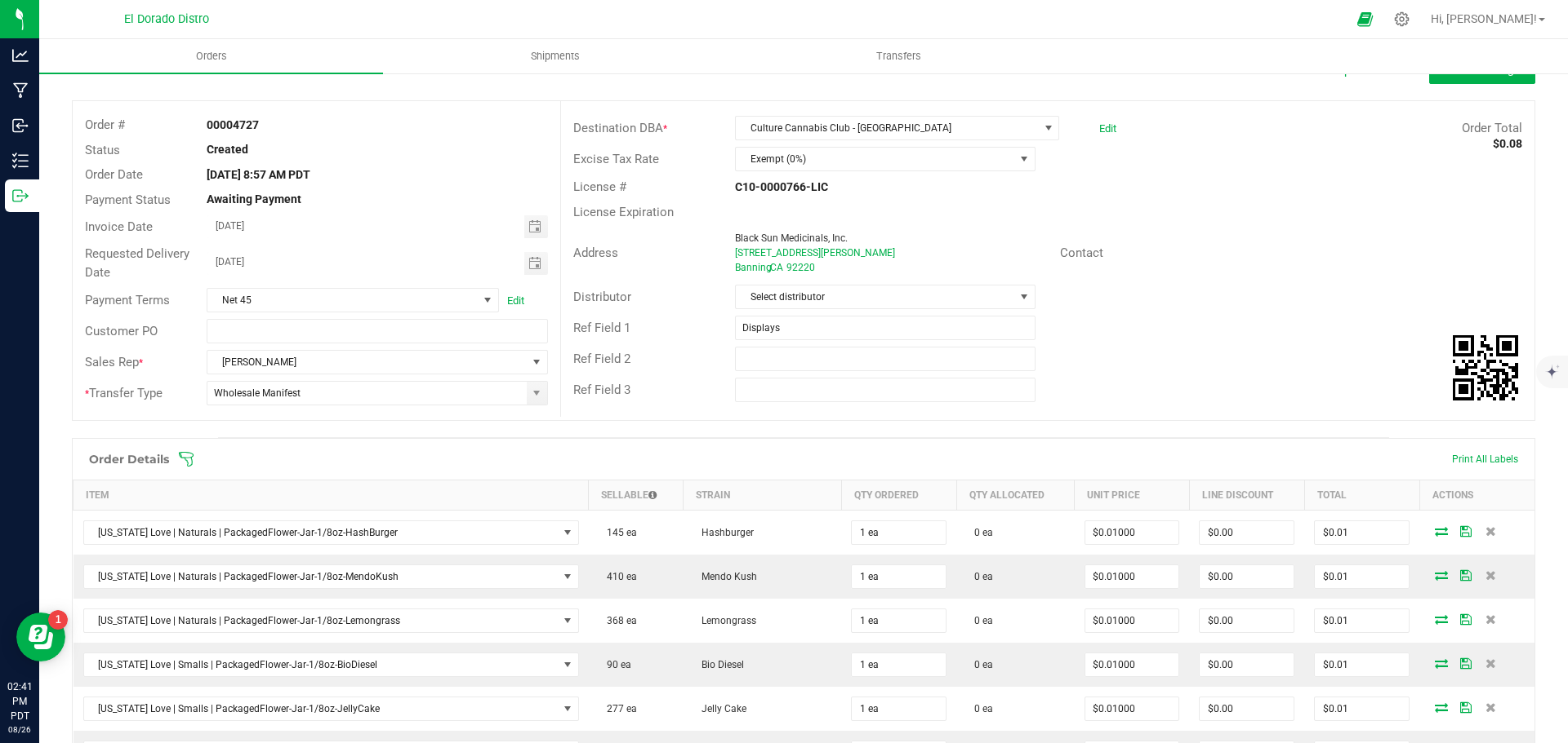
scroll to position [82, 0]
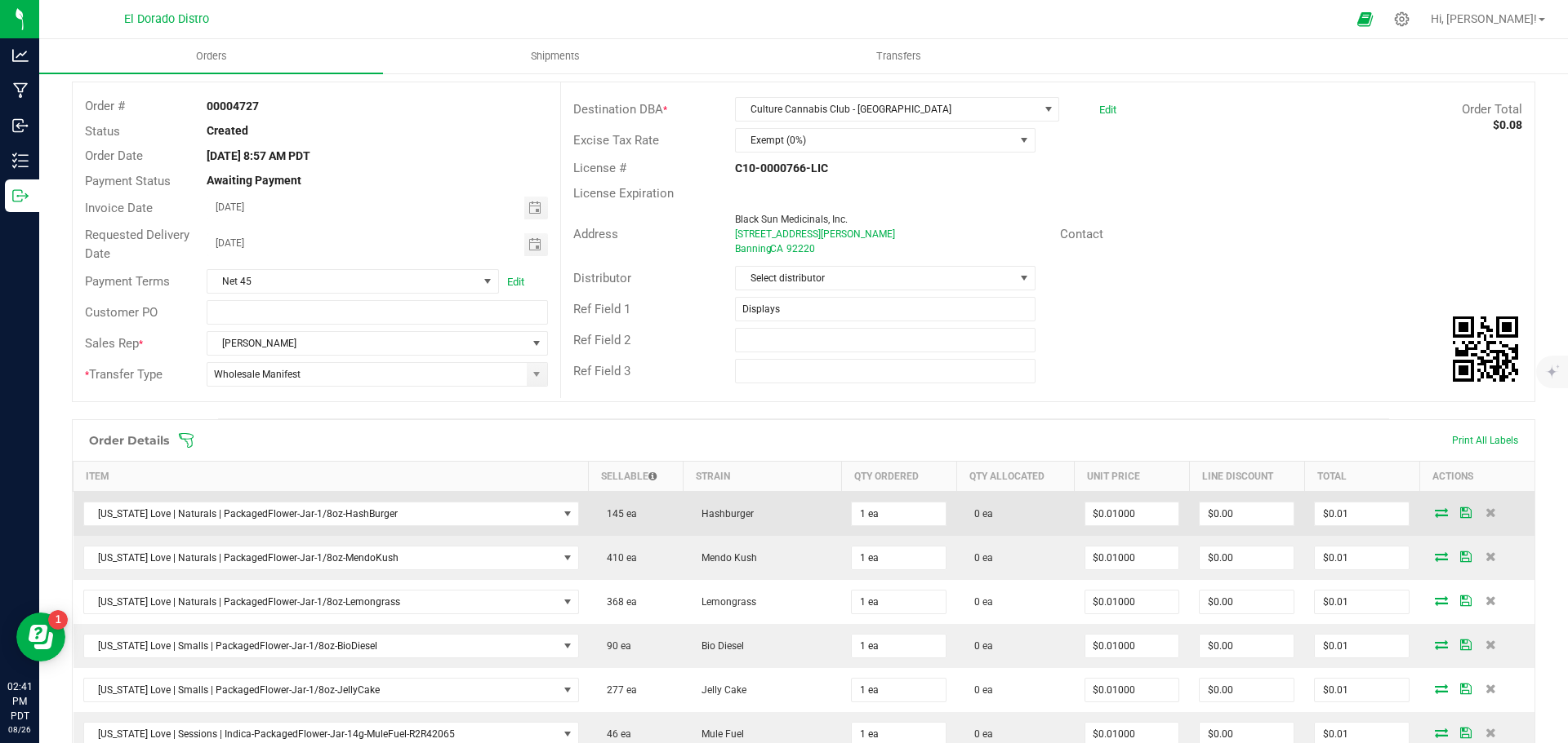
click at [1435, 508] on icon at bounding box center [1441, 512] width 13 height 9
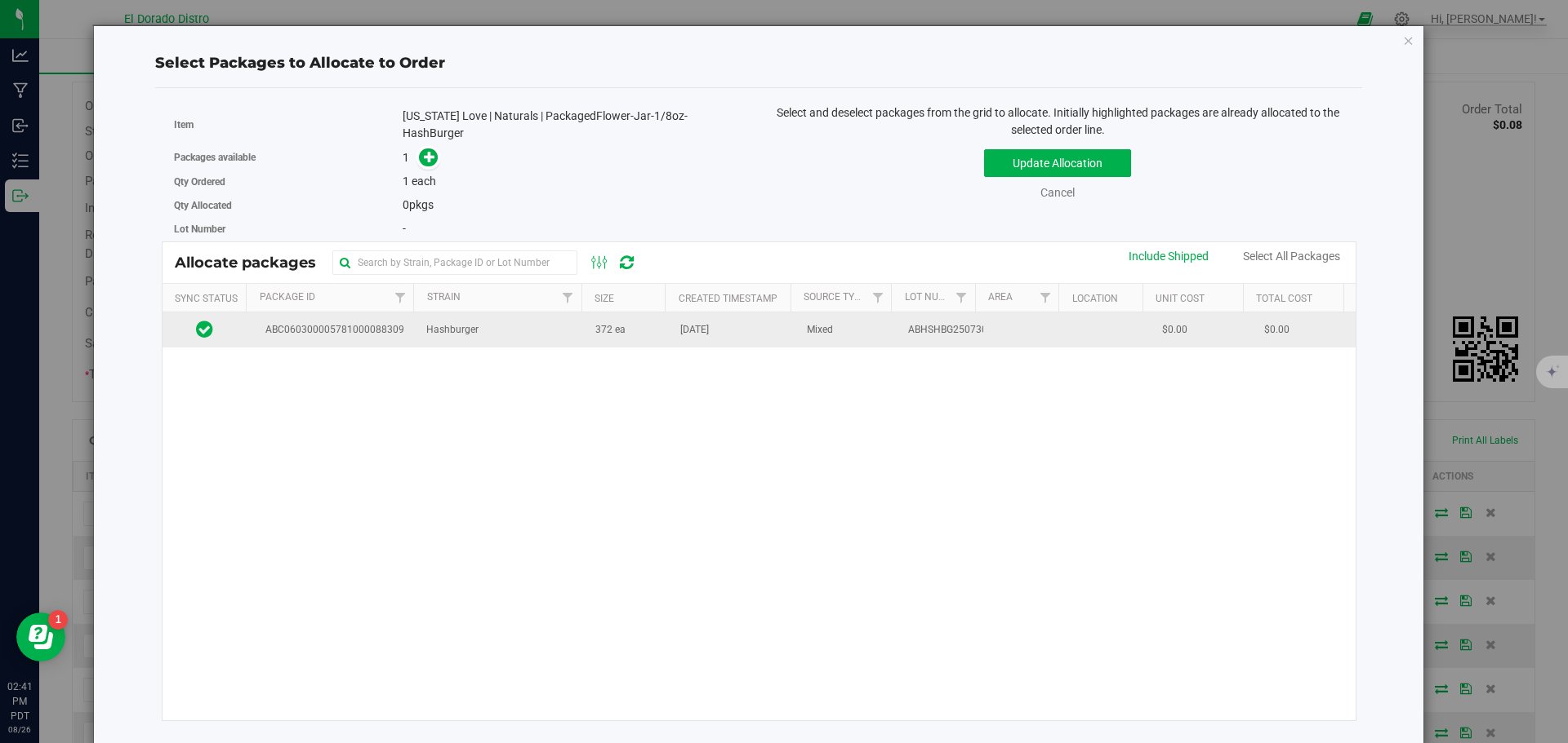
click at [658, 324] on td "372 ea" at bounding box center [628, 330] width 85 height 35
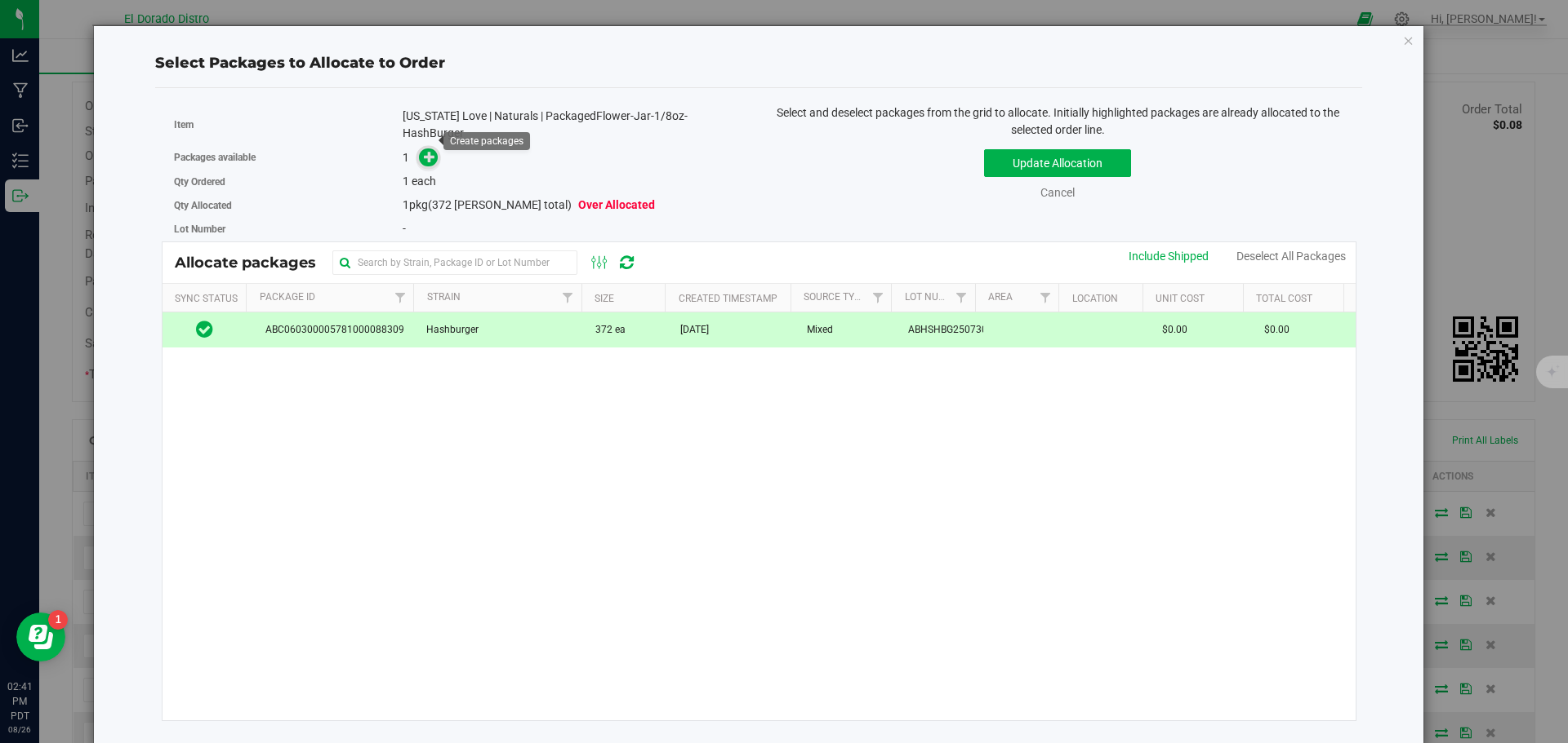
click at [424, 151] on icon at bounding box center [429, 156] width 11 height 11
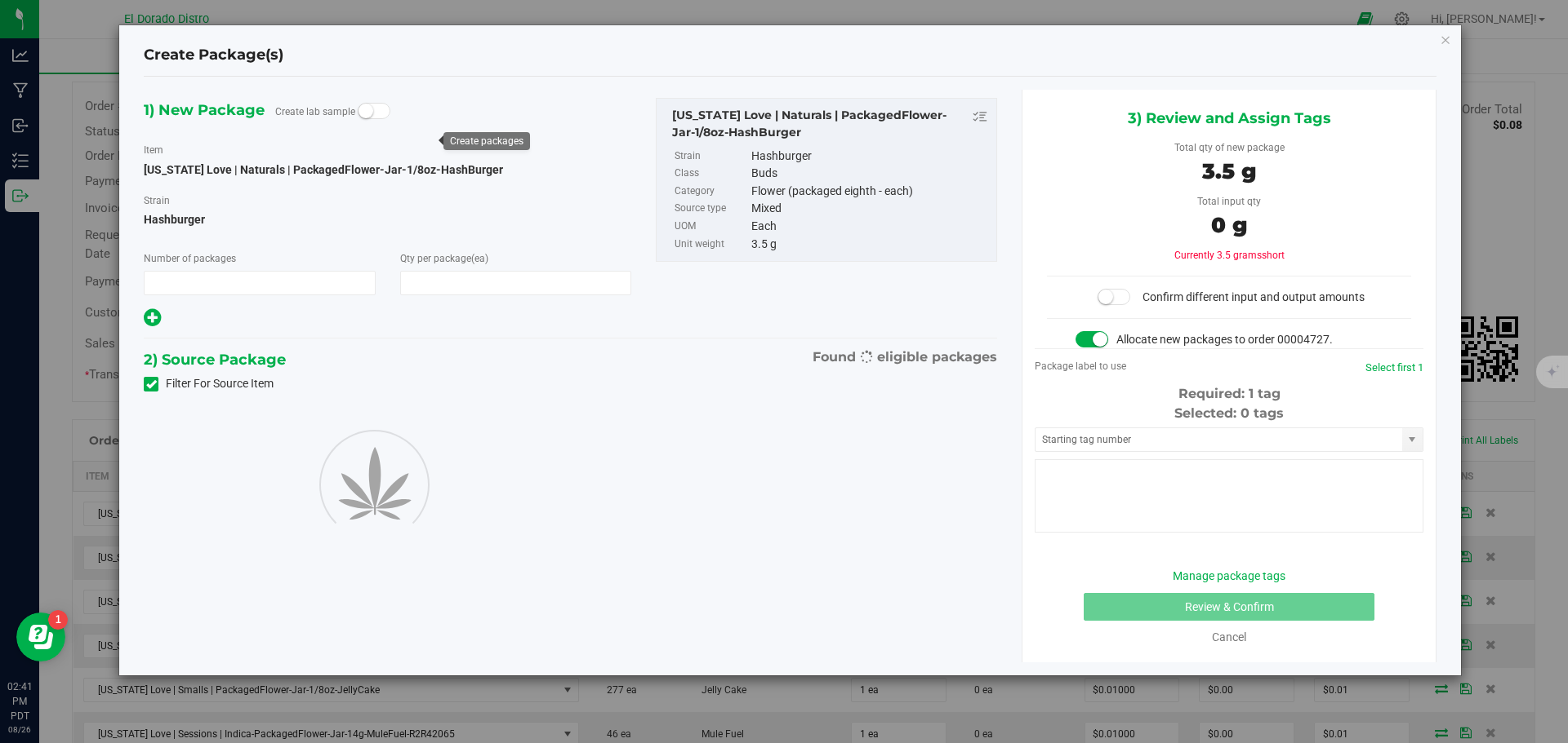
type input "1"
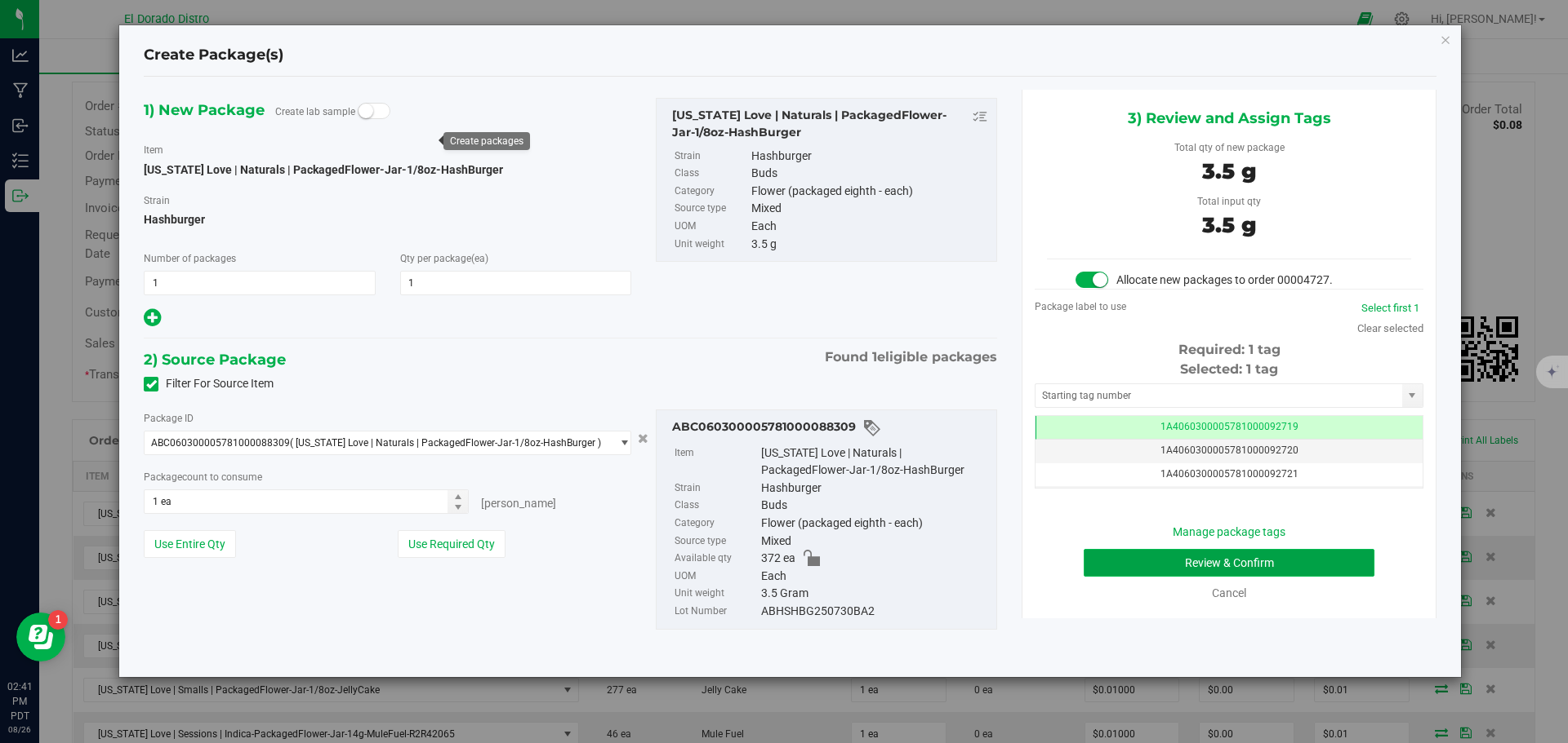
click at [1129, 561] on button "Review & Confirm" at bounding box center [1229, 563] width 291 height 28
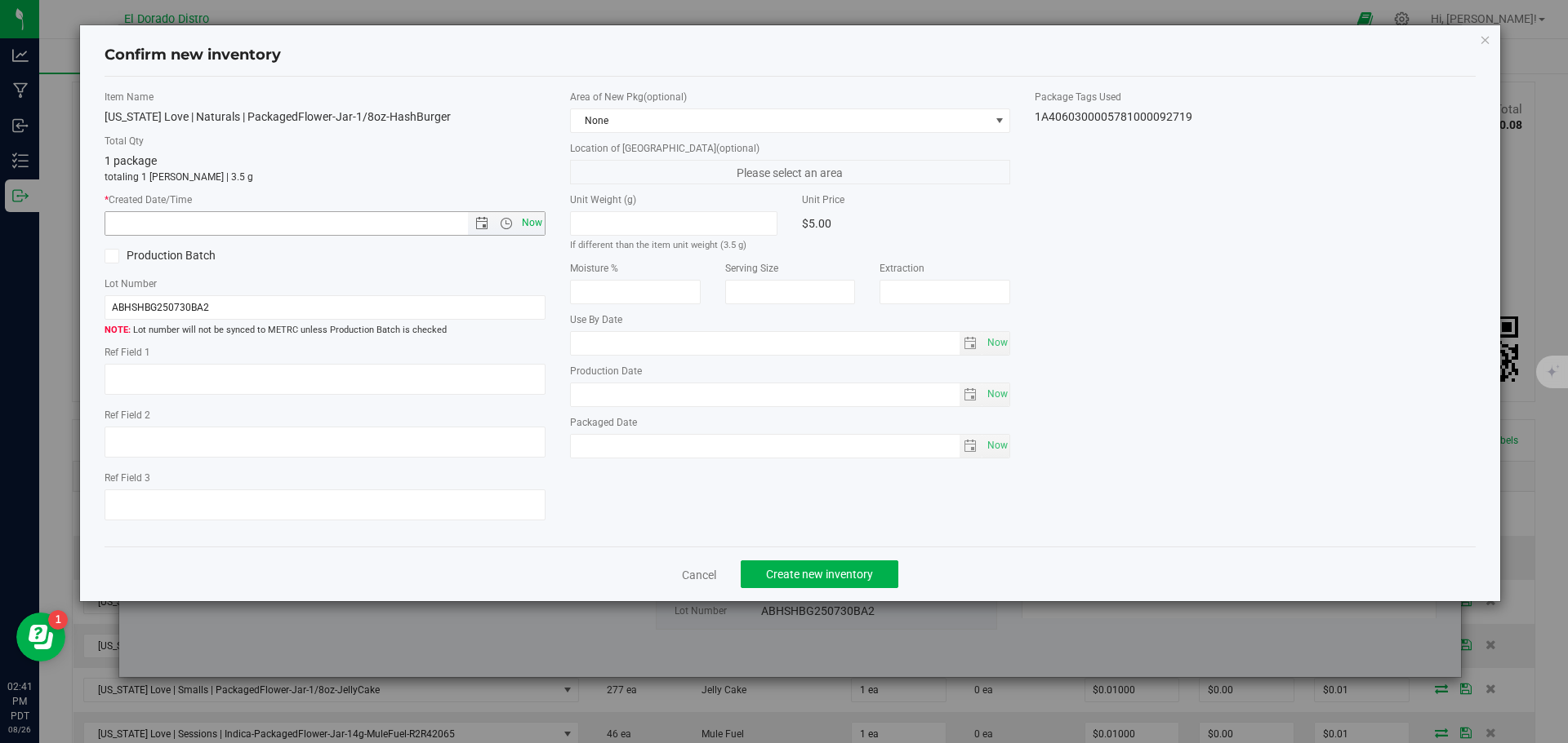
click at [535, 221] on span "Now" at bounding box center [531, 223] width 28 height 24
type input "8/26/2025 2:41 PM"
click at [803, 567] on button "Create new inventory" at bounding box center [819, 574] width 158 height 28
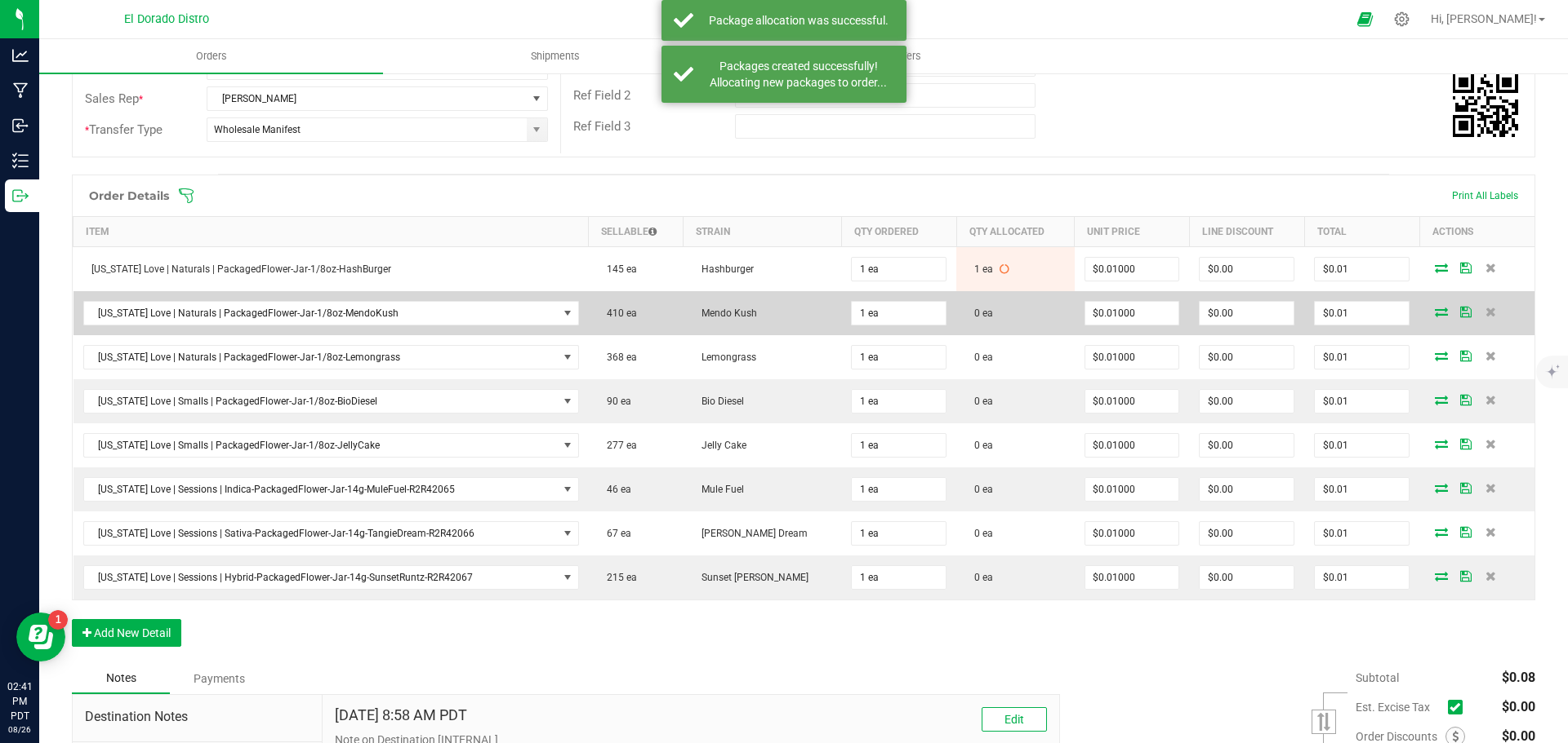
click at [1435, 312] on icon at bounding box center [1441, 311] width 13 height 9
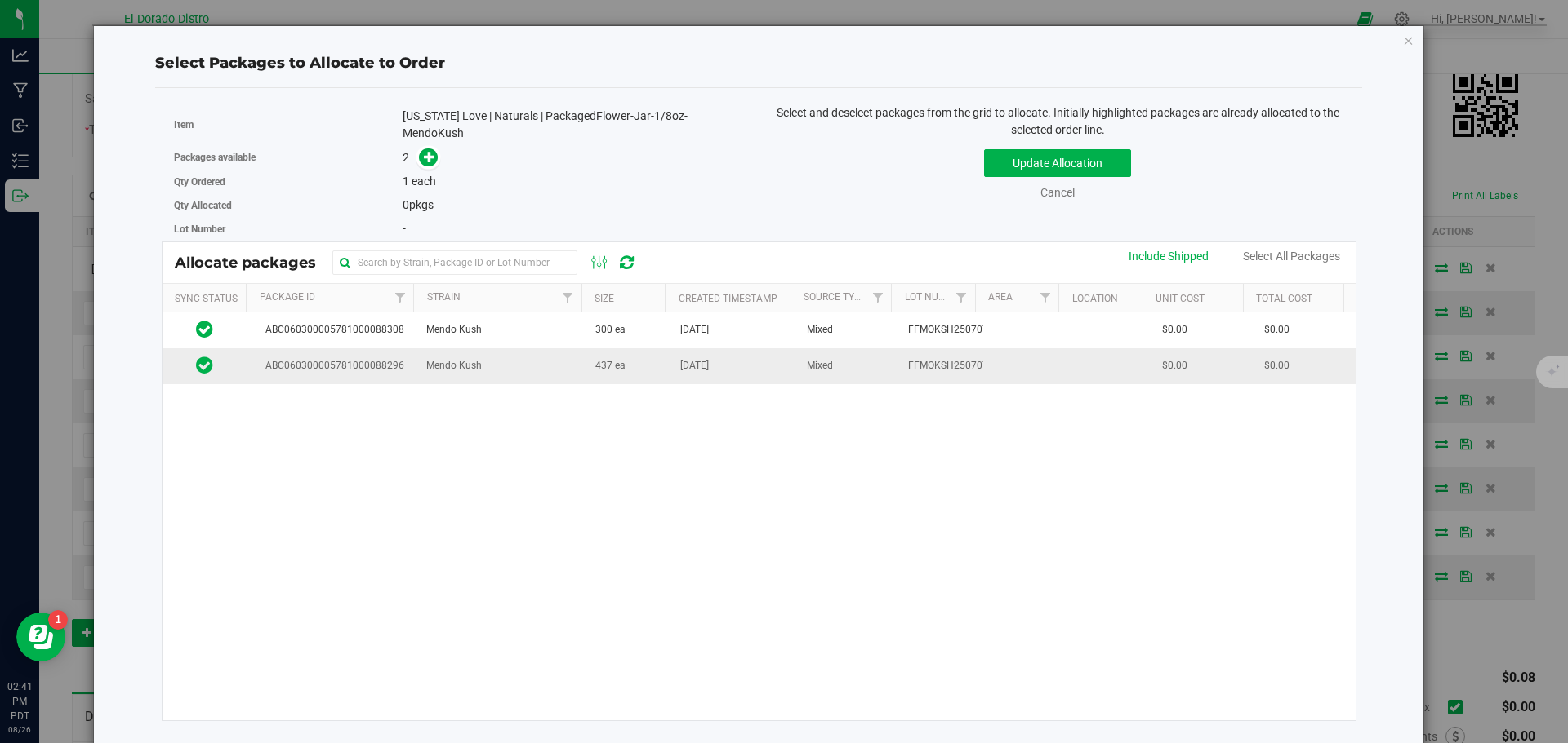
click at [697, 371] on td "Aug 19, 2025" at bounding box center [733, 366] width 126 height 35
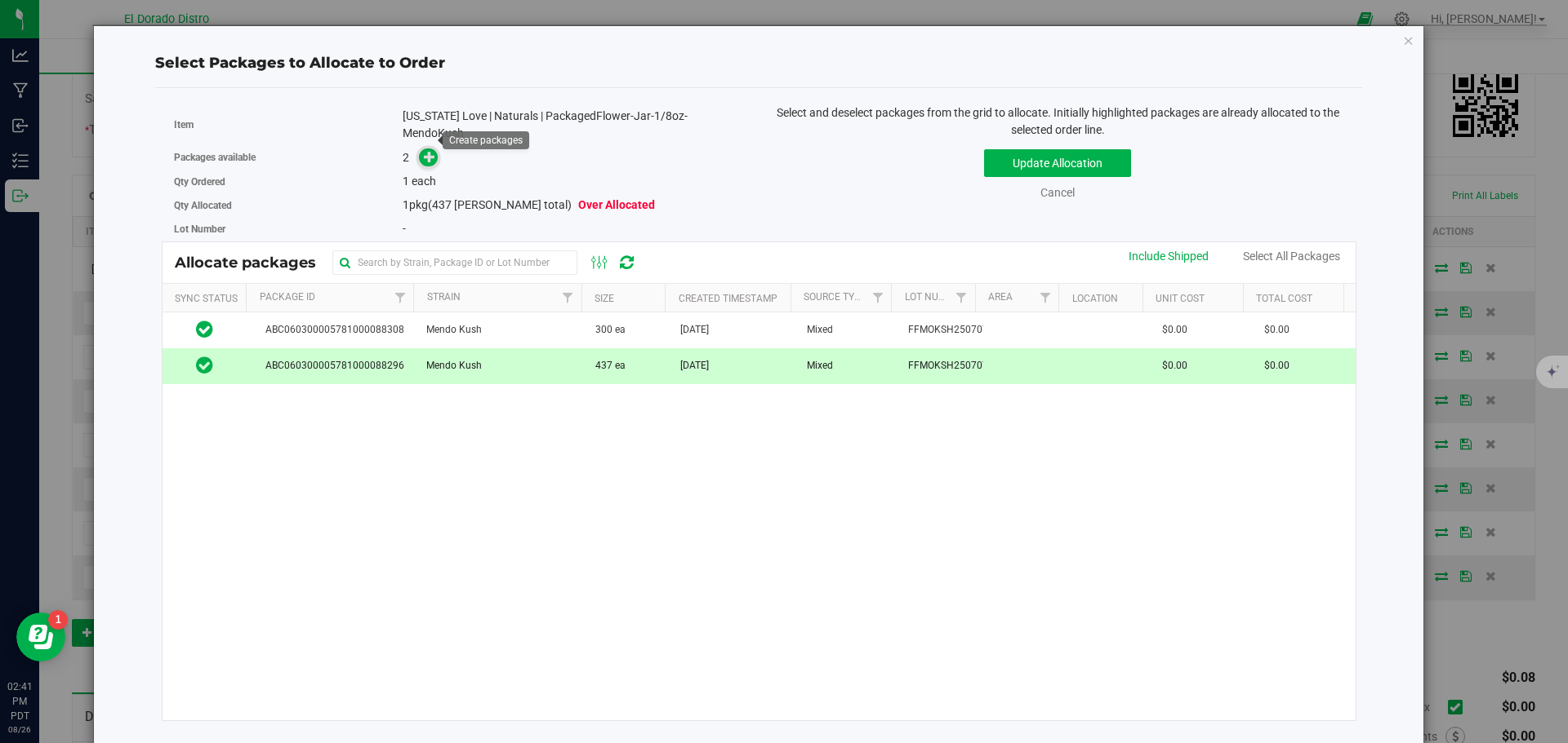
click at [425, 151] on icon at bounding box center [429, 156] width 11 height 11
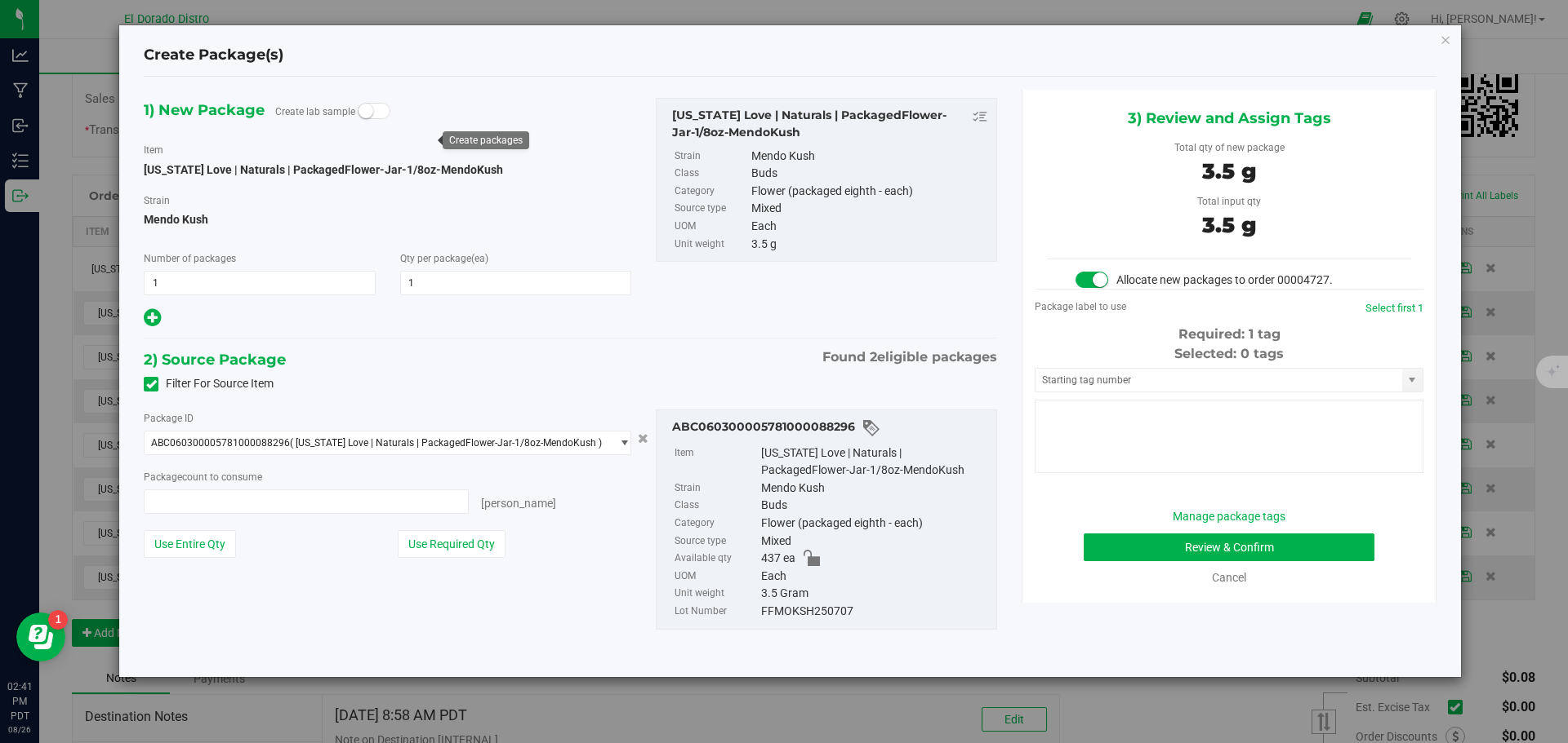
type input "1 ea"
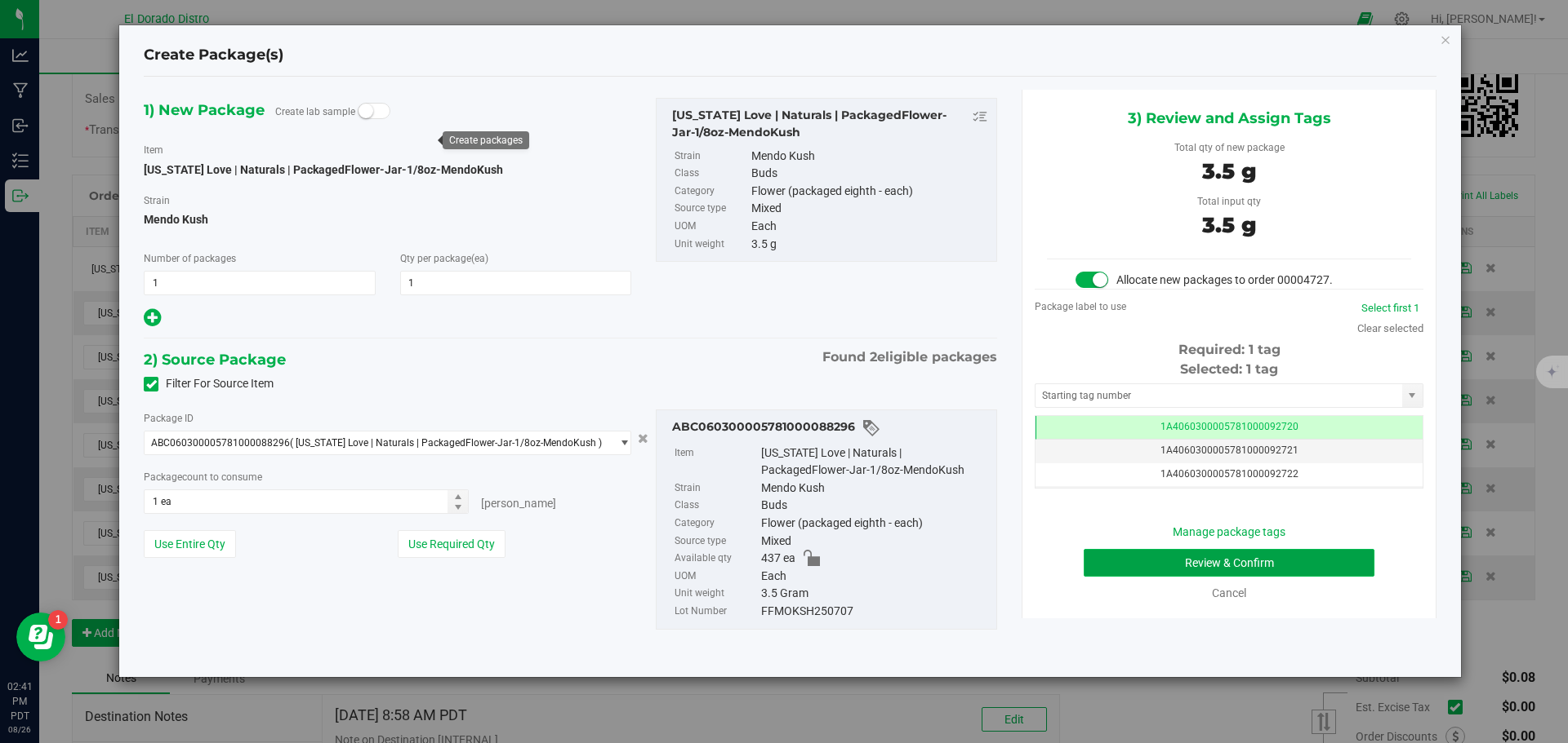
click at [1128, 567] on button "Review & Confirm" at bounding box center [1229, 563] width 291 height 28
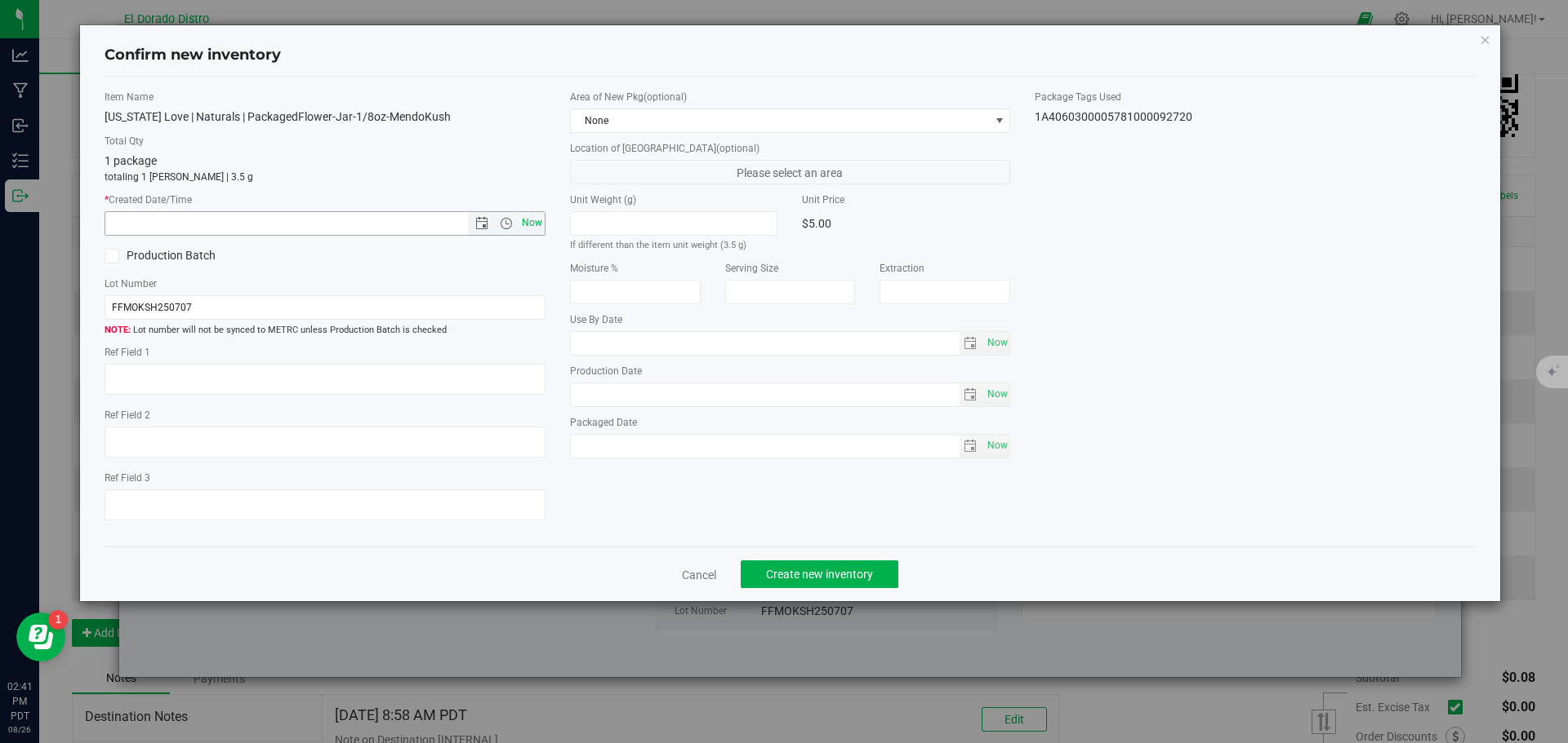
click at [535, 222] on span "Now" at bounding box center [531, 223] width 28 height 24
type input "8/26/2025 2:41 PM"
click at [812, 569] on span "Create new inventory" at bounding box center [819, 574] width 107 height 13
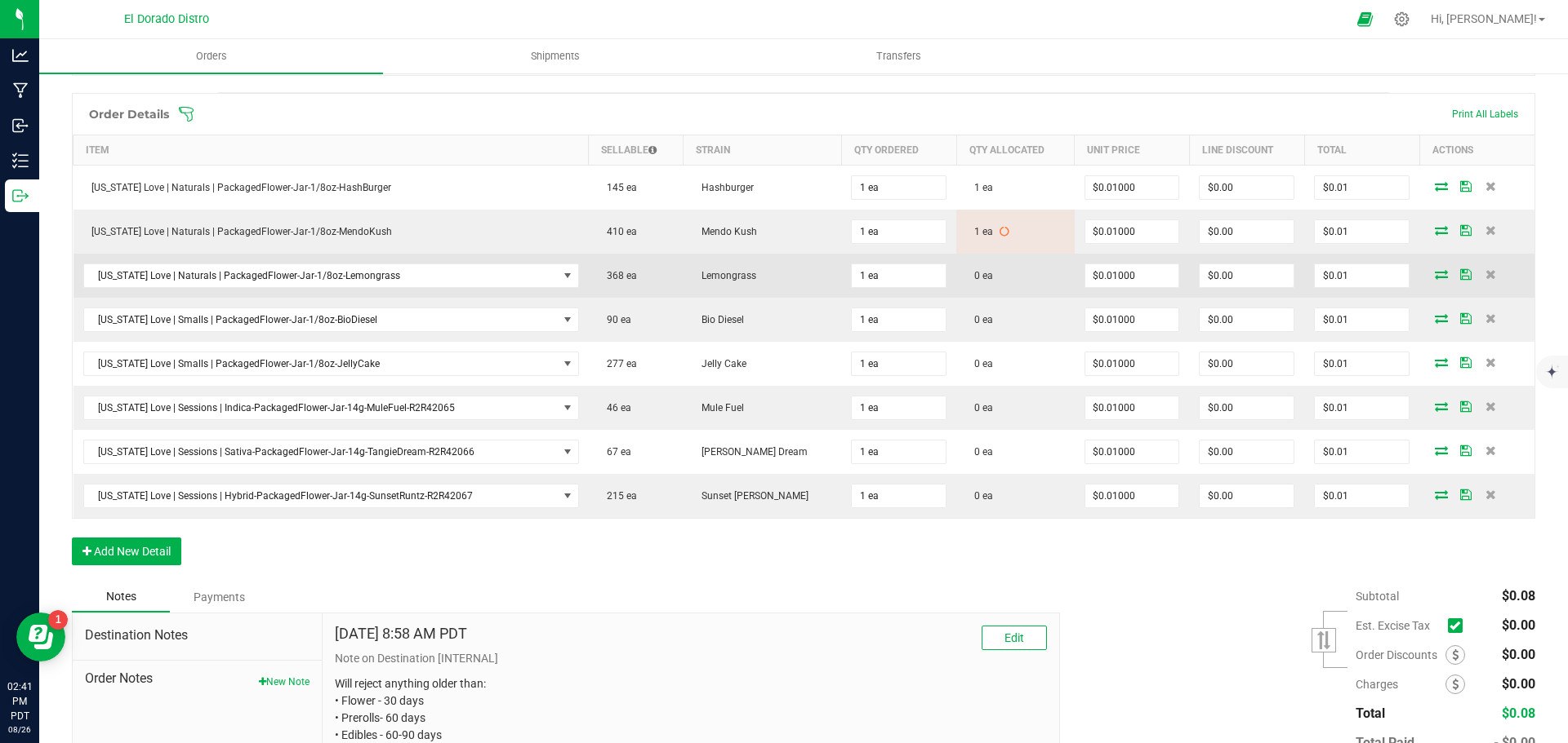
click at [1435, 273] on icon at bounding box center [1441, 274] width 13 height 9
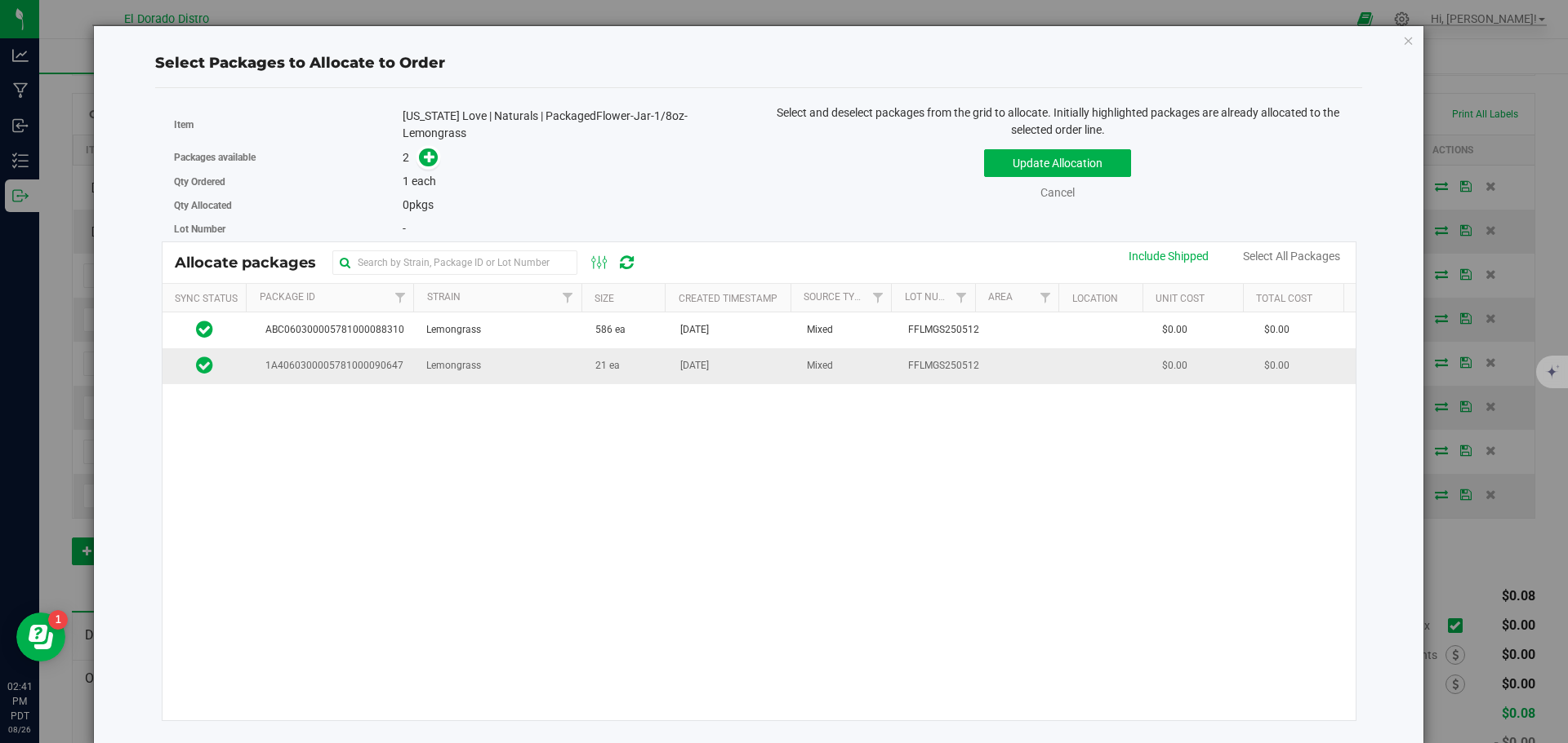
click at [639, 360] on td "21 ea" at bounding box center [628, 366] width 85 height 35
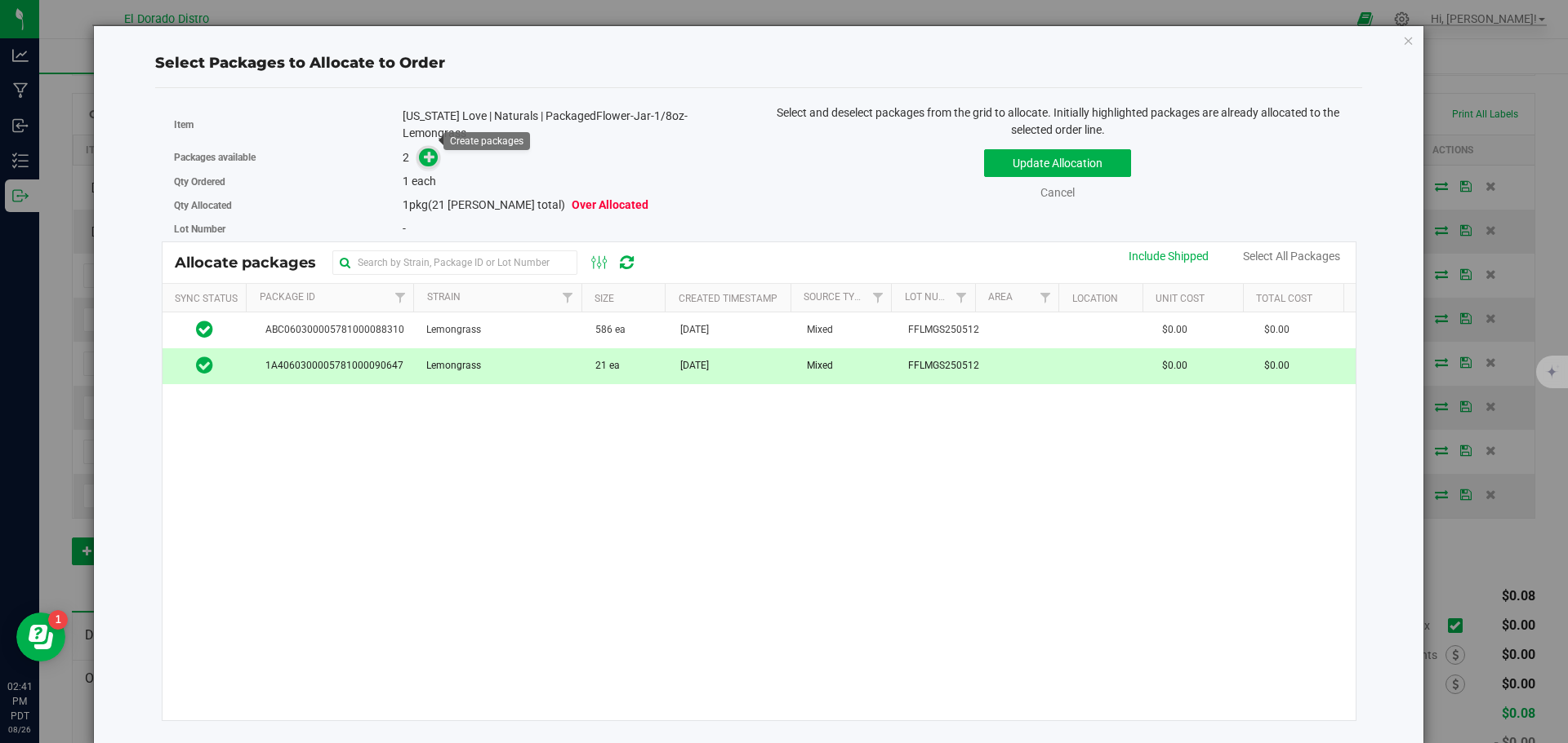
click at [425, 151] on icon at bounding box center [429, 156] width 11 height 11
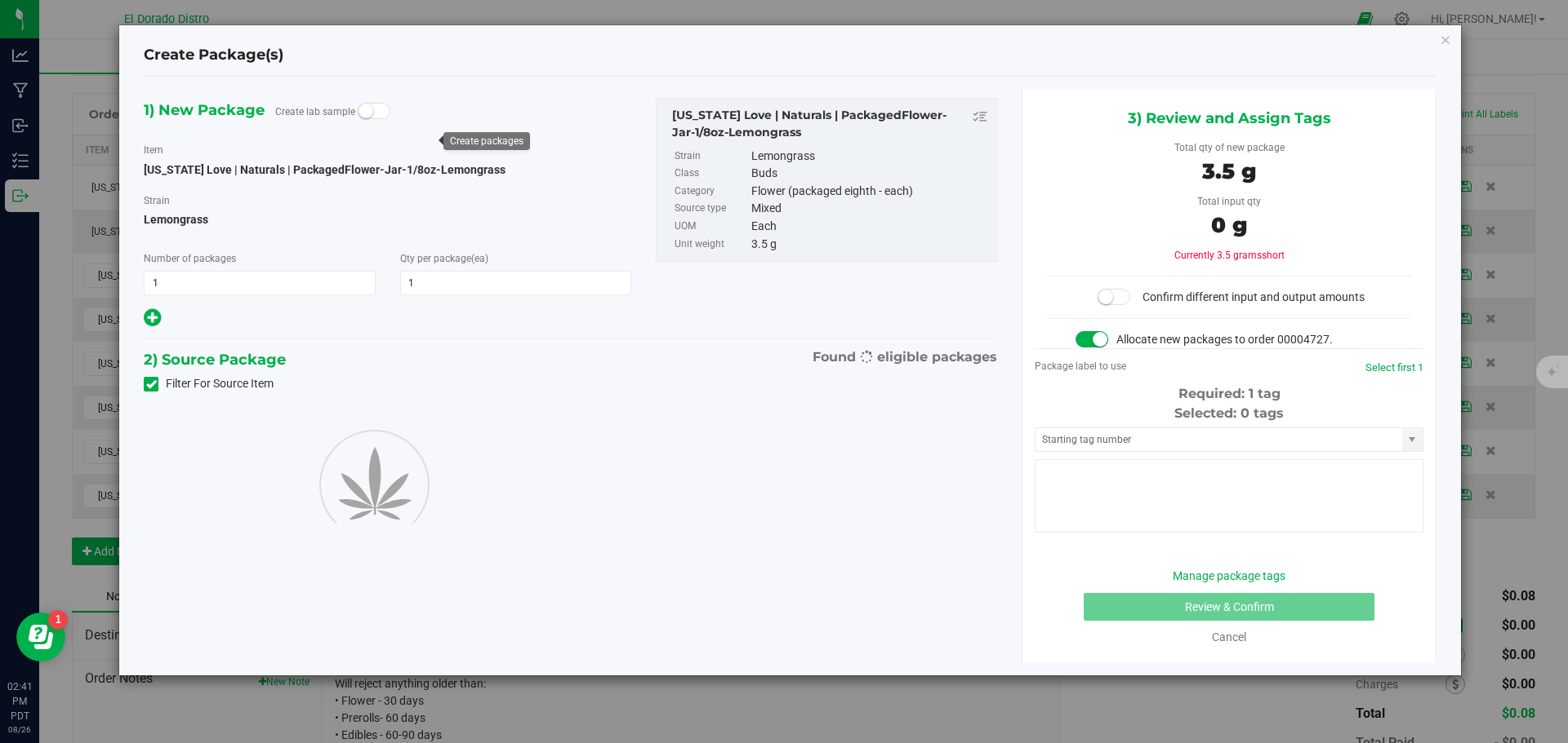
type input "1"
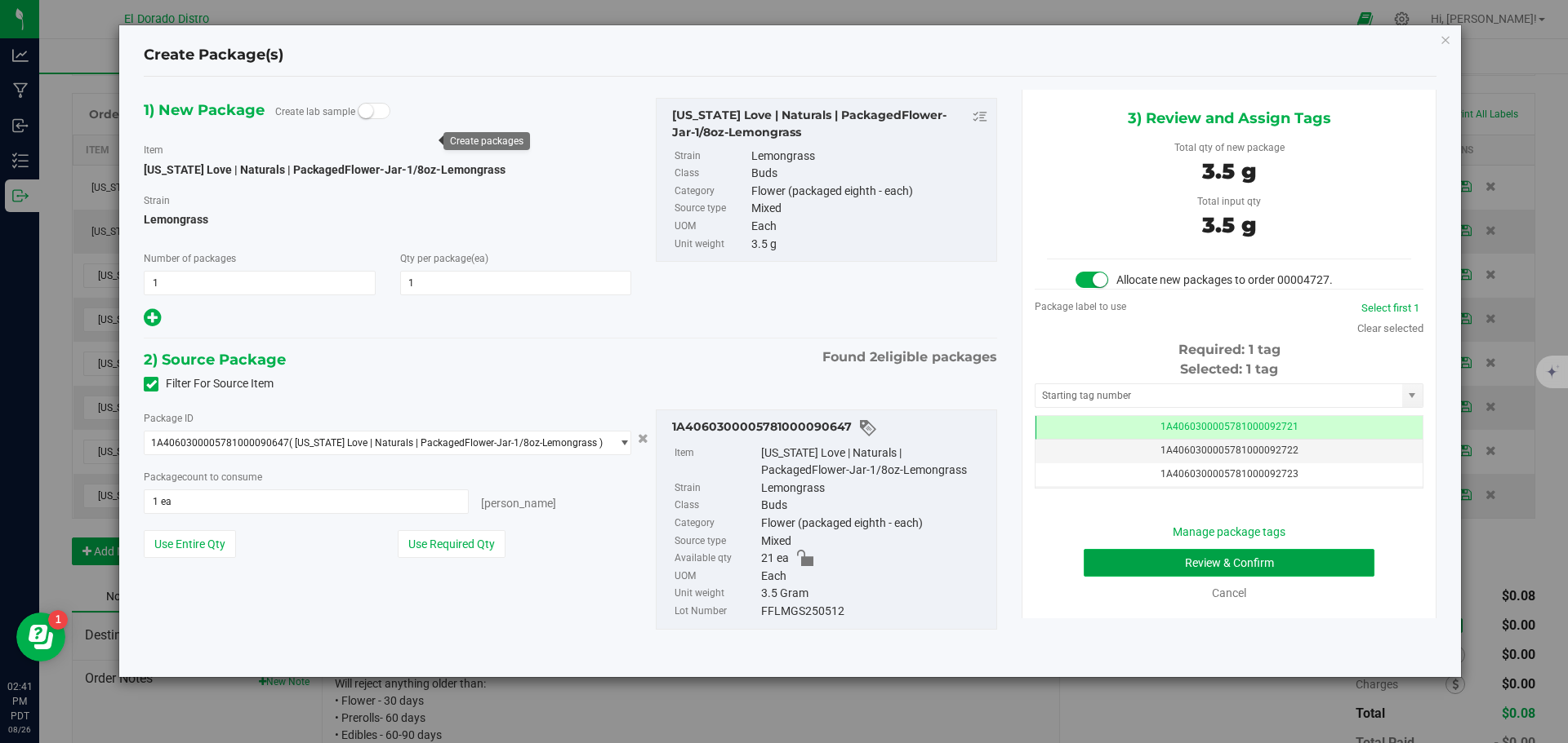
click at [1123, 563] on button "Review & Confirm" at bounding box center [1229, 563] width 291 height 28
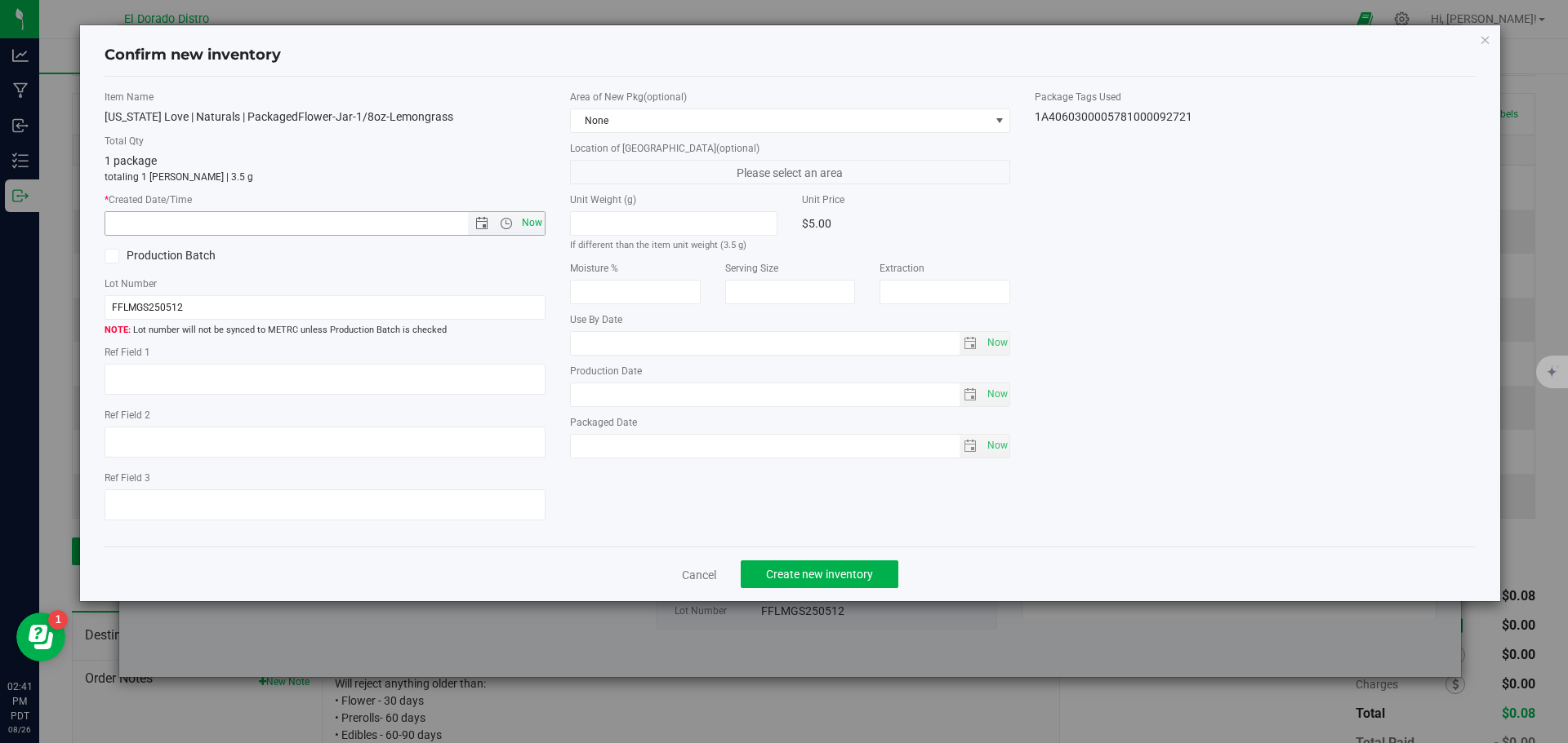
click at [538, 219] on span "Now" at bounding box center [531, 223] width 28 height 24
type input "8/26/2025 2:41 PM"
click at [813, 566] on button "Create new inventory" at bounding box center [819, 574] width 158 height 28
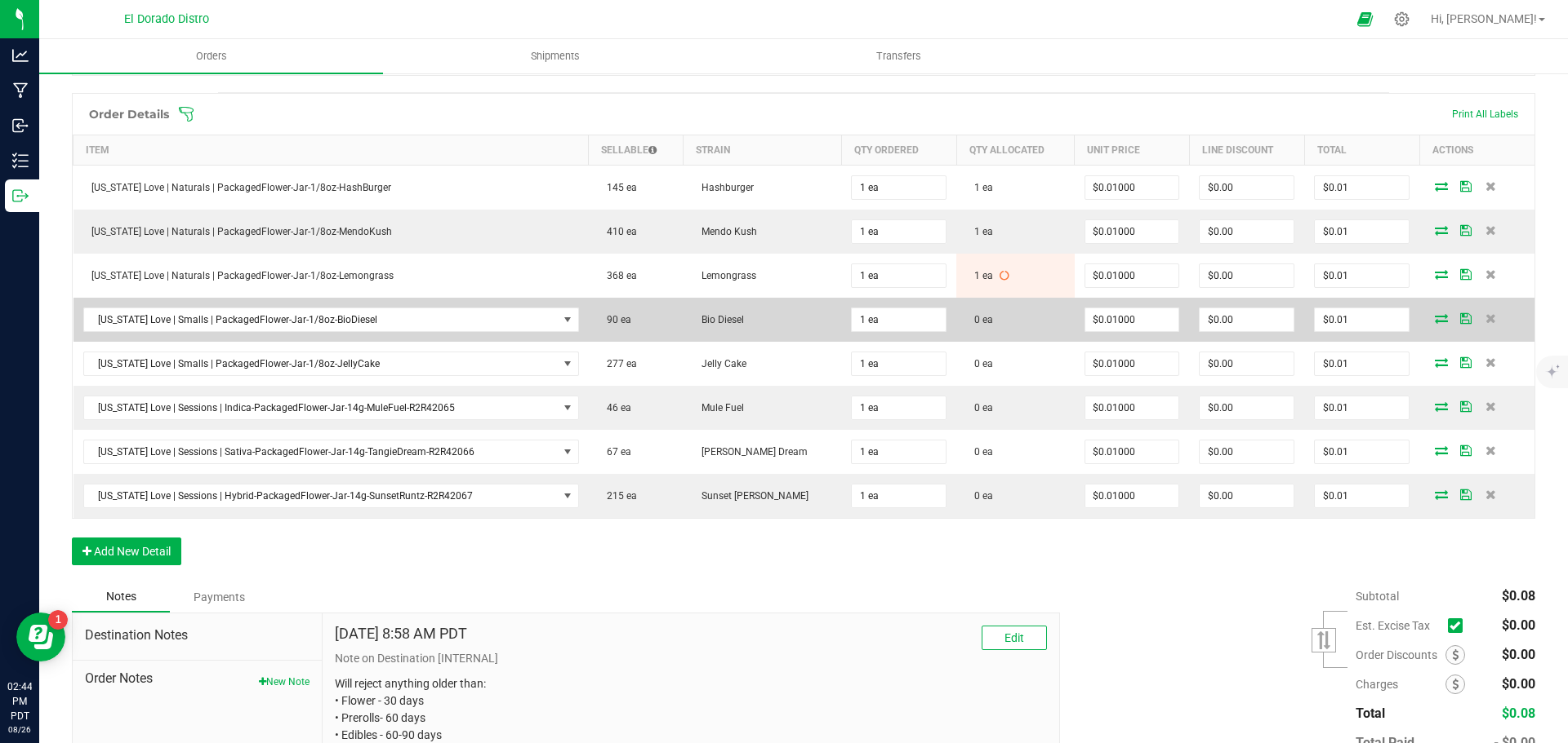
click at [1435, 320] on icon at bounding box center [1441, 318] width 13 height 9
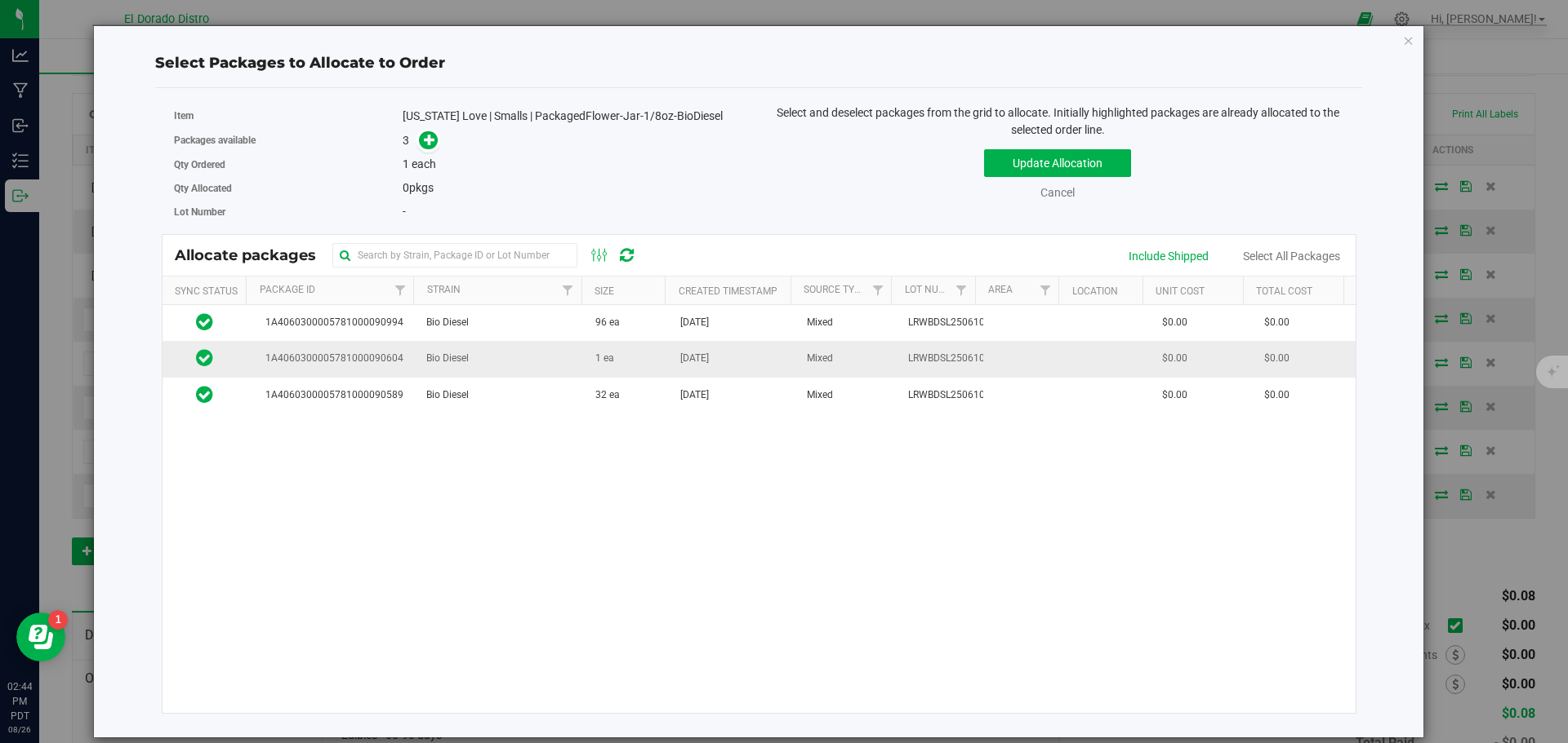
click at [657, 366] on td "1 ea" at bounding box center [628, 359] width 85 height 36
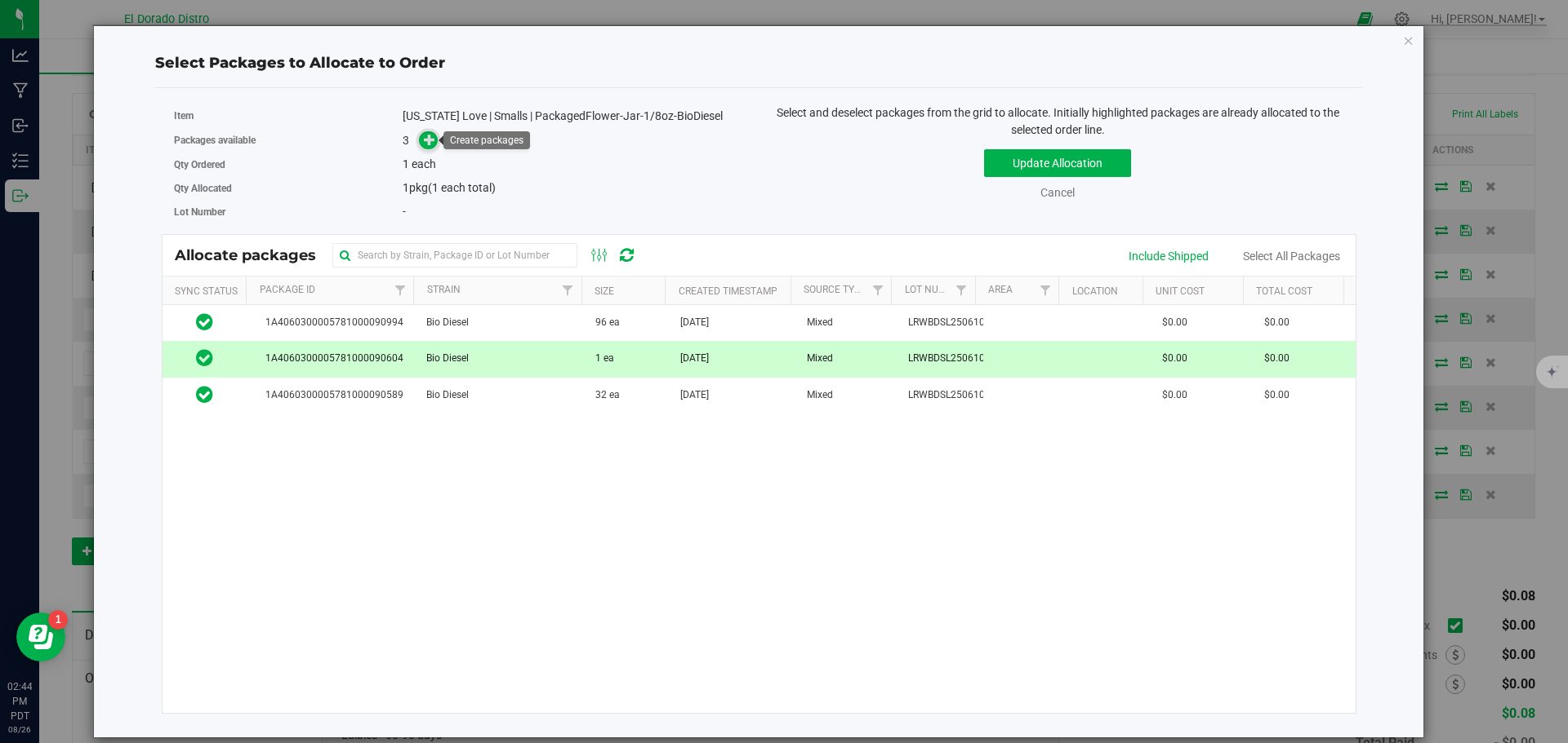
click at [434, 142] on icon at bounding box center [429, 139] width 11 height 11
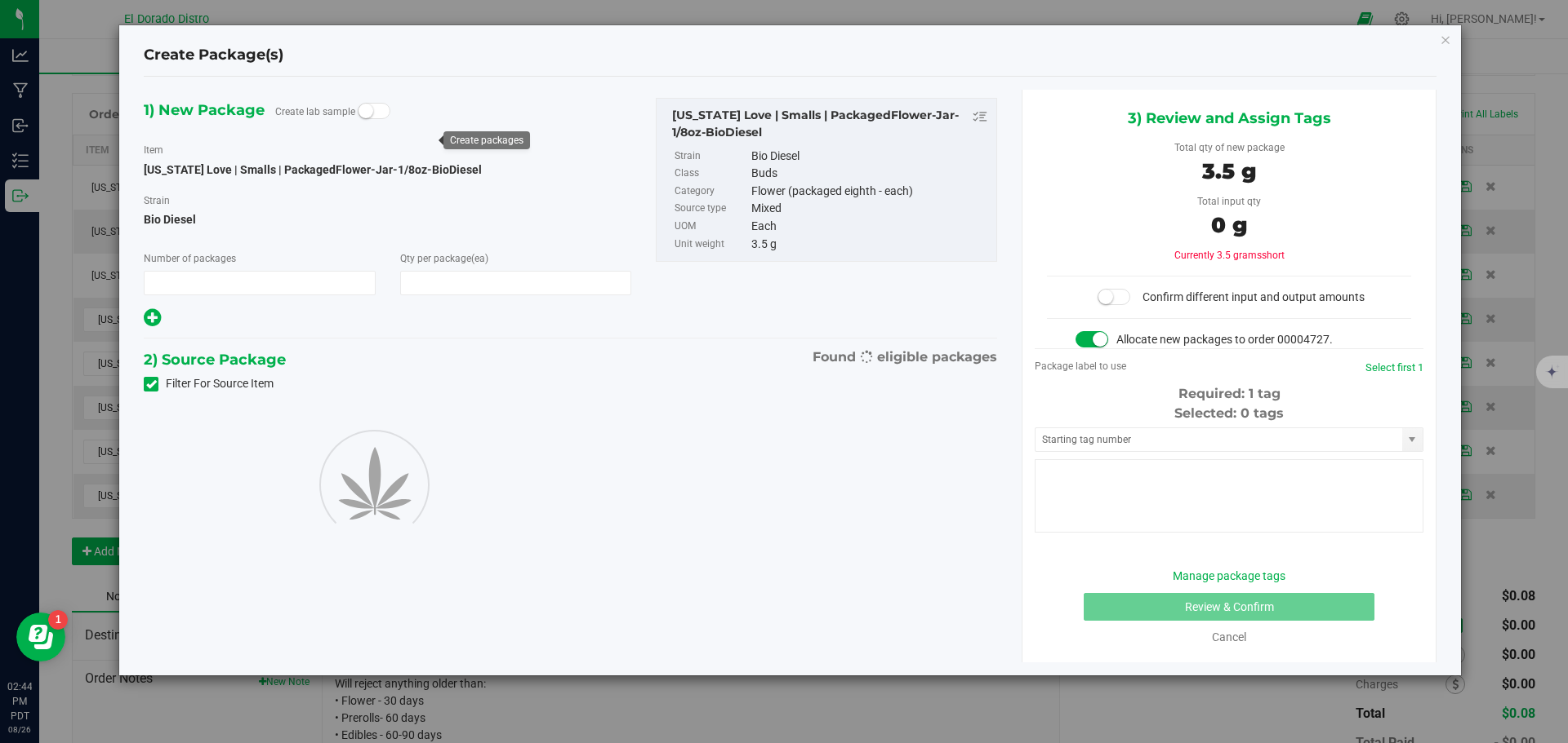
type input "1"
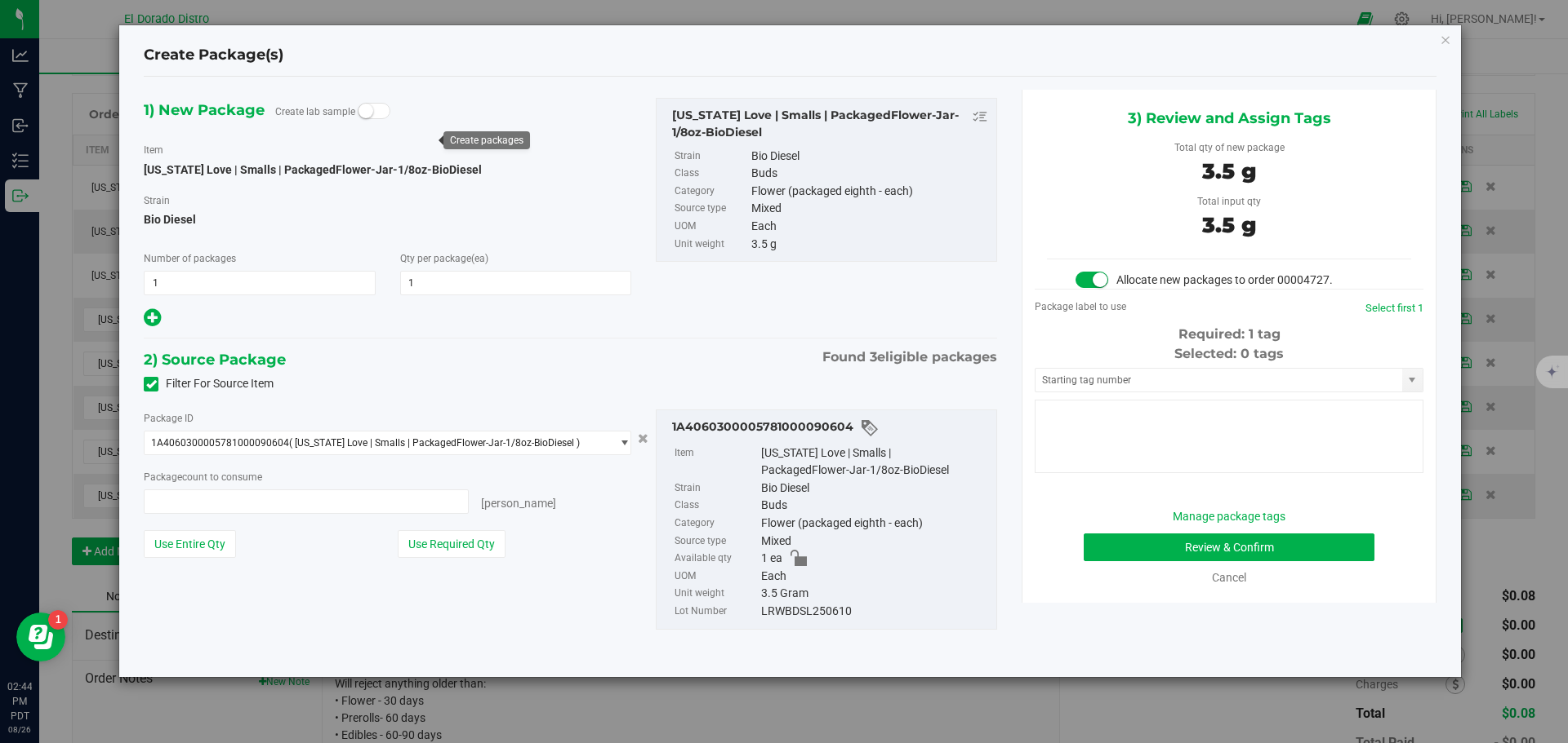
type input "1 ea"
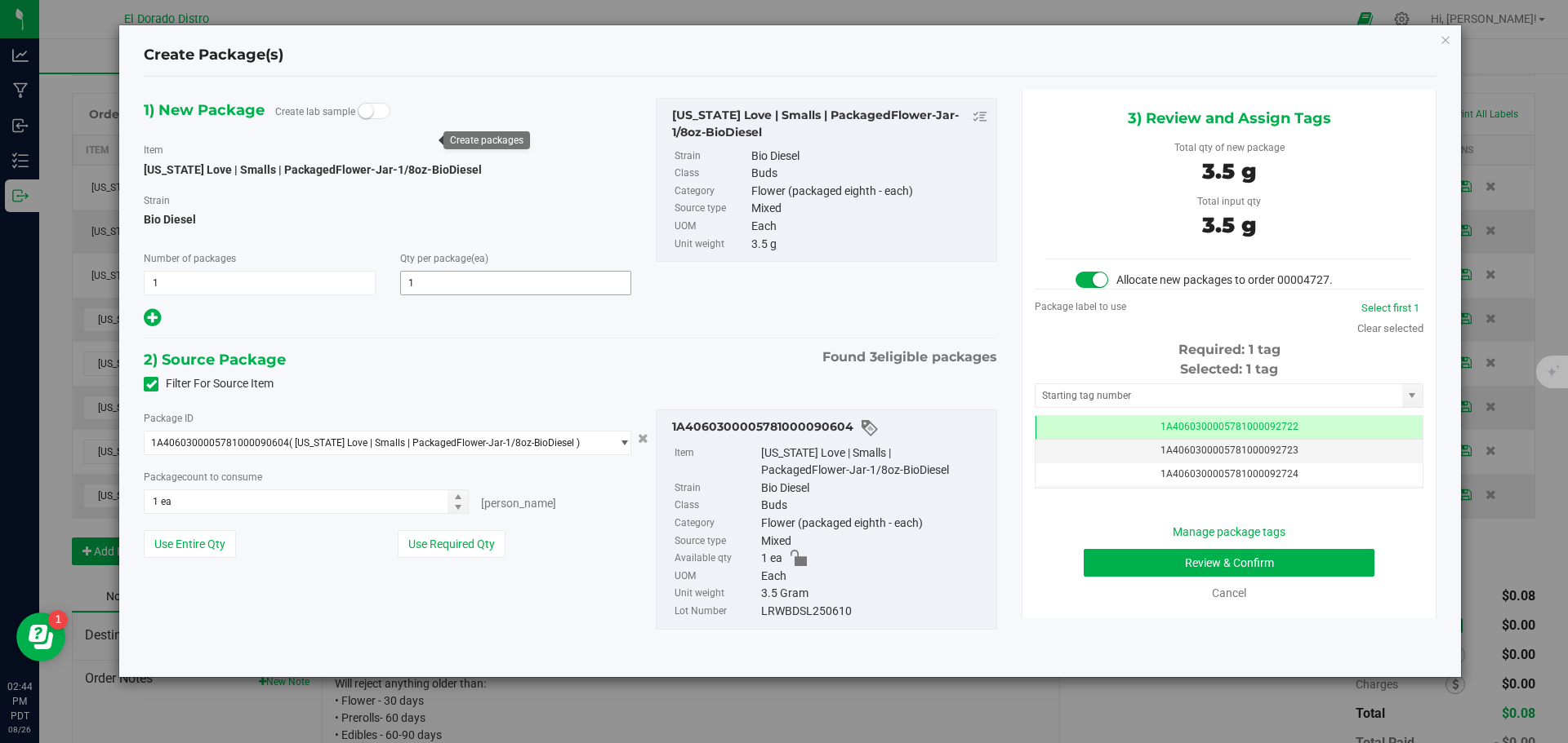
scroll to position [0, -1]
click at [1105, 560] on button "Review & Confirm" at bounding box center [1229, 563] width 291 height 28
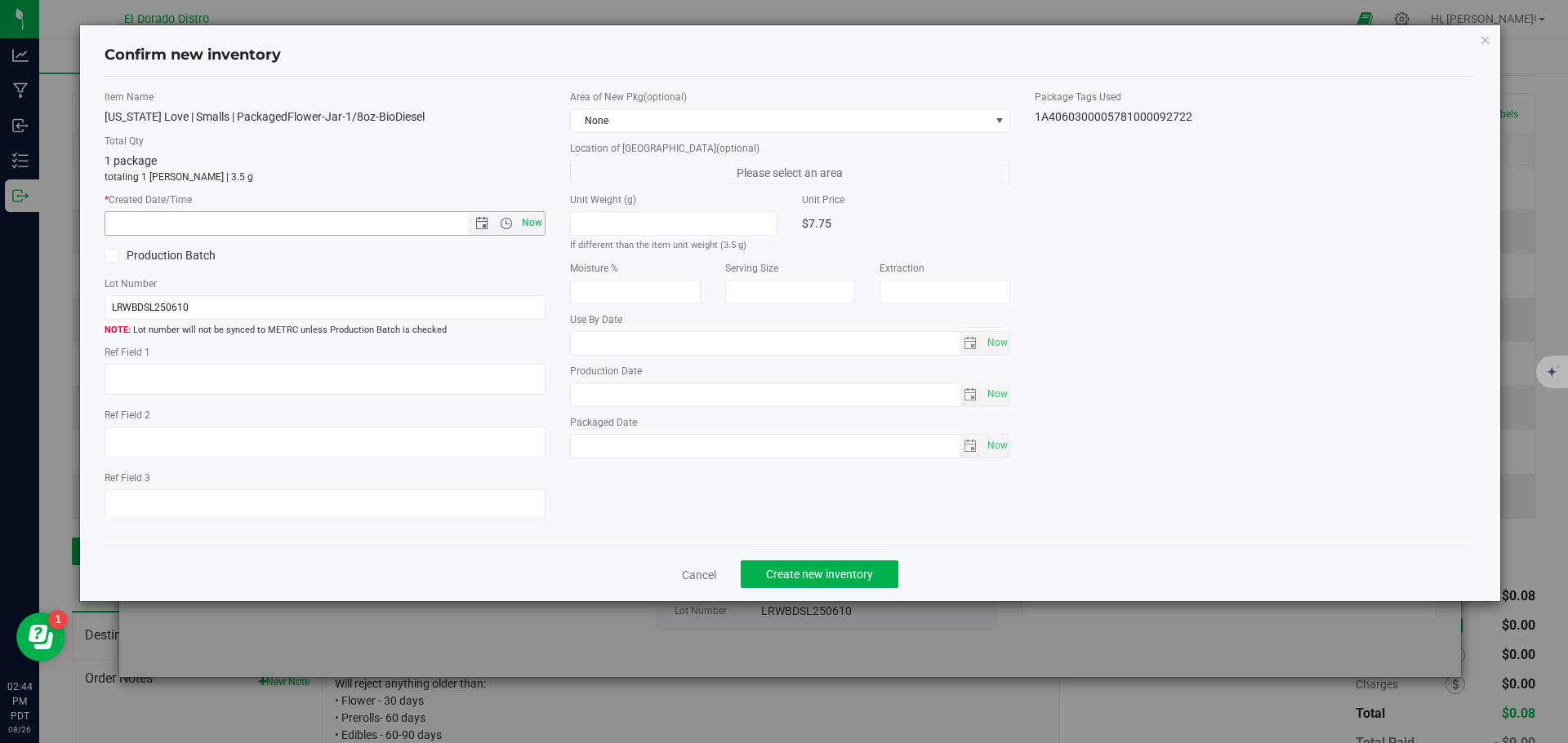
click at [530, 222] on span "Now" at bounding box center [531, 223] width 28 height 24
type input "8/26/2025 2:44 PM"
click at [803, 568] on span "Create new inventory" at bounding box center [819, 574] width 107 height 13
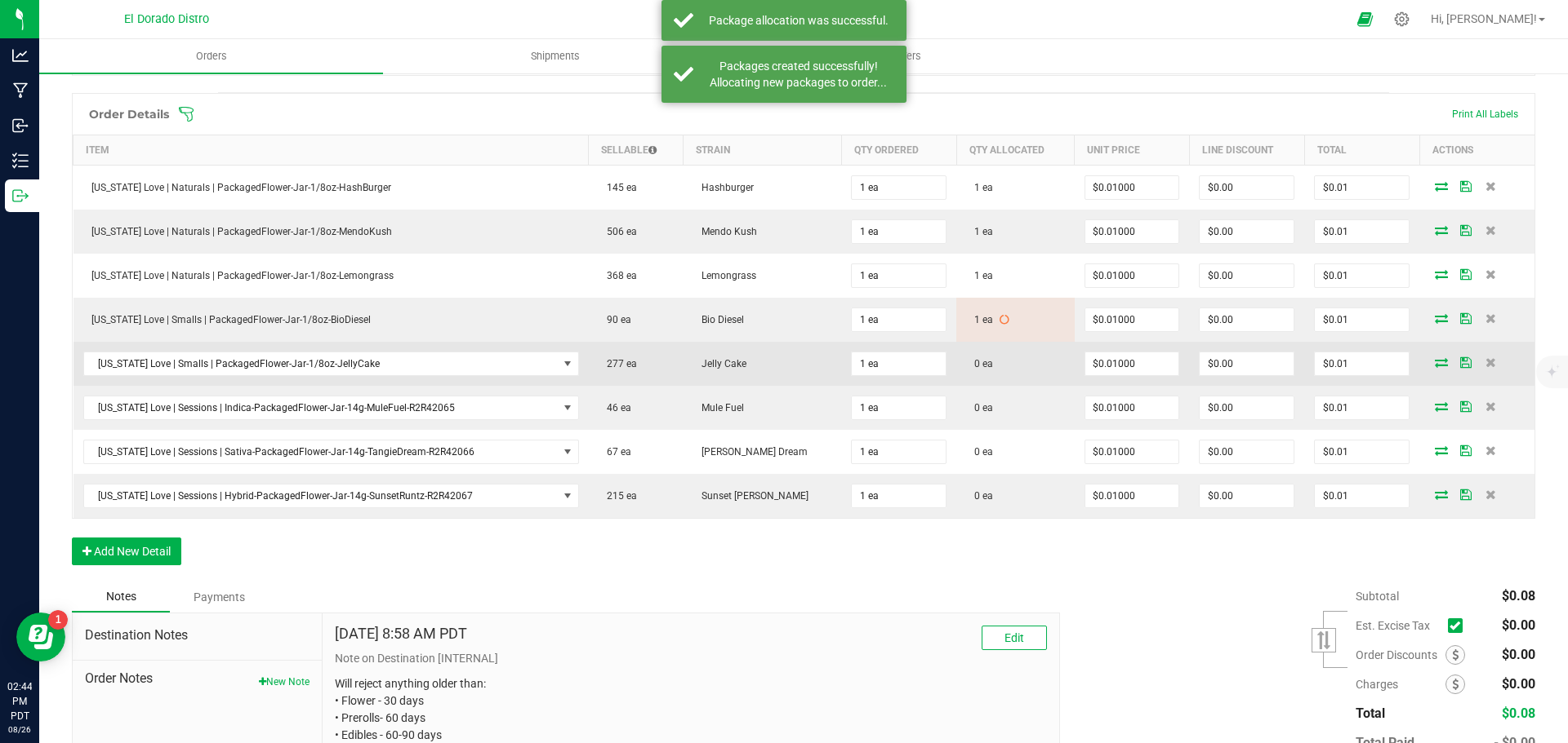
click at [1435, 362] on icon at bounding box center [1441, 361] width 13 height 9
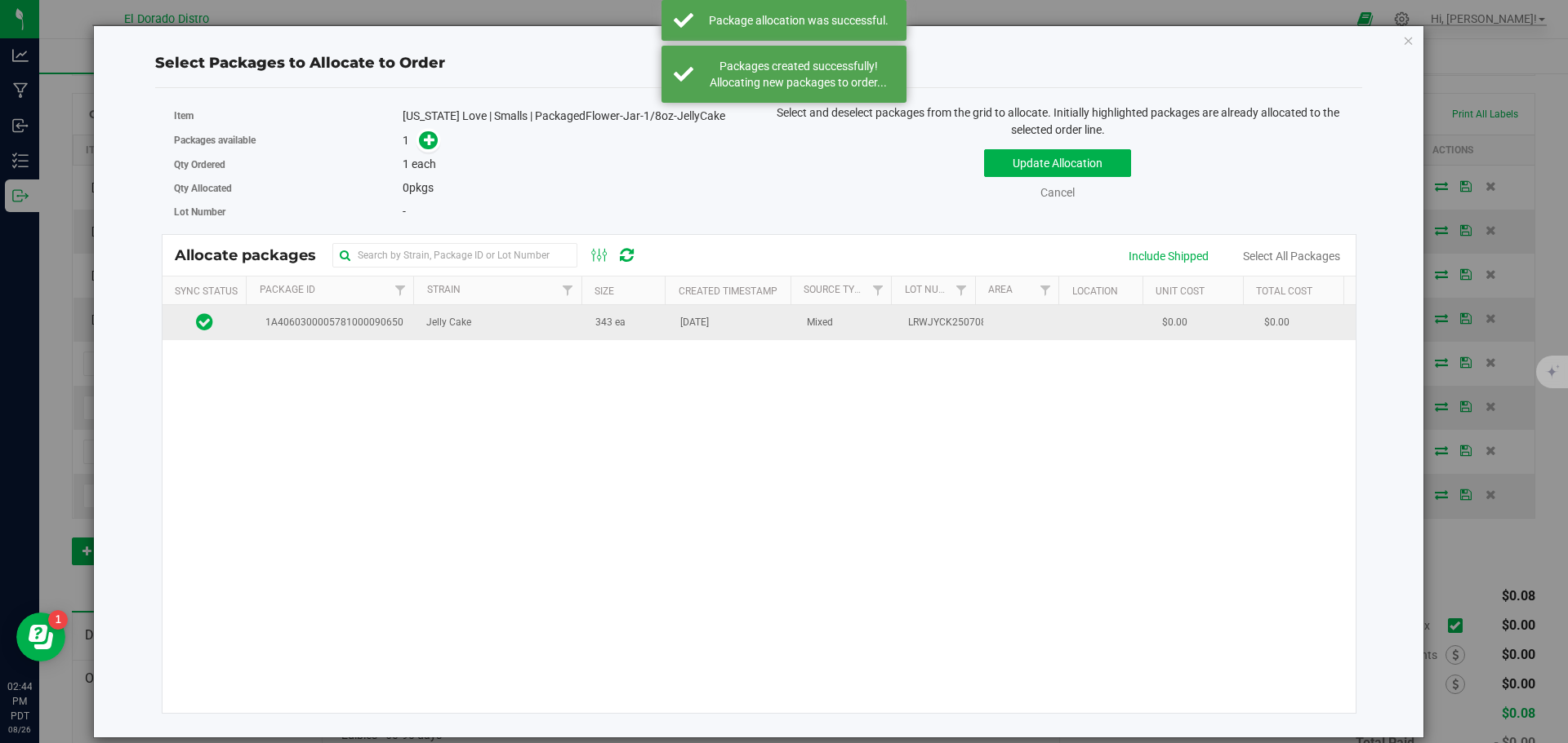
click at [684, 337] on td "Jul 28, 2025" at bounding box center [733, 322] width 126 height 35
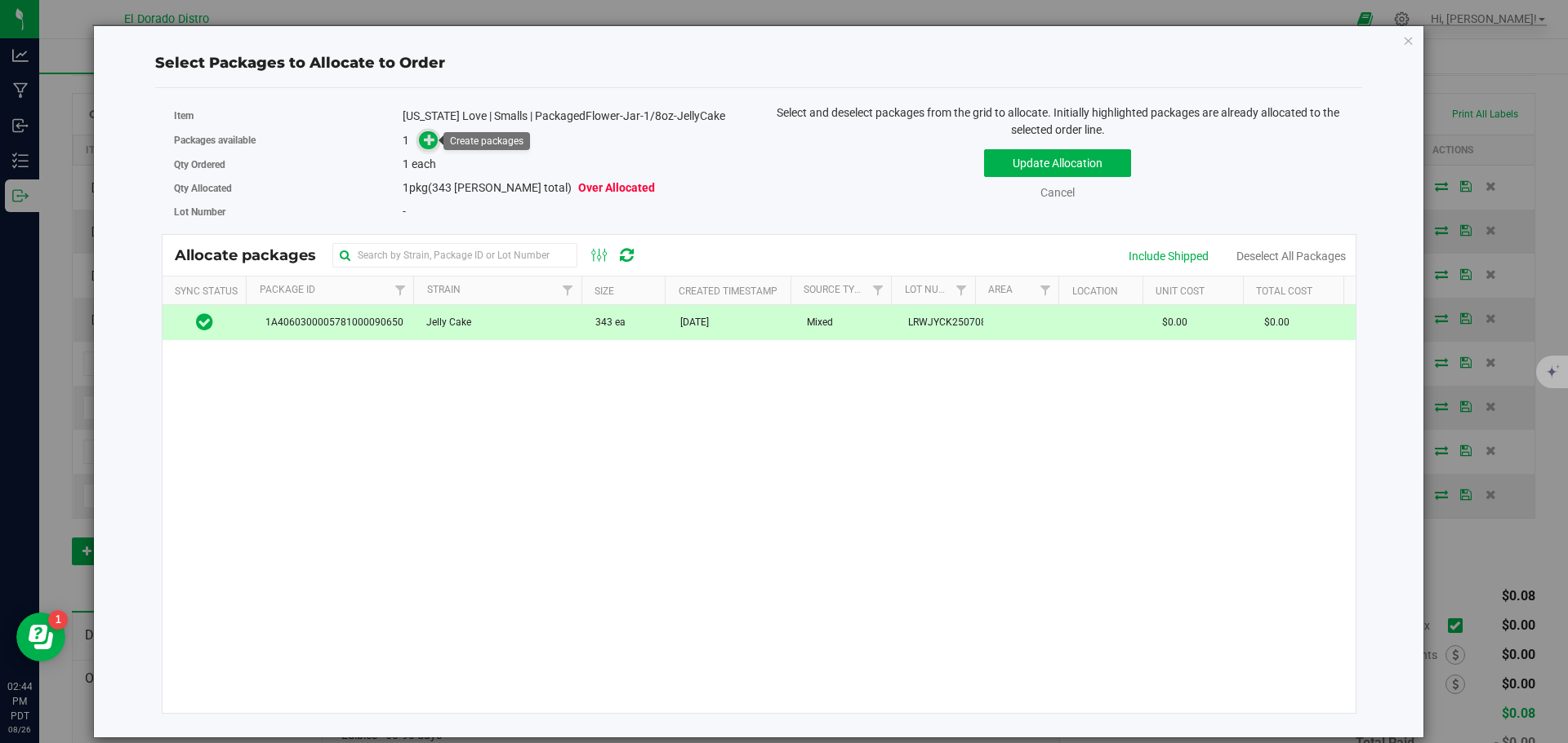
click at [430, 138] on icon at bounding box center [429, 139] width 11 height 11
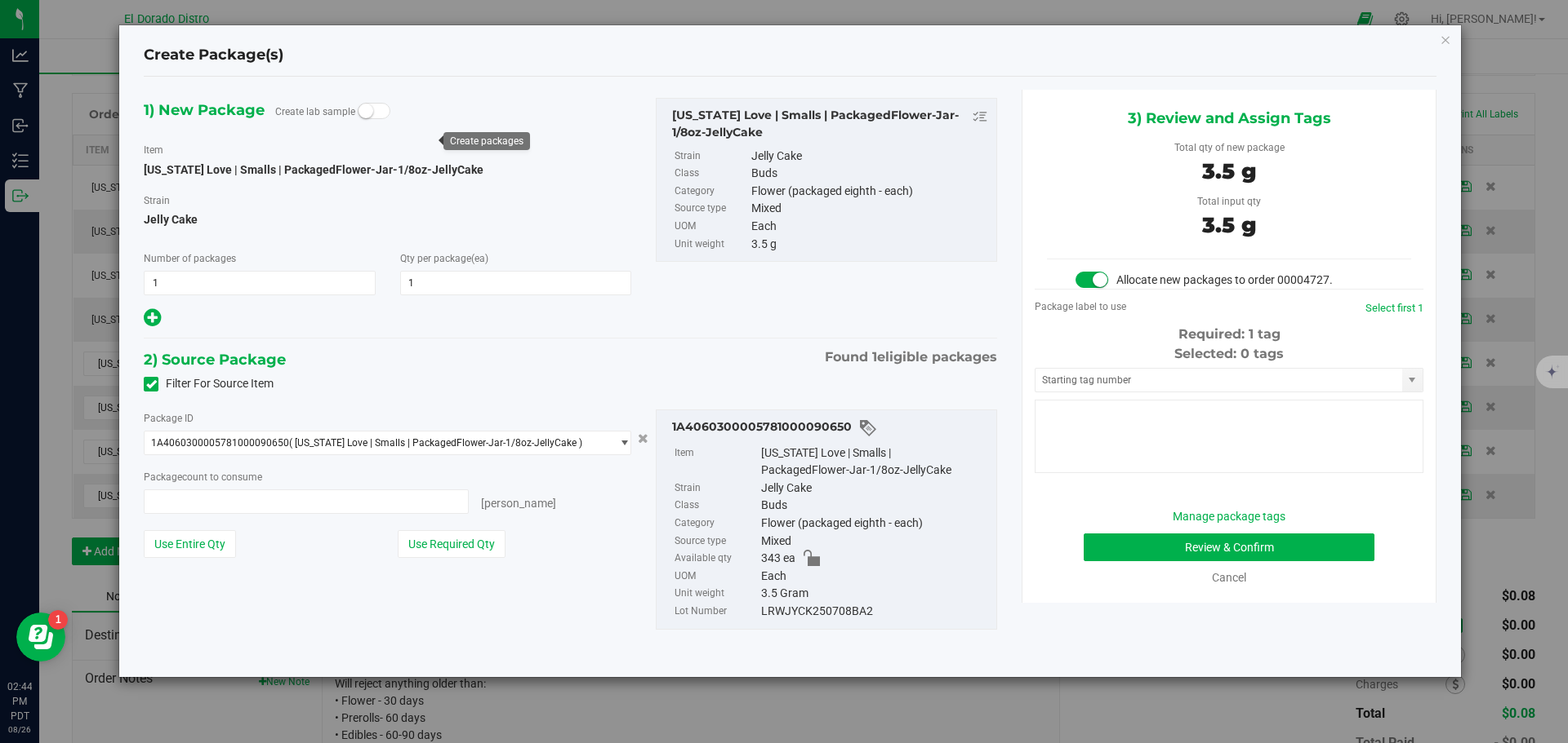
type input "1 ea"
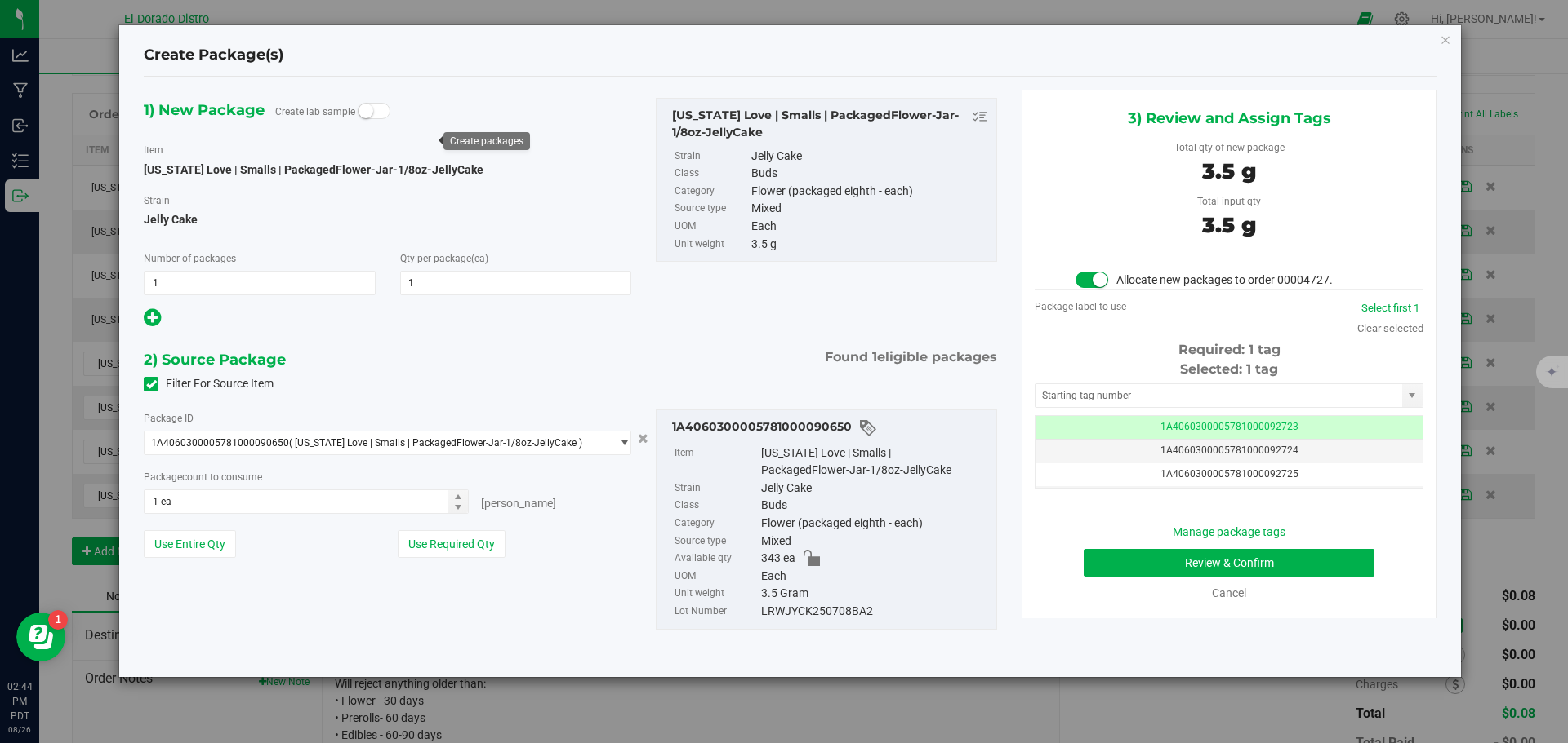
scroll to position [0, -1]
click at [1116, 560] on button "Review & Confirm" at bounding box center [1229, 563] width 291 height 28
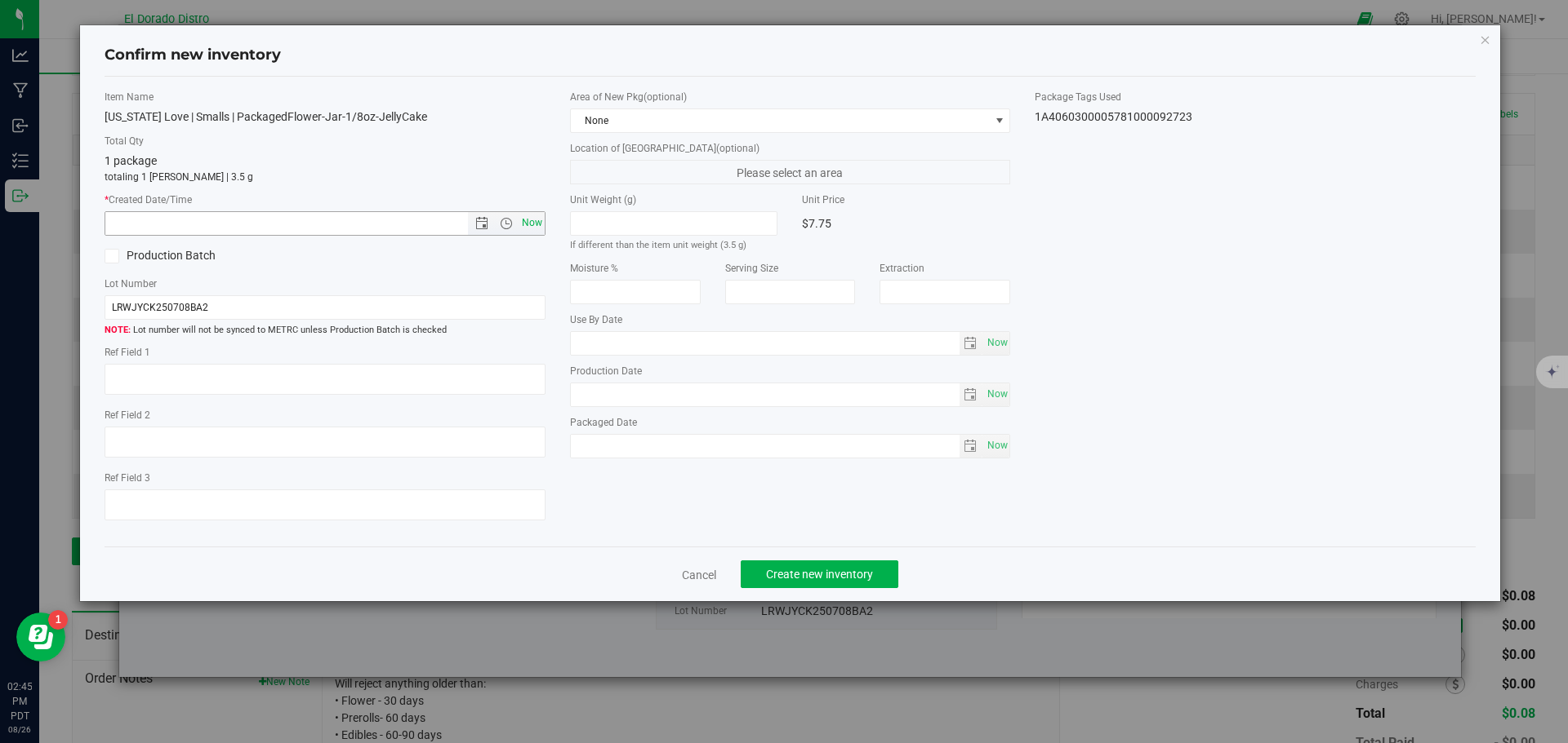
click at [535, 220] on span "Now" at bounding box center [531, 223] width 28 height 24
type input "8/26/2025 2:45 PM"
click at [791, 569] on span "Create new inventory" at bounding box center [819, 574] width 107 height 13
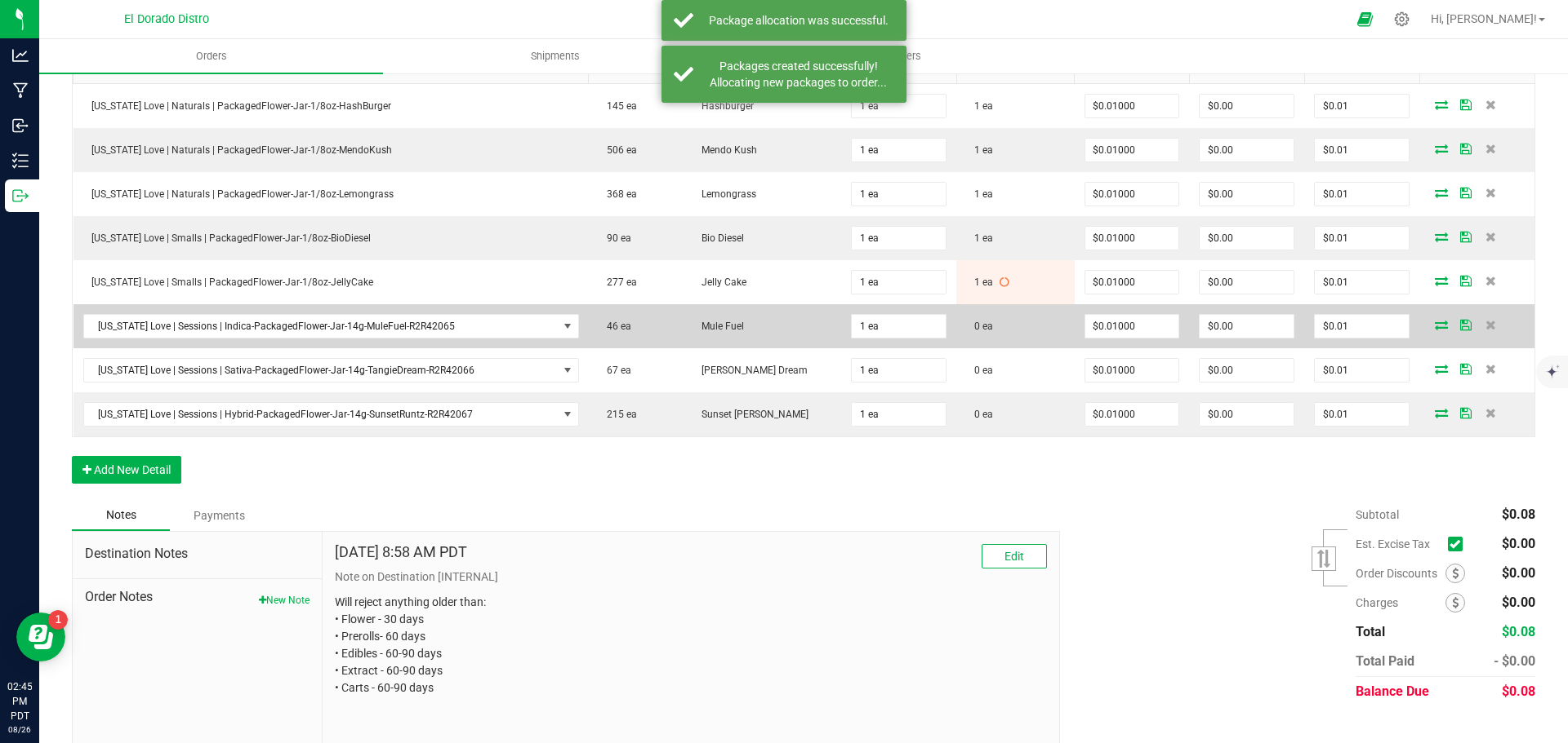
click at [1435, 324] on icon at bounding box center [1441, 324] width 13 height 9
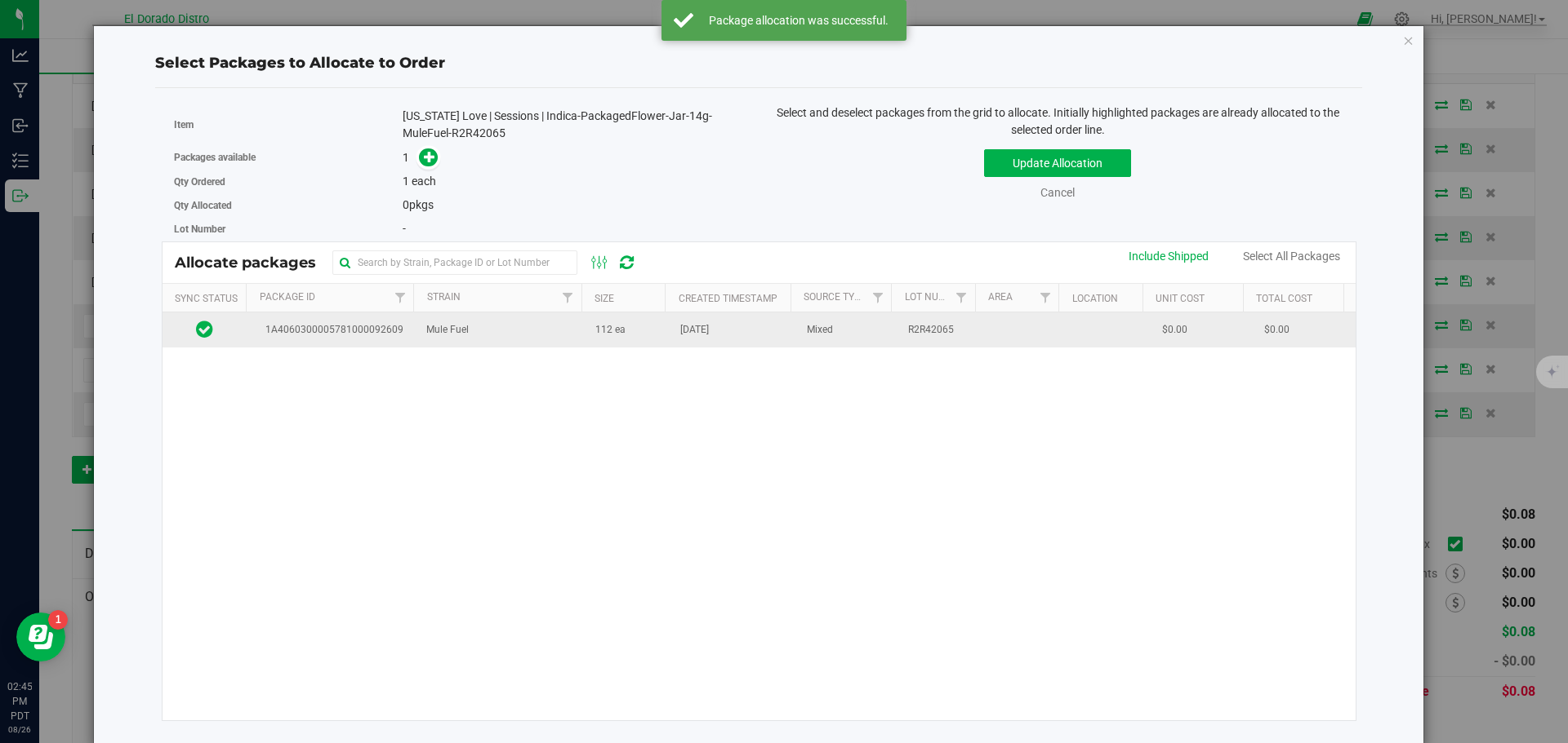
click at [686, 327] on span "Aug 21, 2025" at bounding box center [695, 330] width 29 height 15
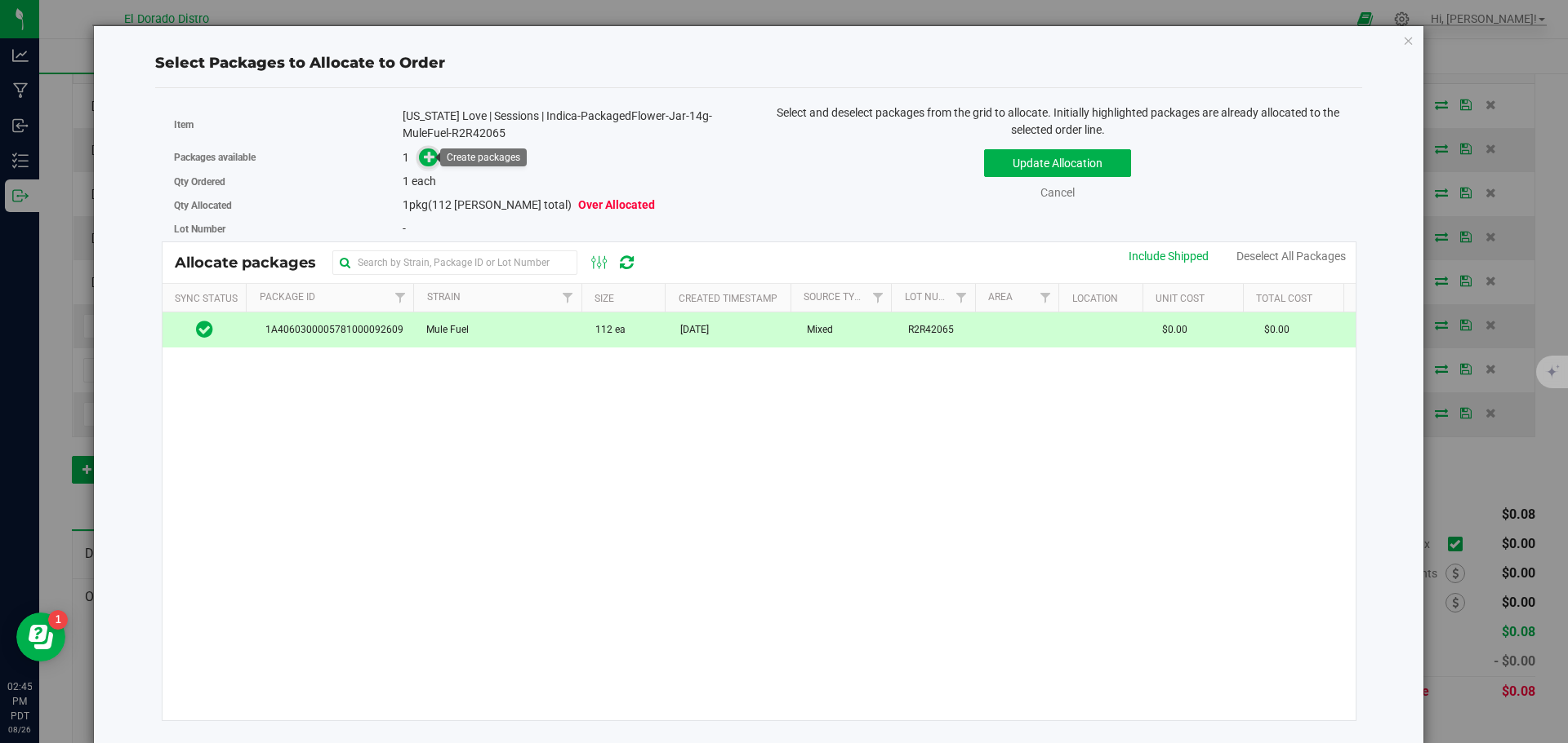
click at [429, 161] on icon at bounding box center [429, 156] width 11 height 11
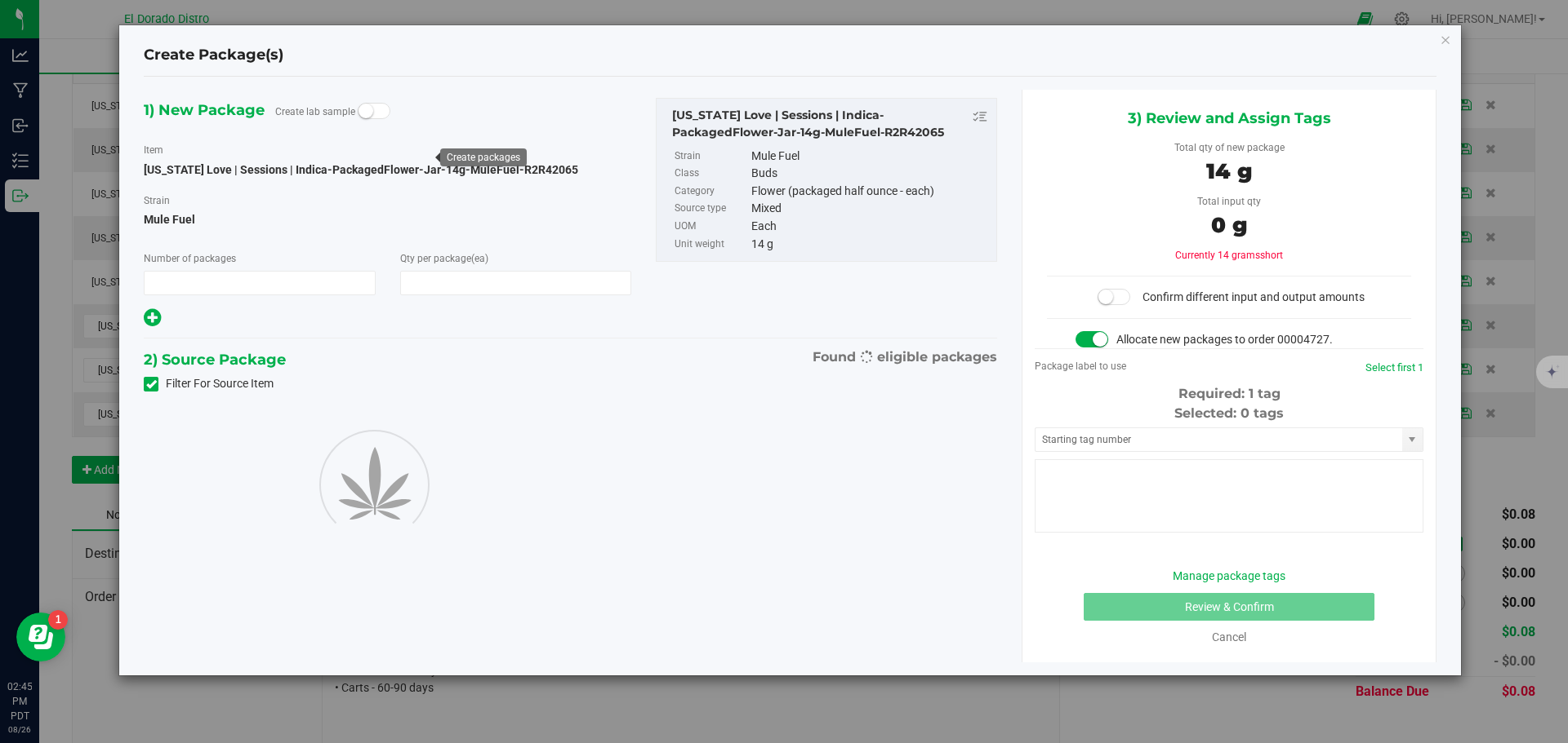
type input "1"
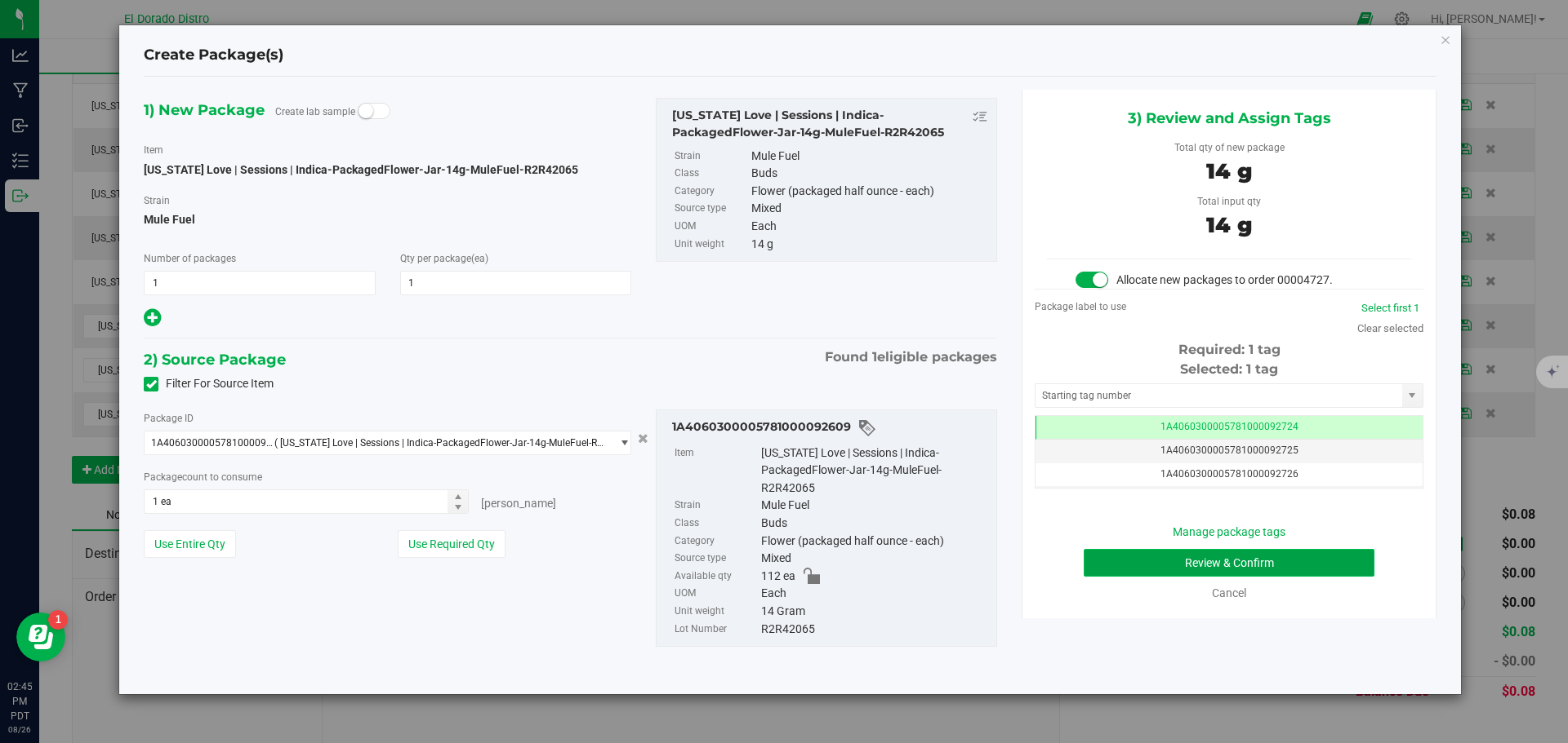
click at [1096, 561] on button "Review & Confirm" at bounding box center [1229, 563] width 291 height 28
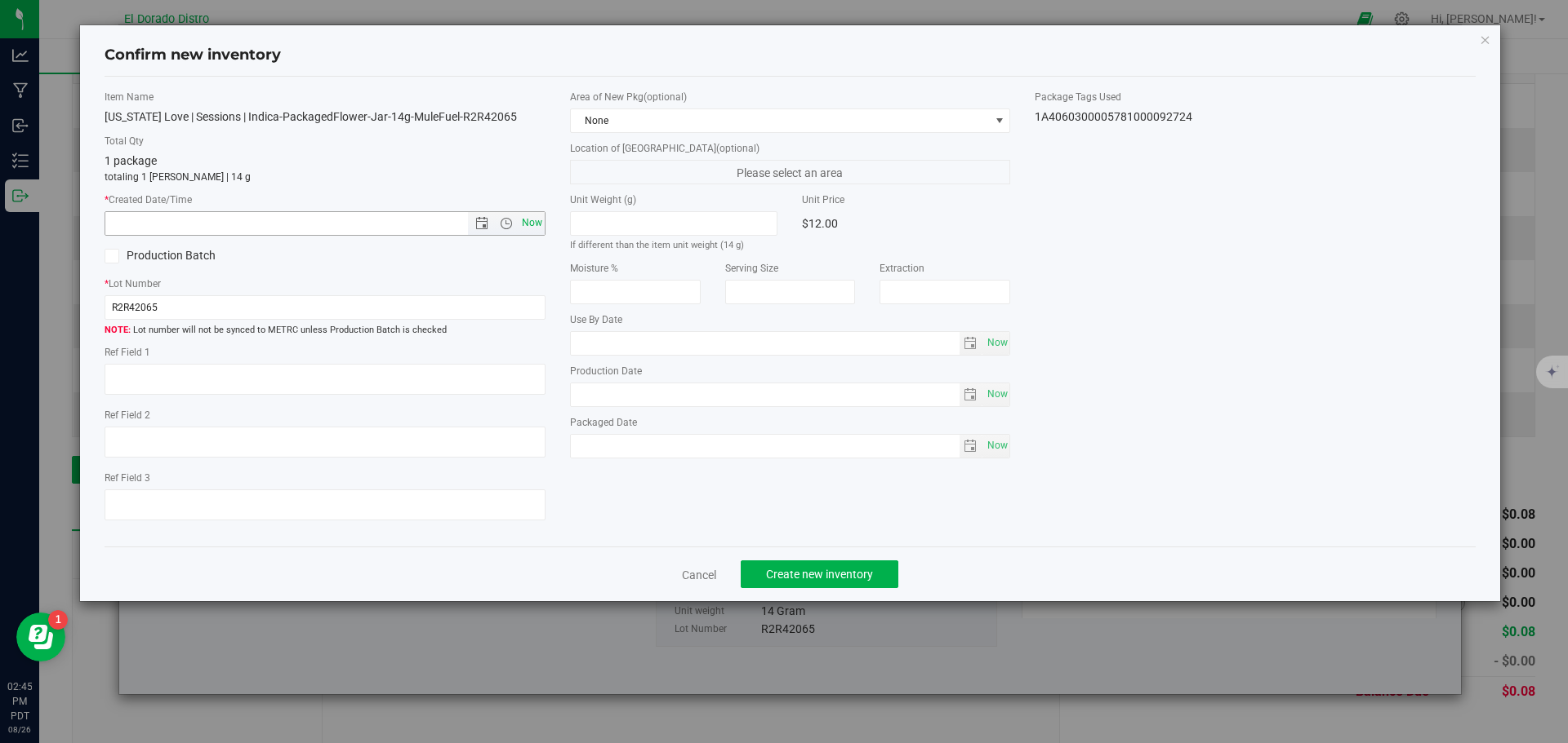
click at [535, 225] on span "Now" at bounding box center [531, 223] width 28 height 24
type input "8/26/2025 2:45 PM"
click at [757, 571] on button "Create new inventory" at bounding box center [819, 574] width 158 height 28
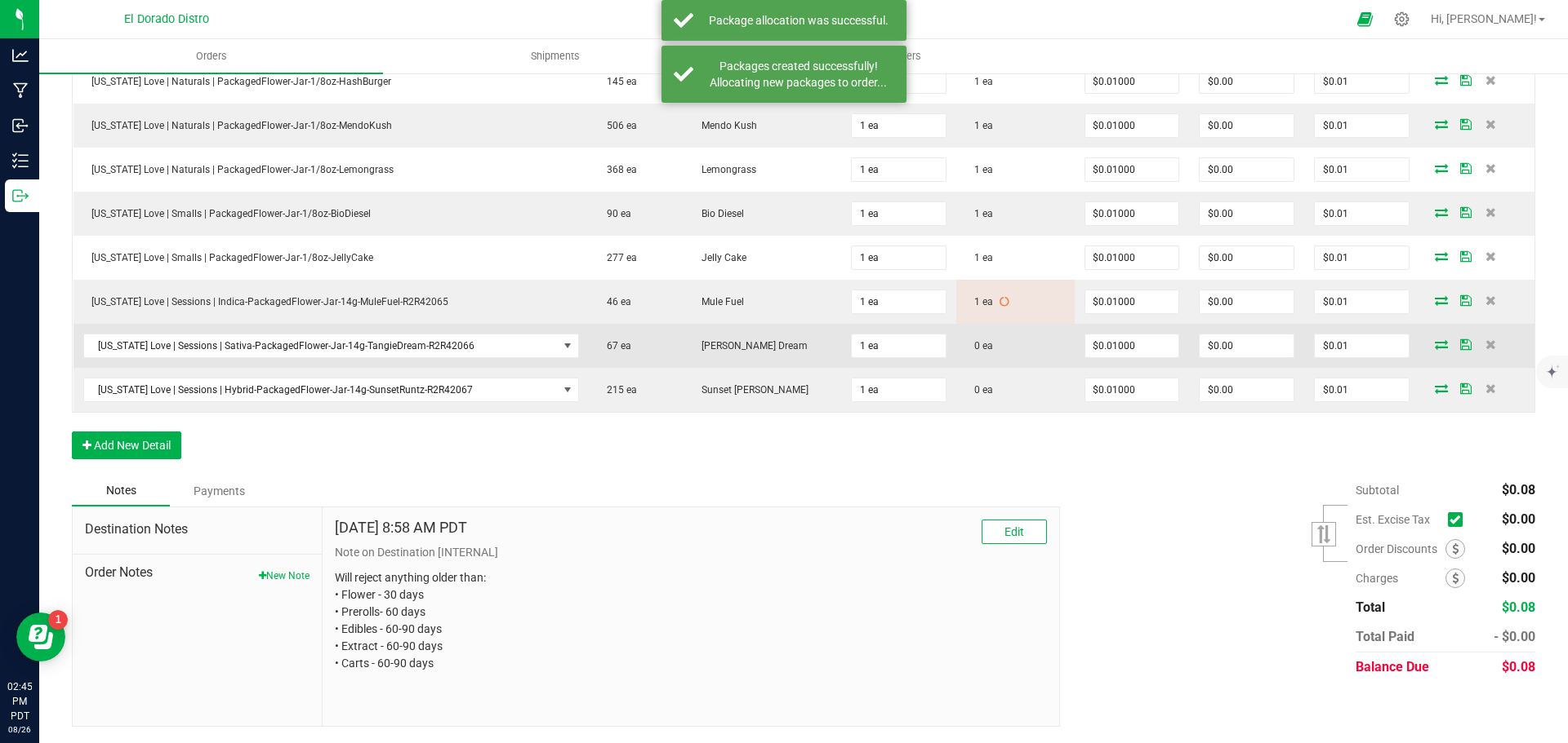
click at [1435, 343] on icon at bounding box center [1441, 343] width 13 height 9
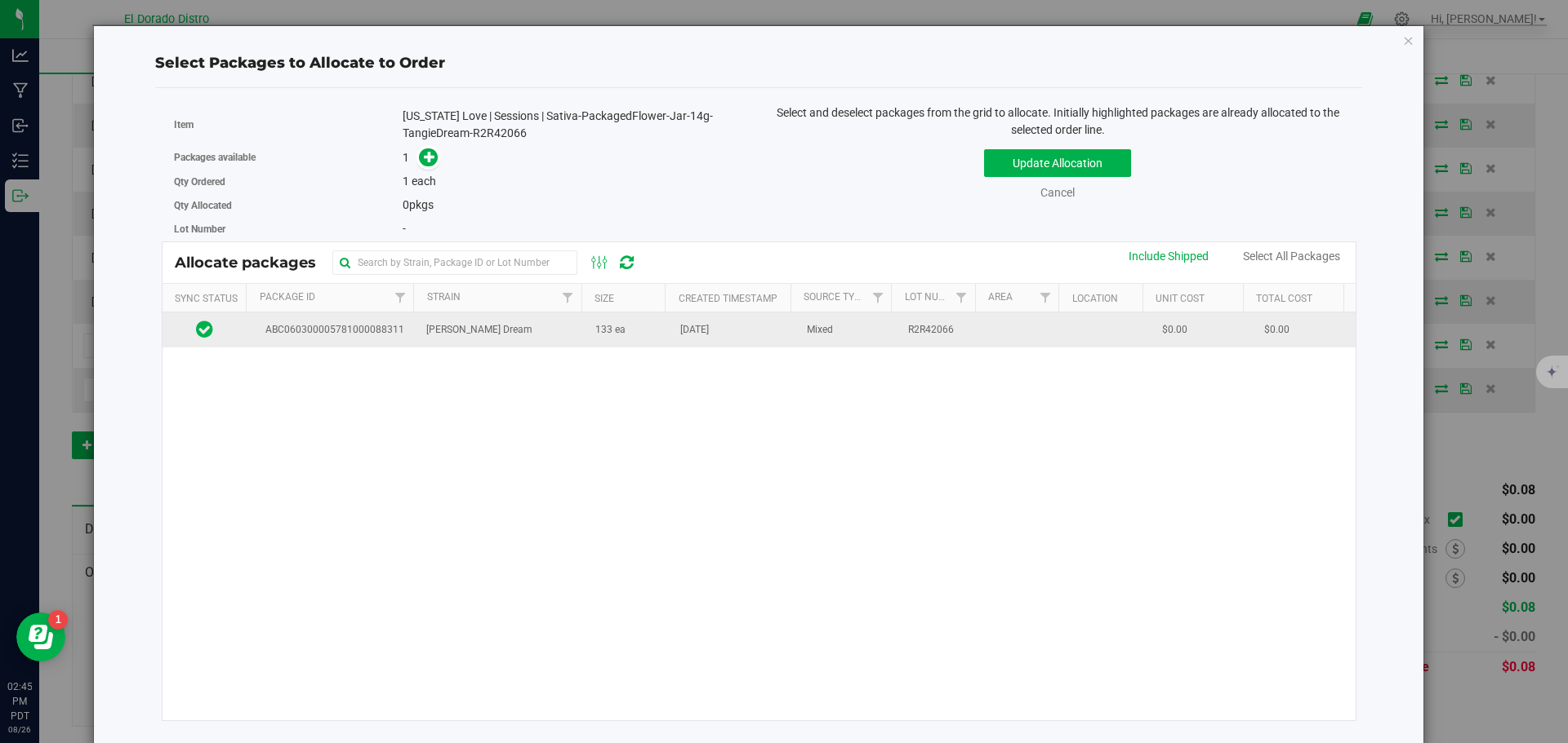
click at [703, 340] on td "Aug 20, 2025" at bounding box center [733, 330] width 126 height 35
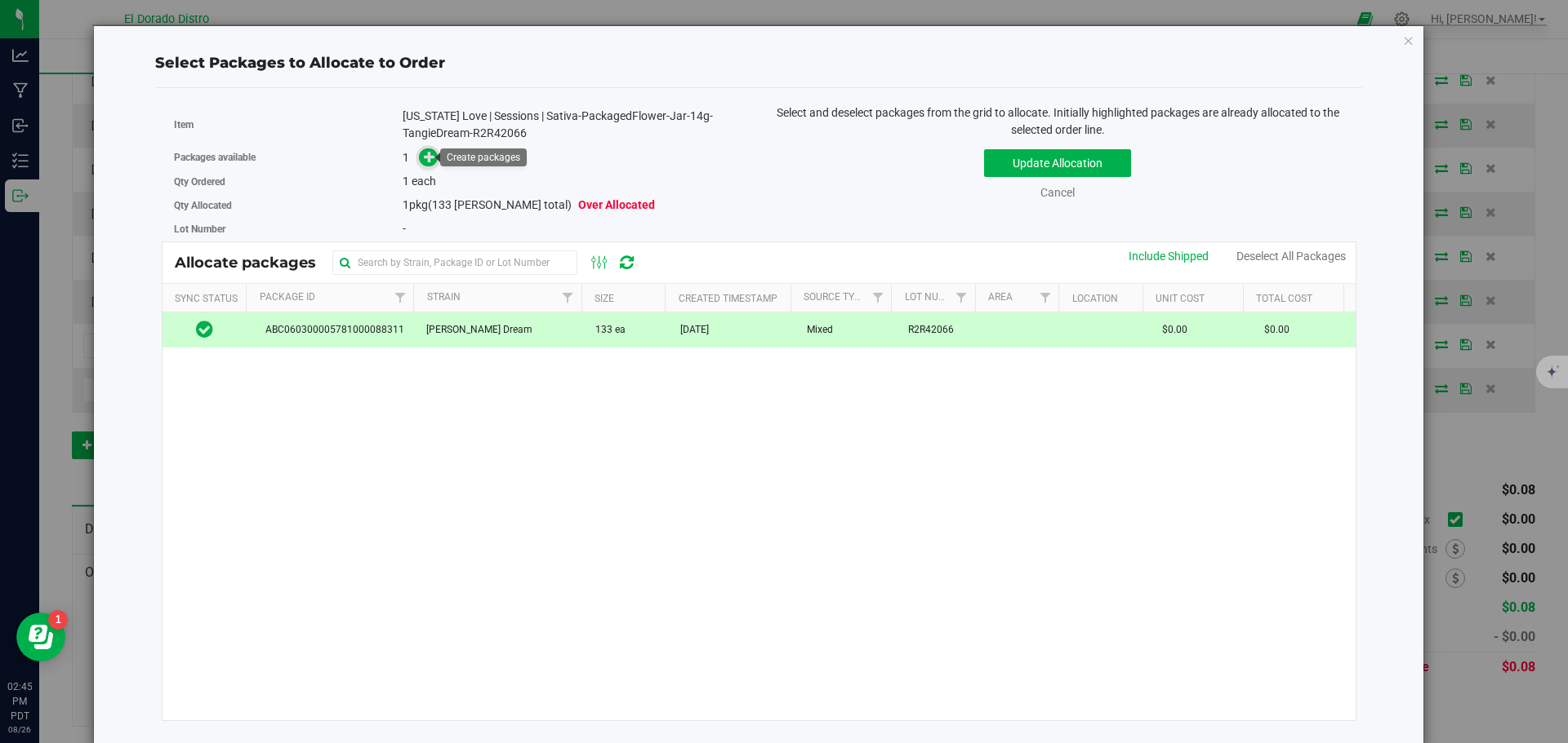
click at [419, 160] on span at bounding box center [428, 158] width 19 height 19
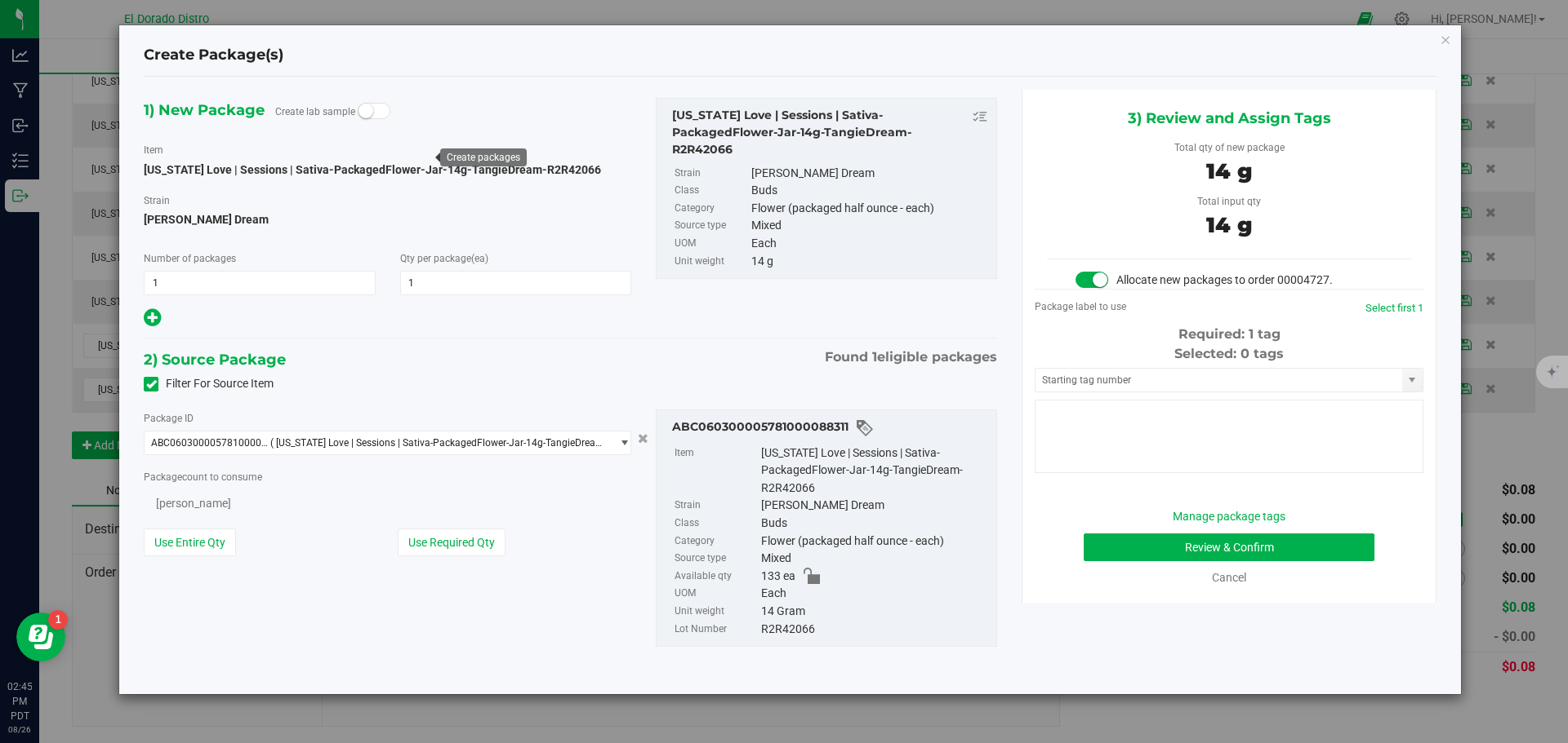
type input "1"
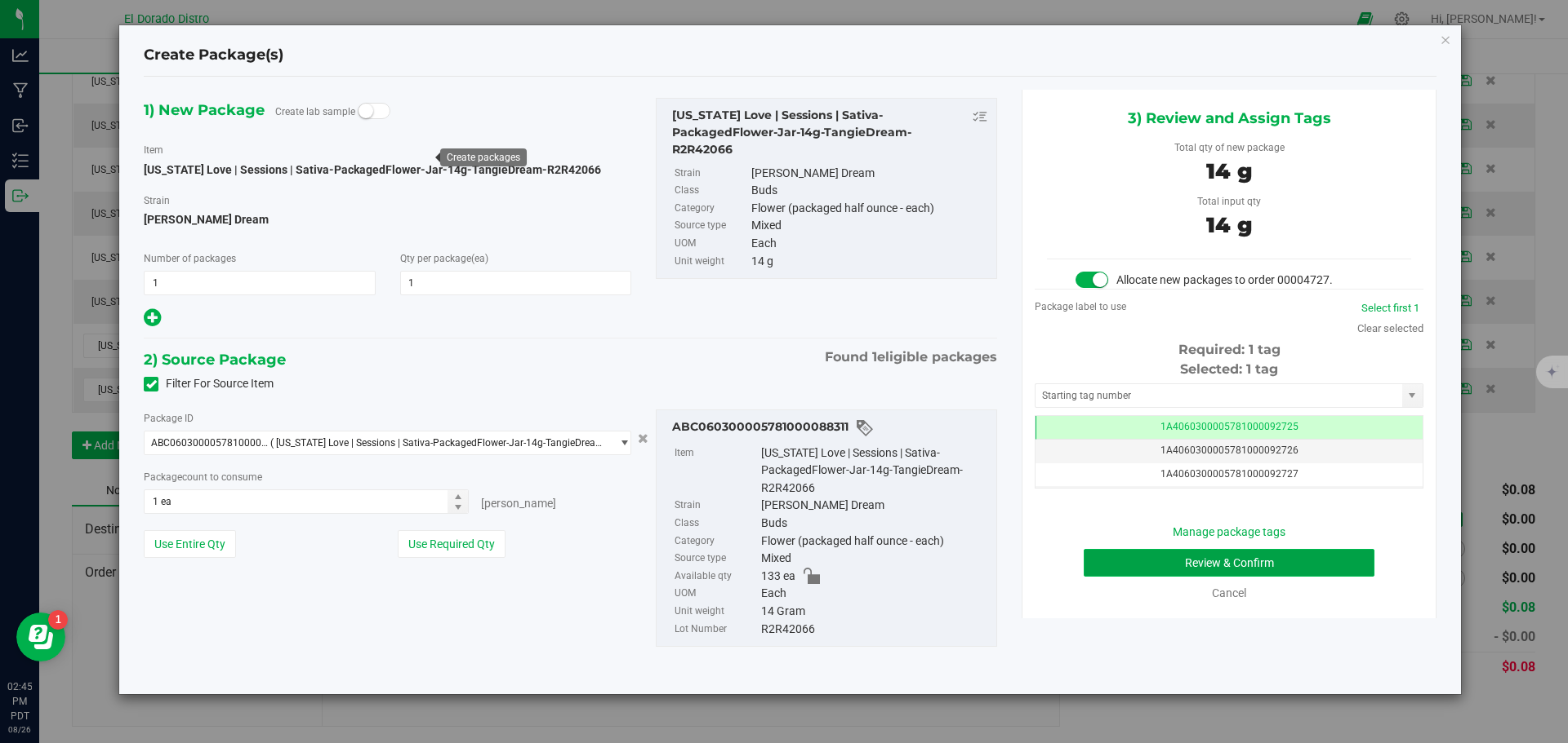
click at [1114, 563] on button "Review & Confirm" at bounding box center [1229, 563] width 291 height 28
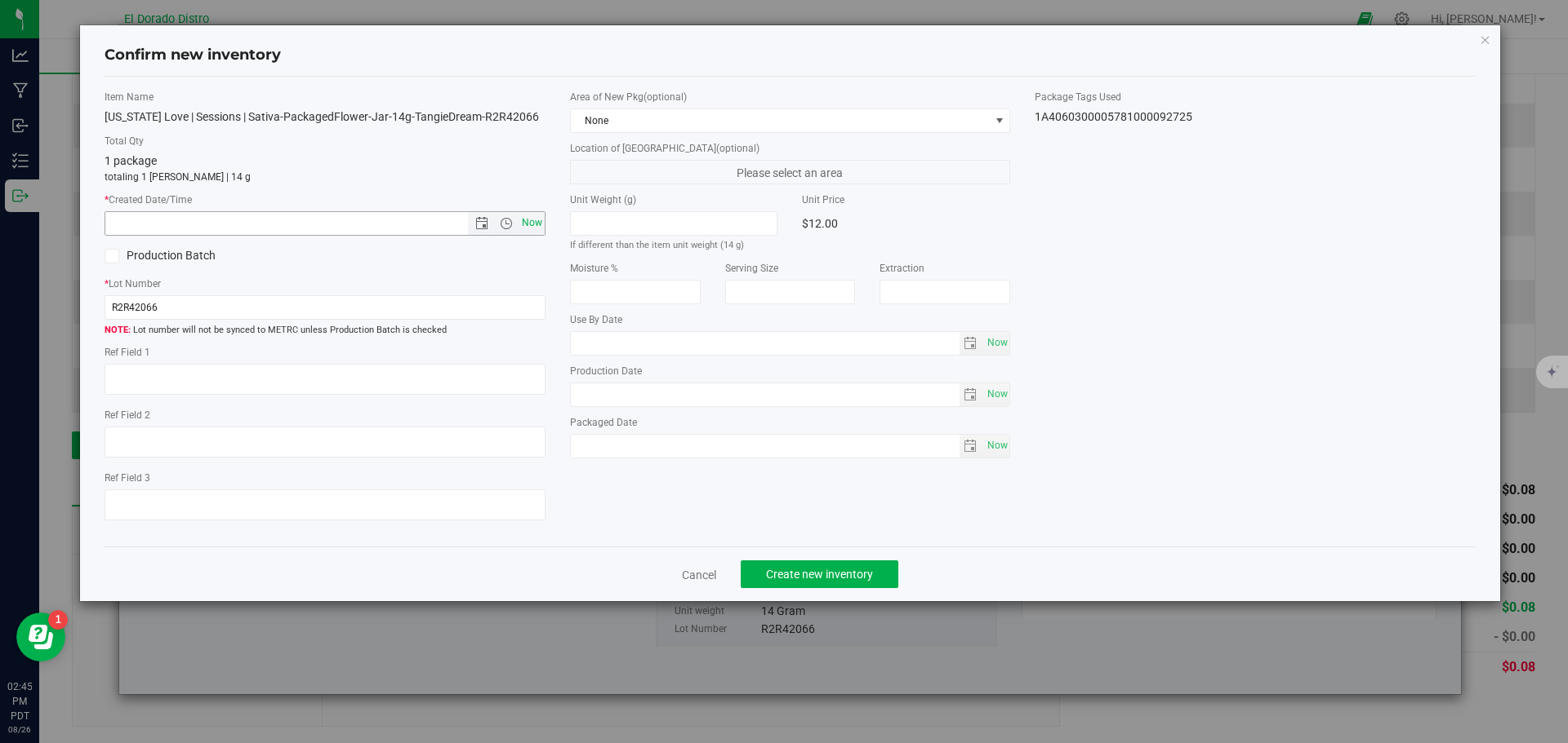
click at [534, 222] on span "Now" at bounding box center [531, 223] width 28 height 24
type input "8/26/2025 2:45 PM"
click at [779, 578] on span "Create new inventory" at bounding box center [819, 574] width 107 height 13
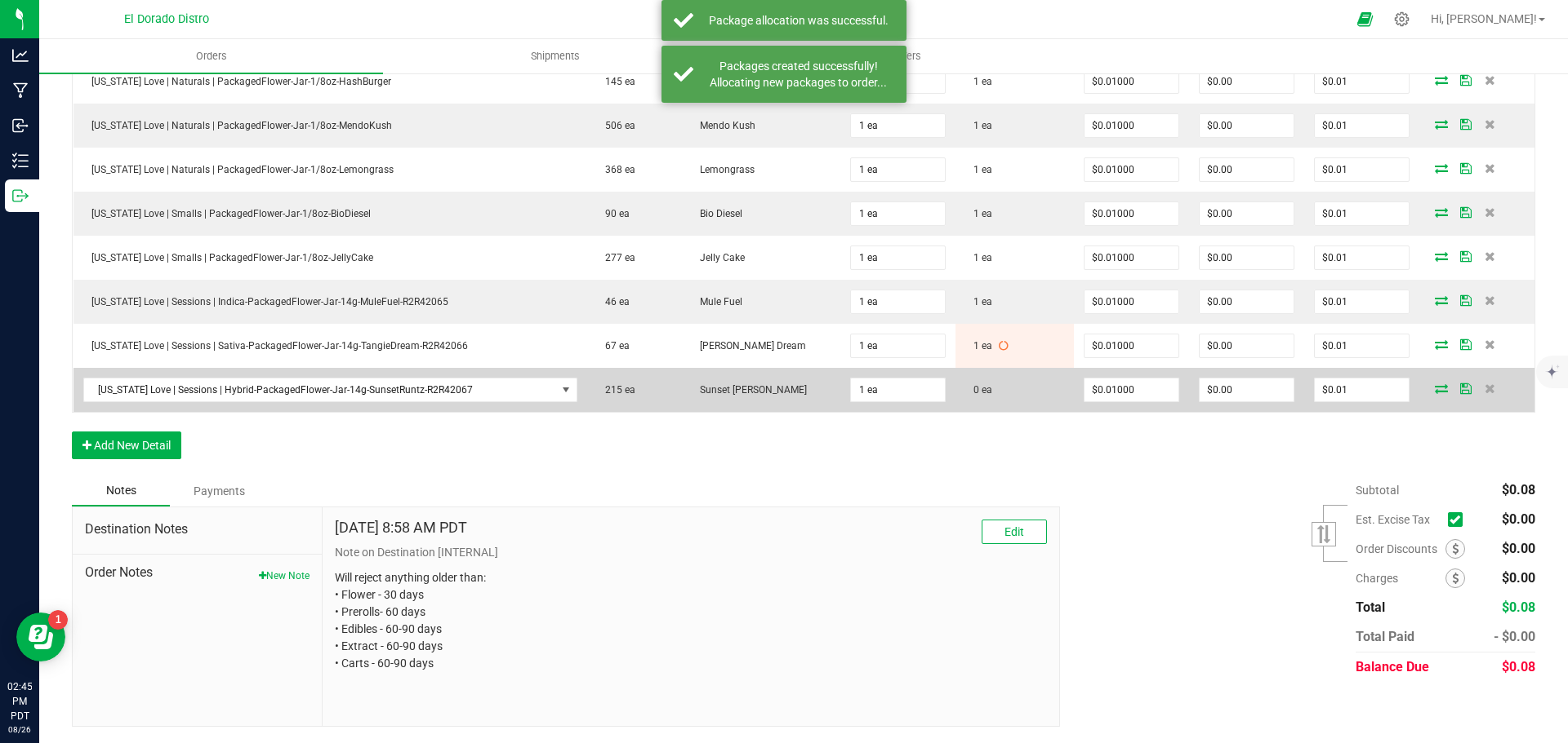
click at [1435, 388] on icon at bounding box center [1441, 388] width 13 height 9
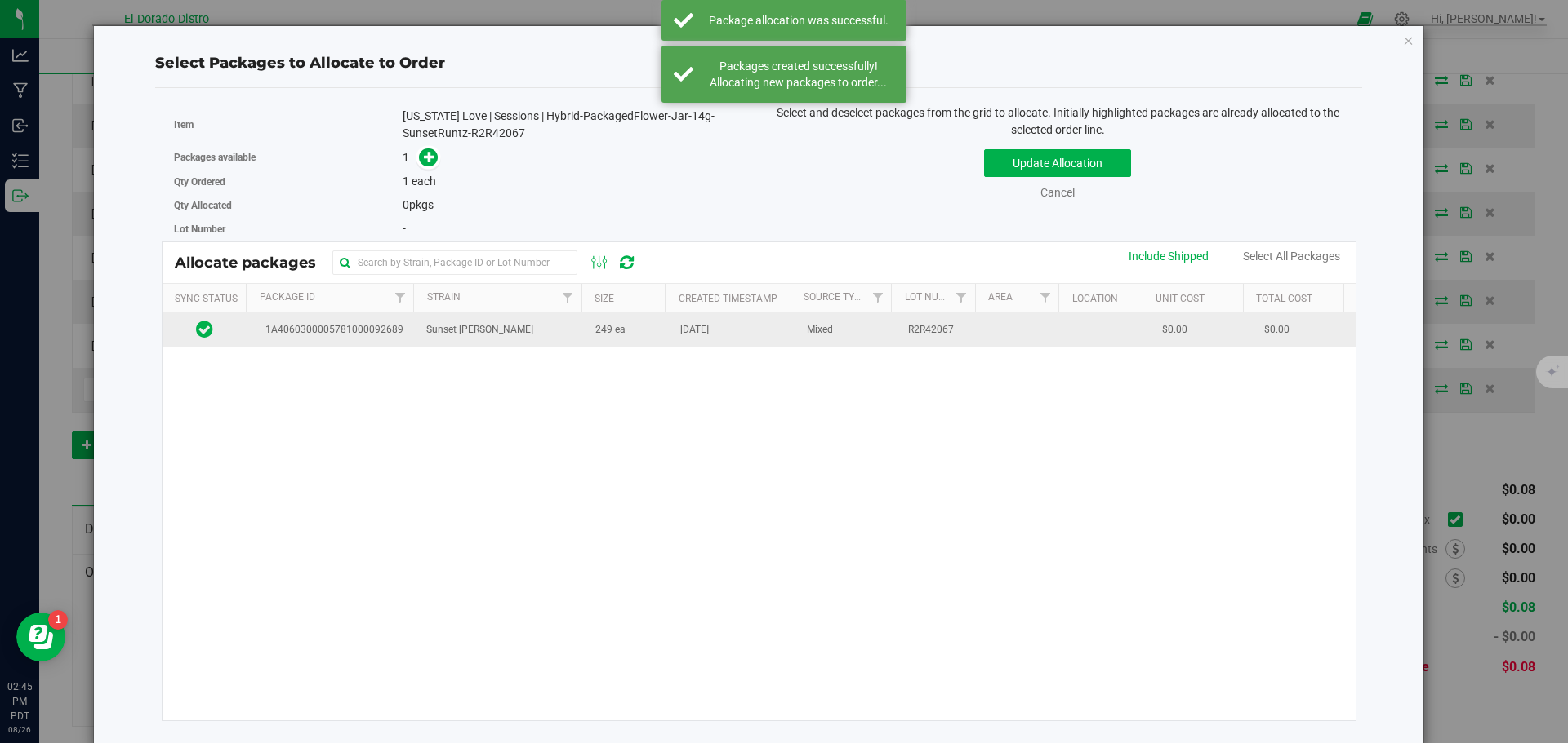
click at [746, 344] on td "[DATE]" at bounding box center [733, 330] width 126 height 35
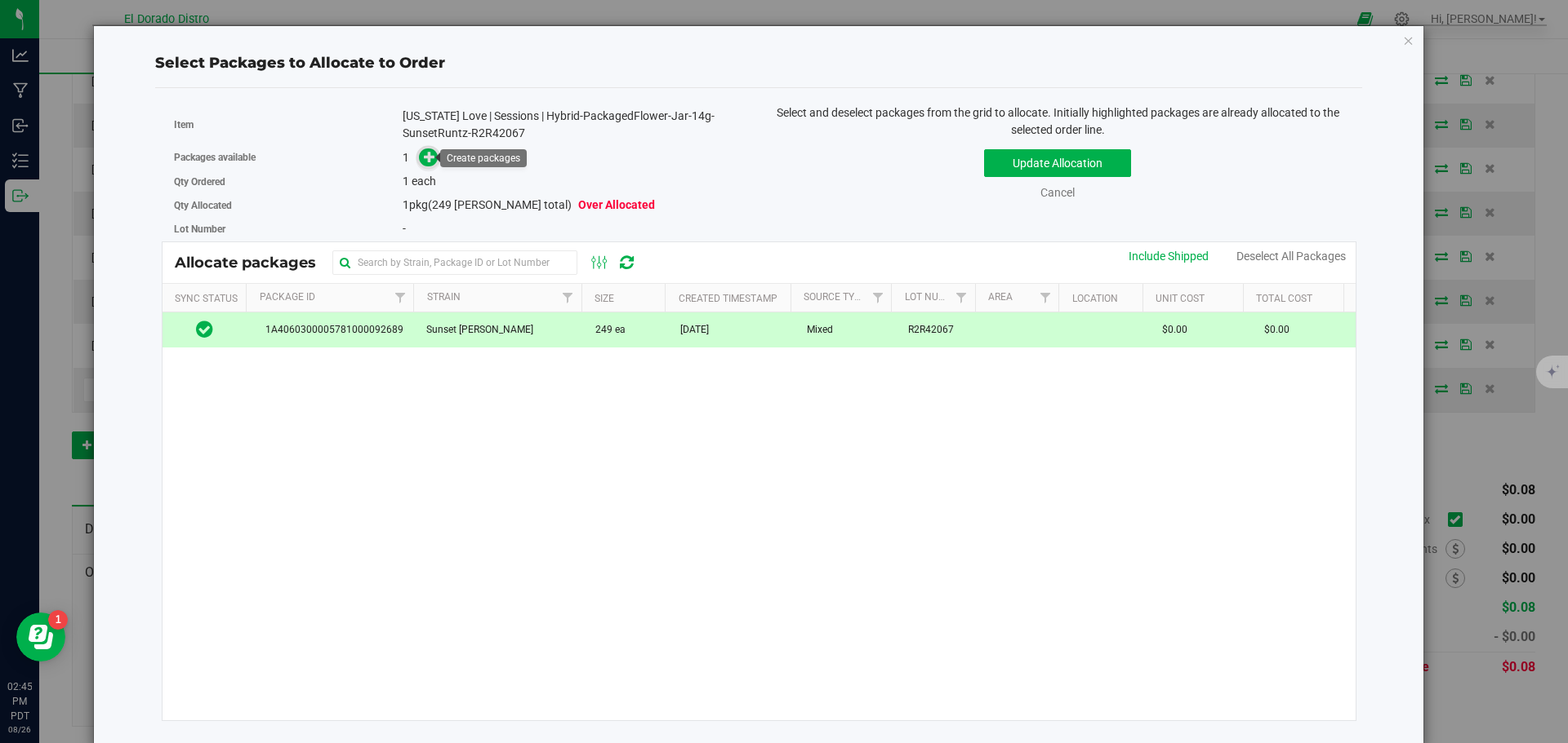
click at [429, 159] on icon at bounding box center [429, 156] width 11 height 11
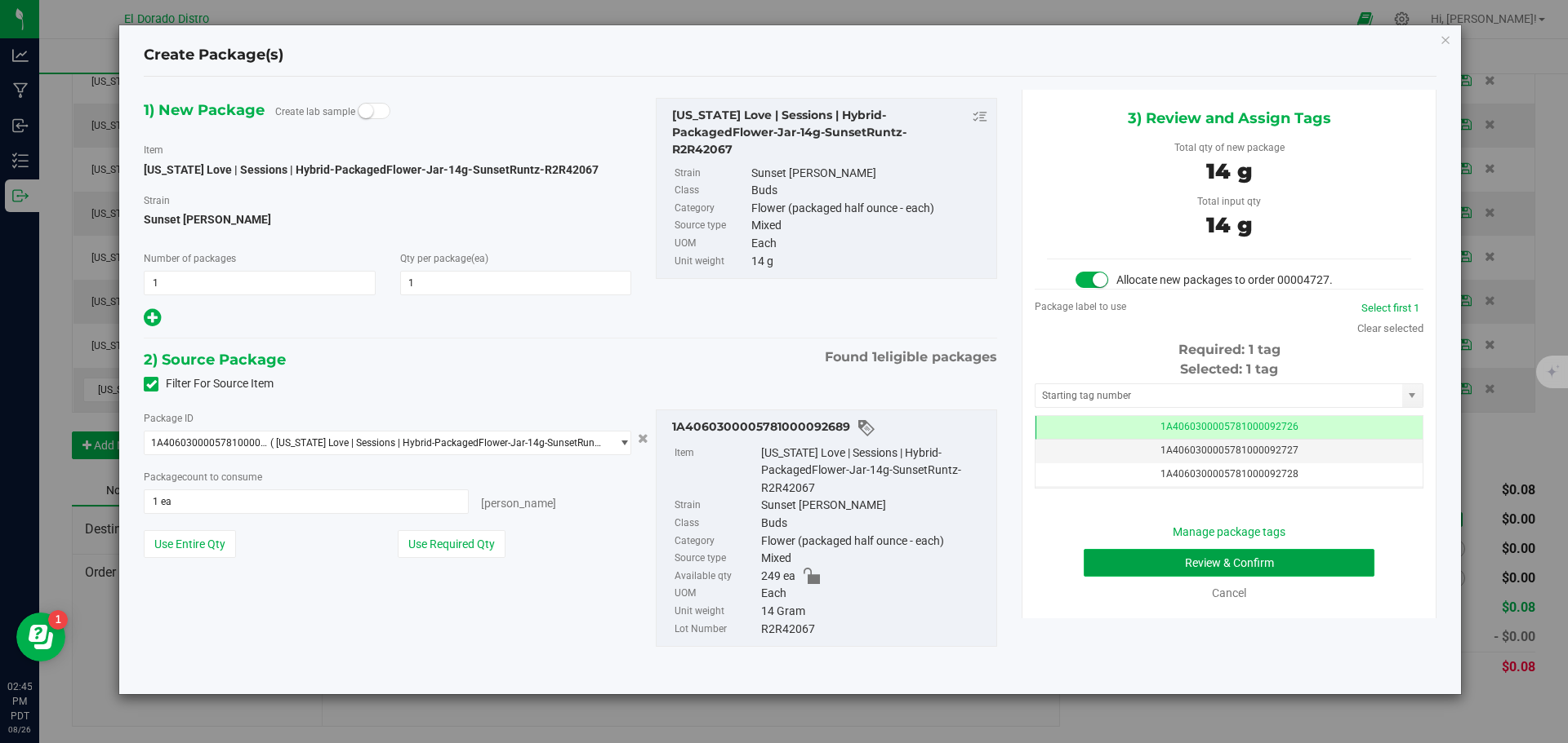
click at [1126, 571] on button "Review & Confirm" at bounding box center [1229, 563] width 291 height 28
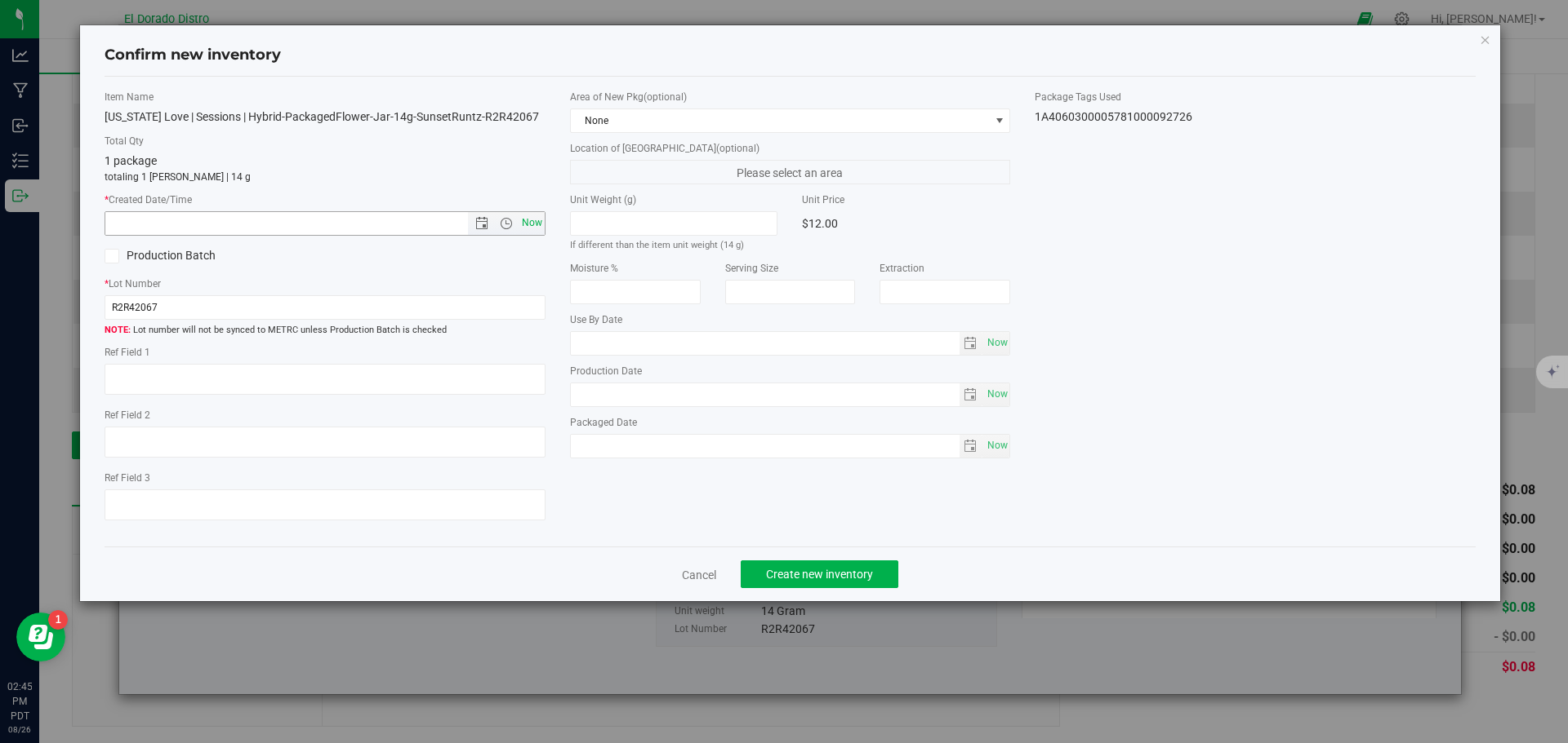
click at [531, 222] on span "Now" at bounding box center [531, 223] width 28 height 24
type input "8/26/2025 2:45 PM"
click at [774, 585] on button "Create new inventory" at bounding box center [819, 574] width 158 height 28
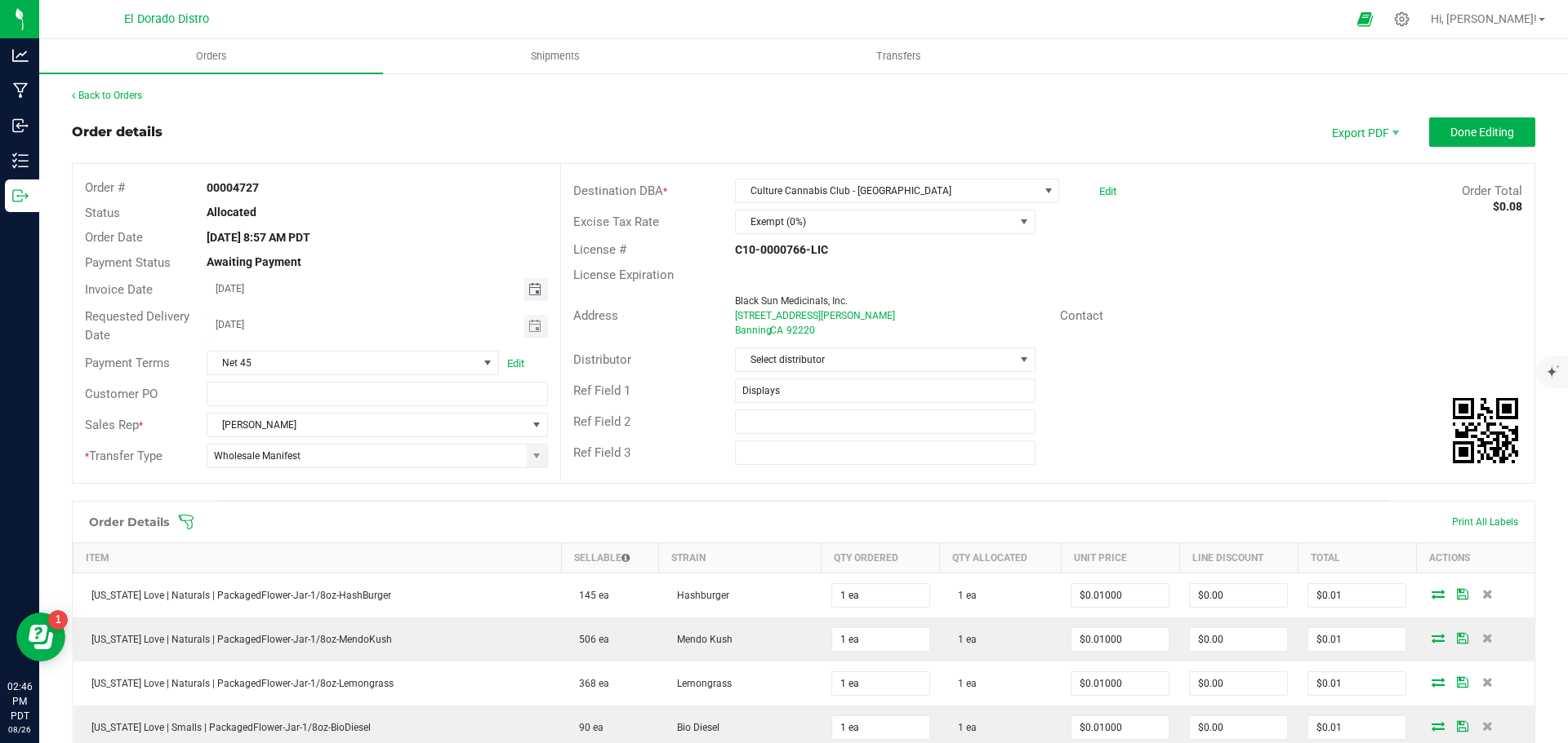
click at [535, 287] on span "Toggle calendar" at bounding box center [535, 289] width 13 height 13
click at [347, 474] on span "27" at bounding box center [351, 476] width 24 height 26
type input "08/27/2025"
click at [529, 326] on span "Toggle calendar" at bounding box center [535, 325] width 13 height 13
click at [348, 506] on span "27" at bounding box center [351, 513] width 24 height 26
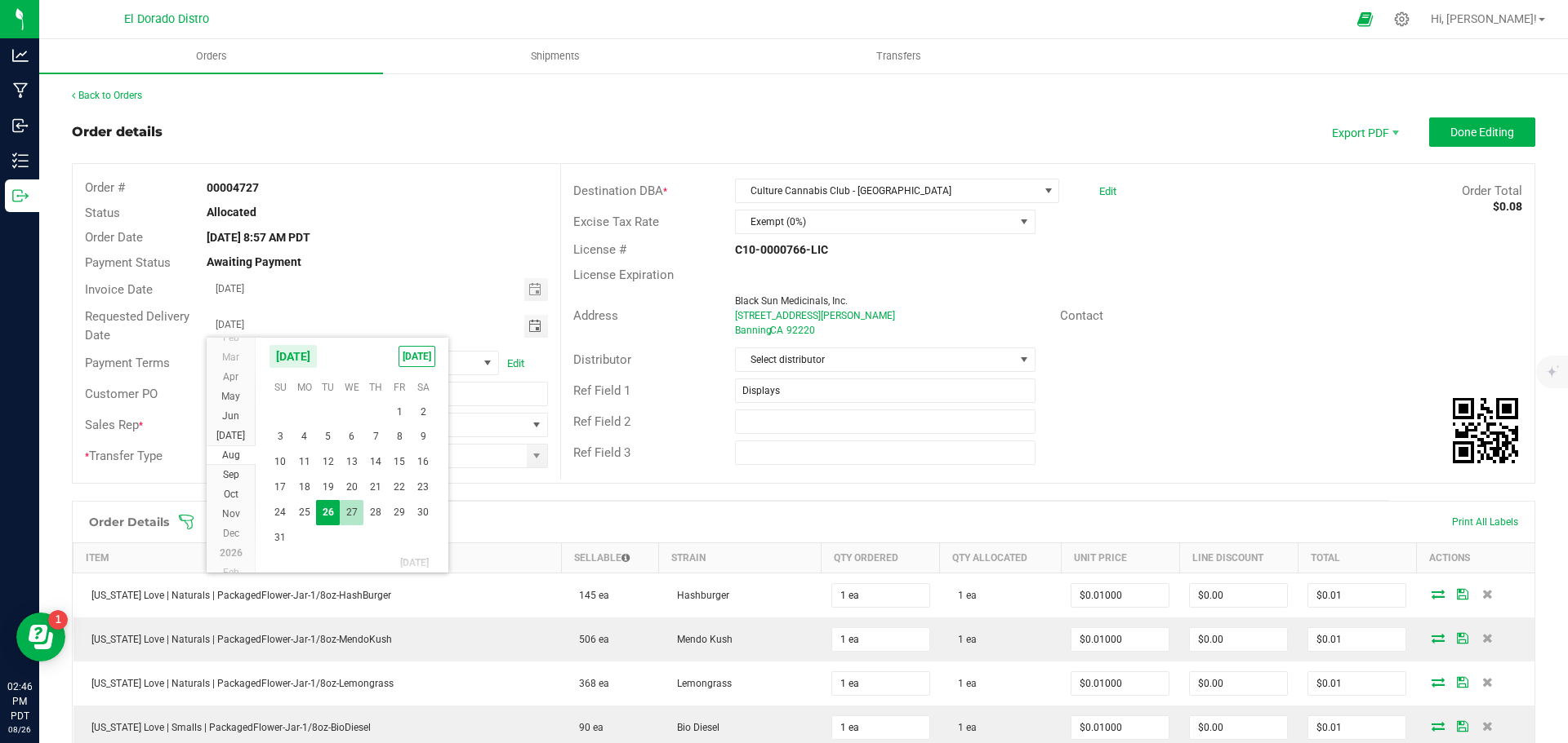
type input "08/27/2025"
click at [1233, 302] on div "Address Black Sun Medicinals, Inc. 1474 W Ramsey St Banning , CA 92220 Contact" at bounding box center [1048, 315] width 974 height 57
click at [1450, 130] on span "Done Editing" at bounding box center [1482, 131] width 64 height 13
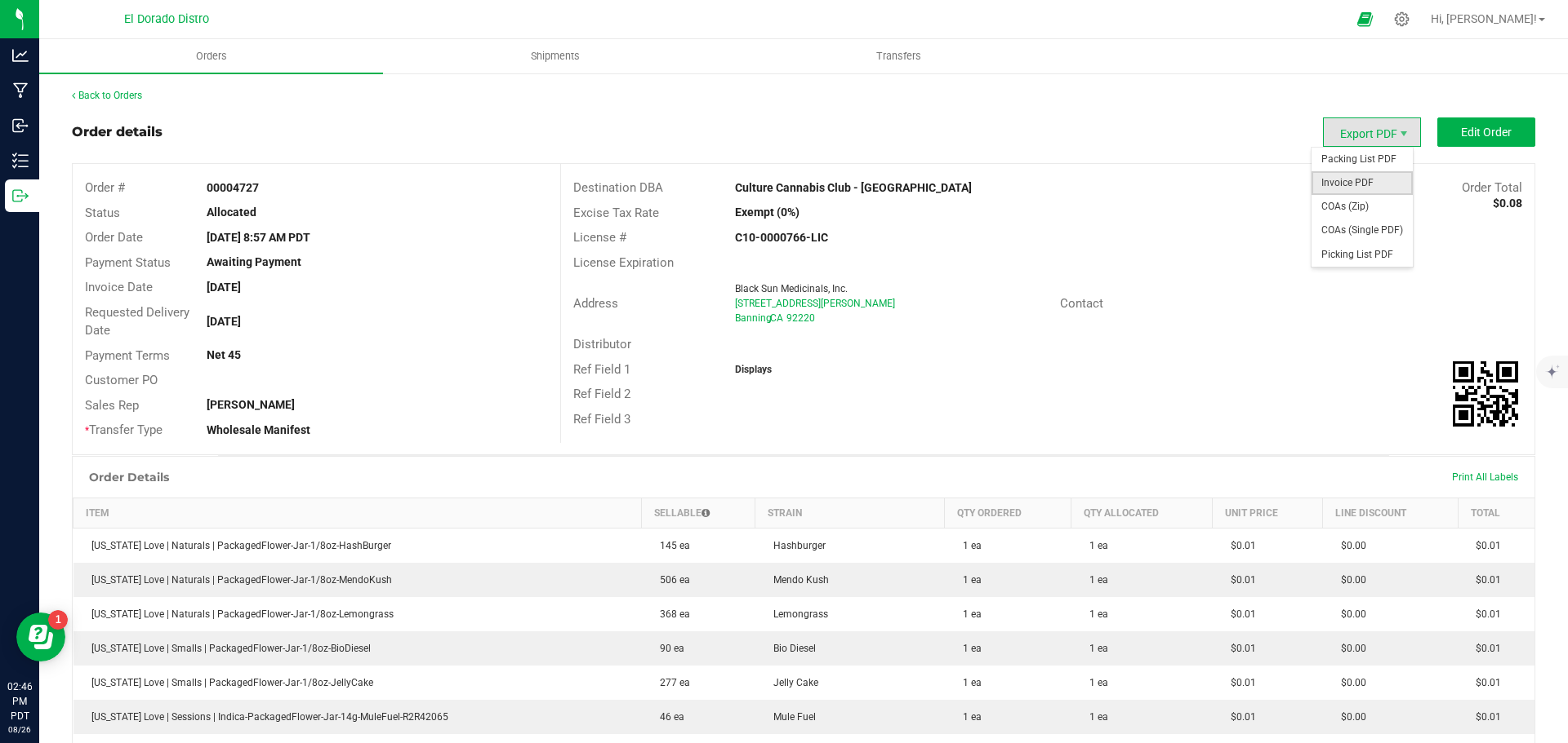
click at [1345, 180] on span "Invoice PDF" at bounding box center [1362, 183] width 101 height 24
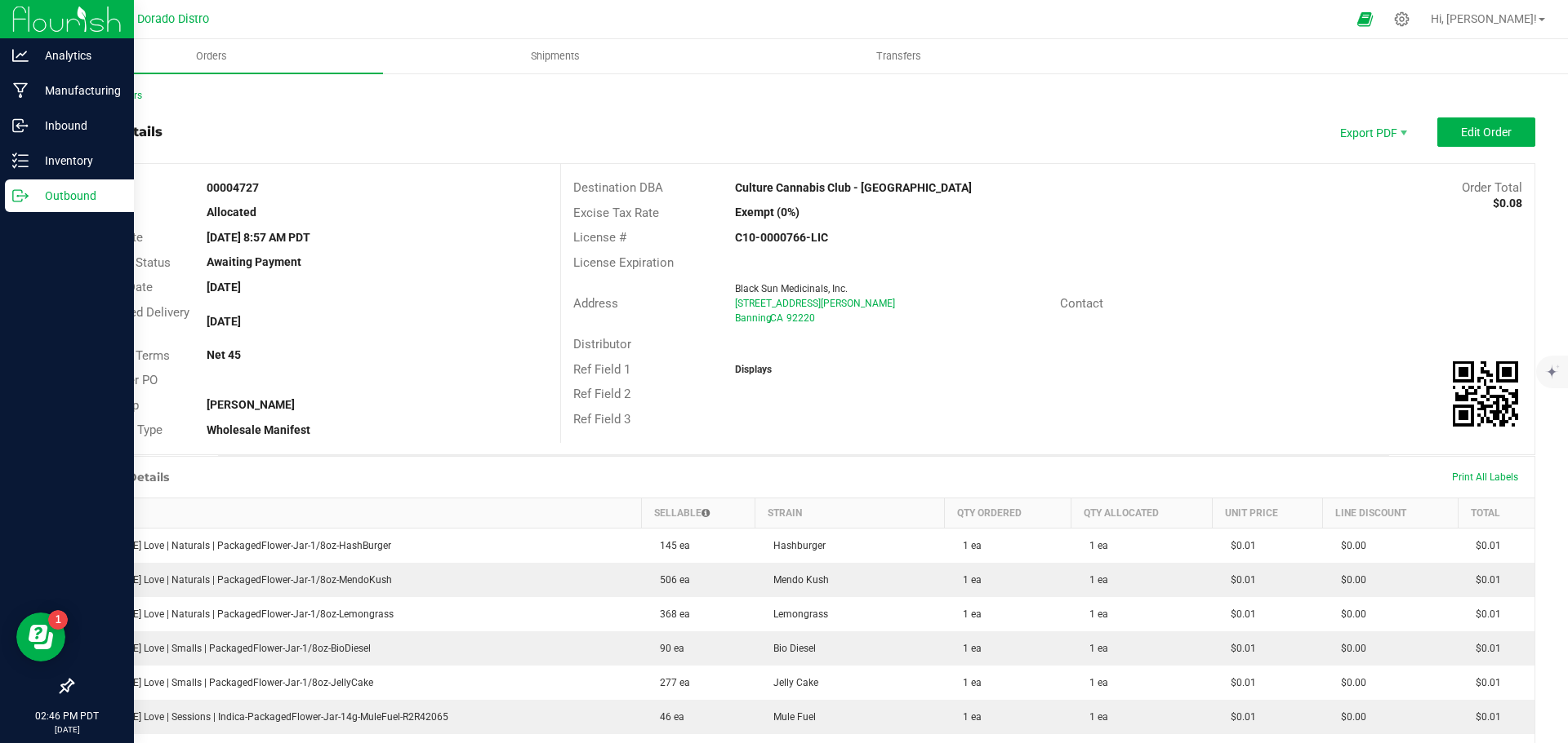
click at [30, 203] on p "Outbound" at bounding box center [78, 195] width 98 height 20
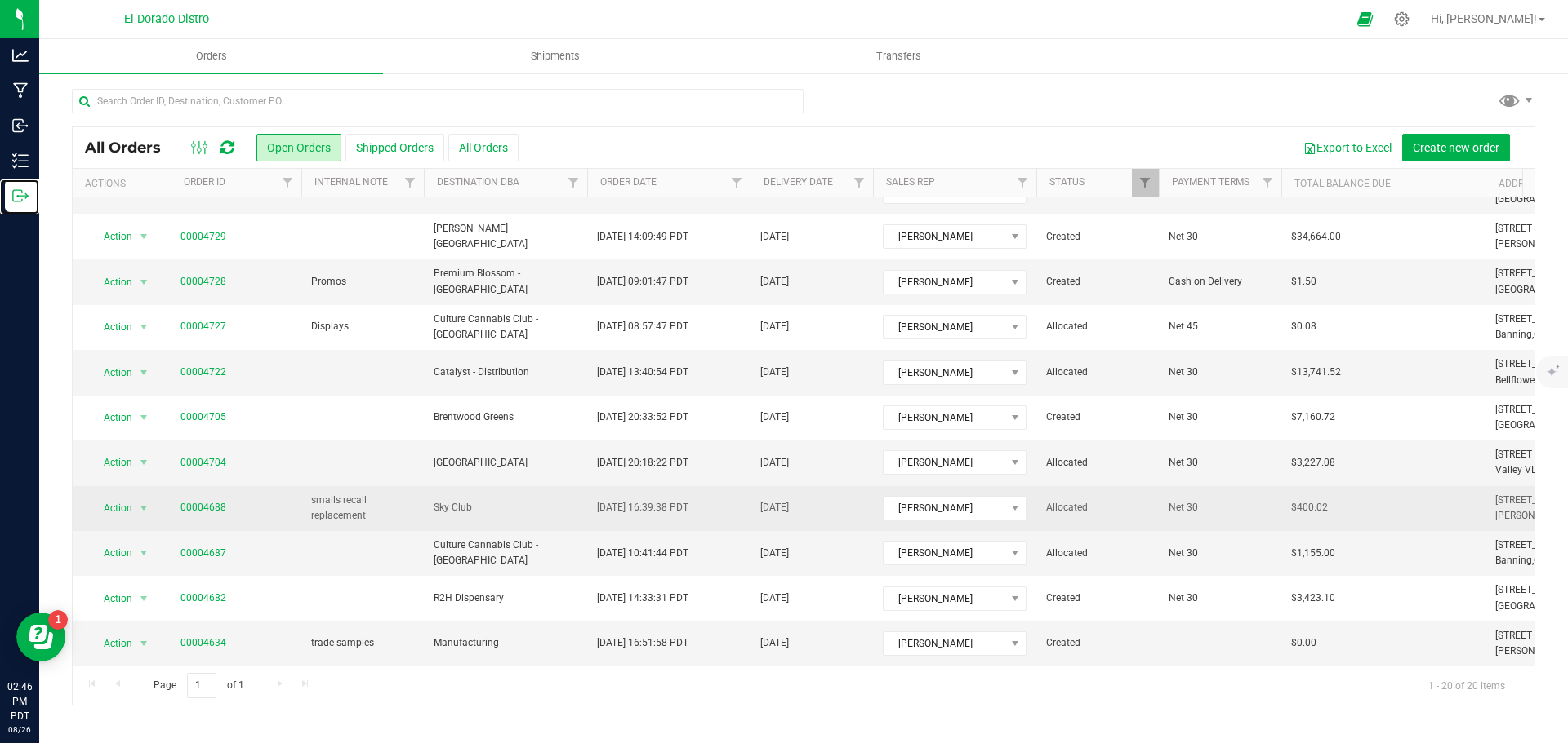
scroll to position [447, 0]
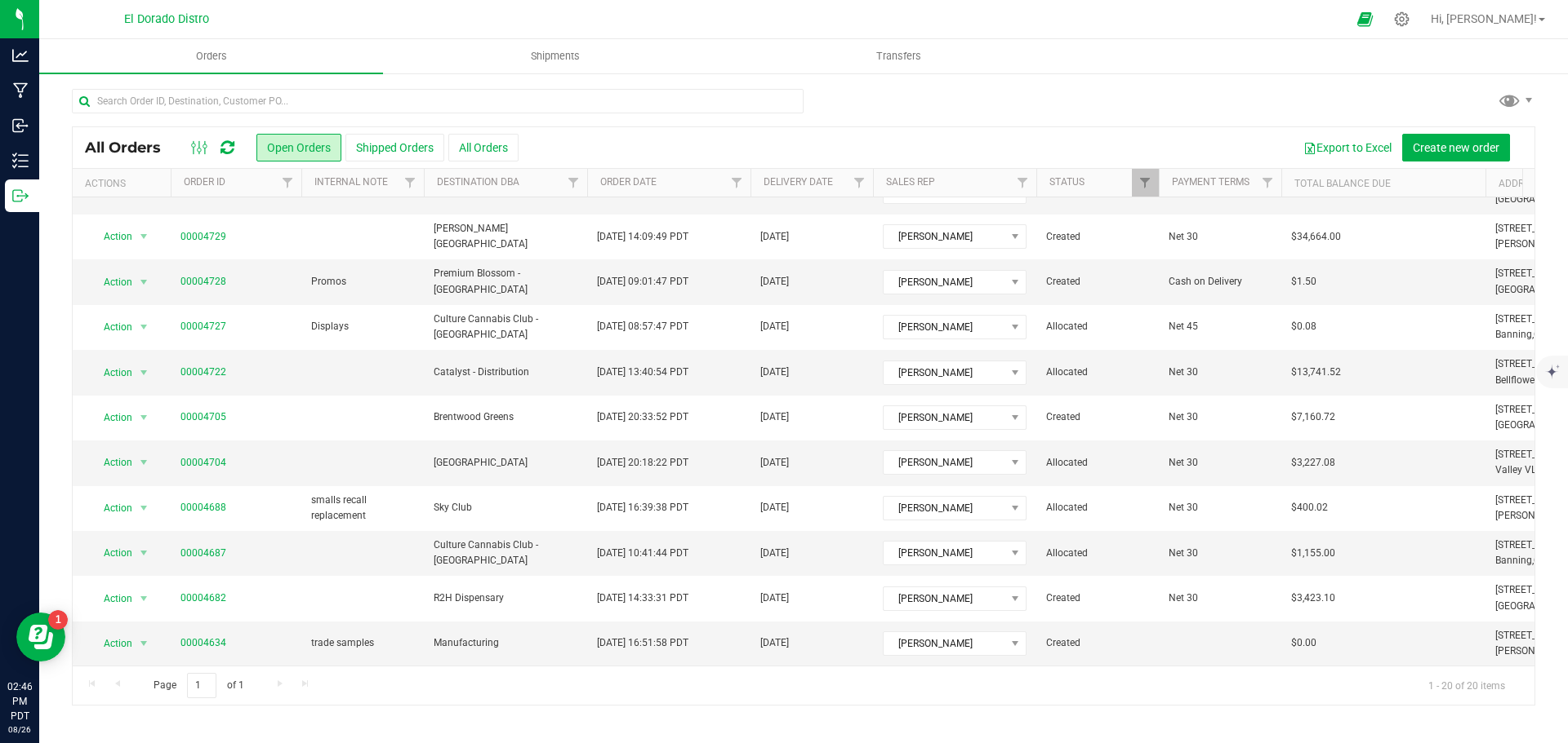
click at [281, 683] on div "Page 1 of 1 1 - 20 of 20 items" at bounding box center [803, 685] width 1461 height 39
click at [213, 546] on link "00004687" at bounding box center [204, 554] width 46 height 15
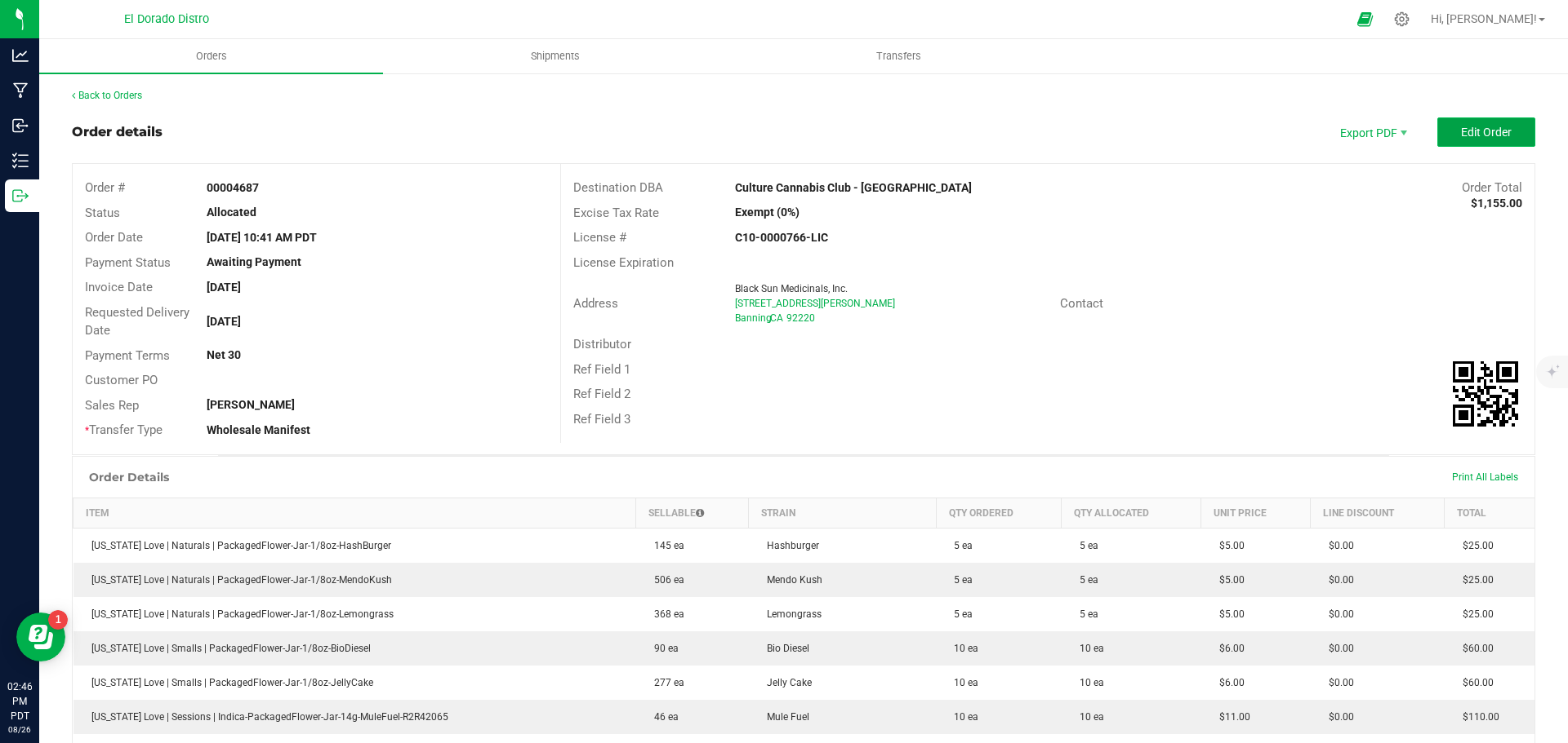
click at [1495, 136] on span "Edit Order" at bounding box center [1485, 131] width 50 height 13
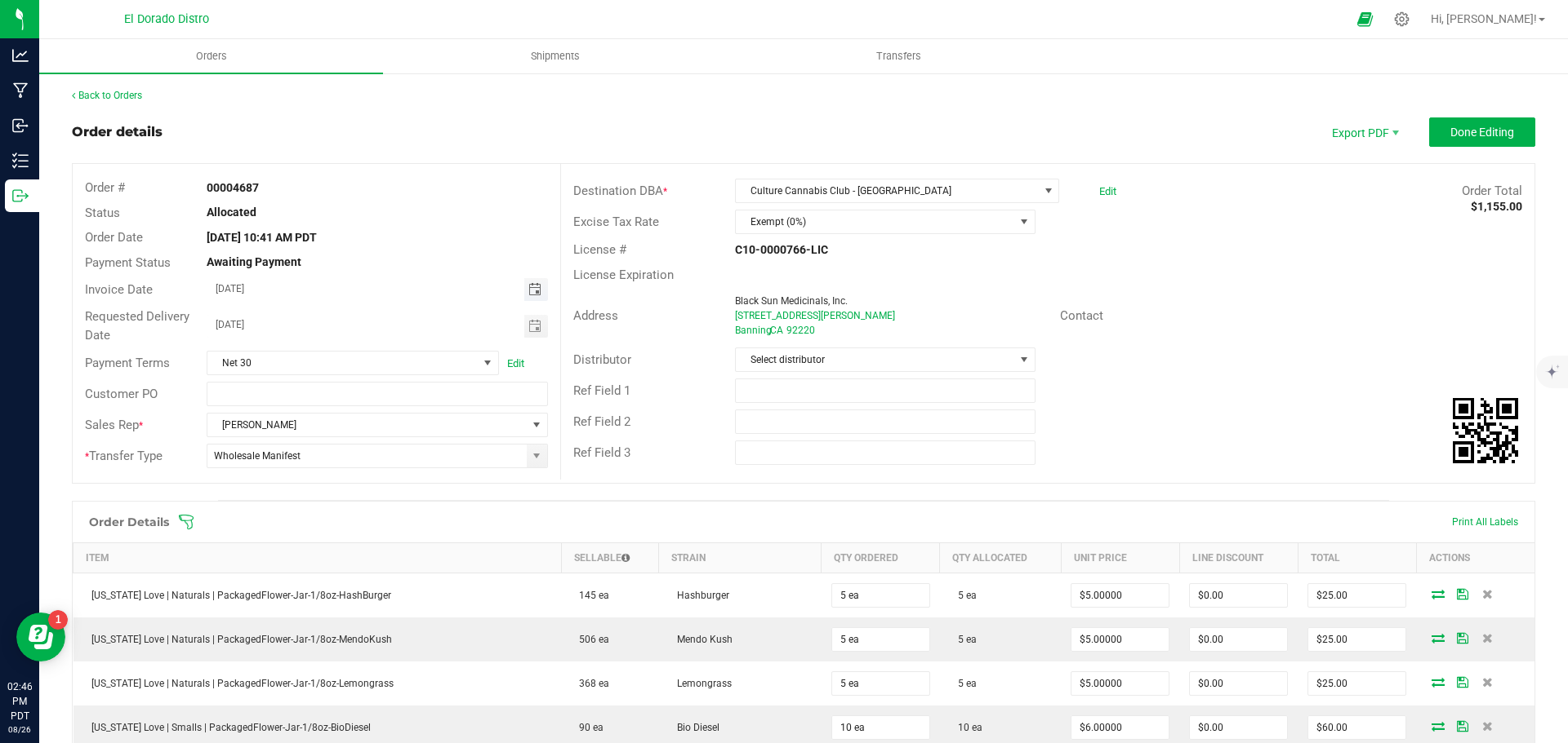
click at [531, 287] on span "Toggle calendar" at bounding box center [535, 289] width 13 height 13
click at [238, 400] on span "Aug" at bounding box center [230, 399] width 18 height 11
click at [352, 471] on span "27" at bounding box center [351, 475] width 24 height 26
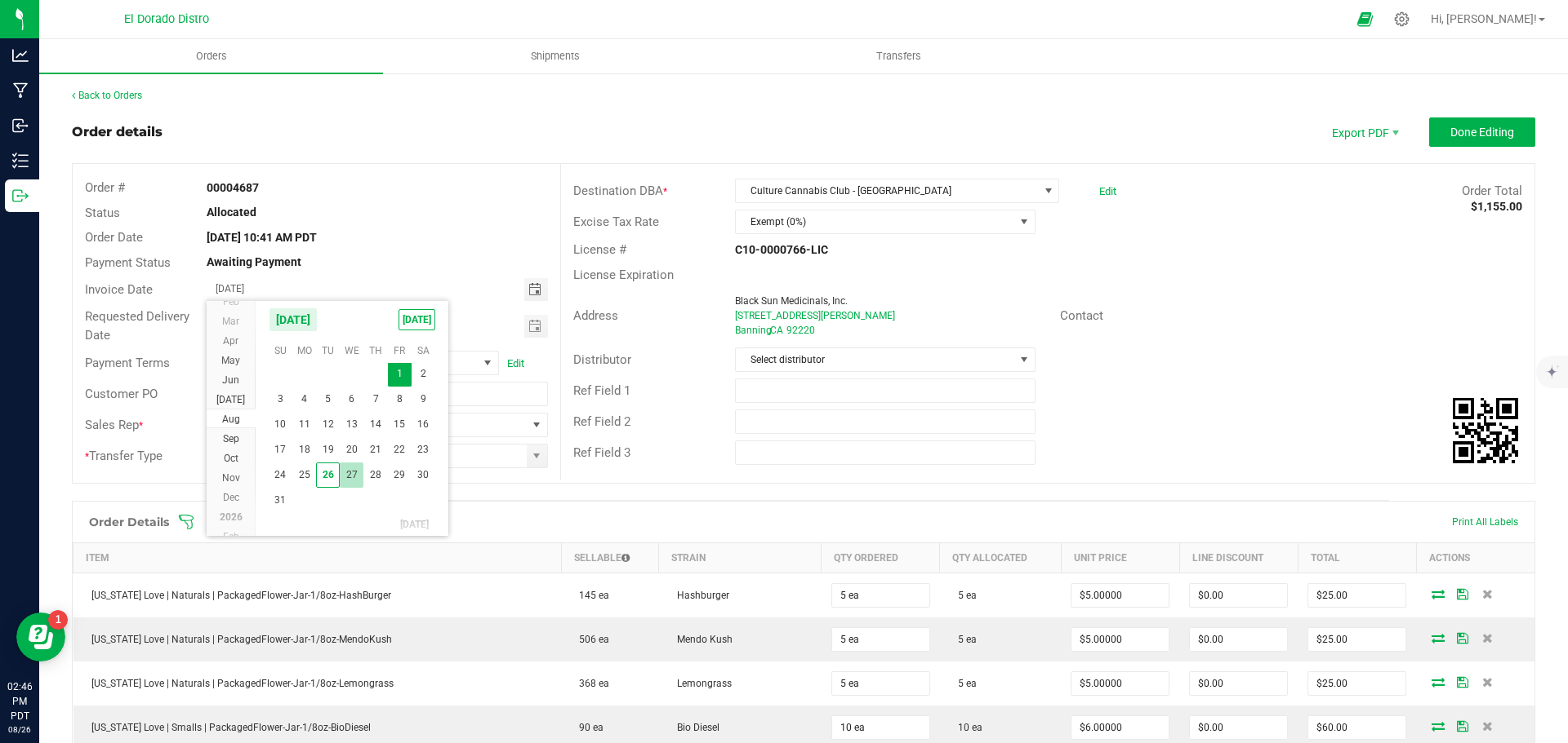
type input "08/27/2025"
click at [532, 325] on span "Toggle calendar" at bounding box center [535, 325] width 13 height 13
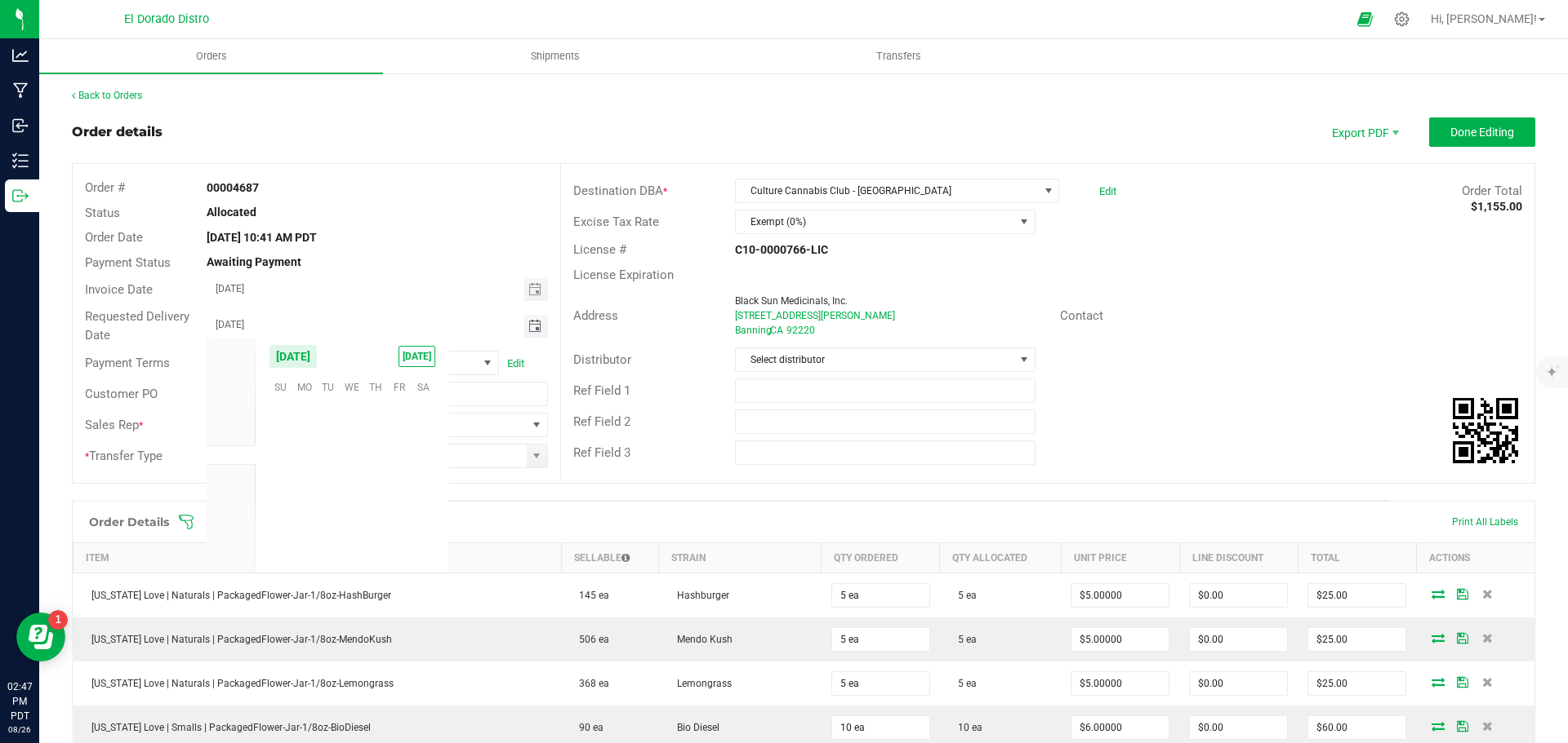
scroll to position [264647, 0]
click at [234, 433] on span "Aug" at bounding box center [230, 435] width 18 height 11
click at [358, 514] on span "27" at bounding box center [351, 511] width 24 height 26
type input "08/27/2025"
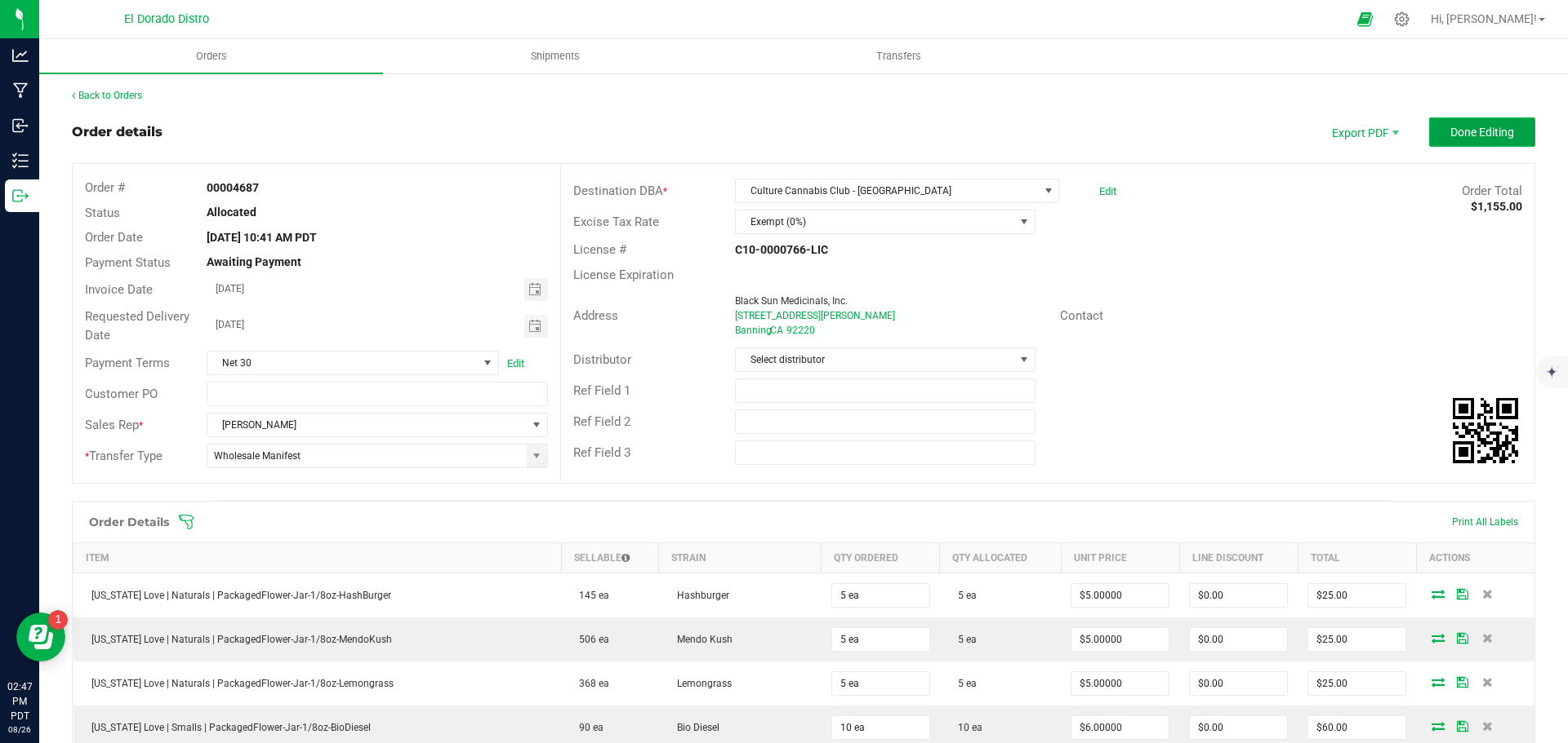
click at [1450, 137] on span "Done Editing" at bounding box center [1482, 131] width 64 height 13
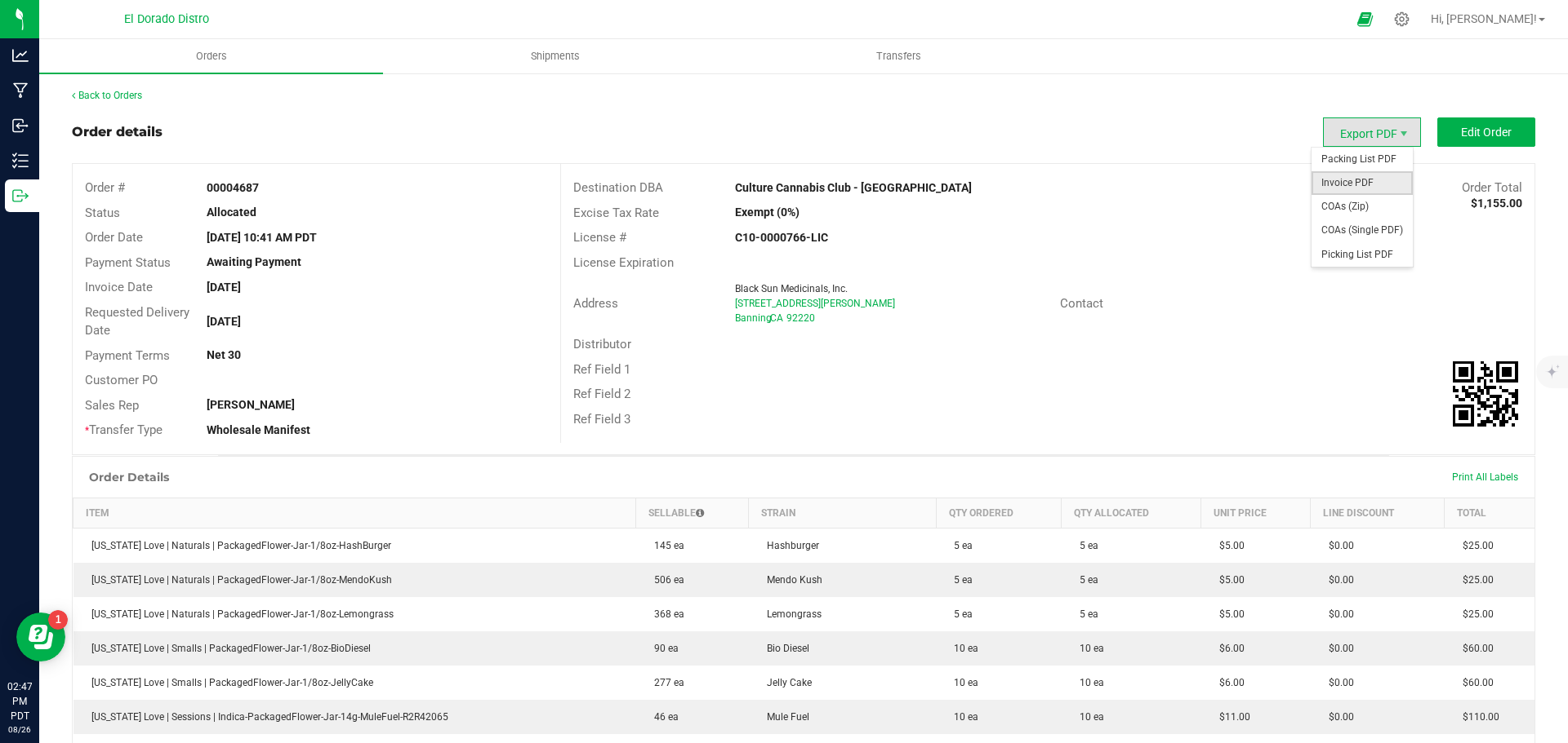
click at [1357, 183] on span "Invoice PDF" at bounding box center [1362, 183] width 101 height 24
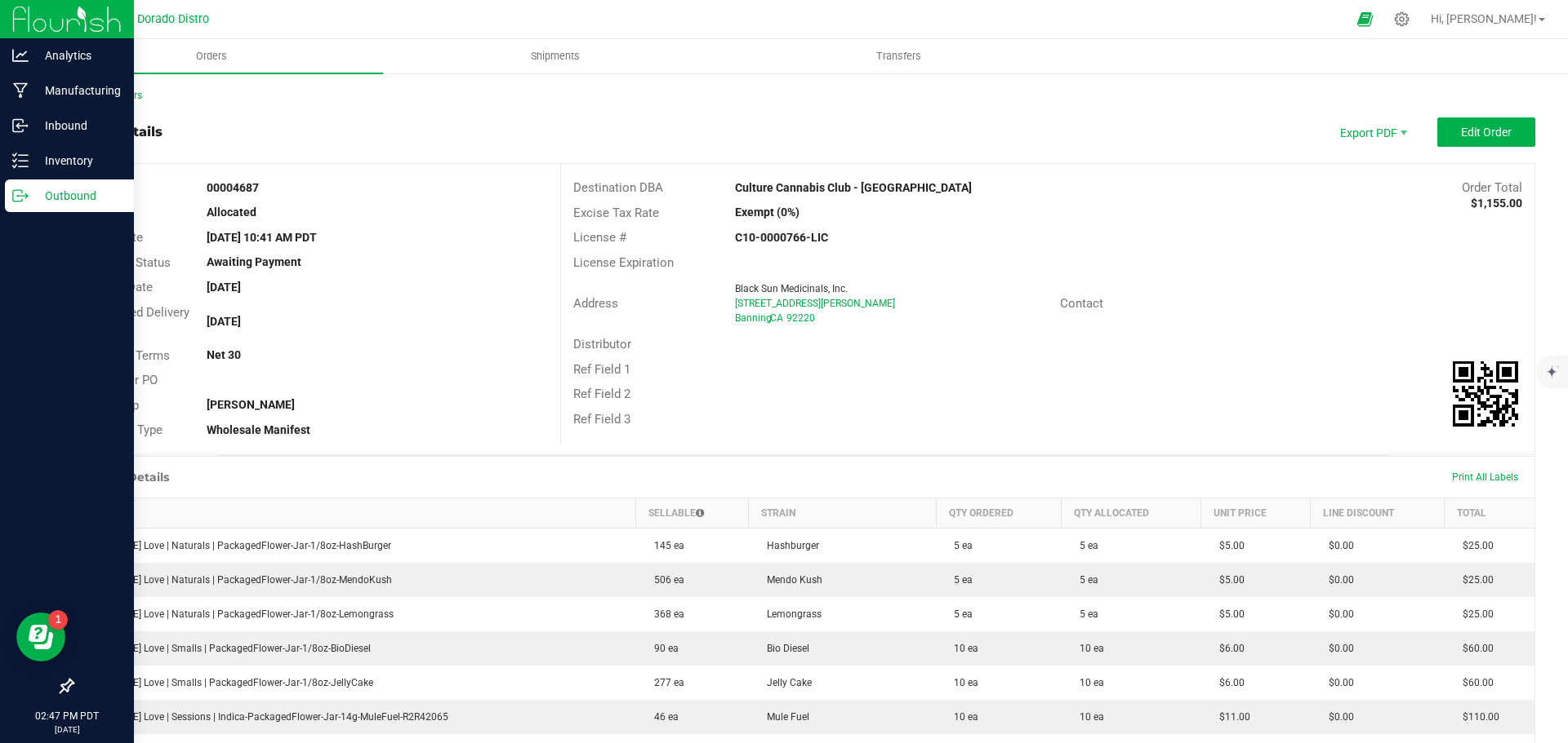
click at [22, 193] on icon at bounding box center [17, 195] width 9 height 11
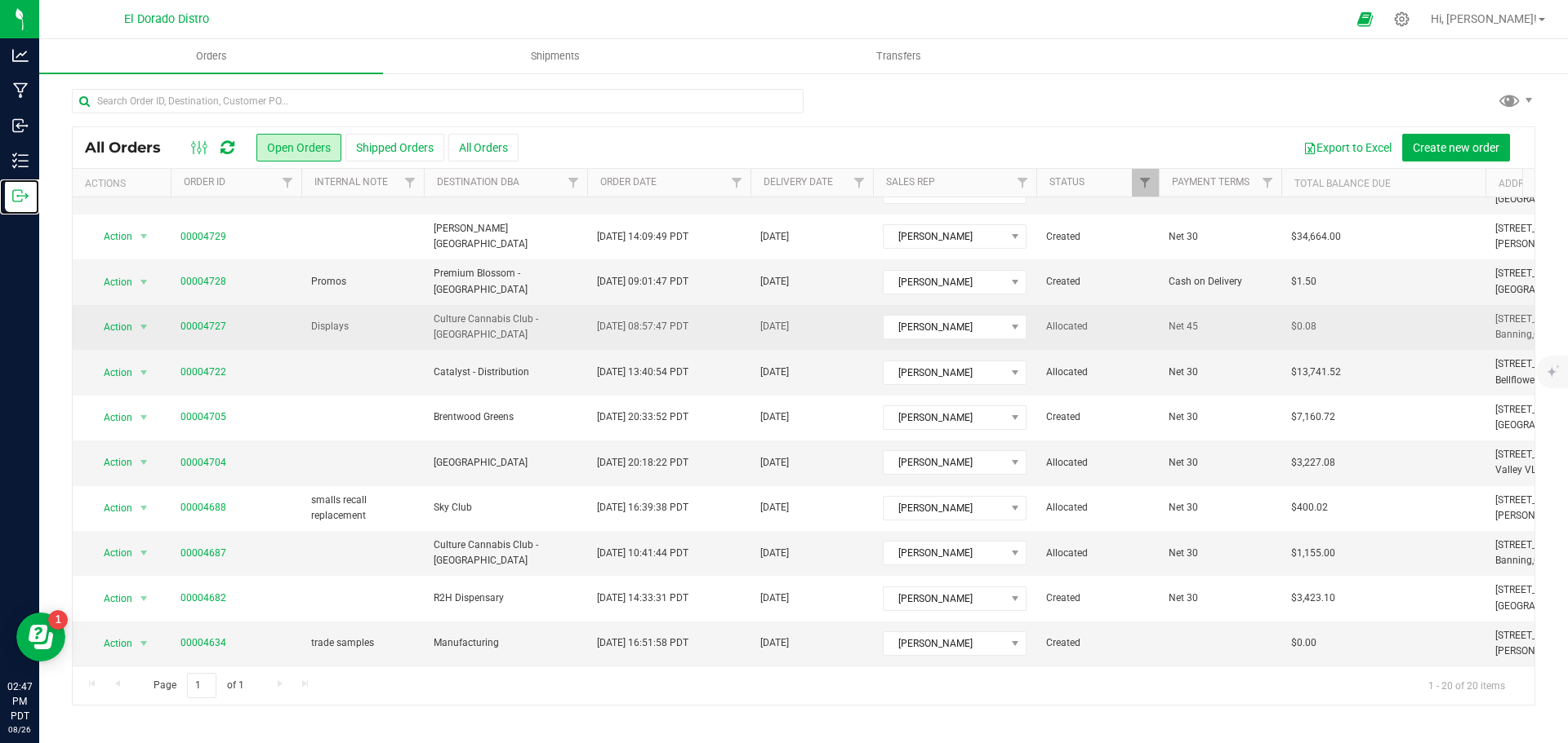
scroll to position [447, 0]
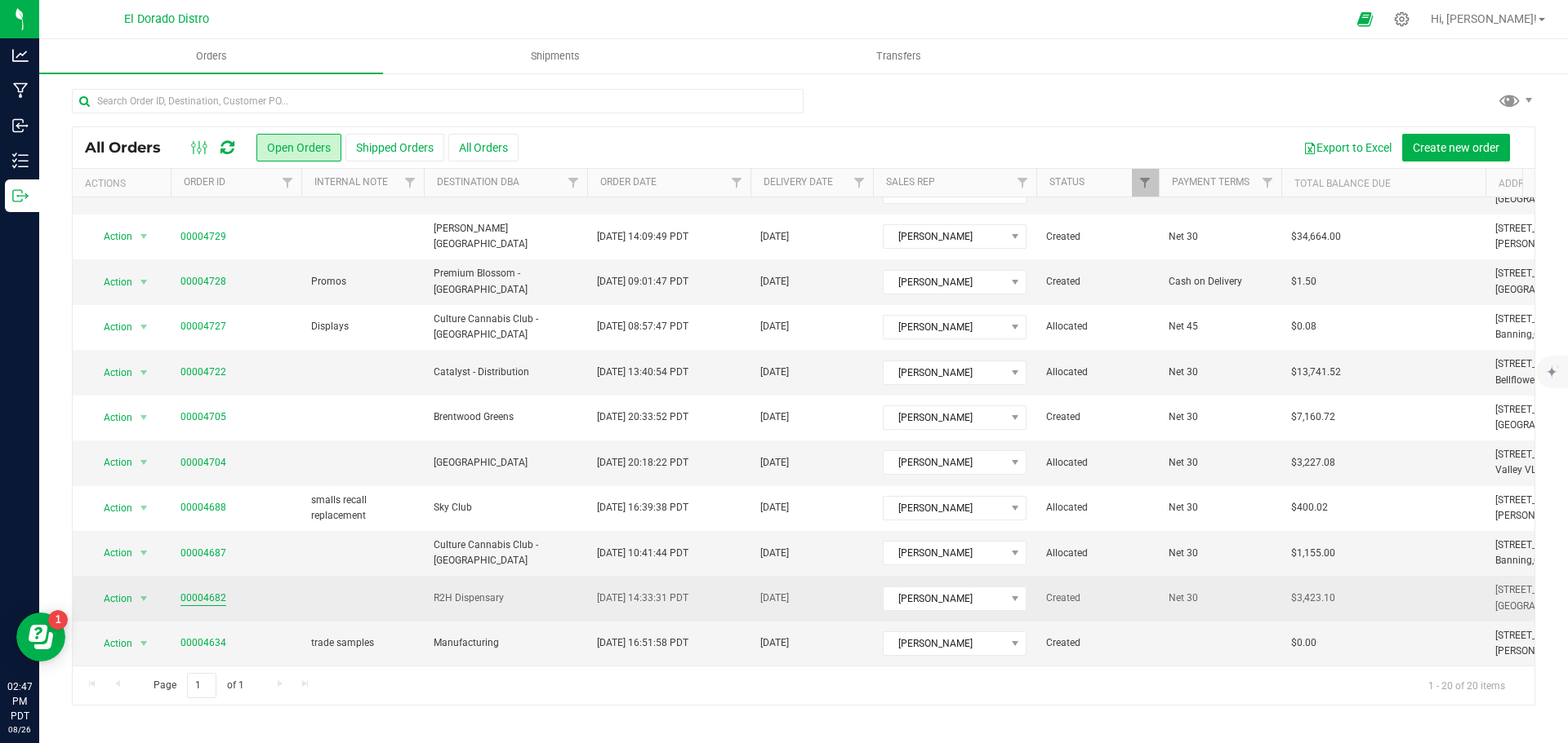
click at [204, 590] on link "00004682" at bounding box center [204, 598] width 46 height 15
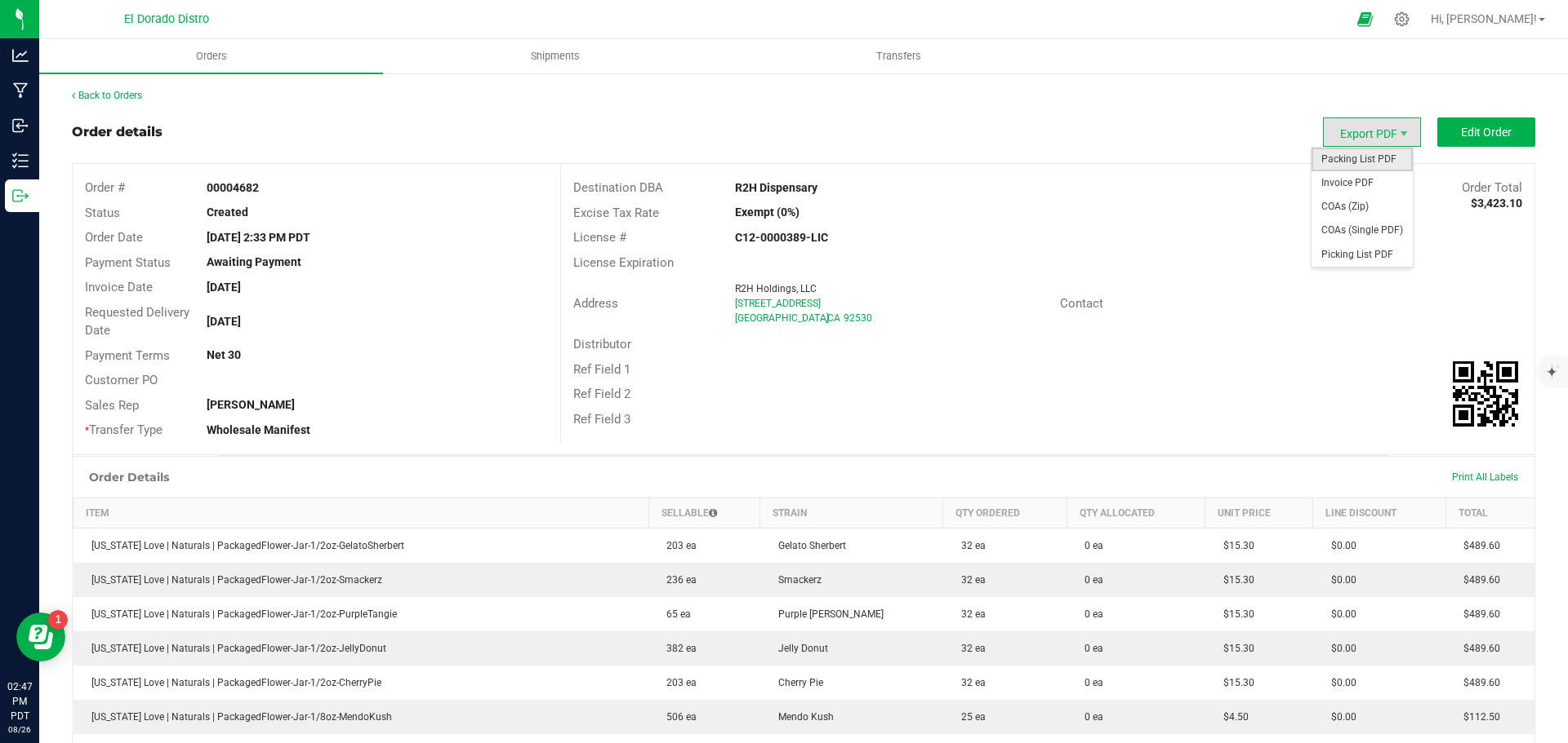
click at [1357, 155] on span "Packing List PDF" at bounding box center [1362, 159] width 101 height 24
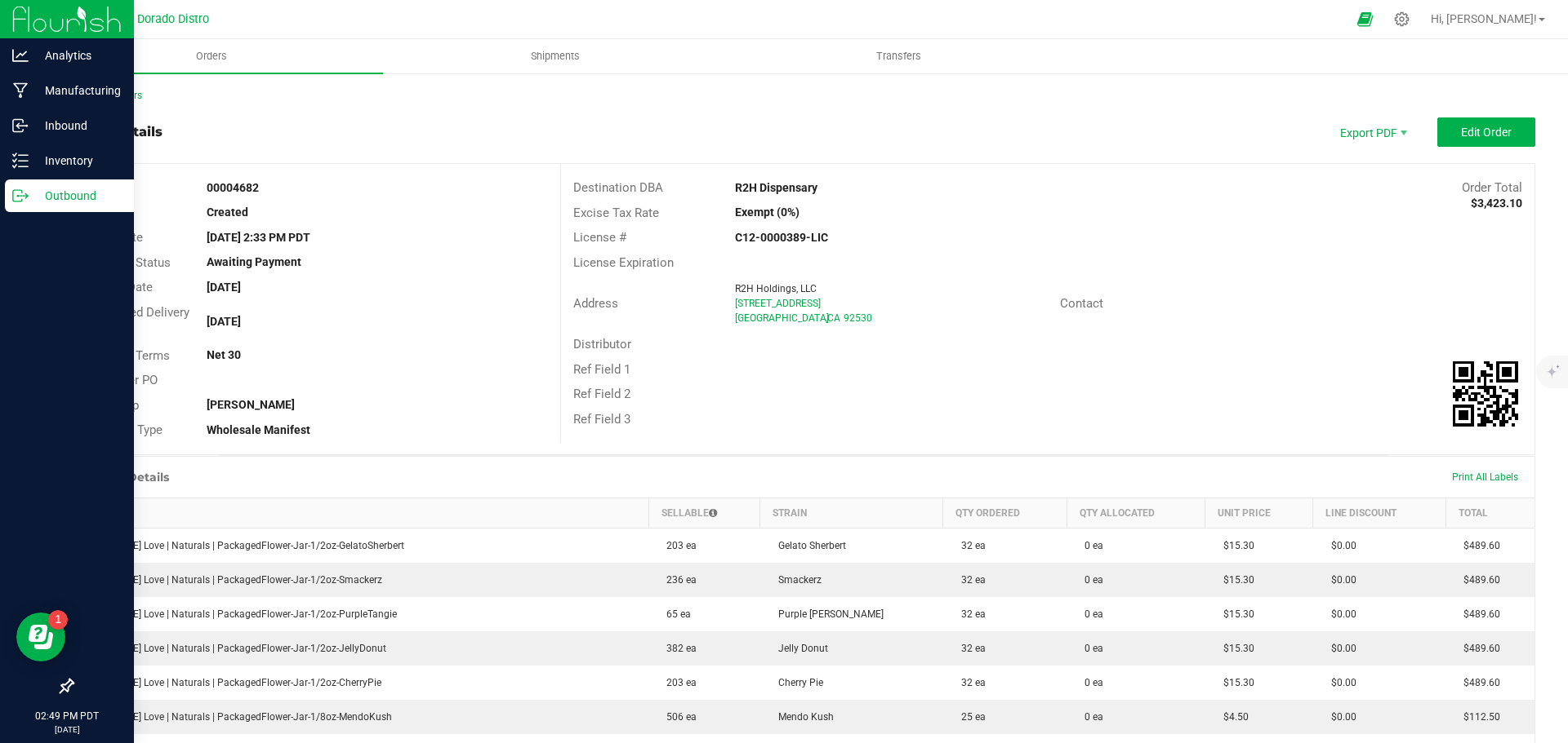
click at [33, 196] on p "Outbound" at bounding box center [78, 195] width 98 height 20
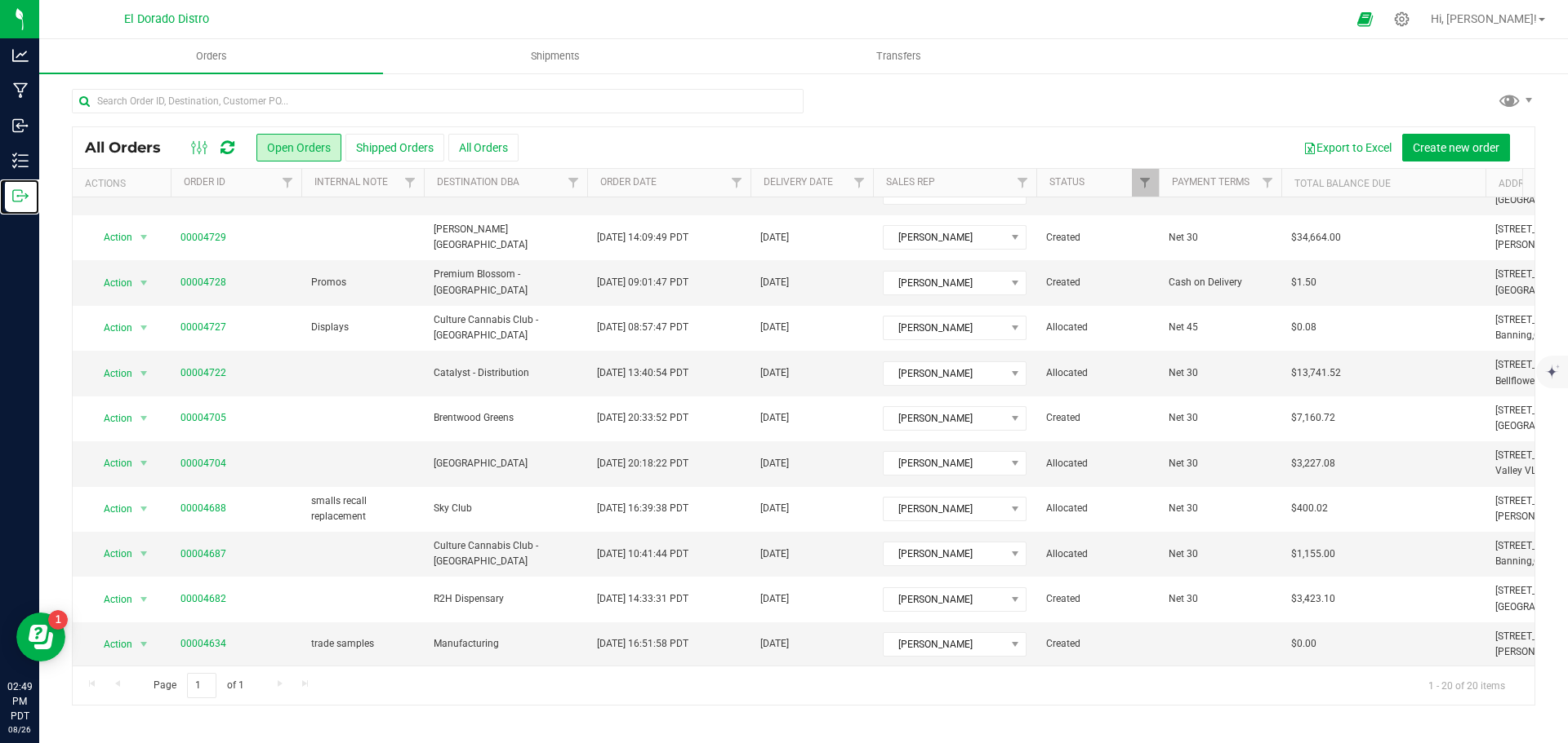
scroll to position [447, 0]
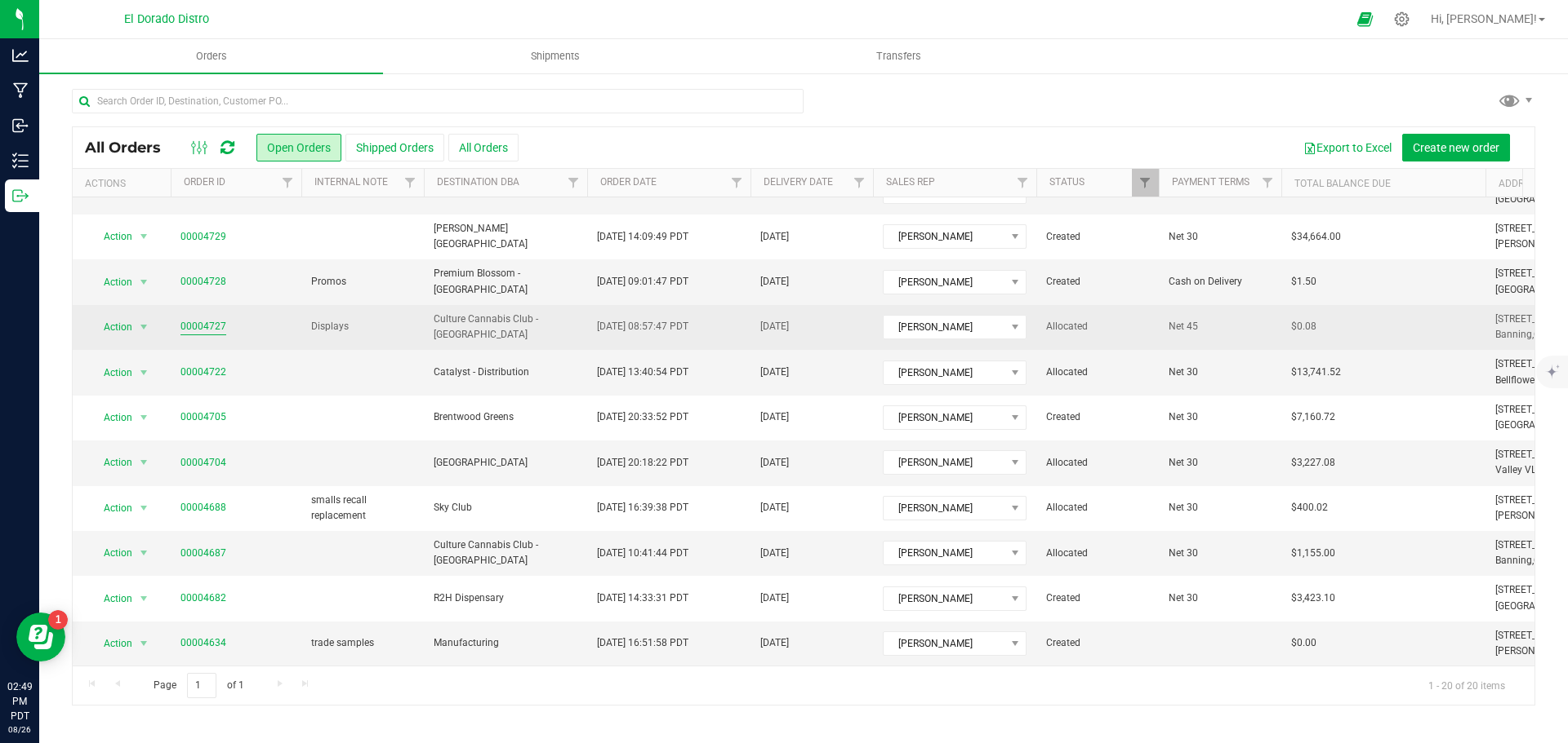
click at [205, 319] on link "00004727" at bounding box center [204, 326] width 46 height 15
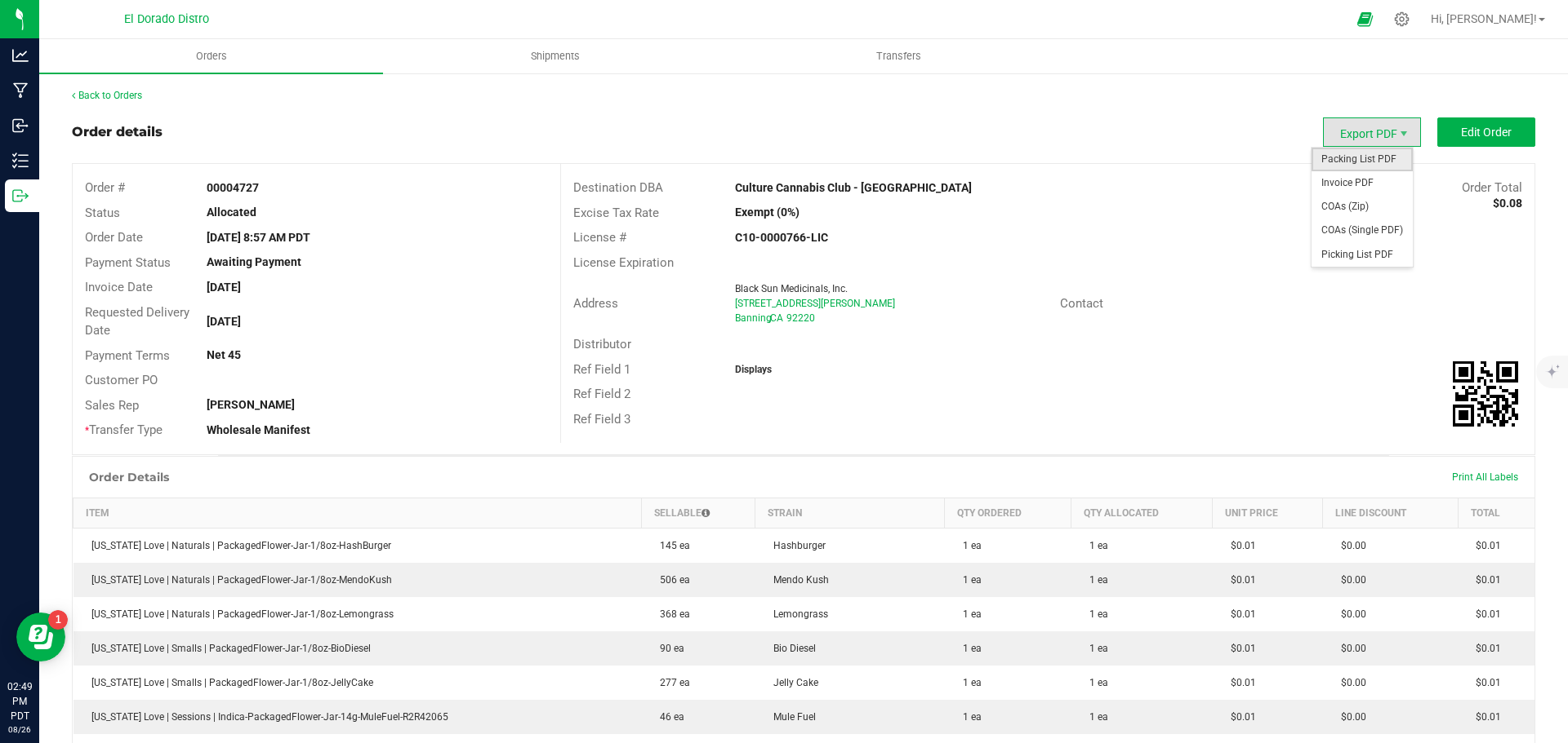
click at [1350, 150] on span "Packing List PDF" at bounding box center [1362, 159] width 101 height 24
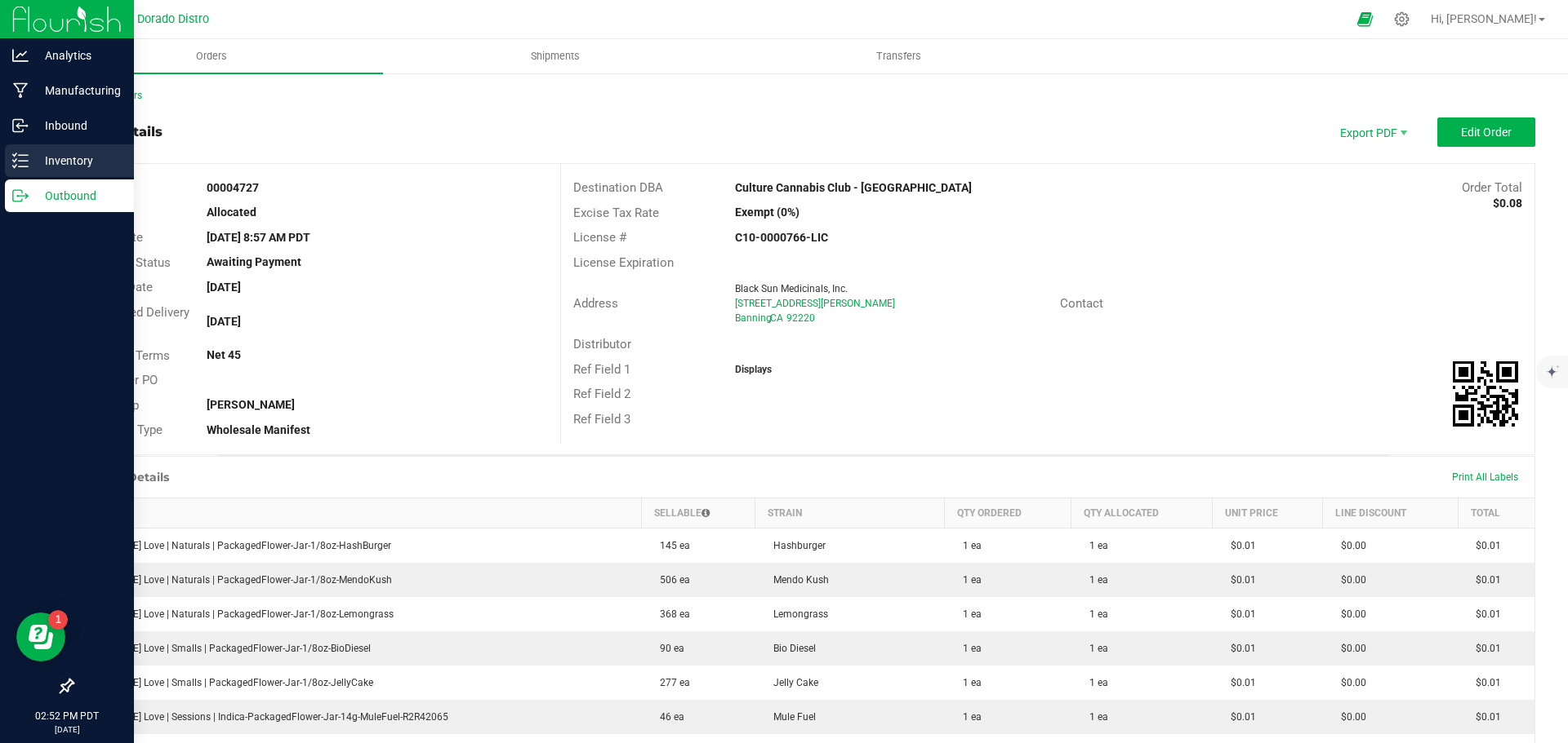
click at [27, 157] on icon at bounding box center [20, 160] width 16 height 16
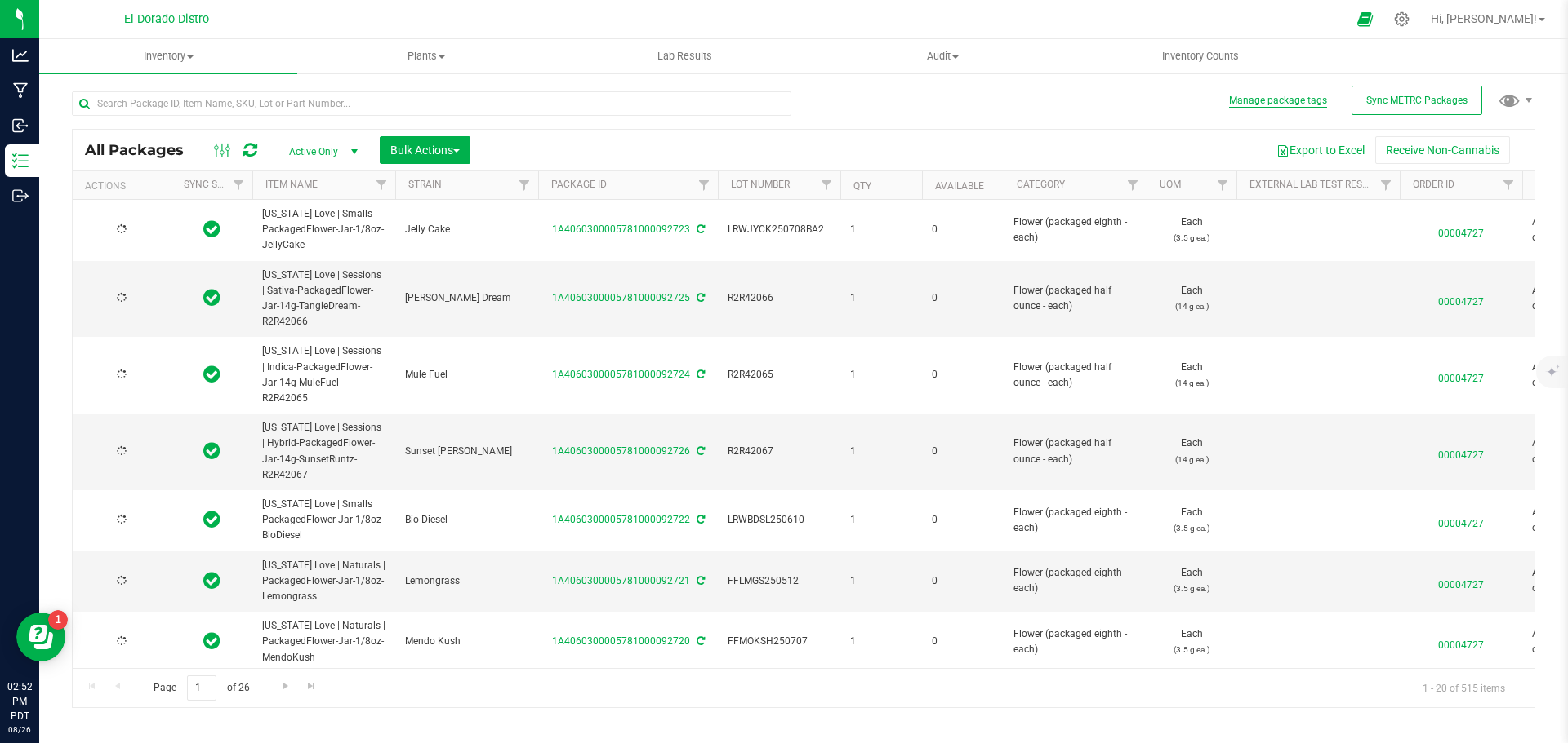
click at [1245, 103] on button "Manage package tags" at bounding box center [1277, 101] width 98 height 14
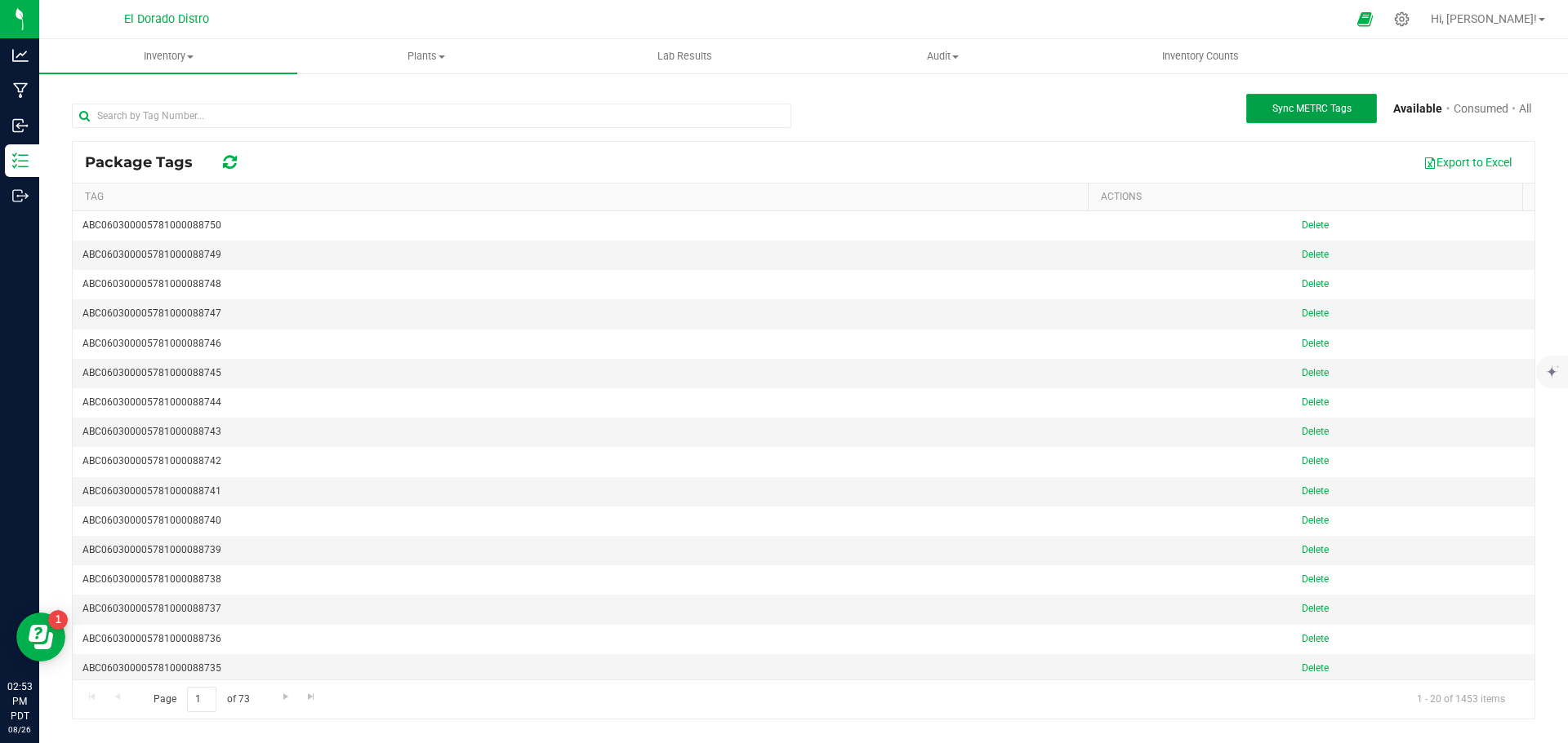
click at [1264, 103] on button "Sync METRC Tags" at bounding box center [1311, 108] width 130 height 29
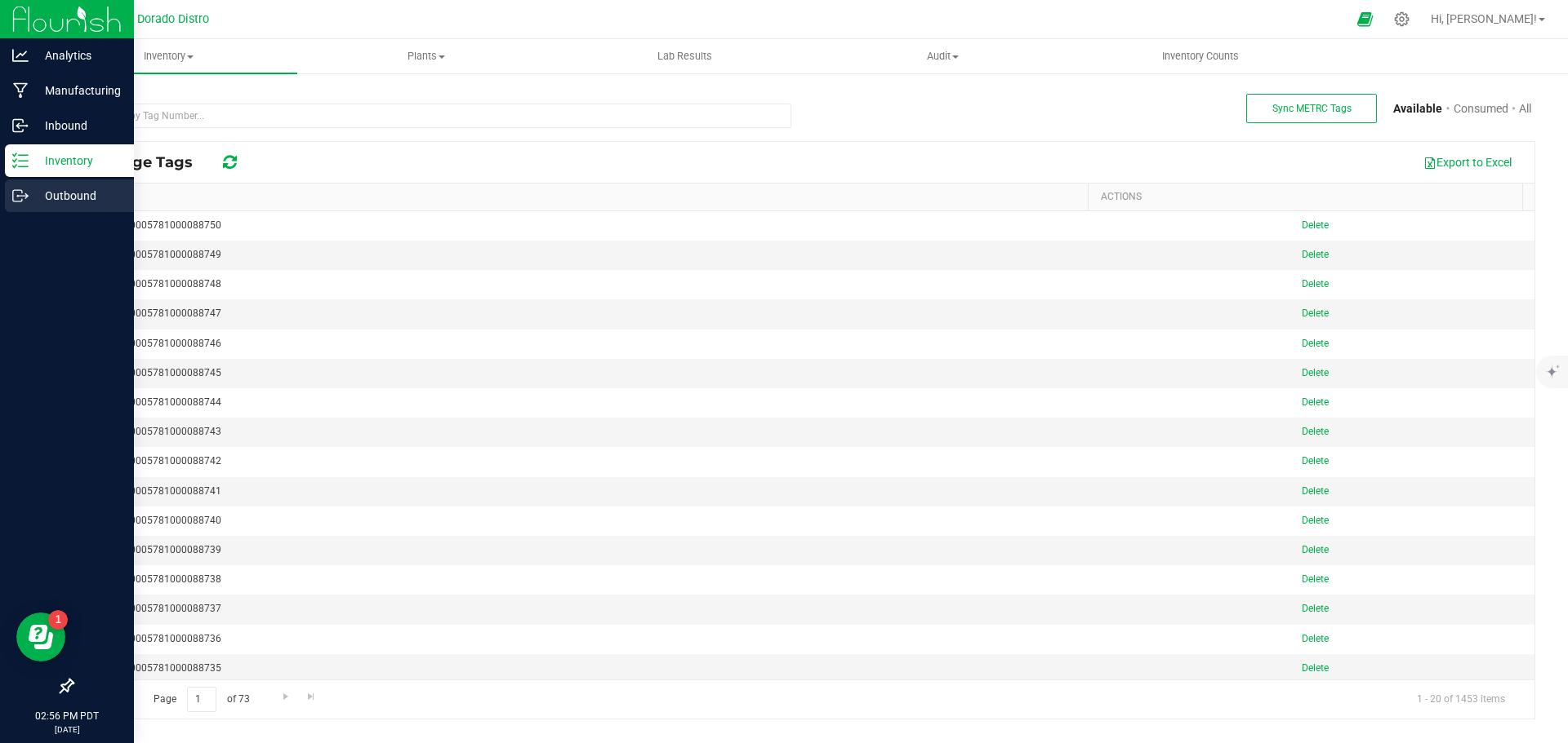
click at [23, 191] on icon at bounding box center [20, 195] width 16 height 16
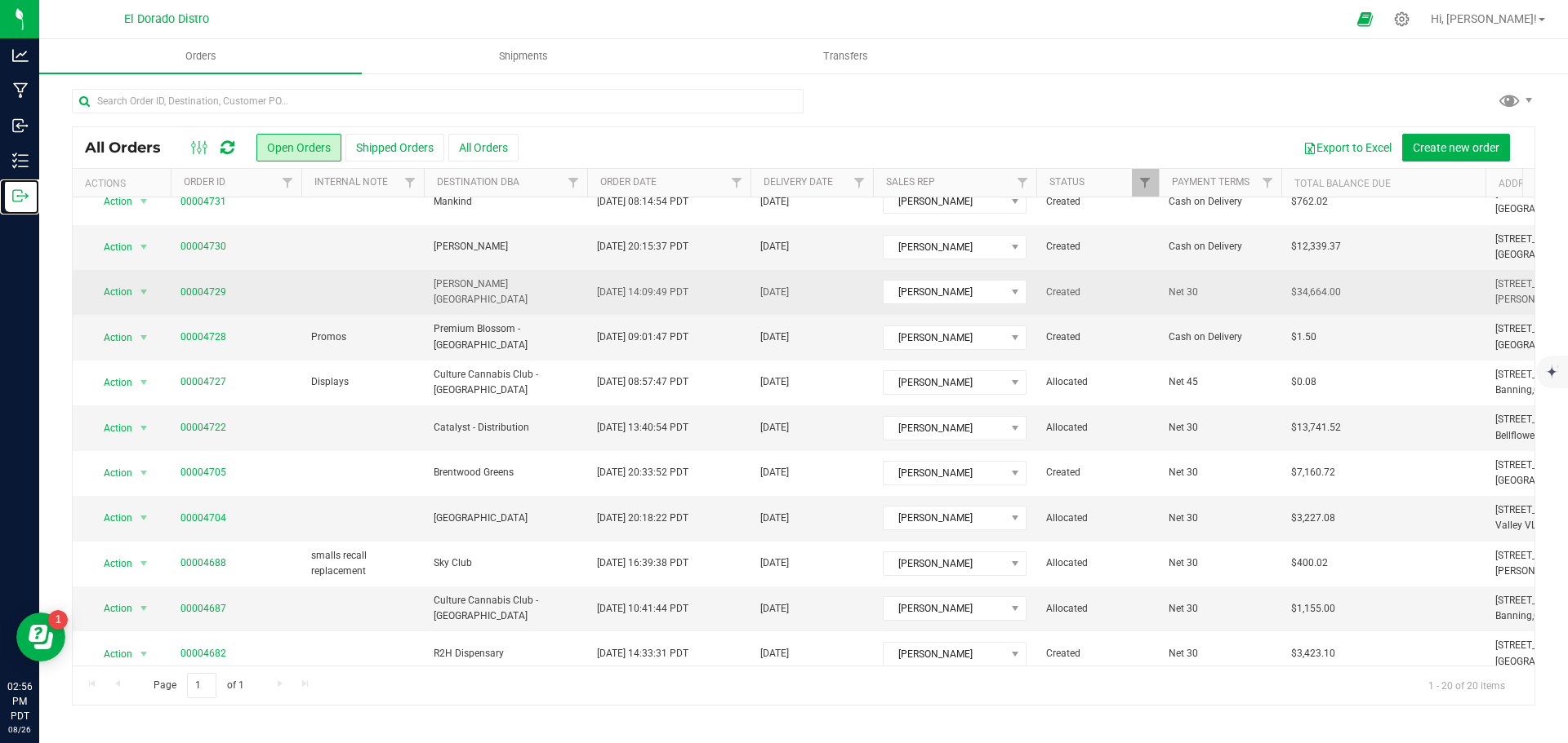
scroll to position [408, 0]
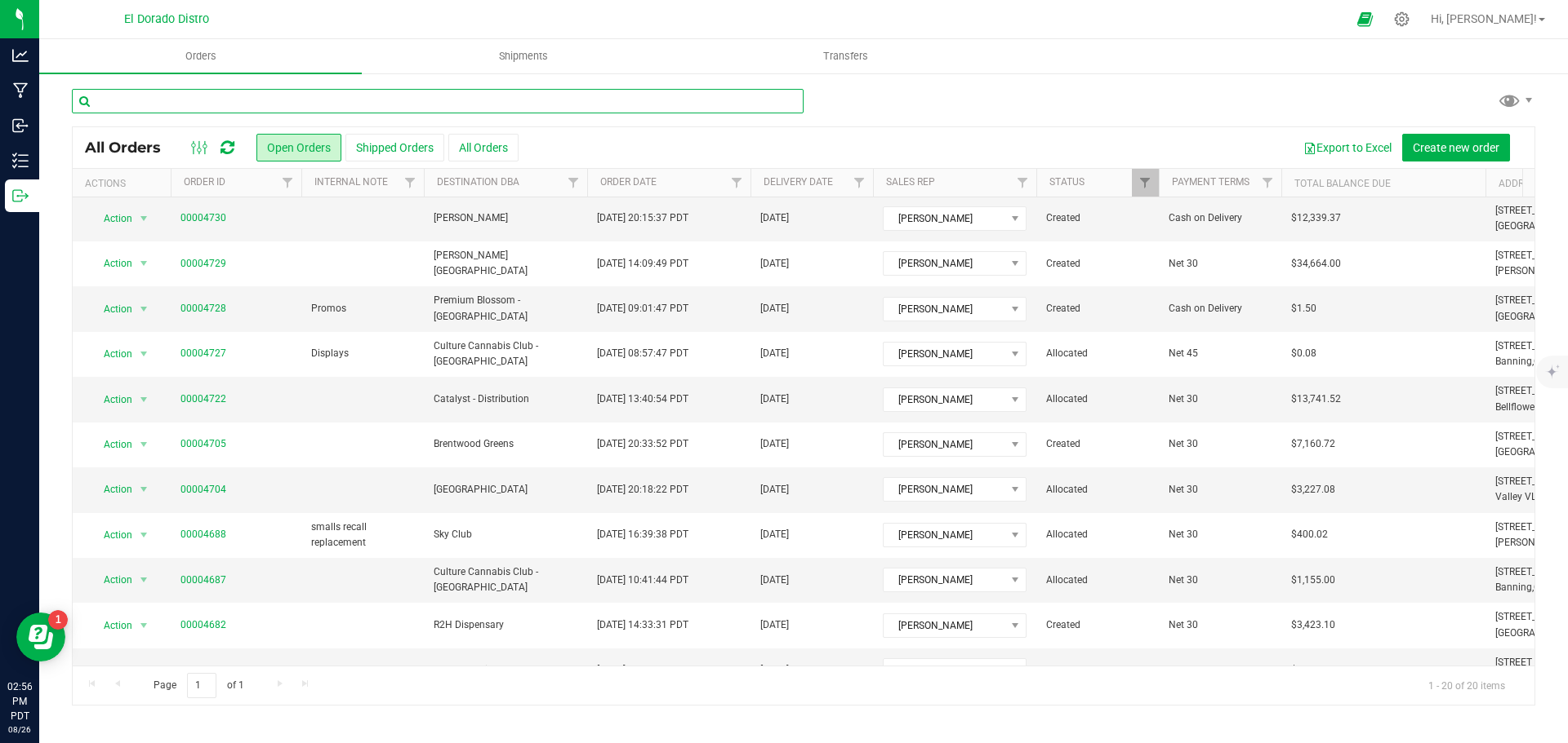
click at [246, 100] on input "text" at bounding box center [437, 101] width 732 height 25
type input "4734"
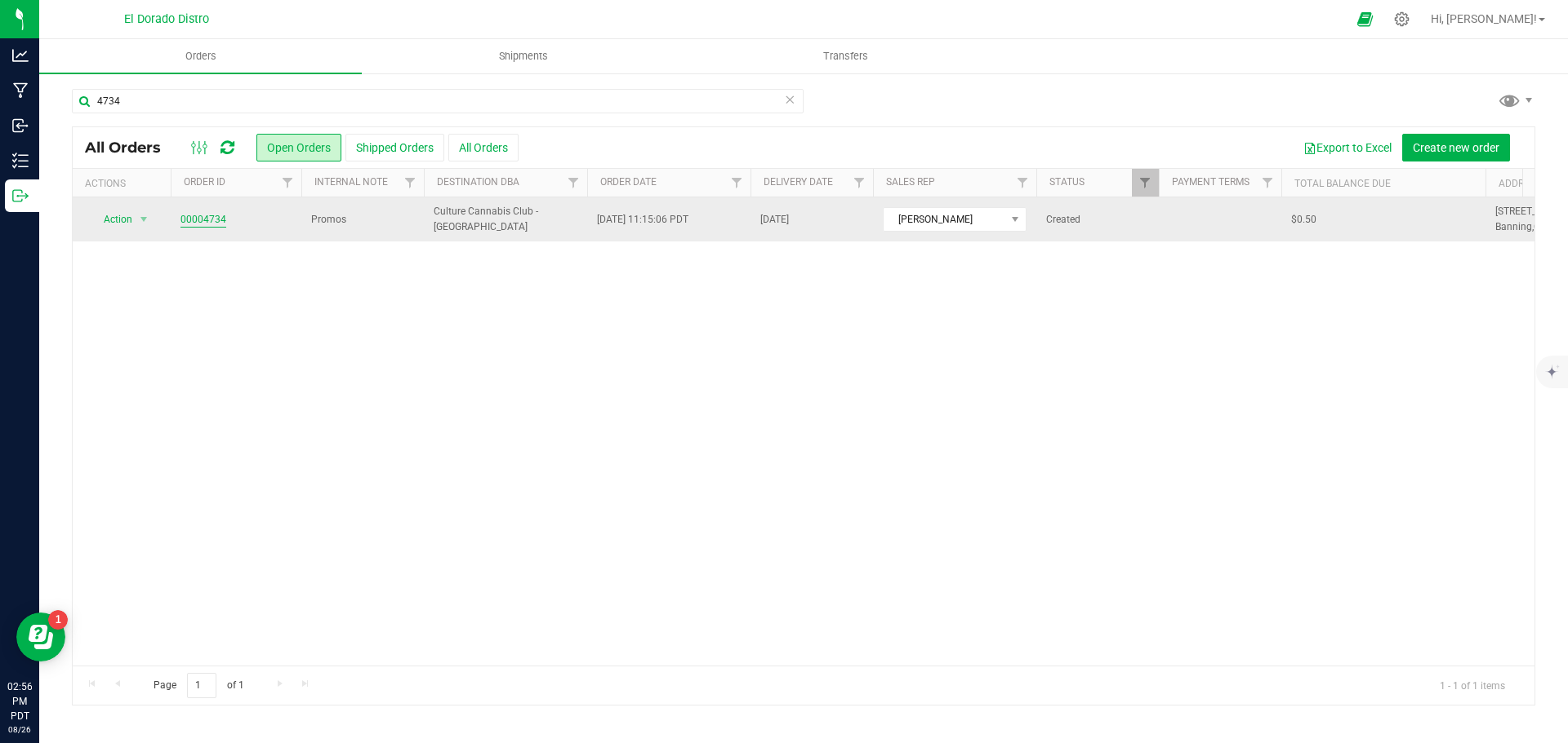
click at [220, 222] on link "00004734" at bounding box center [204, 220] width 46 height 15
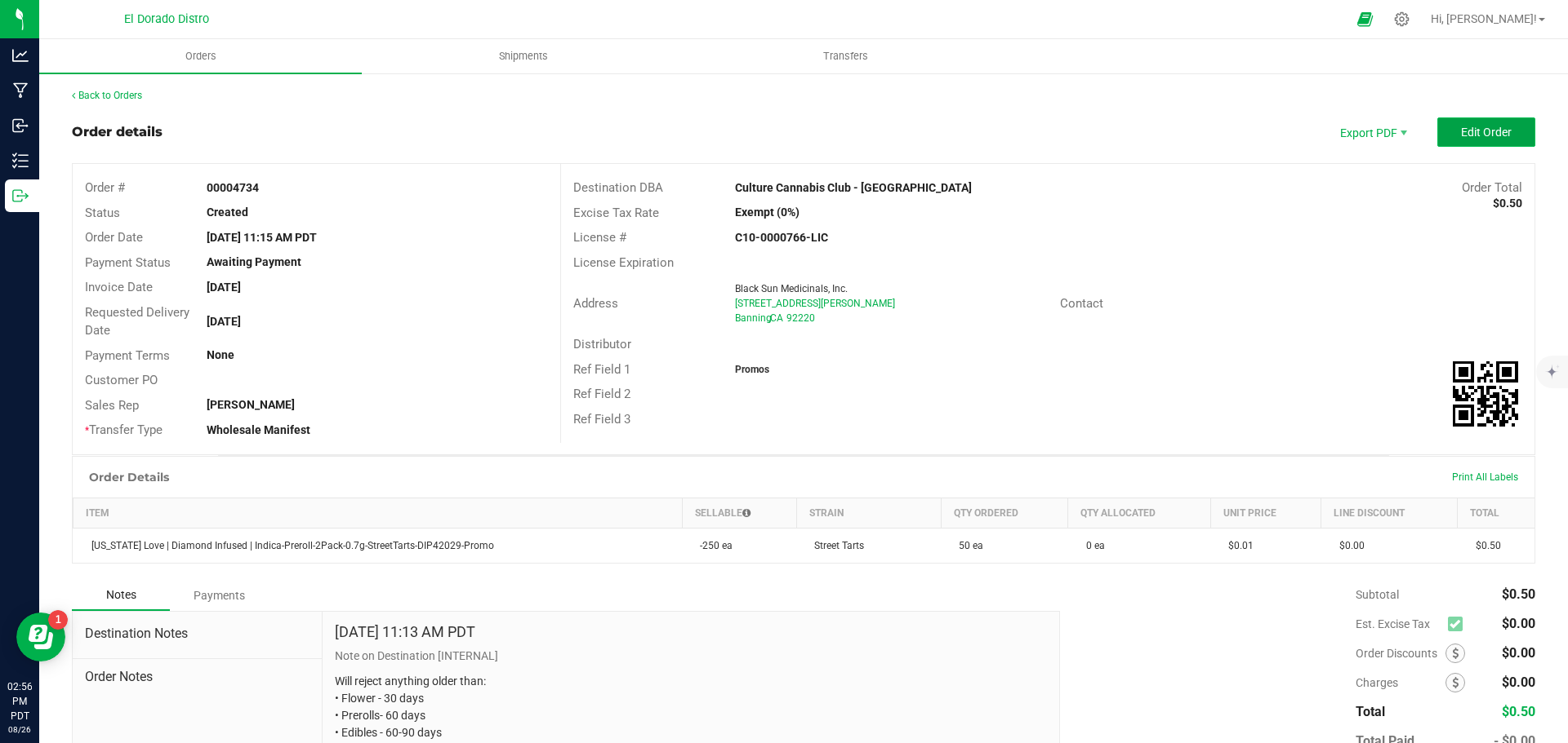
click at [1496, 128] on span "Edit Order" at bounding box center [1485, 131] width 50 height 13
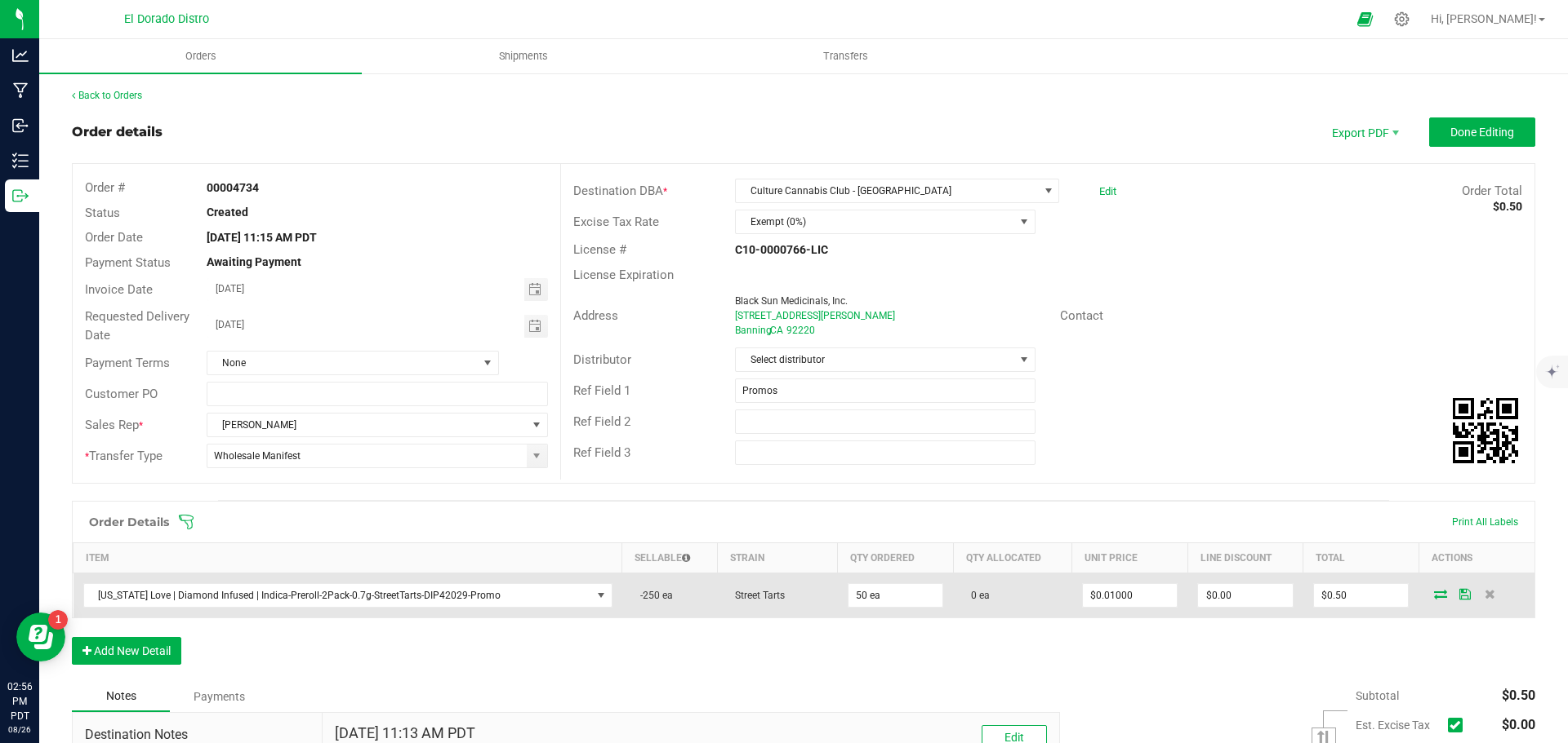
click at [1434, 593] on icon at bounding box center [1440, 593] width 13 height 9
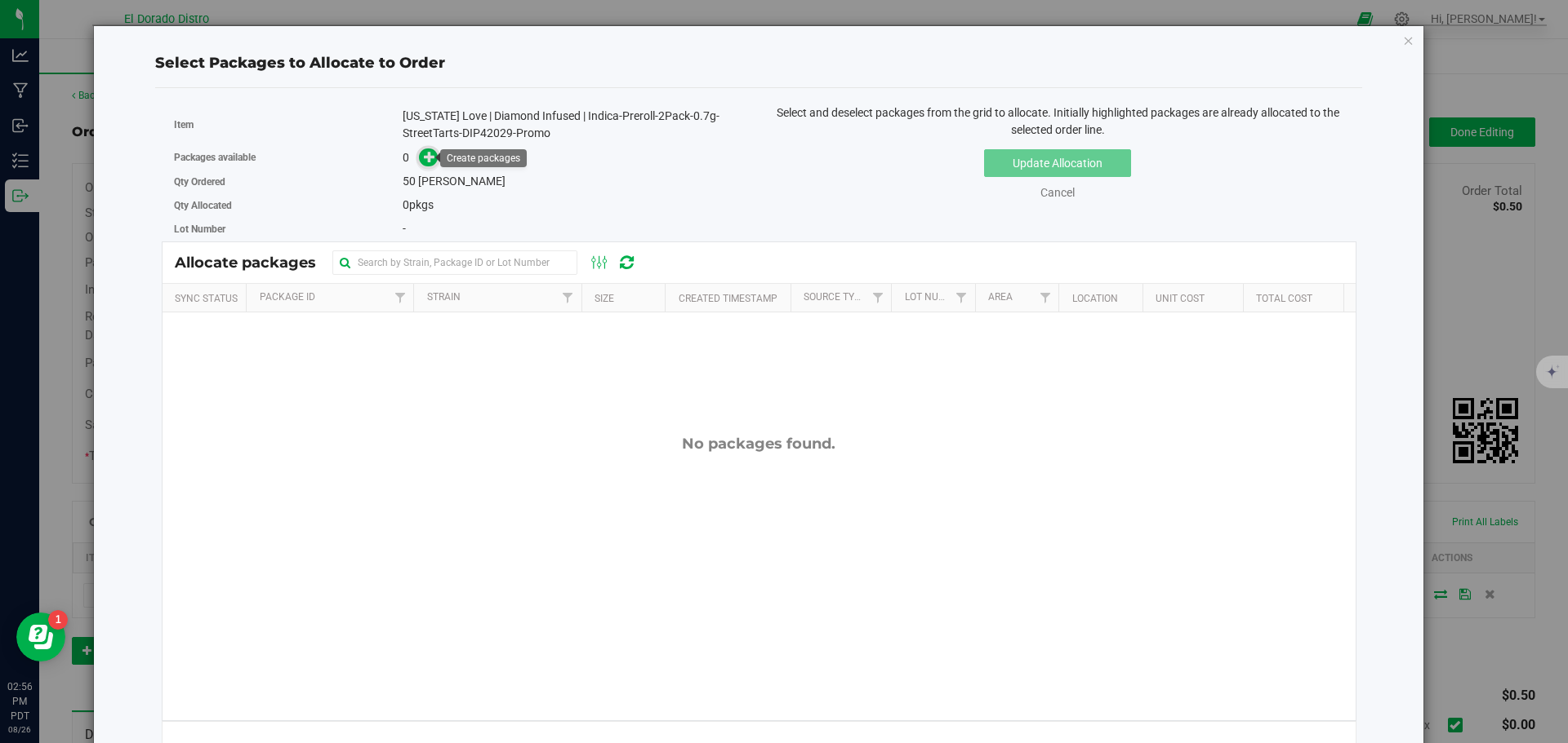
click at [424, 153] on icon at bounding box center [429, 156] width 11 height 11
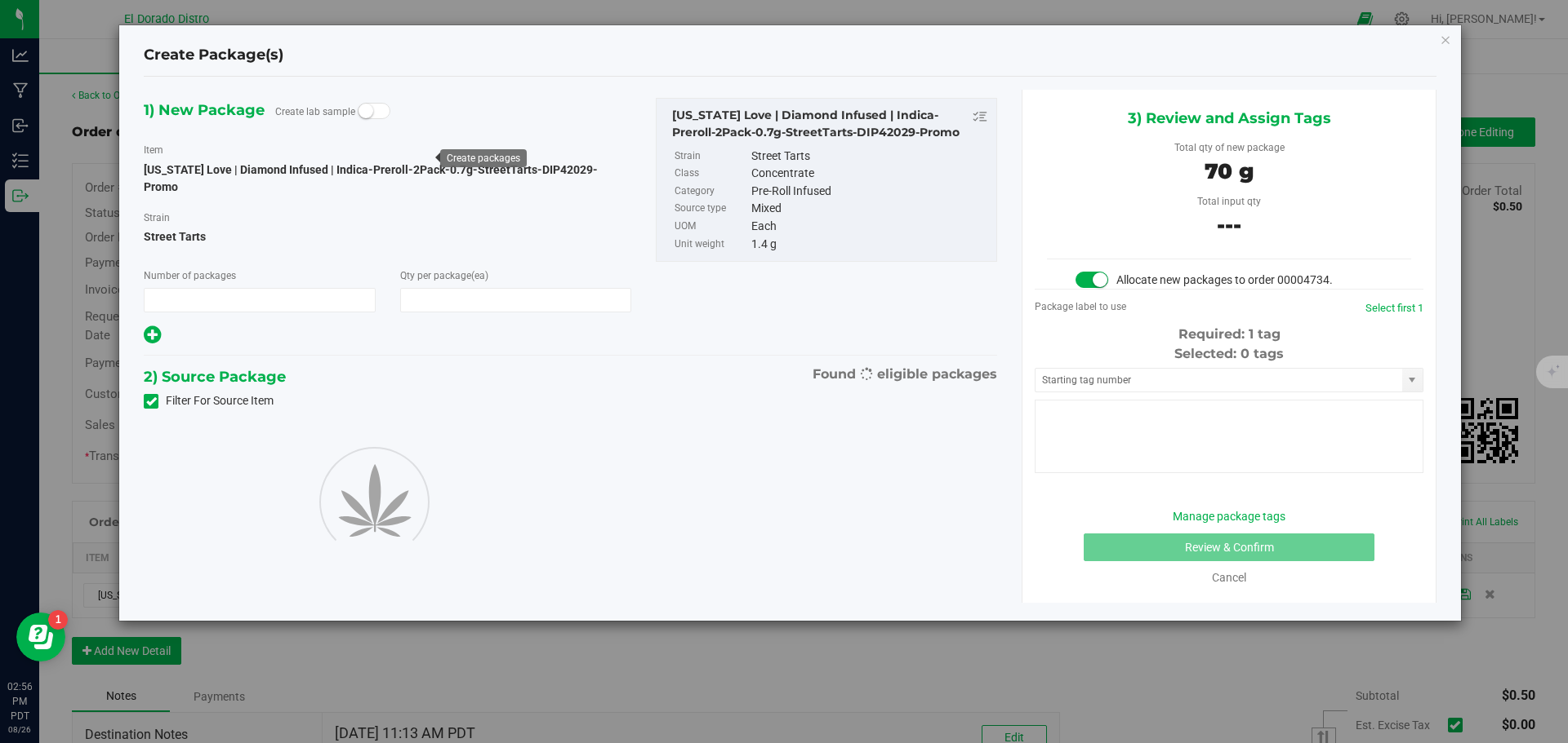
type input "1"
type input "50"
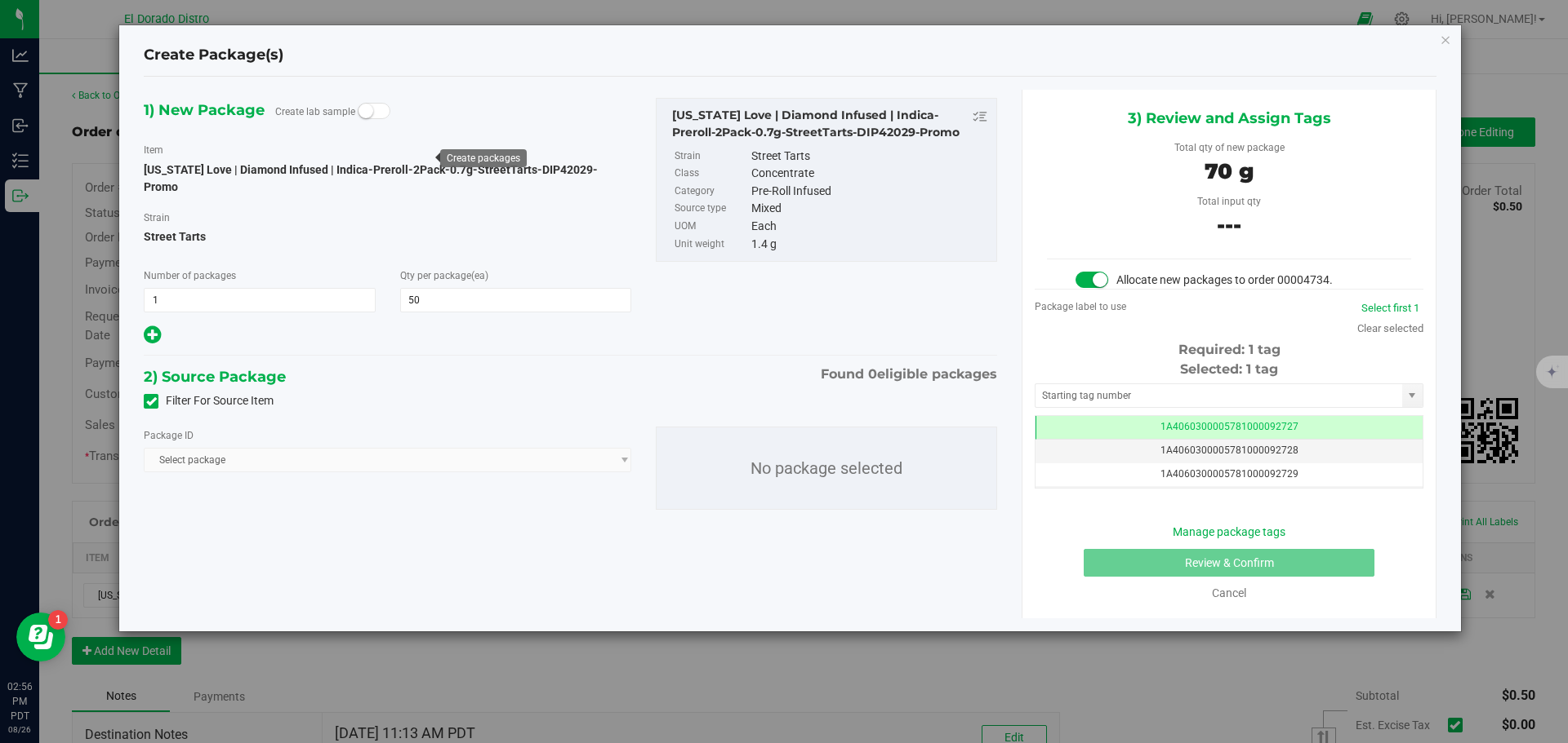
scroll to position [0, -1]
click at [155, 401] on icon at bounding box center [151, 401] width 10 height 0
click at [0, 0] on input "Filter For Source Item" at bounding box center [0, 0] width 0 height 0
click at [304, 449] on span "Select package" at bounding box center [378, 460] width 466 height 23
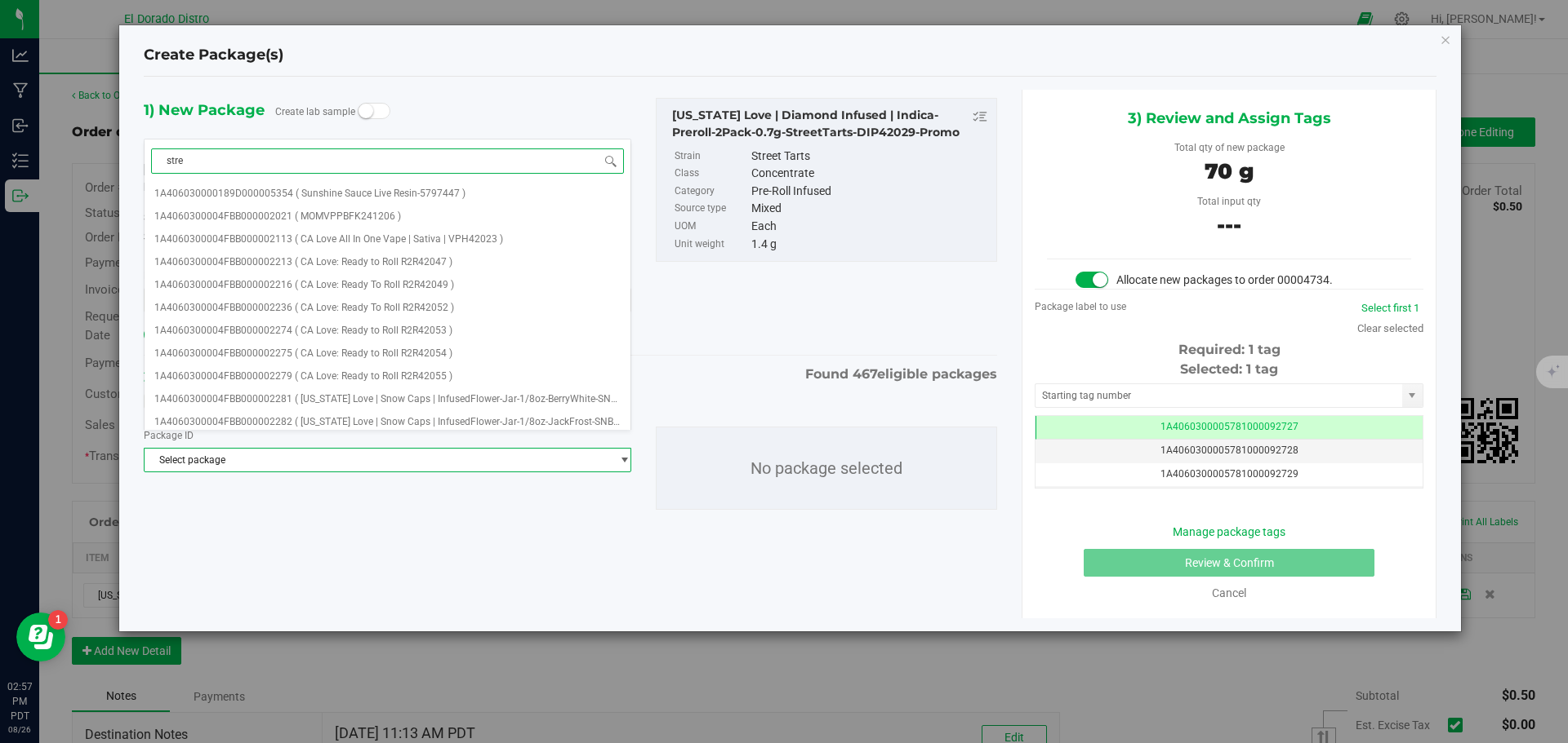
type input "stree"
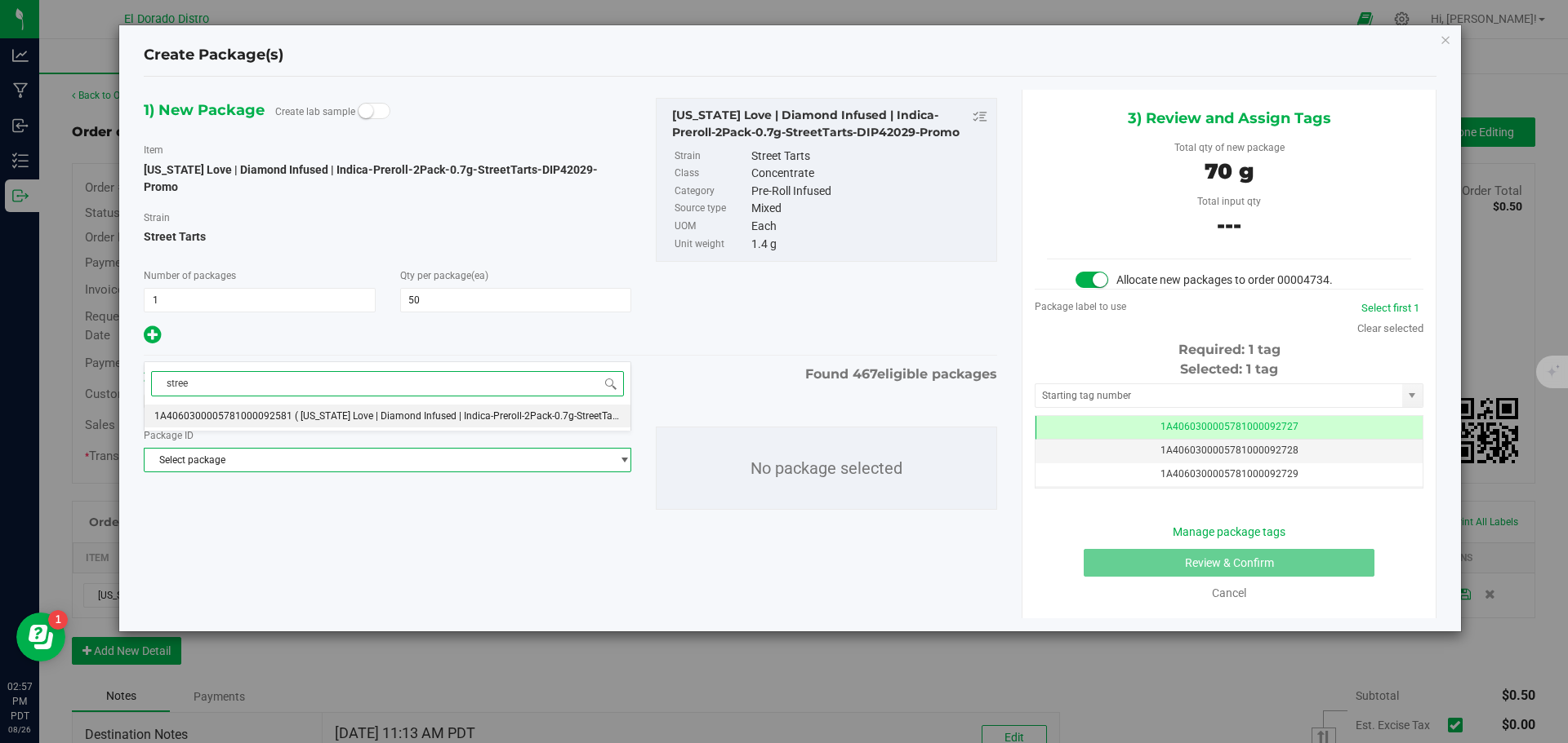
click at [336, 418] on span "( California Love | Diamond Infused | Indica-Preroll-2Pack-0.7g-StreetTarts-DIP…" at bounding box center [485, 416] width 381 height 11
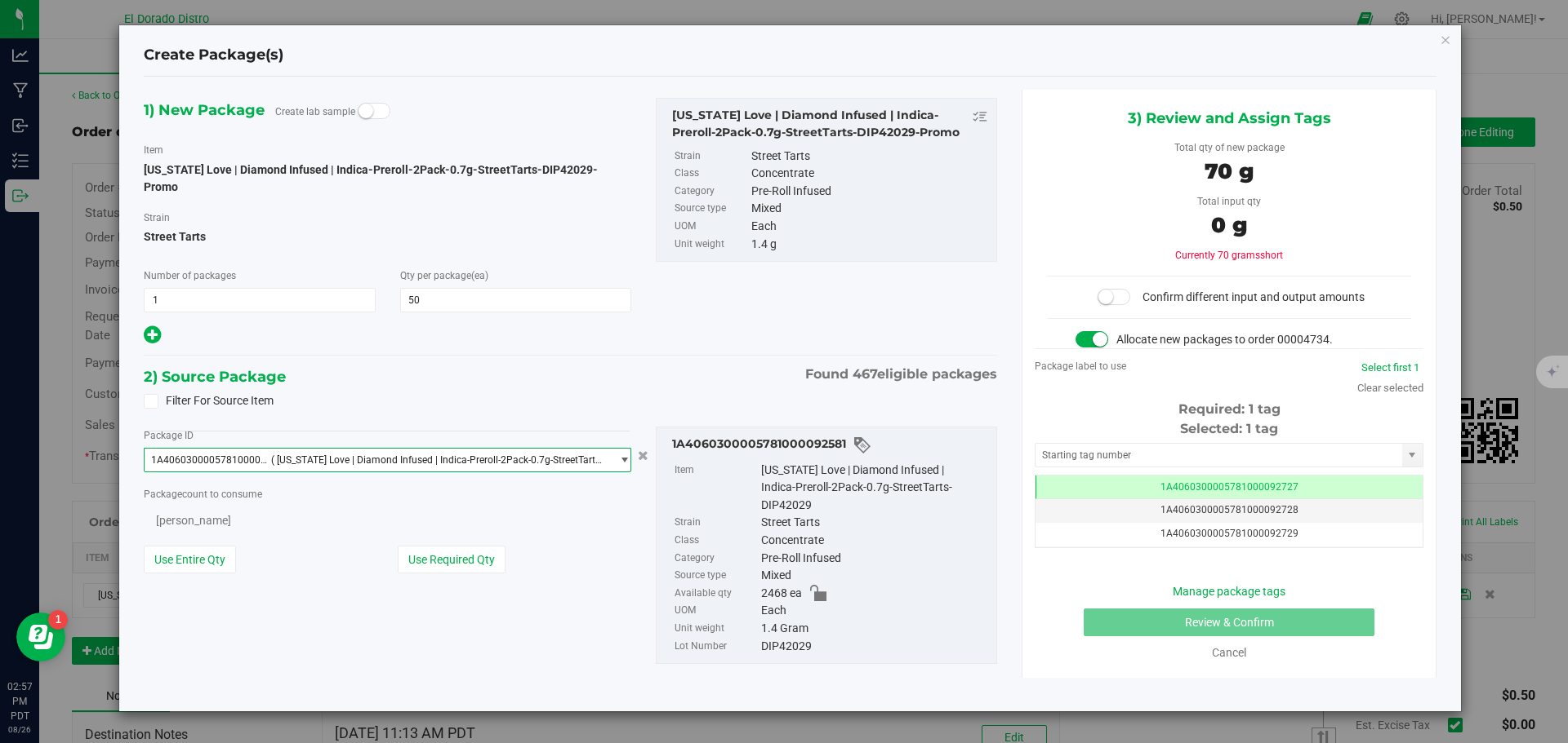
scroll to position [8454, 0]
click at [472, 550] on button "Use Required Qty" at bounding box center [451, 562] width 107 height 28
type input "50 ea"
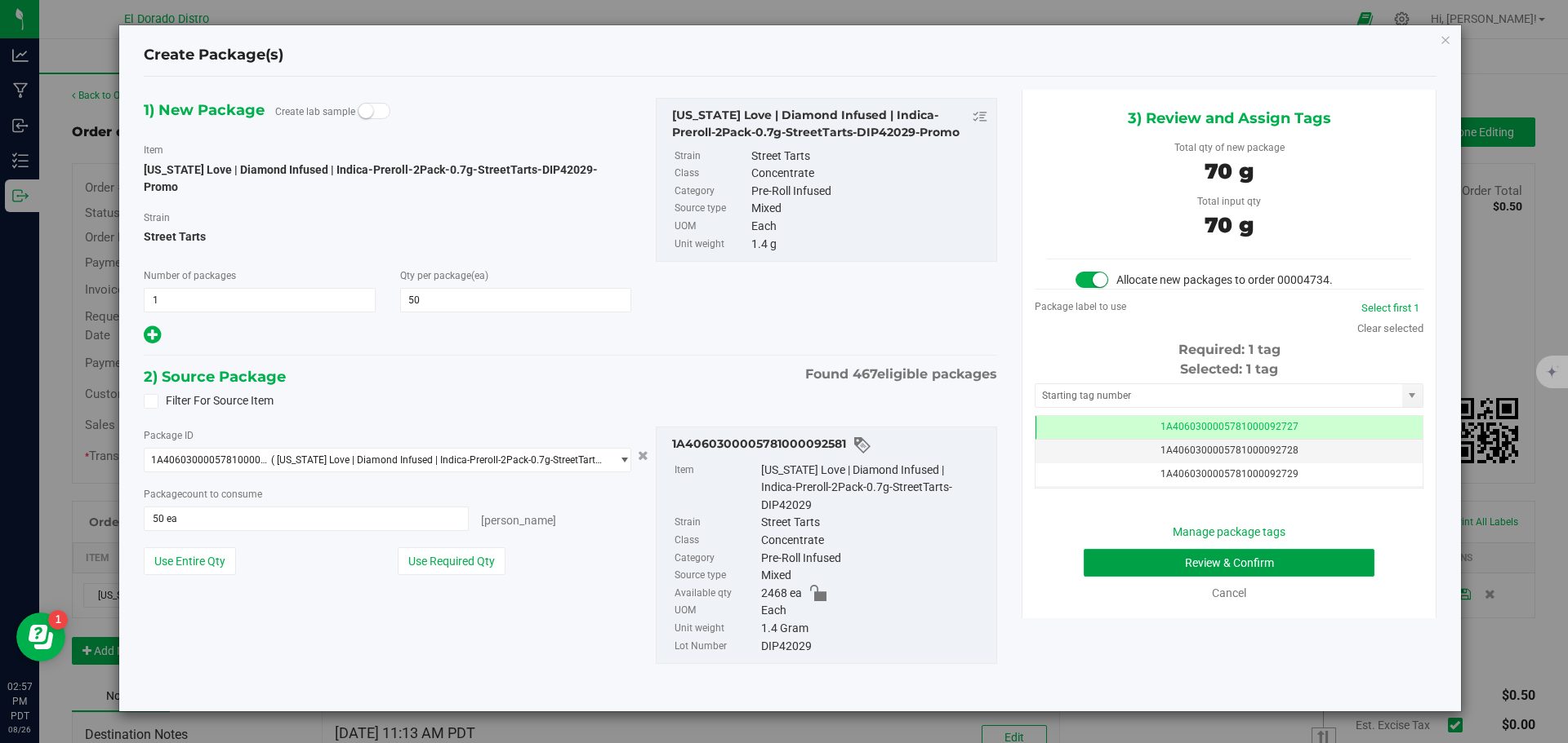
click at [1157, 555] on button "Review & Confirm" at bounding box center [1229, 563] width 291 height 28
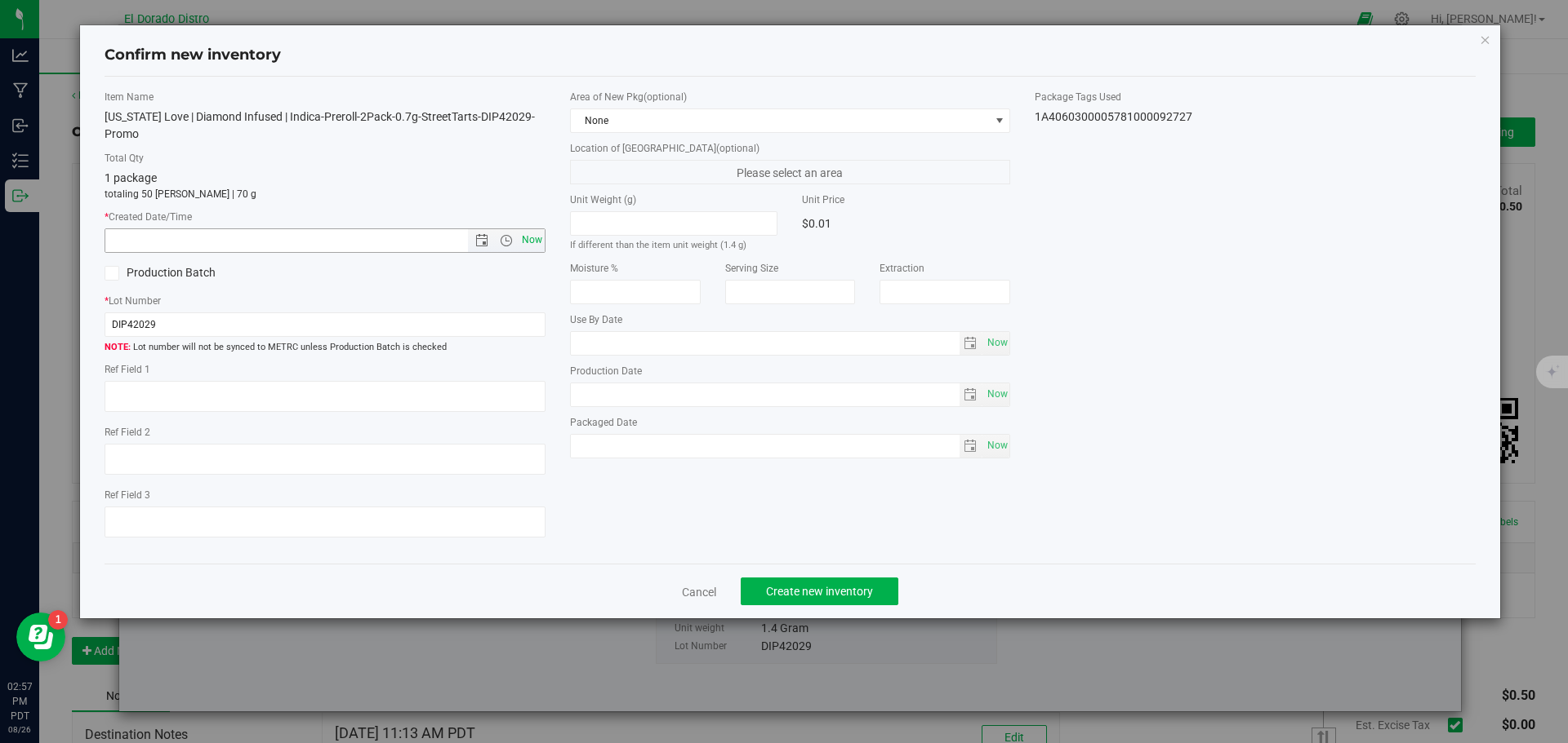
click at [537, 234] on span "Now" at bounding box center [531, 240] width 28 height 24
type input "8/26/2025 2:57 PM"
click at [801, 592] on span "Create new inventory" at bounding box center [819, 591] width 107 height 13
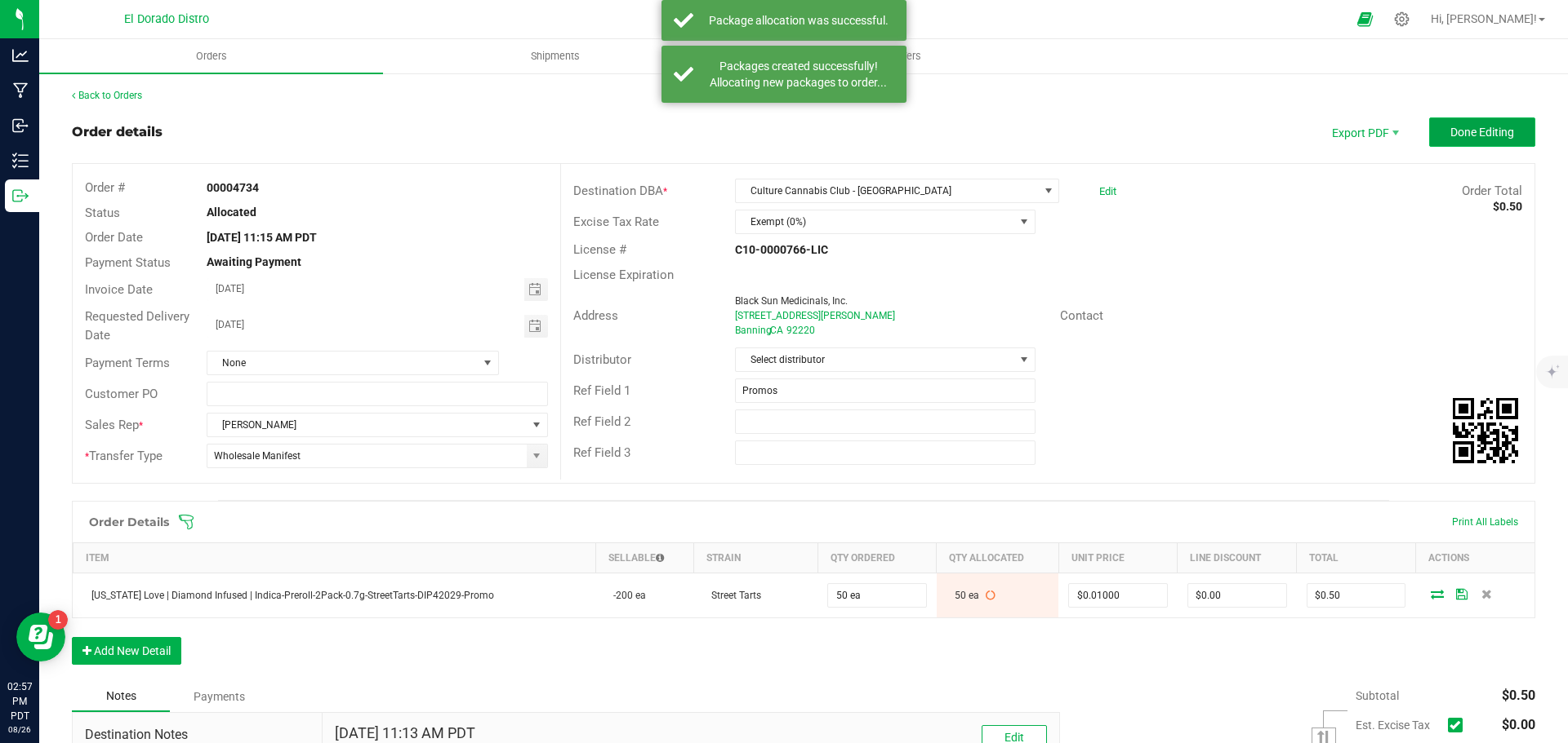
click at [1450, 131] on span "Done Editing" at bounding box center [1482, 131] width 64 height 13
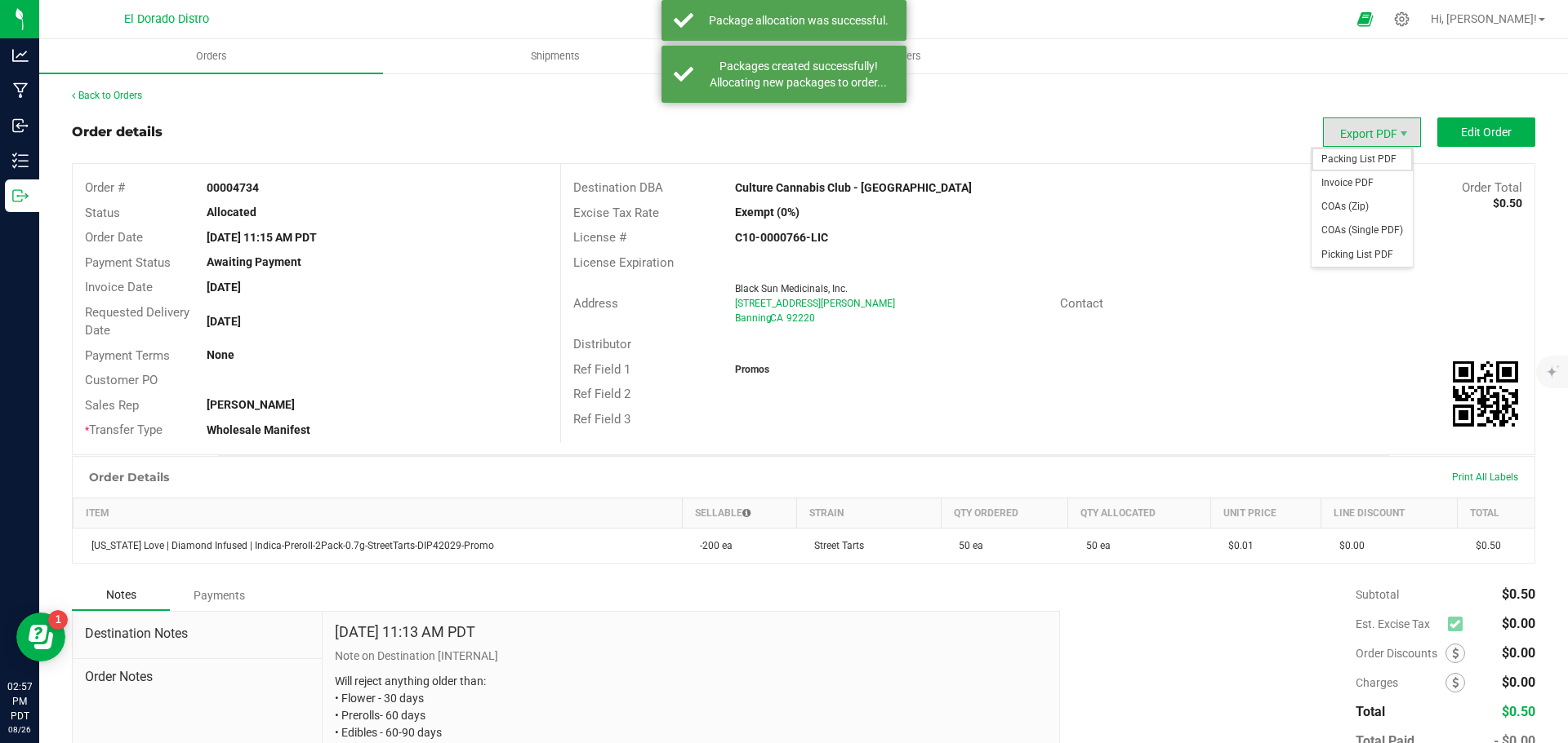
drag, startPoint x: 1363, startPoint y: 160, endPoint x: 1355, endPoint y: 164, distance: 8.9
click at [1363, 161] on span "Packing List PDF" at bounding box center [1362, 159] width 101 height 24
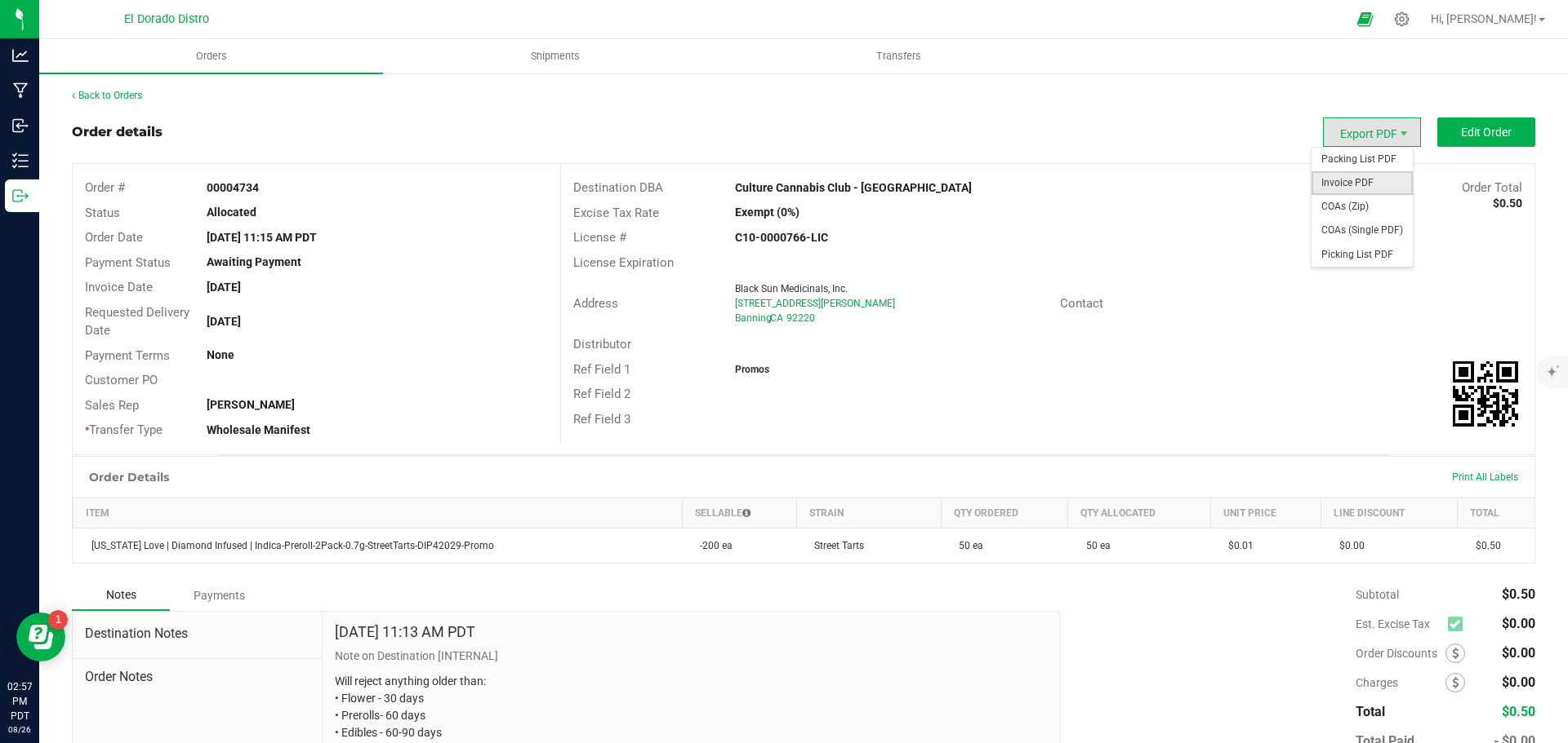
click at [1327, 184] on span "Invoice PDF" at bounding box center [1362, 183] width 101 height 24
click at [1358, 228] on span "COAs (Single PDF)" at bounding box center [1362, 231] width 101 height 24
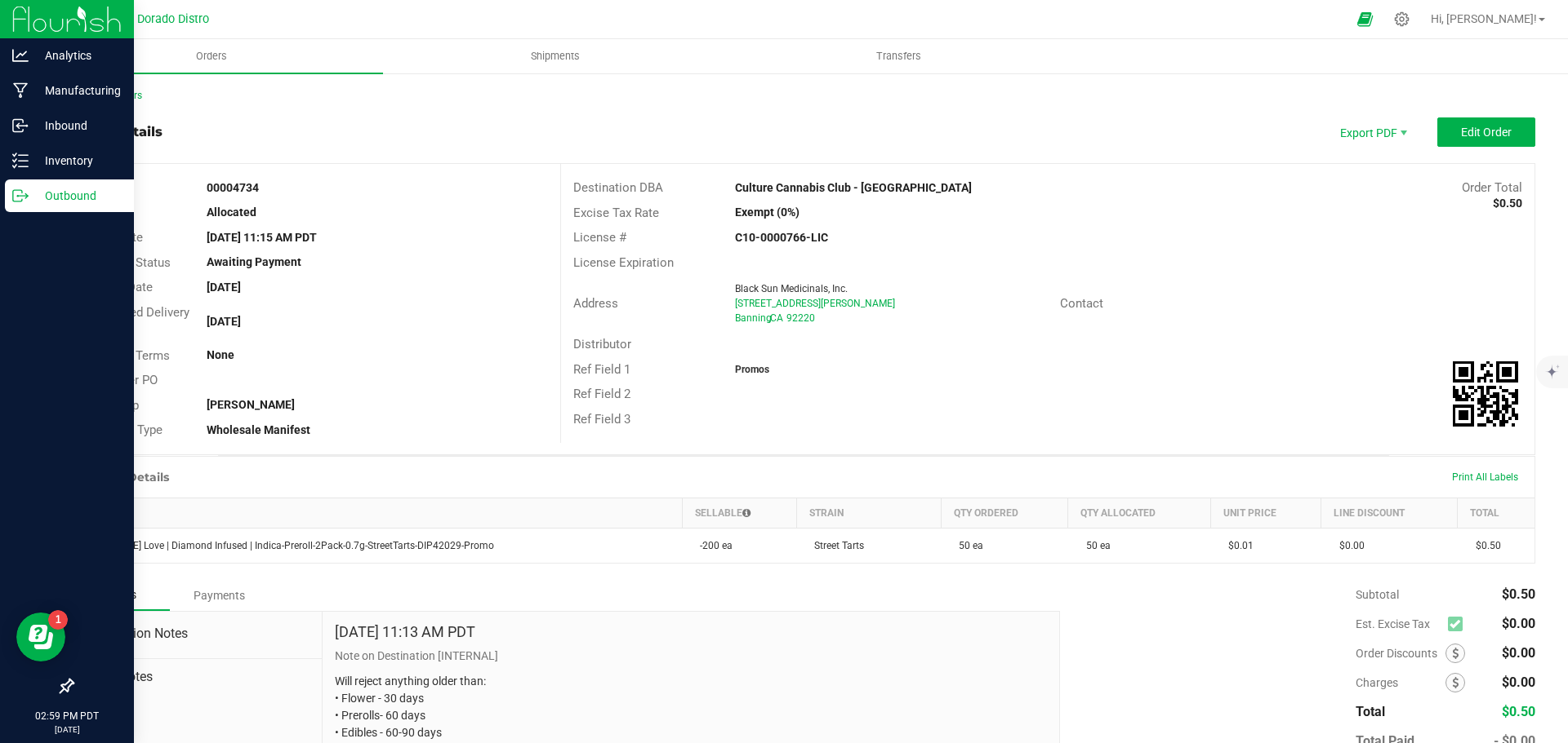
click at [31, 199] on p "Outbound" at bounding box center [78, 195] width 98 height 20
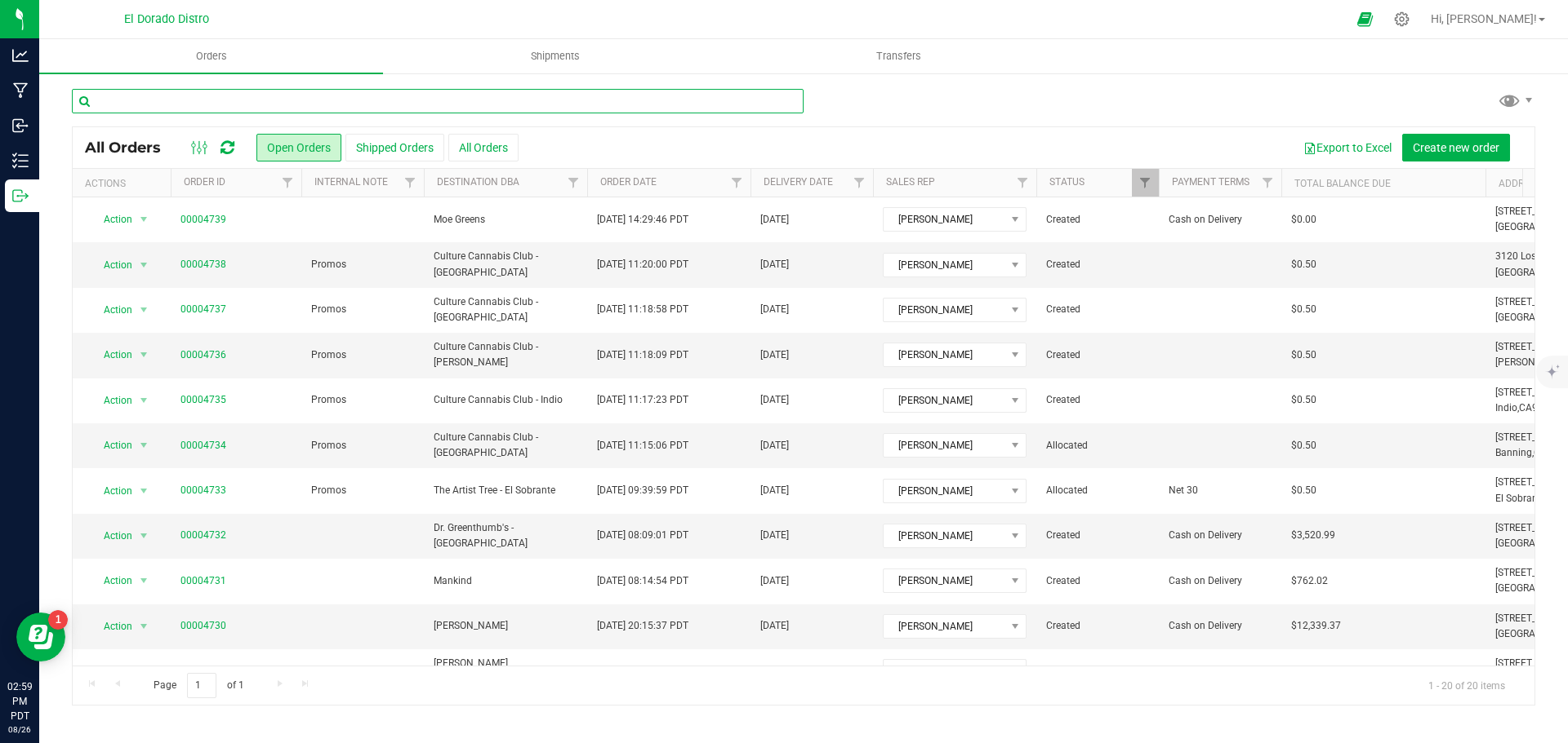
click at [334, 108] on input "text" at bounding box center [437, 101] width 732 height 25
type input "4735"
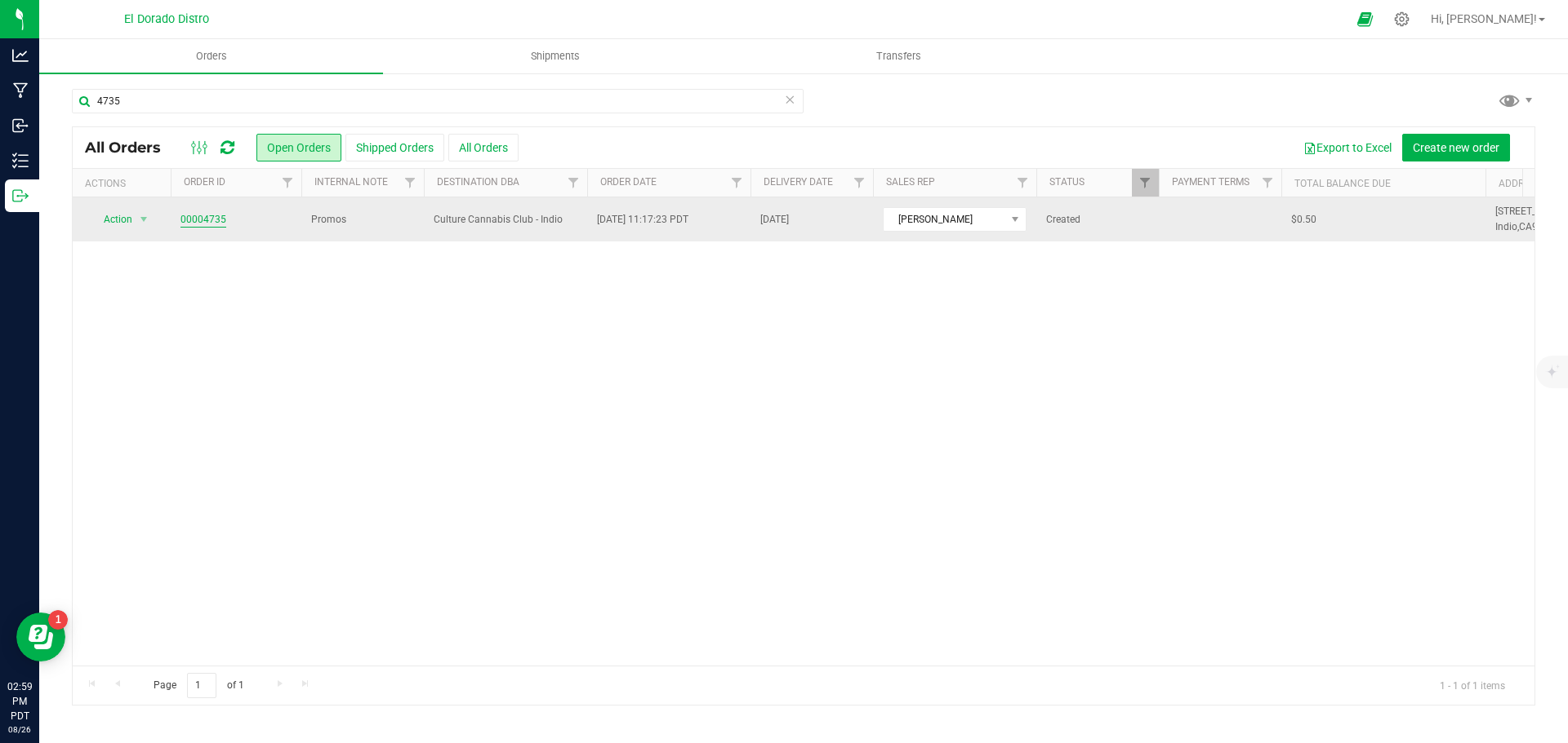
click at [216, 222] on link "00004735" at bounding box center [204, 220] width 46 height 15
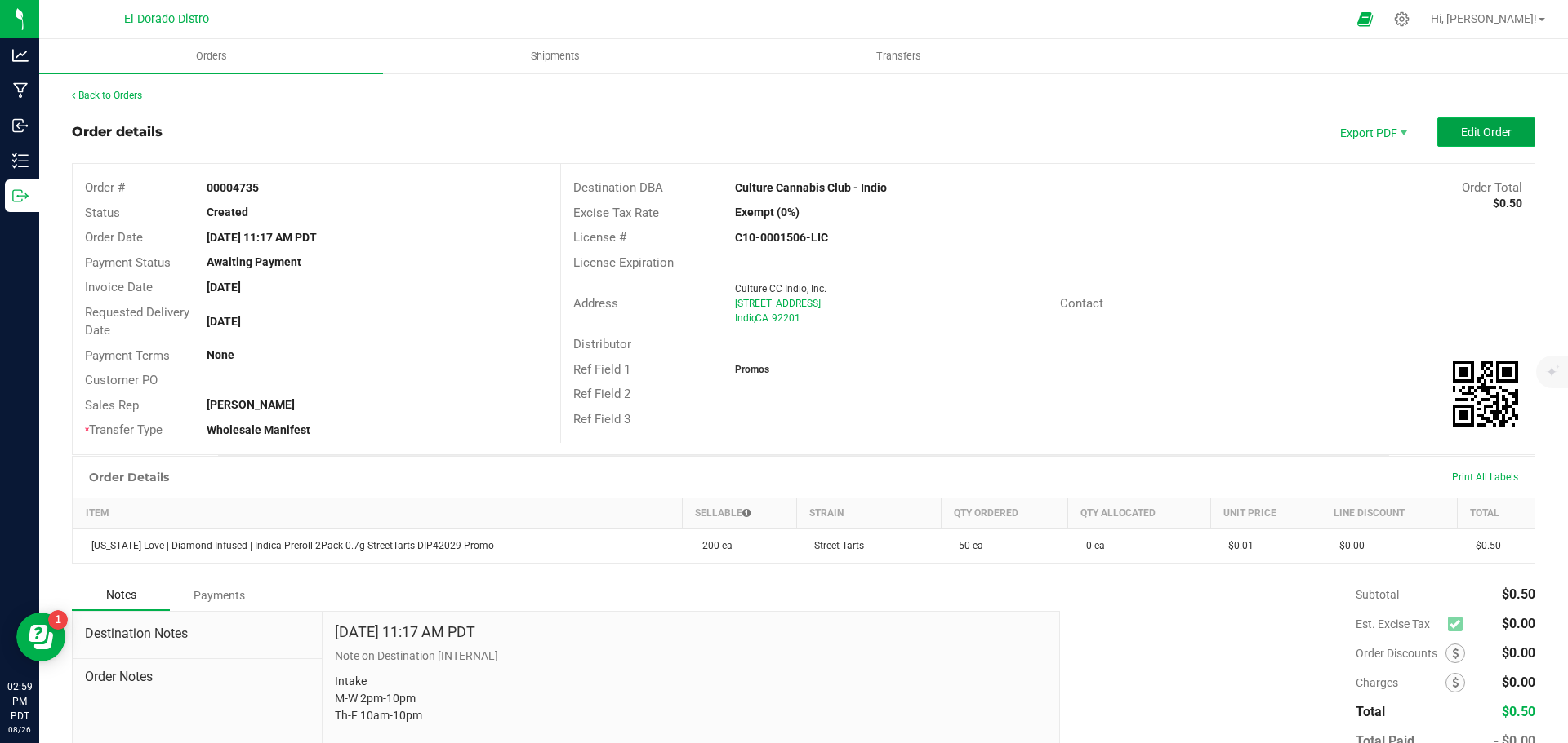
click at [1465, 141] on button "Edit Order" at bounding box center [1486, 132] width 98 height 29
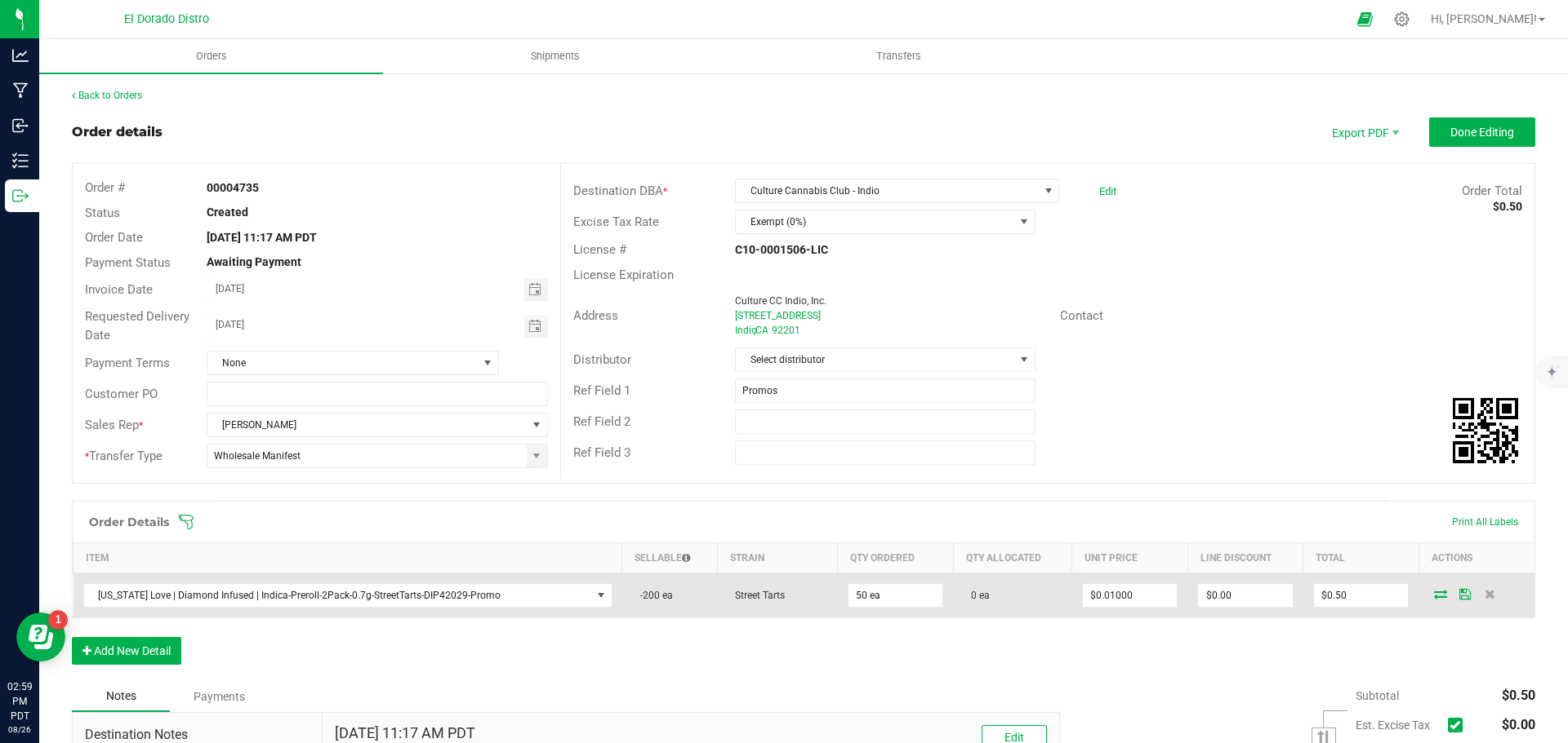
click at [1434, 595] on icon at bounding box center [1440, 593] width 13 height 9
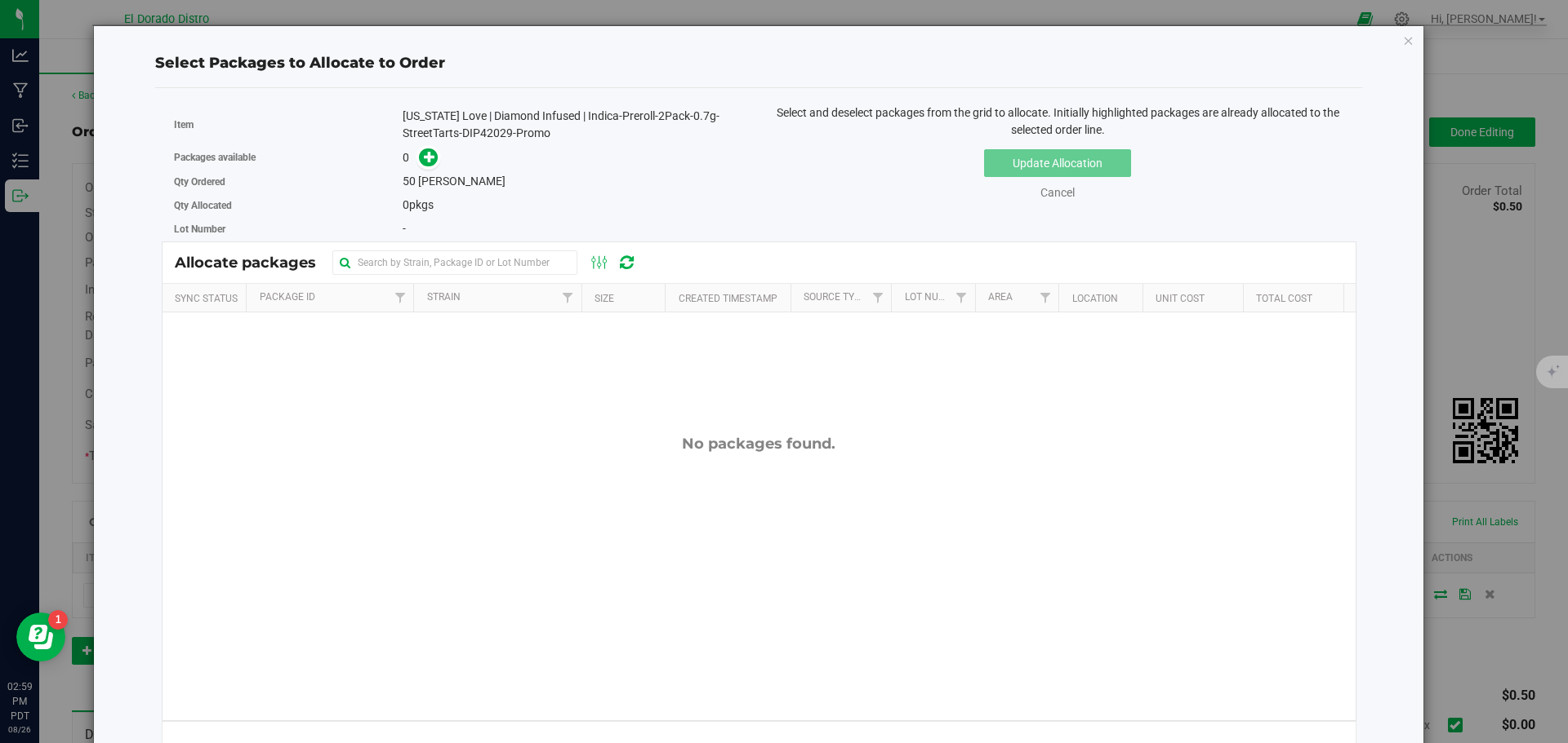
click at [484, 130] on div "California Love | Diamond Infused | Indica-Preroll-2Pack-0.7g-StreetTarts-DIP42…" at bounding box center [574, 124] width 344 height 34
copy div "DIP42029"
click at [434, 164] on span at bounding box center [428, 158] width 19 height 19
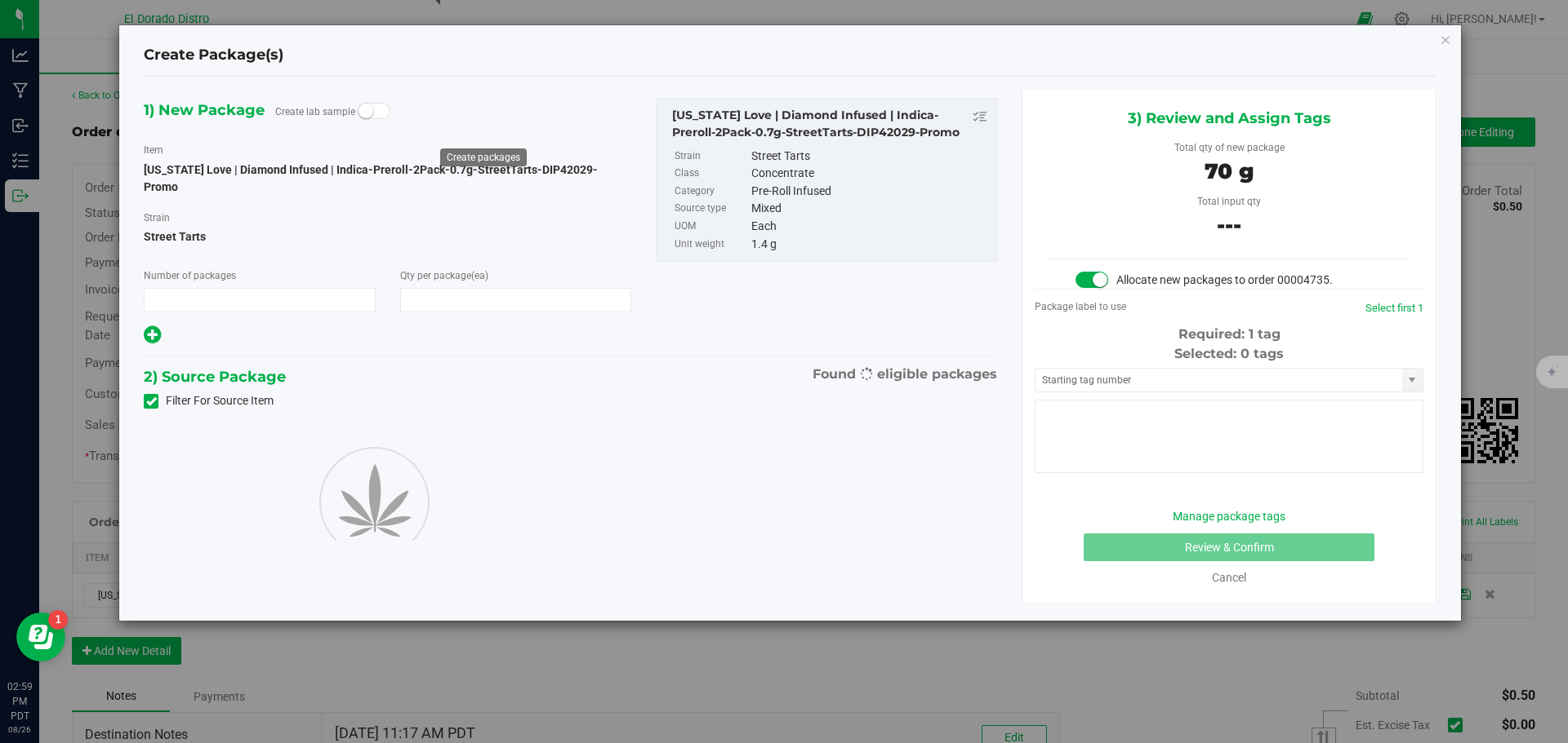
type input "1"
type input "50"
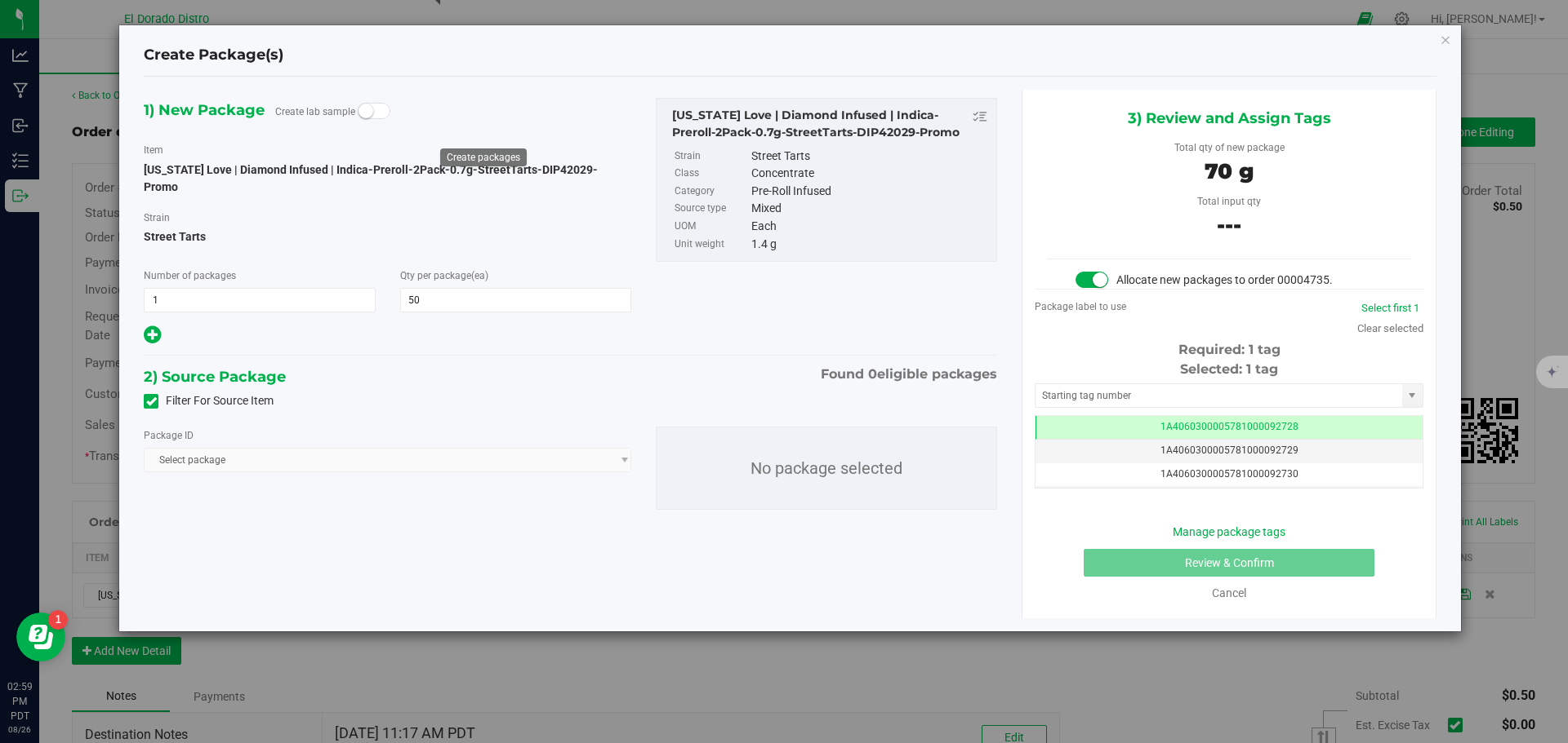
scroll to position [0, -1]
click at [153, 395] on span at bounding box center [151, 401] width 14 height 14
click at [0, 0] on input "Filter For Source Item" at bounding box center [0, 0] width 0 height 0
click at [360, 449] on span "Select package" at bounding box center [378, 460] width 466 height 23
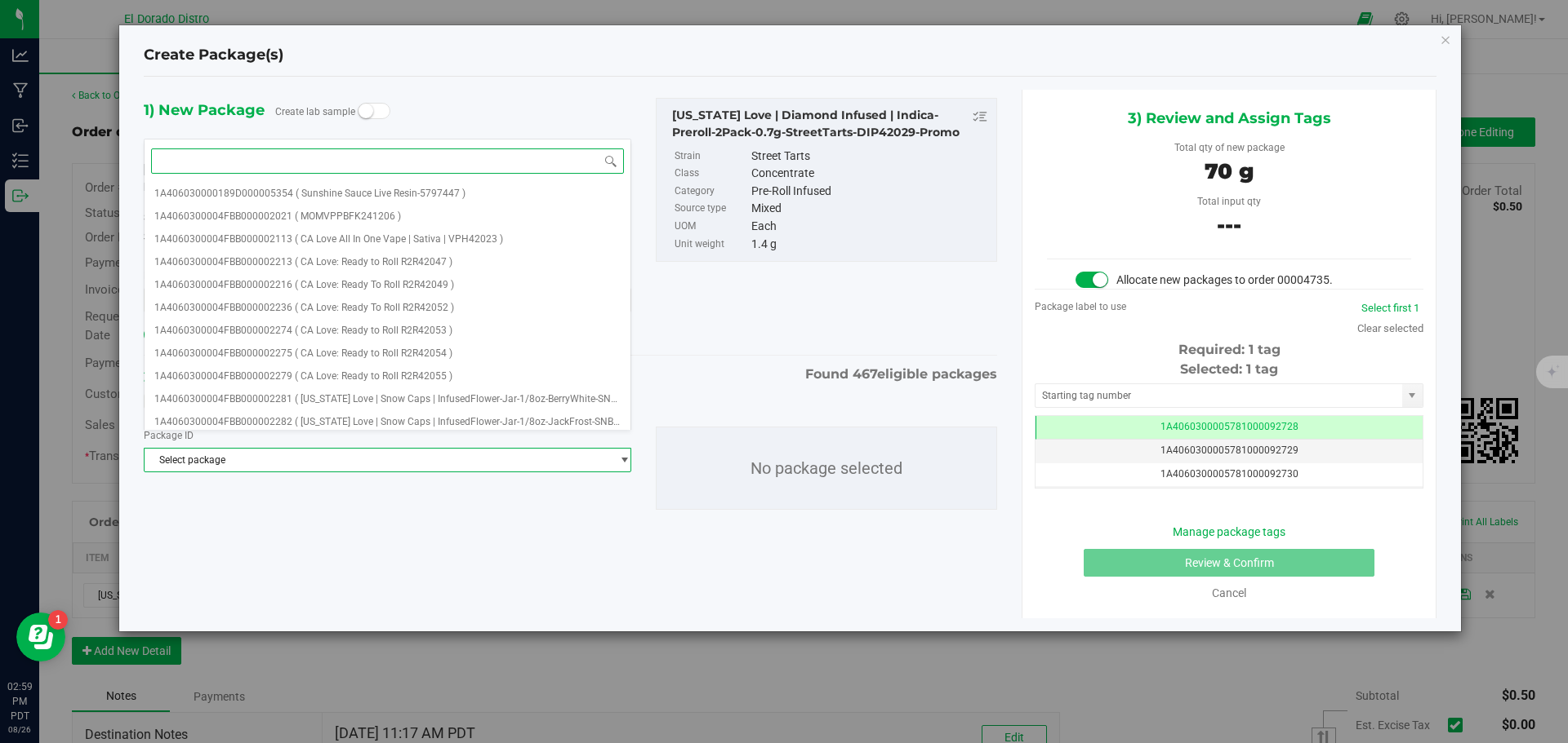
paste input "DIP42029"
type input "DIP42029"
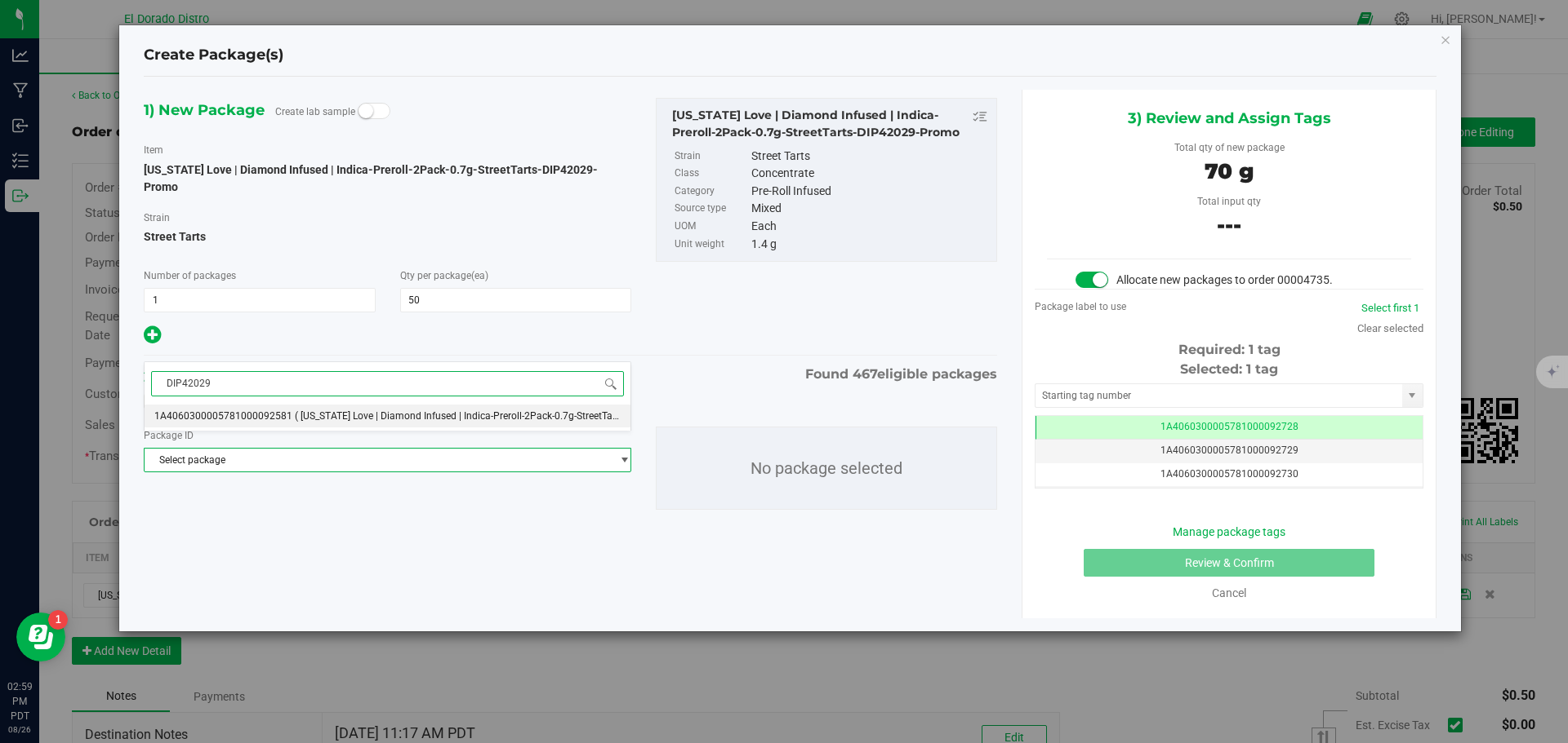
click at [375, 413] on span "( California Love | Diamond Infused | Indica-Preroll-2Pack-0.7g-StreetTarts-DIP…" at bounding box center [485, 416] width 381 height 11
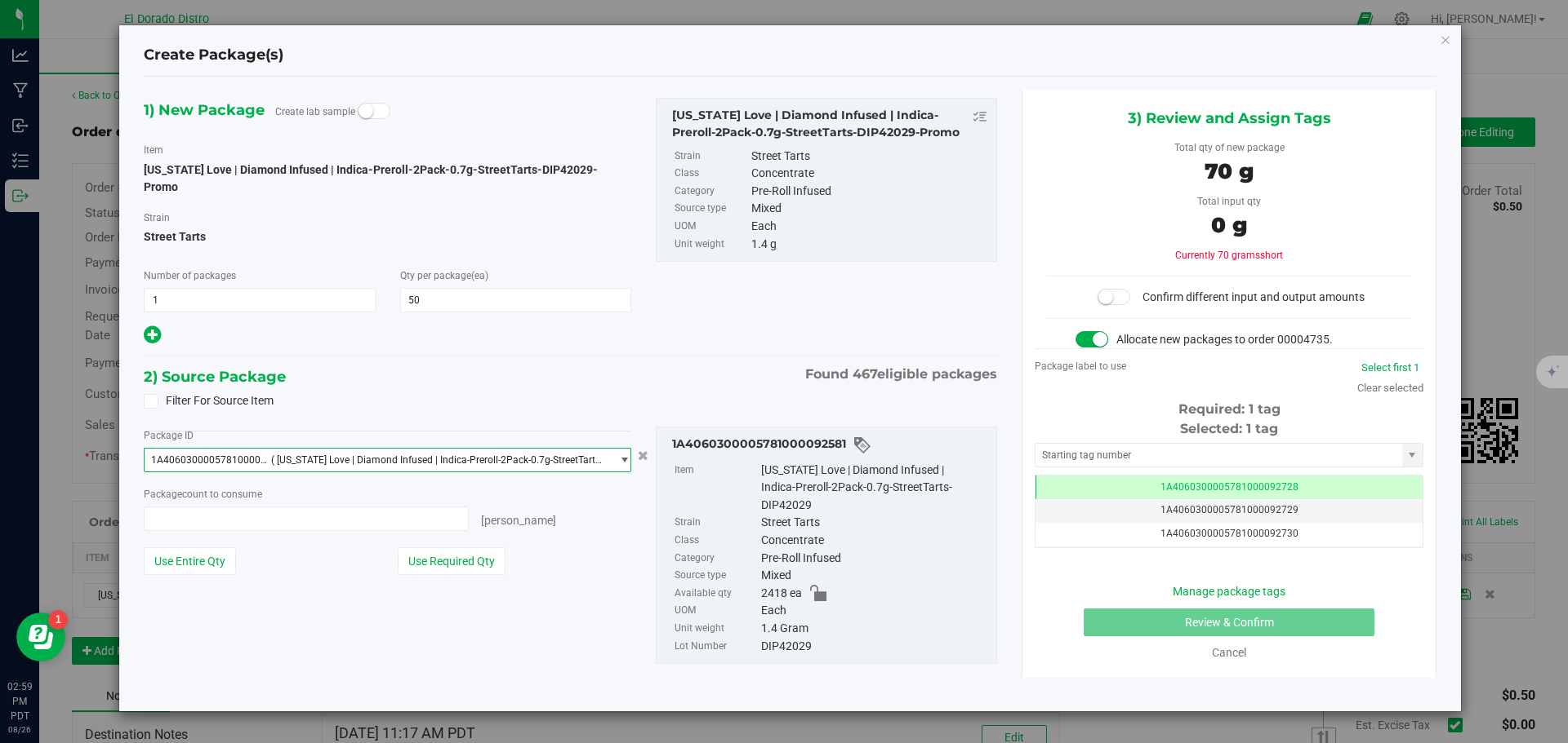
scroll to position [8454, 0]
click at [460, 548] on button "Use Required Qty" at bounding box center [451, 562] width 107 height 28
type input "50 ea"
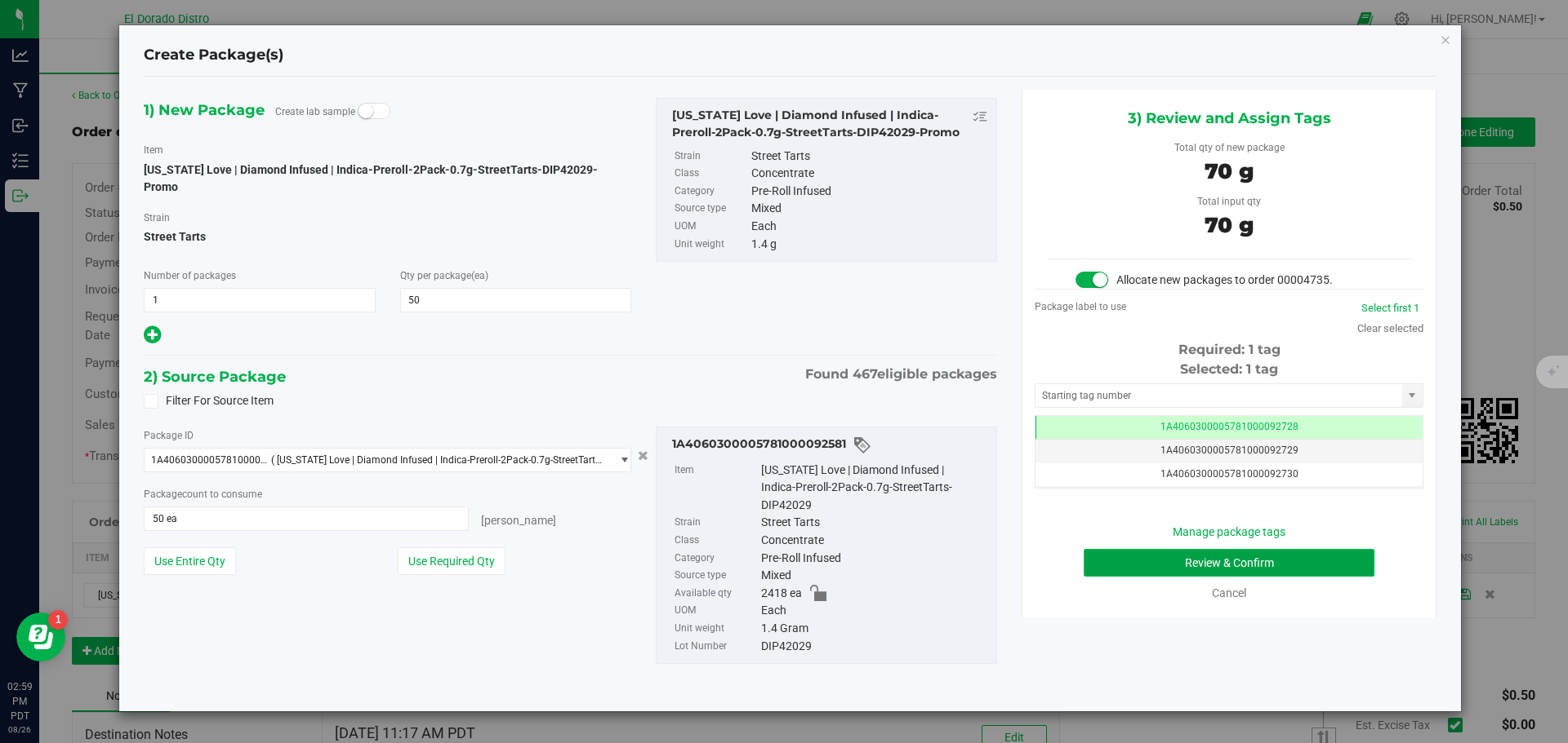
click at [1103, 570] on button "Review & Confirm" at bounding box center [1229, 563] width 291 height 28
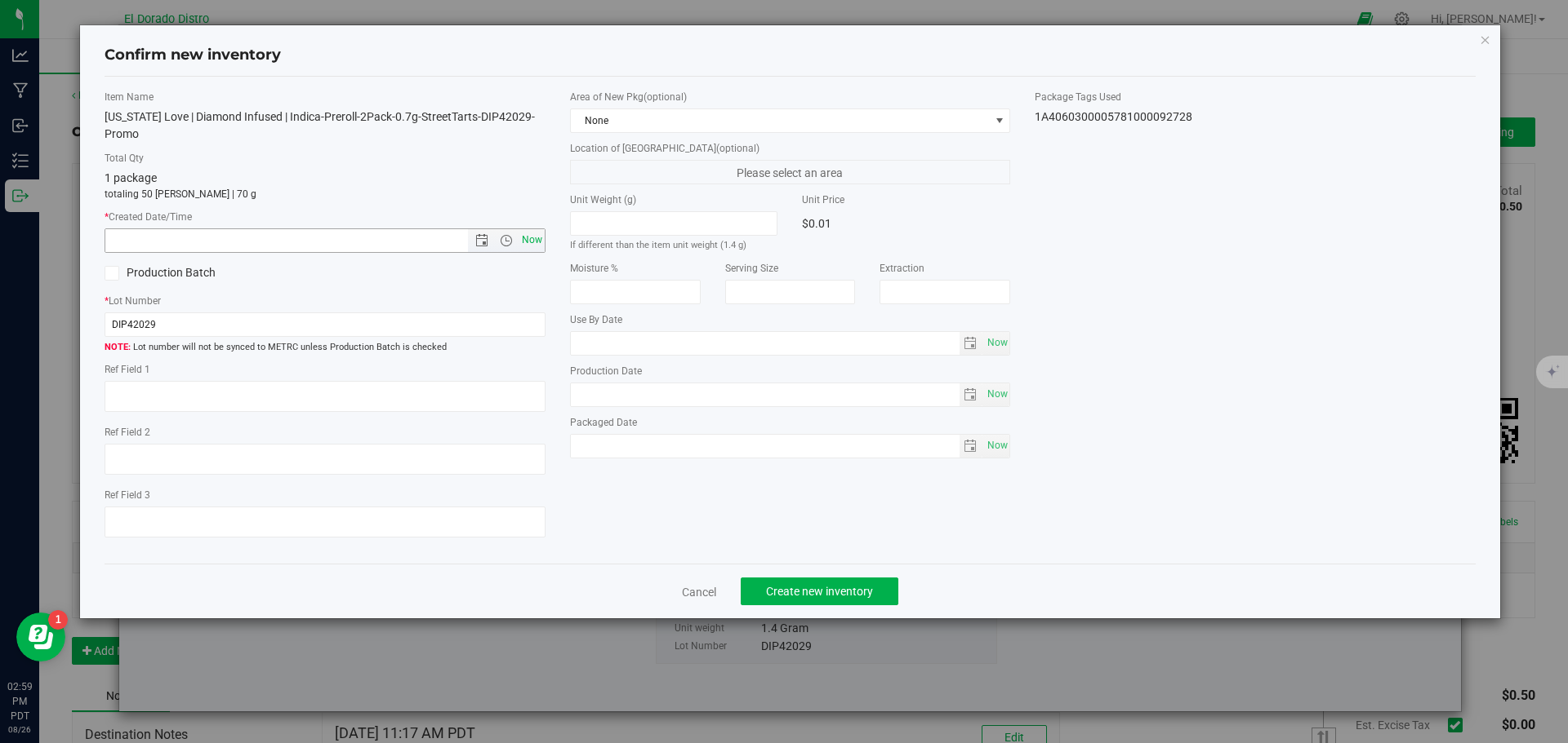
click at [532, 236] on span "Now" at bounding box center [531, 240] width 28 height 24
type input "8/26/2025 2:59 PM"
click at [849, 582] on button "Create new inventory" at bounding box center [819, 591] width 158 height 28
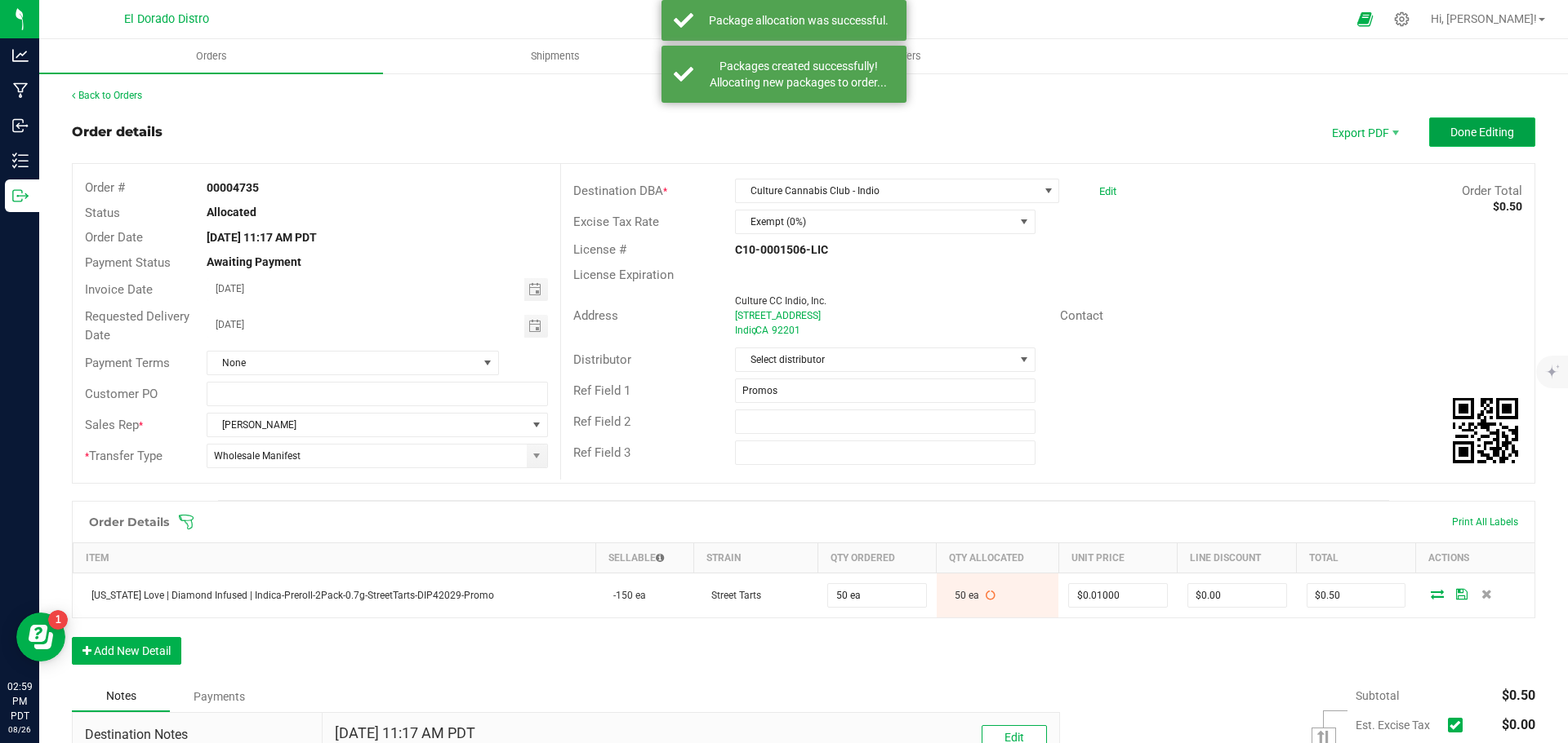
click at [1434, 137] on button "Done Editing" at bounding box center [1482, 132] width 107 height 29
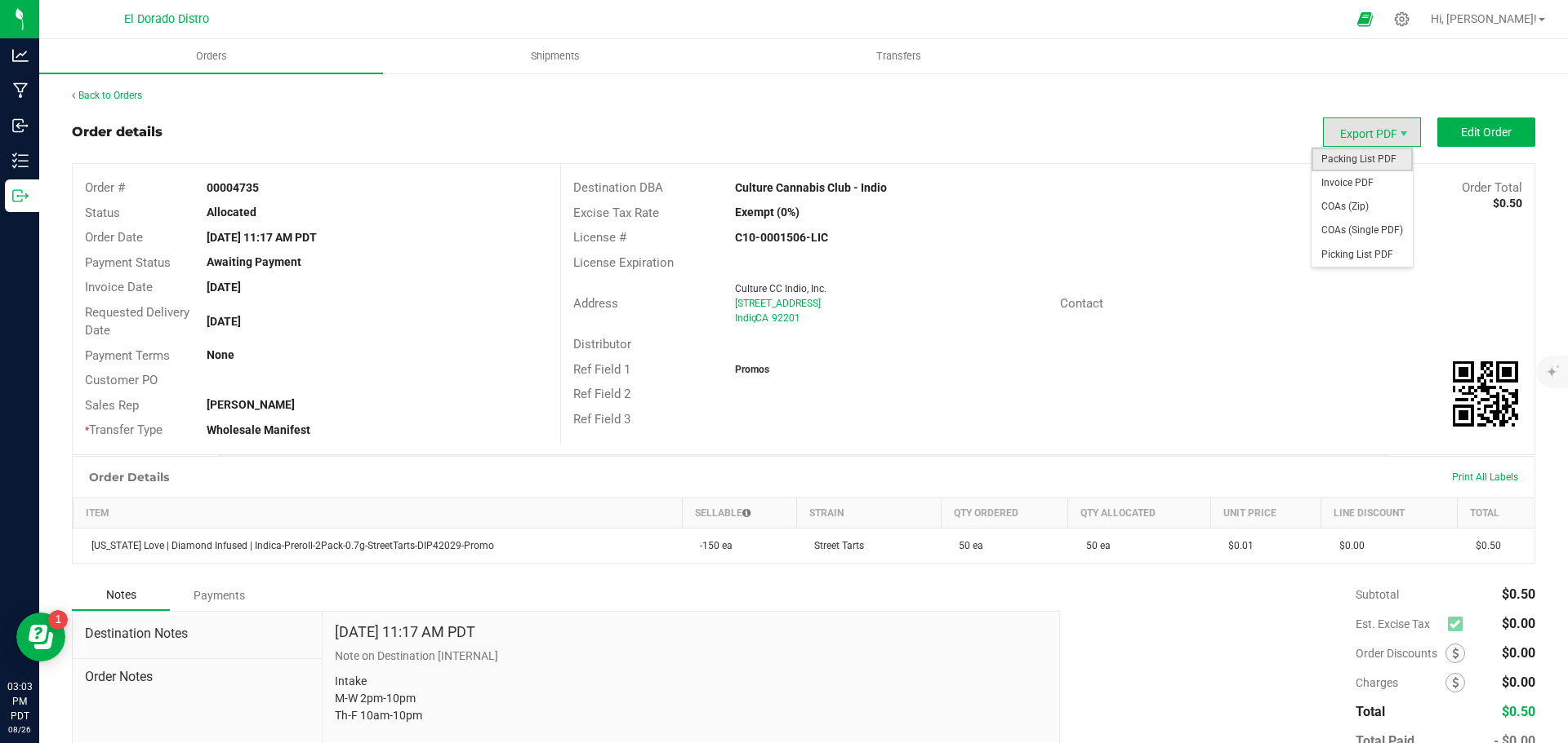
click at [1376, 147] on span "Packing List PDF" at bounding box center [1362, 159] width 101 height 24
click at [1363, 177] on span "Invoice PDF" at bounding box center [1362, 183] width 101 height 24
click at [1360, 177] on span "Invoice PDF" at bounding box center [1362, 183] width 101 height 24
click at [1335, 226] on span "COAs (Single PDF)" at bounding box center [1362, 231] width 101 height 24
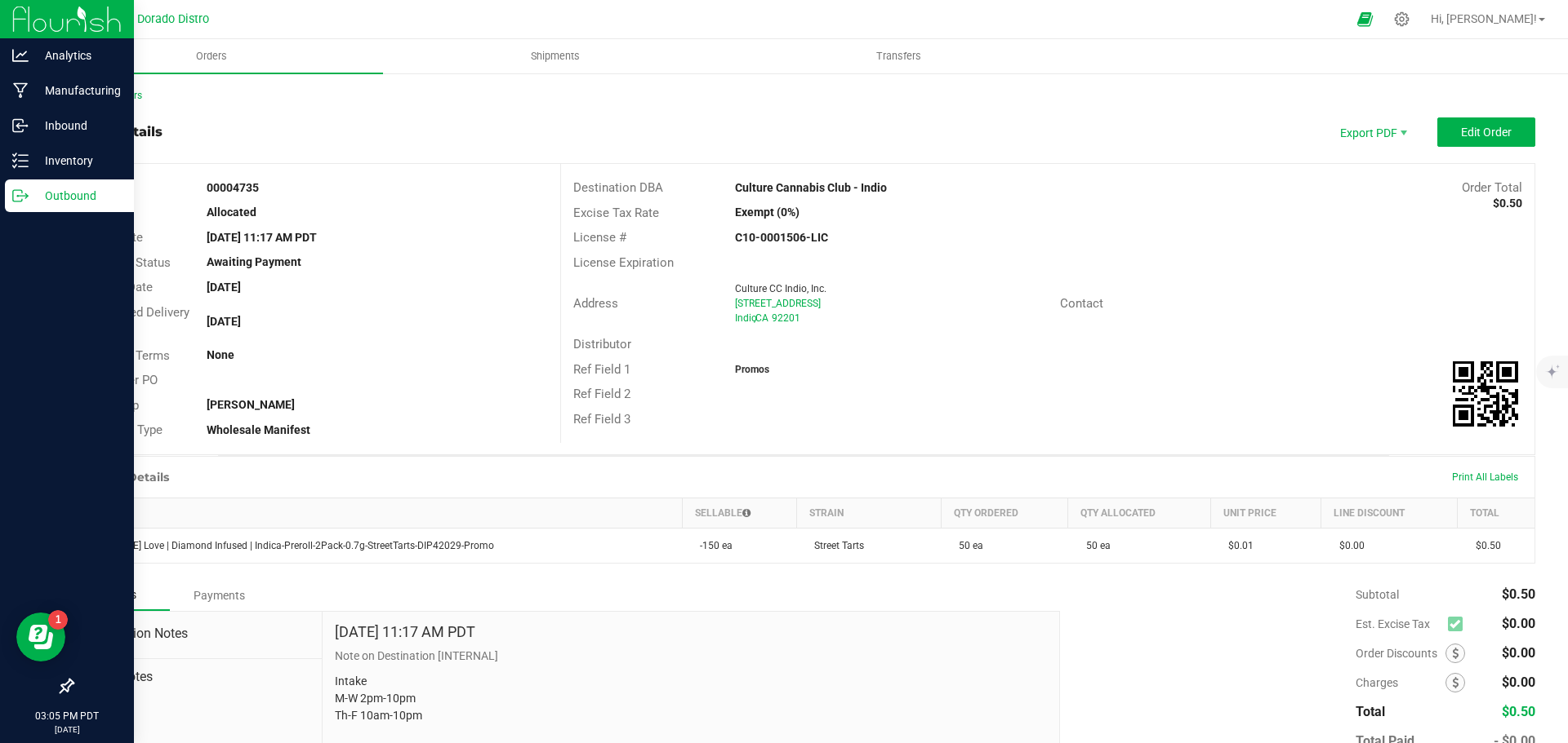
click at [26, 191] on icon at bounding box center [20, 195] width 16 height 16
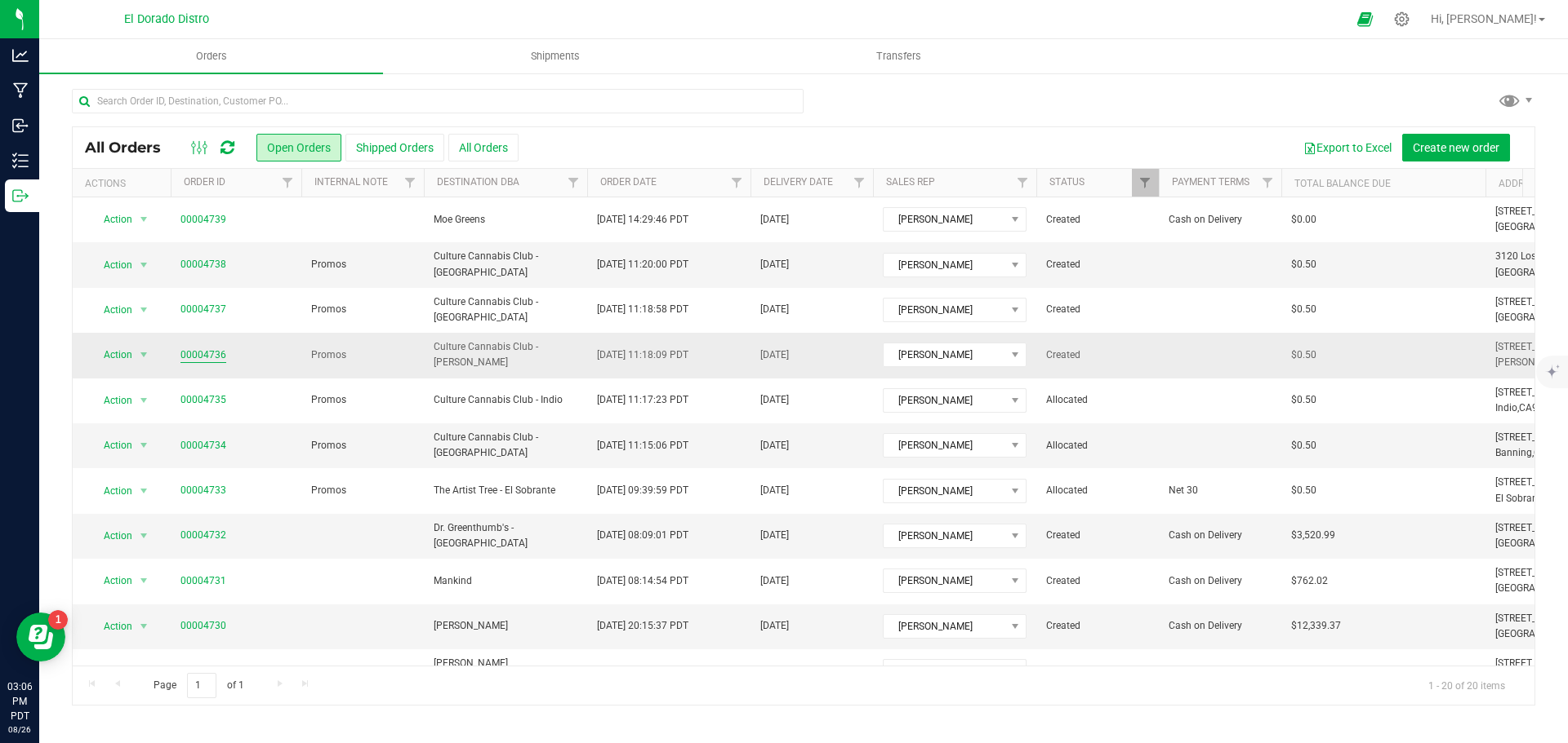
click at [188, 348] on link "00004736" at bounding box center [204, 355] width 46 height 15
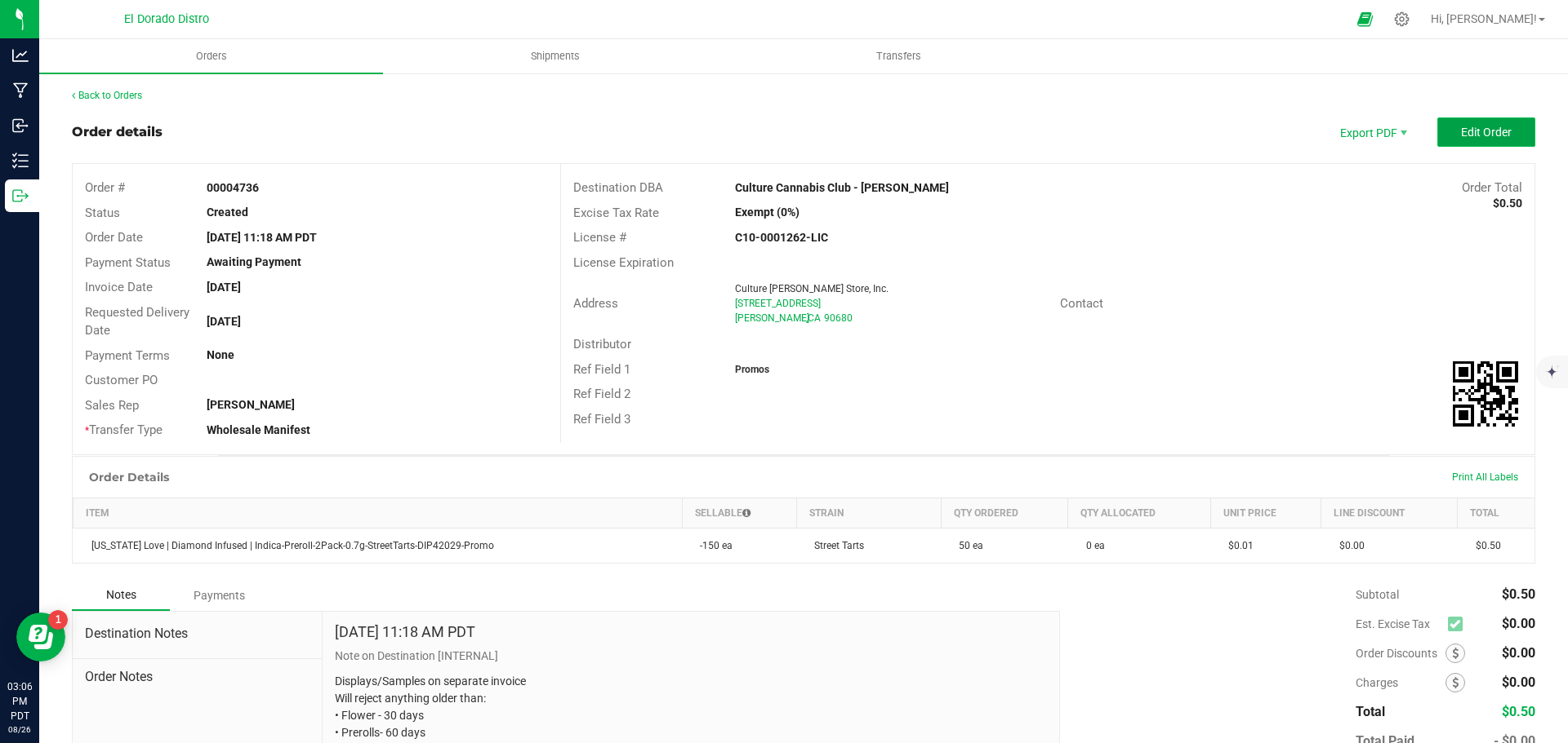
click at [1438, 135] on button "Edit Order" at bounding box center [1486, 132] width 98 height 29
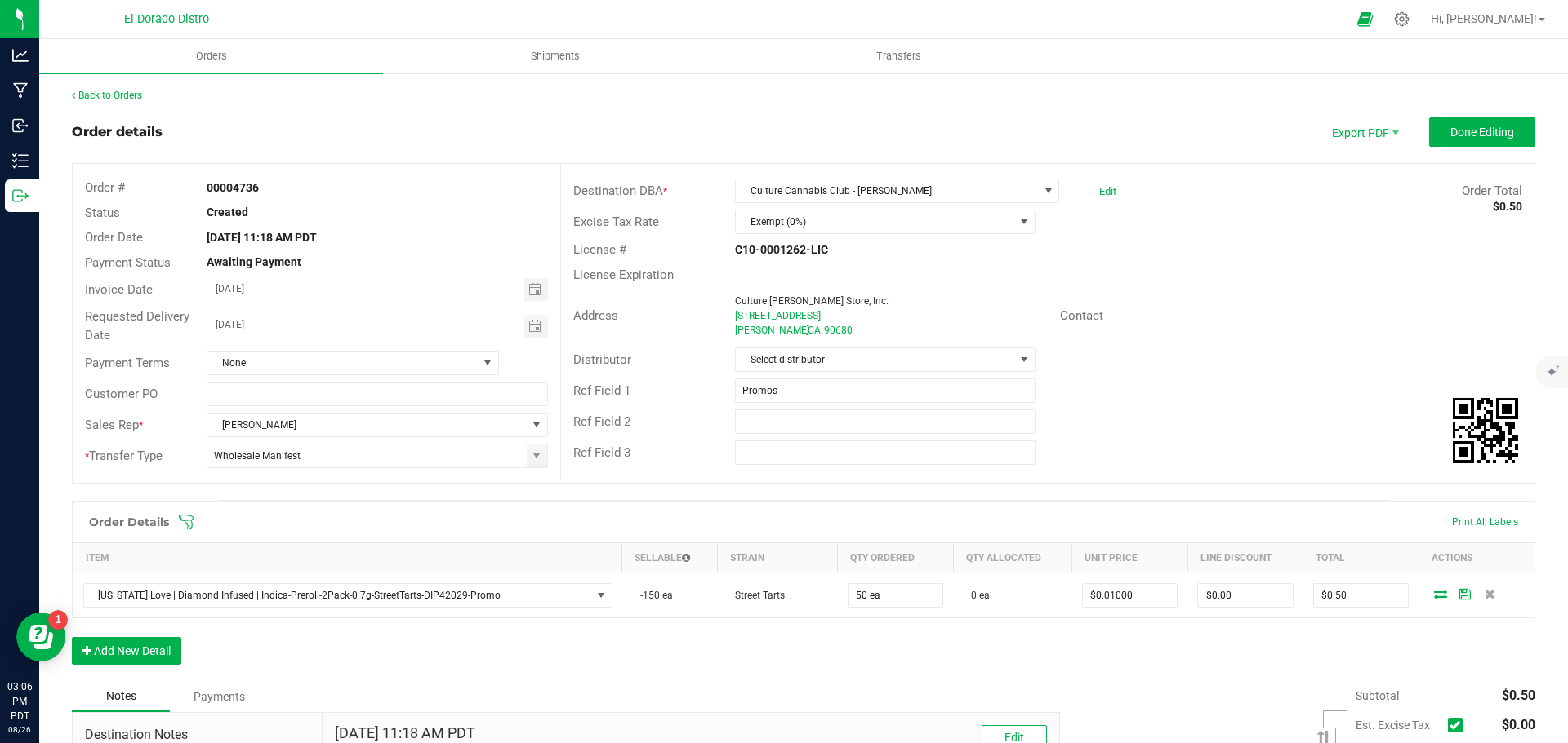
scroll to position [82, 0]
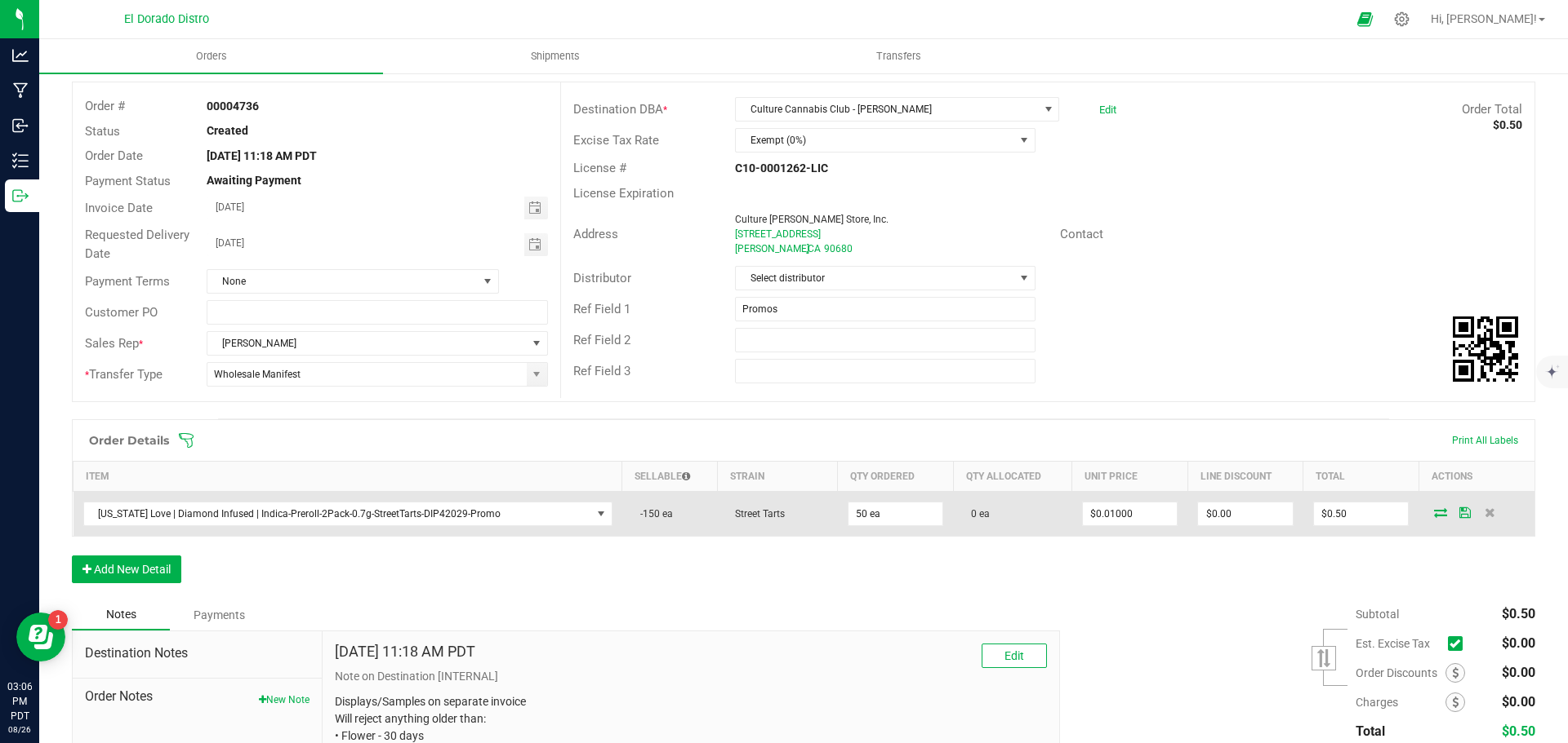
click at [1434, 512] on icon at bounding box center [1440, 512] width 13 height 9
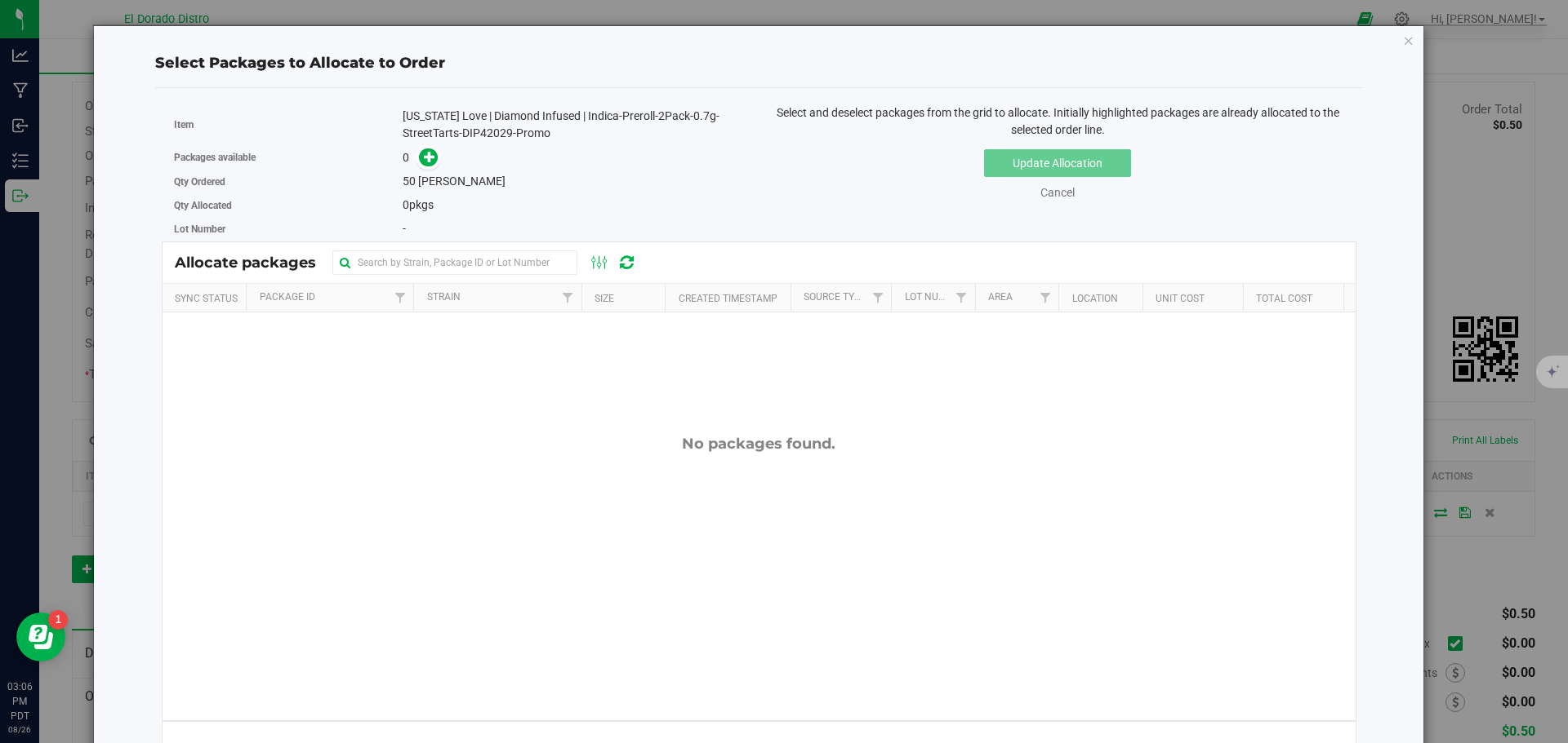
click at [492, 130] on div "California Love | Diamond Infused | Indica-Preroll-2Pack-0.7g-StreetTarts-DIP42…" at bounding box center [574, 124] width 344 height 34
click at [492, 130] on div "California Love | Diamond Infused | Indica-Preroll-2Pack-0.7g-StreetTarts-DIP42…" at bounding box center [574, 124] width 344 height 34
copy div "DIP42029"
click at [424, 154] on icon at bounding box center [429, 156] width 11 height 11
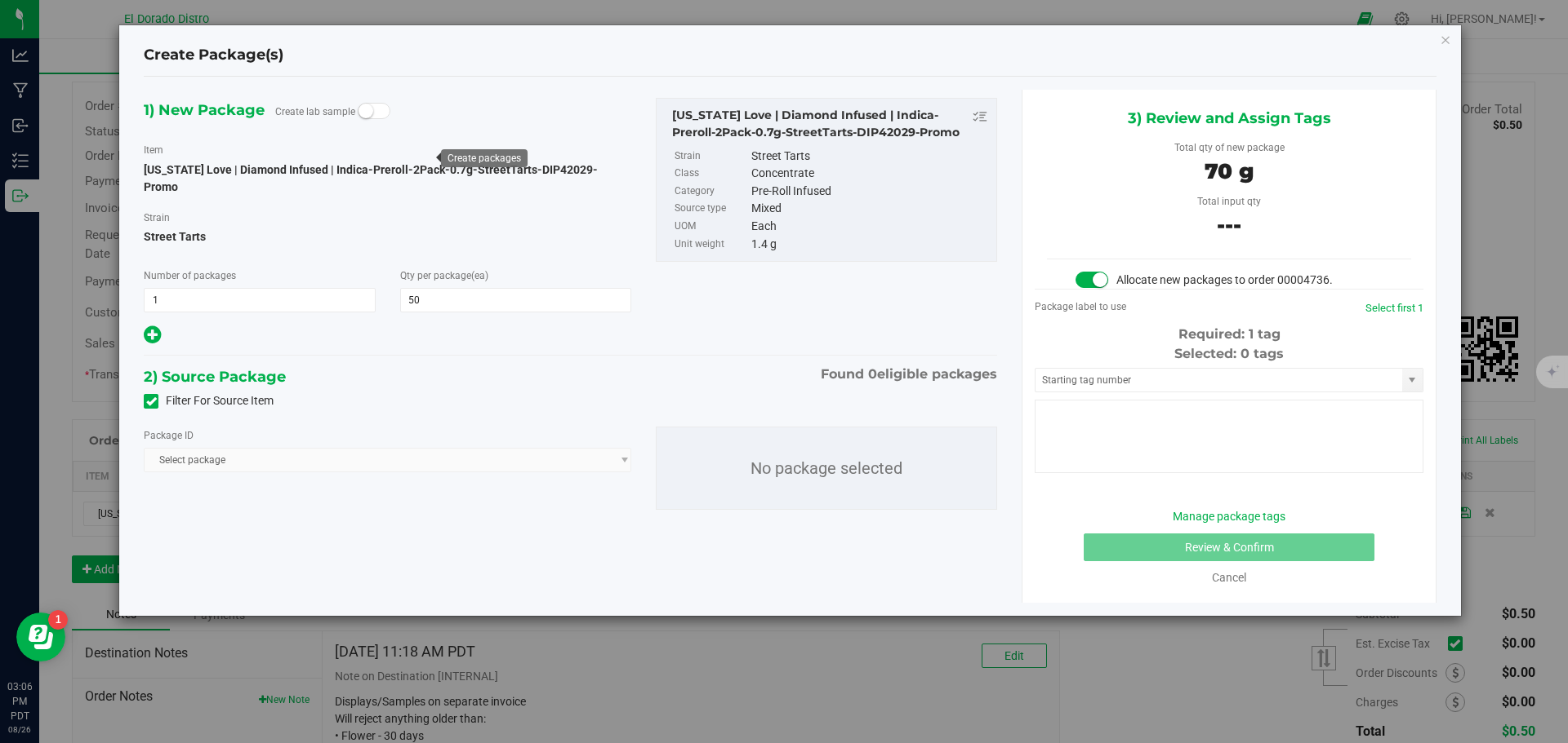
type input "50"
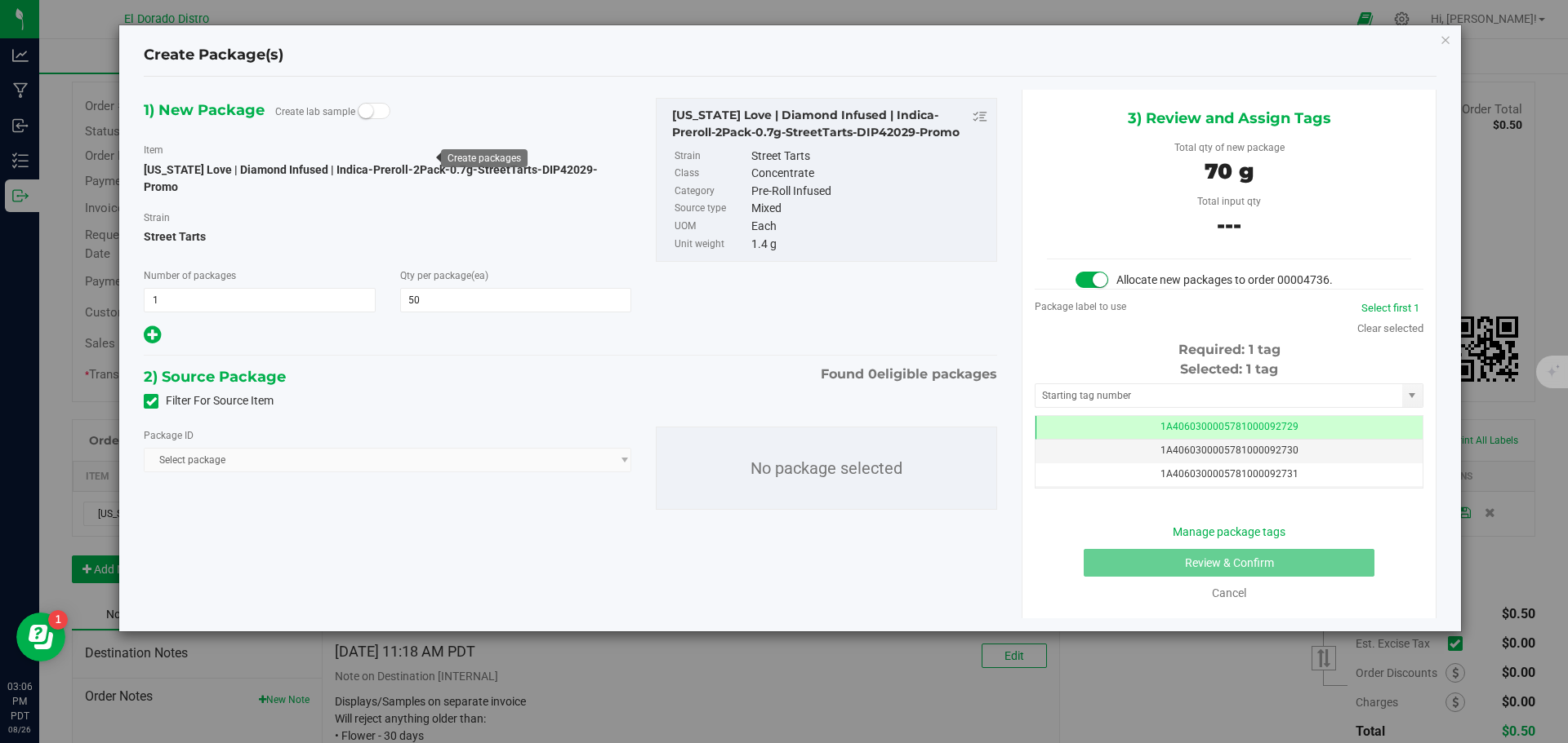
scroll to position [0, -1]
click at [147, 401] on icon at bounding box center [151, 401] width 10 height 0
click at [0, 0] on input "Filter For Source Item" at bounding box center [0, 0] width 0 height 0
click at [299, 451] on span "Select package" at bounding box center [378, 460] width 466 height 23
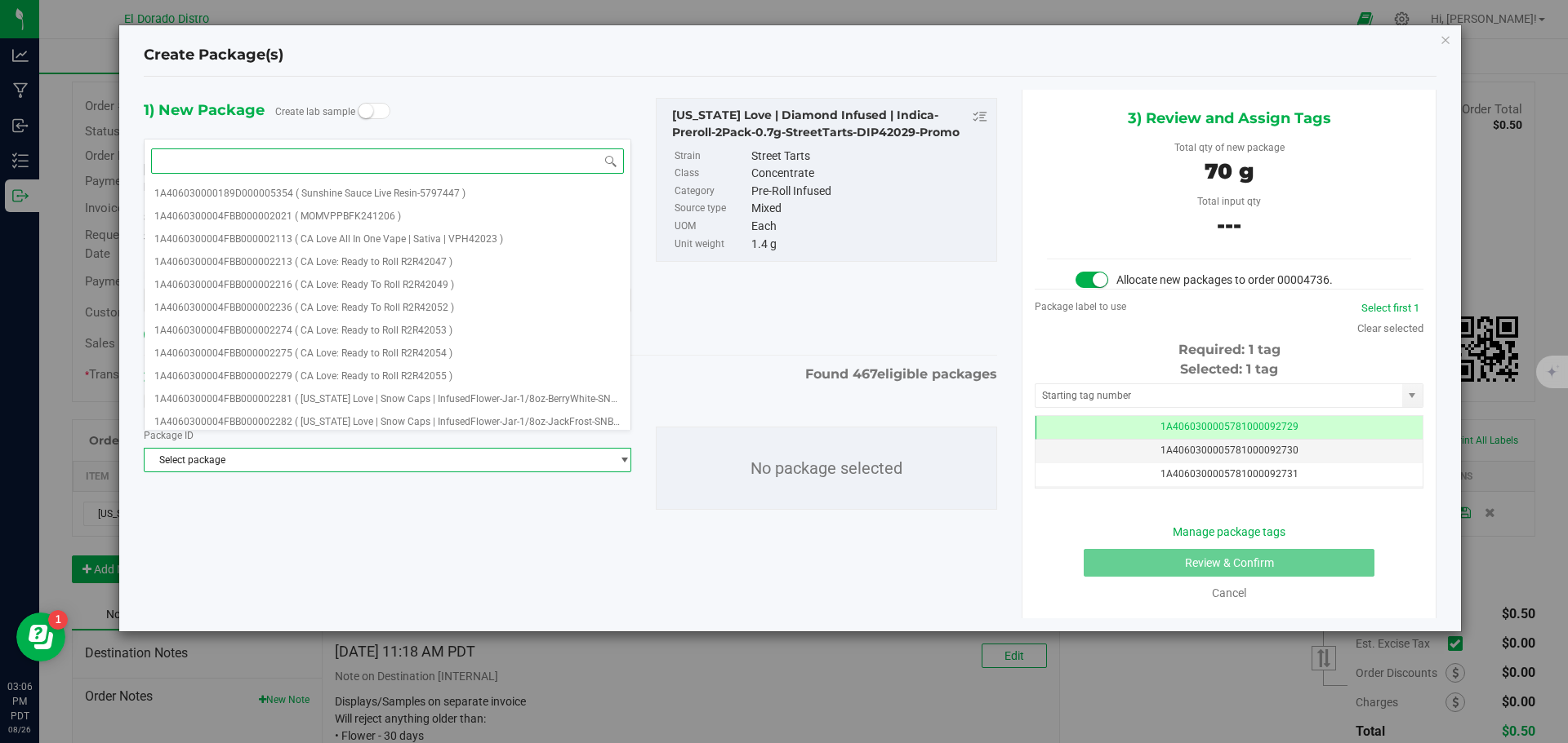
paste input "DIP42029"
type input "DIP42029"
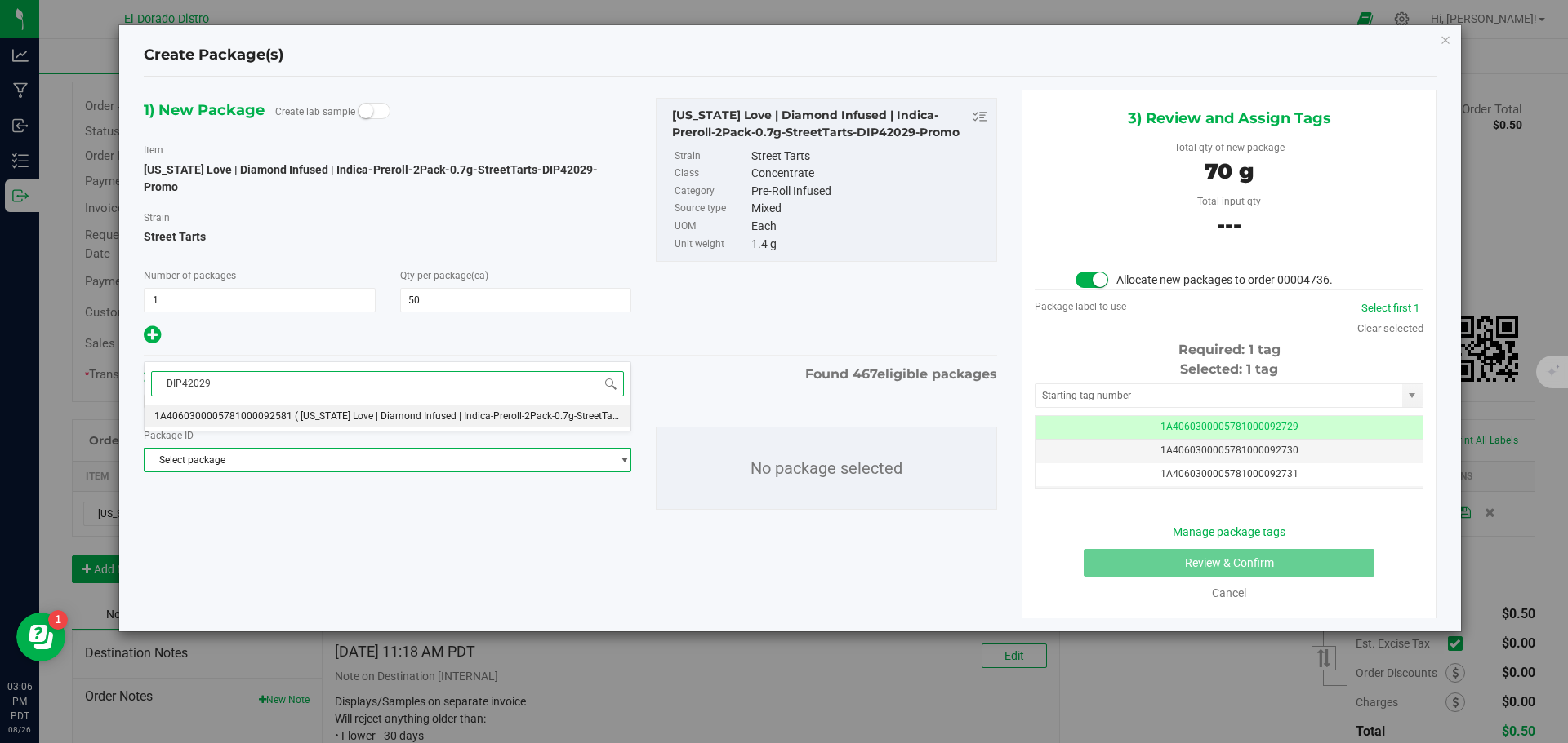
click at [317, 421] on span "( California Love | Diamond Infused | Indica-Preroll-2Pack-0.7g-StreetTarts-DIP…" at bounding box center [485, 416] width 381 height 11
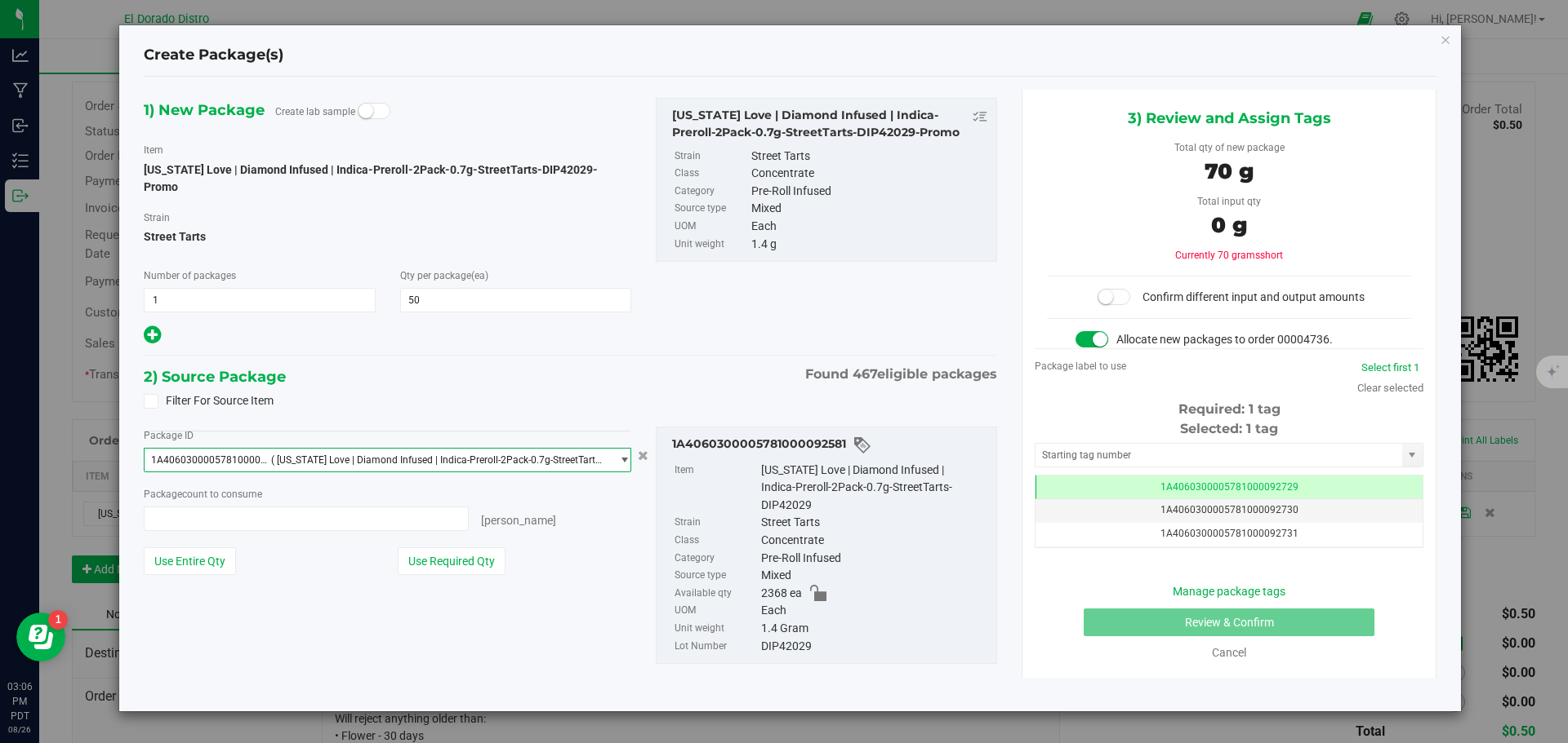
scroll to position [8454, 0]
click at [463, 548] on button "Use Required Qty" at bounding box center [451, 562] width 107 height 28
type input "50 ea"
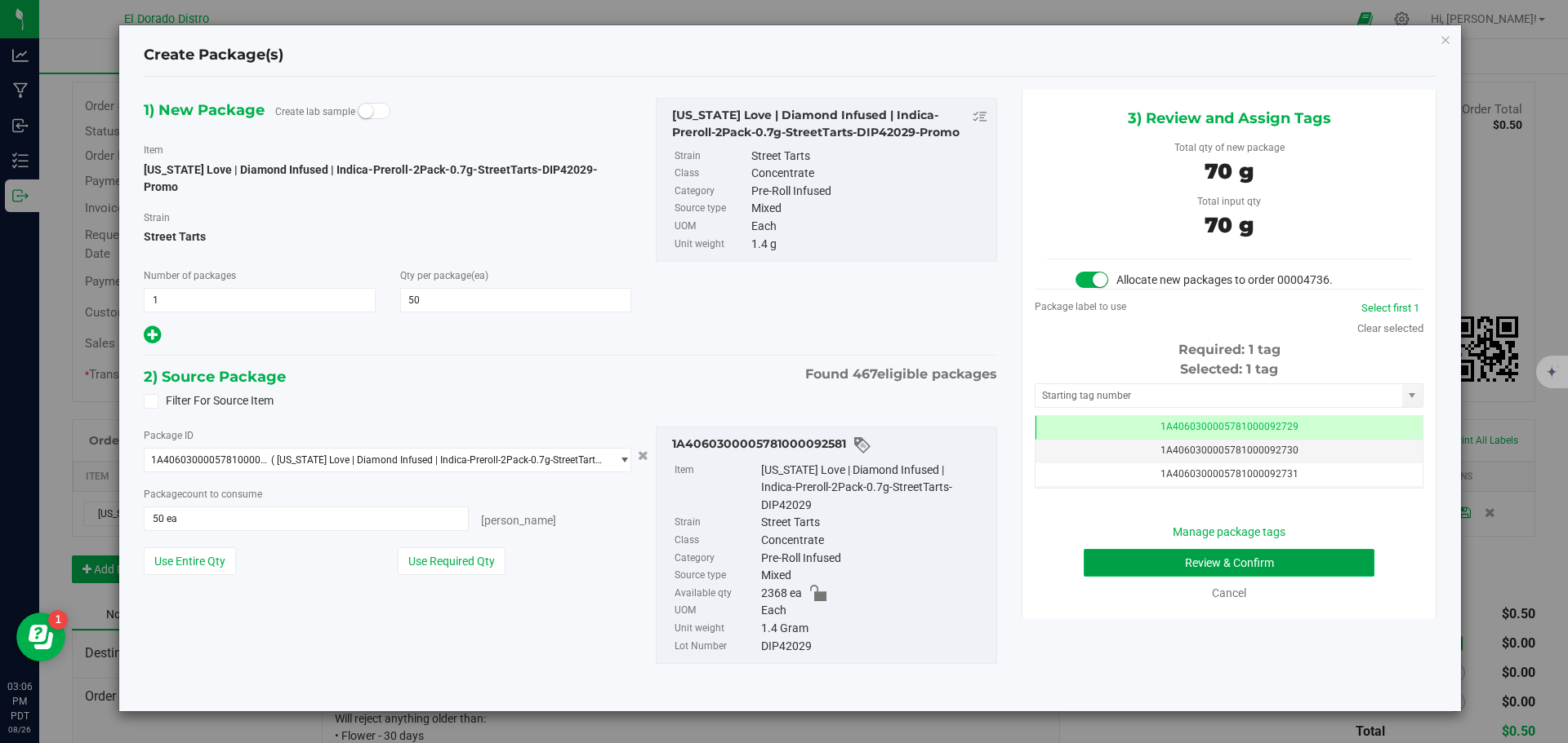
click at [1091, 573] on button "Review & Confirm" at bounding box center [1229, 563] width 291 height 28
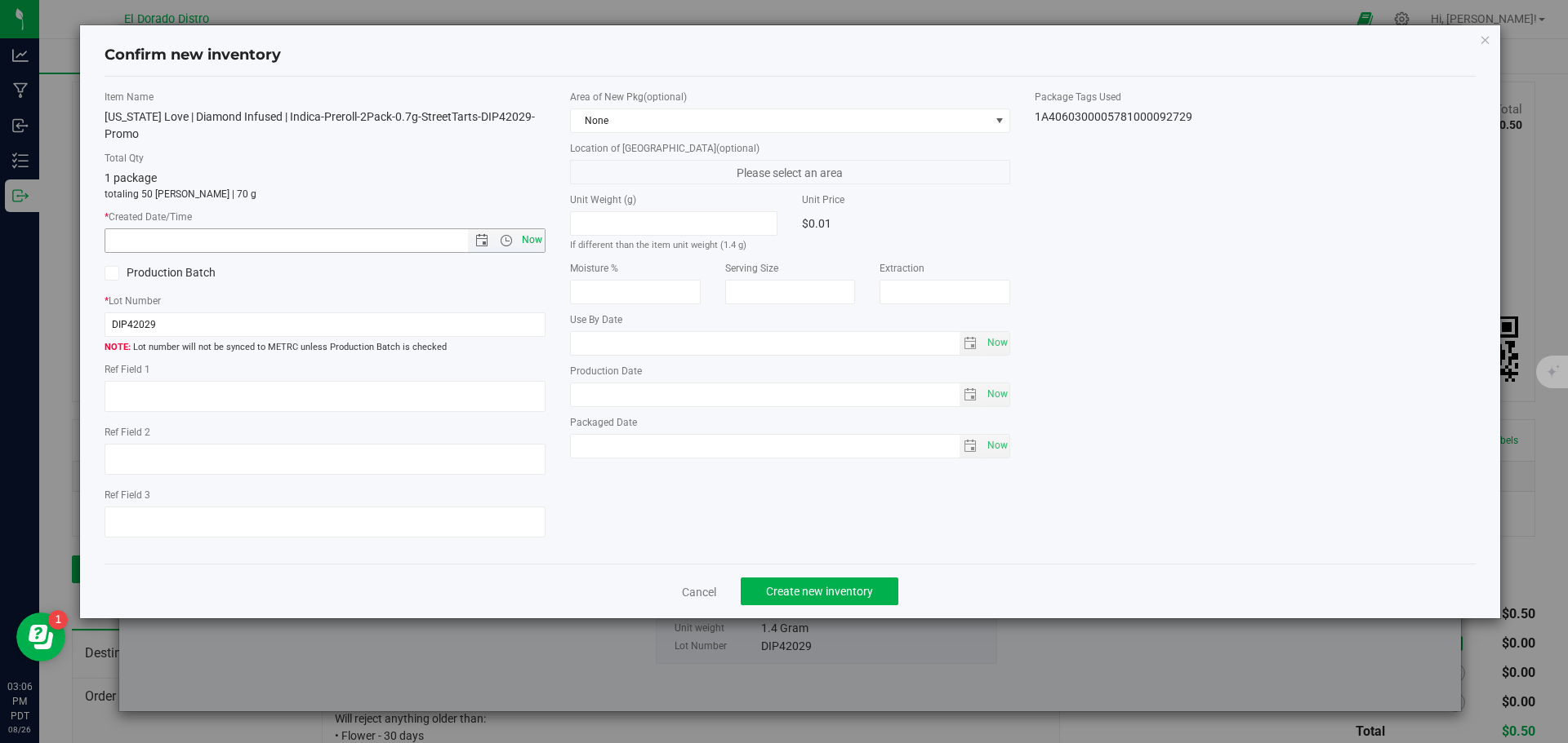
click at [533, 241] on span "Now" at bounding box center [531, 240] width 28 height 24
type input "8/26/2025 3:06 PM"
click at [829, 587] on span "Create new inventory" at bounding box center [819, 591] width 107 height 13
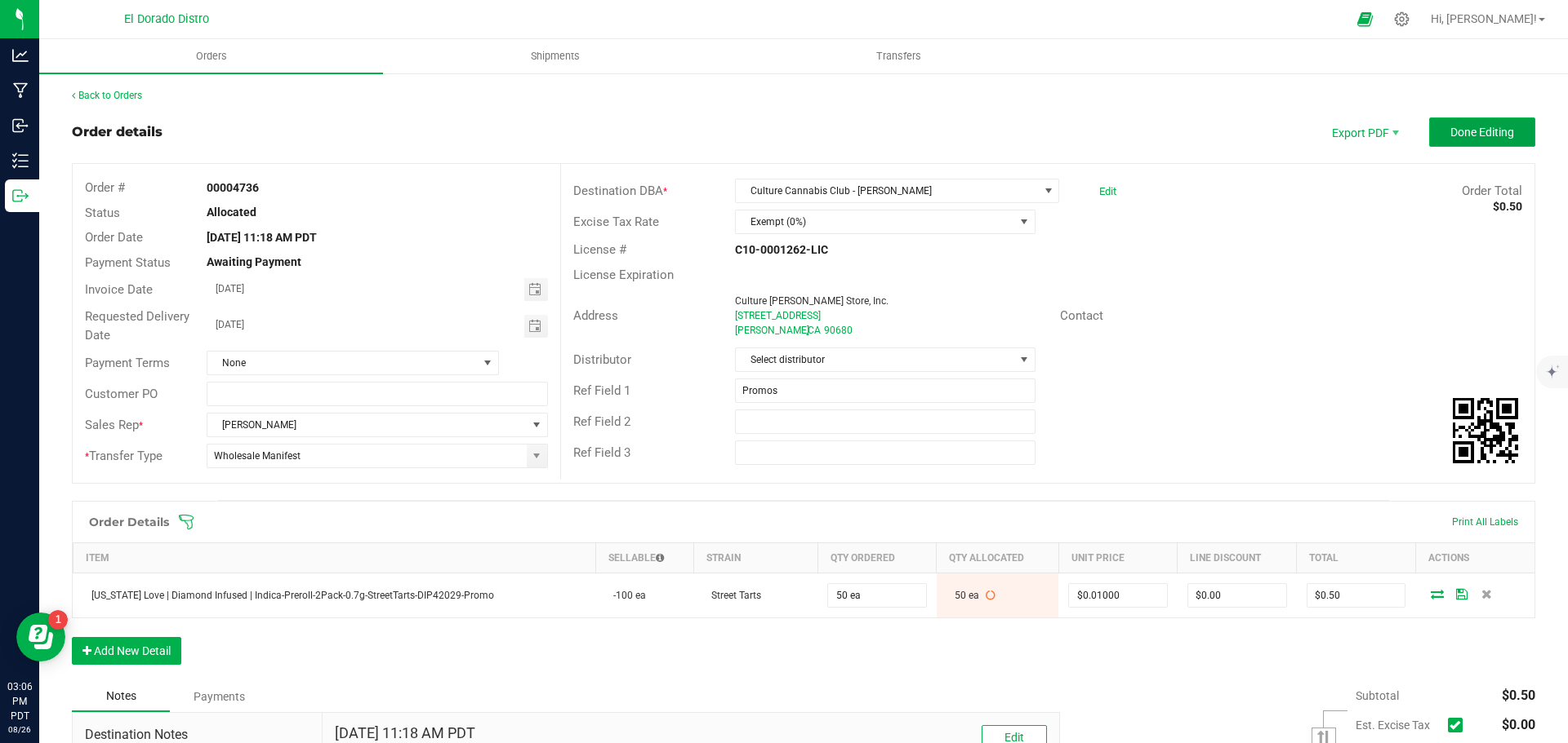
click at [1455, 138] on span "Done Editing" at bounding box center [1482, 131] width 64 height 13
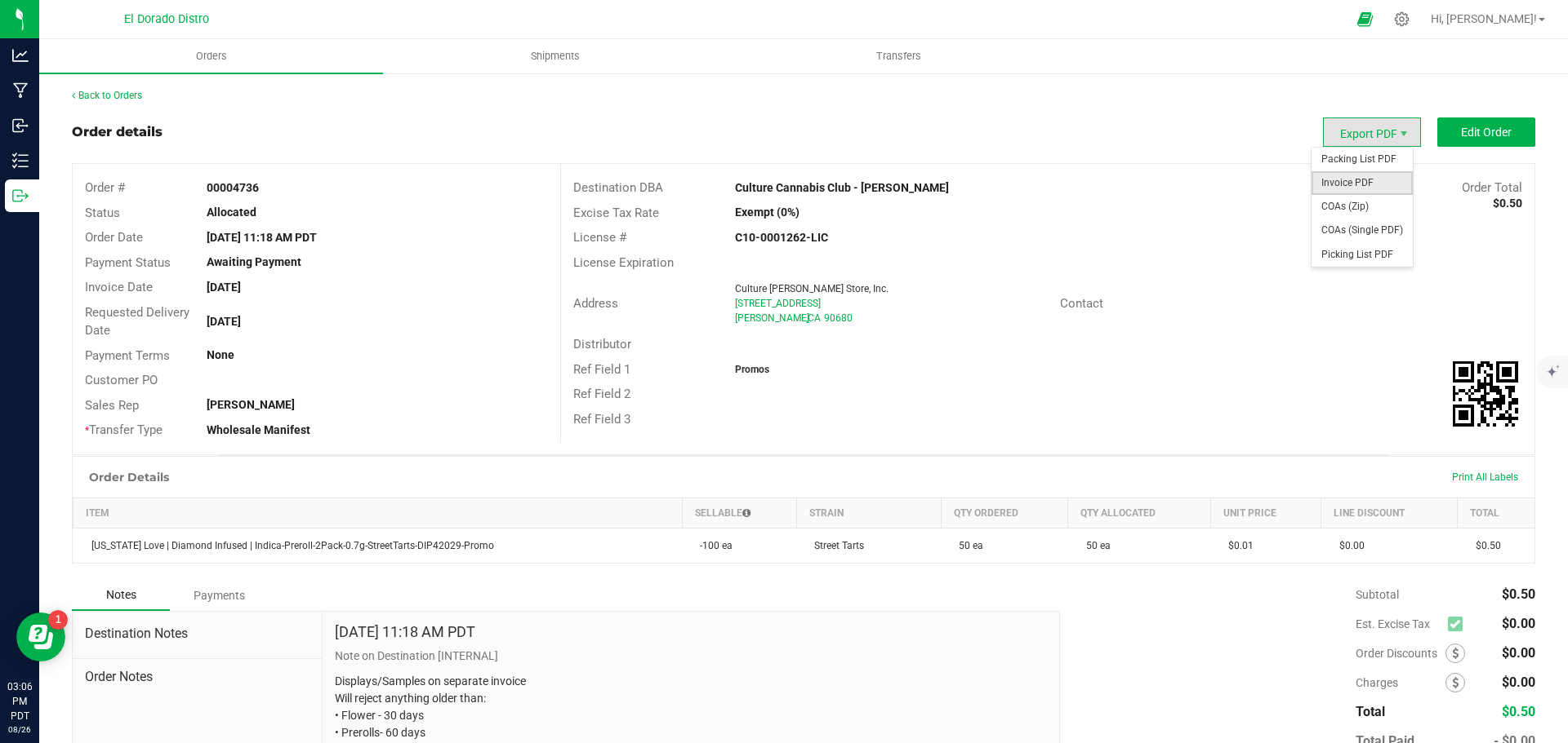
click at [1352, 178] on span "Invoice PDF" at bounding box center [1362, 183] width 101 height 24
click at [1357, 229] on span "COAs (Single PDF)" at bounding box center [1362, 231] width 101 height 24
click at [1368, 153] on span "Packing List PDF" at bounding box center [1362, 159] width 101 height 24
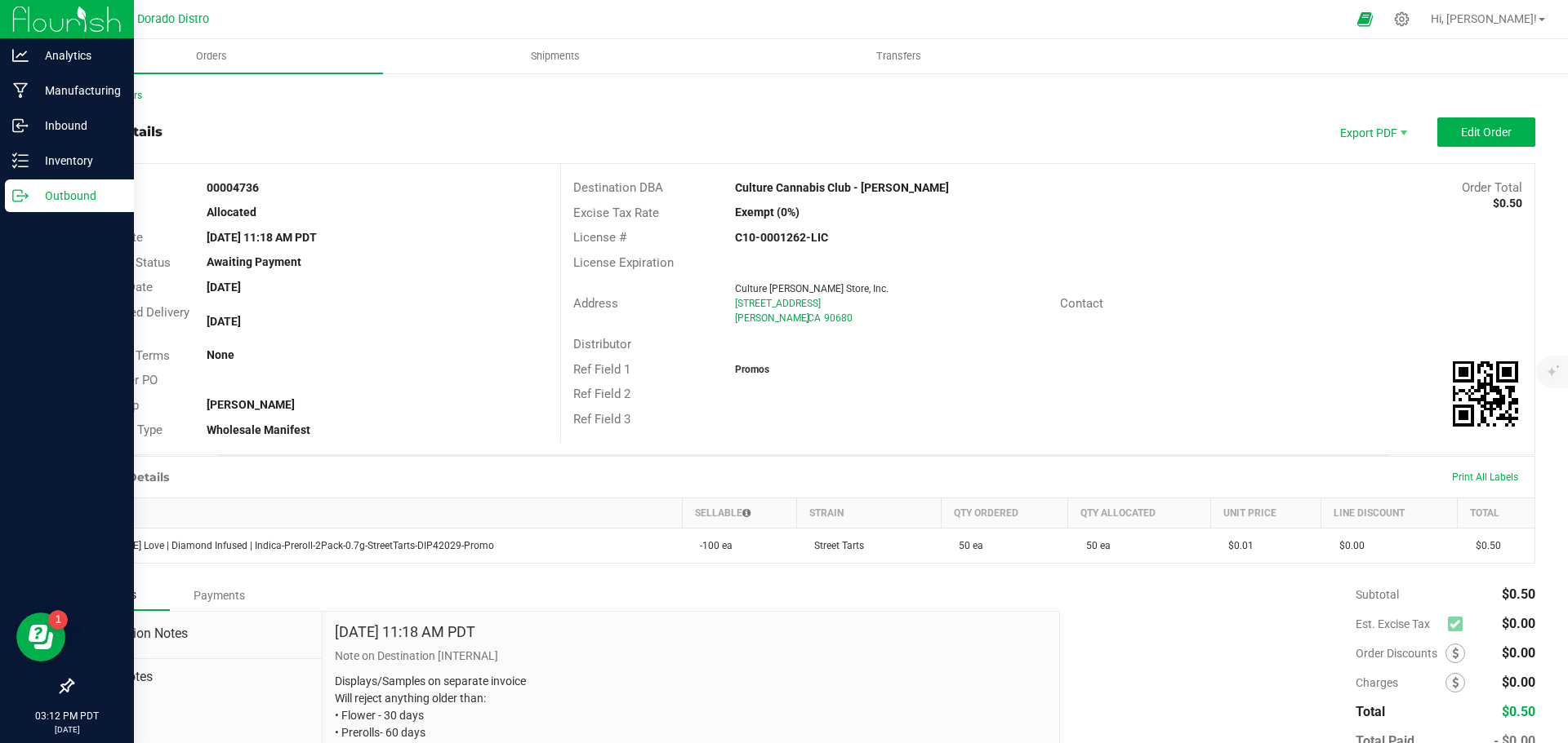
click at [34, 193] on p "Outbound" at bounding box center [78, 195] width 98 height 20
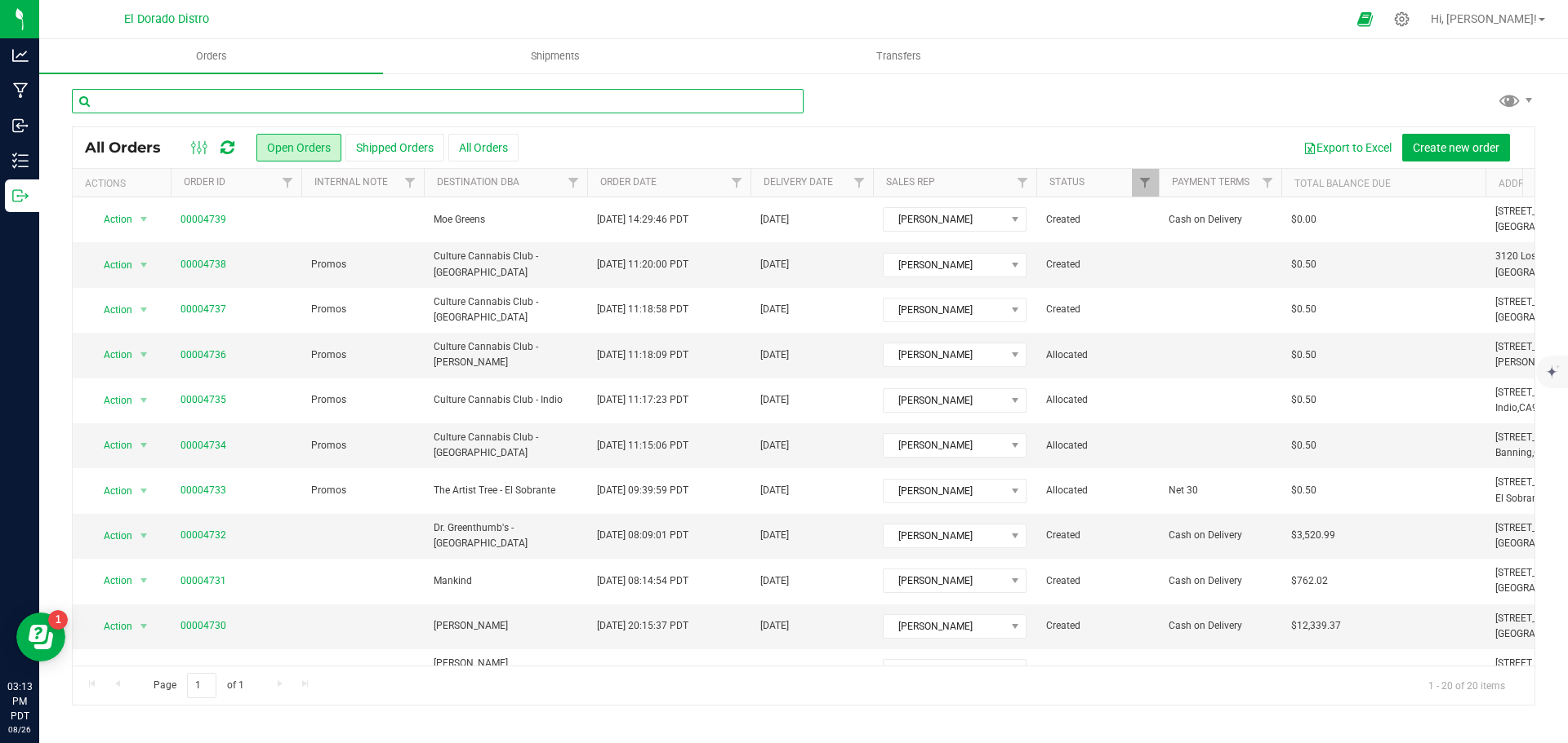
click at [335, 103] on input "text" at bounding box center [437, 101] width 732 height 25
type input "4738"
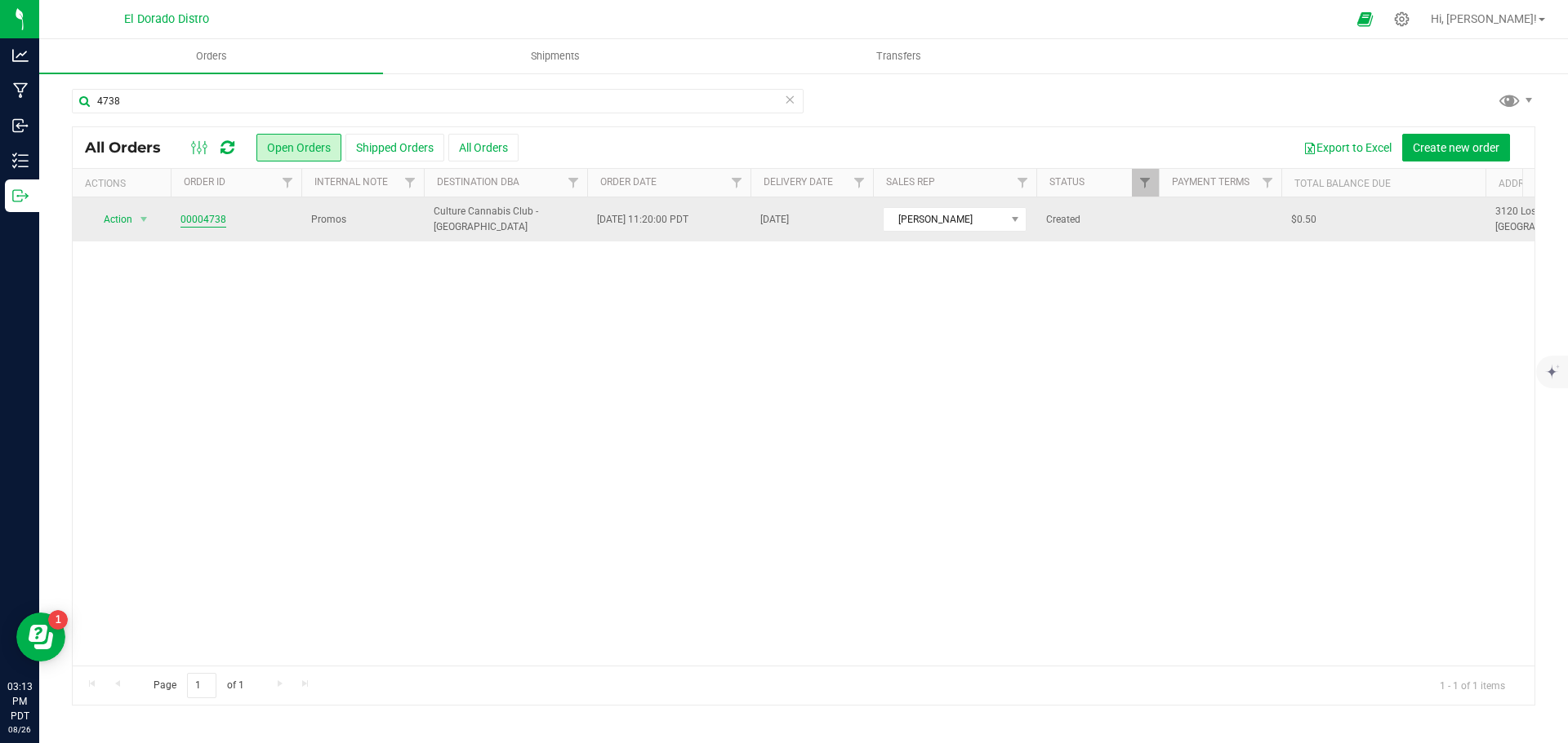
click at [200, 220] on link "00004738" at bounding box center [204, 220] width 46 height 15
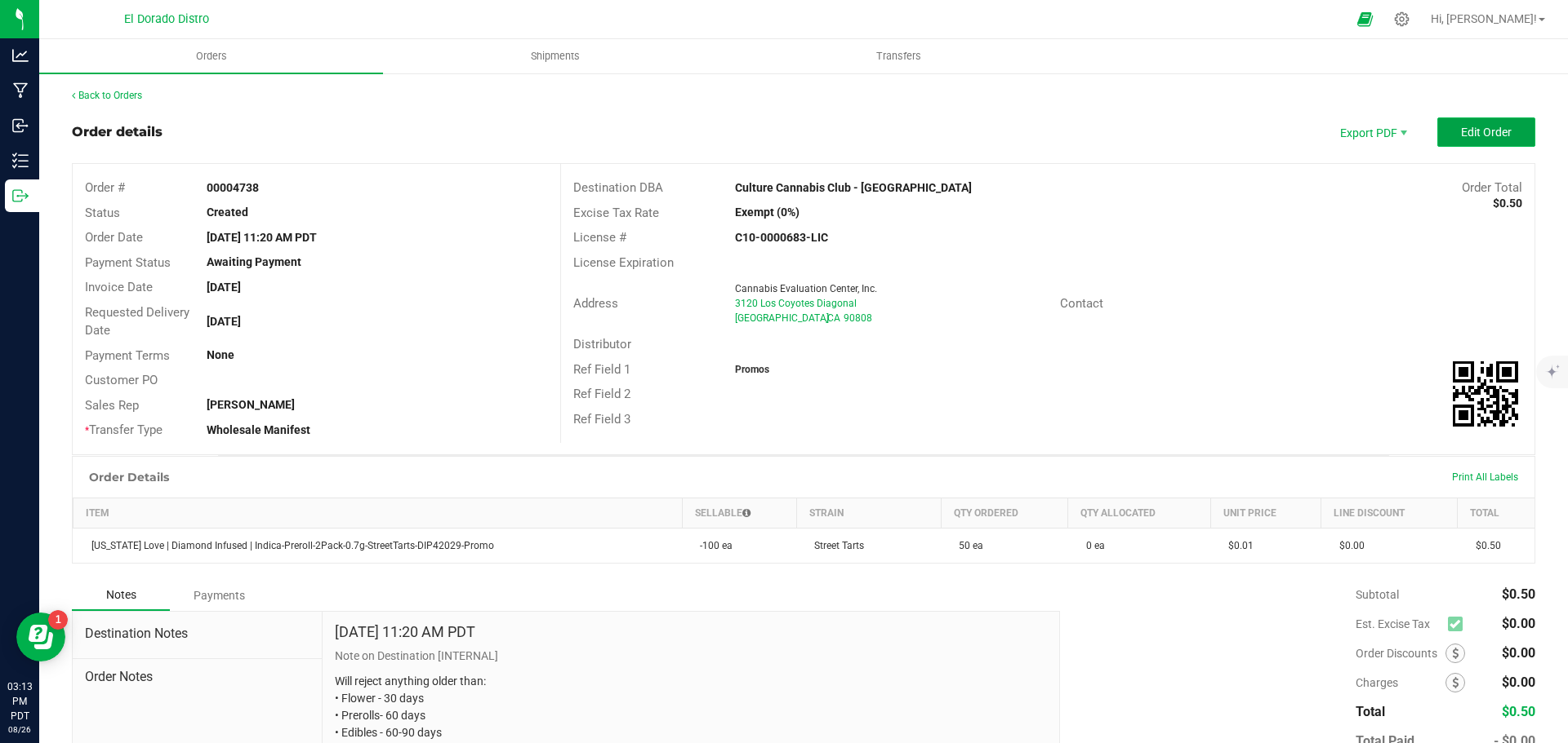
click at [1463, 145] on button "Edit Order" at bounding box center [1486, 132] width 98 height 29
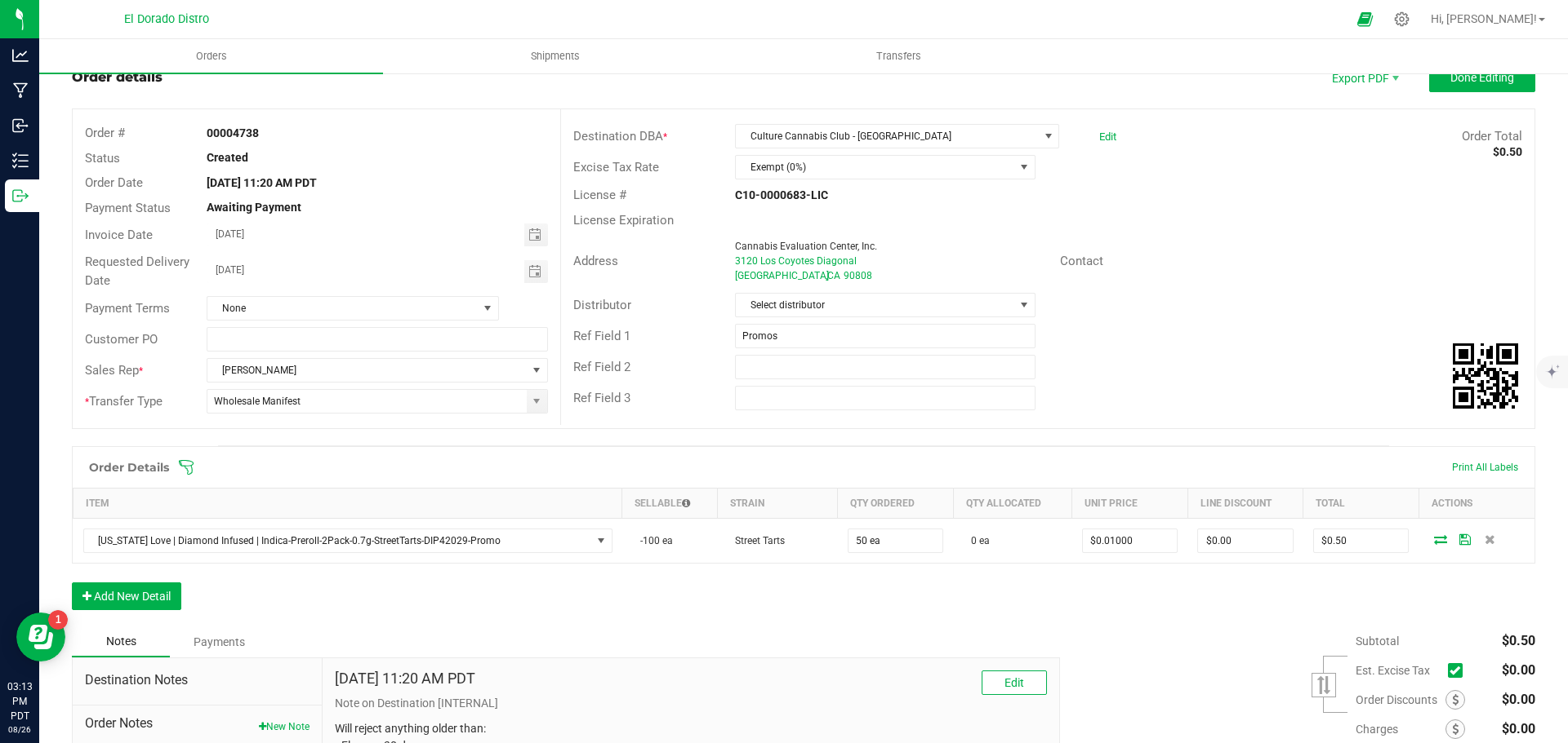
scroll to position [82, 0]
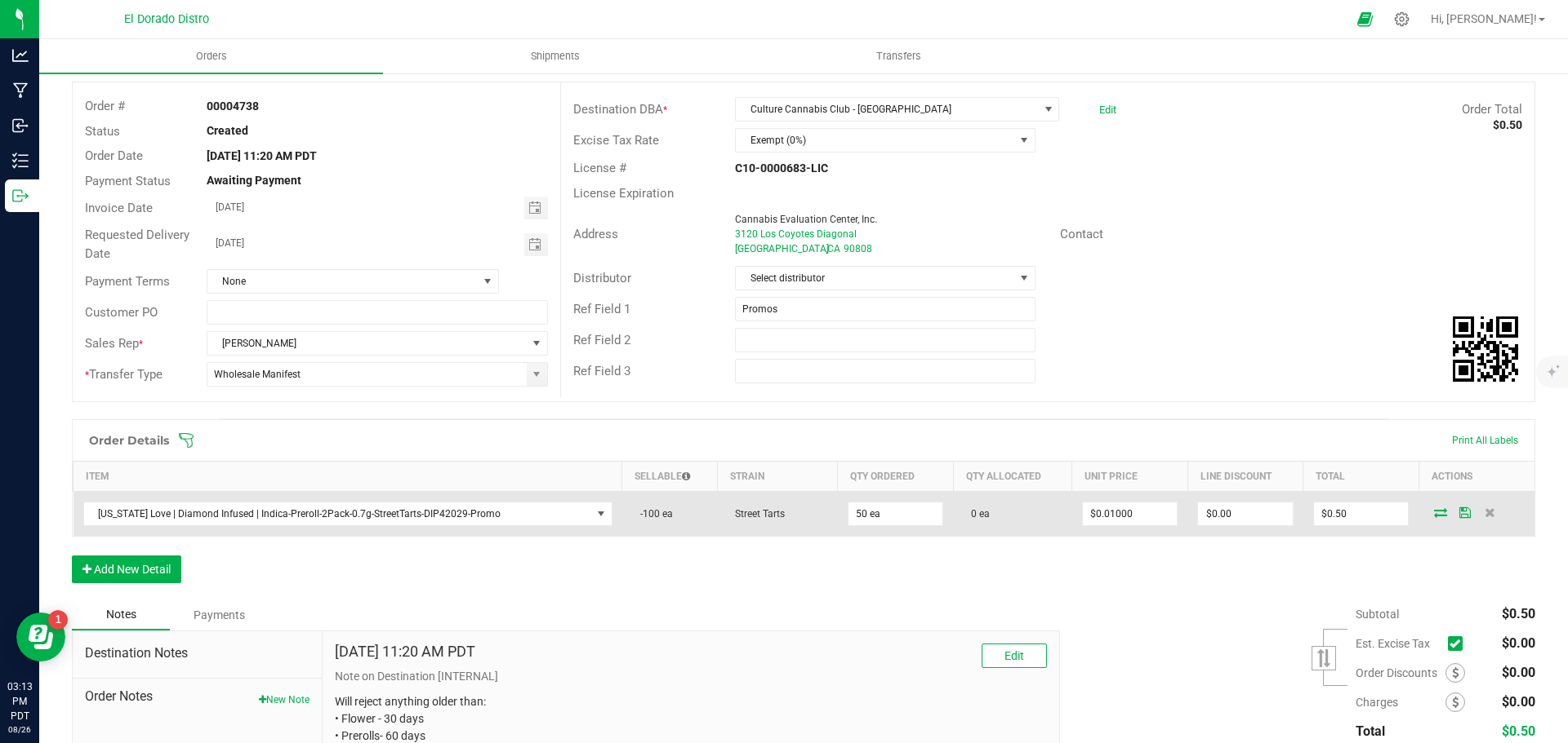
click at [1434, 511] on icon at bounding box center [1440, 512] width 13 height 9
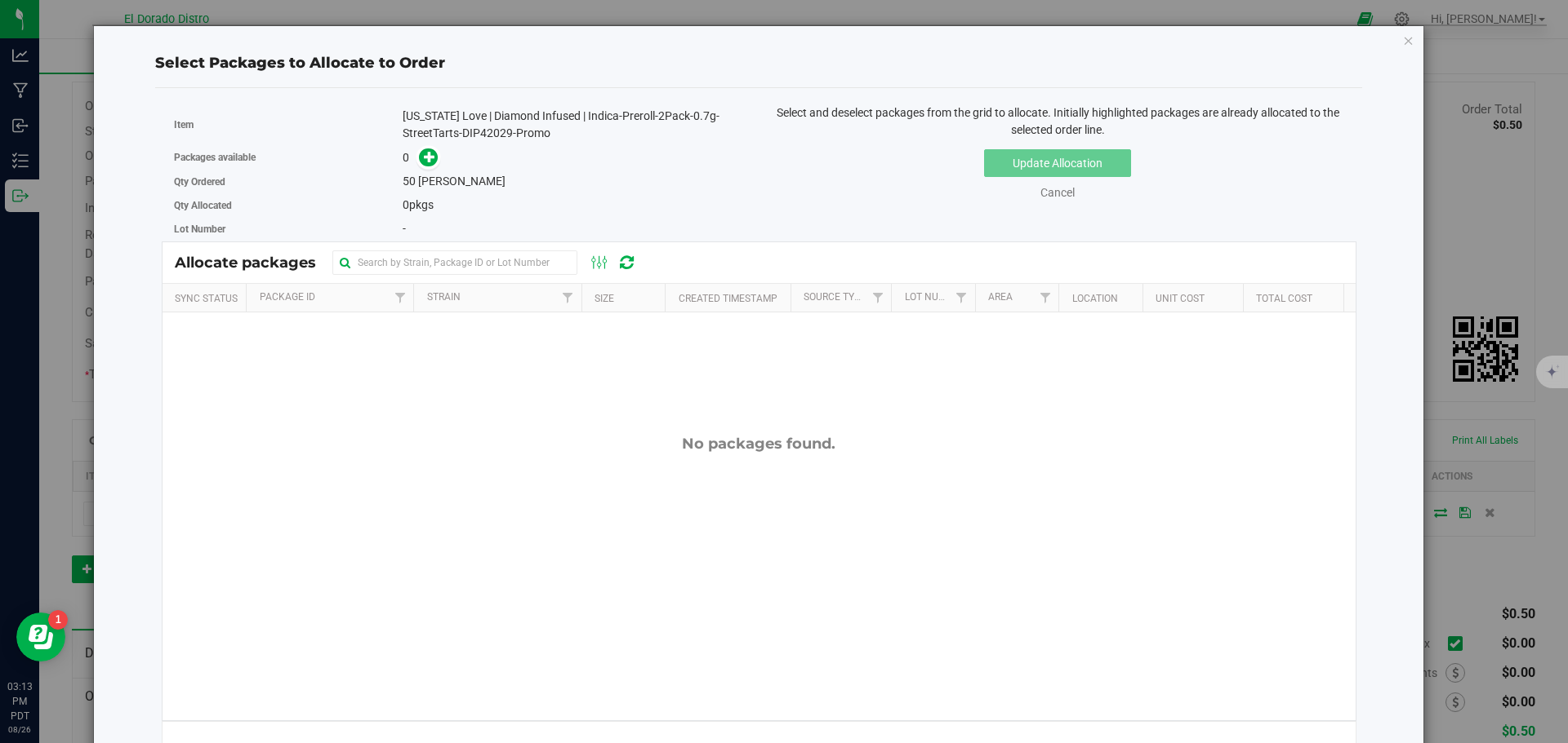
click at [475, 134] on div "[US_STATE] Love | Diamond Infused | Indica-Preroll-2Pack-0.7g-StreetTarts-DIP42…" at bounding box center [574, 124] width 344 height 34
copy div "DIP42029"
click at [426, 155] on icon at bounding box center [429, 156] width 11 height 11
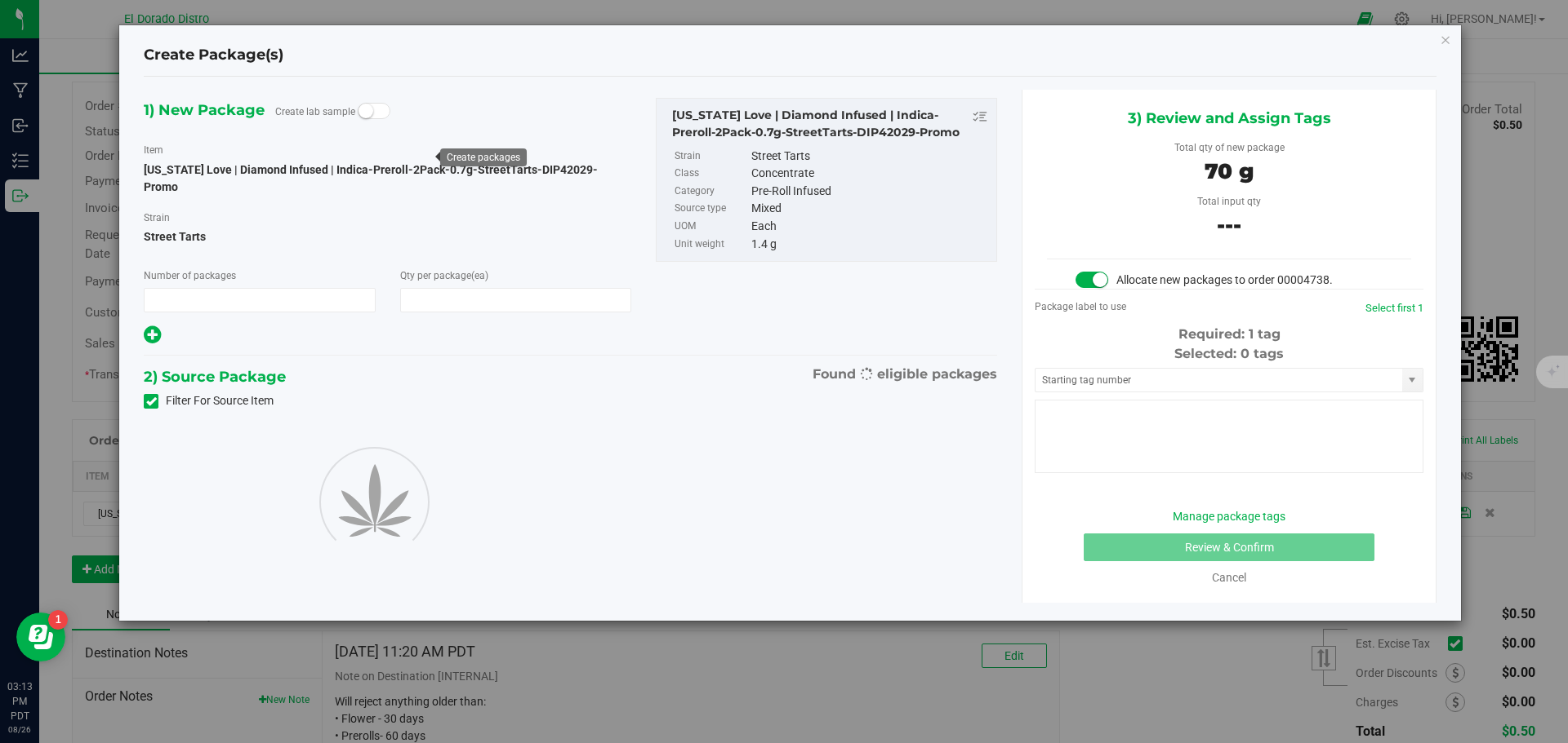
type input "1"
type input "50"
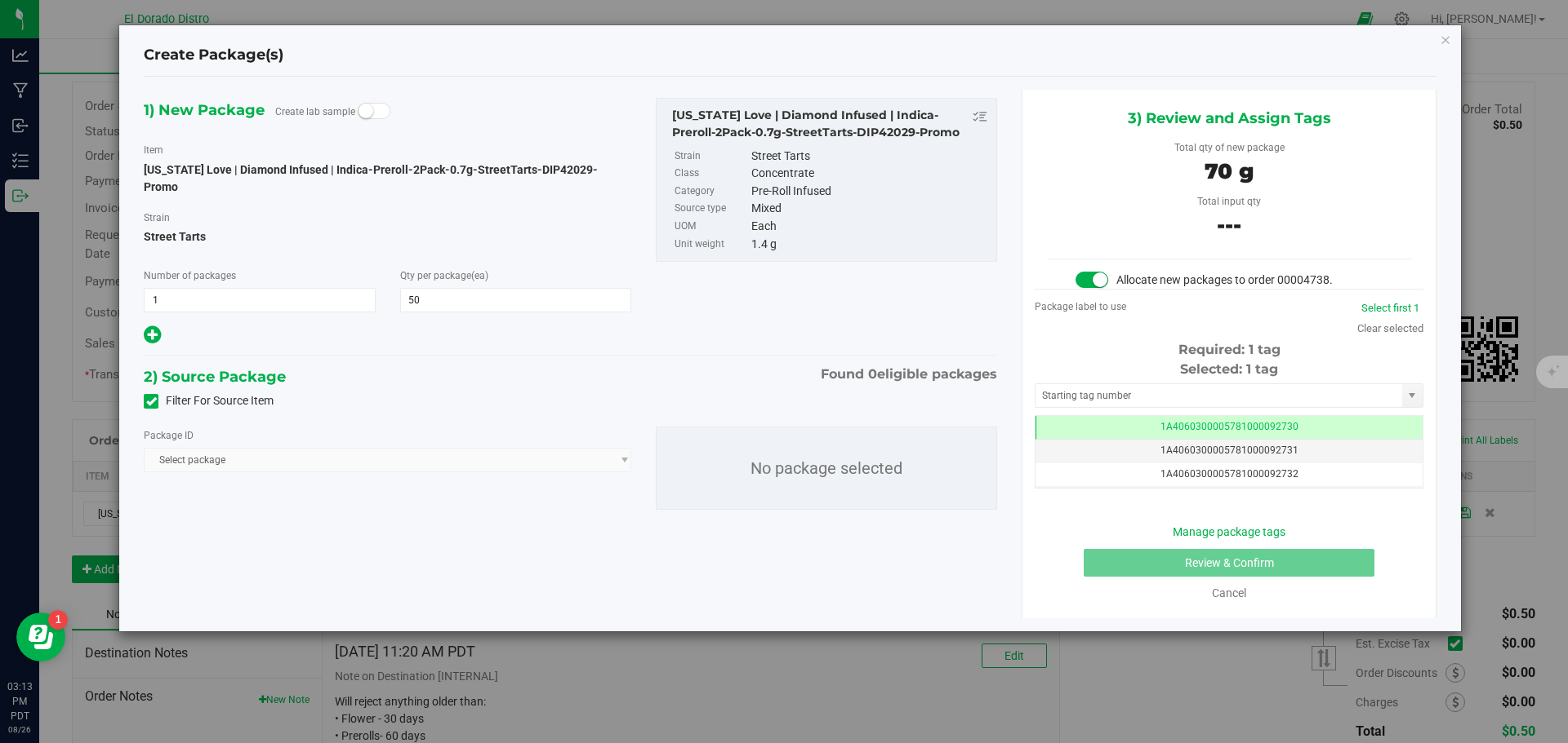
click at [157, 395] on span at bounding box center [151, 401] width 14 height 14
click at [0, 0] on input "Filter For Source Item" at bounding box center [0, 0] width 0 height 0
click at [304, 449] on span "Select package" at bounding box center [378, 460] width 466 height 23
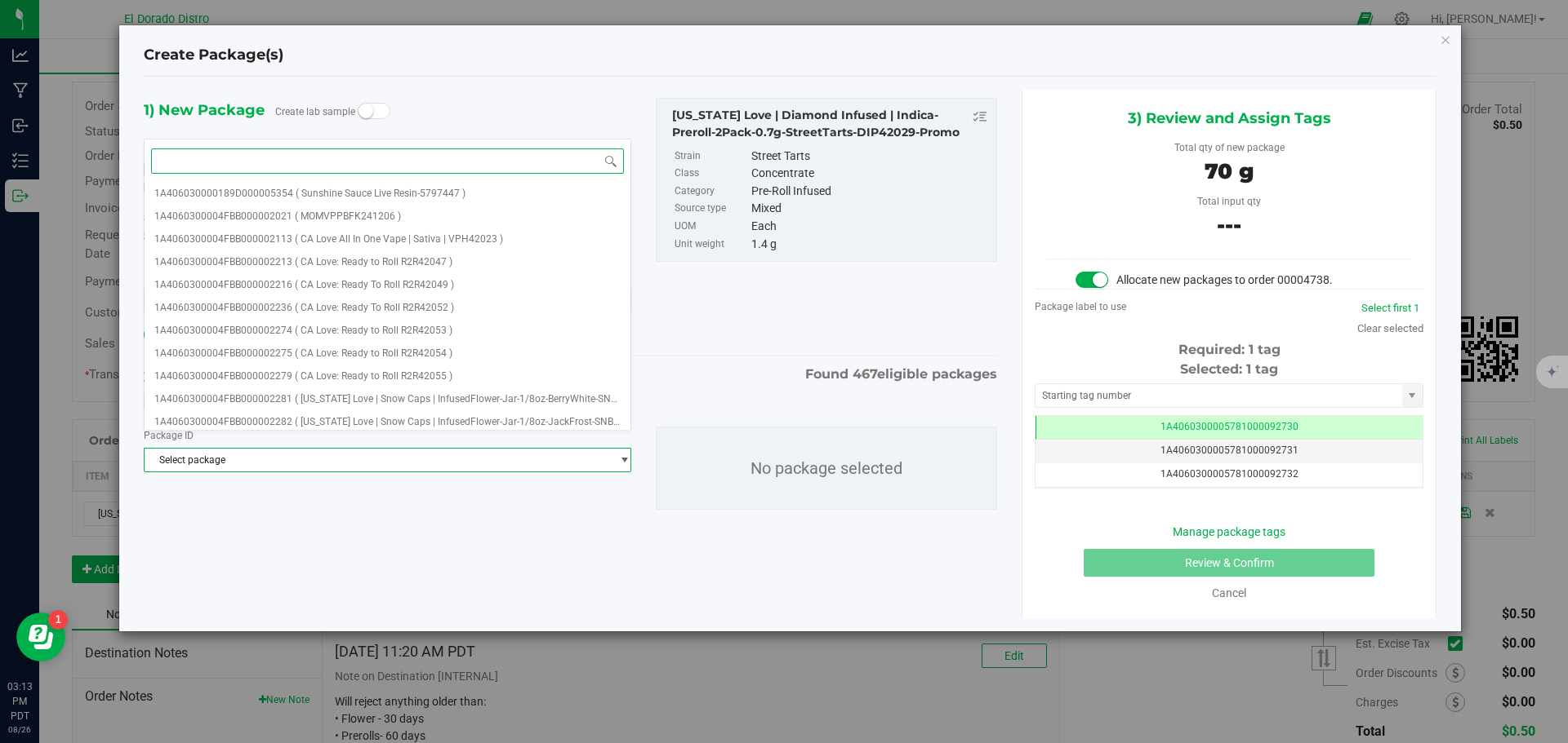
paste input "DIP42029"
type input "DIP42029"
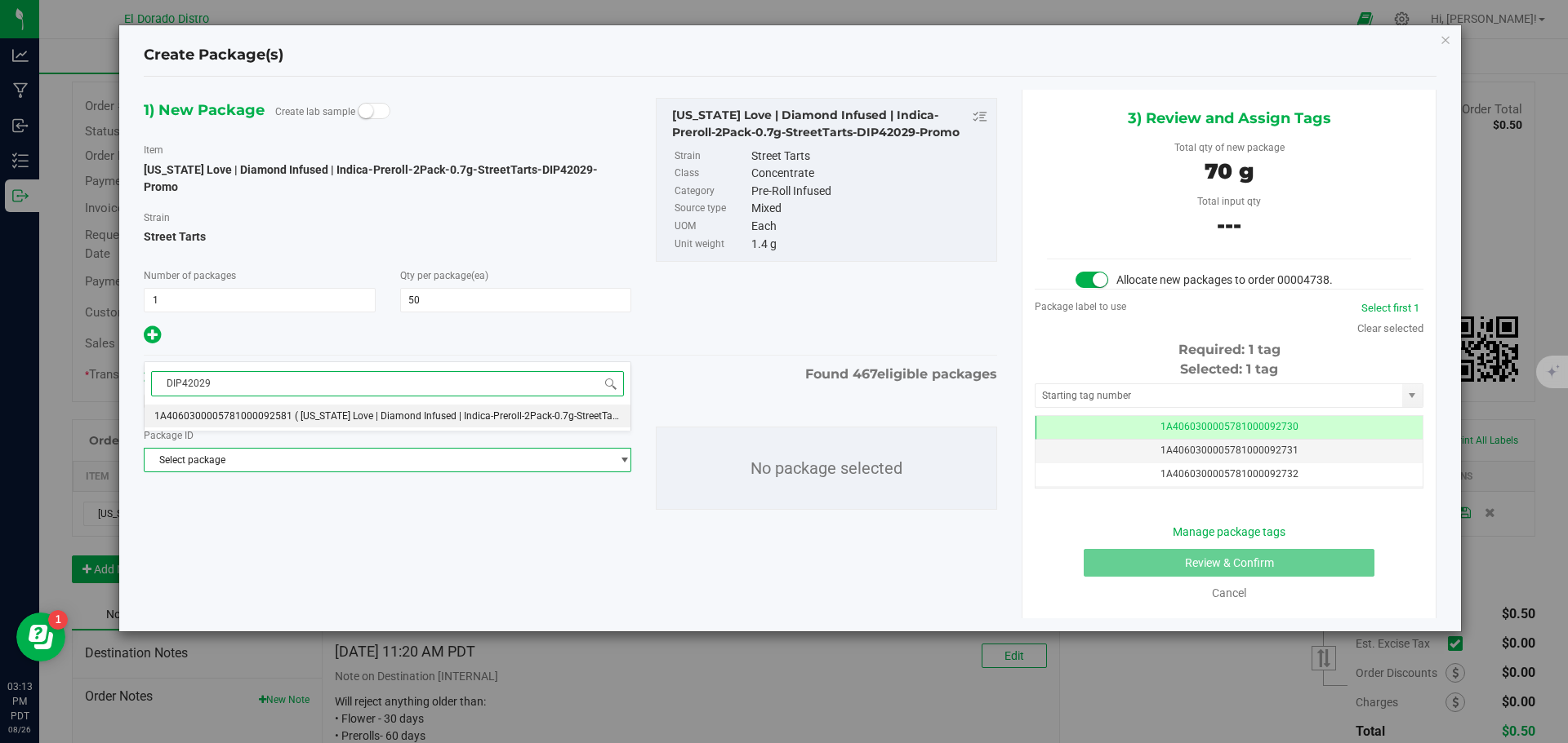
click at [325, 420] on span "( [US_STATE] Love | Diamond Infused | Indica-Preroll-2Pack-0.7g-StreetTarts-DIP…" at bounding box center [485, 416] width 381 height 11
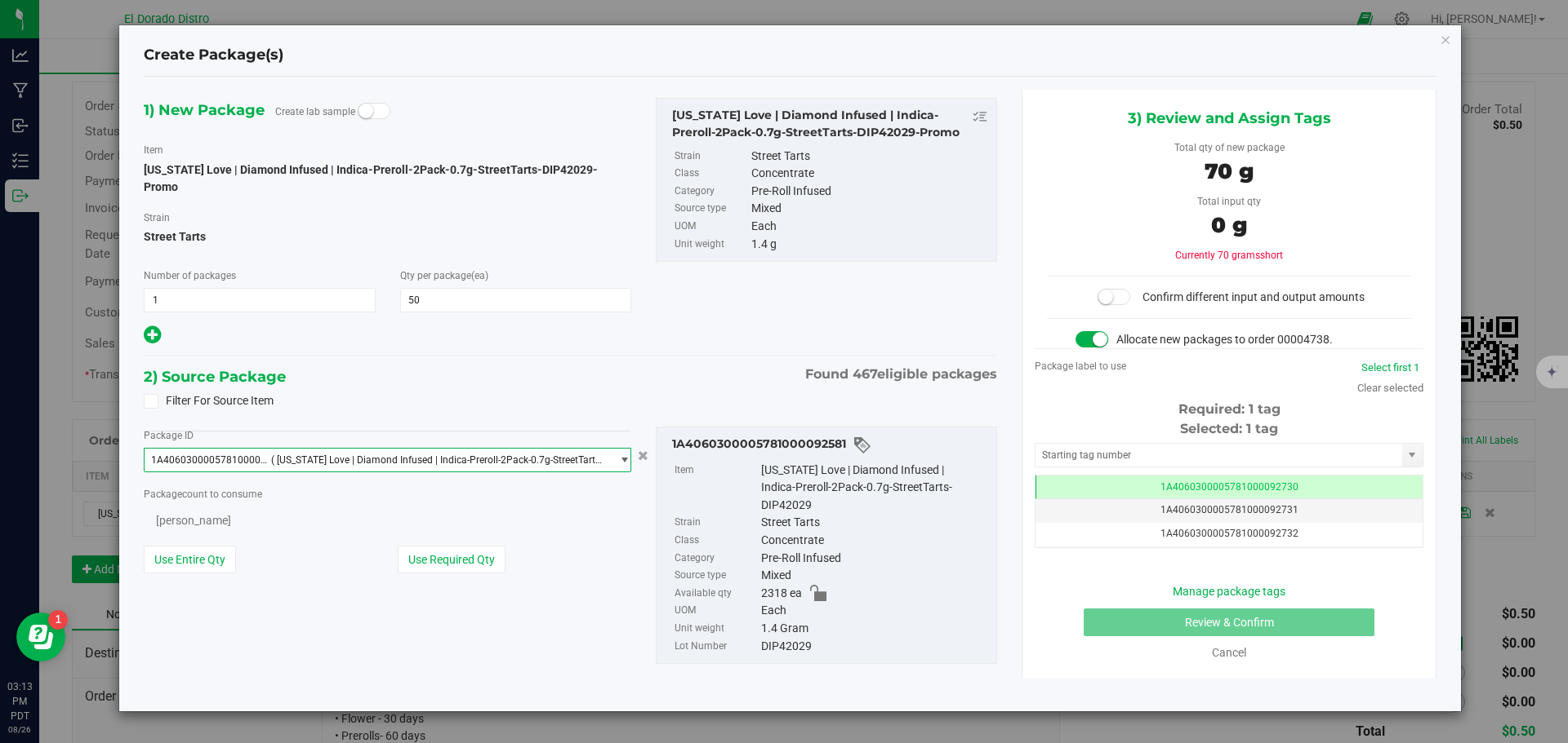
scroll to position [8454, 0]
click at [409, 548] on button "Use Required Qty" at bounding box center [451, 562] width 107 height 28
type input "50 ea"
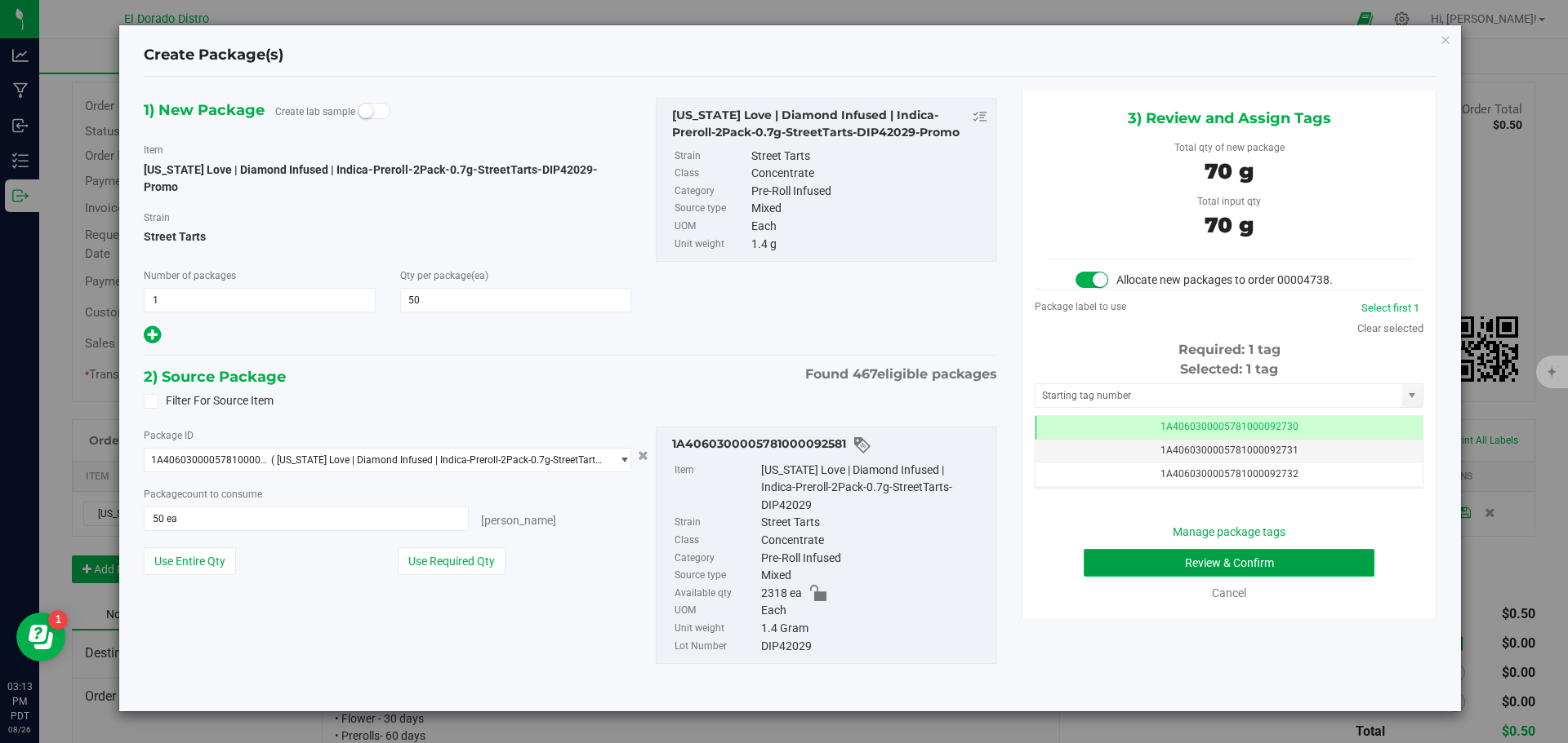
click at [1099, 563] on button "Review & Confirm" at bounding box center [1229, 563] width 291 height 28
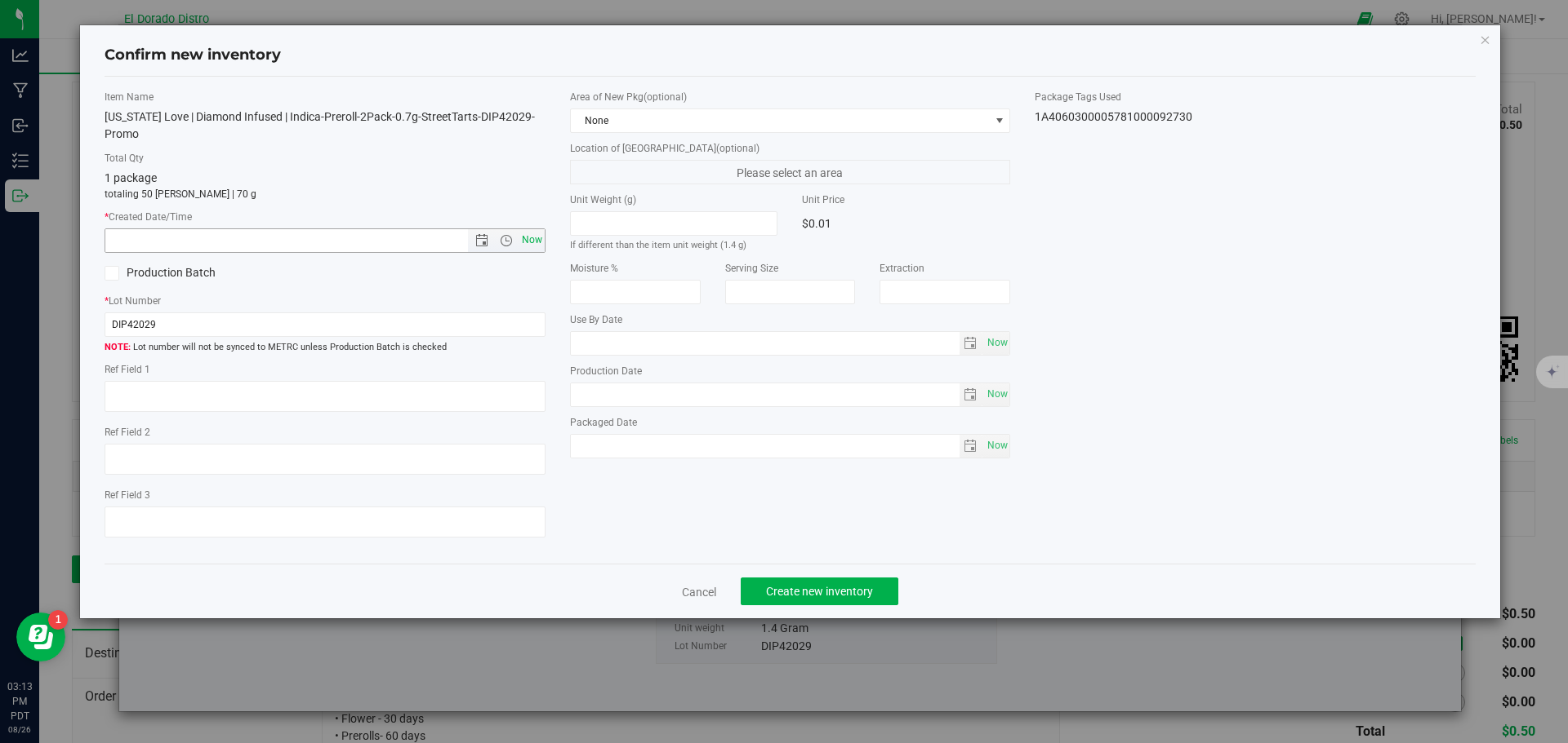
click at [534, 237] on span "Now" at bounding box center [531, 240] width 28 height 24
type input "[DATE] 3:13 PM"
click at [780, 585] on span "Create new inventory" at bounding box center [819, 591] width 107 height 13
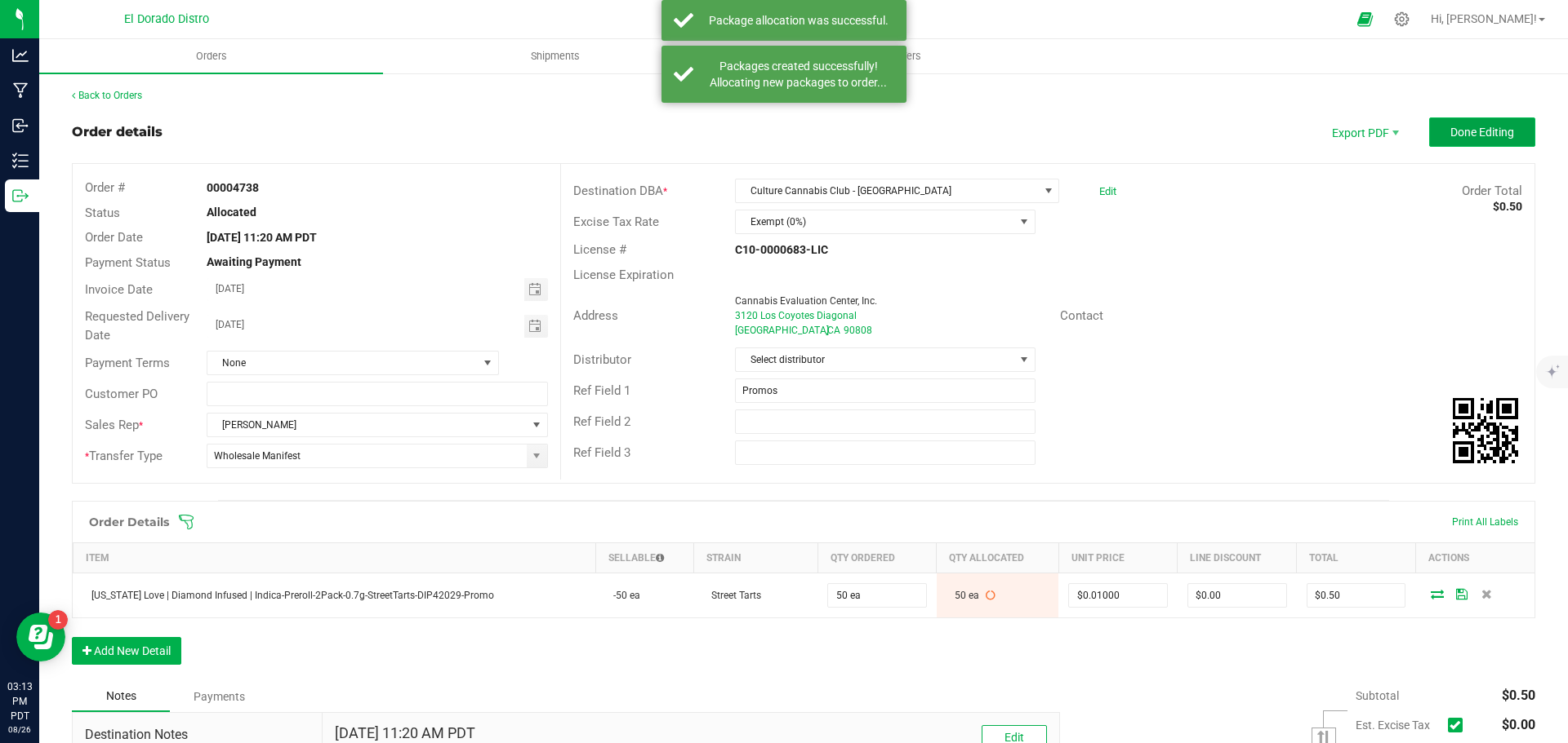
click at [1474, 138] on span "Done Editing" at bounding box center [1482, 131] width 64 height 13
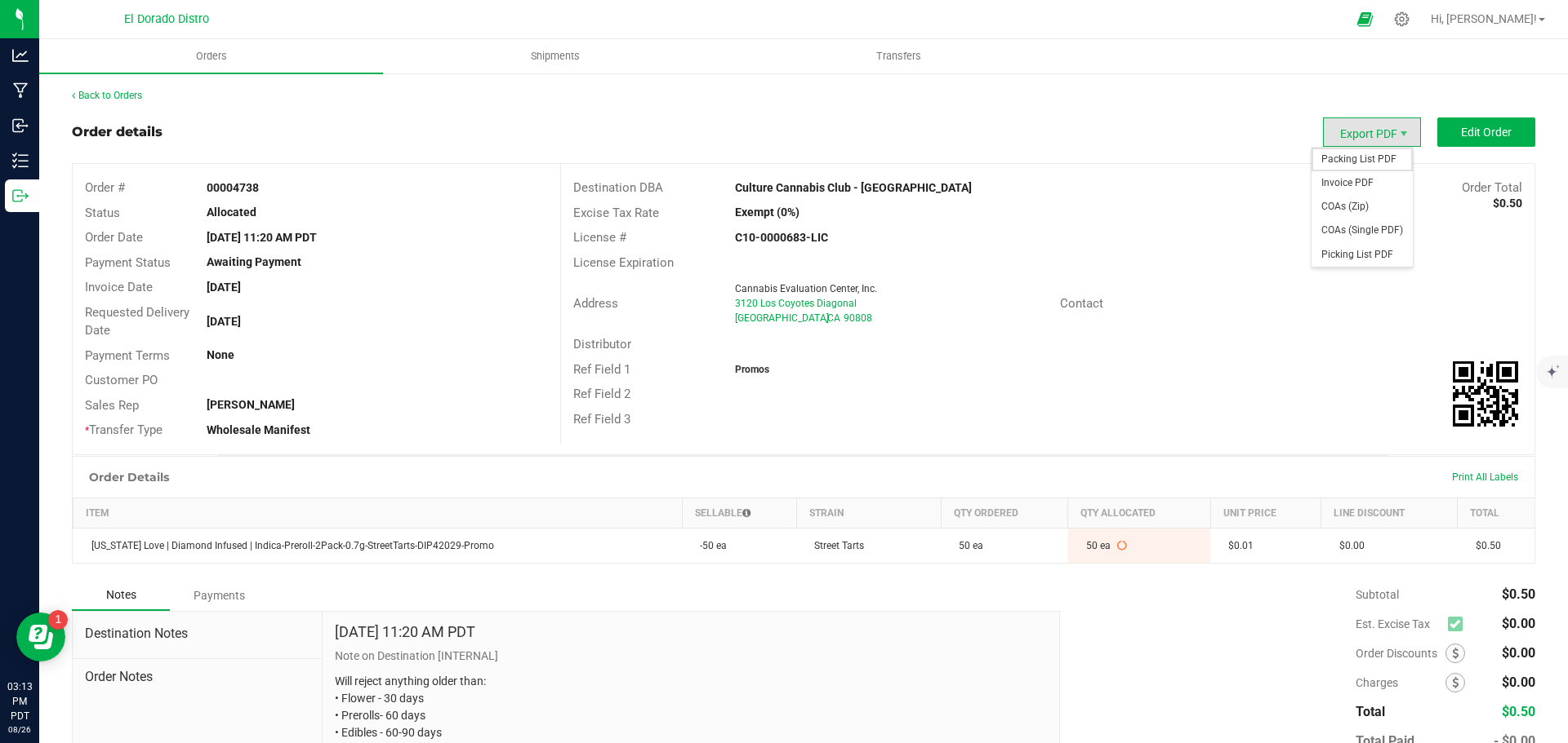
click at [1345, 155] on span "Packing List PDF" at bounding box center [1362, 159] width 101 height 24
click at [1370, 180] on span "Invoice PDF" at bounding box center [1362, 183] width 101 height 24
click at [1341, 228] on span "COAs (Single PDF)" at bounding box center [1362, 231] width 101 height 24
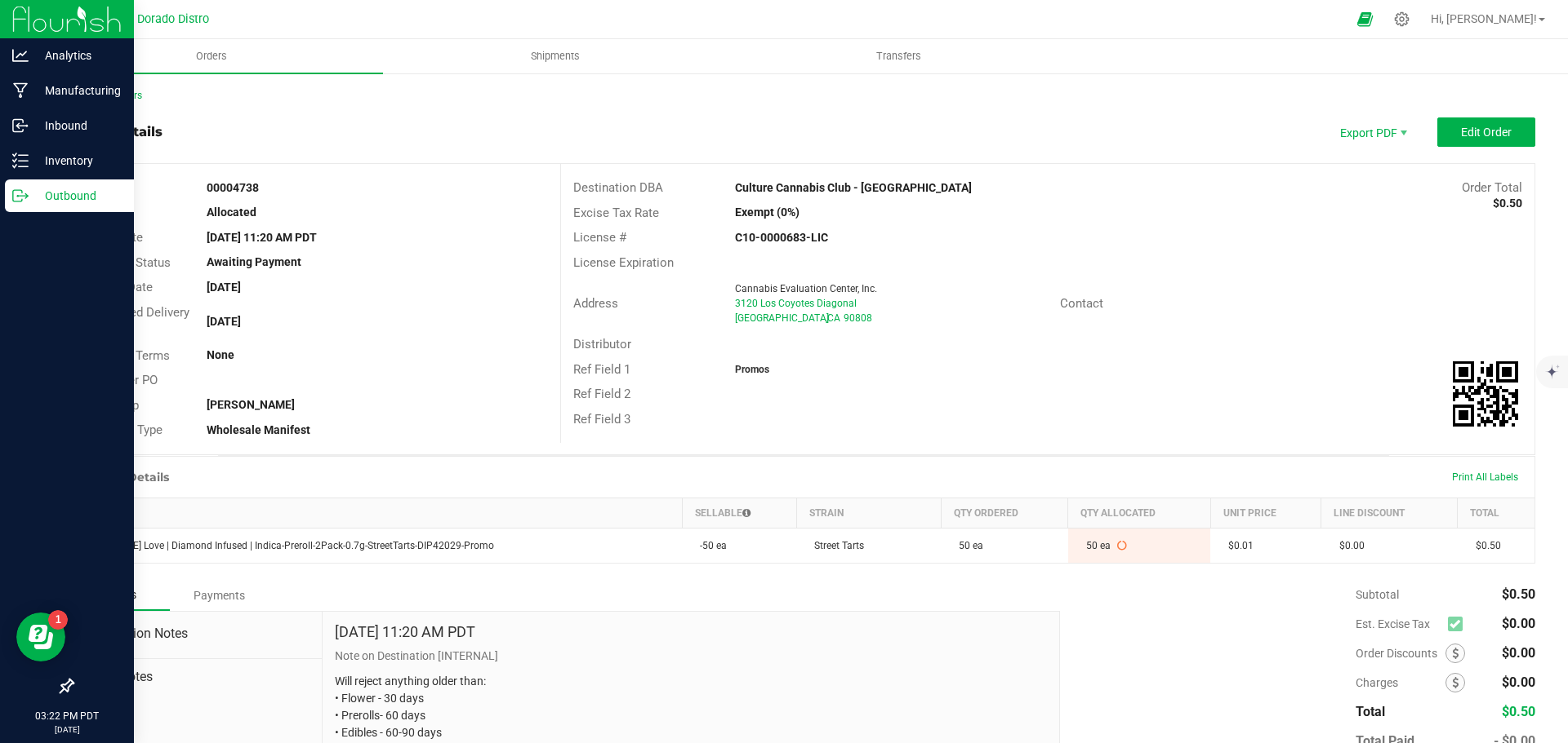
click at [20, 198] on icon at bounding box center [20, 195] width 16 height 16
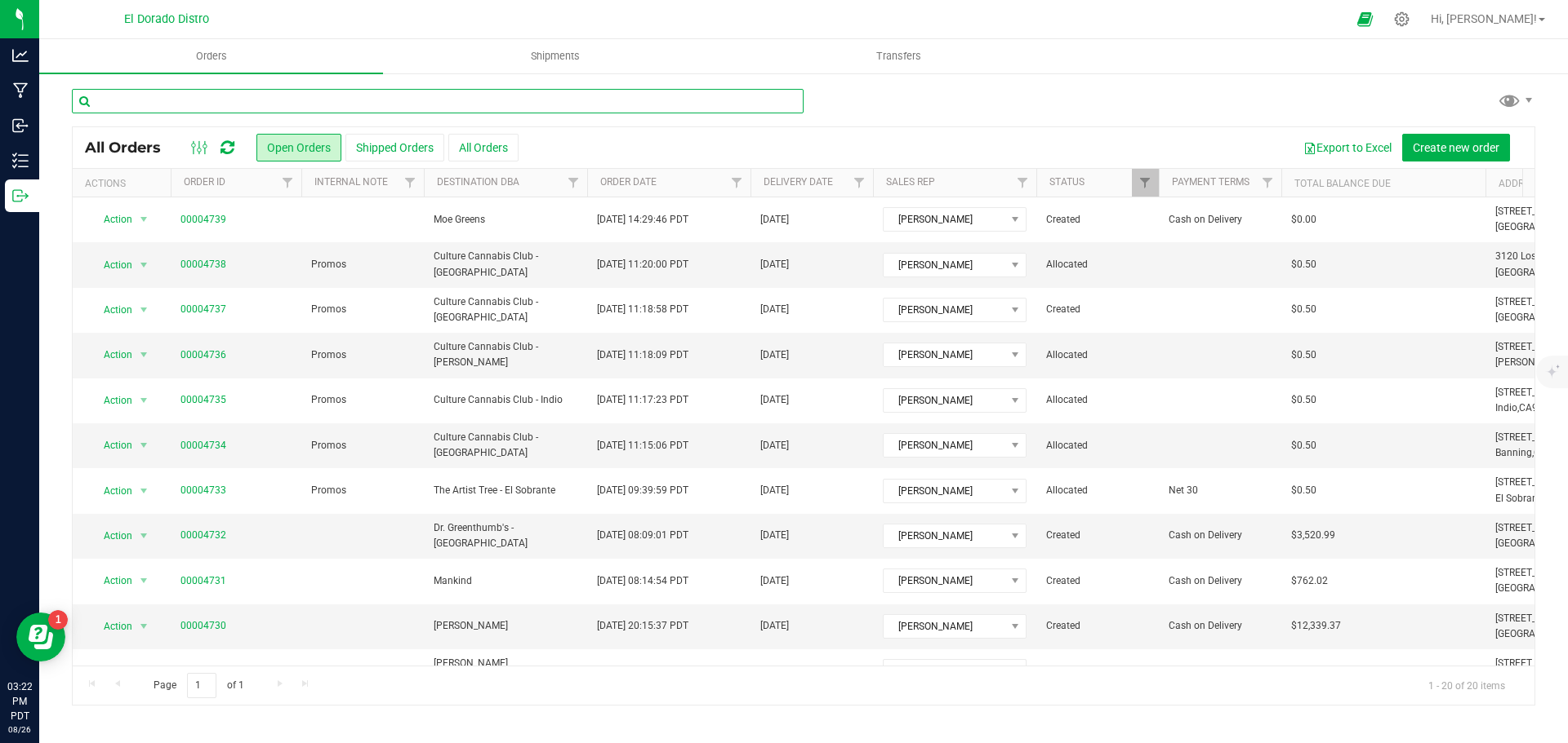
click at [234, 109] on input "text" at bounding box center [437, 101] width 732 height 25
type input "4682"
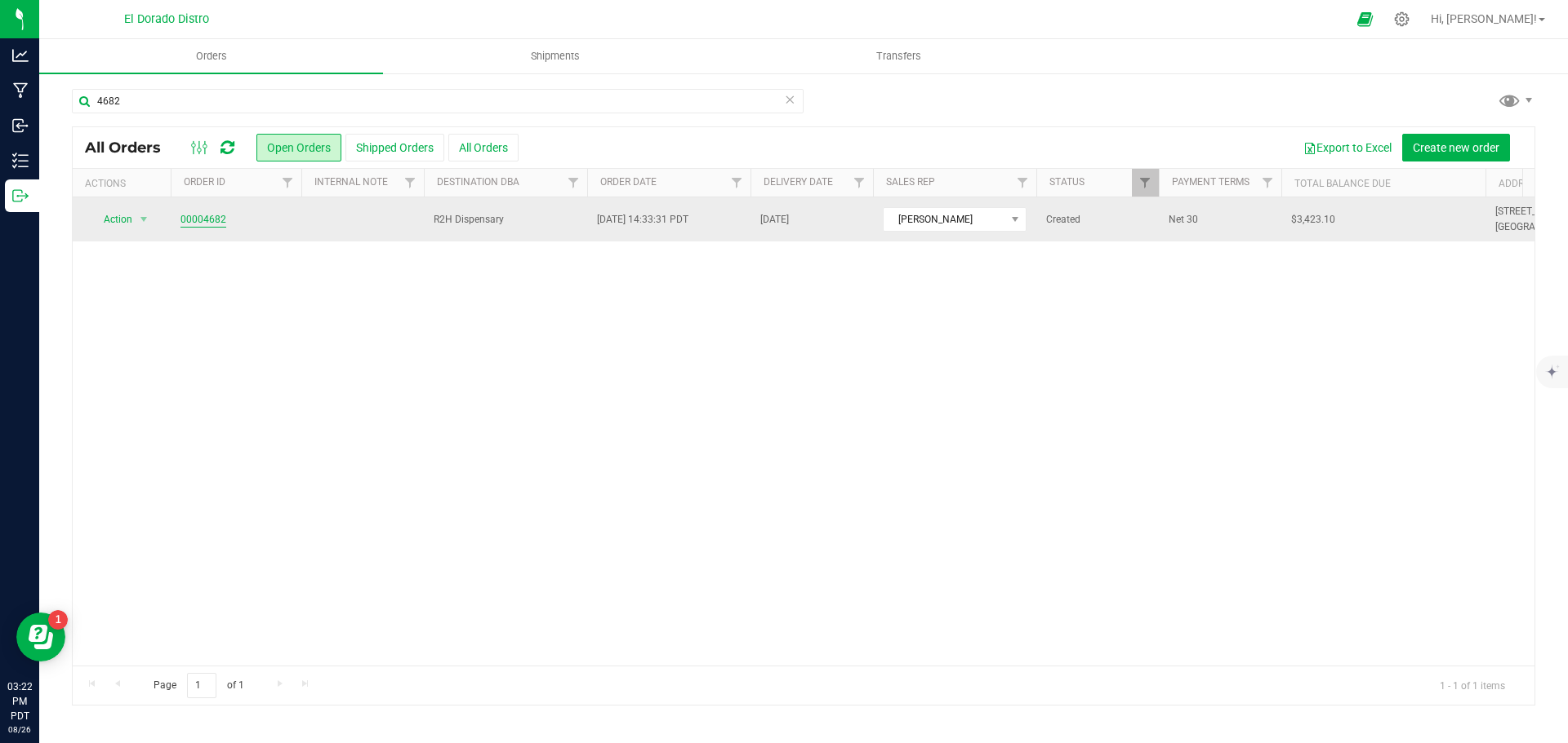
click at [211, 218] on link "00004682" at bounding box center [204, 220] width 46 height 15
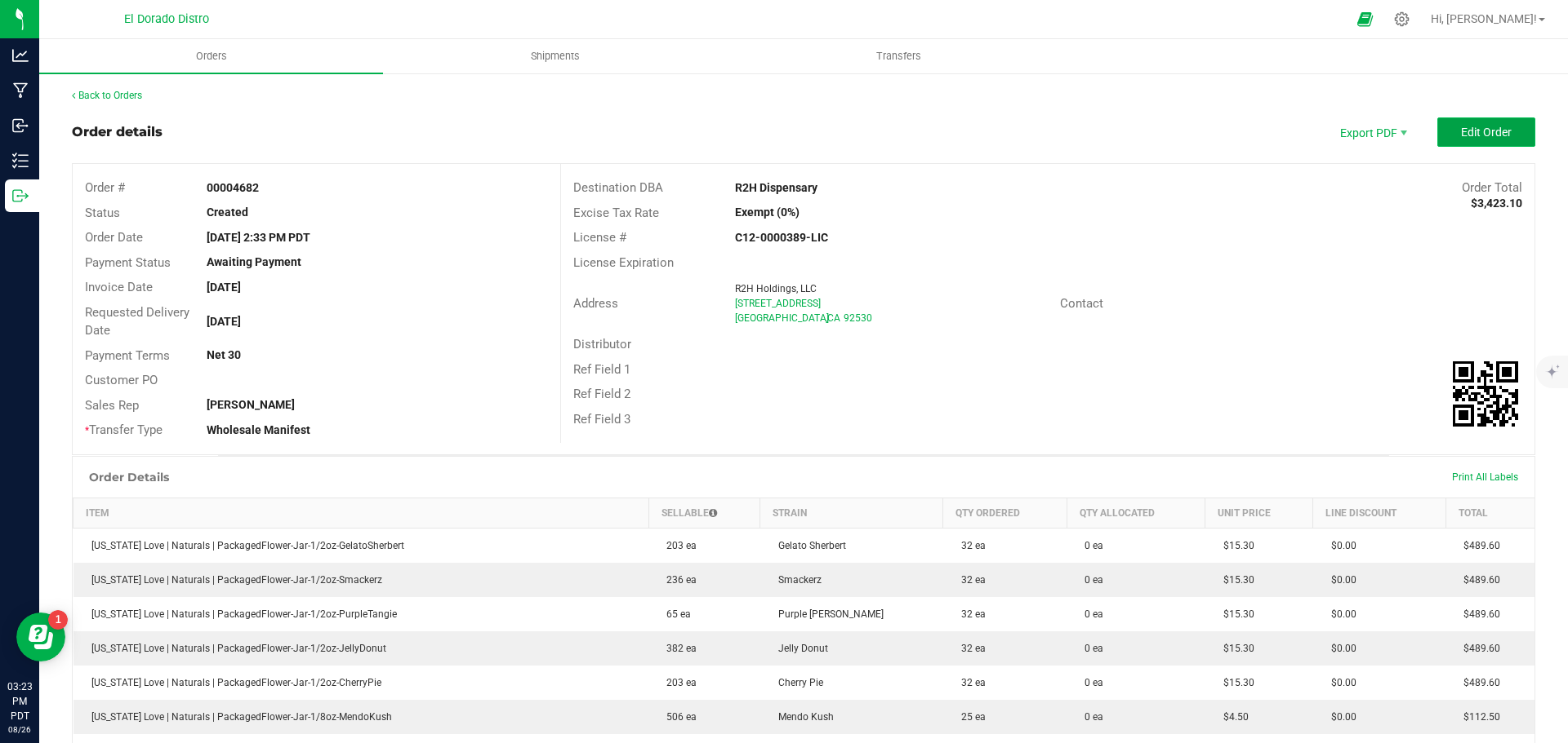
click at [1450, 144] on button "Edit Order" at bounding box center [1486, 132] width 98 height 29
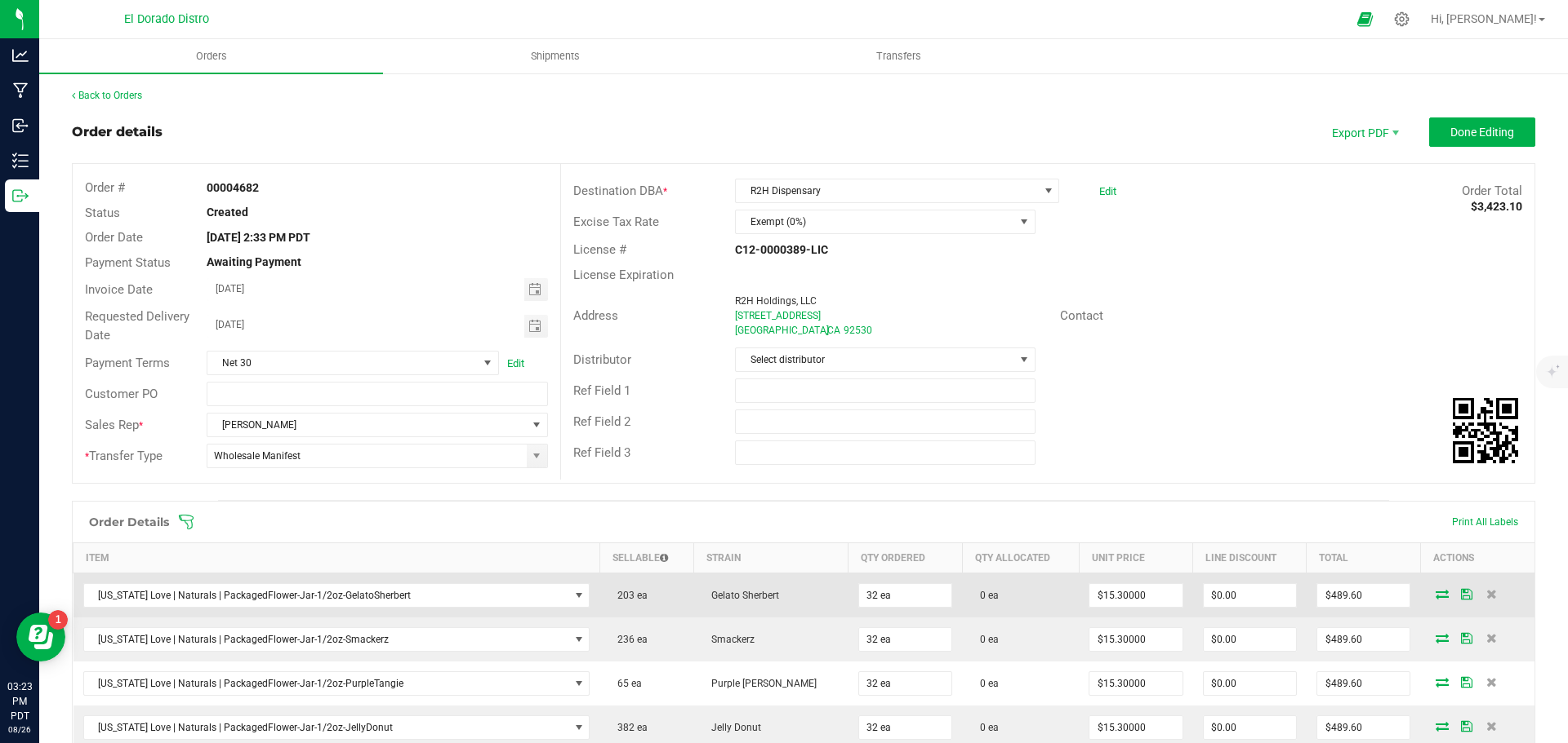
click at [1436, 589] on icon at bounding box center [1442, 593] width 13 height 9
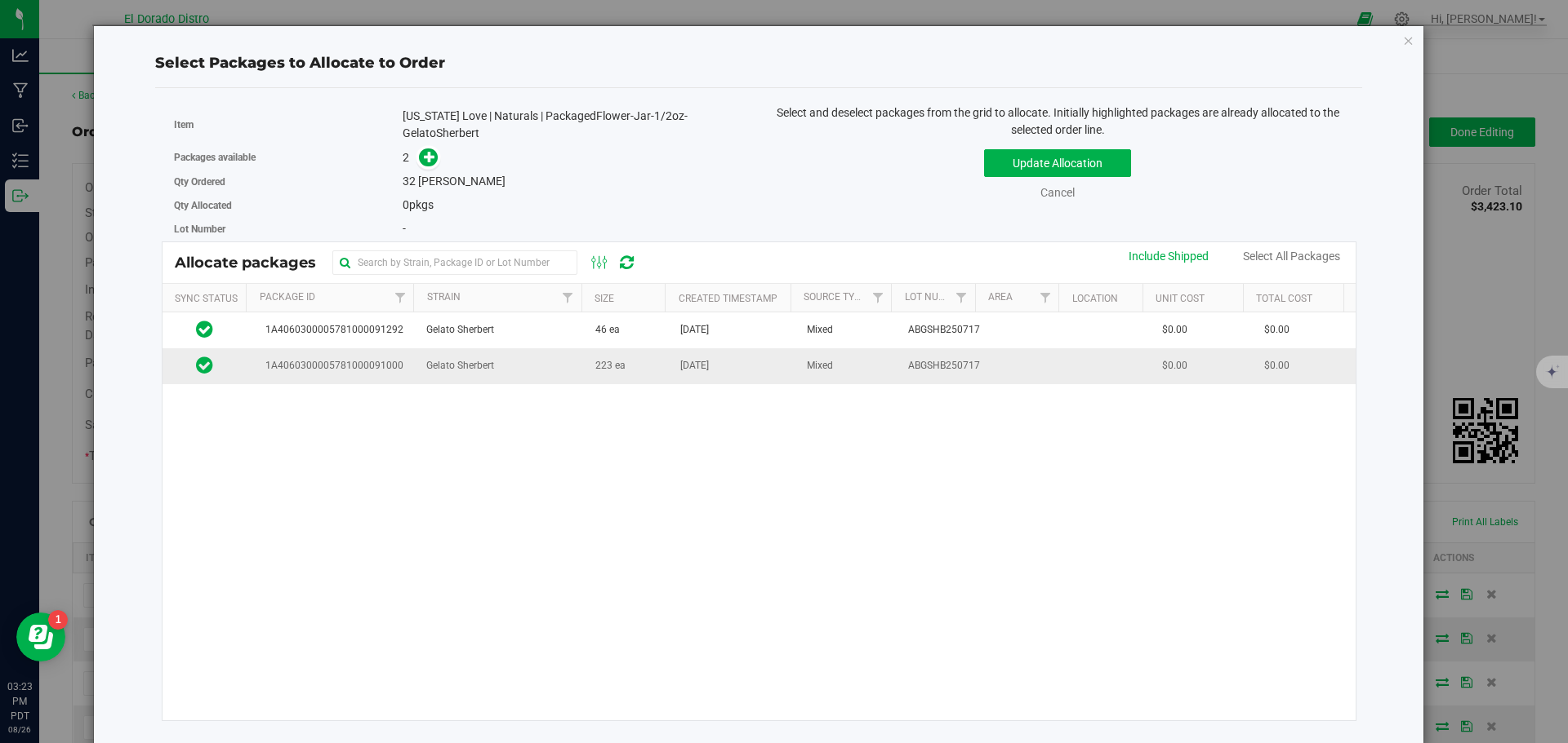
click at [680, 365] on span "[DATE]" at bounding box center [695, 366] width 29 height 15
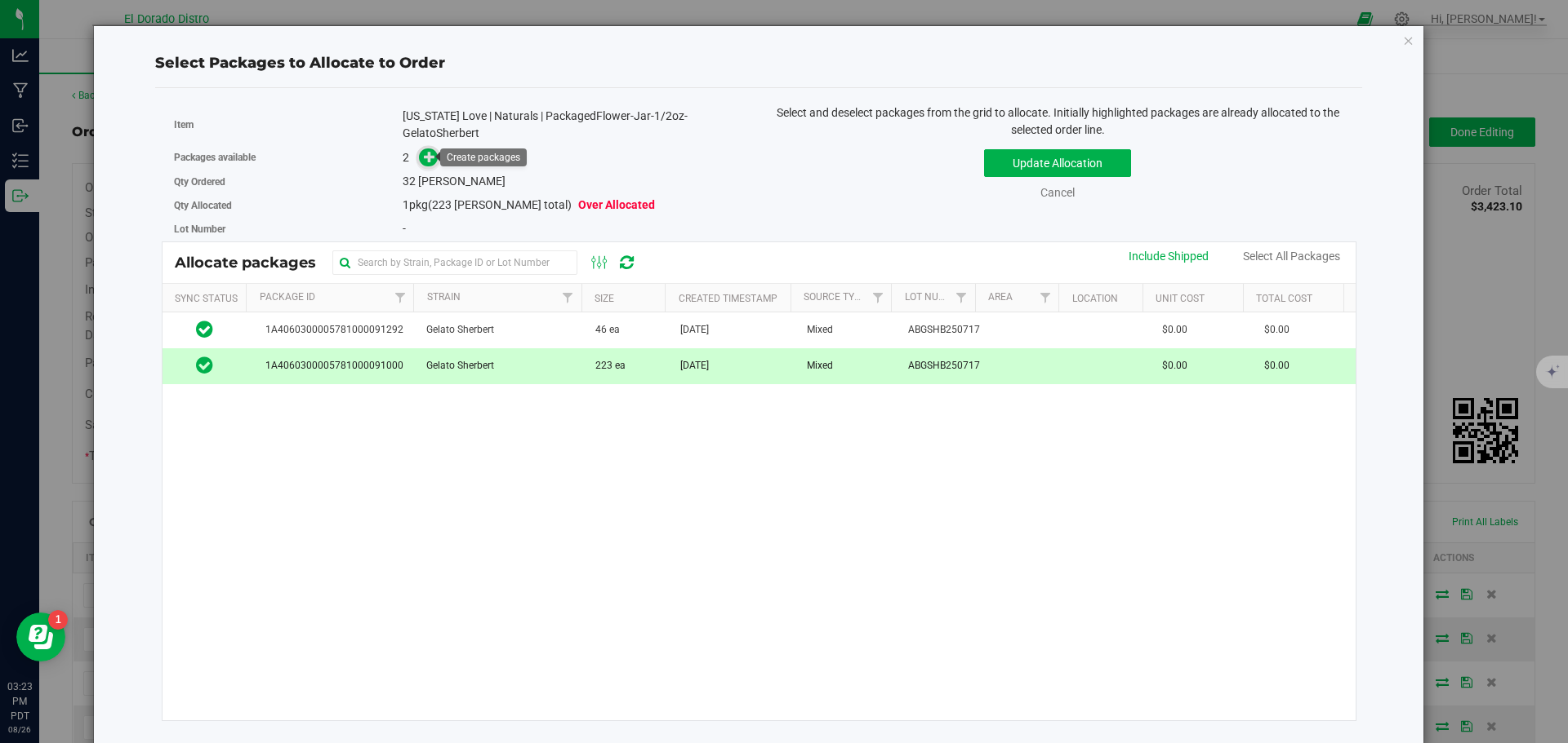
click at [425, 155] on icon at bounding box center [429, 156] width 11 height 11
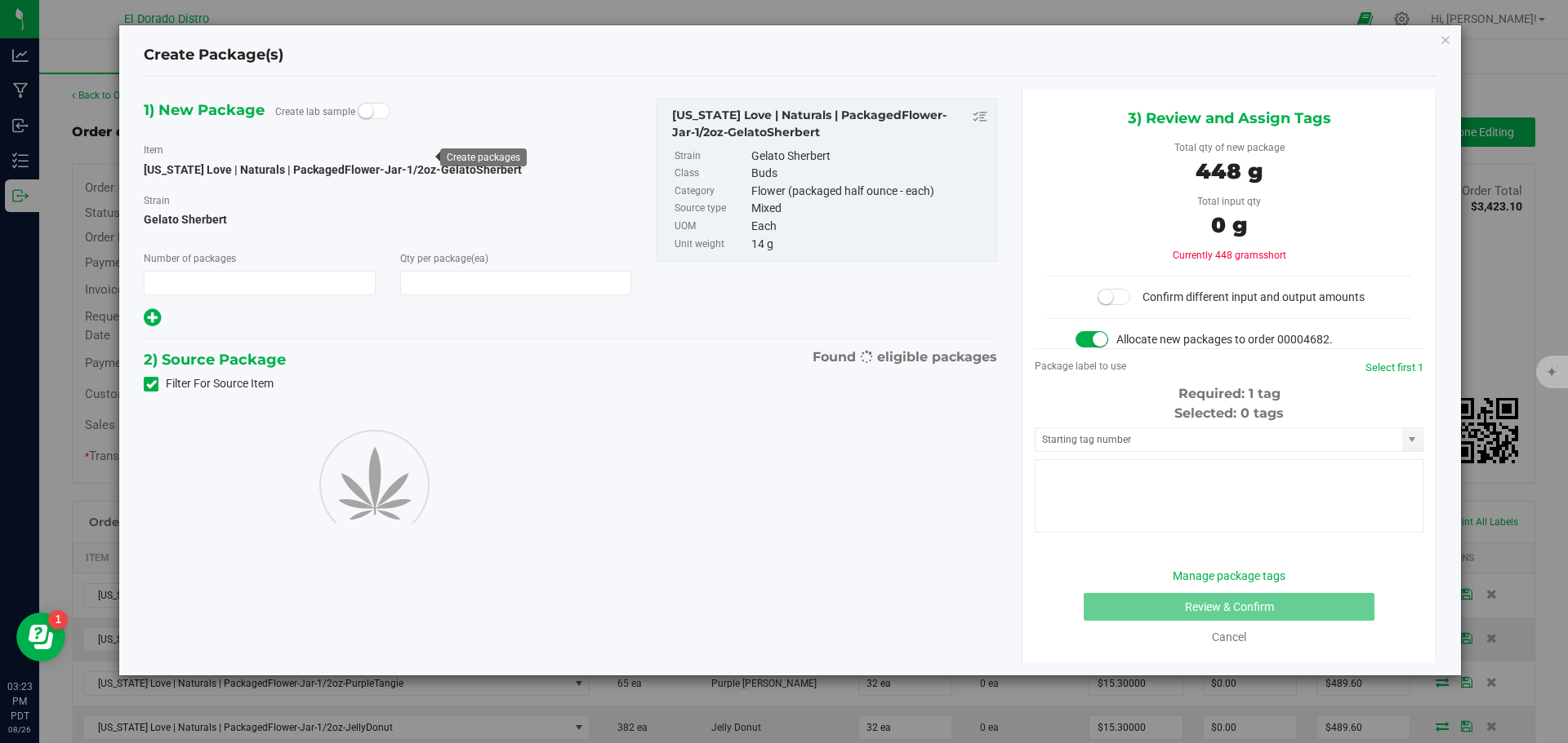
type input "1"
type input "32"
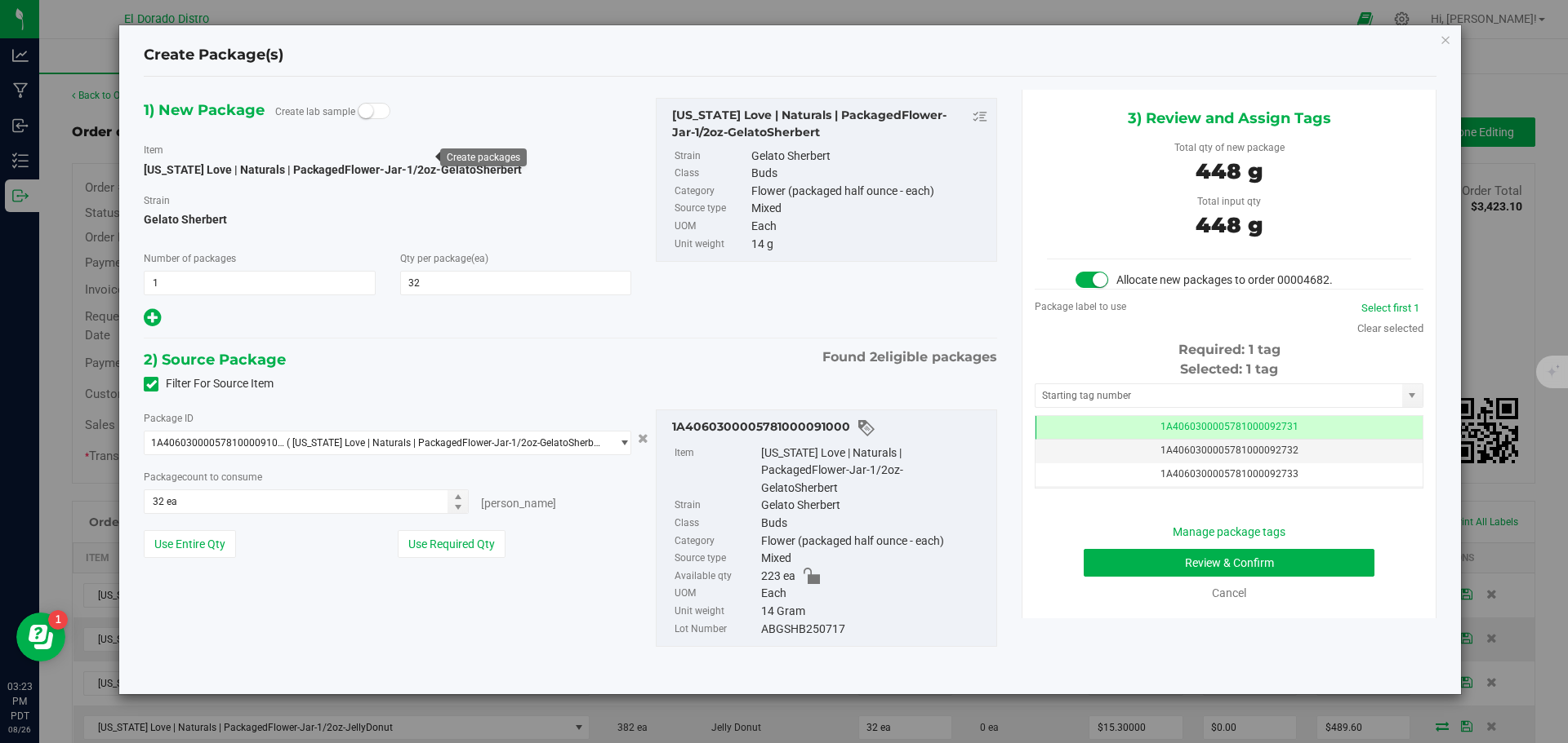
scroll to position [0, -1]
click at [1112, 568] on button "Review & Confirm" at bounding box center [1229, 563] width 291 height 28
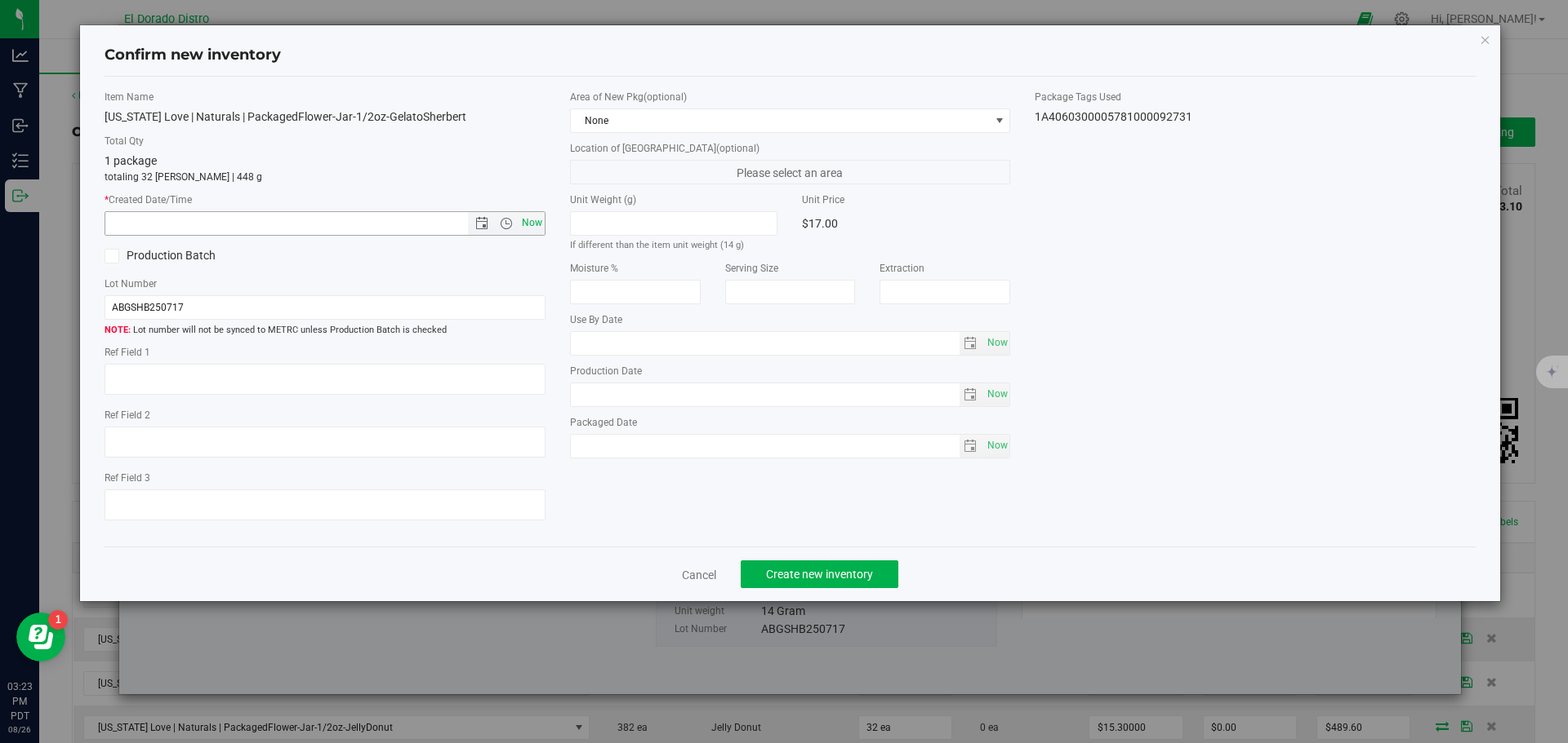
click at [535, 216] on span "Now" at bounding box center [531, 223] width 28 height 24
type input "[DATE] 3:23 PM"
click at [784, 577] on span "Create new inventory" at bounding box center [819, 574] width 107 height 13
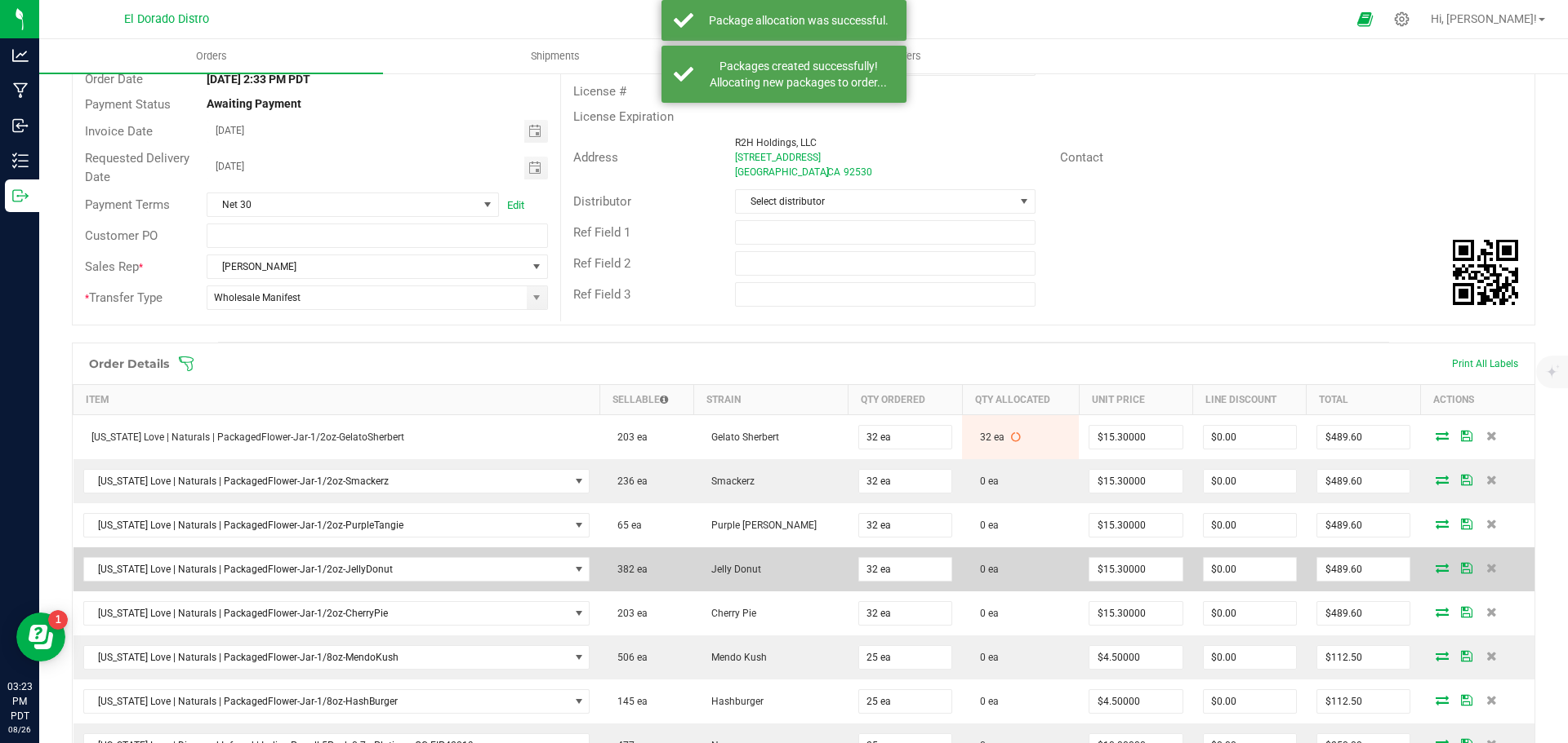
scroll to position [245, 0]
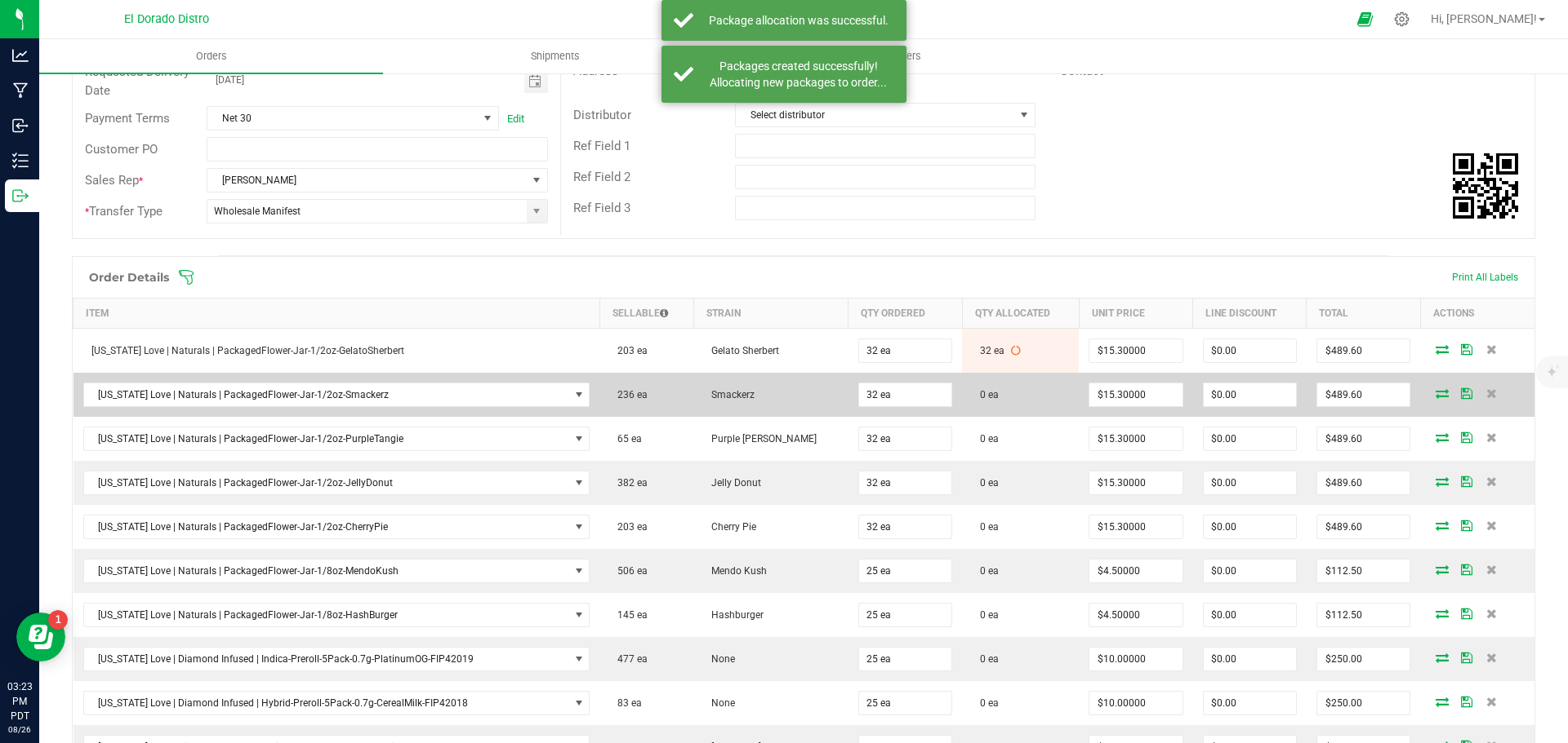
click at [1436, 395] on icon at bounding box center [1442, 393] width 13 height 9
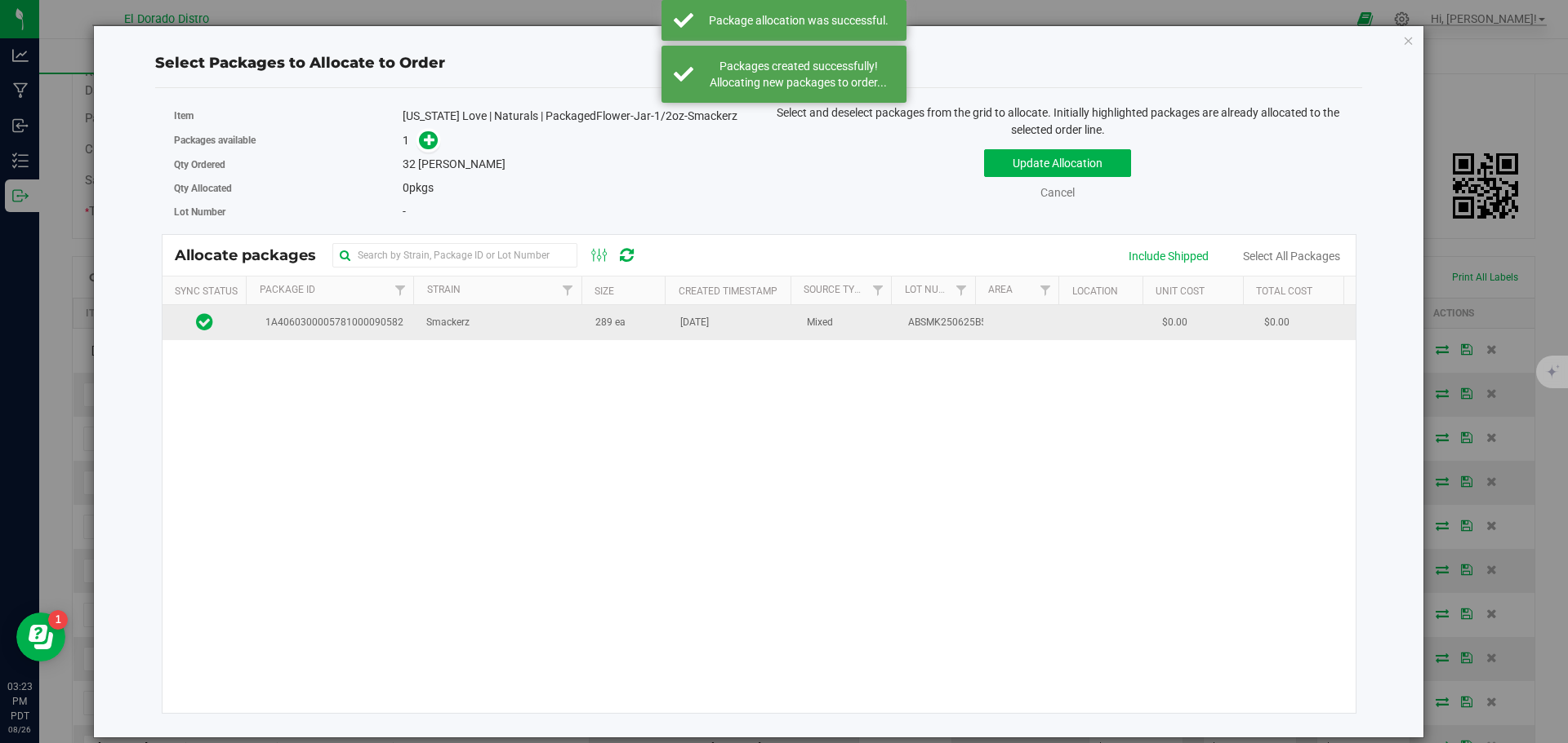
click at [706, 337] on td "[DATE]" at bounding box center [733, 322] width 126 height 35
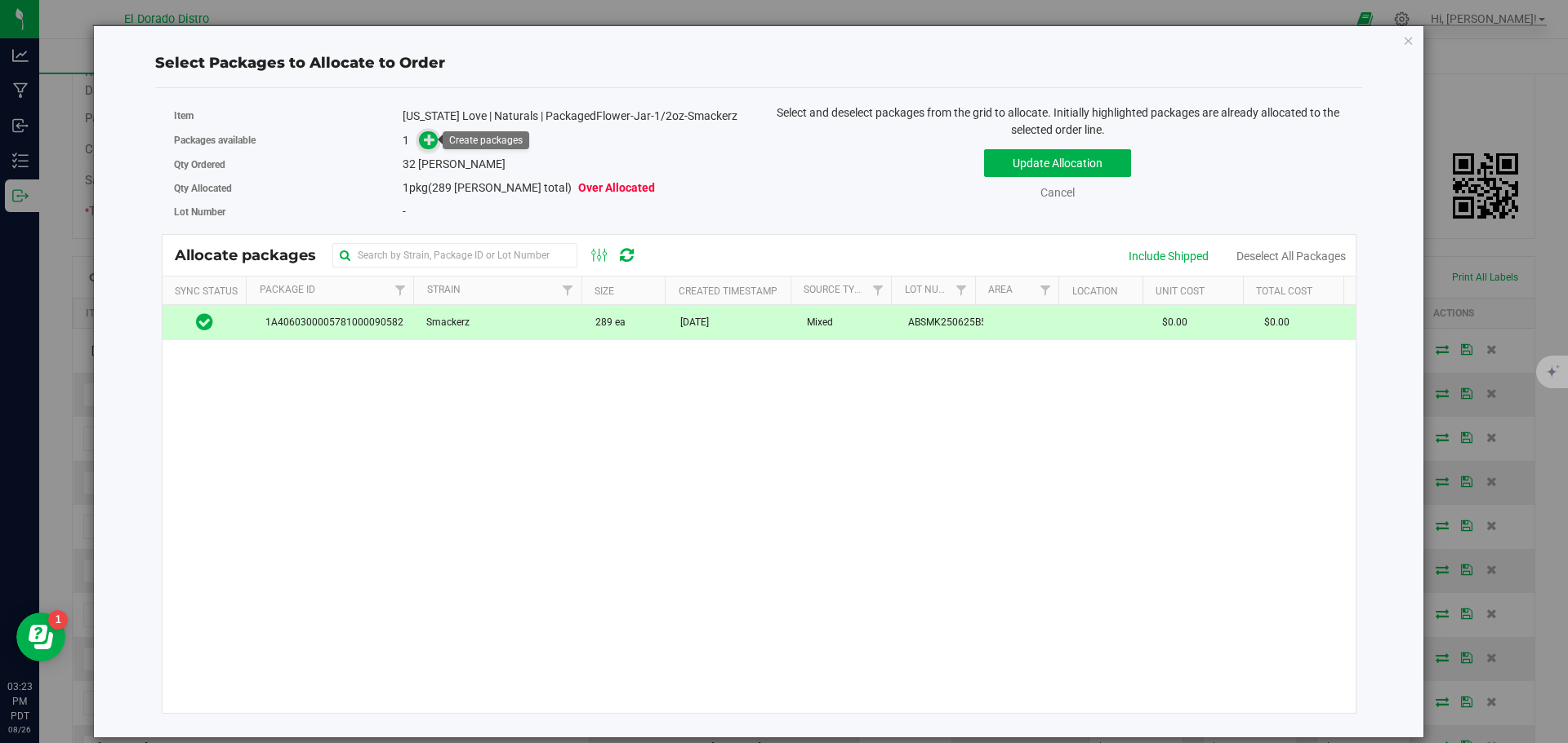
click at [425, 135] on icon at bounding box center [429, 139] width 11 height 11
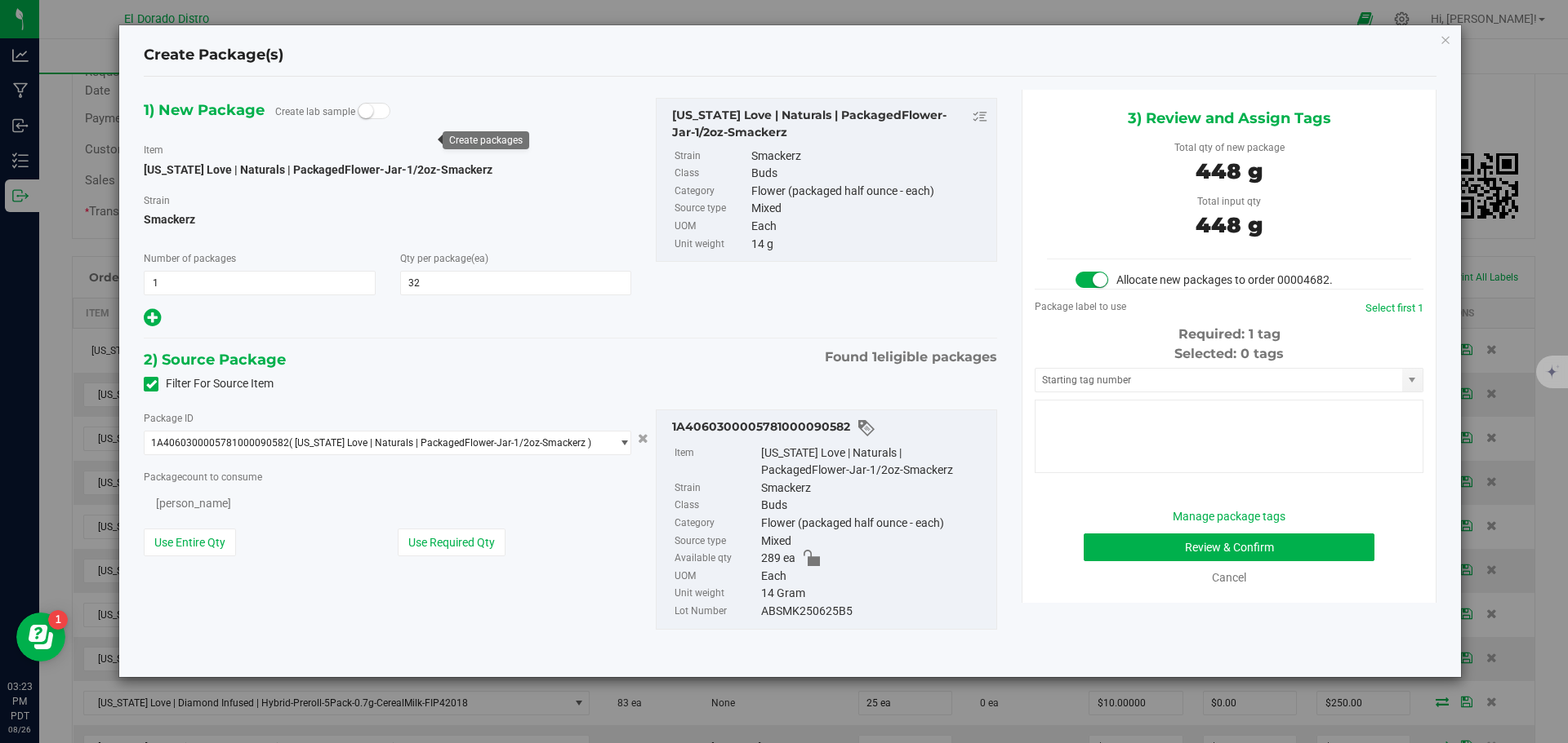
type input "32"
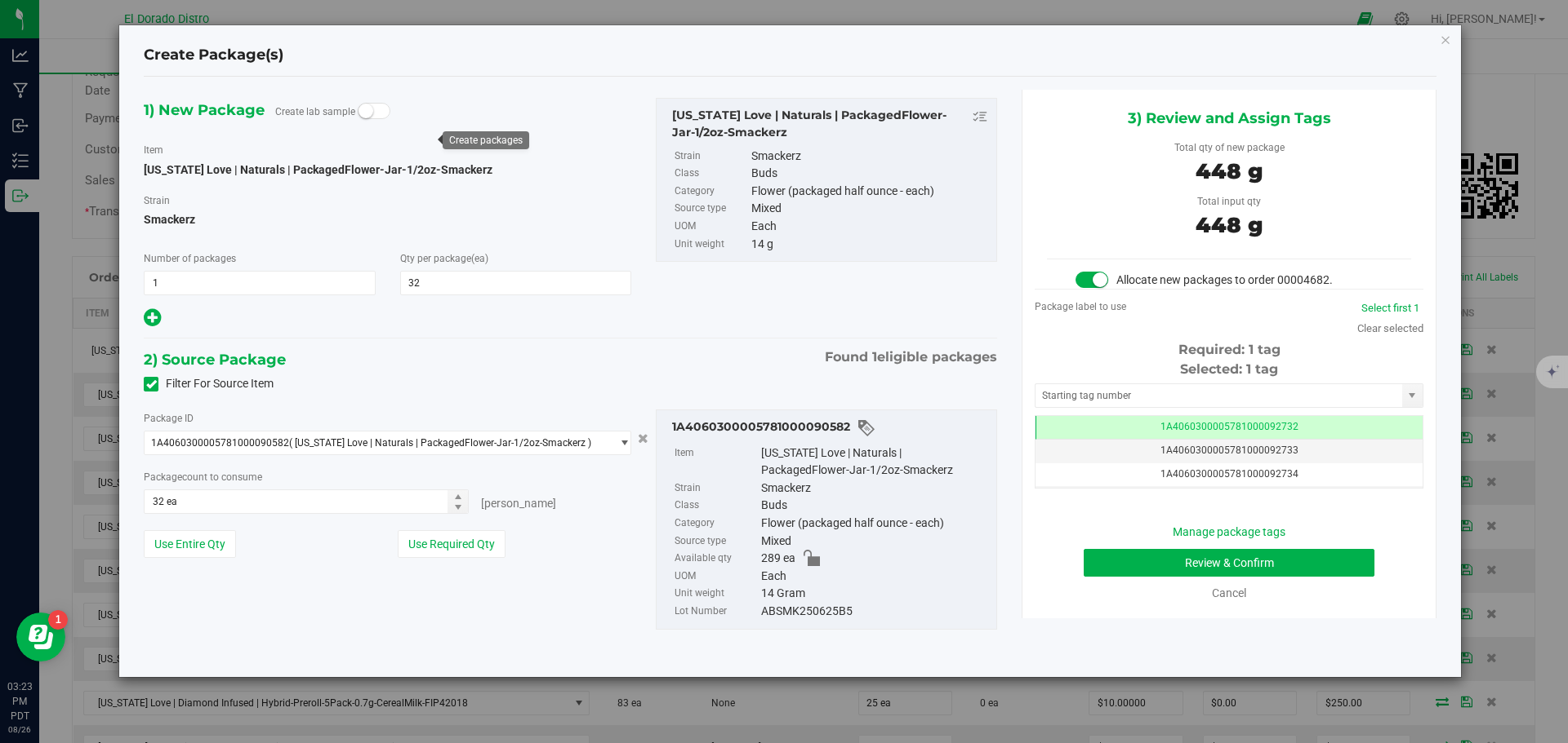
scroll to position [0, -1]
click at [1125, 555] on button "Review & Confirm" at bounding box center [1229, 563] width 291 height 28
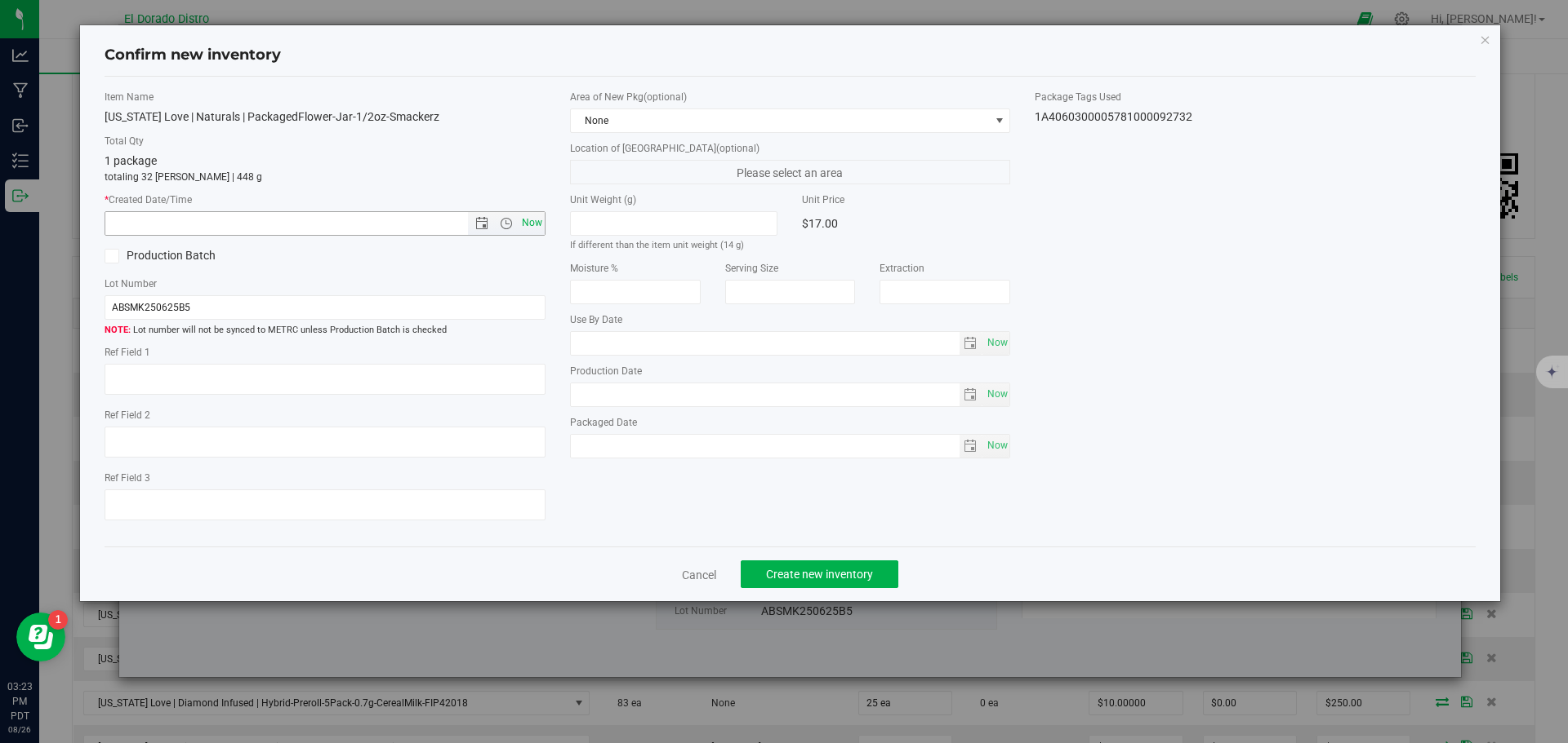
click at [530, 225] on span "Now" at bounding box center [531, 223] width 28 height 24
type input "[DATE] 3:23 PM"
click at [835, 574] on span "Create new inventory" at bounding box center [819, 574] width 107 height 13
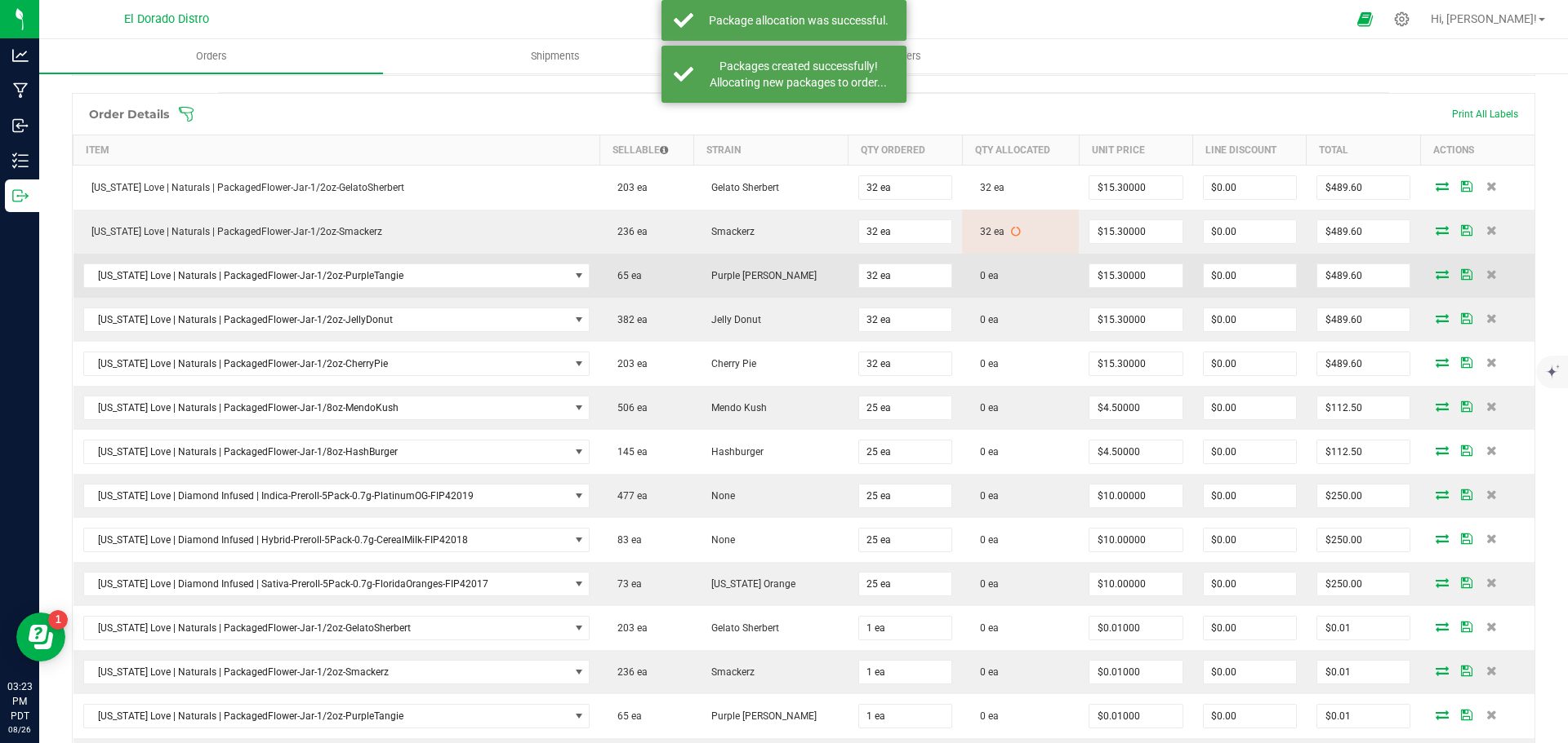
click at [1436, 274] on icon at bounding box center [1442, 274] width 13 height 9
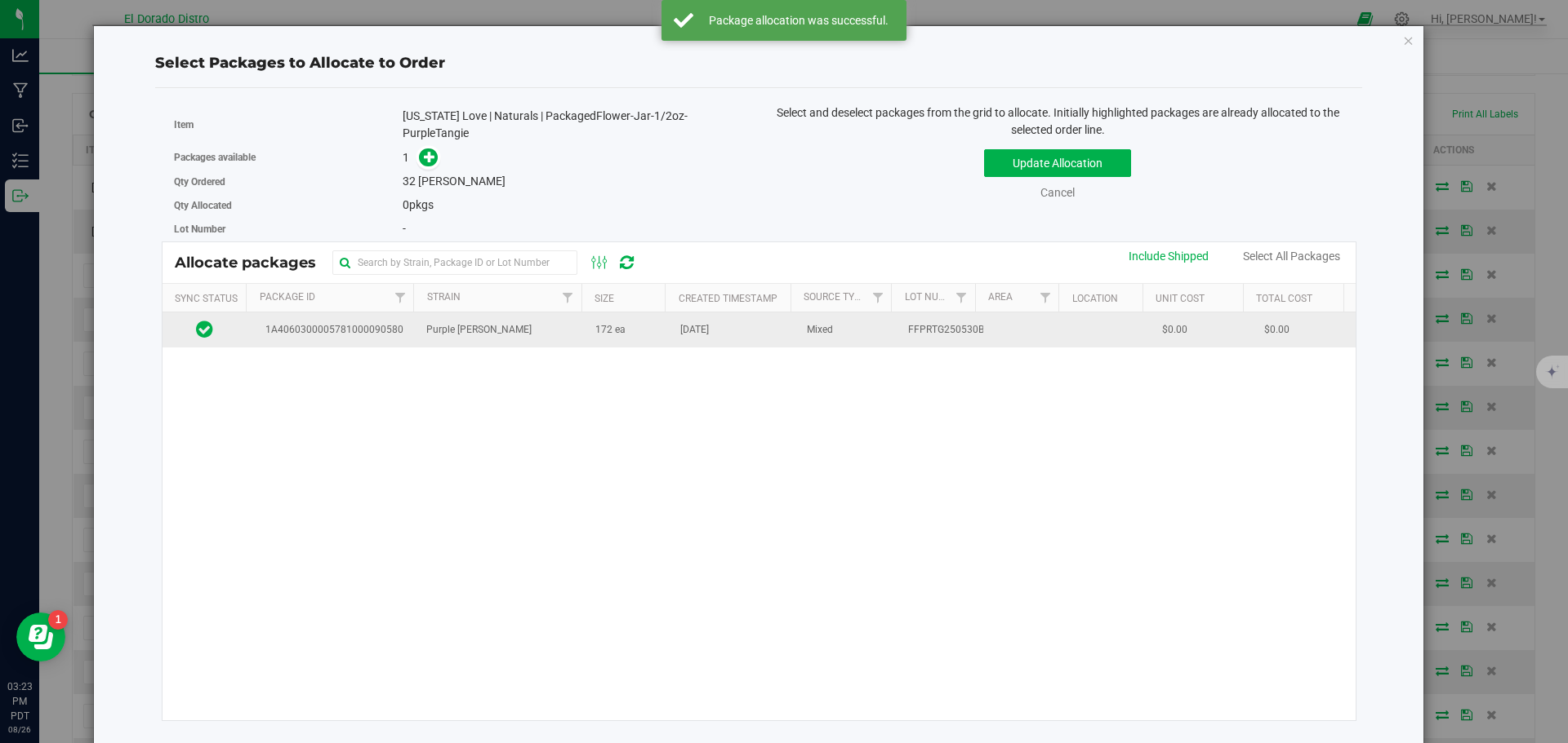
click at [639, 345] on td "172 ea" at bounding box center [628, 330] width 85 height 35
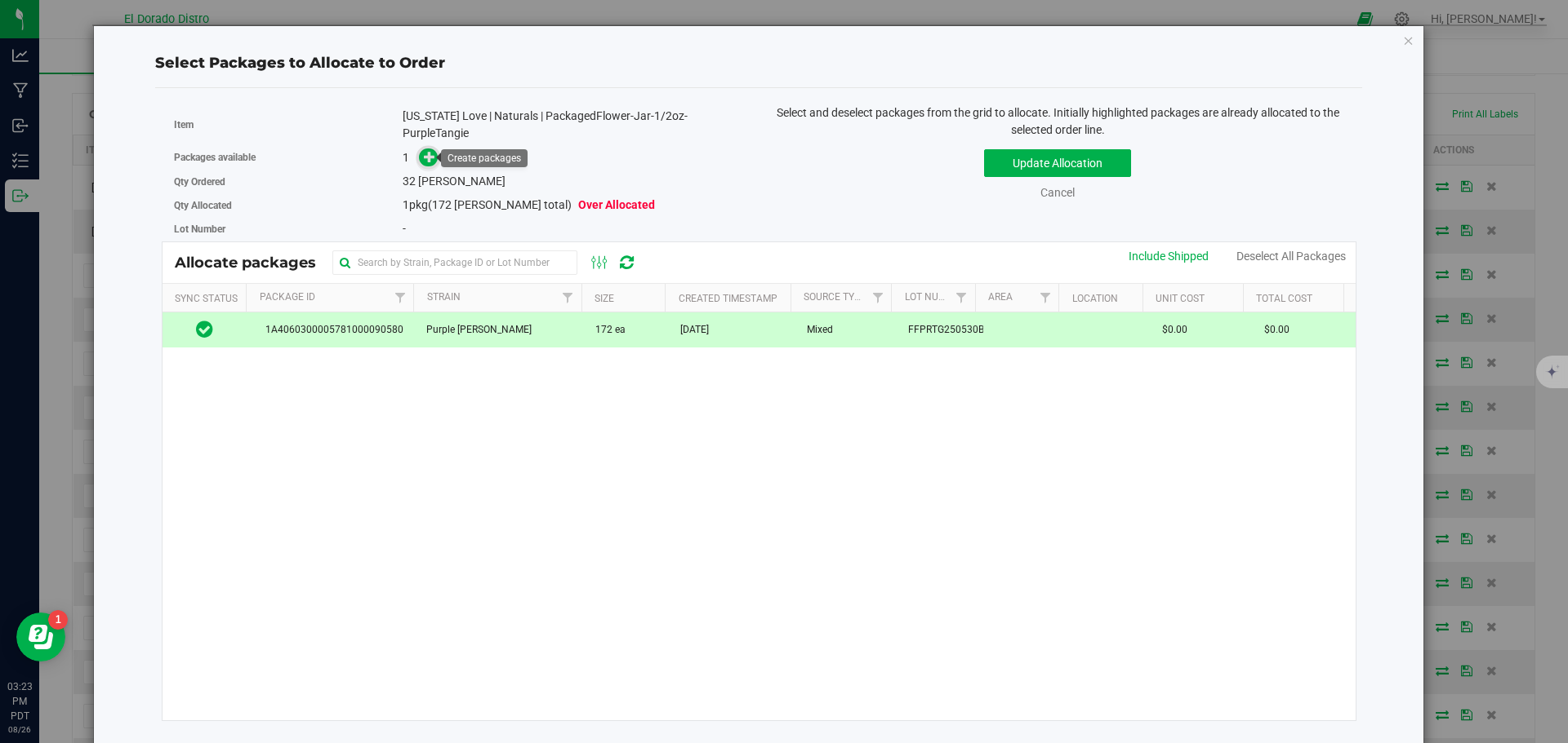
click at [434, 155] on span at bounding box center [428, 158] width 19 height 19
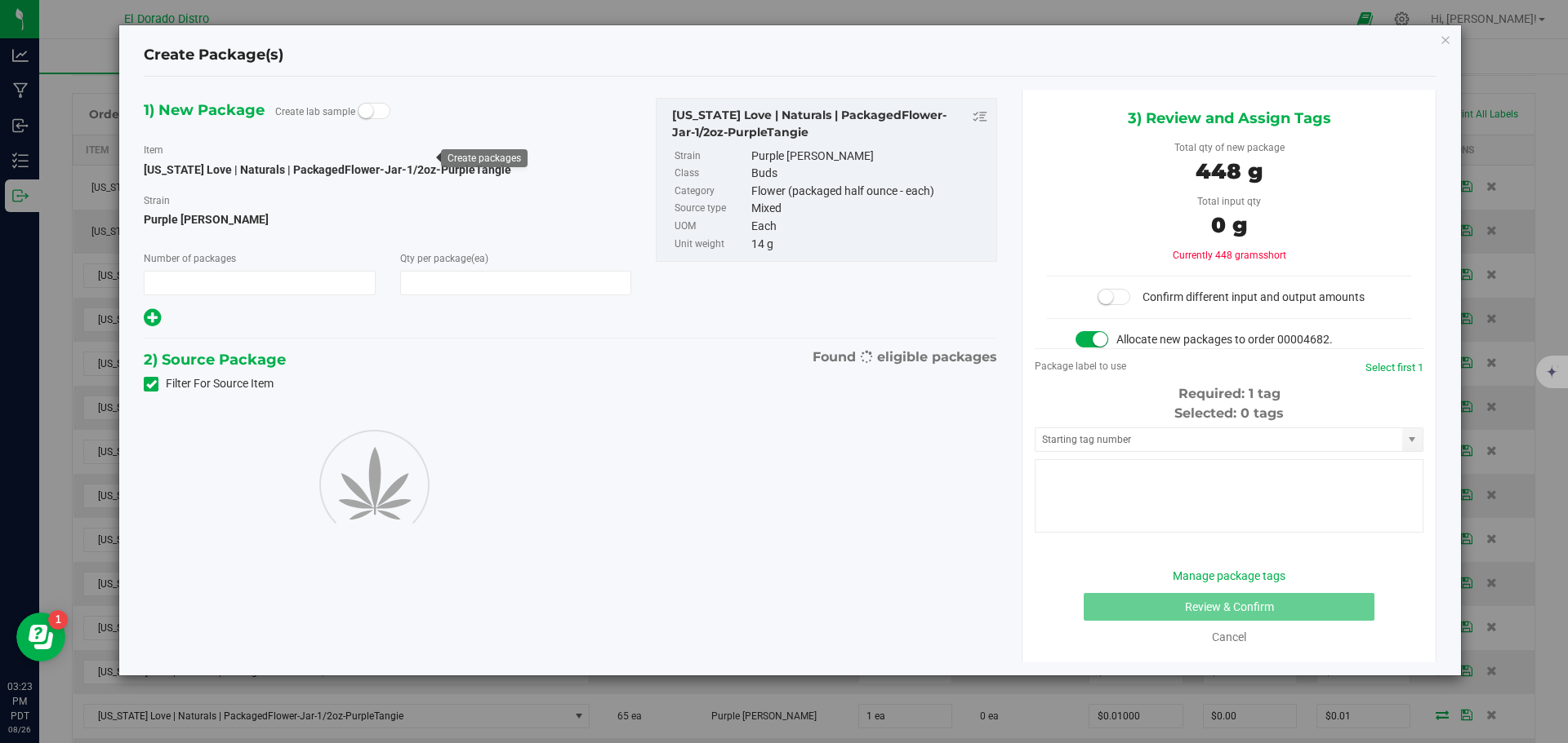
type input "1"
type input "32"
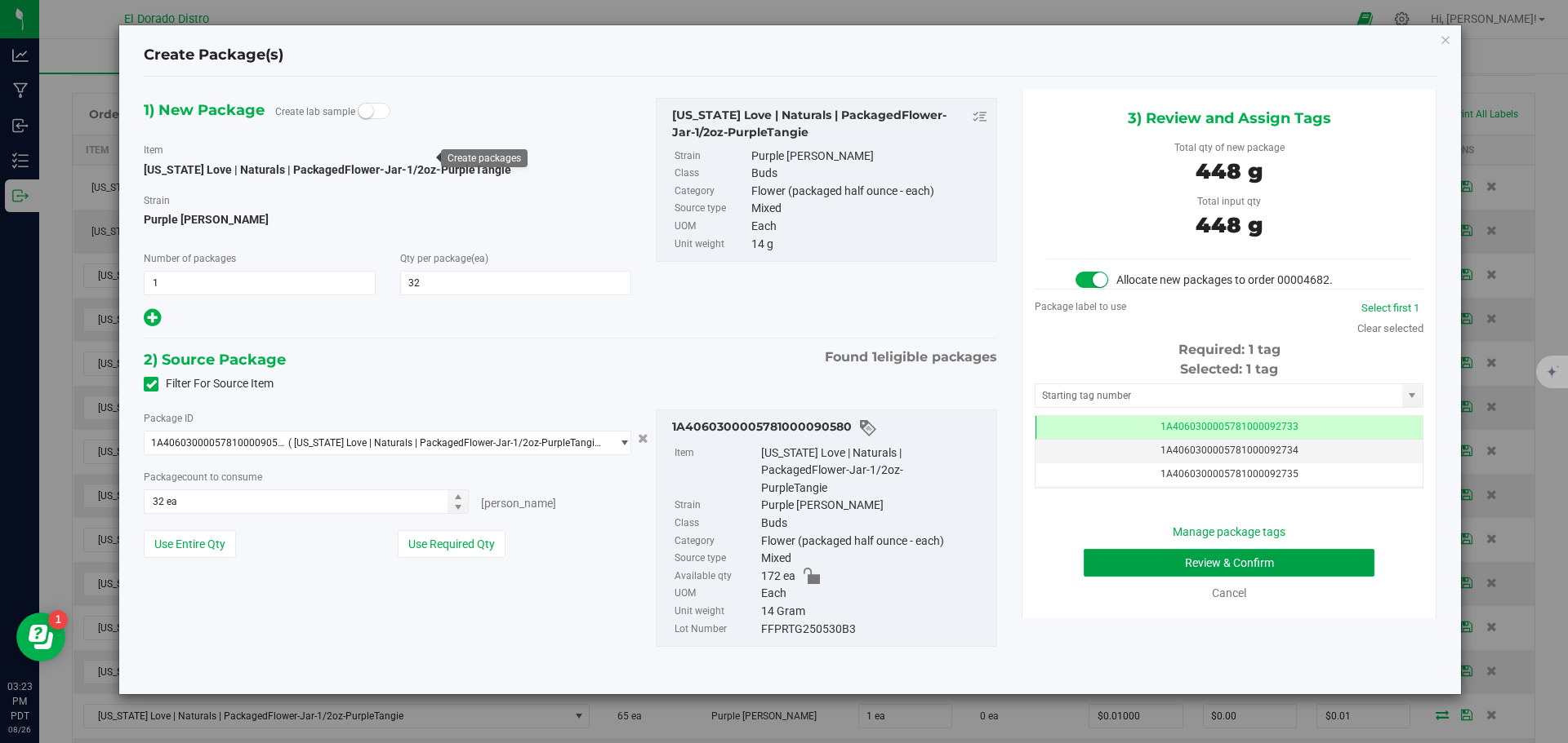
click at [1108, 566] on button "Review & Confirm" at bounding box center [1229, 563] width 291 height 28
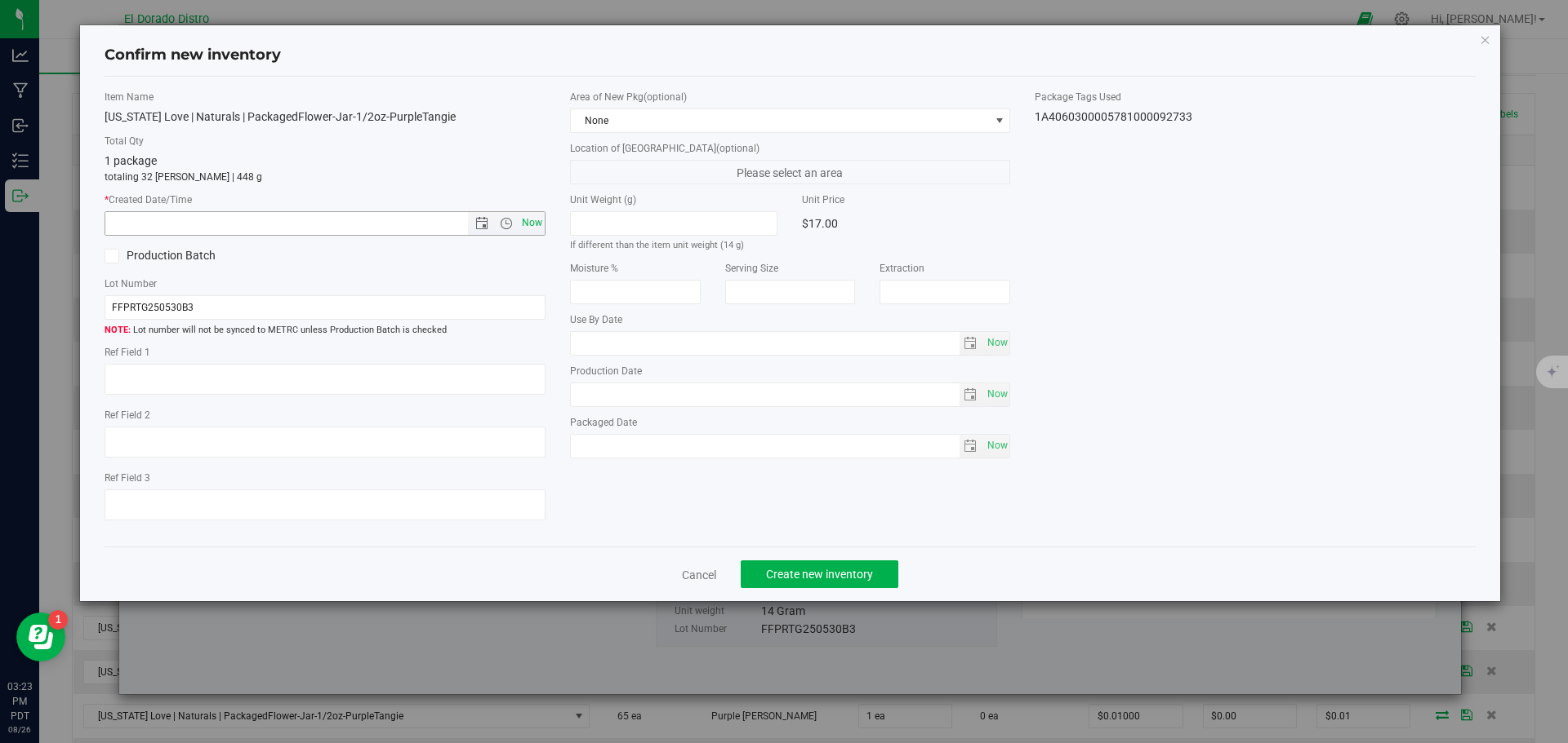
click at [534, 217] on span "Now" at bounding box center [531, 223] width 28 height 24
type input "[DATE] 3:23 PM"
click at [808, 579] on span "Create new inventory" at bounding box center [819, 574] width 107 height 13
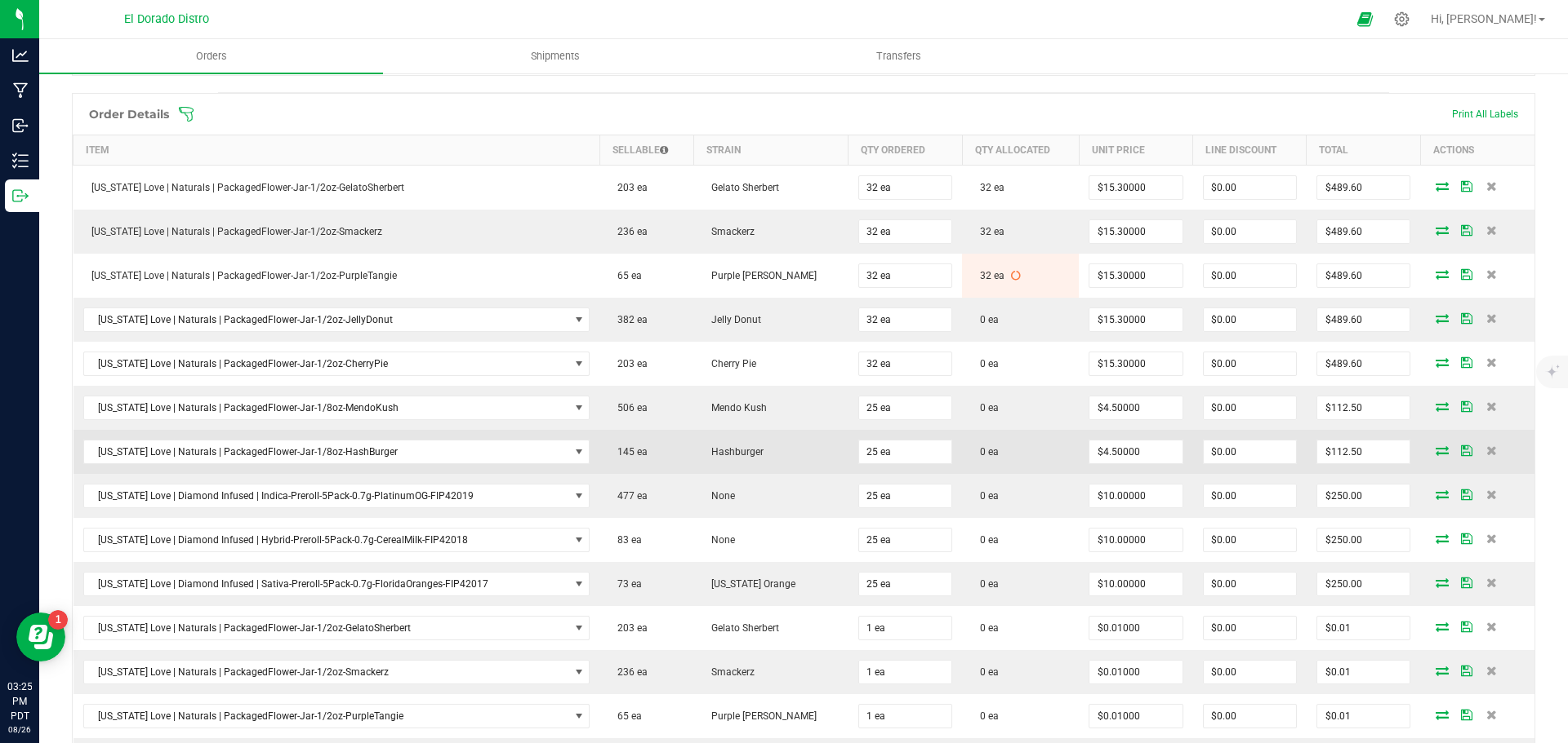
scroll to position [490, 0]
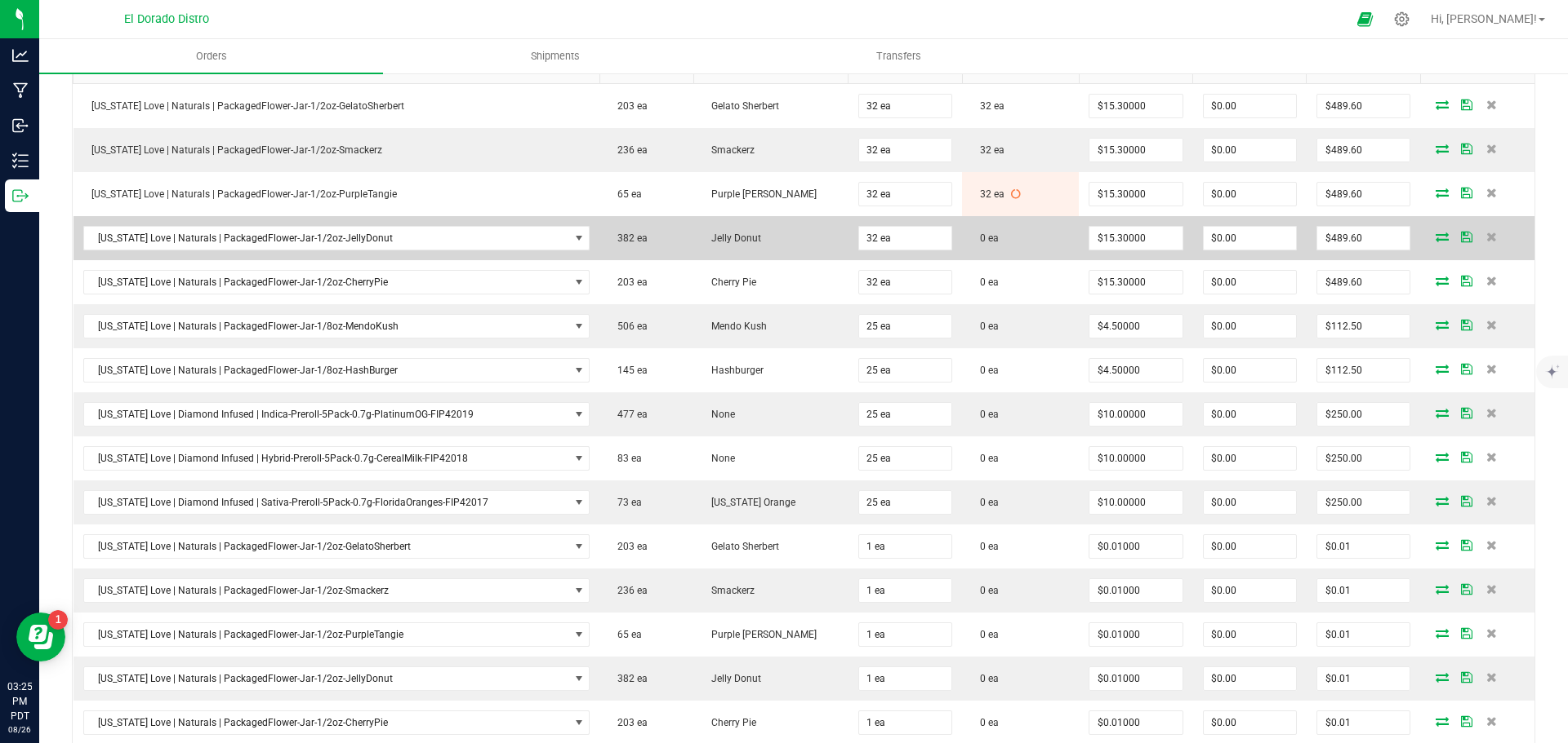
click at [1436, 236] on icon at bounding box center [1442, 236] width 13 height 9
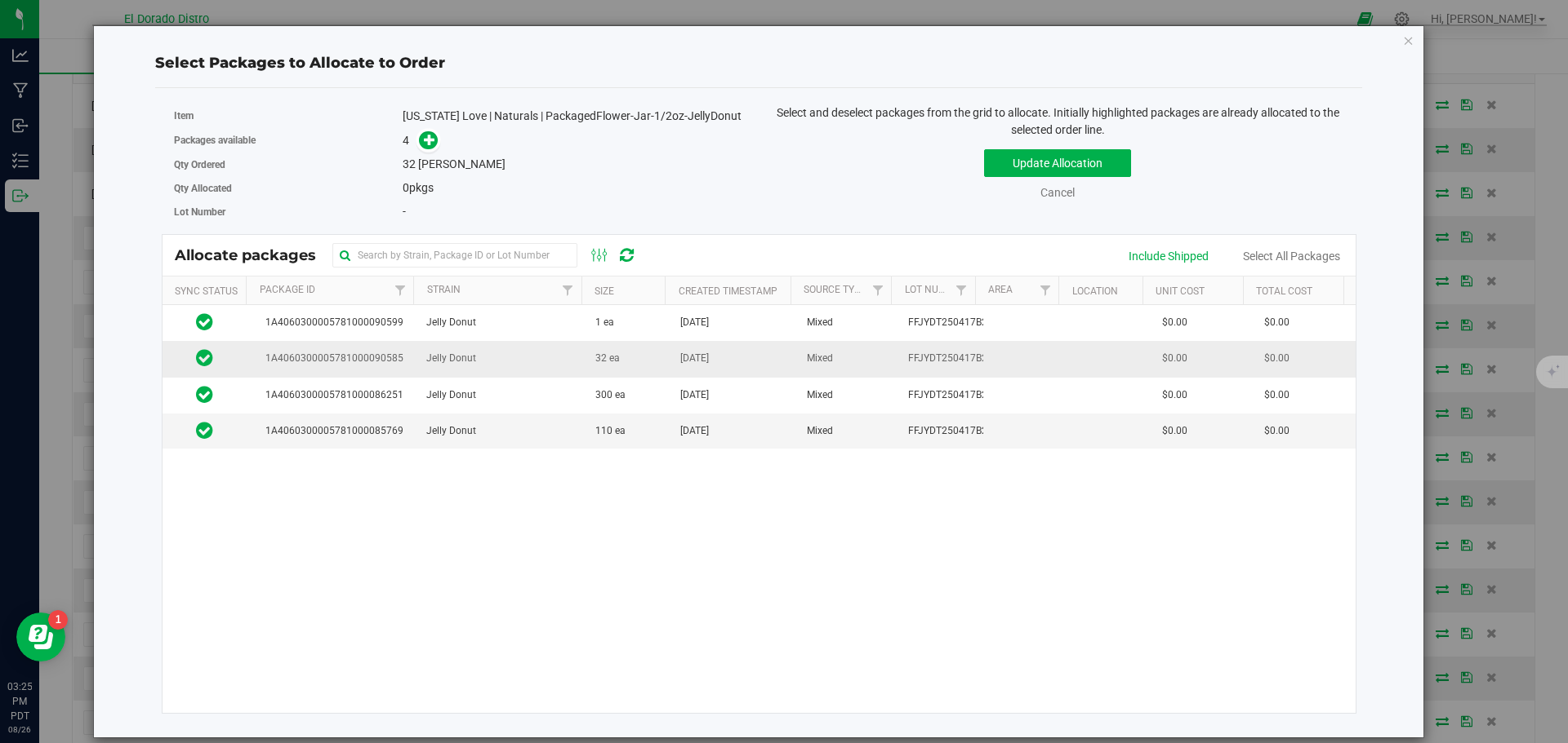
click at [659, 367] on td "32 ea" at bounding box center [628, 359] width 85 height 36
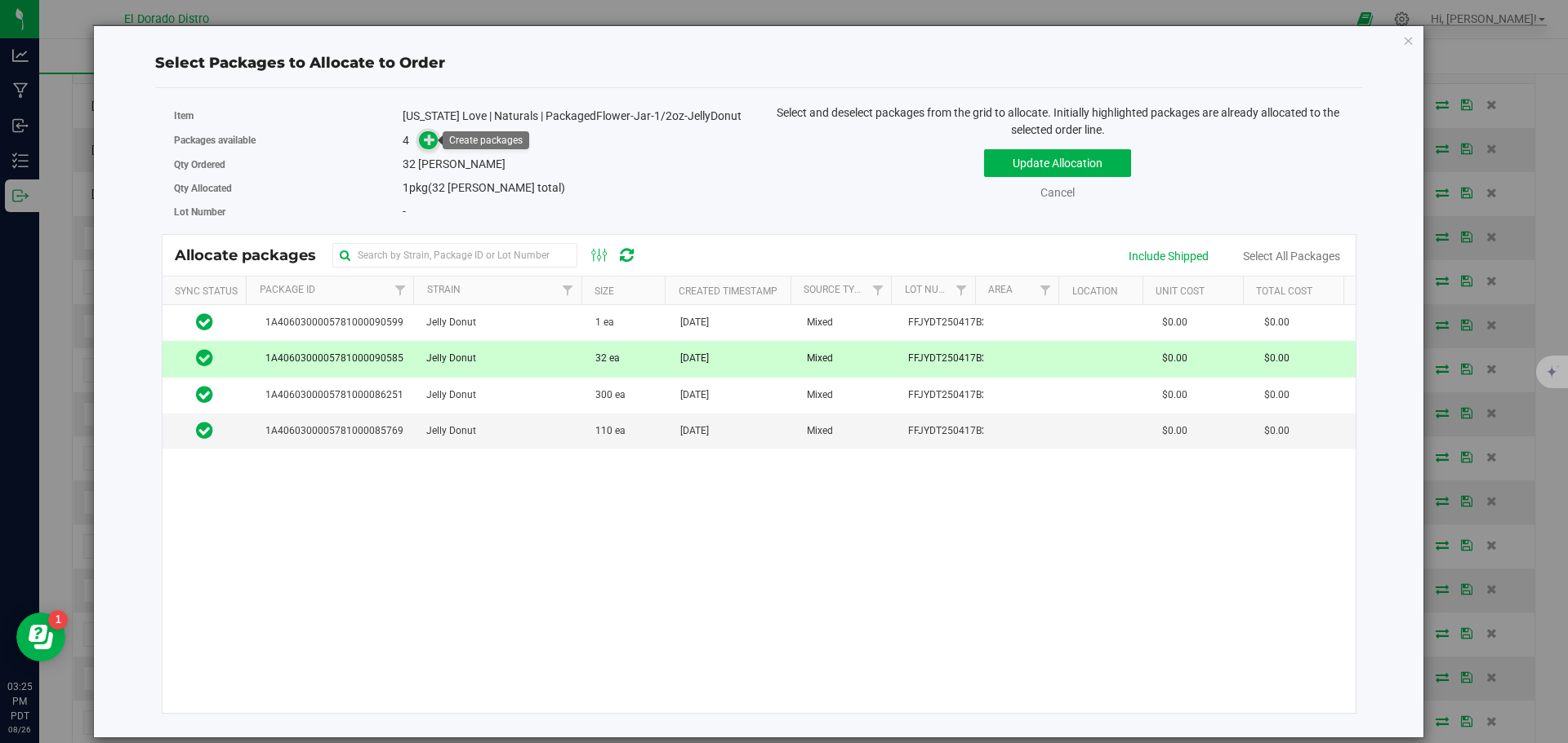
click at [434, 138] on icon at bounding box center [429, 139] width 11 height 11
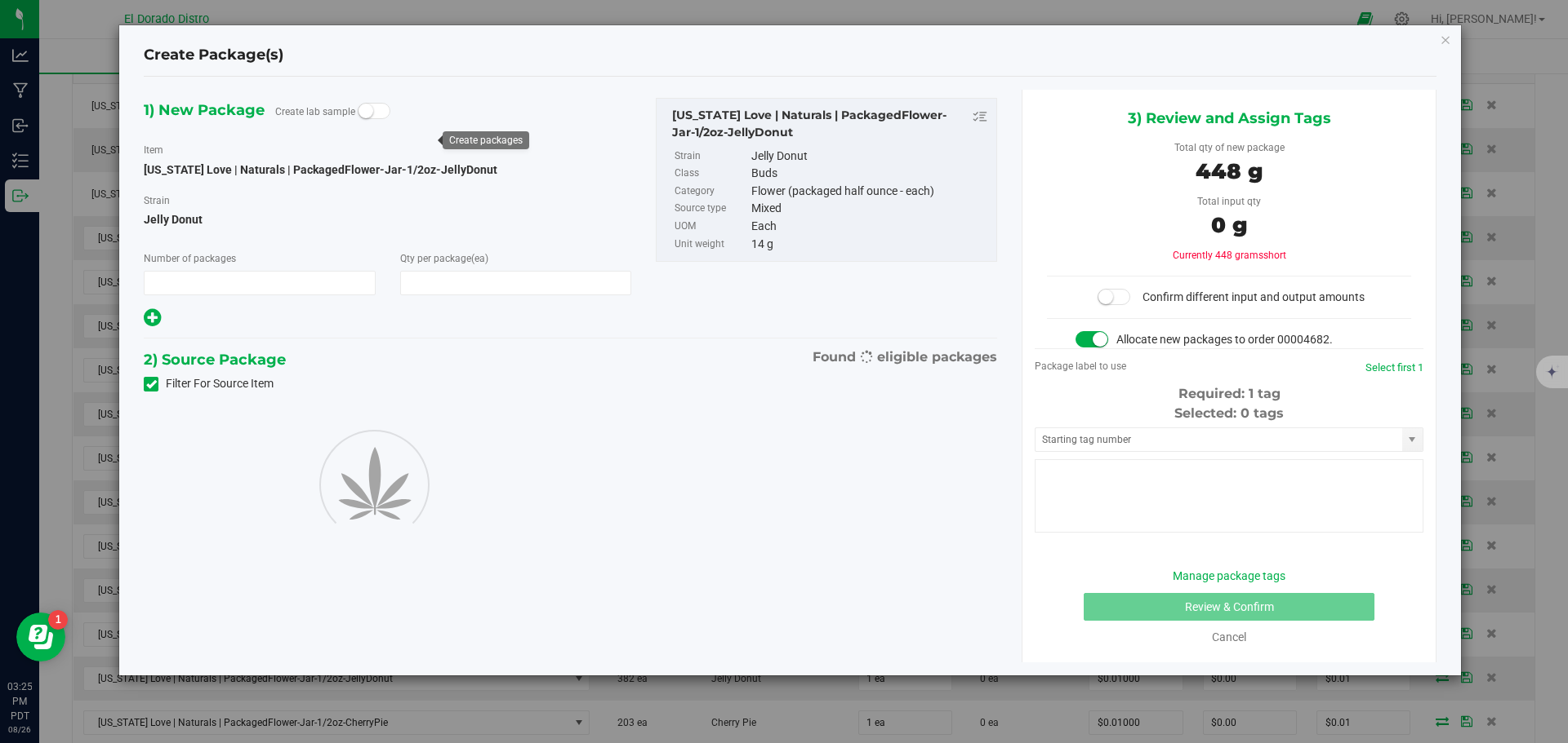
type input "1"
type input "32"
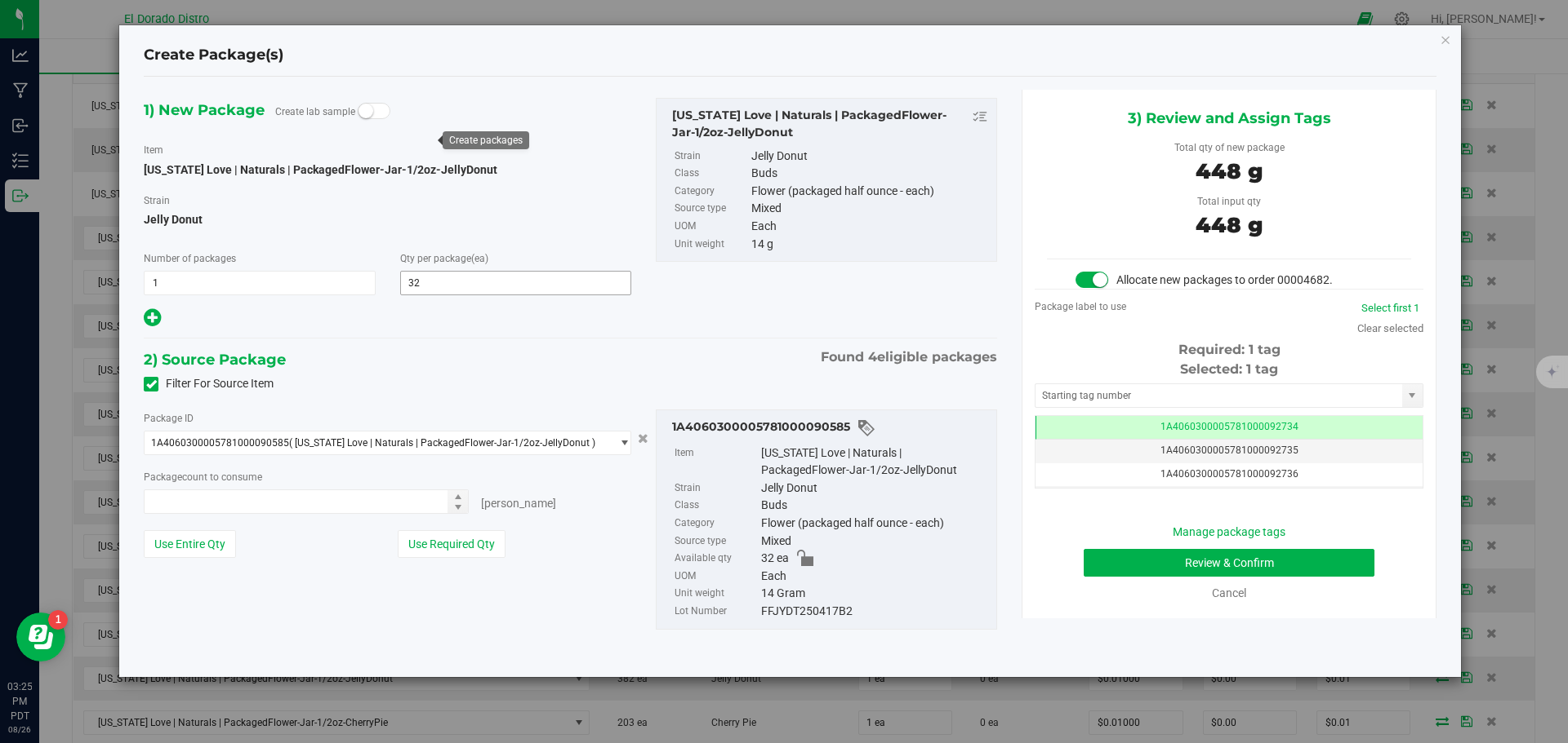
type input "32 ea"
click at [1108, 554] on button "Review & Confirm" at bounding box center [1229, 563] width 291 height 28
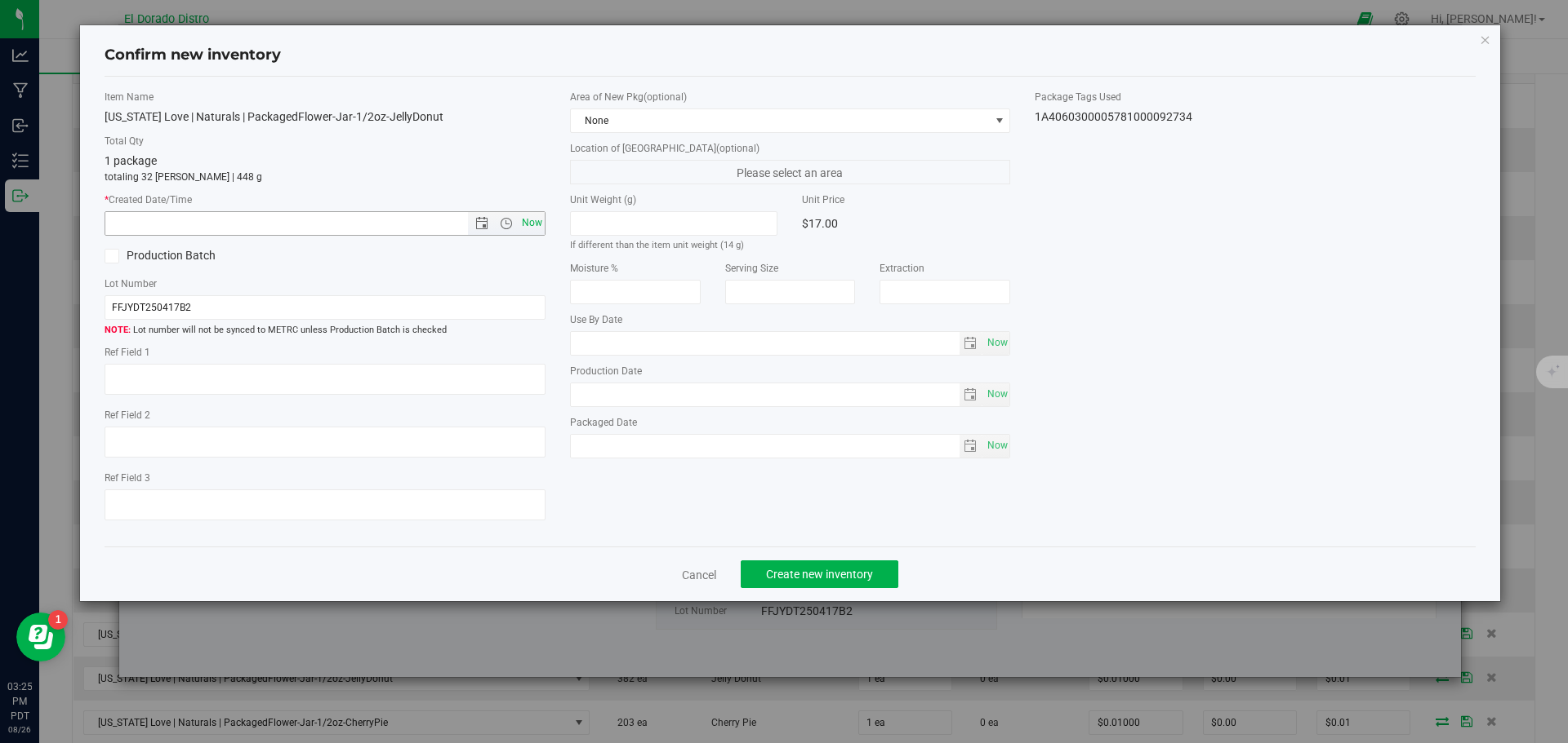
click at [539, 218] on span "Now" at bounding box center [531, 223] width 28 height 24
type input "[DATE] 3:25 PM"
click at [807, 571] on span "Create new inventory" at bounding box center [819, 574] width 107 height 13
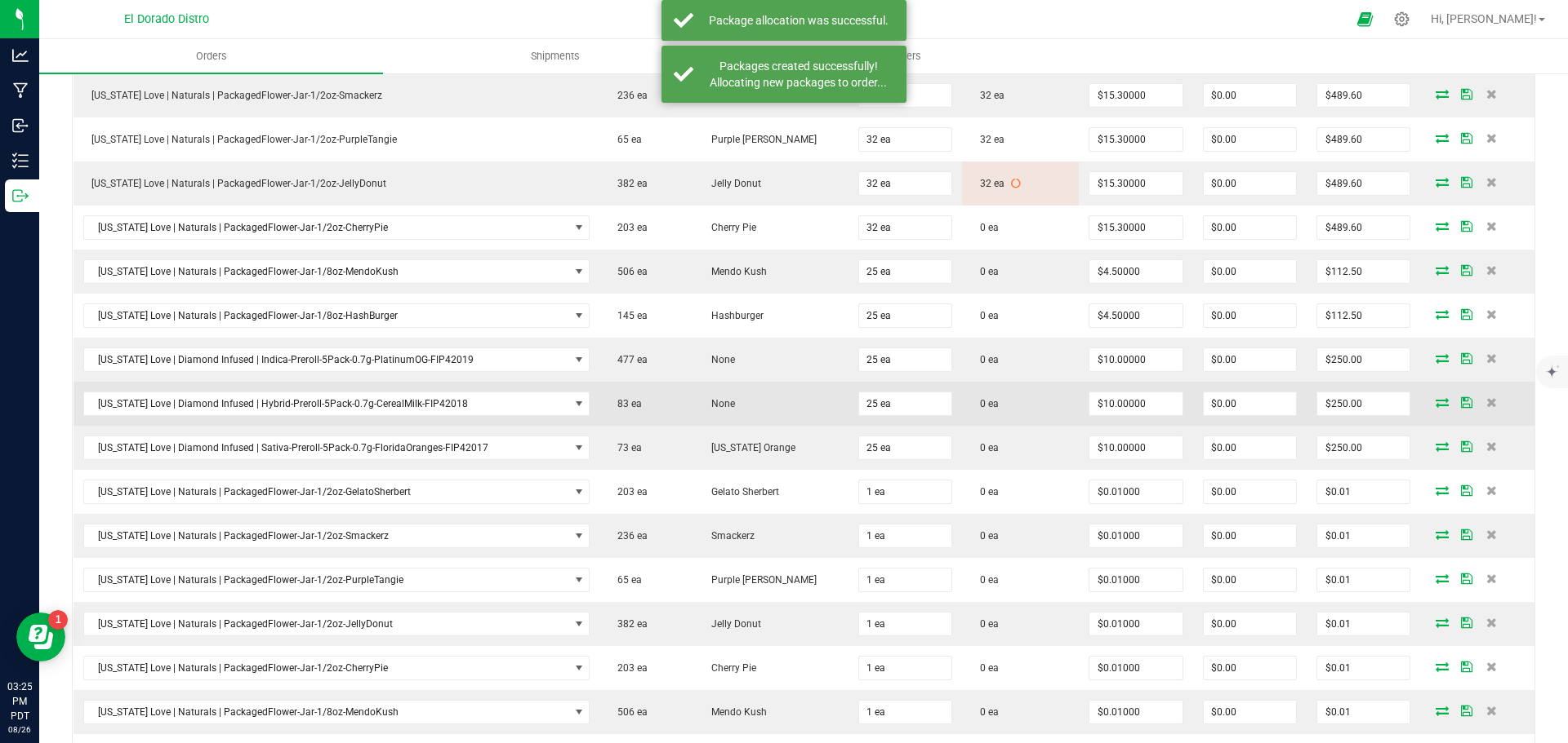
scroll to position [571, 0]
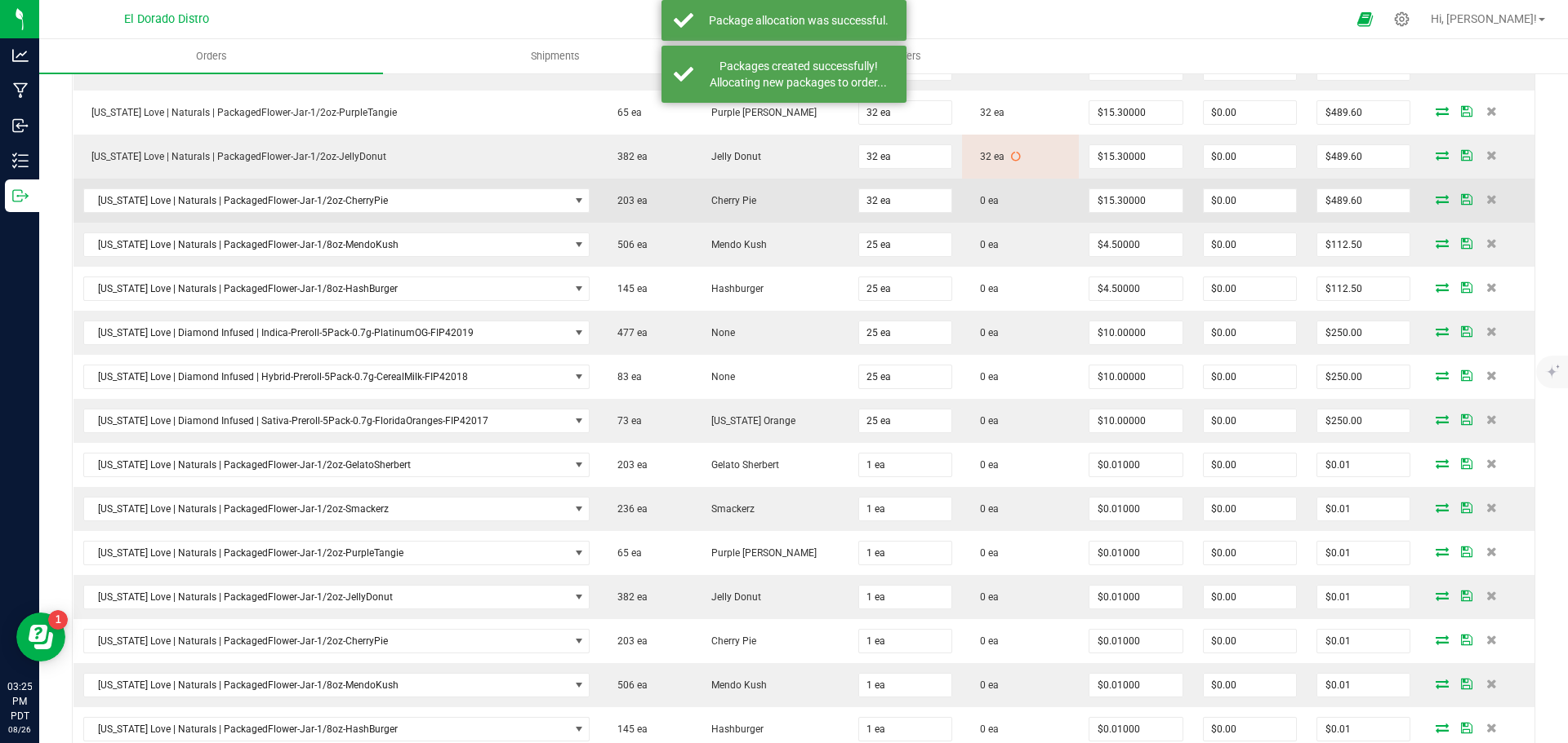
click at [1436, 199] on icon at bounding box center [1442, 199] width 13 height 9
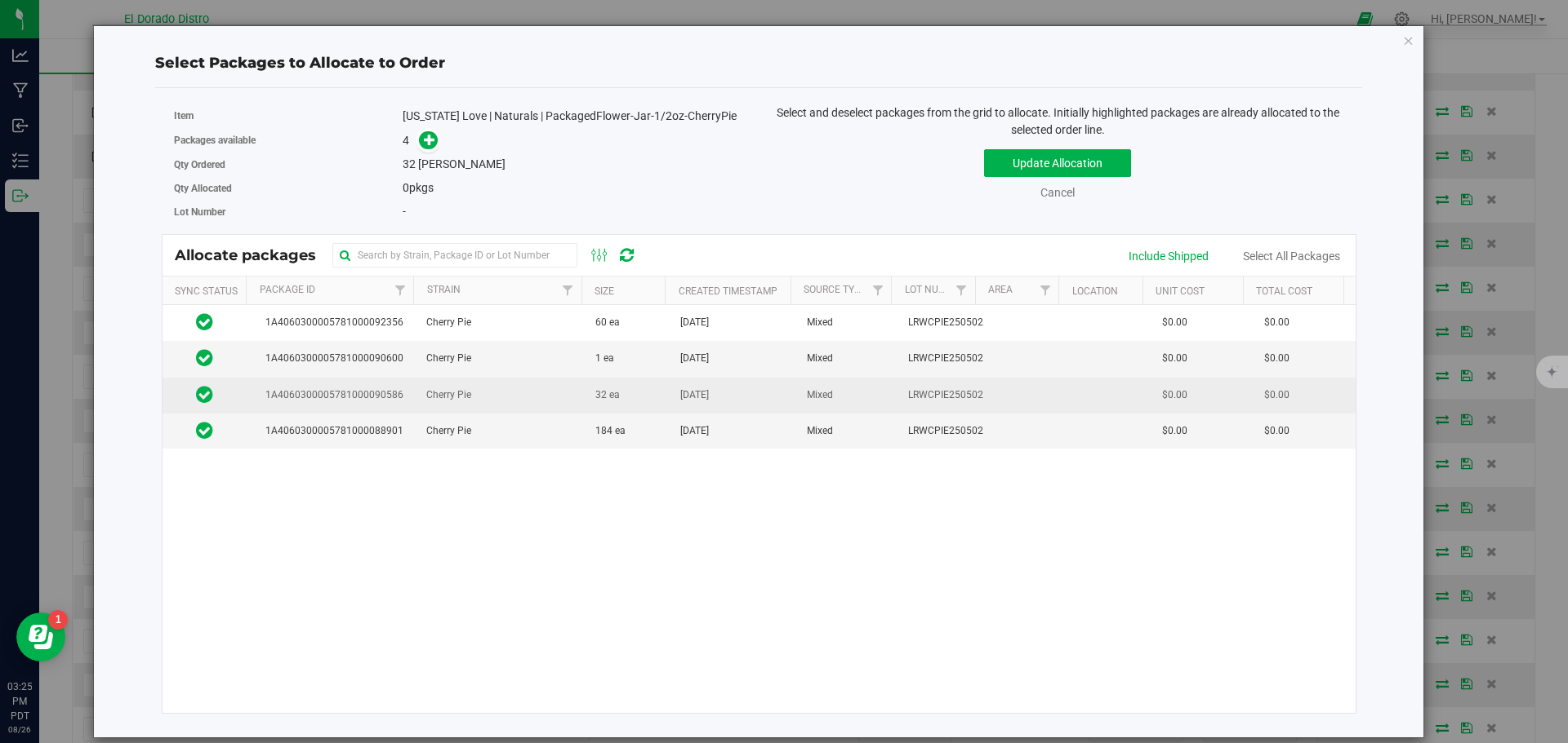
click at [706, 401] on span "[DATE]" at bounding box center [695, 395] width 29 height 15
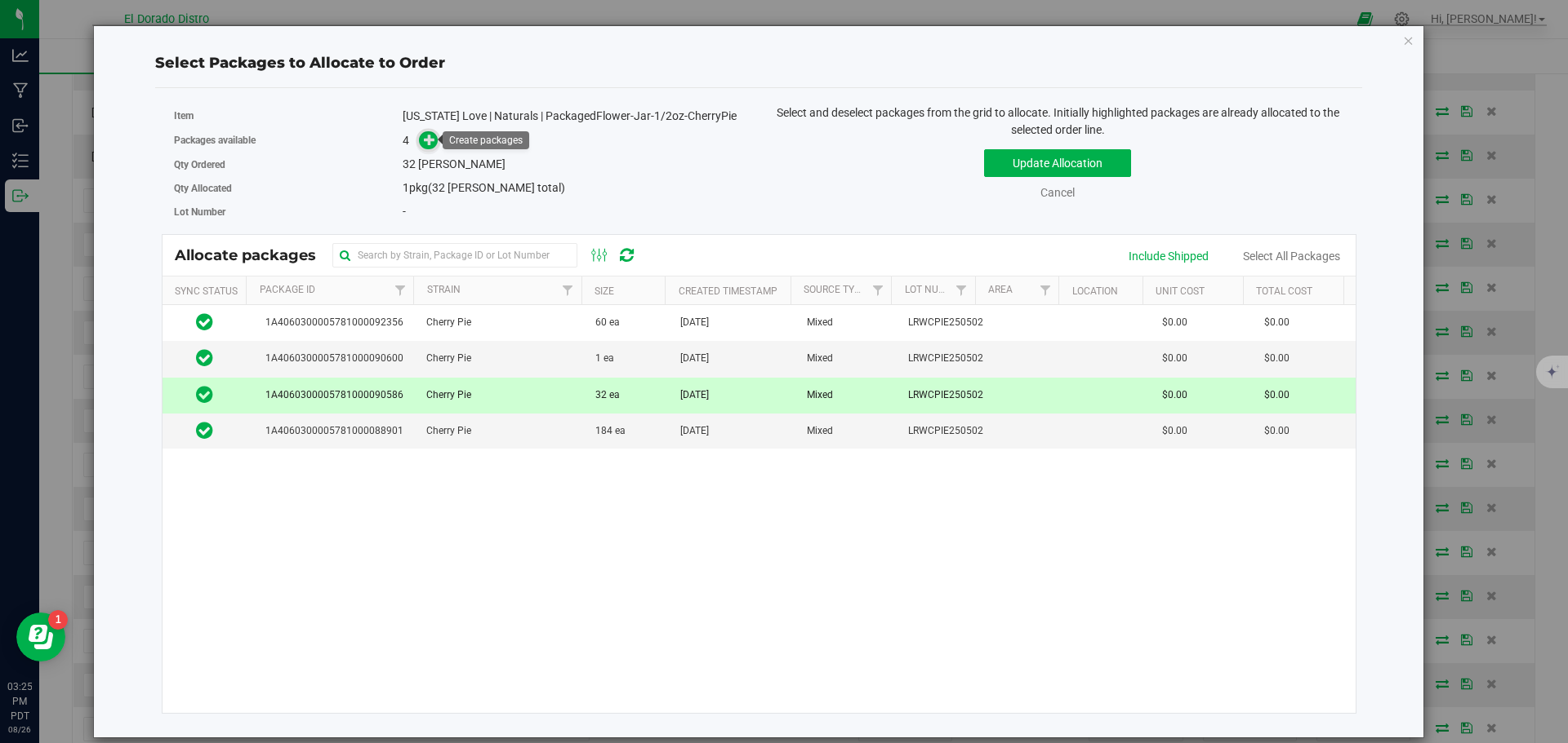
click at [434, 137] on icon at bounding box center [429, 139] width 11 height 11
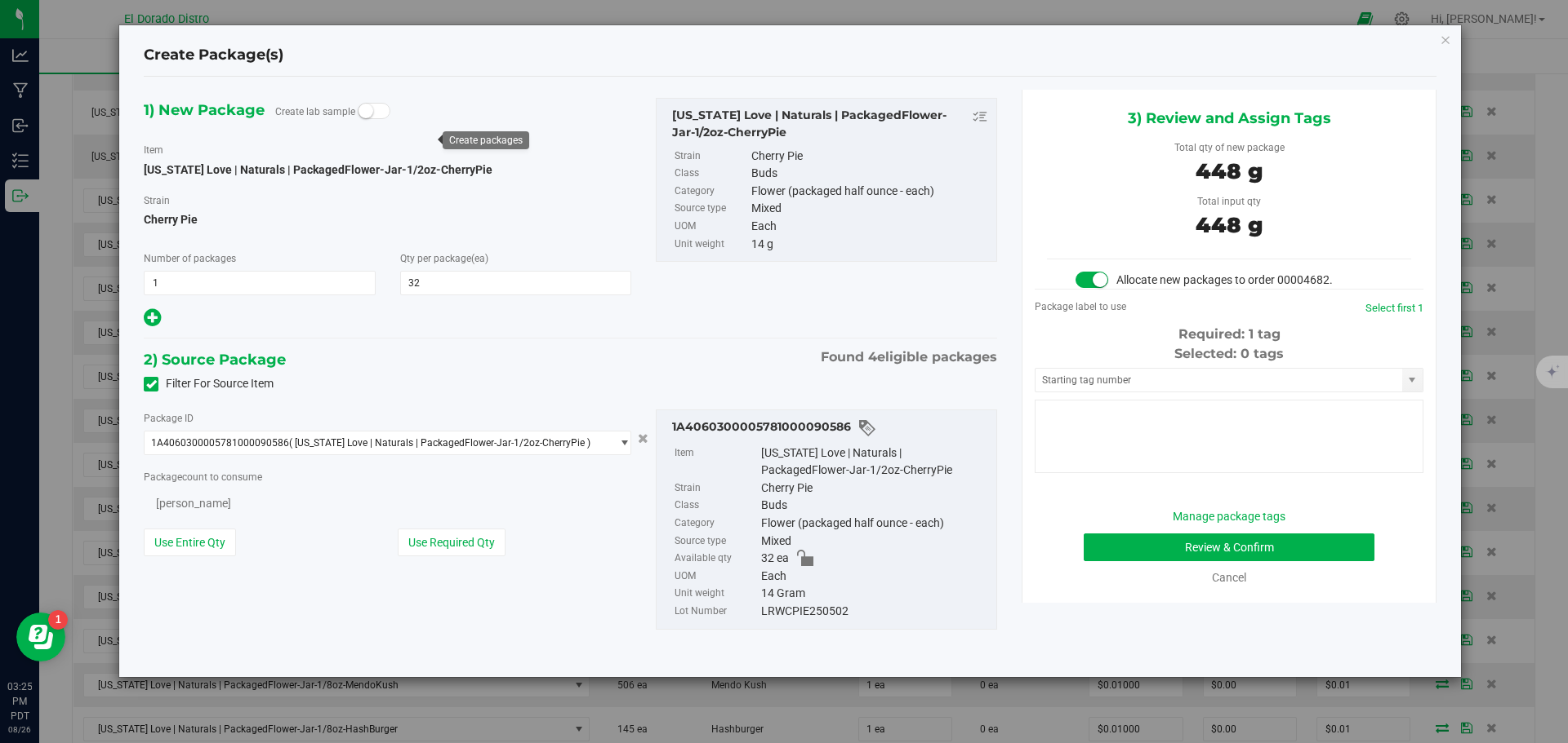
type input "32"
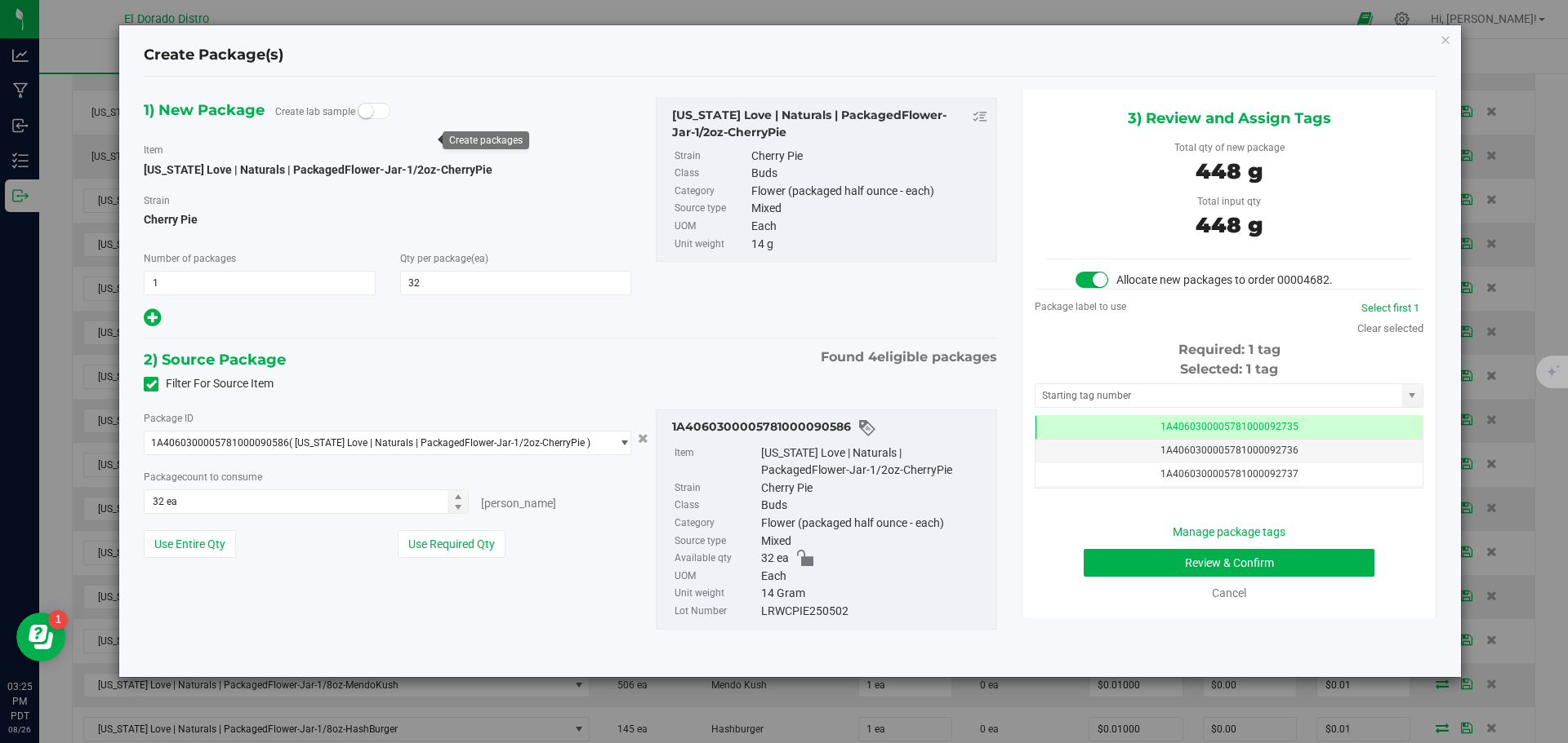
scroll to position [0, -1]
click at [1104, 573] on button "Review & Confirm" at bounding box center [1229, 563] width 291 height 28
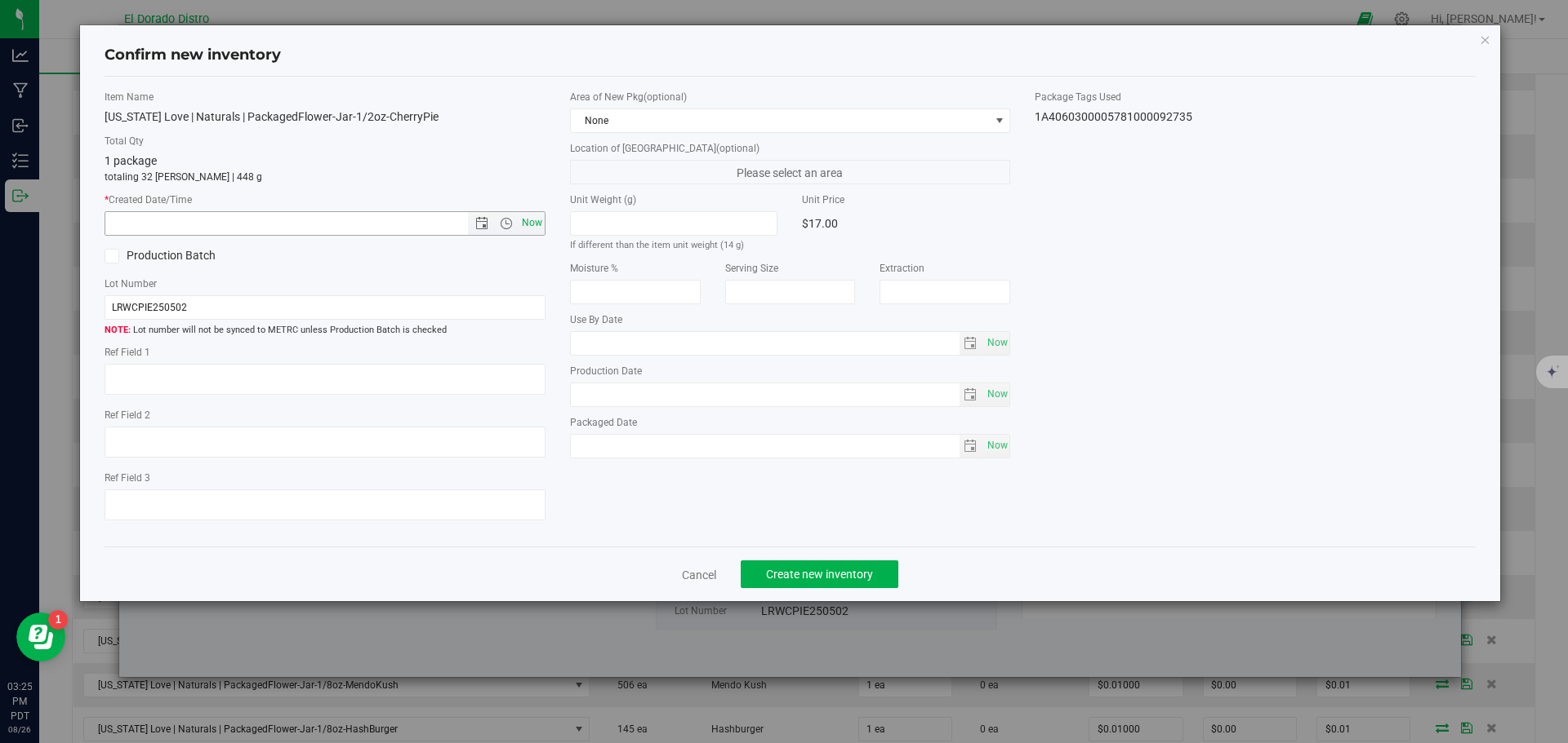
click at [530, 222] on span "Now" at bounding box center [531, 223] width 28 height 24
type input "8/26/2025 3:25 PM"
click at [796, 568] on span "Create new inventory" at bounding box center [819, 574] width 107 height 13
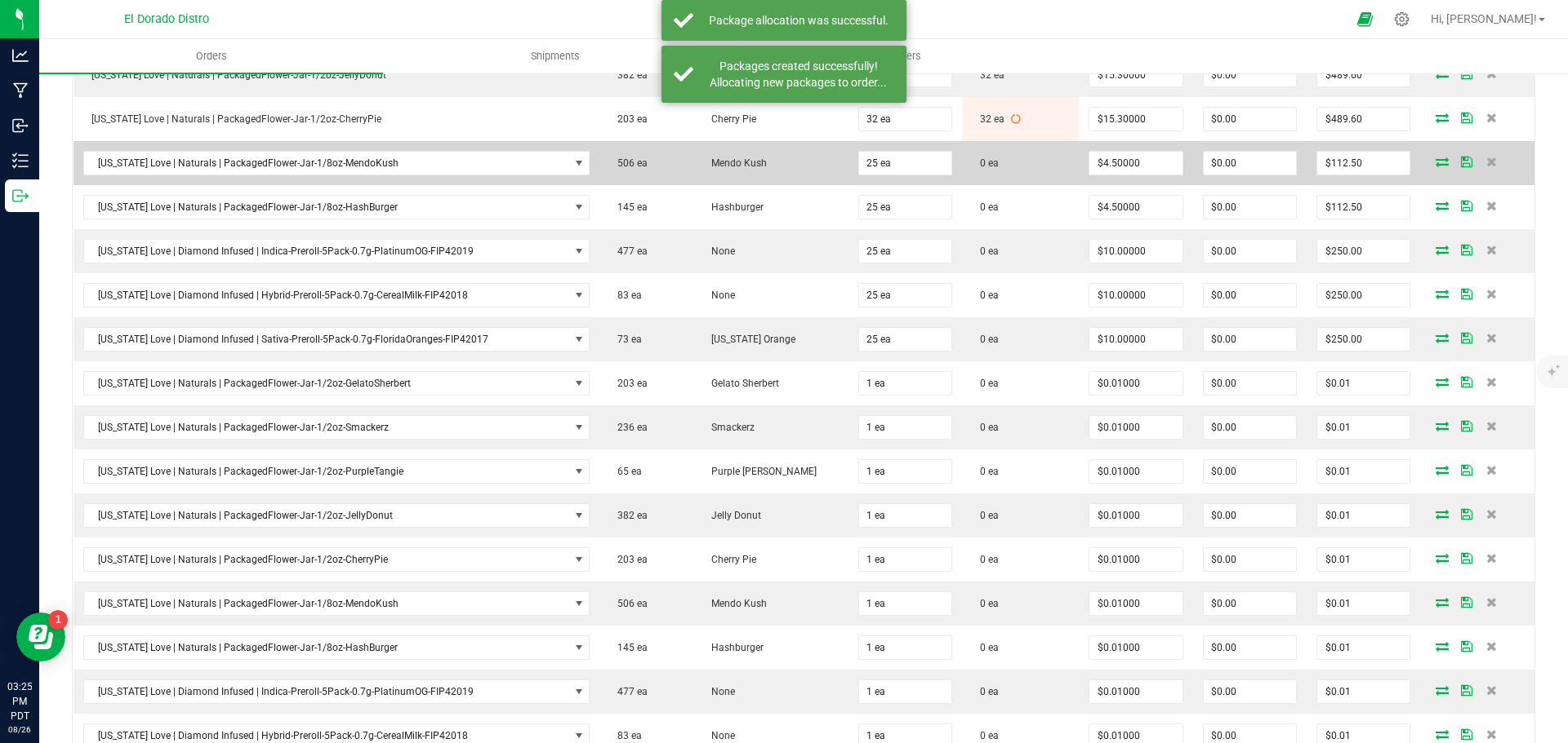
click at [1436, 158] on icon at bounding box center [1442, 161] width 13 height 9
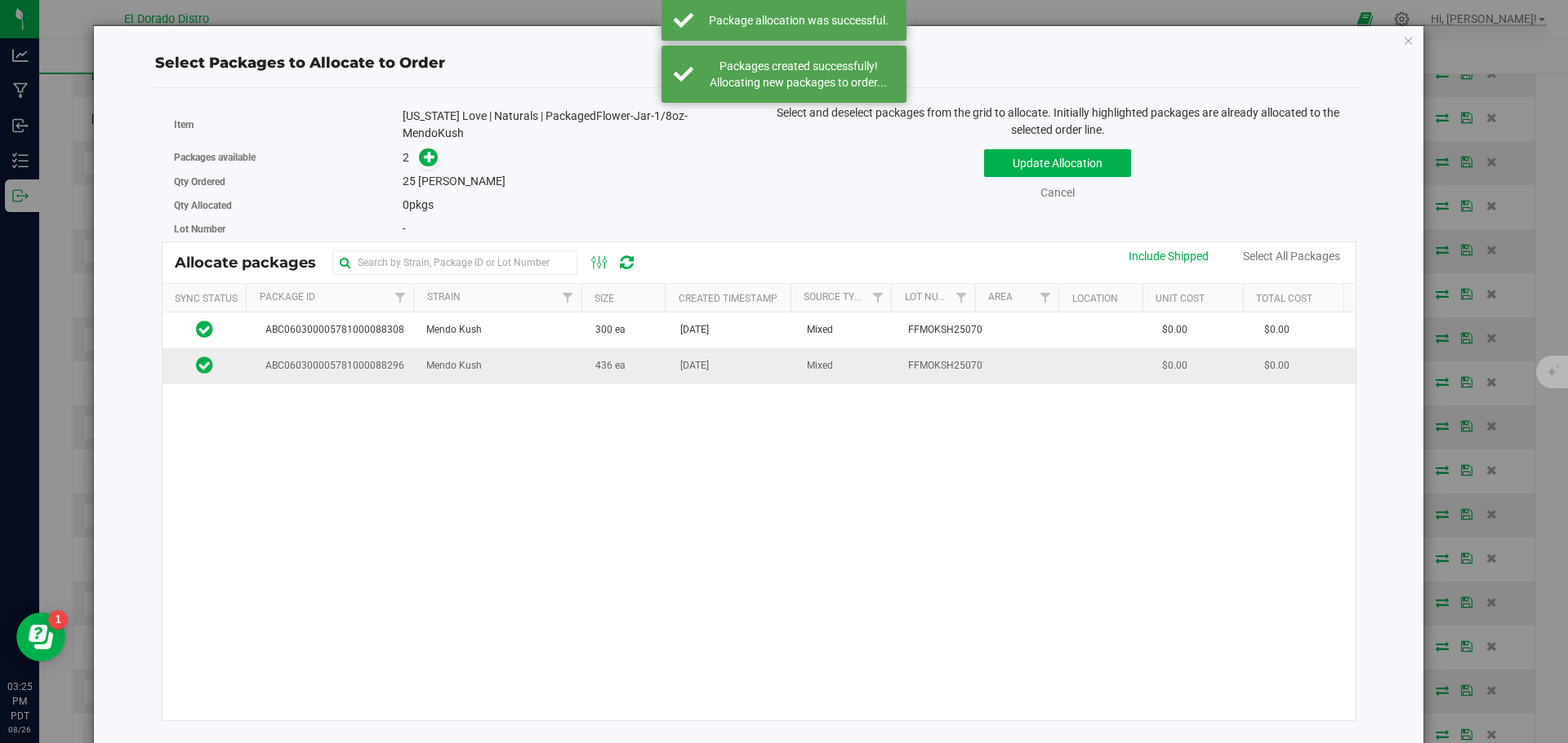
click at [674, 367] on td "Aug 19, 2025" at bounding box center [733, 366] width 126 height 35
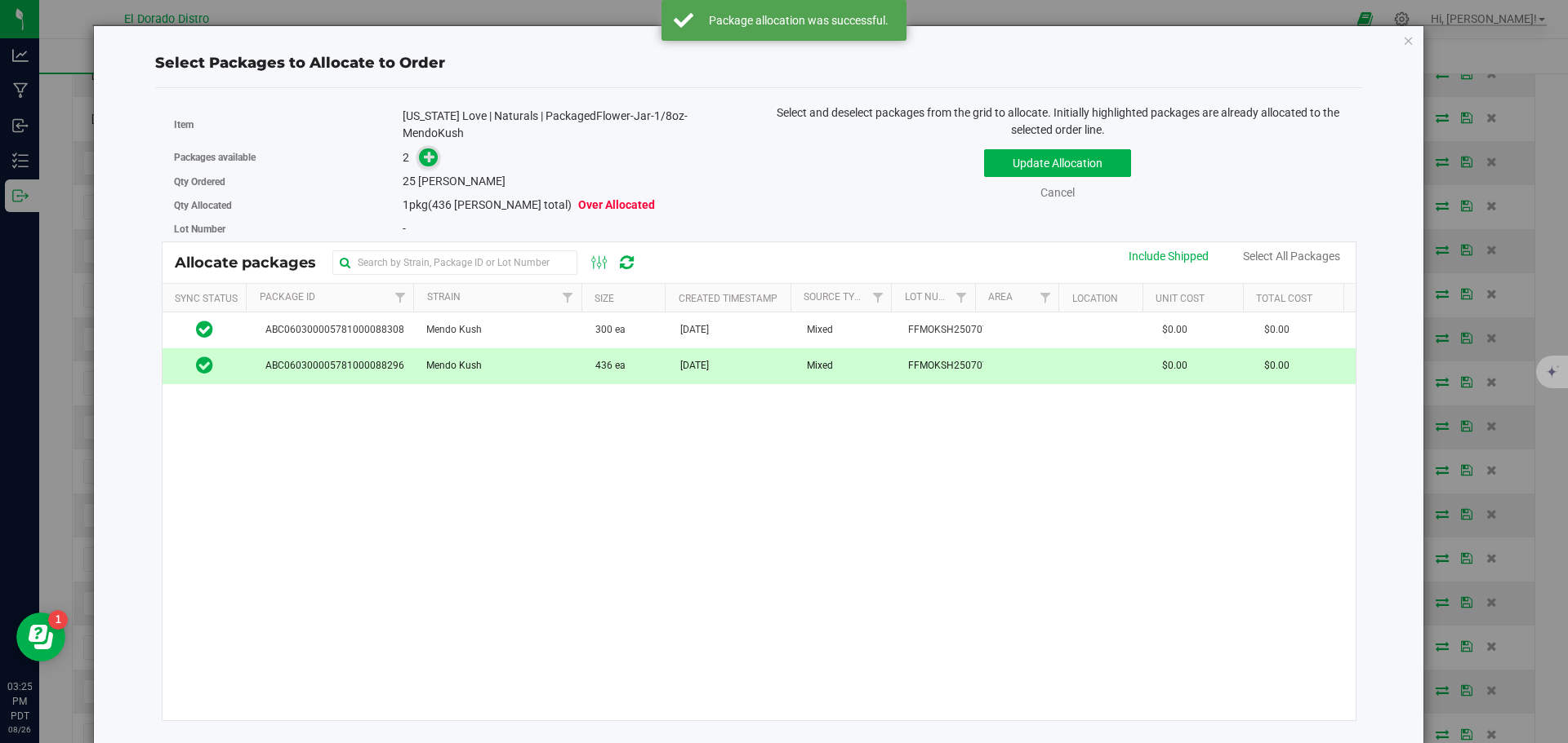
click at [436, 148] on span at bounding box center [428, 158] width 19 height 19
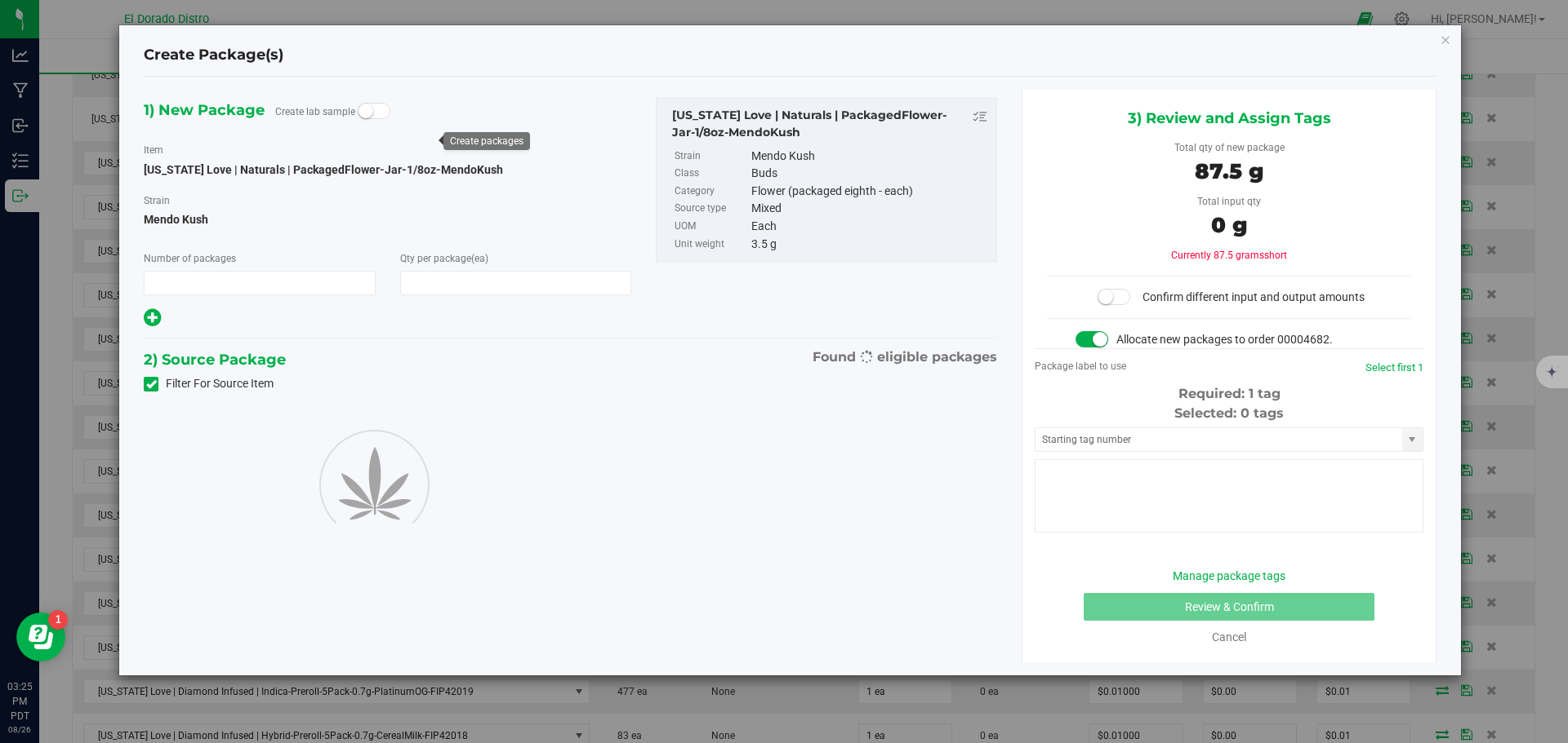
type input "1"
type input "25"
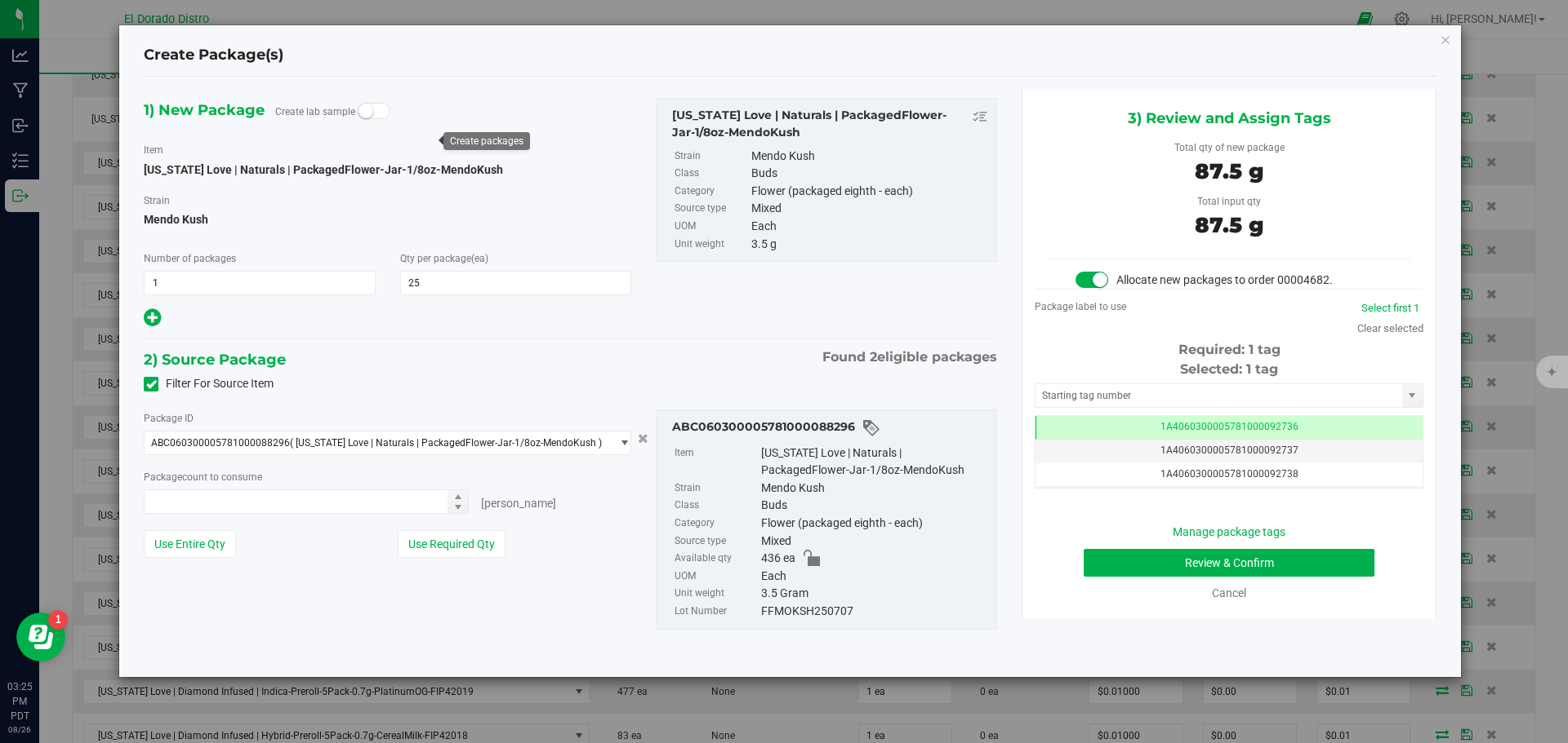
type input "25 ea"
click at [1120, 553] on button "Review & Confirm" at bounding box center [1229, 563] width 291 height 28
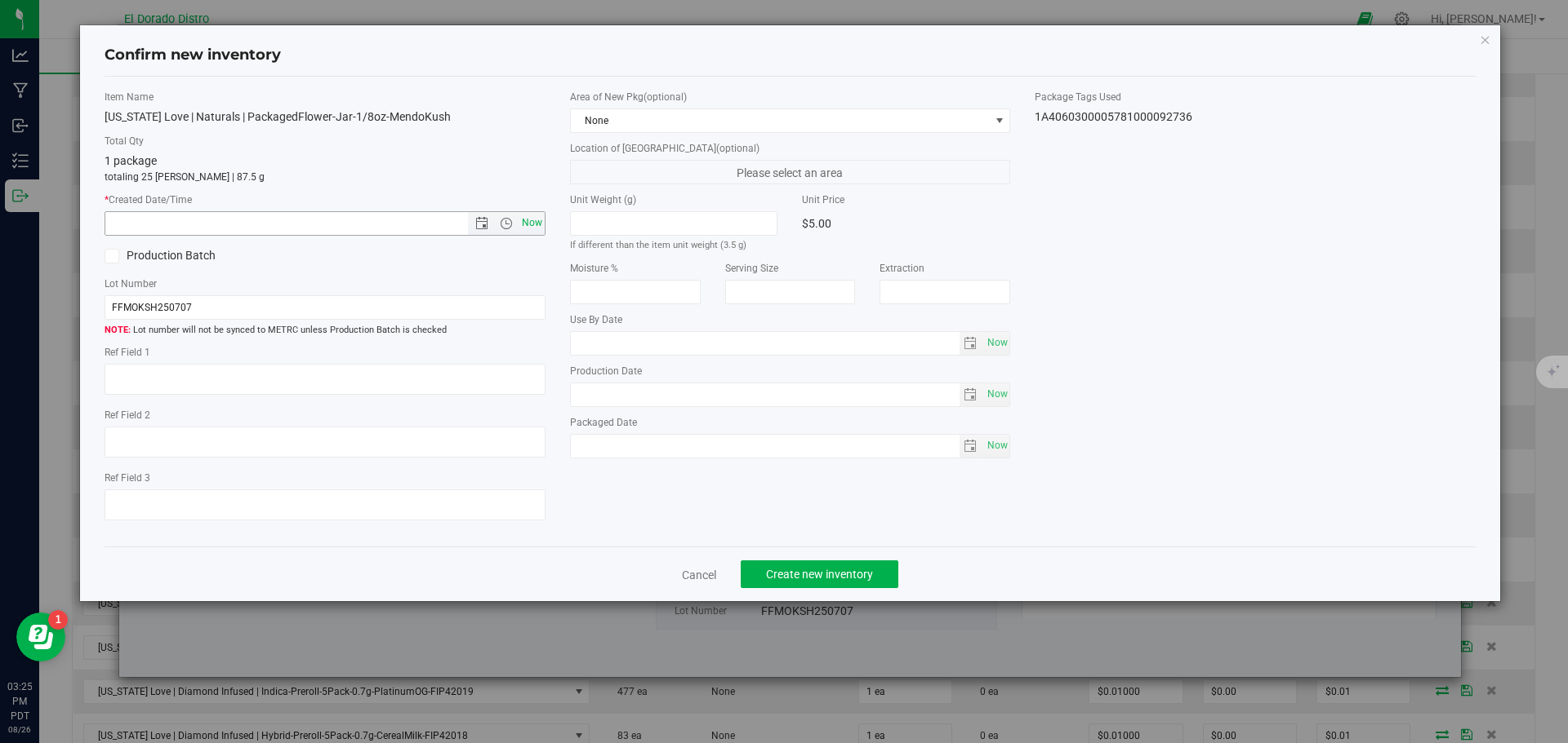
click at [541, 221] on span "Now" at bounding box center [531, 223] width 28 height 24
type input "8/26/2025 3:25 PM"
click at [779, 570] on span "Create new inventory" at bounding box center [819, 574] width 107 height 13
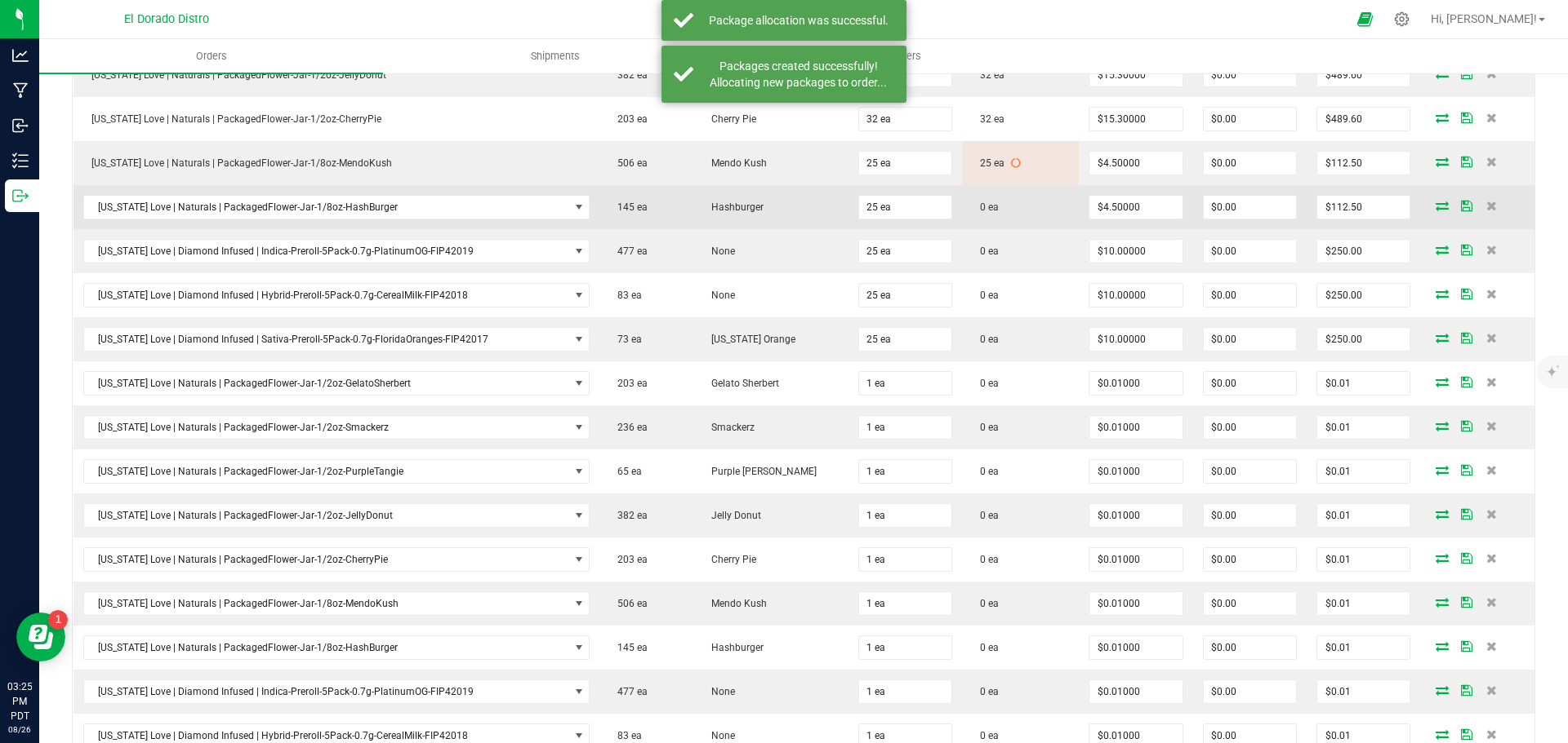
click at [1436, 205] on icon at bounding box center [1442, 205] width 13 height 9
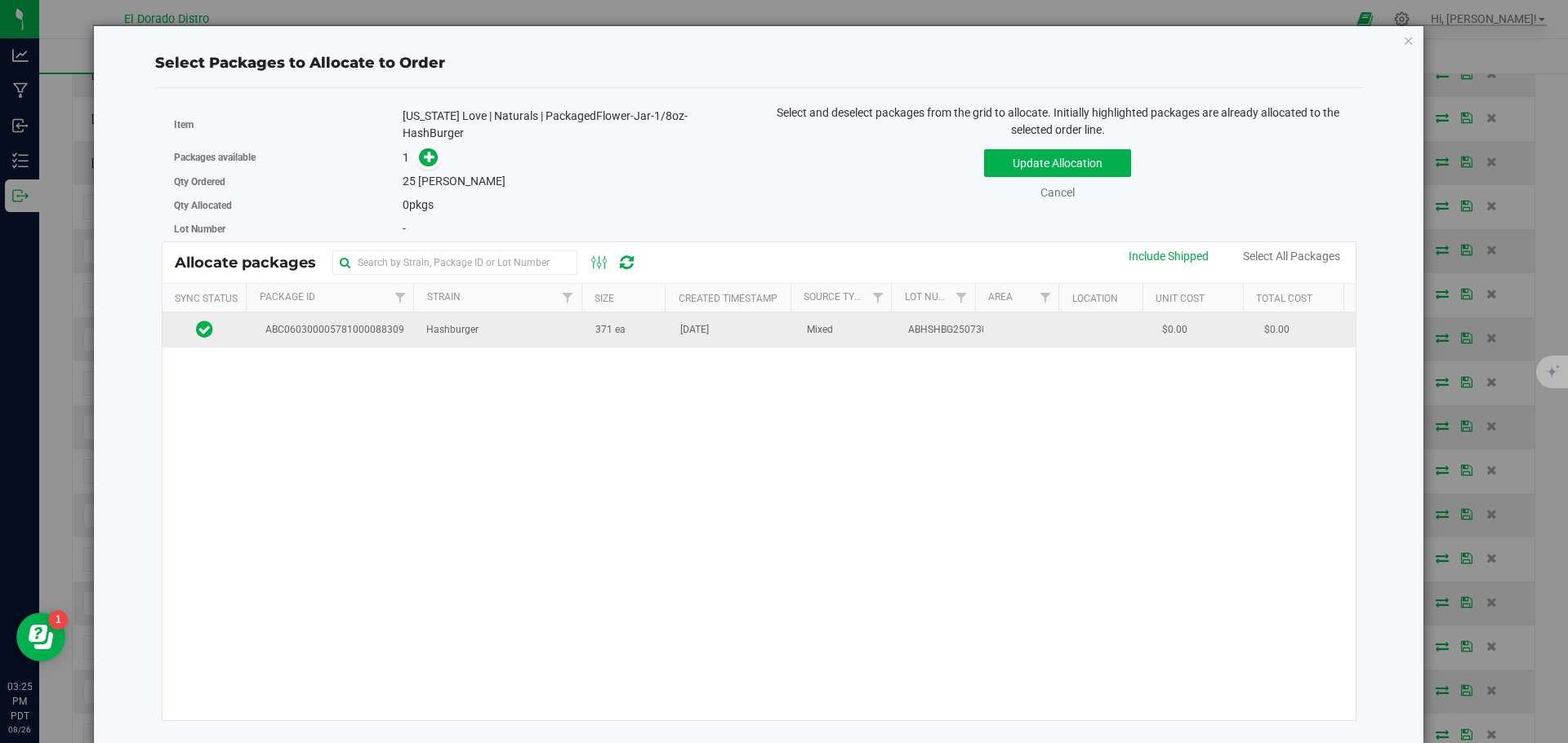
click at [737, 334] on td "Aug 20, 2025" at bounding box center [733, 330] width 126 height 35
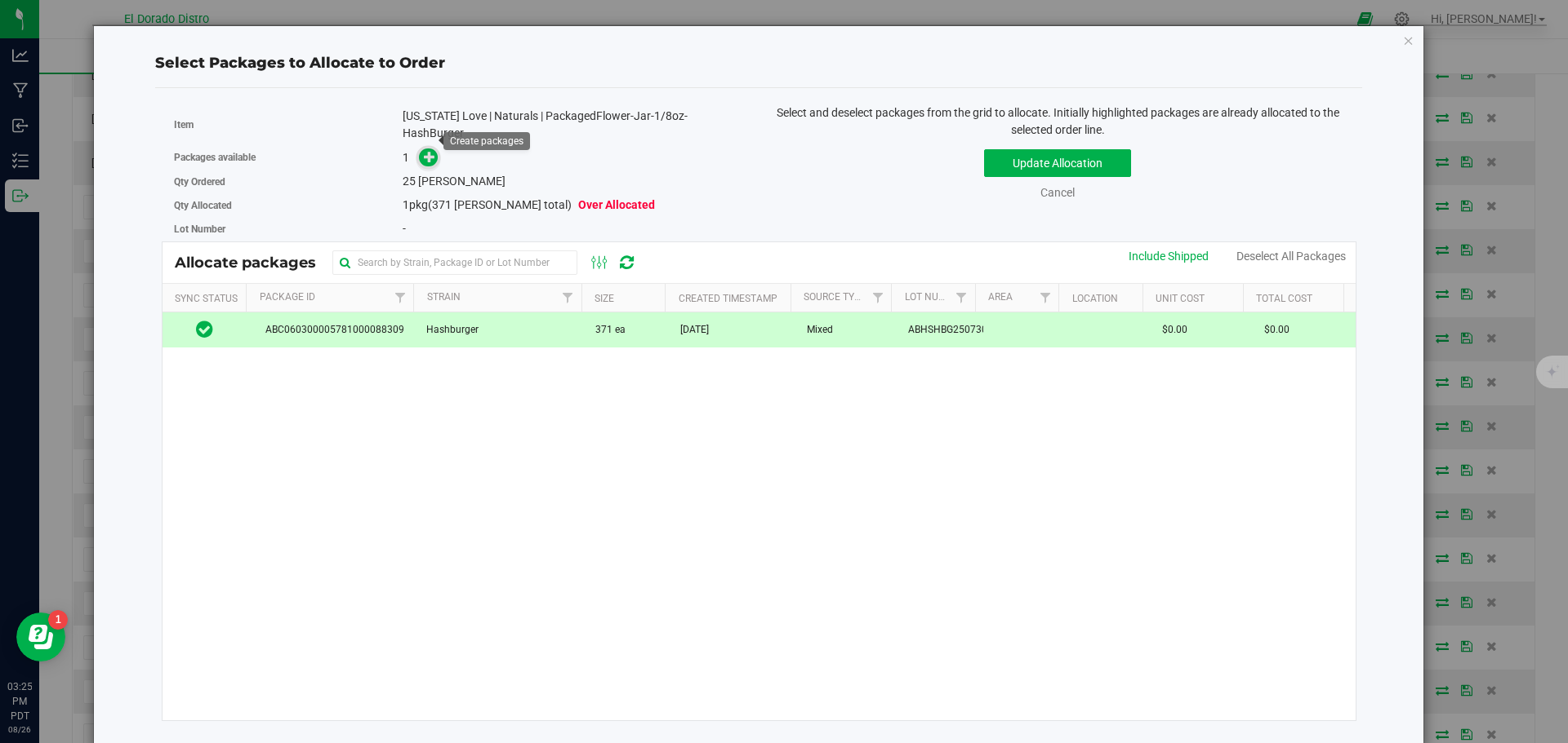
click at [433, 151] on icon at bounding box center [429, 156] width 11 height 11
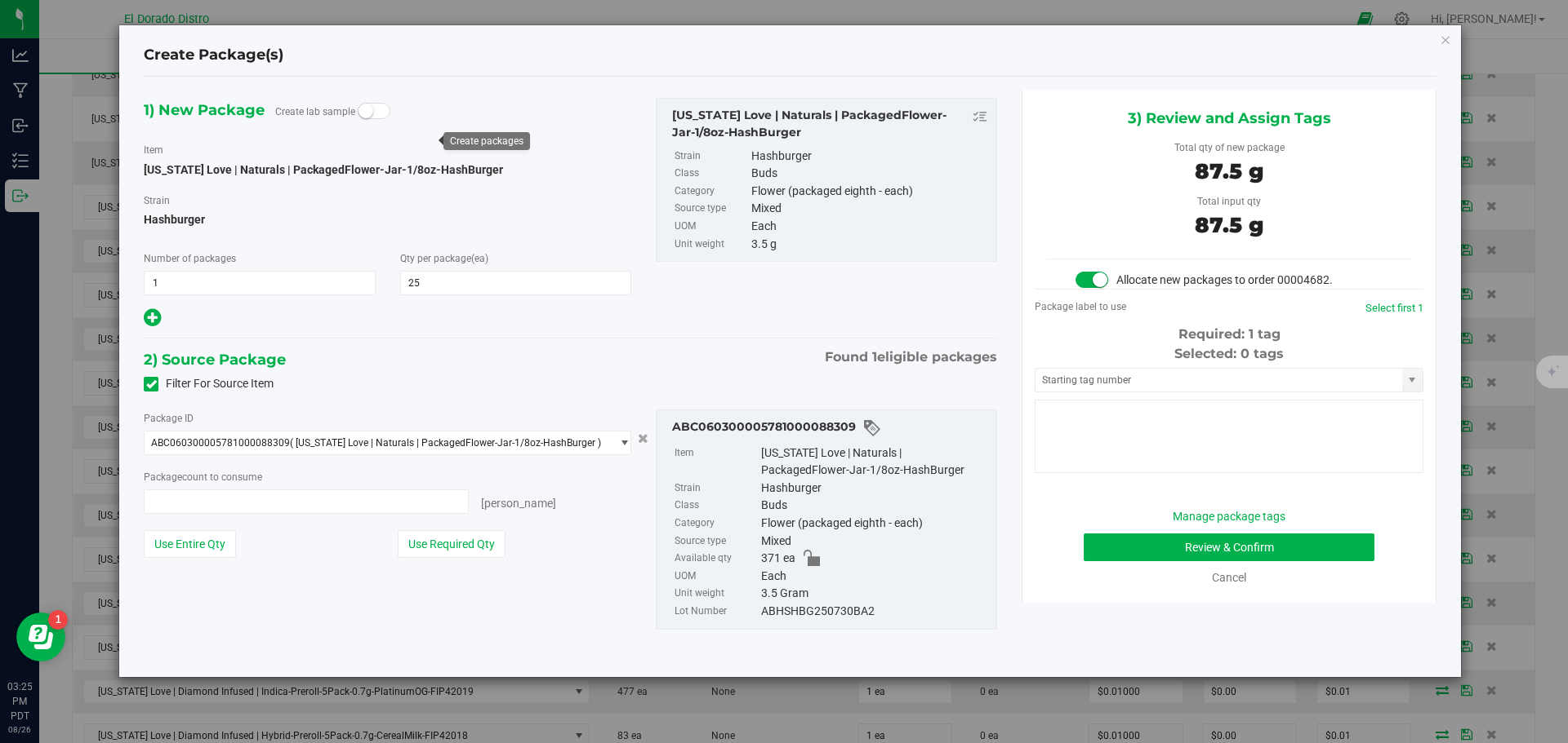
type input "25"
type input "25 ea"
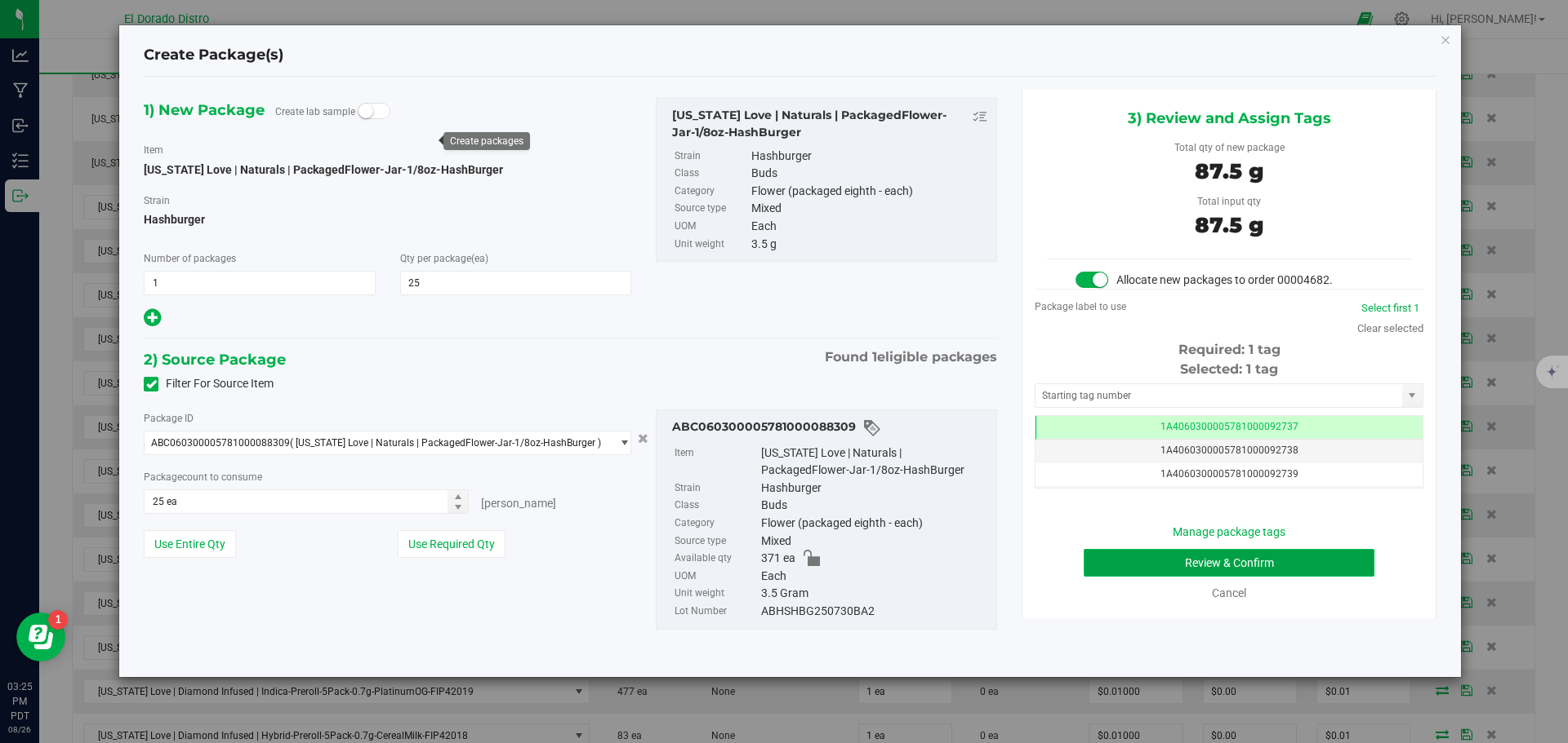
click at [1150, 571] on button "Review & Confirm" at bounding box center [1229, 563] width 291 height 28
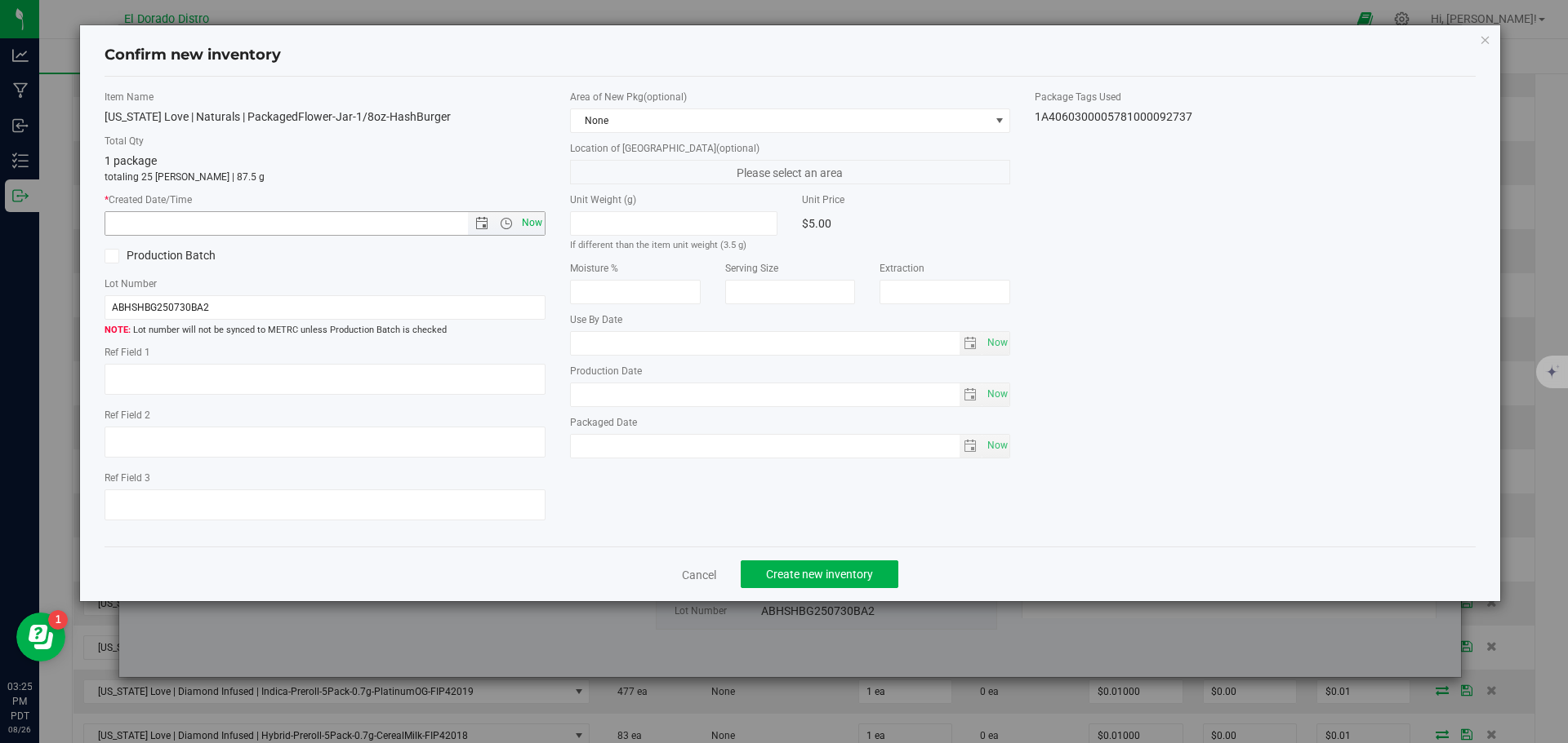
click at [540, 222] on span "Now" at bounding box center [531, 223] width 28 height 24
type input "8/26/2025 3:25 PM"
click at [833, 569] on span "Create new inventory" at bounding box center [819, 574] width 107 height 13
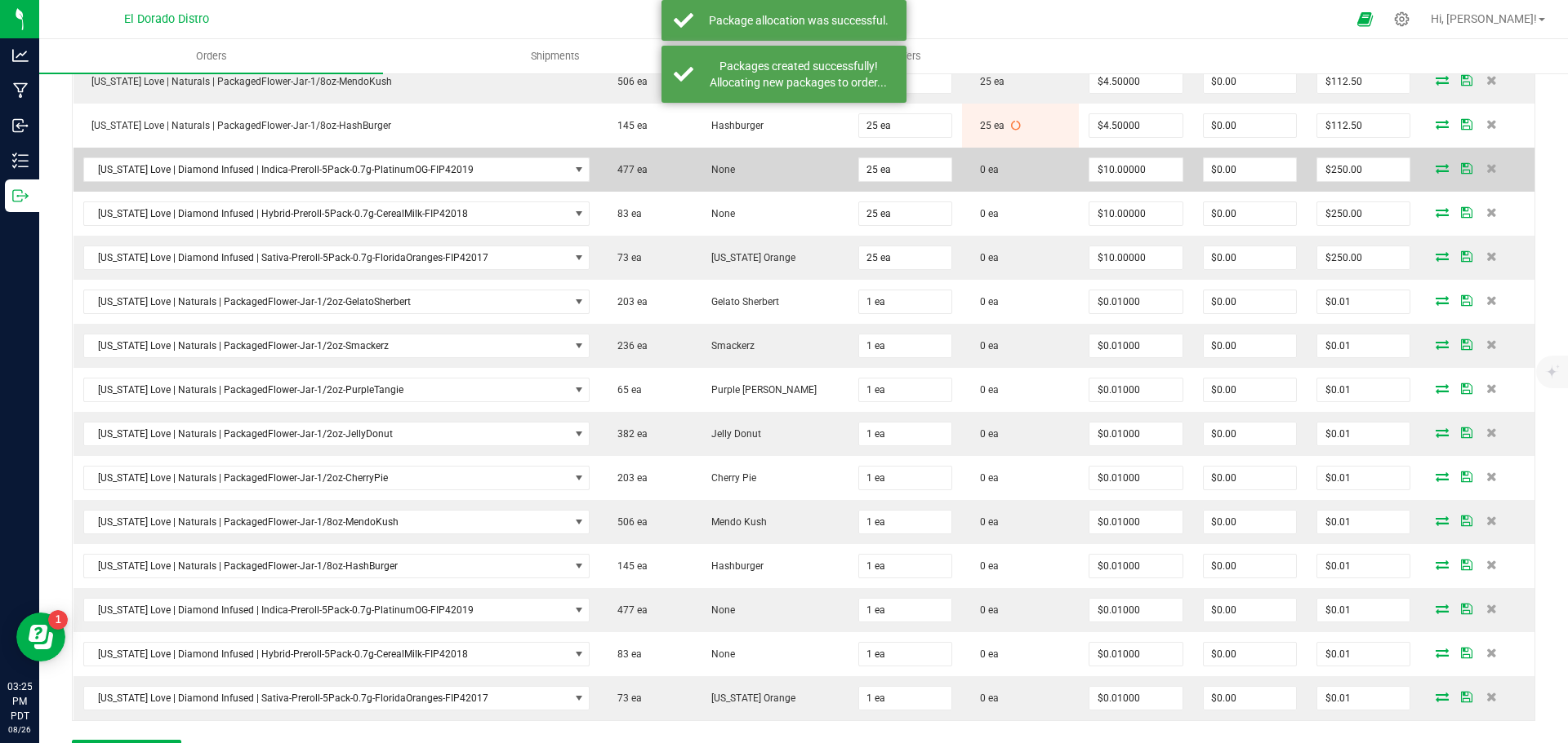
click at [1436, 165] on icon at bounding box center [1442, 168] width 13 height 9
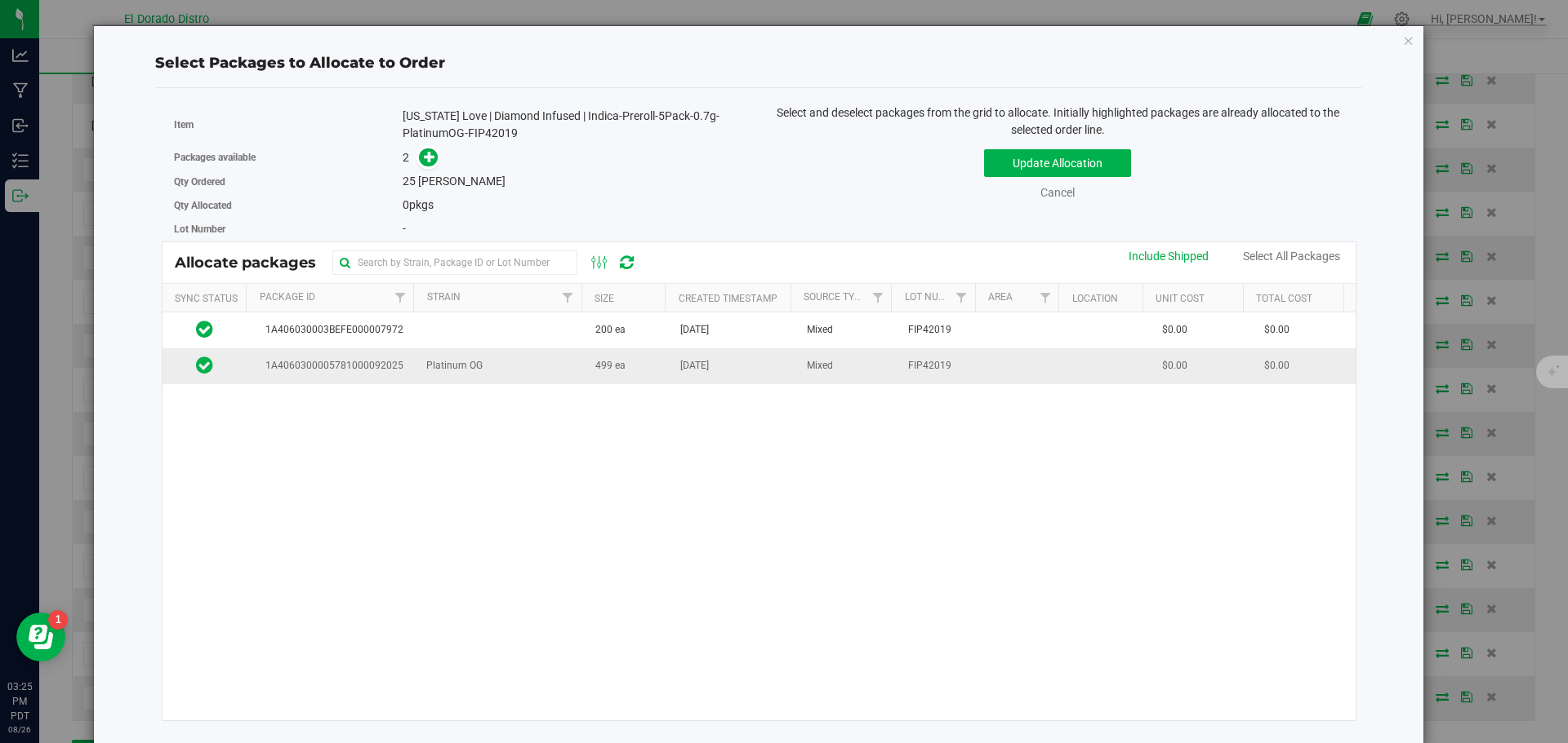
click at [651, 376] on td "499 ea" at bounding box center [628, 366] width 85 height 35
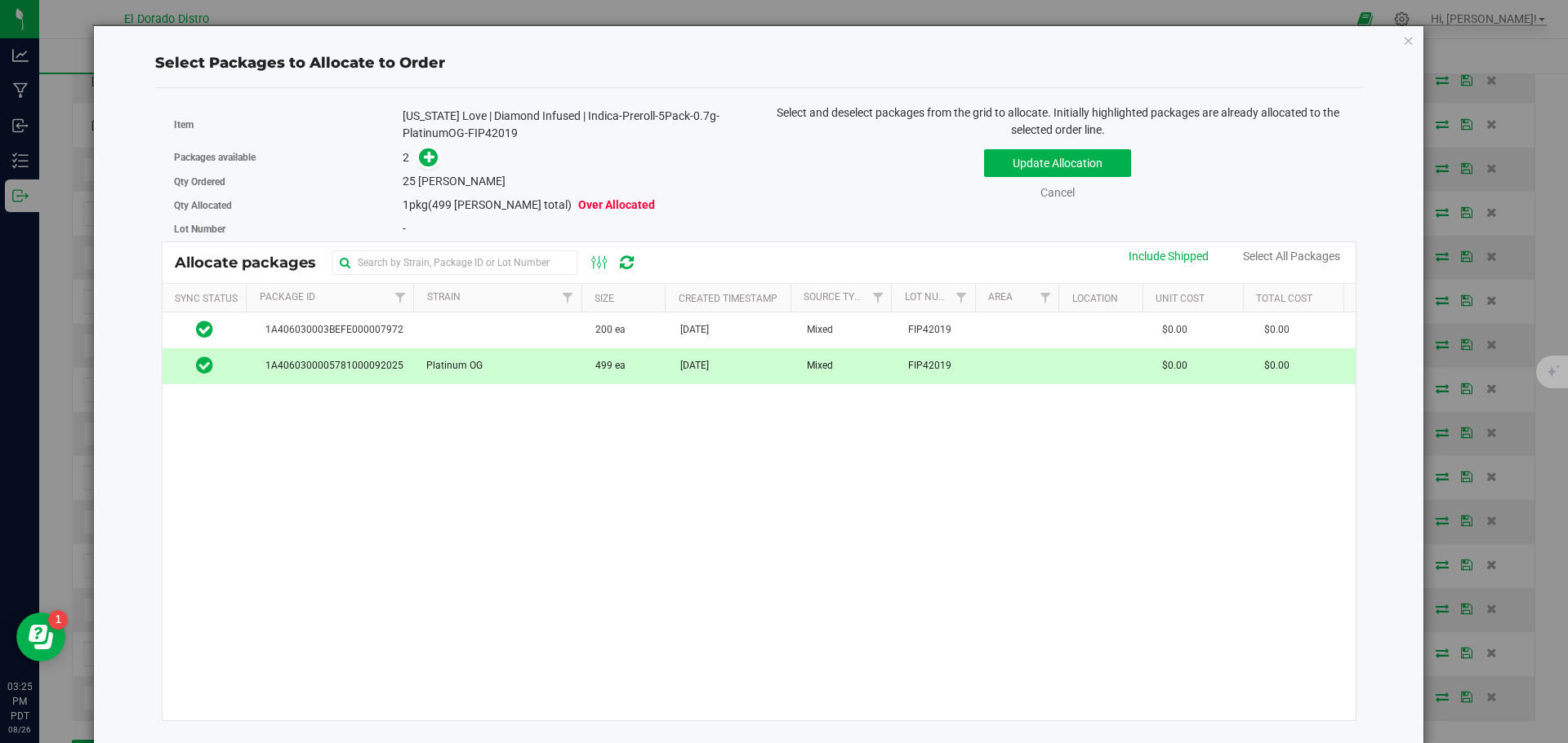
click at [432, 148] on span at bounding box center [425, 158] width 26 height 19
click at [431, 153] on icon at bounding box center [429, 156] width 11 height 11
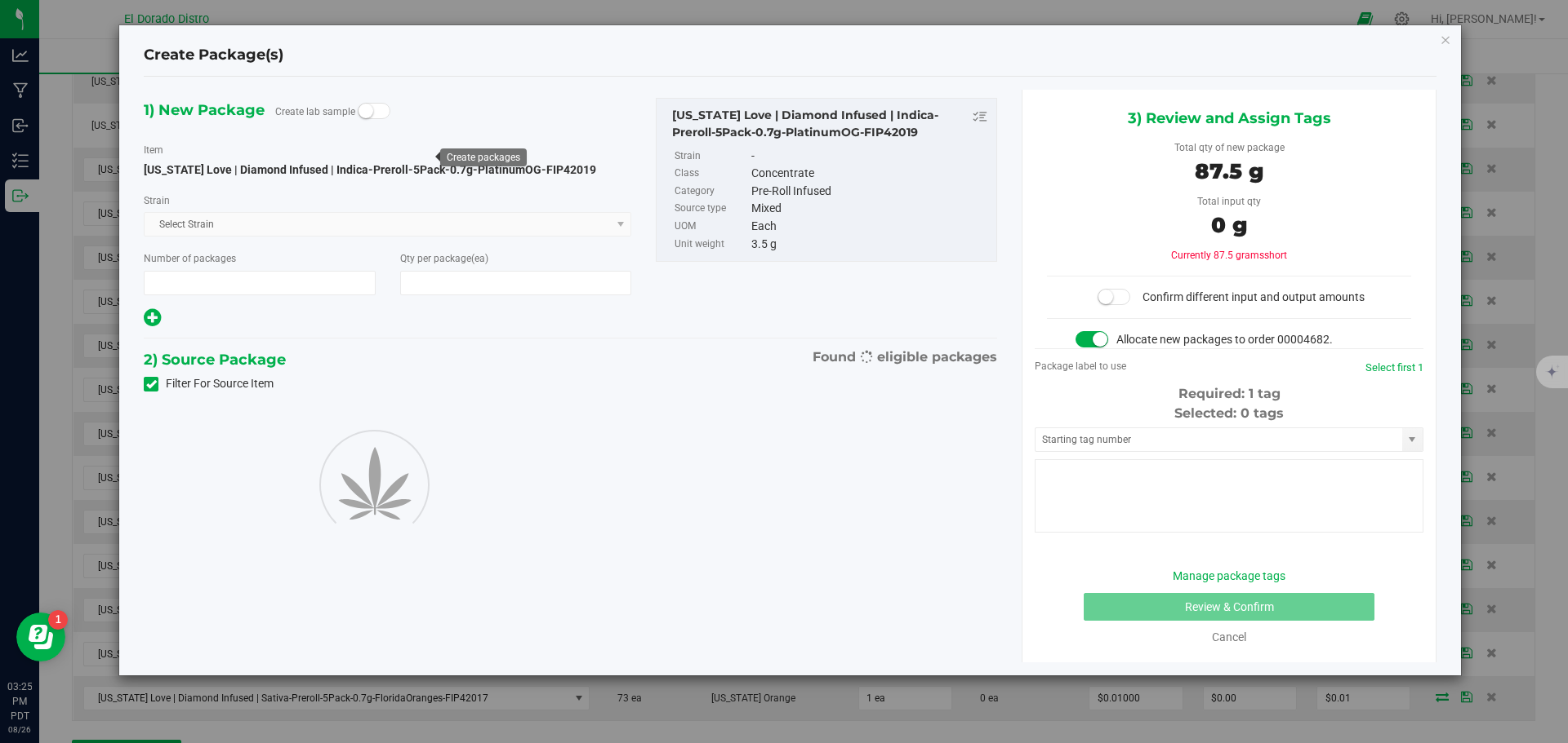
type input "1"
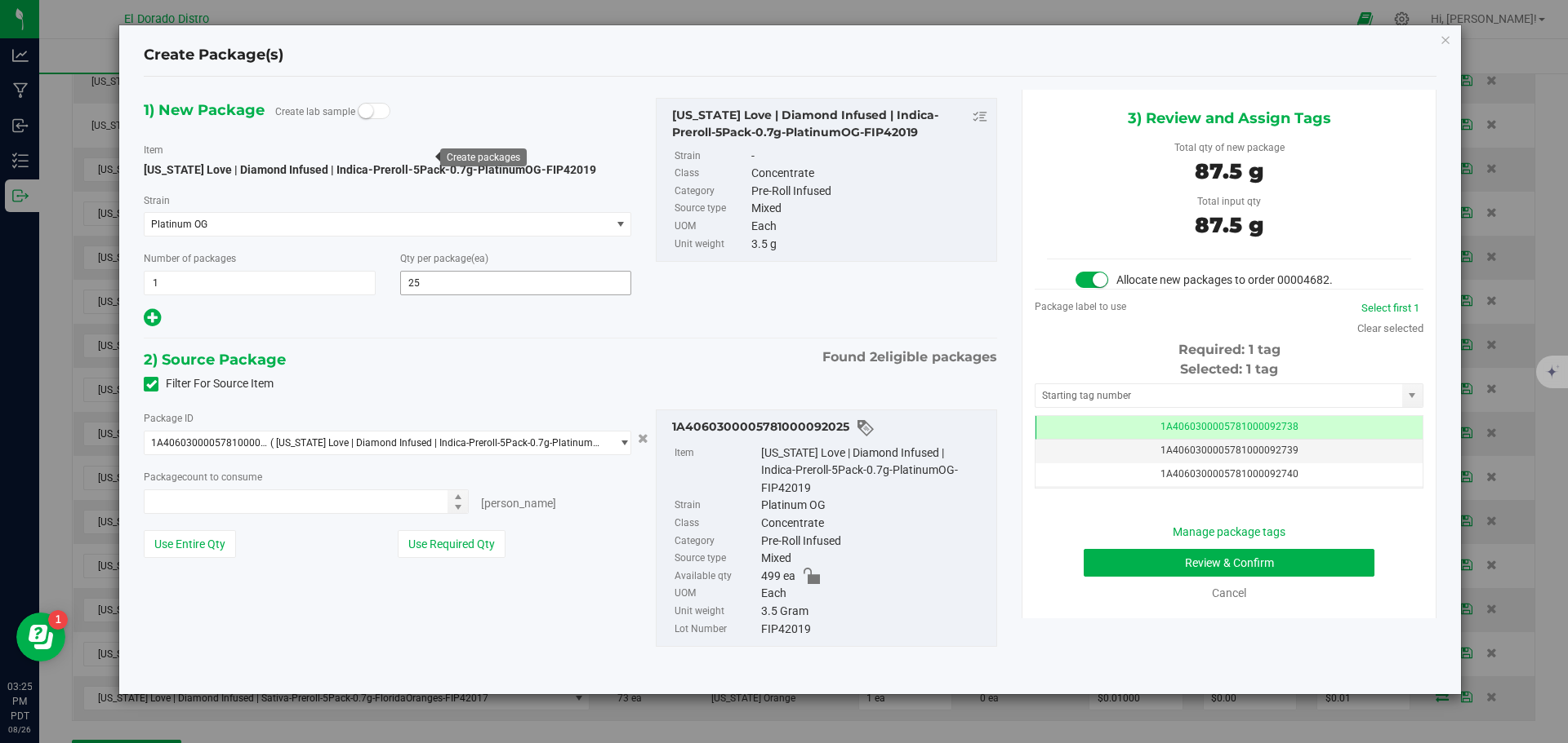
type input "25"
type input "25 ea"
click at [1144, 556] on button "Review & Confirm" at bounding box center [1229, 563] width 291 height 28
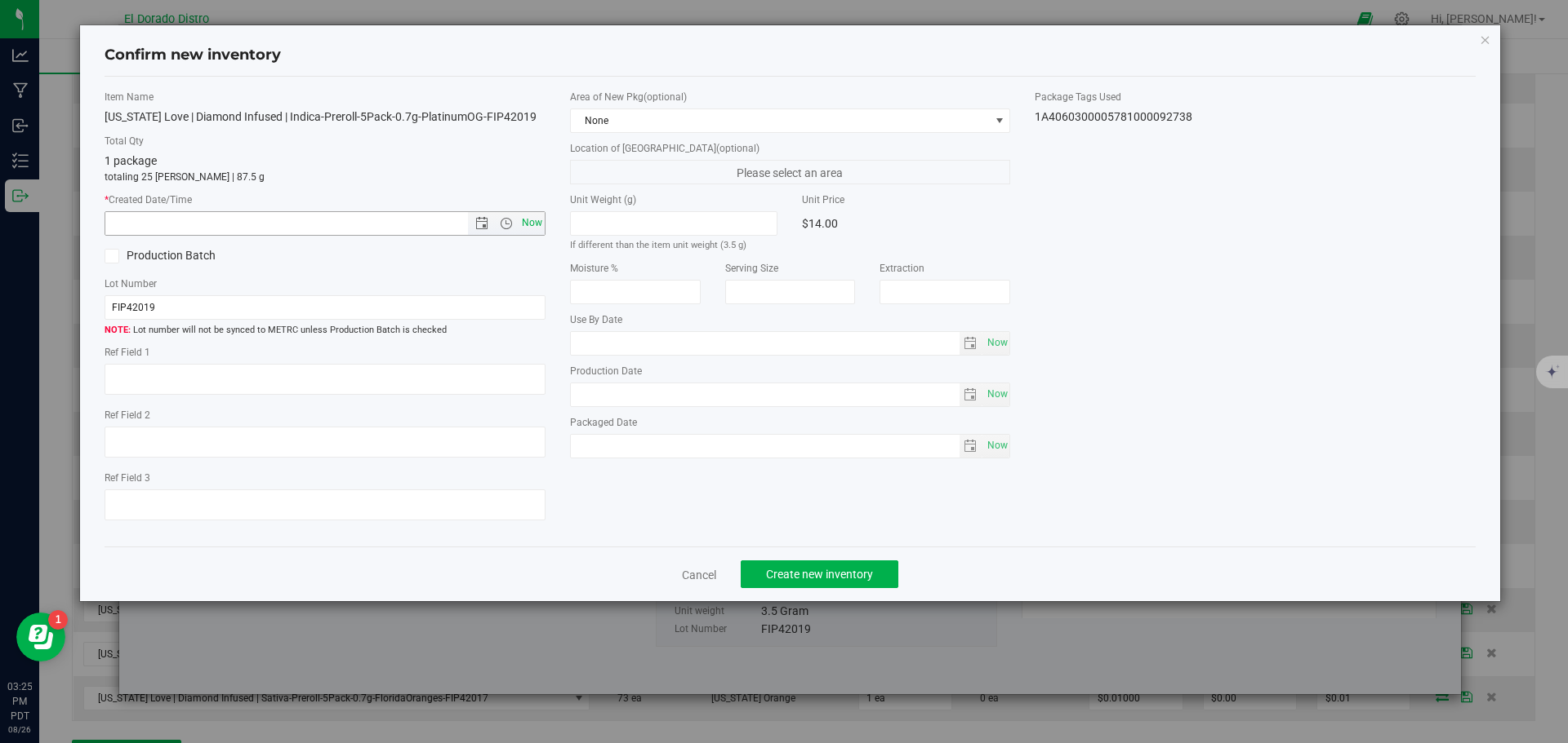
click at [535, 222] on span "Now" at bounding box center [531, 223] width 28 height 24
type input "8/26/2025 3:26 PM"
click at [805, 576] on span "Create new inventory" at bounding box center [819, 574] width 107 height 13
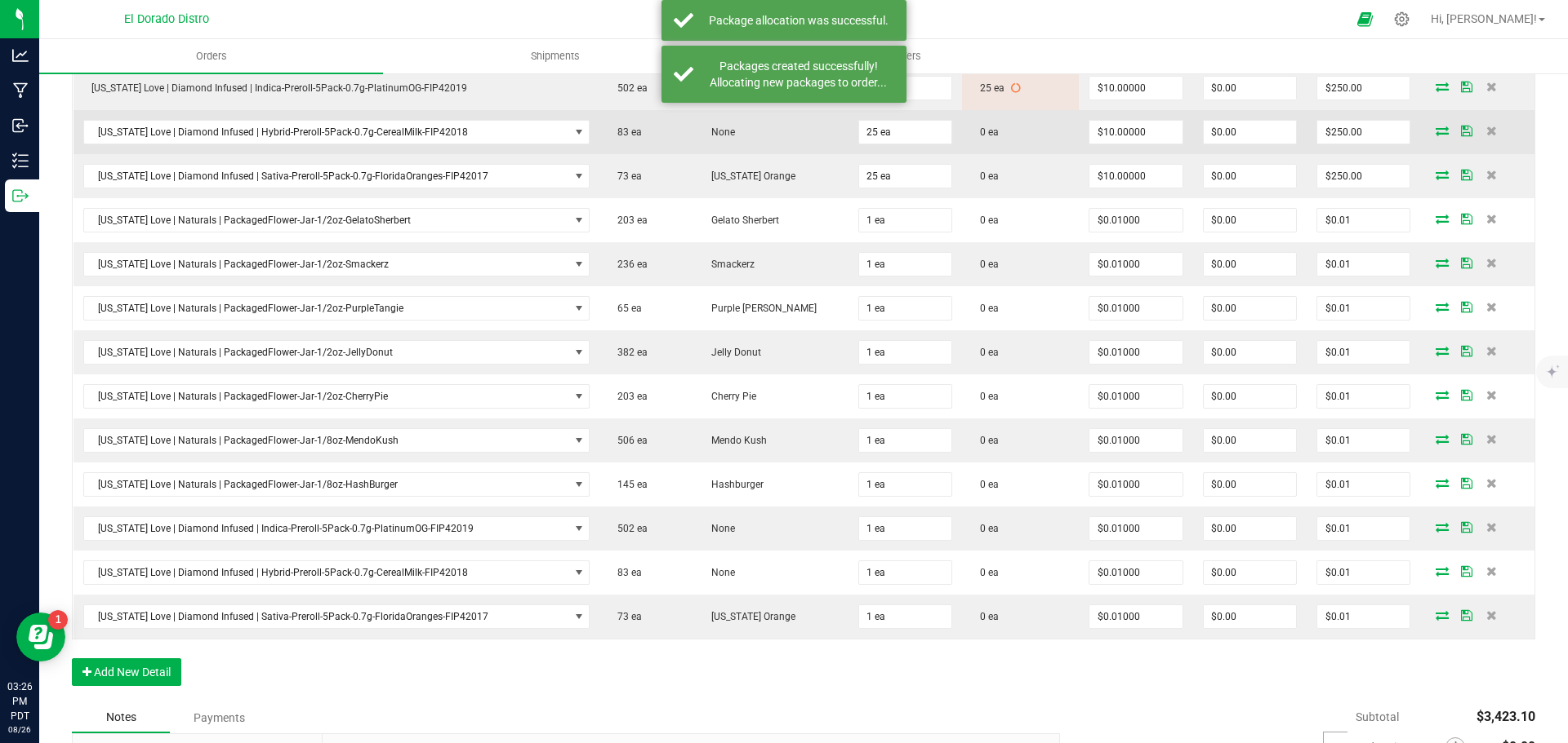
click at [1436, 132] on icon at bounding box center [1442, 130] width 13 height 9
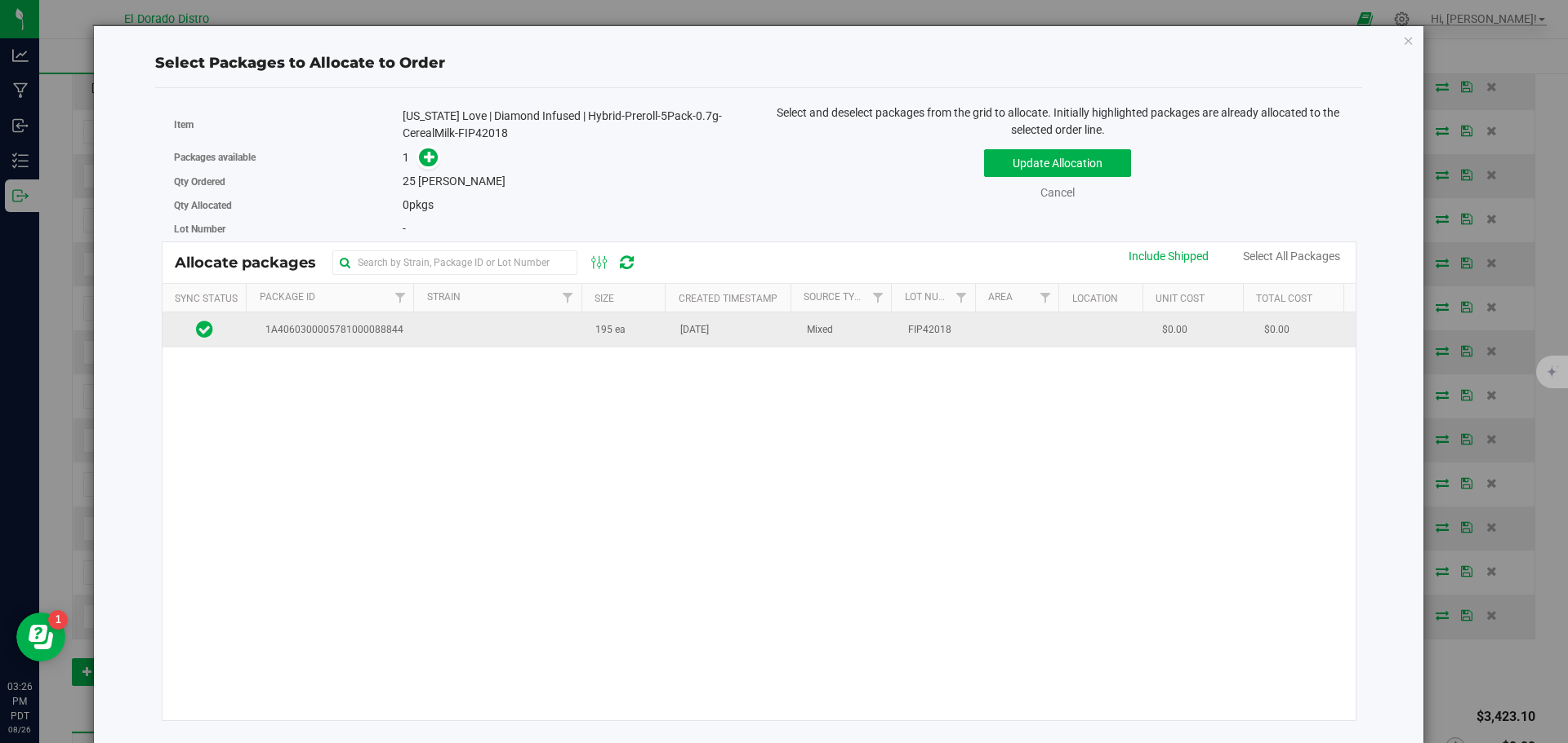
click at [724, 341] on td "[DATE]" at bounding box center [733, 330] width 126 height 35
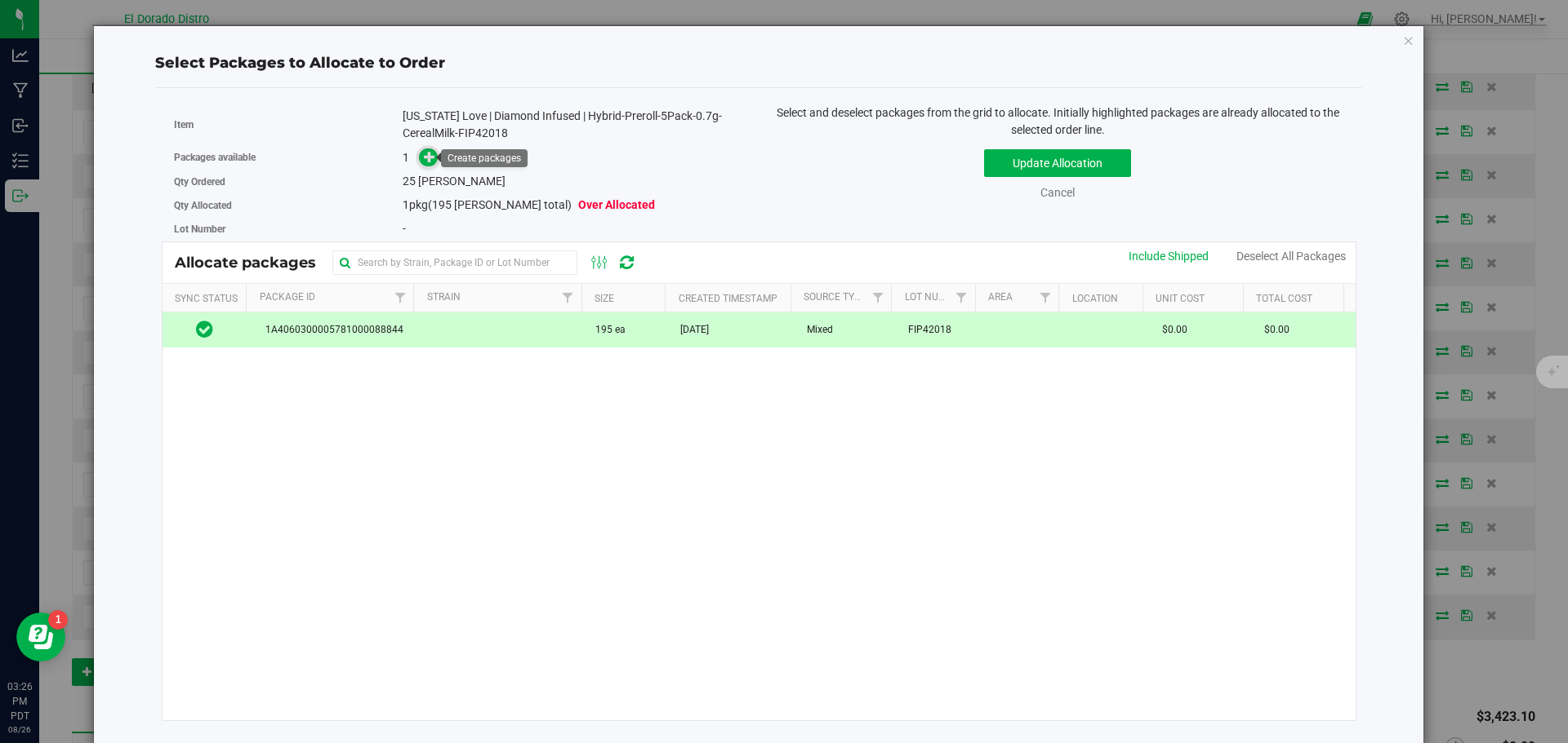
click at [420, 158] on span at bounding box center [428, 158] width 19 height 19
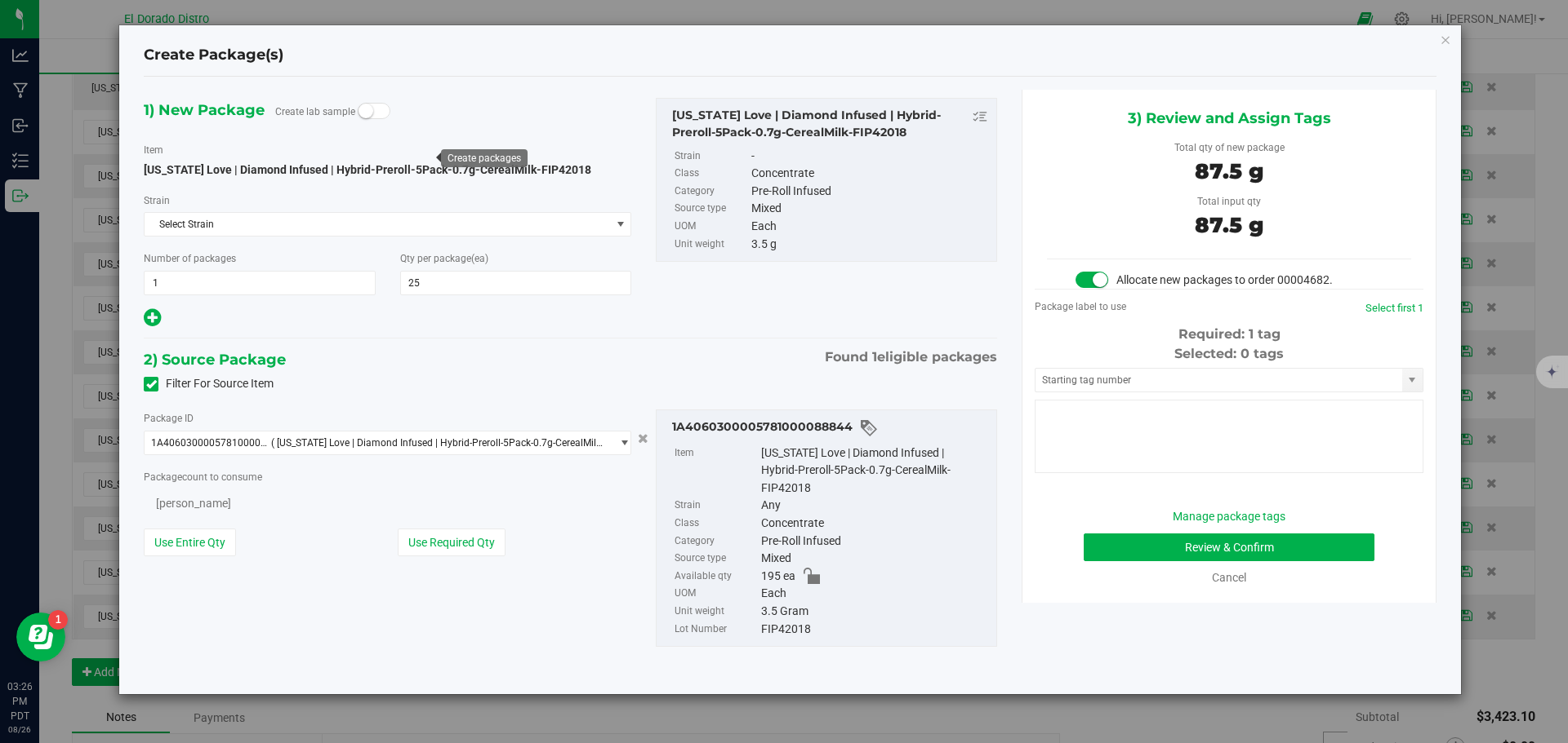
type input "25"
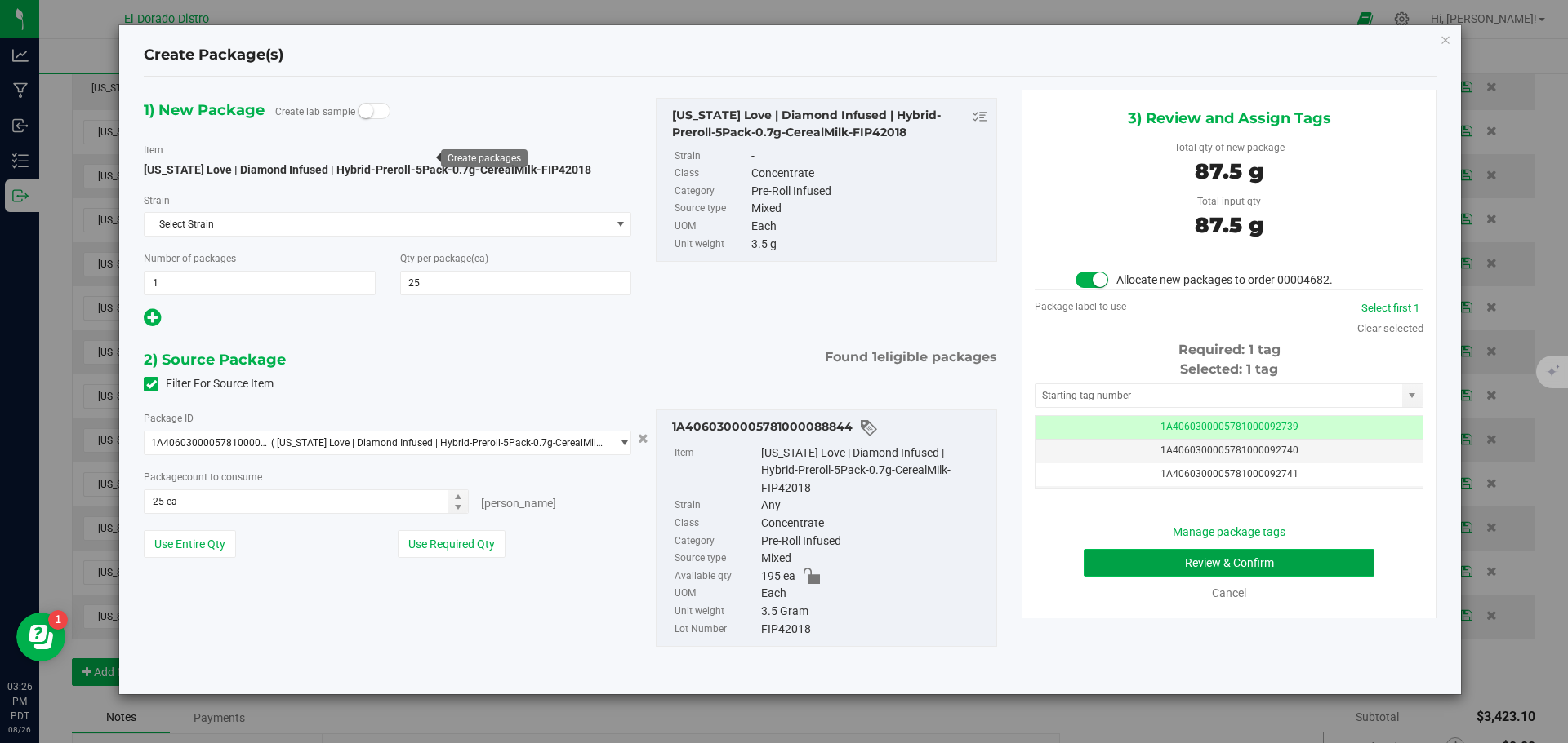
click at [1095, 558] on button "Review & Confirm" at bounding box center [1229, 563] width 291 height 28
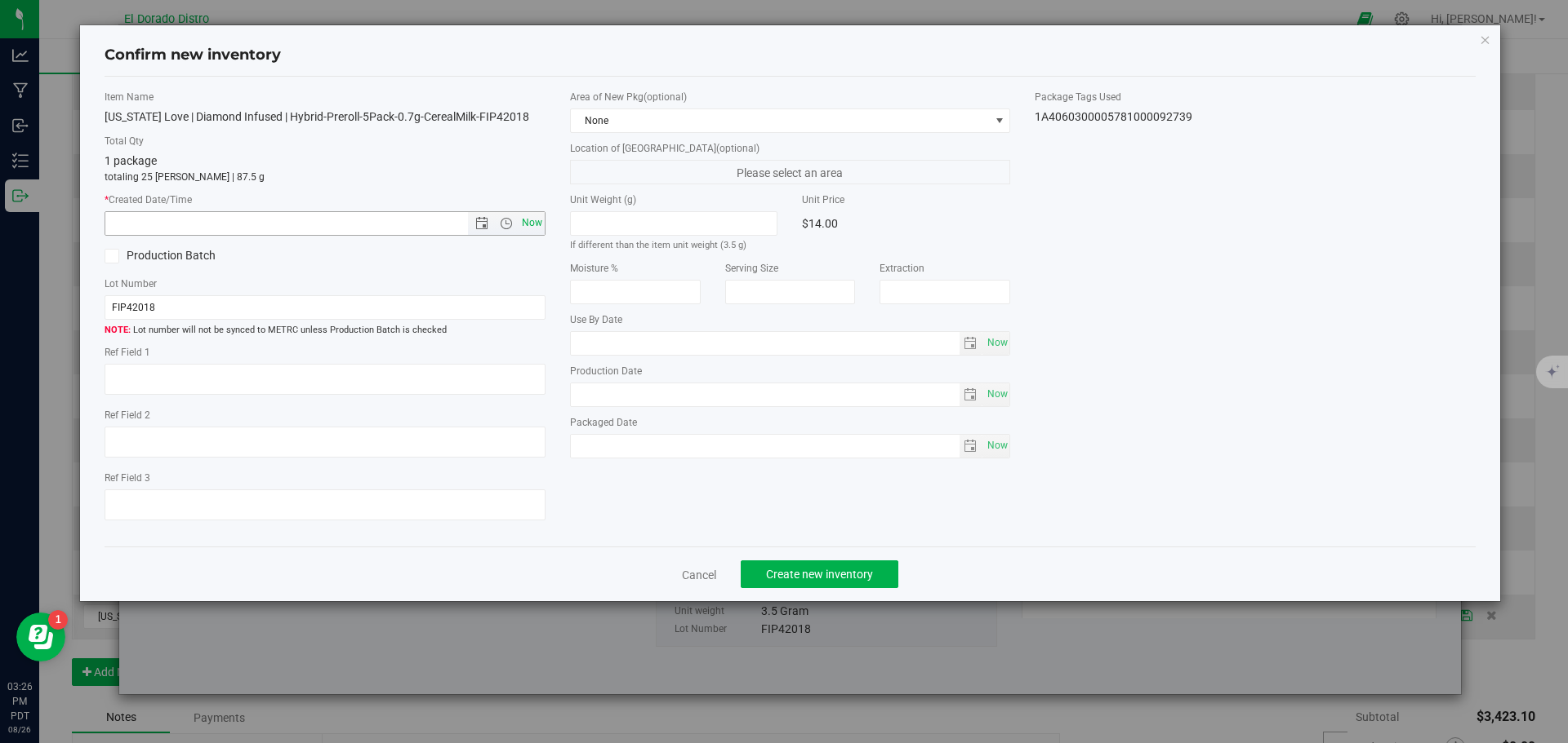
click at [529, 221] on span "Now" at bounding box center [531, 223] width 28 height 24
type input "8/26/2025 3:26 PM"
click at [835, 578] on span "Create new inventory" at bounding box center [819, 574] width 107 height 13
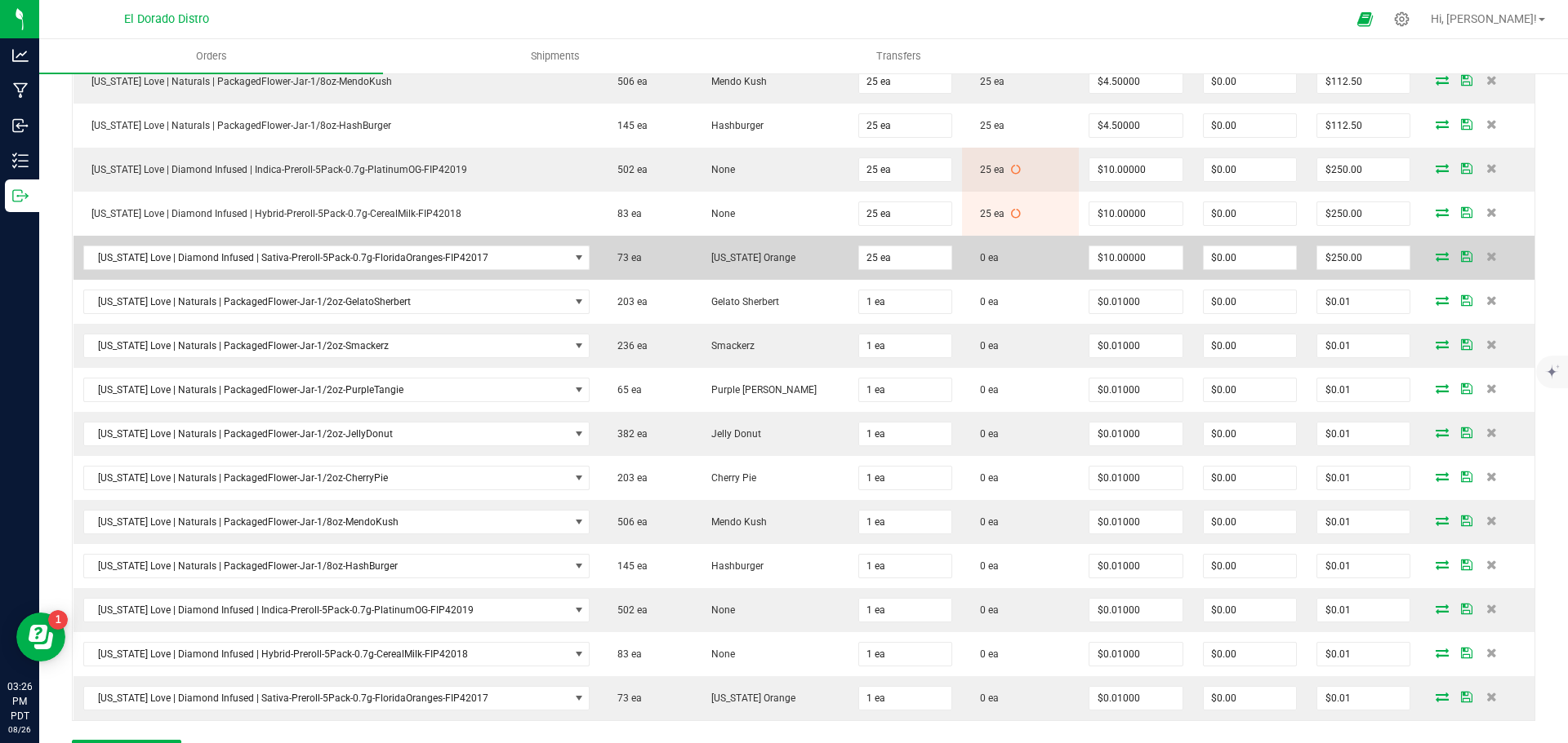
click at [1436, 257] on icon at bounding box center [1442, 256] width 13 height 9
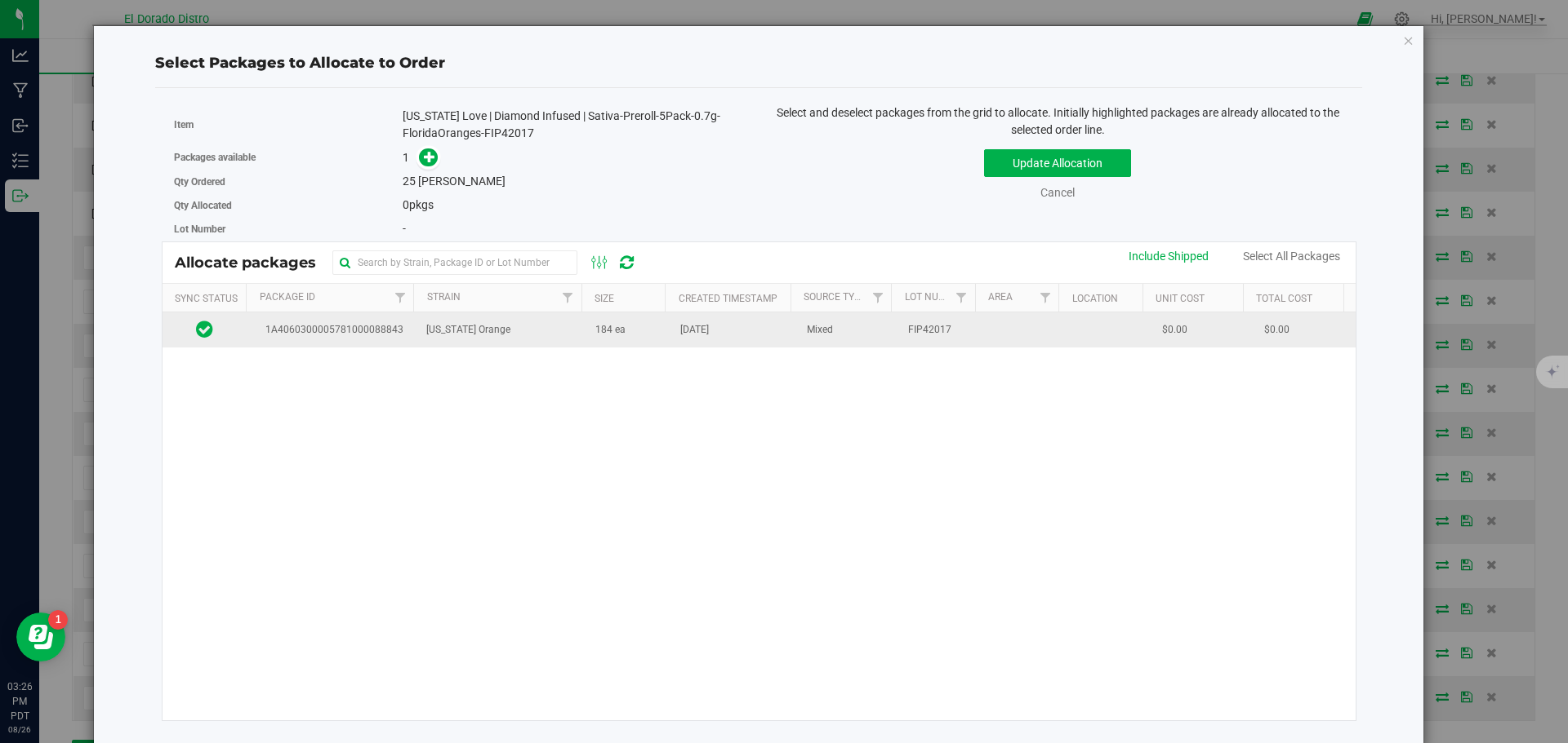
click at [636, 333] on td "184 ea" at bounding box center [628, 330] width 85 height 35
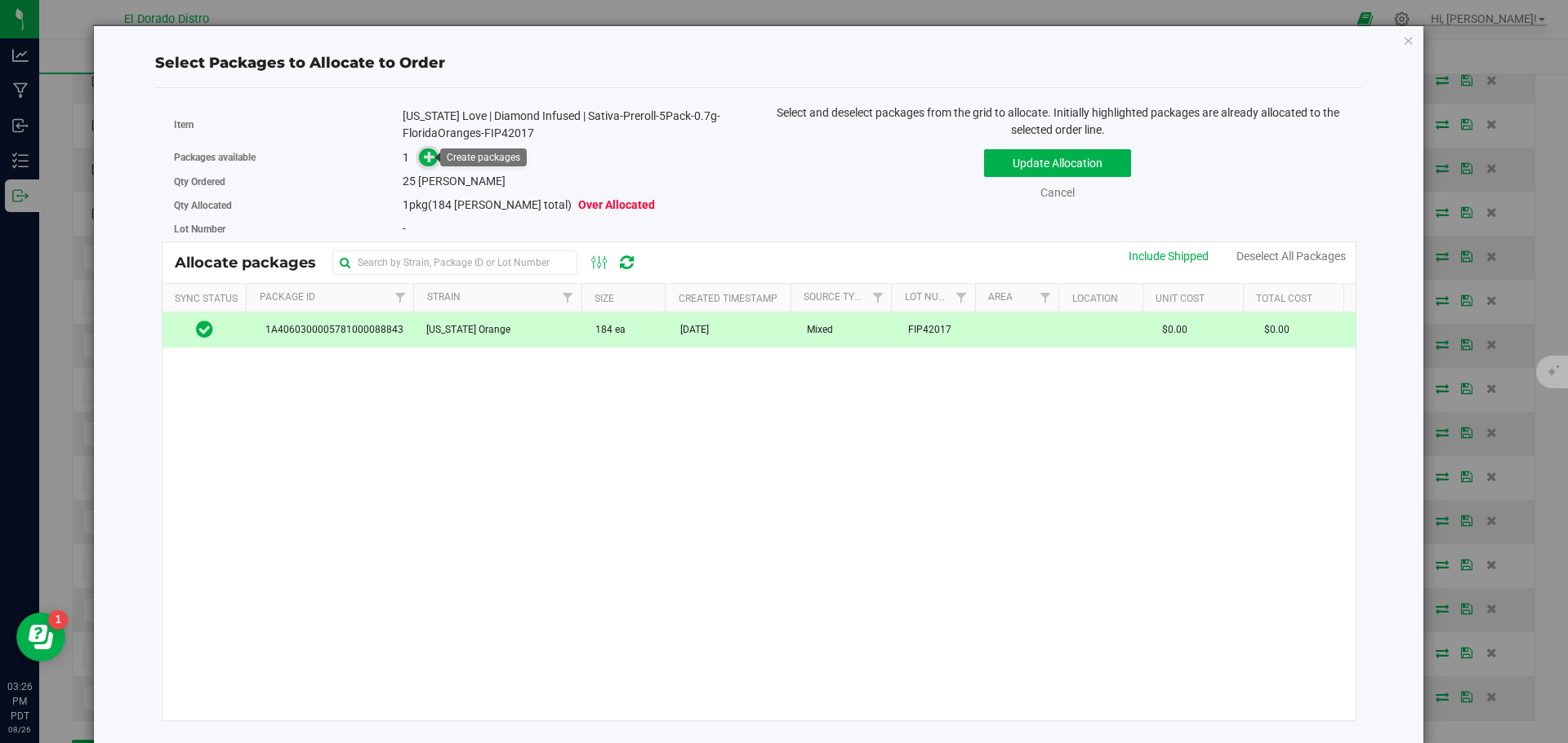
click at [425, 154] on icon at bounding box center [429, 156] width 11 height 11
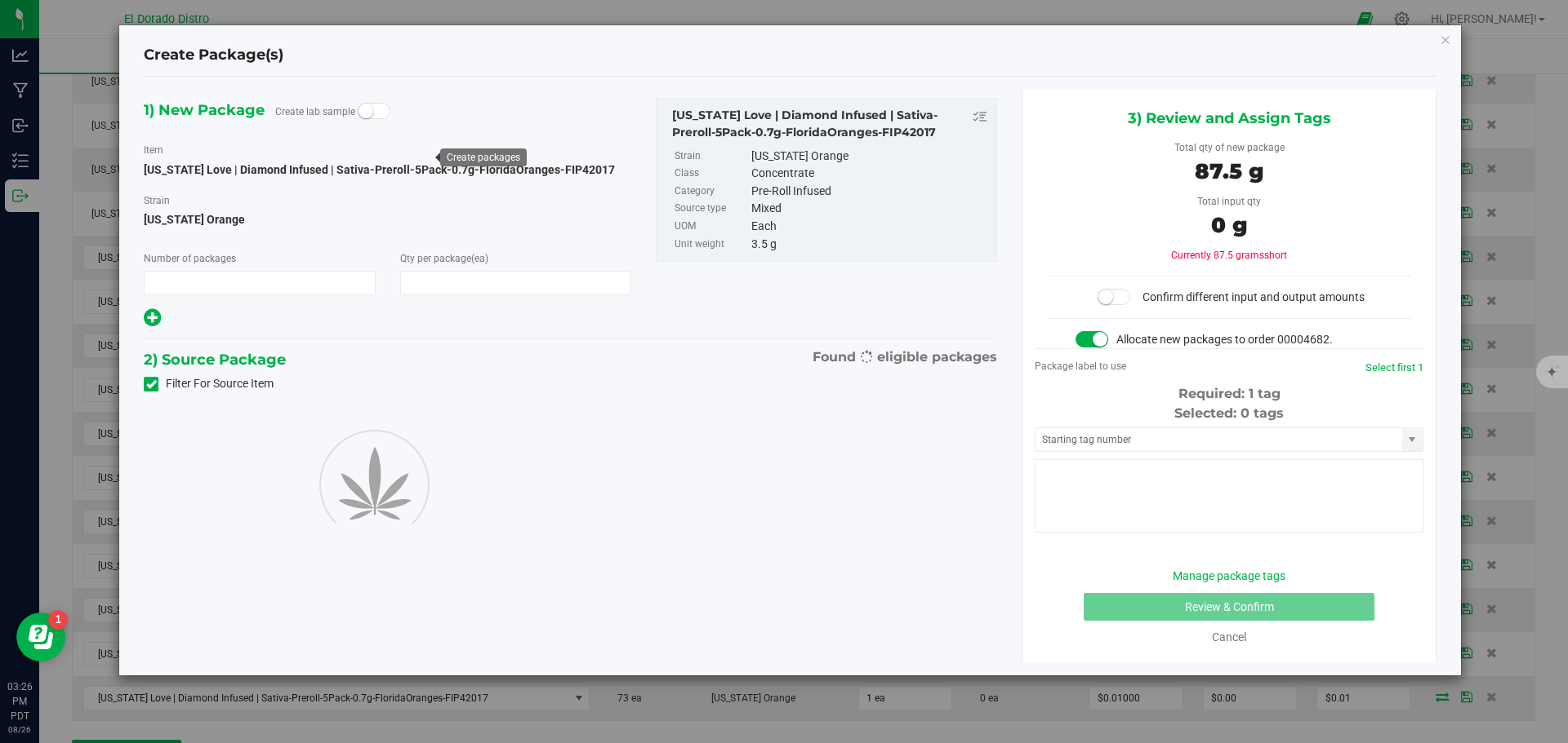
type input "1"
type input "25"
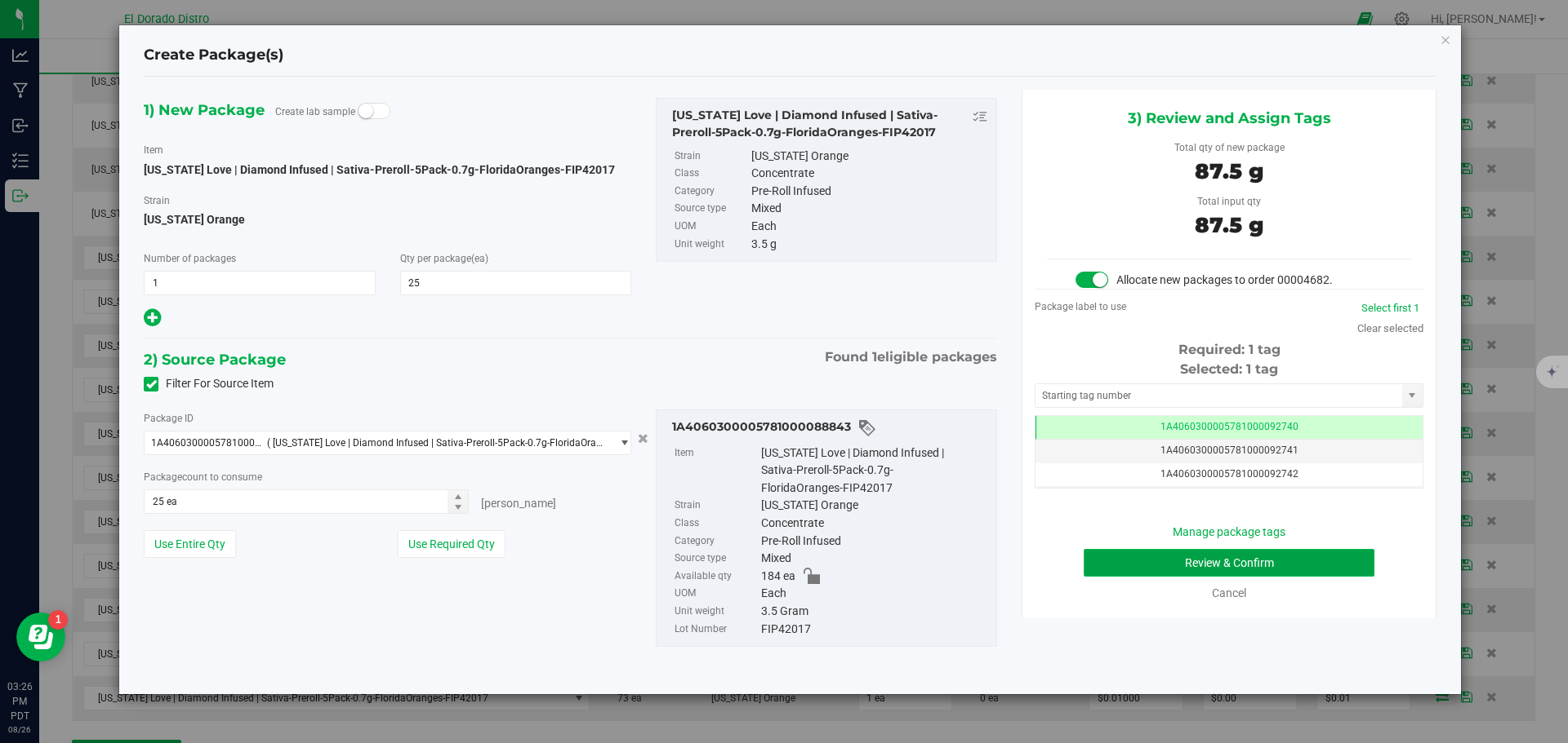
click at [1093, 561] on button "Review & Confirm" at bounding box center [1229, 563] width 291 height 28
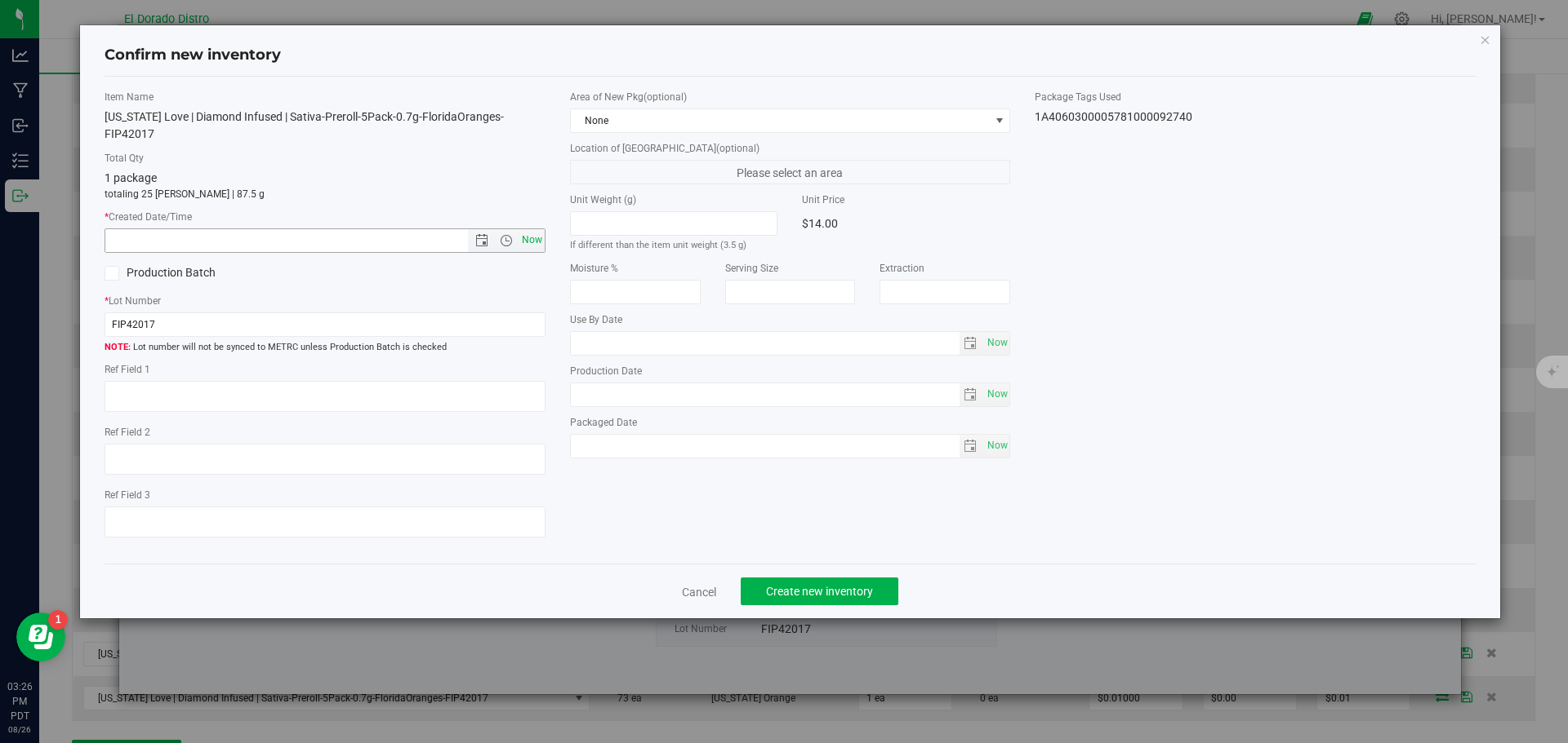
click at [537, 228] on span "Now" at bounding box center [531, 240] width 28 height 24
type input "8/26/2025 3:26 PM"
click at [824, 582] on button "Create new inventory" at bounding box center [819, 591] width 158 height 28
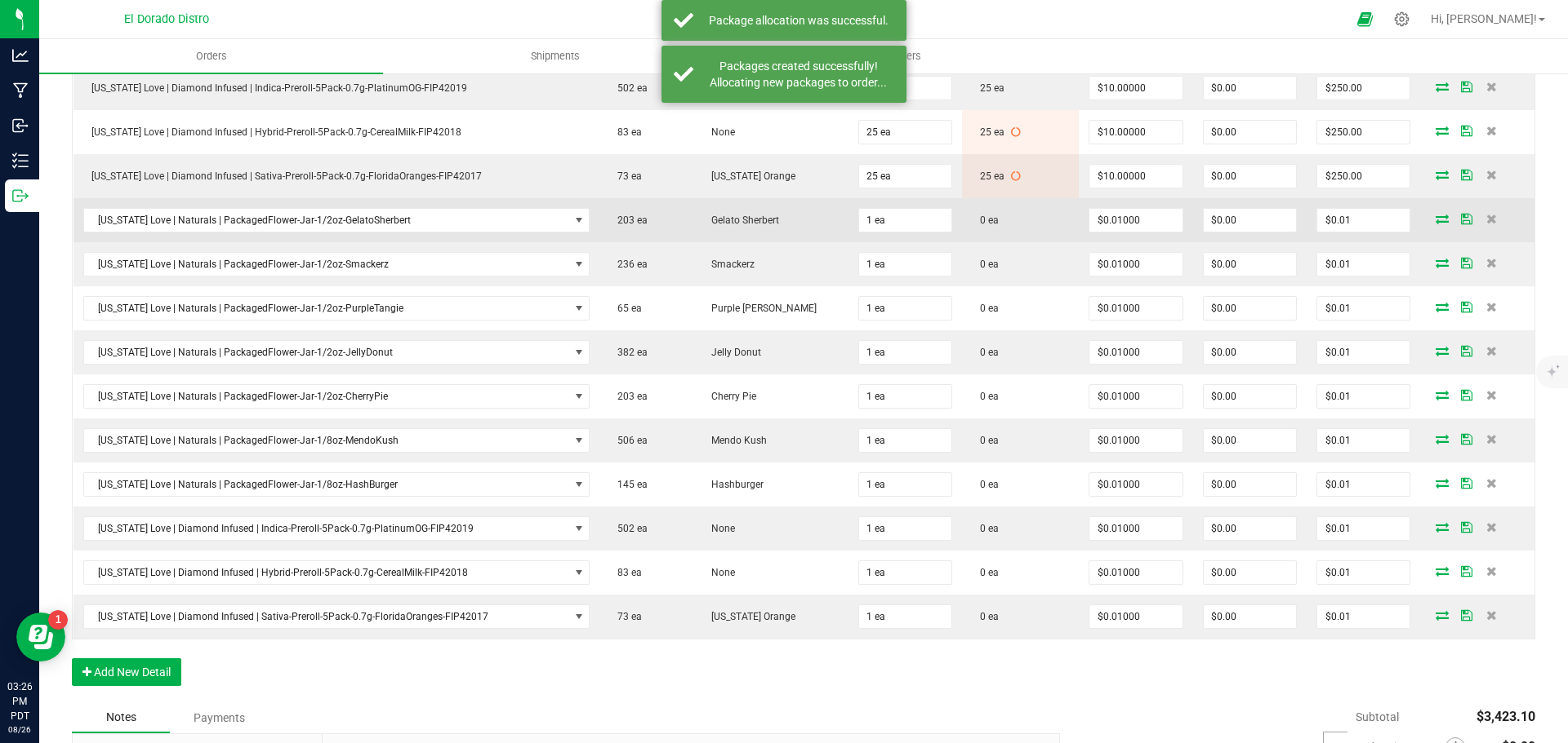
click at [1436, 216] on icon at bounding box center [1442, 218] width 13 height 9
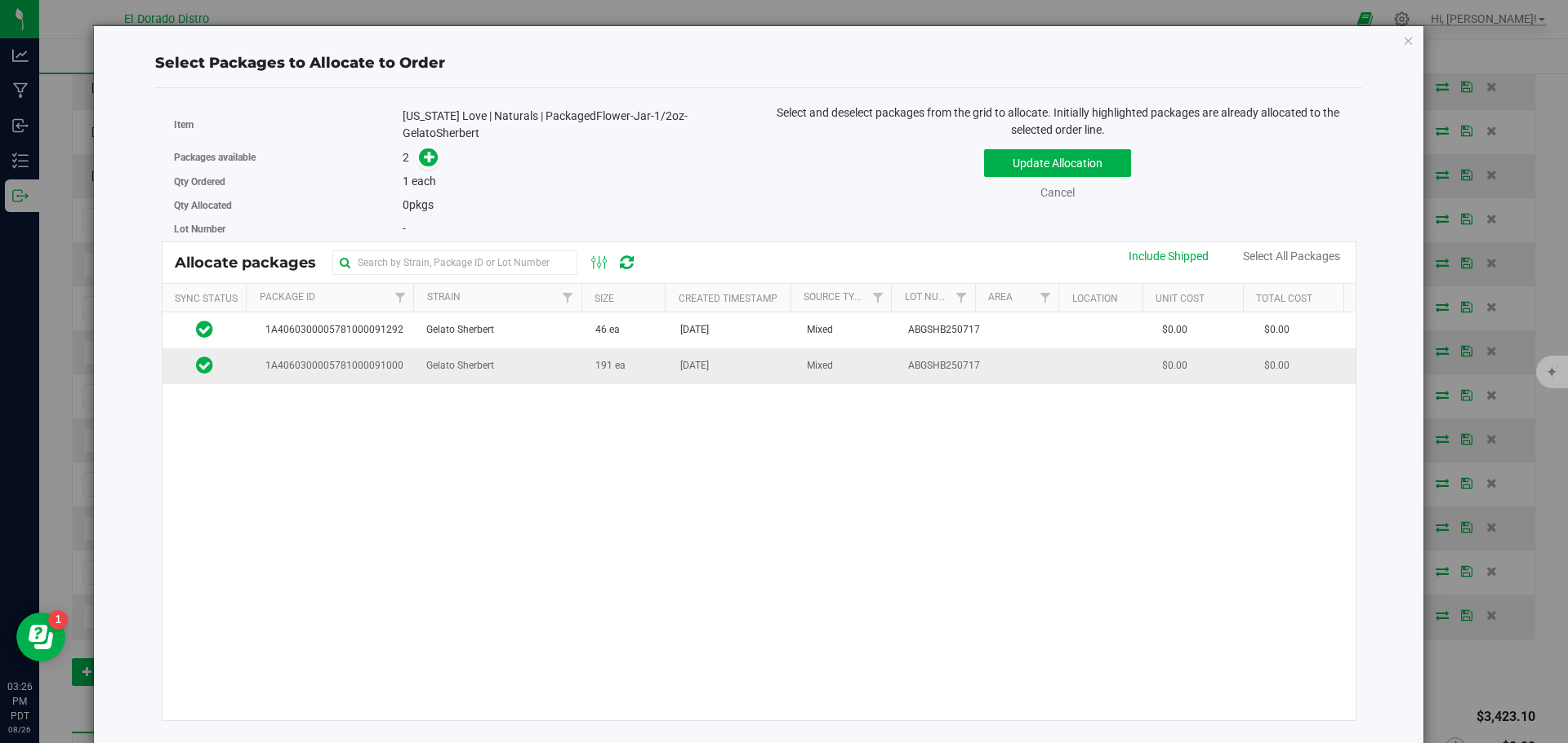
click at [636, 373] on td "191 ea" at bounding box center [628, 366] width 85 height 35
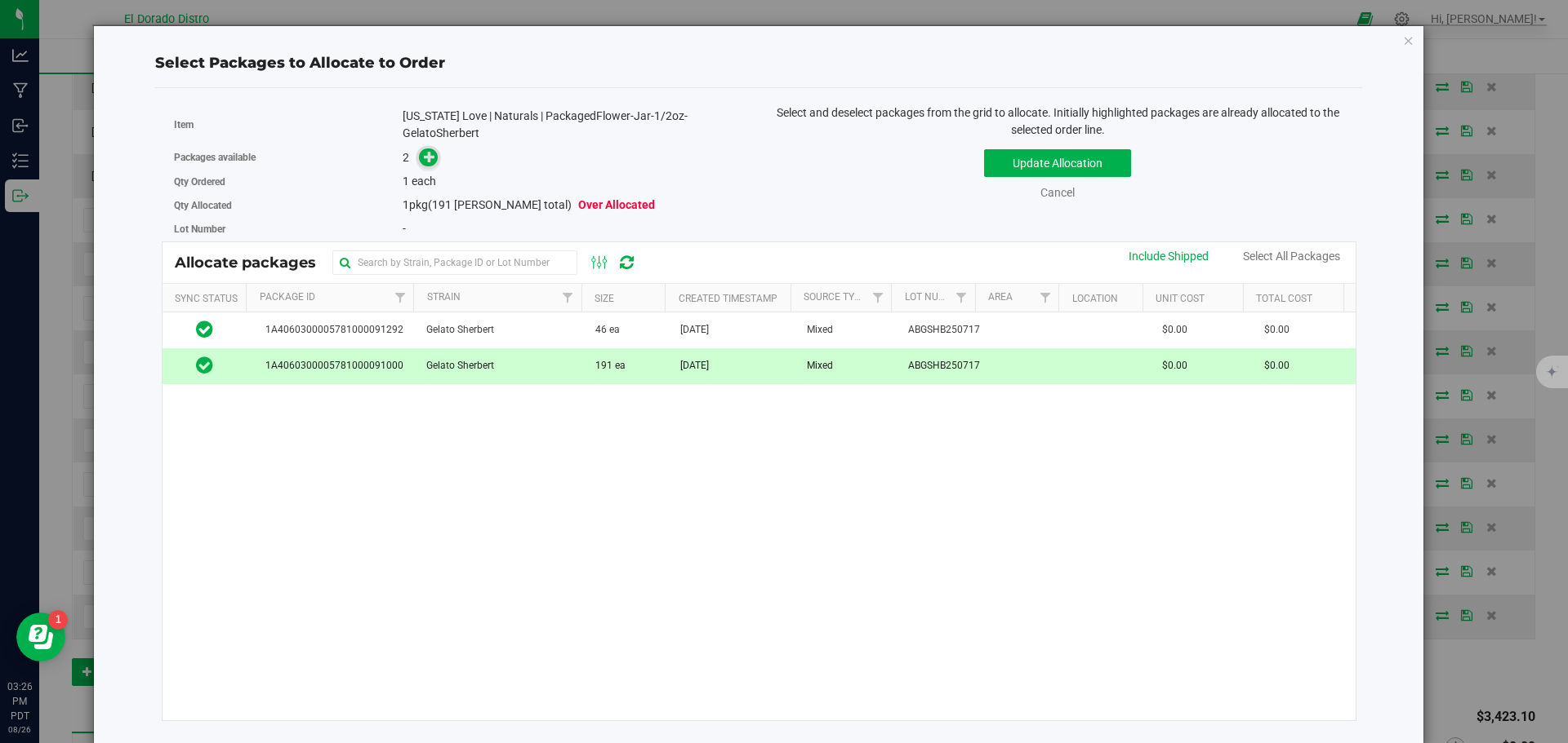
click at [431, 153] on icon at bounding box center [429, 156] width 11 height 11
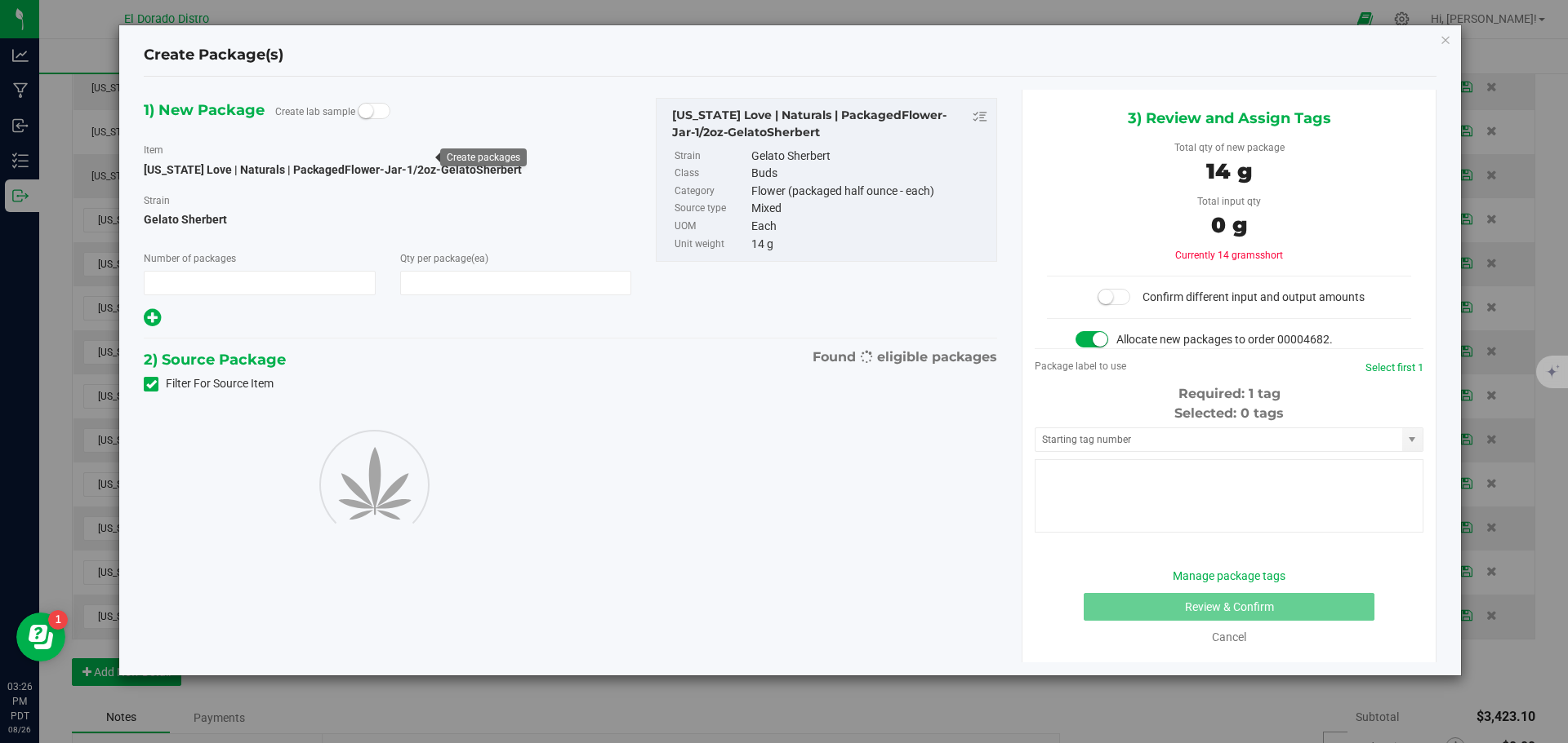
type input "1"
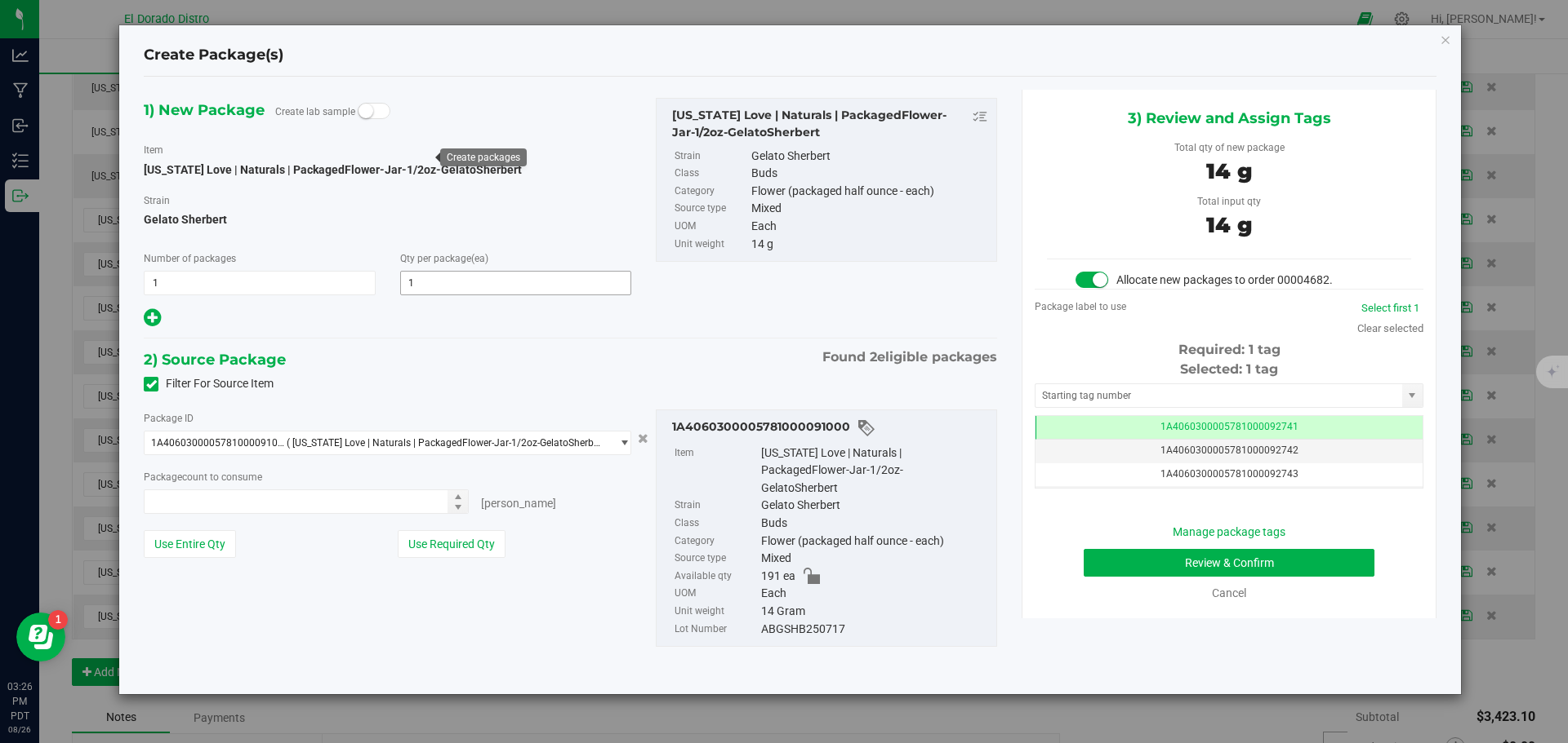
type input "1 ea"
click at [1097, 567] on button "Review & Confirm" at bounding box center [1229, 563] width 291 height 28
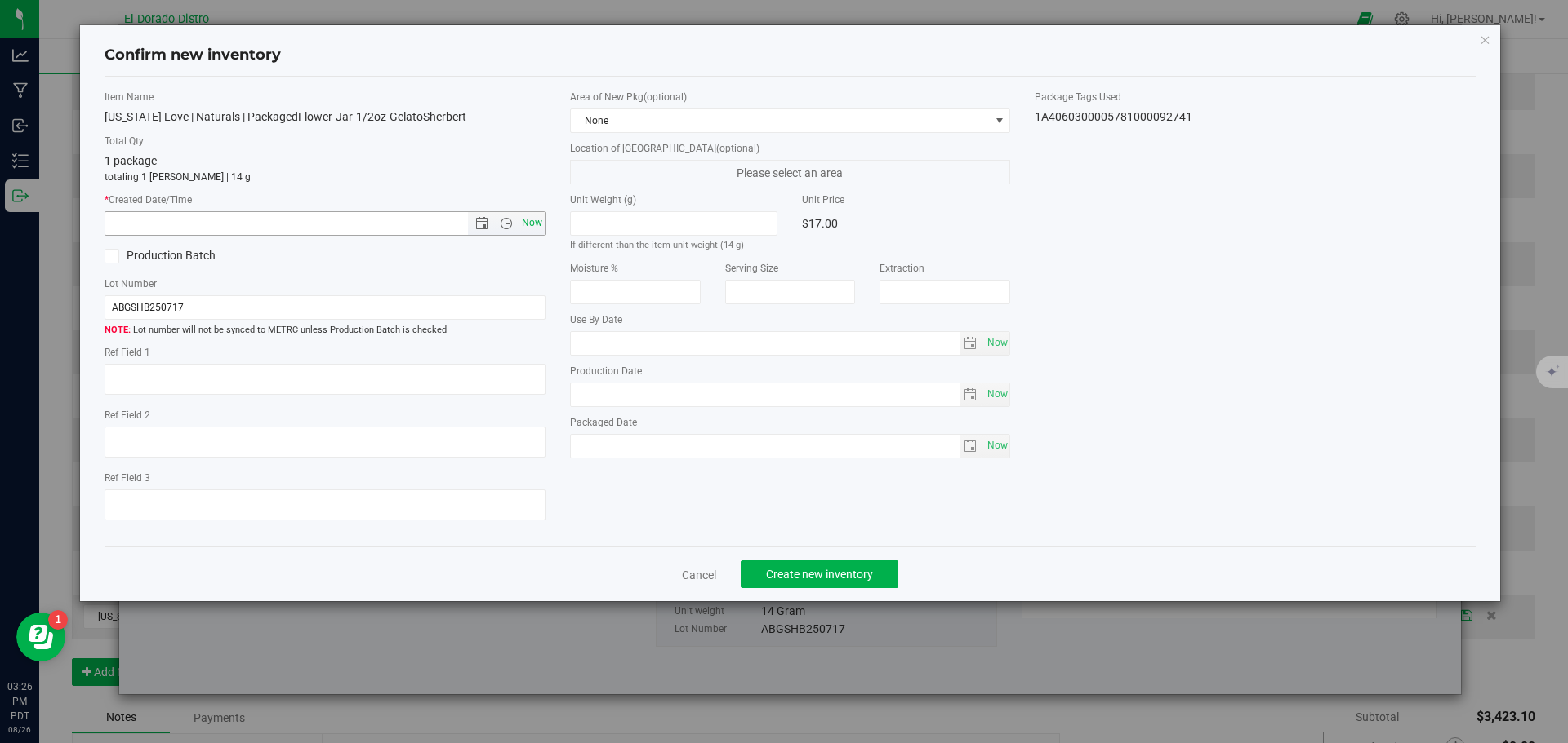
click at [534, 222] on span "Now" at bounding box center [531, 223] width 28 height 24
type input "8/26/2025 3:26 PM"
click at [820, 585] on button "Create new inventory" at bounding box center [819, 574] width 158 height 28
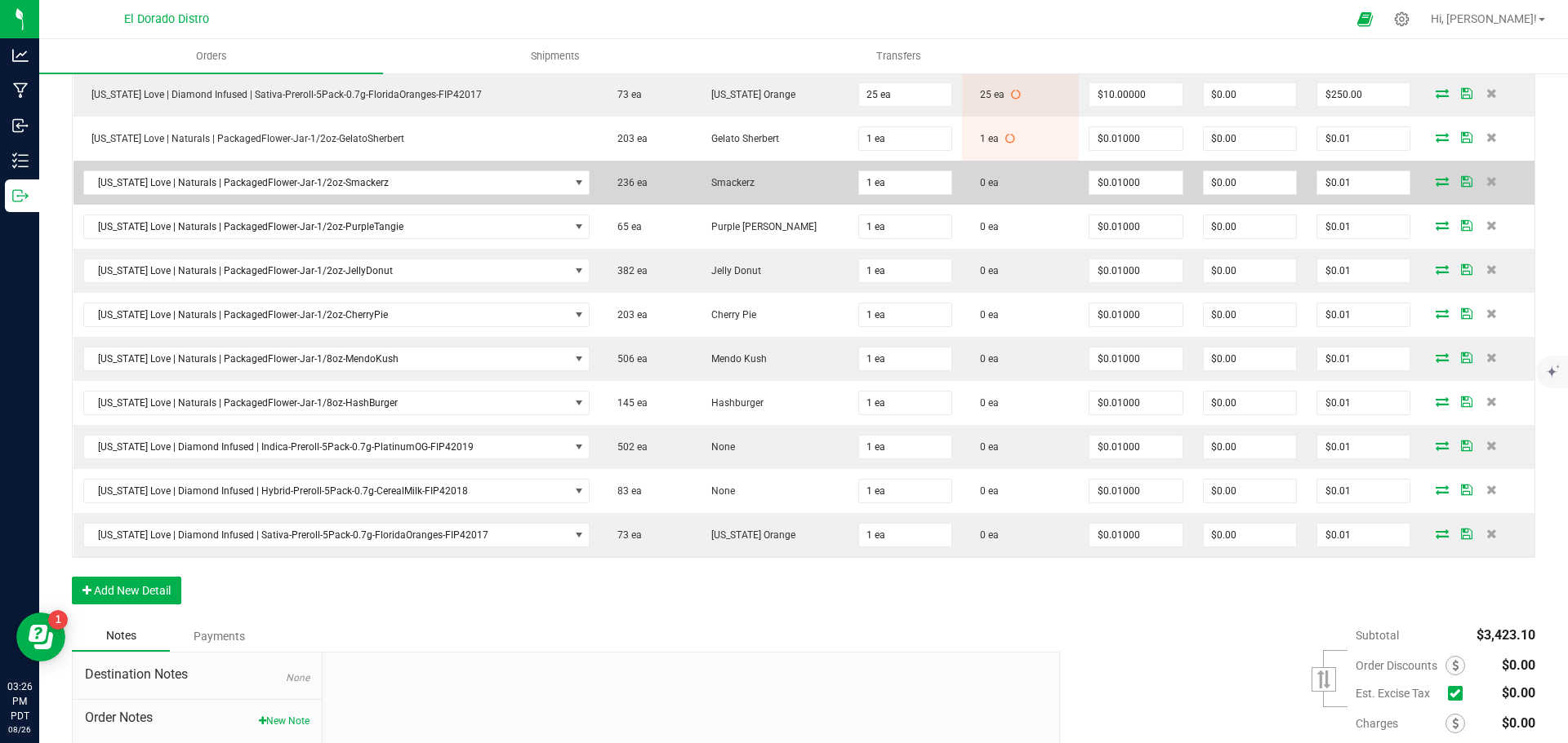
click at [1436, 178] on icon at bounding box center [1442, 181] width 13 height 9
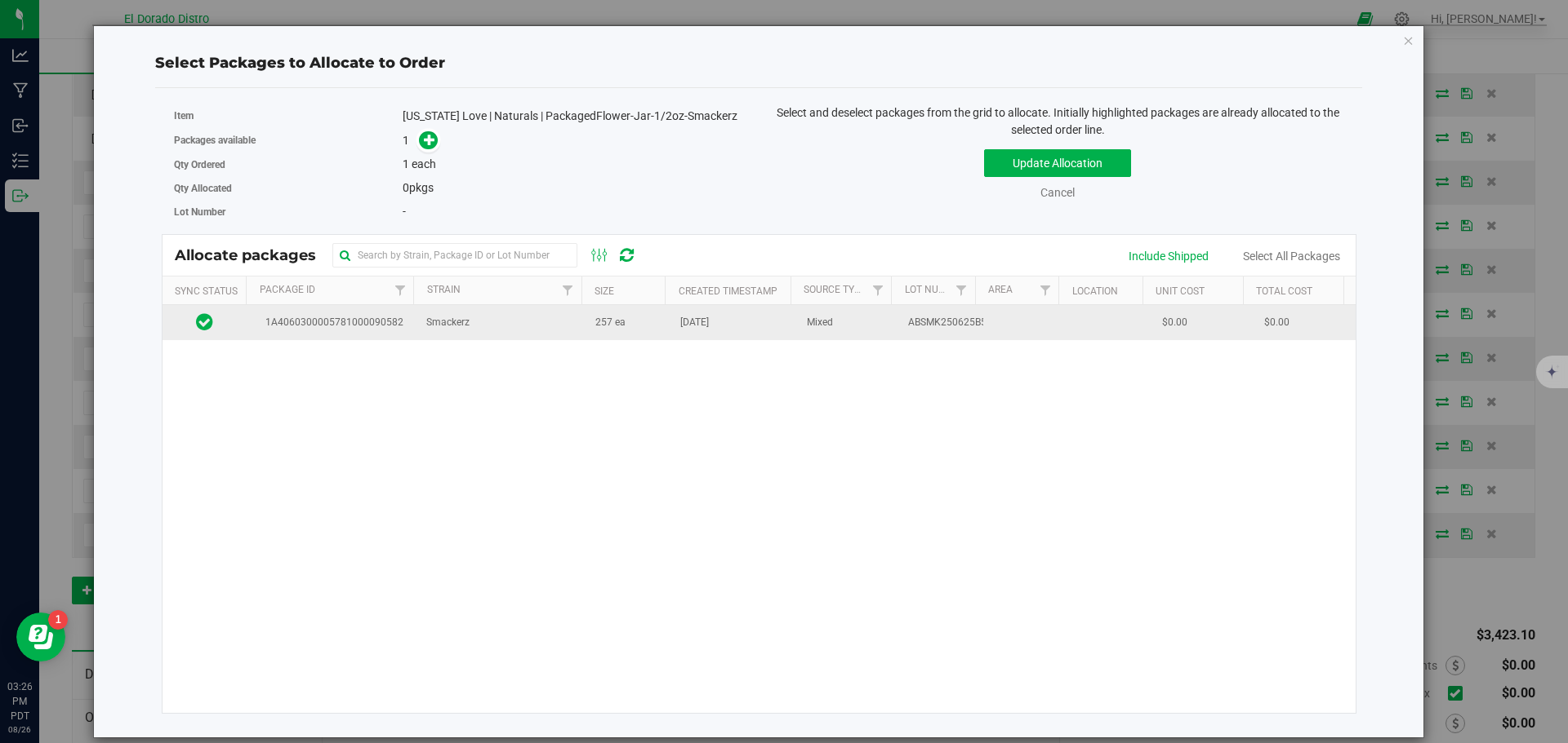
click at [691, 314] on td "Jul 25, 2025" at bounding box center [733, 322] width 126 height 35
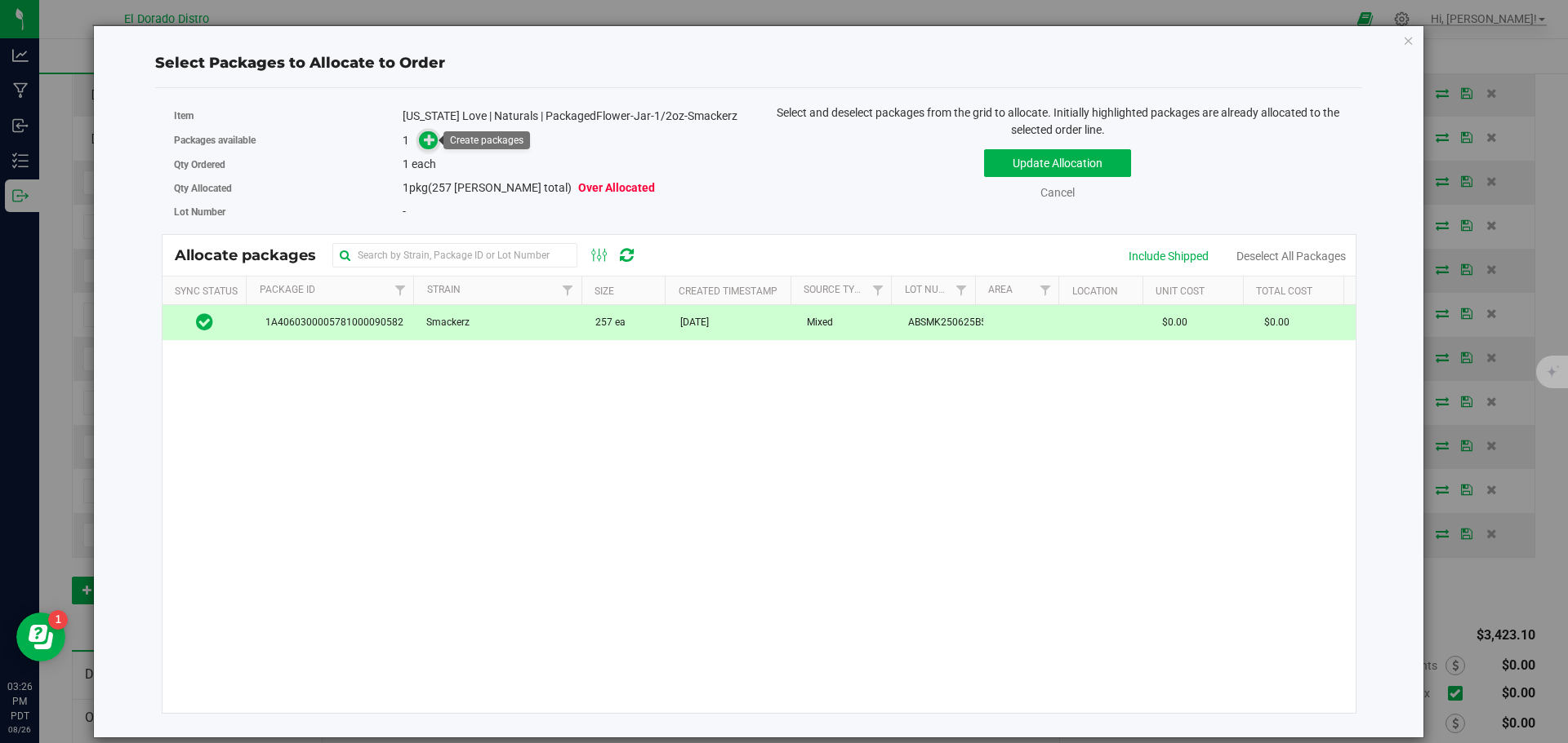
click at [423, 140] on span at bounding box center [428, 141] width 19 height 19
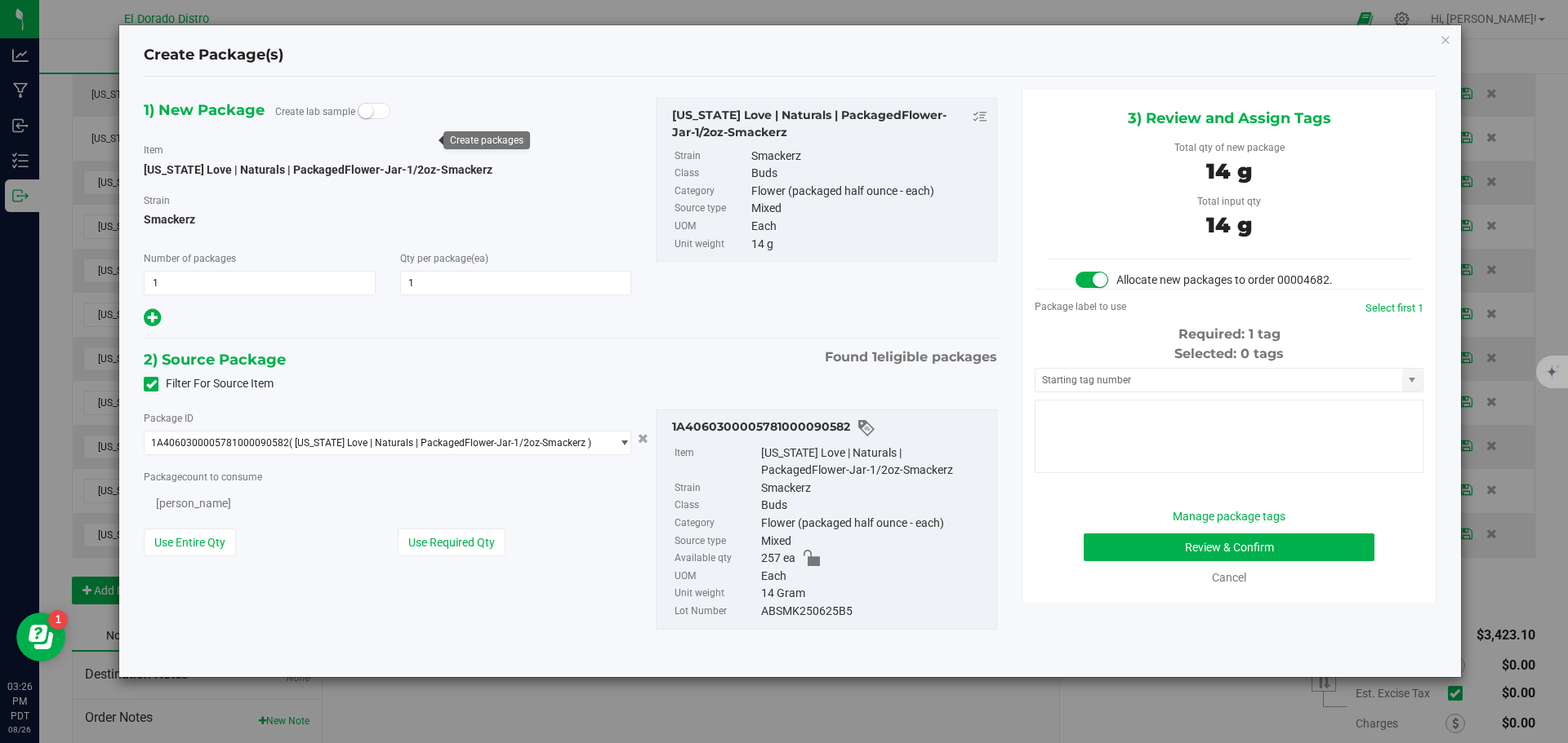
type input "1"
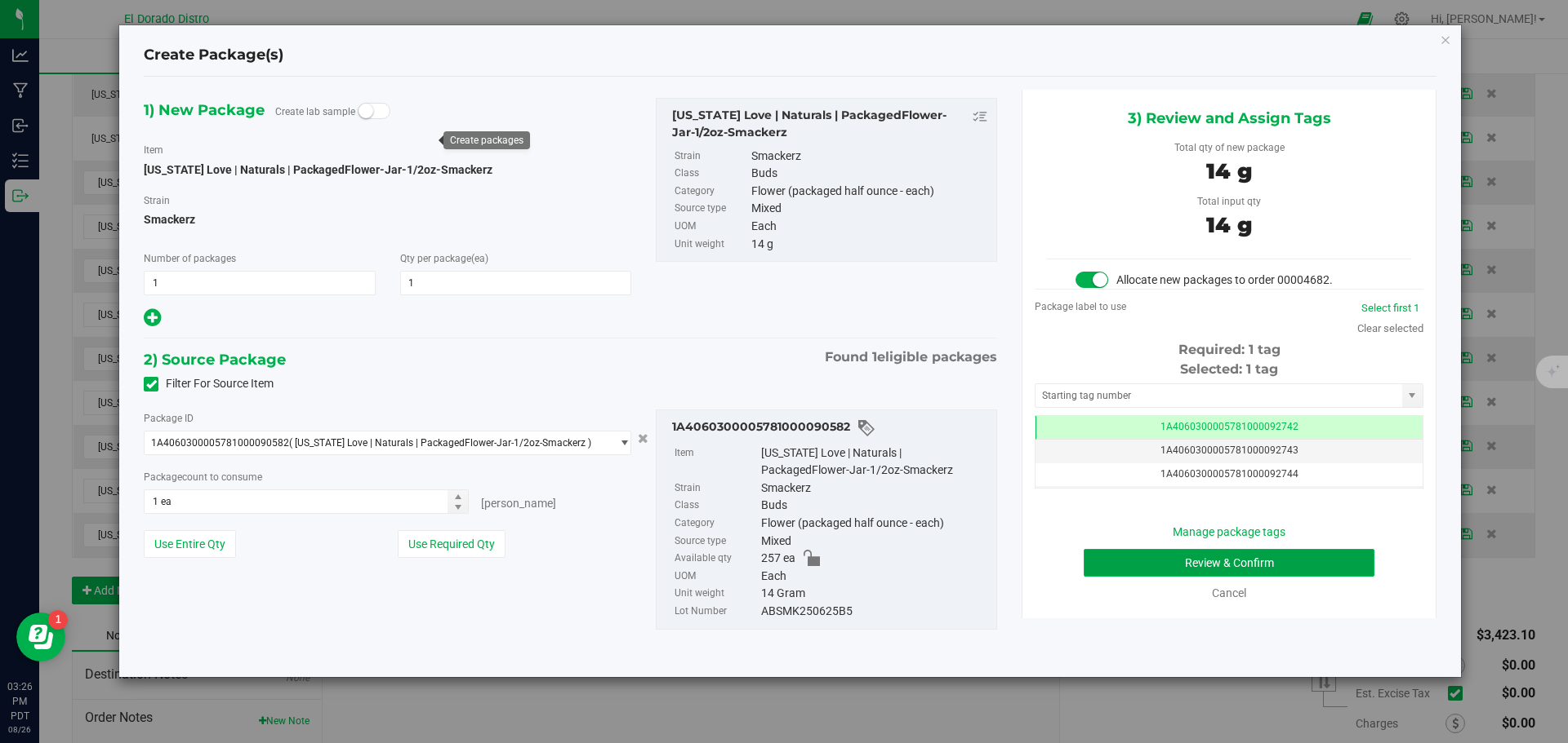
click at [1103, 567] on button "Review & Confirm" at bounding box center [1229, 563] width 291 height 28
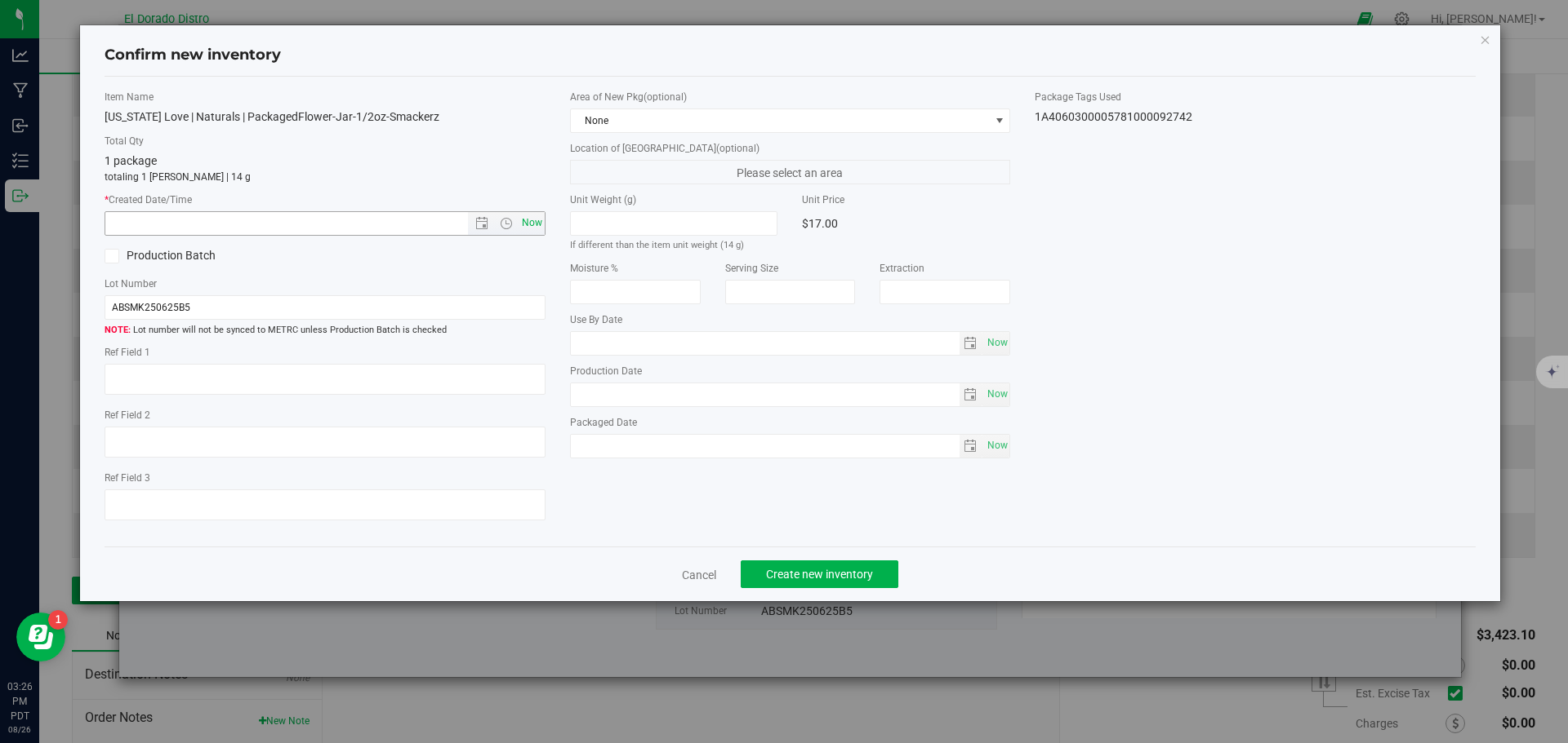
click at [532, 222] on span "Now" at bounding box center [531, 223] width 28 height 24
type input "8/26/2025 3:26 PM"
click at [790, 566] on button "Create new inventory" at bounding box center [819, 574] width 158 height 28
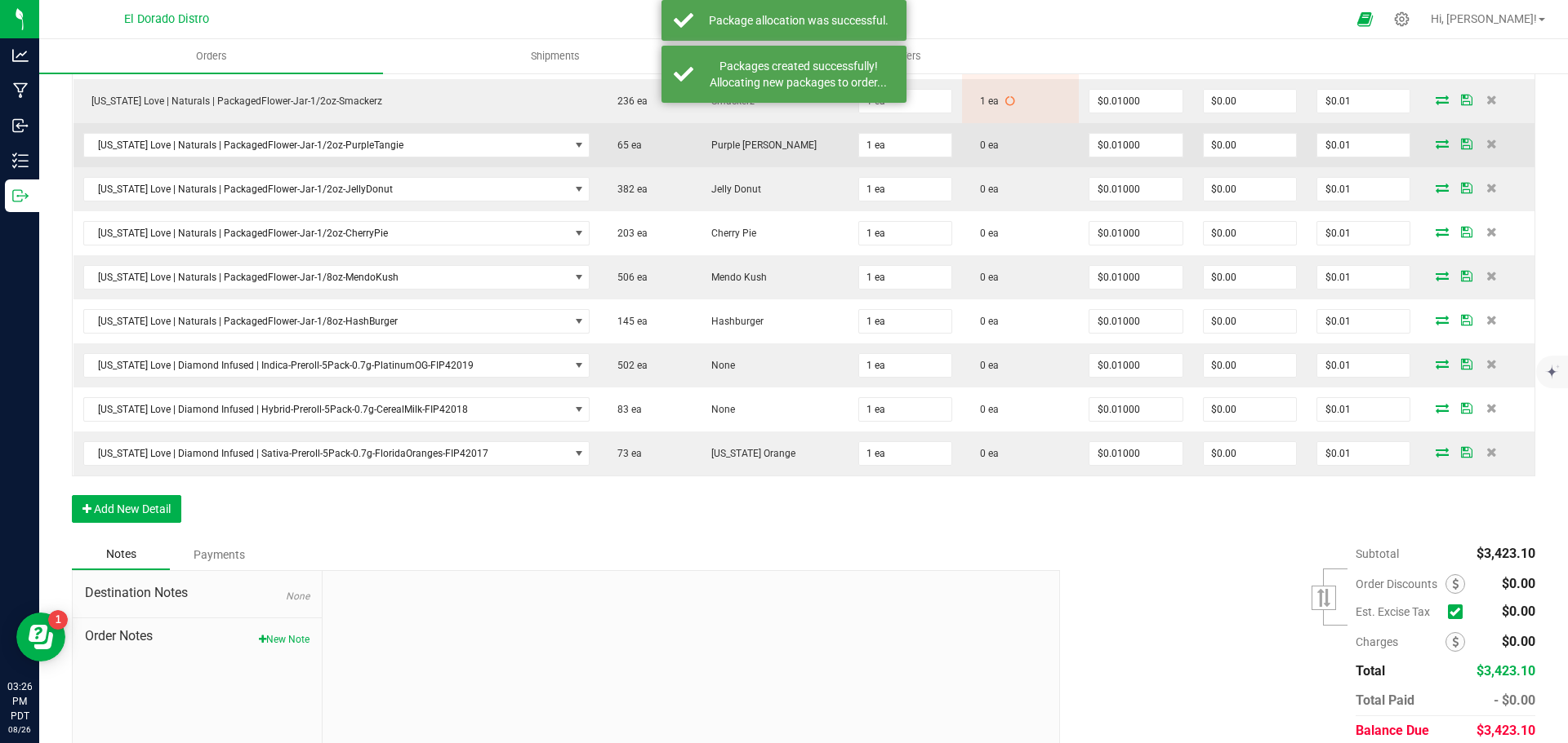
click at [1436, 145] on icon at bounding box center [1442, 143] width 13 height 9
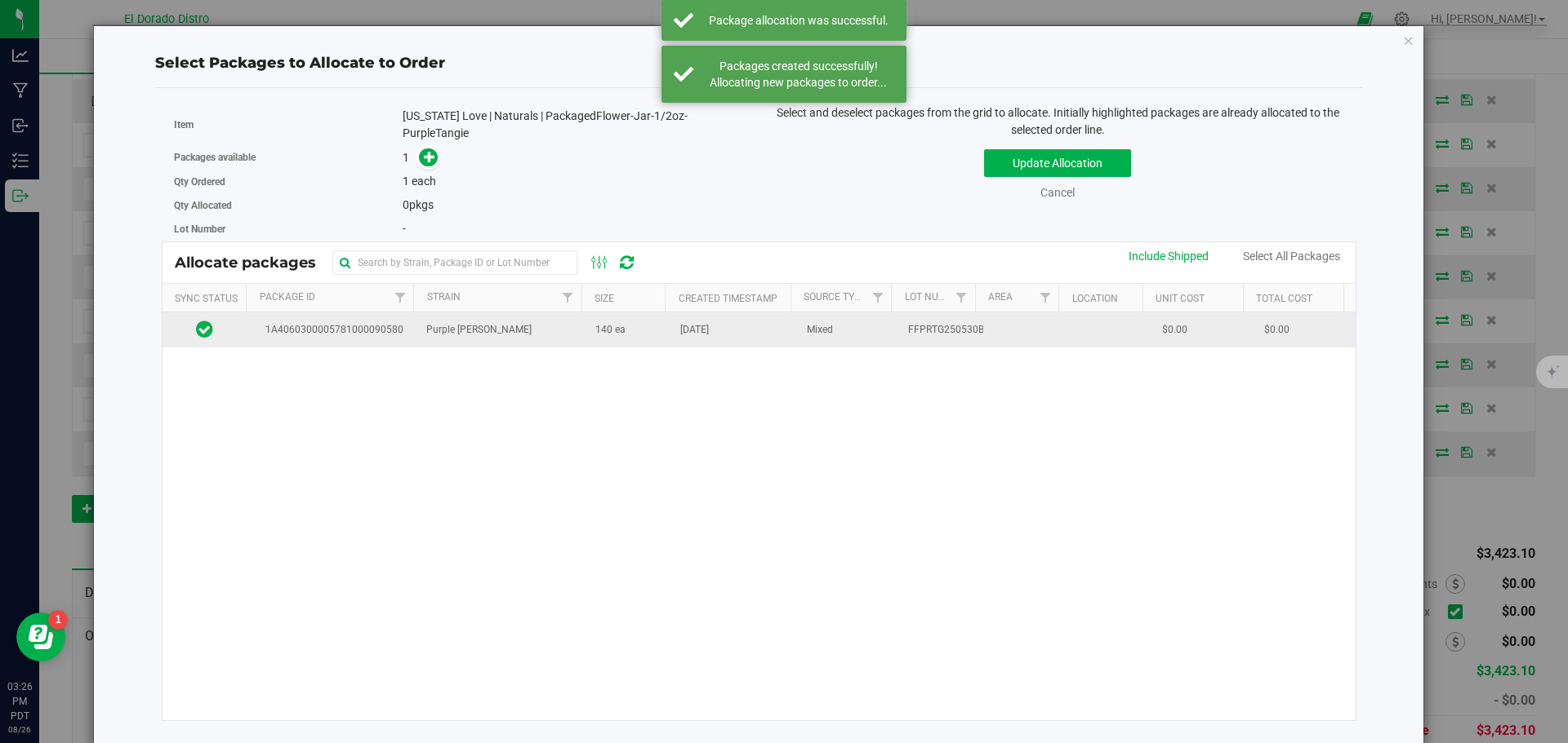
click at [670, 345] on td "Jul 25, 2025" at bounding box center [733, 330] width 126 height 35
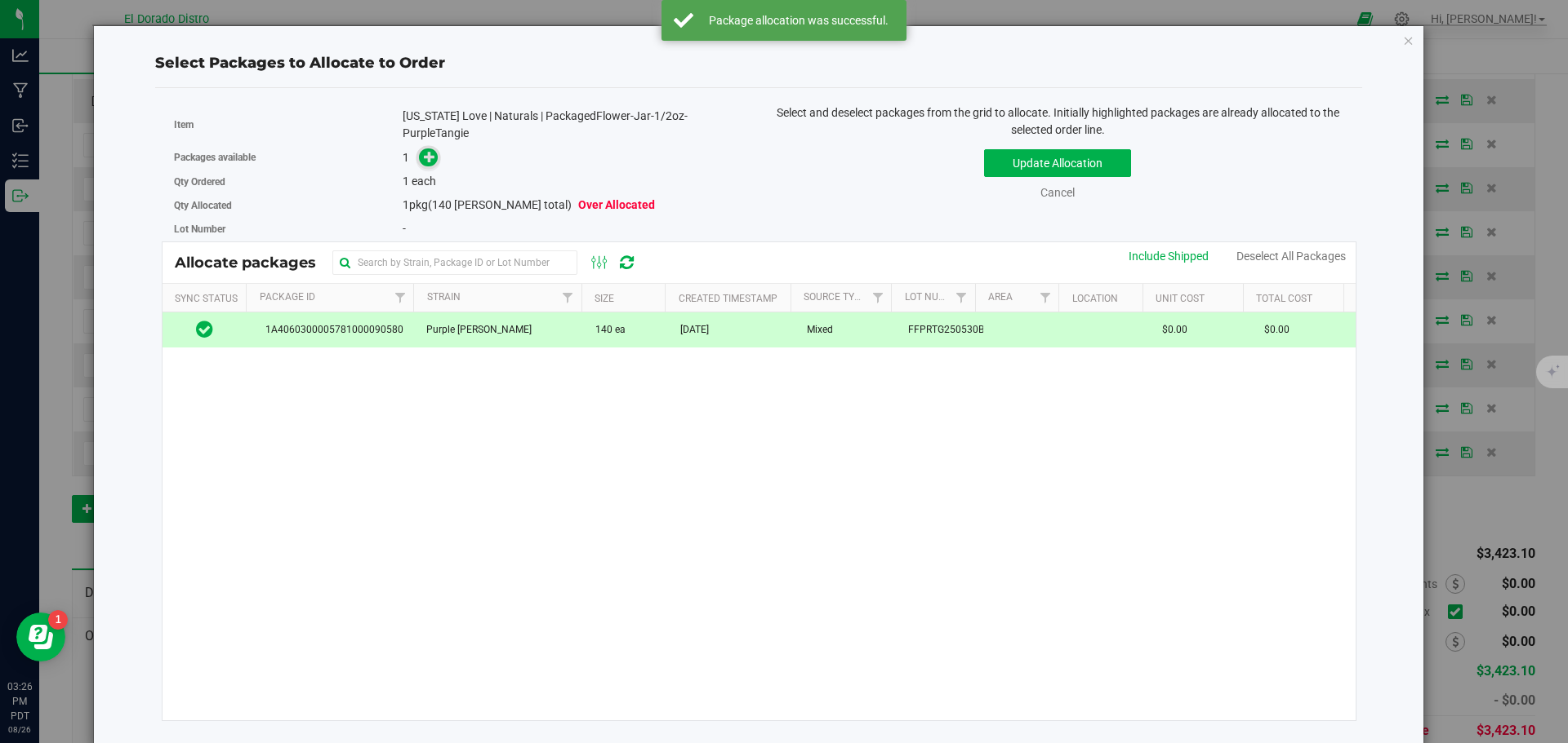
click at [432, 155] on icon at bounding box center [429, 156] width 11 height 11
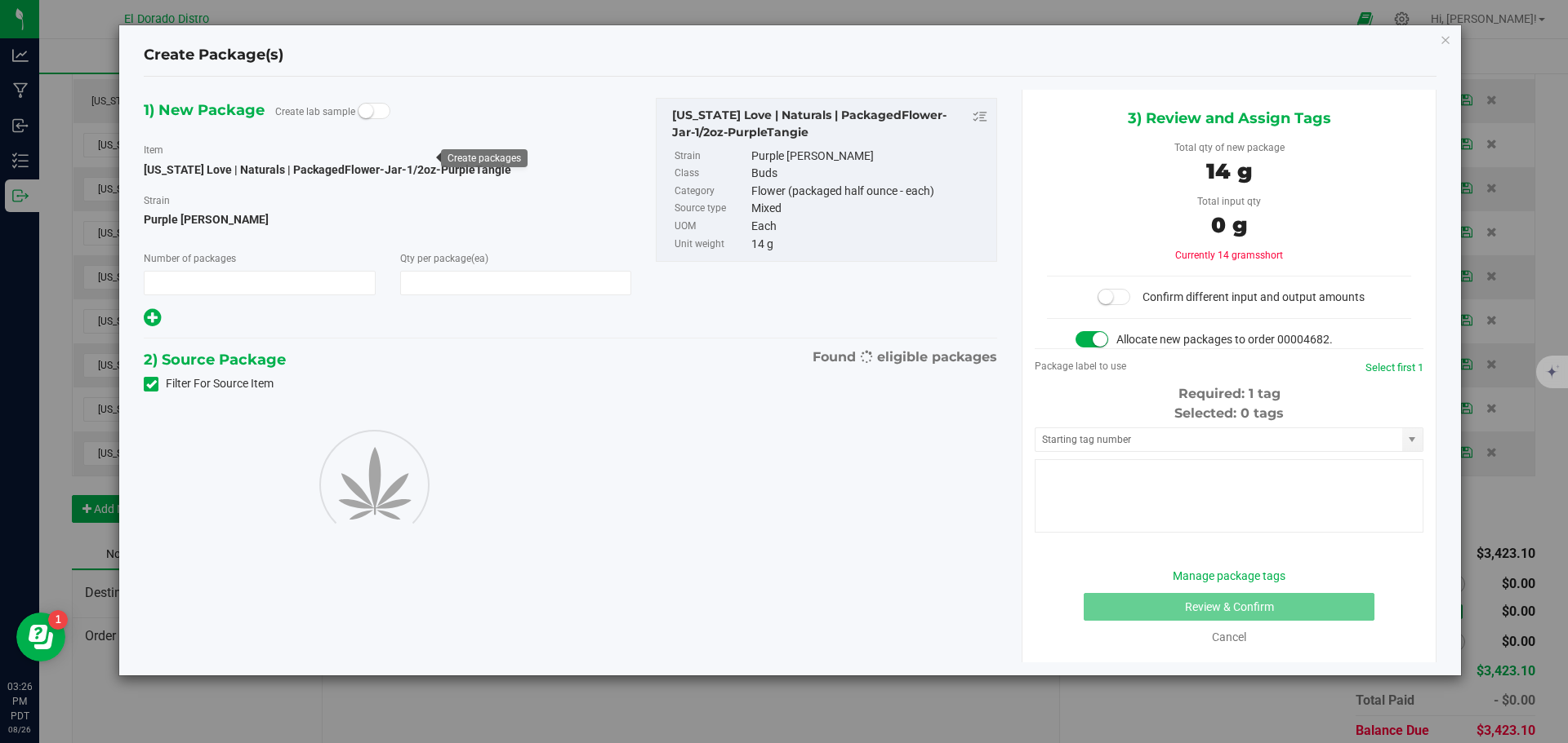
type input "1"
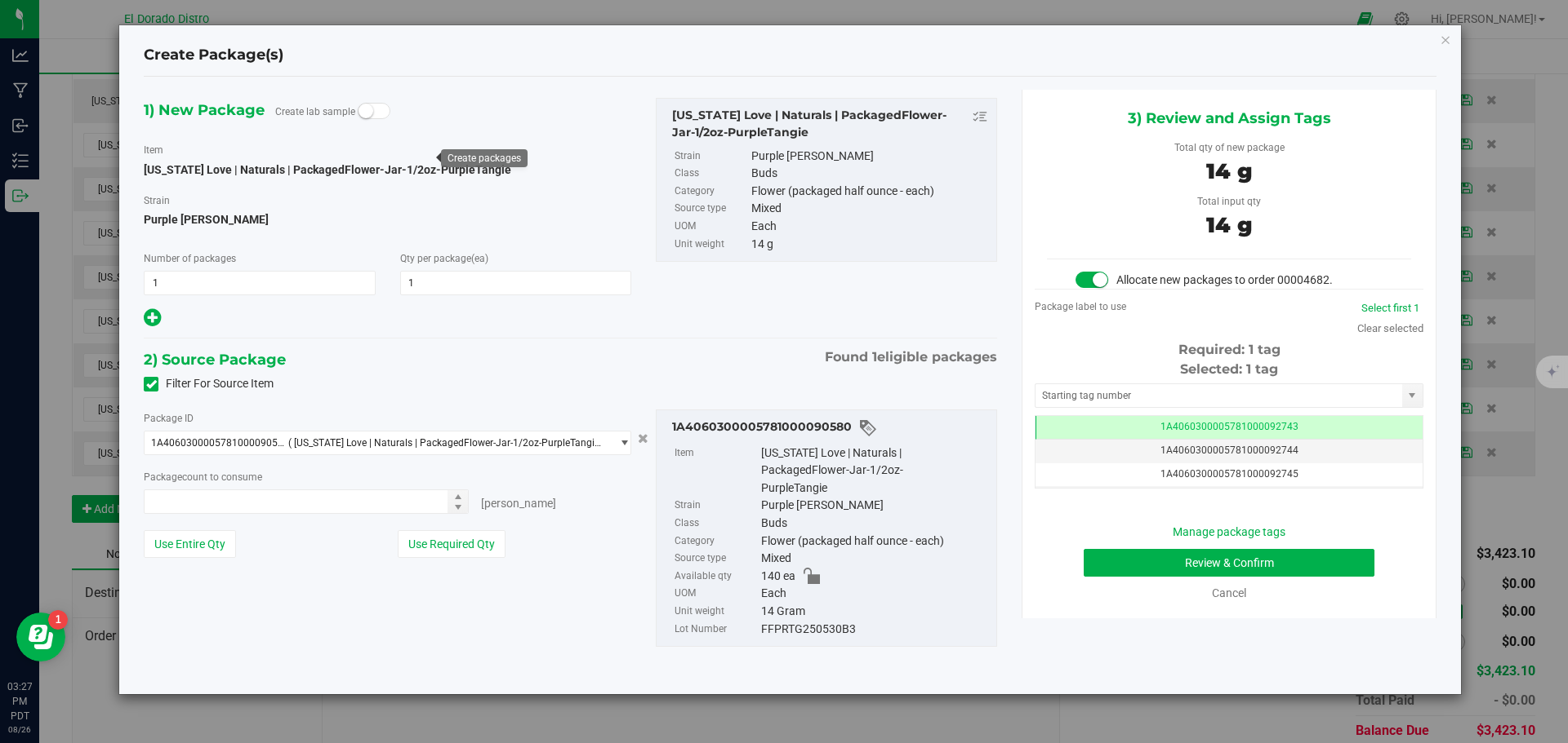
type input "1 ea"
click at [1117, 569] on button "Review & Confirm" at bounding box center [1229, 563] width 291 height 28
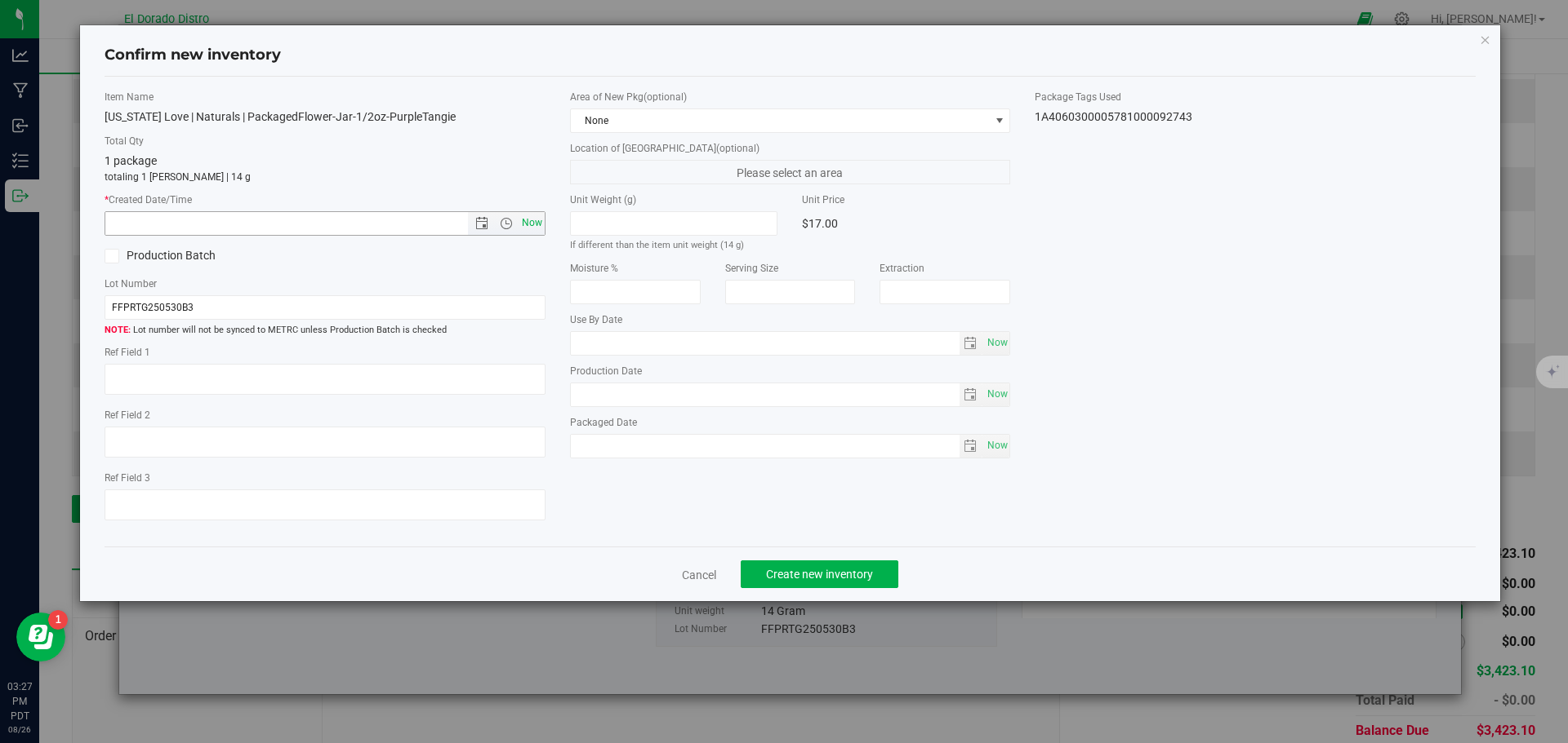
click at [542, 221] on span "Now" at bounding box center [531, 223] width 28 height 24
type input "8/26/2025 3:27 PM"
click at [789, 577] on span "Create new inventory" at bounding box center [819, 574] width 107 height 13
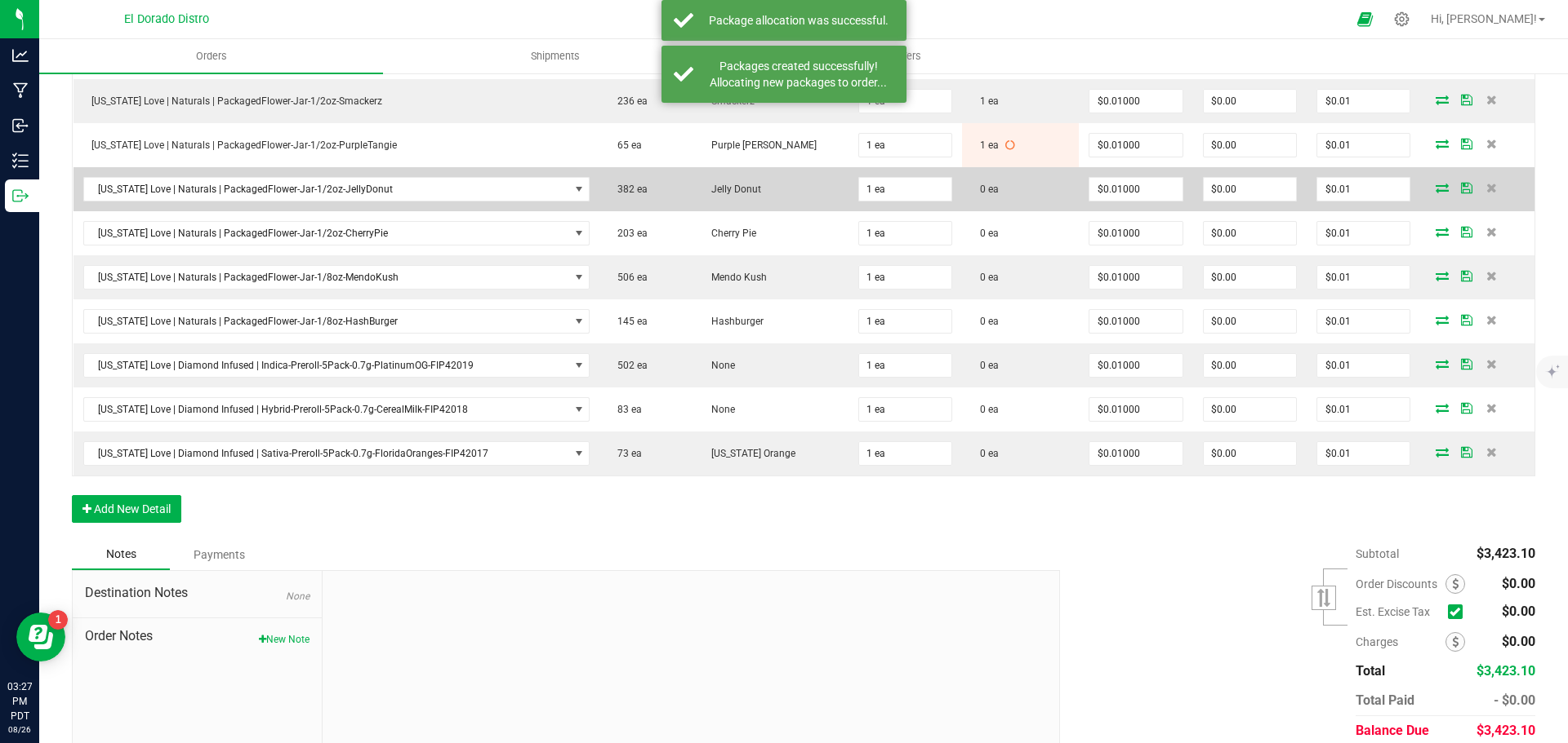
click at [1436, 186] on icon at bounding box center [1442, 187] width 13 height 9
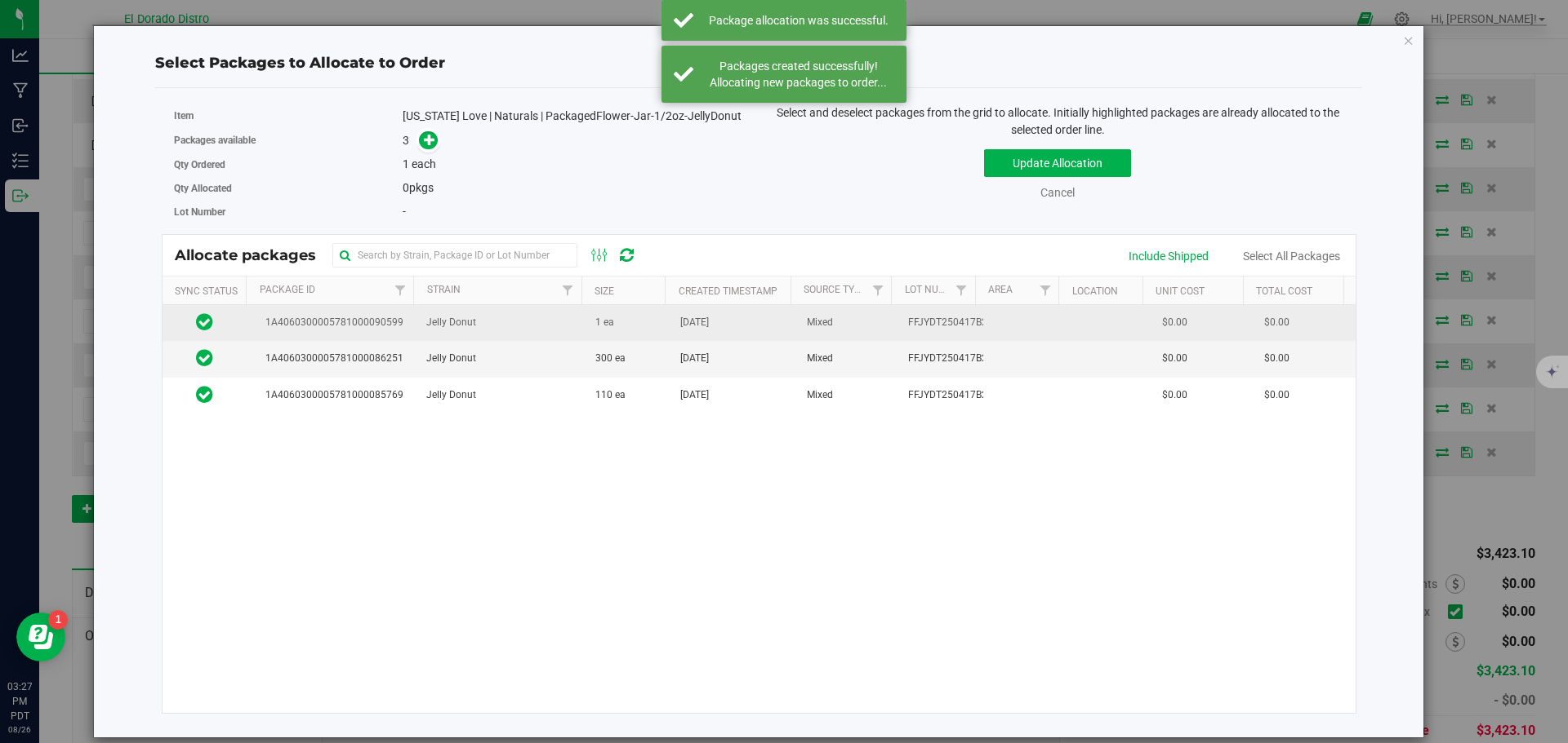
click at [643, 321] on td "1 ea" at bounding box center [628, 323] width 85 height 36
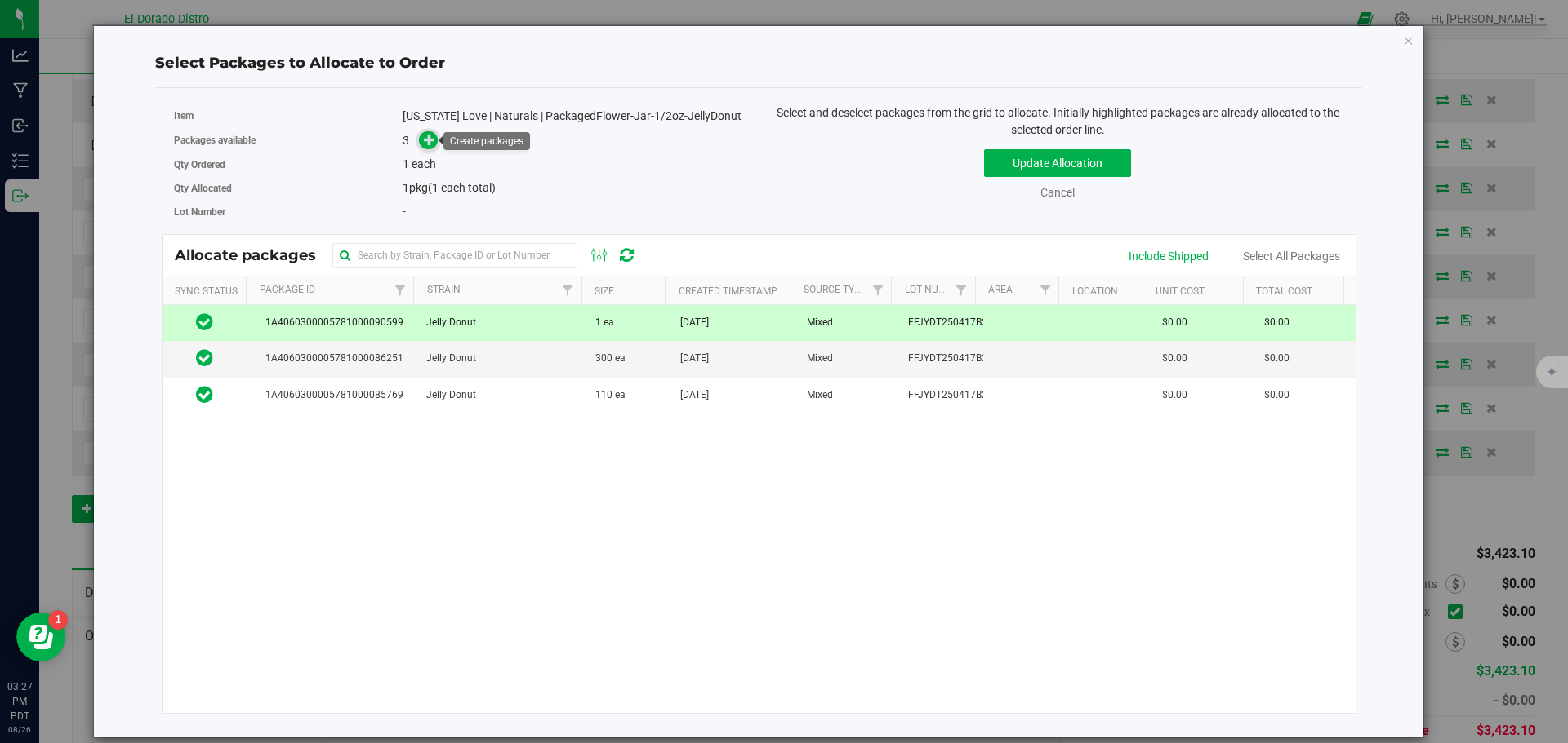
click at [432, 143] on icon at bounding box center [429, 139] width 11 height 11
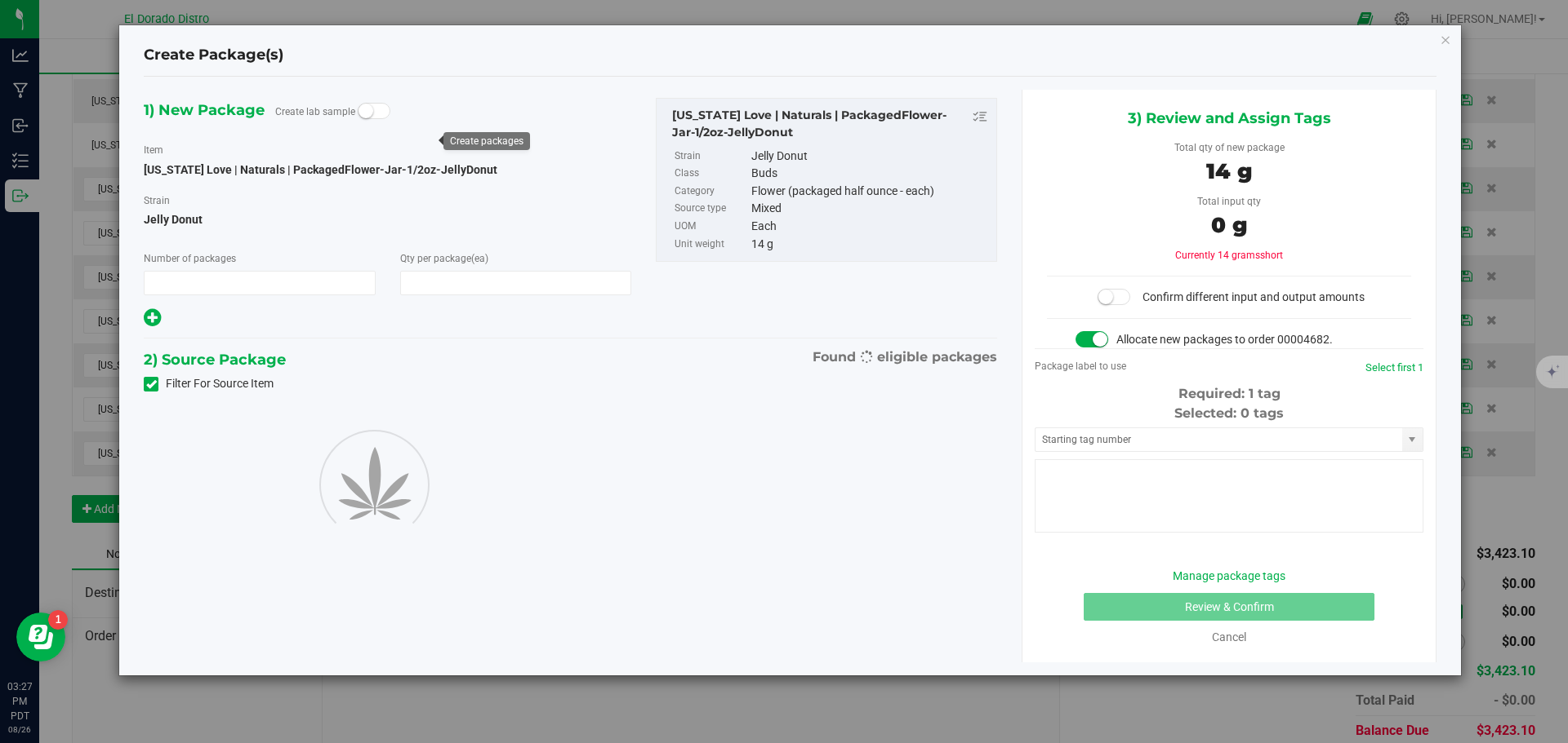
type input "1"
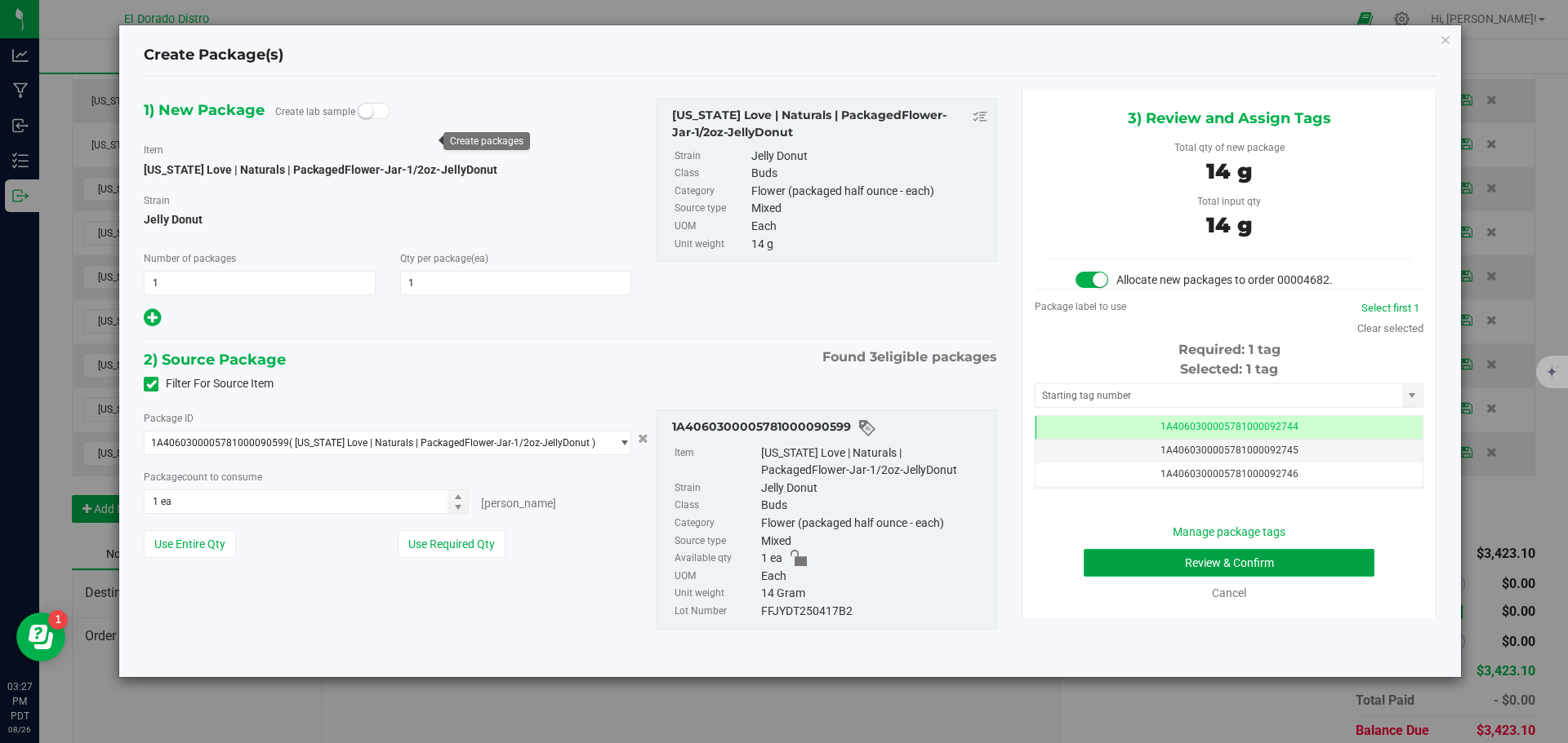
click at [1137, 550] on button "Review & Confirm" at bounding box center [1229, 563] width 291 height 28
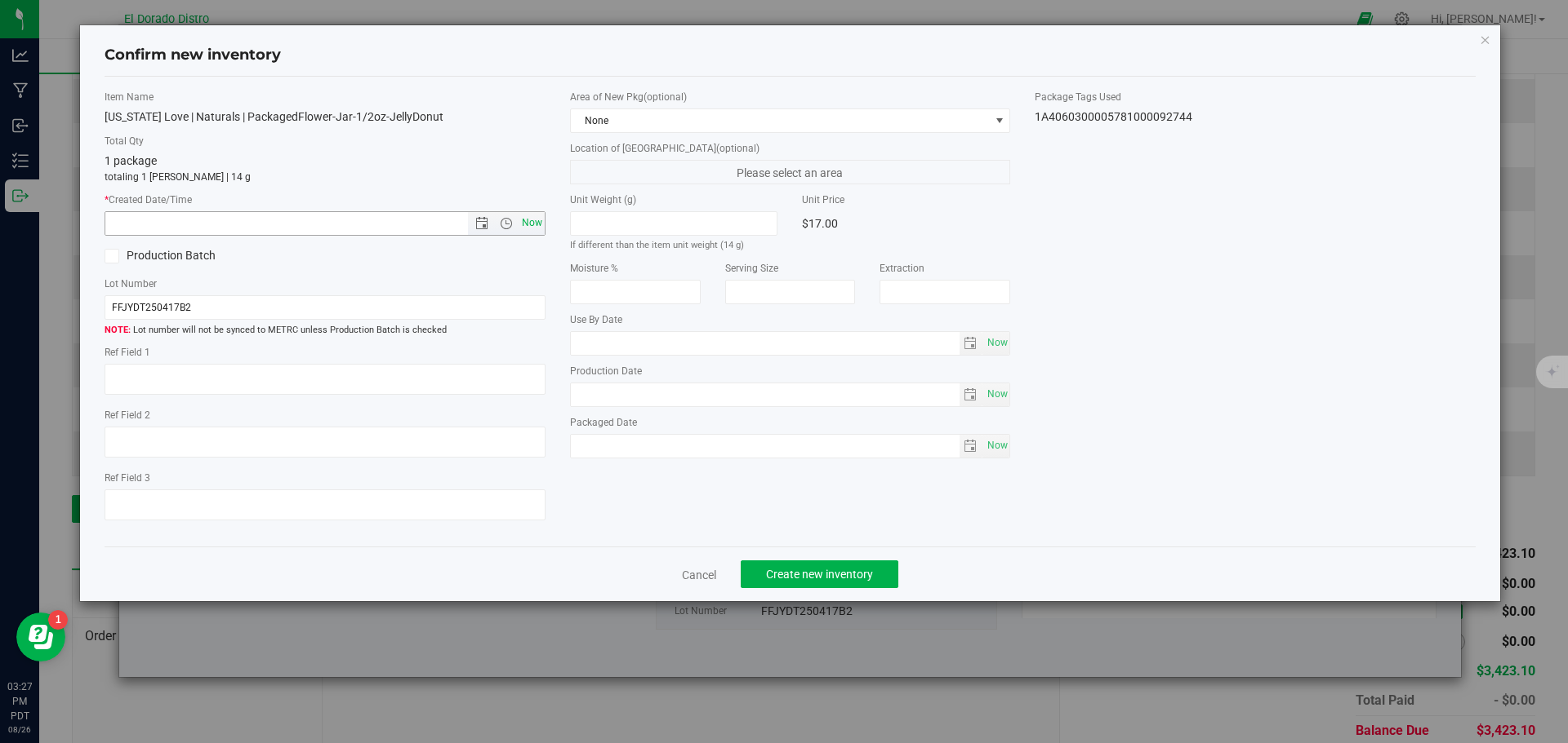
click at [531, 227] on span "Now" at bounding box center [531, 223] width 28 height 24
type input "8/26/2025 3:27 PM"
click at [769, 568] on span "Create new inventory" at bounding box center [819, 574] width 107 height 13
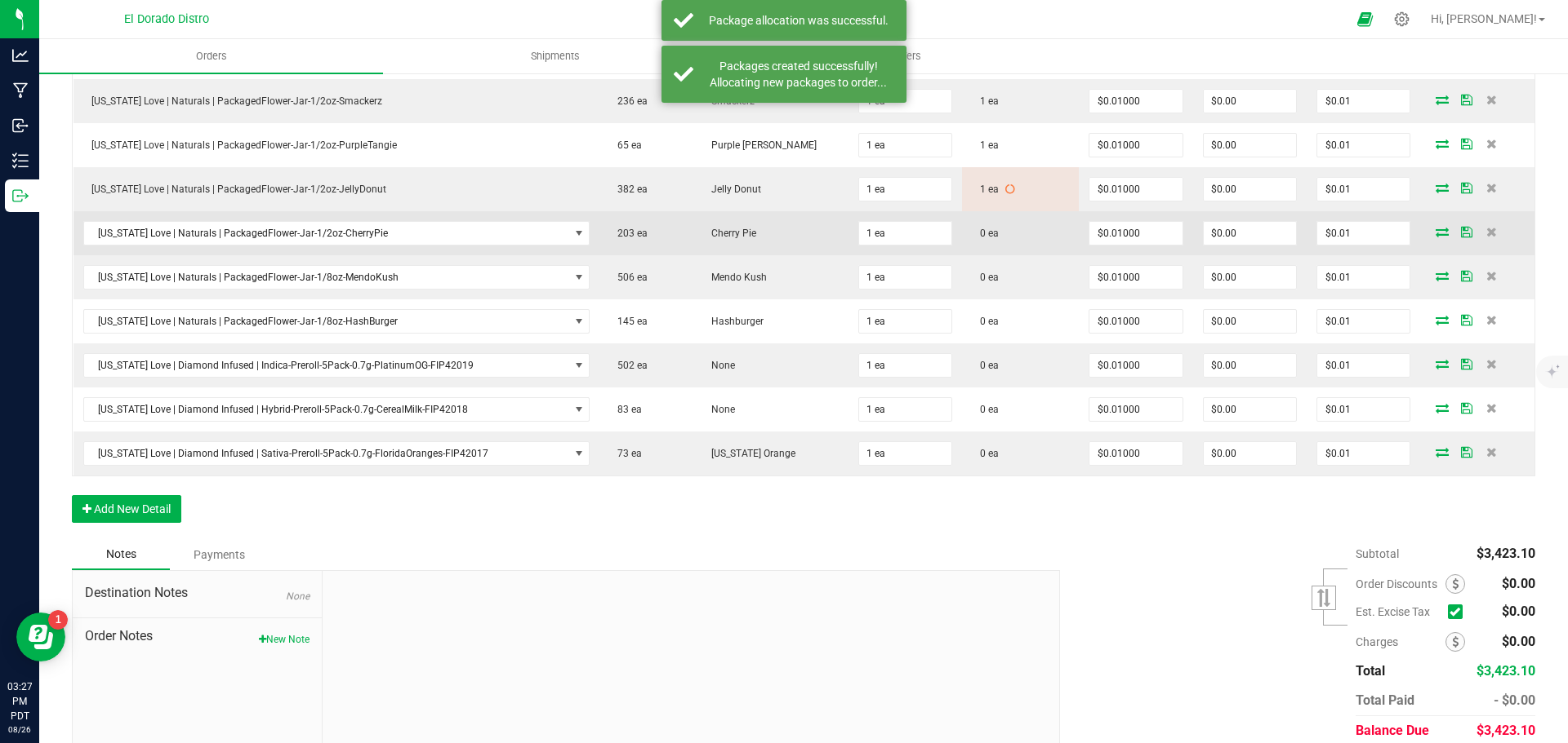
click at [1436, 229] on icon at bounding box center [1442, 231] width 13 height 9
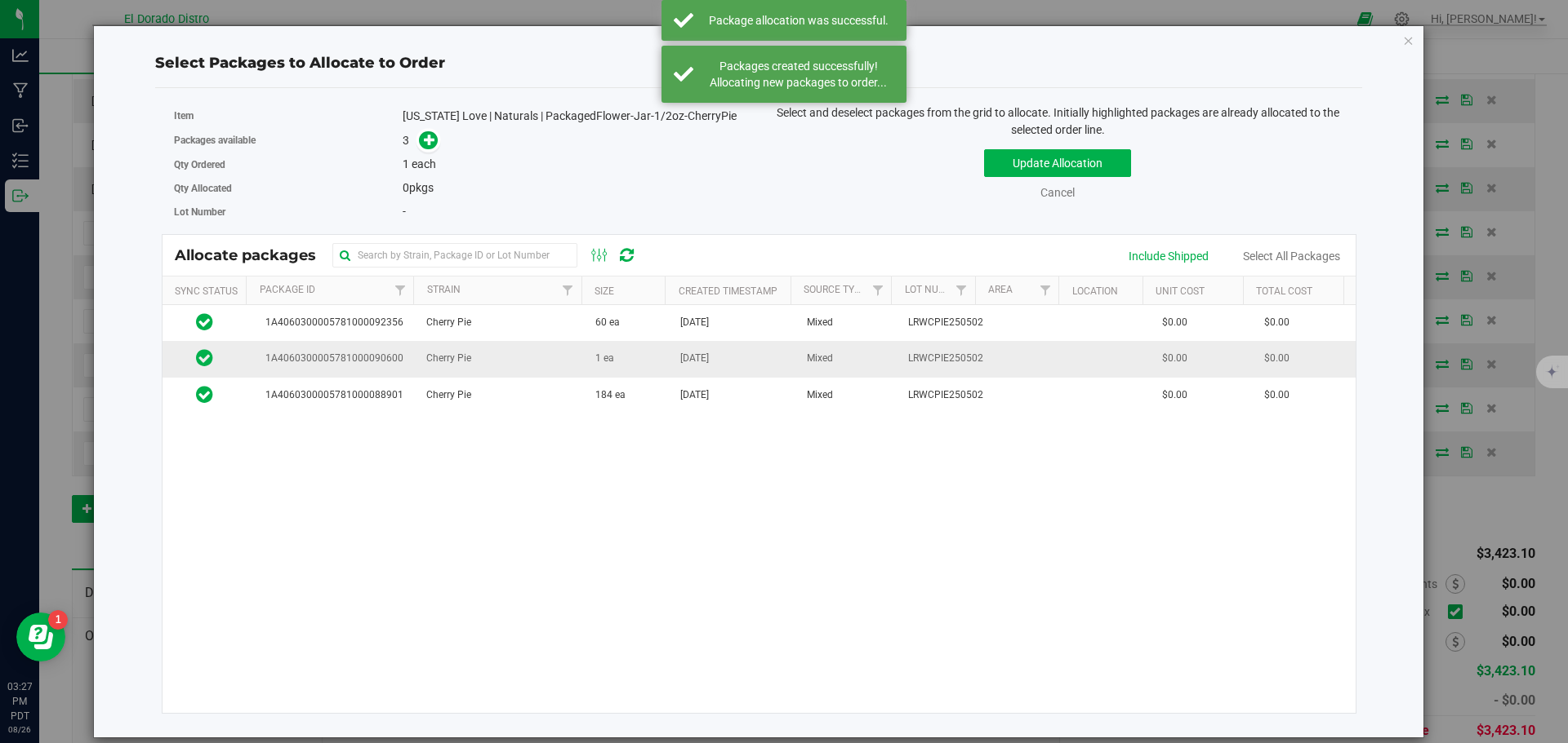
click at [595, 366] on span "1 ea" at bounding box center [605, 359] width 19 height 15
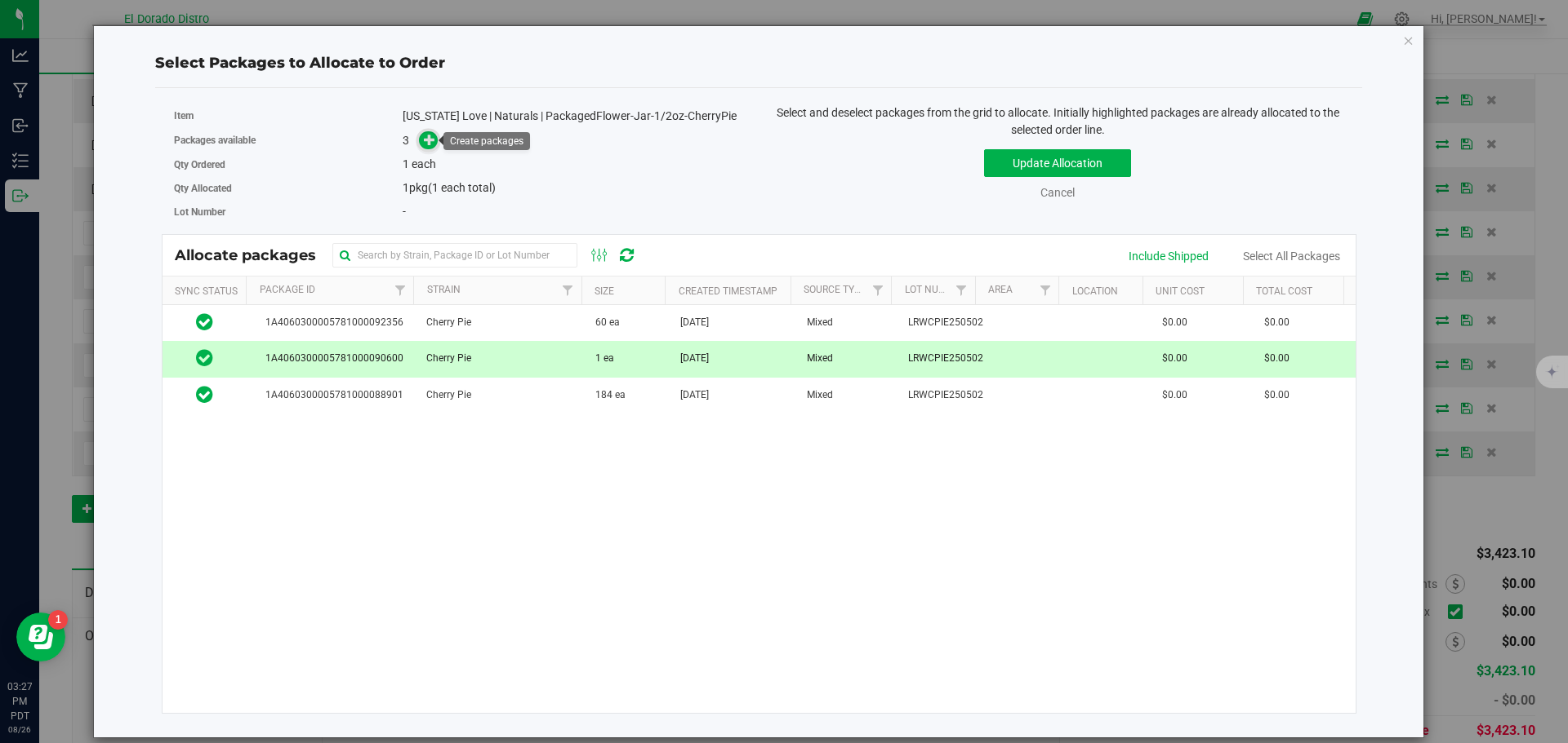
click at [429, 145] on icon at bounding box center [429, 139] width 11 height 11
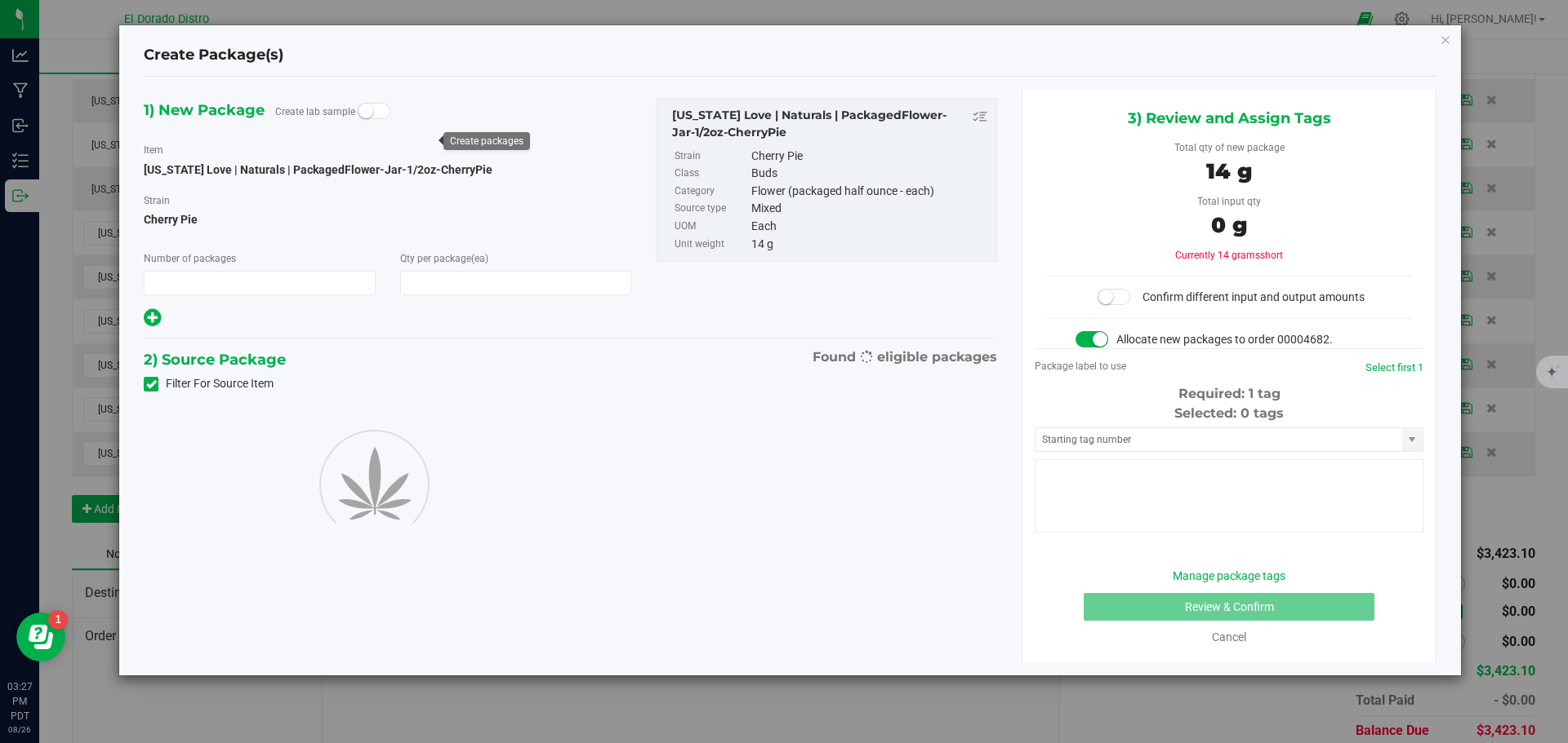
type input "1"
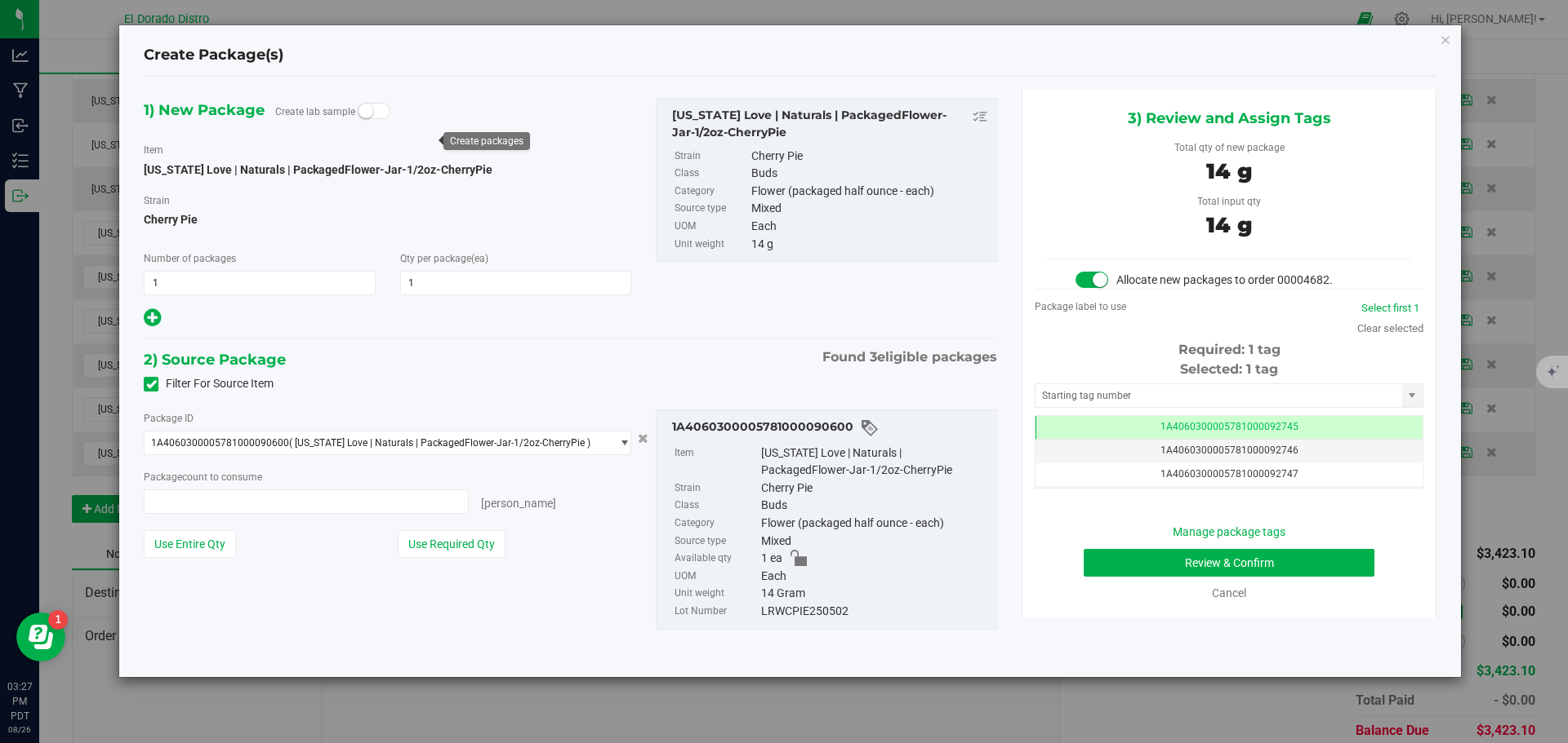
type input "1 ea"
click at [1125, 559] on button "Review & Confirm" at bounding box center [1229, 563] width 291 height 28
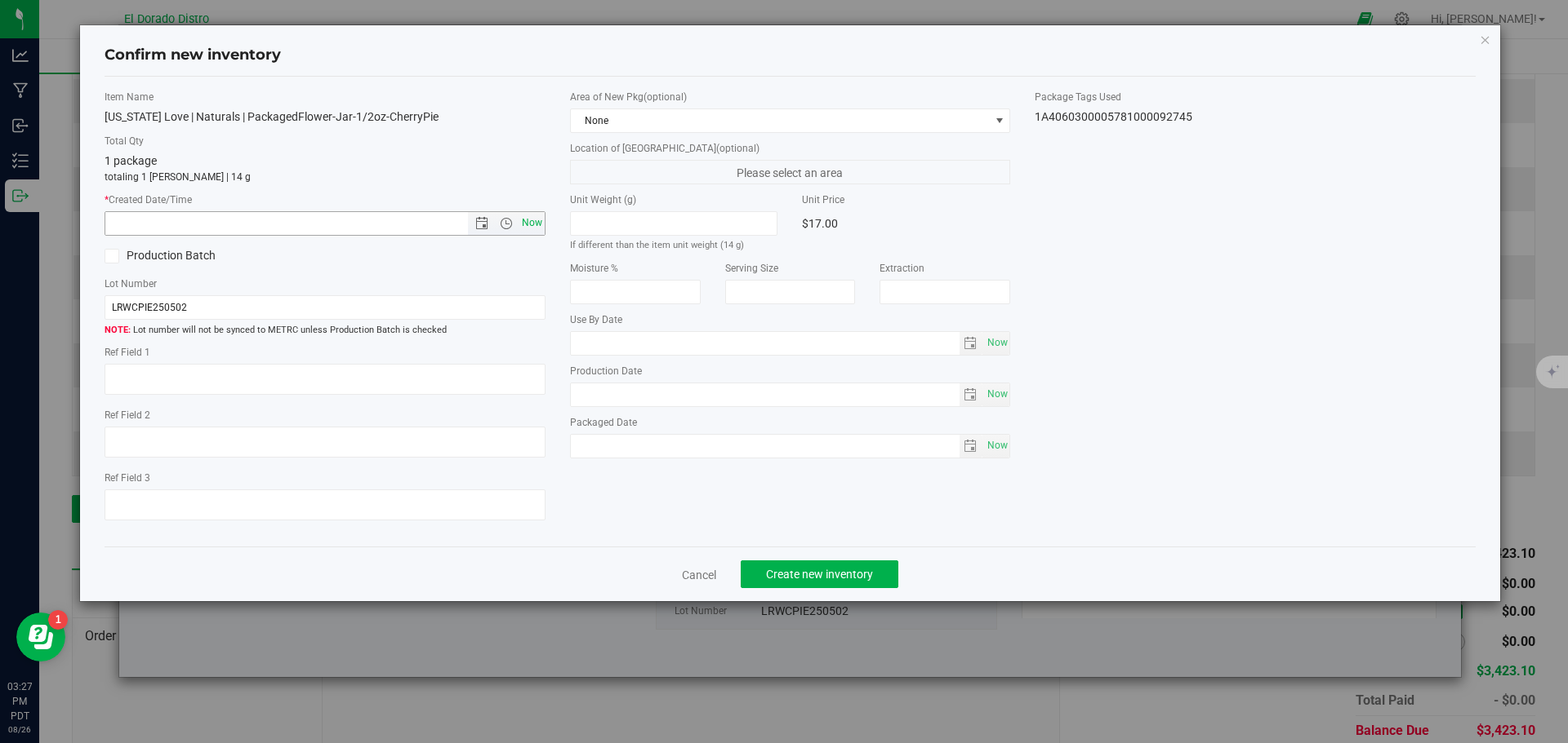
click at [534, 216] on span "Now" at bounding box center [531, 223] width 28 height 24
type input "8/26/2025 3:27 PM"
click at [796, 568] on span "Create new inventory" at bounding box center [819, 574] width 107 height 13
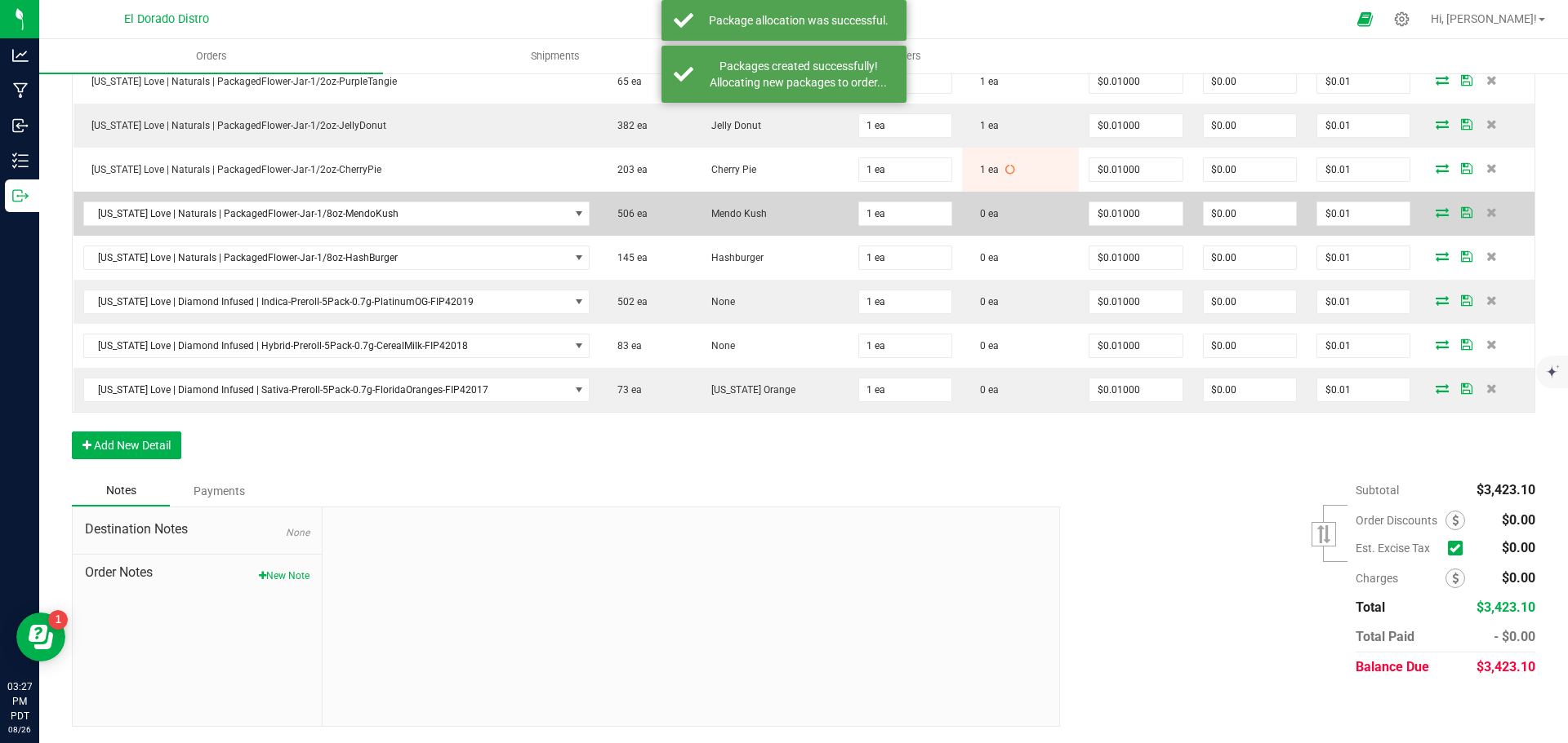
click at [1436, 210] on icon at bounding box center [1442, 211] width 13 height 9
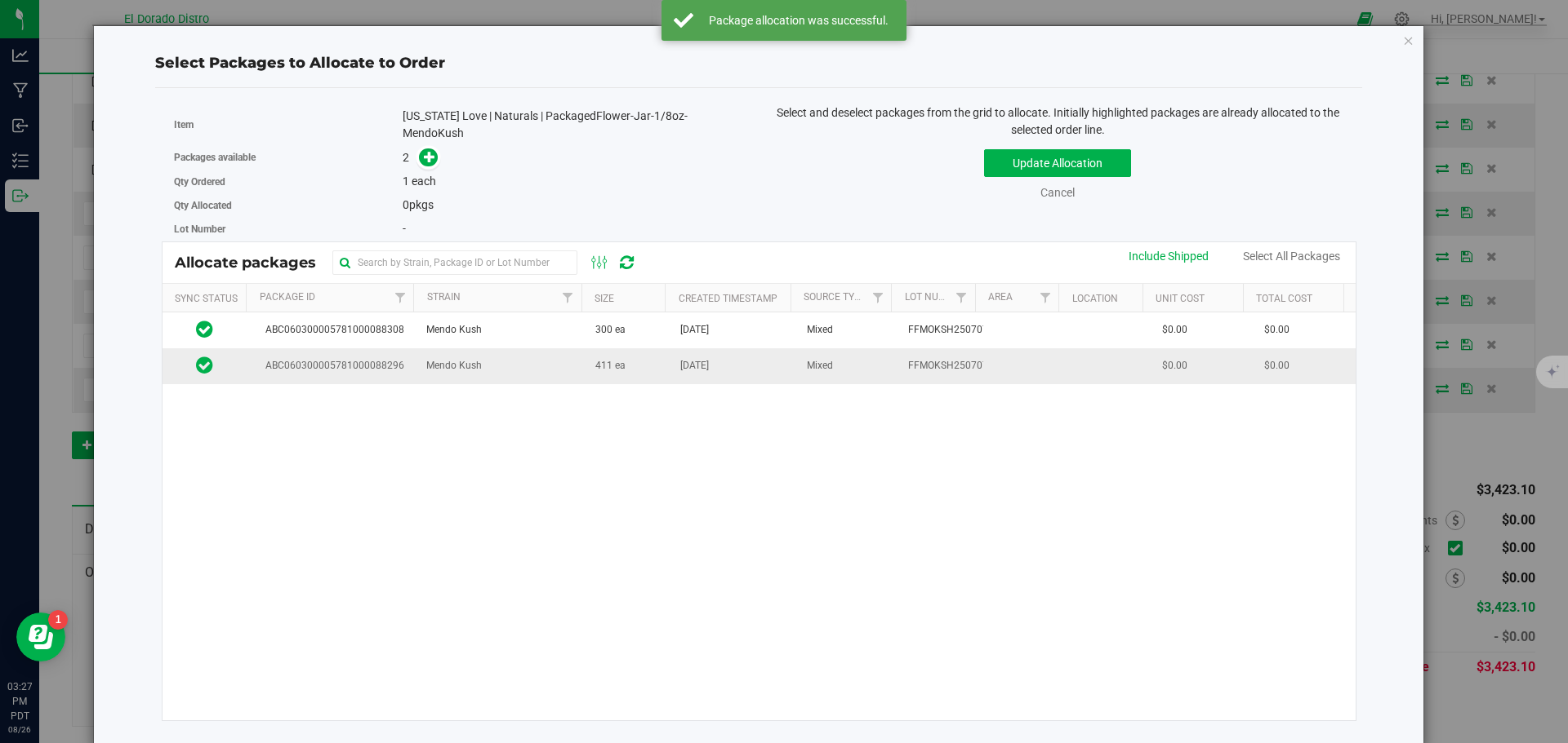
click at [662, 363] on td "411 ea" at bounding box center [628, 366] width 85 height 35
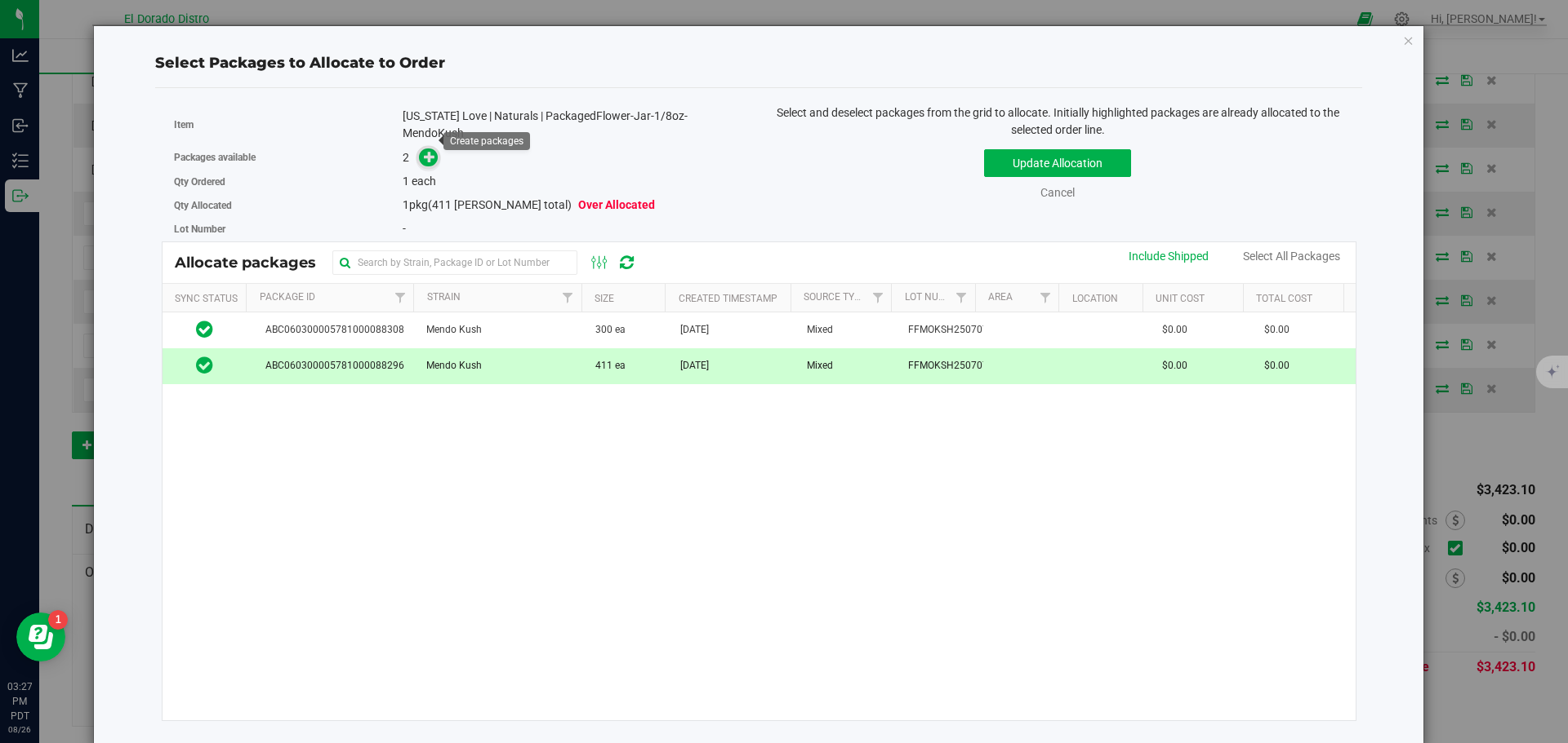
click at [435, 151] on icon at bounding box center [429, 156] width 11 height 11
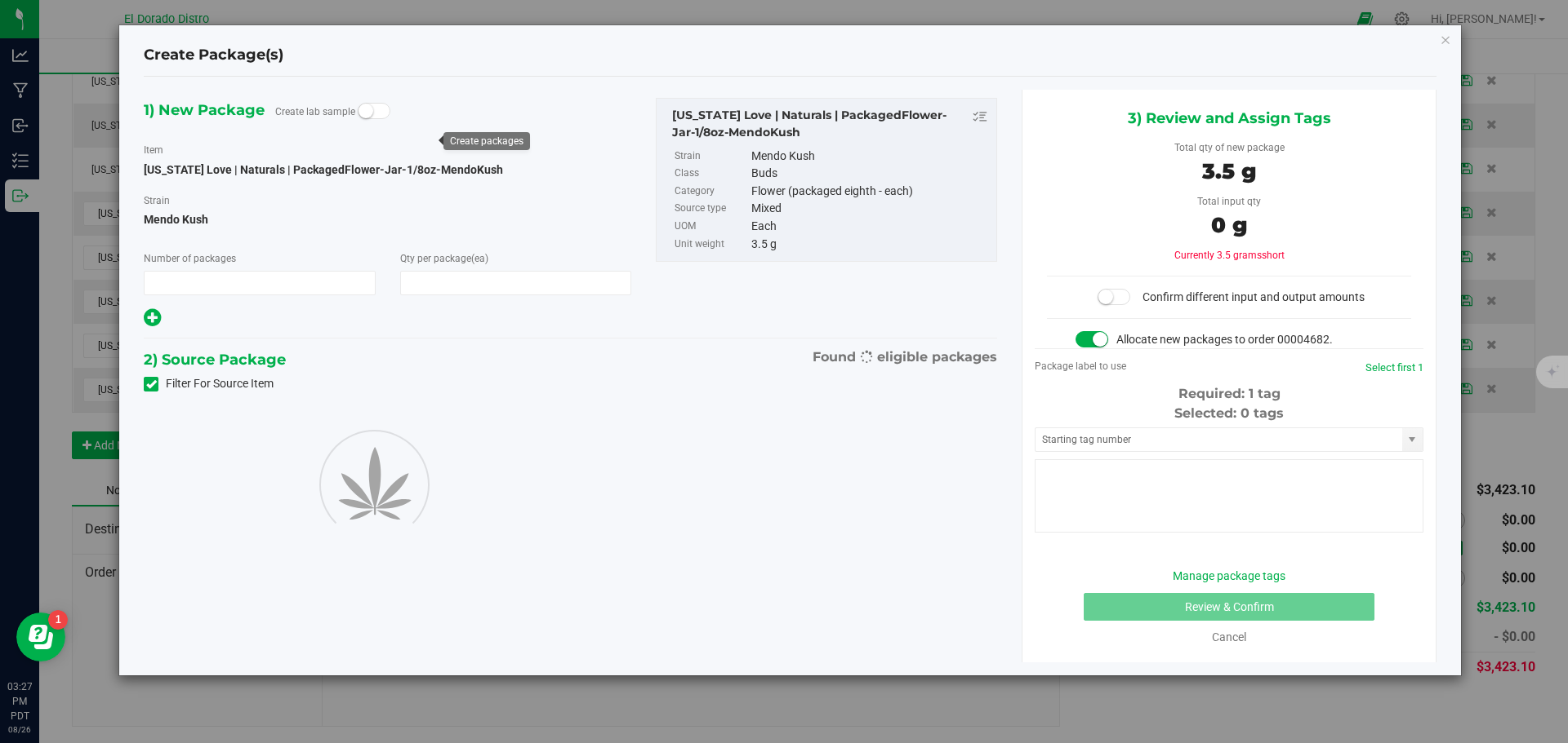
type input "1"
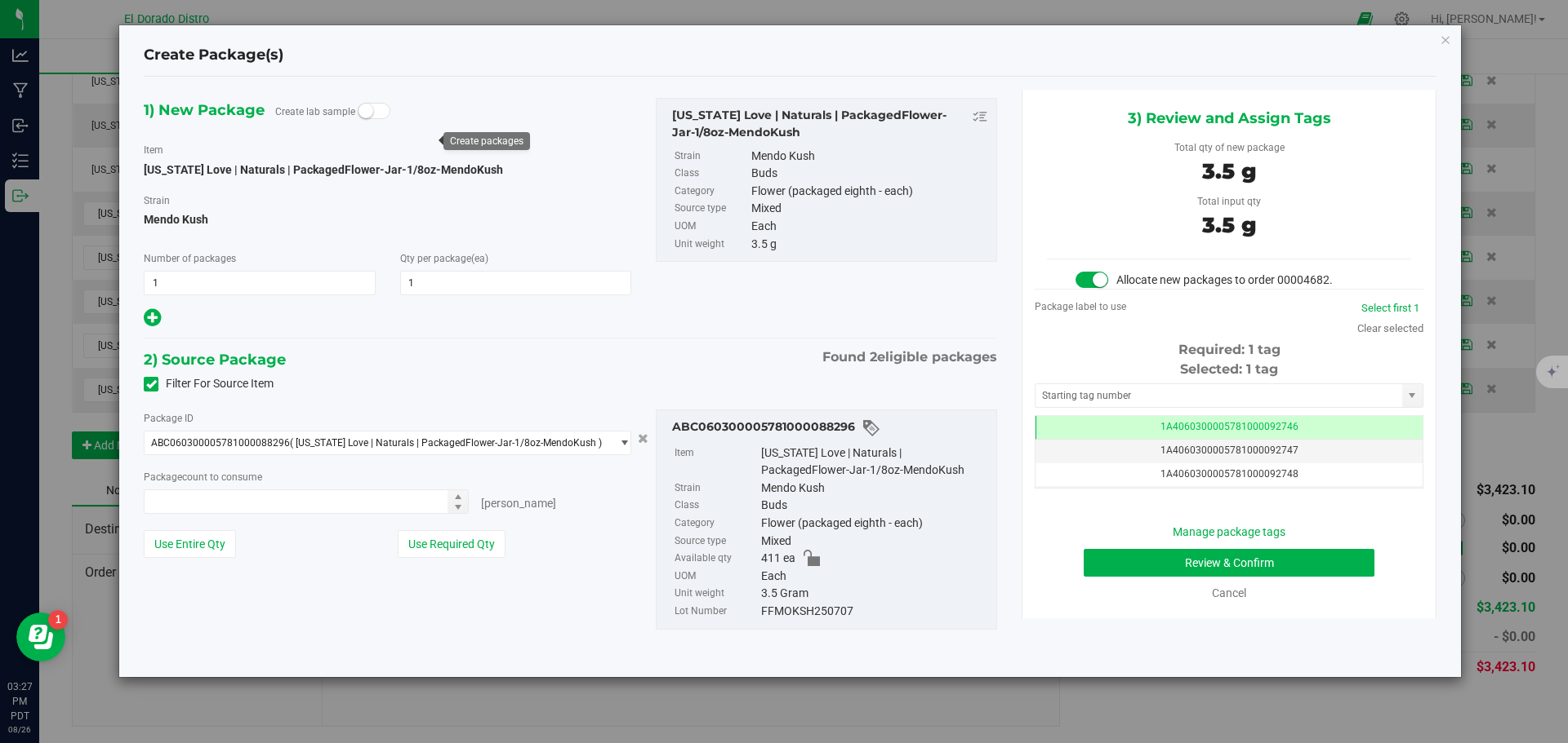
type input "1 ea"
click at [1098, 558] on button "Review & Confirm" at bounding box center [1229, 563] width 291 height 28
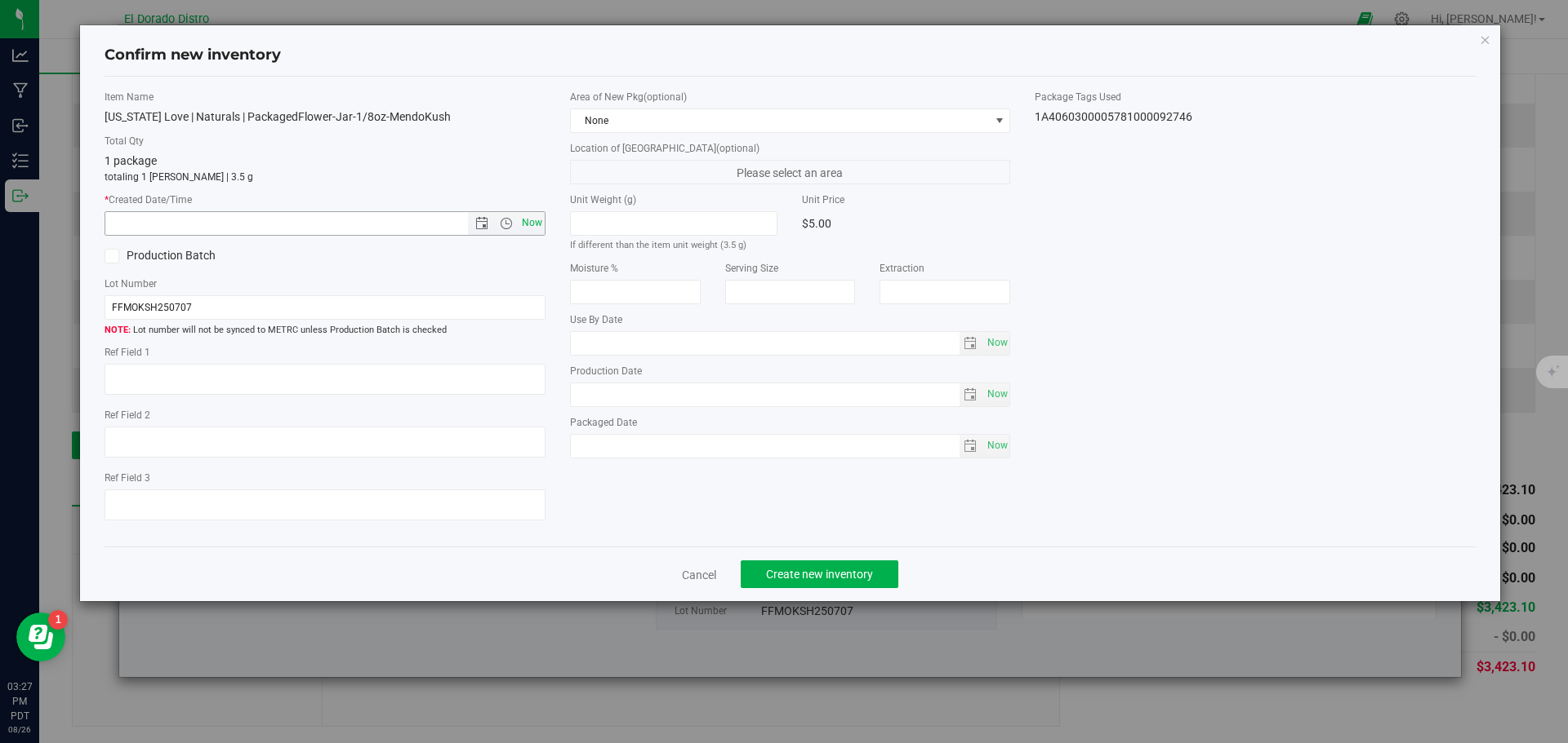
click at [535, 227] on span "Now" at bounding box center [531, 223] width 28 height 24
type input "8/26/2025 3:27 PM"
click at [797, 573] on span "Create new inventory" at bounding box center [819, 574] width 107 height 13
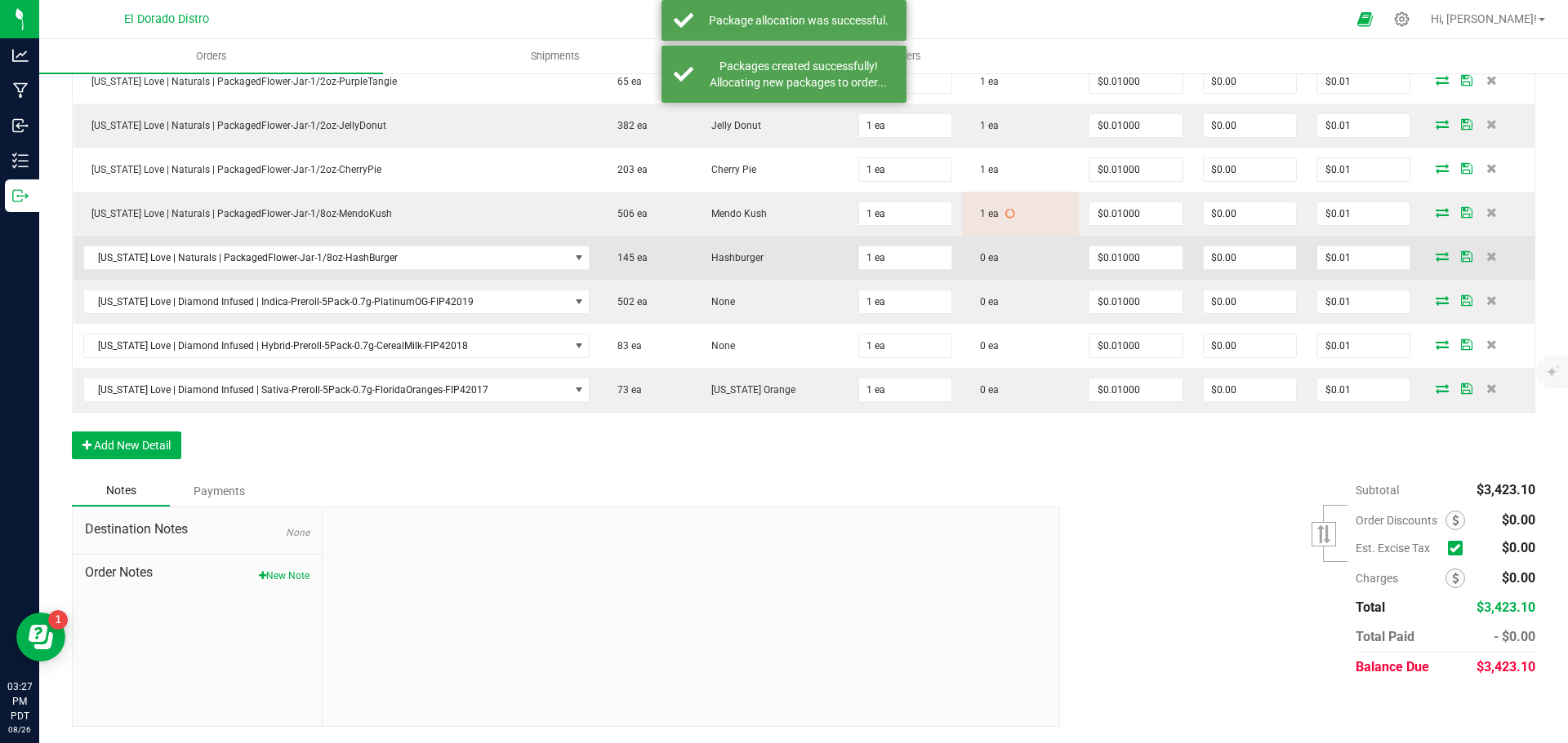
click at [1436, 256] on icon at bounding box center [1442, 256] width 13 height 9
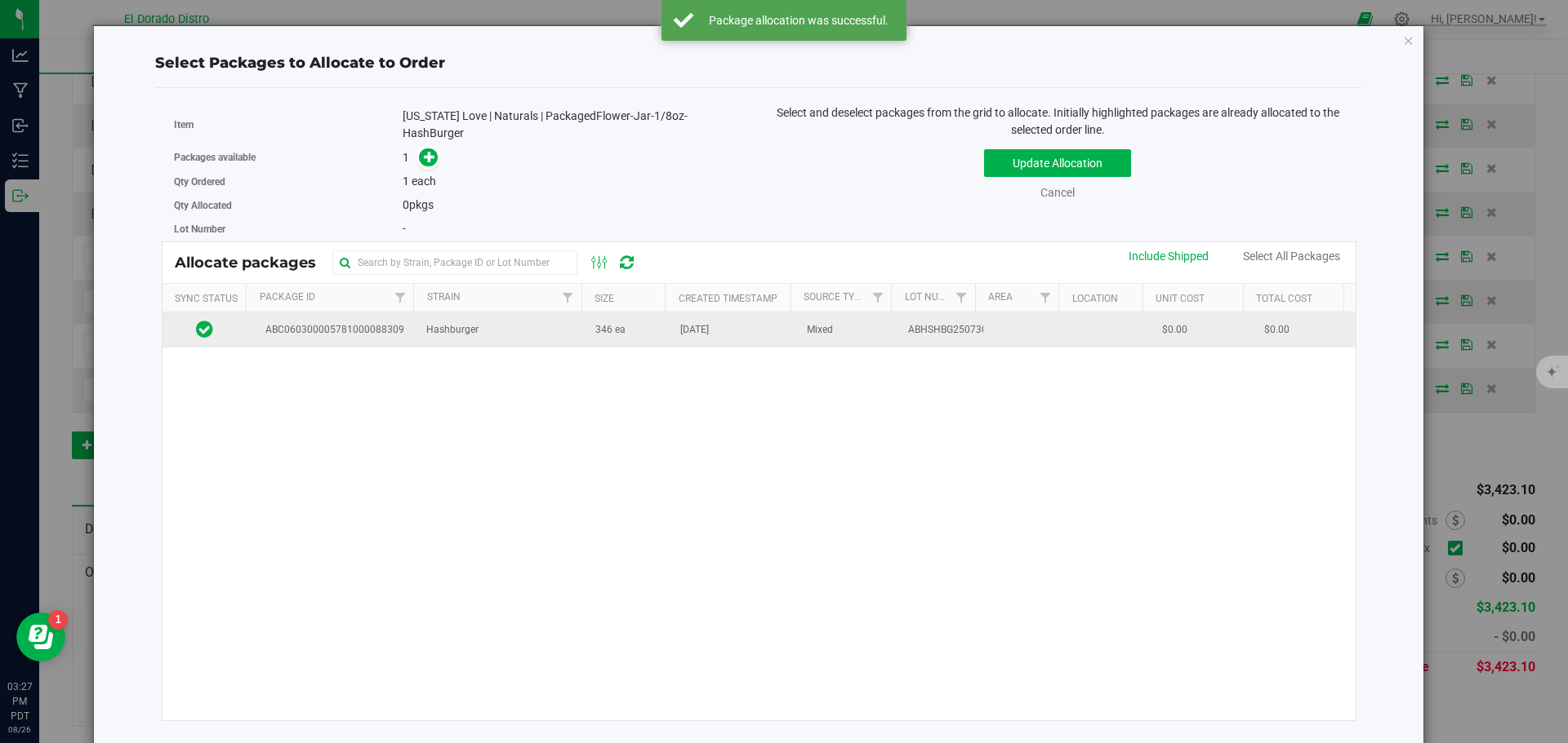
click at [622, 332] on td "346 ea" at bounding box center [628, 330] width 85 height 35
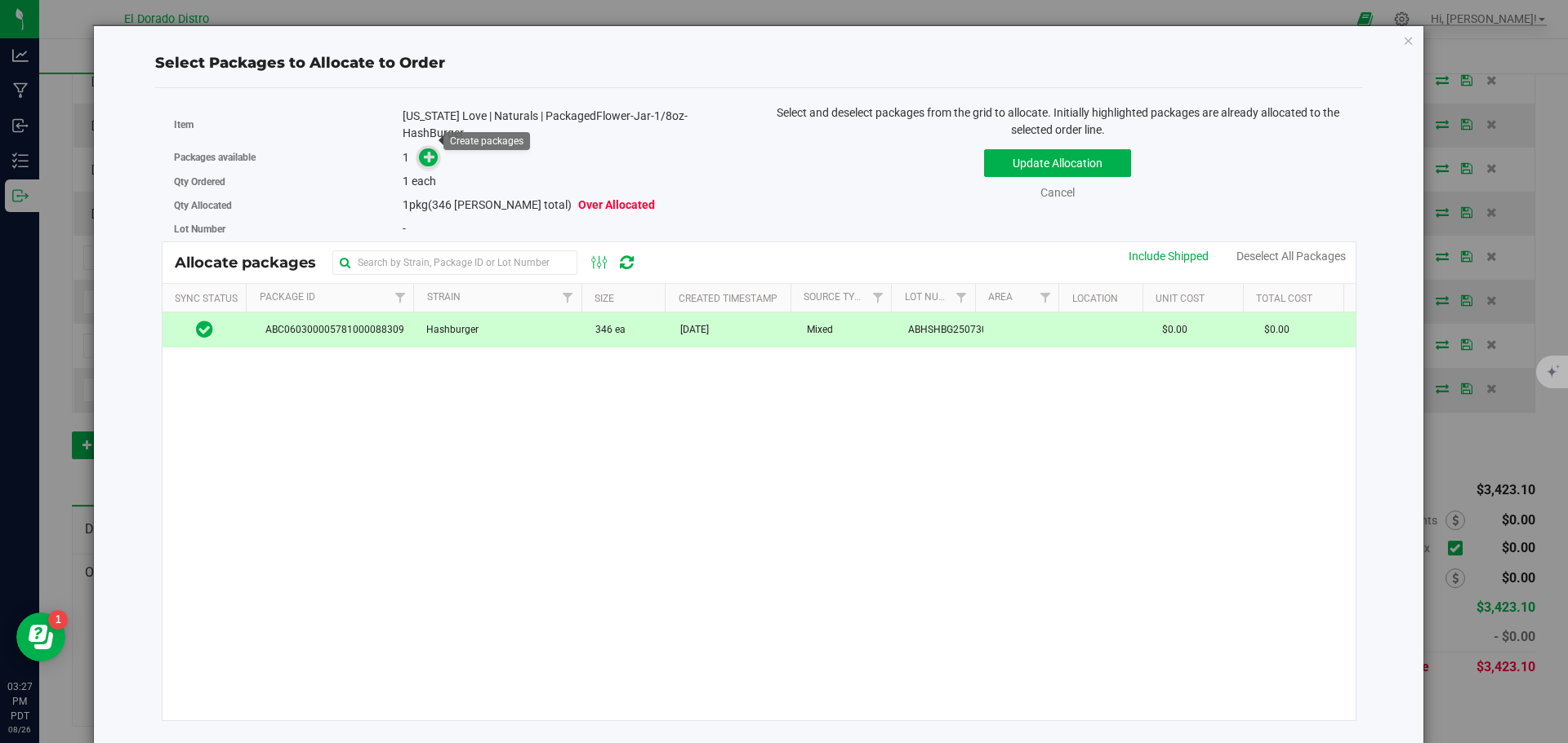
click at [435, 151] on icon at bounding box center [429, 156] width 11 height 11
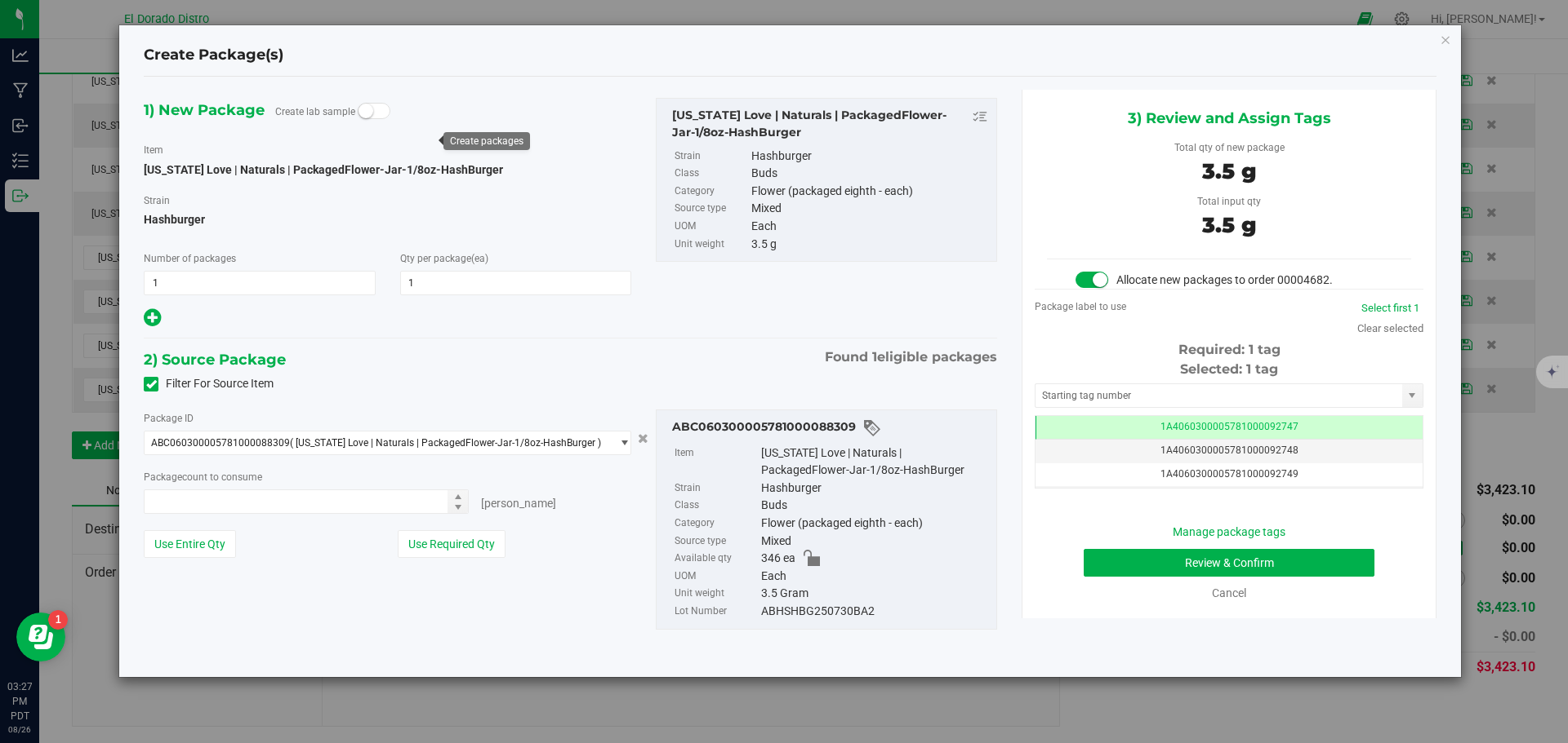
type input "1 ea"
click at [1100, 562] on button "Review & Confirm" at bounding box center [1229, 563] width 291 height 28
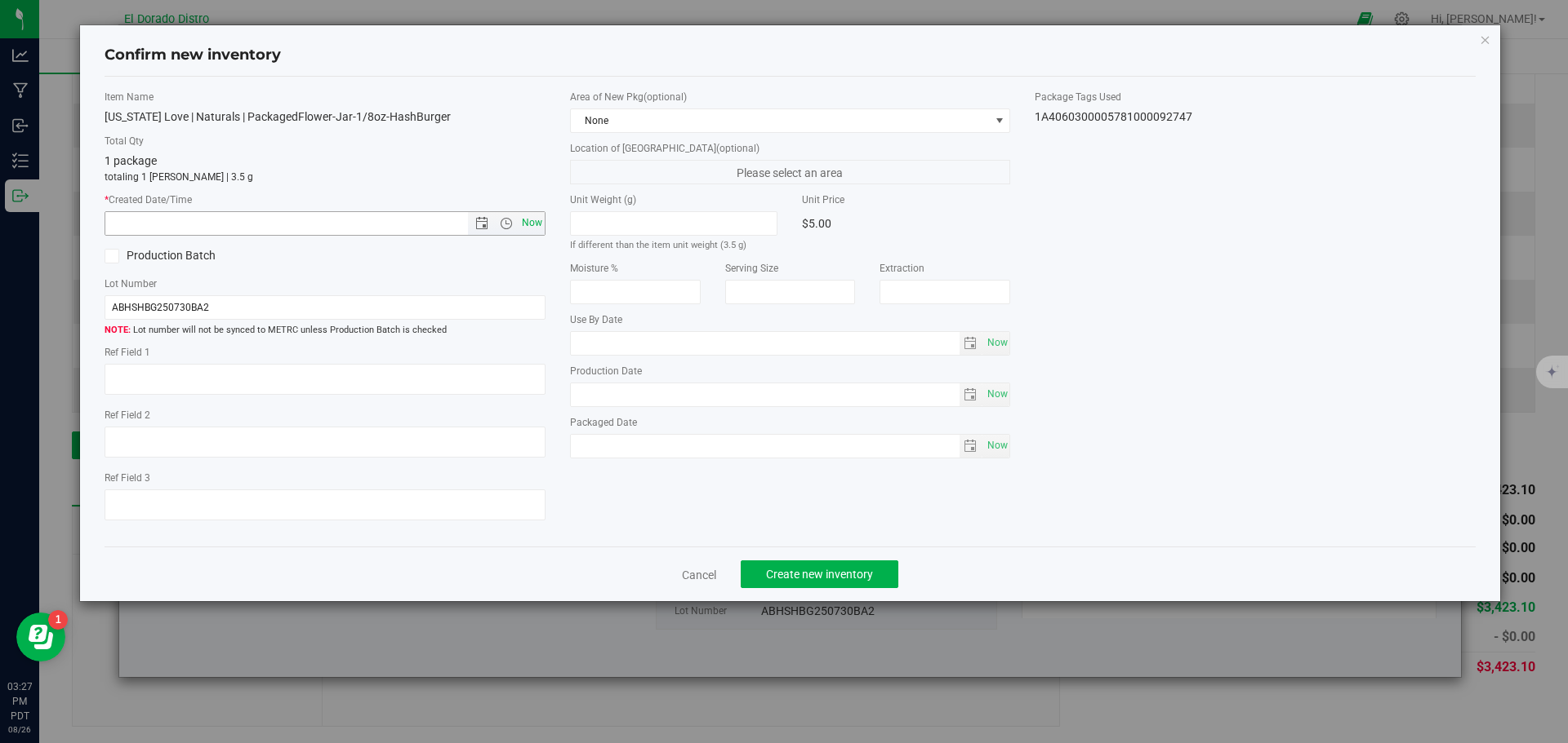
click at [535, 217] on span "Now" at bounding box center [531, 223] width 28 height 24
type input "8/26/2025 3:28 PM"
click at [806, 569] on span "Create new inventory" at bounding box center [819, 574] width 107 height 13
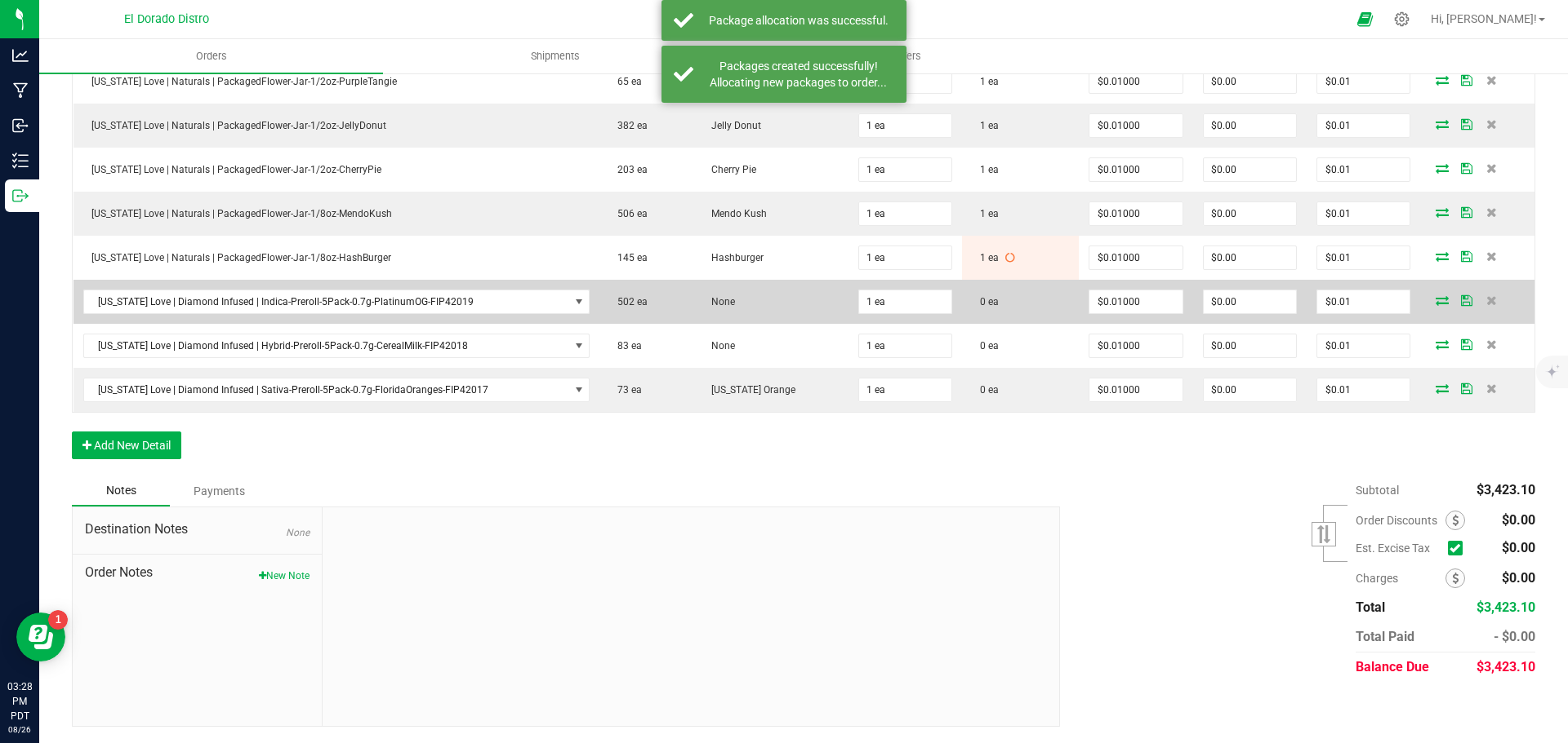
click at [1436, 299] on icon at bounding box center [1442, 300] width 13 height 9
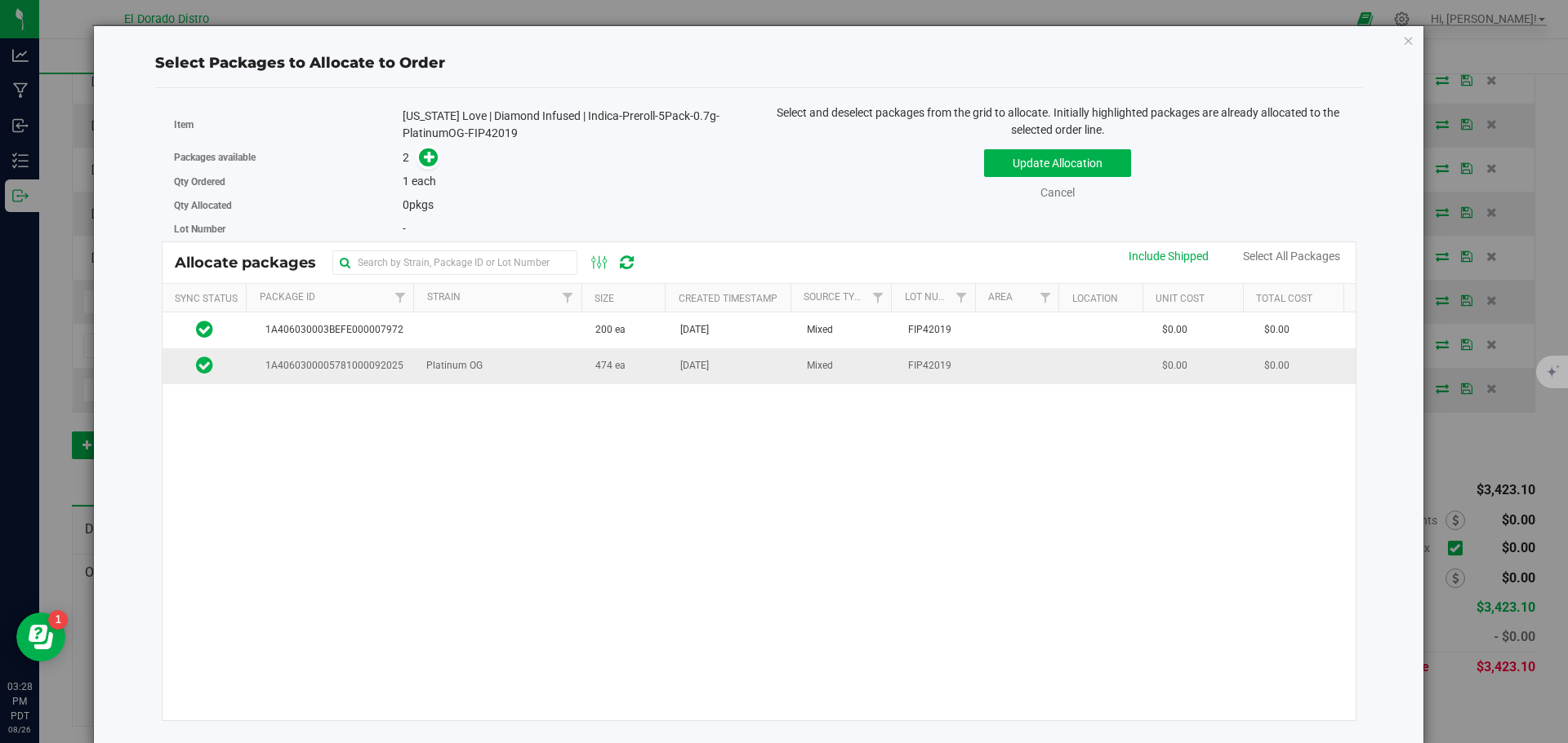
click at [644, 376] on td "474 ea" at bounding box center [628, 366] width 85 height 35
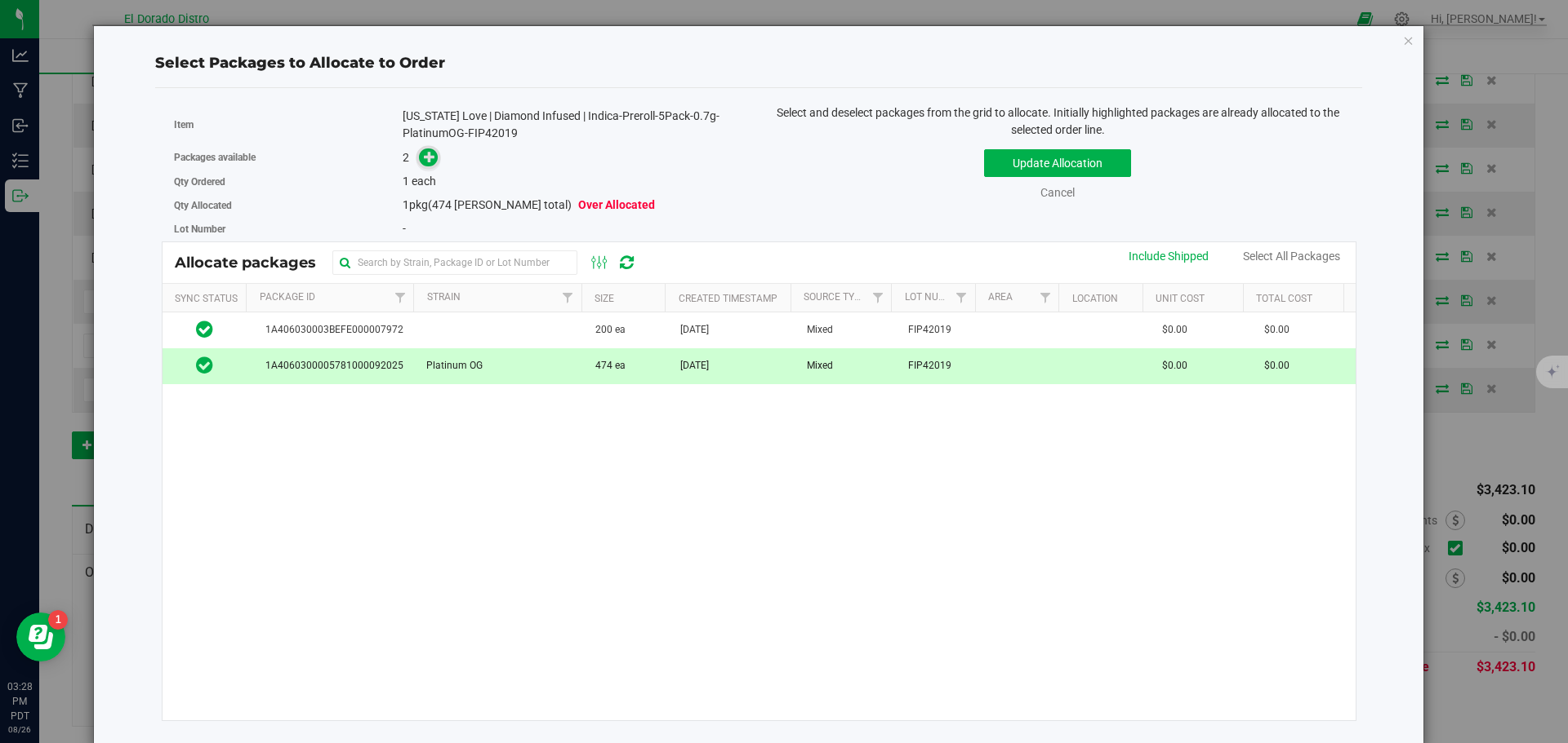
click at [428, 157] on icon at bounding box center [429, 156] width 11 height 11
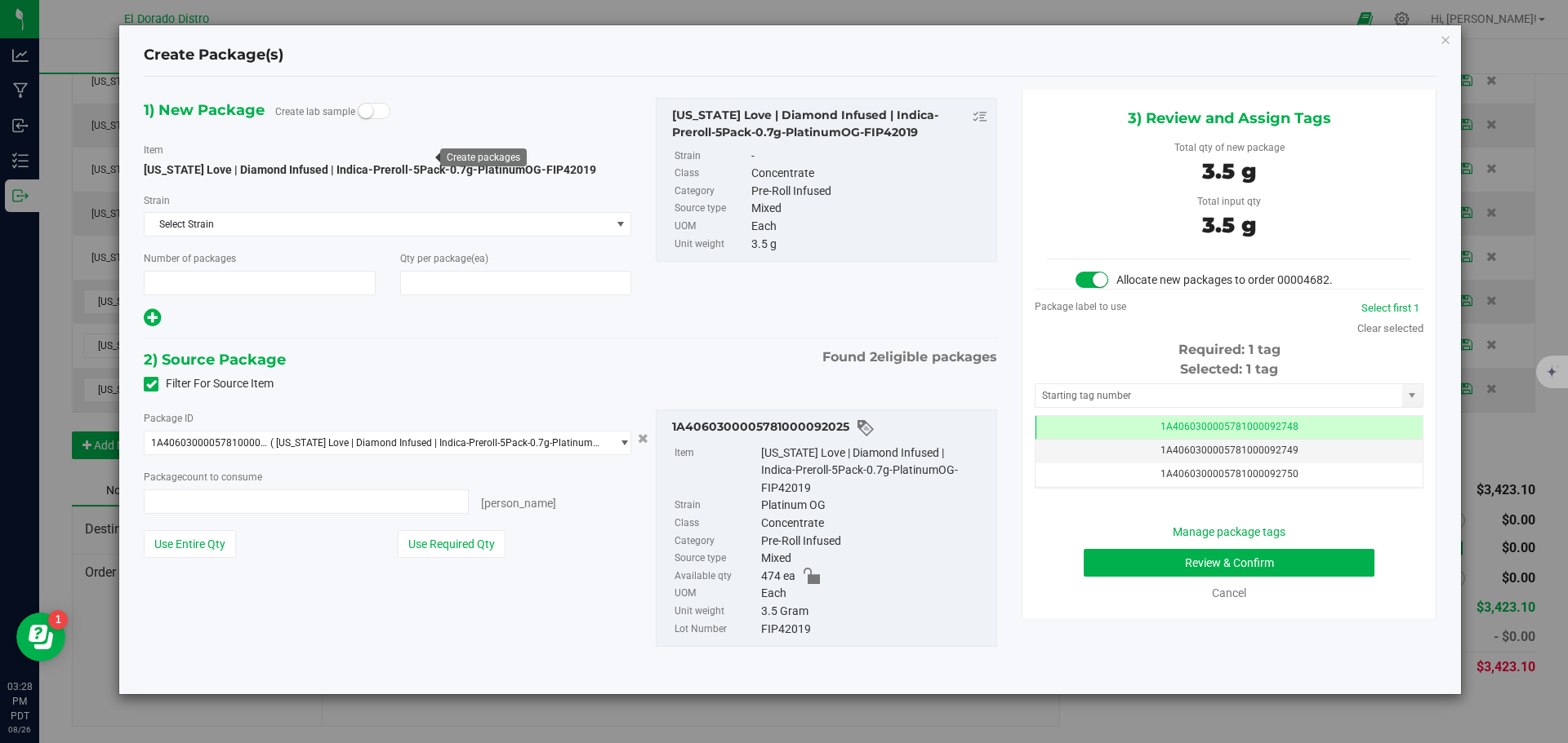
type input "1"
type input "1 ea"
click at [1096, 559] on button "Review & Confirm" at bounding box center [1229, 563] width 291 height 28
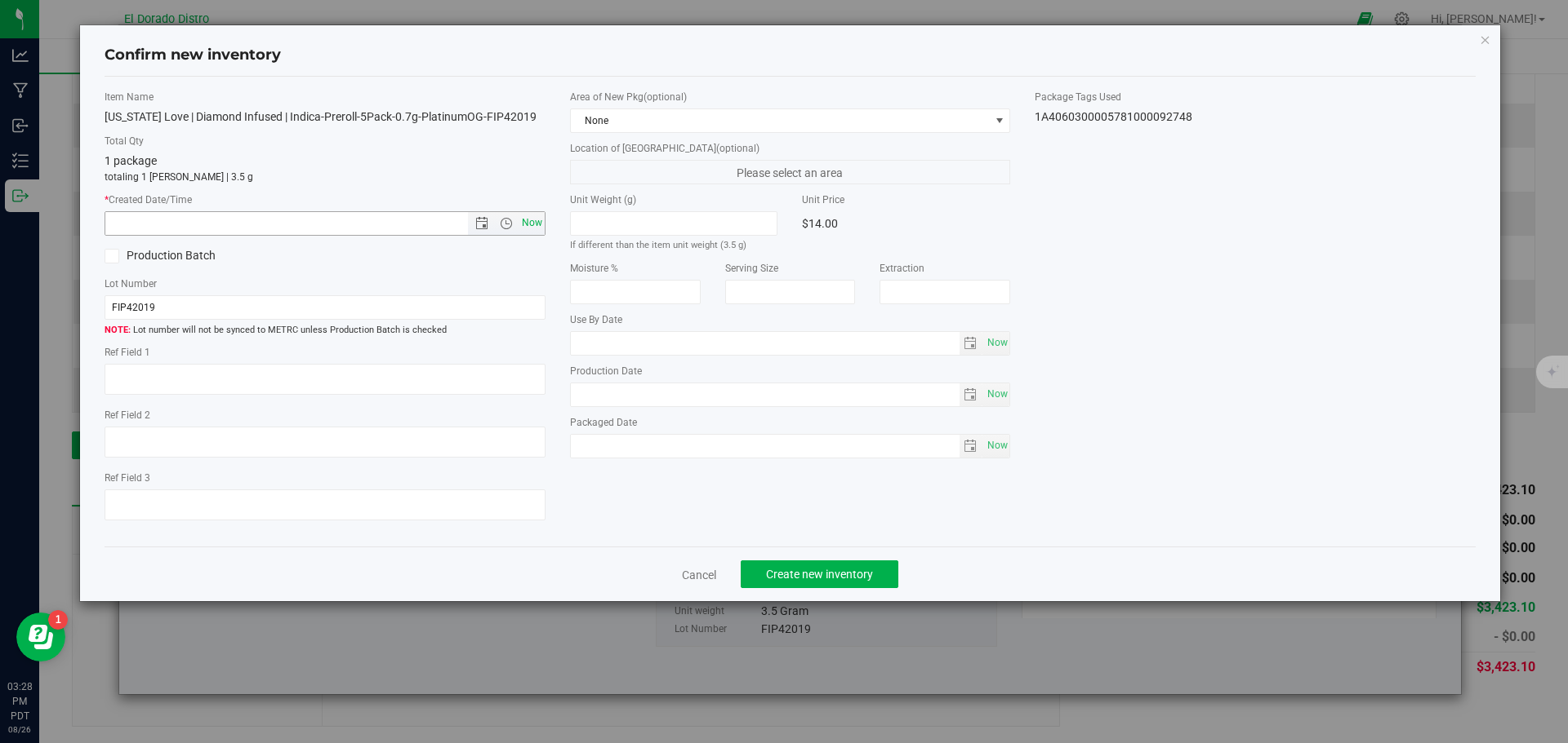
click at [537, 214] on span "Now" at bounding box center [531, 223] width 28 height 24
type input "8/26/2025 3:28 PM"
click at [796, 567] on button "Create new inventory" at bounding box center [819, 574] width 158 height 28
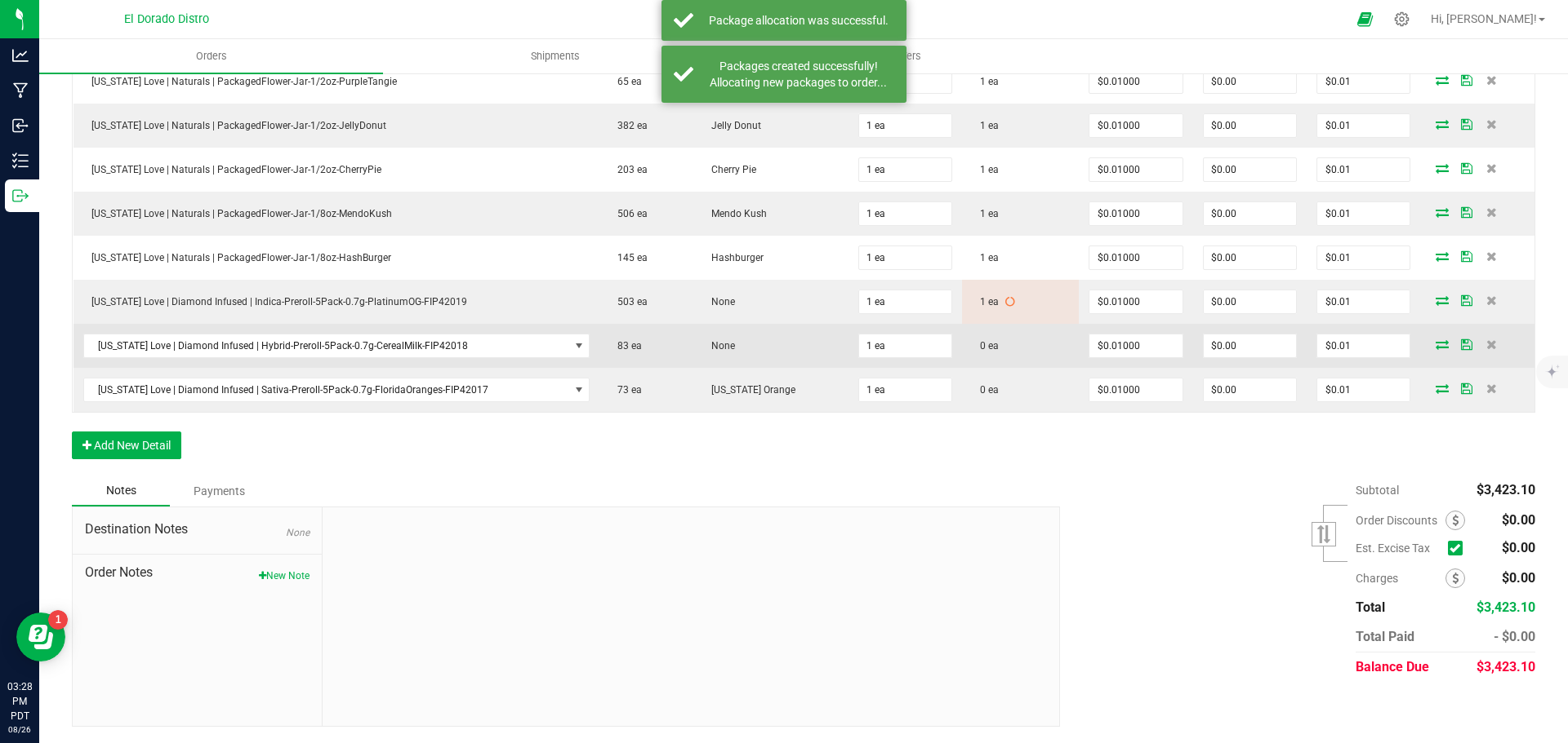
click at [1436, 343] on icon at bounding box center [1442, 343] width 13 height 9
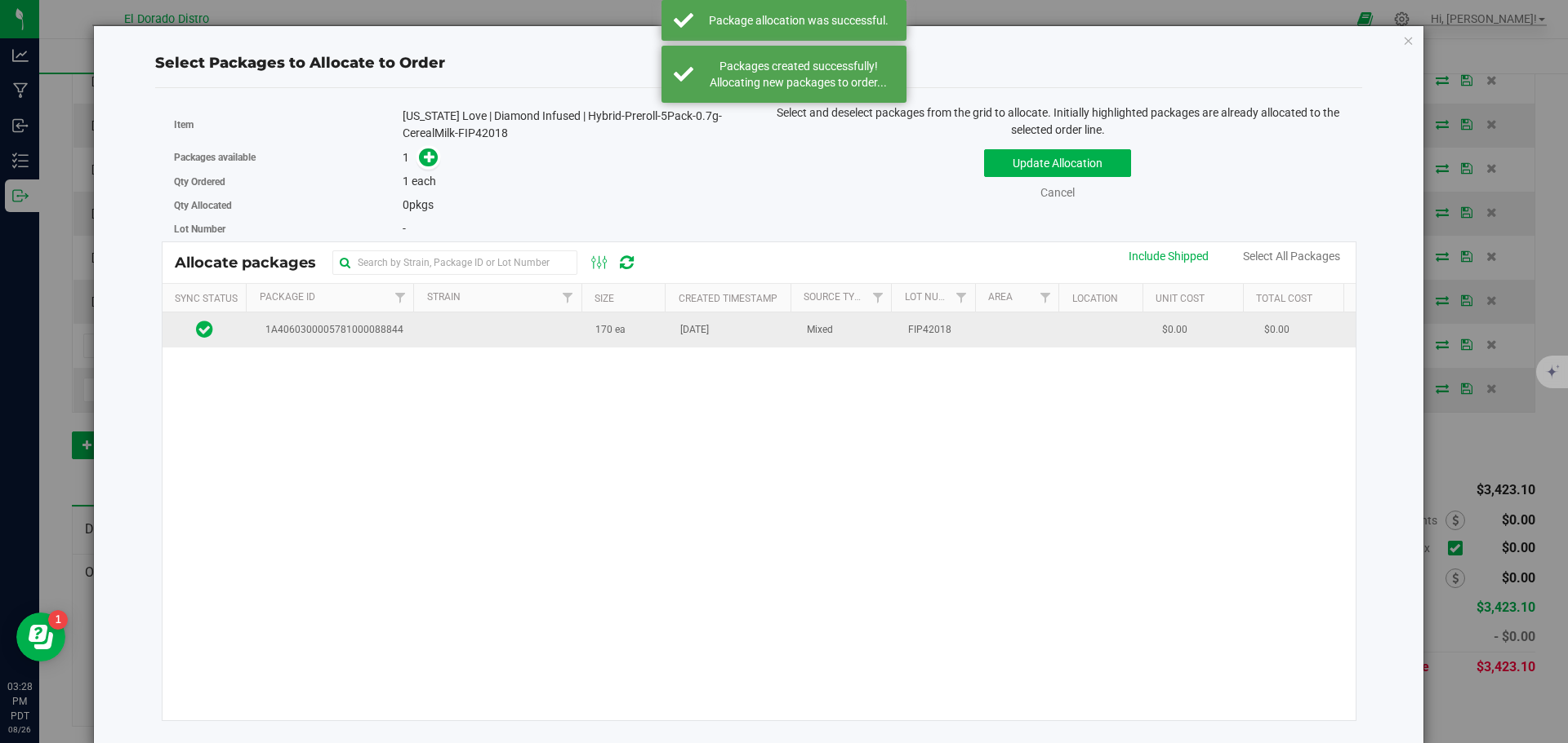
click at [684, 348] on td "Aug 13, 2025" at bounding box center [733, 330] width 126 height 35
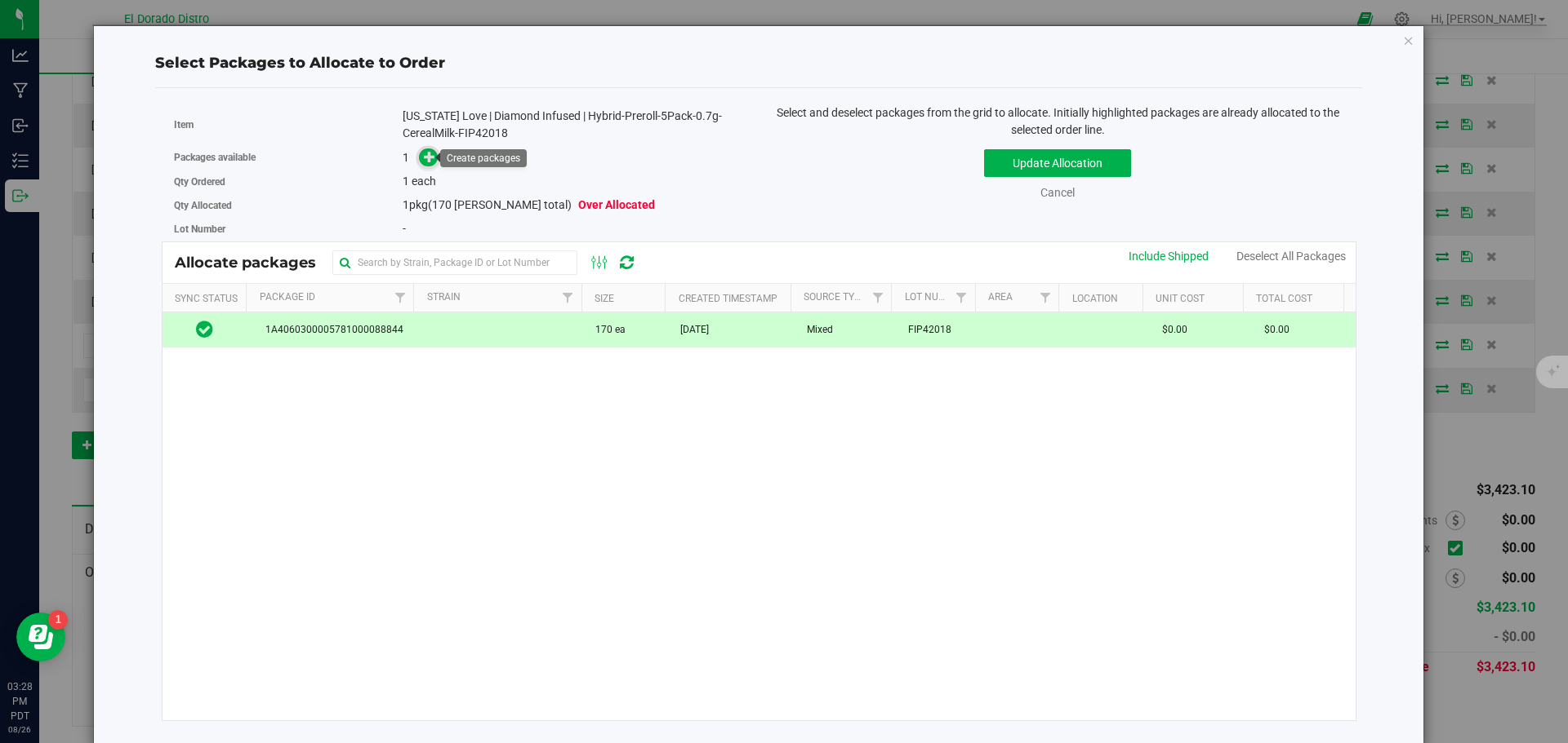
click at [434, 153] on span at bounding box center [428, 158] width 19 height 19
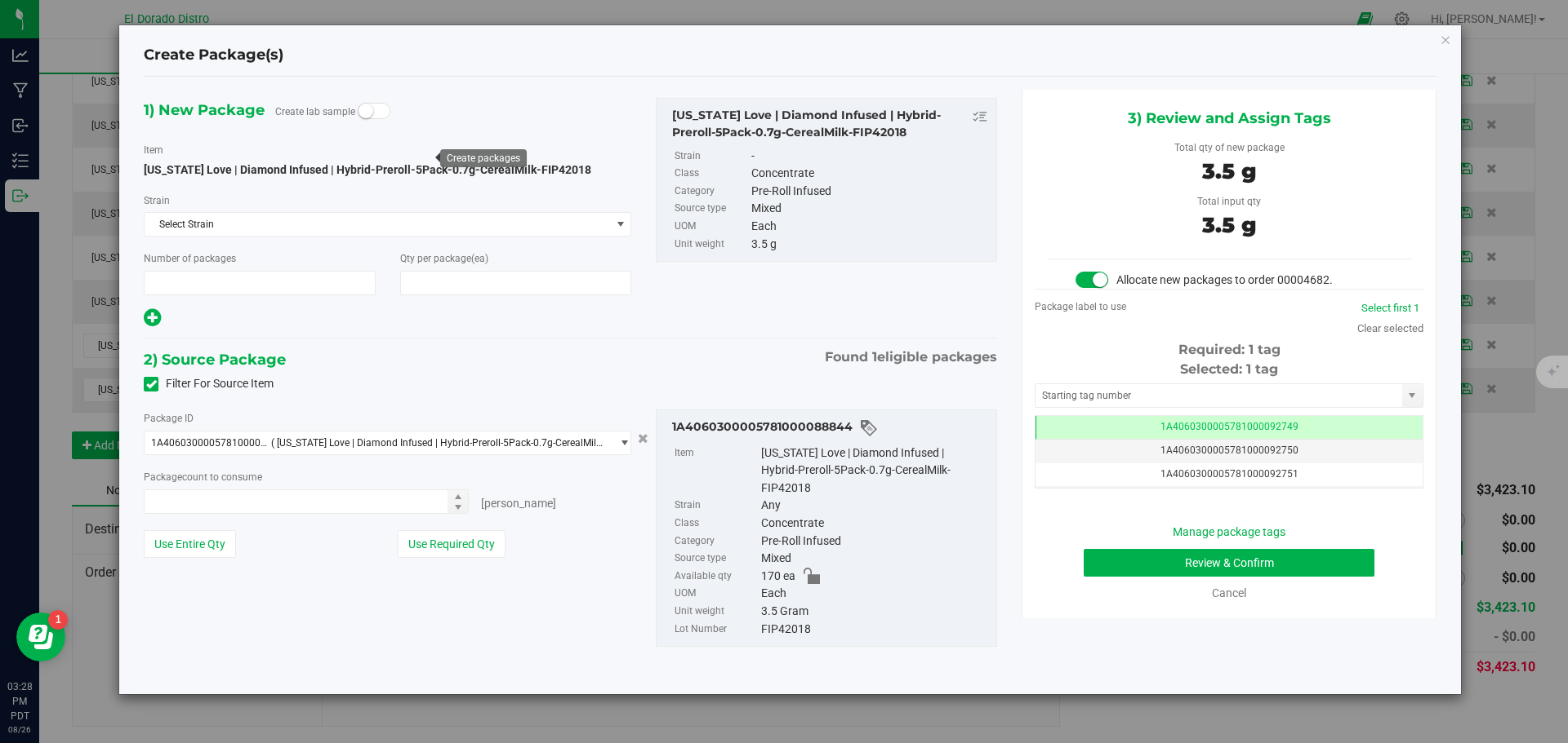
type input "1"
type input "1 ea"
click at [1118, 569] on button "Review & Confirm" at bounding box center [1229, 563] width 291 height 28
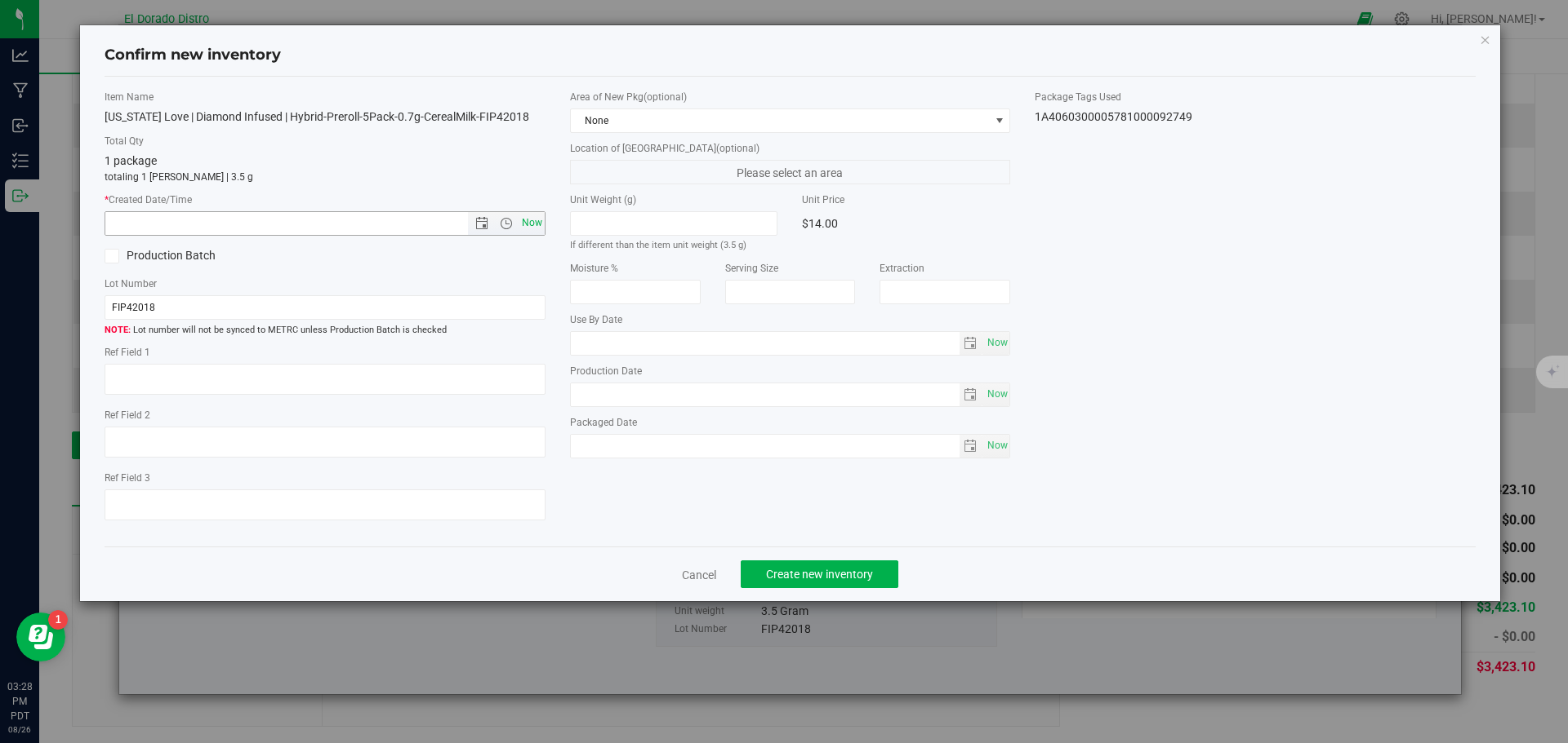
click at [539, 224] on span "Now" at bounding box center [531, 223] width 28 height 24
type input "8/26/2025 3:28 PM"
click at [781, 566] on button "Create new inventory" at bounding box center [819, 574] width 158 height 28
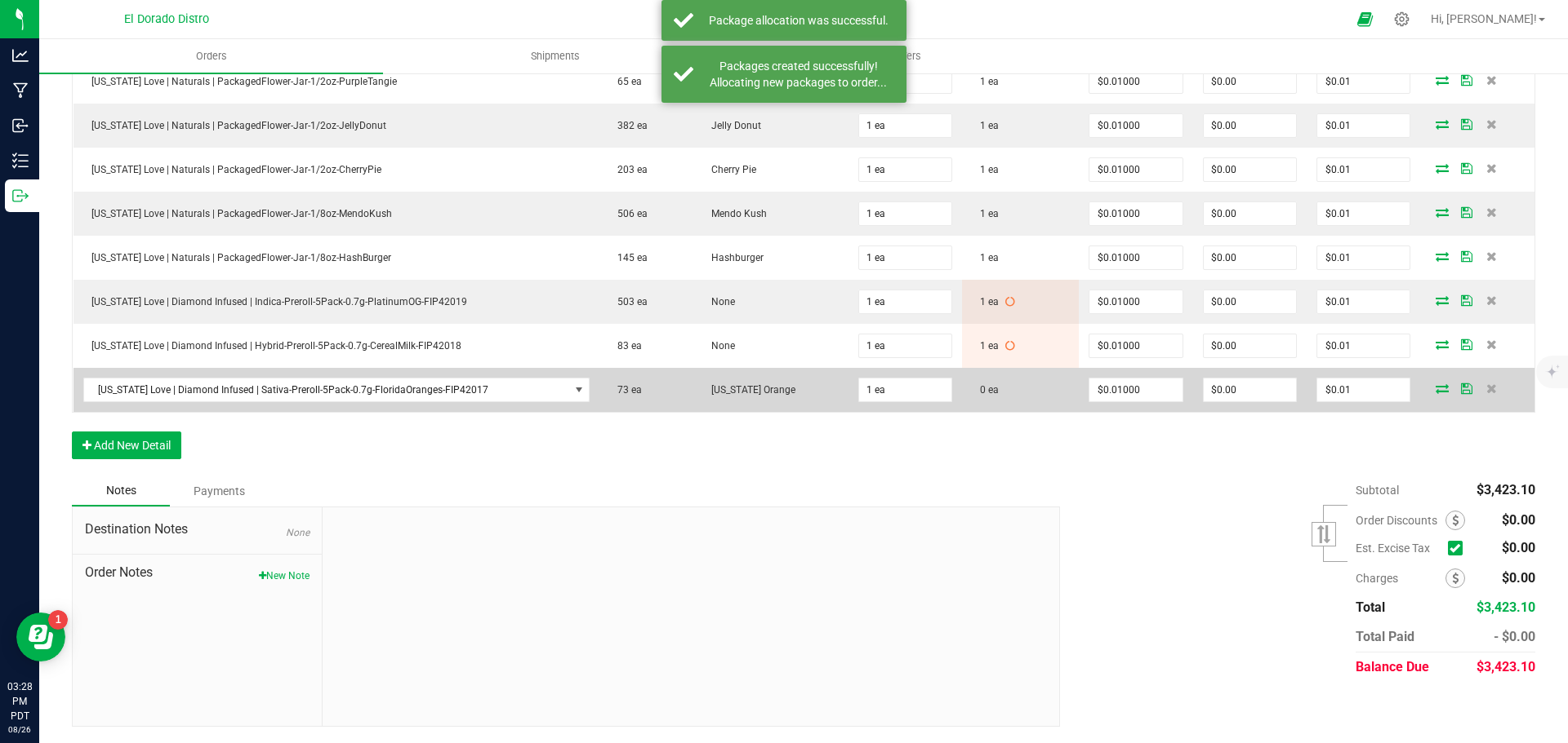
click at [1436, 386] on icon at bounding box center [1442, 388] width 13 height 9
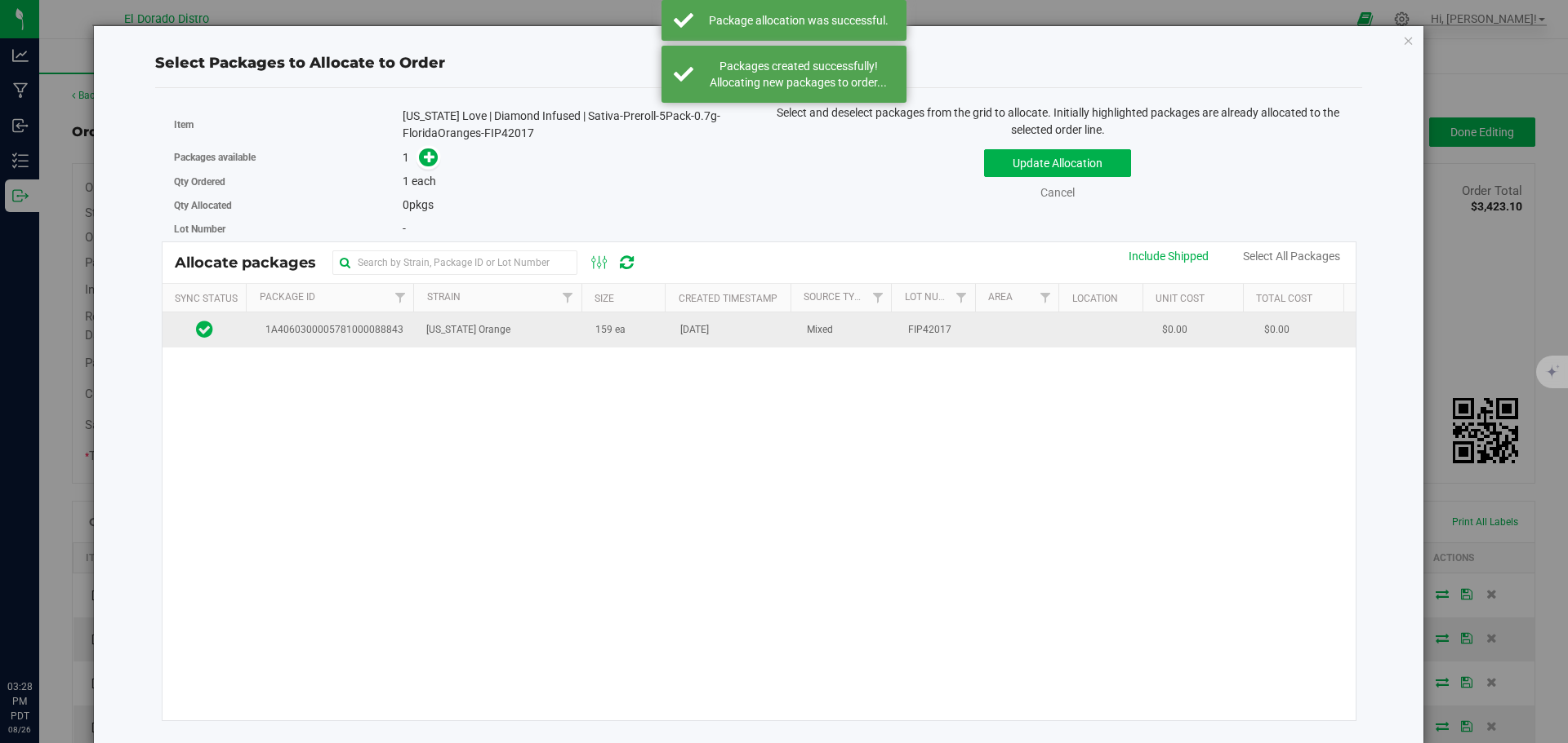
click at [611, 326] on span "159 ea" at bounding box center [610, 330] width 30 height 15
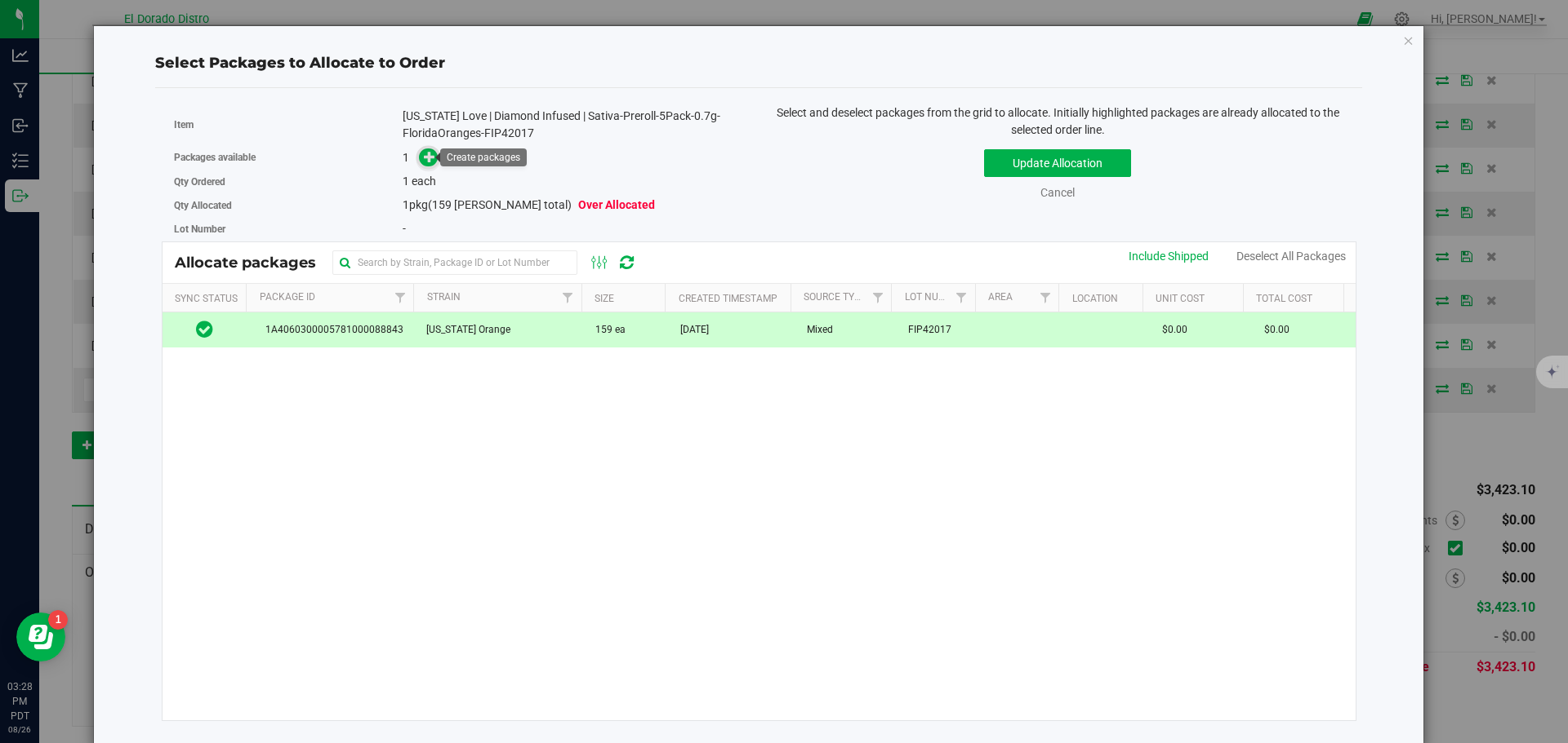
click at [424, 156] on icon at bounding box center [429, 156] width 11 height 11
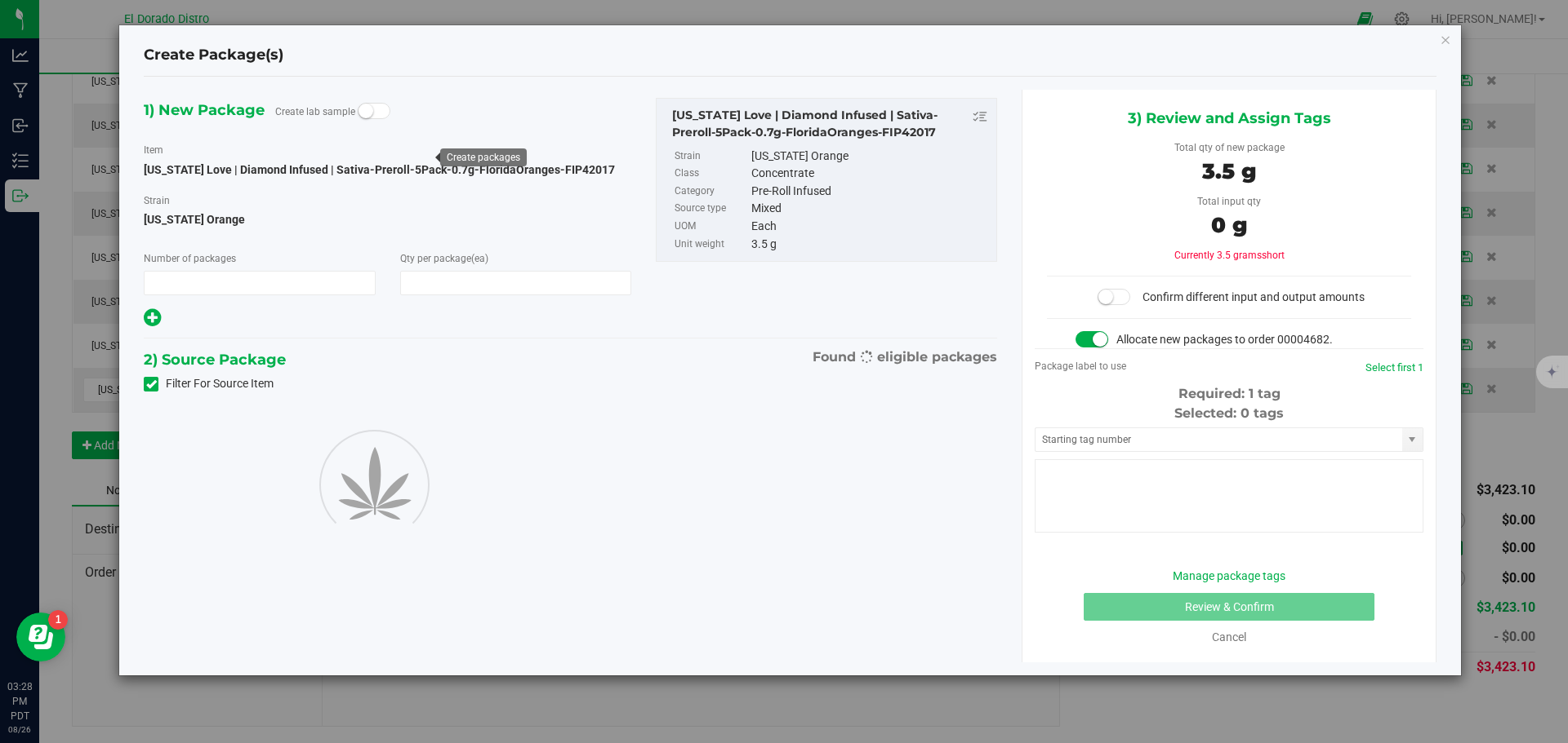
type input "1"
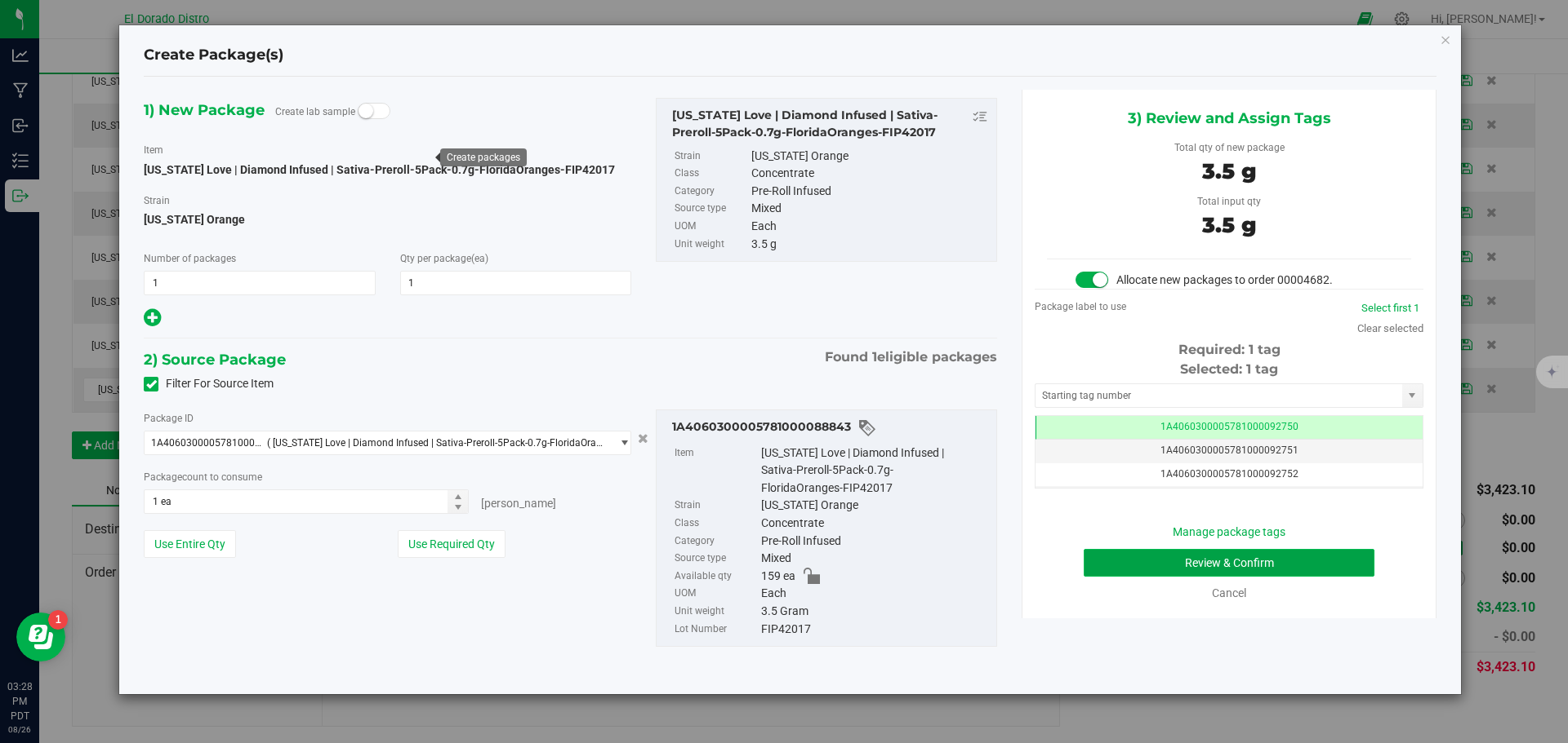
click at [1117, 558] on button "Review & Confirm" at bounding box center [1229, 563] width 291 height 28
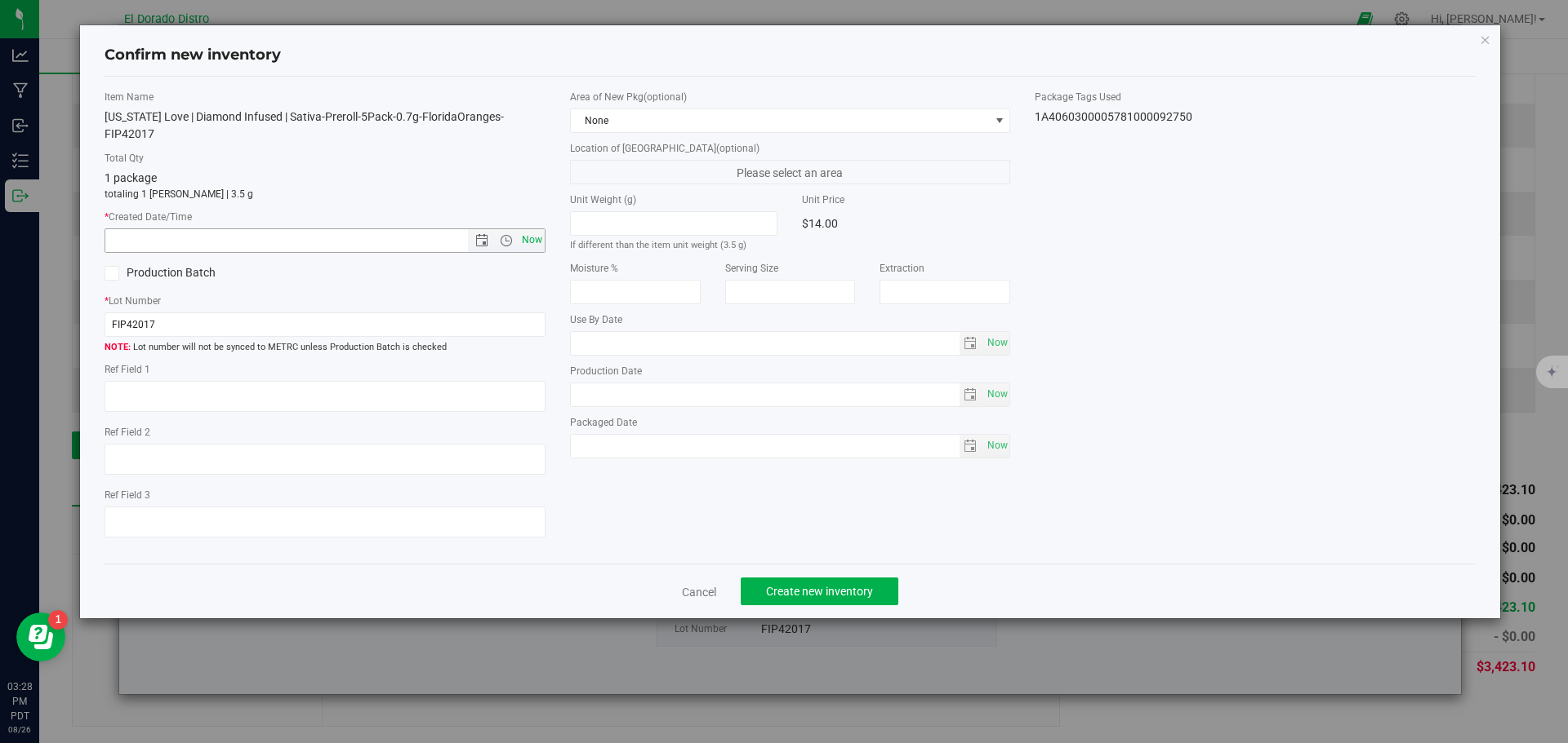
click at [529, 228] on span "Now" at bounding box center [531, 240] width 28 height 24
type input "[DATE] 3:28 PM"
click at [777, 586] on button "Create new inventory" at bounding box center [819, 591] width 158 height 28
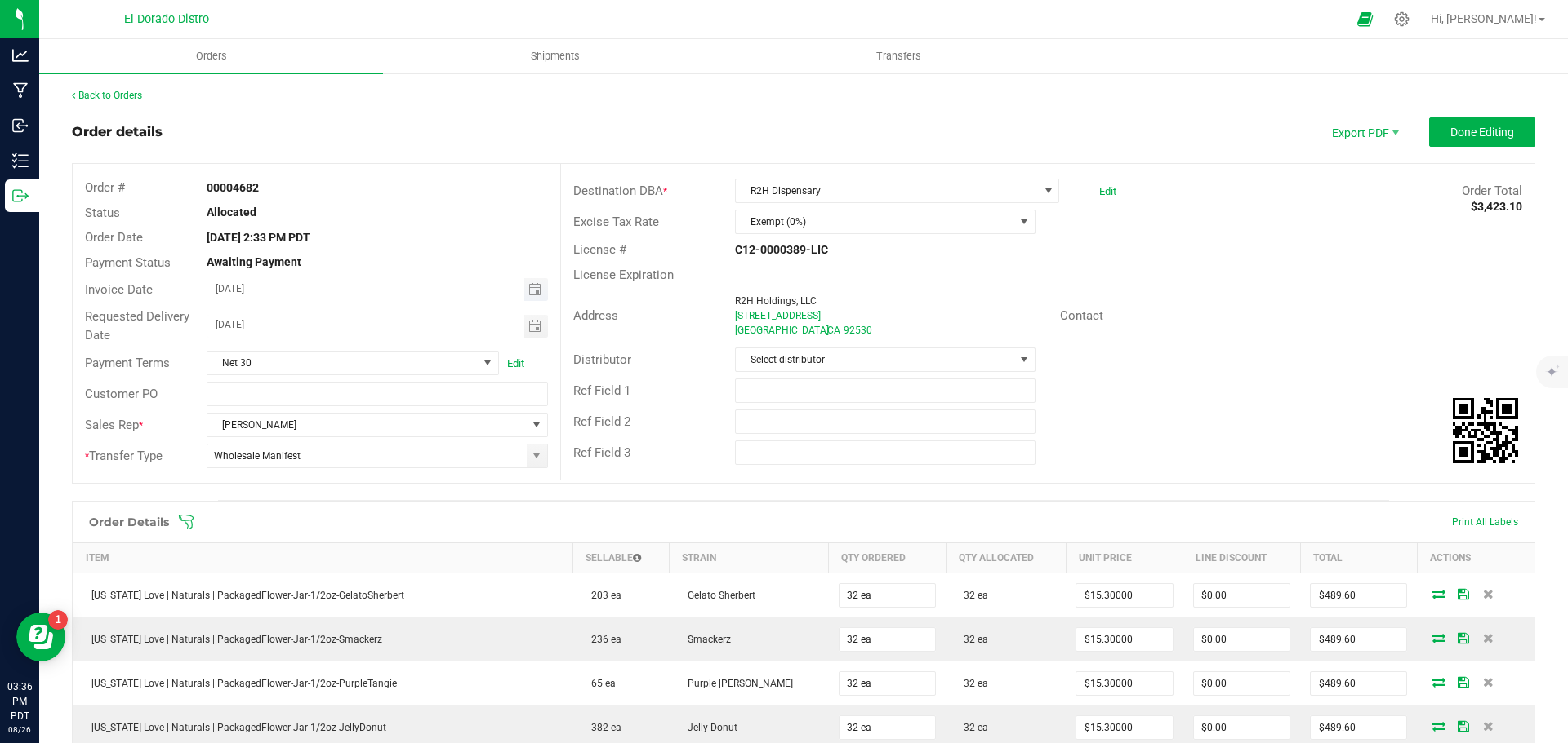
click at [541, 291] on span "Toggle calendar" at bounding box center [536, 290] width 24 height 23
click at [243, 400] on li "Aug" at bounding box center [230, 399] width 49 height 20
click at [380, 478] on span "28" at bounding box center [375, 475] width 24 height 26
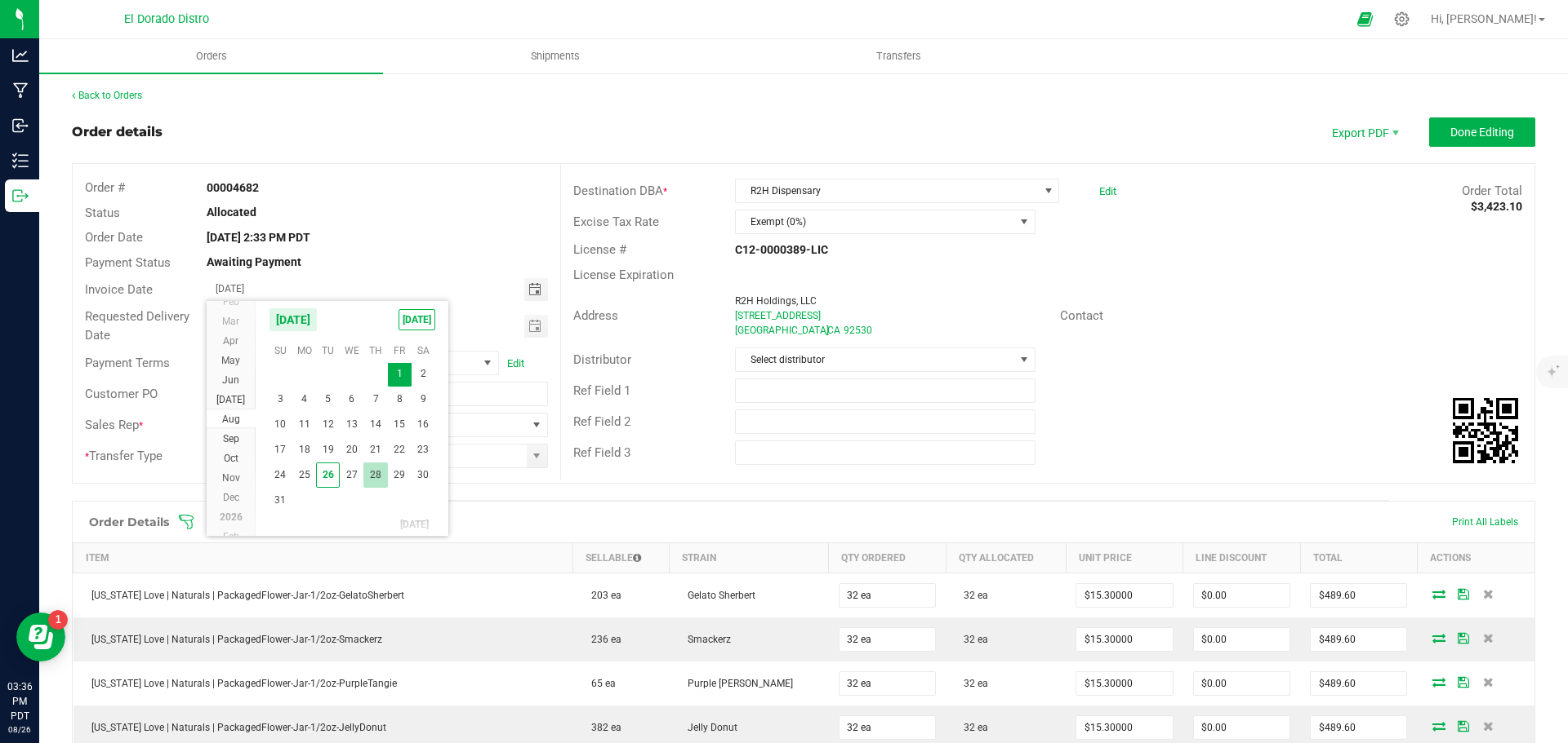
type input "[DATE]"
click at [524, 334] on span "Toggle calendar" at bounding box center [536, 326] width 24 height 23
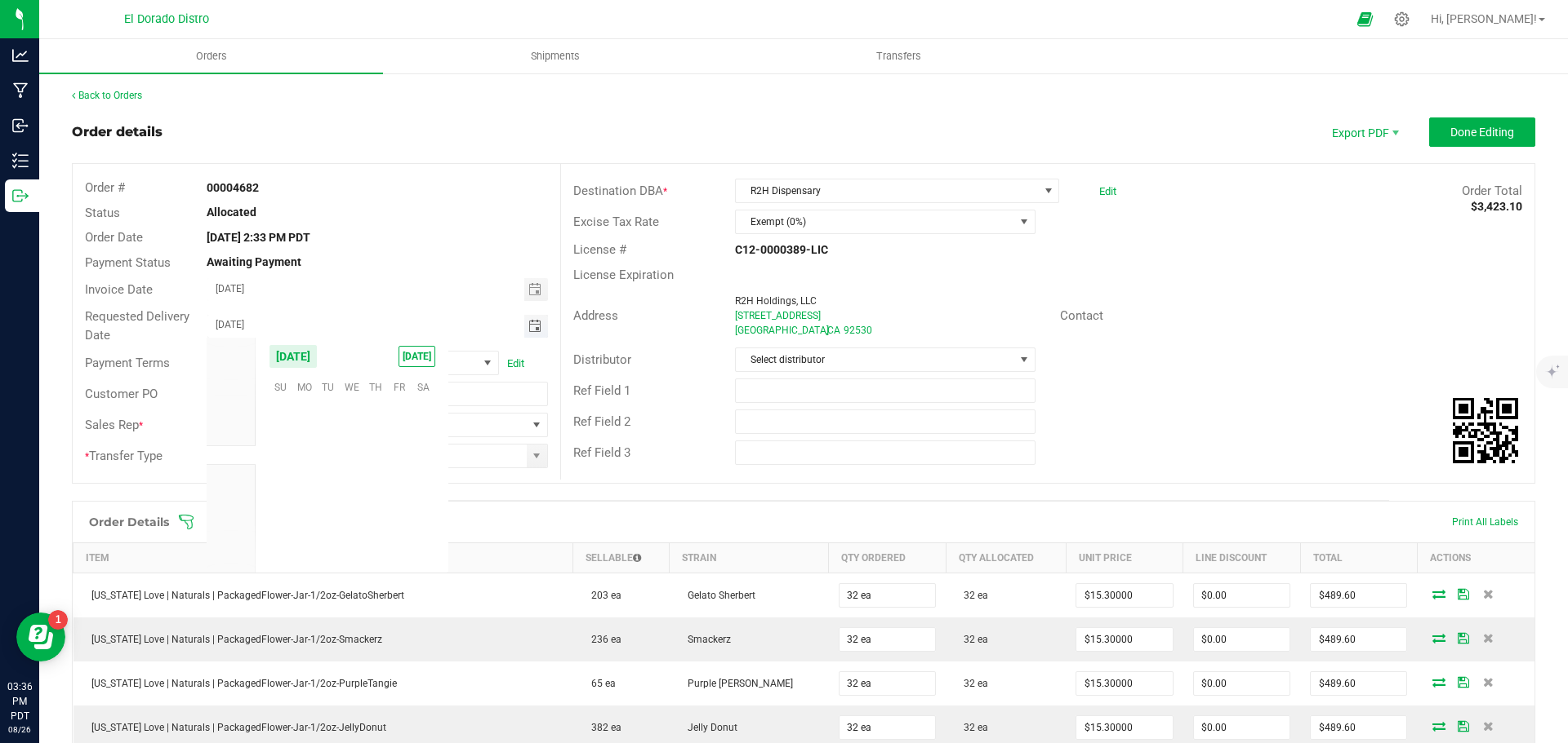
scroll to position [264647, 0]
click at [242, 435] on li "Aug" at bounding box center [230, 435] width 49 height 20
click at [368, 507] on span "28" at bounding box center [375, 511] width 24 height 26
type input "[DATE]"
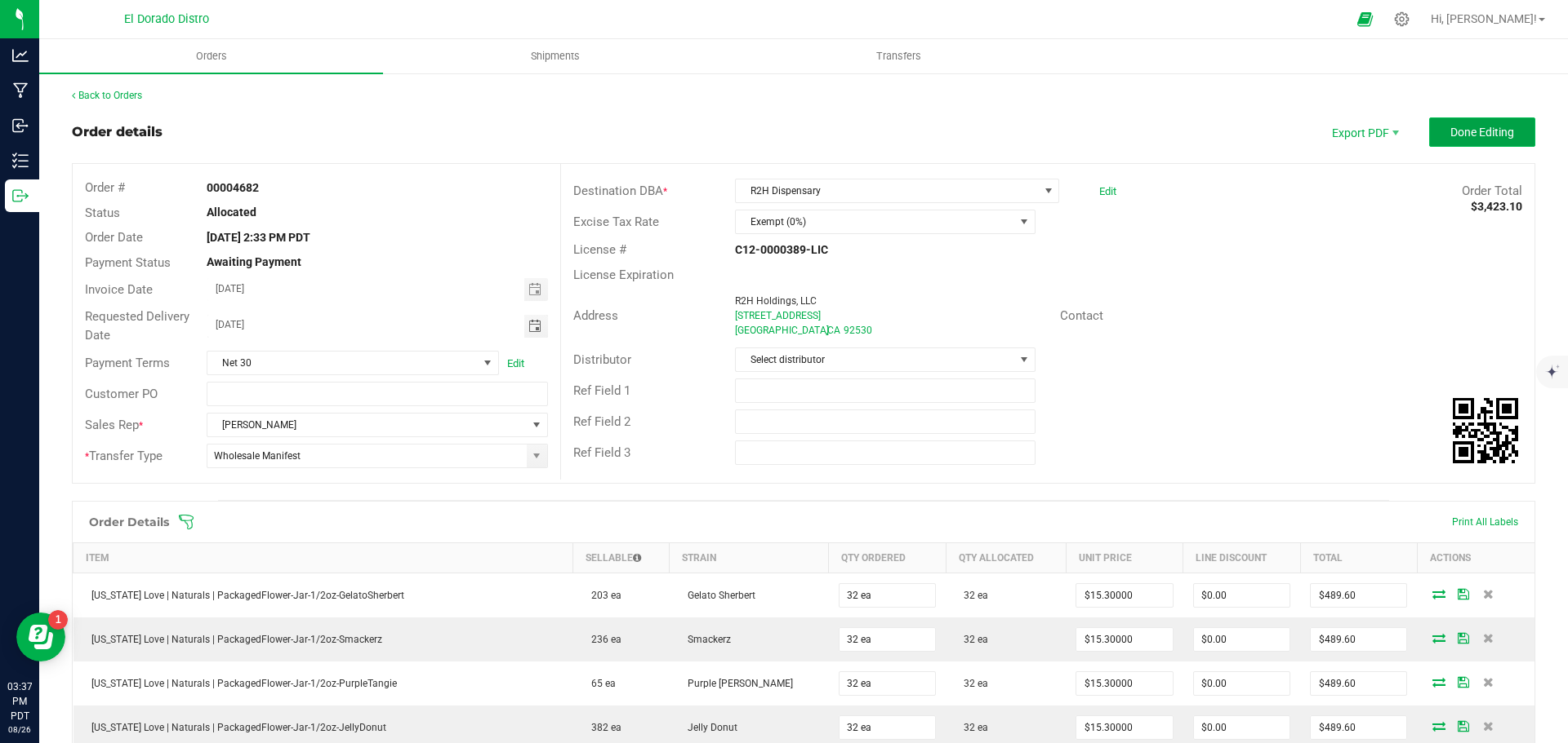
click at [1473, 141] on button "Done Editing" at bounding box center [1482, 132] width 107 height 29
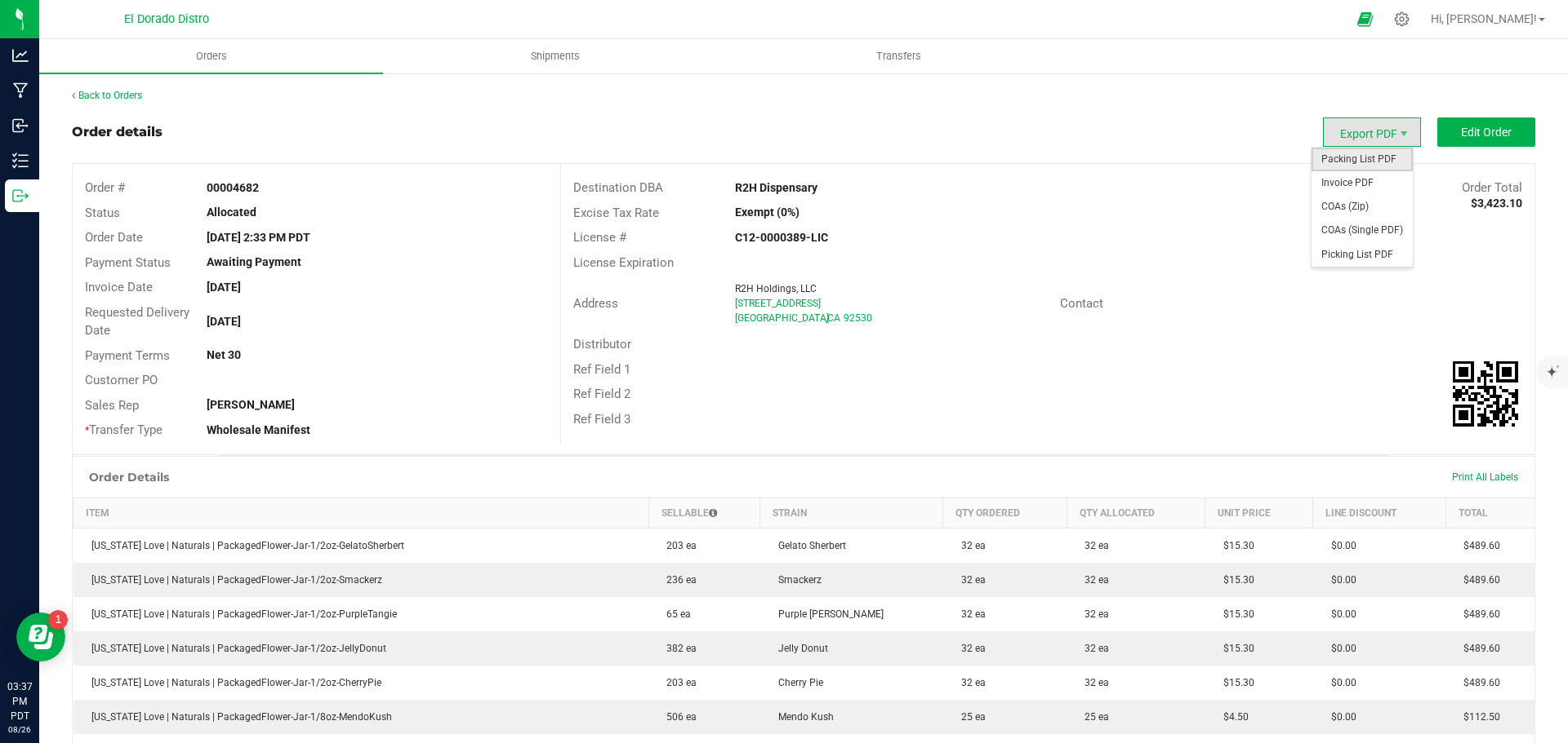
click at [1334, 154] on span "Packing List PDF" at bounding box center [1362, 159] width 101 height 24
click at [1339, 177] on span "Invoice PDF" at bounding box center [1362, 183] width 101 height 24
click at [1355, 229] on span "COAs (Single PDF)" at bounding box center [1362, 231] width 101 height 24
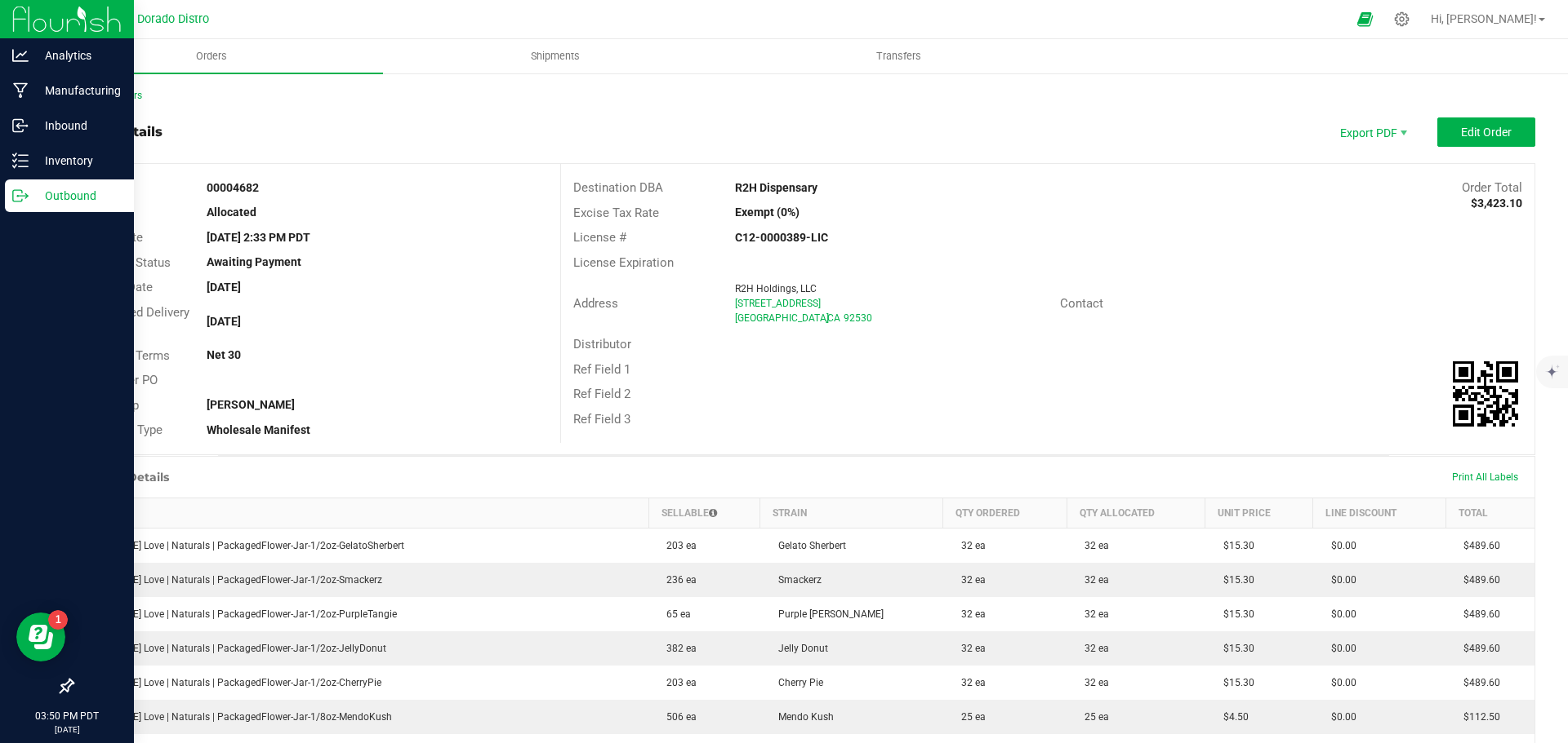
click at [29, 197] on p "Outbound" at bounding box center [78, 195] width 98 height 20
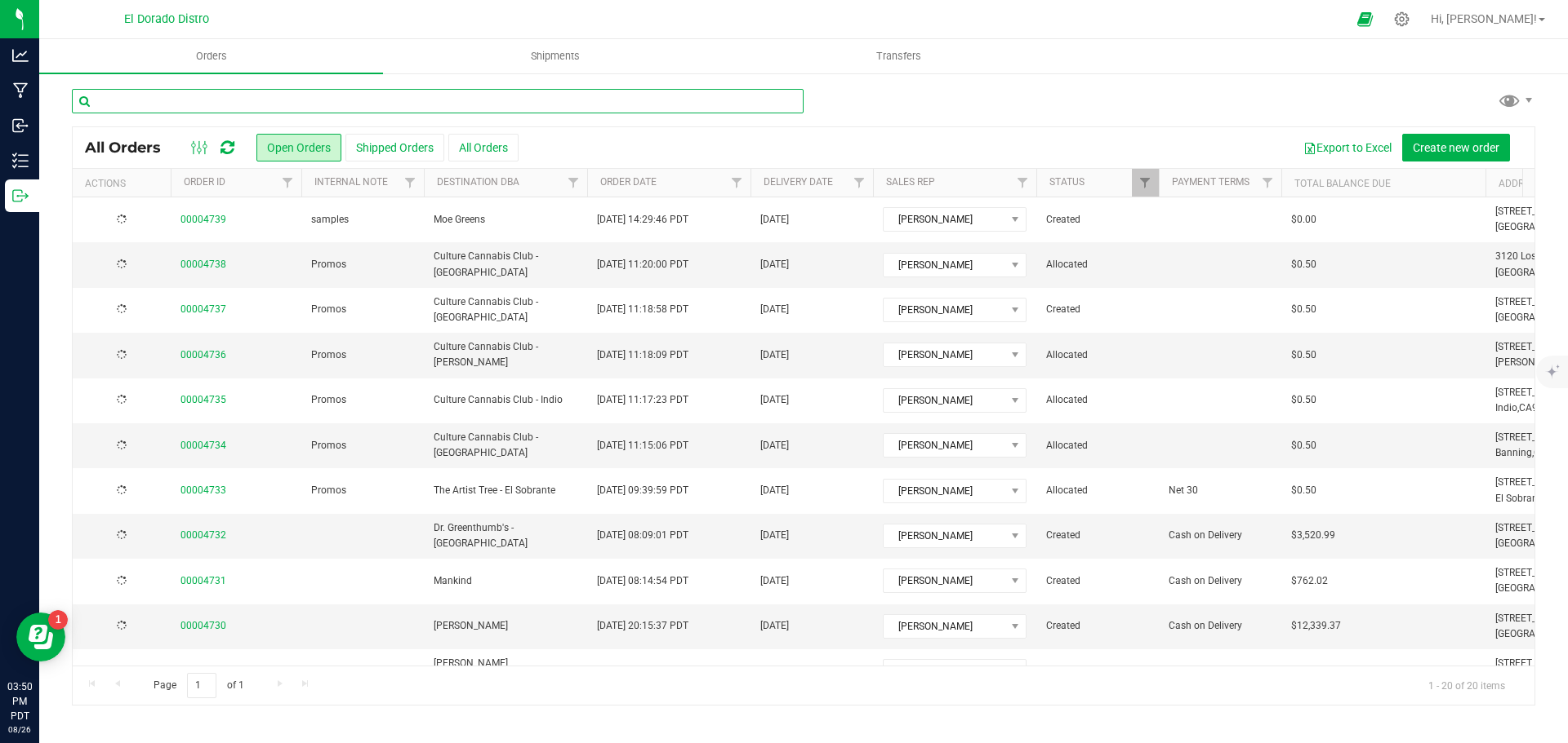
click at [208, 103] on input "text" at bounding box center [437, 101] width 732 height 25
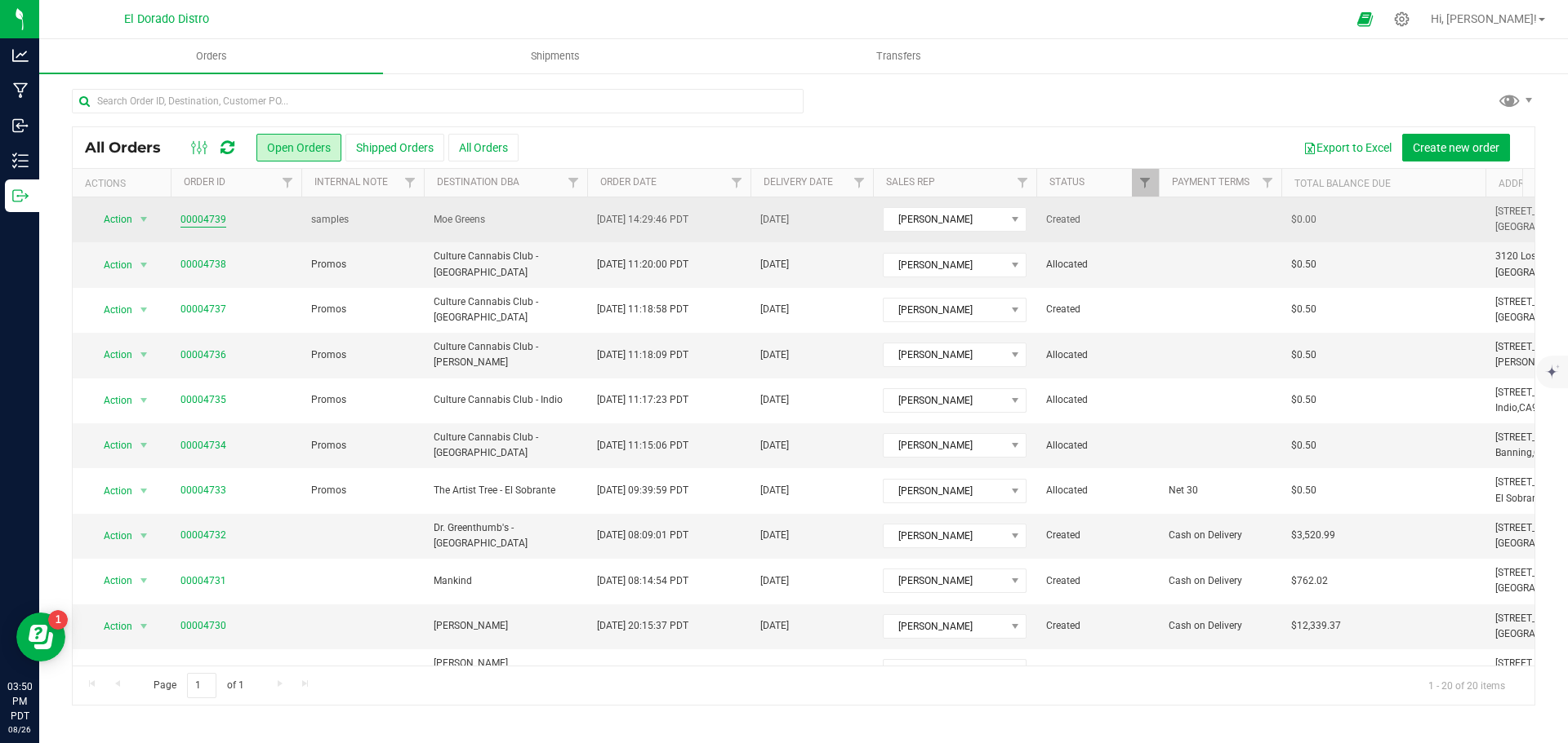
click at [219, 213] on link "00004739" at bounding box center [204, 220] width 46 height 15
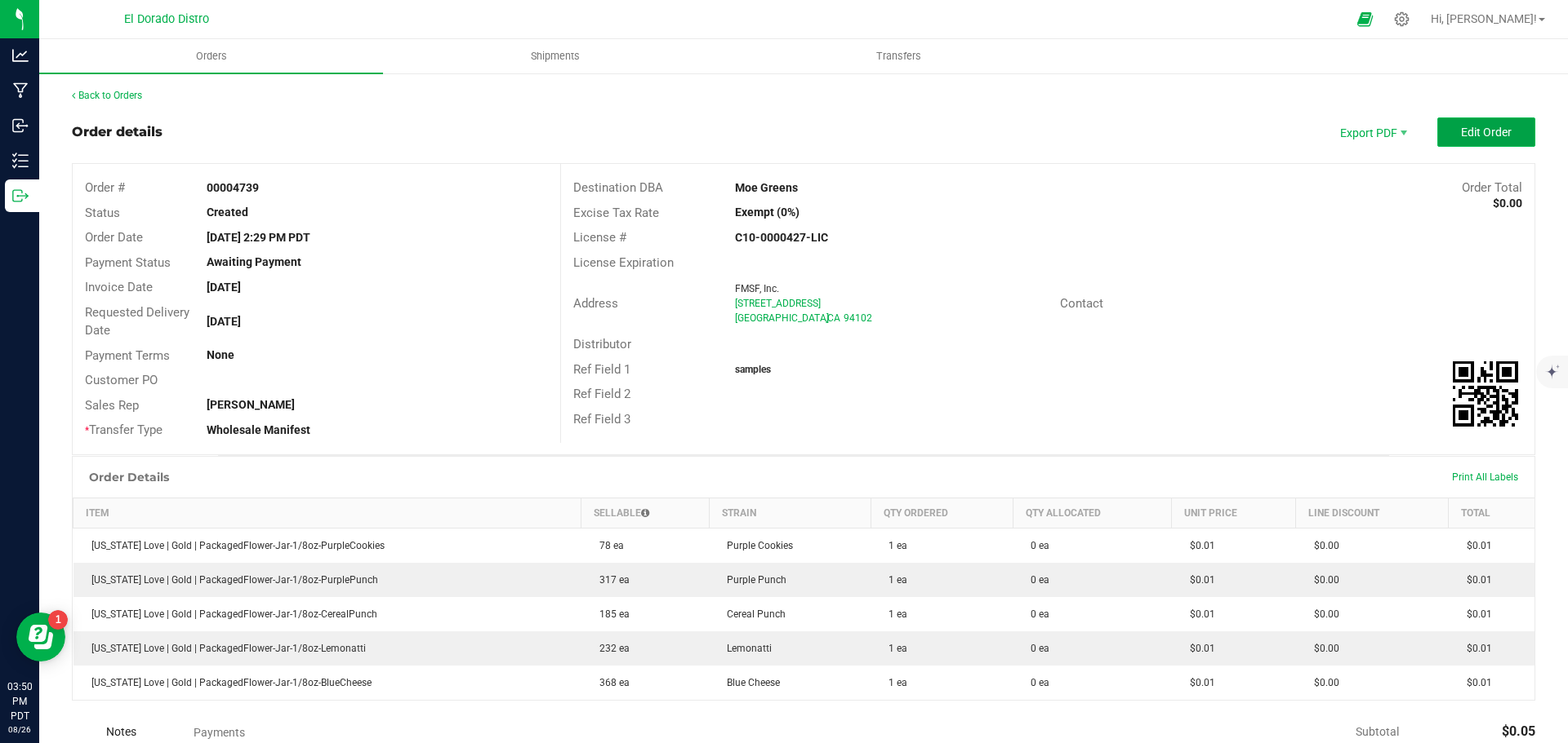
click at [1441, 124] on button "Edit Order" at bounding box center [1486, 132] width 98 height 29
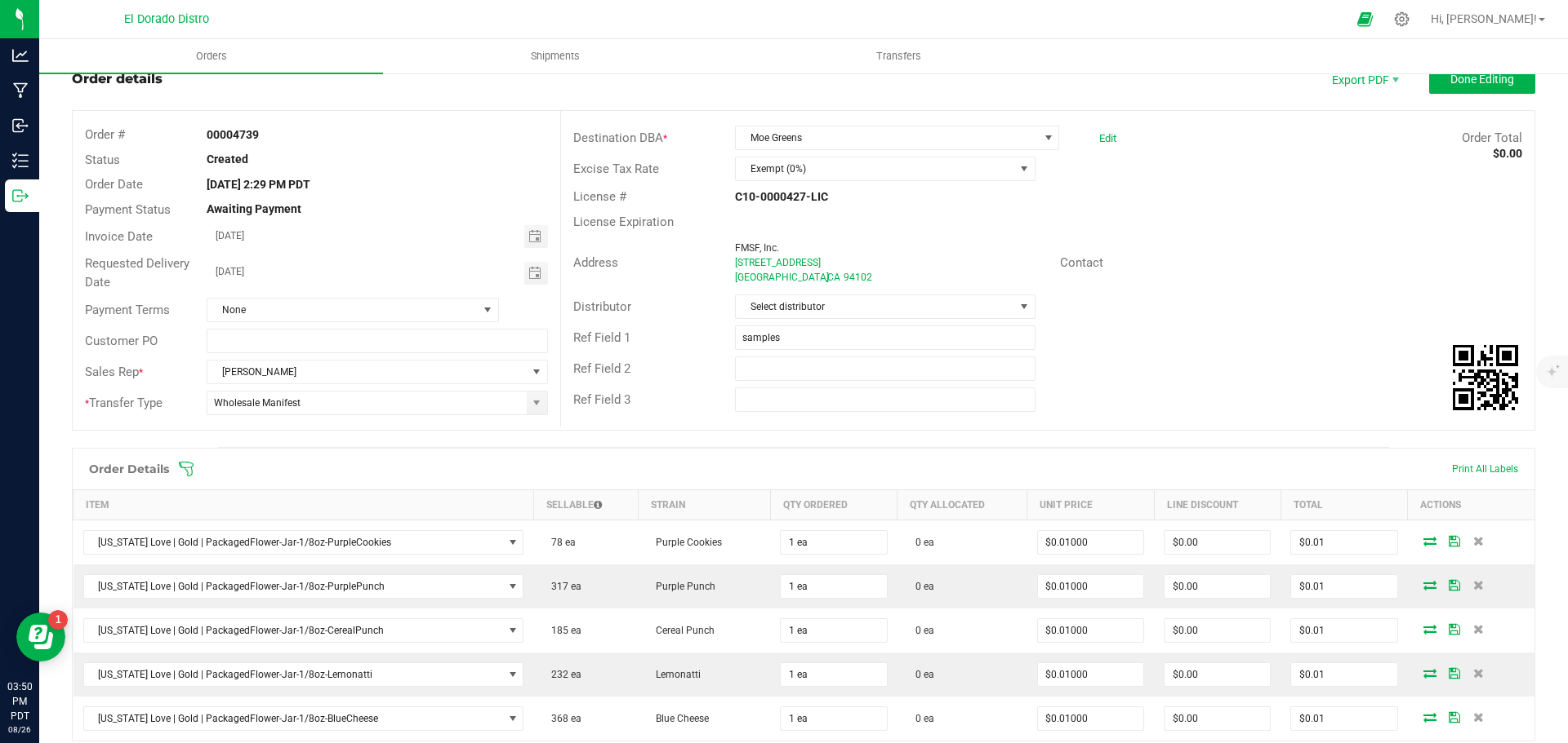
scroll to position [82, 0]
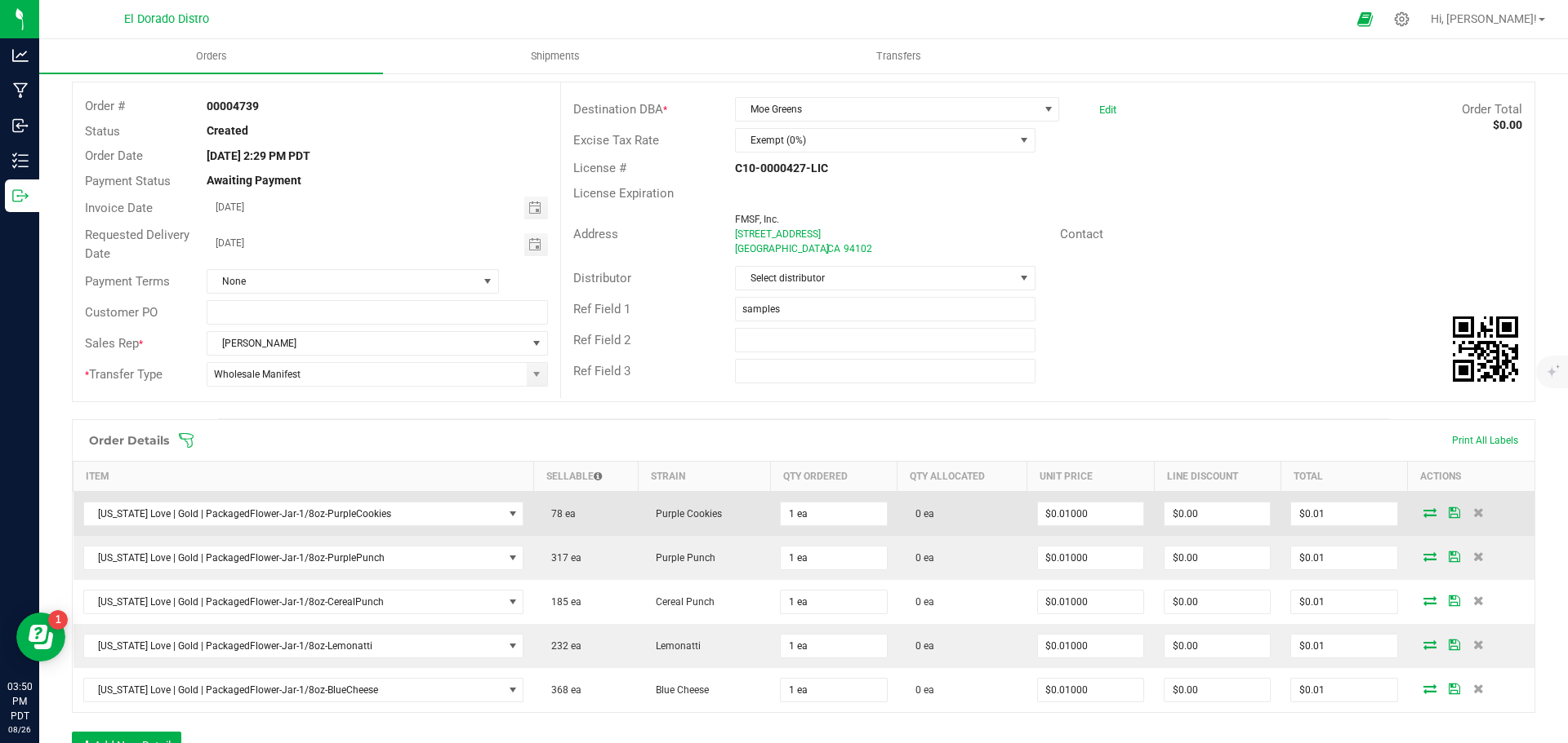
click at [1423, 512] on icon at bounding box center [1429, 512] width 13 height 9
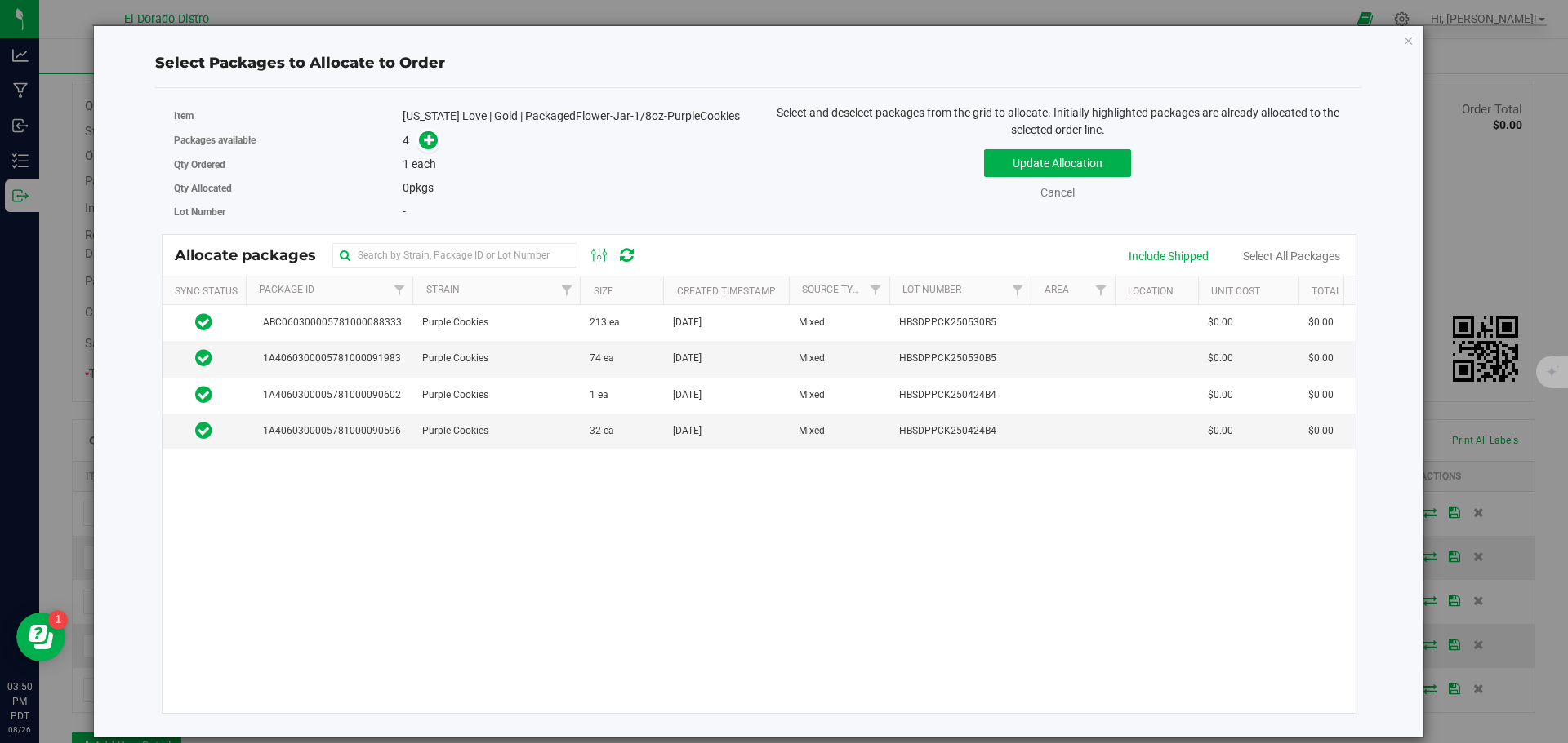
drag, startPoint x: 975, startPoint y: 285, endPoint x: 1032, endPoint y: 287, distance: 57.0
click at [1032, 287] on div "Sync Status Package Id Strain Size Created Timestamp Source Type Lot Number Are…" at bounding box center [754, 291] width 1183 height 28
click at [1405, 43] on icon "button" at bounding box center [1408, 39] width 11 height 20
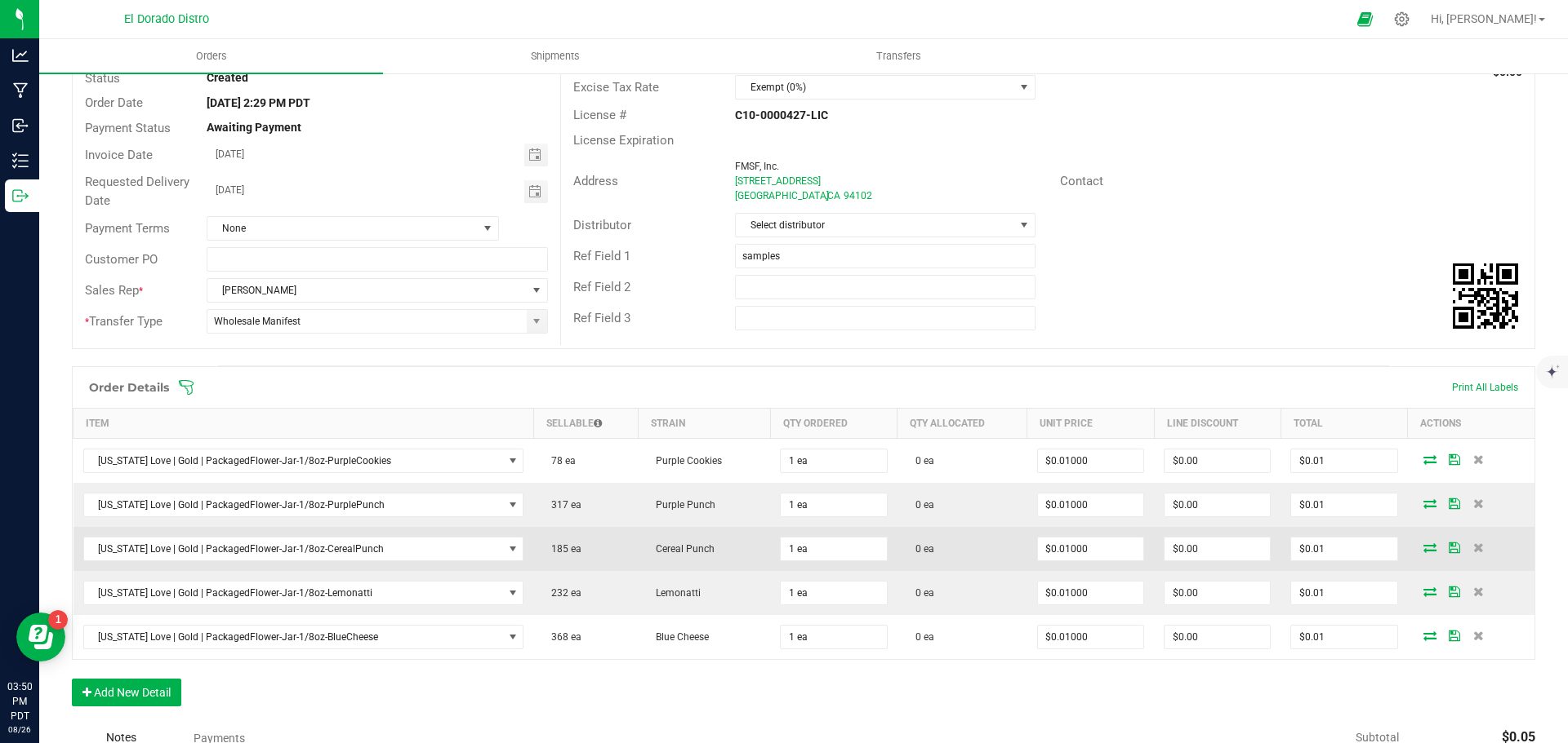
scroll to position [164, 0]
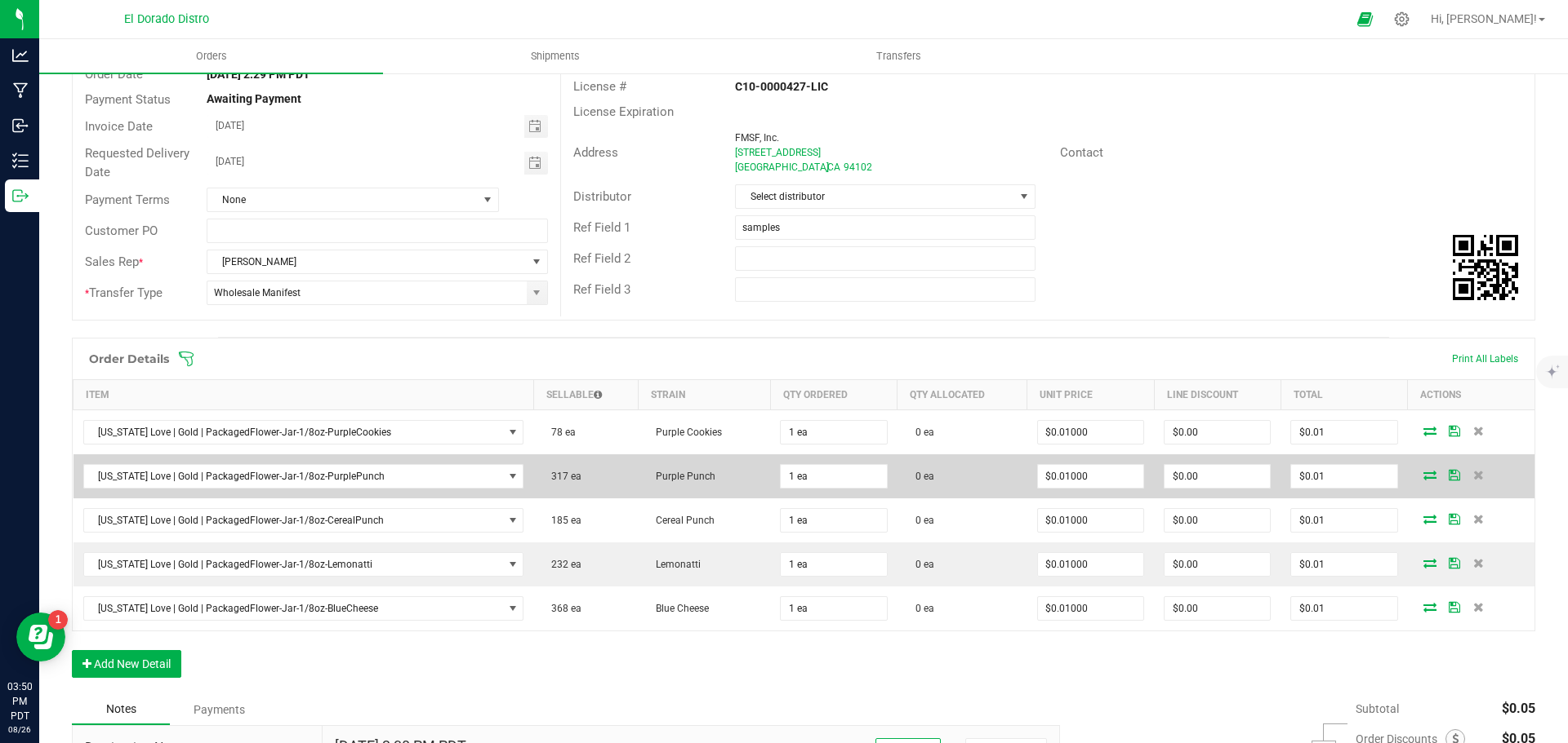
click at [1423, 474] on icon at bounding box center [1429, 475] width 13 height 9
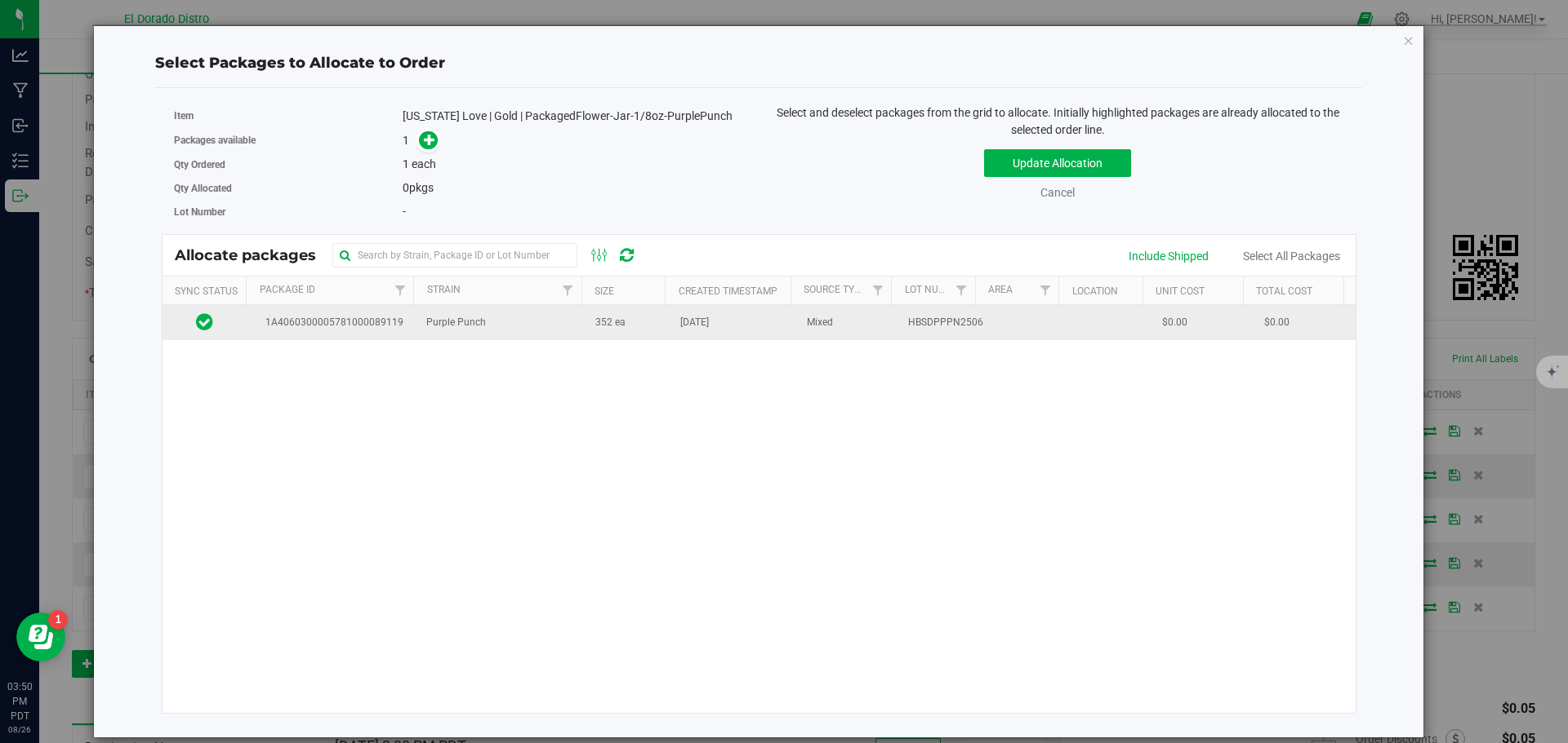
click at [662, 333] on td "352 ea" at bounding box center [628, 322] width 85 height 35
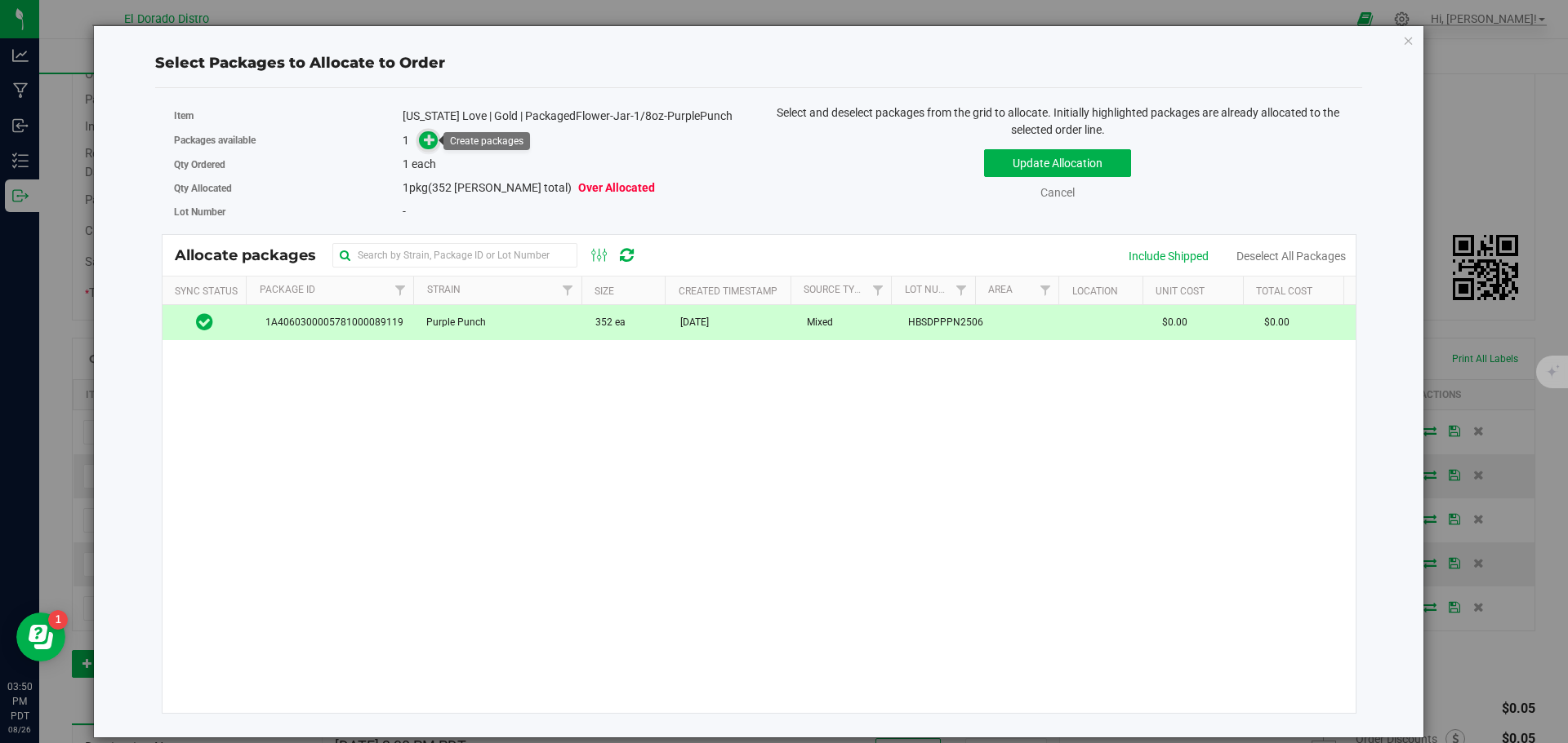
click at [433, 143] on icon at bounding box center [429, 139] width 11 height 11
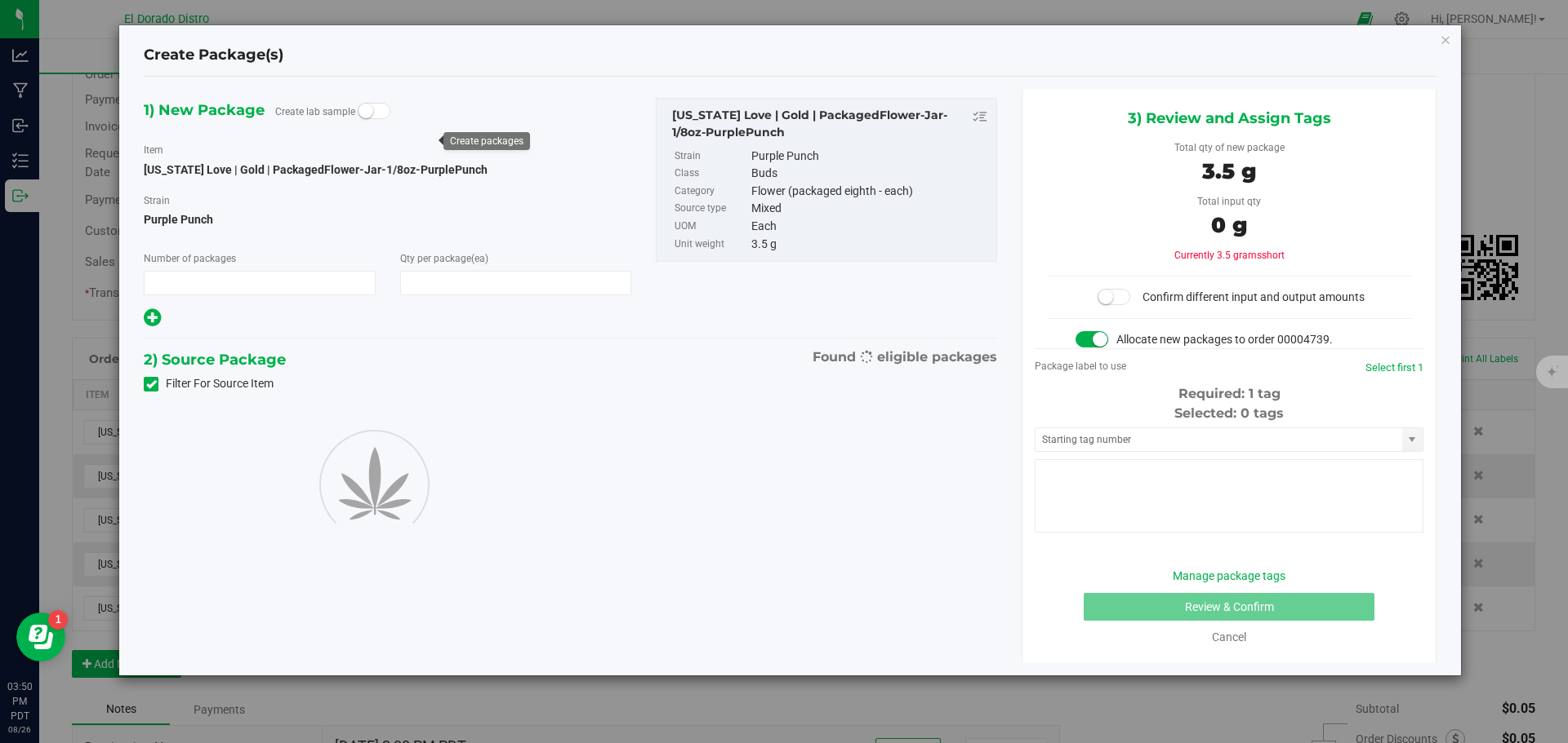
type input "1"
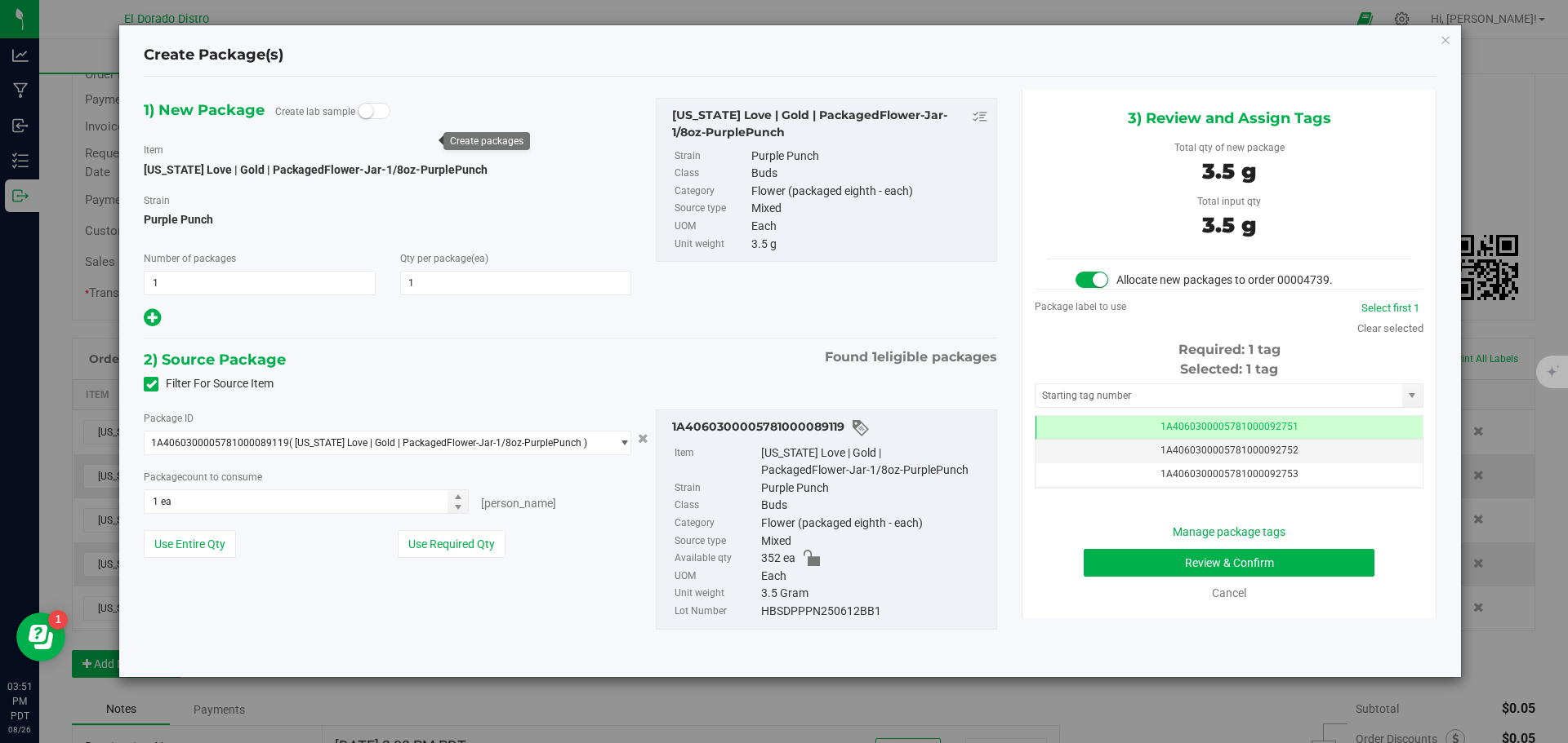
scroll to position [0, -1]
click at [1132, 556] on button "Review & Confirm" at bounding box center [1229, 563] width 291 height 28
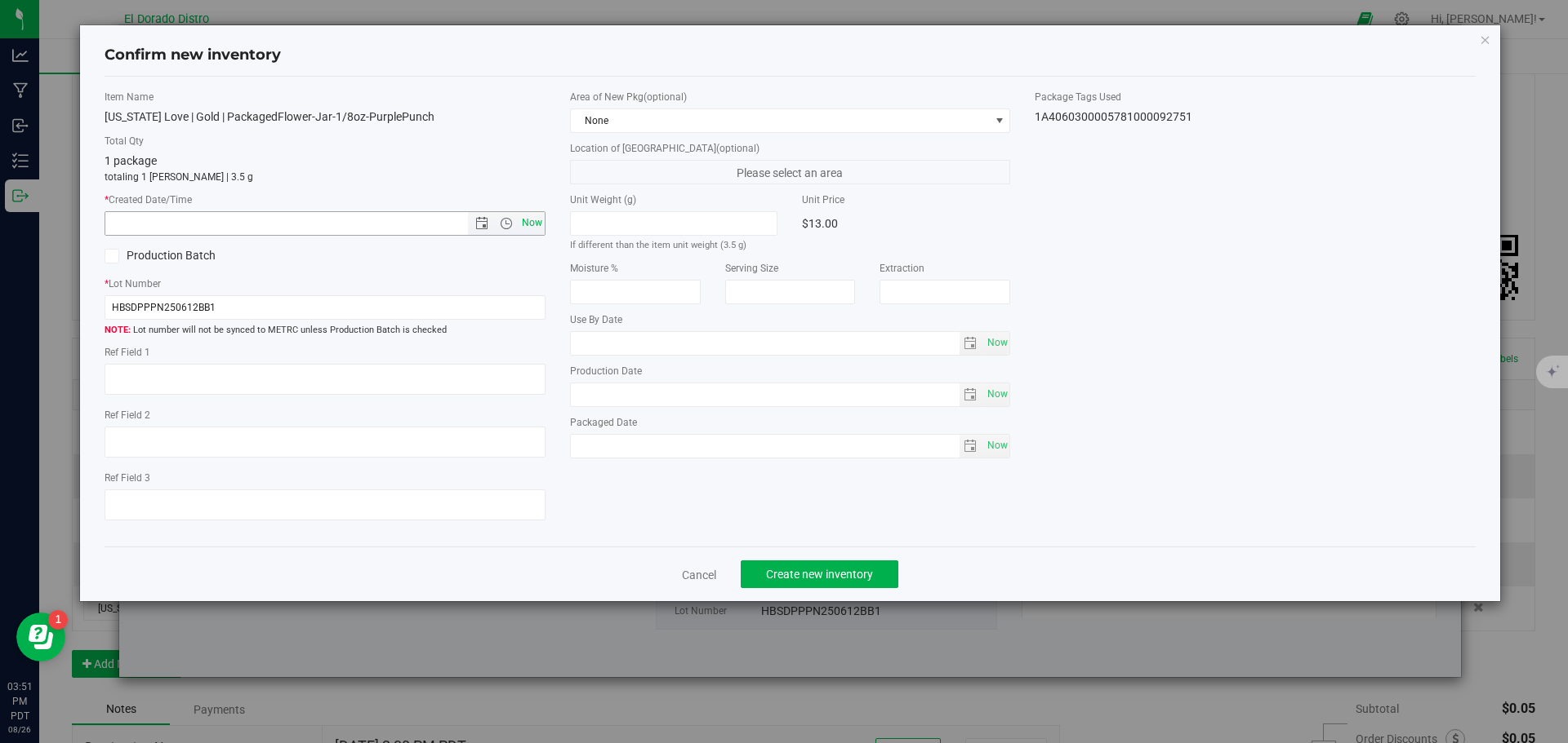
click at [529, 217] on span "Now" at bounding box center [531, 223] width 28 height 24
type input "8/26/2025 3:51 PM"
click at [793, 589] on button "Create new inventory" at bounding box center [819, 574] width 158 height 28
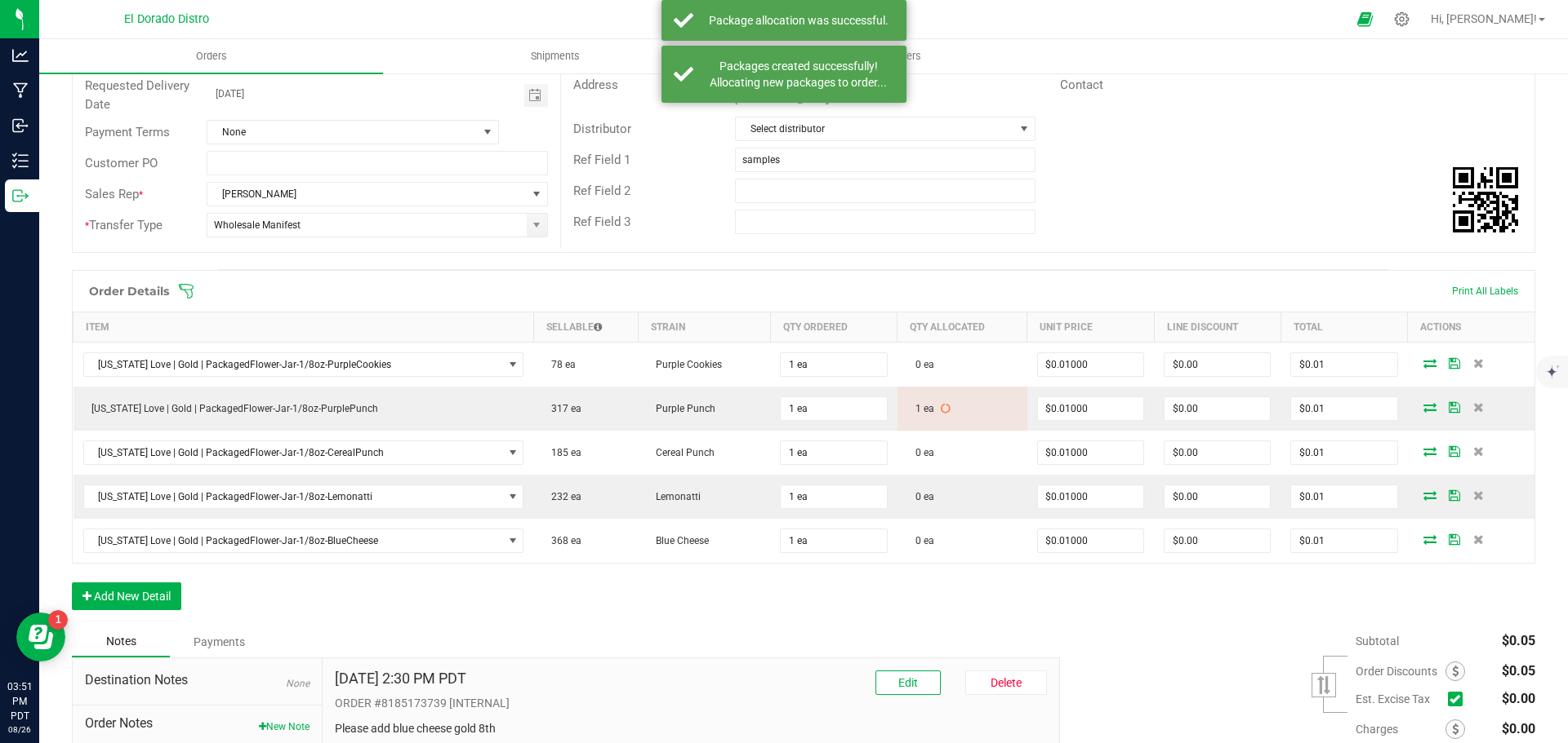
scroll to position [245, 0]
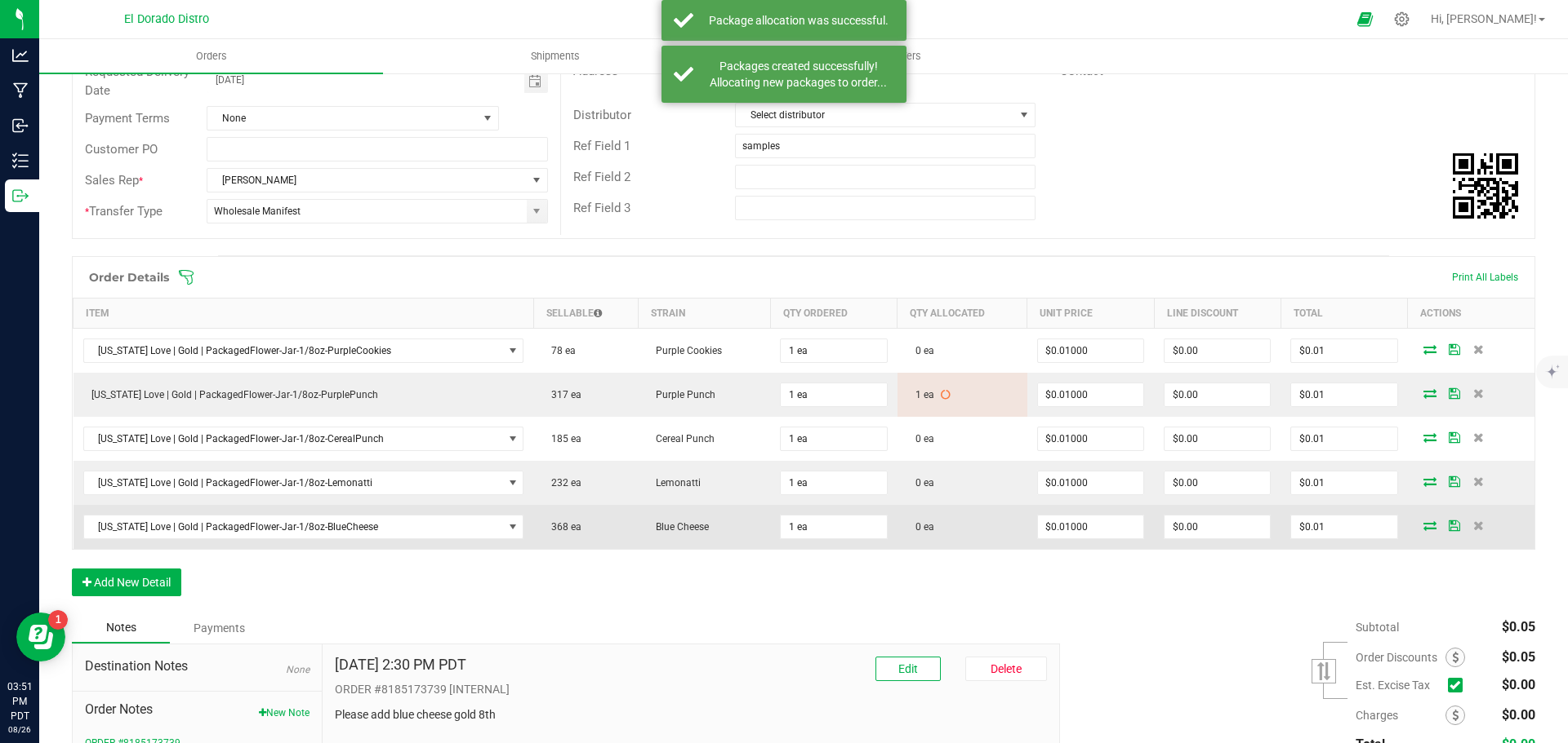
click at [1423, 525] on icon at bounding box center [1429, 525] width 13 height 9
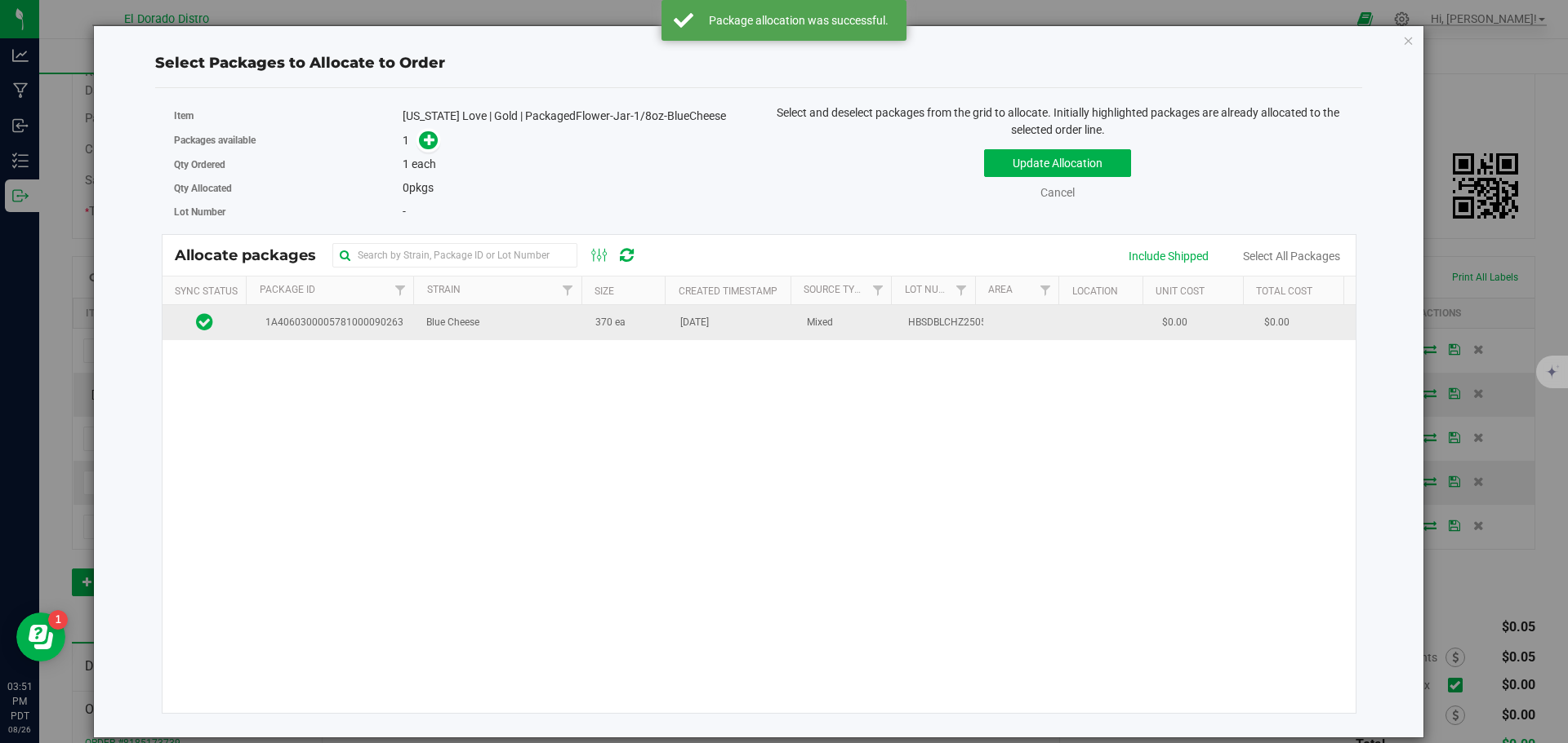
click at [620, 337] on td "370 ea" at bounding box center [628, 322] width 85 height 35
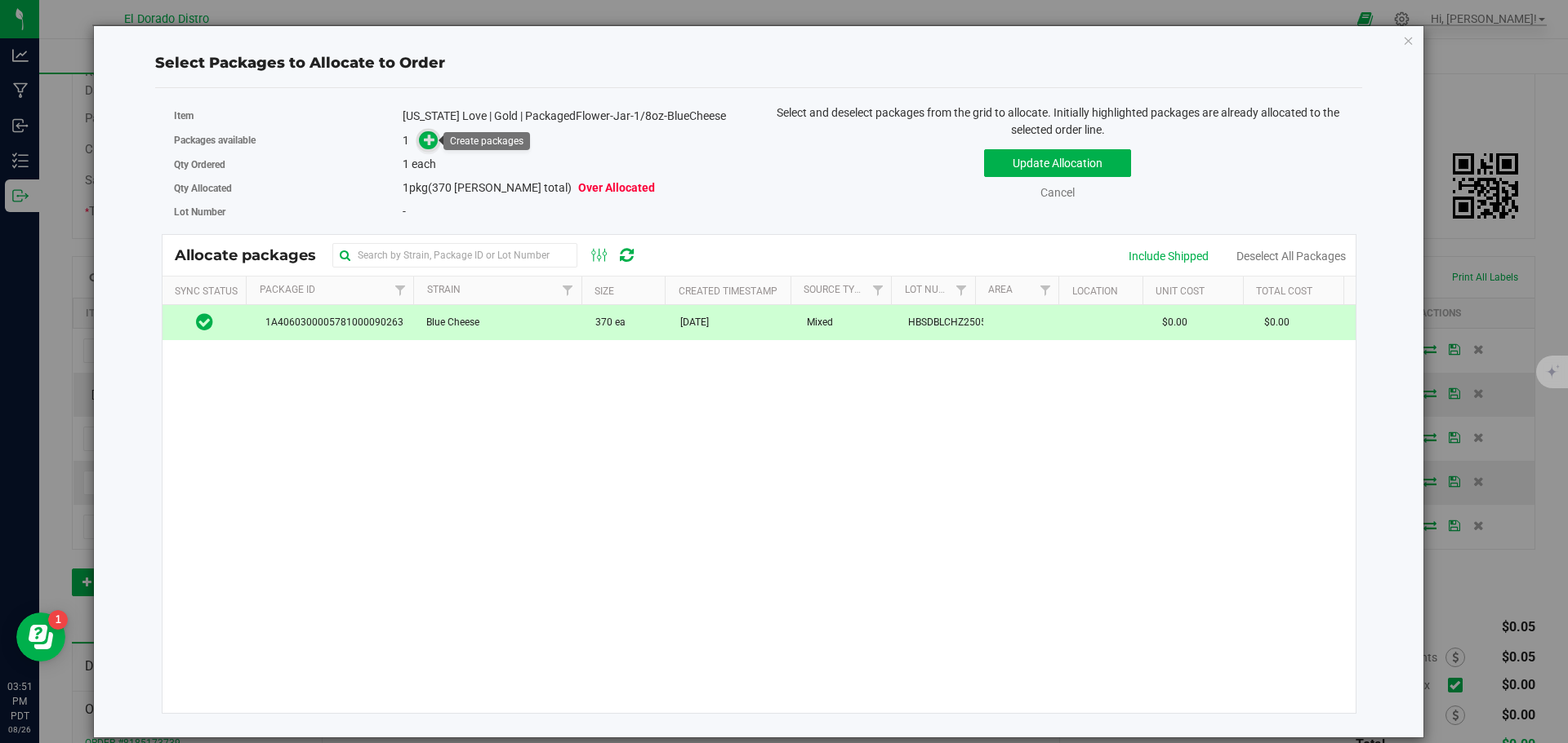
click at [434, 141] on icon at bounding box center [429, 139] width 11 height 11
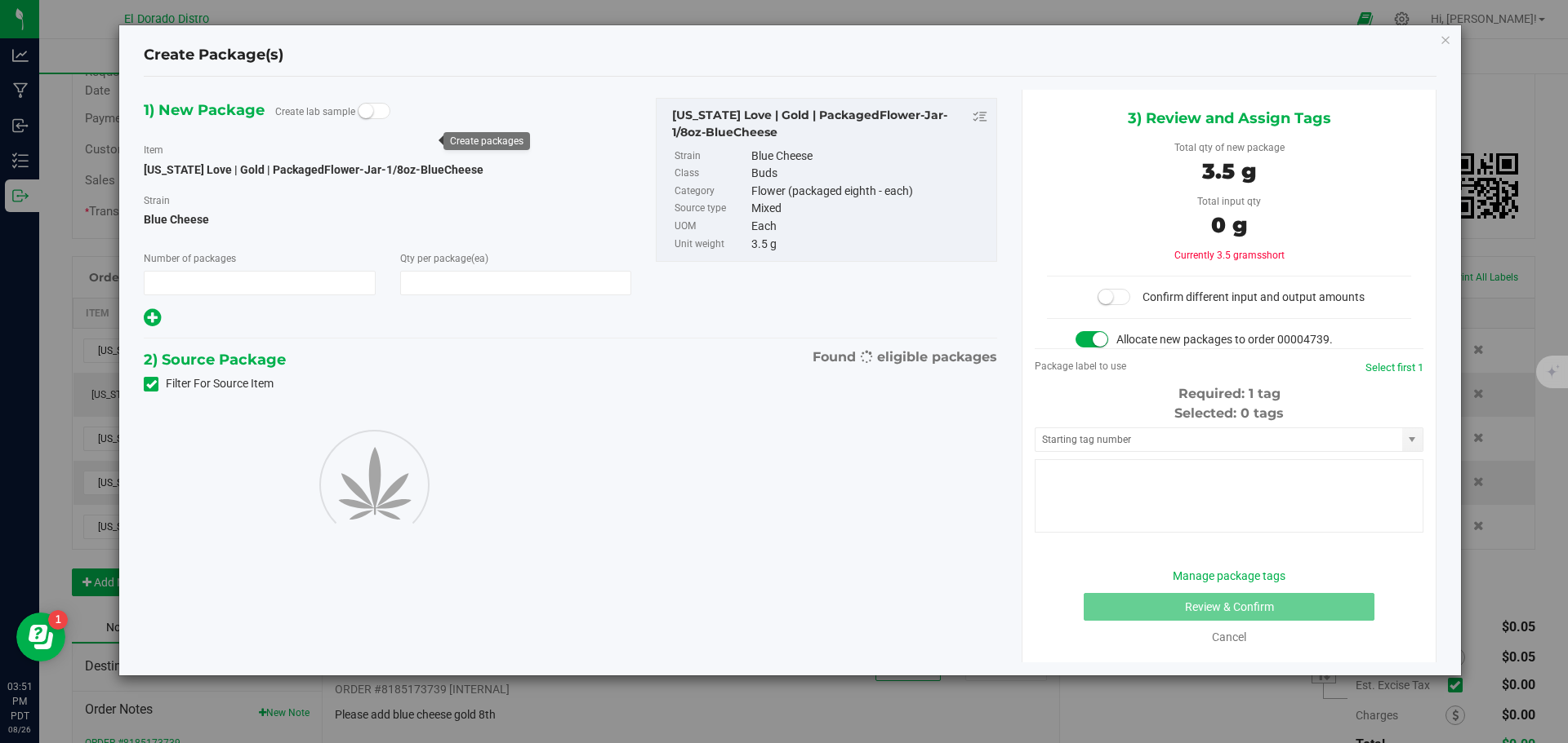
type input "1"
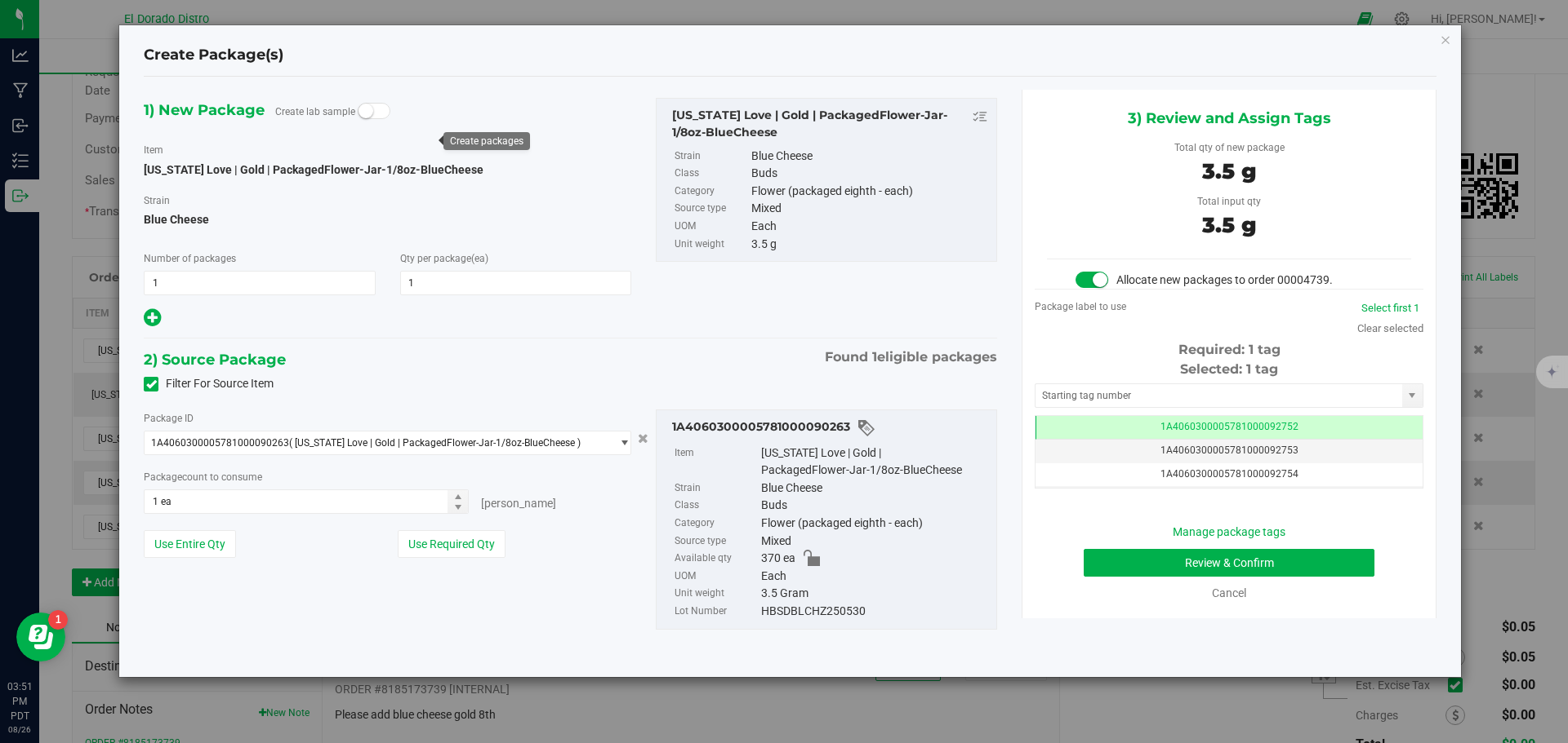
scroll to position [0, -1]
click at [1091, 561] on button "Review & Confirm" at bounding box center [1229, 563] width 291 height 28
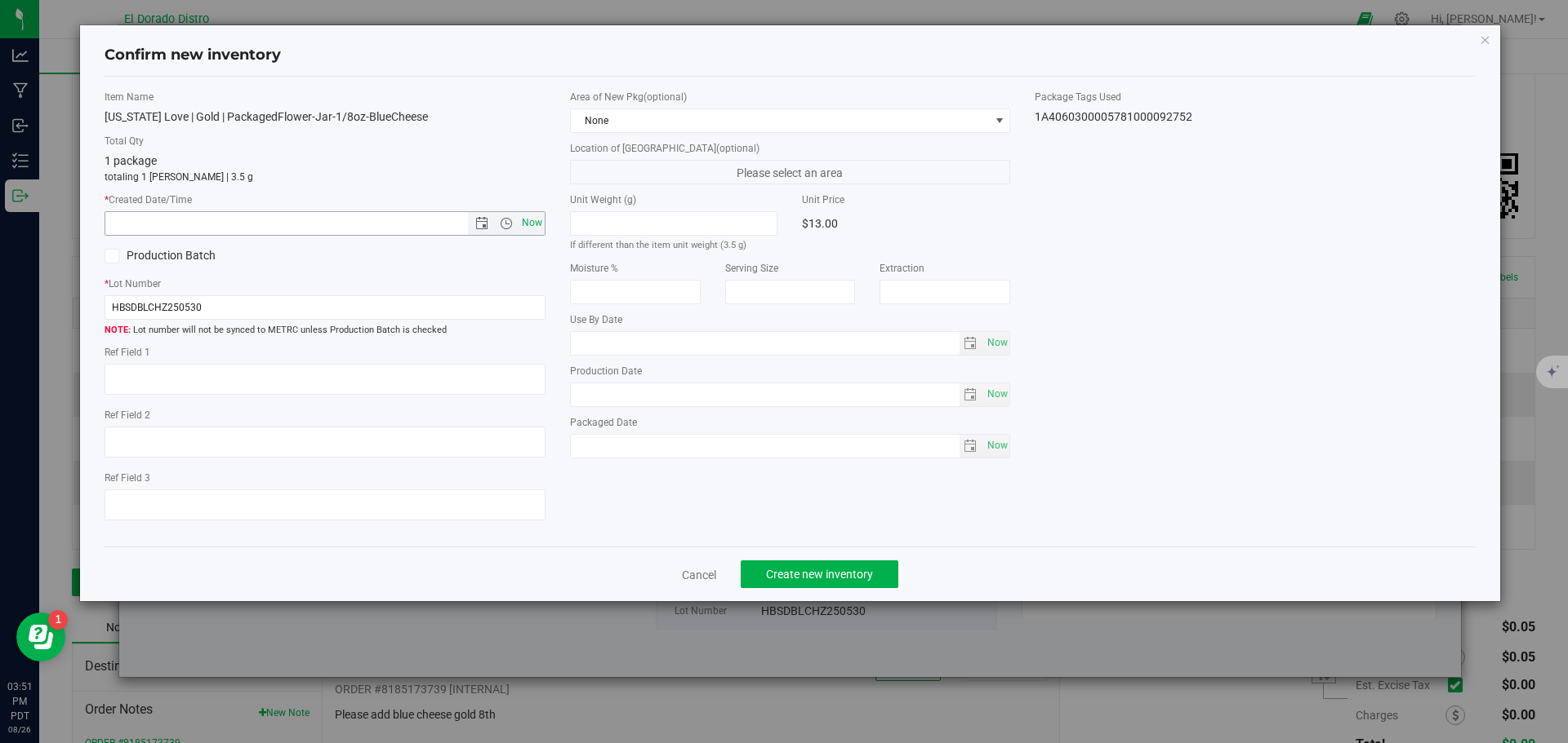
click at [539, 225] on span "Now" at bounding box center [531, 223] width 28 height 24
type input "8/26/2025 3:51 PM"
click at [791, 573] on span "Create new inventory" at bounding box center [819, 574] width 107 height 13
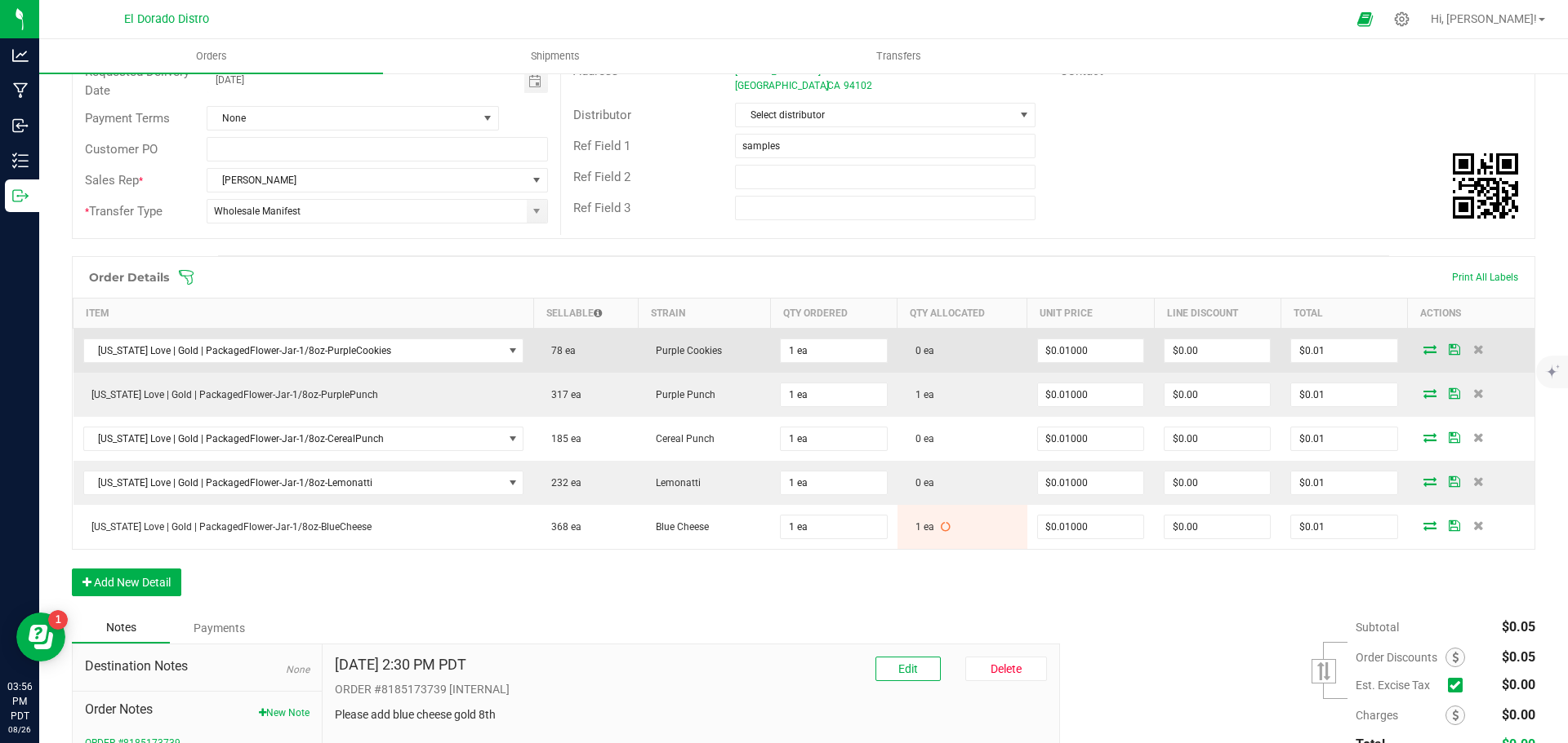
click at [1423, 348] on icon at bounding box center [1429, 348] width 13 height 9
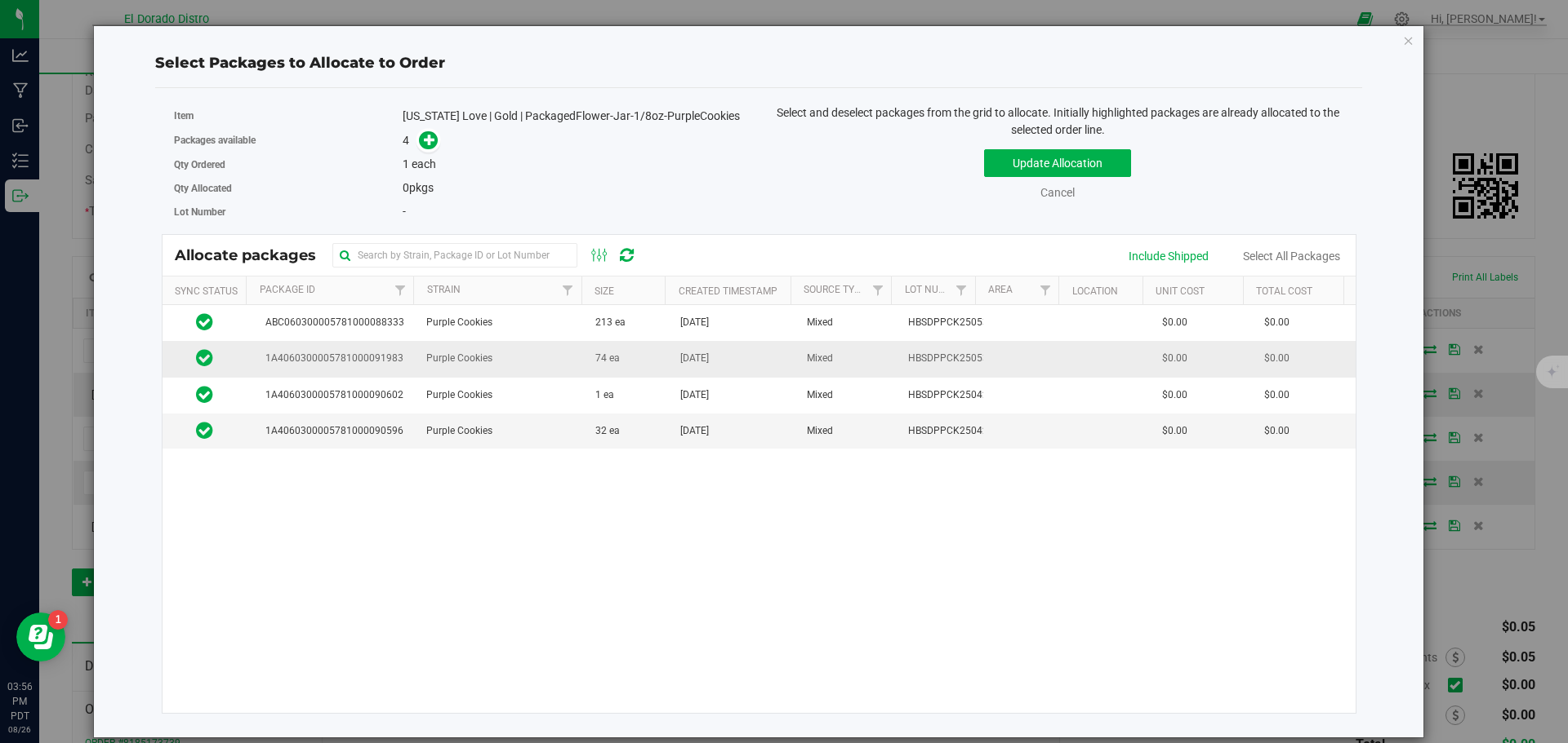
click at [680, 365] on span "Aug 12, 2025" at bounding box center [695, 359] width 29 height 15
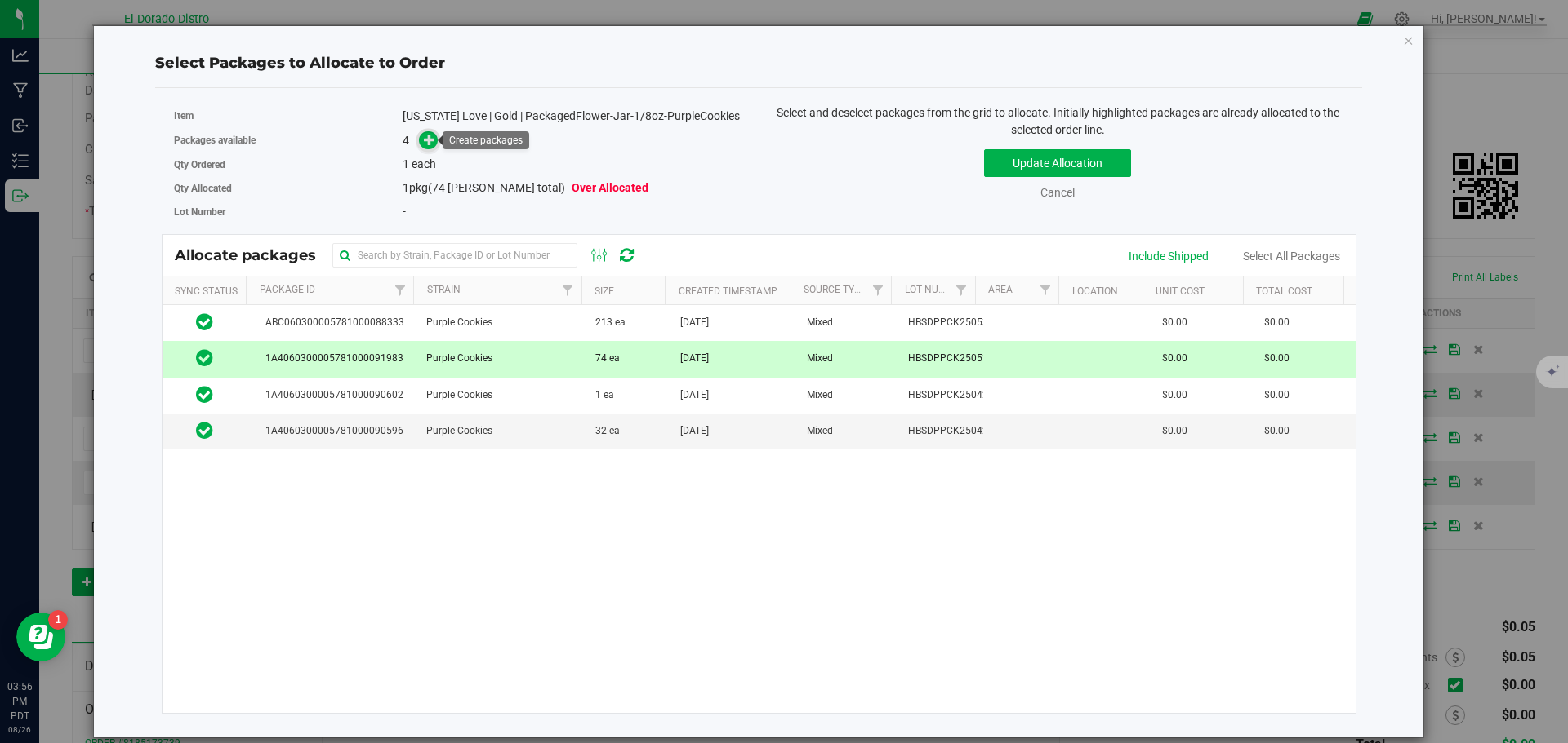
click at [425, 134] on icon at bounding box center [429, 139] width 11 height 11
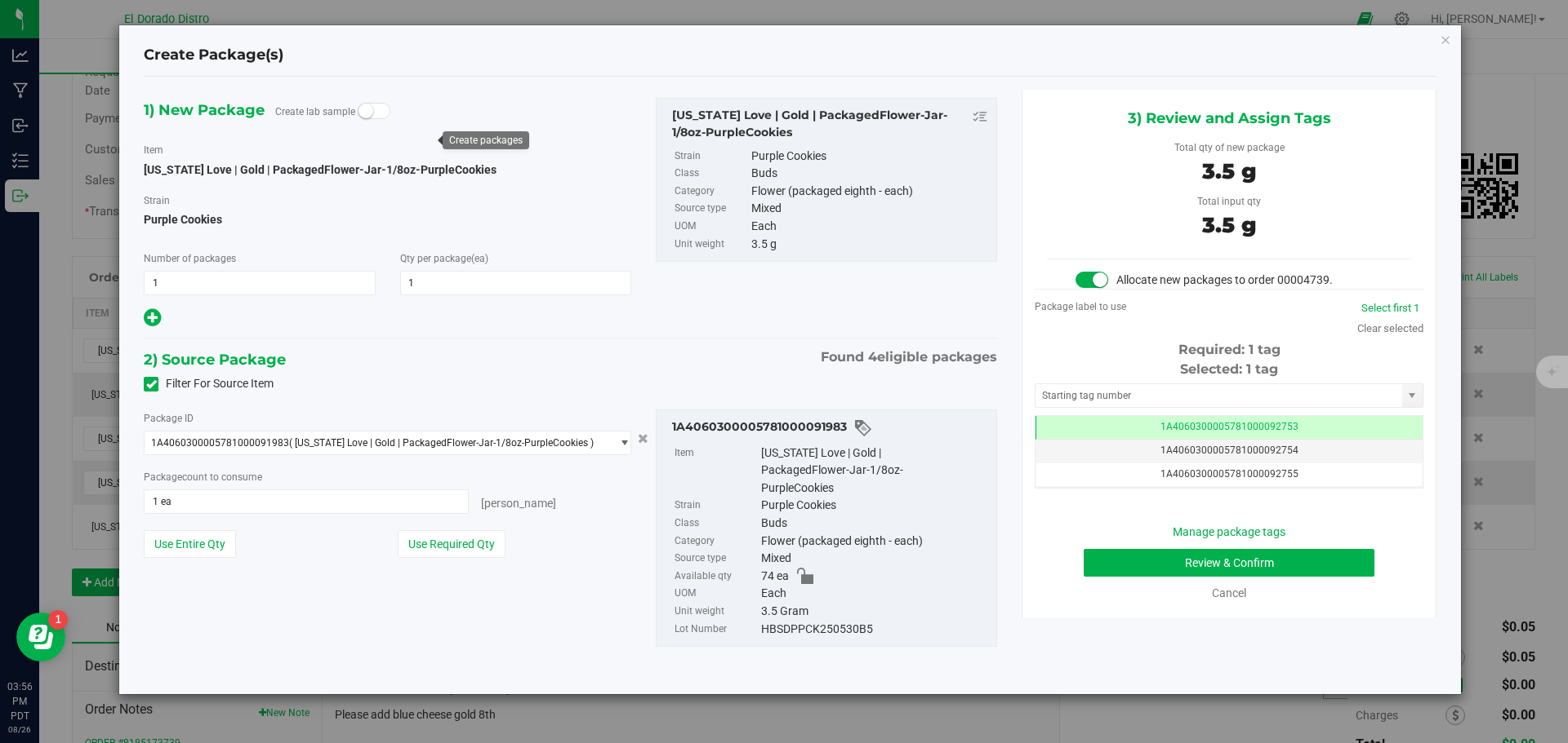
scroll to position [0, -1]
click at [1101, 562] on button "Review & Confirm" at bounding box center [1229, 563] width 291 height 28
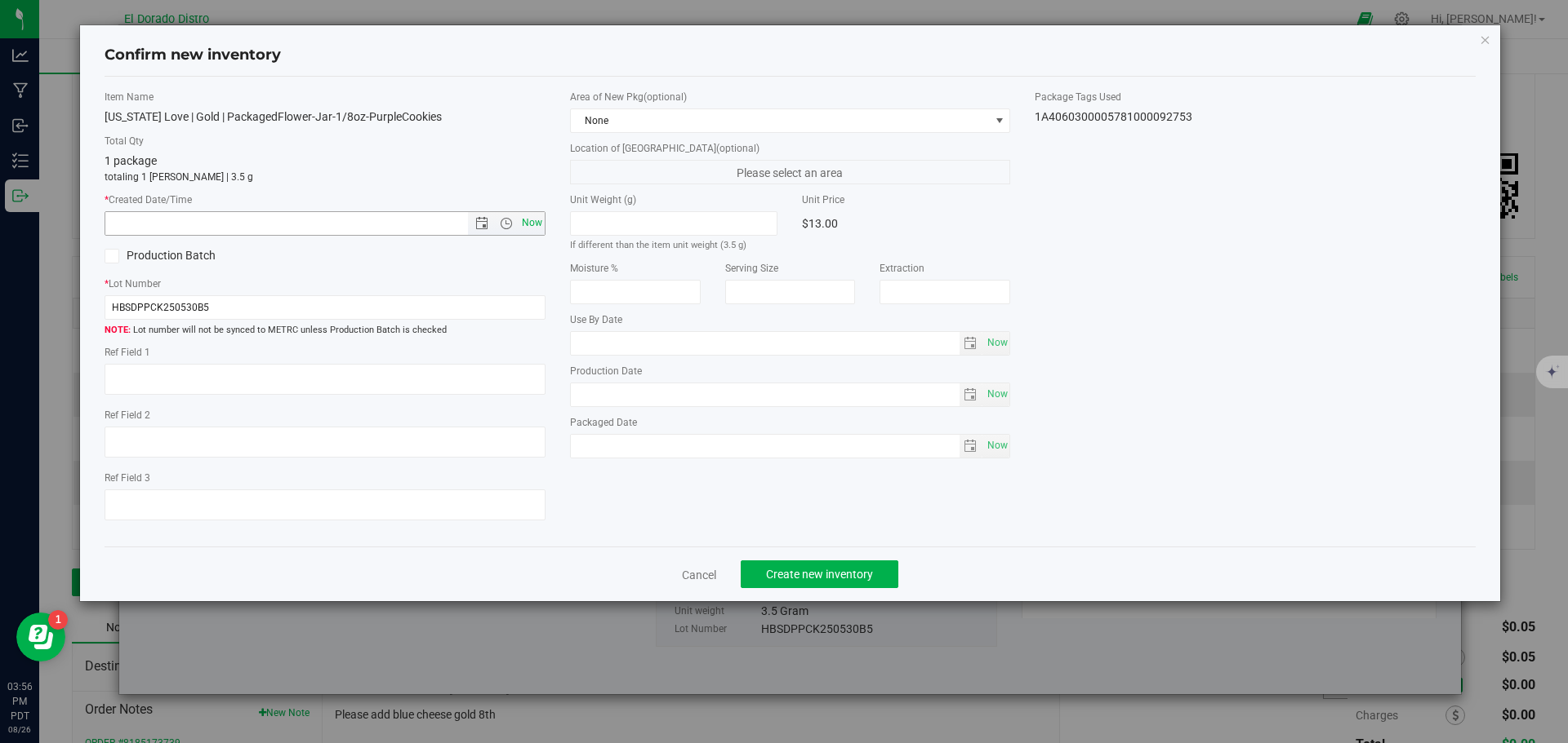
click at [531, 225] on span "Now" at bounding box center [531, 223] width 28 height 24
type input "8/26/2025 3:56 PM"
click at [789, 573] on span "Create new inventory" at bounding box center [819, 574] width 107 height 13
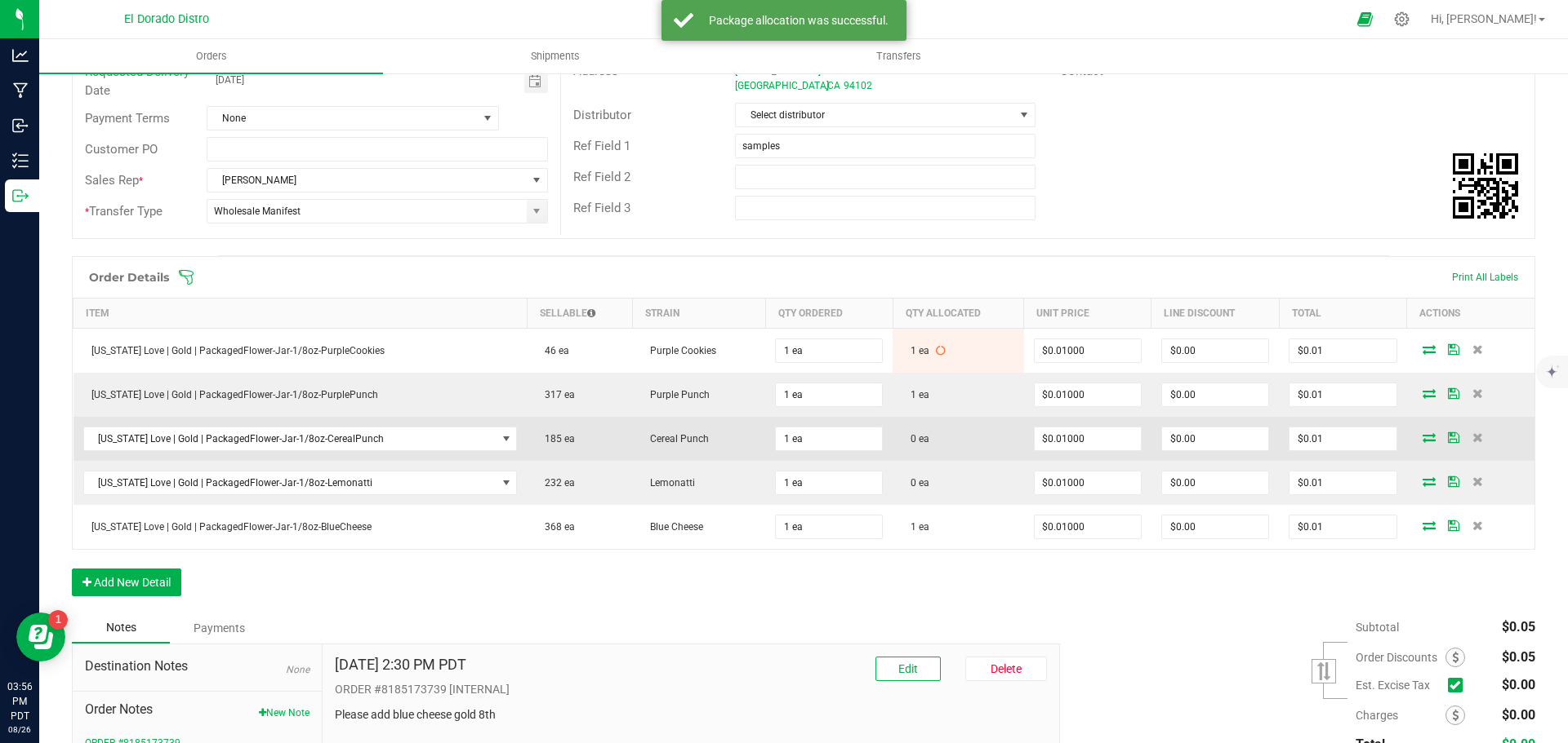
click at [1422, 439] on icon at bounding box center [1428, 437] width 13 height 9
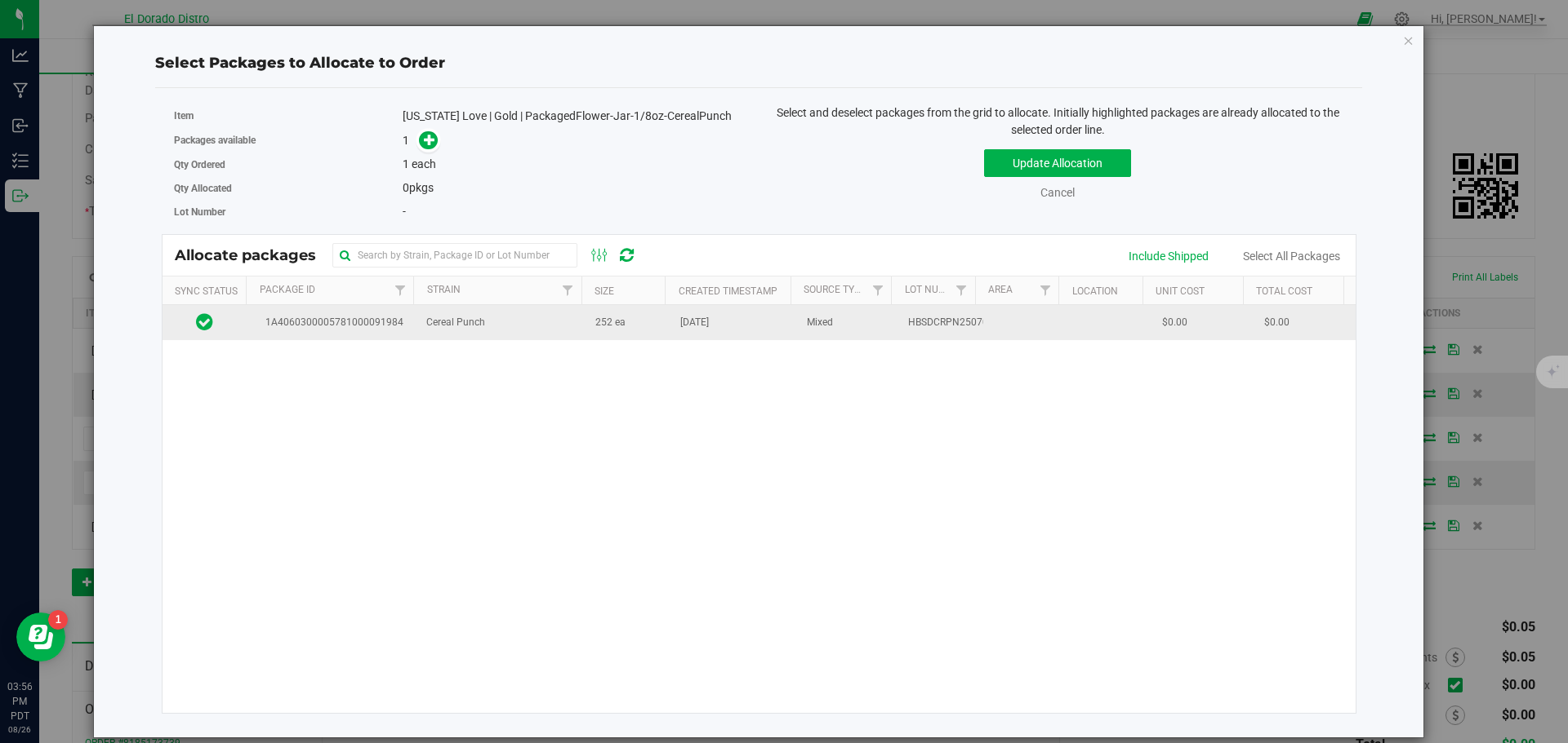
click at [622, 336] on td "252 ea" at bounding box center [628, 322] width 85 height 35
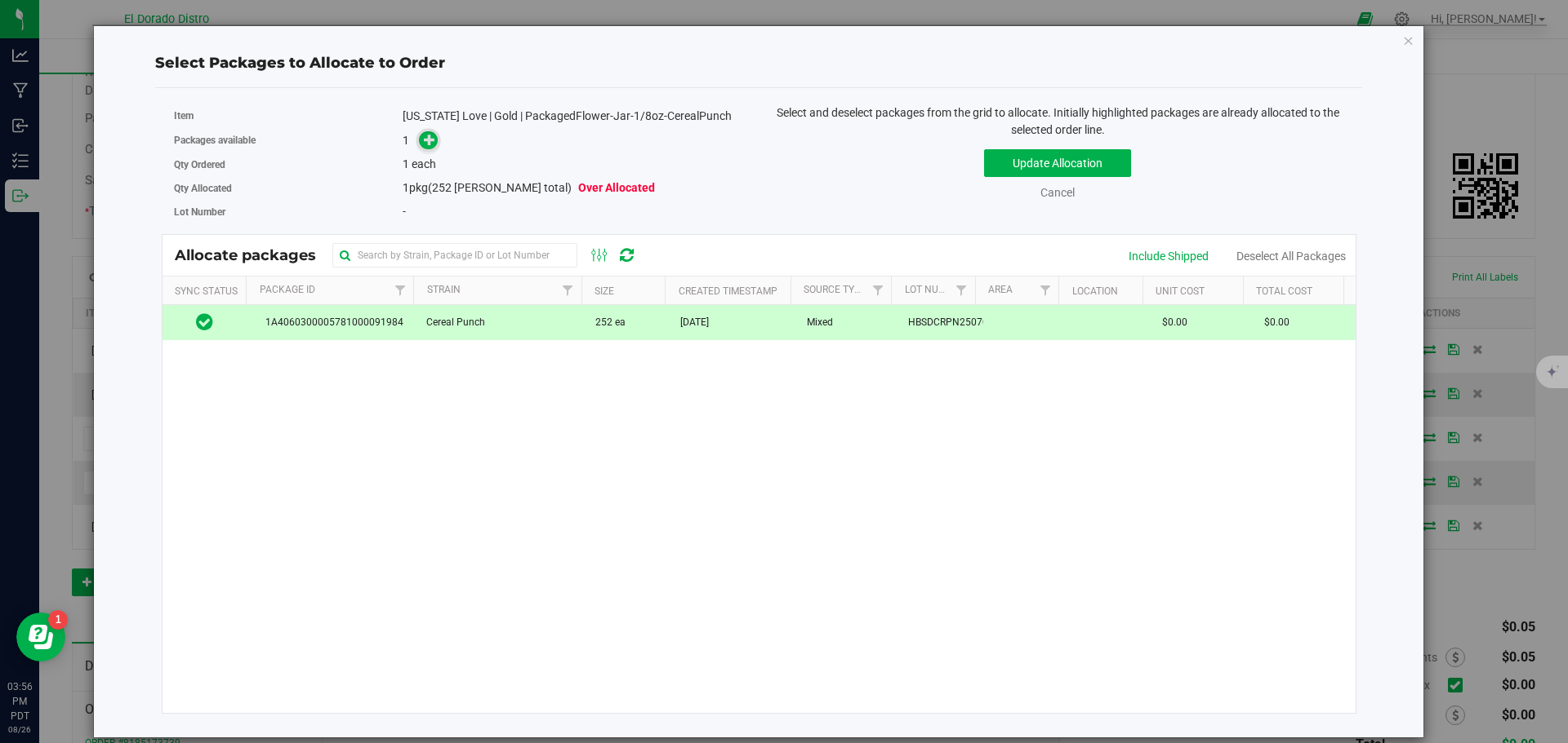
click at [429, 141] on icon at bounding box center [429, 139] width 11 height 11
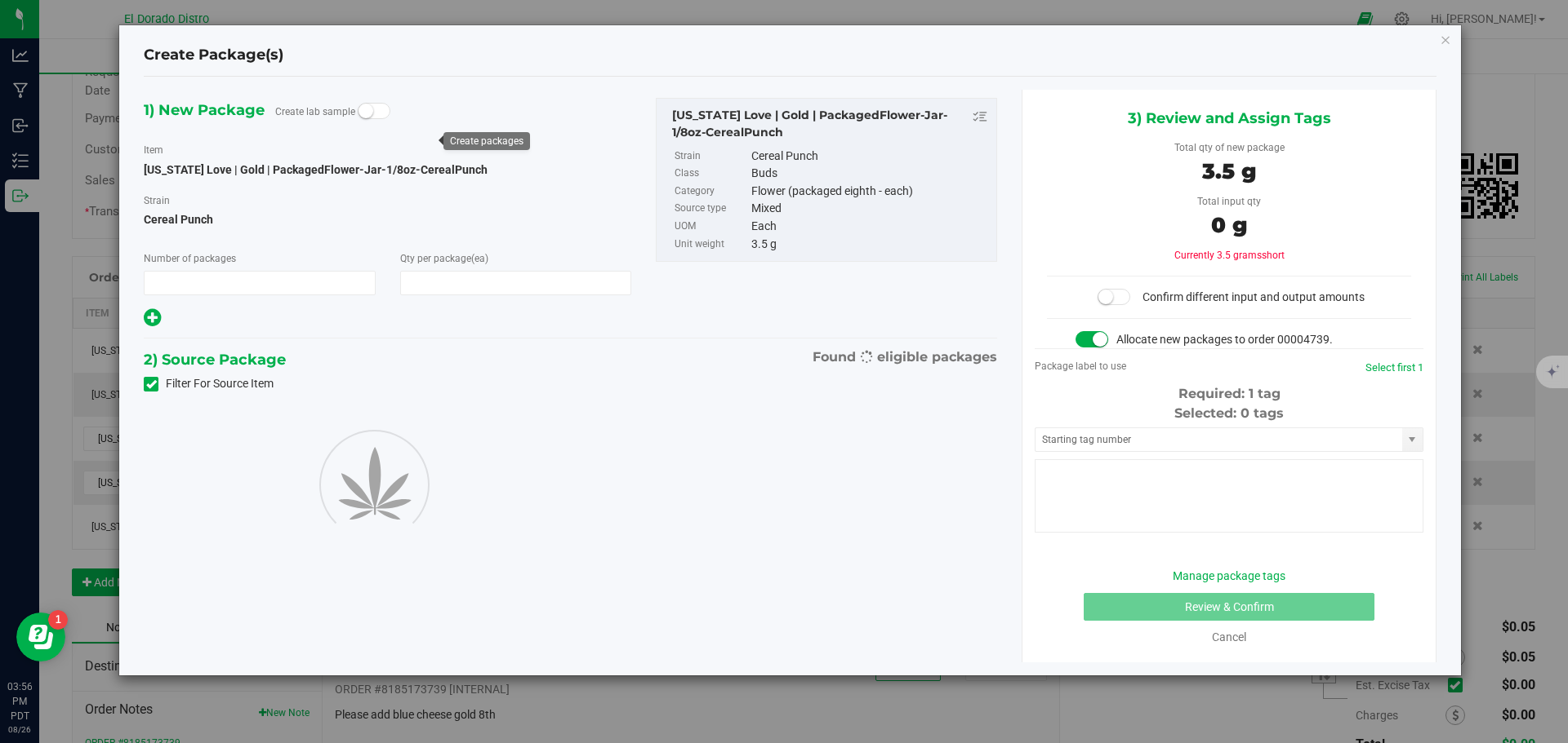
type input "1"
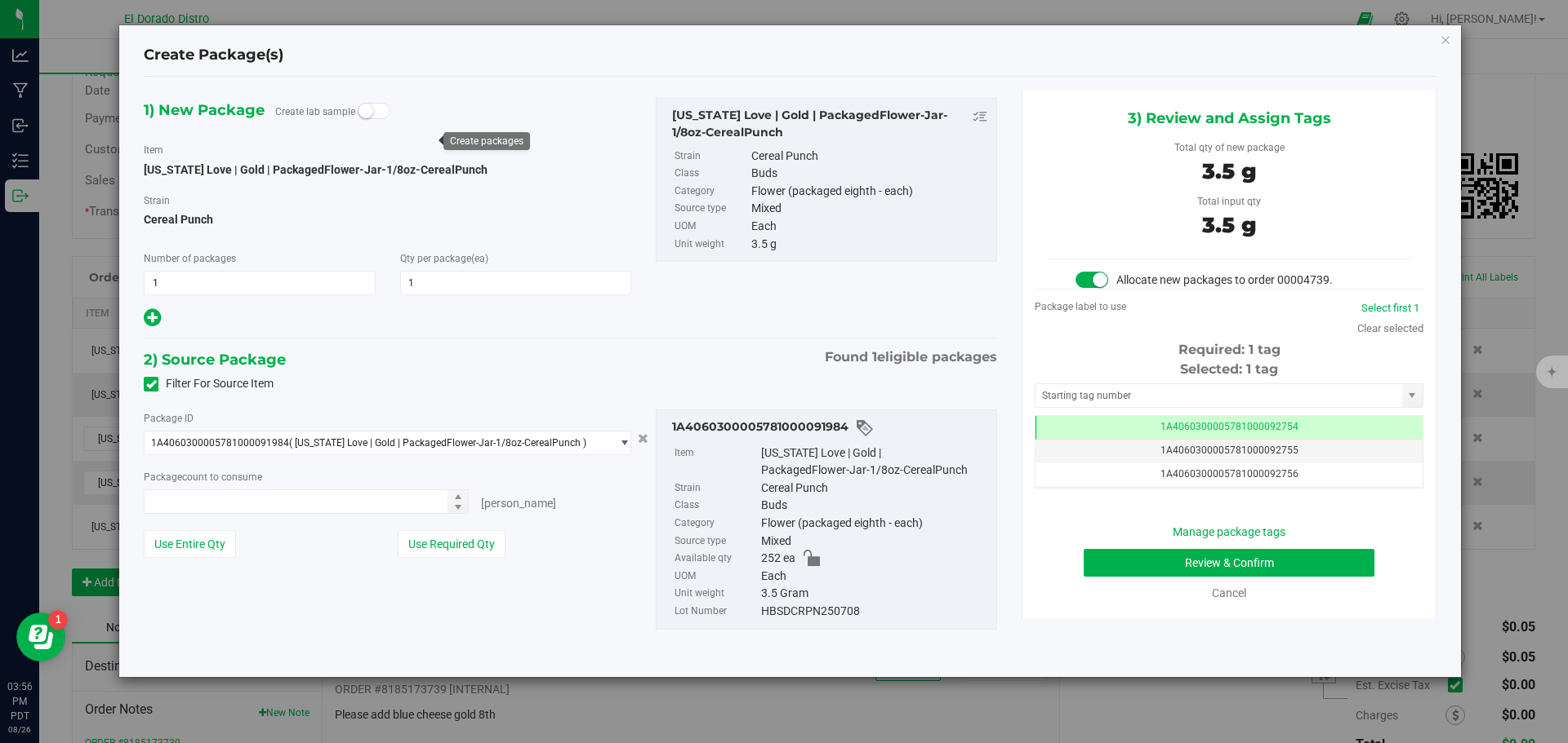
type input "1 ea"
click at [1103, 570] on button "Review & Confirm" at bounding box center [1229, 563] width 291 height 28
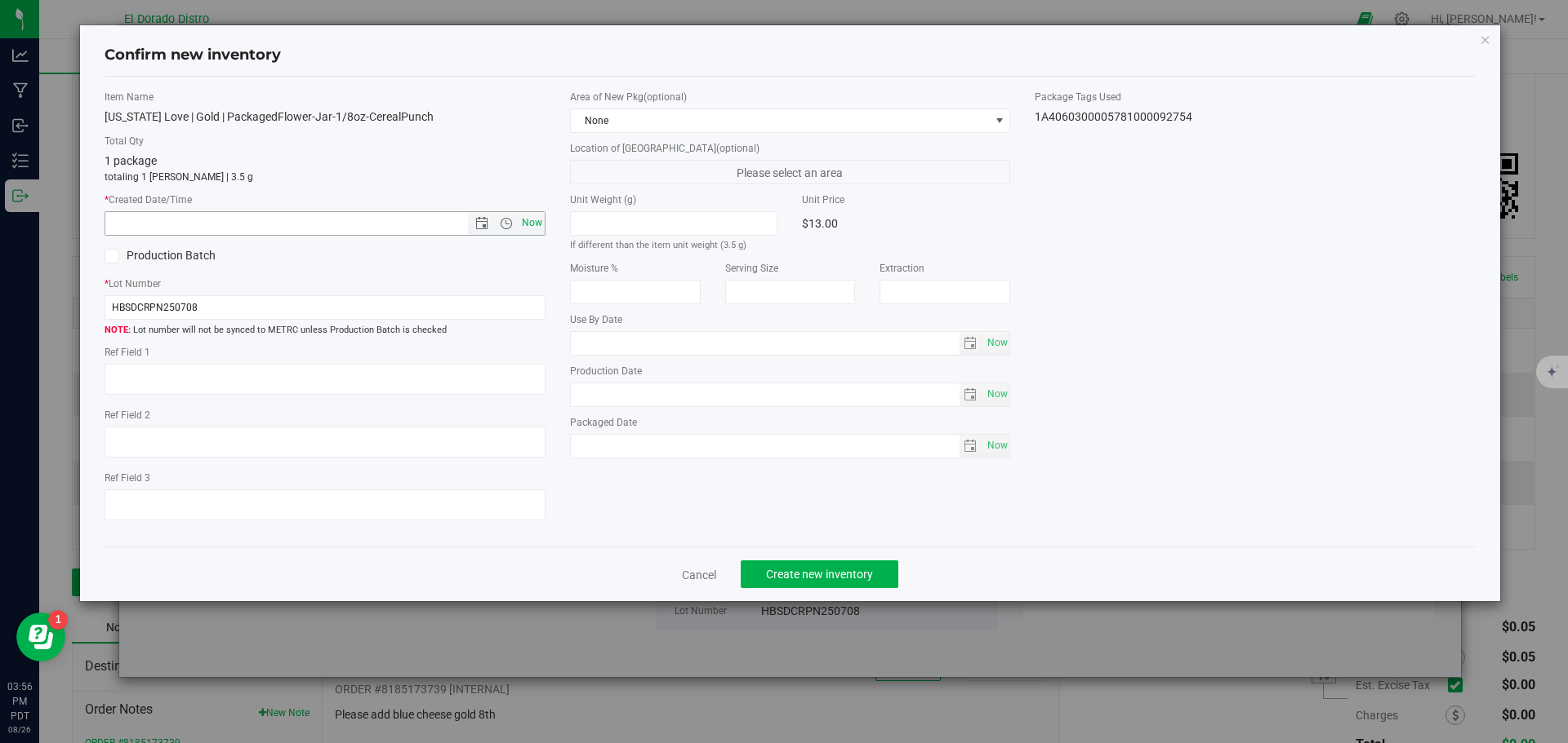
click at [539, 222] on span "Now" at bounding box center [531, 223] width 28 height 24
type input "8/26/2025 3:56 PM"
click at [788, 573] on span "Create new inventory" at bounding box center [819, 574] width 107 height 13
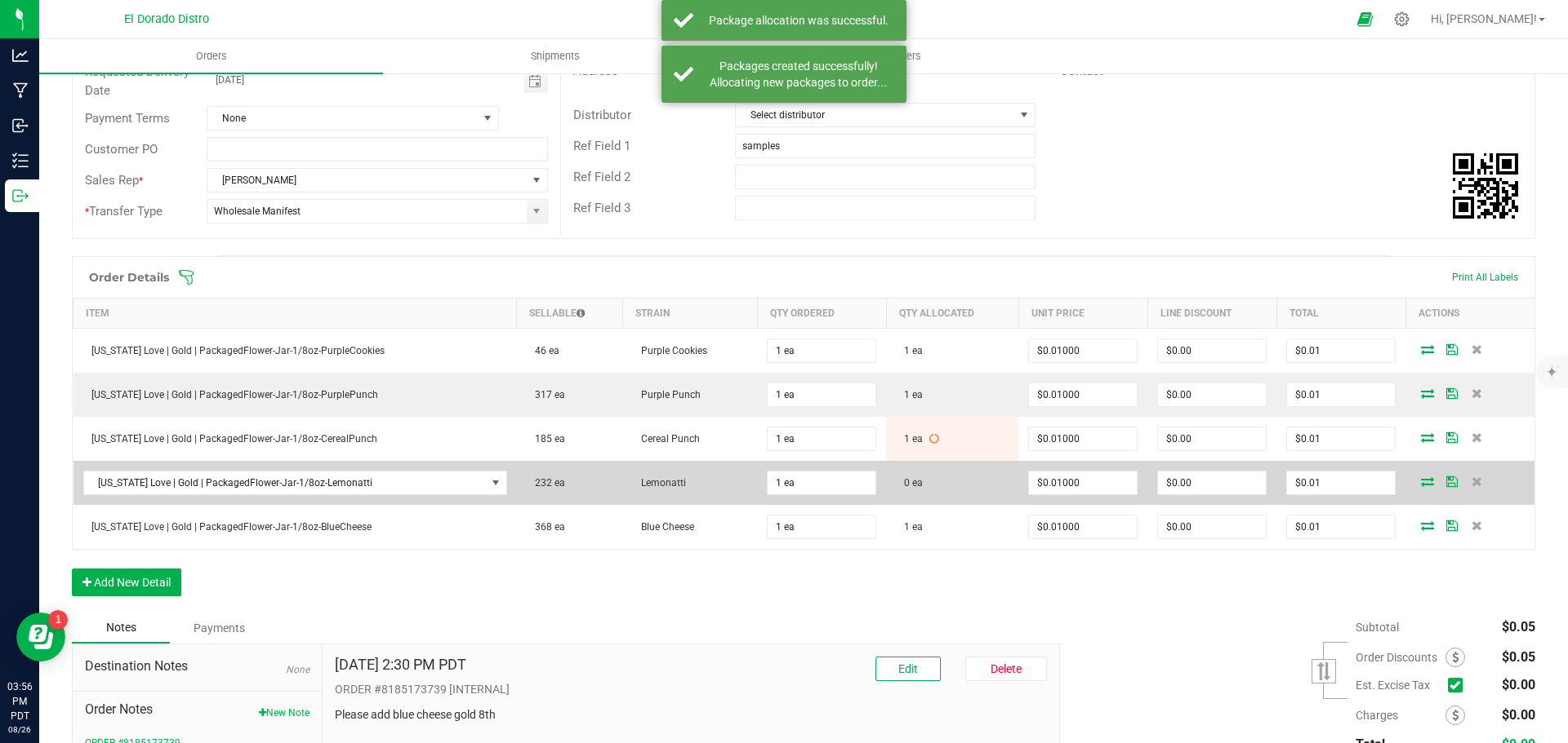
click at [1420, 481] on icon at bounding box center [1426, 481] width 13 height 9
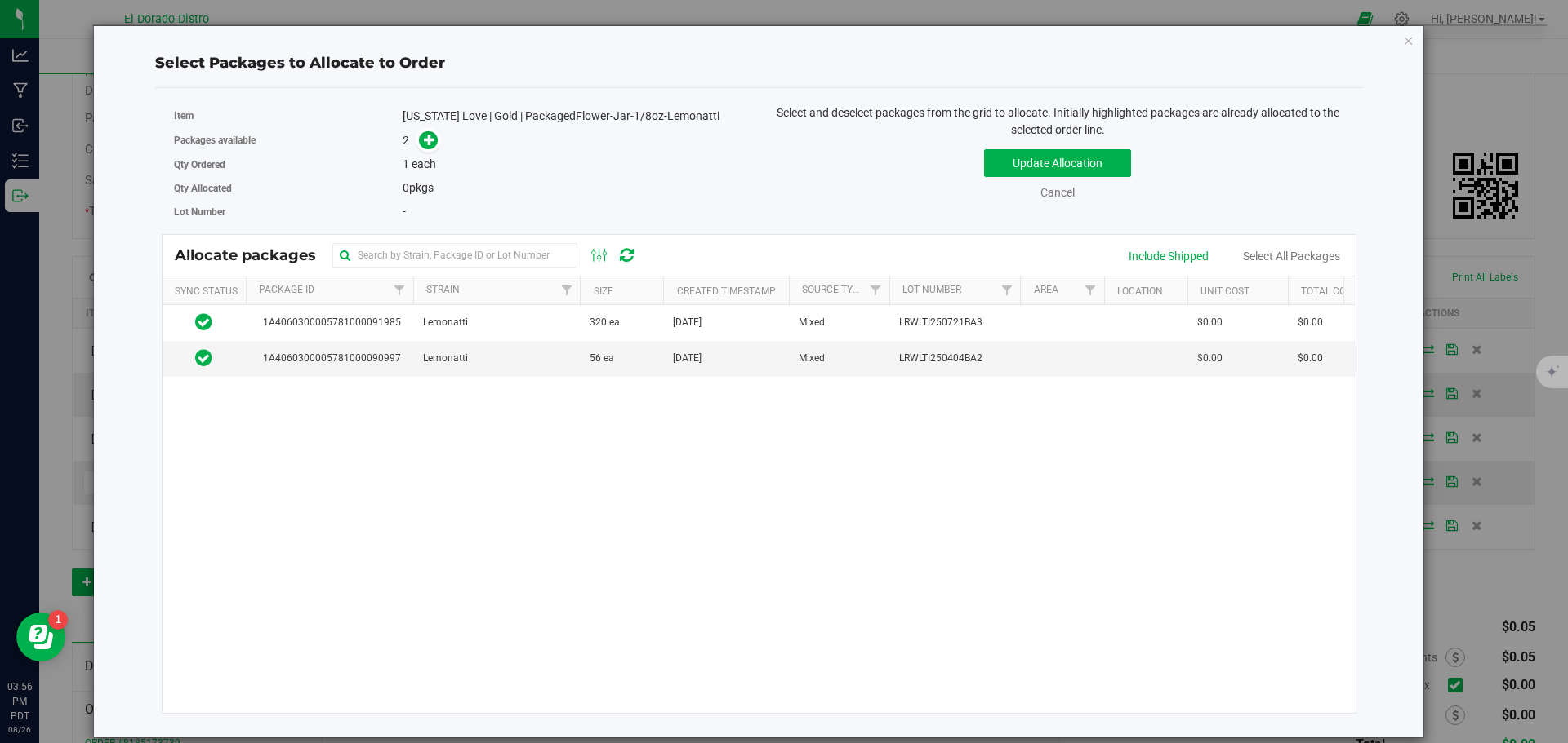
drag, startPoint x: 974, startPoint y: 287, endPoint x: 1023, endPoint y: 291, distance: 49.2
click at [1023, 291] on div "Sync Status Package Id Strain Size Created Timestamp Source Type Lot Number Are…" at bounding box center [754, 291] width 1183 height 28
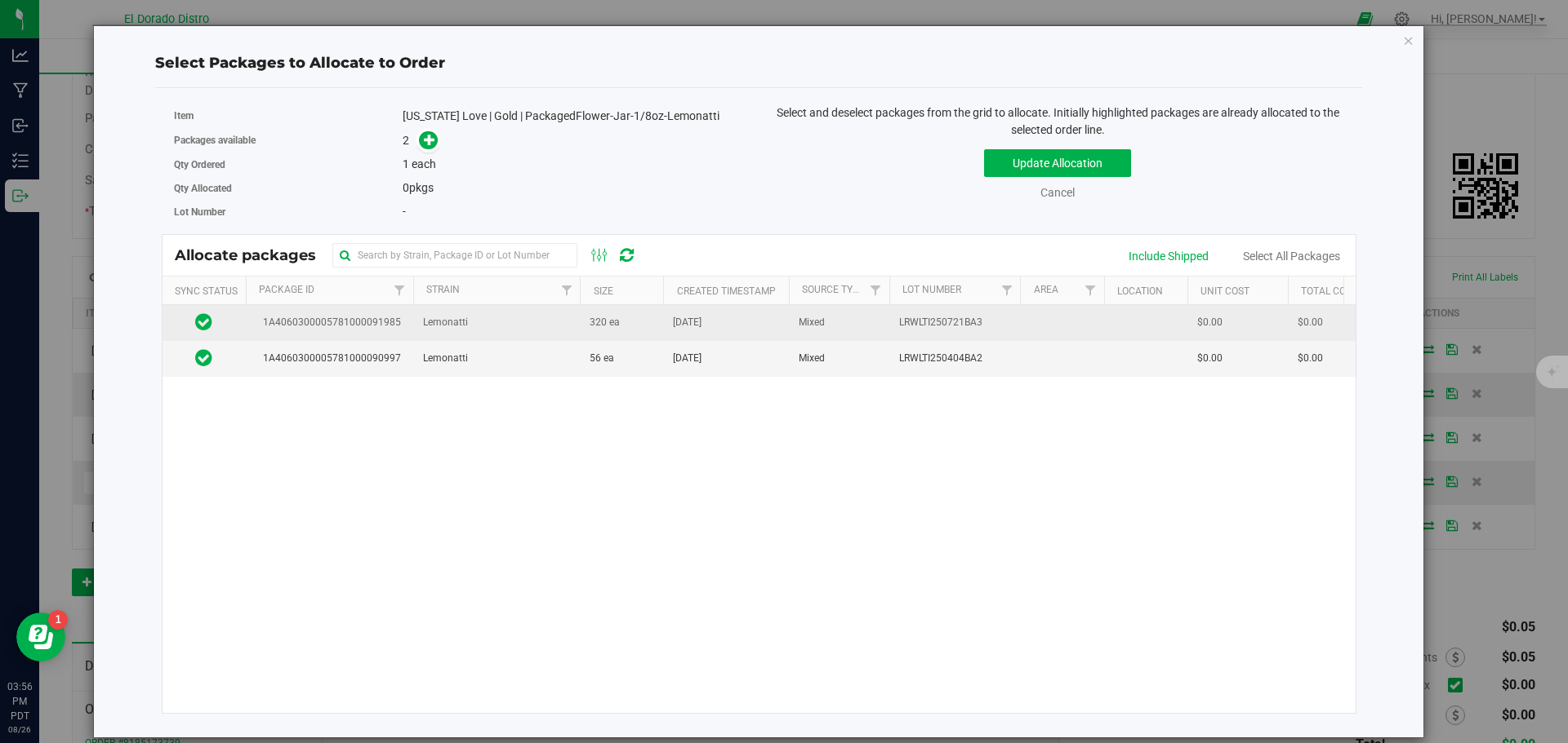
click at [789, 321] on td "Mixed" at bounding box center [839, 323] width 101 height 36
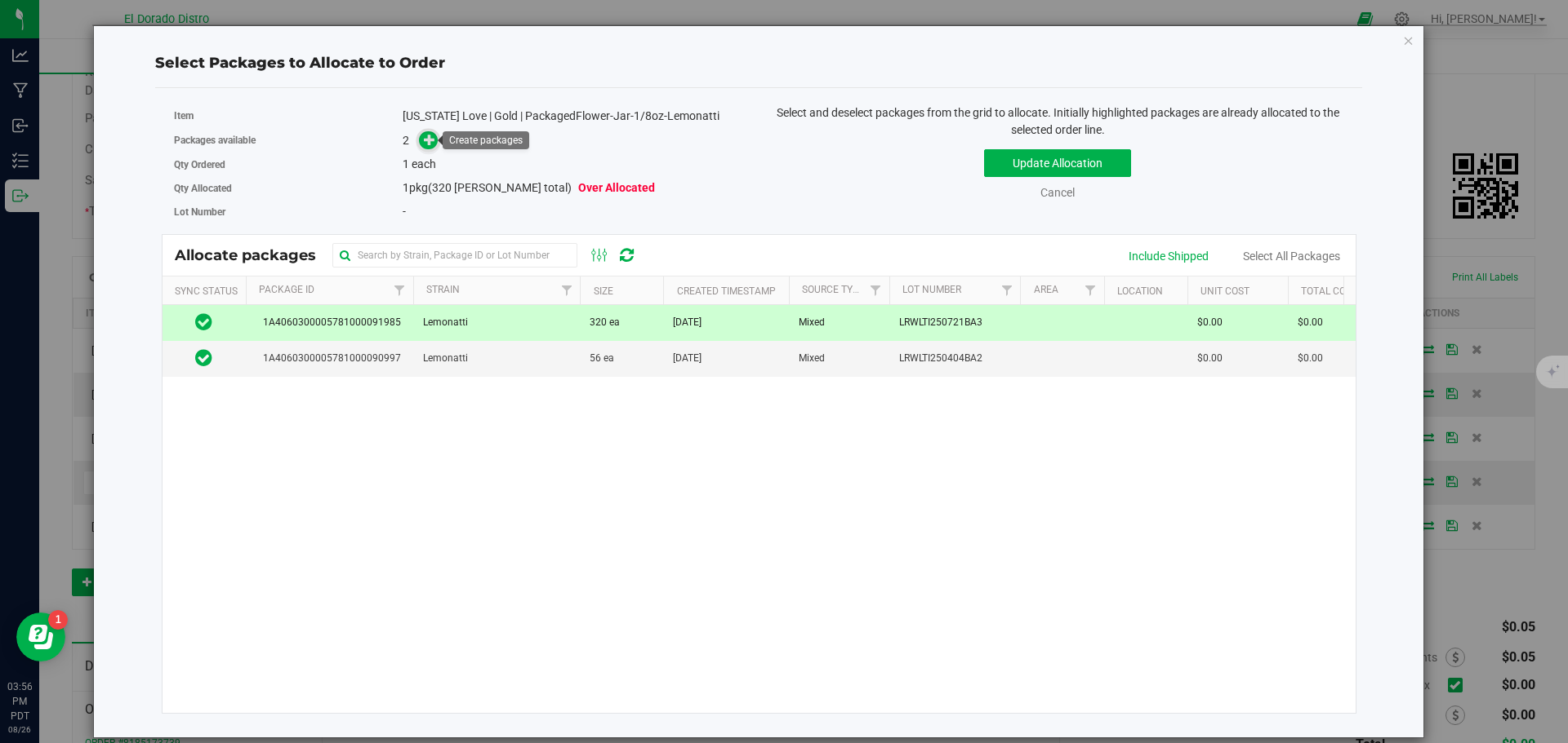
click at [429, 140] on icon at bounding box center [429, 139] width 11 height 11
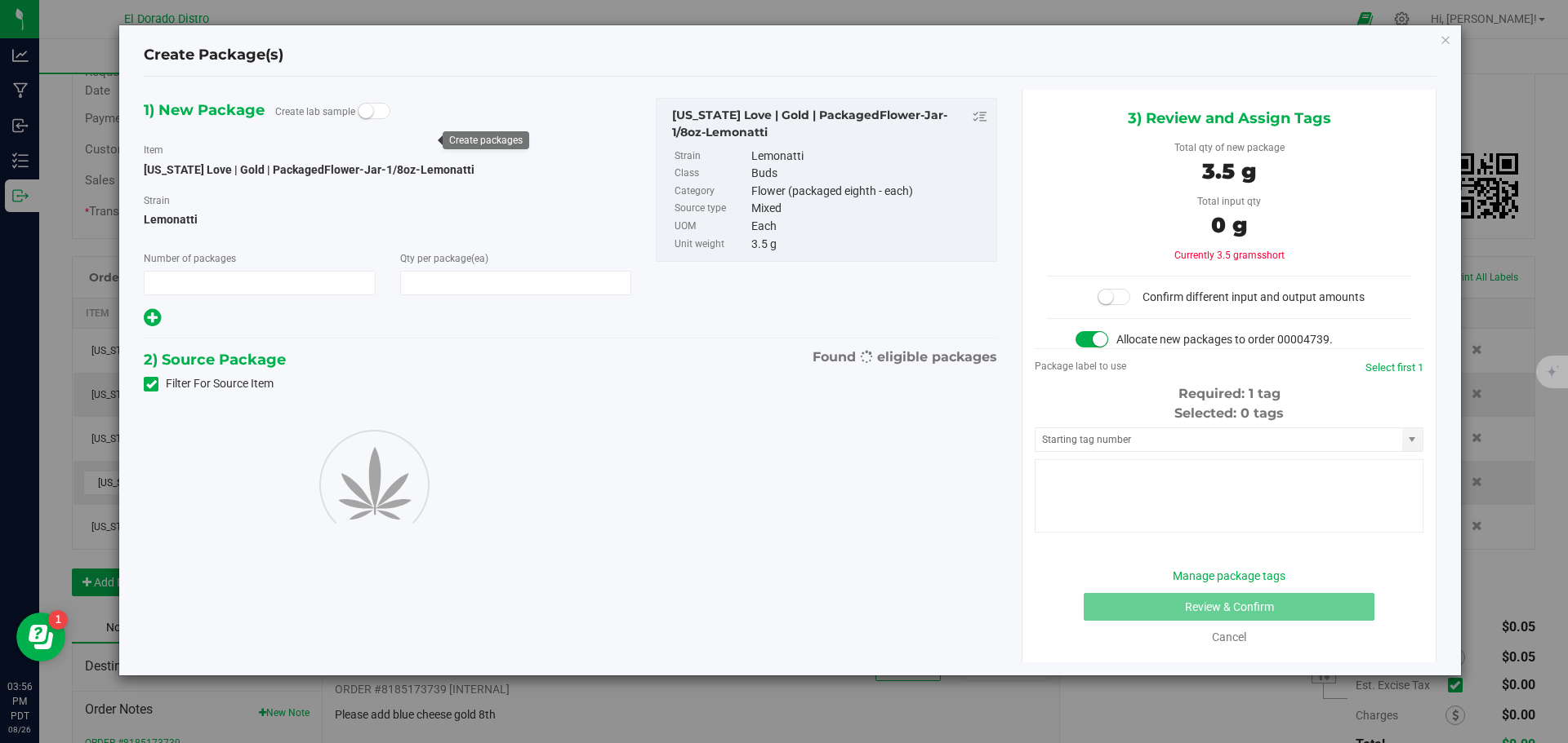
type input "1"
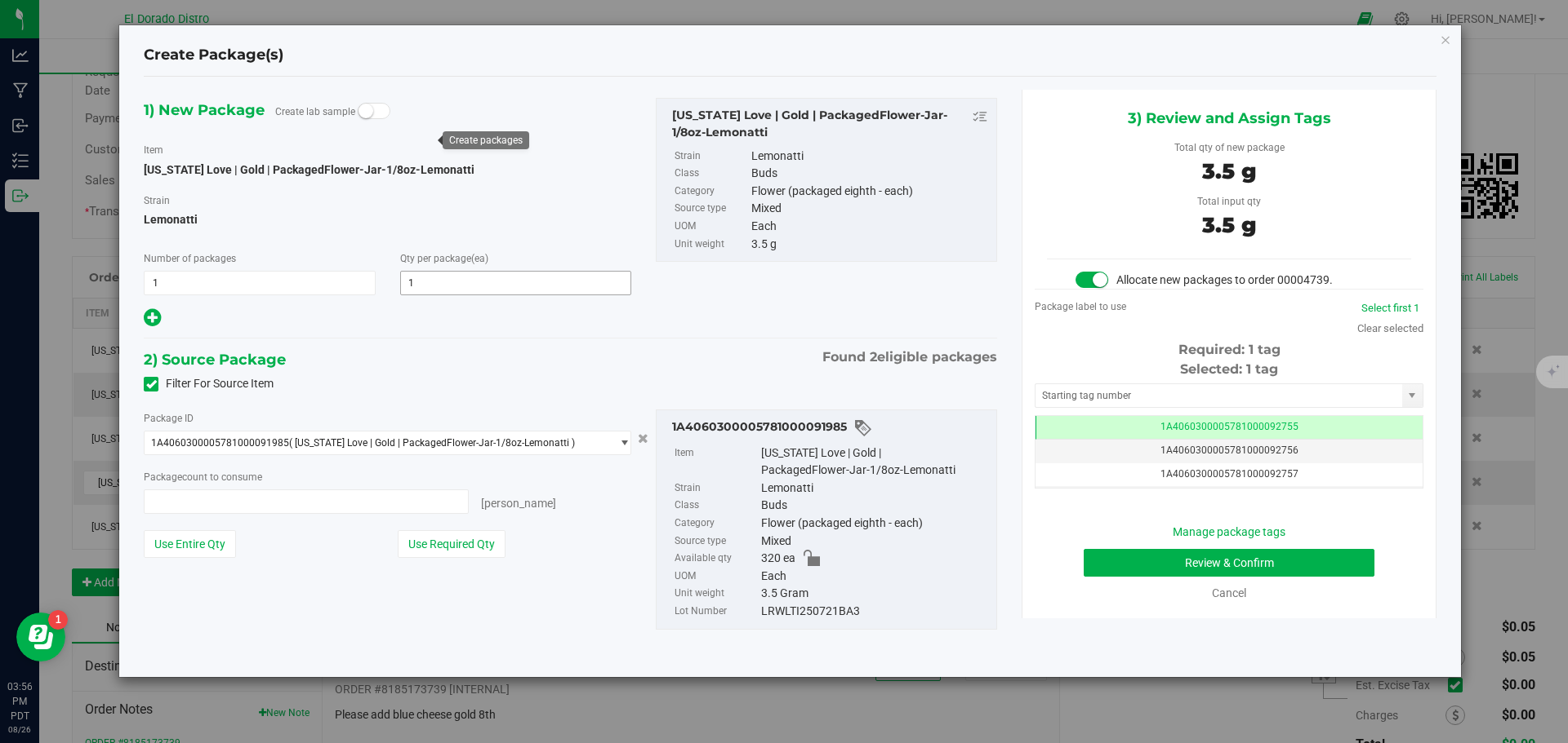
type input "1 ea"
click at [1096, 556] on button "Review & Confirm" at bounding box center [1229, 563] width 291 height 28
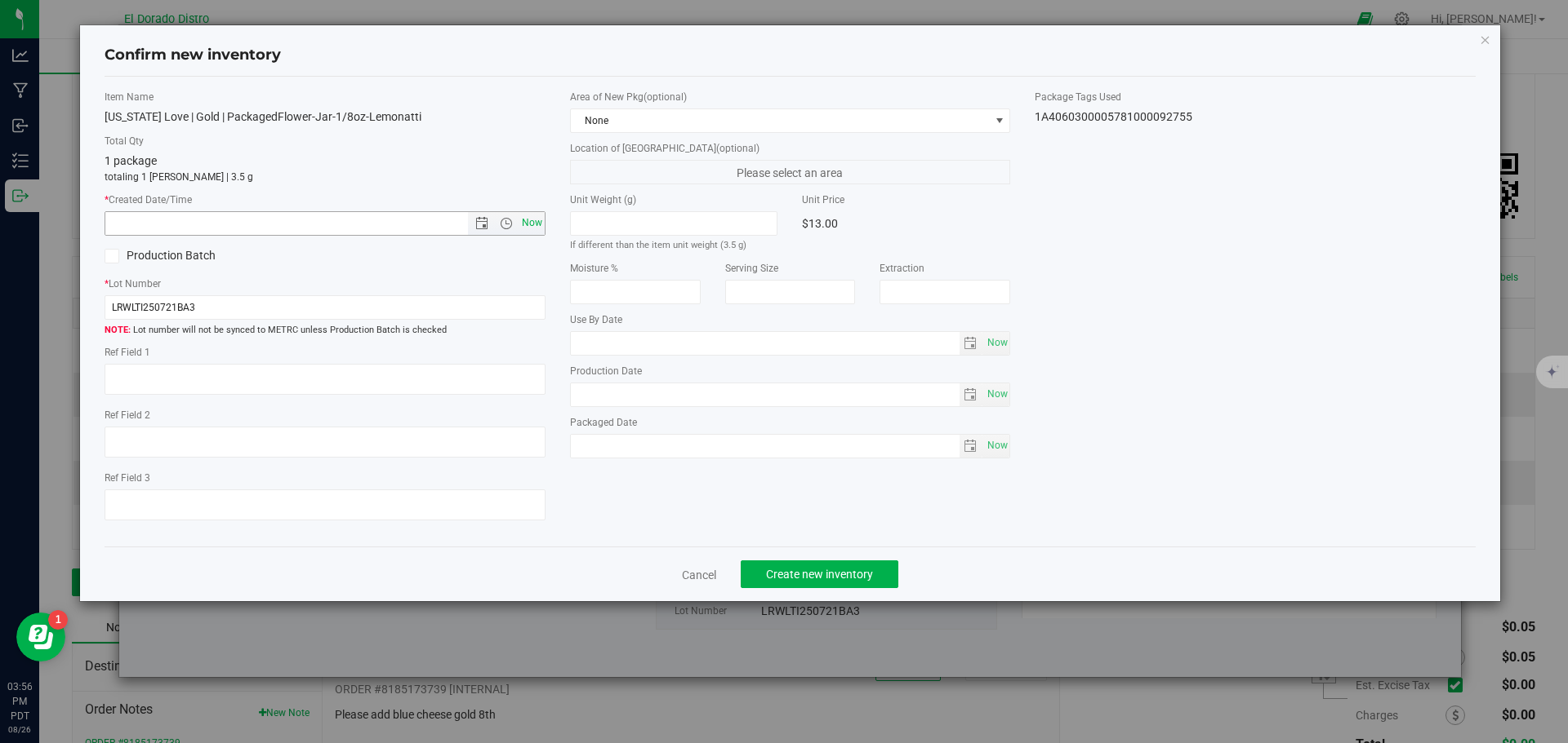
click at [536, 227] on span "Now" at bounding box center [531, 223] width 28 height 24
type input "8/26/2025 3:56 PM"
click at [760, 567] on button "Create new inventory" at bounding box center [819, 574] width 158 height 28
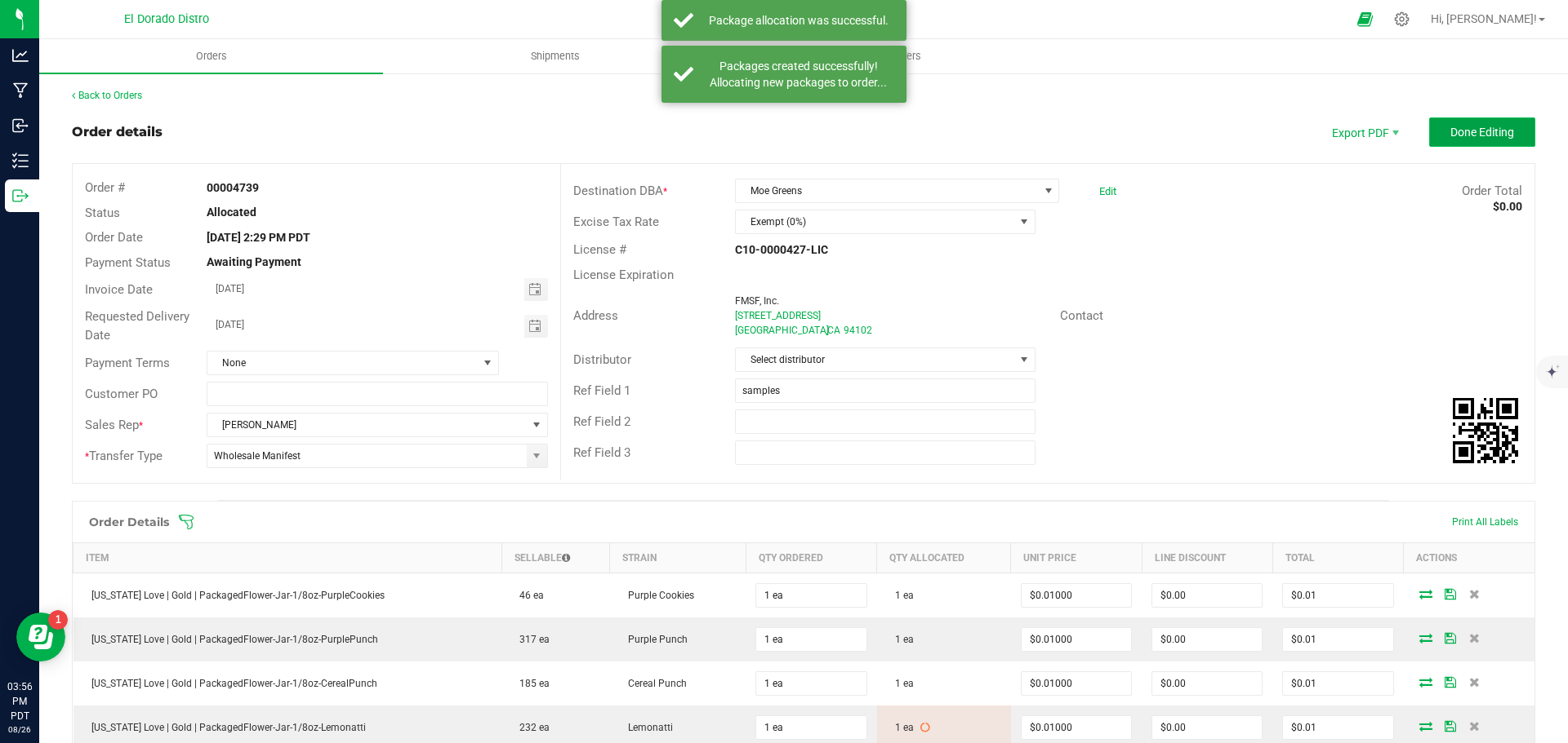
click at [1458, 126] on span "Done Editing" at bounding box center [1482, 131] width 64 height 13
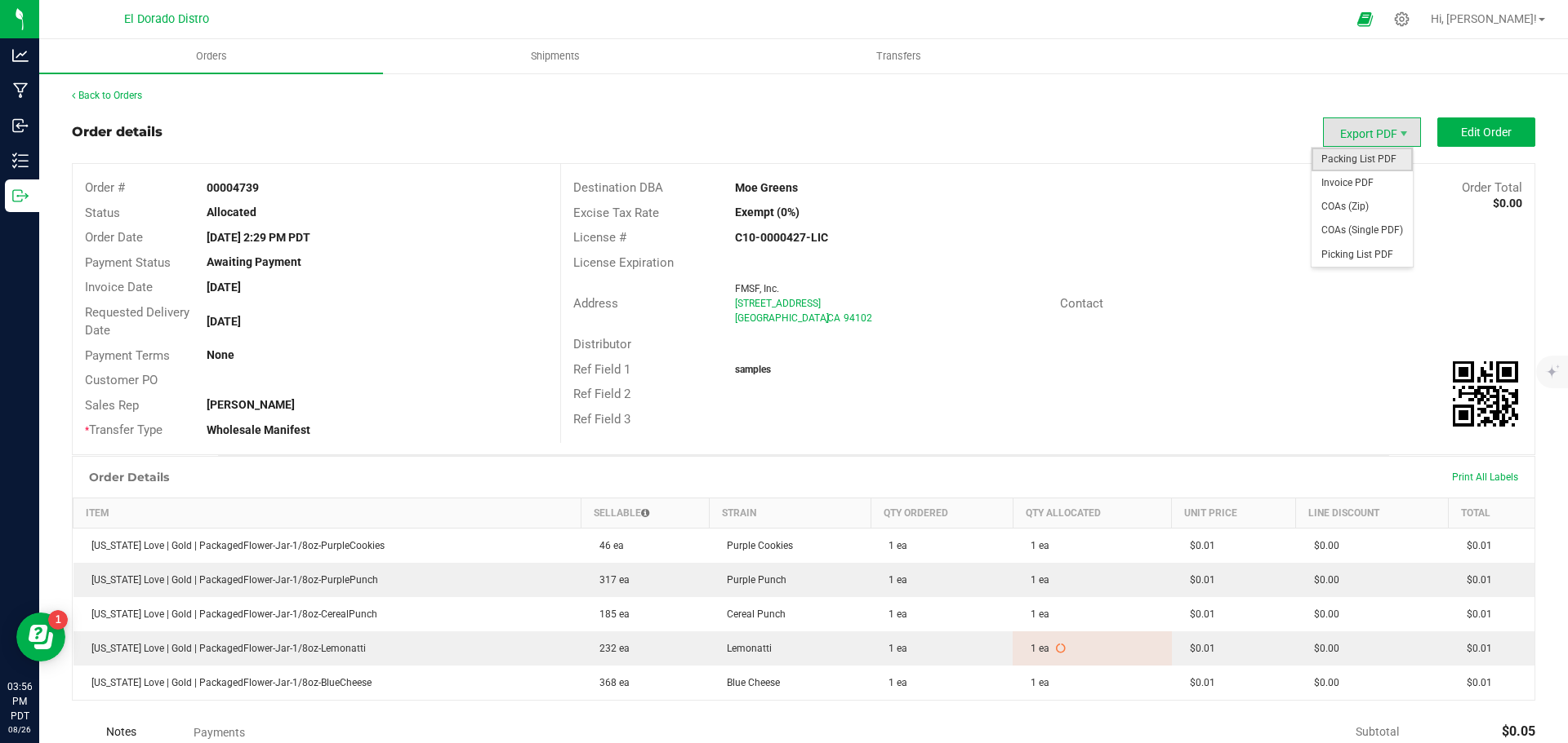
click at [1355, 155] on span "Packing List PDF" at bounding box center [1362, 159] width 101 height 24
click at [1377, 231] on span "COAs (Single PDF)" at bounding box center [1362, 231] width 101 height 24
click at [1361, 182] on span "Invoice PDF" at bounding box center [1362, 183] width 101 height 24
click at [535, 48] on uib-tab-heading "Shipments" at bounding box center [554, 56] width 342 height 32
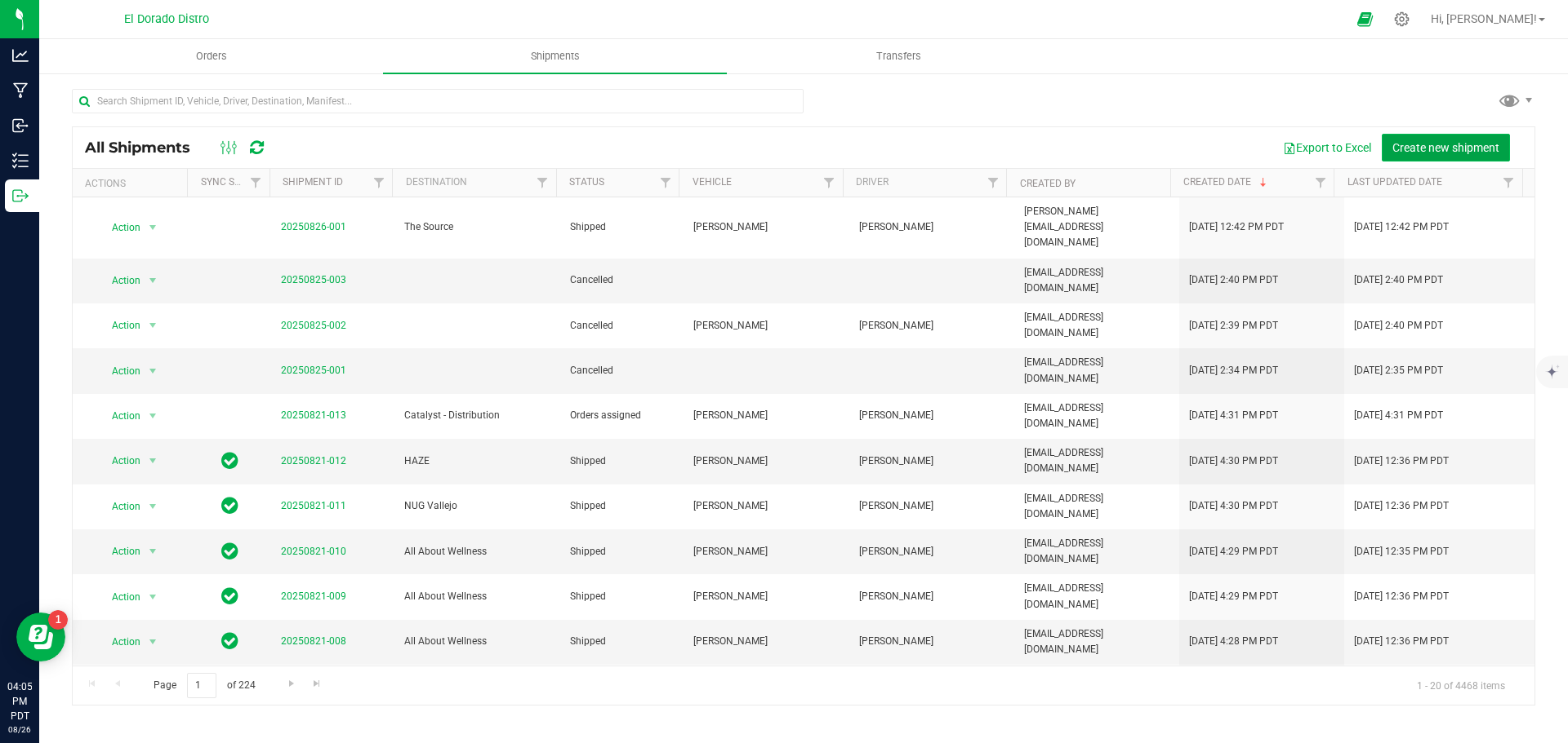
click at [1405, 144] on span "Create new shipment" at bounding box center [1445, 147] width 107 height 13
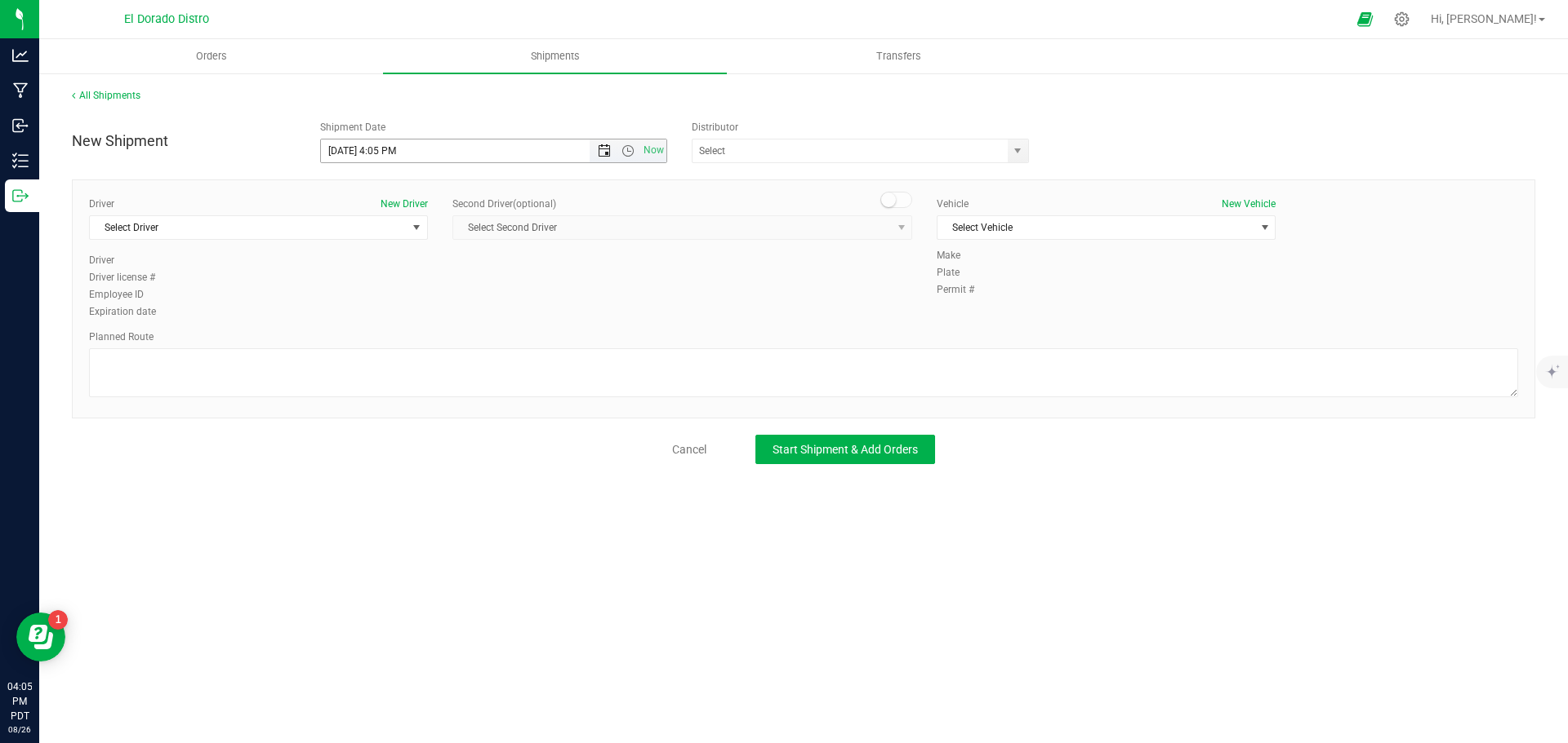
click at [605, 152] on span "Open the date view" at bounding box center [604, 151] width 13 height 13
click at [405, 337] on link "27" at bounding box center [407, 343] width 24 height 26
type input "8/27/2025 4:05 PM"
click at [391, 306] on div "Expiration date" at bounding box center [257, 311] width 338 height 14
click at [345, 235] on span "Select Driver" at bounding box center [248, 228] width 317 height 23
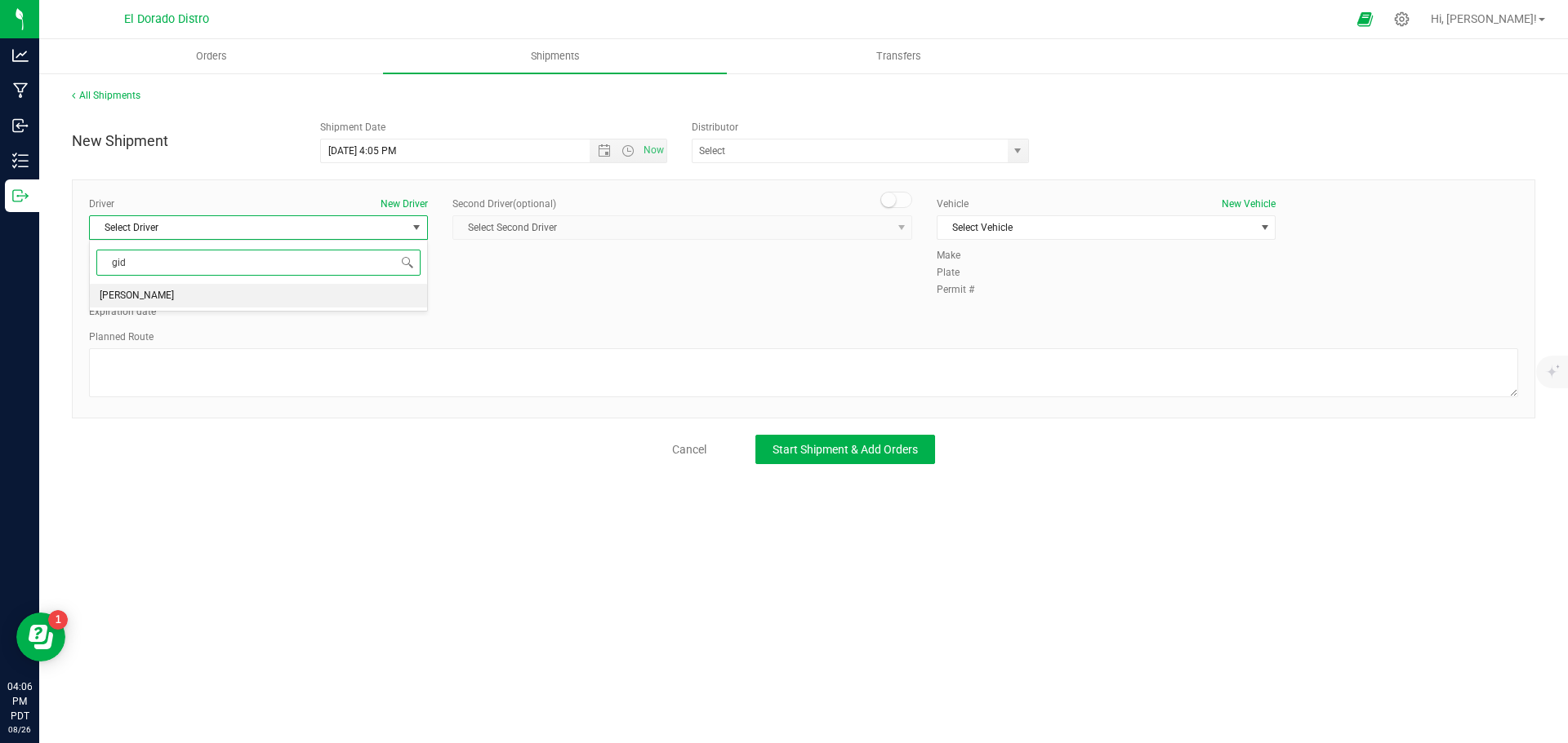
click at [288, 294] on li "[PERSON_NAME]" at bounding box center [258, 296] width 338 height 25
type input "gid"
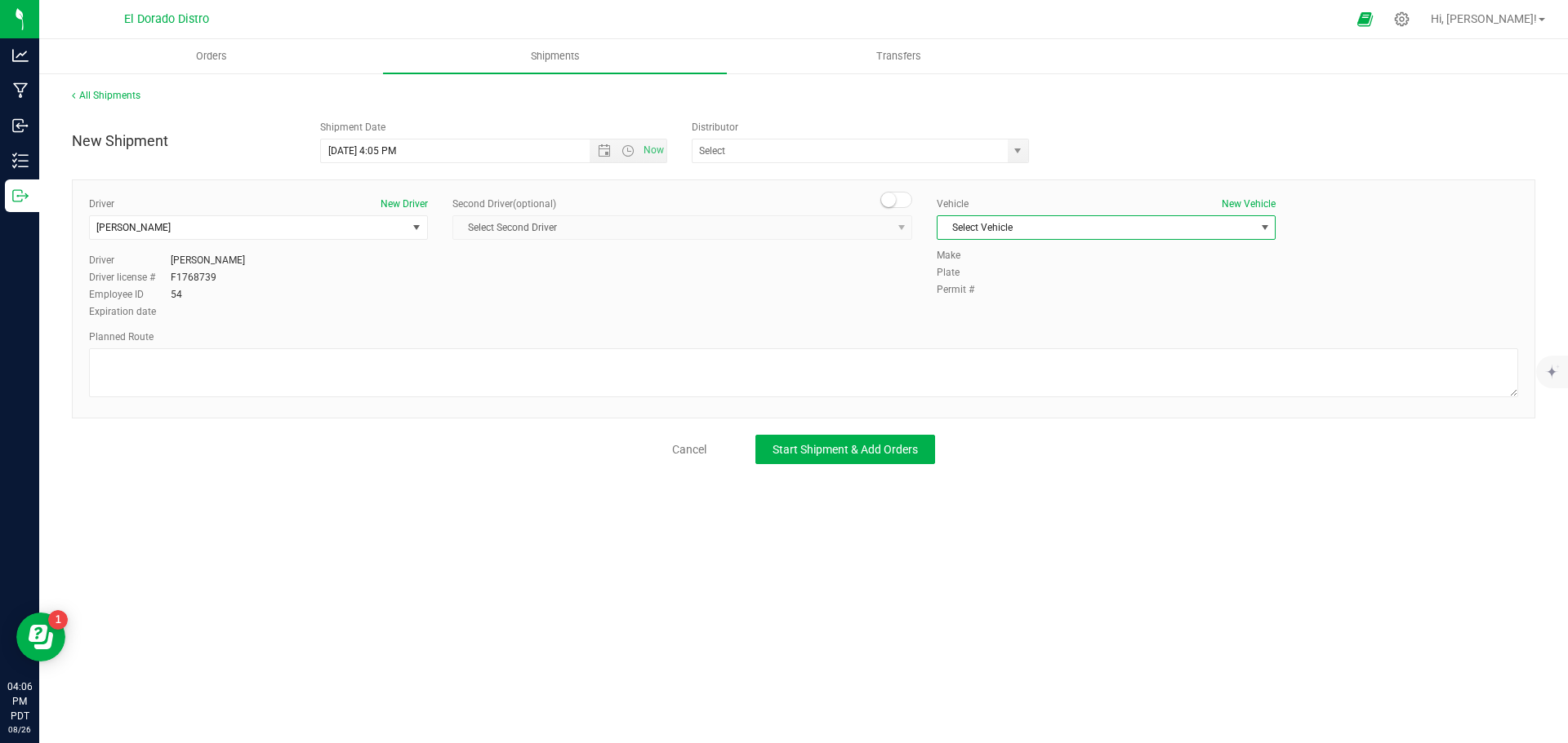
click at [961, 226] on span "Select Vehicle" at bounding box center [1096, 228] width 317 height 23
click at [959, 249] on li "[PERSON_NAME]" at bounding box center [1106, 255] width 338 height 25
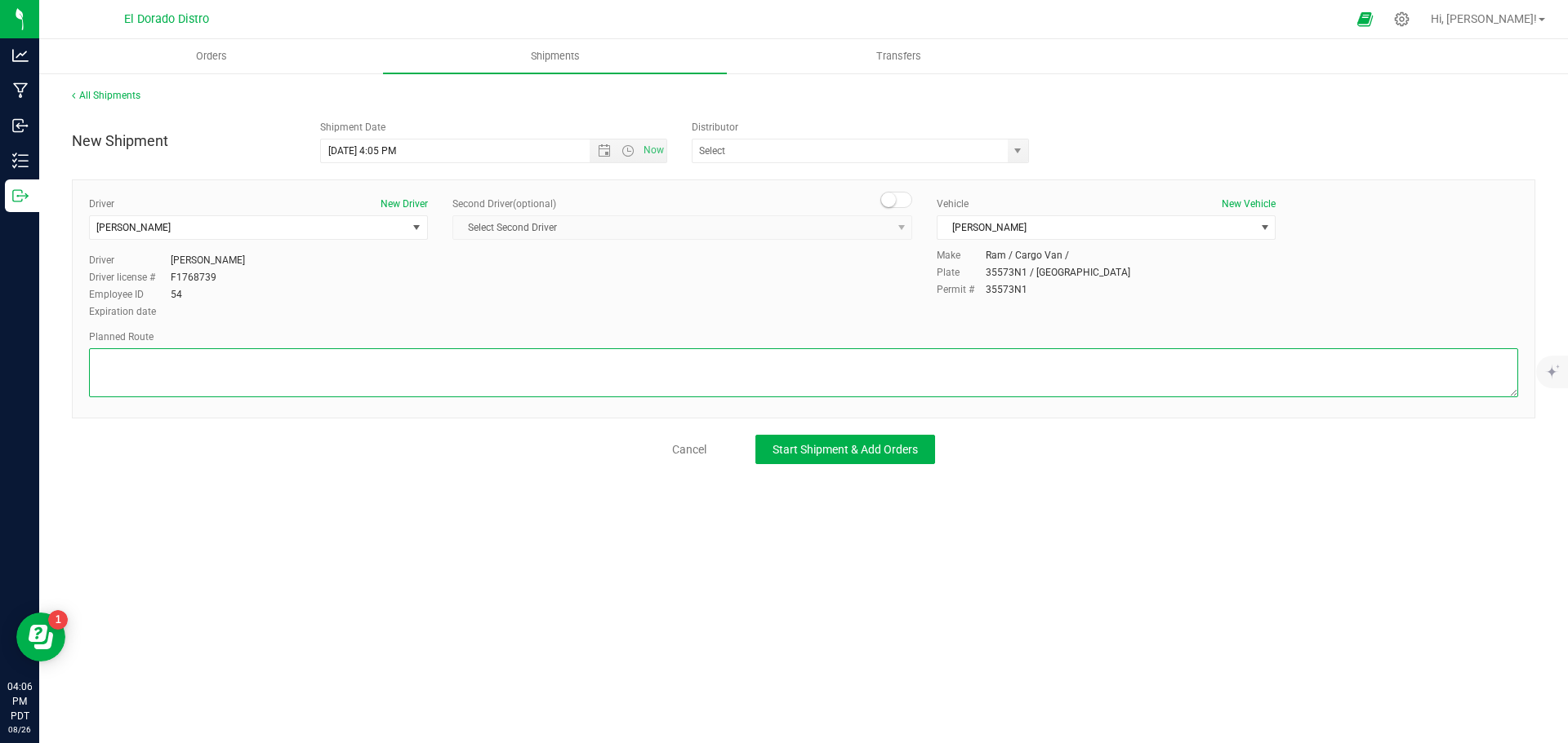
click at [911, 378] on textarea at bounding box center [803, 372] width 1429 height 49
type textarea "Preferred route"
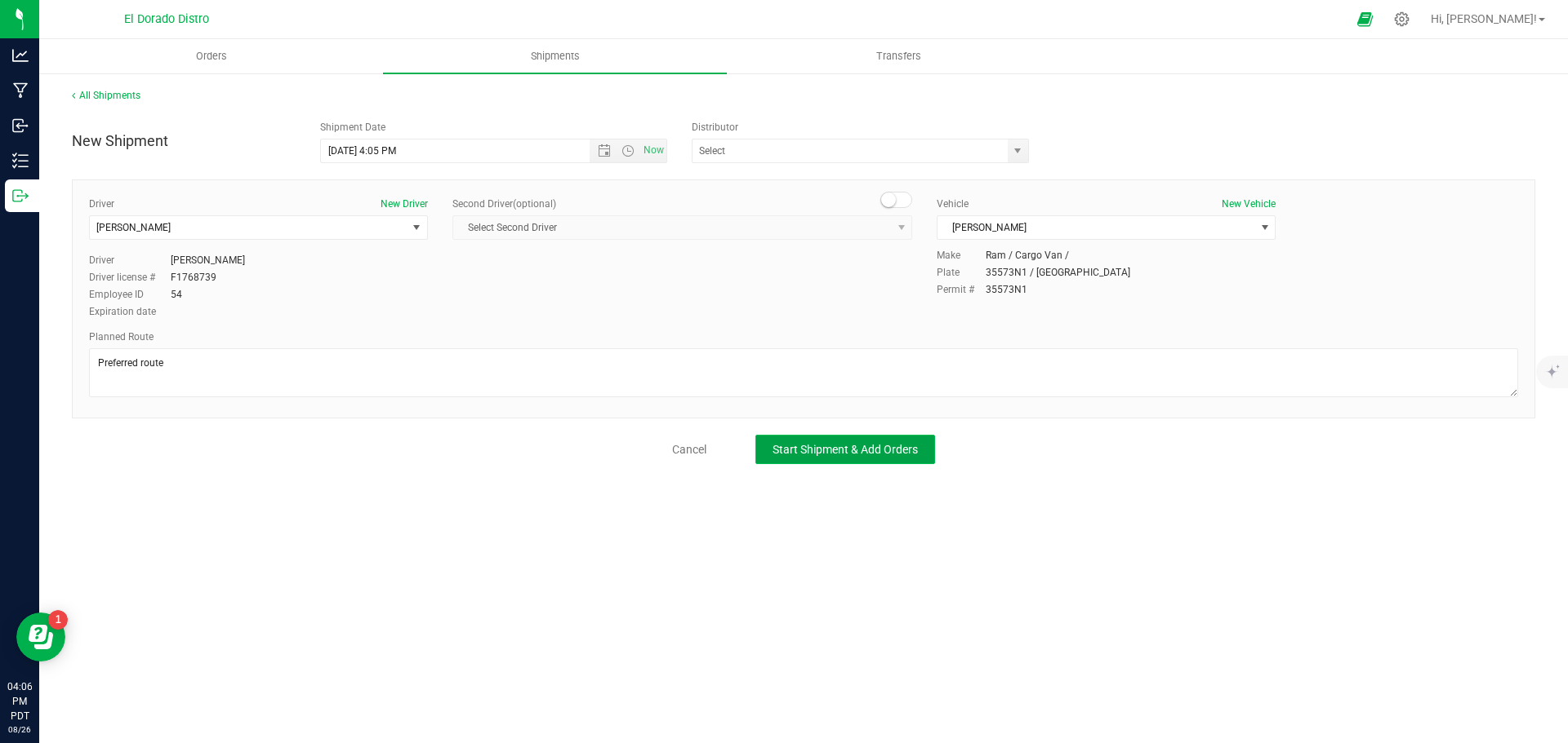
click at [868, 450] on span "Start Shipment & Add Orders" at bounding box center [845, 449] width 145 height 13
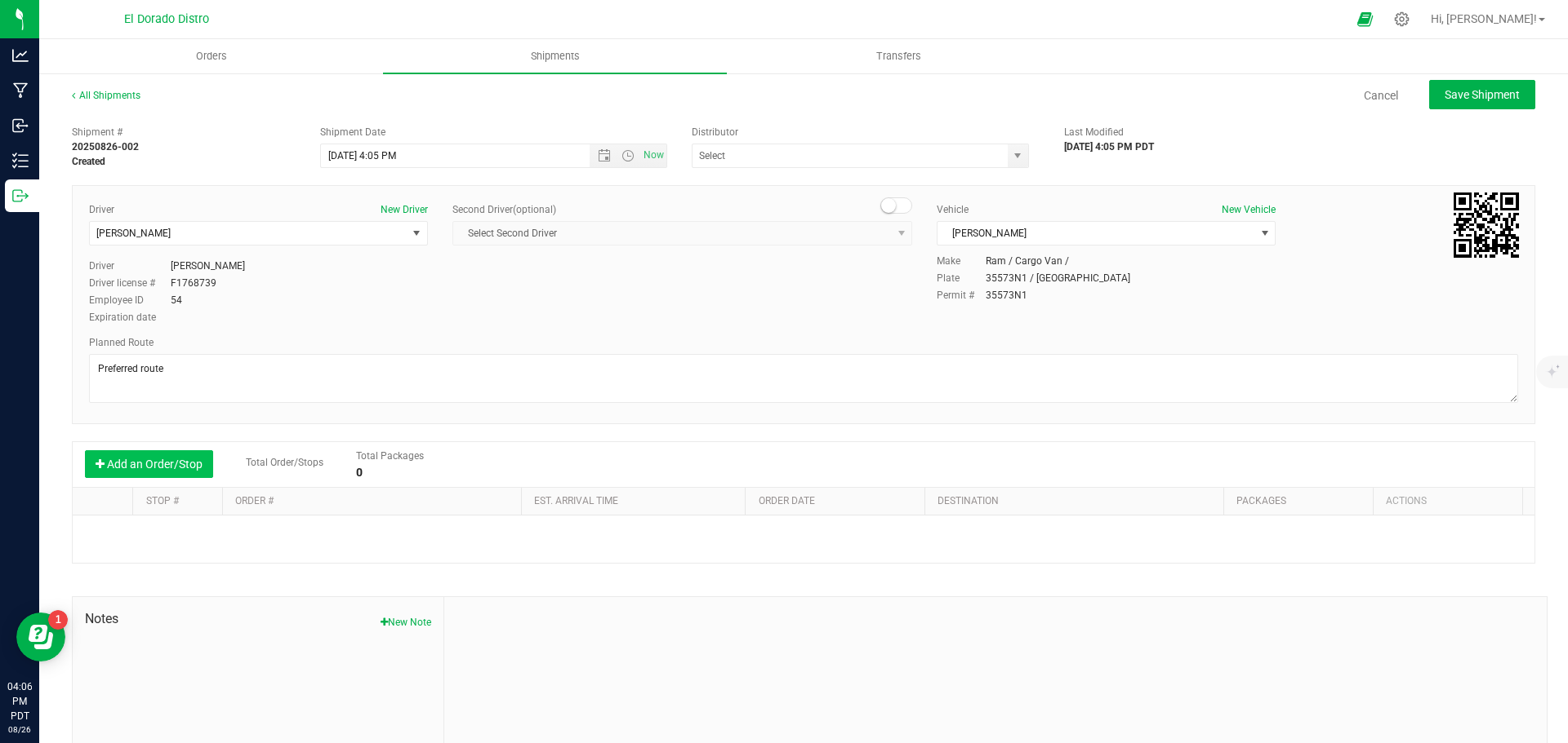
click at [128, 465] on button "Add an Order/Stop" at bounding box center [149, 464] width 128 height 28
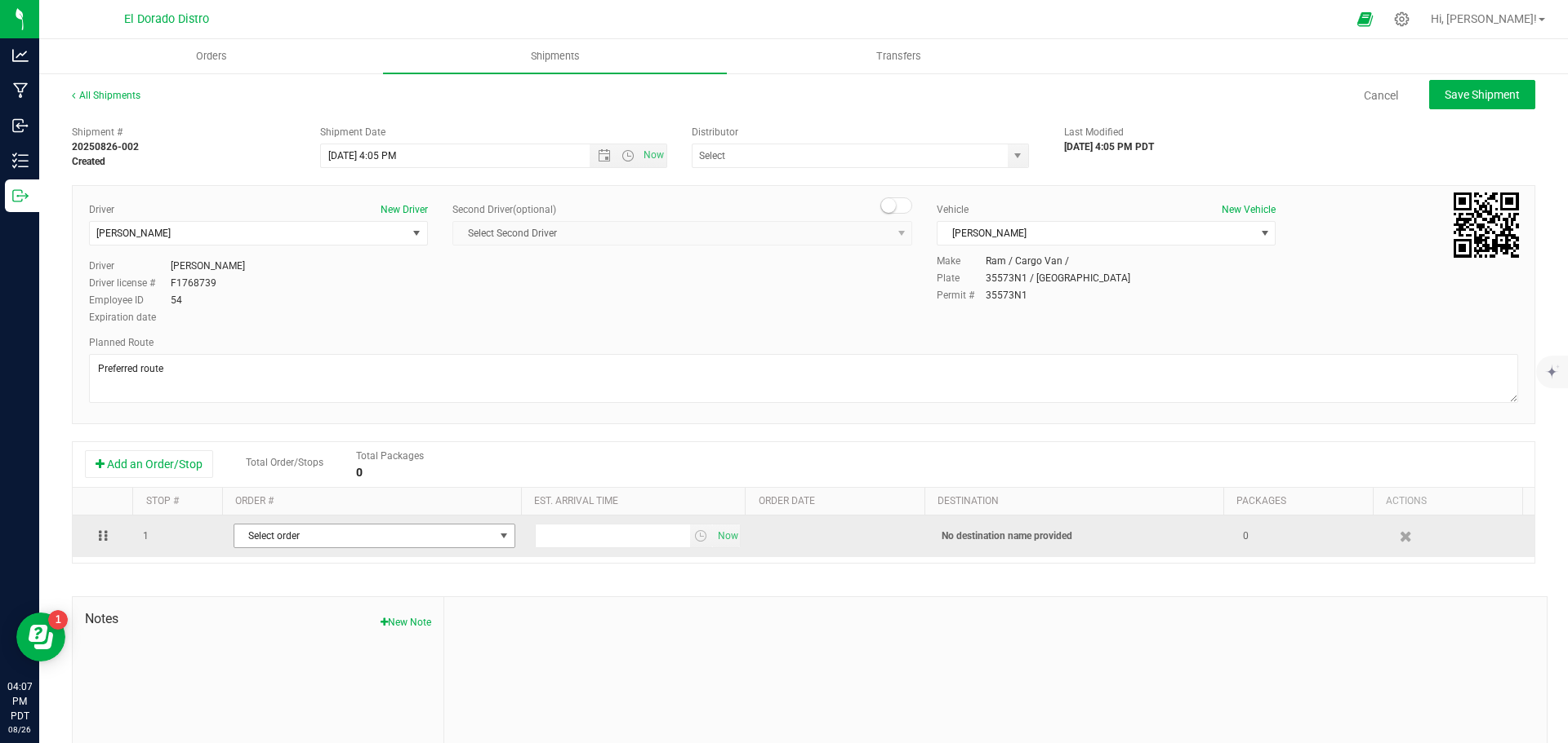
click at [324, 539] on span "Select order" at bounding box center [364, 536] width 260 height 23
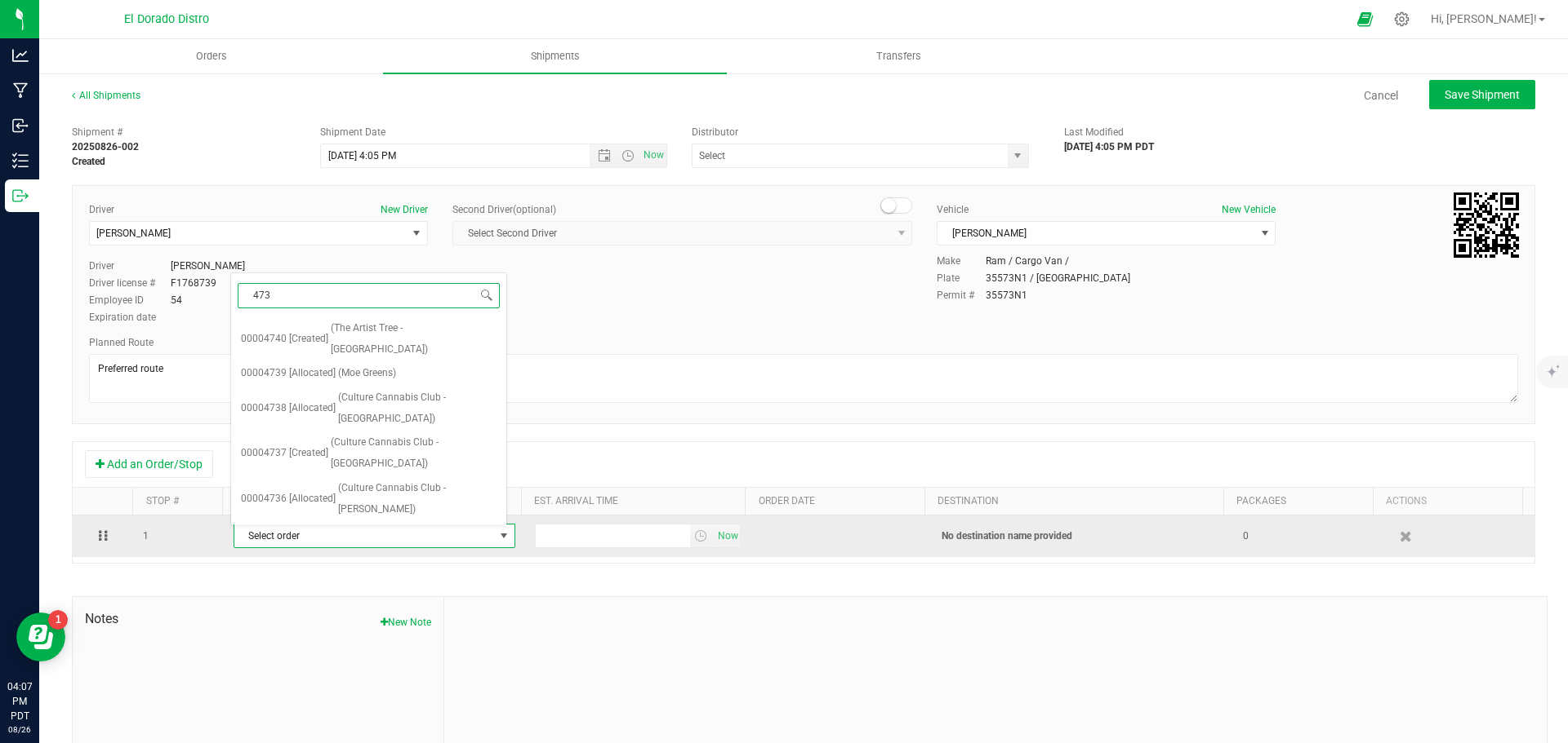
type input "4738"
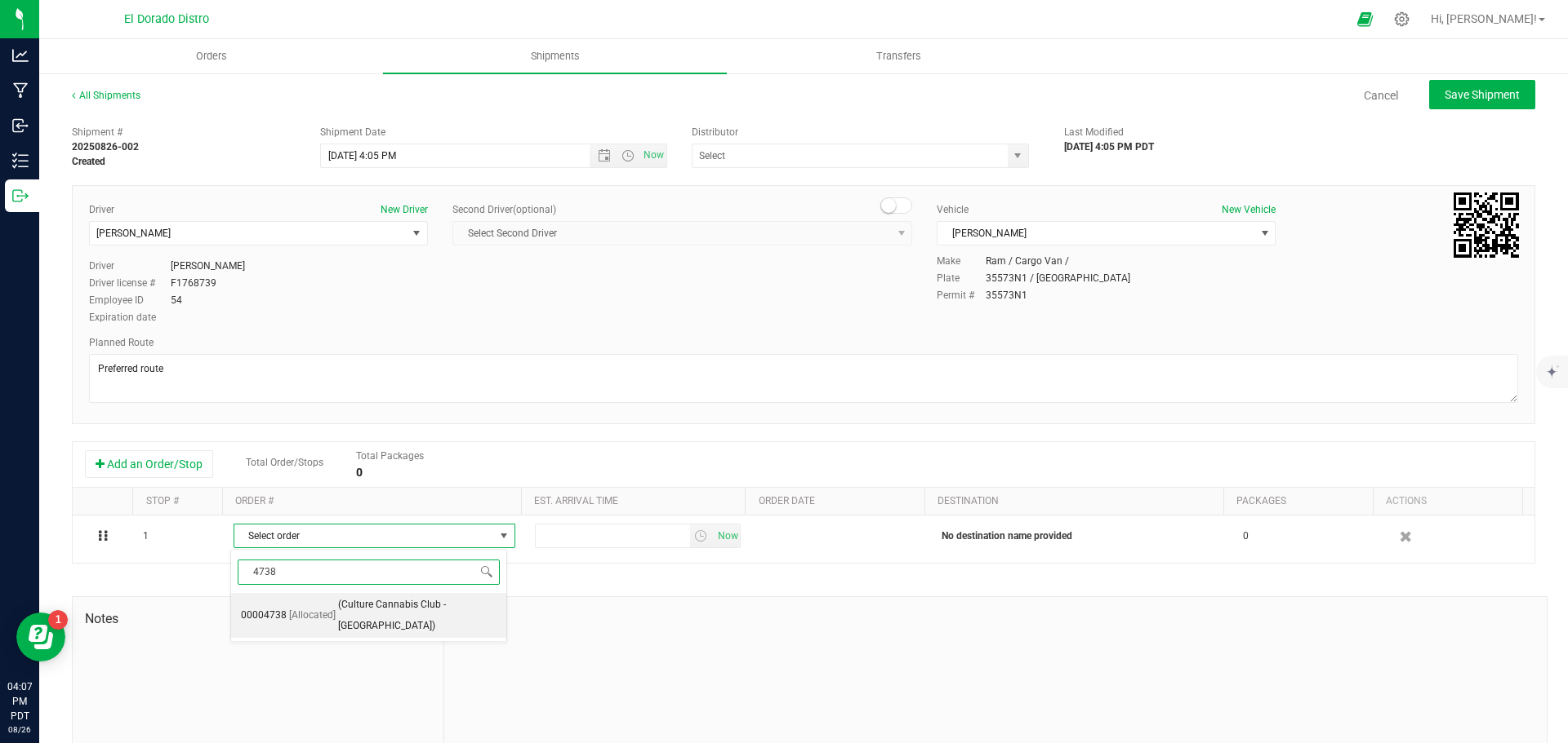
click at [342, 613] on span "(Culture Cannabis Club - Long Beach)" at bounding box center [417, 615] width 159 height 42
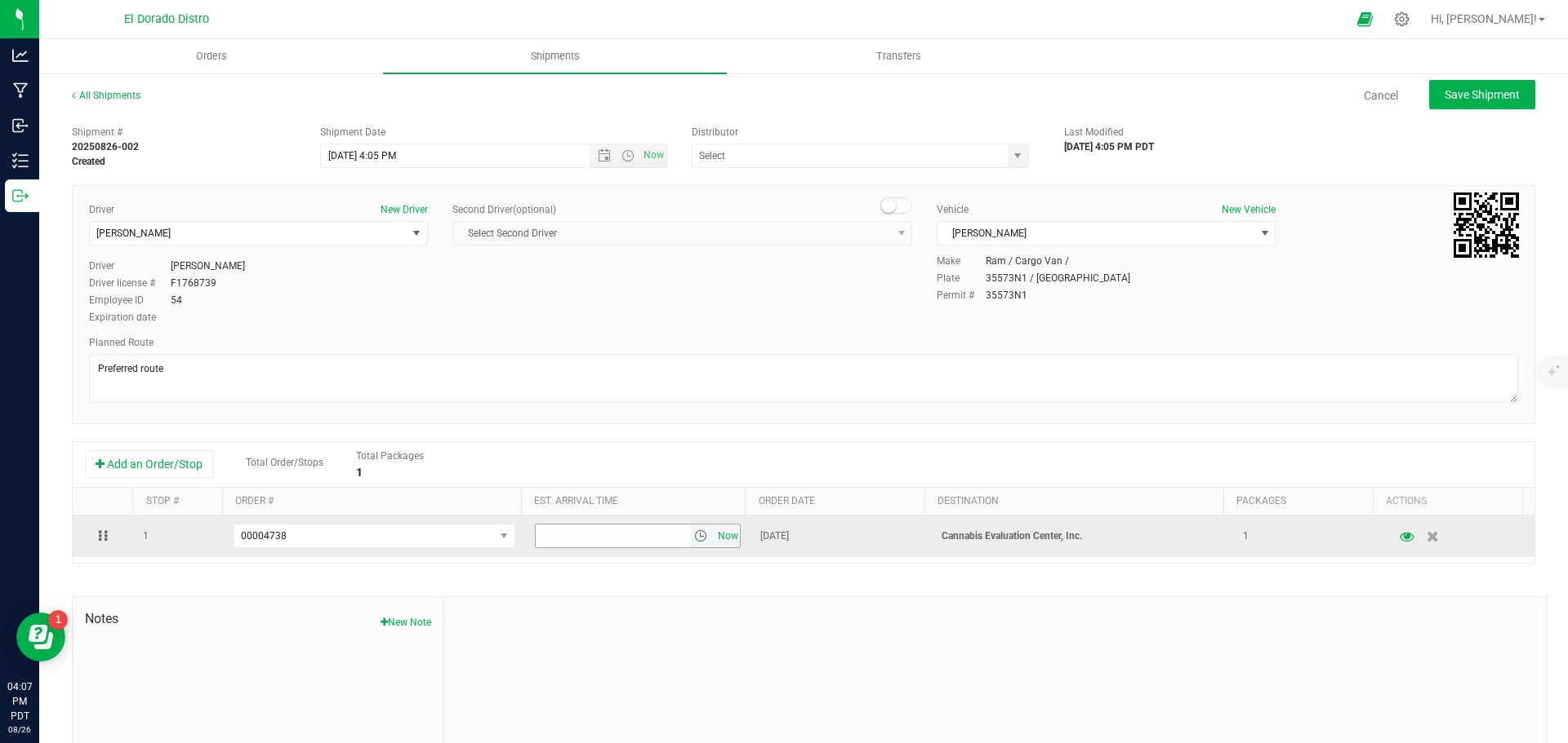
click at [714, 537] on span "Now" at bounding box center [727, 537] width 28 height 24
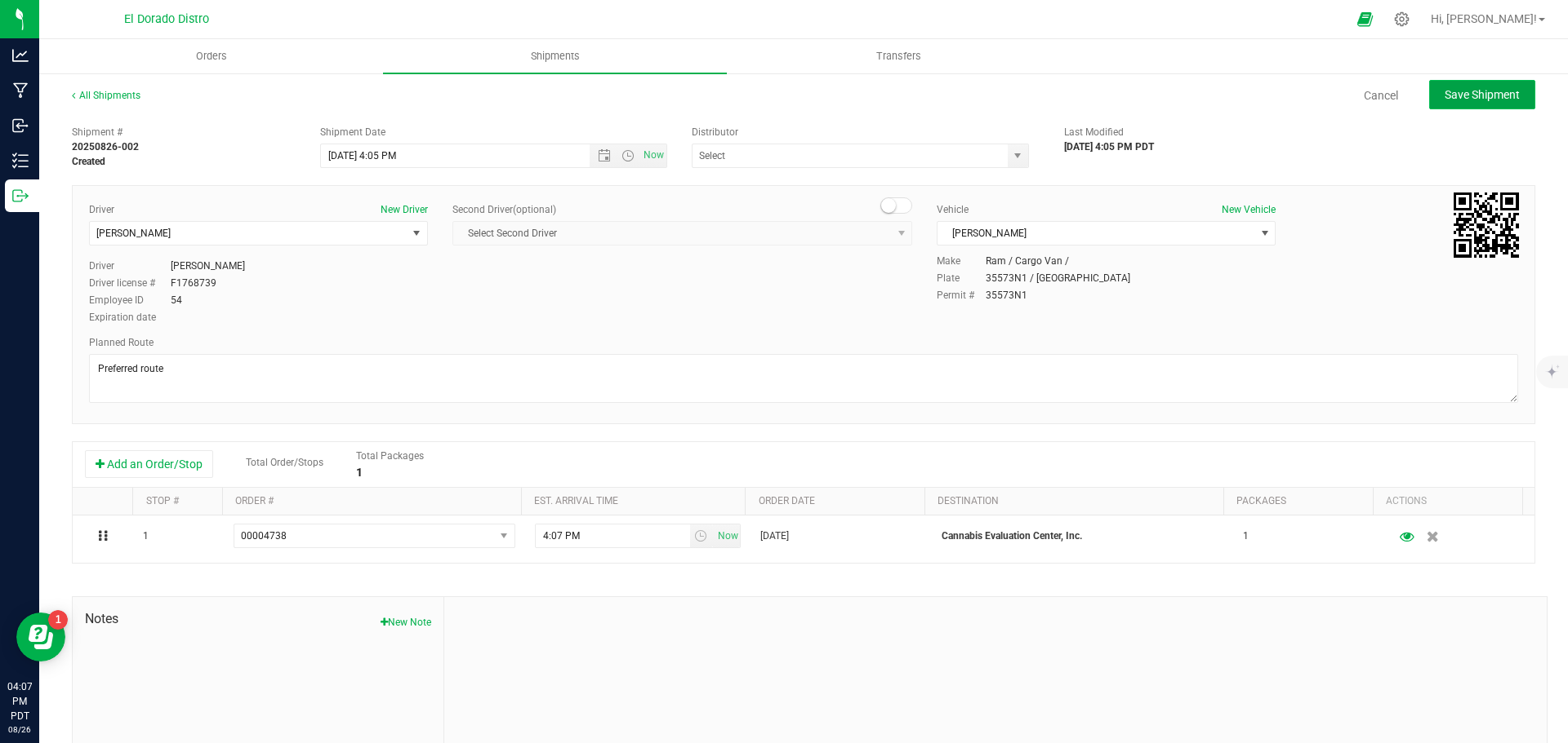
click at [1433, 104] on button "Save Shipment" at bounding box center [1482, 95] width 107 height 29
type input "8/27/2025 11:05 PM"
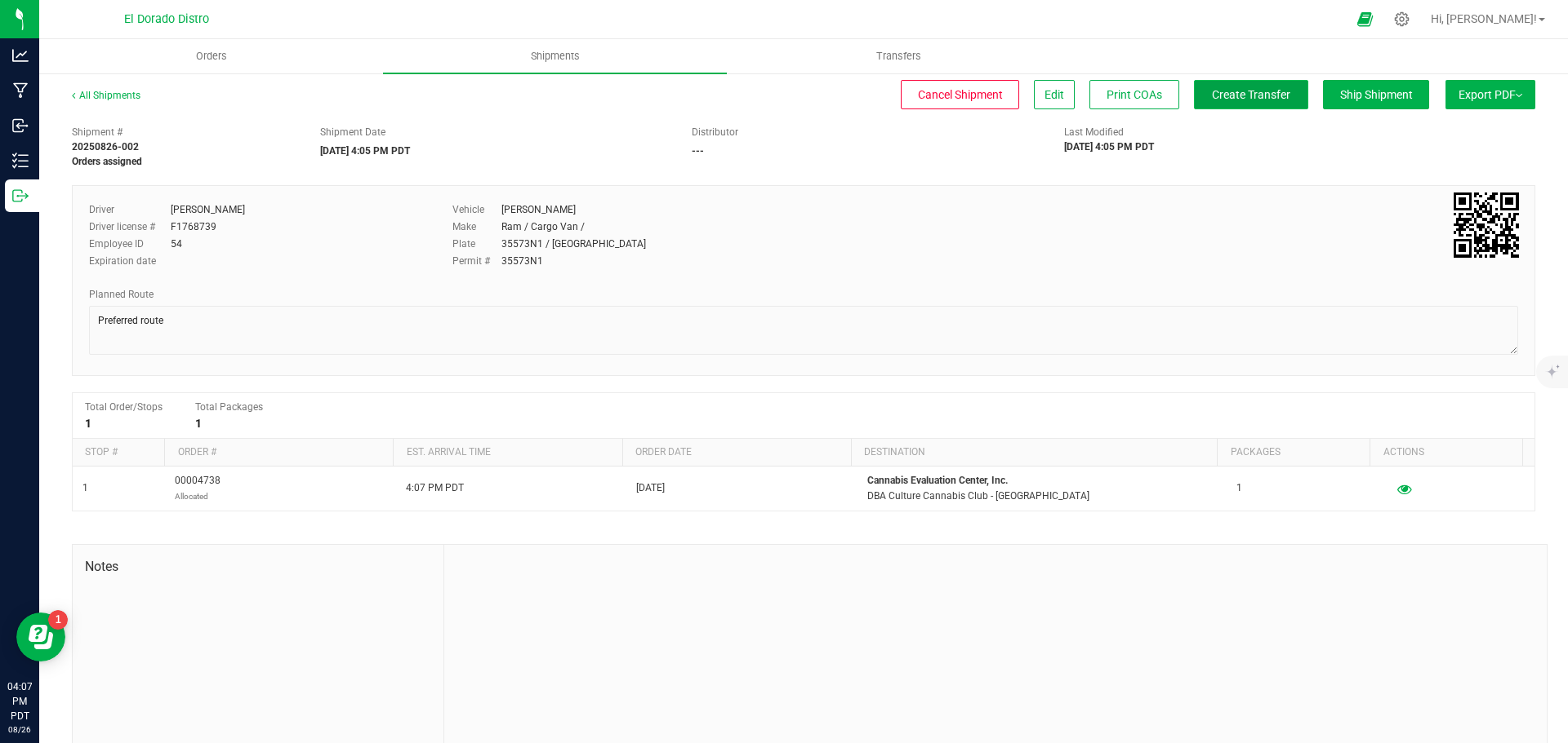
click at [1233, 85] on button "Create Transfer" at bounding box center [1251, 95] width 114 height 29
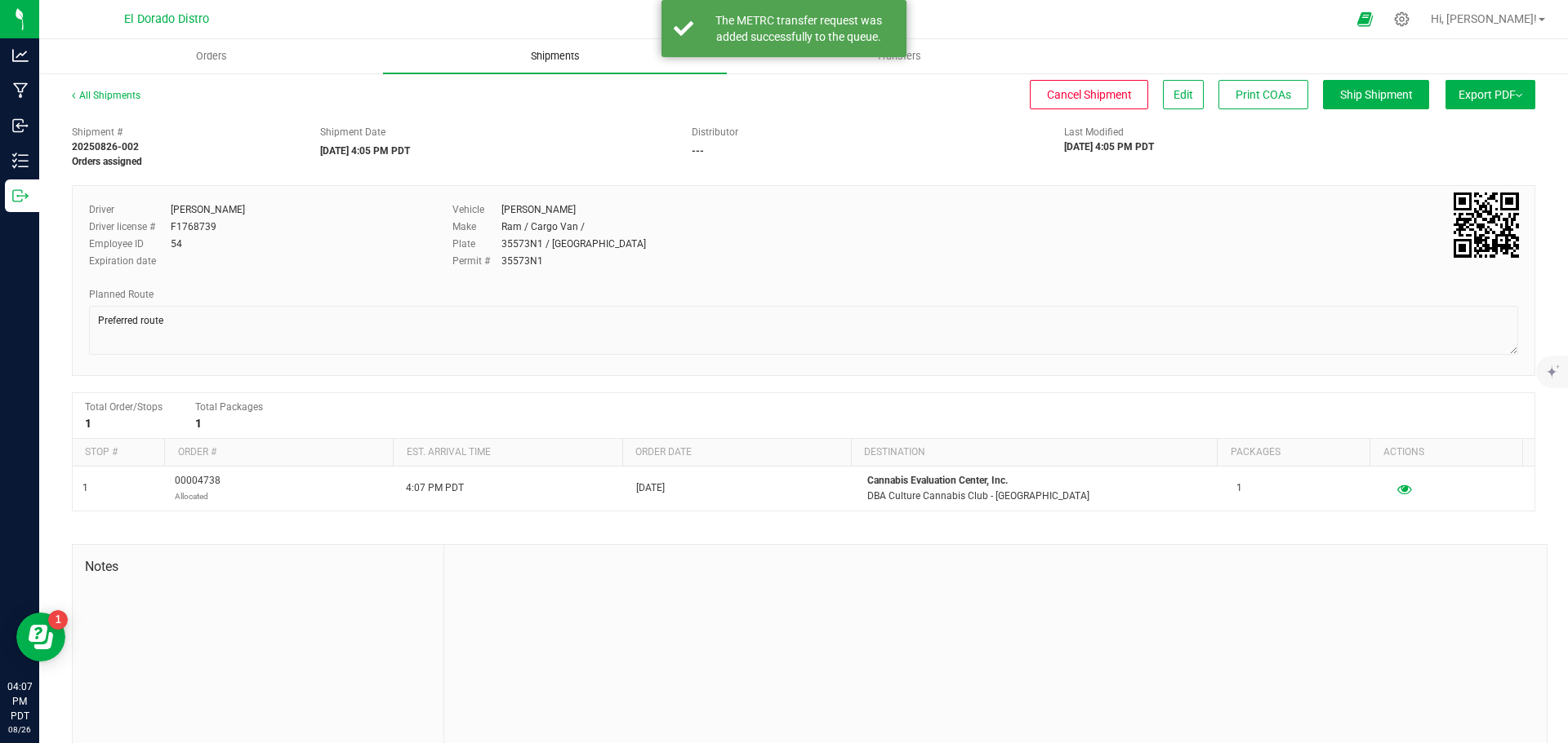
click at [511, 49] on span "Shipments" at bounding box center [555, 55] width 93 height 14
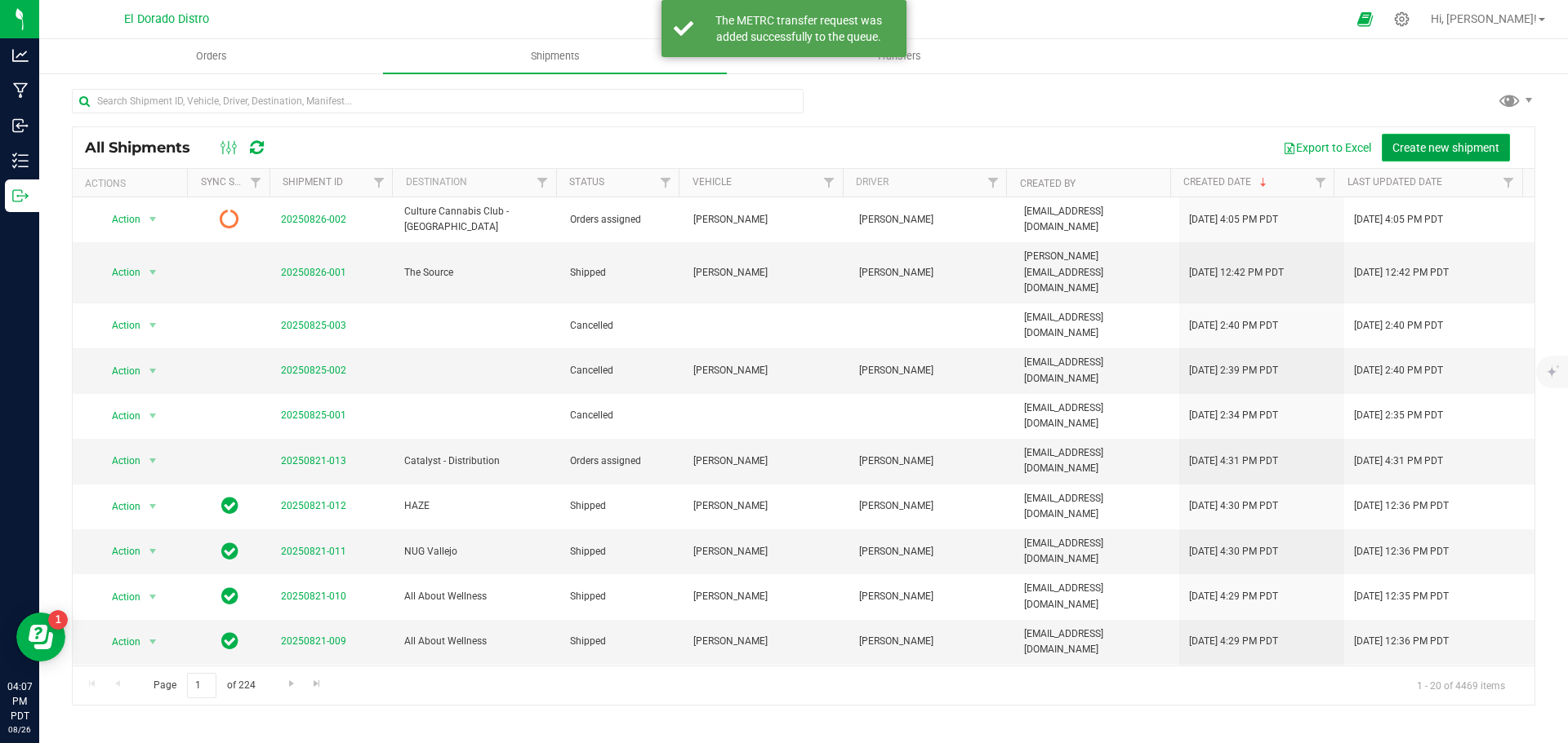
click at [1397, 150] on span "Create new shipment" at bounding box center [1445, 147] width 107 height 13
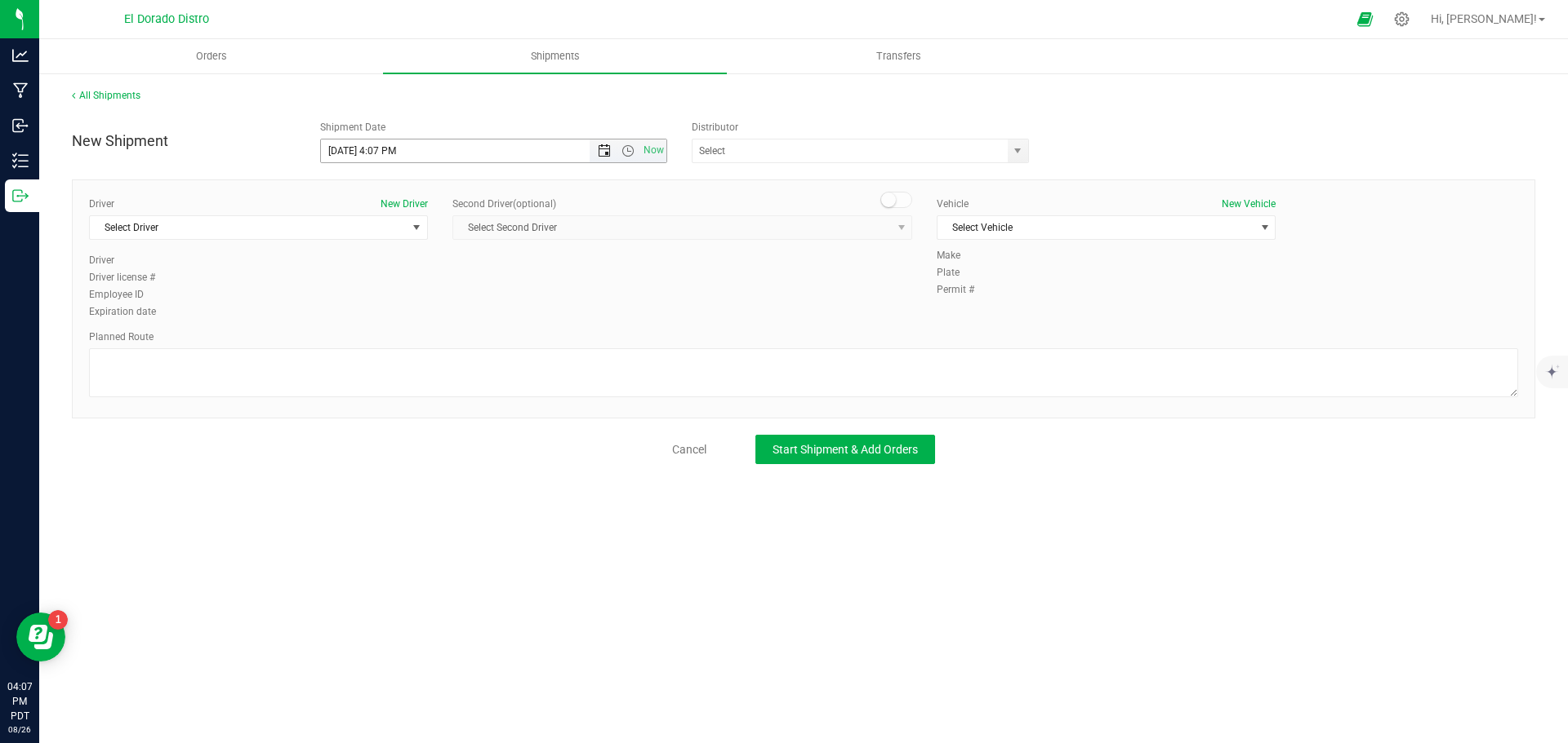
click at [607, 146] on span "Open the date view" at bounding box center [604, 151] width 13 height 13
click at [402, 337] on link "27" at bounding box center [407, 343] width 24 height 26
type input "8/27/2025 4:07 PM"
click at [291, 225] on span "Select Driver" at bounding box center [248, 228] width 317 height 23
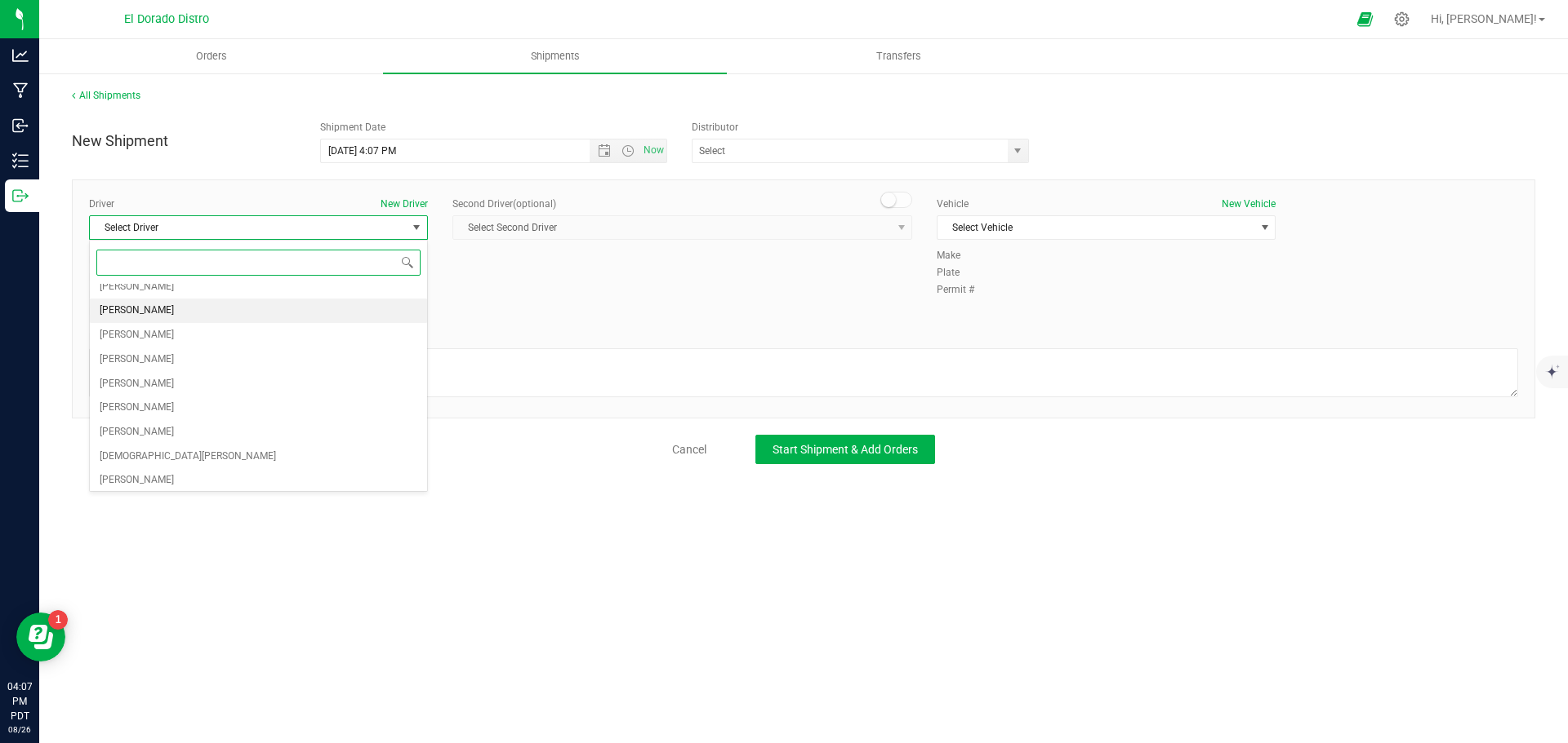
scroll to position [110, 0]
click at [207, 391] on li "[PERSON_NAME]" at bounding box center [258, 379] width 338 height 25
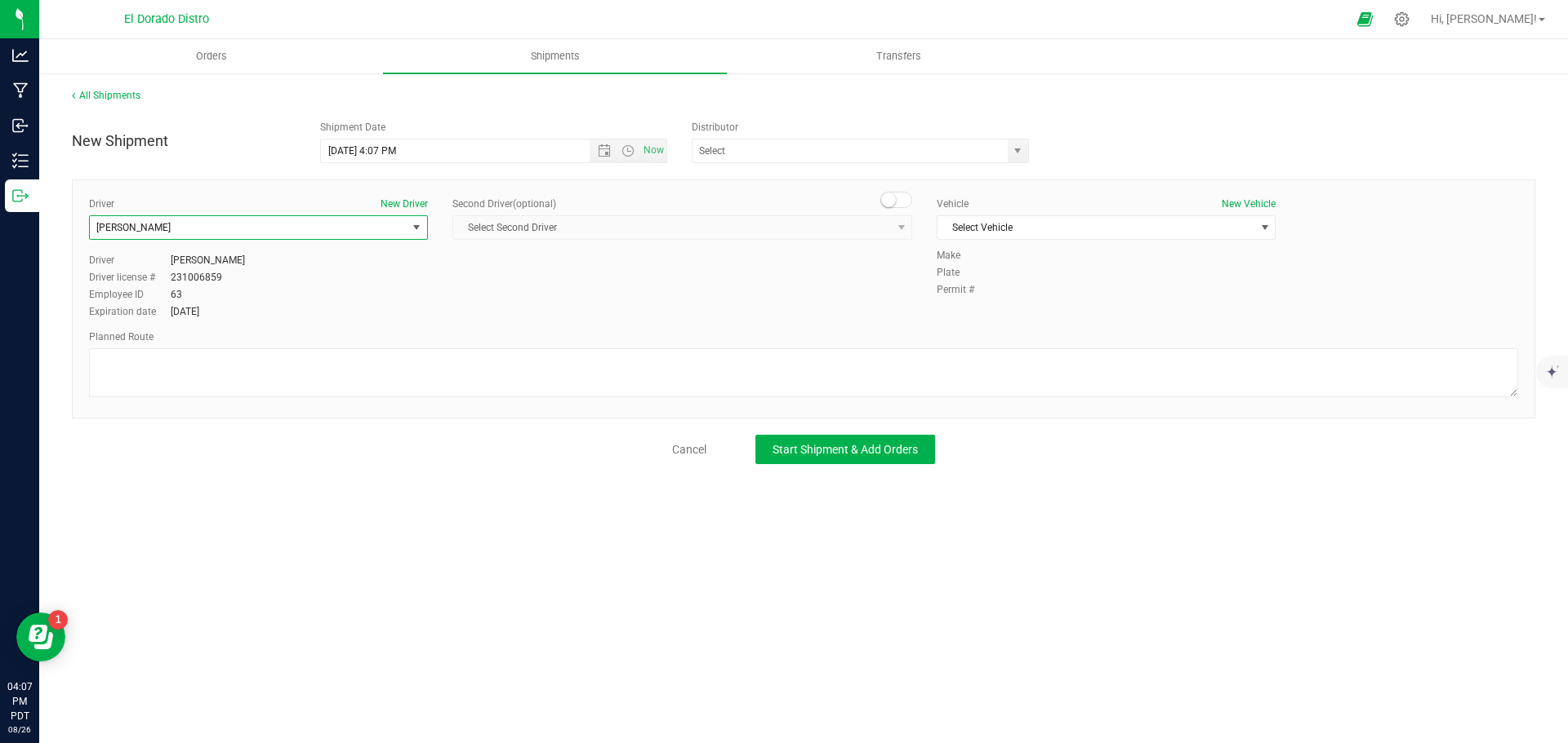
click at [190, 233] on span "[PERSON_NAME]" at bounding box center [248, 228] width 317 height 23
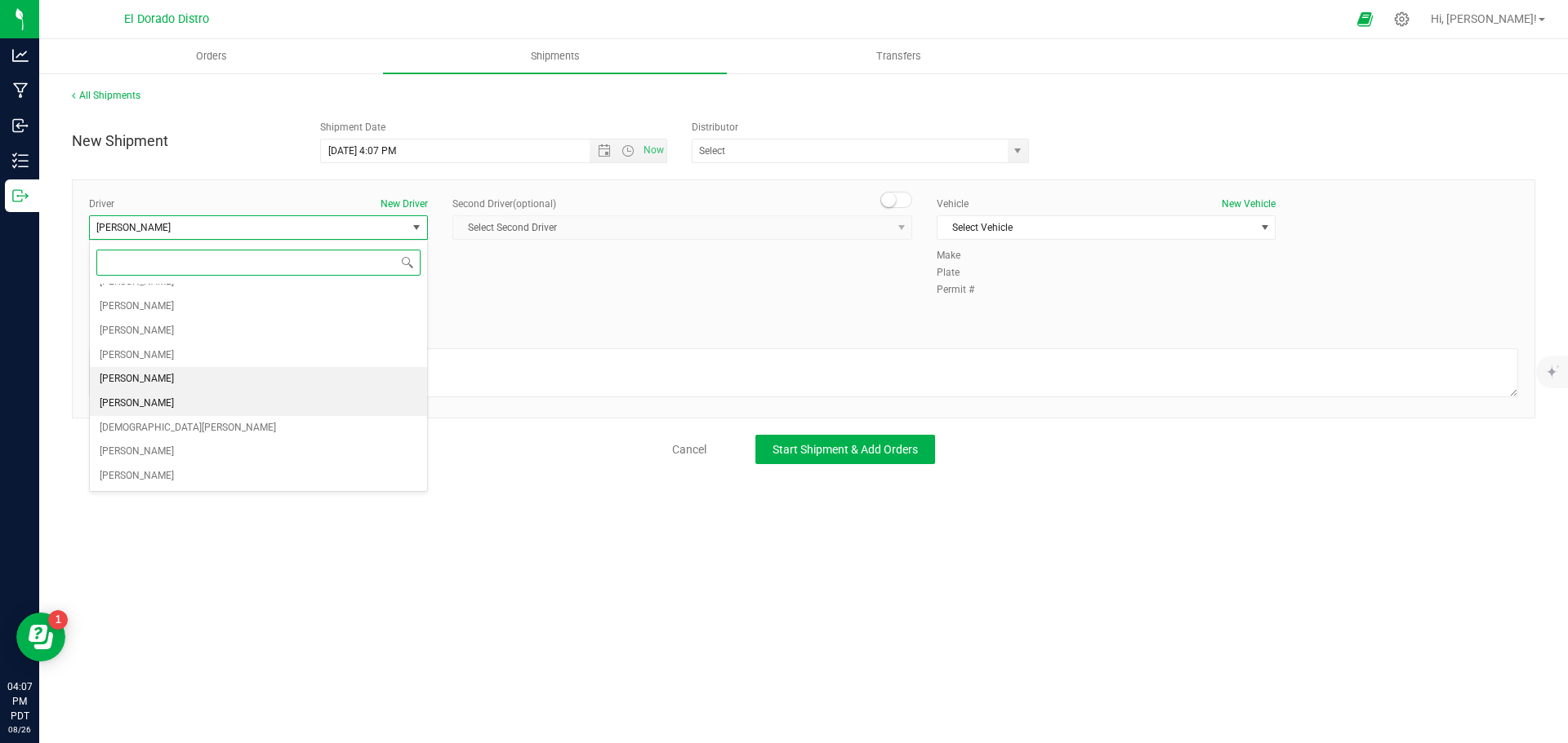
click at [196, 405] on li "[PERSON_NAME]" at bounding box center [258, 404] width 338 height 25
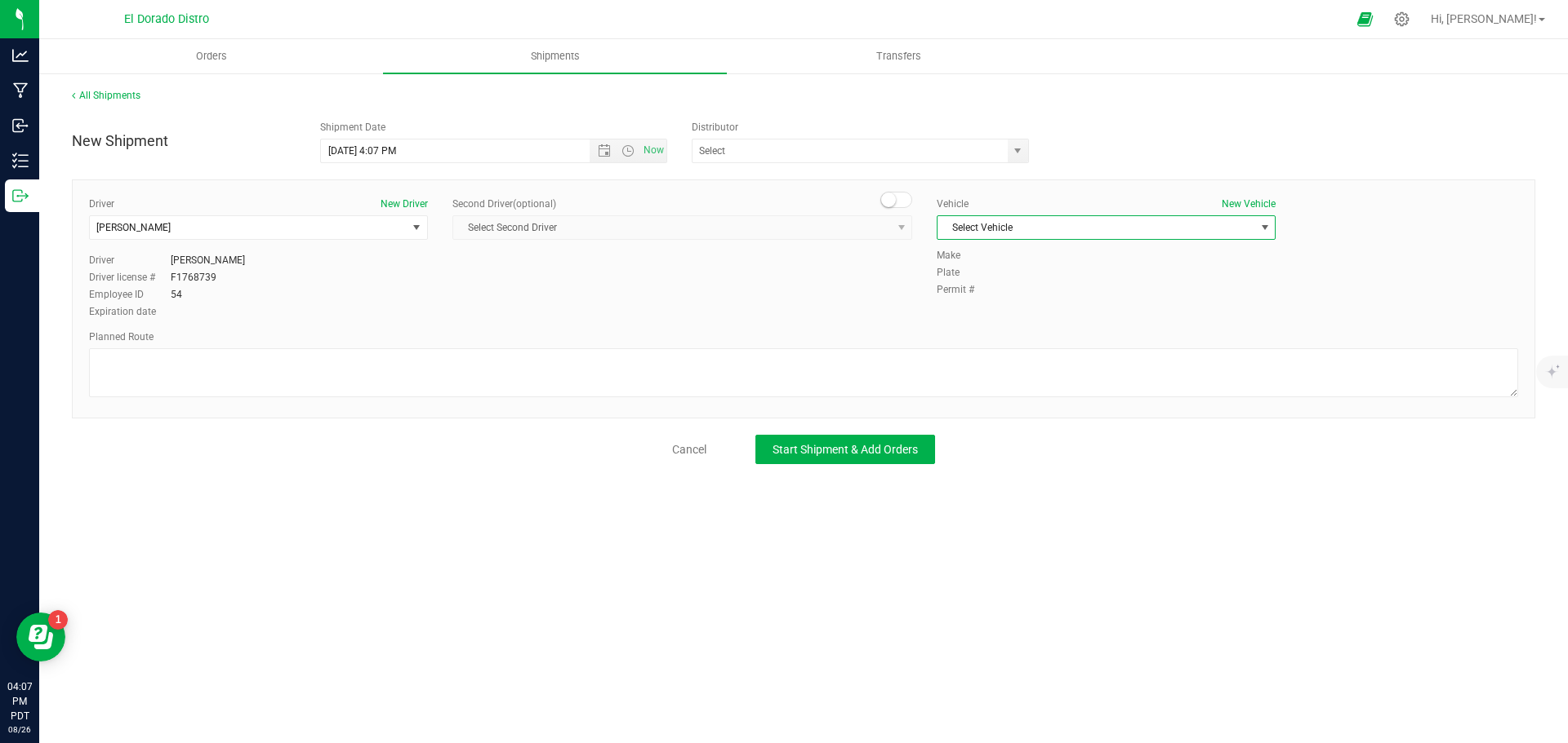
click at [982, 232] on span "Select Vehicle" at bounding box center [1096, 228] width 317 height 23
click at [983, 253] on li "[PERSON_NAME]" at bounding box center [1106, 255] width 338 height 25
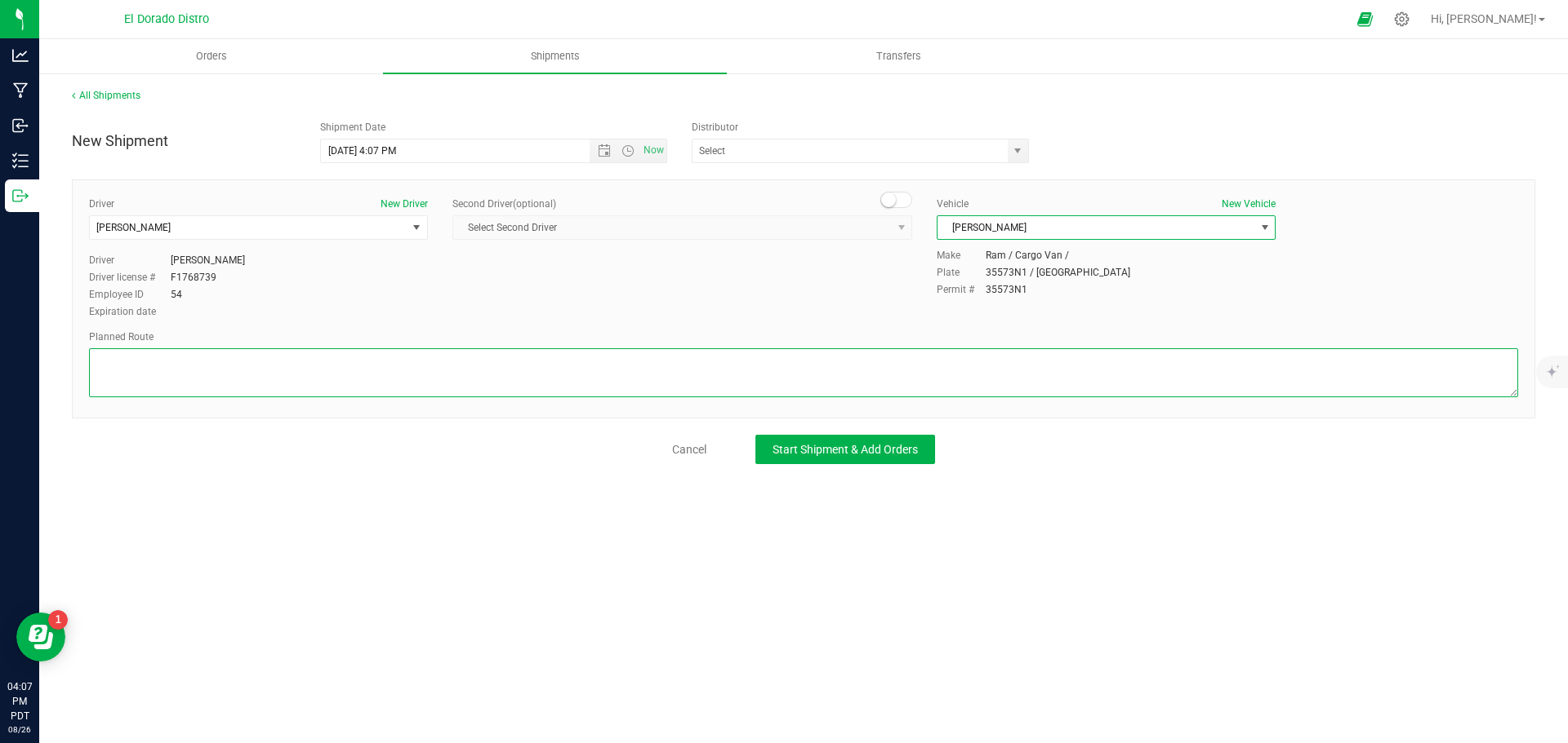
click at [993, 366] on textarea at bounding box center [803, 372] width 1429 height 49
paste textarea "Ready to Start"
drag, startPoint x: 202, startPoint y: 363, endPoint x: 77, endPoint y: 358, distance: 125.1
click at [77, 358] on div "Driver New Driver Gidion Murrell Select Driver Donelle Arrowsmith Matthew Cole …" at bounding box center [803, 299] width 1463 height 239
drag, startPoint x: 170, startPoint y: 363, endPoint x: 79, endPoint y: 361, distance: 91.0
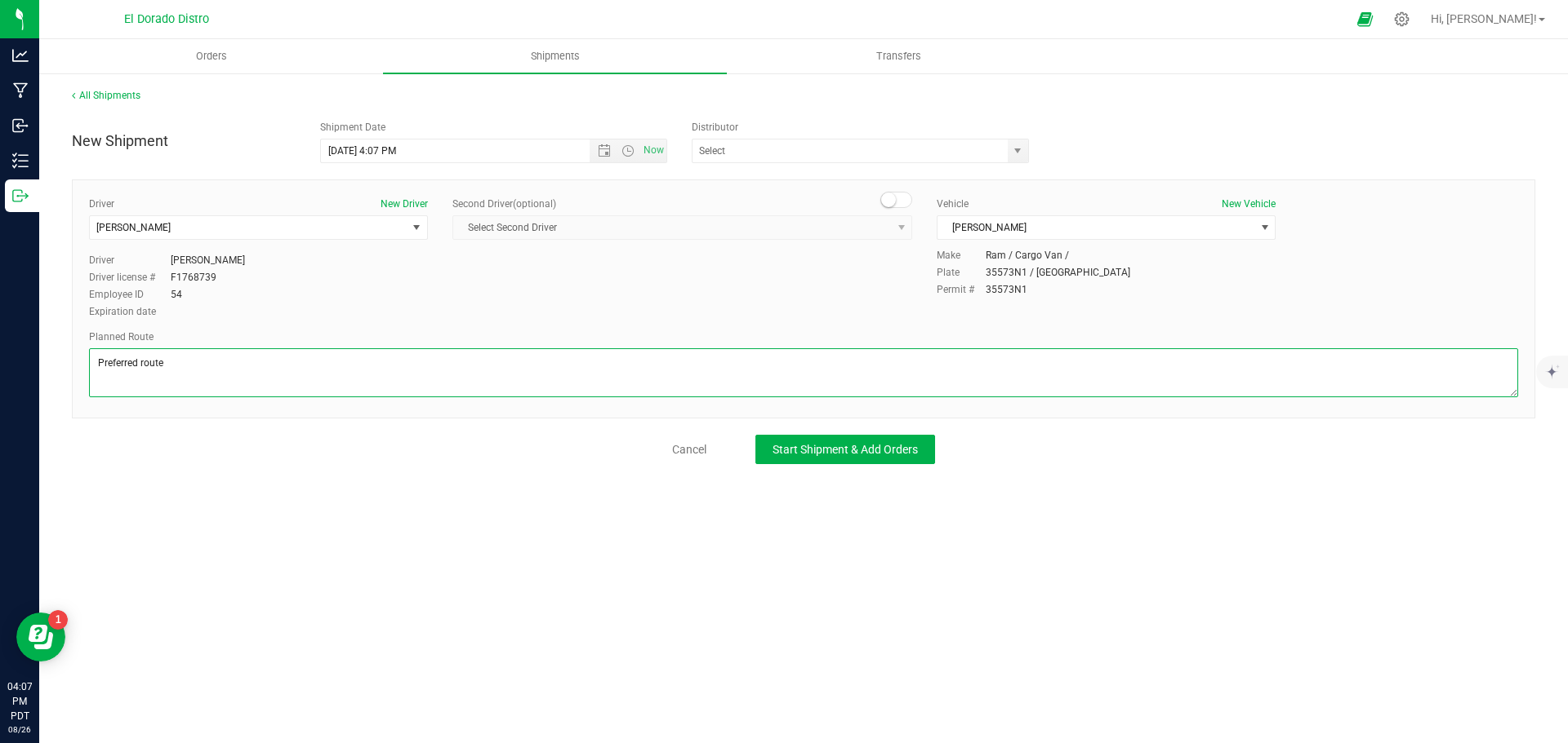
click at [79, 361] on div "Driver New Driver Gidion Murrell Select Driver Donelle Arrowsmith Matthew Cole …" at bounding box center [803, 299] width 1463 height 239
type textarea "Preferred route"
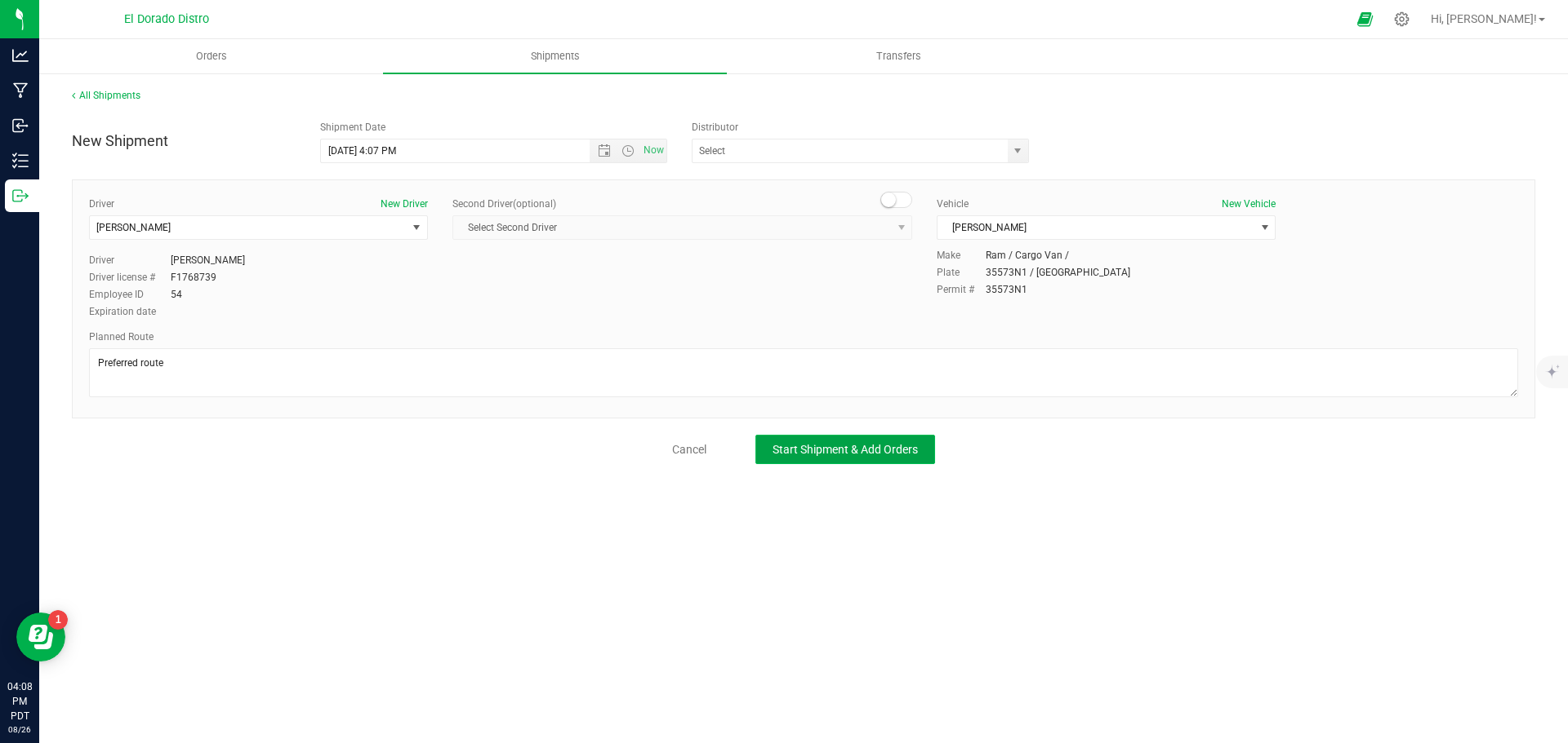
click at [767, 441] on button "Start Shipment & Add Orders" at bounding box center [845, 449] width 180 height 29
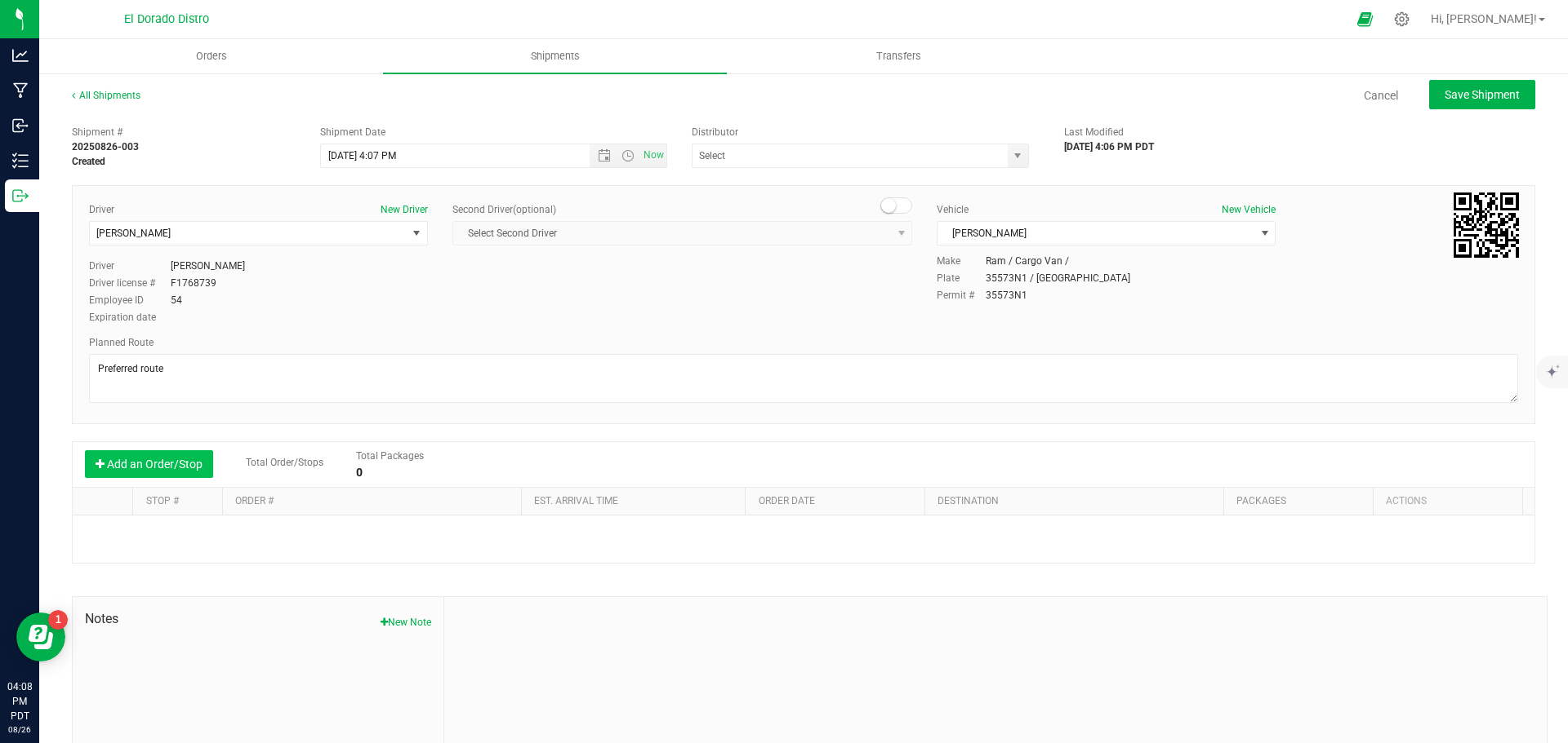
click at [120, 462] on button "Add an Order/Stop" at bounding box center [149, 464] width 128 height 28
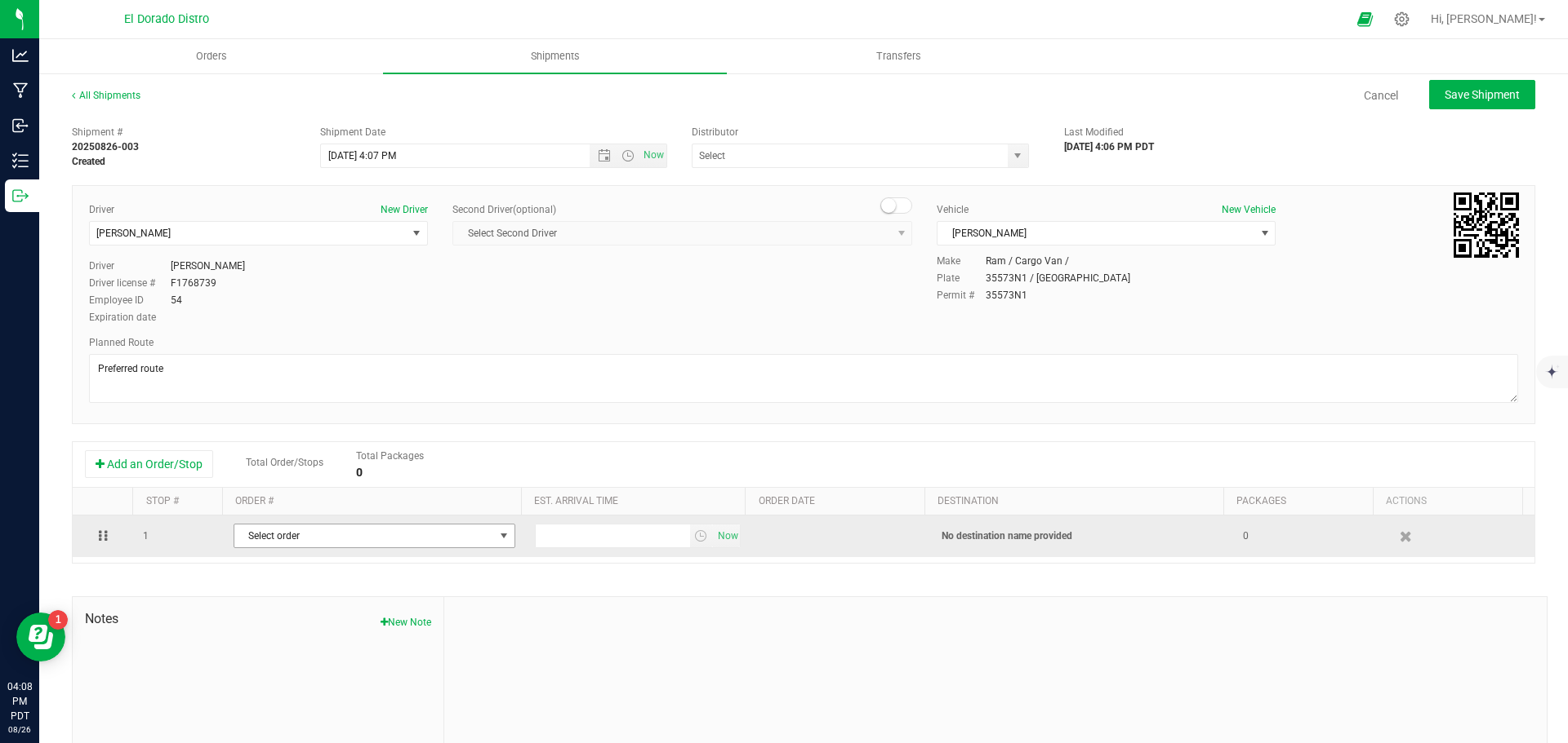
click at [278, 534] on span "Select order" at bounding box center [364, 536] width 260 height 23
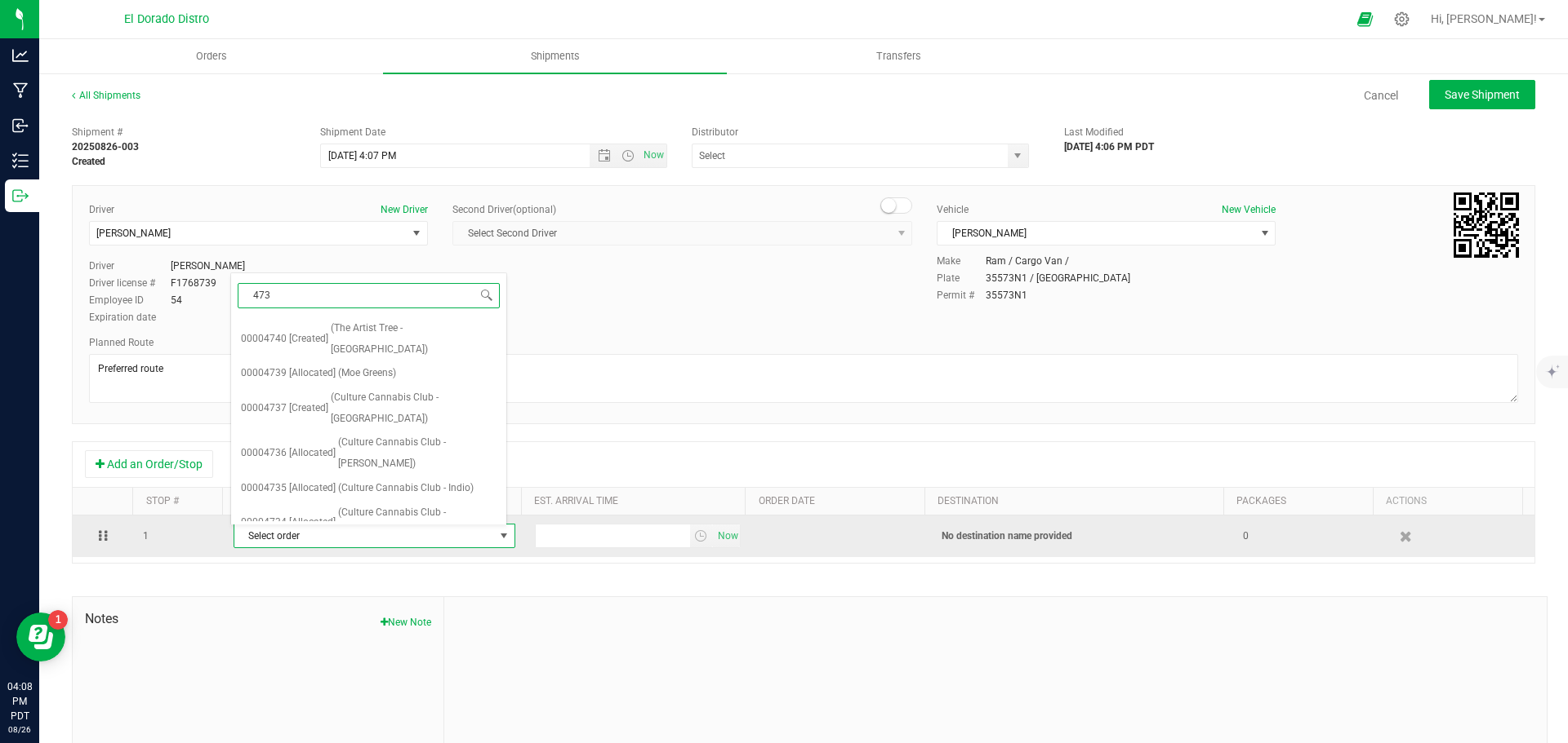
type input "4736"
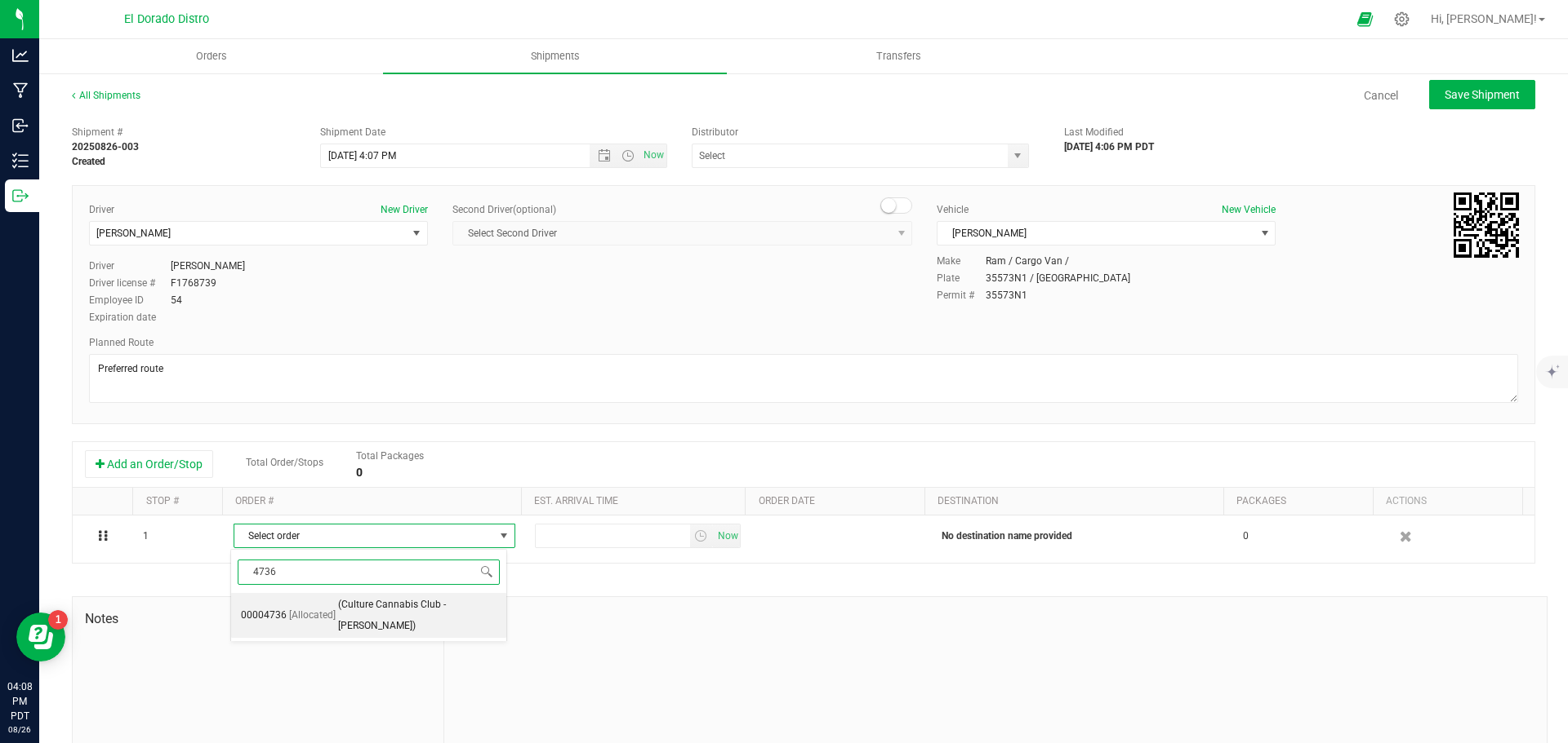
click at [322, 606] on span "[Allocated]" at bounding box center [312, 616] width 47 height 21
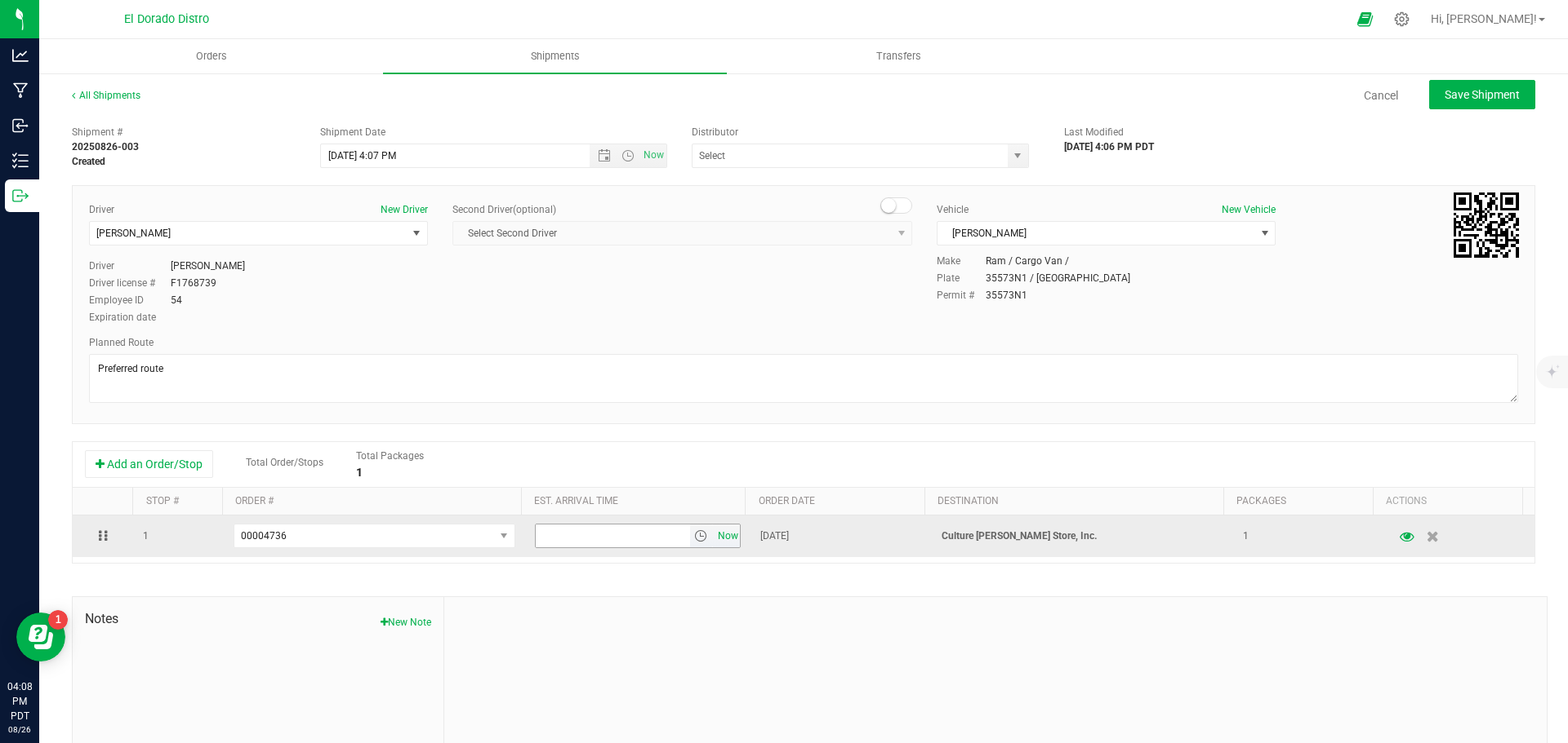
click at [720, 537] on span "Now" at bounding box center [727, 537] width 28 height 24
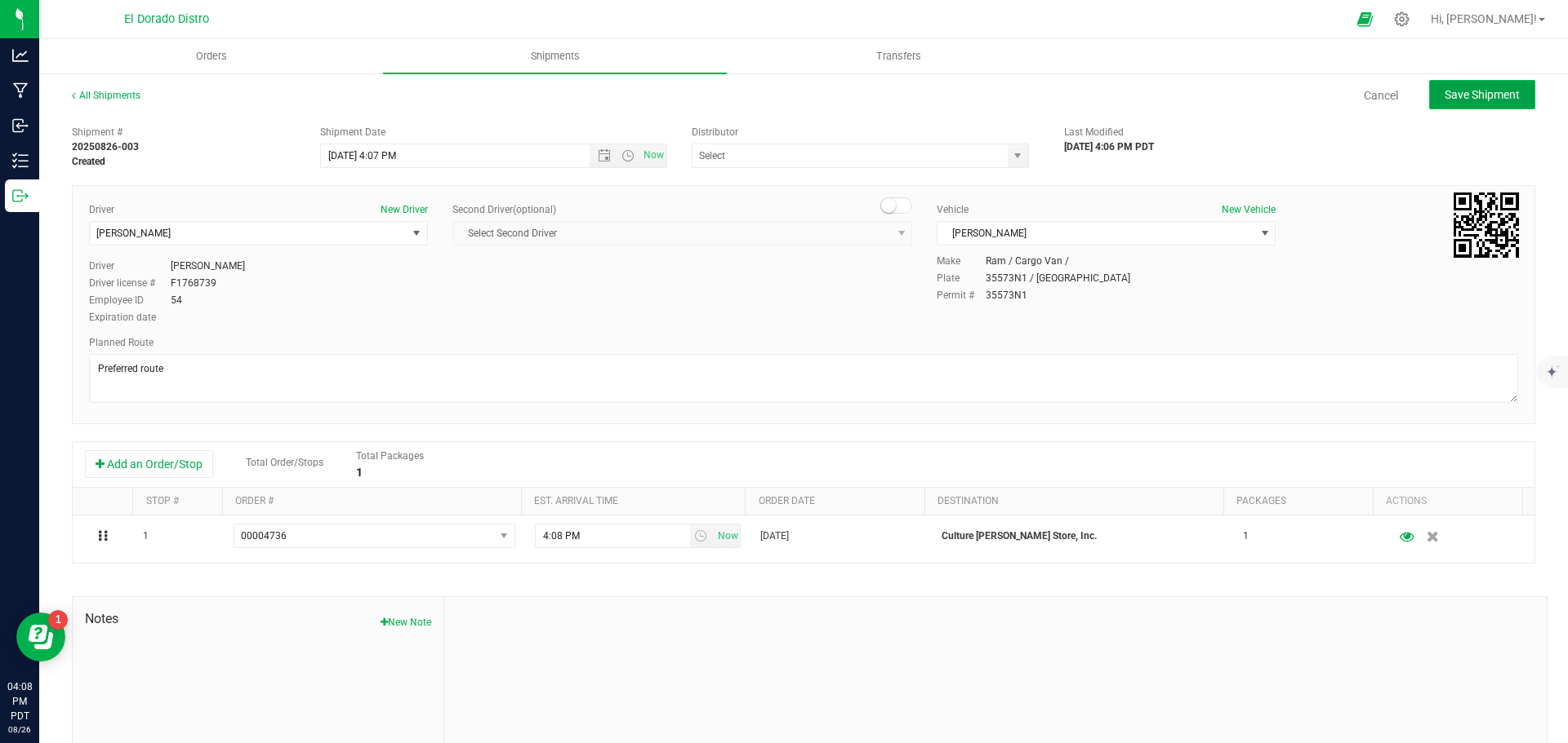
click at [1450, 91] on span "Save Shipment" at bounding box center [1482, 94] width 75 height 13
type input "8/27/2025 11:07 PM"
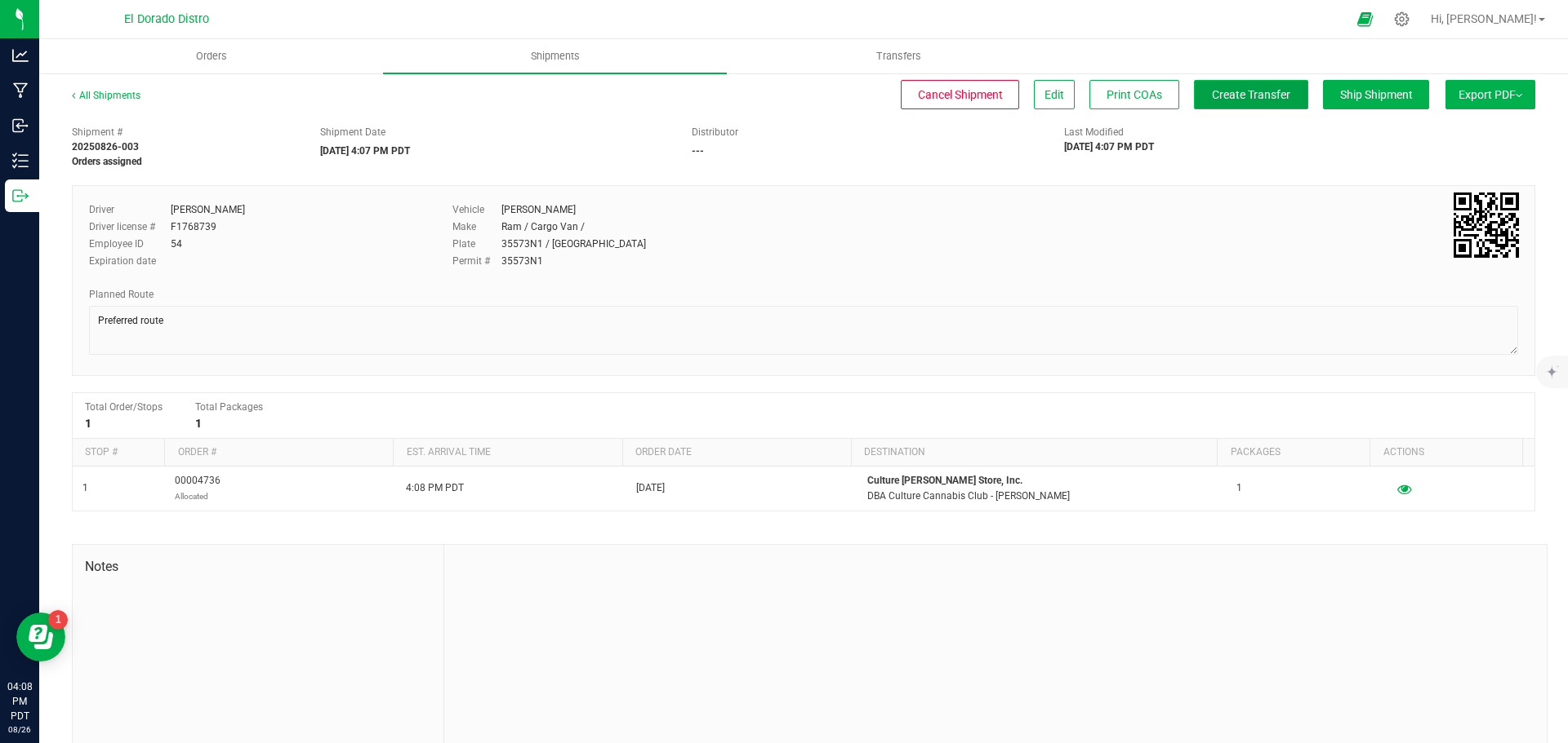
click at [1241, 98] on span "Create Transfer" at bounding box center [1251, 94] width 78 height 13
click at [611, 55] on uib-tab-heading "Shipments" at bounding box center [554, 56] width 344 height 34
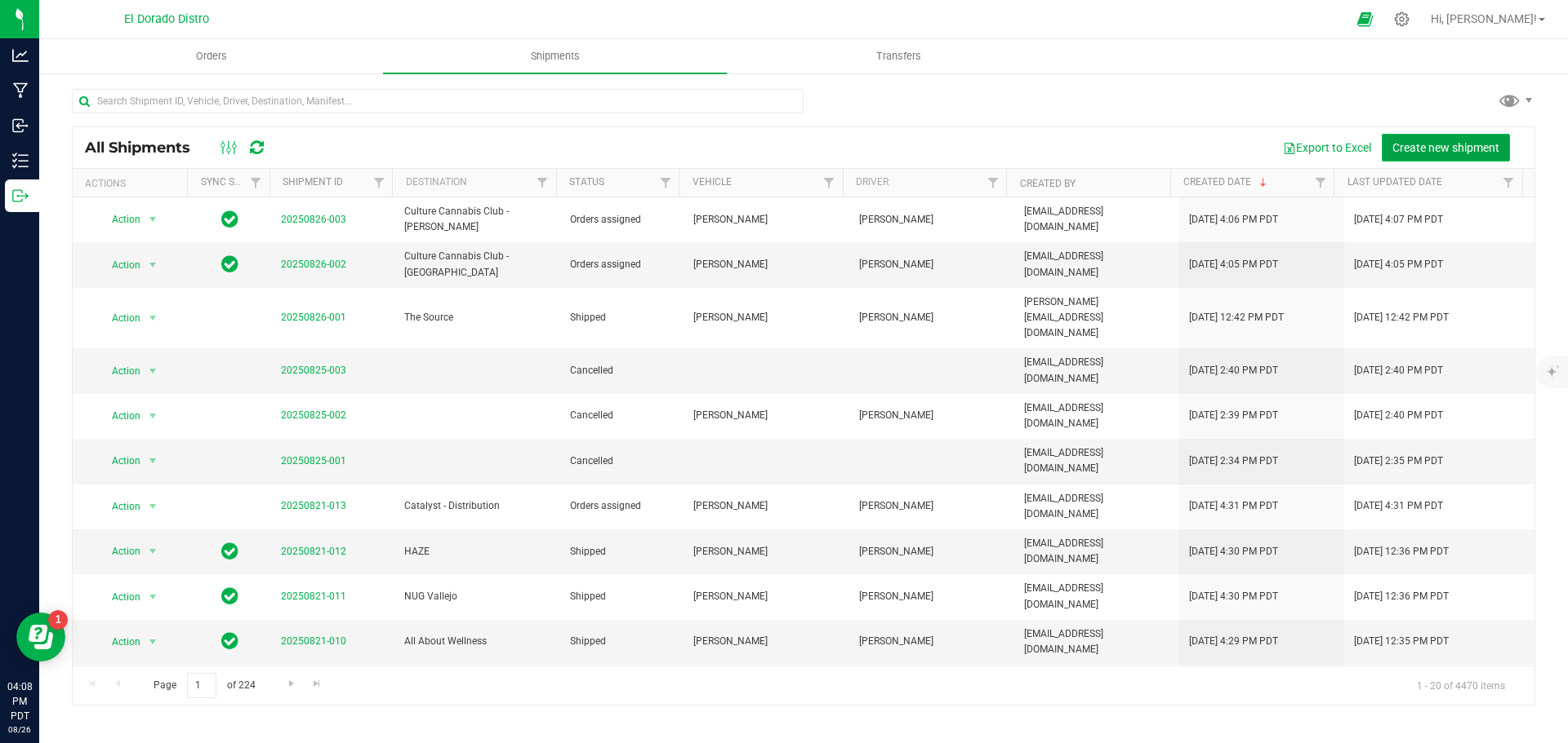
click at [1396, 154] on button "Create new shipment" at bounding box center [1445, 147] width 128 height 28
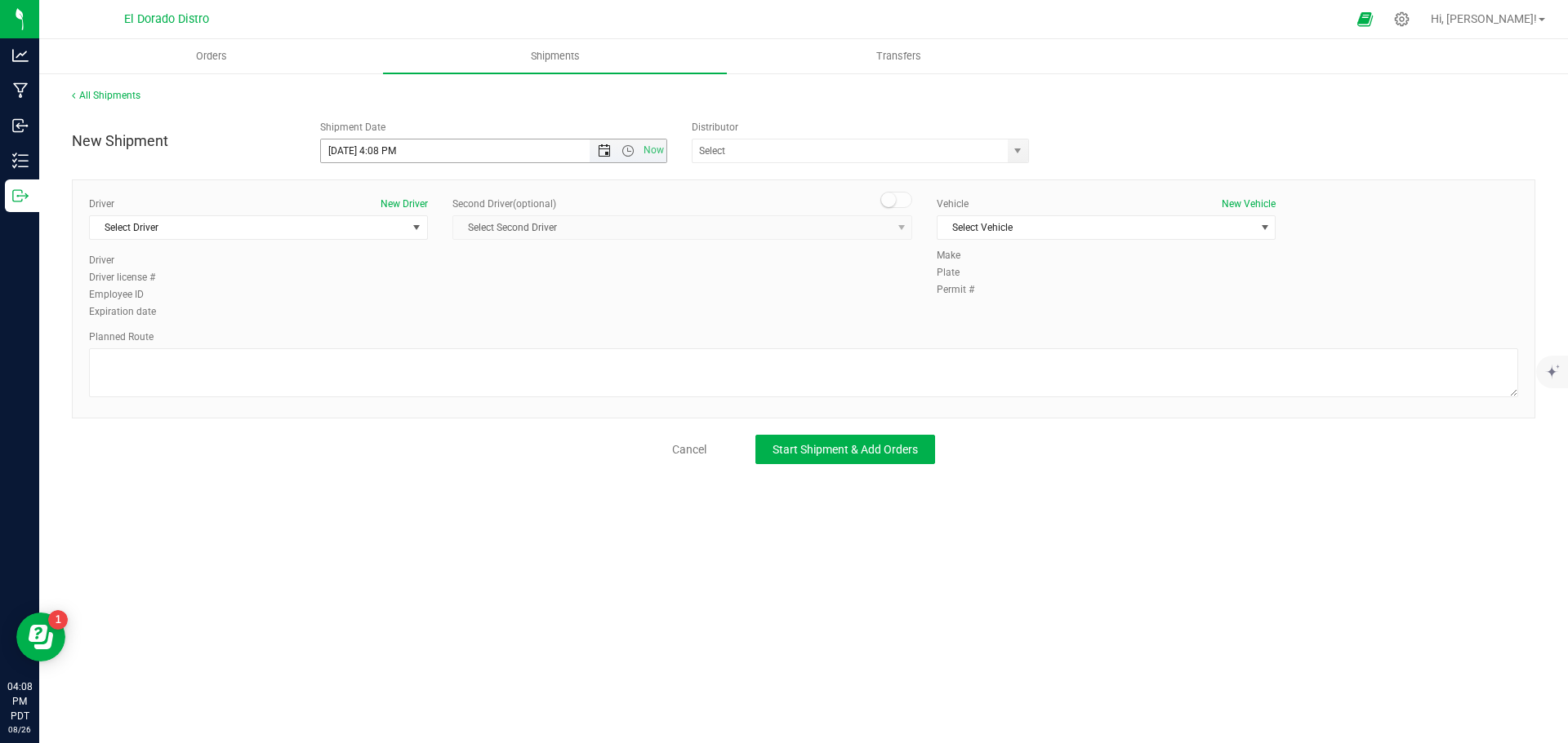
click at [600, 145] on span "Open the date view" at bounding box center [604, 151] width 13 height 13
click at [408, 341] on link "27" at bounding box center [407, 343] width 24 height 26
type input "8/27/2025 4:08 PM"
click at [302, 224] on span "Select Driver" at bounding box center [248, 228] width 317 height 23
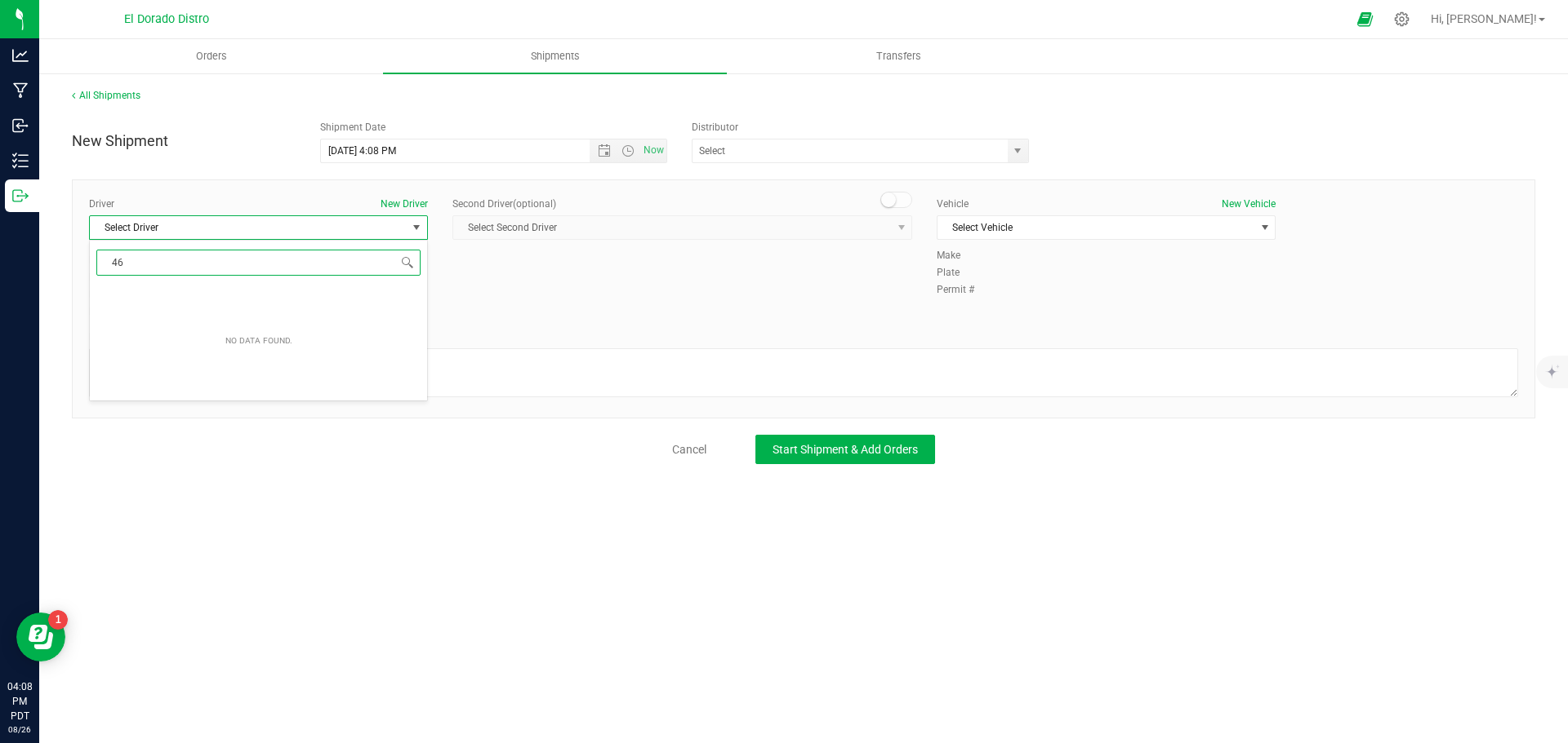
type input "4"
click at [272, 290] on li "[PERSON_NAME]" at bounding box center [258, 296] width 338 height 25
type input "gid"
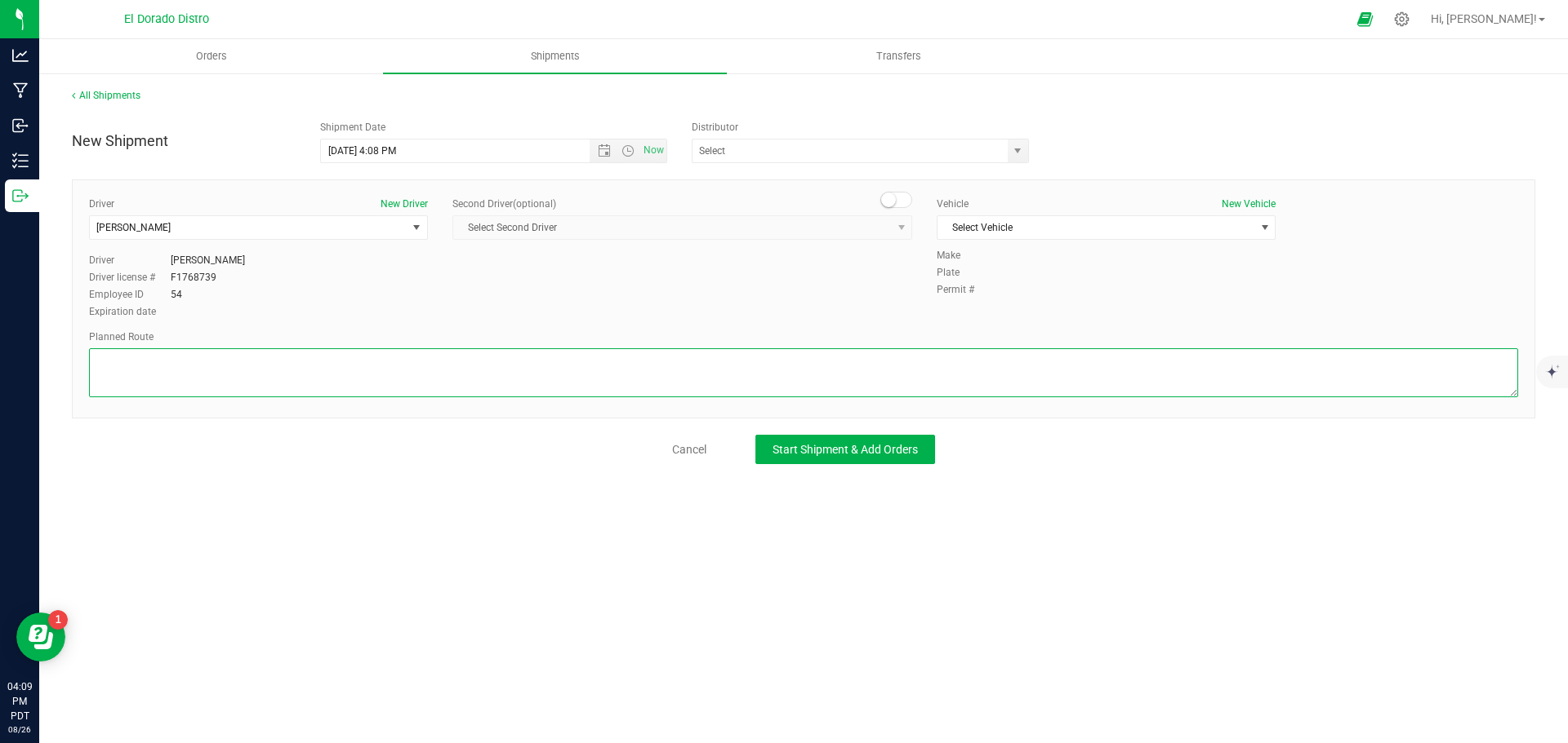
click at [275, 376] on textarea at bounding box center [803, 372] width 1429 height 49
paste textarea "Preferred route"
type textarea "Preferred route"
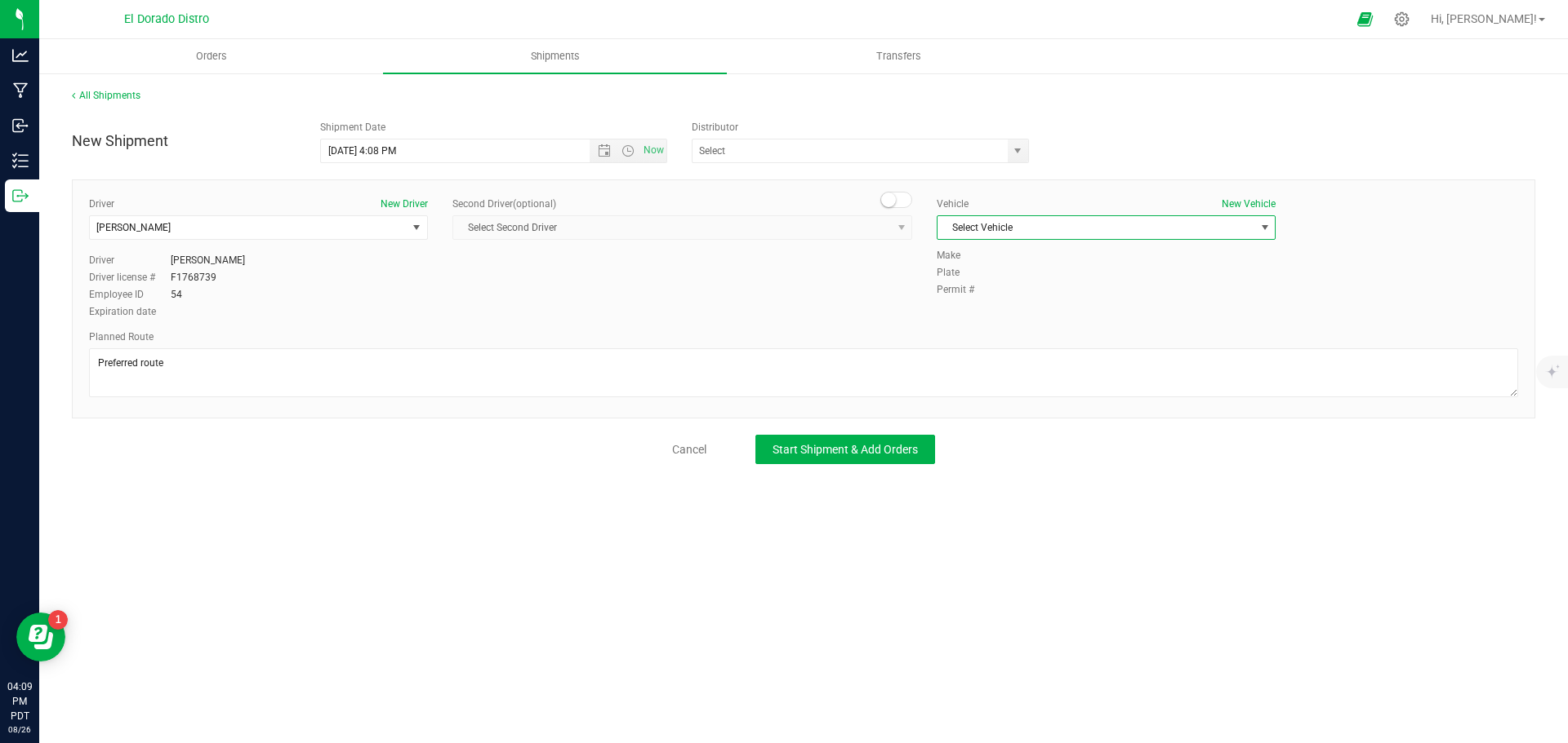
click at [955, 220] on span "Select Vehicle" at bounding box center [1096, 228] width 317 height 23
click at [962, 256] on li "[PERSON_NAME]" at bounding box center [1106, 255] width 338 height 25
click at [901, 442] on button "Start Shipment & Add Orders" at bounding box center [845, 449] width 180 height 29
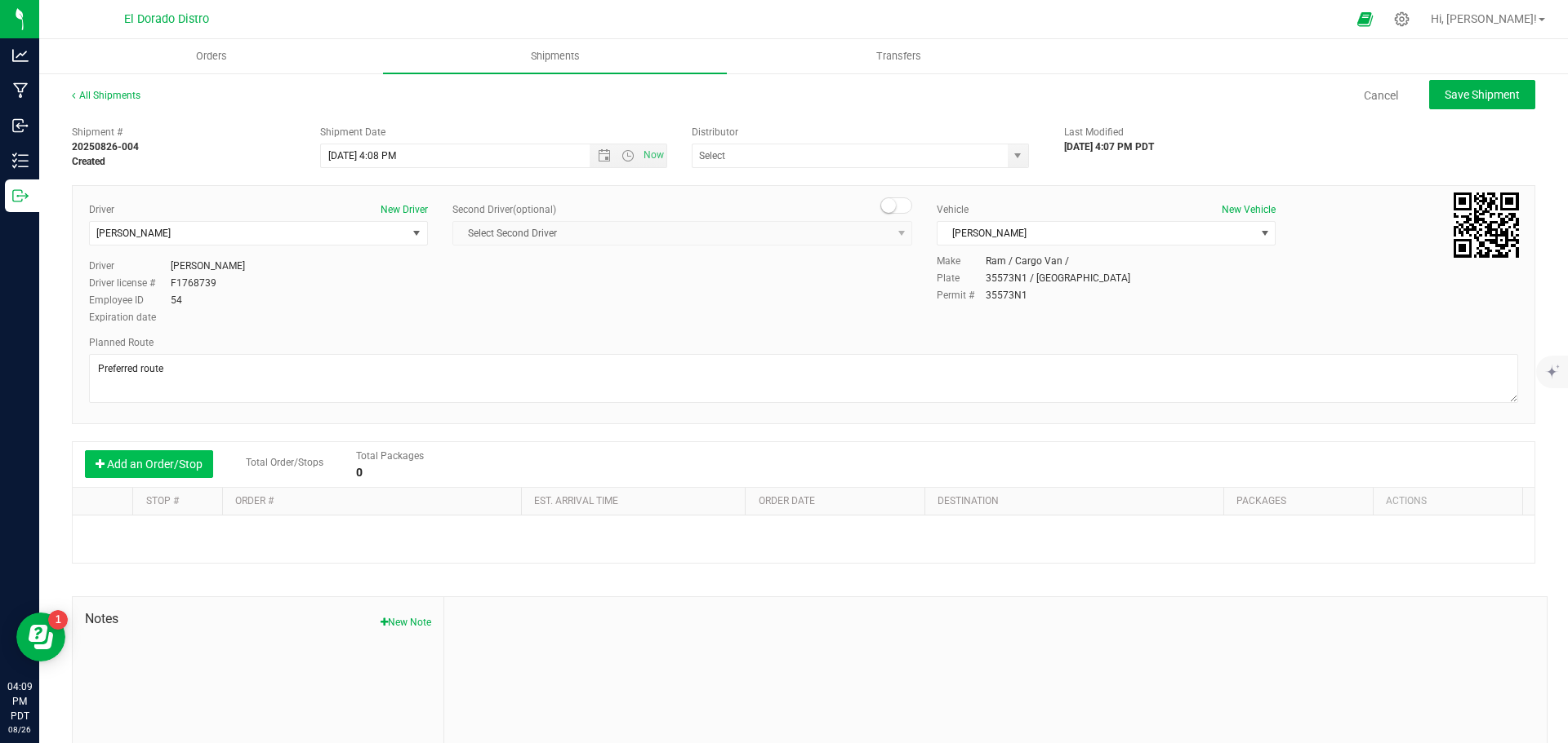
click at [136, 473] on button "Add an Order/Stop" at bounding box center [149, 464] width 128 height 28
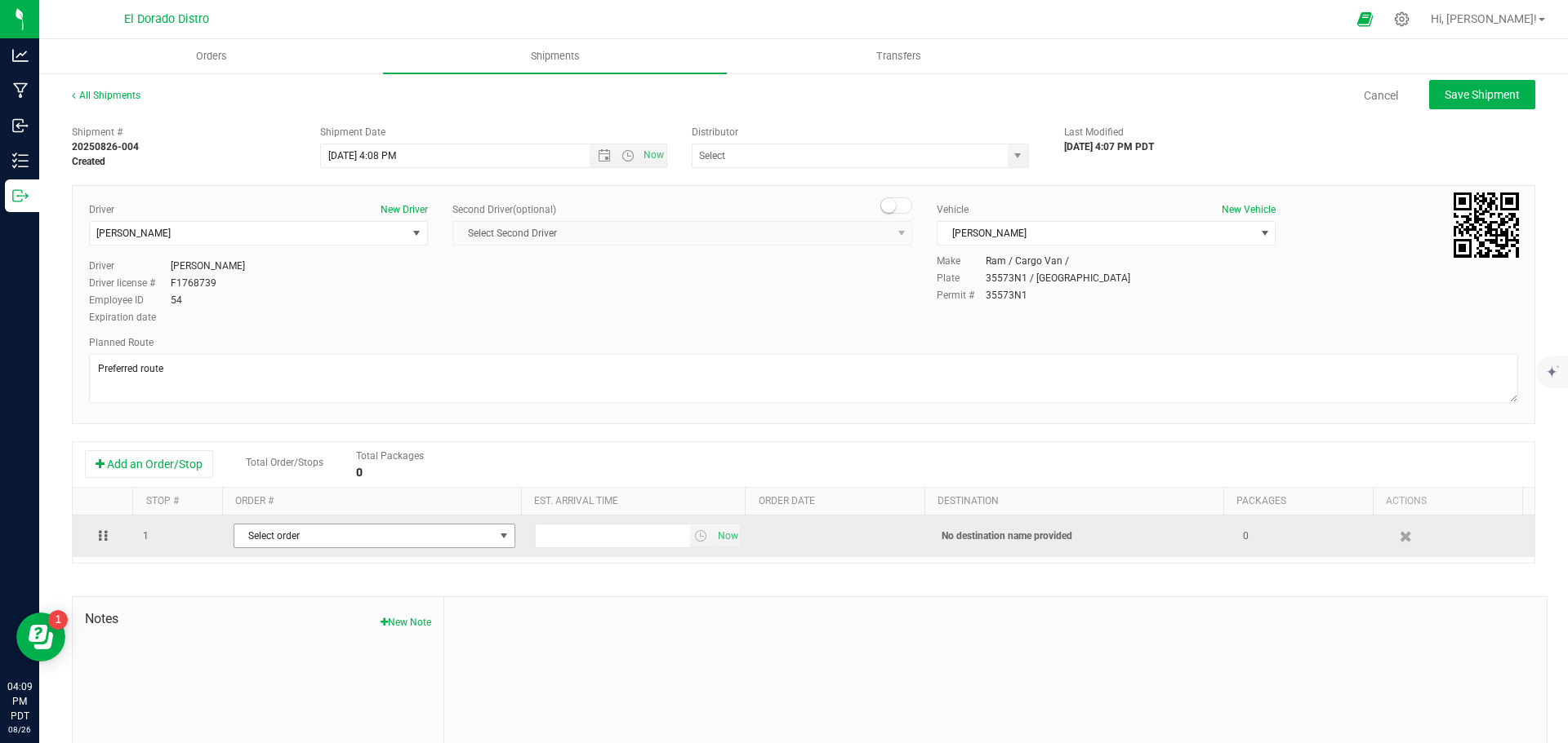
click at [298, 536] on span "Select order" at bounding box center [364, 536] width 260 height 23
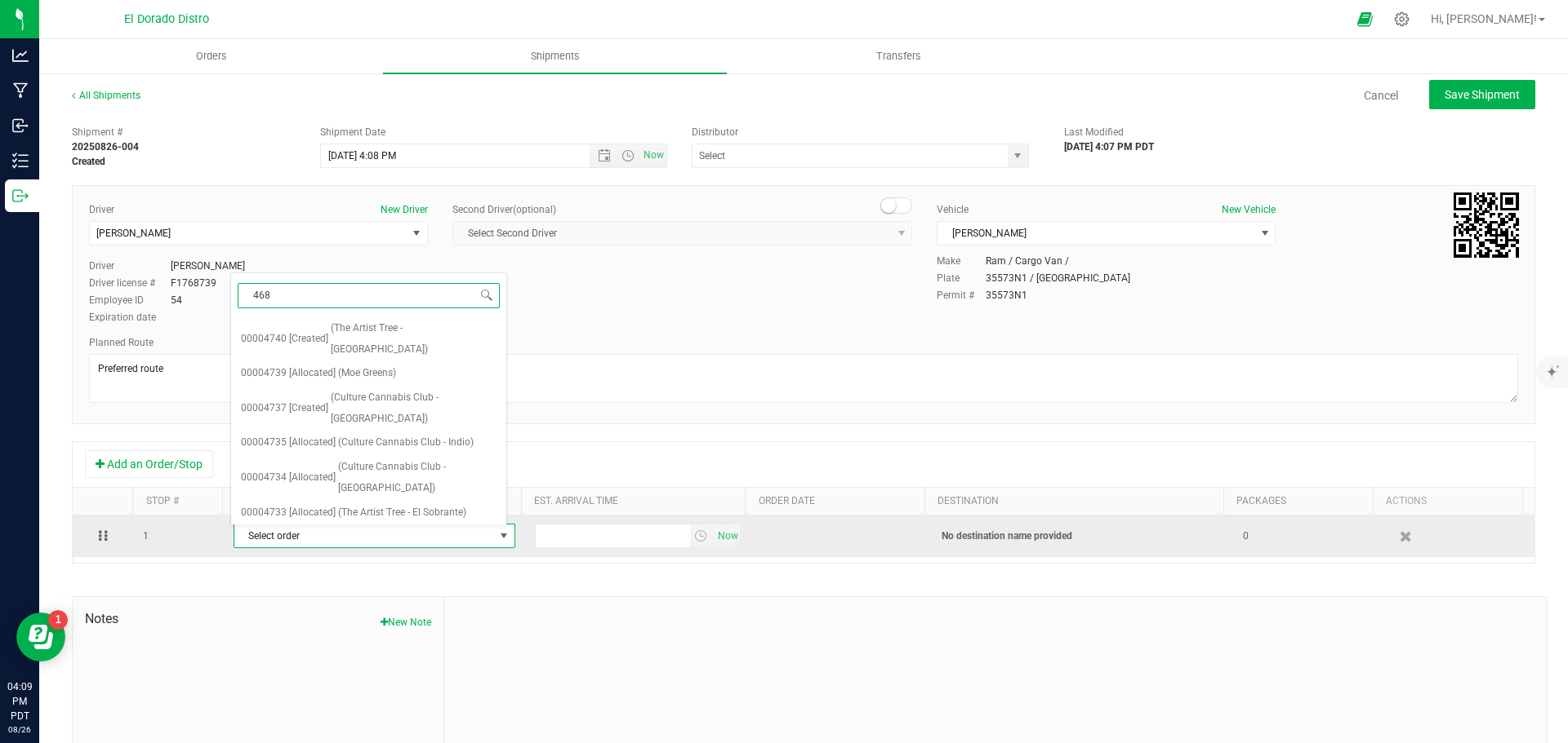
type input "4687"
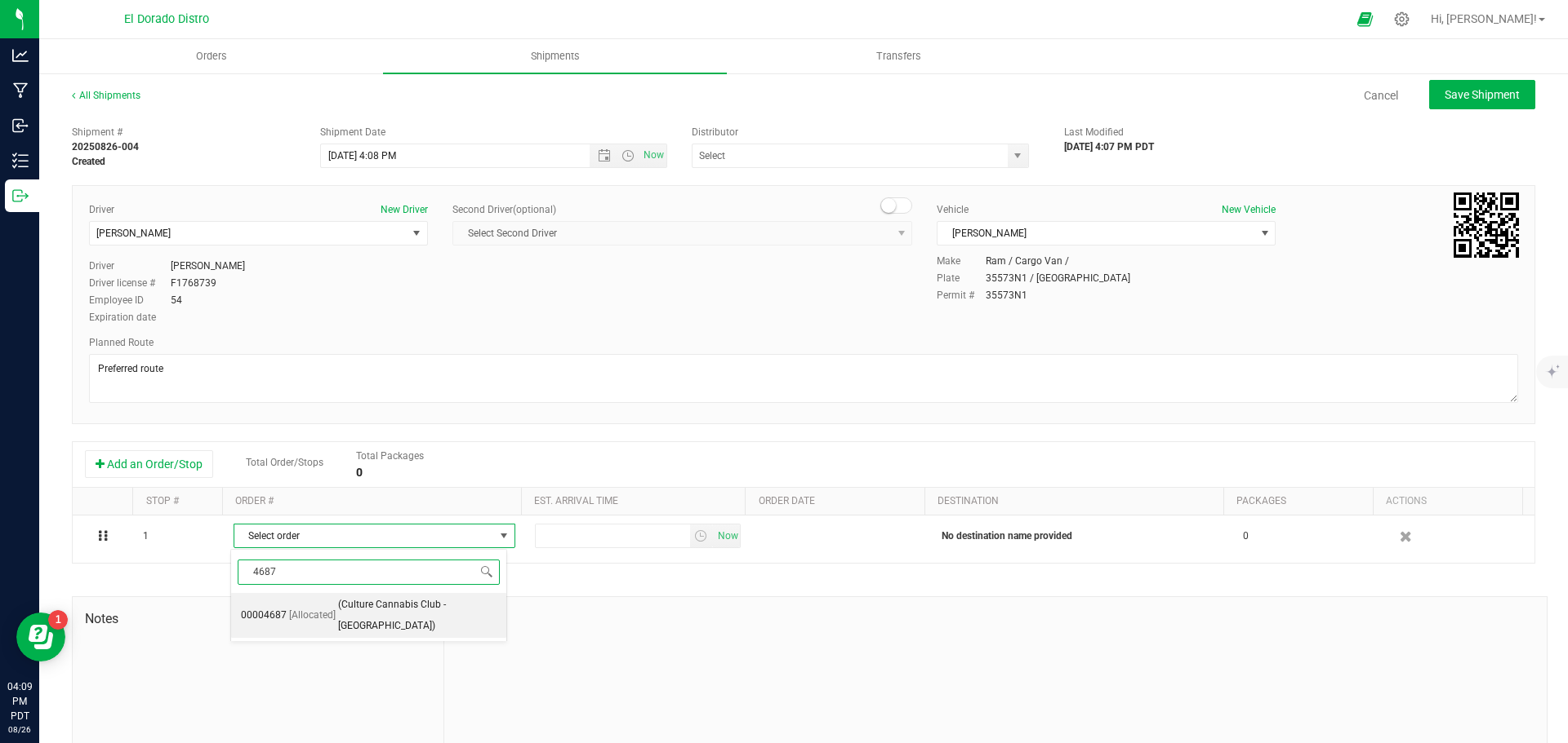
click at [317, 606] on span "[Allocated]" at bounding box center [312, 616] width 47 height 21
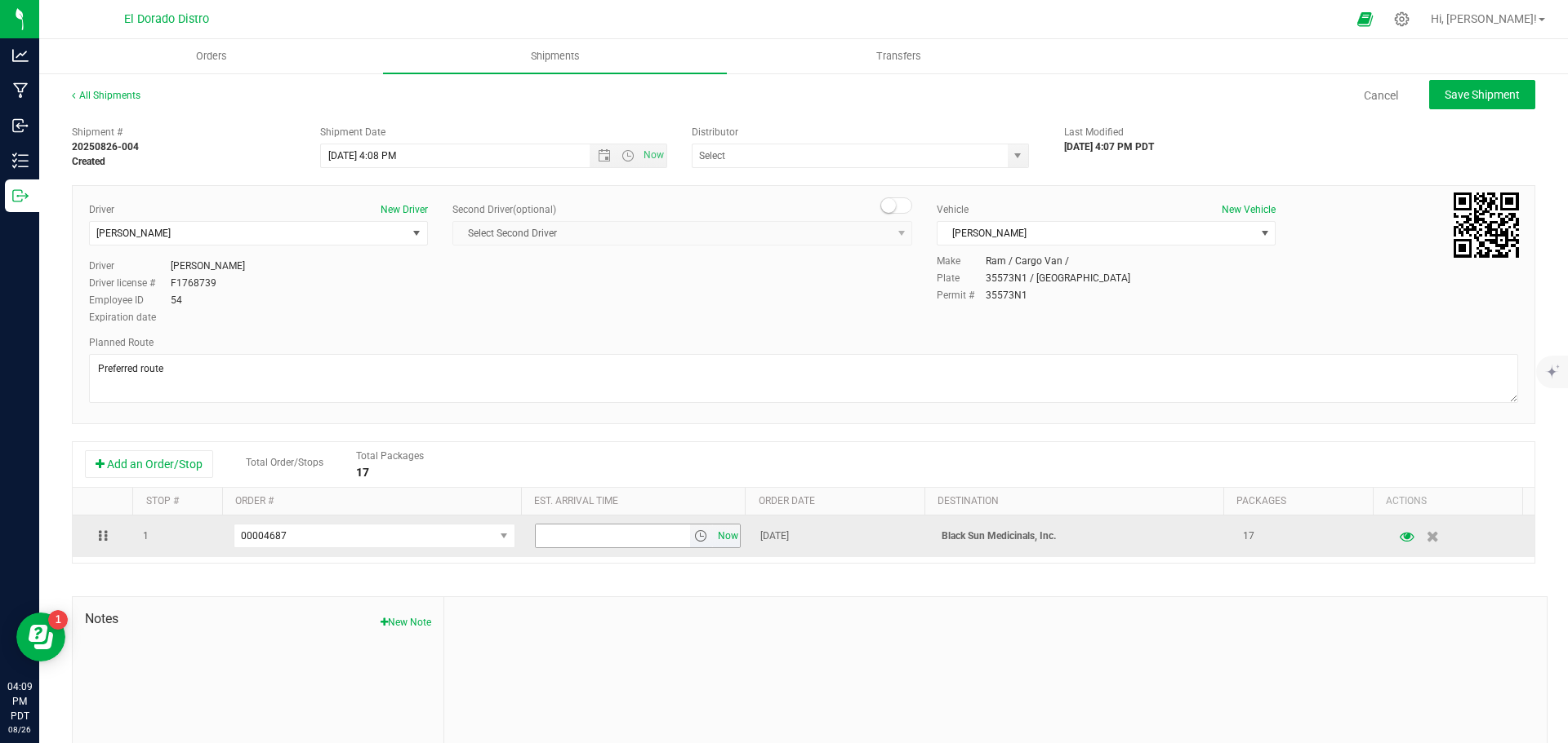
click at [719, 537] on span "Now" at bounding box center [727, 537] width 28 height 24
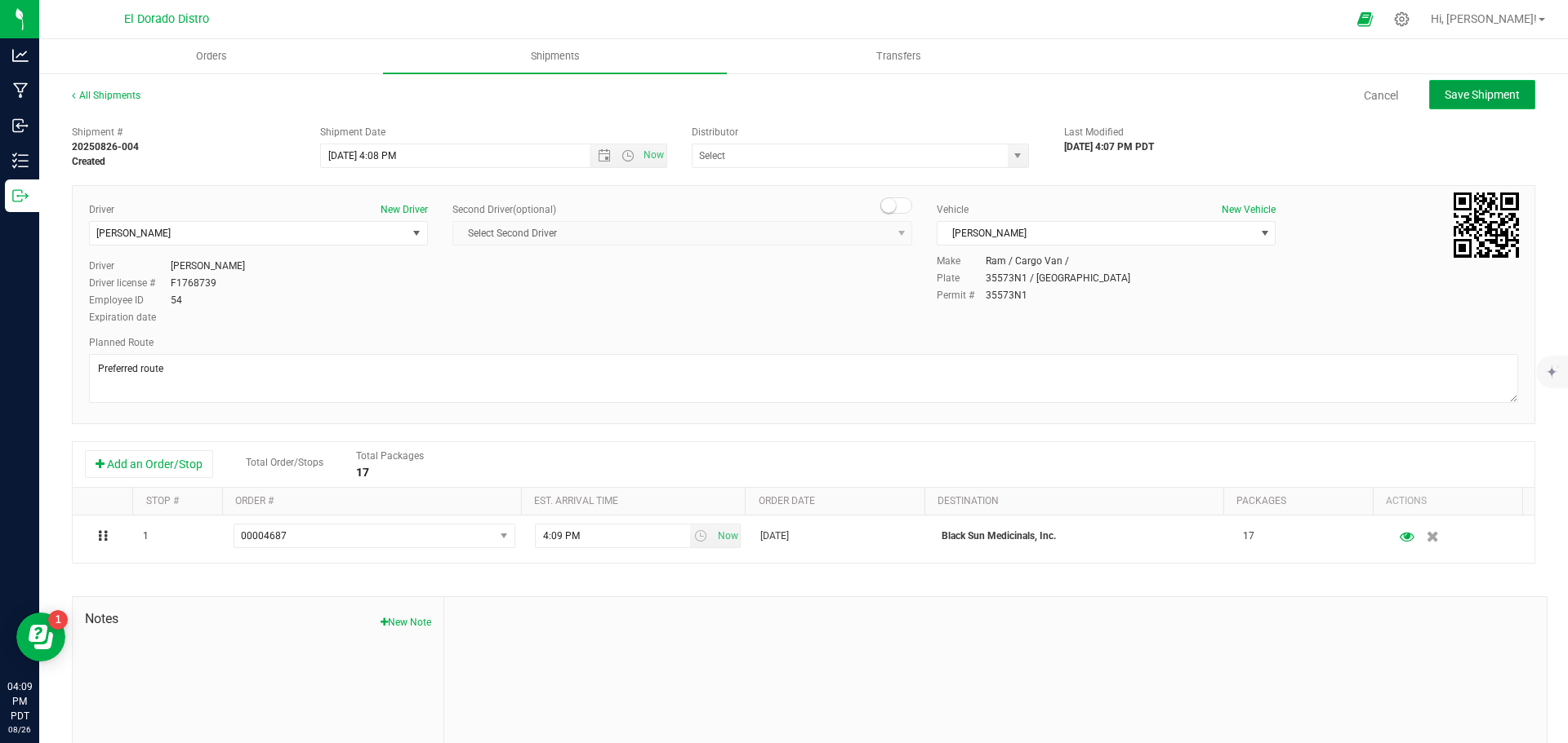
click at [1444, 93] on span "Save Shipment" at bounding box center [1482, 94] width 75 height 13
type input "8/27/2025 11:08 PM"
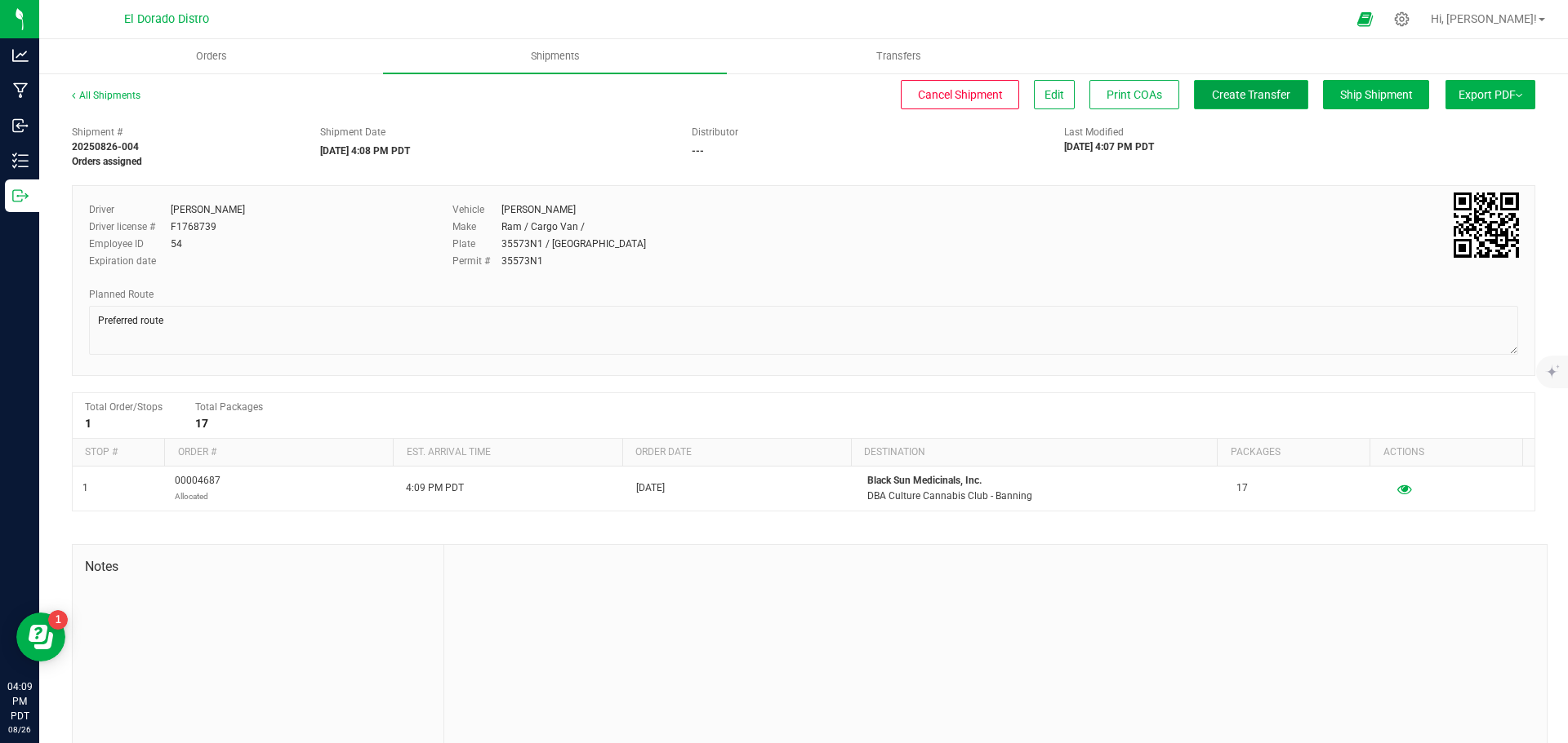
click at [1231, 80] on button "Create Transfer" at bounding box center [1251, 95] width 114 height 29
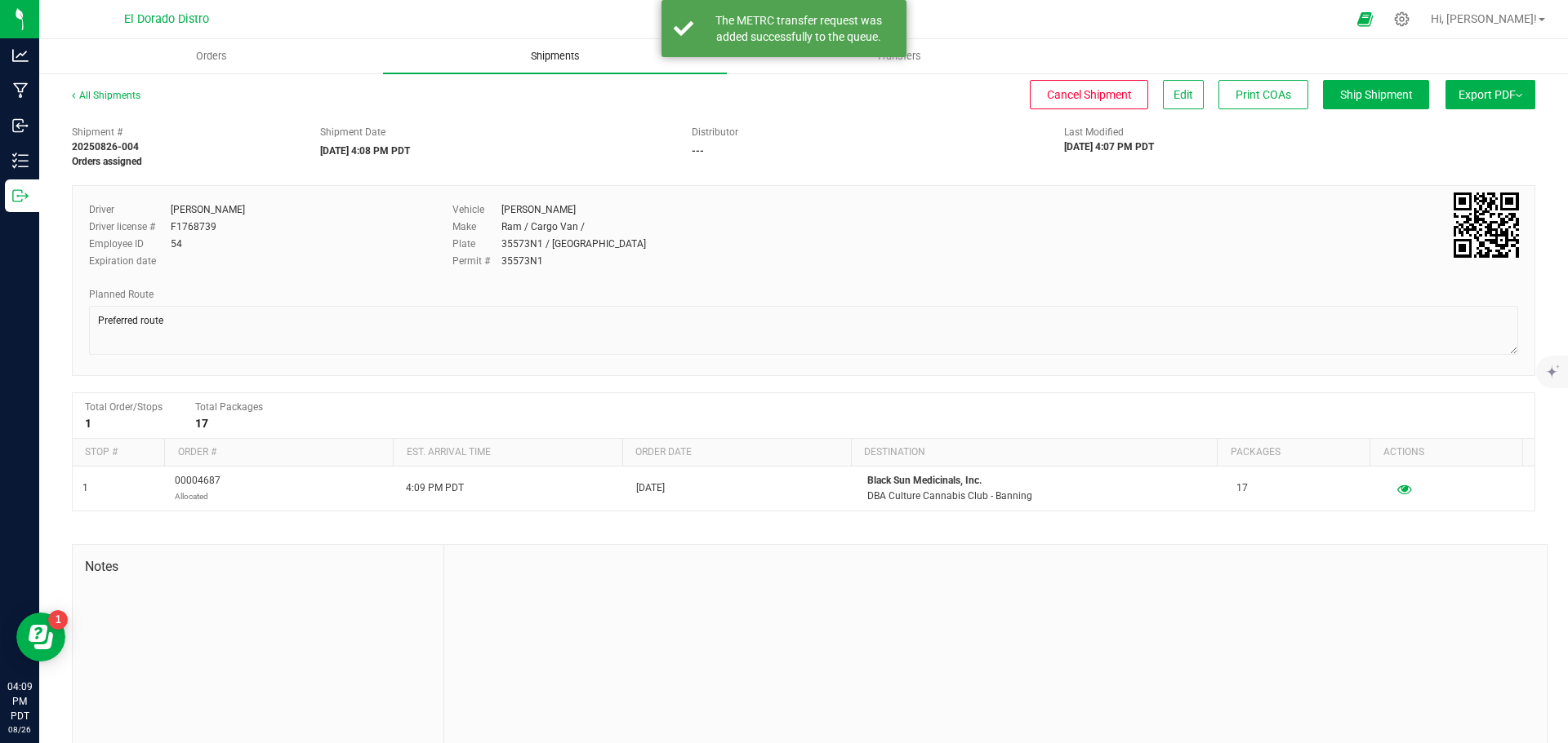
click at [540, 49] on uib-tab-heading "Shipments" at bounding box center [554, 56] width 344 height 34
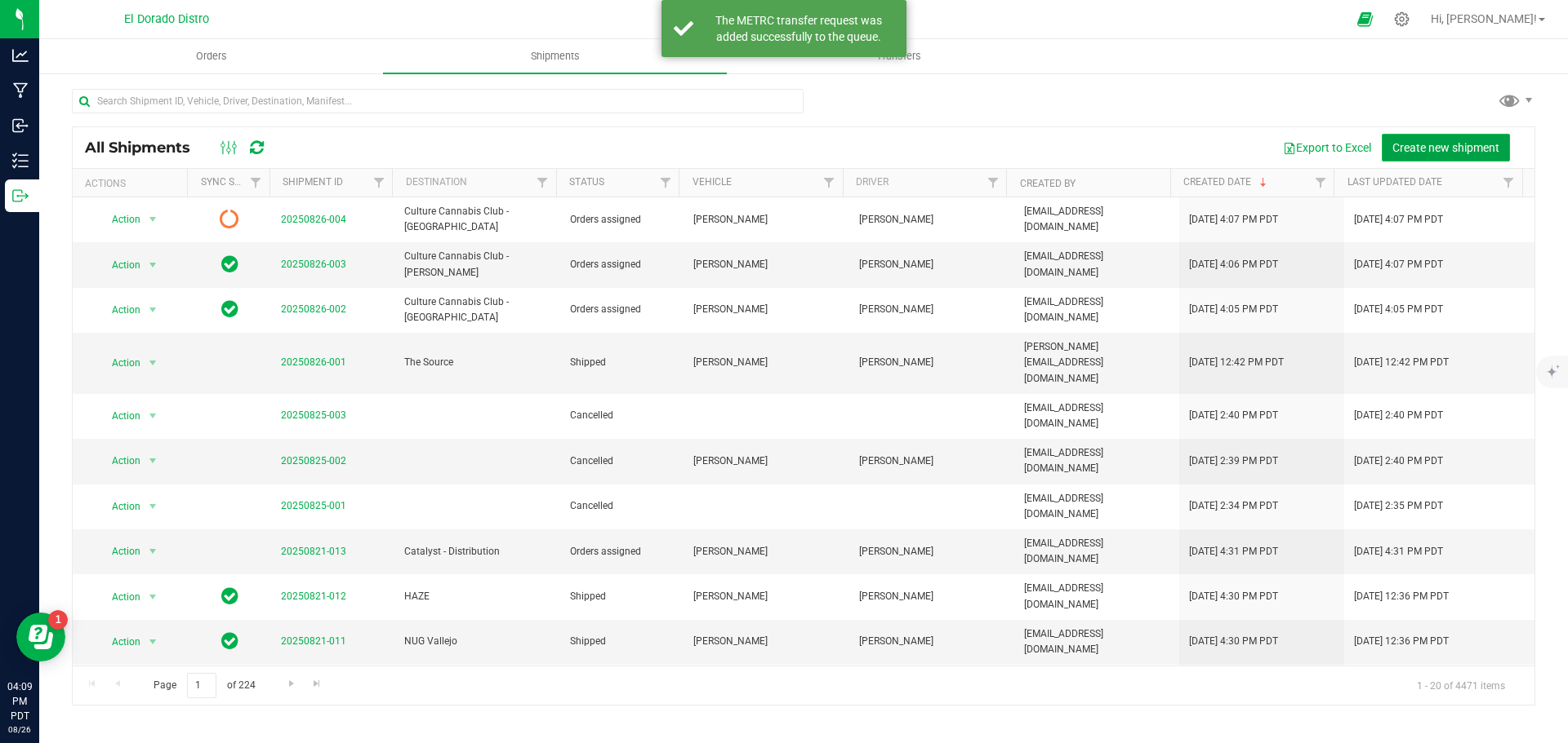
click at [1428, 151] on span "Create new shipment" at bounding box center [1445, 147] width 107 height 13
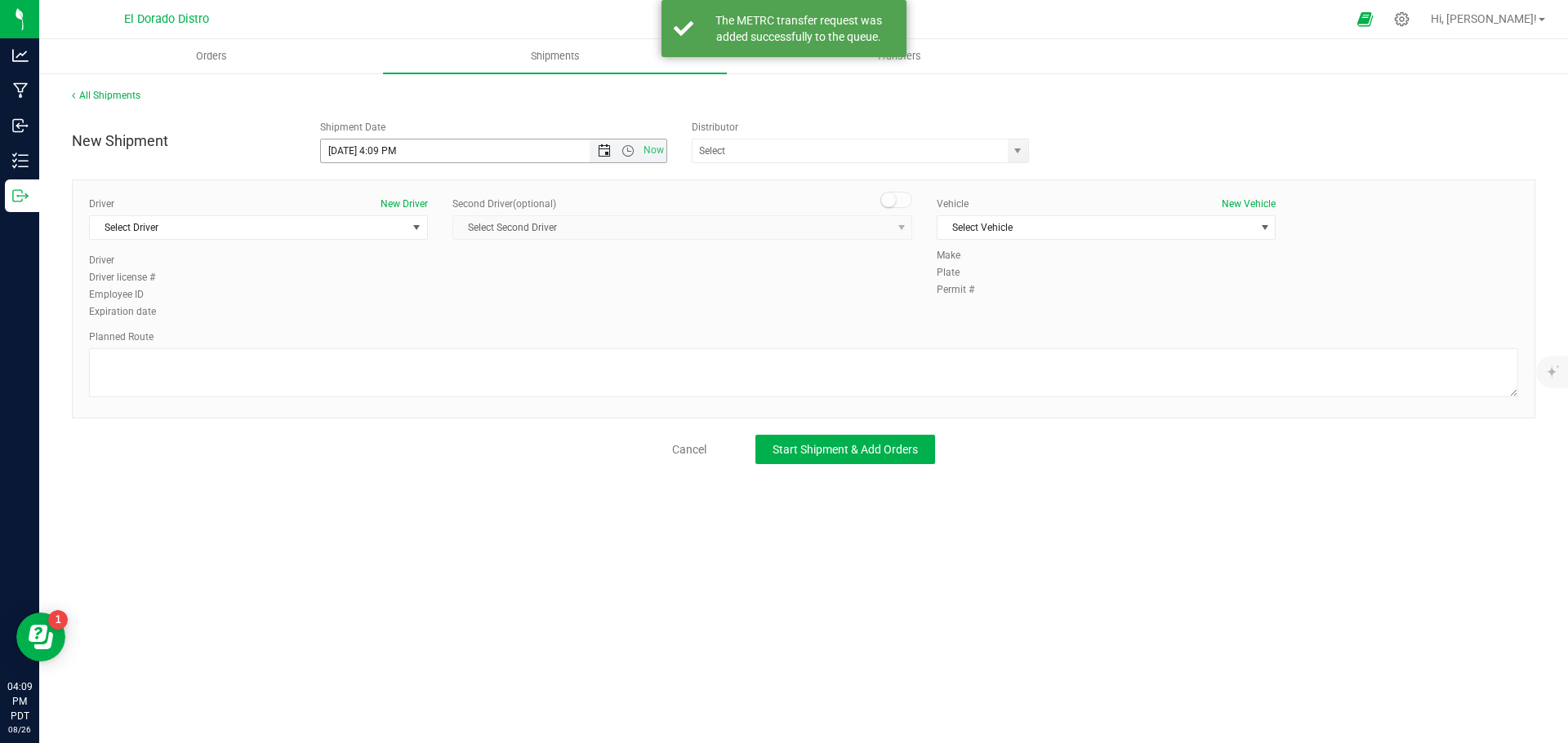
click at [605, 145] on span "Open the date view" at bounding box center [604, 151] width 13 height 13
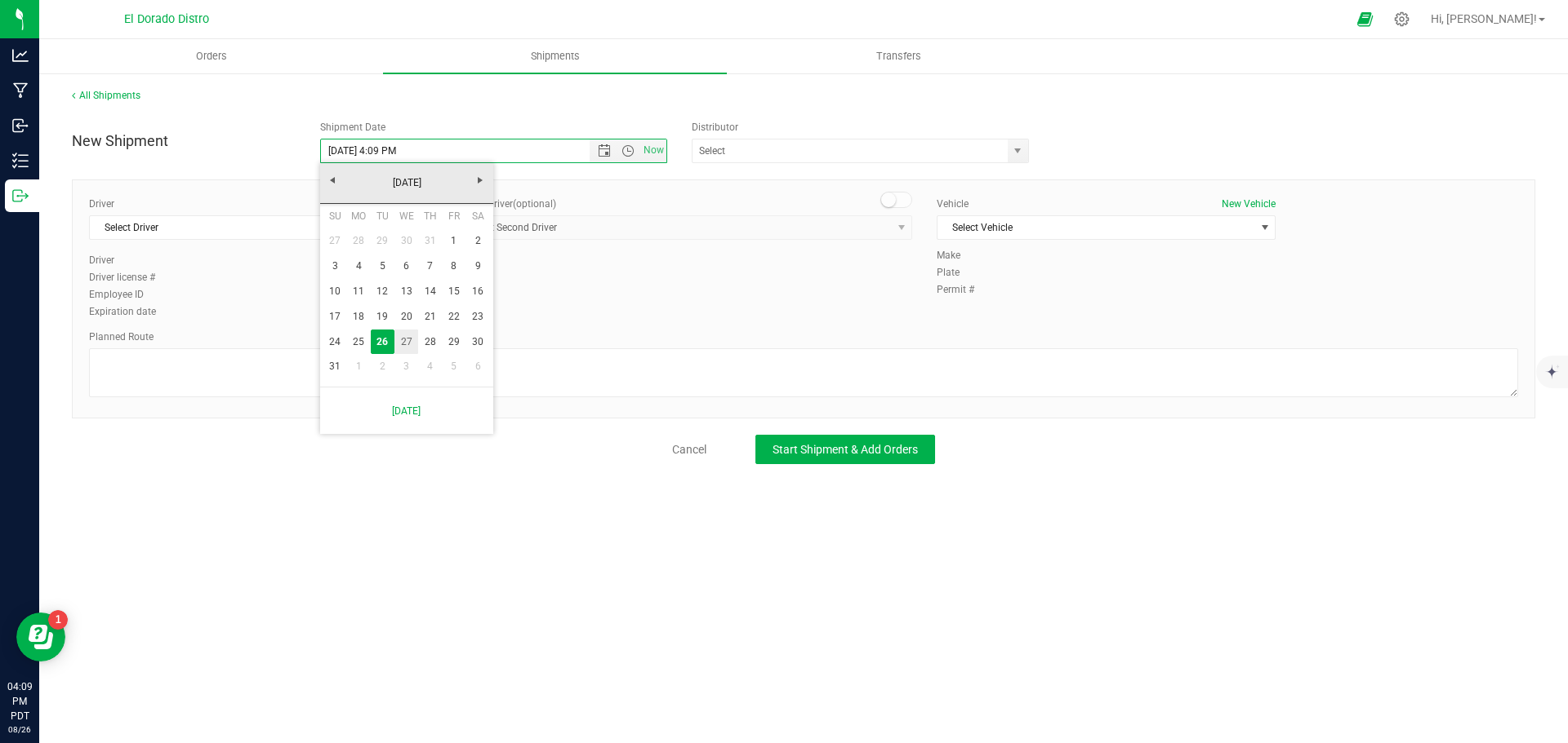
click at [412, 331] on link "27" at bounding box center [407, 343] width 24 height 26
type input "8/27/2025 4:09 PM"
click at [305, 229] on span "Select Driver" at bounding box center [248, 228] width 317 height 23
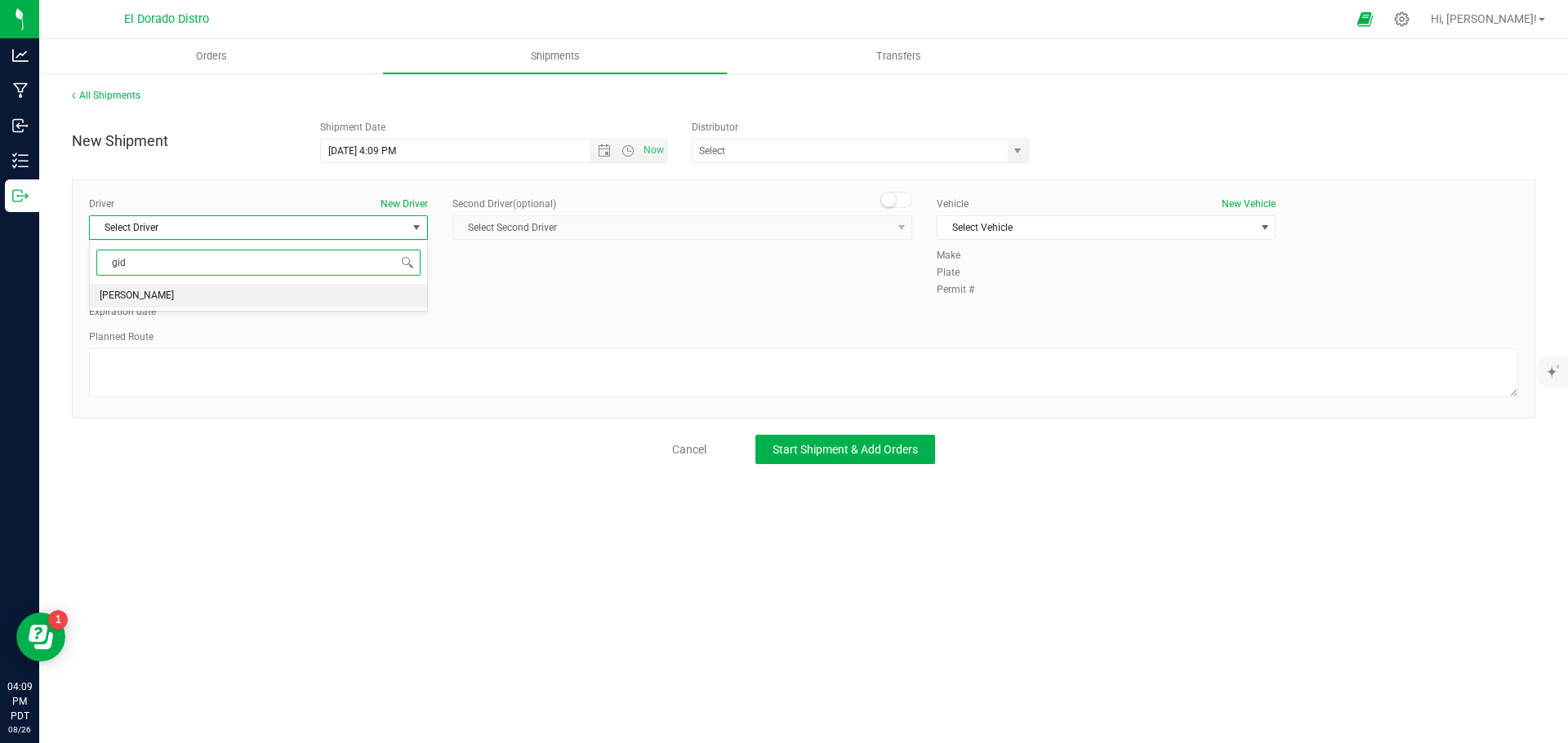
click at [266, 293] on li "[PERSON_NAME]" at bounding box center [258, 296] width 338 height 25
type input "gid"
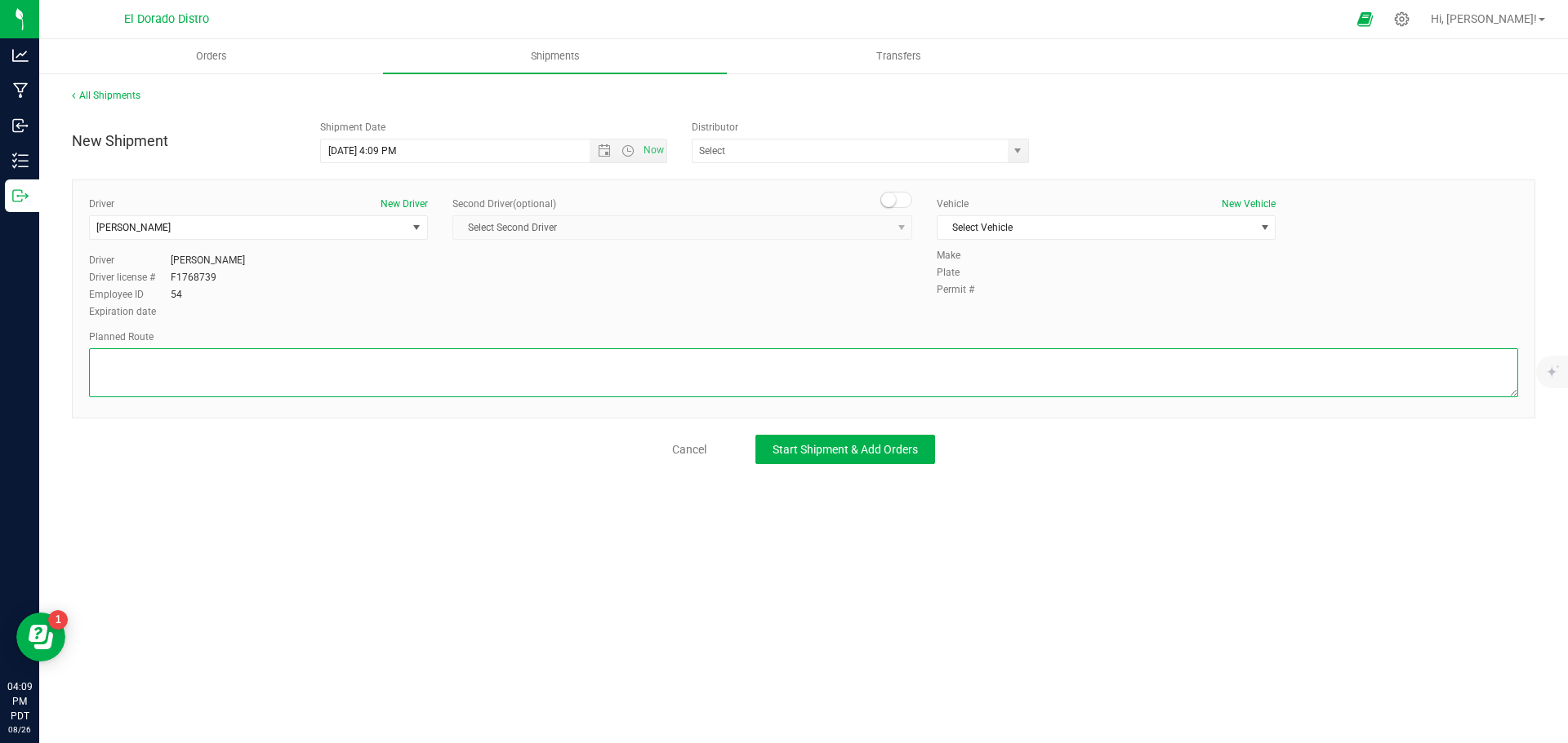
click at [260, 371] on textarea at bounding box center [803, 372] width 1429 height 49
paste textarea "Preferred route"
type textarea "Preferred route"
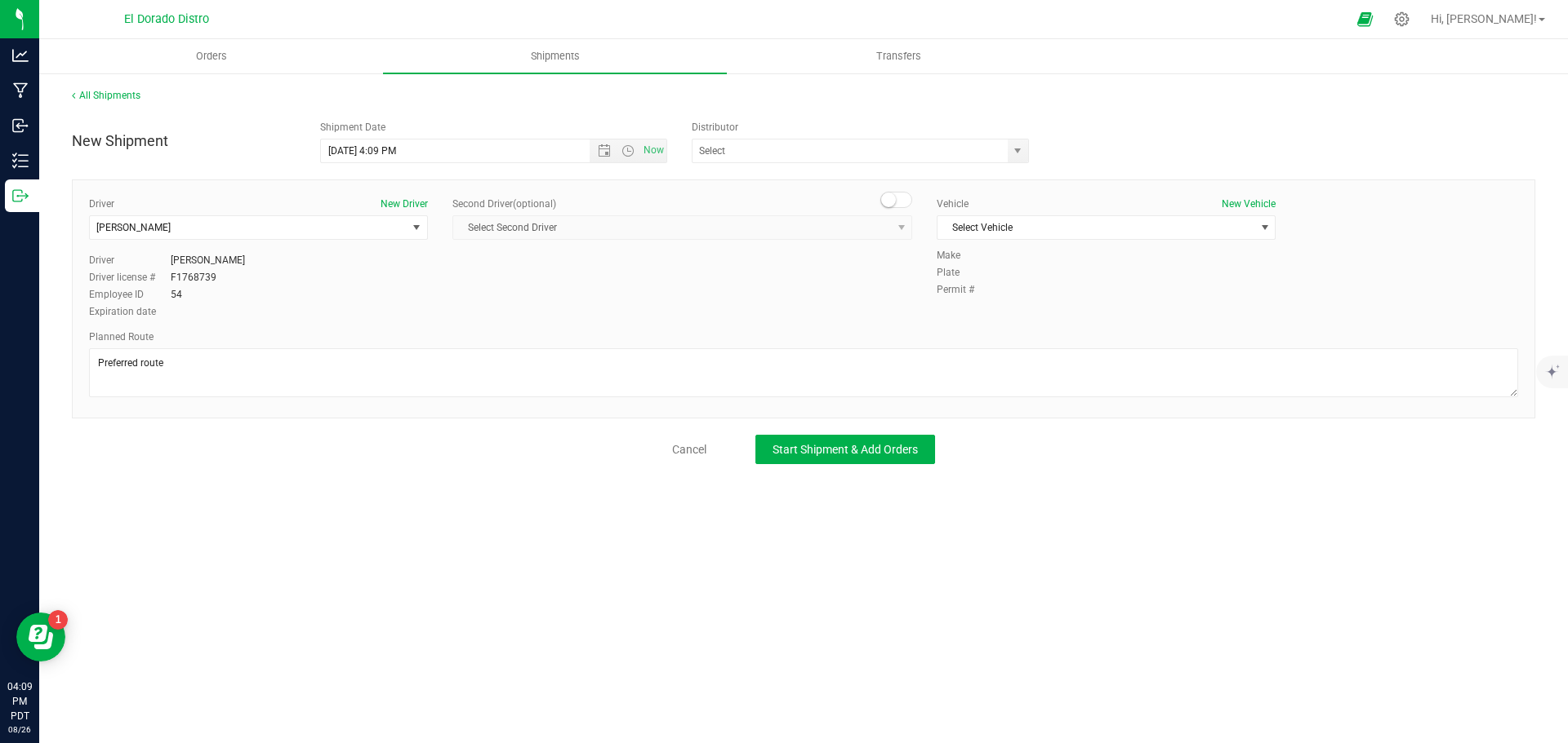
click at [1072, 242] on div "Vehicle New Vehicle Select Vehicle Select Vehicle Bob Vance Christian's Jetta C…" at bounding box center [1106, 222] width 363 height 51
click at [1071, 234] on span "Select Vehicle" at bounding box center [1096, 228] width 317 height 23
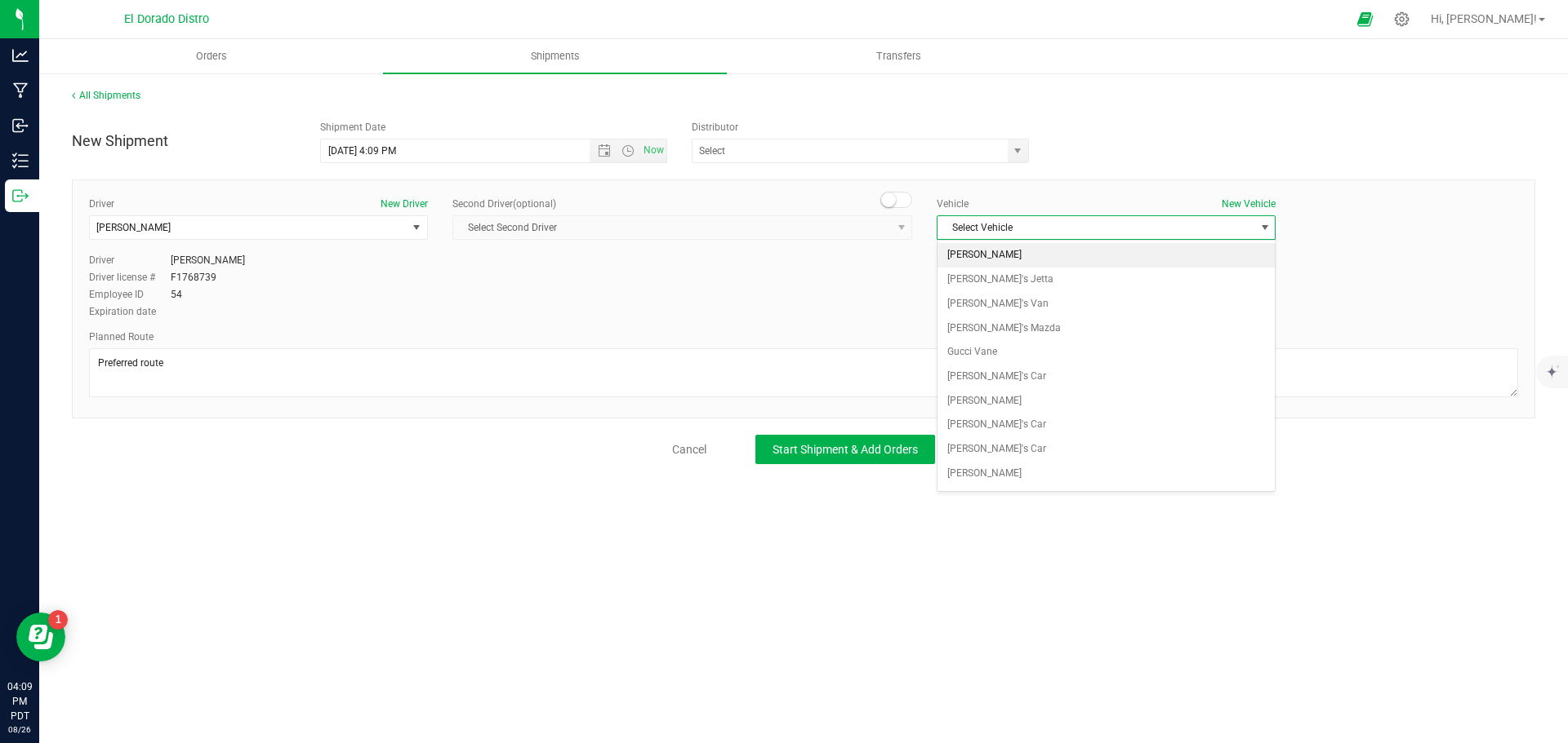
click at [1024, 256] on li "[PERSON_NAME]" at bounding box center [1106, 255] width 338 height 25
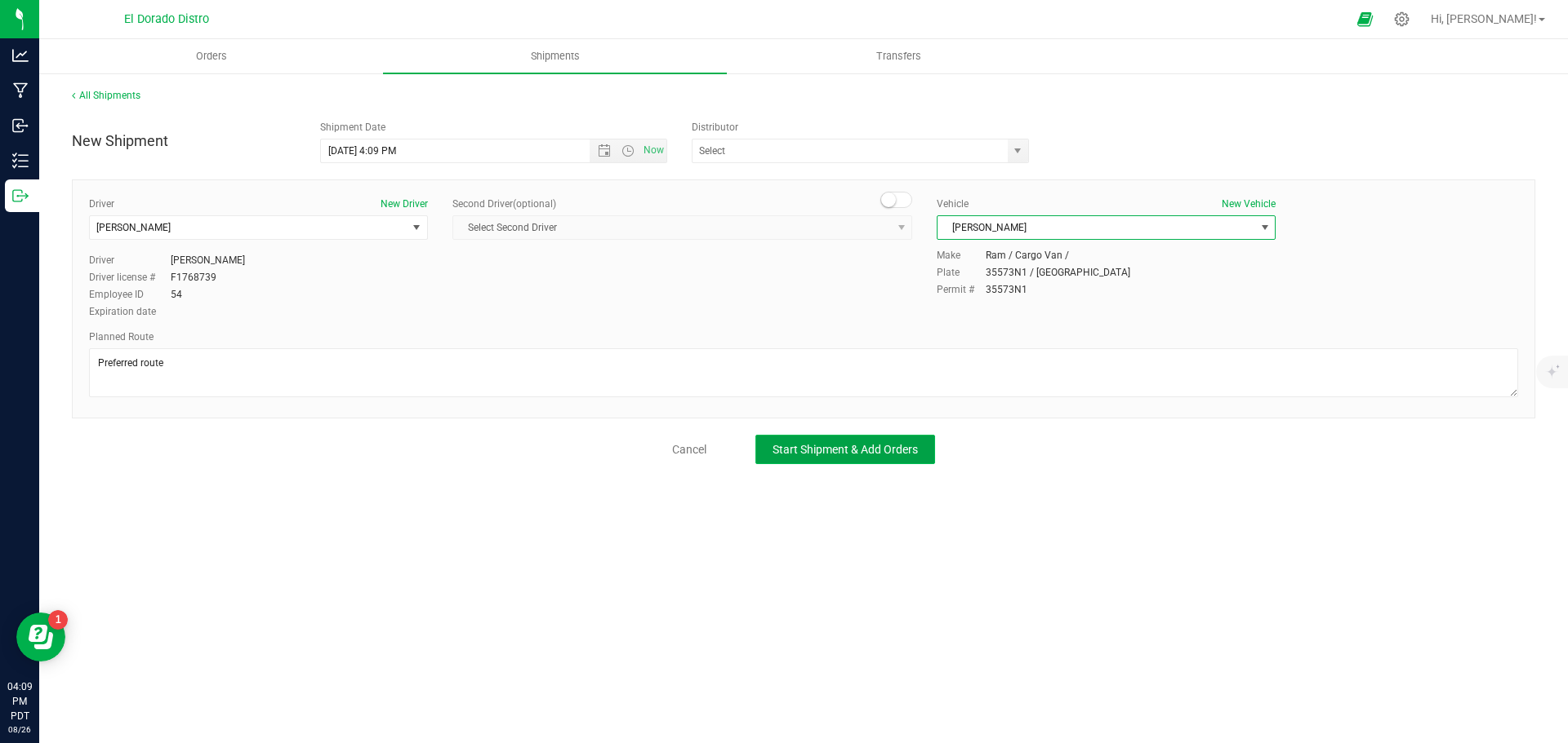
click at [861, 456] on span "Start Shipment & Add Orders" at bounding box center [845, 449] width 145 height 13
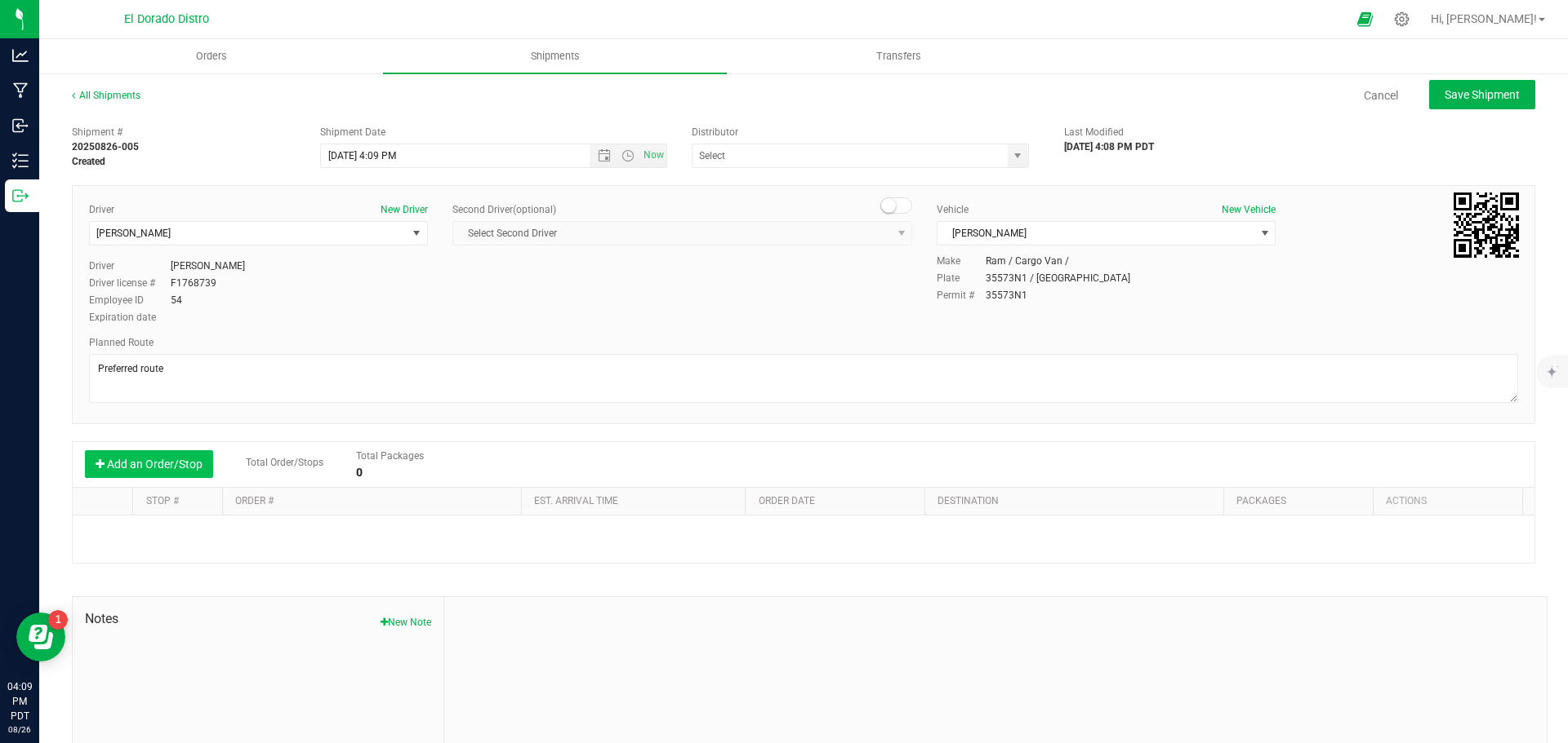
click at [184, 460] on button "Add an Order/Stop" at bounding box center [149, 464] width 128 height 28
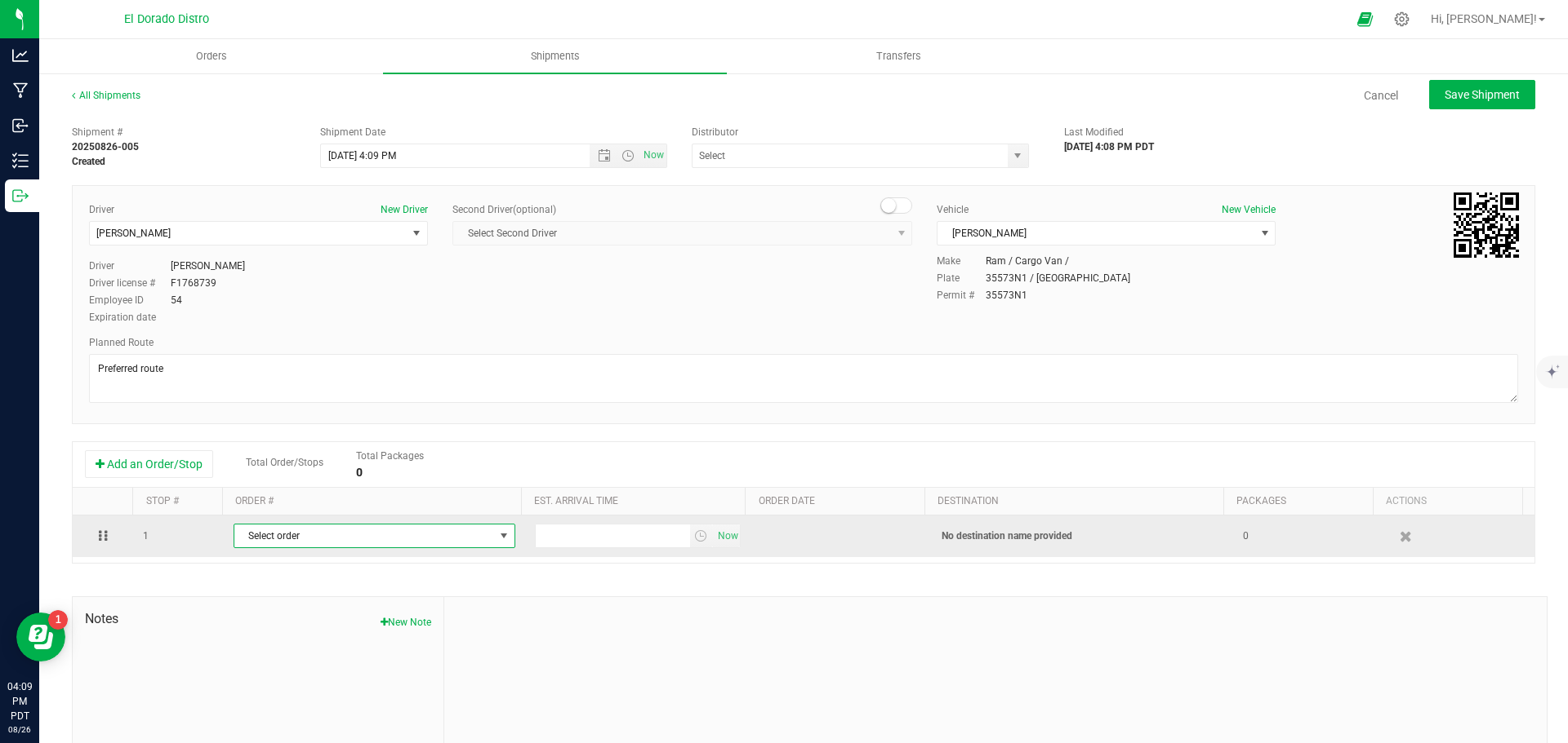
click at [316, 537] on span "Select order" at bounding box center [364, 536] width 260 height 23
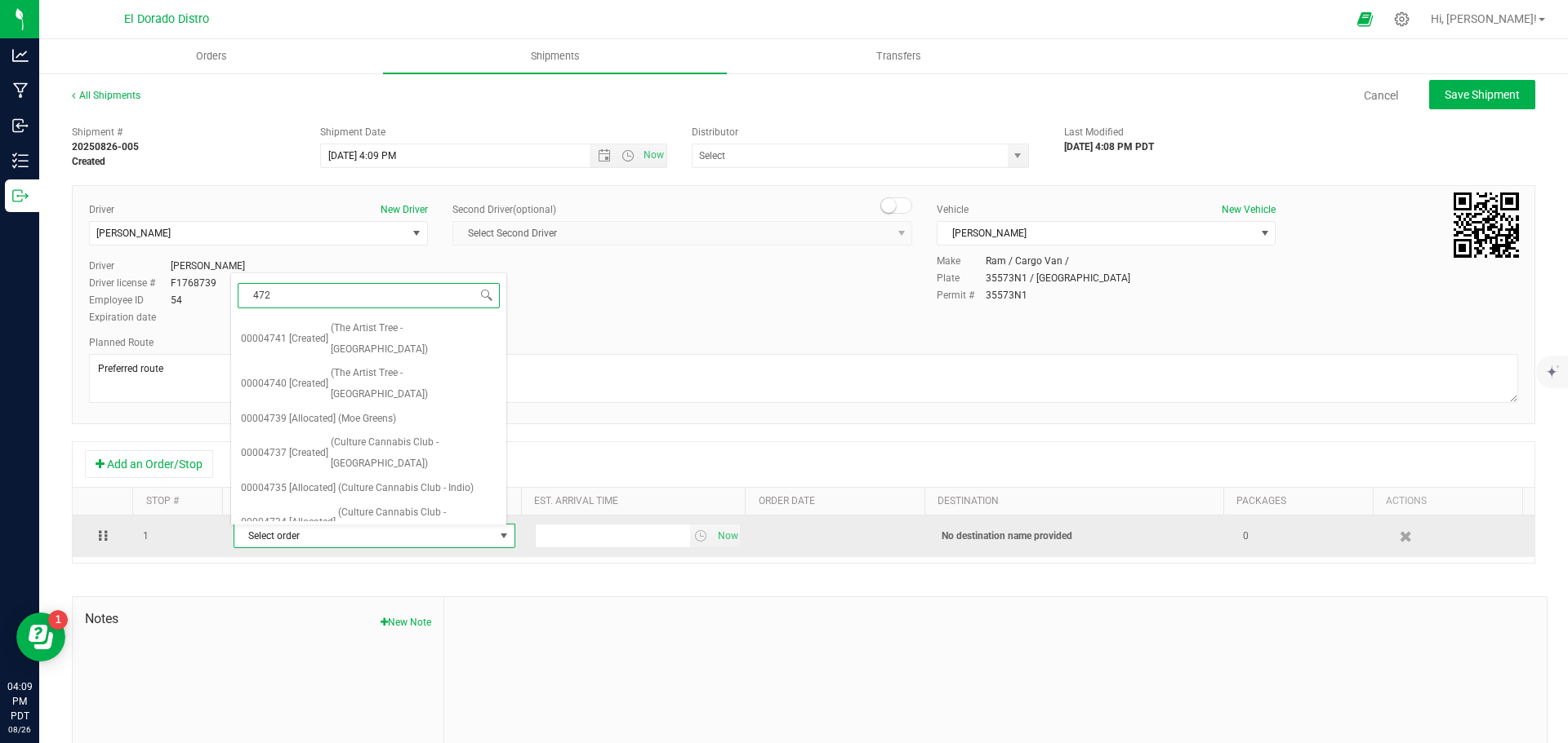
type input "4727"
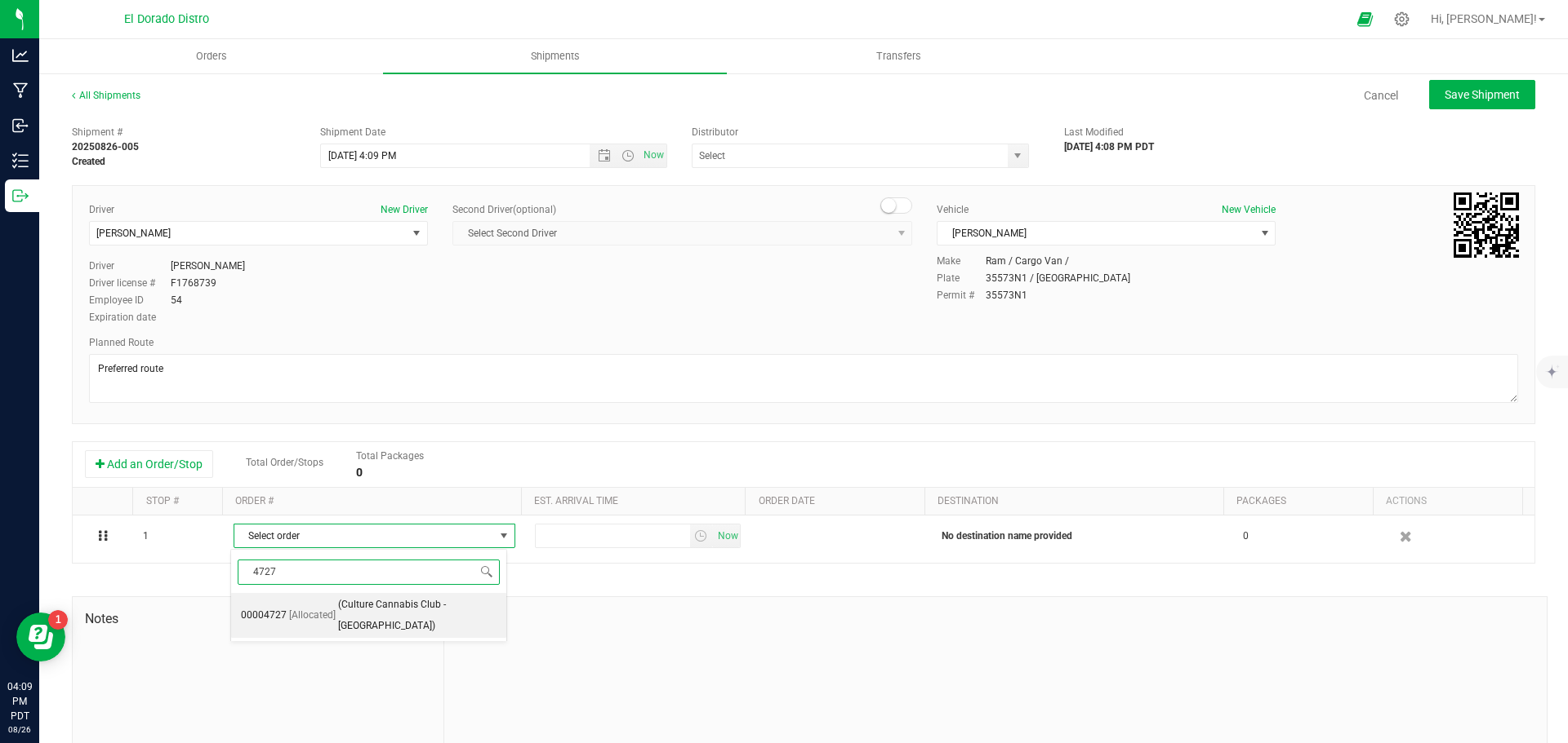
click at [339, 612] on span "(Culture Cannabis Club - Banning)" at bounding box center [417, 615] width 159 height 42
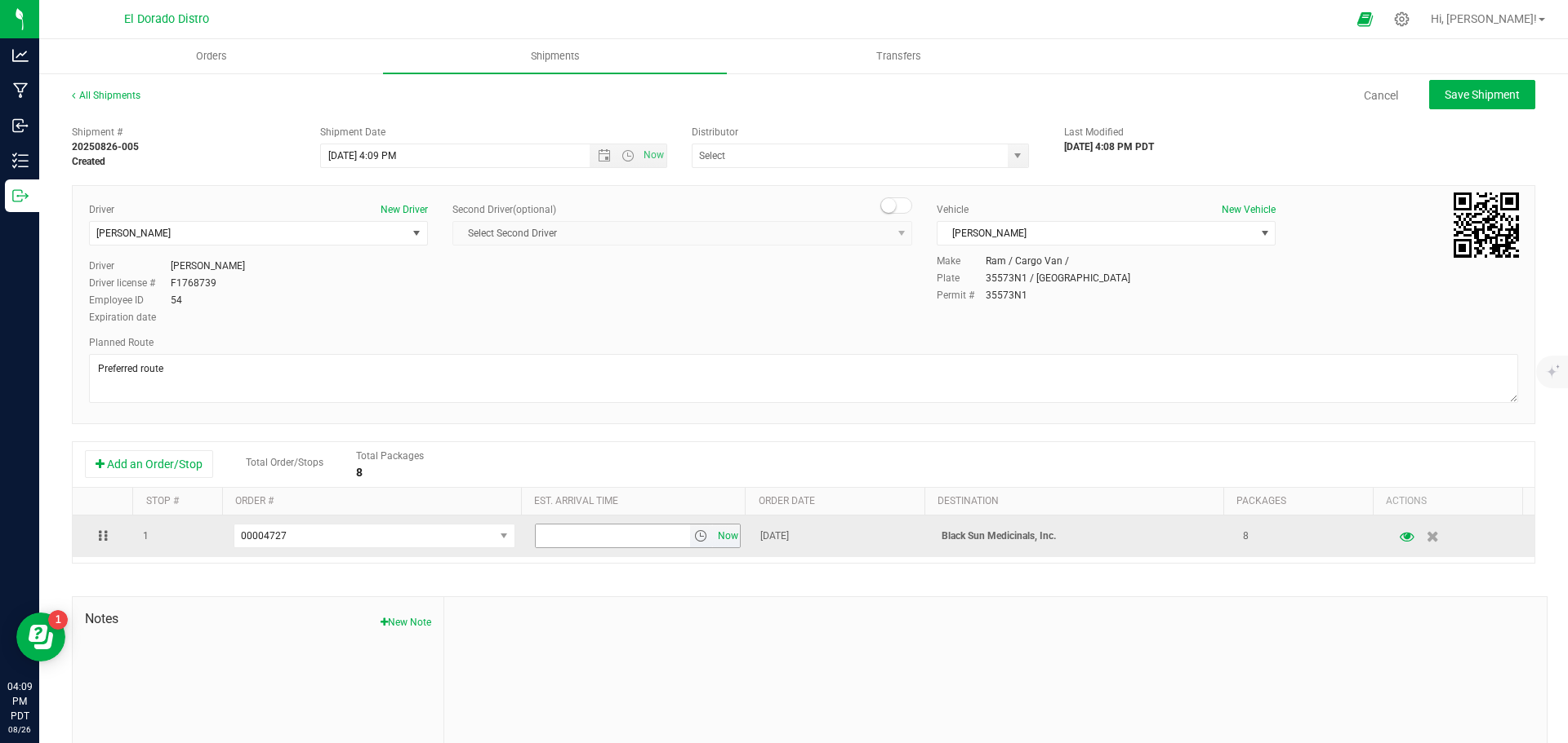
click at [714, 533] on span "Now" at bounding box center [727, 537] width 28 height 24
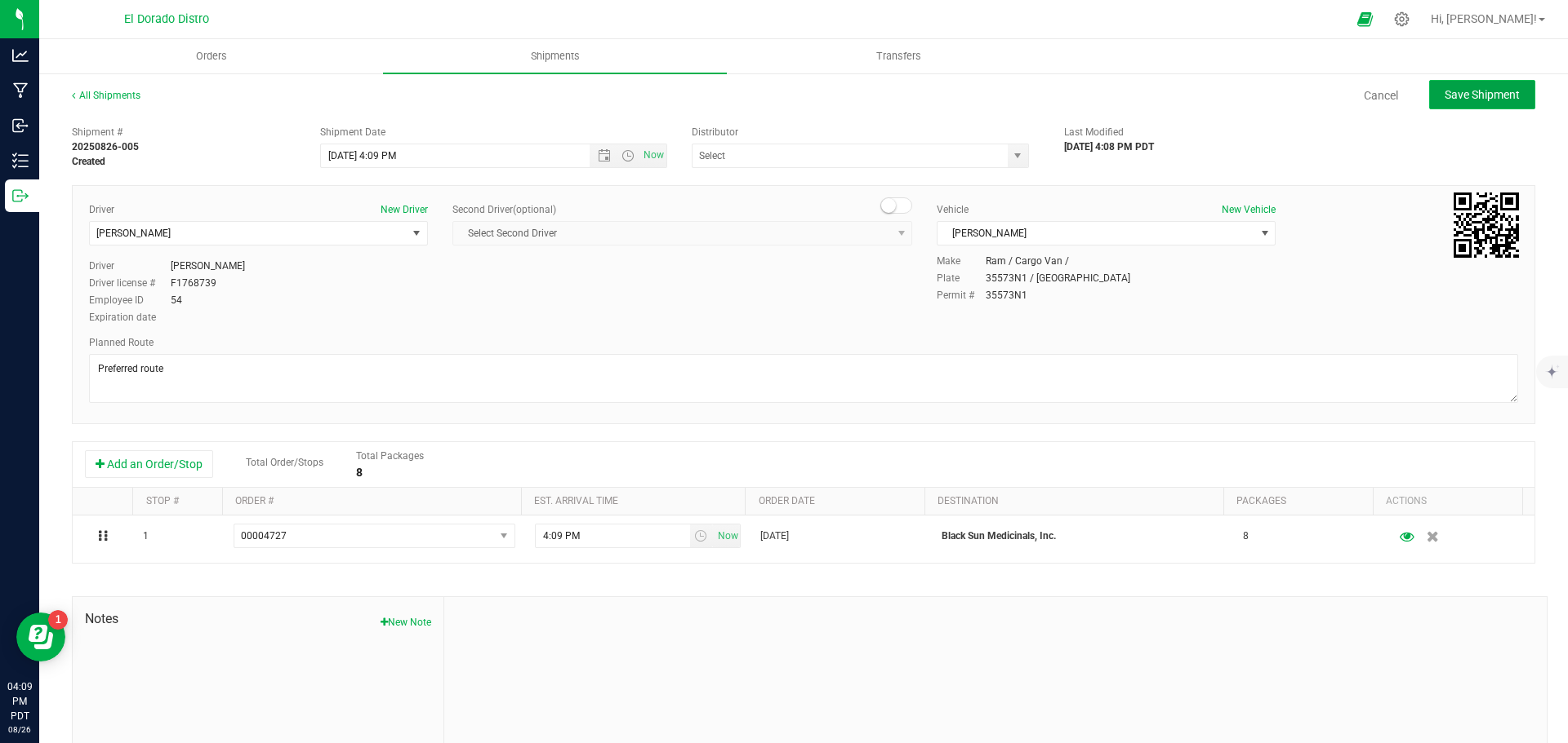
click at [1475, 89] on span "Save Shipment" at bounding box center [1482, 94] width 75 height 13
type input "8/27/2025 11:09 PM"
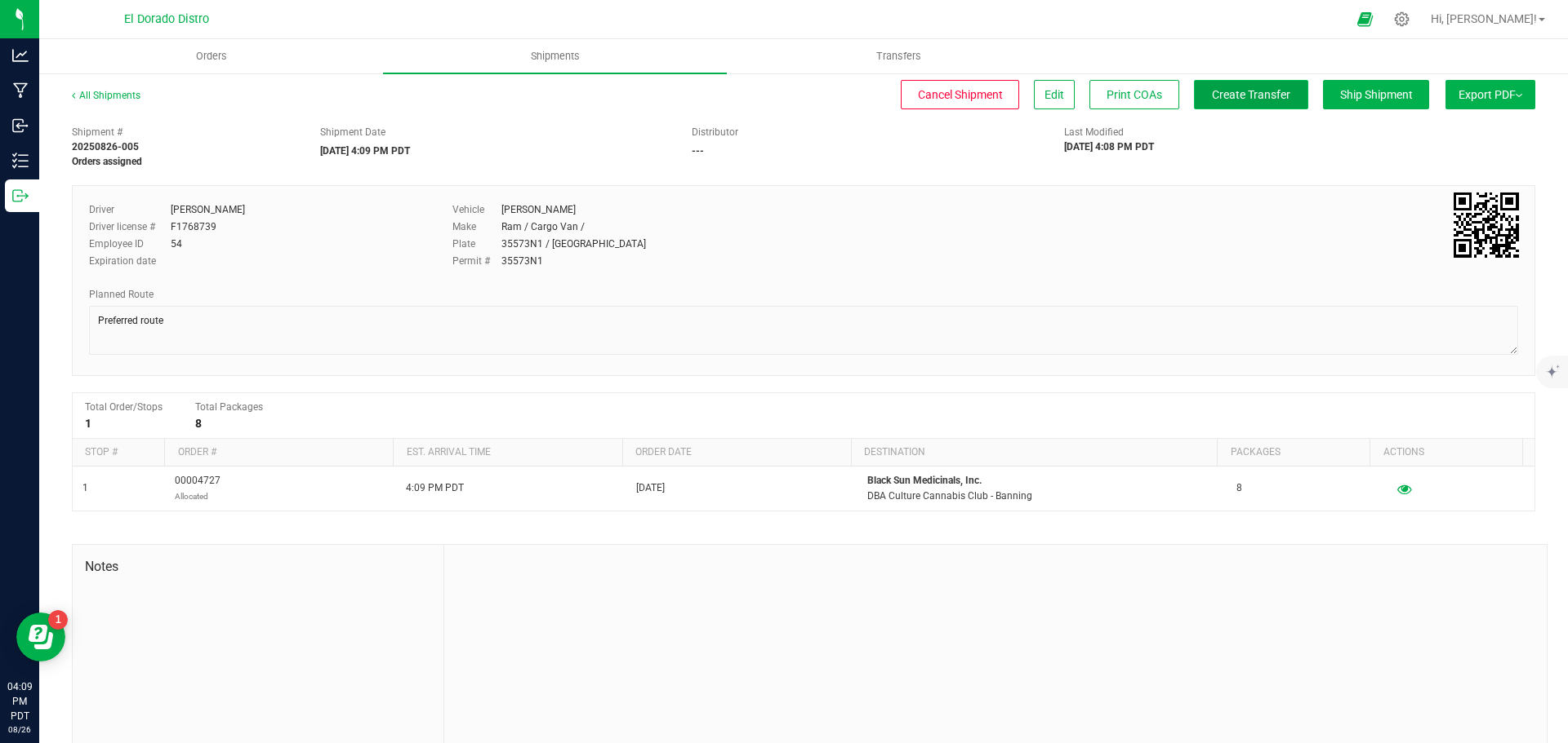
click at [1261, 107] on button "Create Transfer" at bounding box center [1251, 95] width 114 height 29
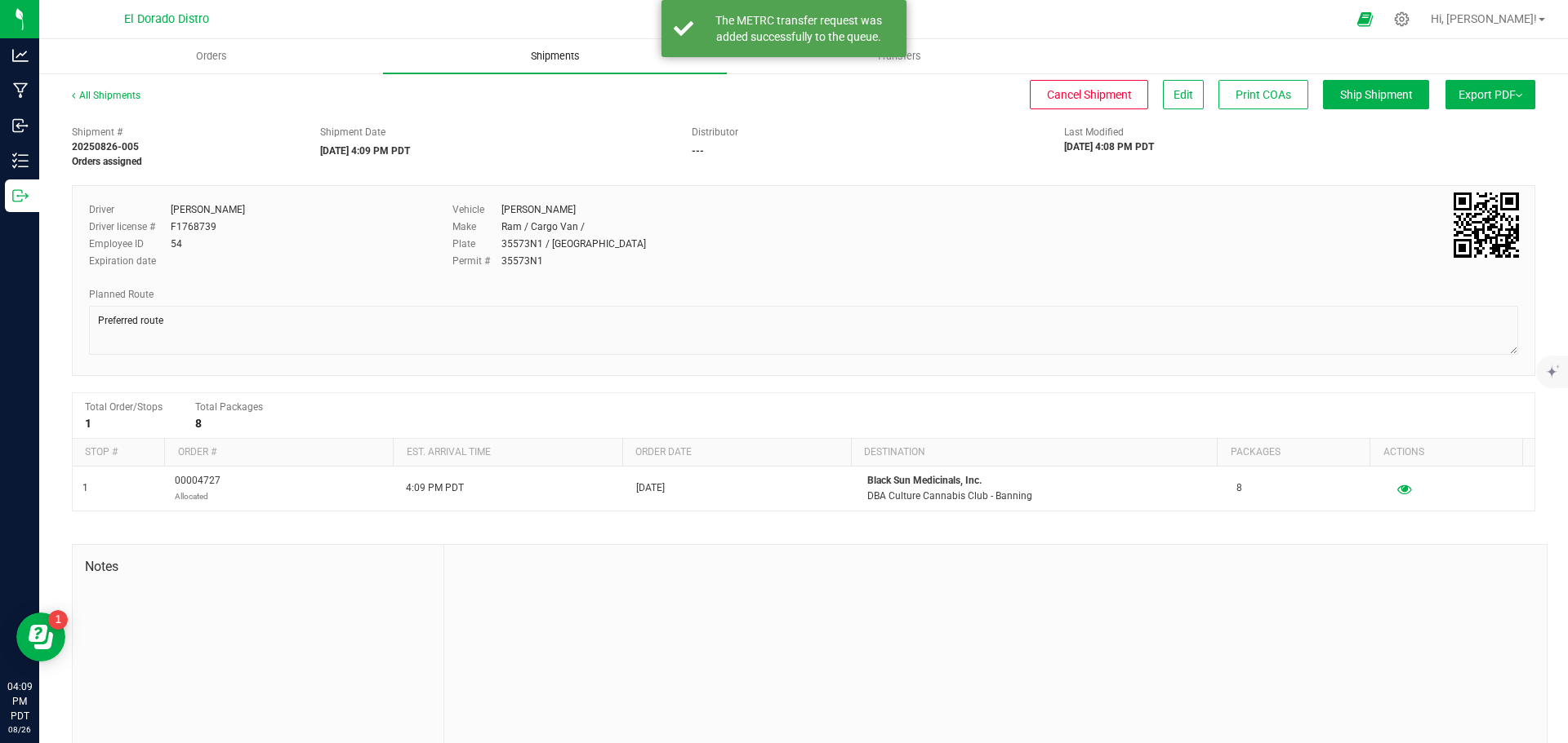
click at [530, 59] on span "Shipments" at bounding box center [555, 55] width 93 height 14
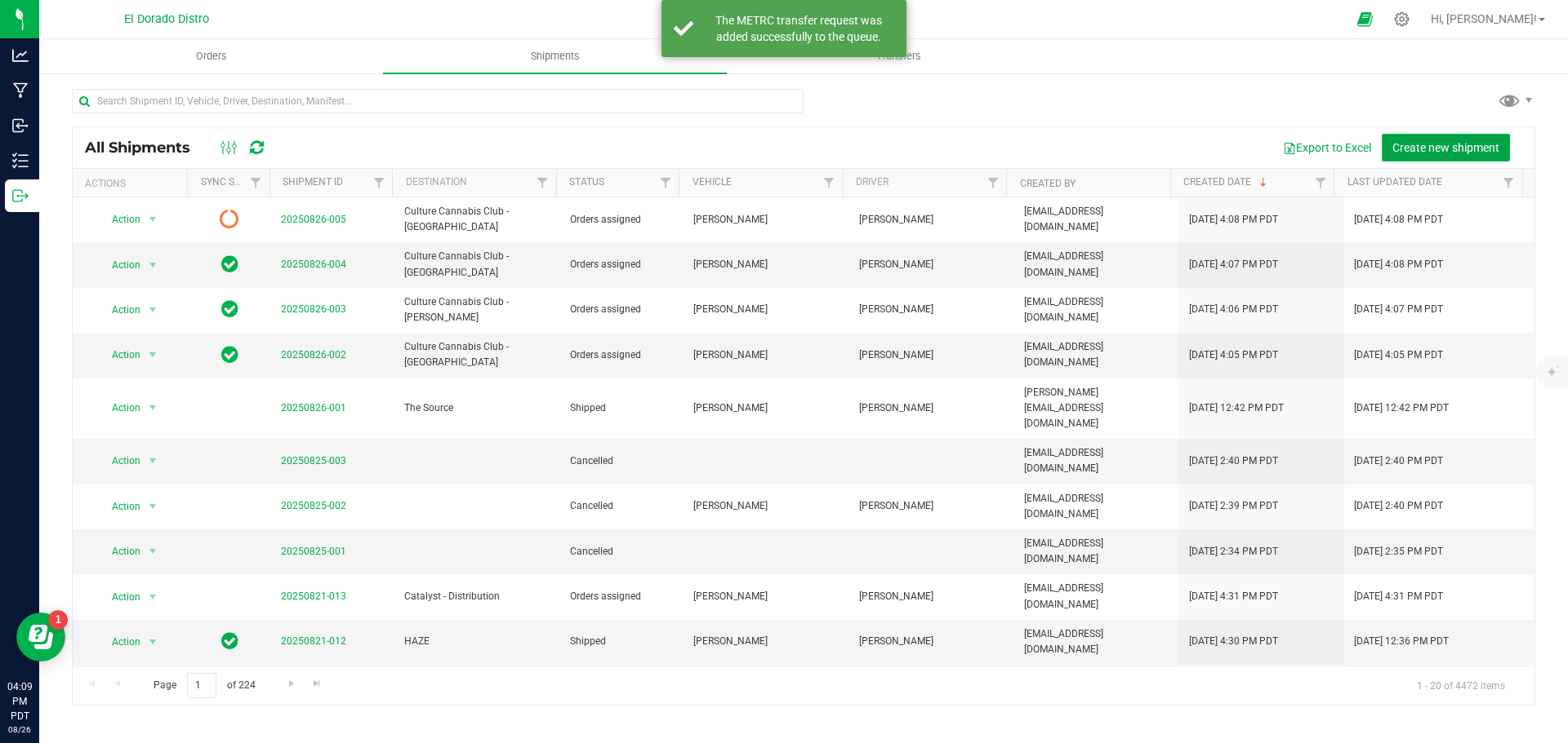
click at [1409, 147] on span "Create new shipment" at bounding box center [1445, 147] width 107 height 13
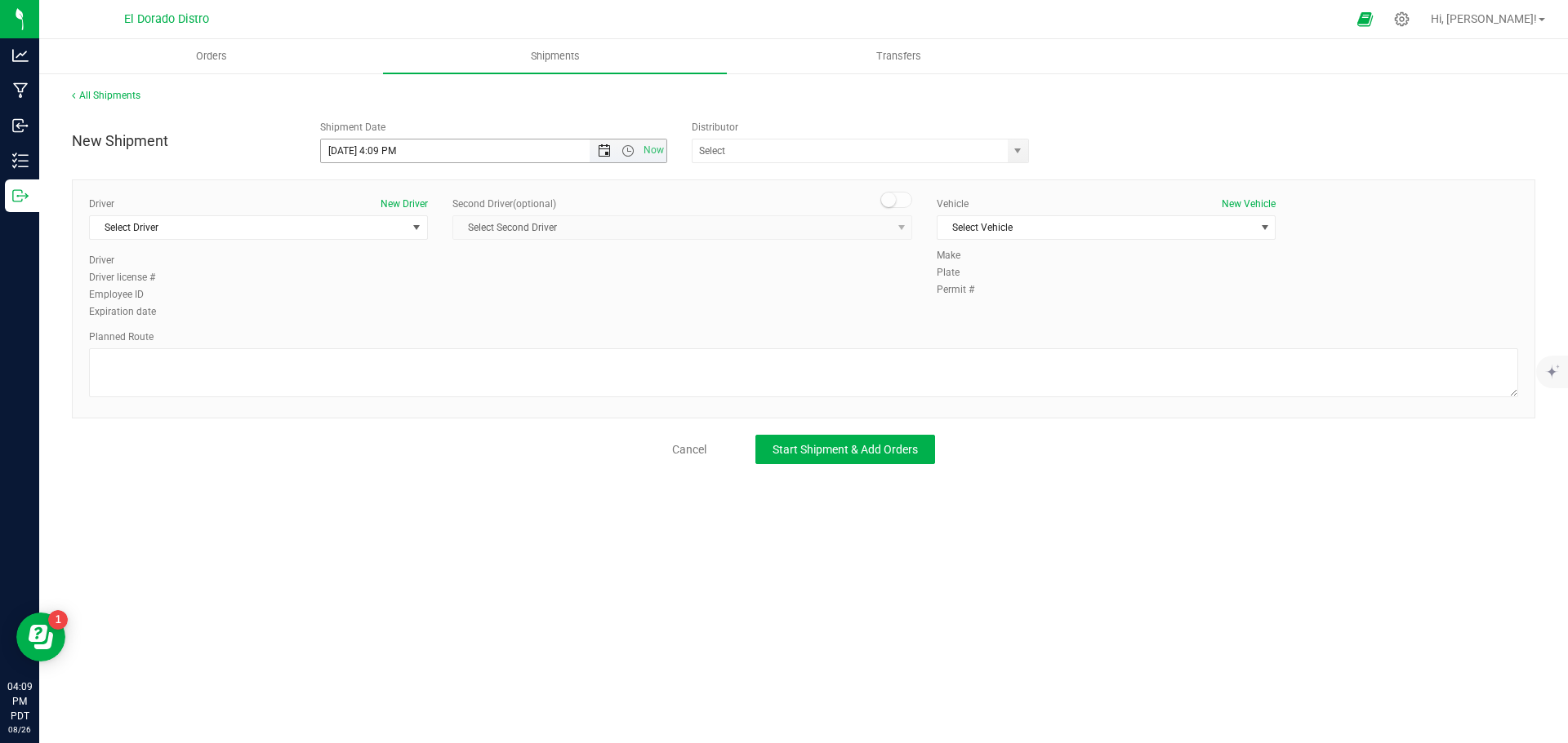
click at [605, 153] on span "Open the date view" at bounding box center [604, 151] width 13 height 13
click at [407, 337] on link "27" at bounding box center [407, 343] width 24 height 26
type input "8/27/2025 4:09 PM"
click at [338, 225] on span "Select Driver" at bounding box center [248, 228] width 317 height 23
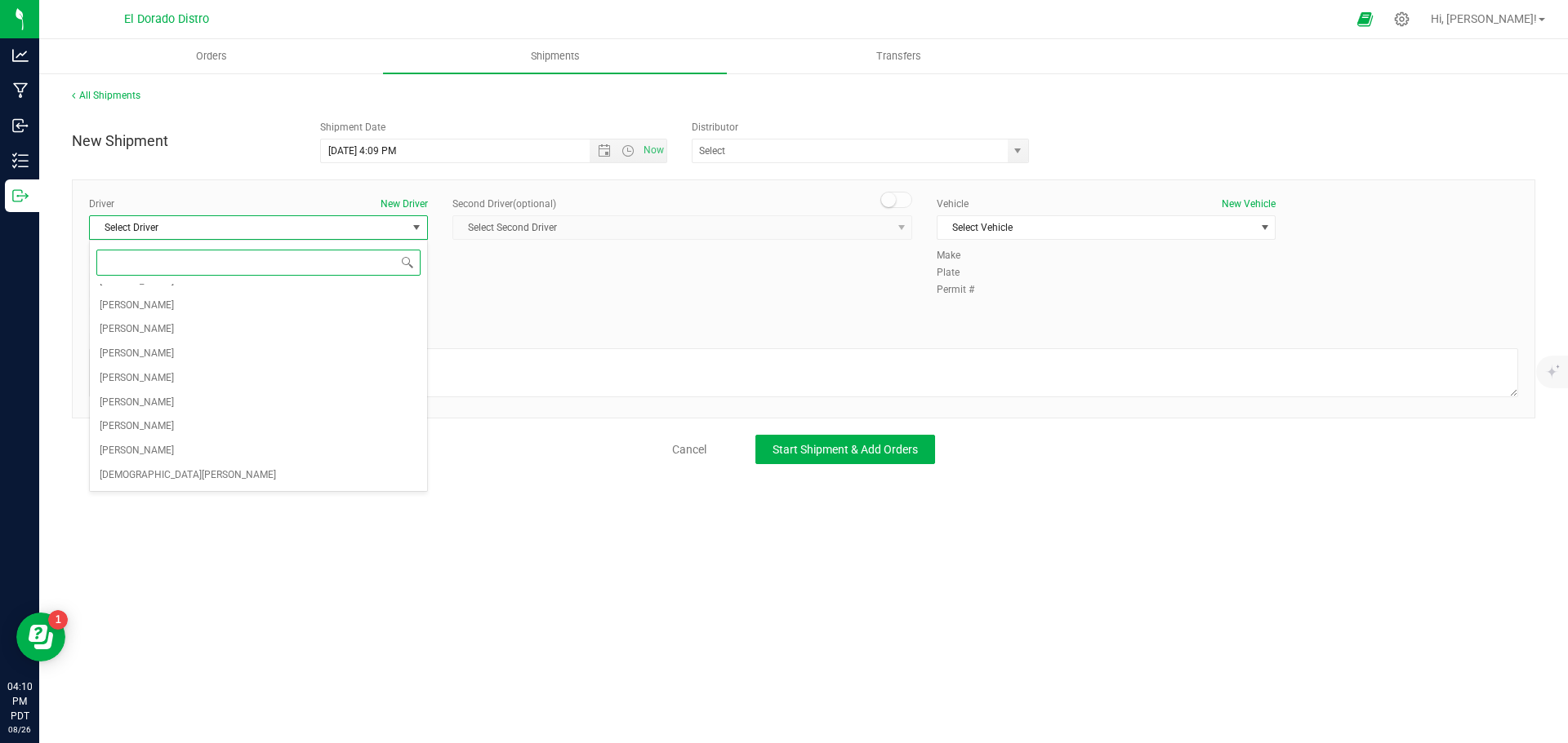
scroll to position [110, 0]
click at [193, 397] on li "[PERSON_NAME]" at bounding box center [258, 404] width 338 height 25
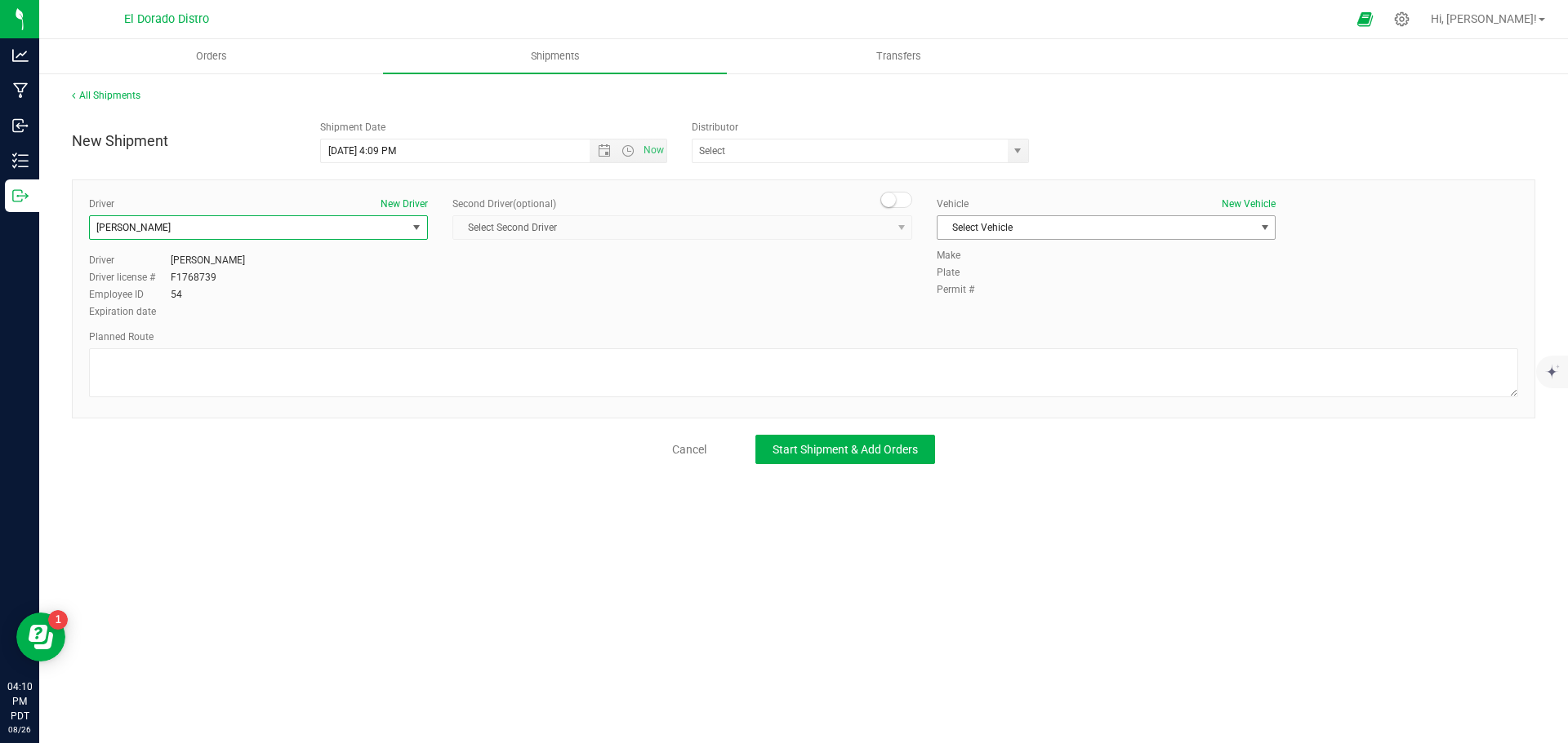
click at [1085, 225] on span "Select Vehicle" at bounding box center [1096, 228] width 317 height 23
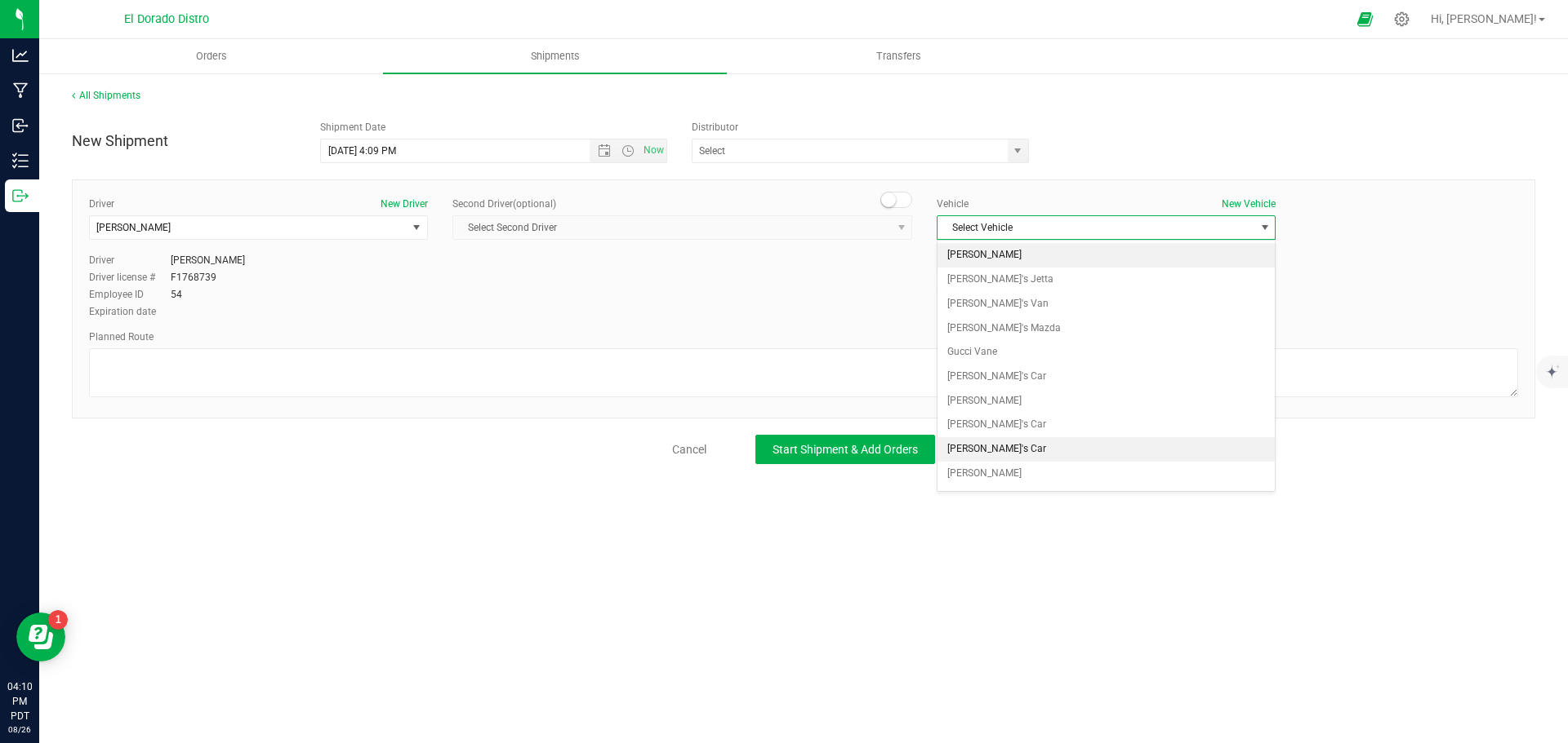
drag, startPoint x: 1019, startPoint y: 257, endPoint x: 987, endPoint y: 281, distance: 40.0
click at [1019, 258] on li "[PERSON_NAME]" at bounding box center [1106, 255] width 338 height 25
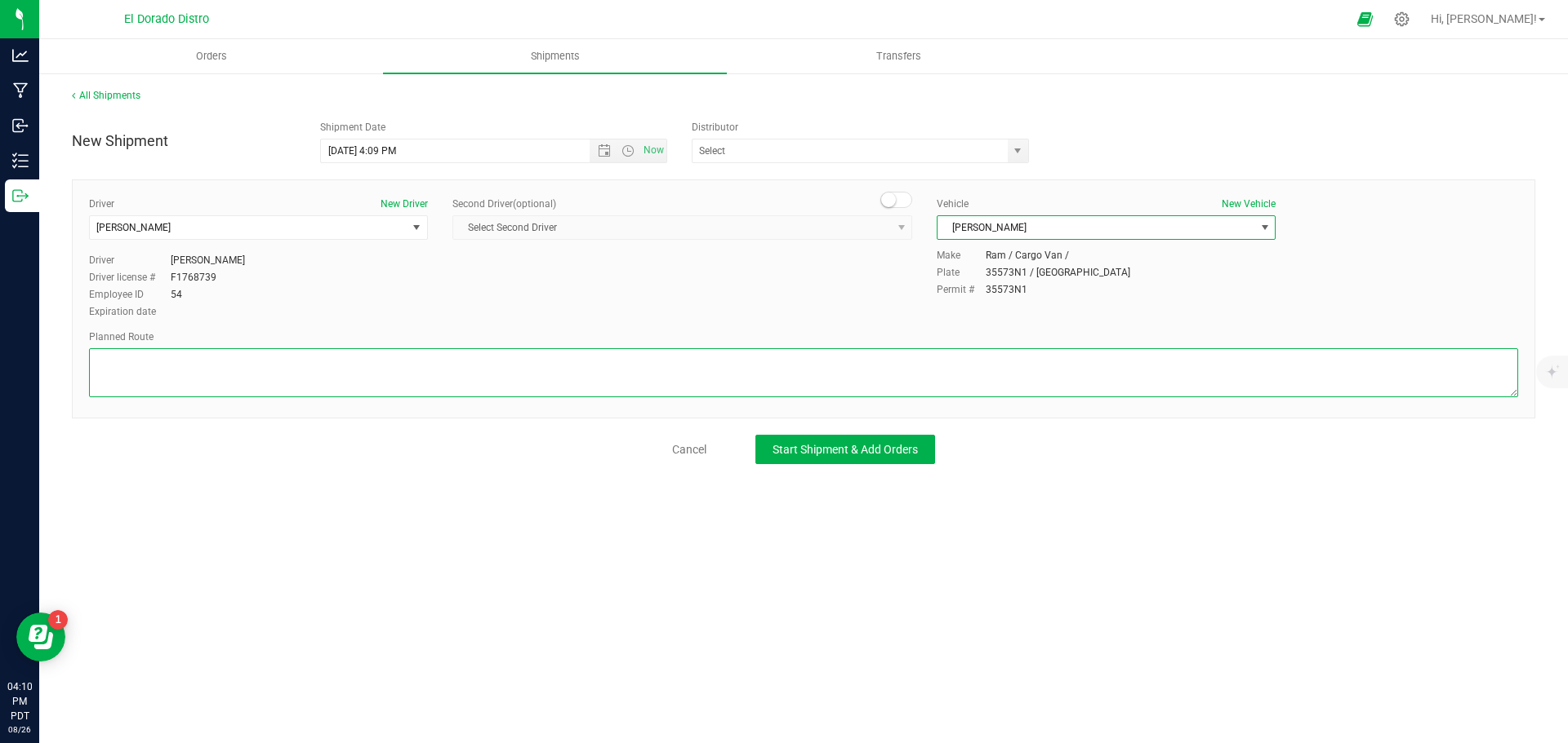
click at [933, 355] on textarea at bounding box center [803, 372] width 1429 height 49
paste textarea "Preferred route"
type textarea "Preferred route"
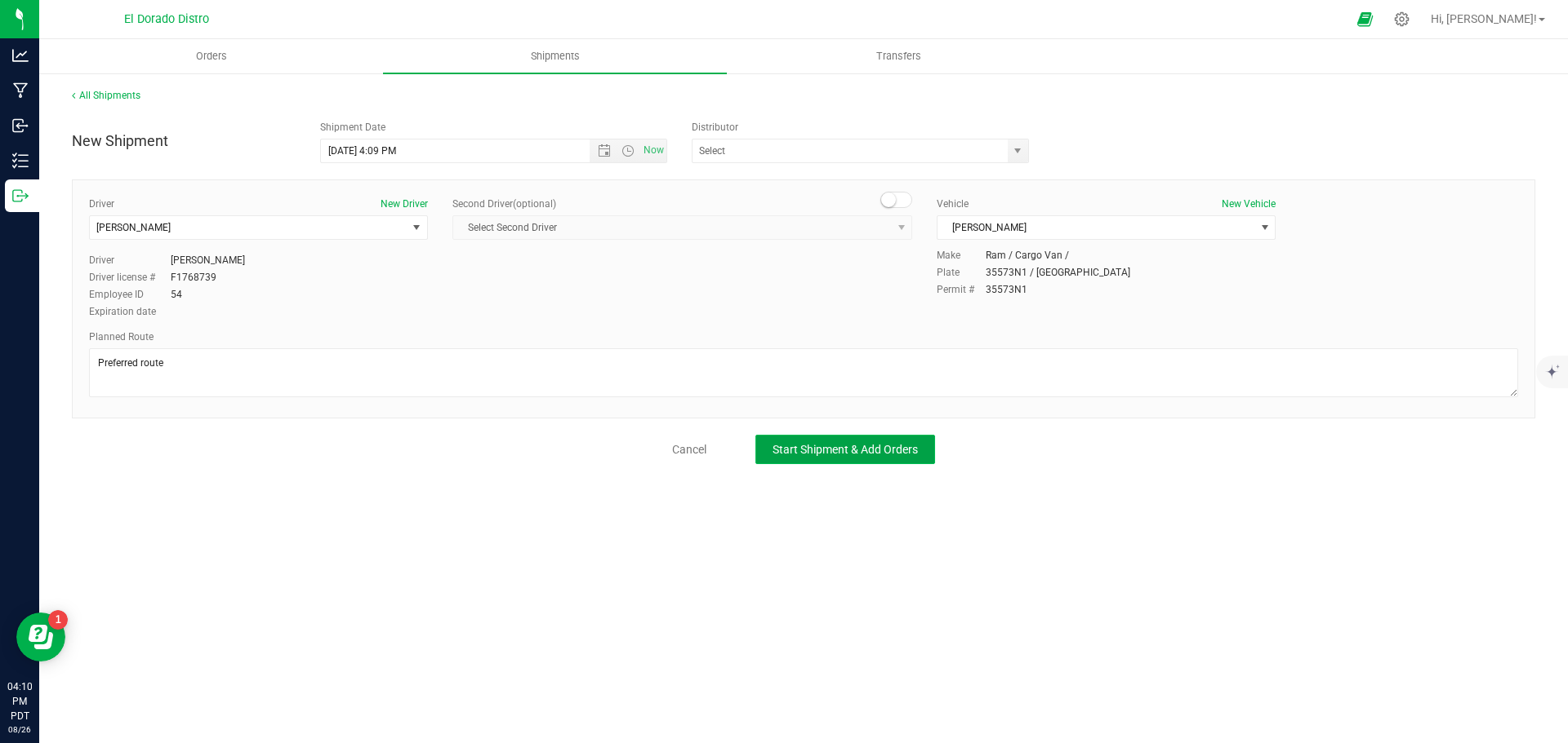
click at [836, 441] on button "Start Shipment & Add Orders" at bounding box center [845, 449] width 180 height 29
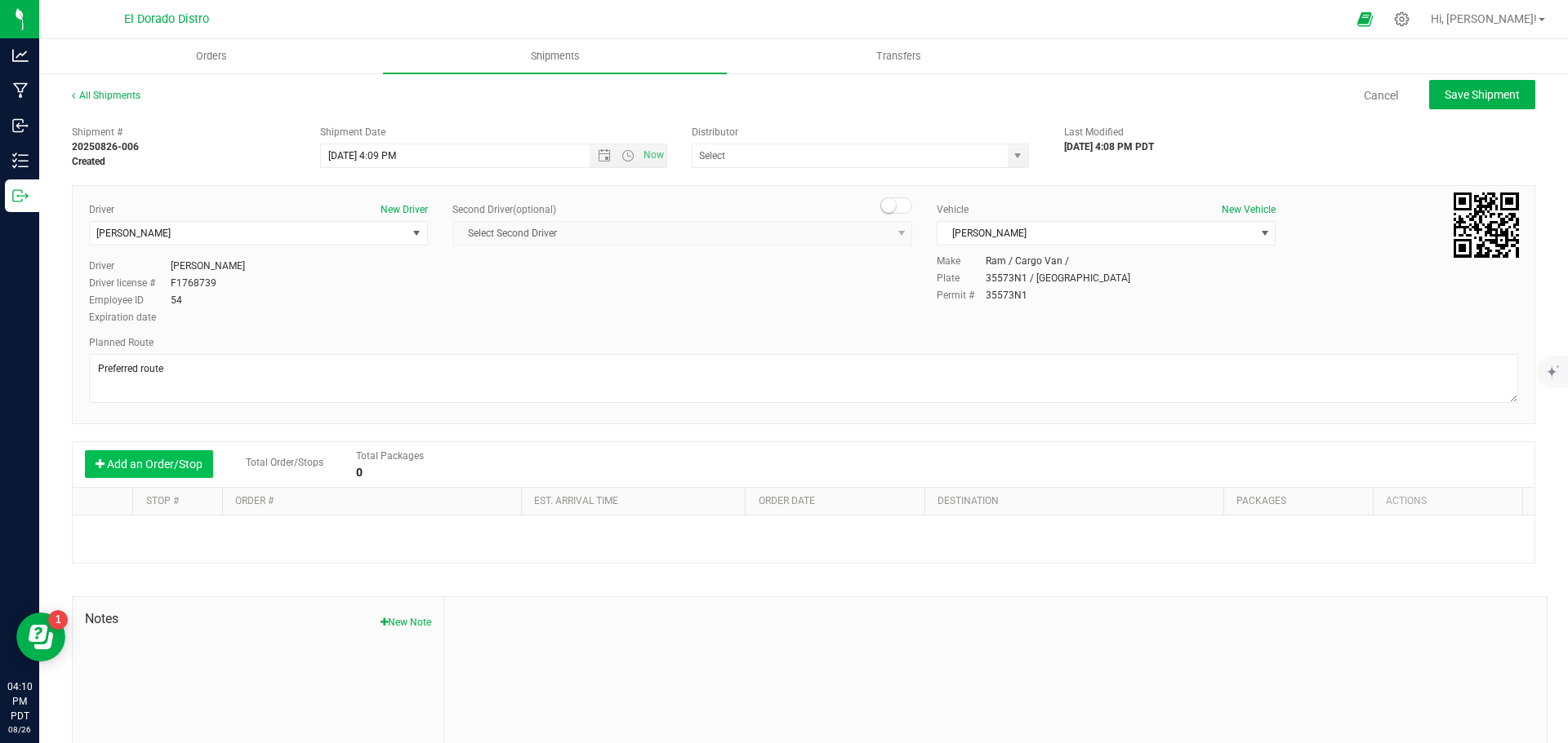
click at [193, 458] on button "Add an Order/Stop" at bounding box center [149, 464] width 128 height 28
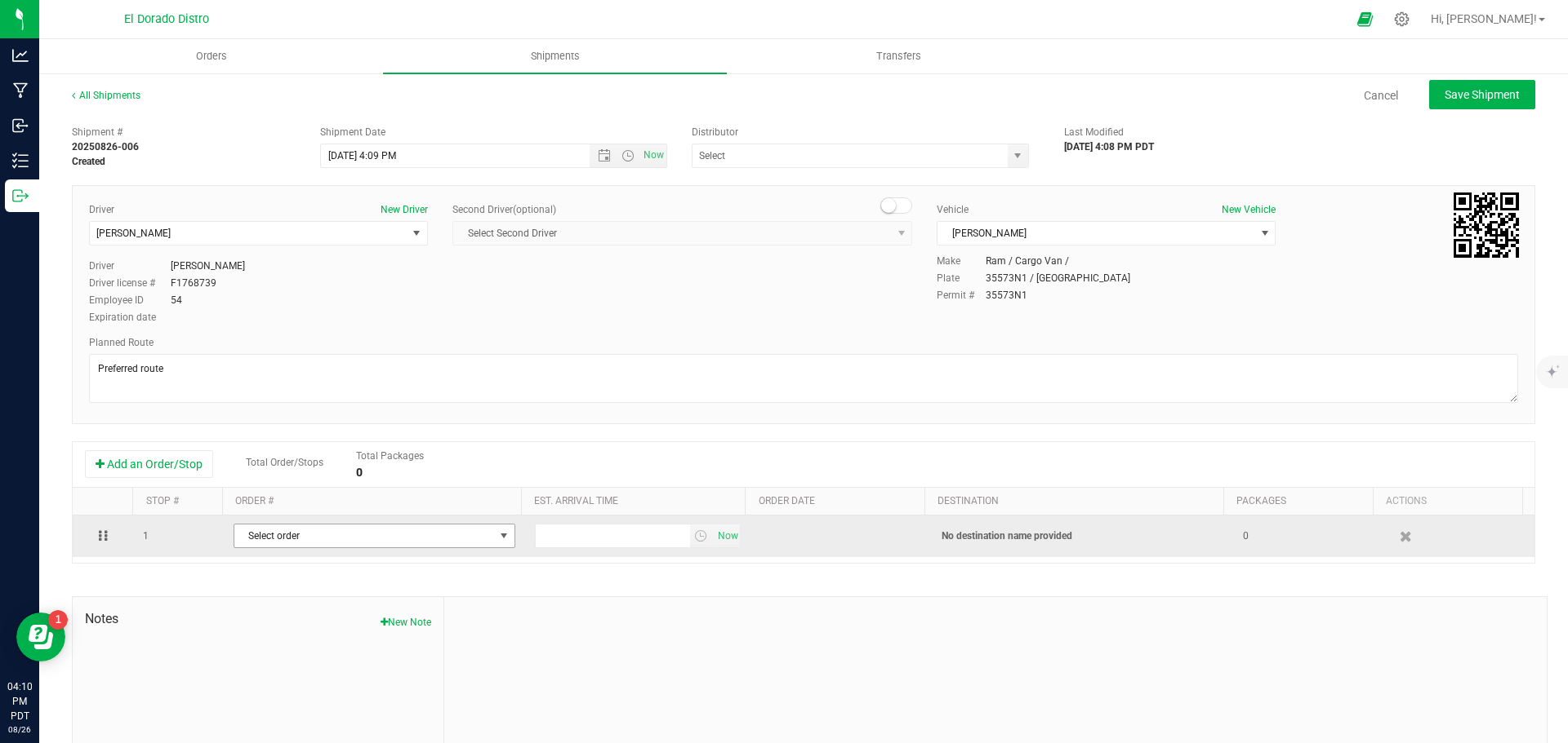
click at [293, 531] on span "Select order" at bounding box center [364, 536] width 260 height 23
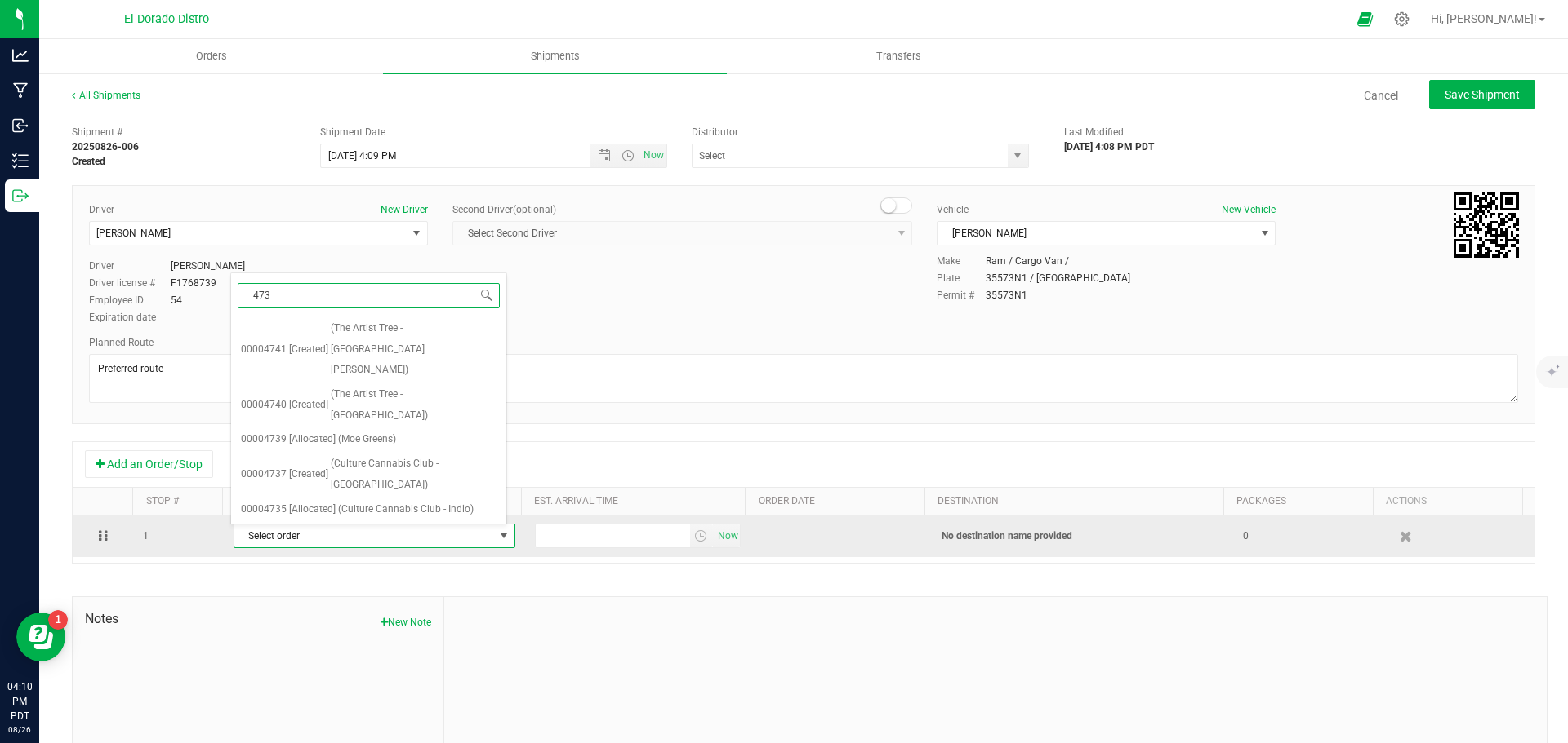
type input "4734"
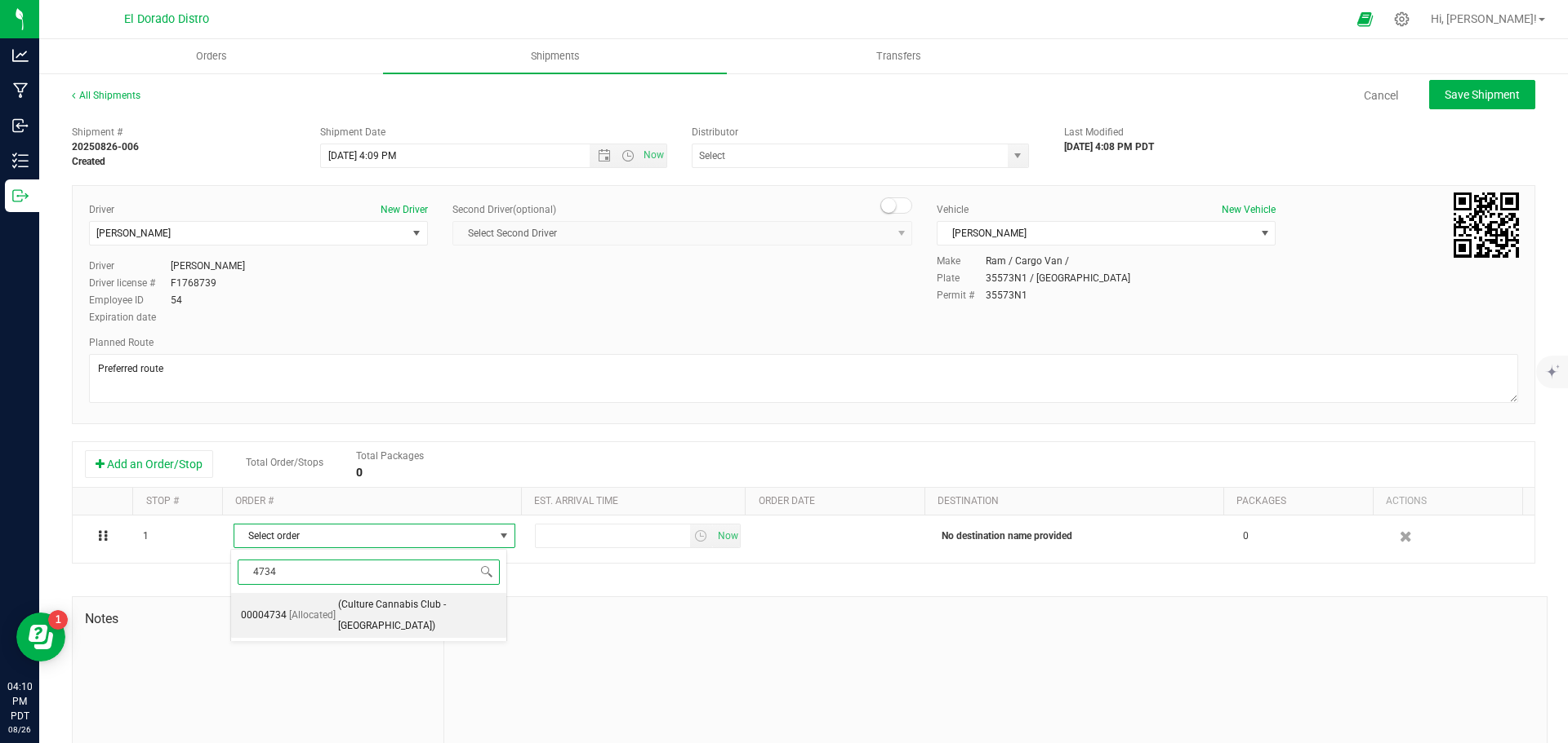
click at [309, 606] on span "[Allocated]" at bounding box center [312, 616] width 47 height 21
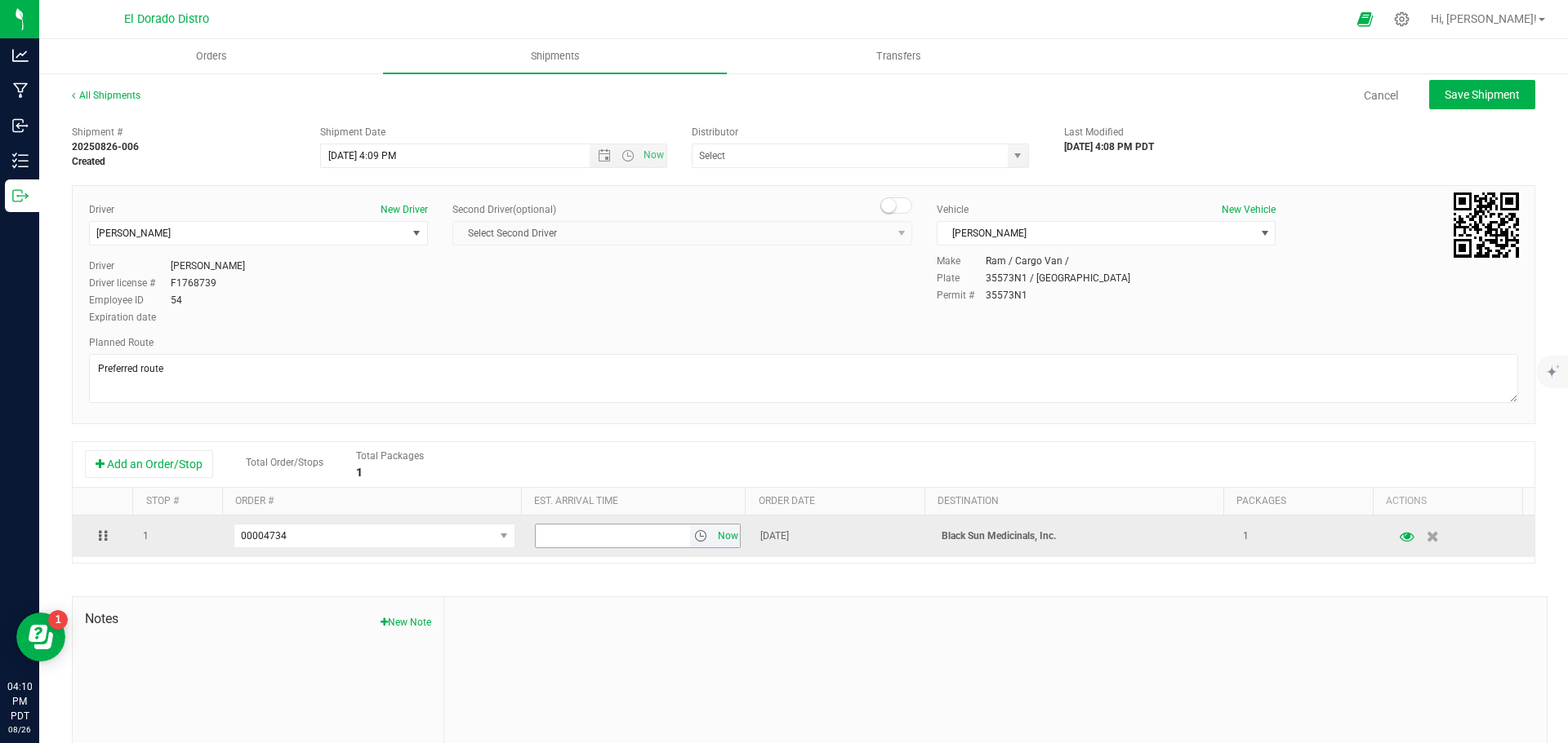
click at [714, 539] on span "Now" at bounding box center [727, 537] width 28 height 24
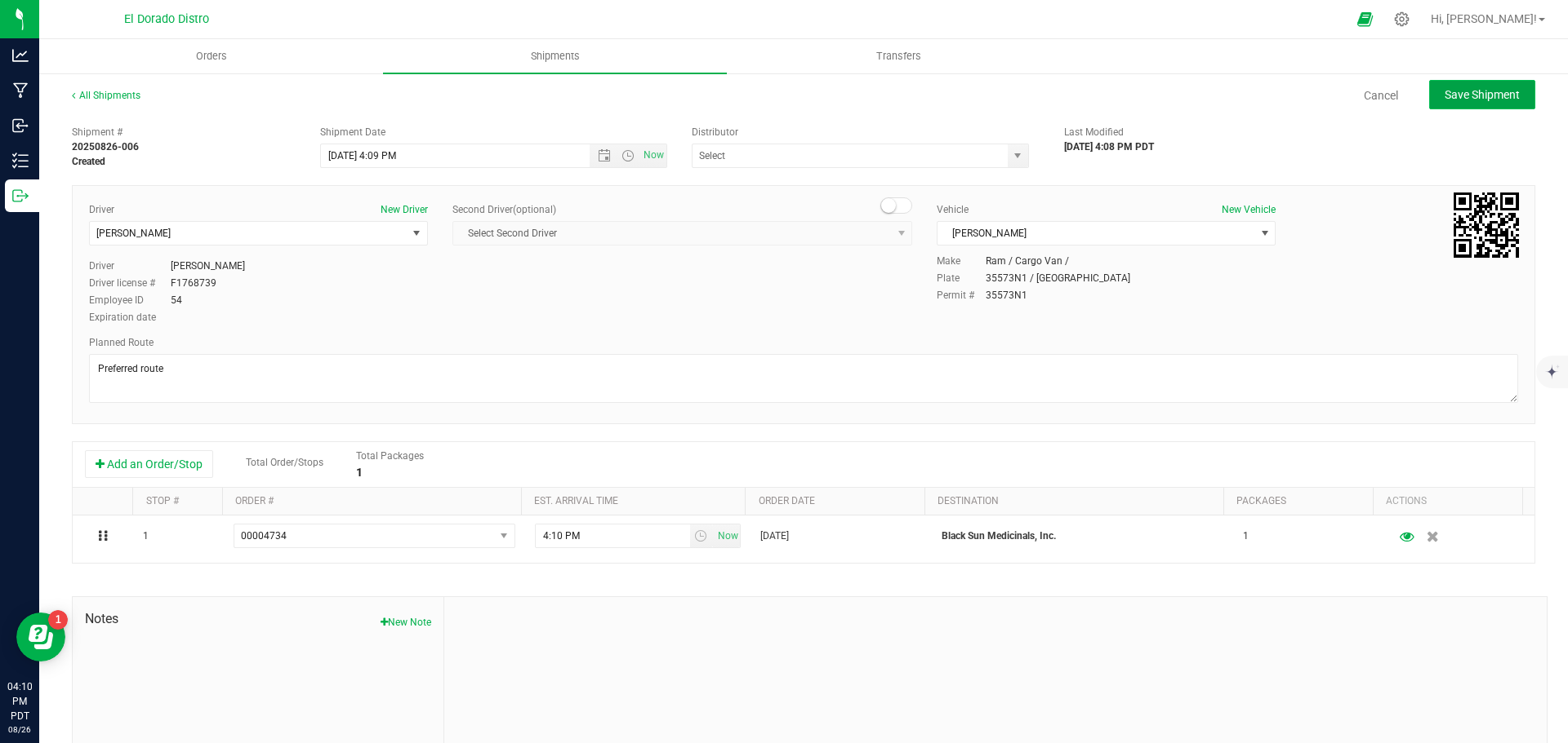
click at [1444, 97] on span "Save Shipment" at bounding box center [1482, 94] width 75 height 13
type input "8/27/2025 11:09 PM"
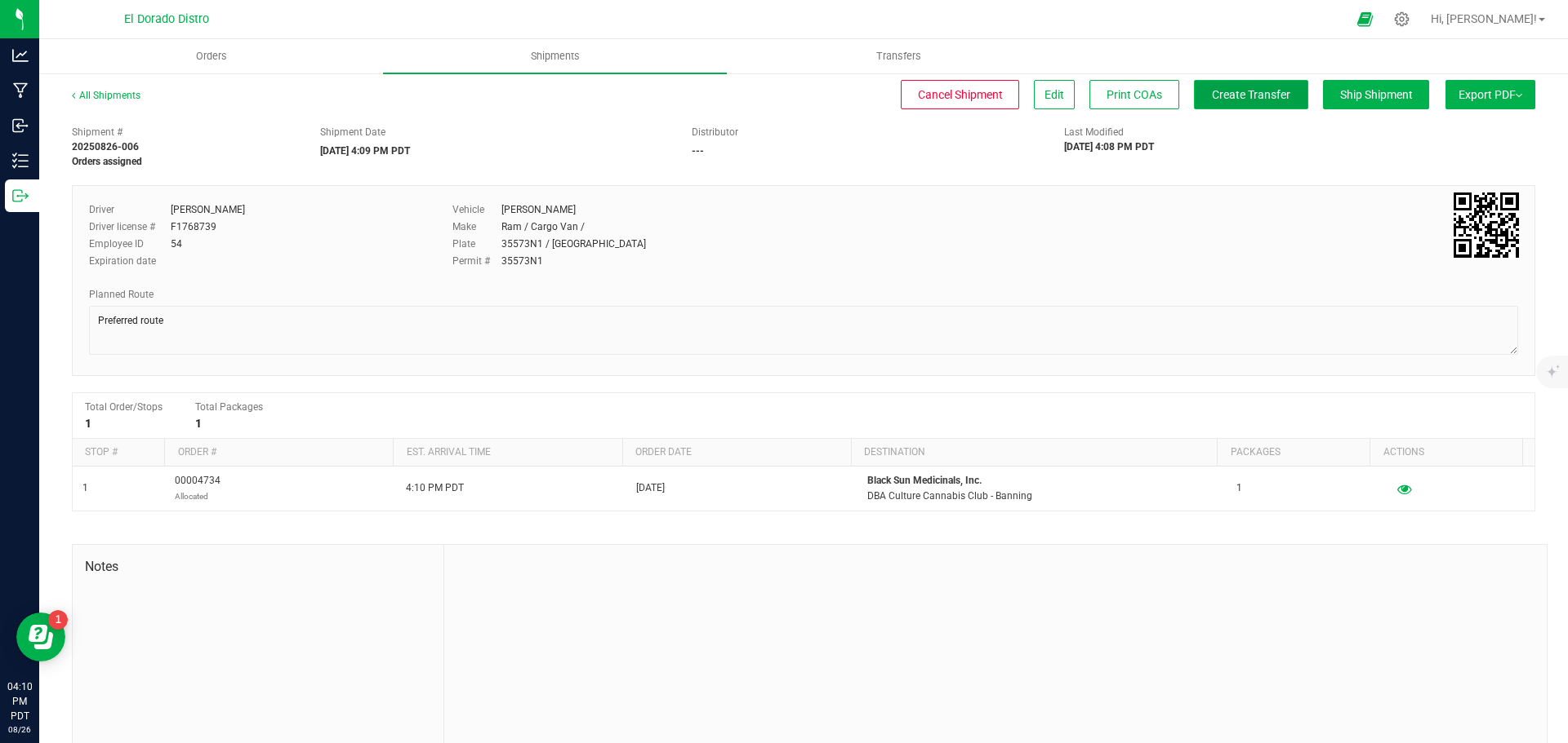
click at [1263, 96] on span "Create Transfer" at bounding box center [1251, 94] width 78 height 13
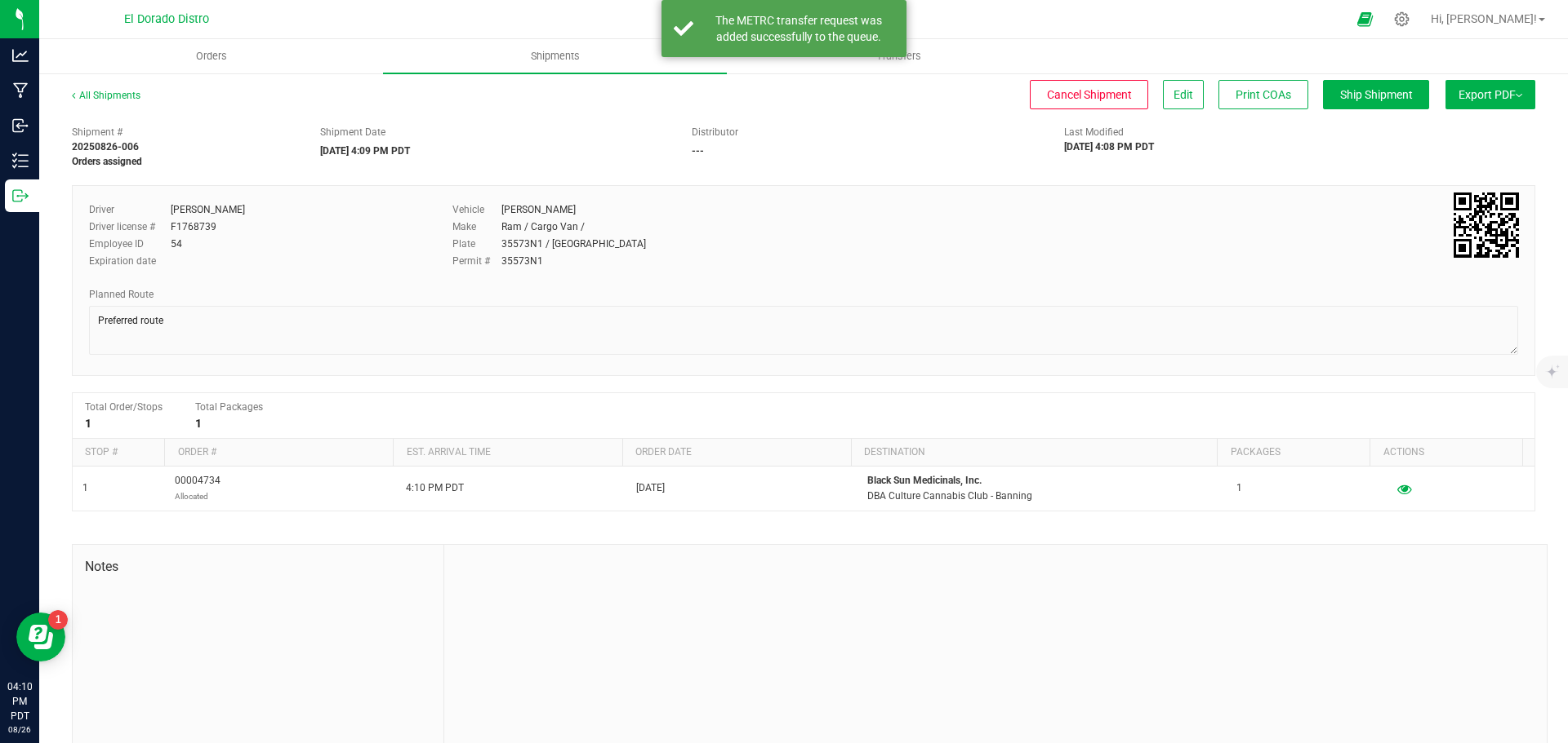
click at [519, 37] on nav "El Dorado Distro Hi, Pat!" at bounding box center [803, 20] width 1529 height 39
click at [524, 48] on uib-tab-heading "Shipments" at bounding box center [554, 56] width 344 height 34
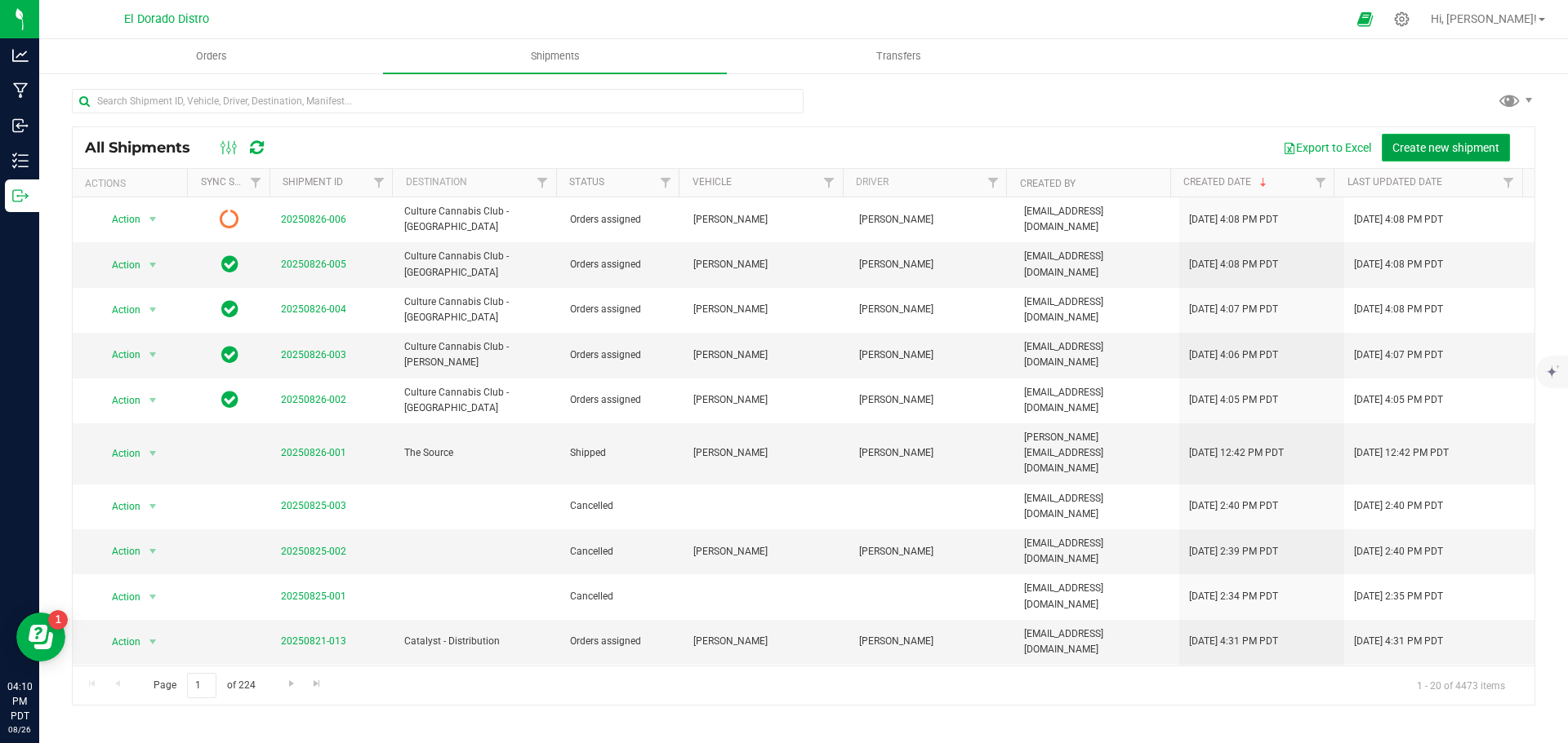
click at [1411, 141] on span "Create new shipment" at bounding box center [1445, 147] width 107 height 13
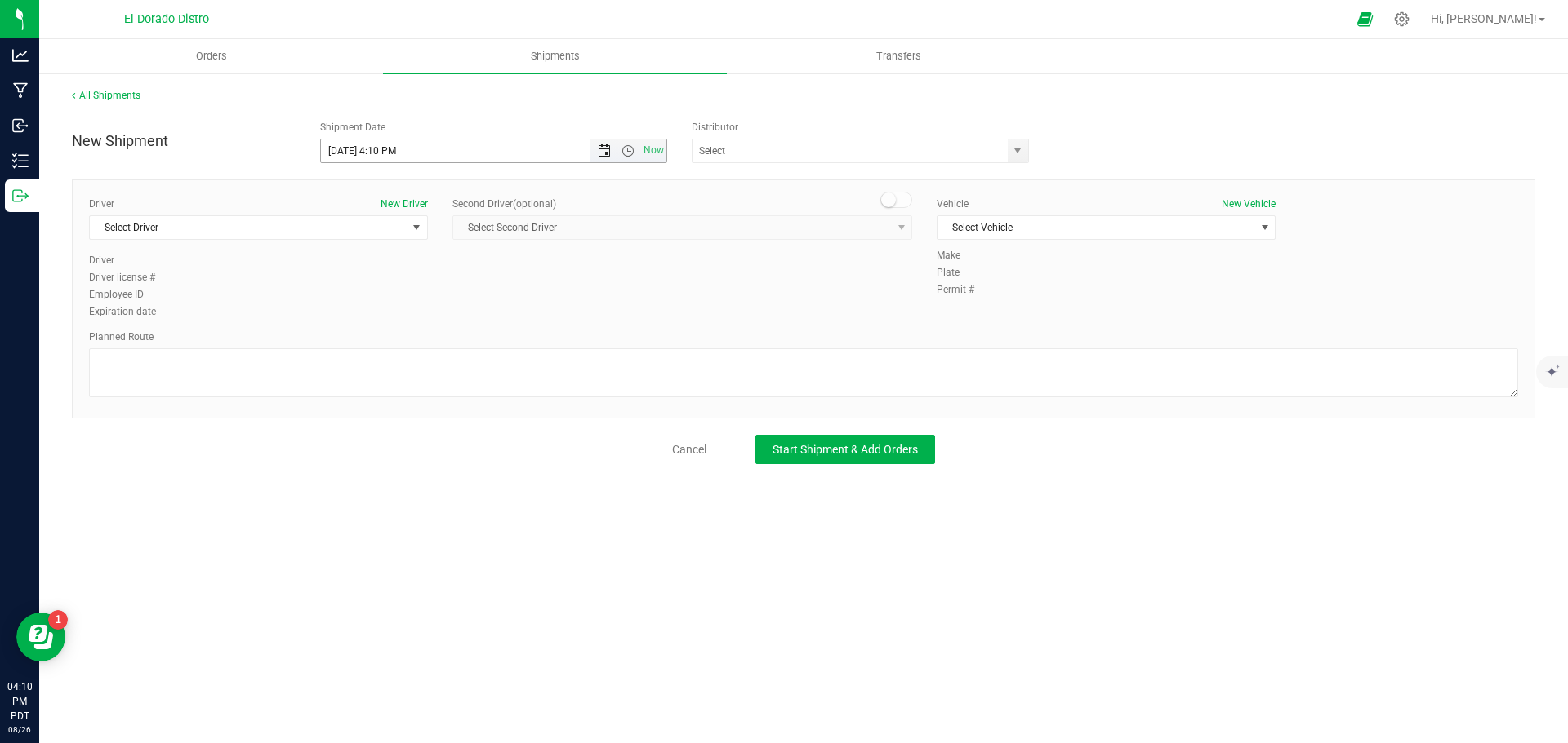
click at [598, 154] on span "Open the date view" at bounding box center [604, 151] width 13 height 13
click at [425, 337] on link "28" at bounding box center [430, 343] width 24 height 26
type input "8/28/2025 4:10 PM"
click at [338, 229] on span "Select Driver" at bounding box center [248, 228] width 317 height 23
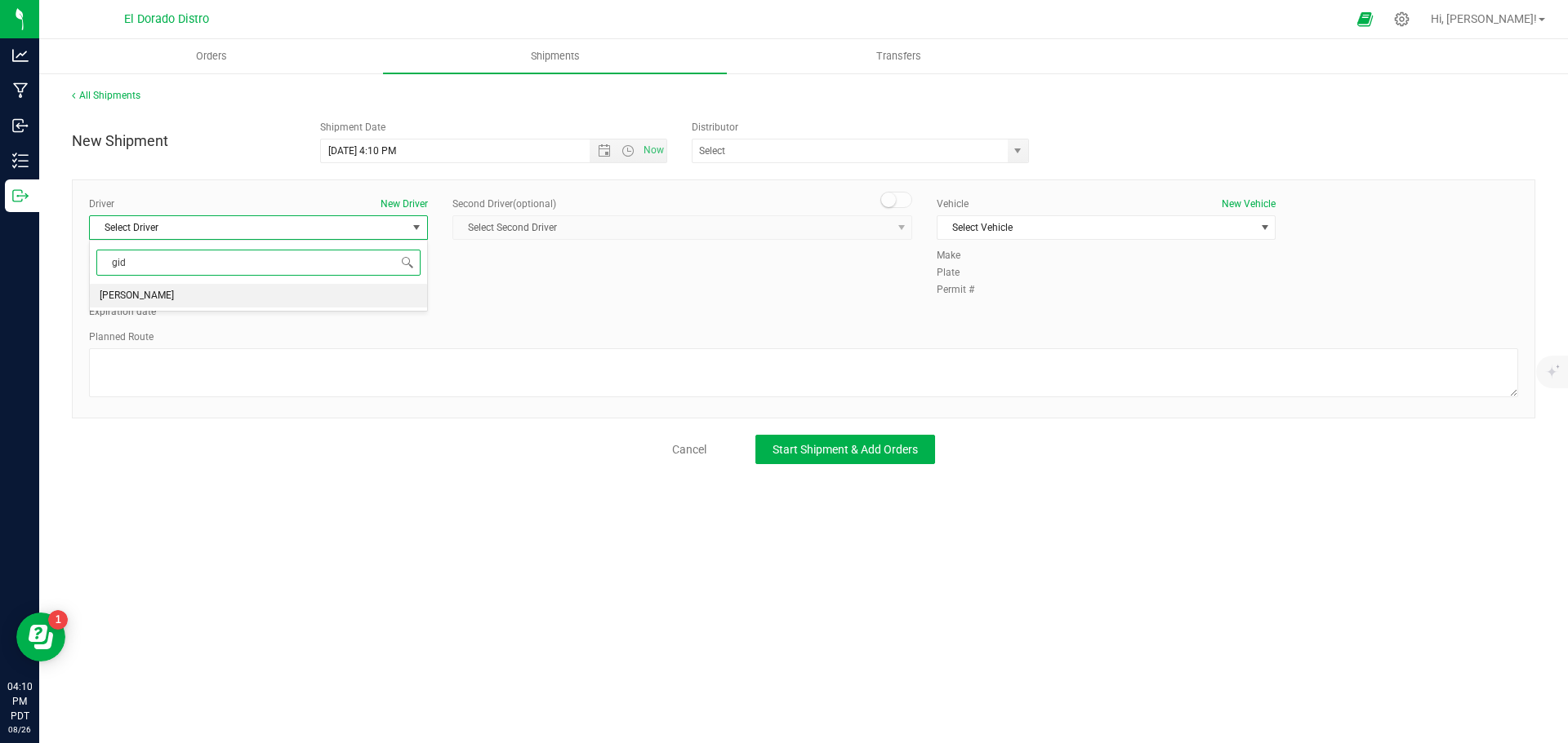
click at [271, 292] on li "[PERSON_NAME]" at bounding box center [258, 296] width 338 height 25
type input "gid"
click at [1151, 212] on div "Vehicle New Vehicle Select Vehicle Select Vehicle Bob Vance Christian's Jetta C…" at bounding box center [1106, 222] width 363 height 51
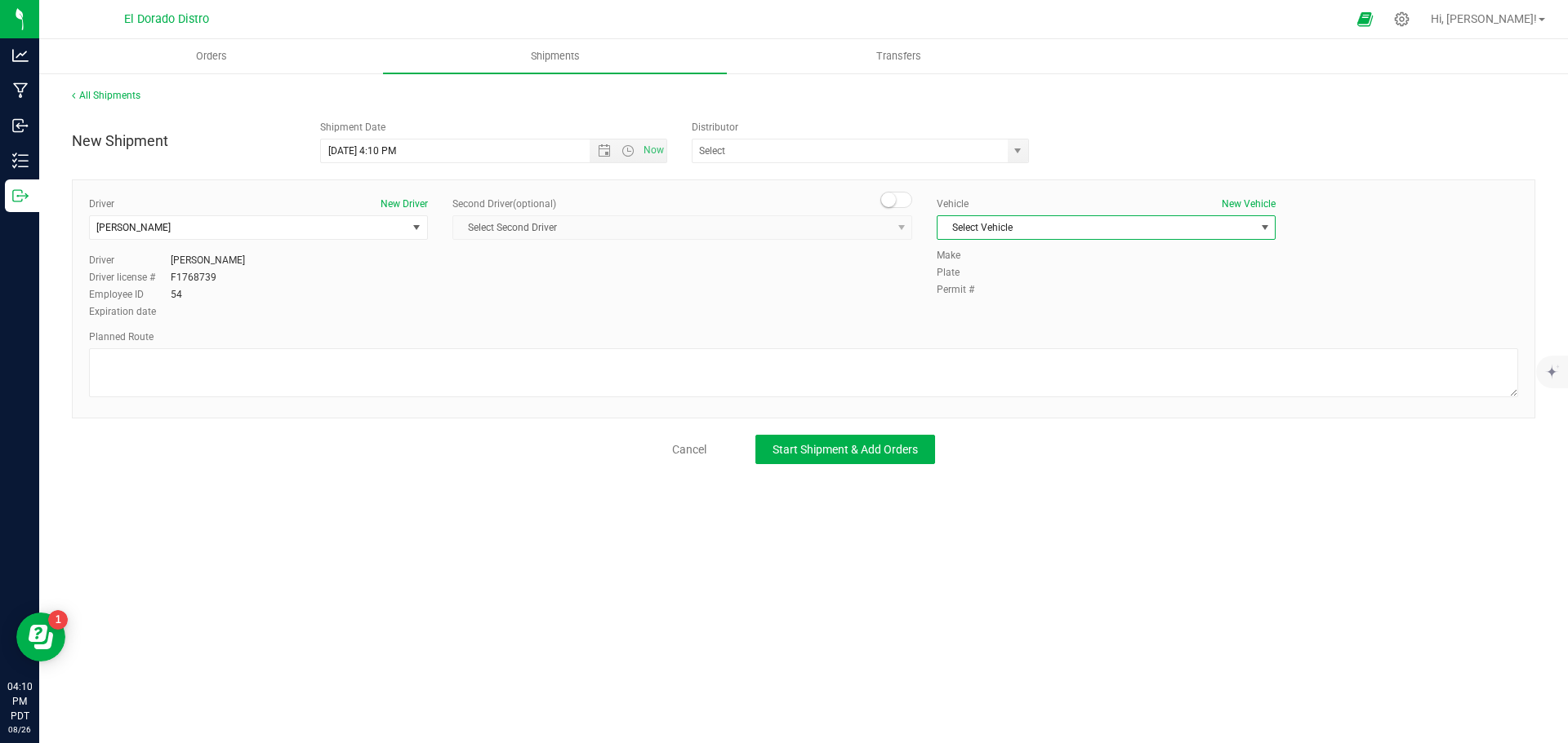
click at [1137, 228] on span "Select Vehicle" at bounding box center [1096, 228] width 317 height 23
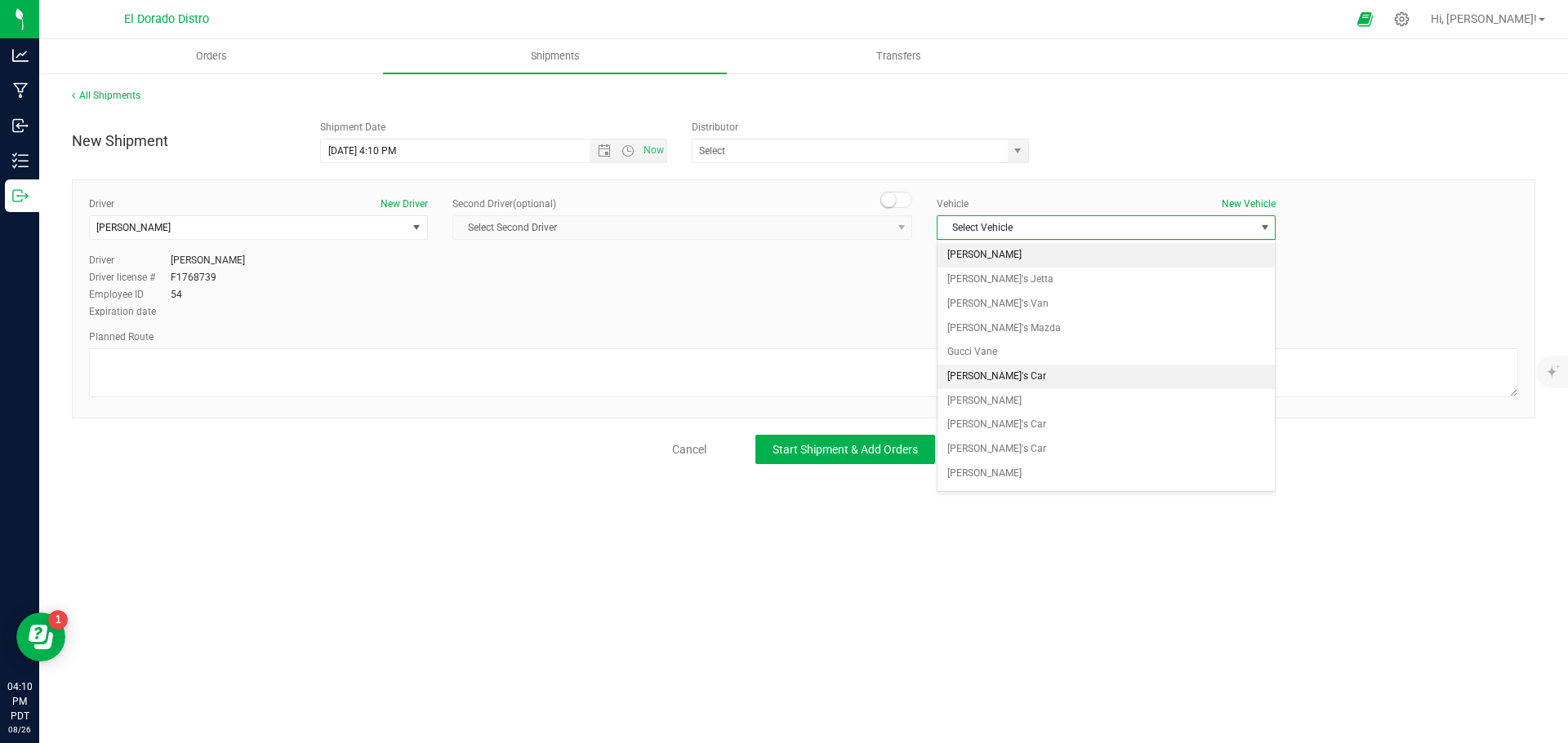
click at [1093, 247] on li "[PERSON_NAME]" at bounding box center [1106, 255] width 338 height 25
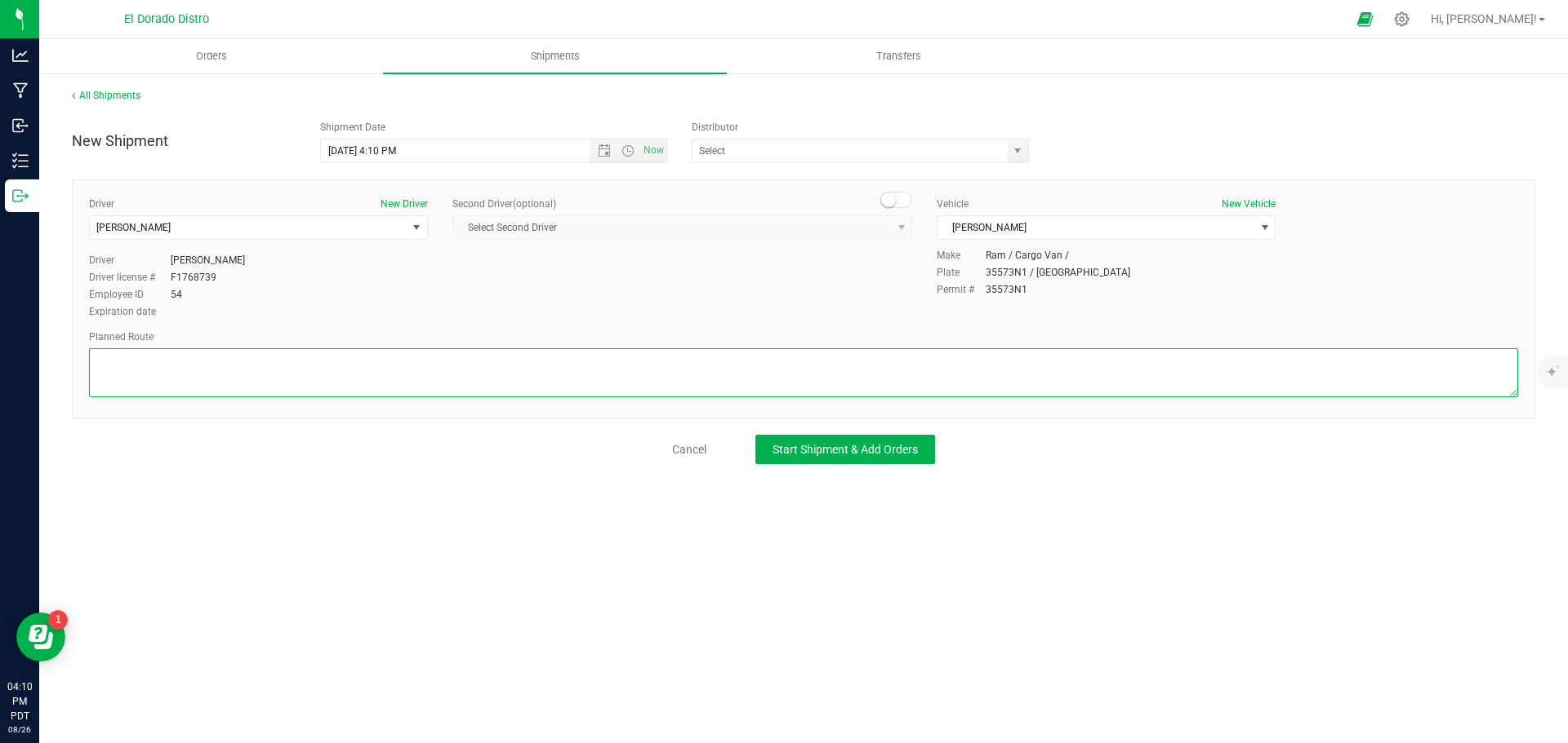
click at [492, 371] on textarea at bounding box center [803, 372] width 1429 height 49
paste textarea "Preferred route"
type textarea "Preferred route"
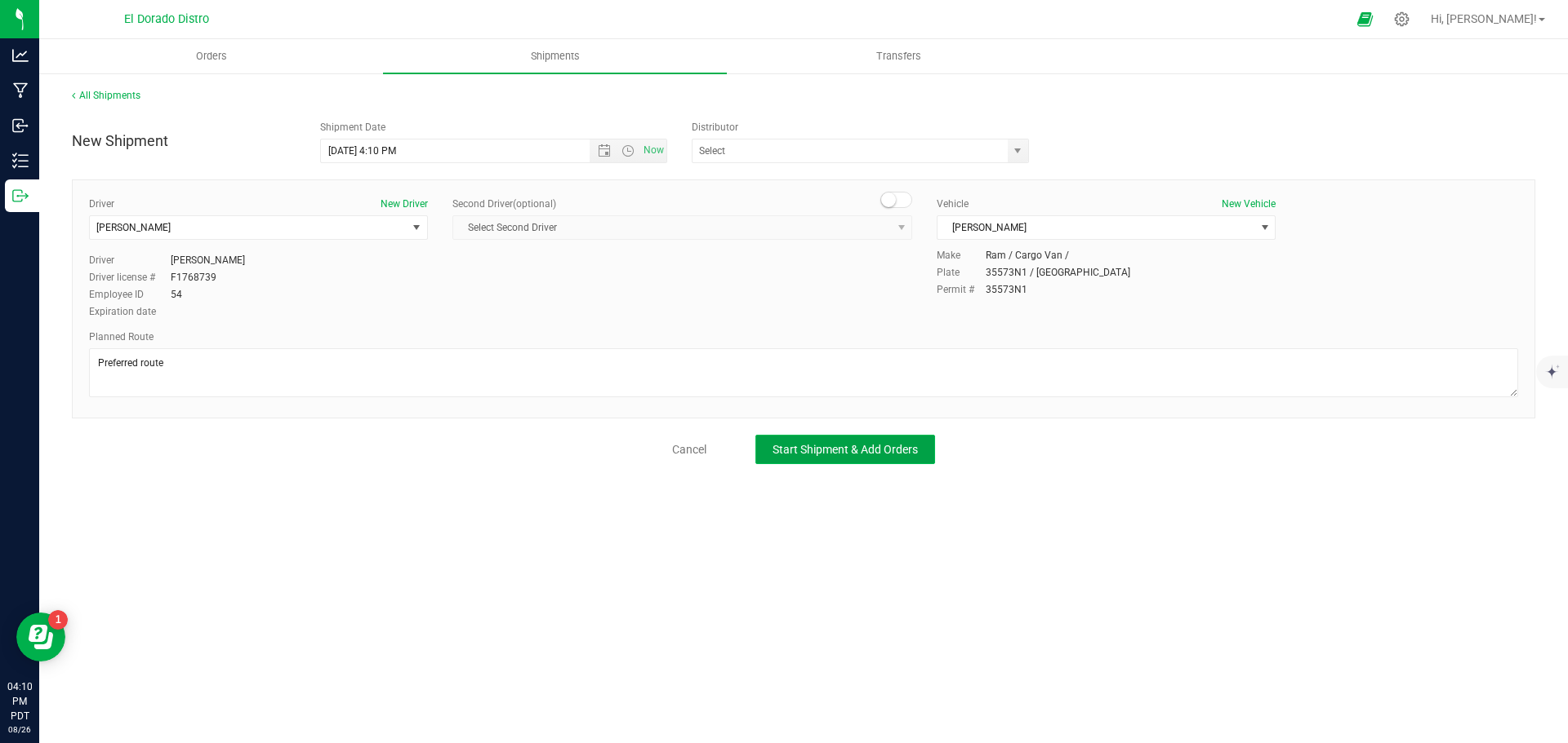
click at [842, 444] on span "Start Shipment & Add Orders" at bounding box center [845, 449] width 145 height 13
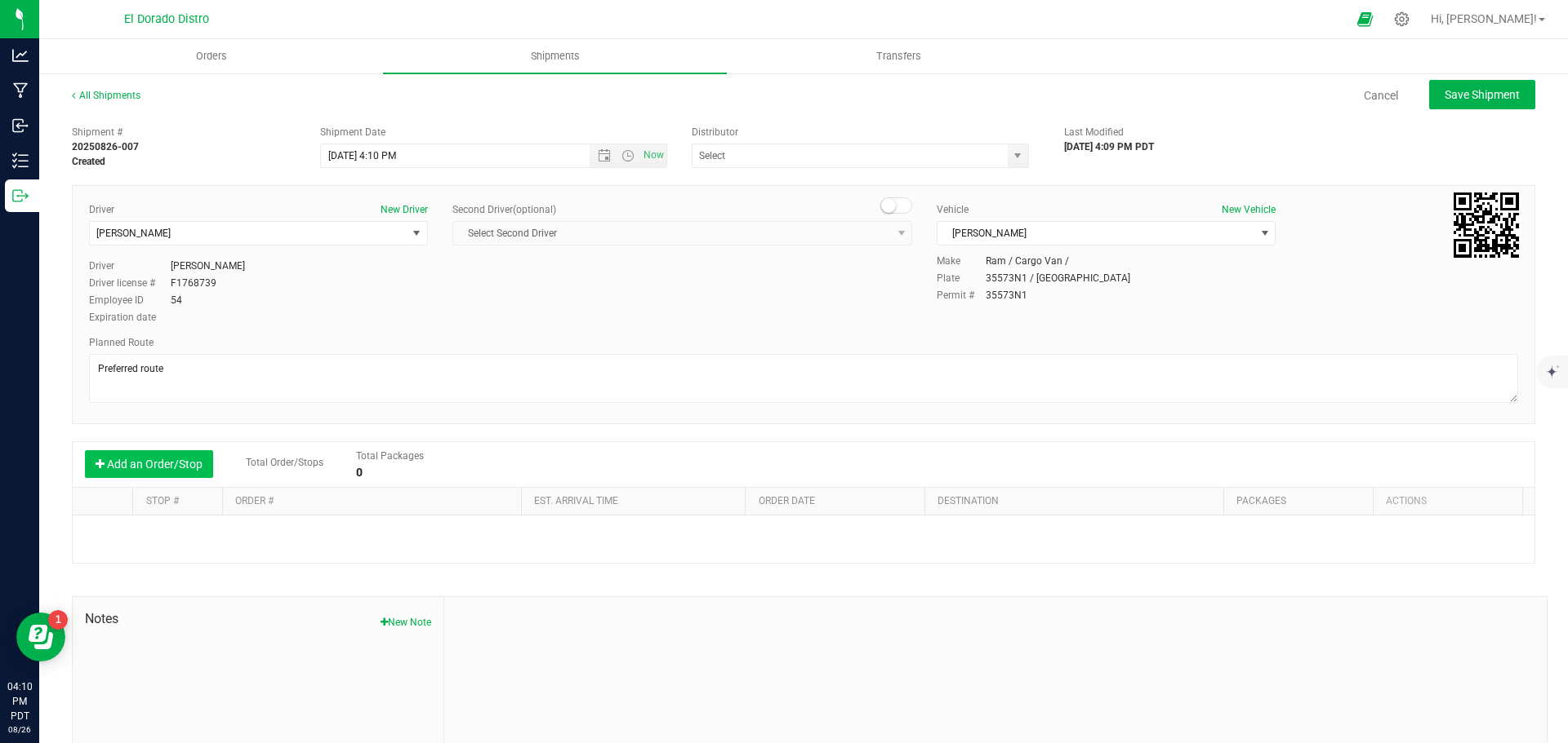
click at [145, 458] on button "Add an Order/Stop" at bounding box center [149, 464] width 128 height 28
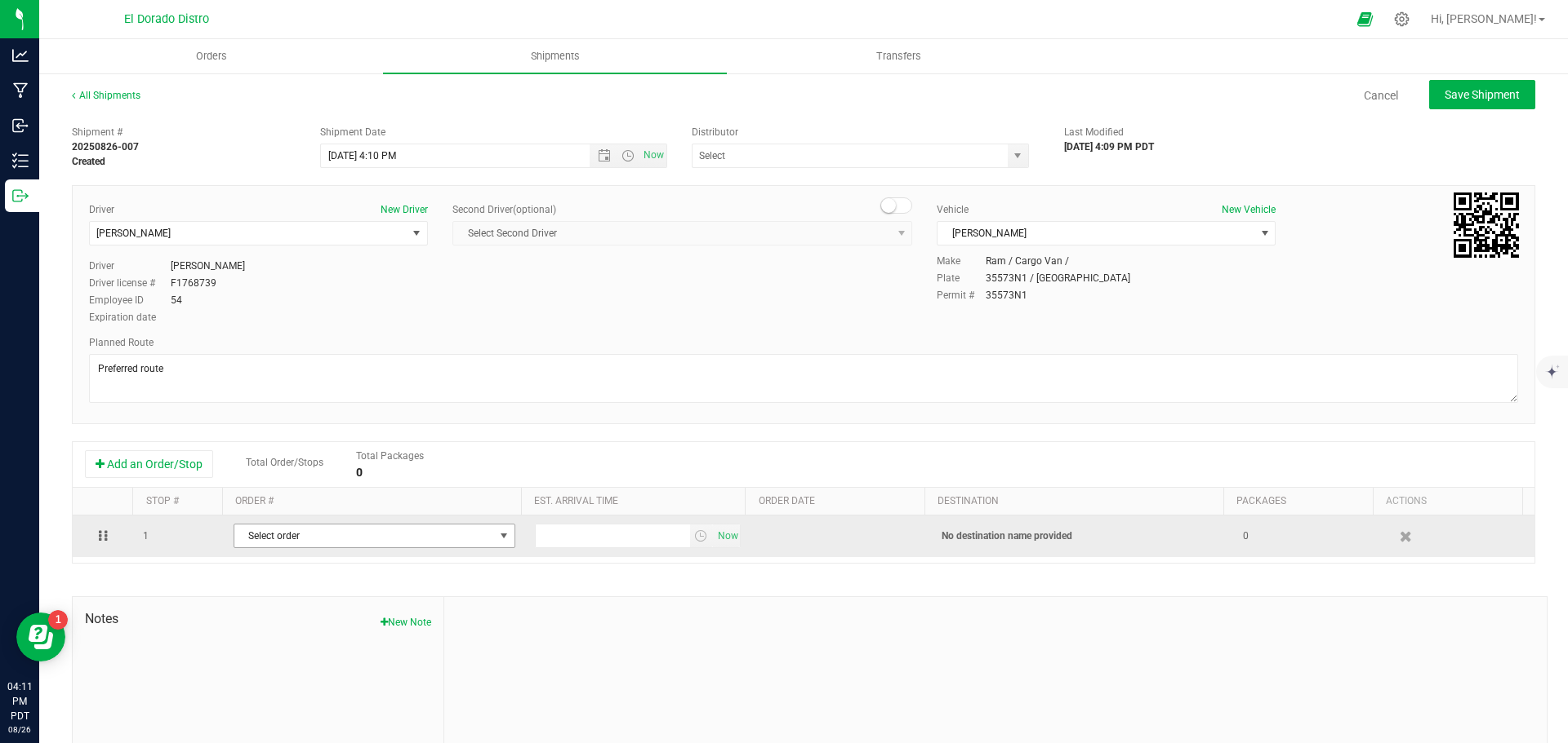
click at [315, 535] on span "Select order" at bounding box center [364, 536] width 260 height 23
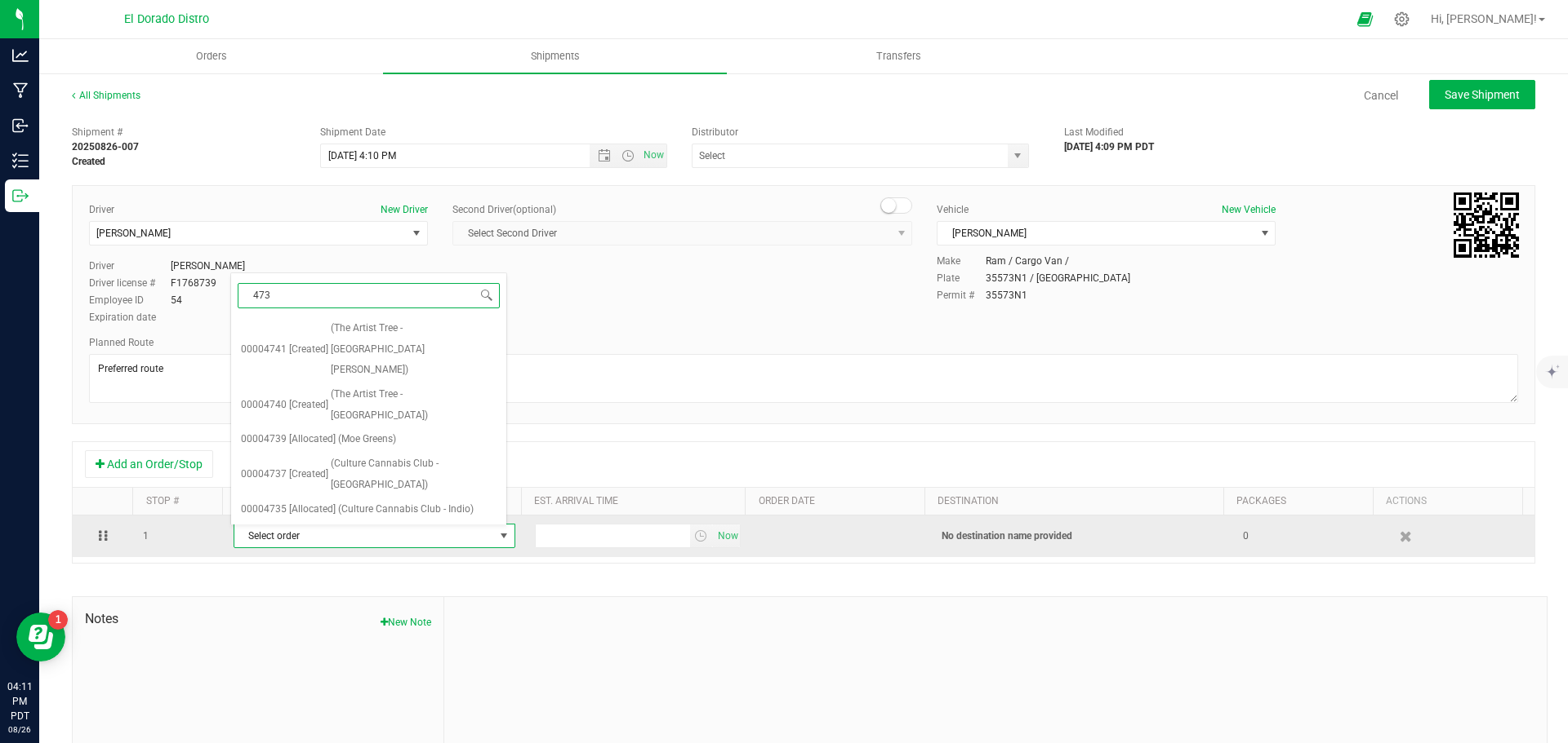
type input "4735"
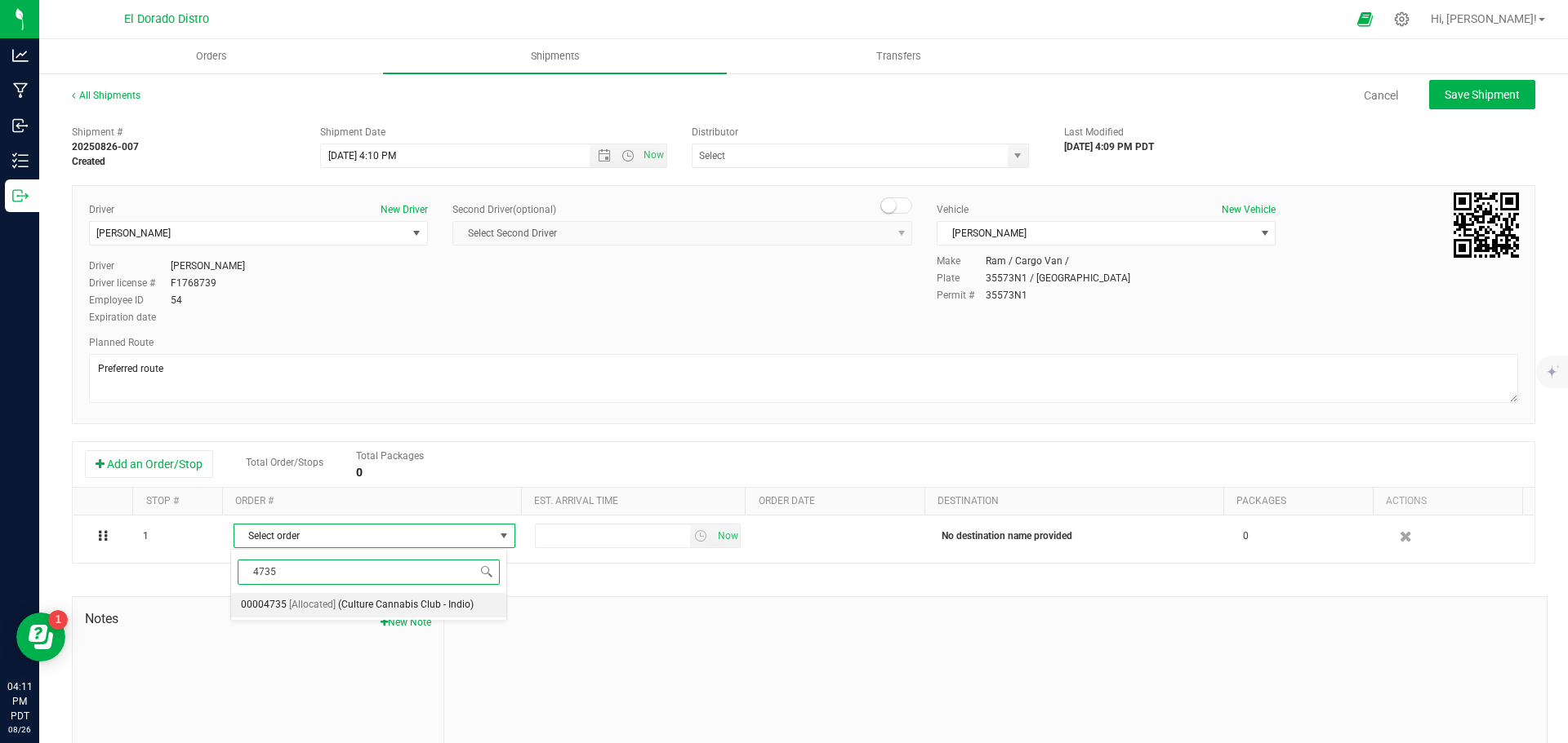
click at [313, 598] on span "[Allocated]" at bounding box center [312, 605] width 47 height 21
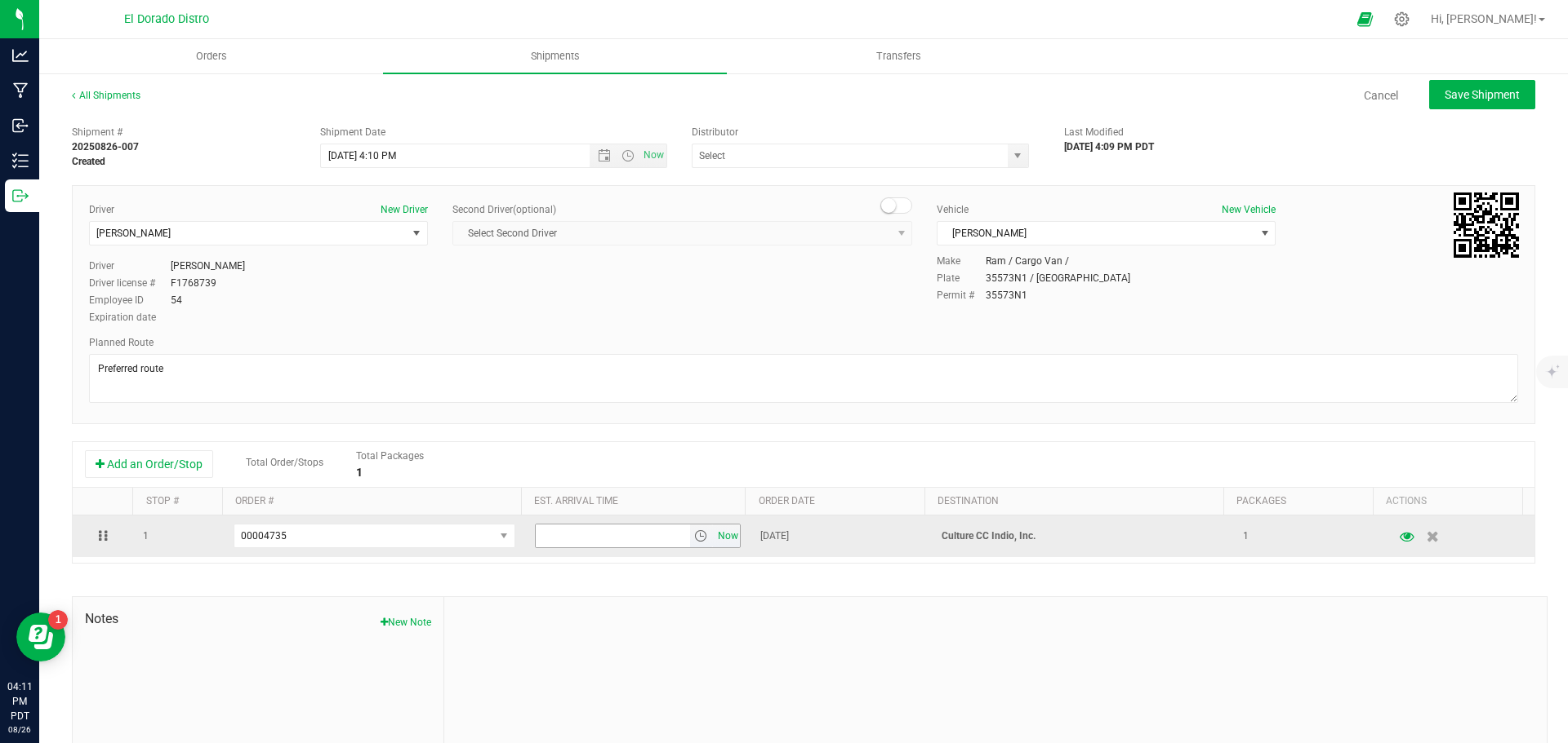
click at [715, 532] on span "Now" at bounding box center [727, 537] width 28 height 24
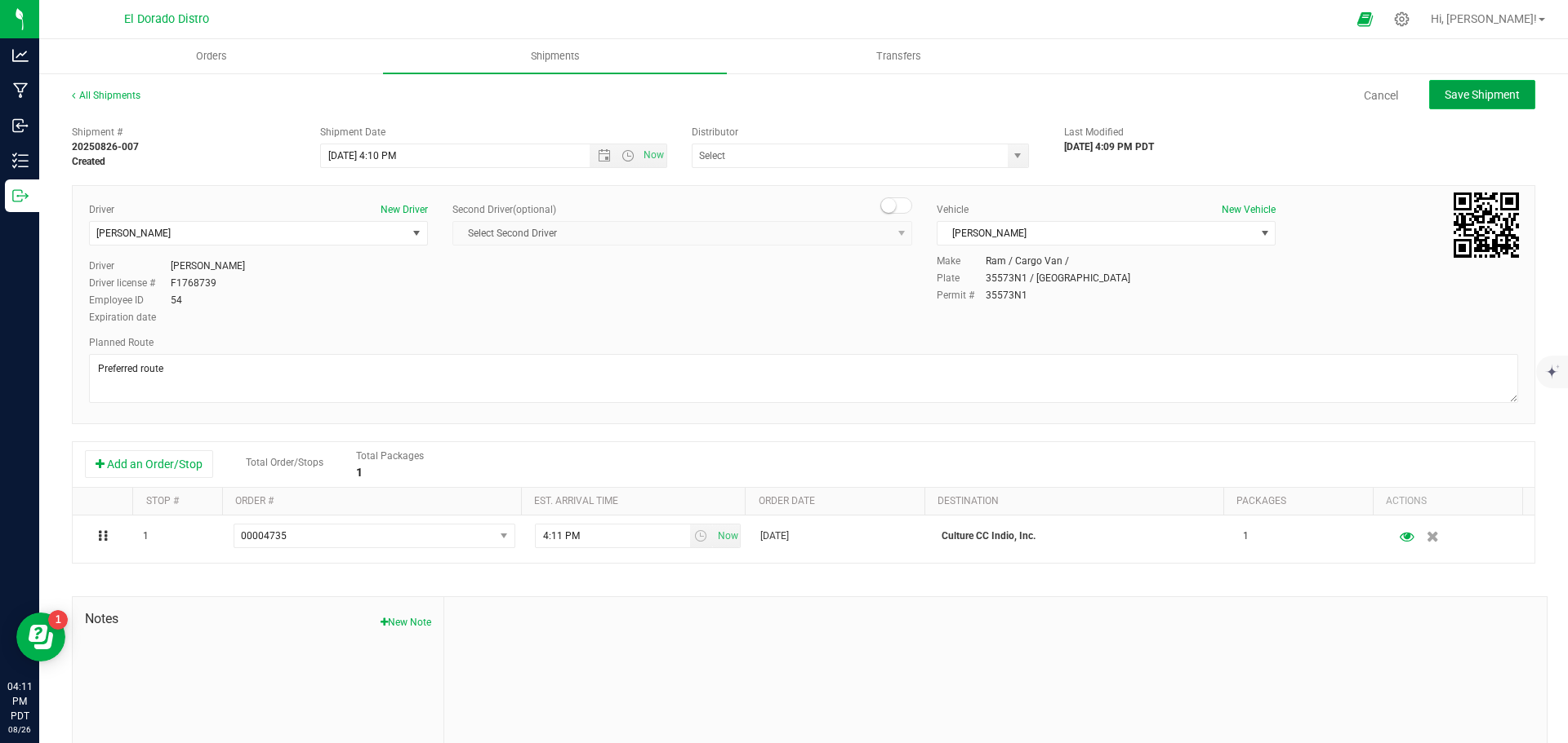
click at [1488, 94] on span "Save Shipment" at bounding box center [1482, 94] width 75 height 13
type input "8/28/2025 11:10 PM"
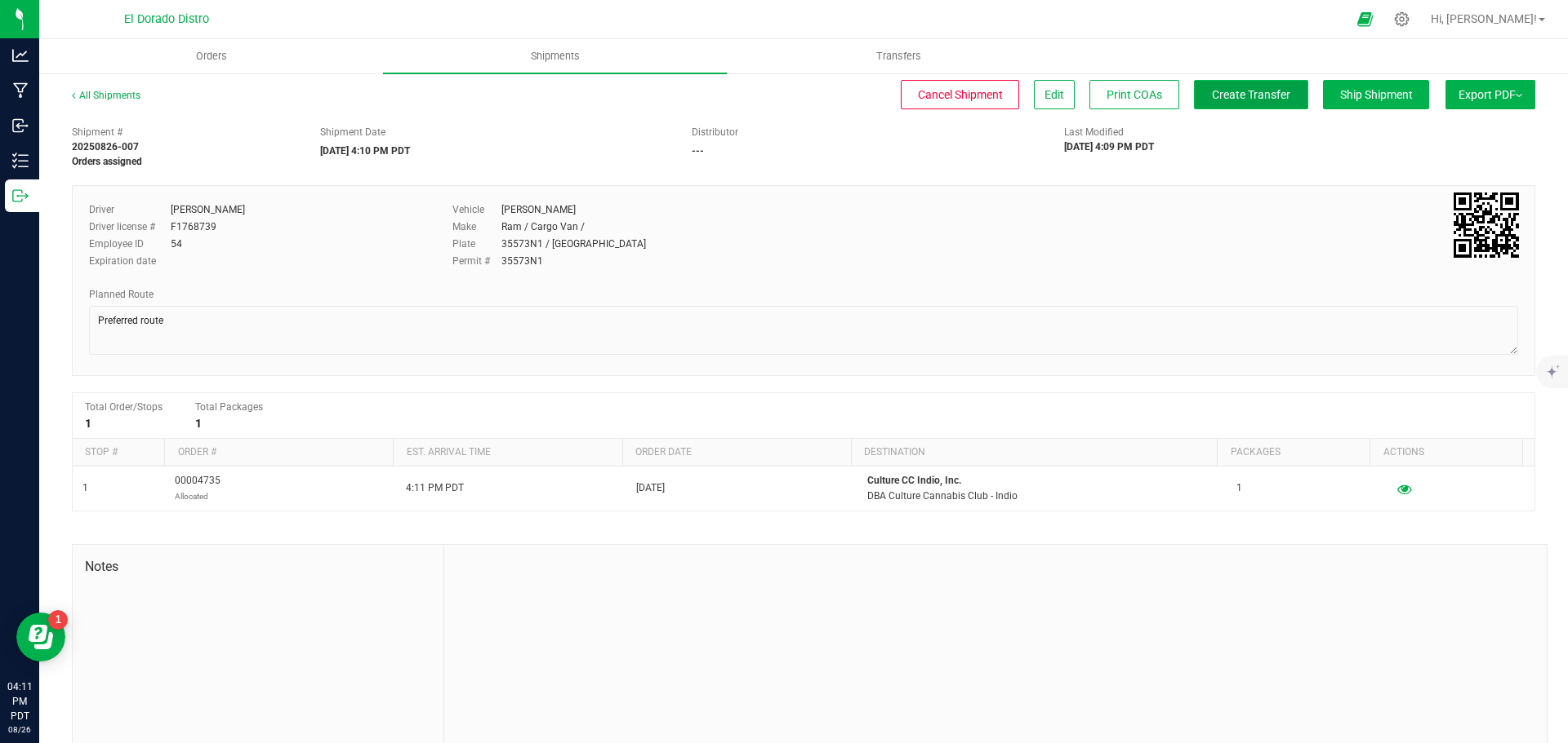
click at [1242, 95] on span "Create Transfer" at bounding box center [1251, 94] width 78 height 13
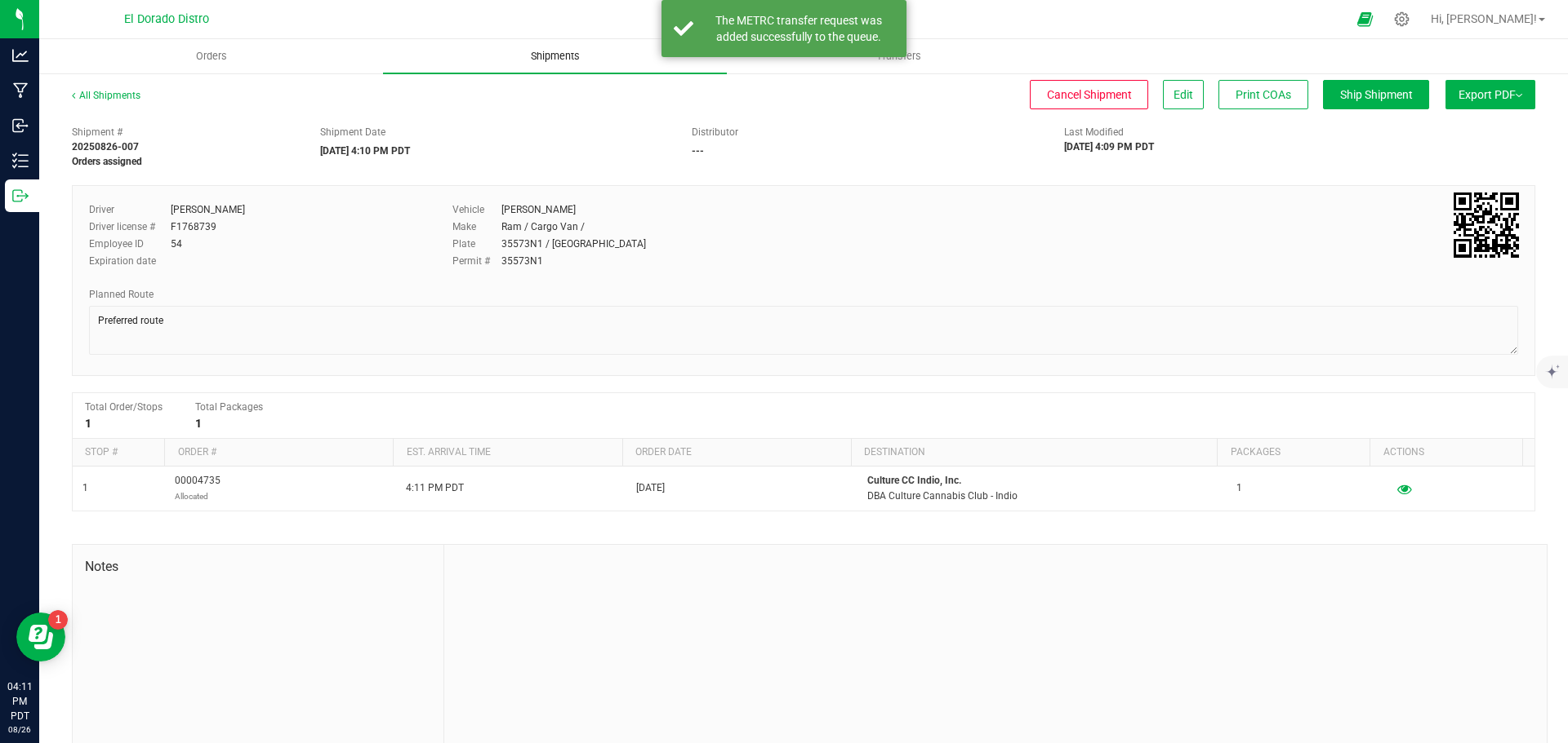
click at [547, 58] on span "Shipments" at bounding box center [555, 55] width 93 height 14
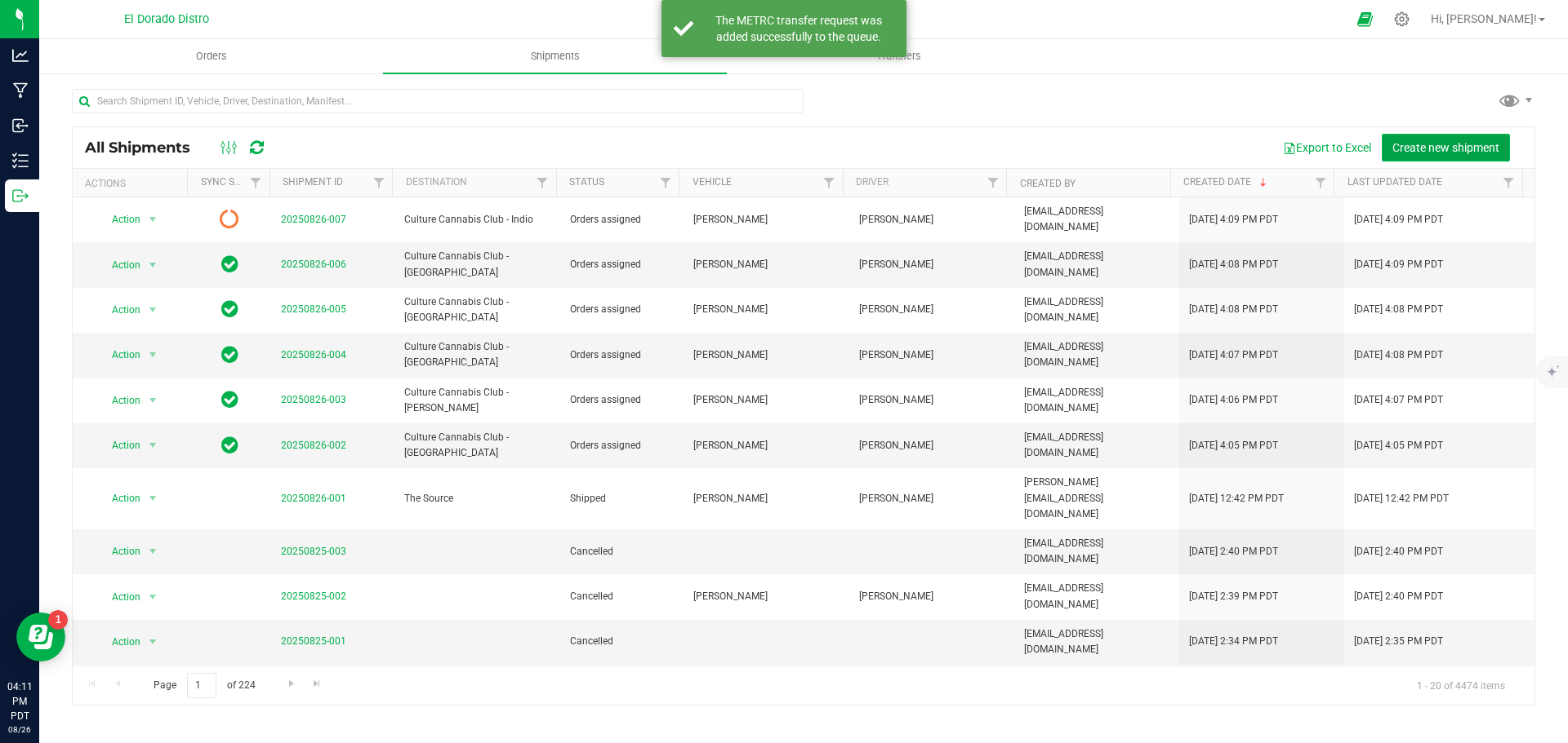
click at [1414, 147] on span "Create new shipment" at bounding box center [1445, 147] width 107 height 13
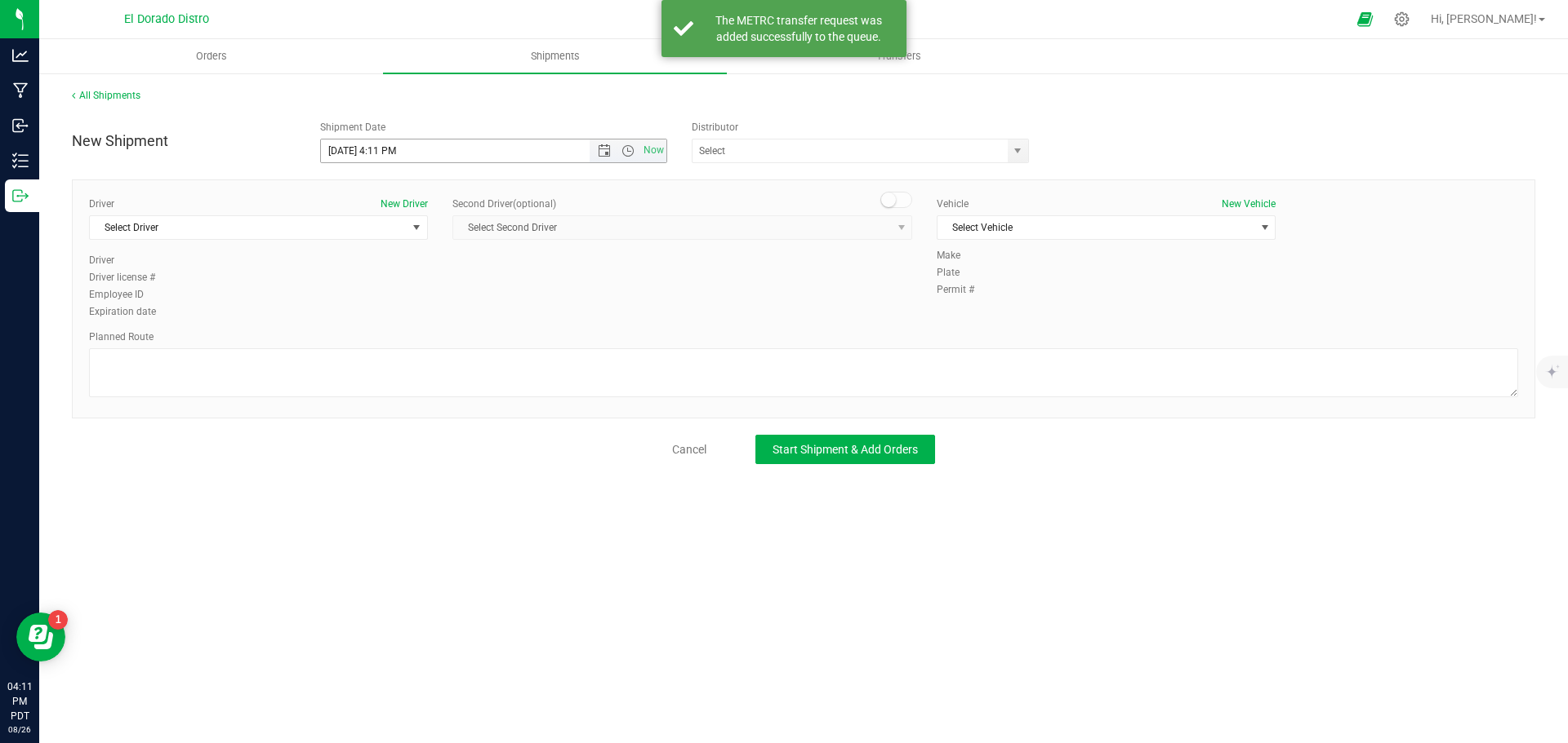
click at [607, 157] on span "Open the date view" at bounding box center [604, 151] width 13 height 13
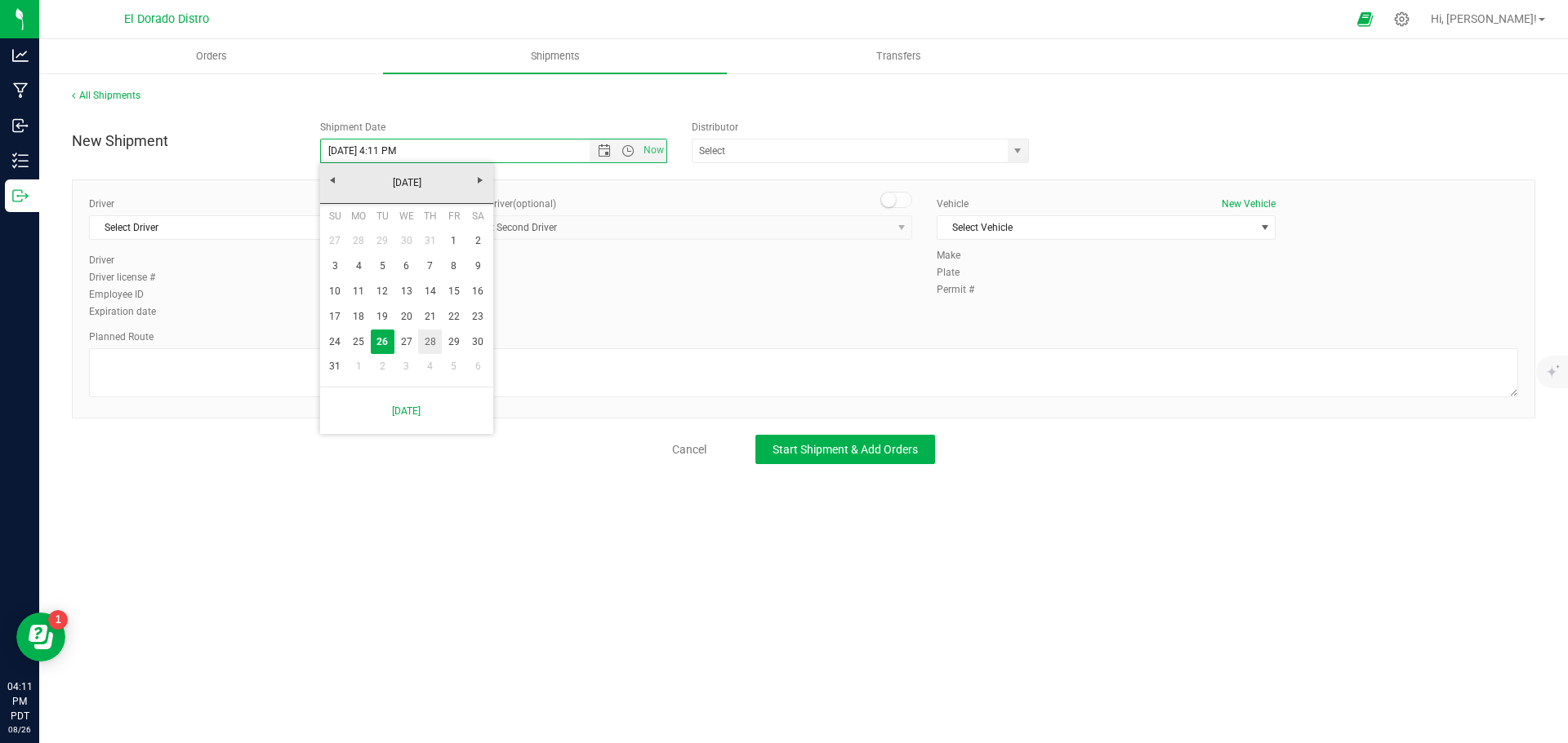
click at [426, 344] on link "28" at bounding box center [430, 343] width 24 height 26
type input "8/28/2025 4:11 PM"
click at [333, 233] on span "Select Driver" at bounding box center [248, 228] width 317 height 23
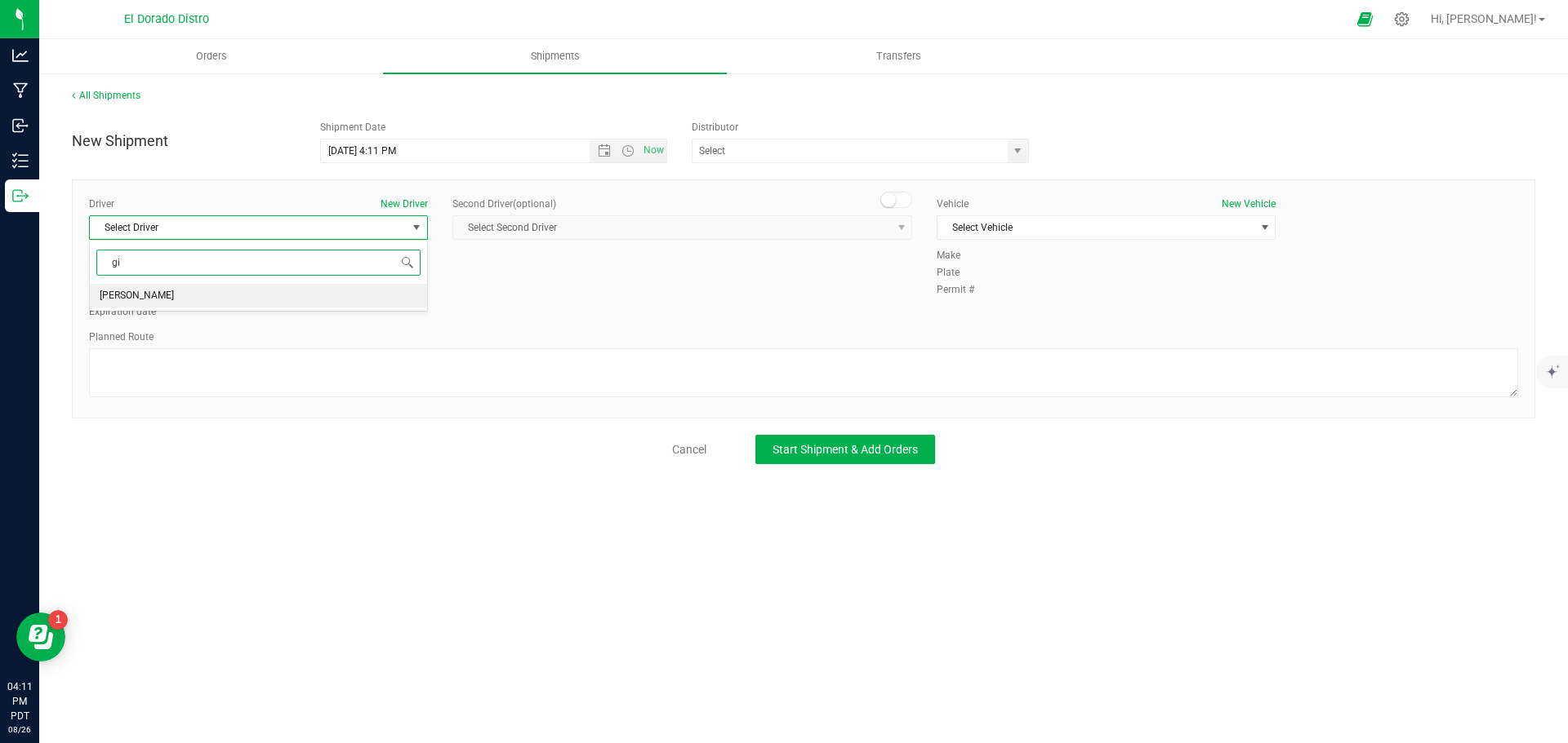
click at [235, 294] on li "[PERSON_NAME]" at bounding box center [258, 296] width 338 height 25
type input "gi"
click at [1060, 225] on span "Select Vehicle" at bounding box center [1096, 228] width 317 height 23
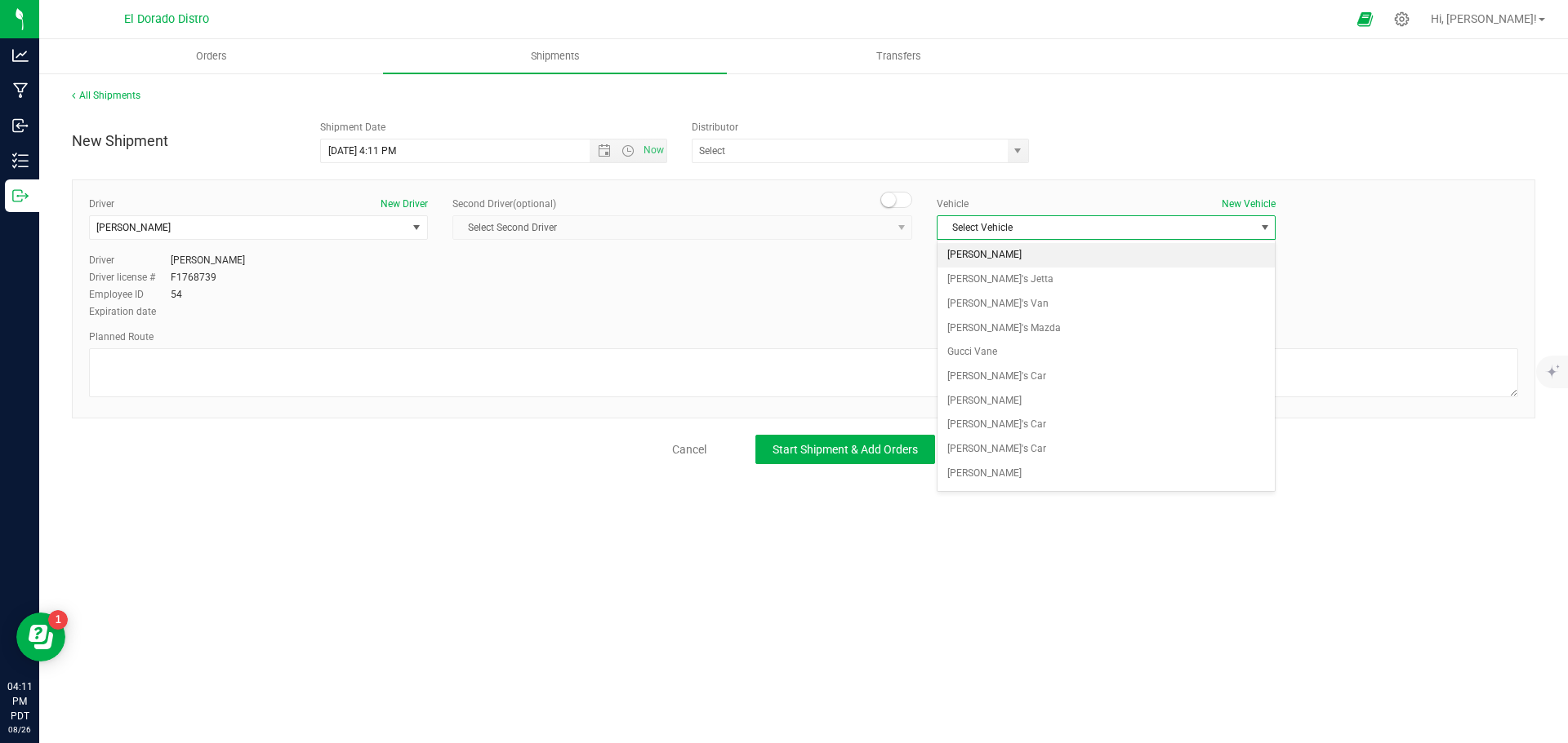
click at [1044, 248] on li "[PERSON_NAME]" at bounding box center [1106, 255] width 338 height 25
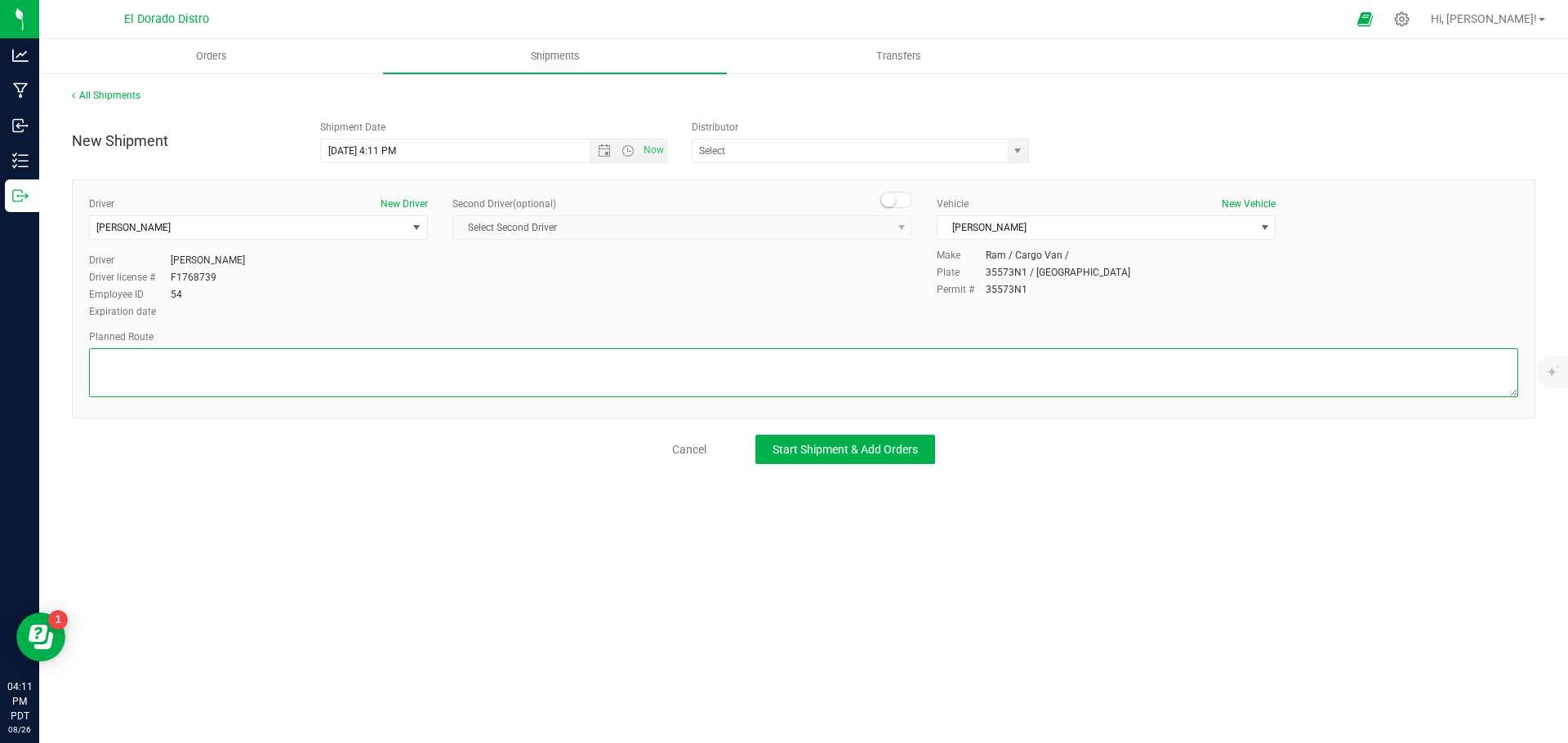
click at [1016, 365] on textarea at bounding box center [803, 372] width 1429 height 49
paste textarea "Preferred route"
type textarea "Preferred route"
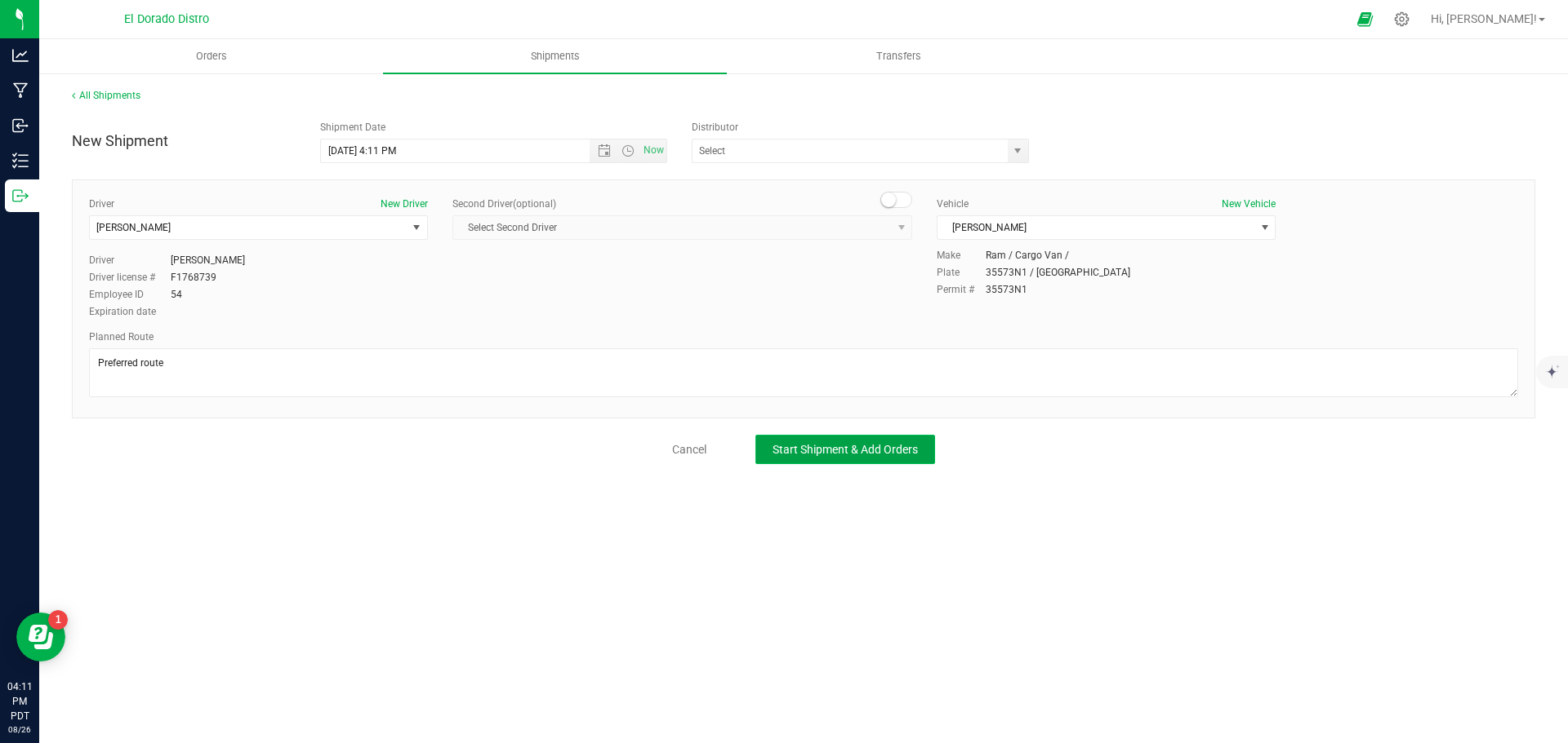
click at [793, 444] on span "Start Shipment & Add Orders" at bounding box center [845, 449] width 145 height 13
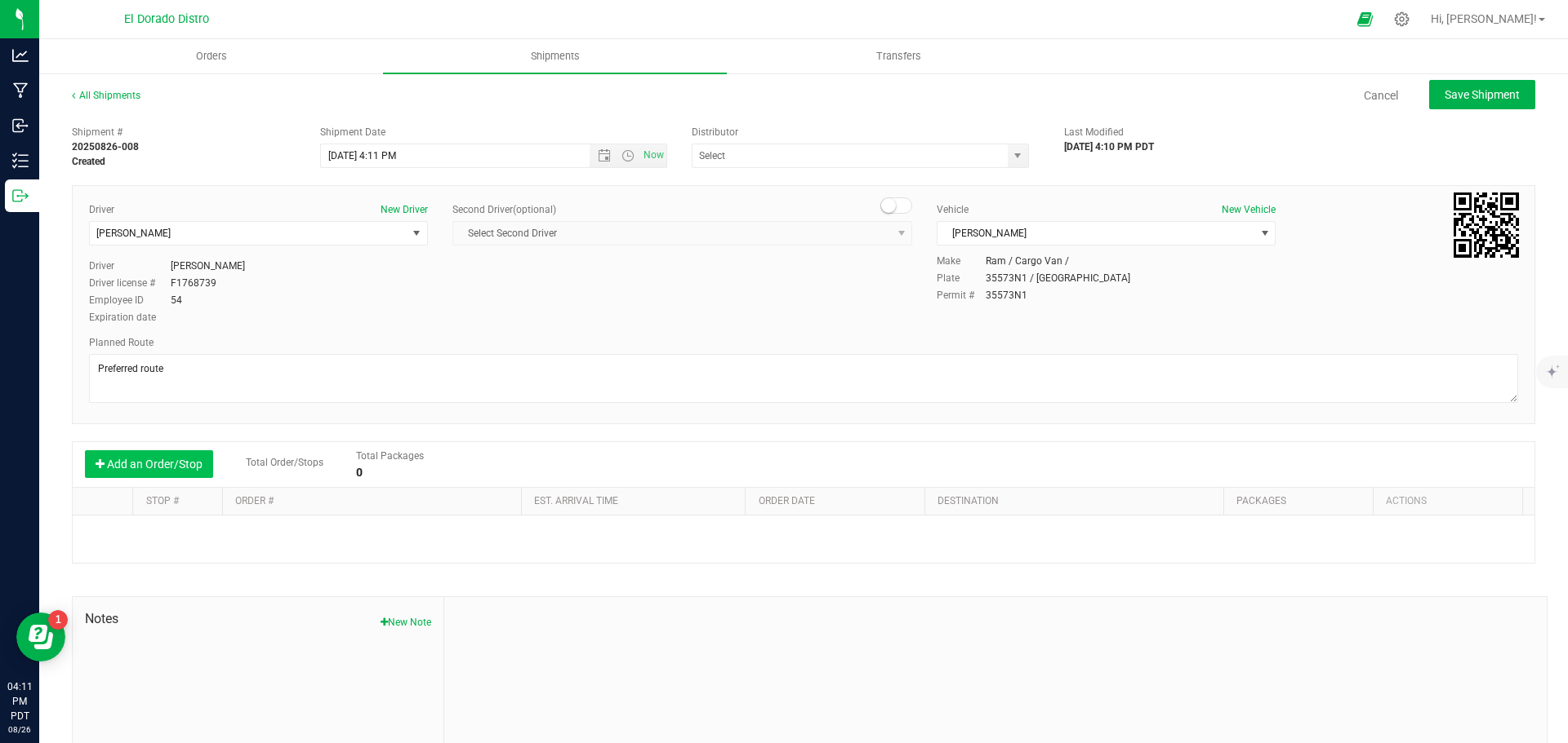
click at [171, 473] on button "Add an Order/Stop" at bounding box center [149, 464] width 128 height 28
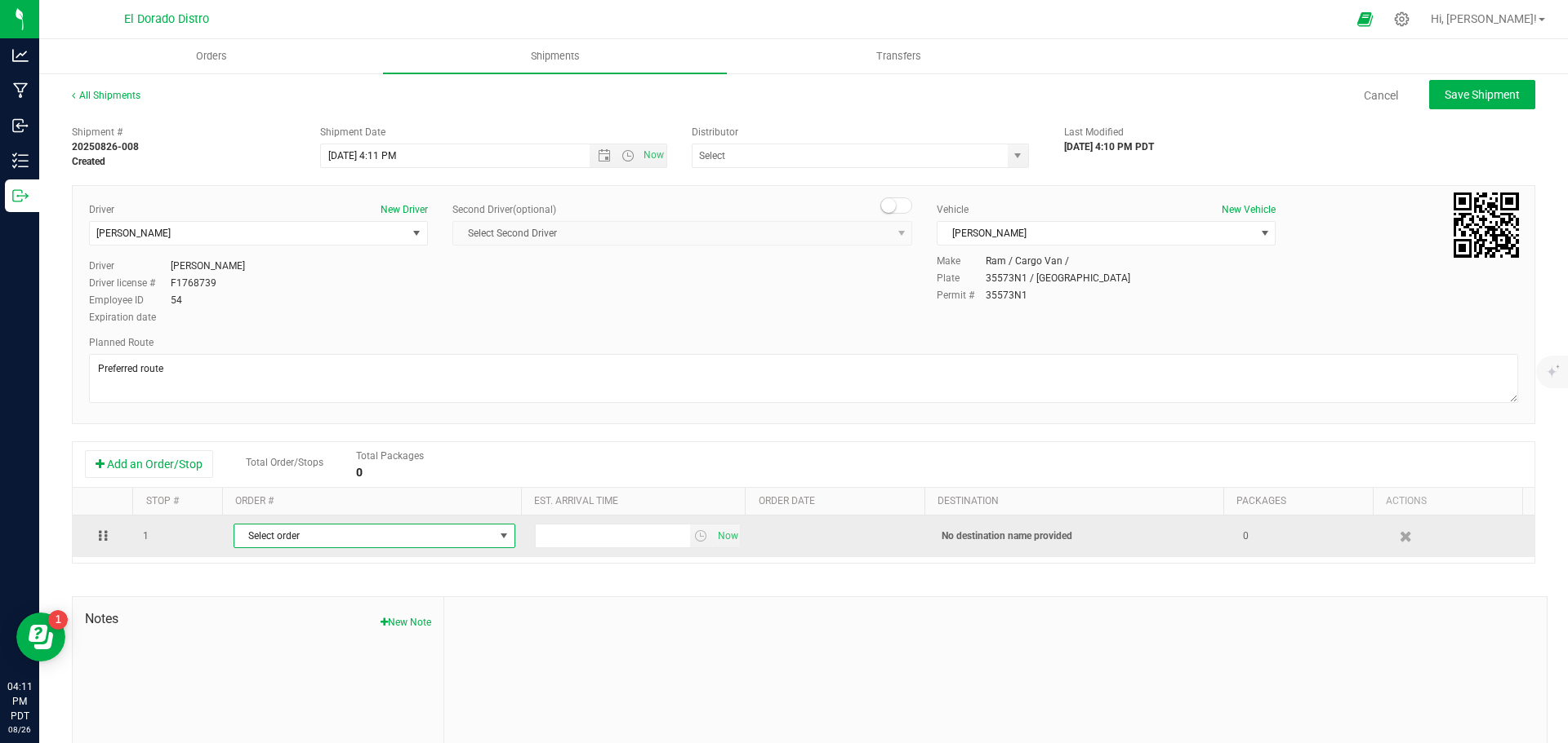
click at [333, 533] on span "Select order" at bounding box center [364, 536] width 260 height 23
type input "4682"
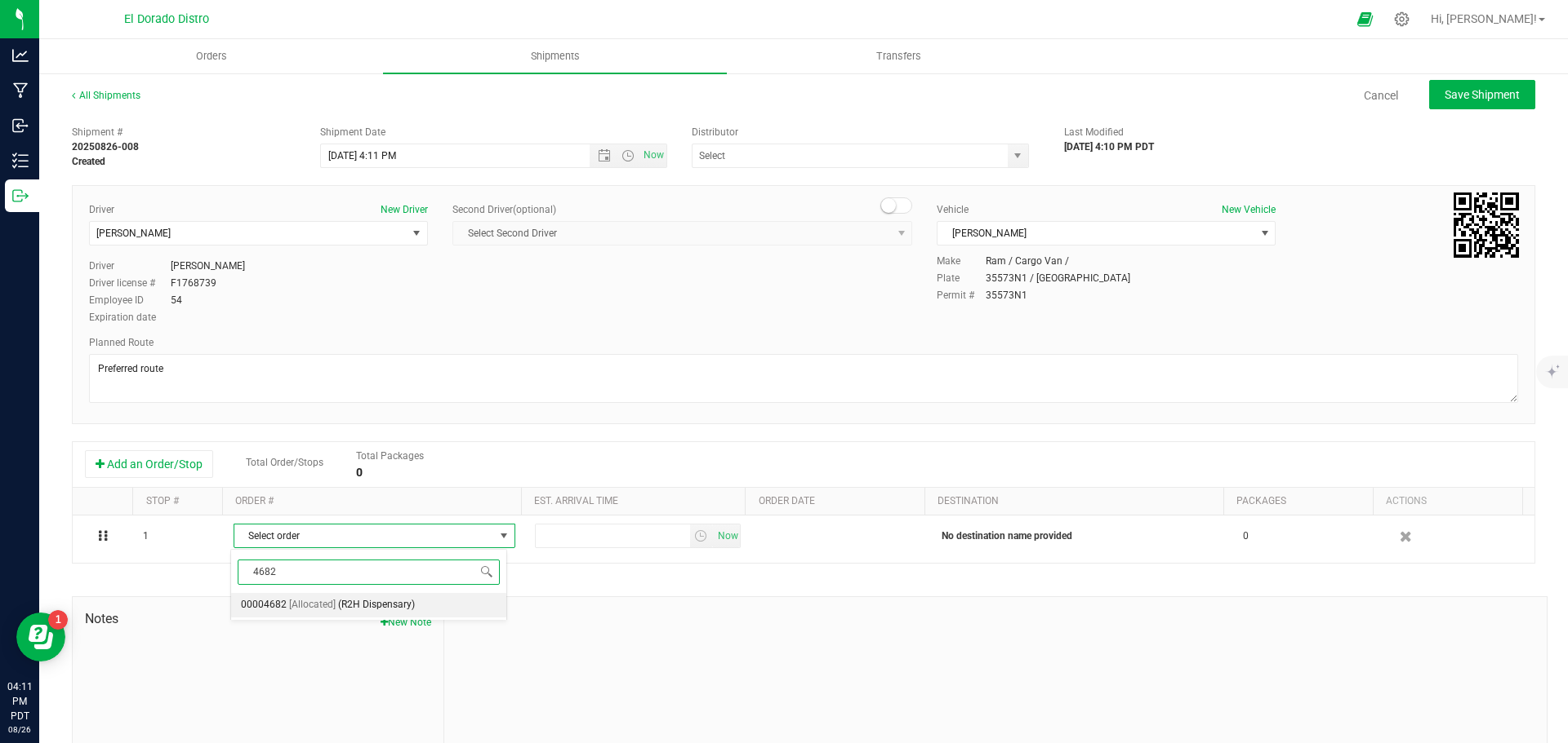
click at [342, 596] on span "(R2H Dispensary)" at bounding box center [376, 605] width 77 height 21
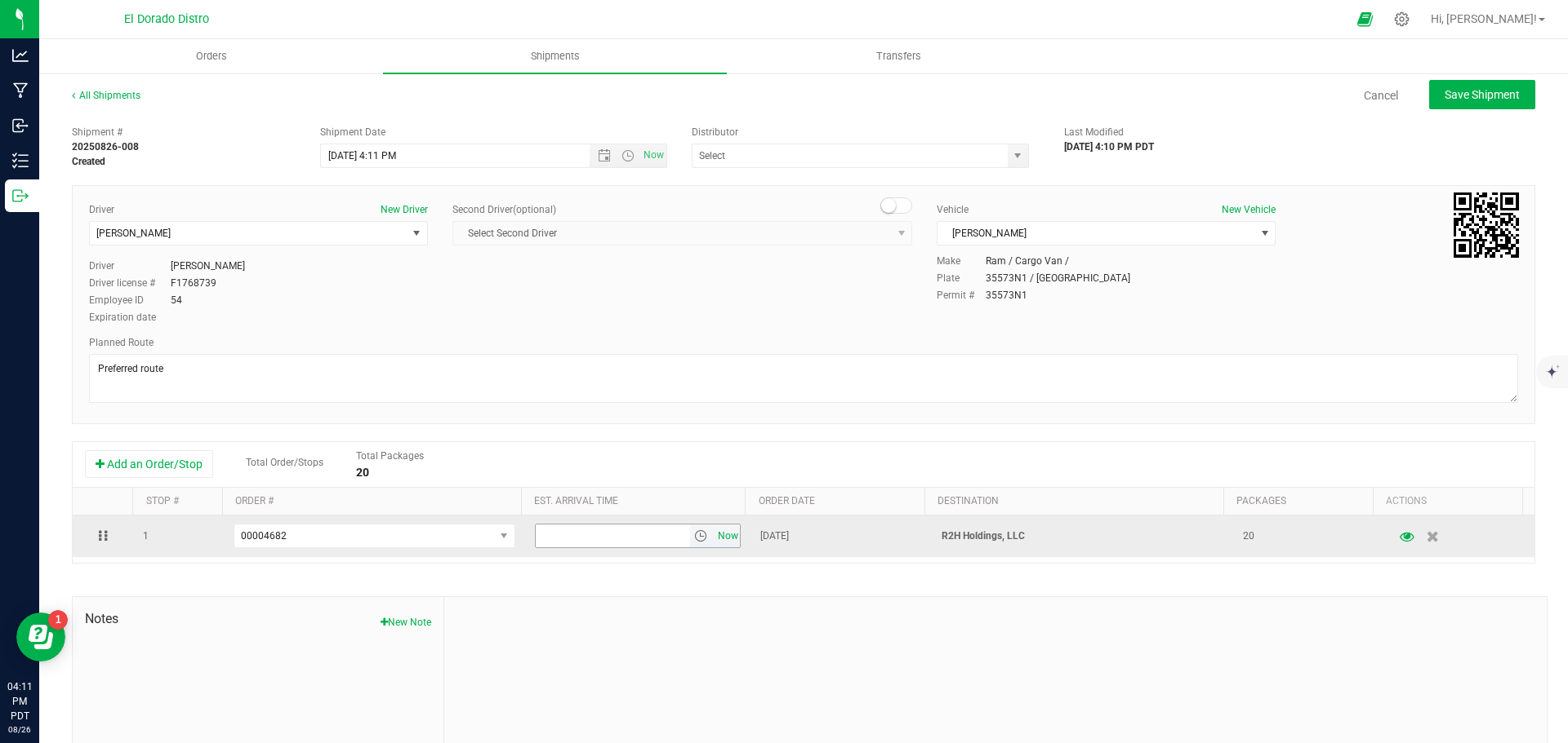
click at [722, 542] on span "Now" at bounding box center [727, 537] width 28 height 24
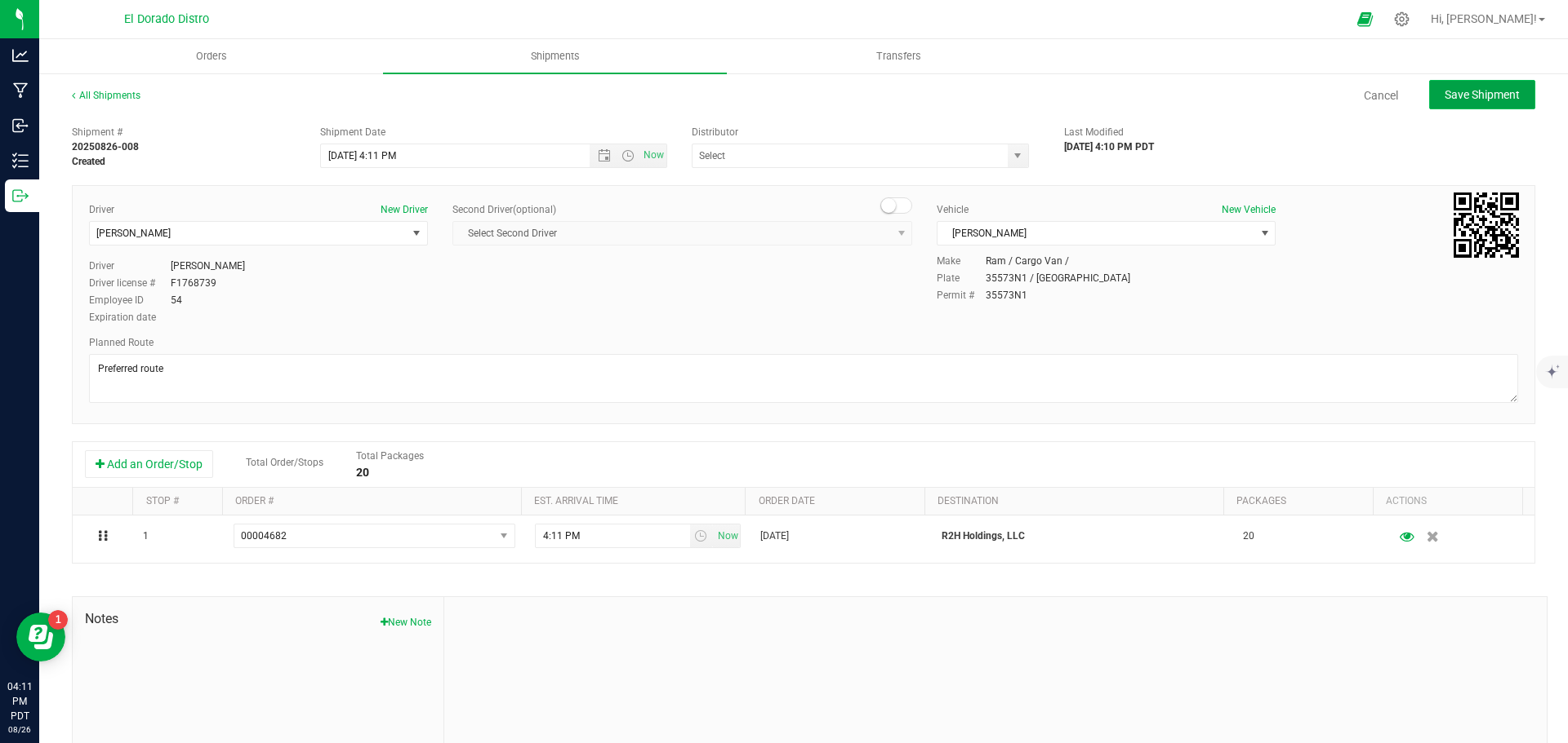
click at [1488, 95] on span "Save Shipment" at bounding box center [1482, 94] width 75 height 13
type input "8/28/2025 11:11 PM"
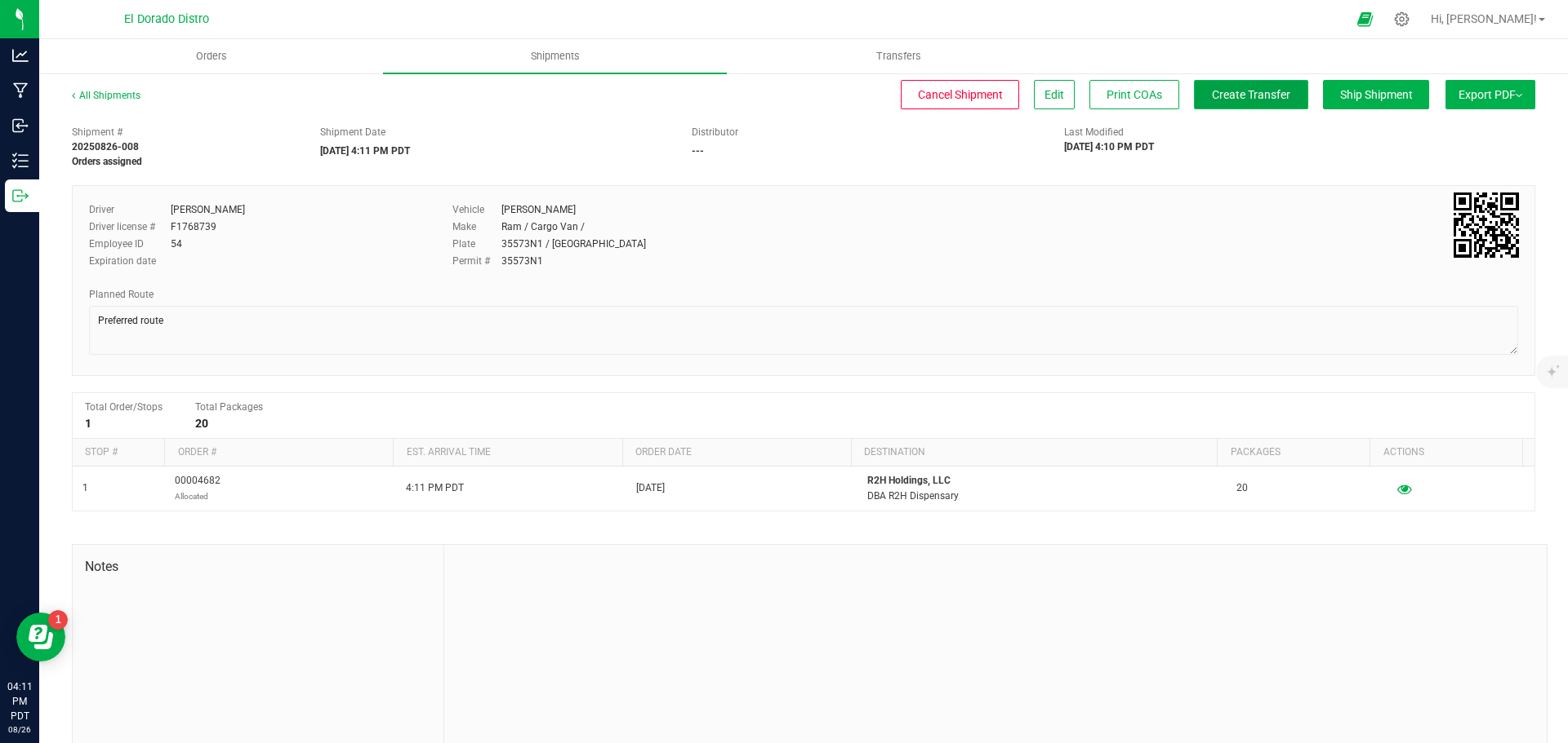
click at [1235, 84] on button "Create Transfer" at bounding box center [1251, 95] width 114 height 29
click at [540, 71] on uib-tab-heading "Shipments" at bounding box center [554, 56] width 344 height 34
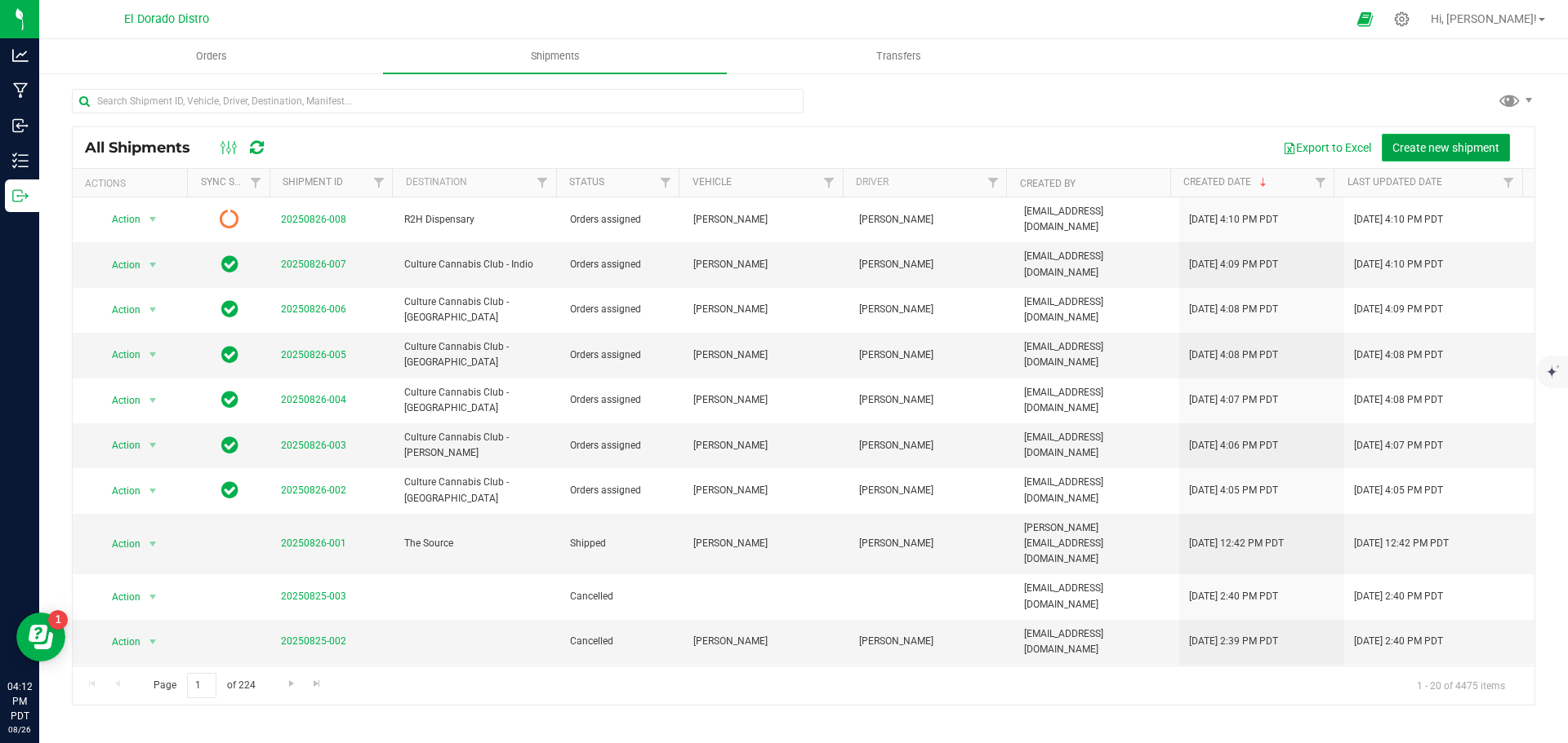
click at [1496, 146] on span "Create new shipment" at bounding box center [1445, 147] width 107 height 13
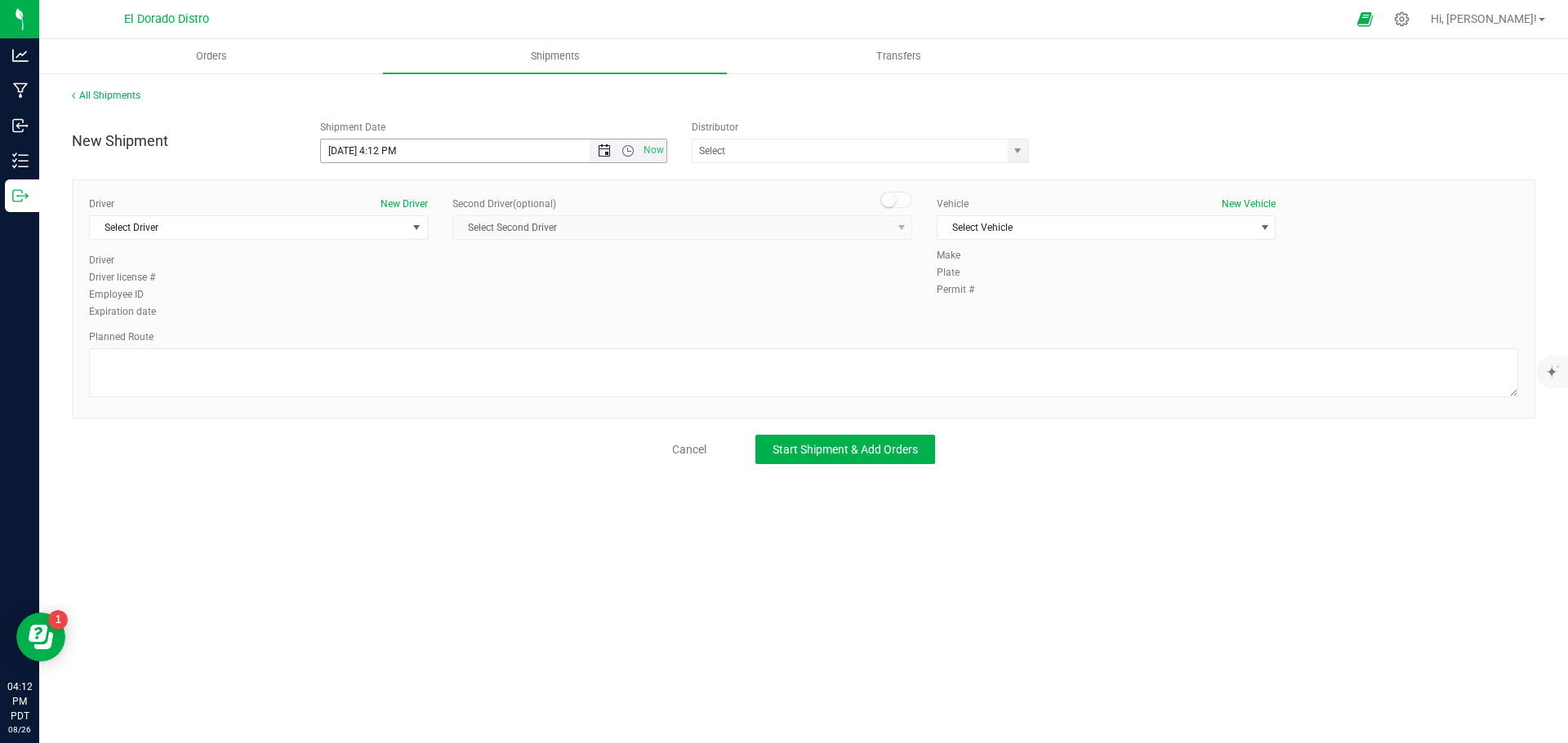
click at [600, 145] on span "Open the date view" at bounding box center [604, 151] width 13 height 13
click at [413, 337] on link "27" at bounding box center [407, 343] width 24 height 26
type input "[DATE] 4:12 PM"
click at [331, 233] on span "Select Driver" at bounding box center [248, 228] width 317 height 23
click at [307, 300] on li "[PERSON_NAME]" at bounding box center [258, 296] width 338 height 25
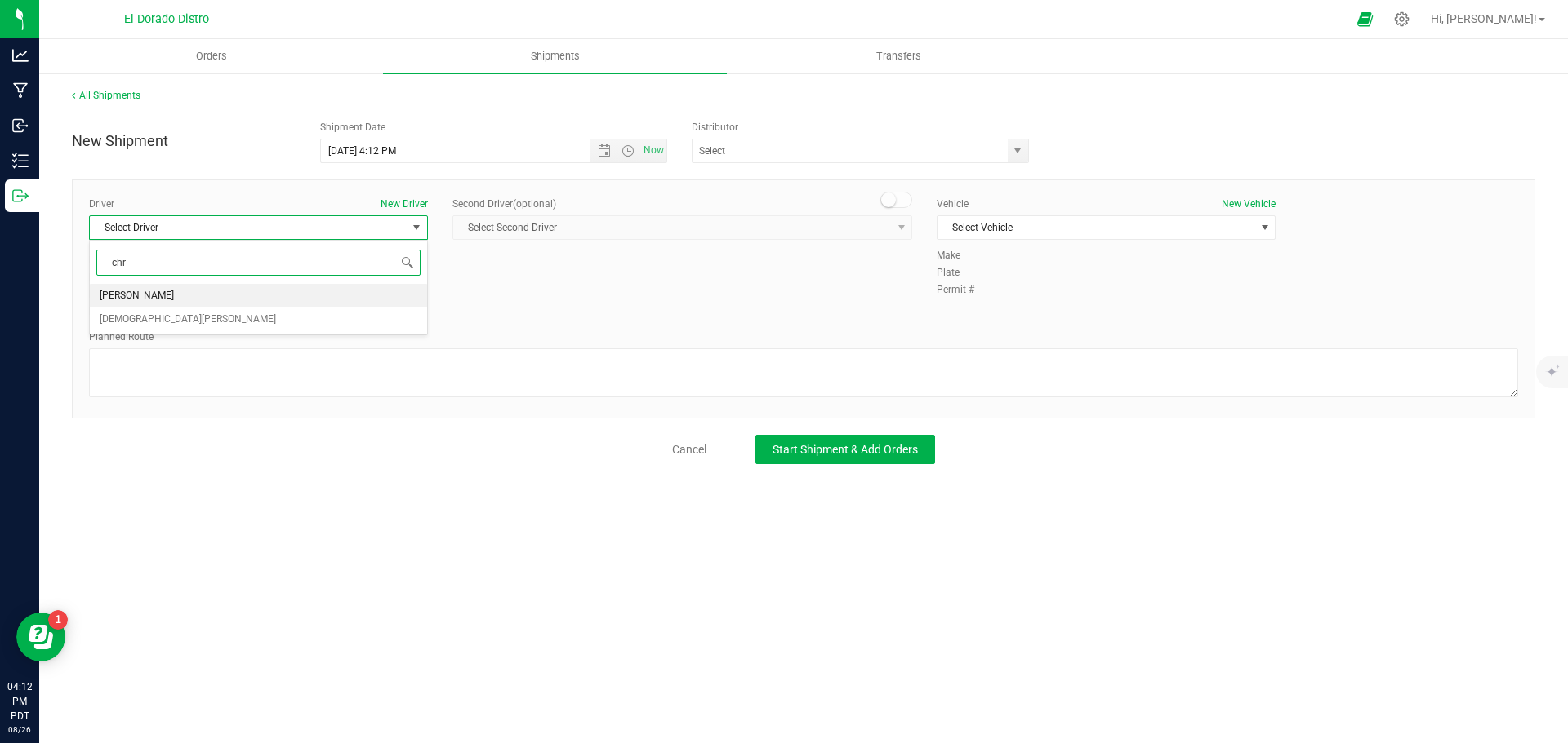
type input "chr"
click at [476, 318] on div "Driver New Driver Chris Garay Select Driver Chris Garay Christian Parong Driver…" at bounding box center [803, 259] width 1454 height 125
click at [979, 233] on span "Select Vehicle" at bounding box center [1096, 228] width 317 height 23
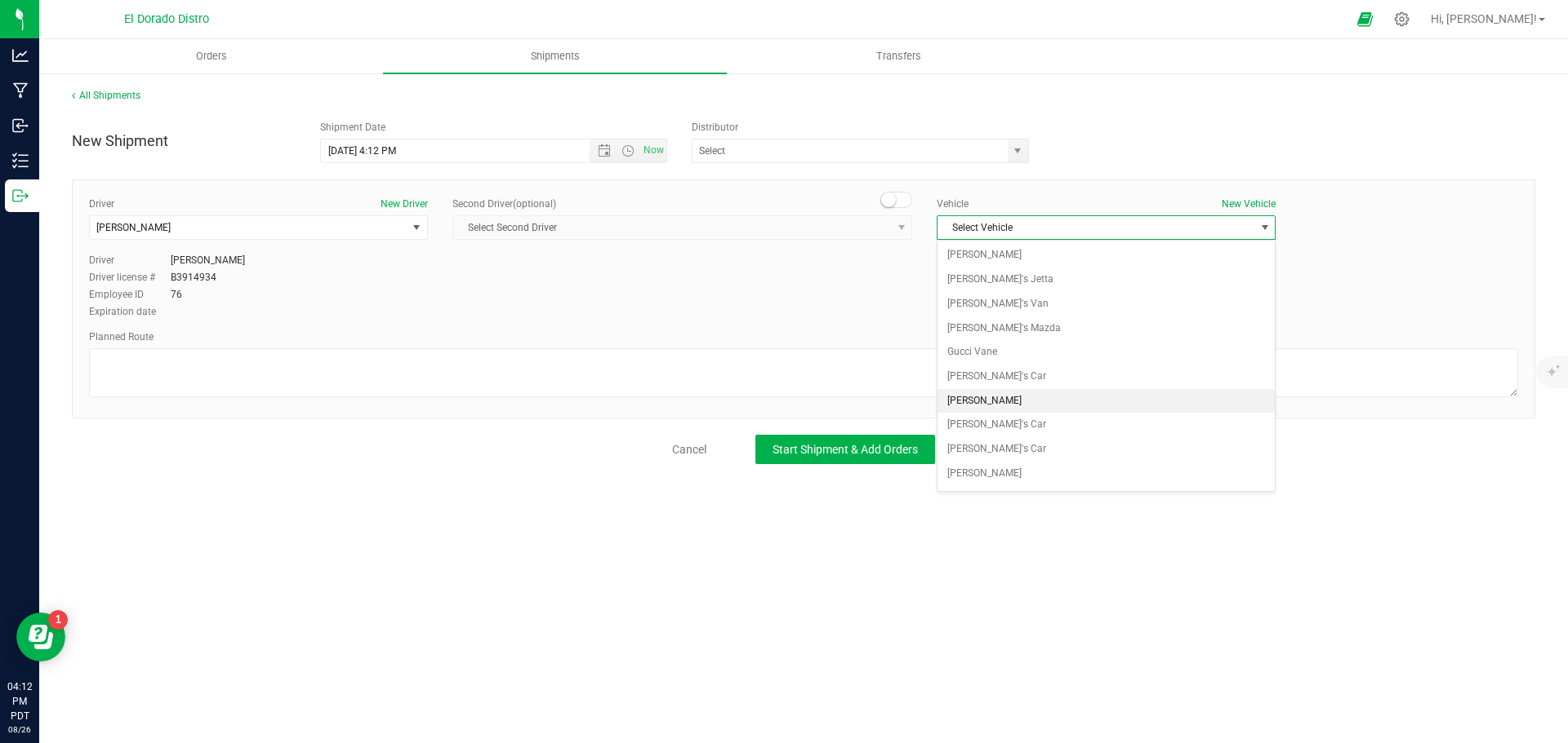
click at [1003, 396] on li "[PERSON_NAME]" at bounding box center [1106, 401] width 338 height 25
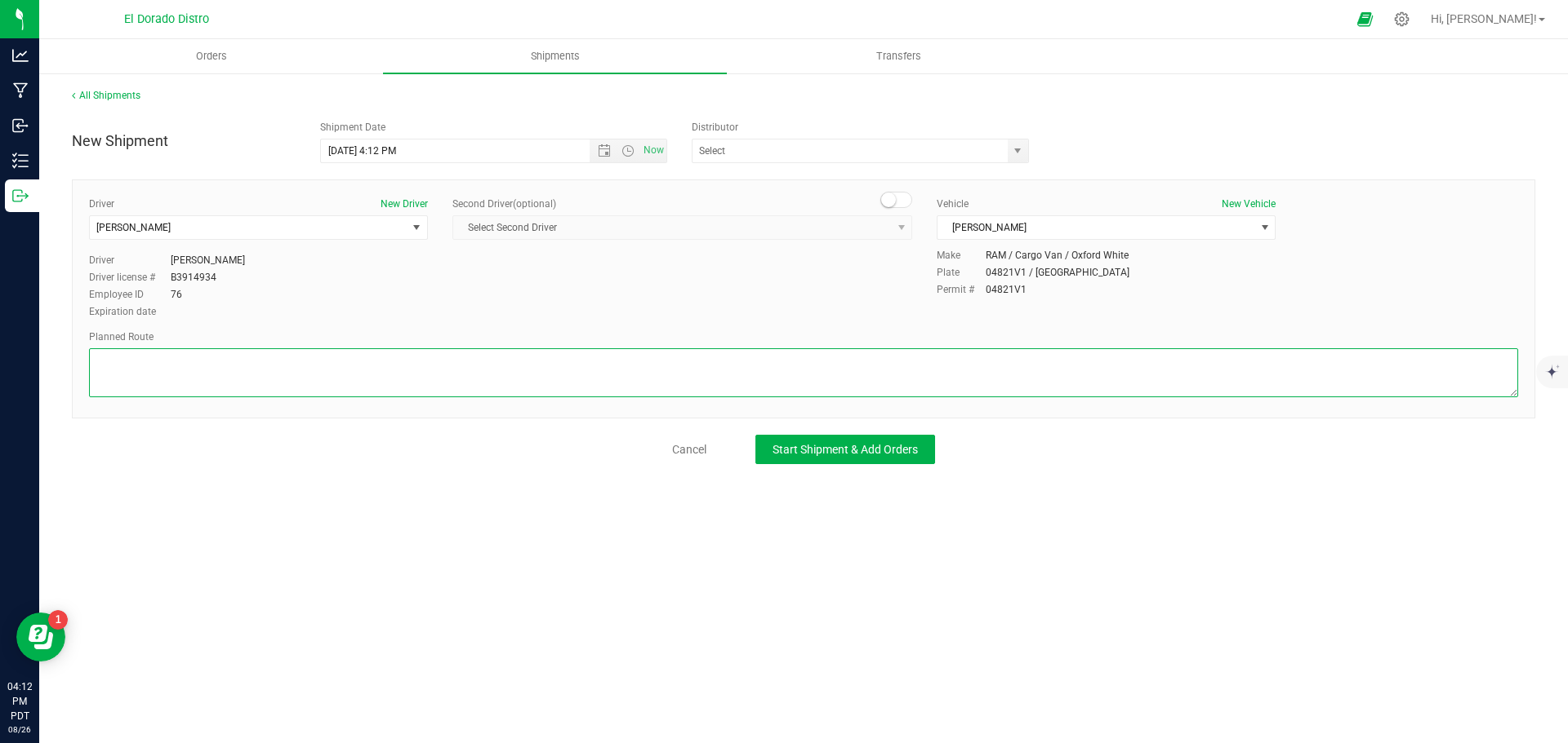
click at [999, 377] on textarea at bounding box center [803, 372] width 1429 height 49
paste textarea "Preferred route"
type textarea "Preferred route"
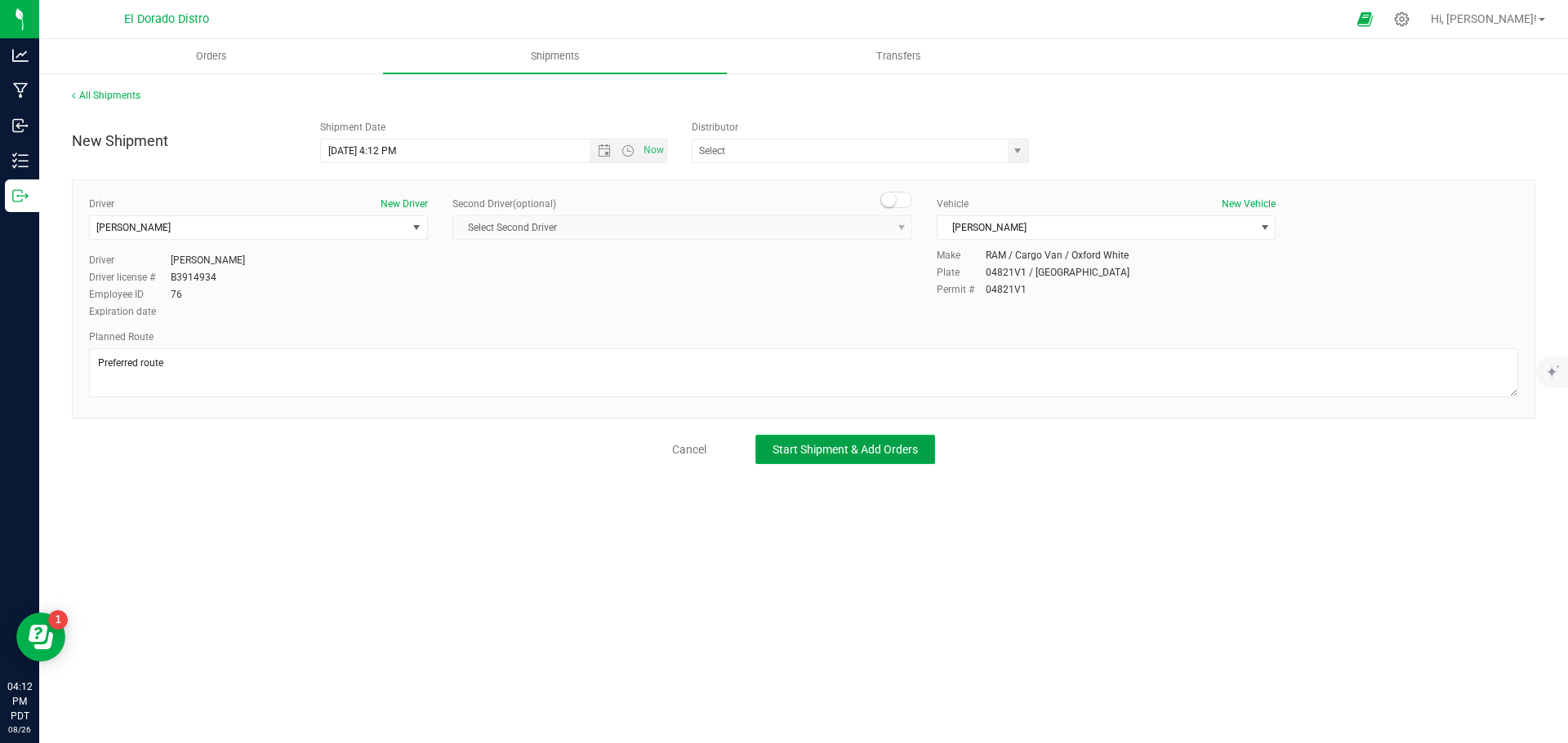
click at [812, 447] on span "Start Shipment & Add Orders" at bounding box center [845, 449] width 145 height 13
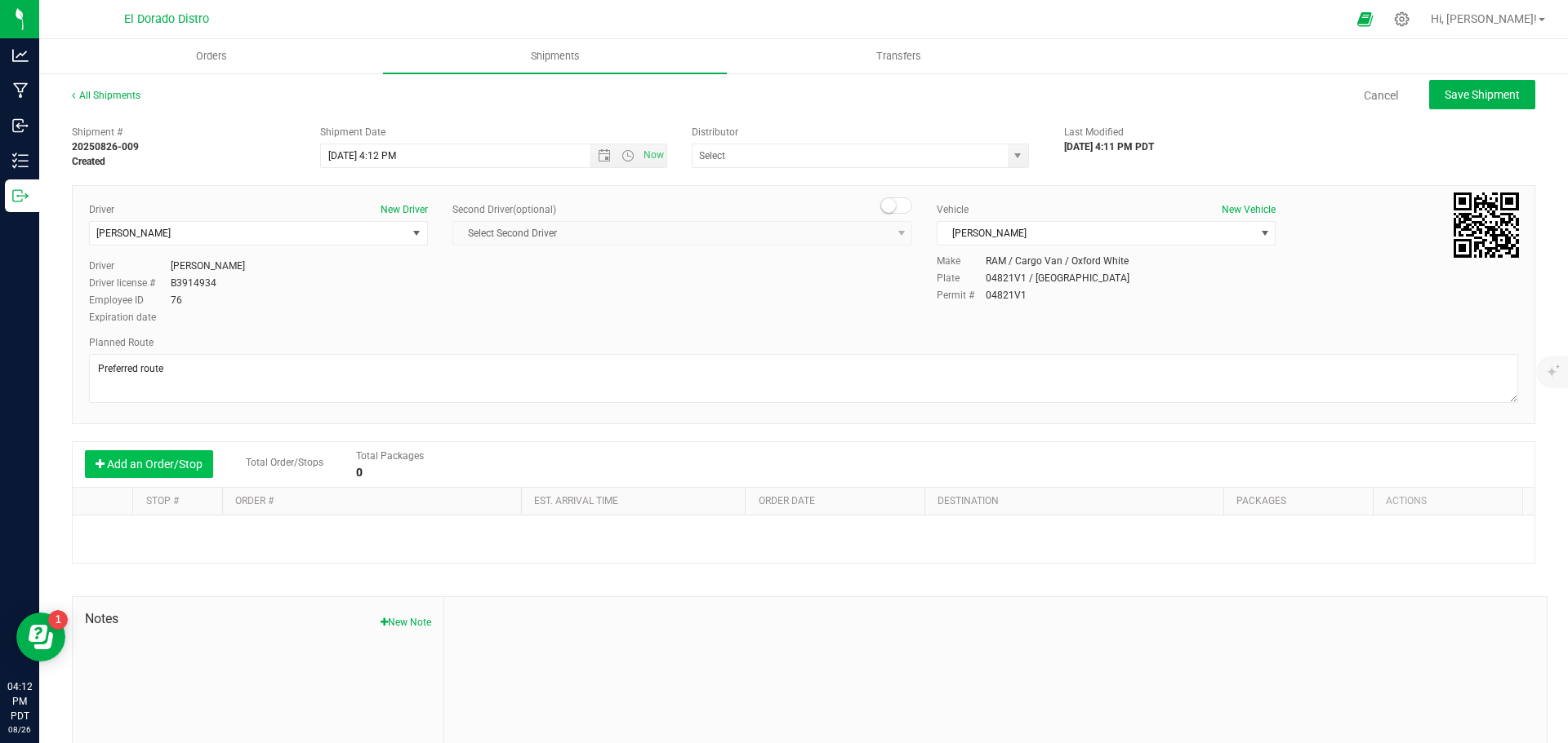
click at [182, 467] on button "Add an Order/Stop" at bounding box center [149, 464] width 128 height 28
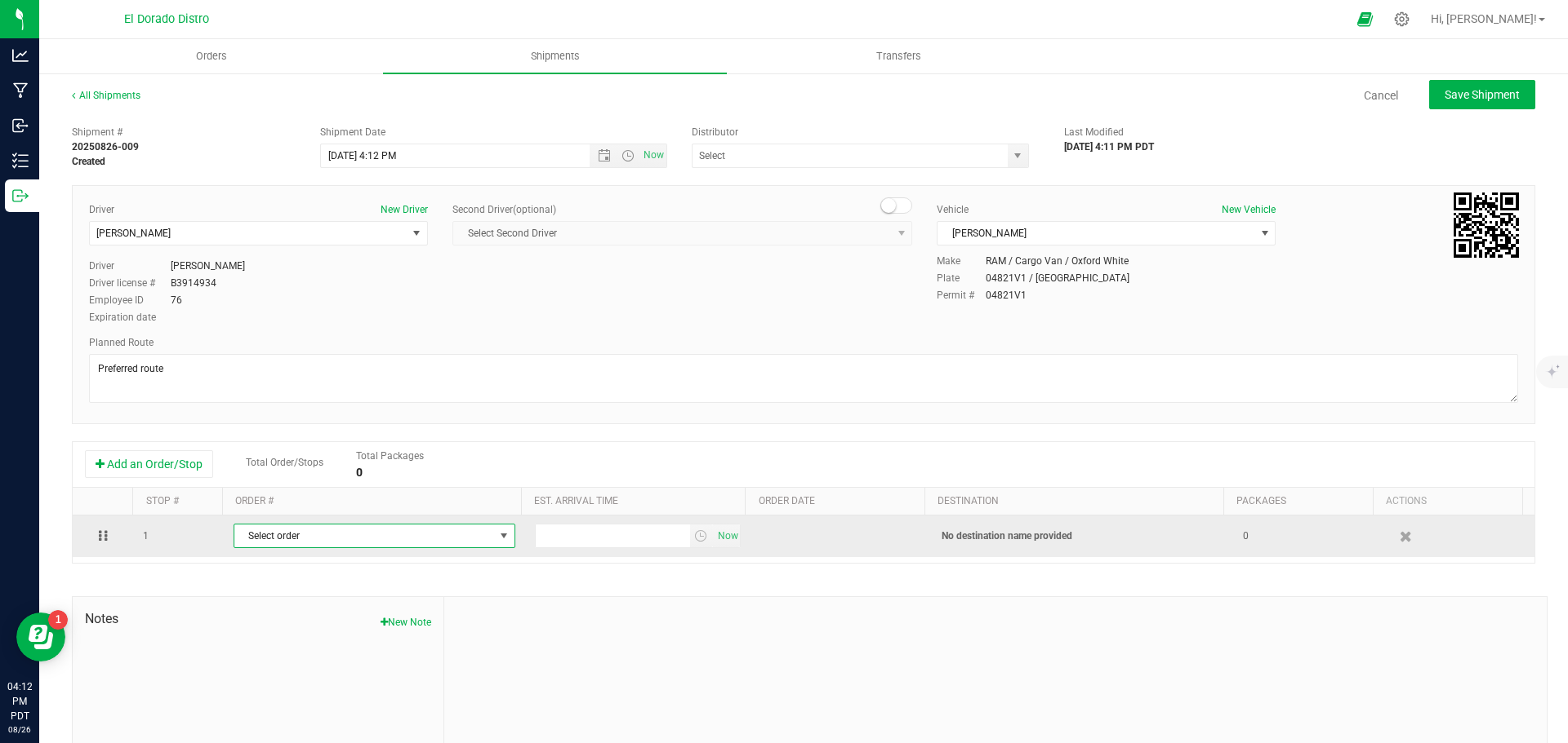
click at [281, 528] on span "Select order" at bounding box center [364, 536] width 260 height 23
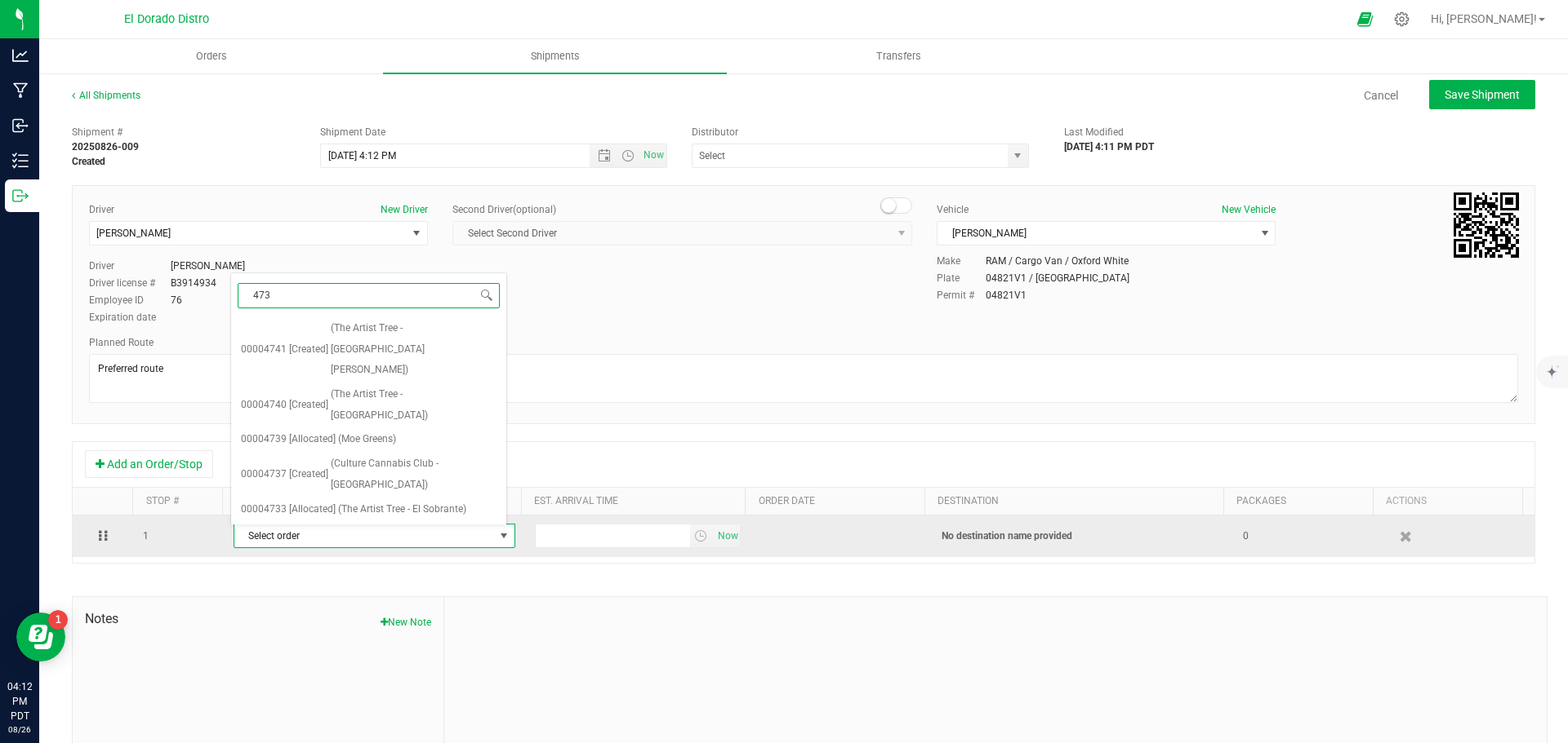
type input "4733"
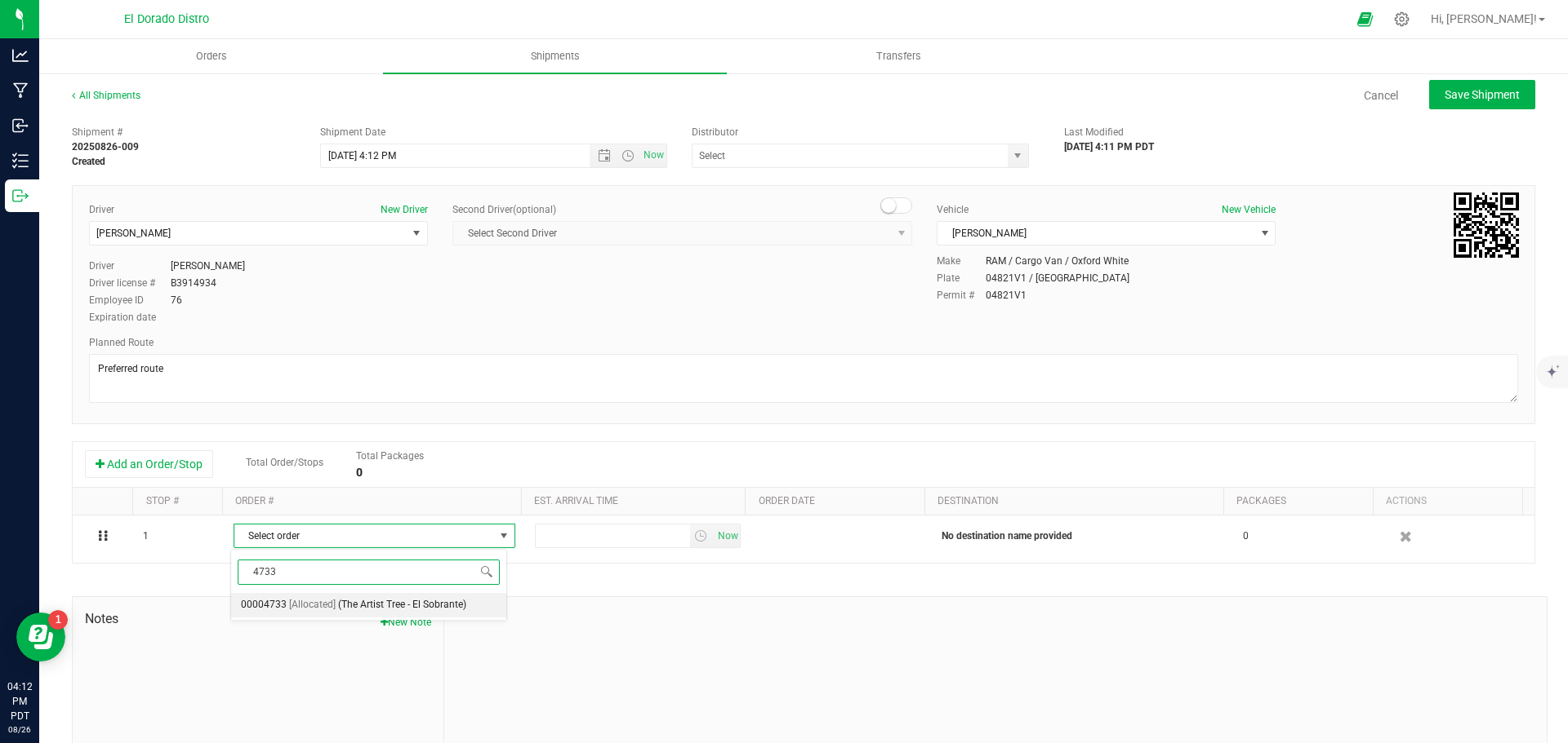
click at [303, 595] on span "[Allocated]" at bounding box center [312, 605] width 47 height 21
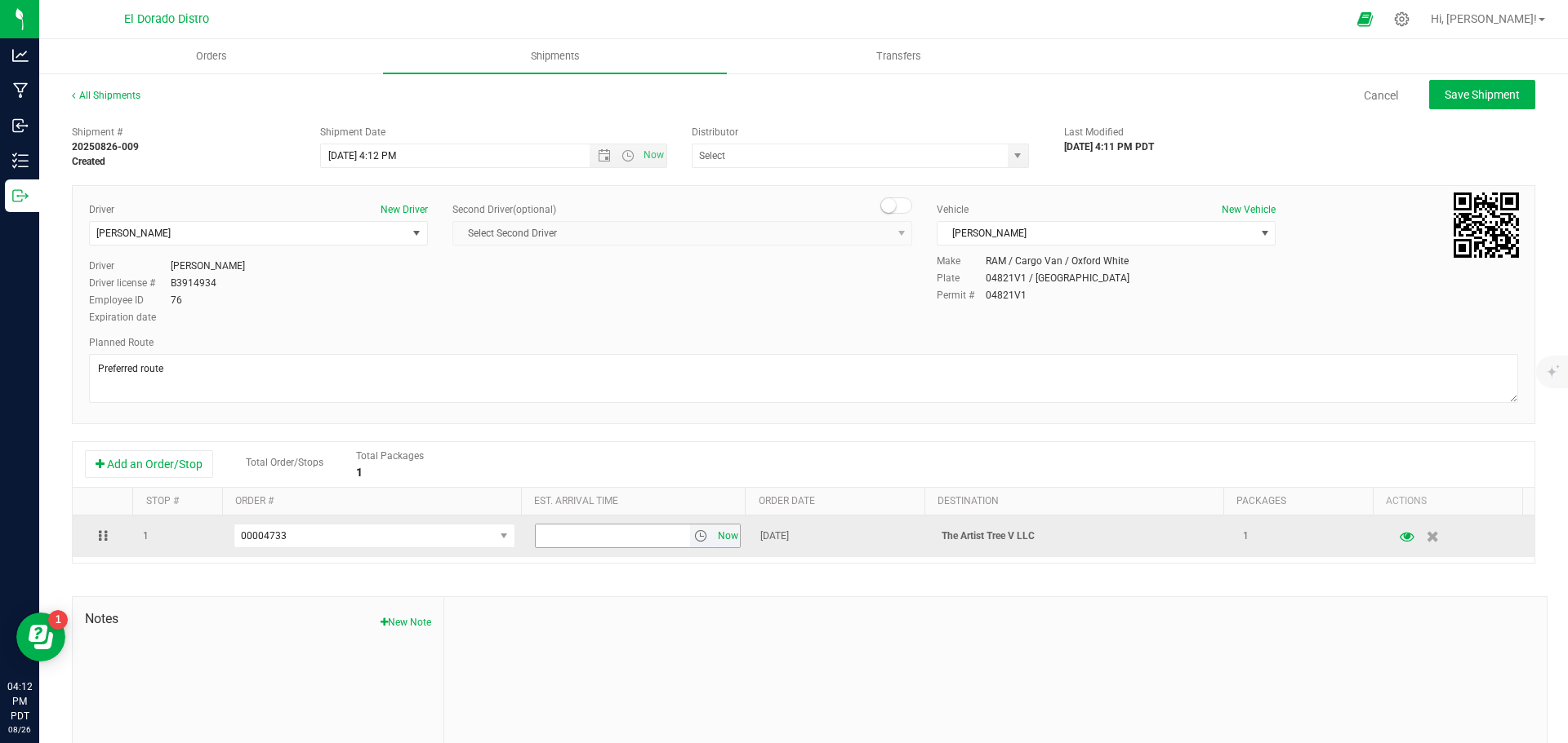
click at [714, 539] on span "Now" at bounding box center [727, 537] width 28 height 24
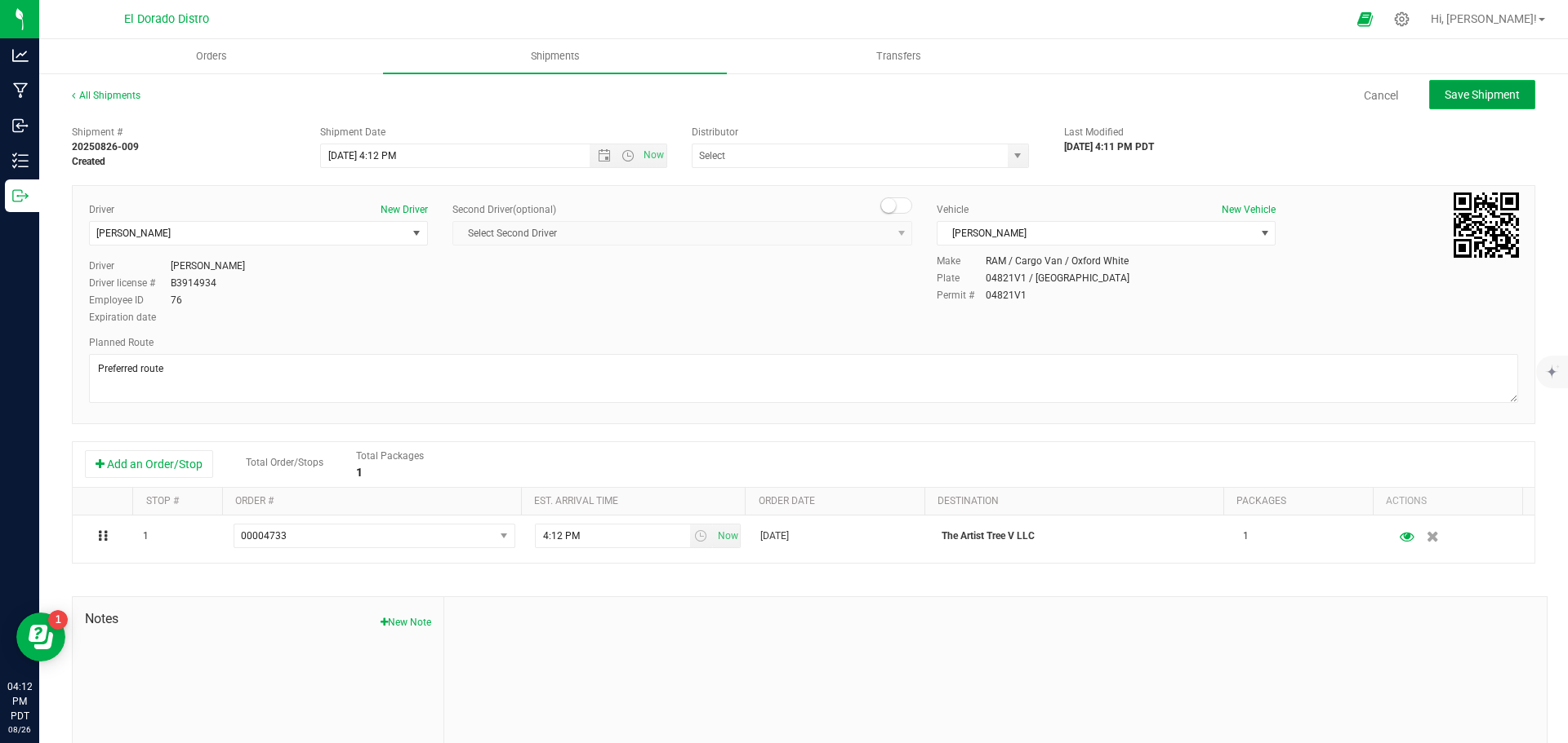
click at [1463, 89] on span "Save Shipment" at bounding box center [1482, 94] width 75 height 13
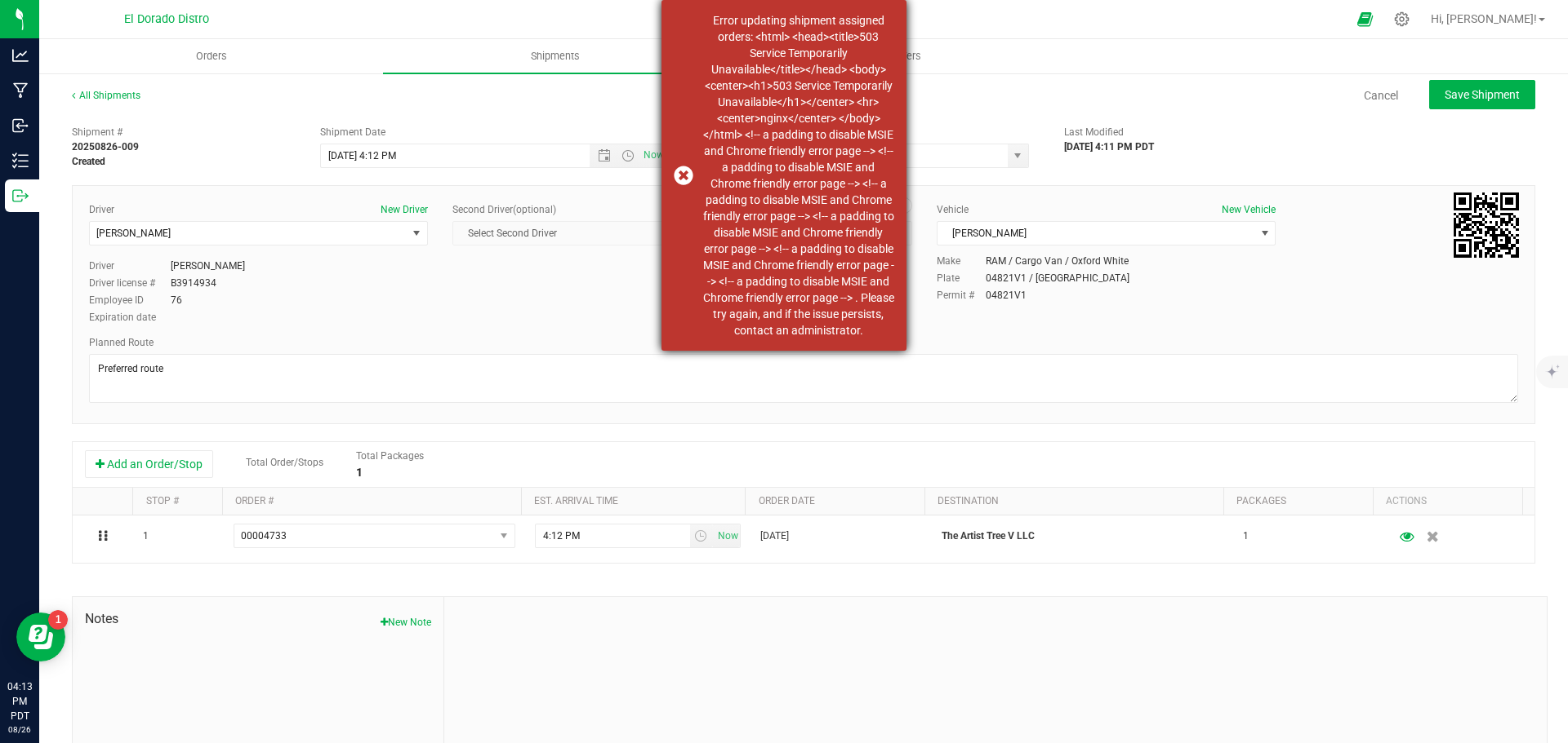
click at [680, 176] on div "Error updating shipment assigned orders: <html> <head><title>503 Service Tempor…" at bounding box center [784, 176] width 245 height 351
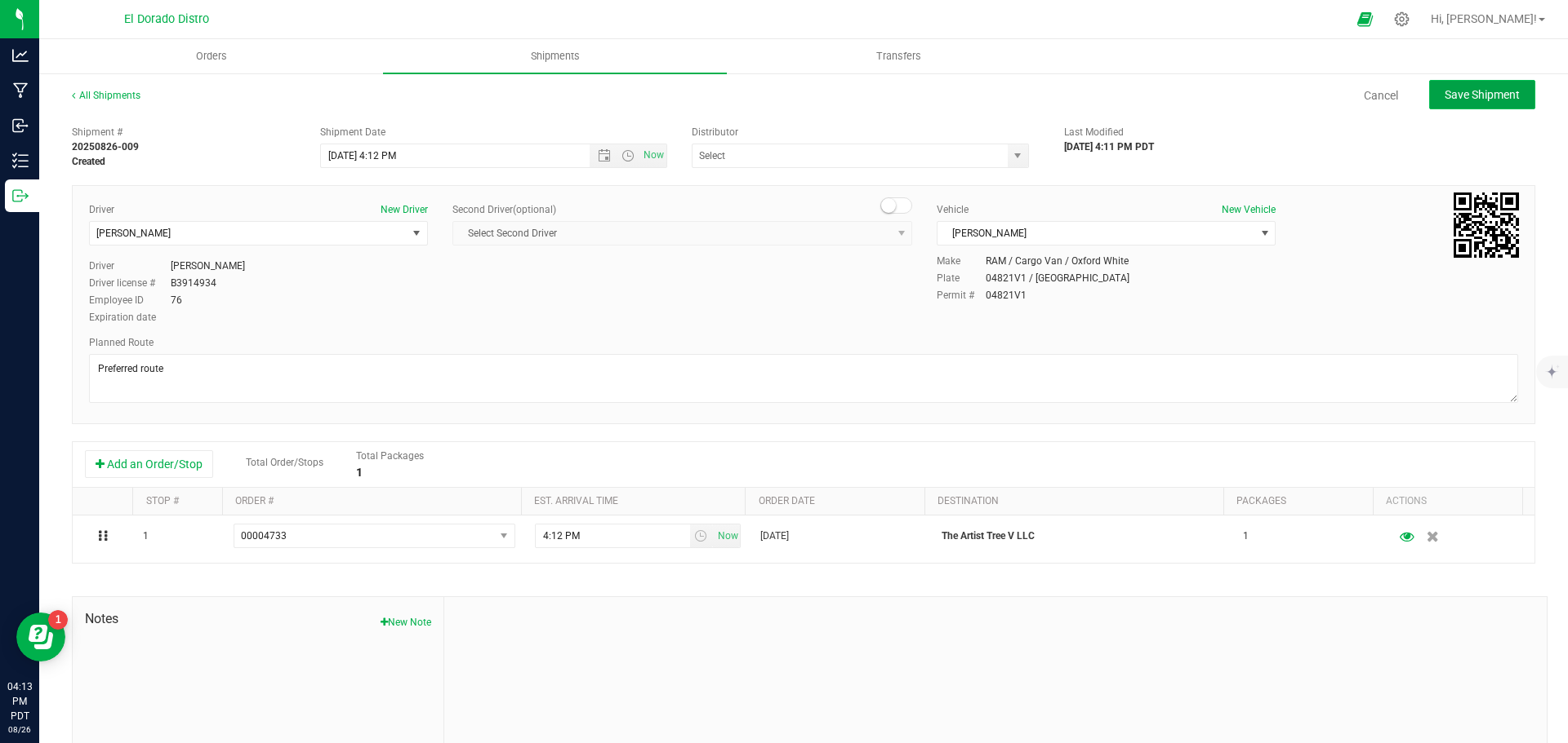
click at [1472, 95] on span "Save Shipment" at bounding box center [1482, 94] width 75 height 13
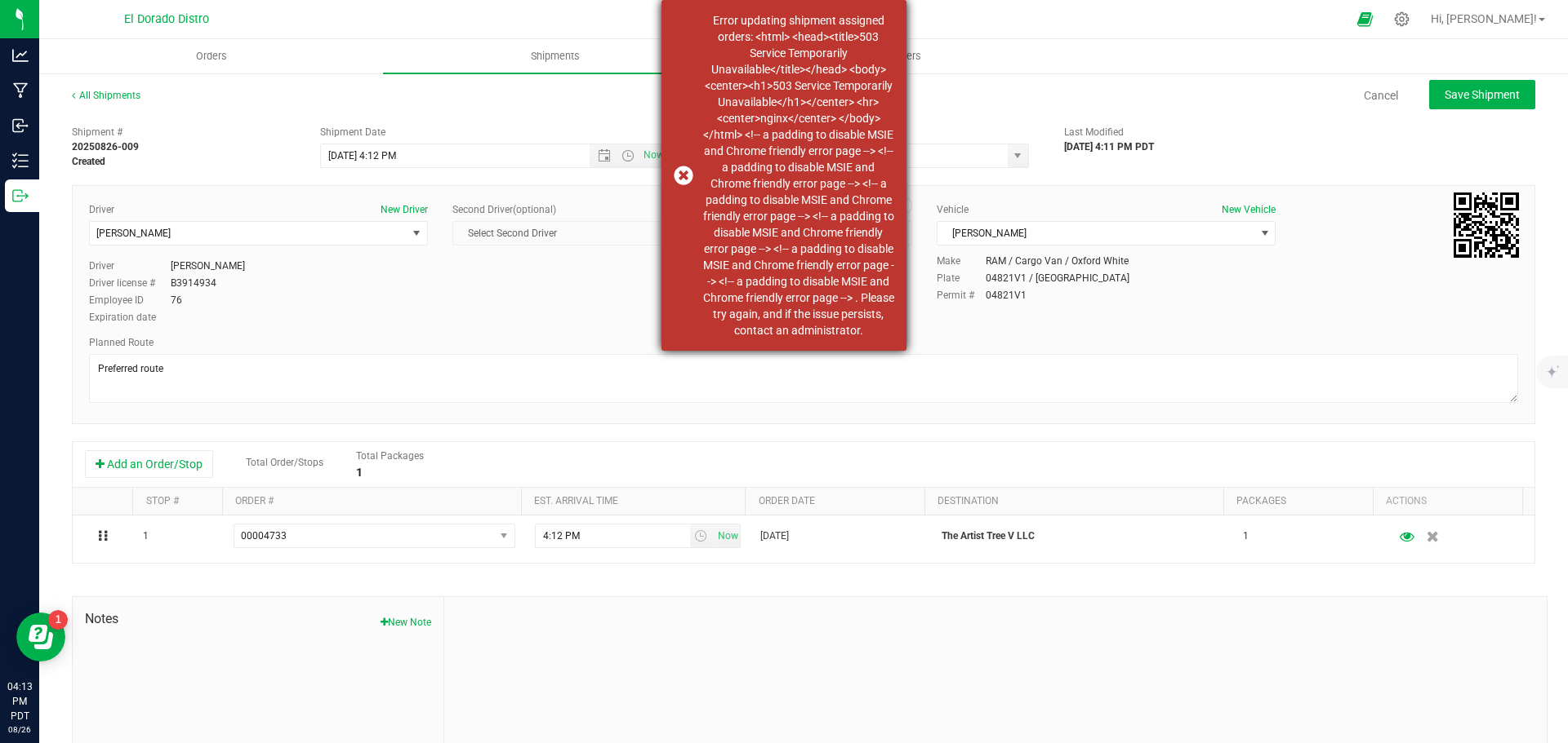
click at [687, 173] on div "Error updating shipment assigned orders: <html> <head><title>503 Service Tempor…" at bounding box center [784, 176] width 245 height 351
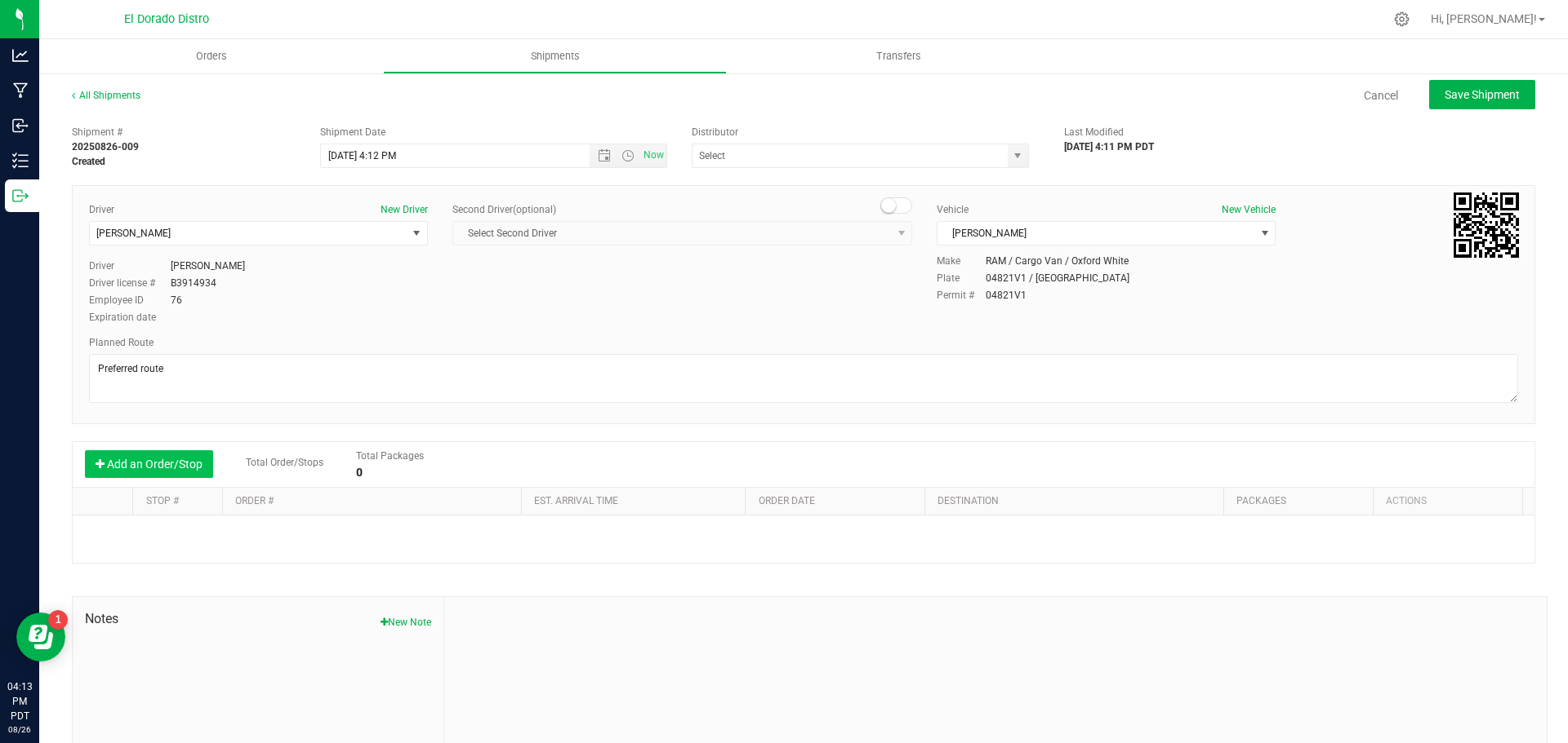
click at [195, 461] on button "Add an Order/Stop" at bounding box center [149, 464] width 128 height 28
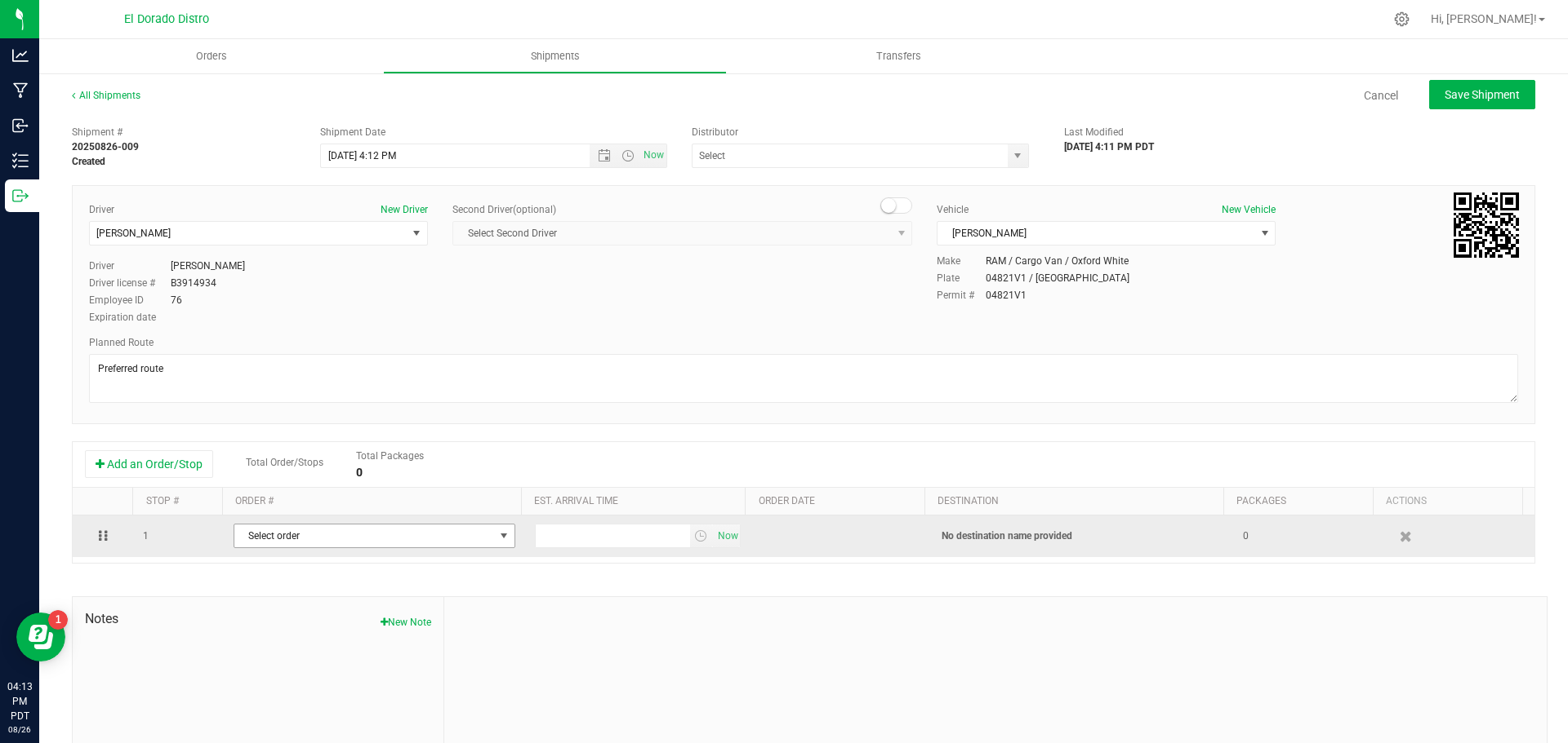
click at [262, 536] on span "Select order" at bounding box center [364, 536] width 260 height 23
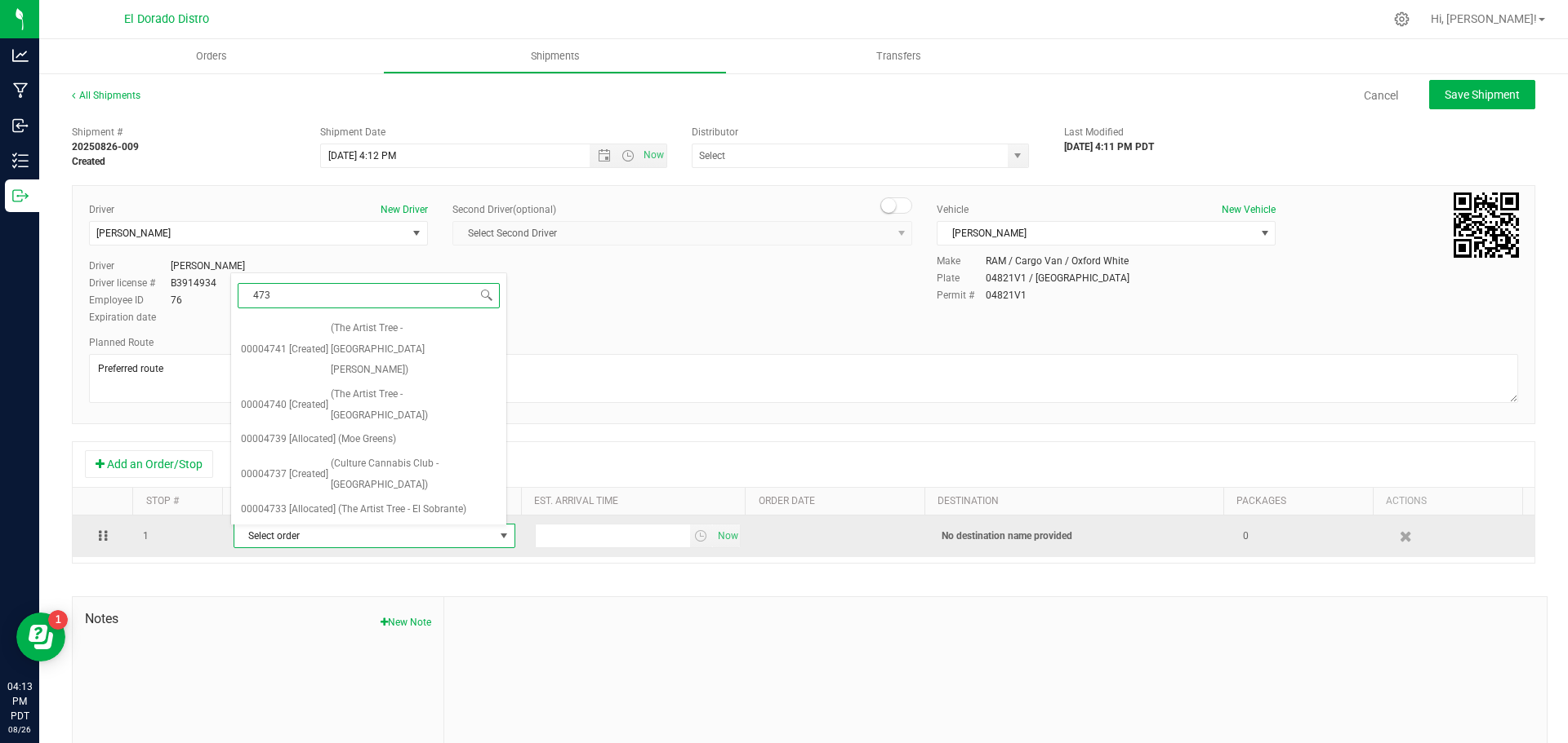
type input "4733"
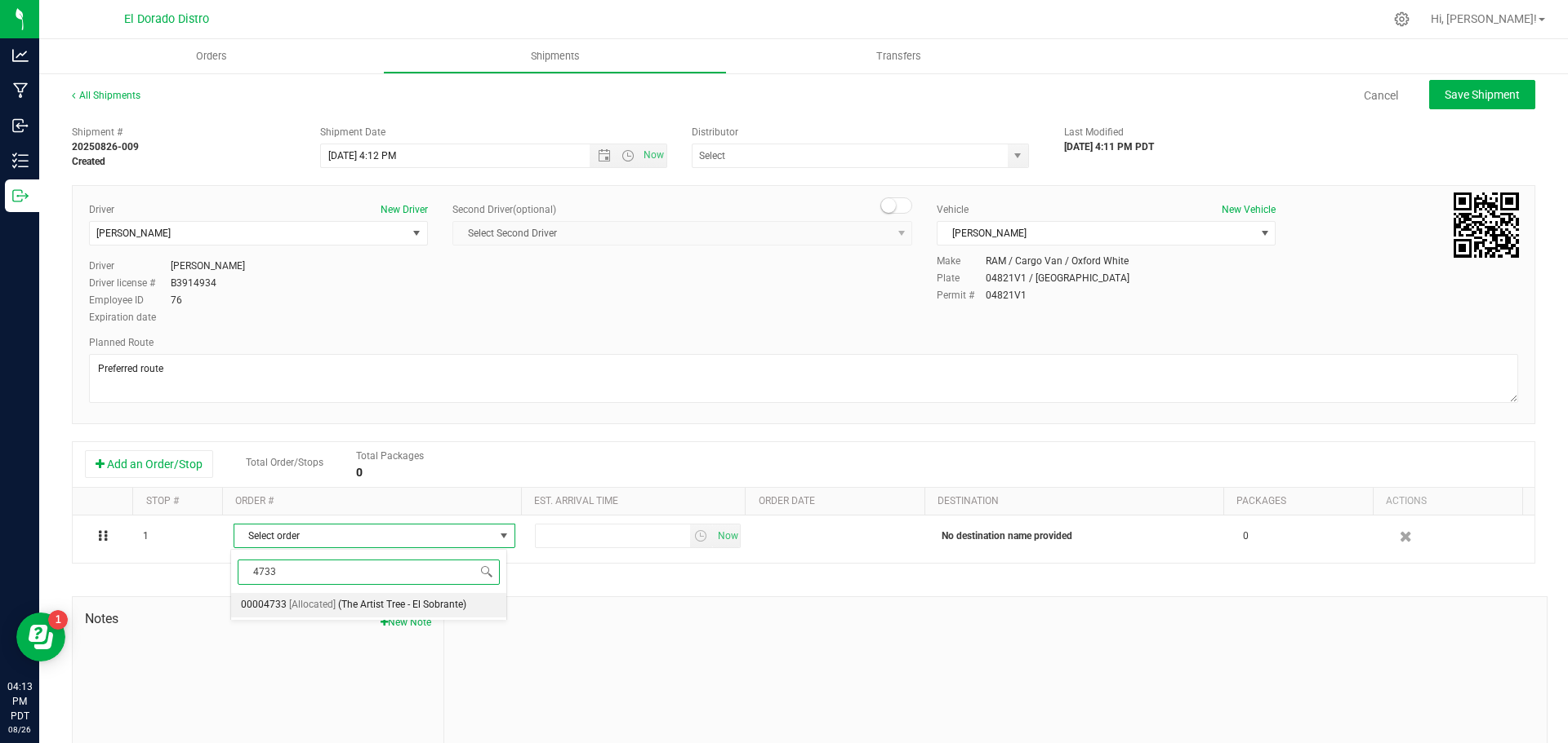
click at [266, 598] on span "00004733" at bounding box center [264, 605] width 46 height 21
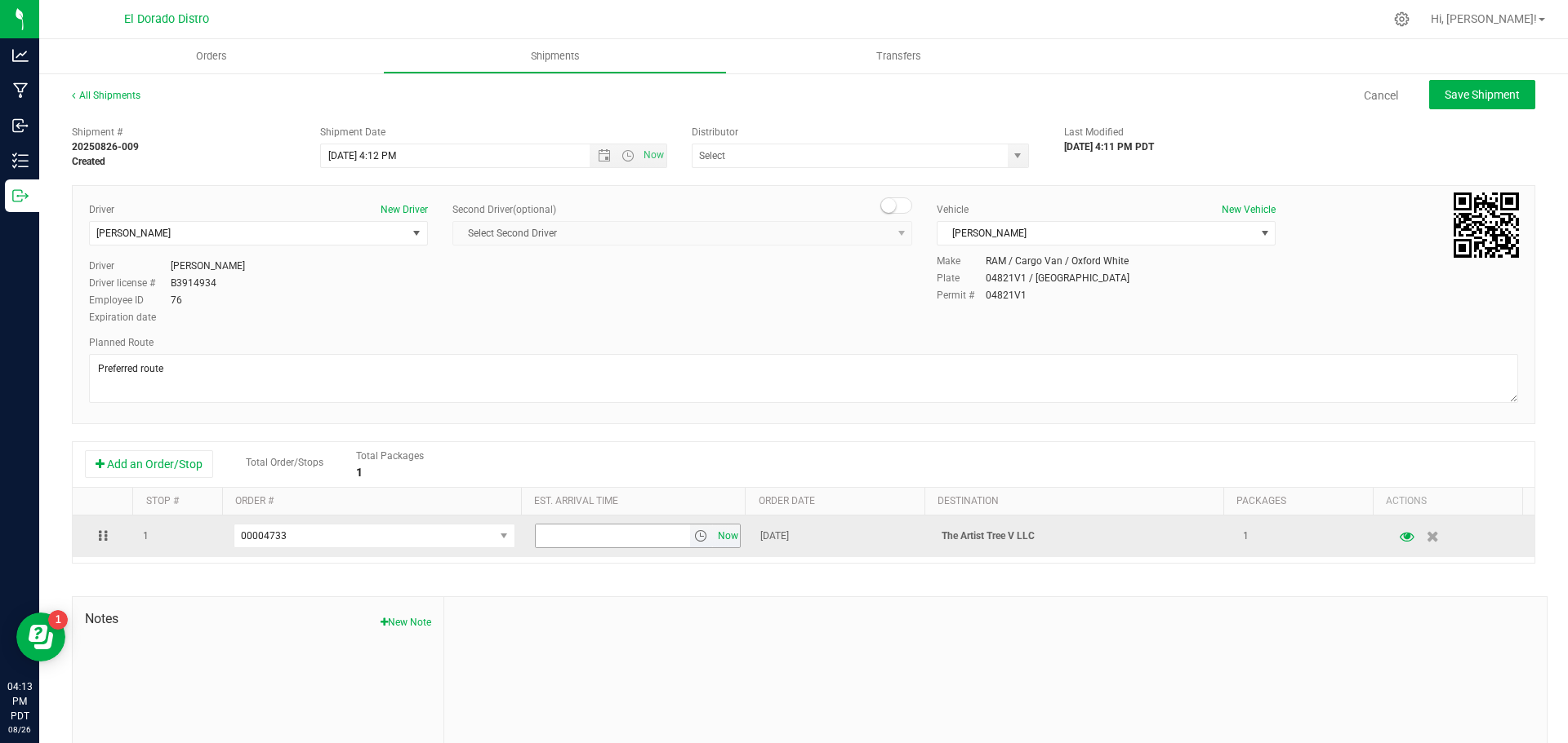
click at [719, 536] on span "Now" at bounding box center [727, 537] width 28 height 24
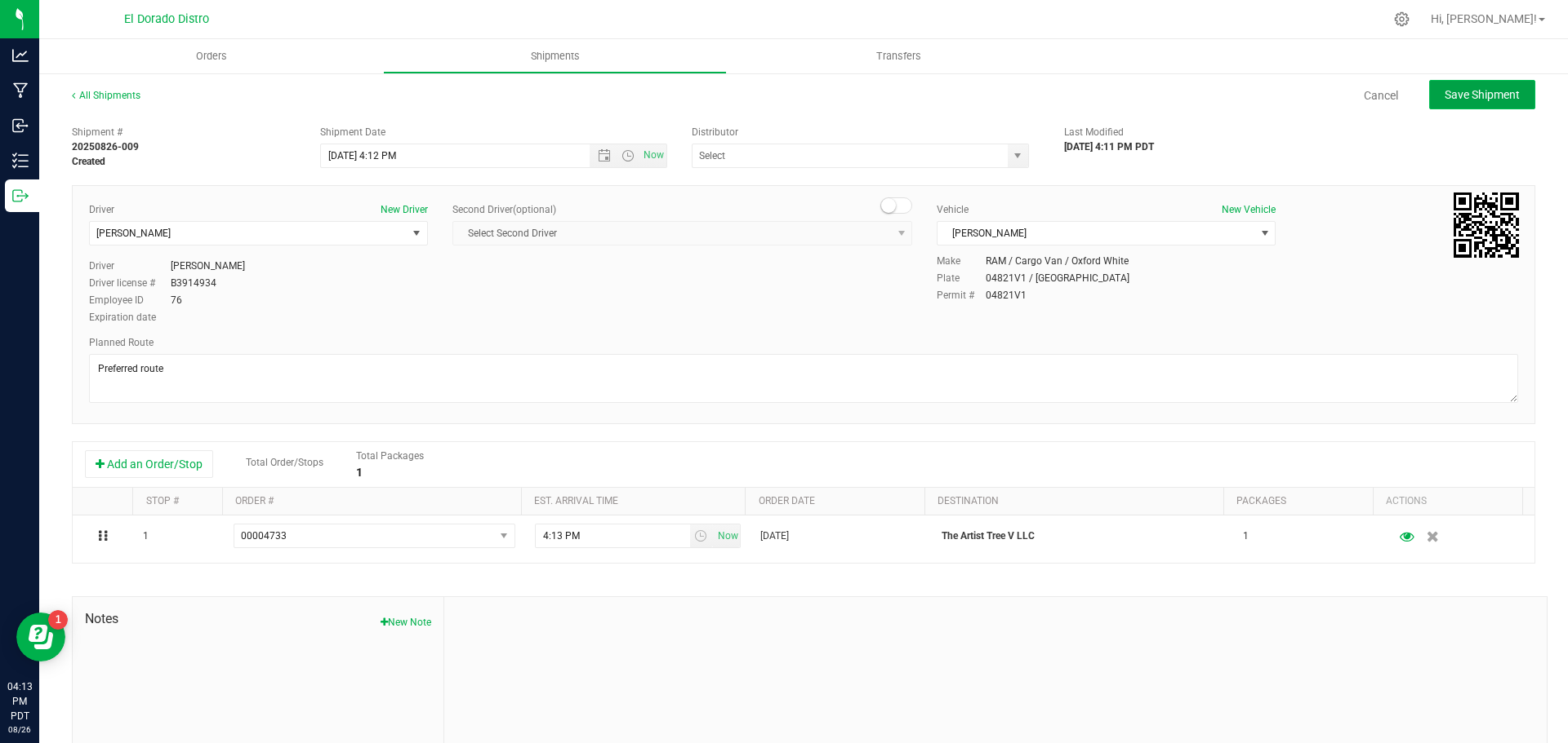
click at [1508, 99] on button "Save Shipment" at bounding box center [1482, 95] width 107 height 29
type input "[DATE] 11:12 PM"
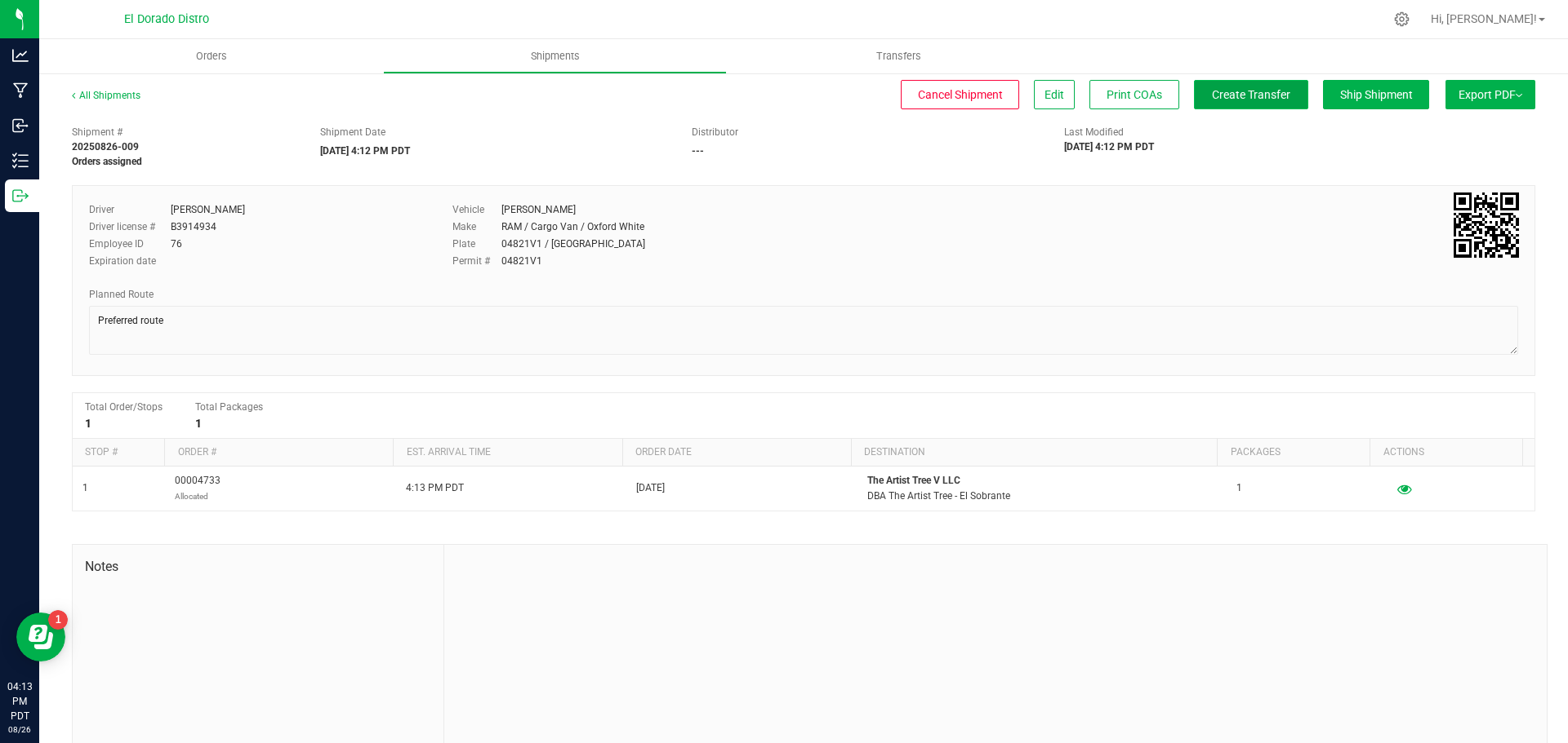
click at [1263, 88] on span "Create Transfer" at bounding box center [1251, 94] width 78 height 13
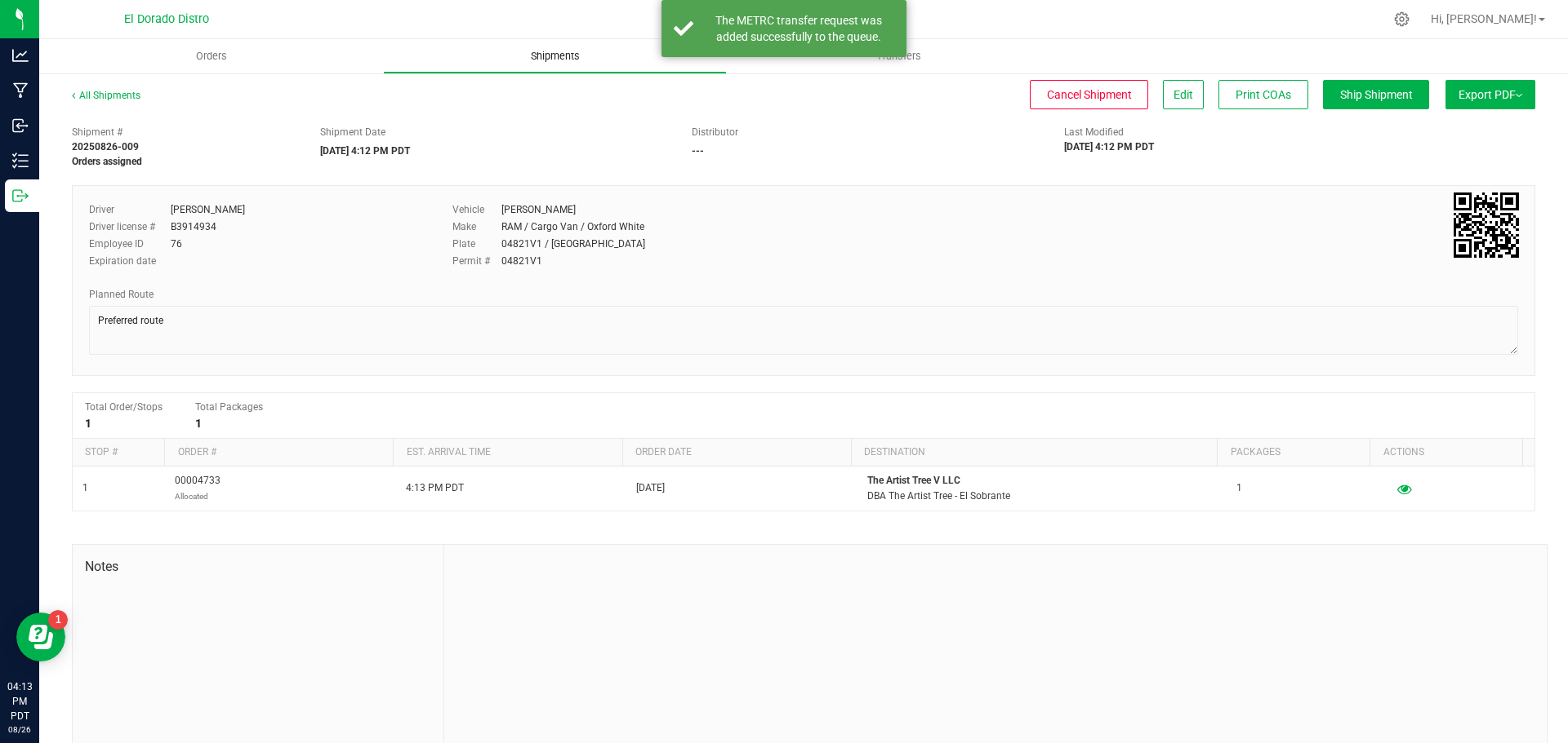
click at [548, 58] on span "Shipments" at bounding box center [555, 55] width 93 height 14
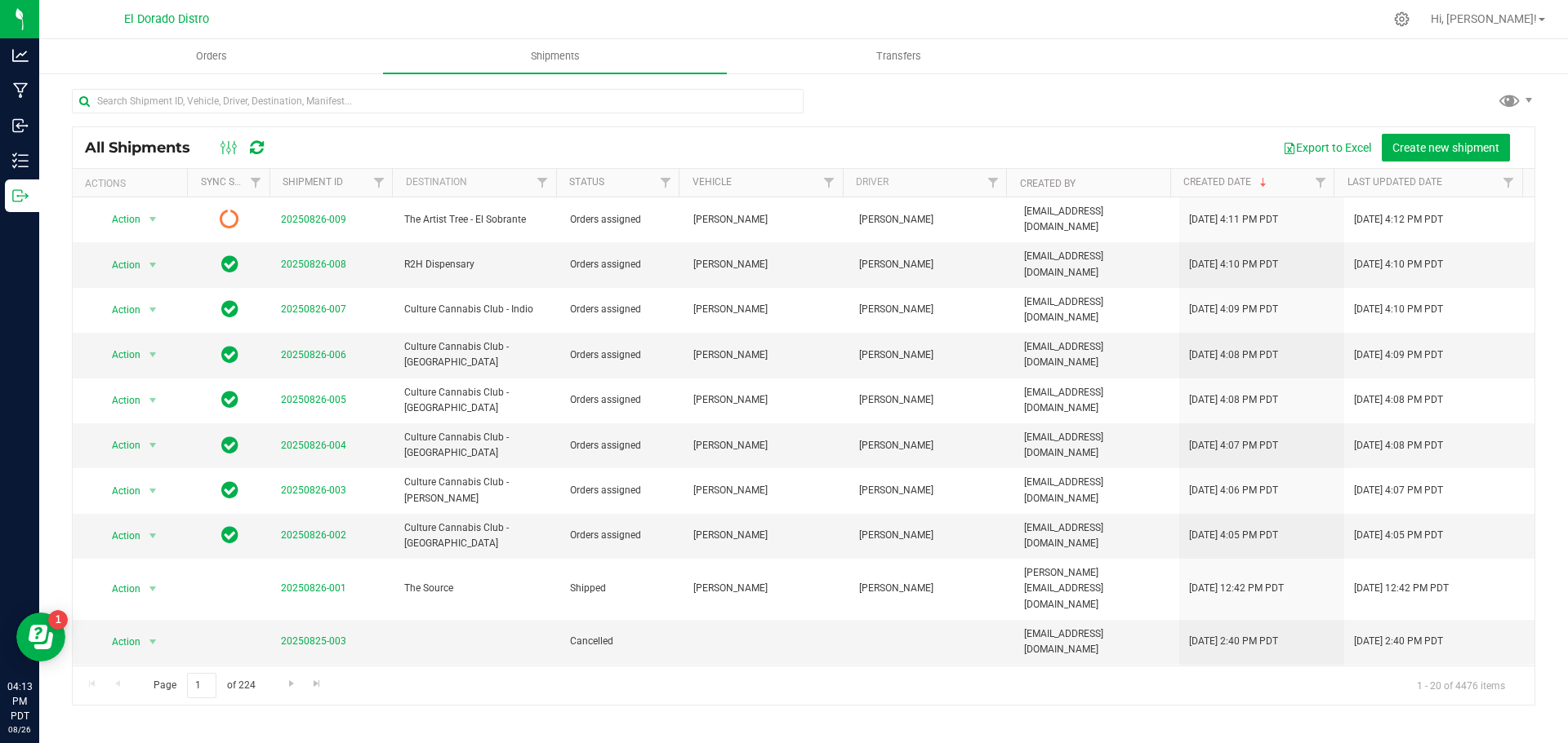
click at [263, 146] on icon at bounding box center [257, 147] width 14 height 16
